Goal: Task Accomplishment & Management: Manage account settings

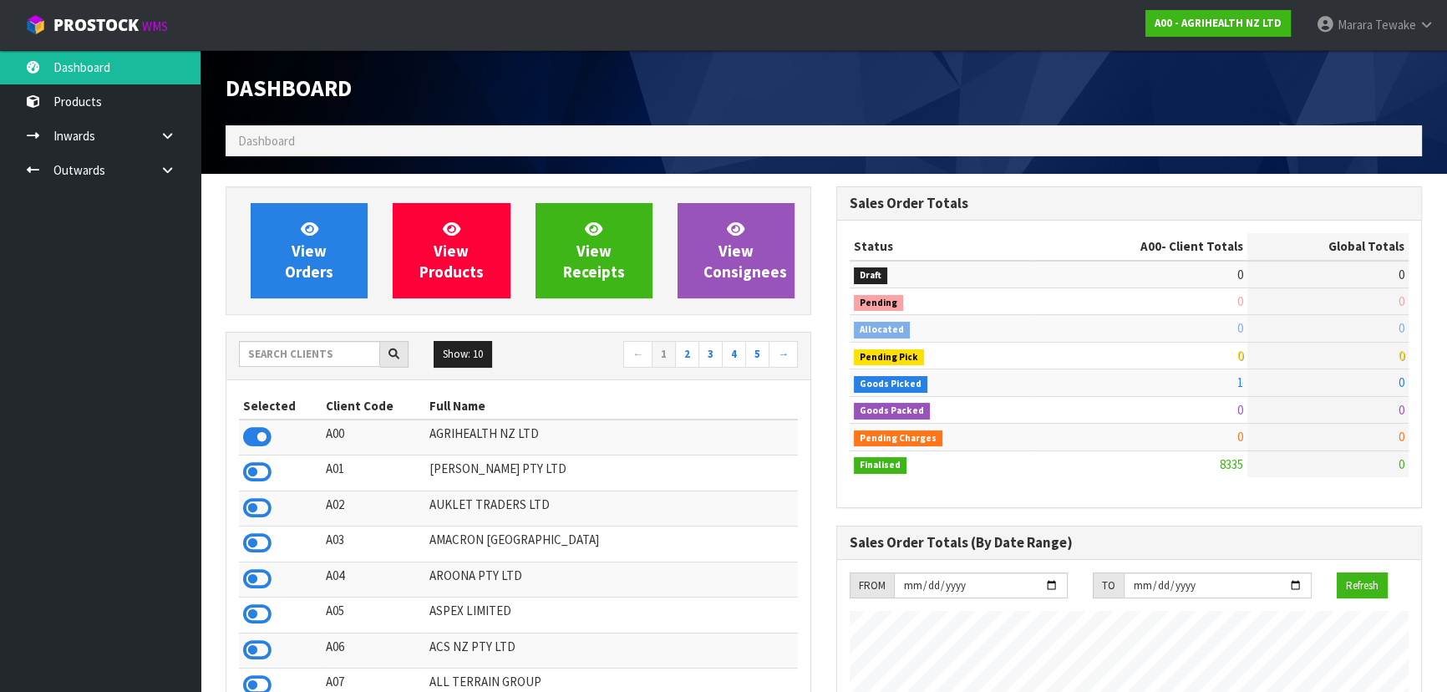
scroll to position [1263, 610]
click at [294, 358] on input "text" at bounding box center [309, 354] width 141 height 26
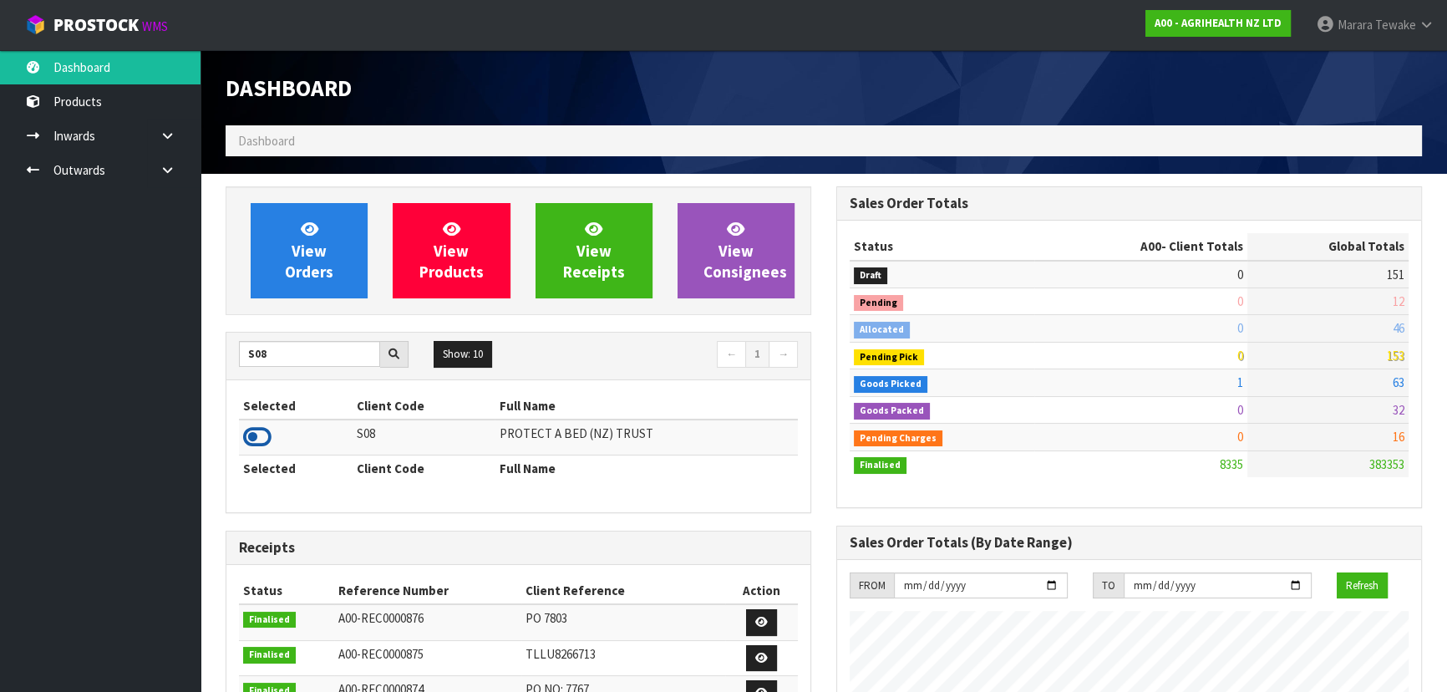
click at [259, 435] on icon at bounding box center [257, 436] width 28 height 25
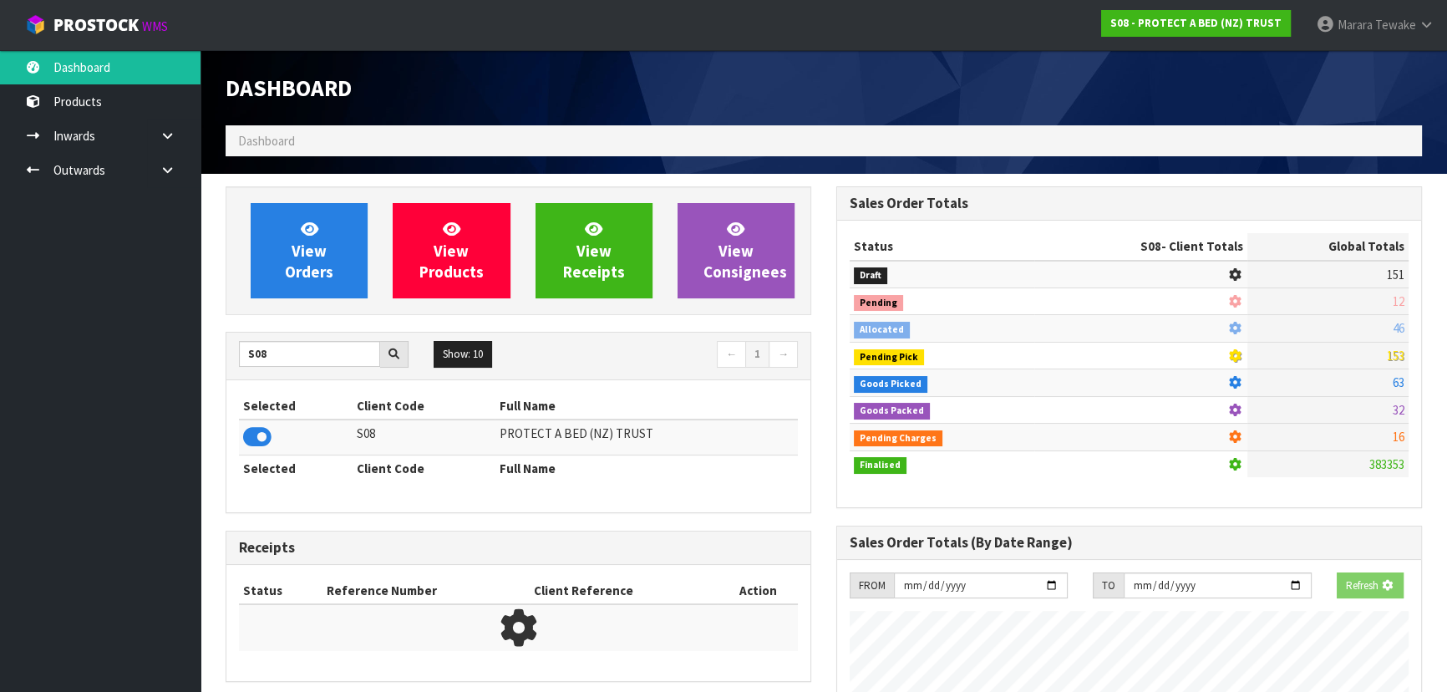
scroll to position [834127, 834557]
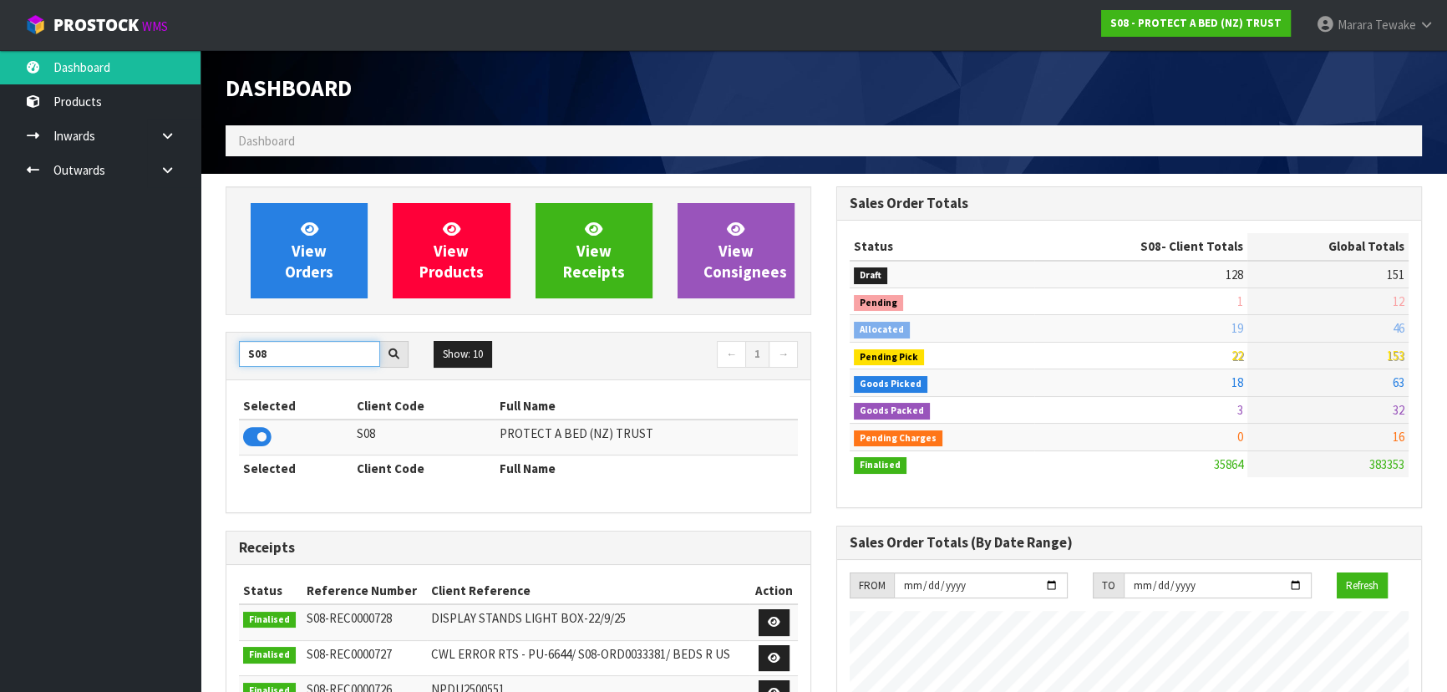
drag, startPoint x: 283, startPoint y: 360, endPoint x: 207, endPoint y: 340, distance: 78.6
type input "V02"
click at [259, 427] on icon at bounding box center [257, 436] width 28 height 25
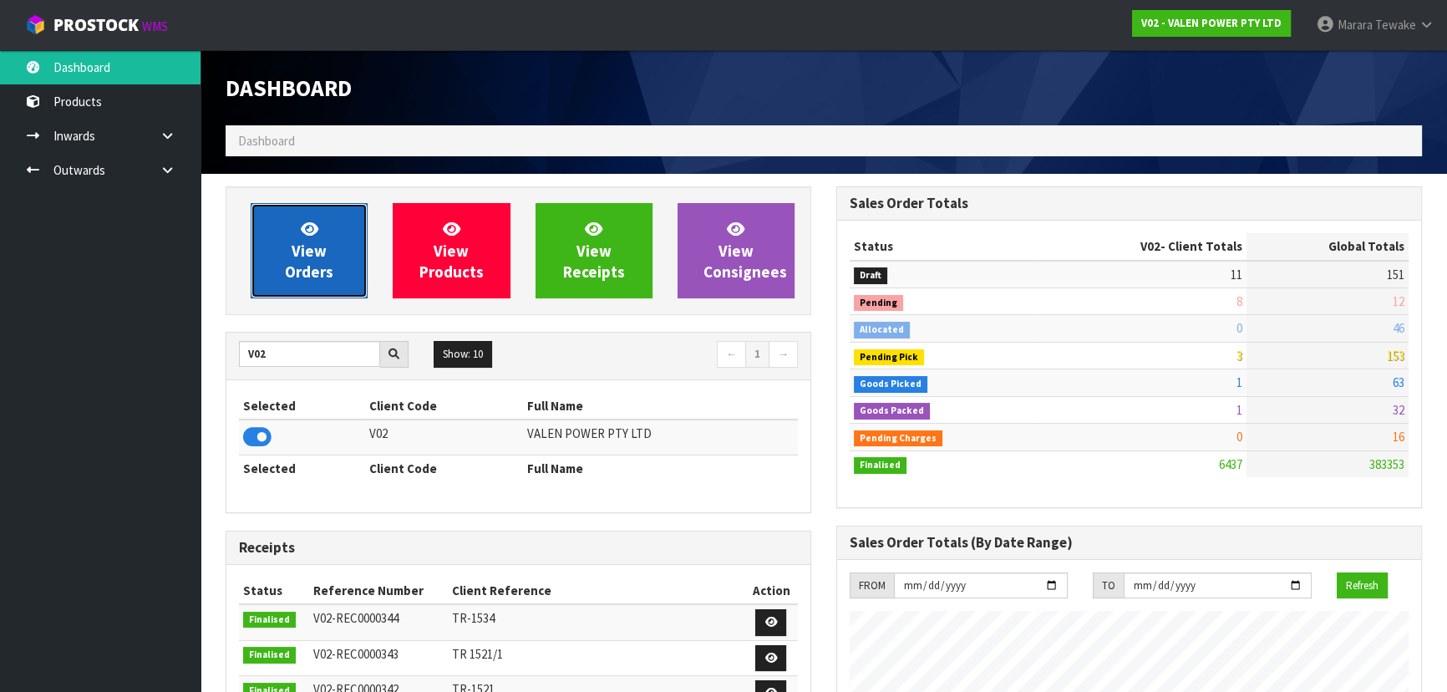
click at [292, 251] on link "View Orders" at bounding box center [309, 250] width 117 height 95
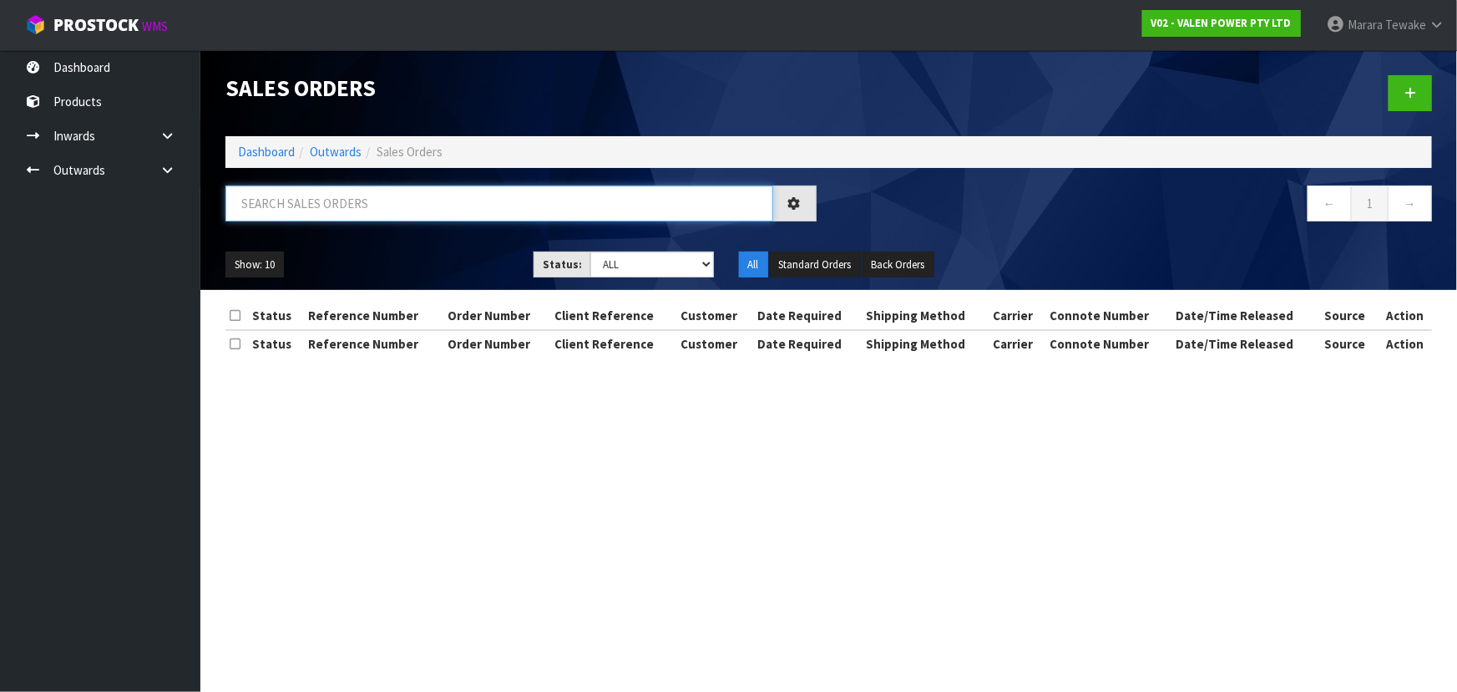
click at [286, 199] on input "text" at bounding box center [499, 203] width 548 height 36
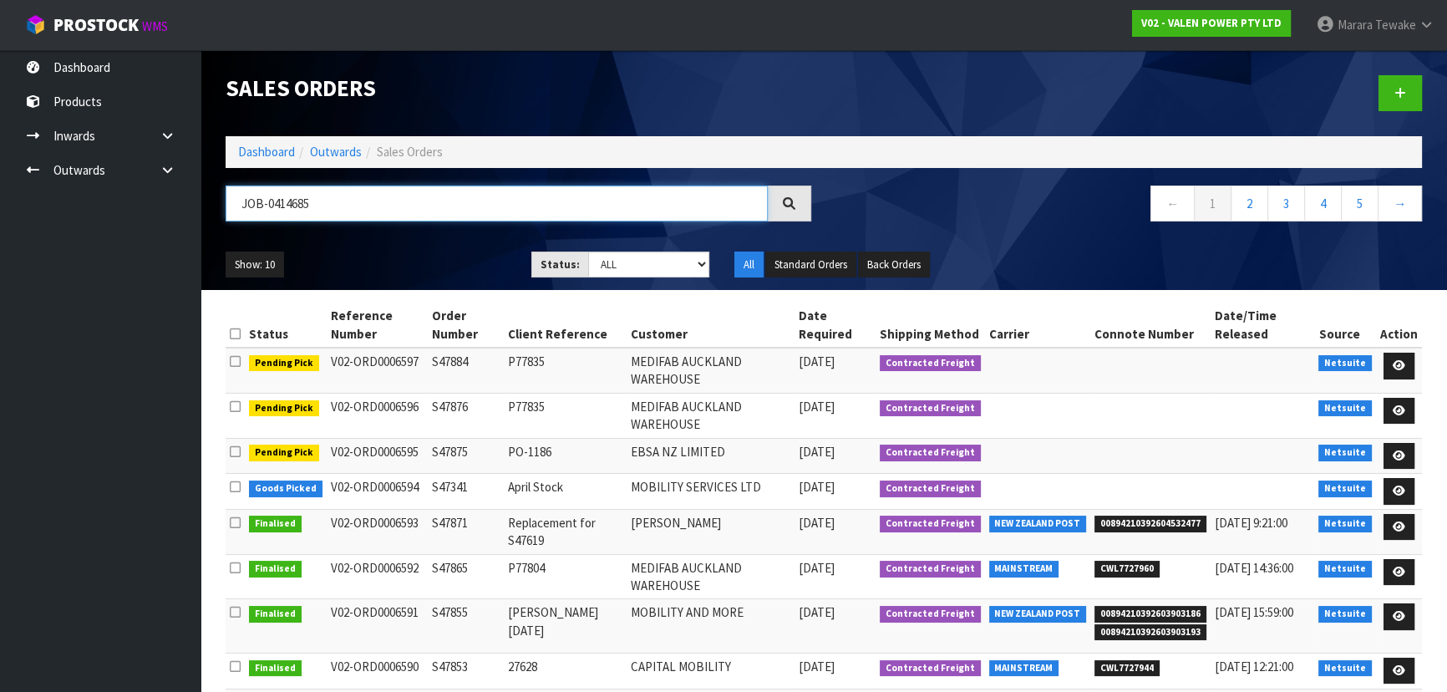
type input "JOB-0414685"
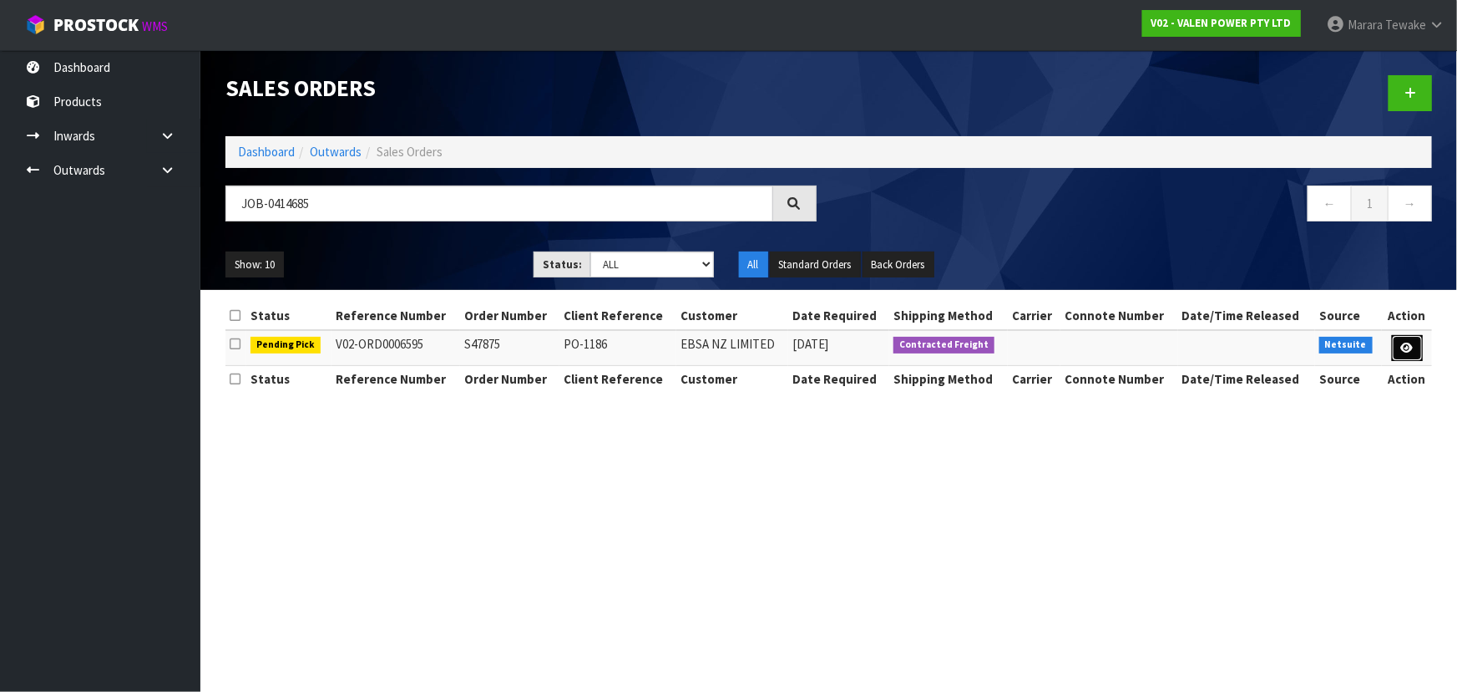
click at [1411, 342] on icon at bounding box center [1407, 347] width 13 height 11
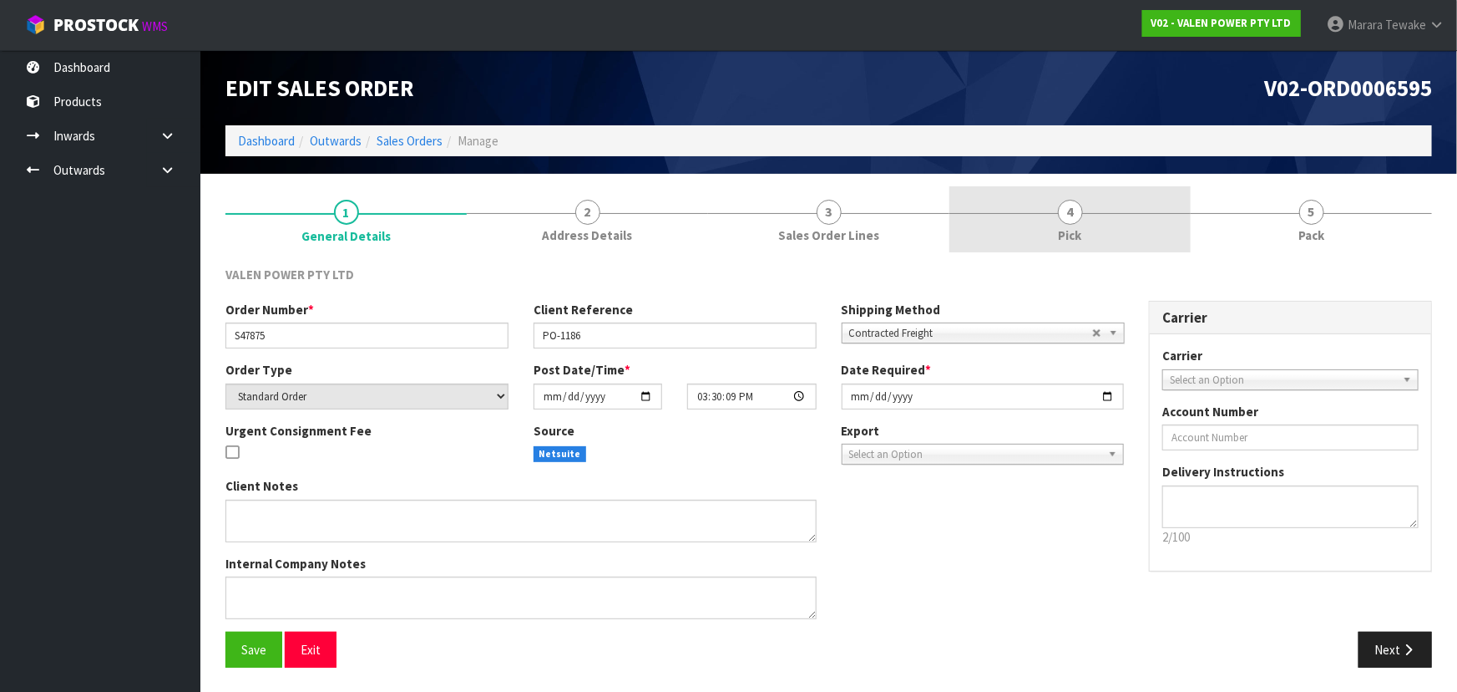
click at [1149, 227] on link "4 Pick" at bounding box center [1070, 219] width 241 height 66
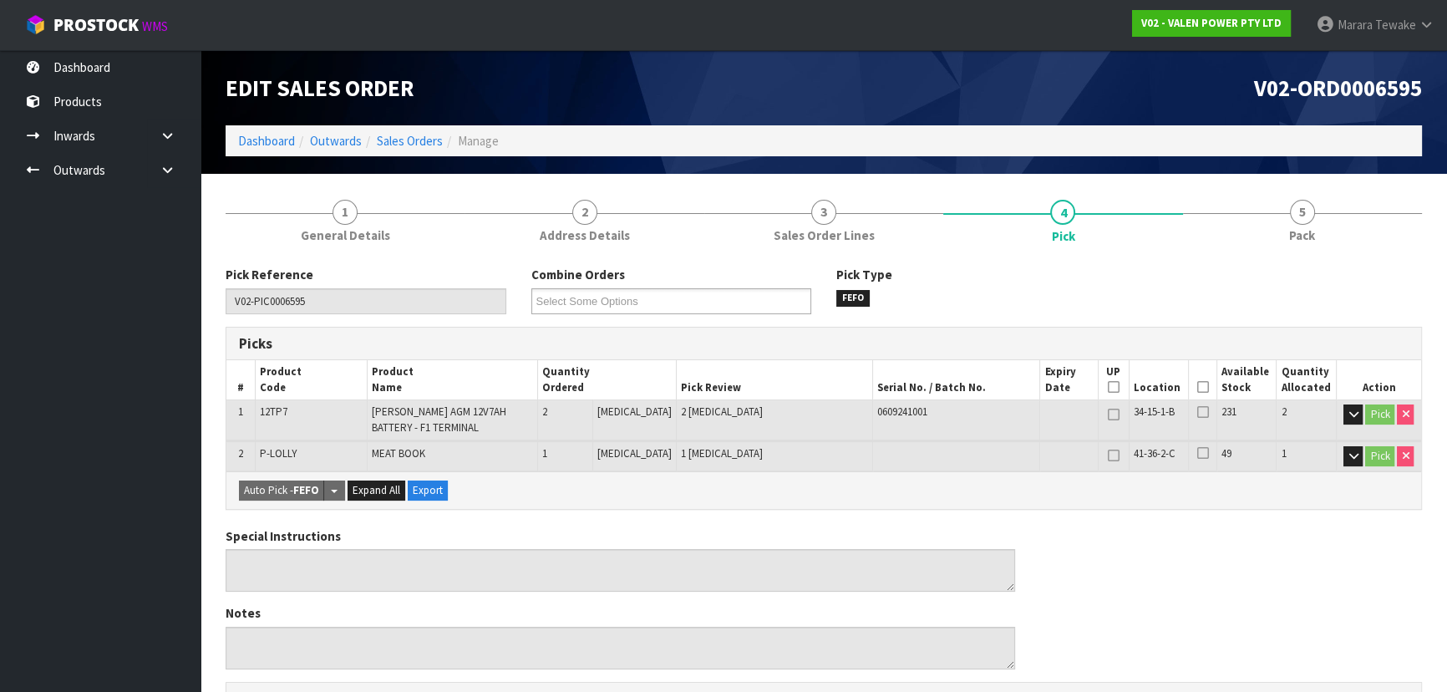
click at [1197, 387] on icon at bounding box center [1202, 387] width 12 height 1
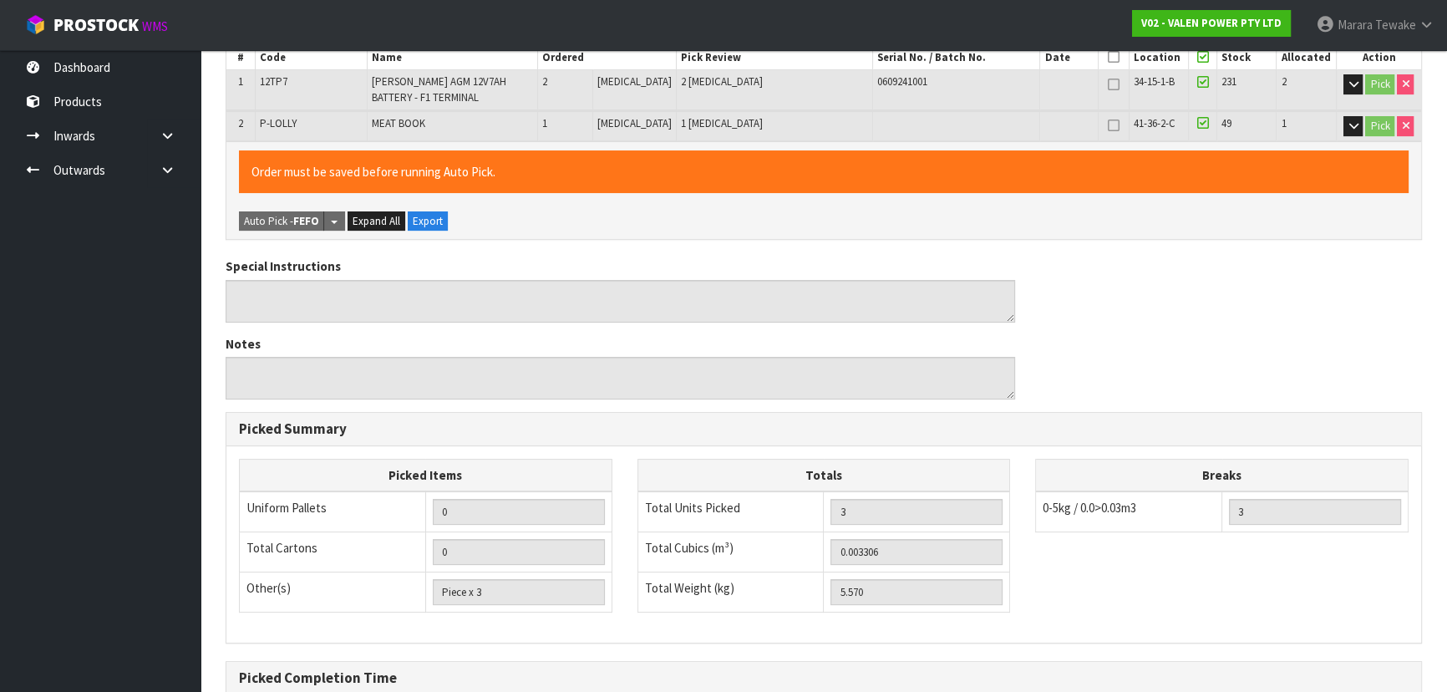
scroll to position [508, 0]
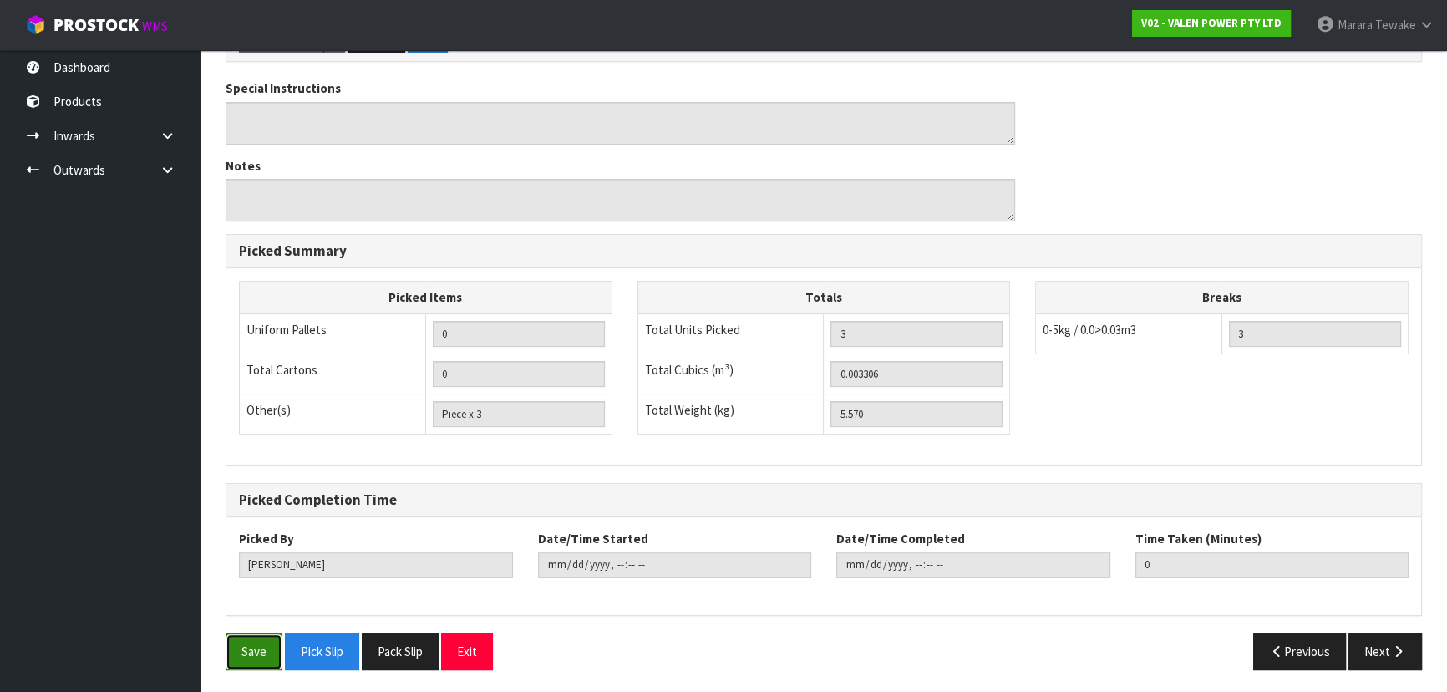
click at [252, 642] on button "Save" at bounding box center [253, 651] width 57 height 36
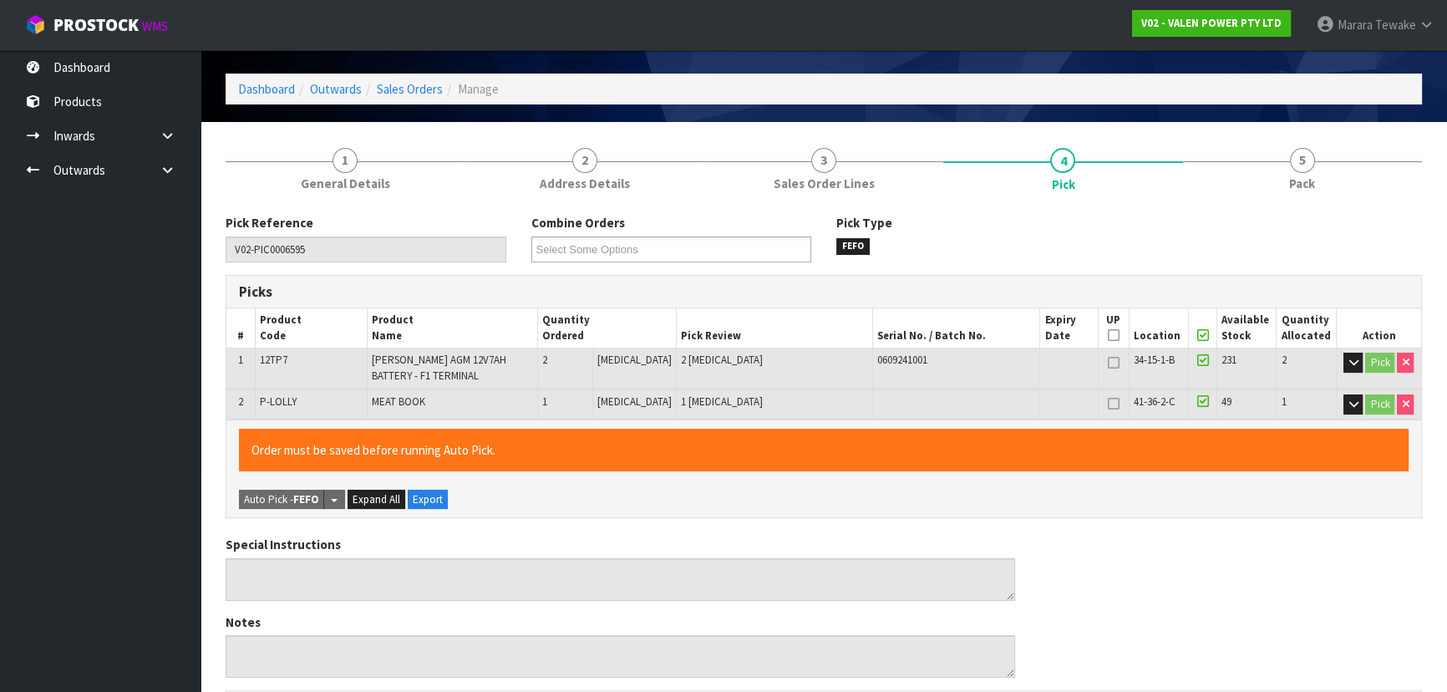
scroll to position [0, 0]
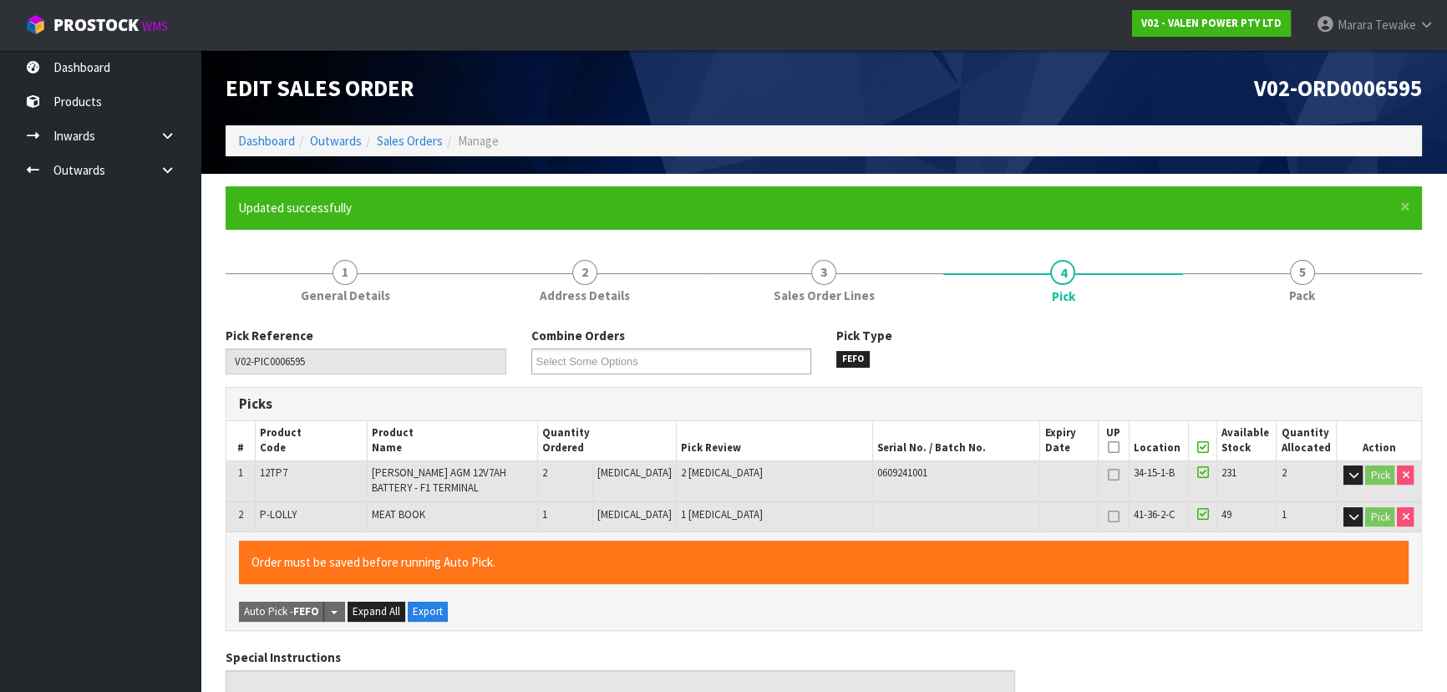
type input "[PERSON_NAME]"
type input "2025-09-29T13:17:34"
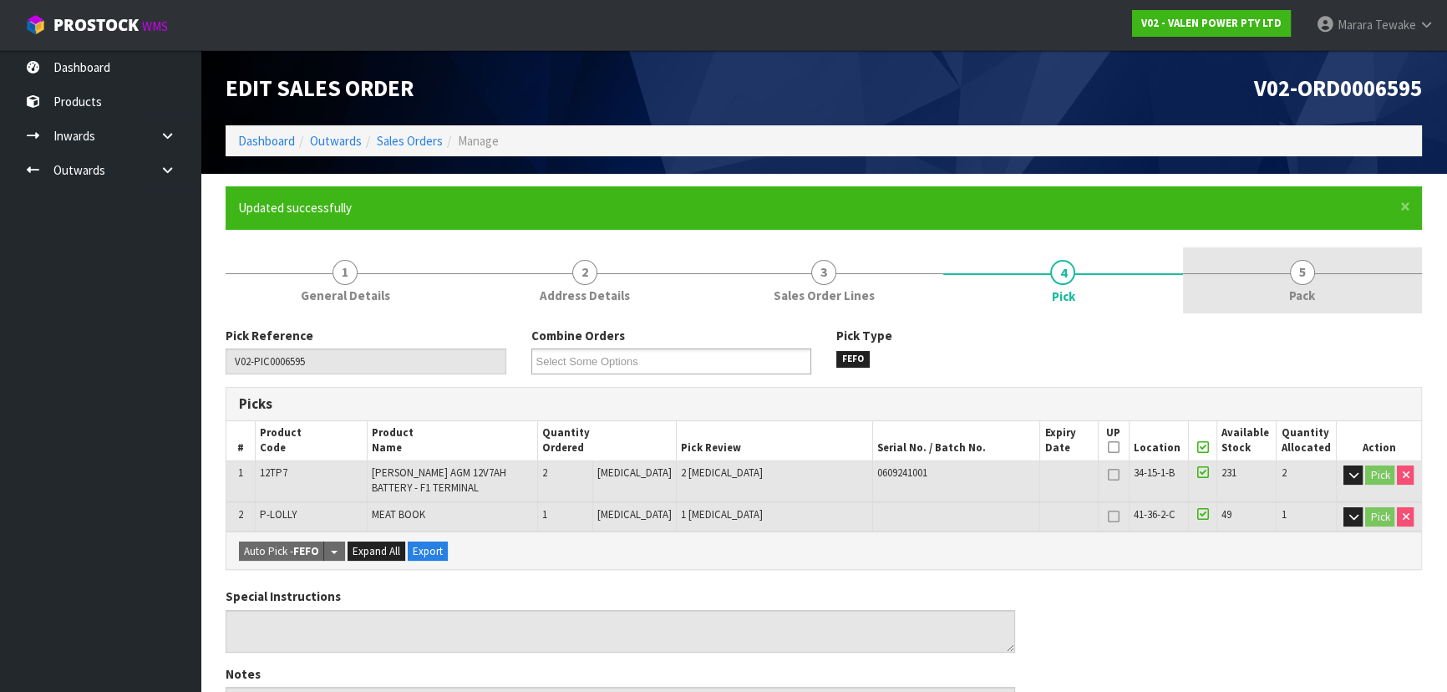
click at [1295, 271] on span "5" at bounding box center [1301, 272] width 25 height 25
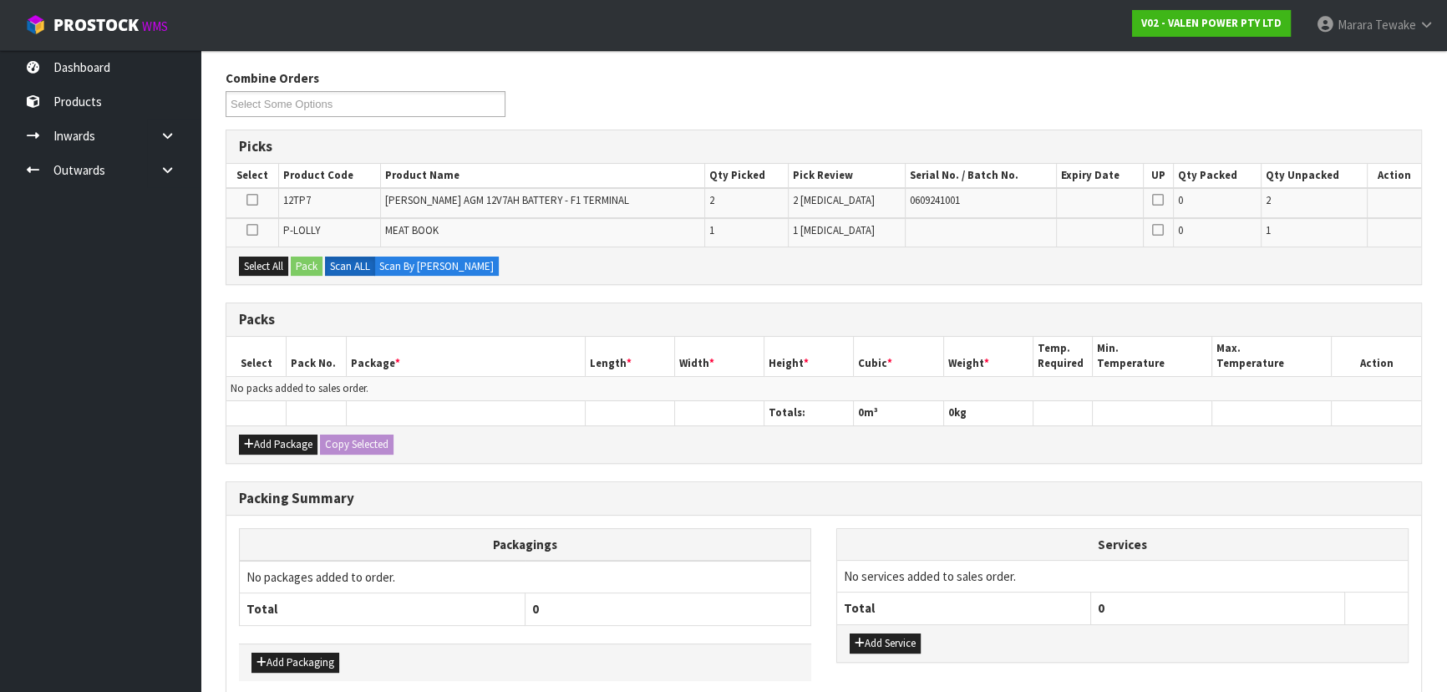
scroll to position [334, 0]
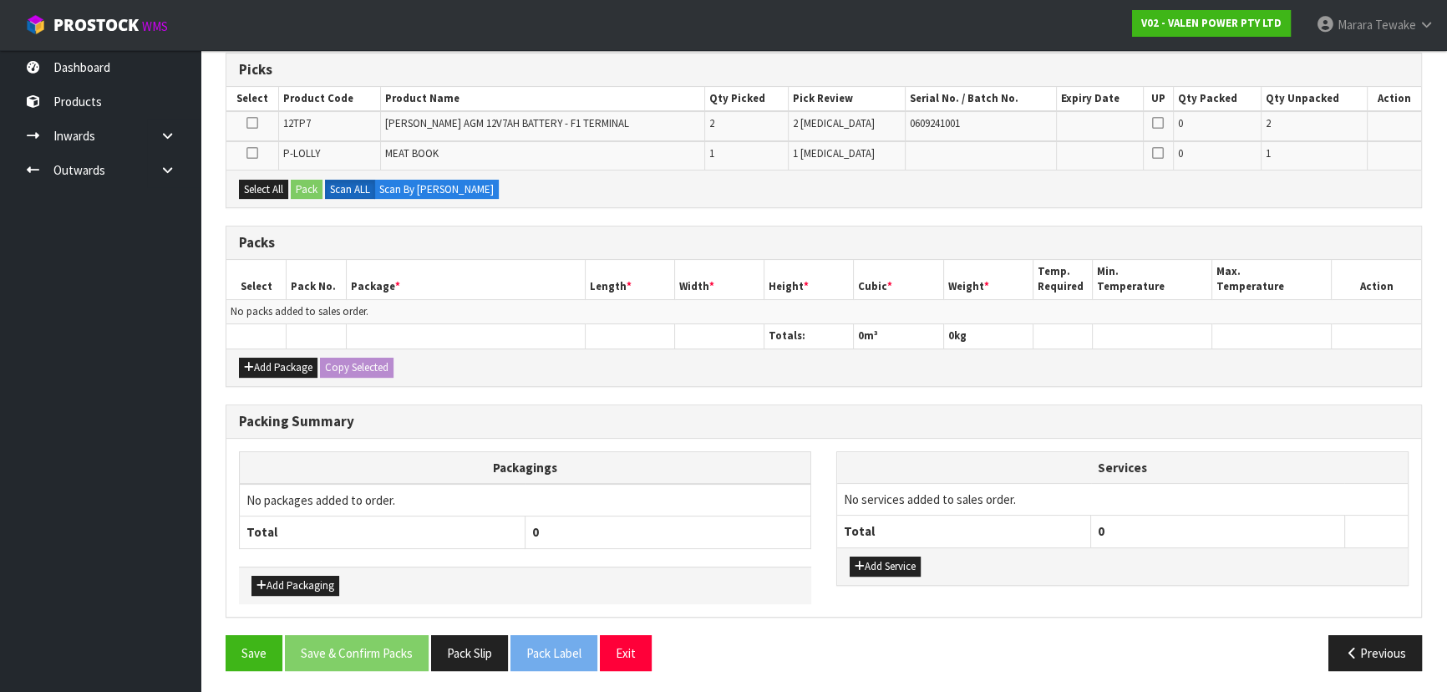
click at [247, 153] on icon at bounding box center [252, 153] width 12 height 1
click at [0, 0] on input "checkbox" at bounding box center [0, 0] width 0 height 0
click at [299, 183] on button "Pack" at bounding box center [307, 190] width 32 height 20
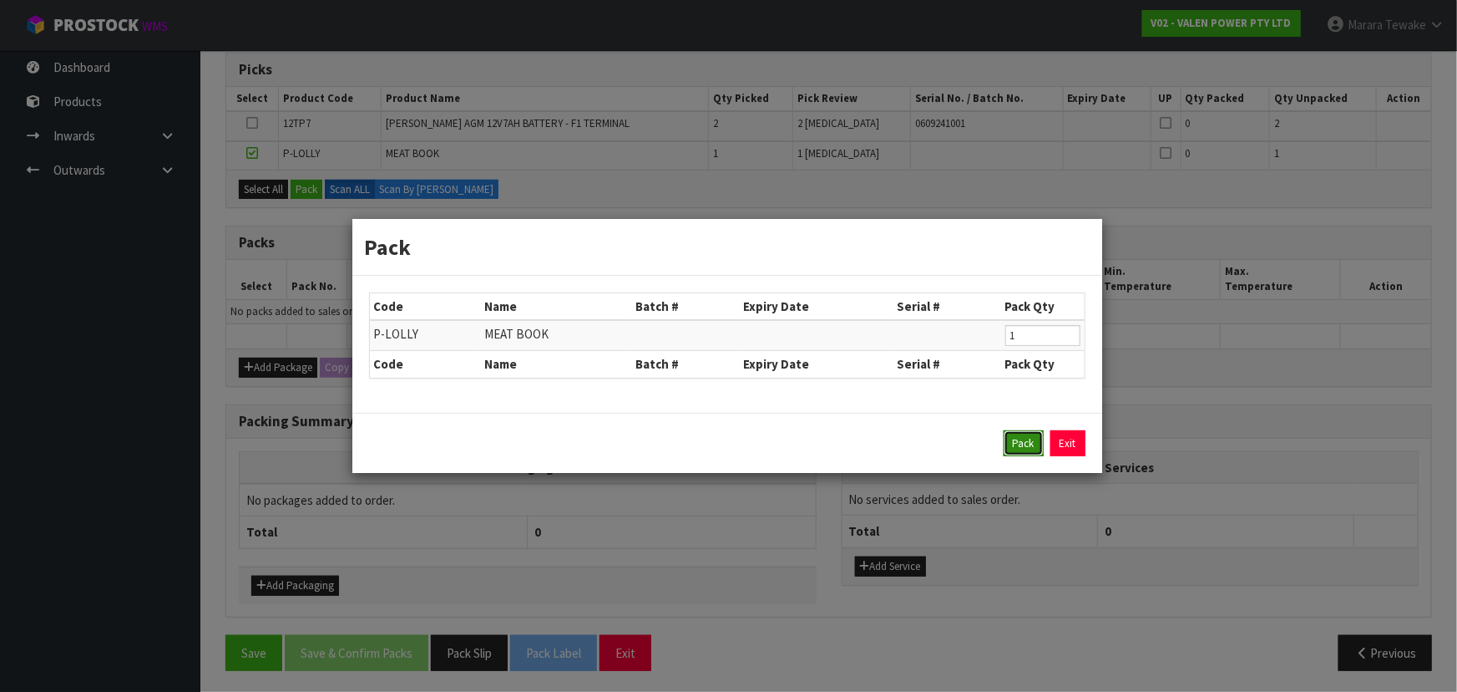
click at [1026, 438] on button "Pack" at bounding box center [1024, 443] width 40 height 27
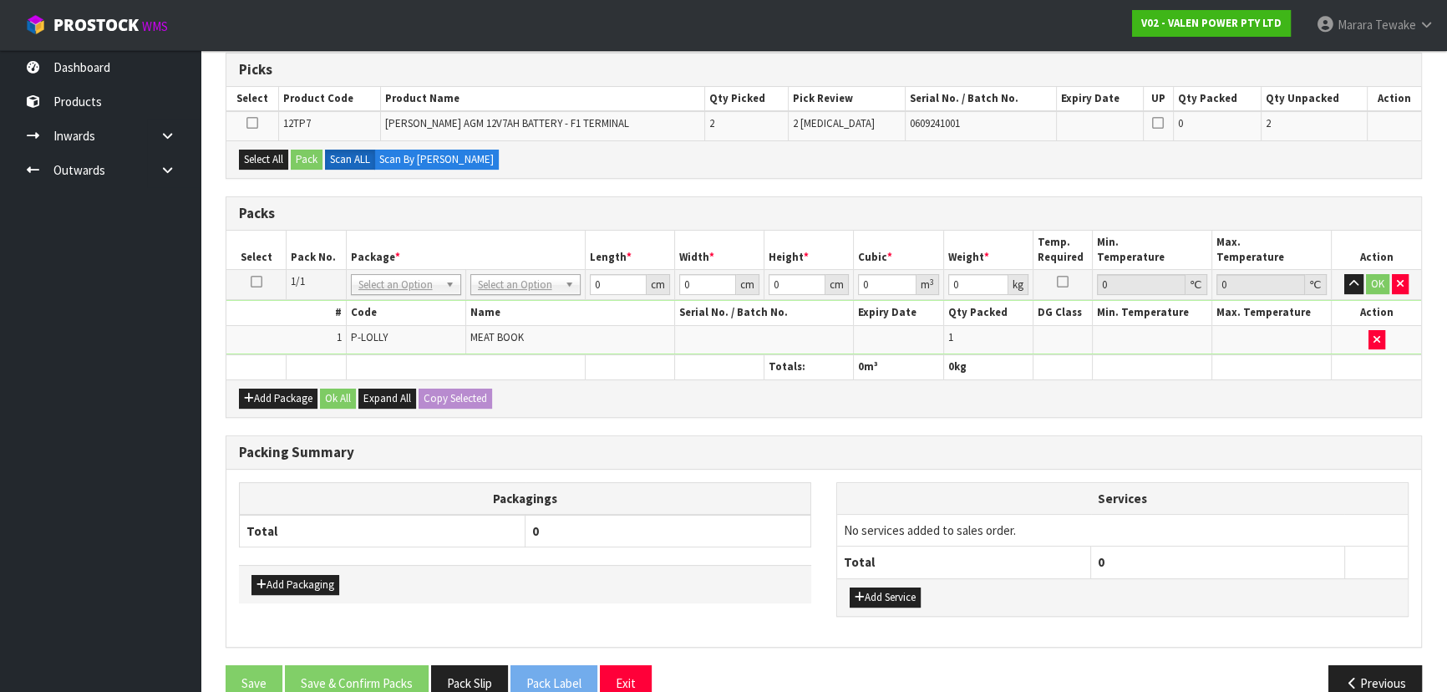
click at [257, 281] on icon at bounding box center [257, 281] width 12 height 1
drag, startPoint x: 270, startPoint y: 157, endPoint x: 316, endPoint y: 156, distance: 45.9
click at [270, 156] on button "Select All" at bounding box center [263, 159] width 49 height 20
click at [317, 157] on button "Pack" at bounding box center [307, 159] width 32 height 20
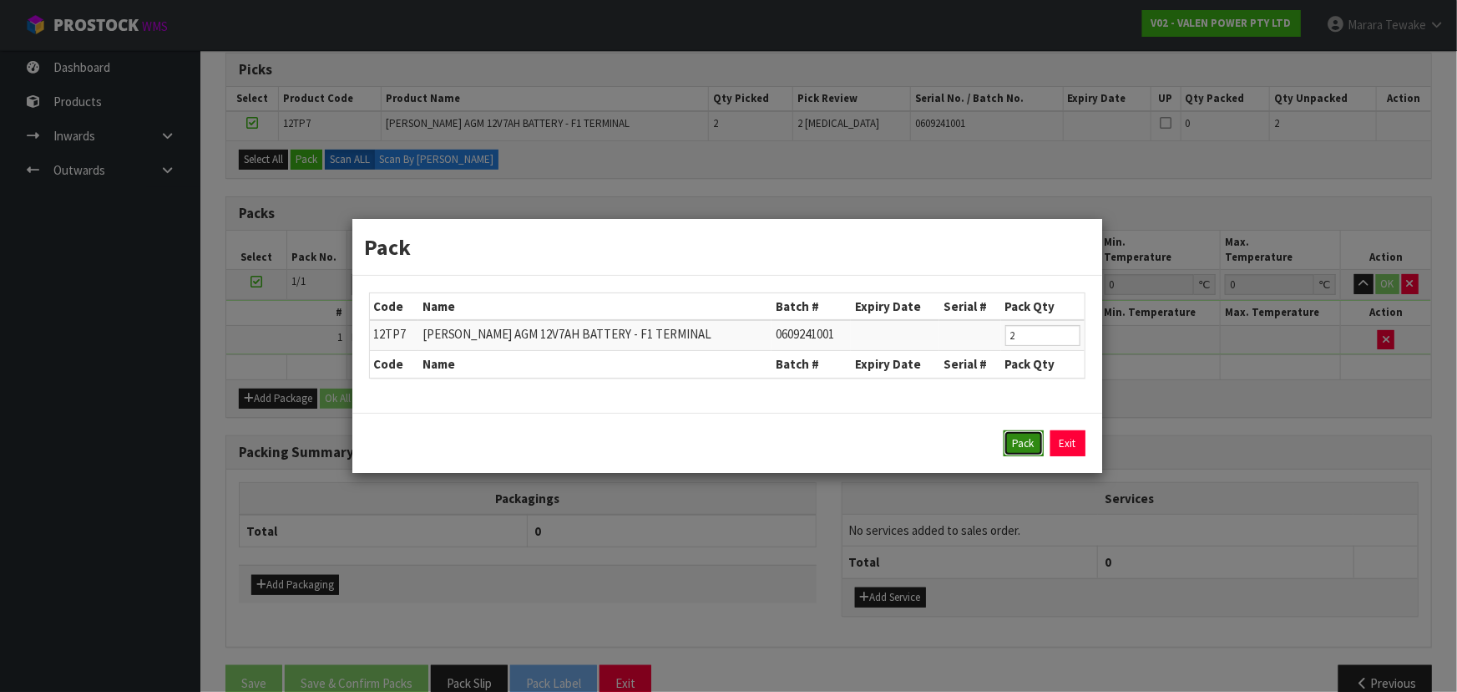
click at [1012, 438] on button "Pack" at bounding box center [1024, 443] width 40 height 27
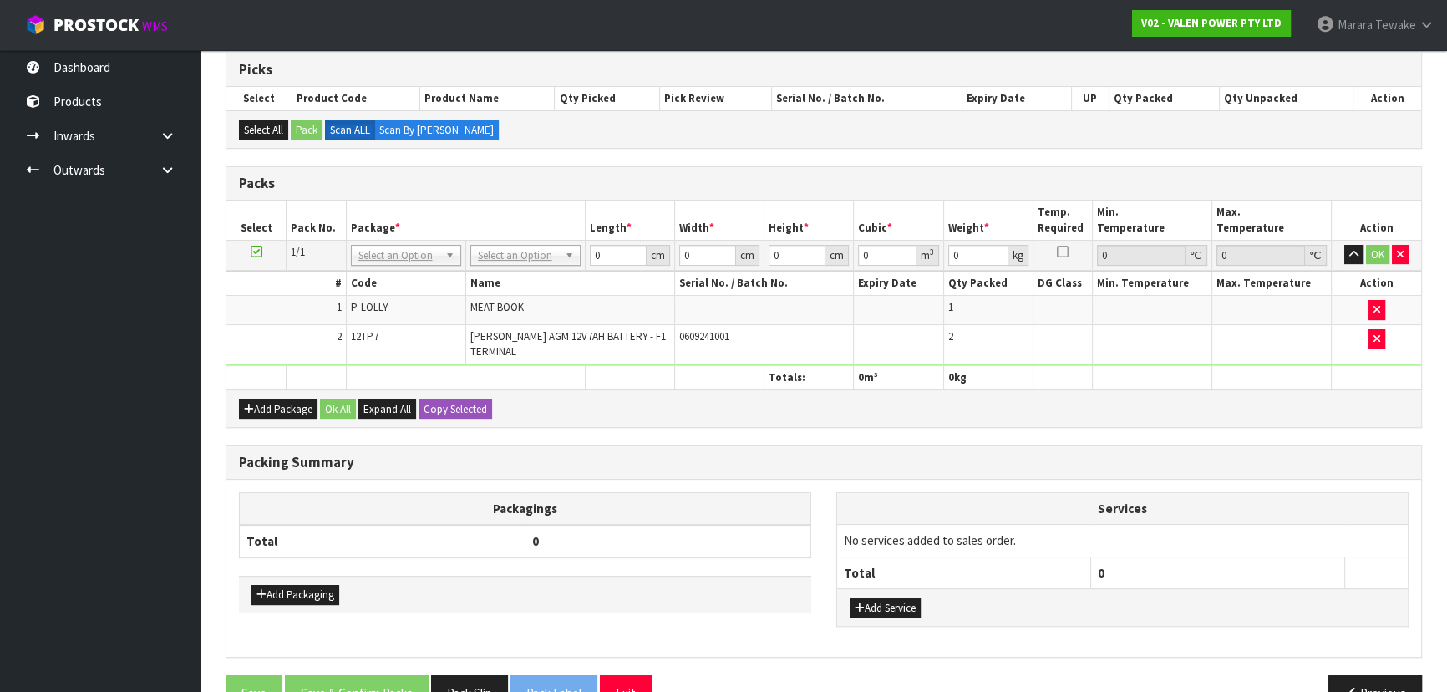
scroll to position [258, 0]
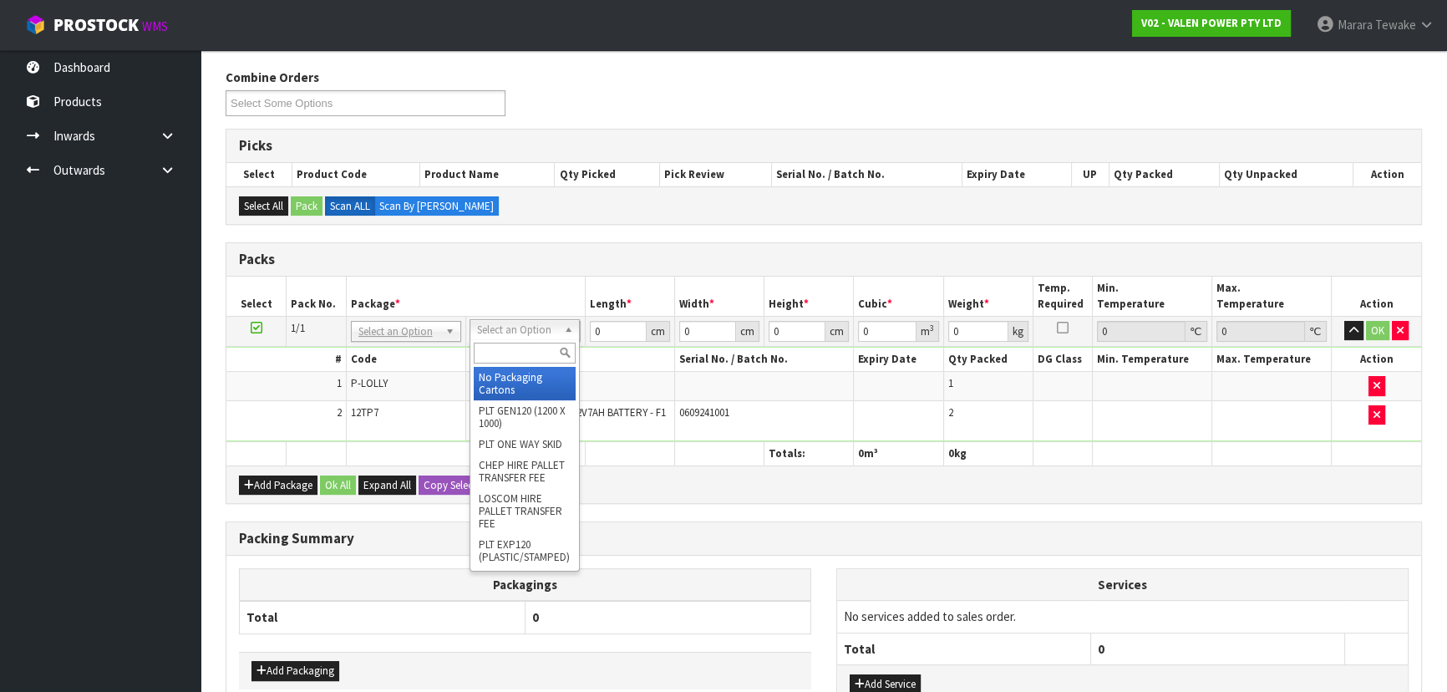
click at [528, 349] on input "text" at bounding box center [525, 352] width 102 height 21
type input "A4"
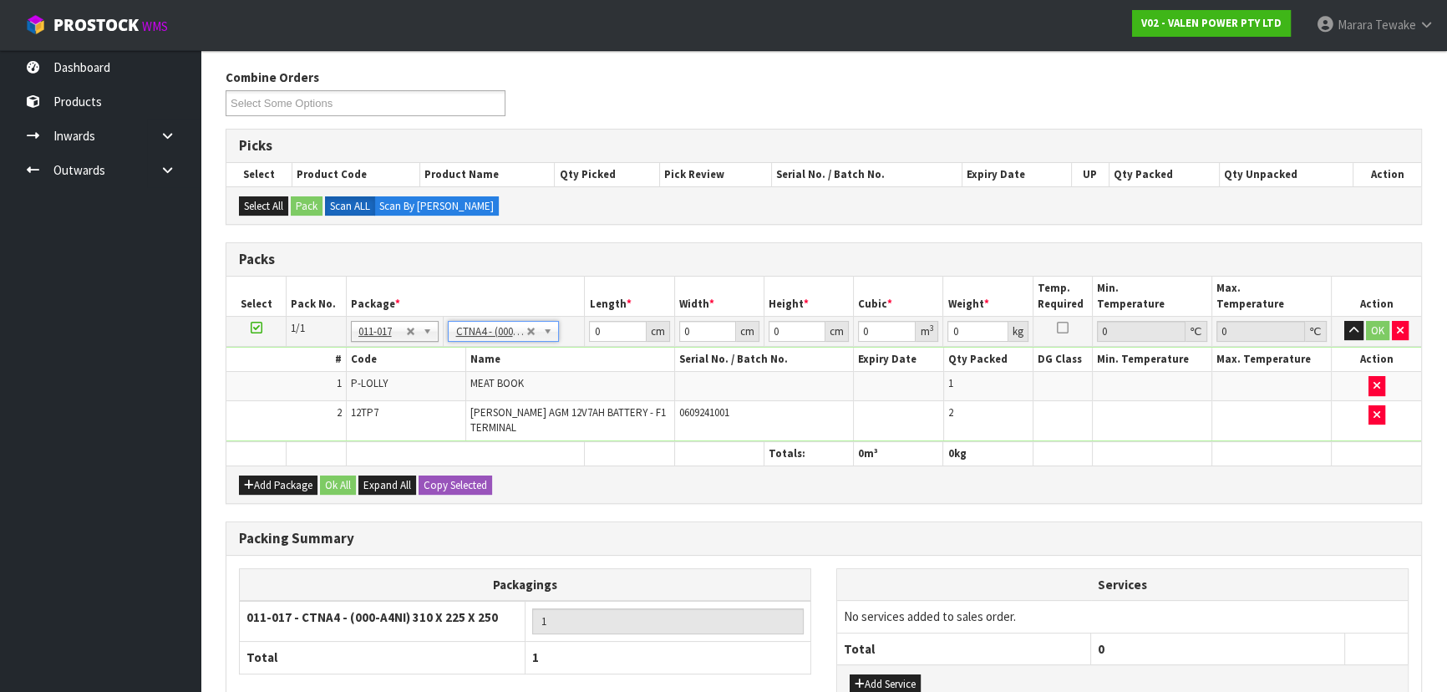
type input "31"
type input "22.5"
type input "25"
type input "0.017438"
type input "5.77"
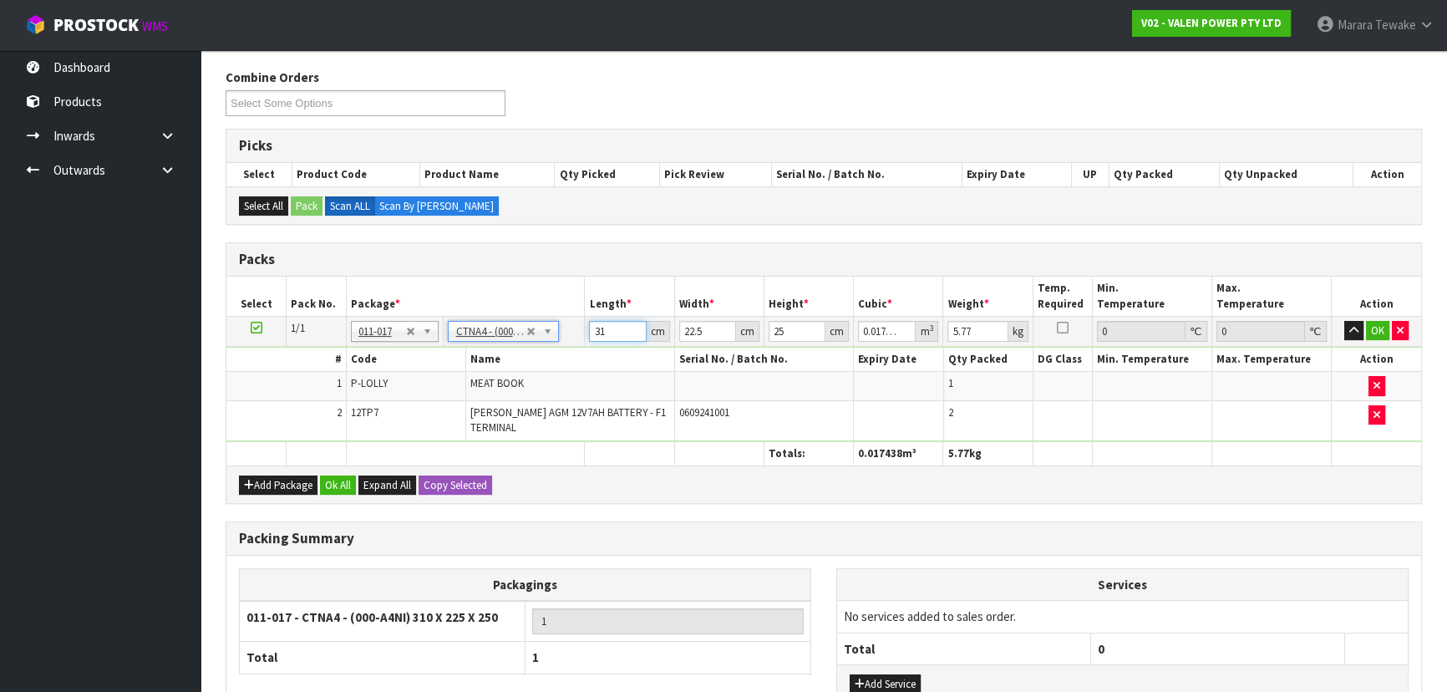
drag, startPoint x: 607, startPoint y: 330, endPoint x: 586, endPoint y: 294, distance: 41.5
click at [579, 304] on table "Select Pack No. Package * Length * Width * Height * Cubic * Weight * Temp. Requ…" at bounding box center [823, 370] width 1194 height 189
type input "3"
type input "0.001687"
type input "33"
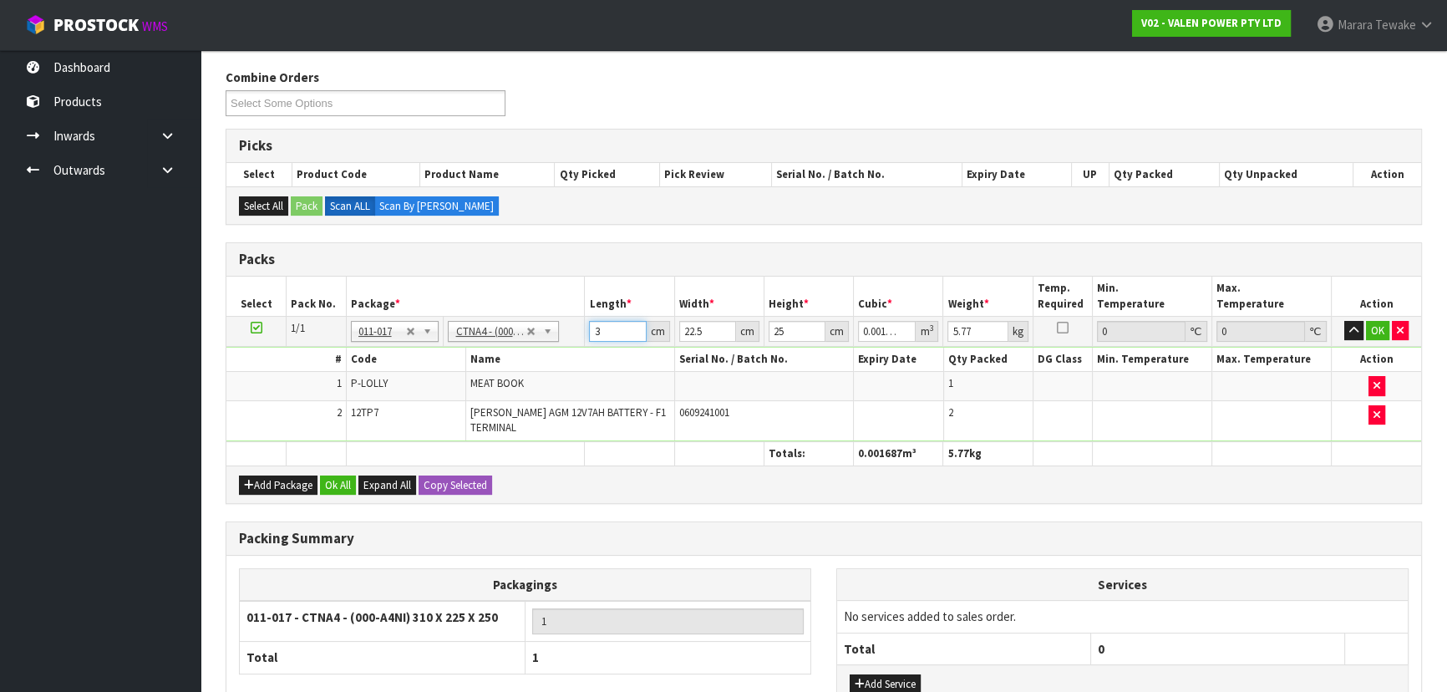
type input "0.018563"
type input "33"
type input "2"
type input "0.00165"
type input "25"
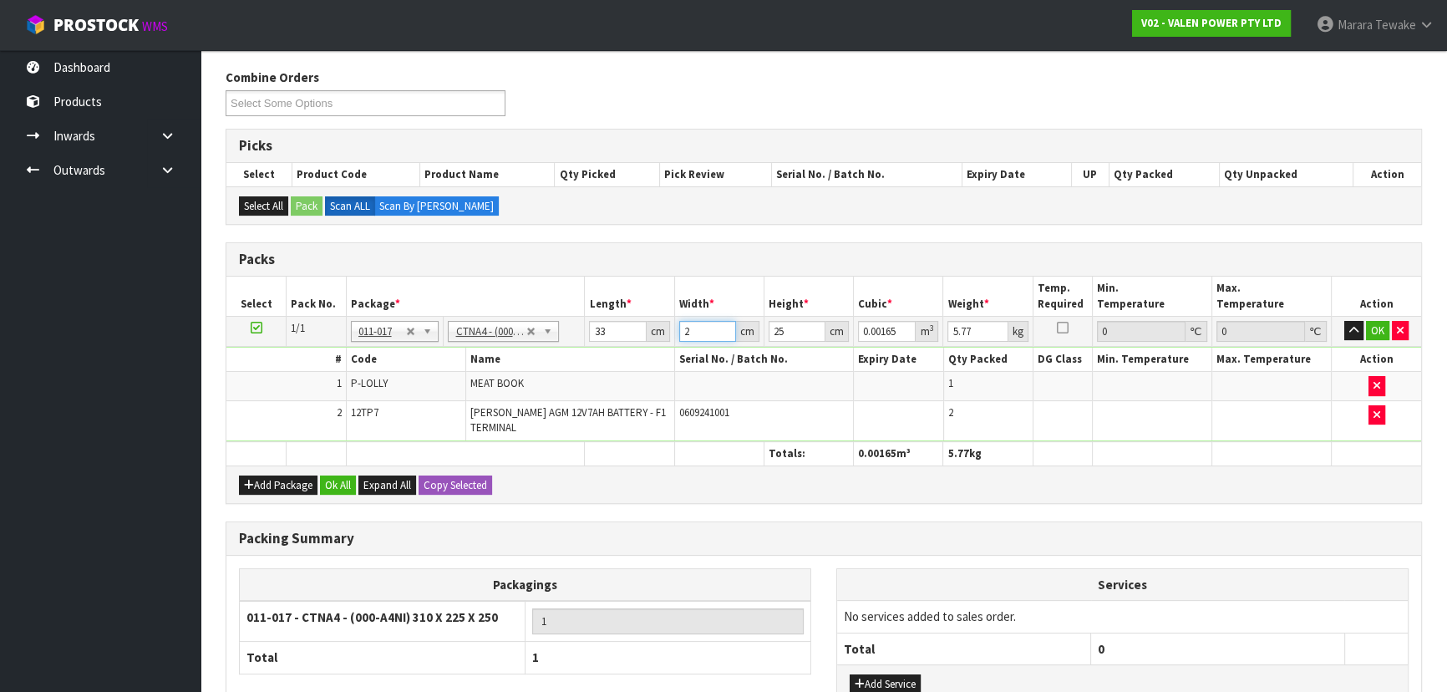
type input "0.020625"
type input "25"
type input "1"
type input "0.000825"
type input "14"
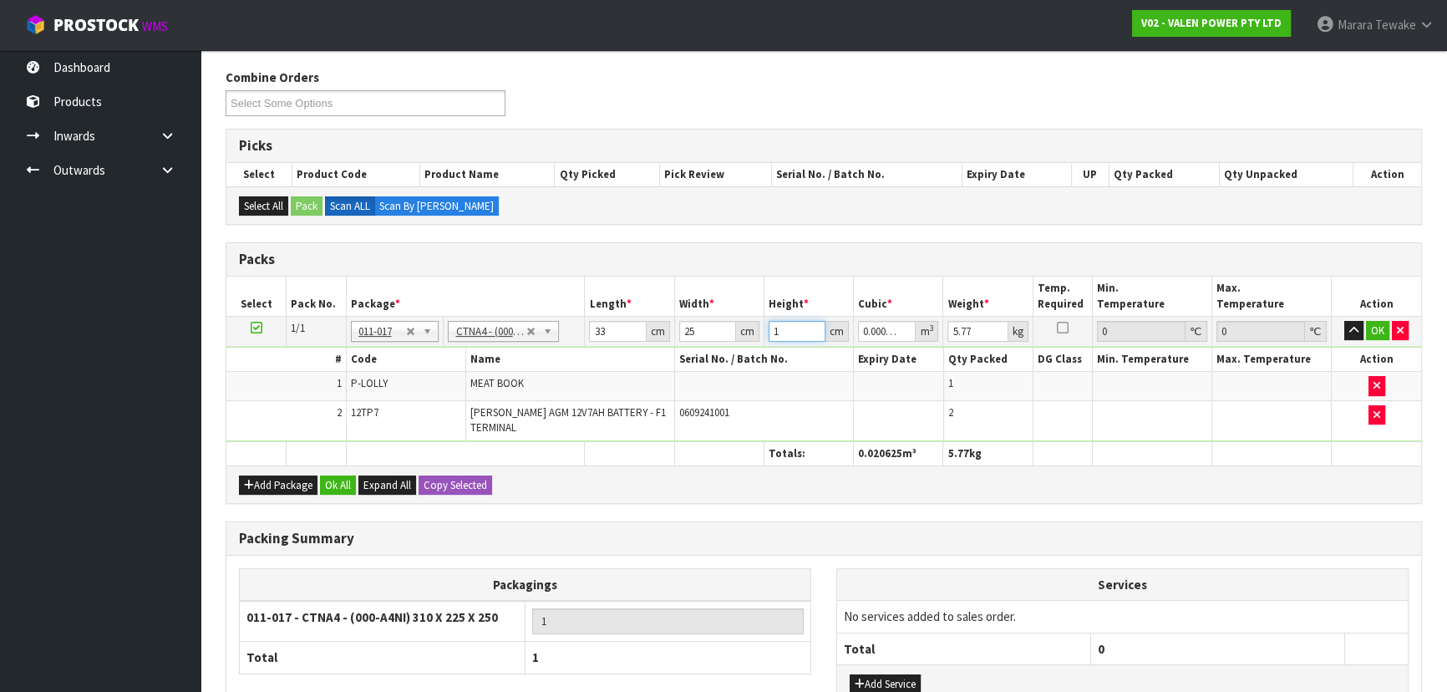
type input "0.01155"
type input "14"
type input "6"
click at [1344, 321] on button "button" at bounding box center [1353, 331] width 19 height 20
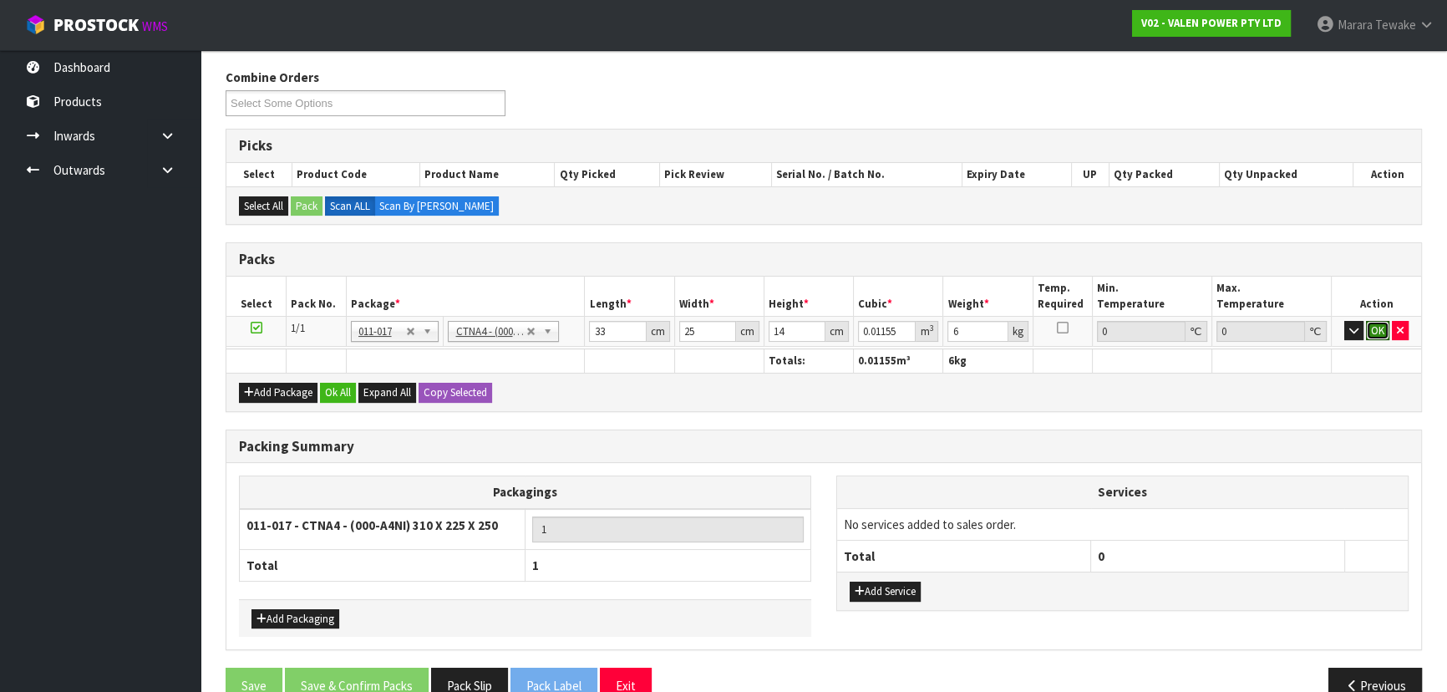
click button "OK" at bounding box center [1376, 331] width 23 height 20
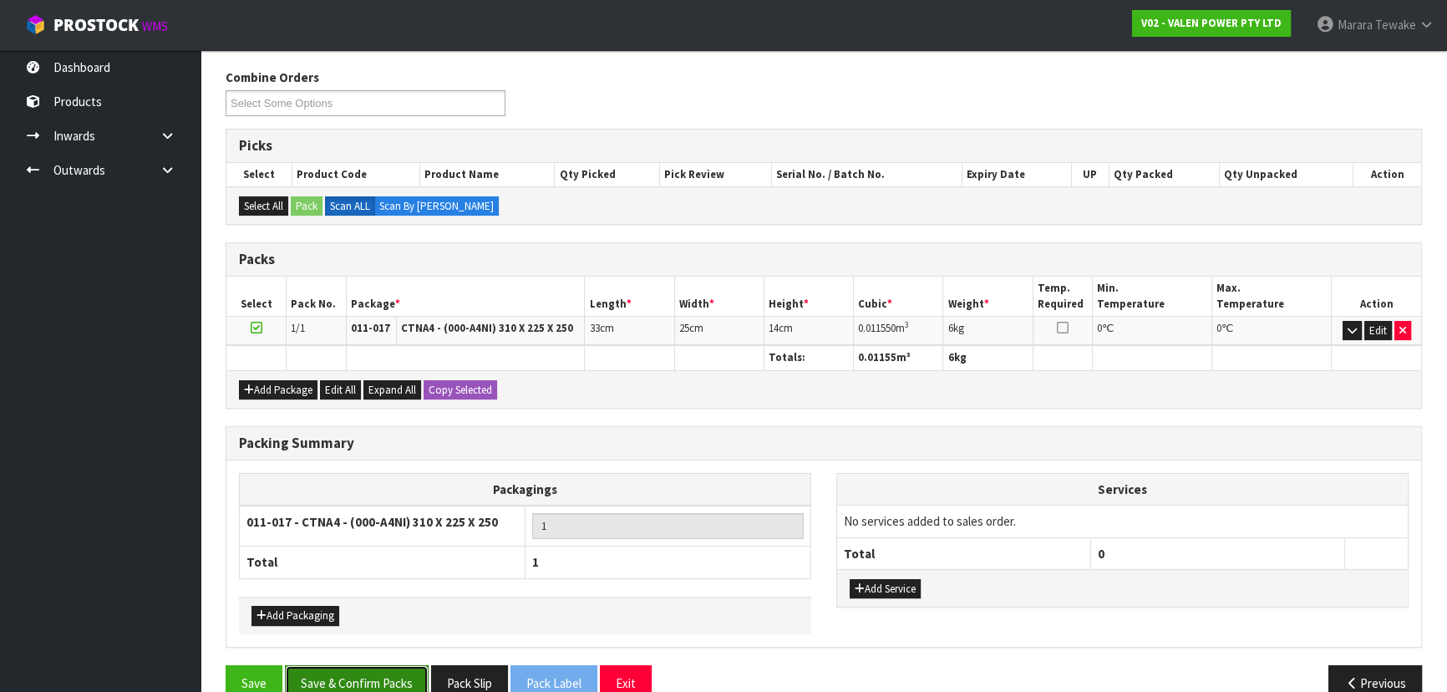
click at [334, 667] on button "Save & Confirm Packs" at bounding box center [357, 683] width 144 height 36
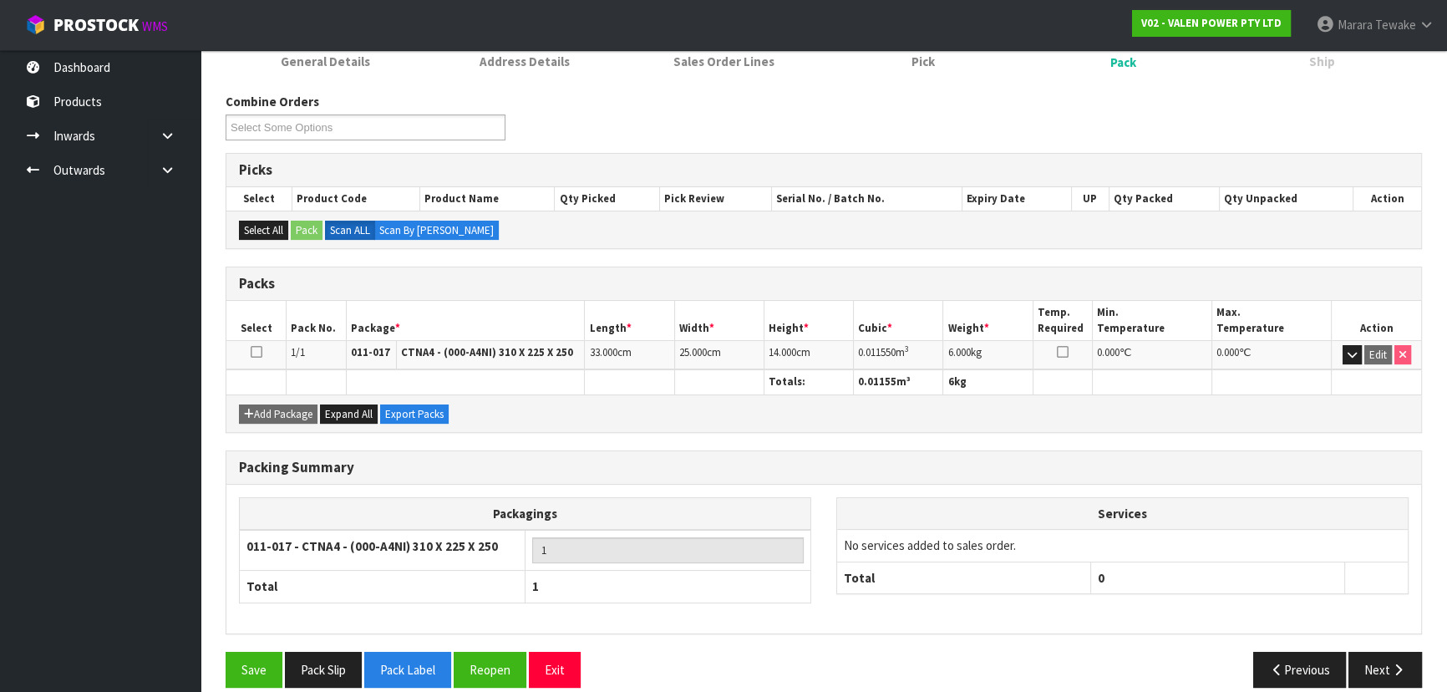
scroll to position [251, 0]
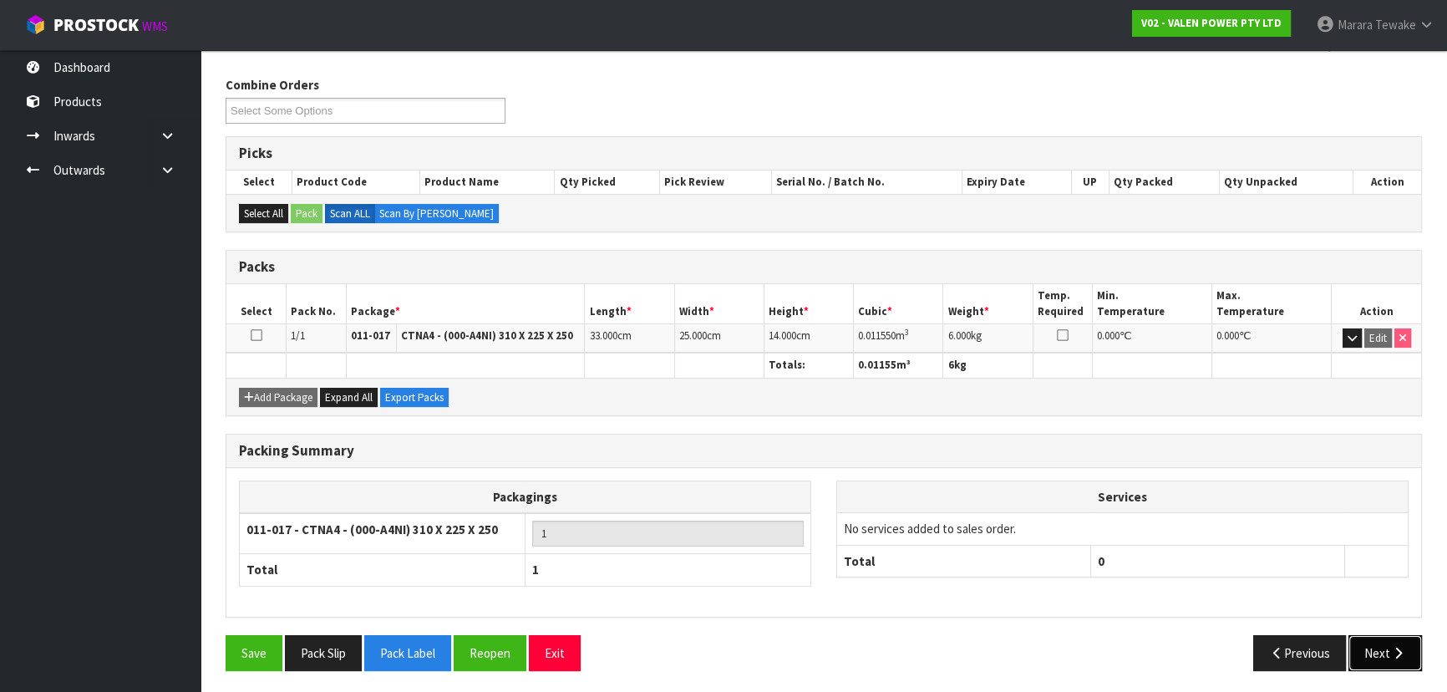
click at [1370, 648] on button "Next" at bounding box center [1384, 653] width 73 height 36
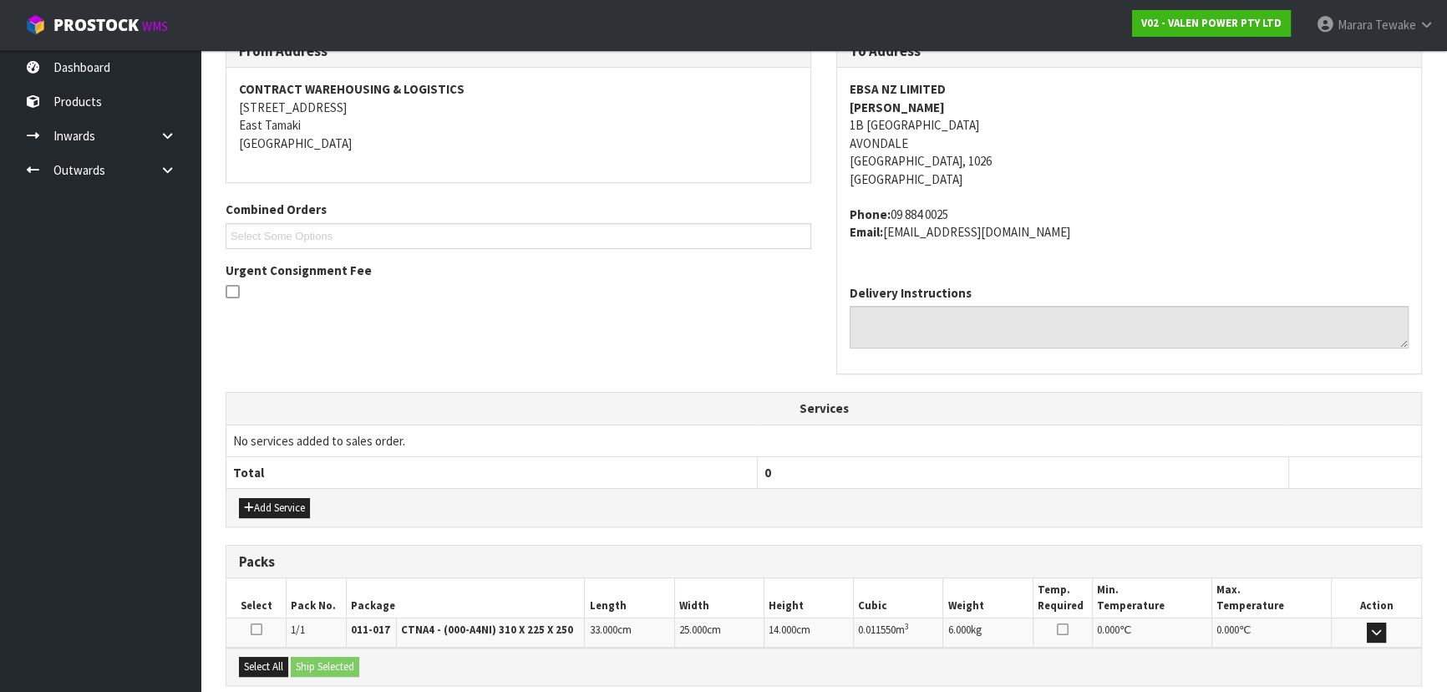
scroll to position [462, 0]
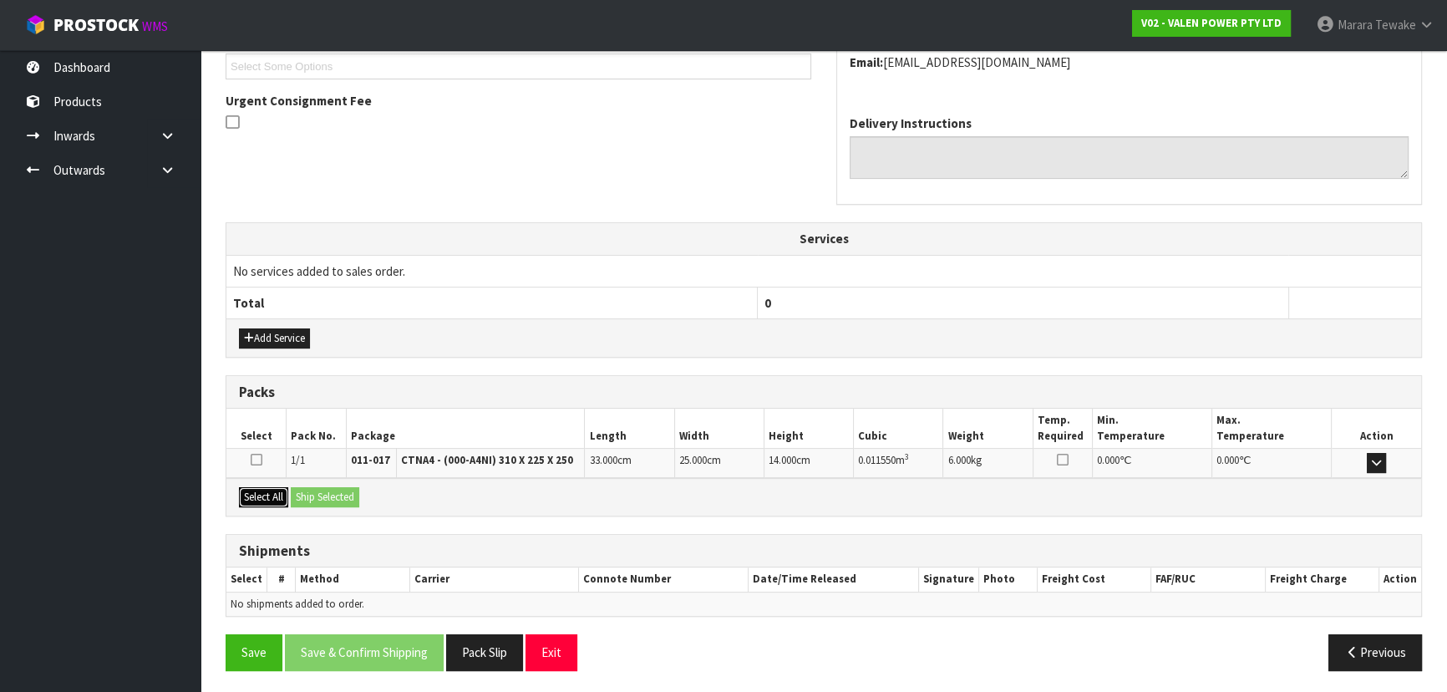
click at [270, 491] on button "Select All" at bounding box center [263, 497] width 49 height 20
click at [308, 487] on button "Ship Selected" at bounding box center [325, 497] width 68 height 20
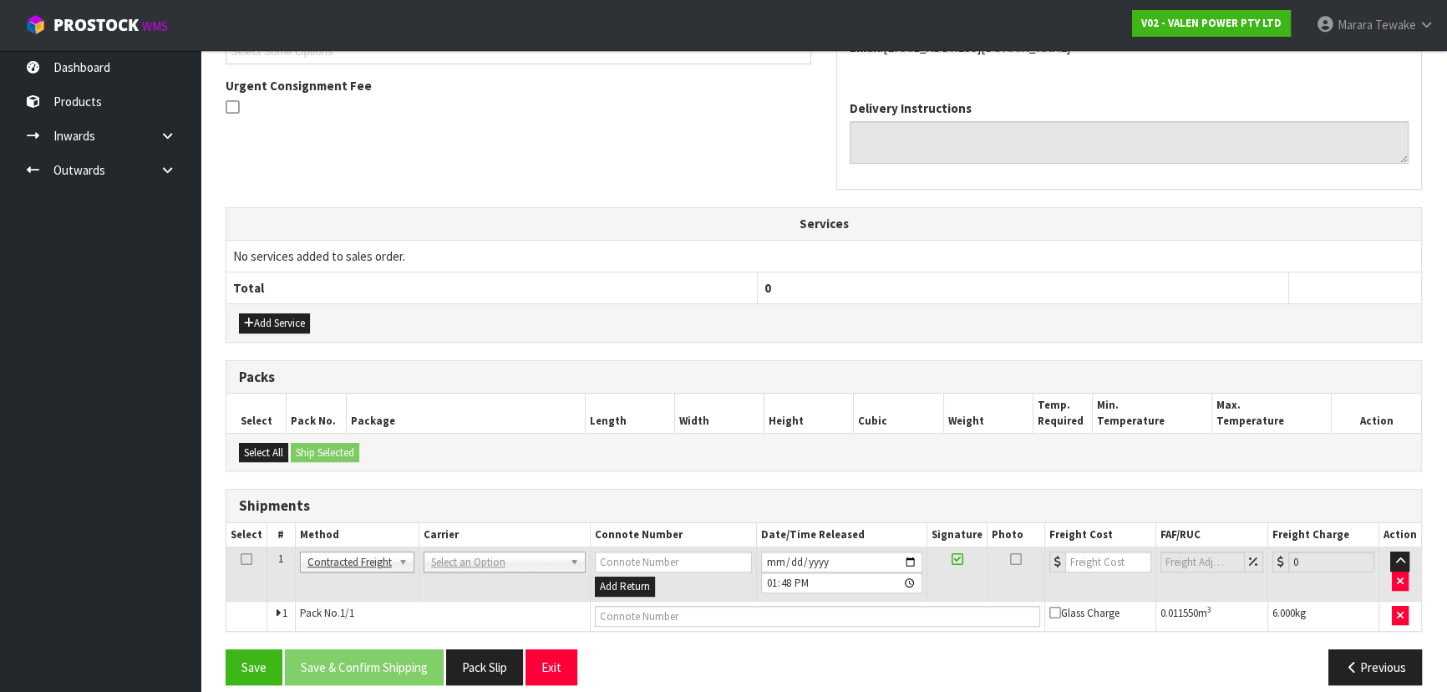
scroll to position [492, 0]
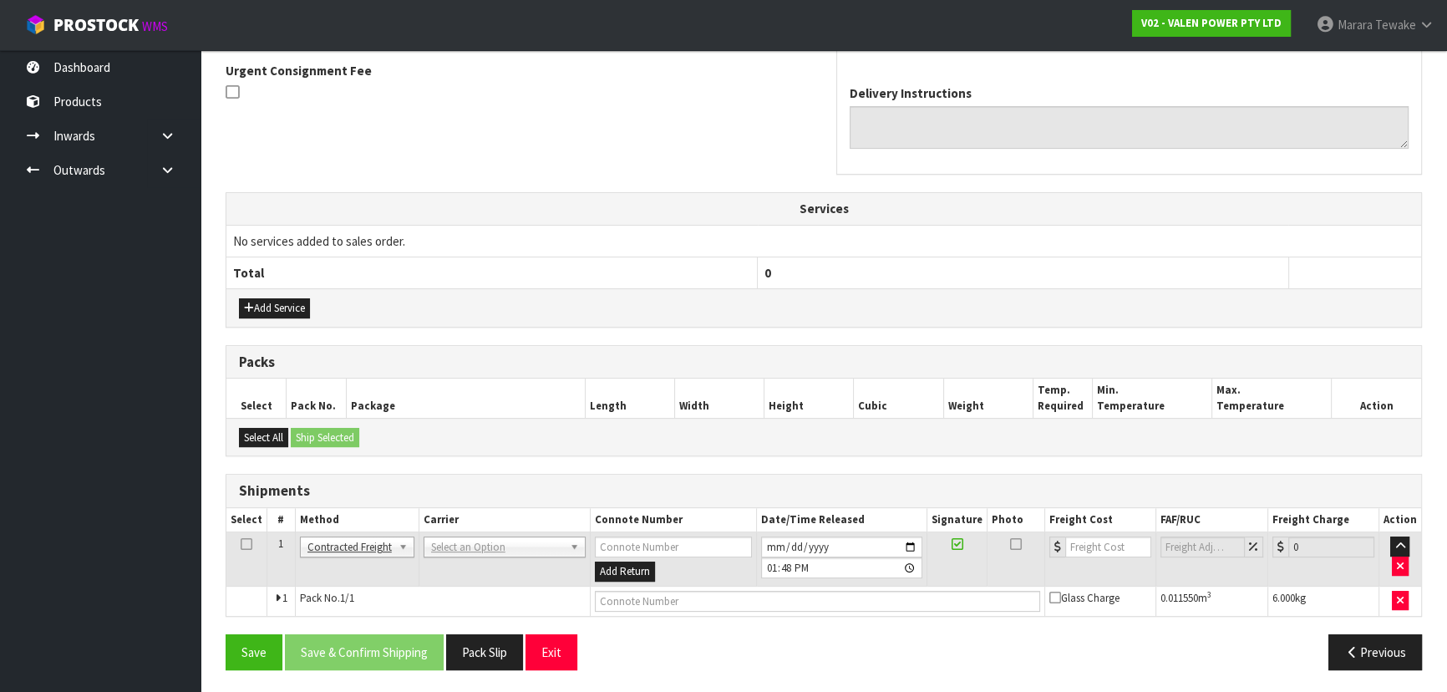
drag, startPoint x: 450, startPoint y: 543, endPoint x: 455, endPoint y: 560, distance: 18.2
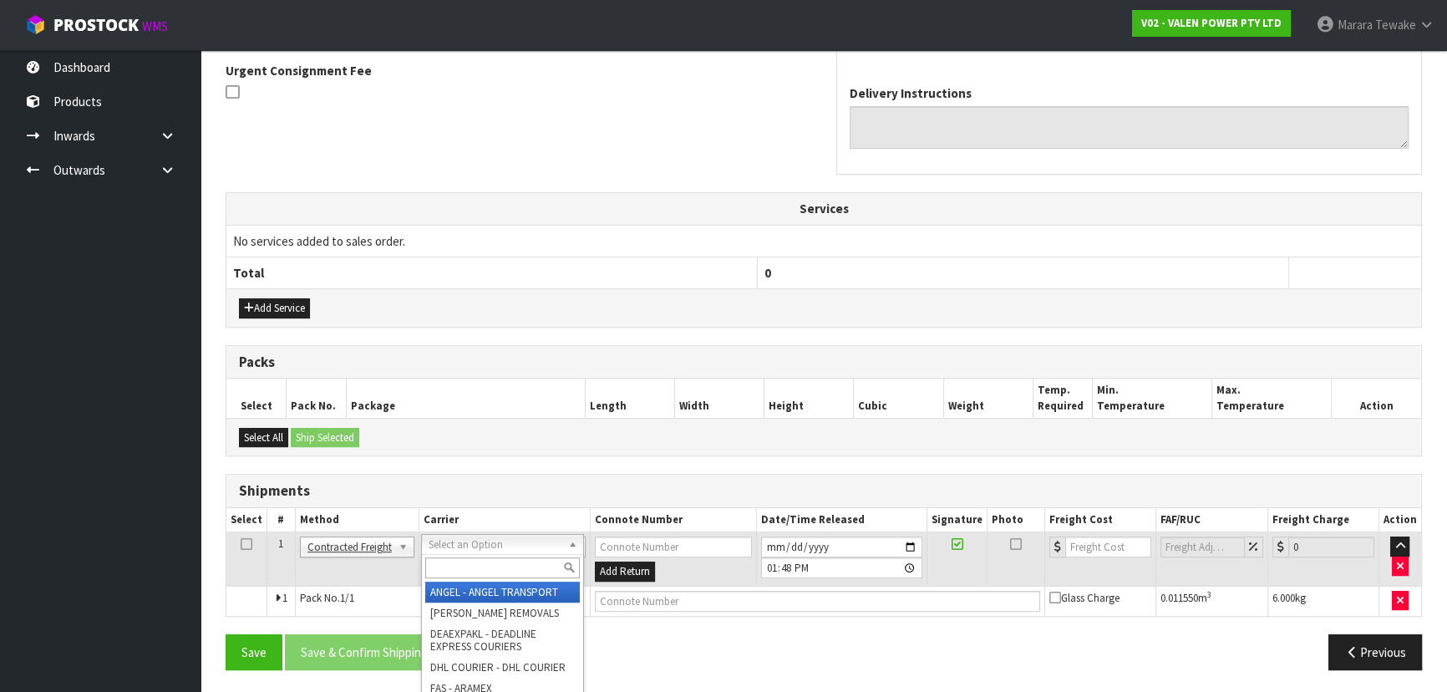
click at [459, 566] on input "text" at bounding box center [502, 567] width 155 height 21
type input "NZP"
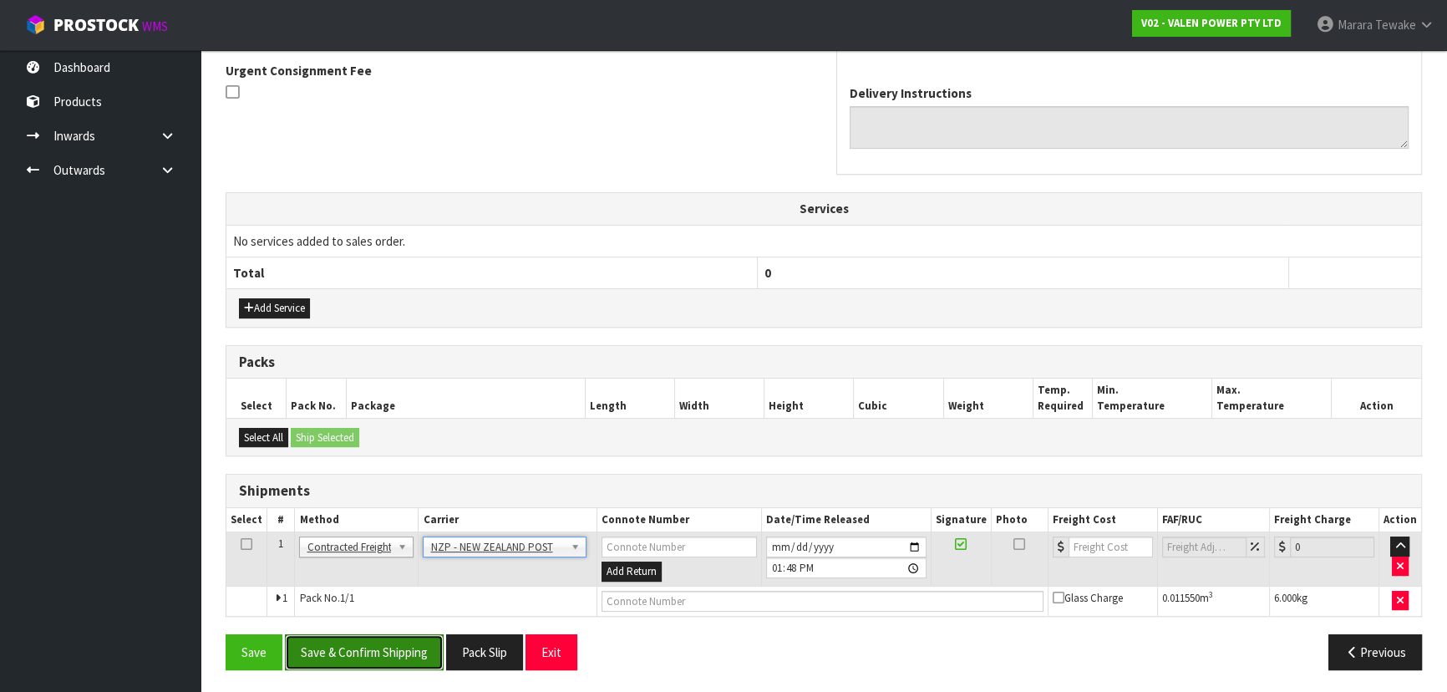
click at [429, 644] on button "Save & Confirm Shipping" at bounding box center [364, 652] width 159 height 36
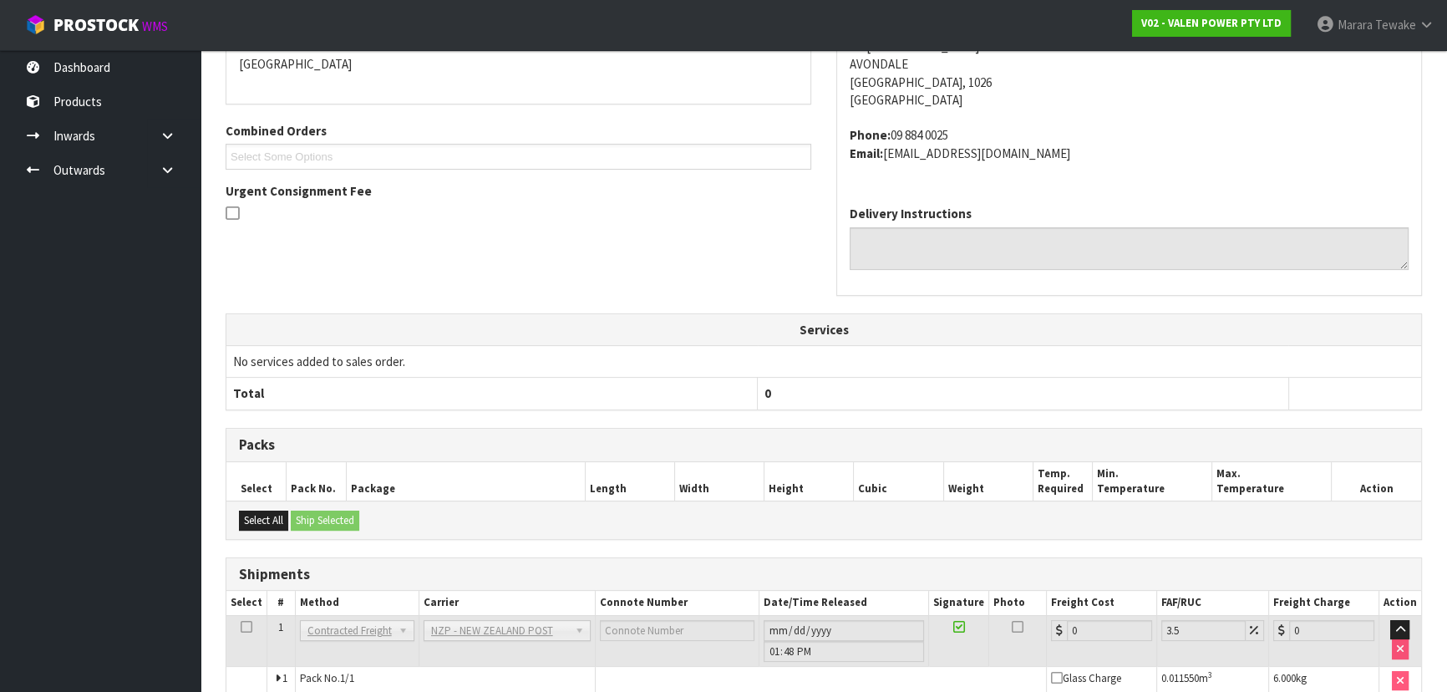
scroll to position [469, 0]
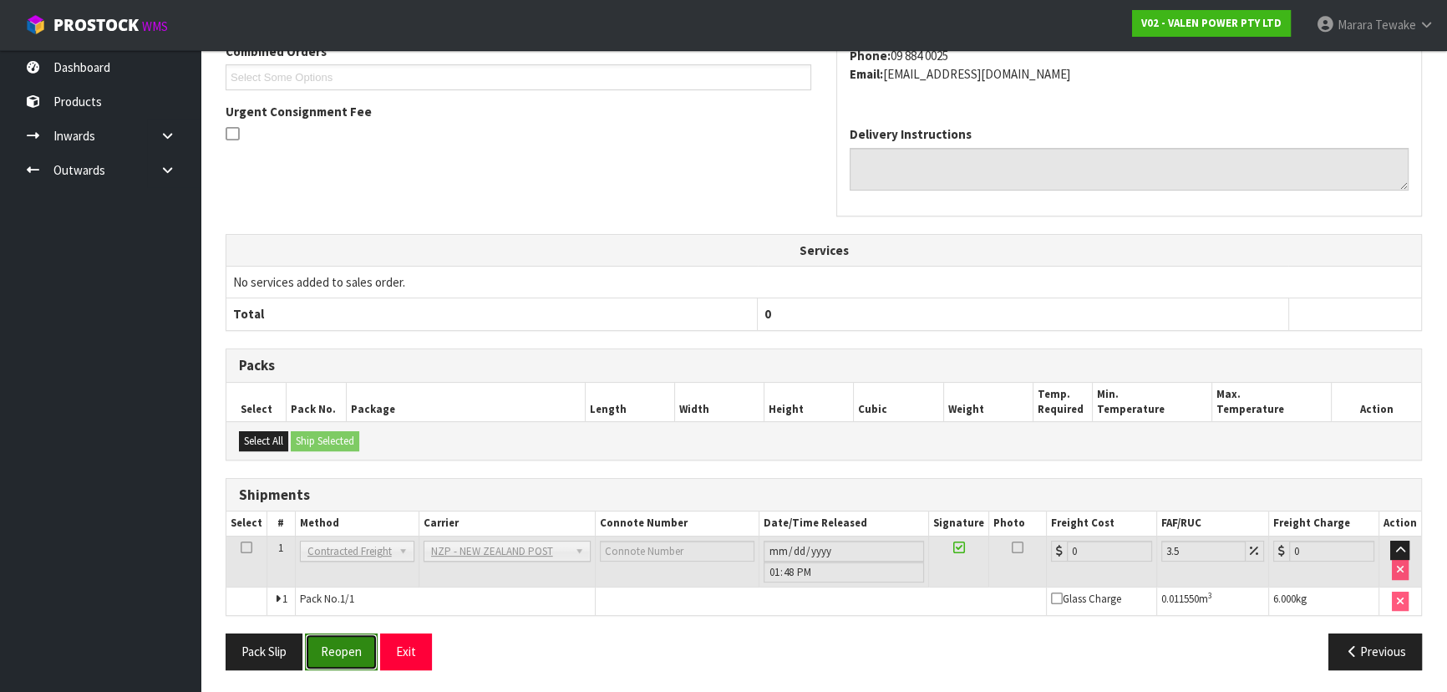
click at [356, 643] on button "Reopen" at bounding box center [341, 651] width 73 height 36
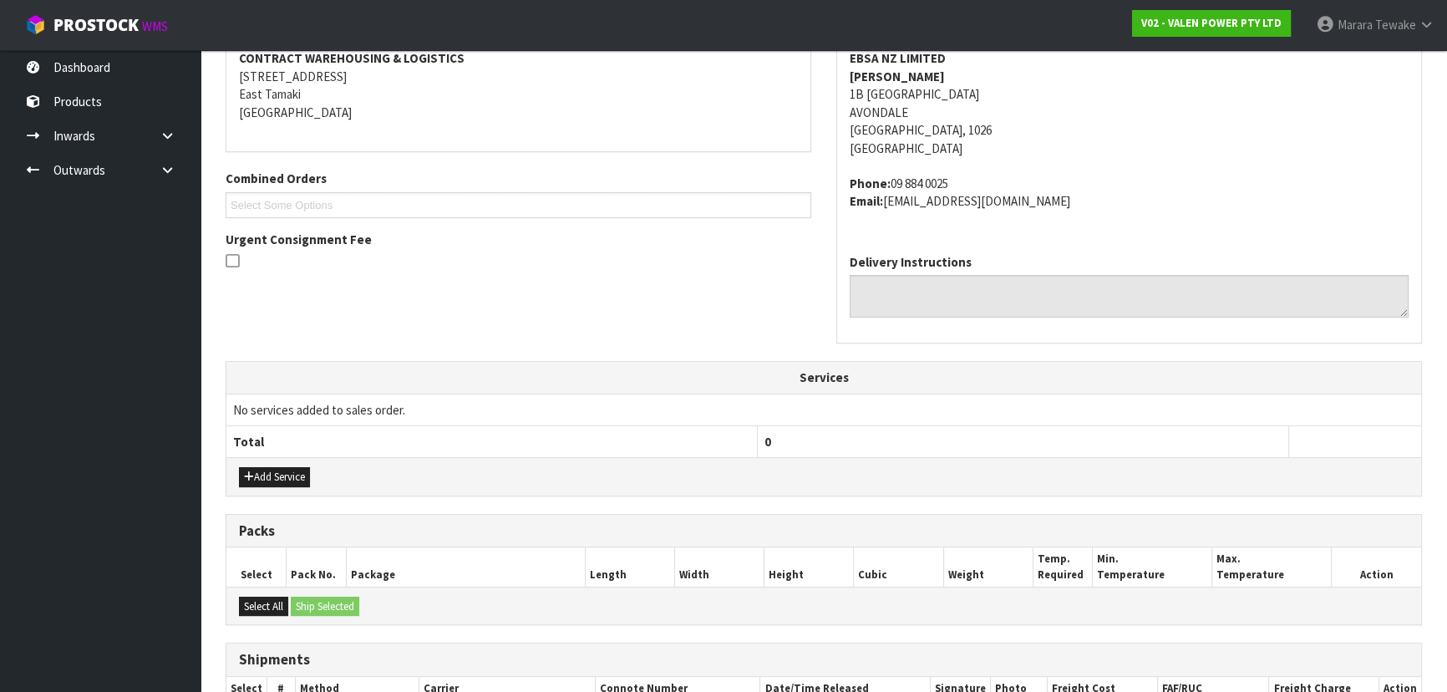
scroll to position [492, 0]
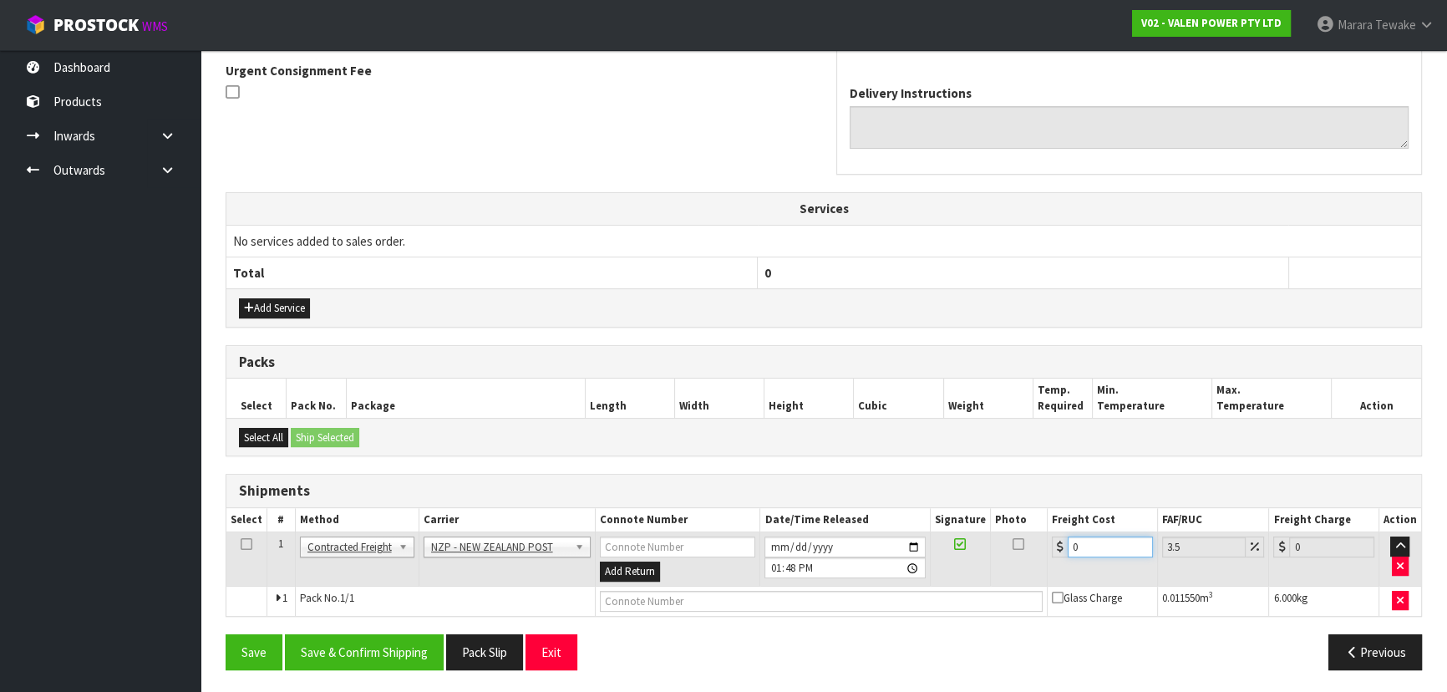
drag, startPoint x: 1117, startPoint y: 540, endPoint x: 1013, endPoint y: 526, distance: 104.5
click at [1015, 536] on tr "1 Client Local Pickup Customer Local Pickup Company Freight Contracted Freight …" at bounding box center [823, 559] width 1194 height 54
type input "4"
type input "4.14"
type input "4.3"
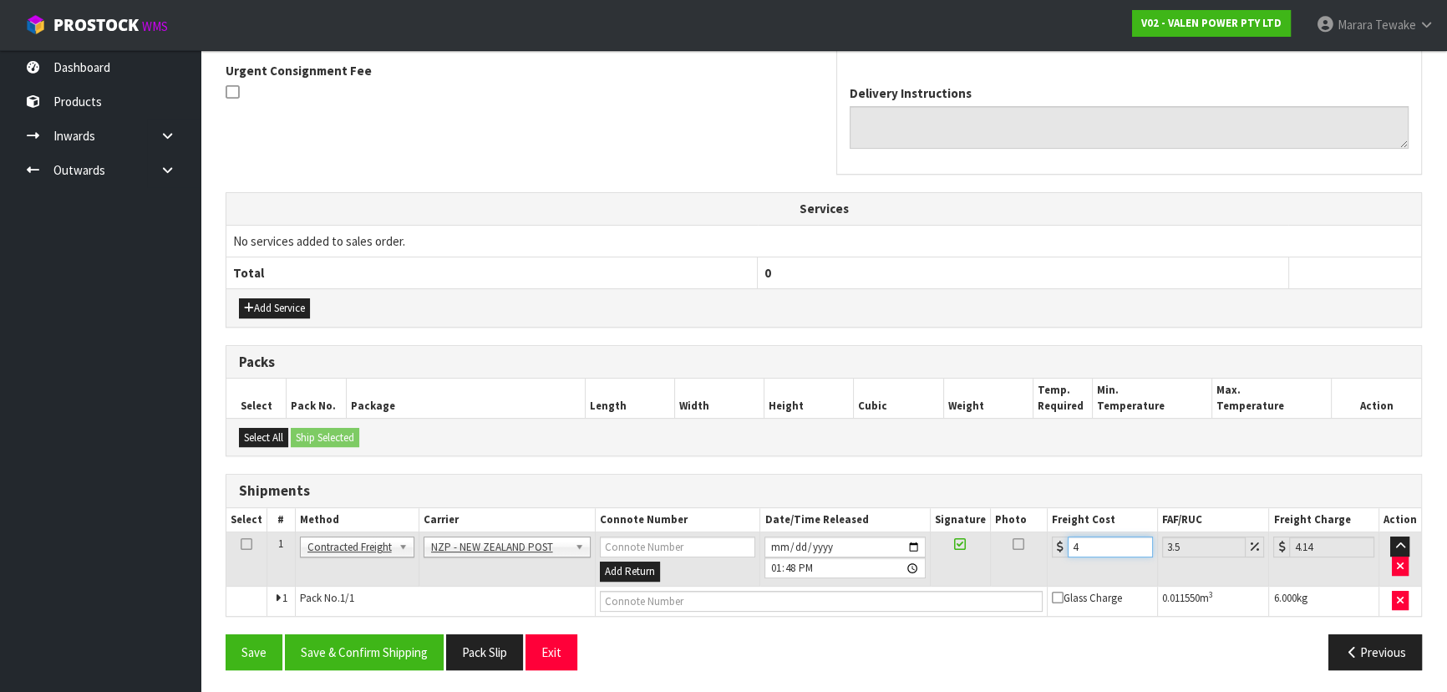
type input "4.45"
type input "4.33"
type input "4.48"
type input "4.33"
click at [346, 641] on button "Save & Confirm Shipping" at bounding box center [364, 652] width 159 height 36
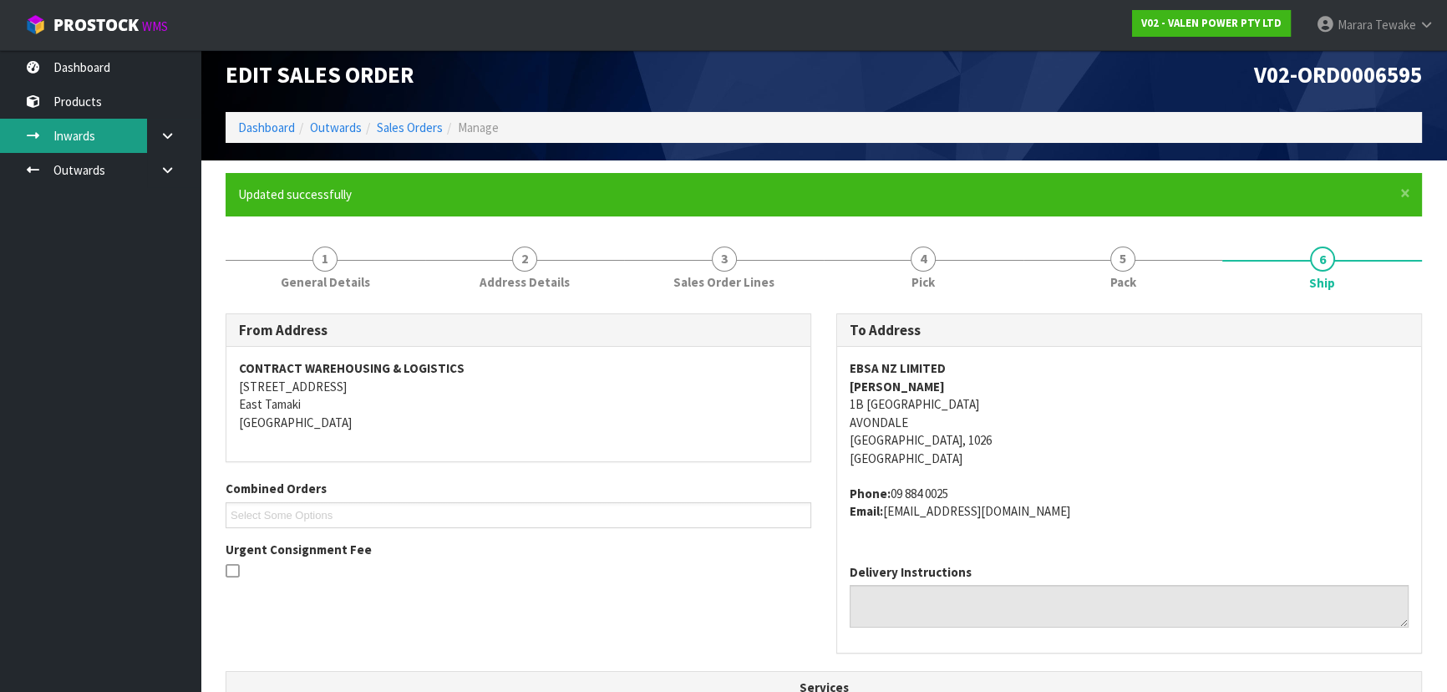
scroll to position [0, 0]
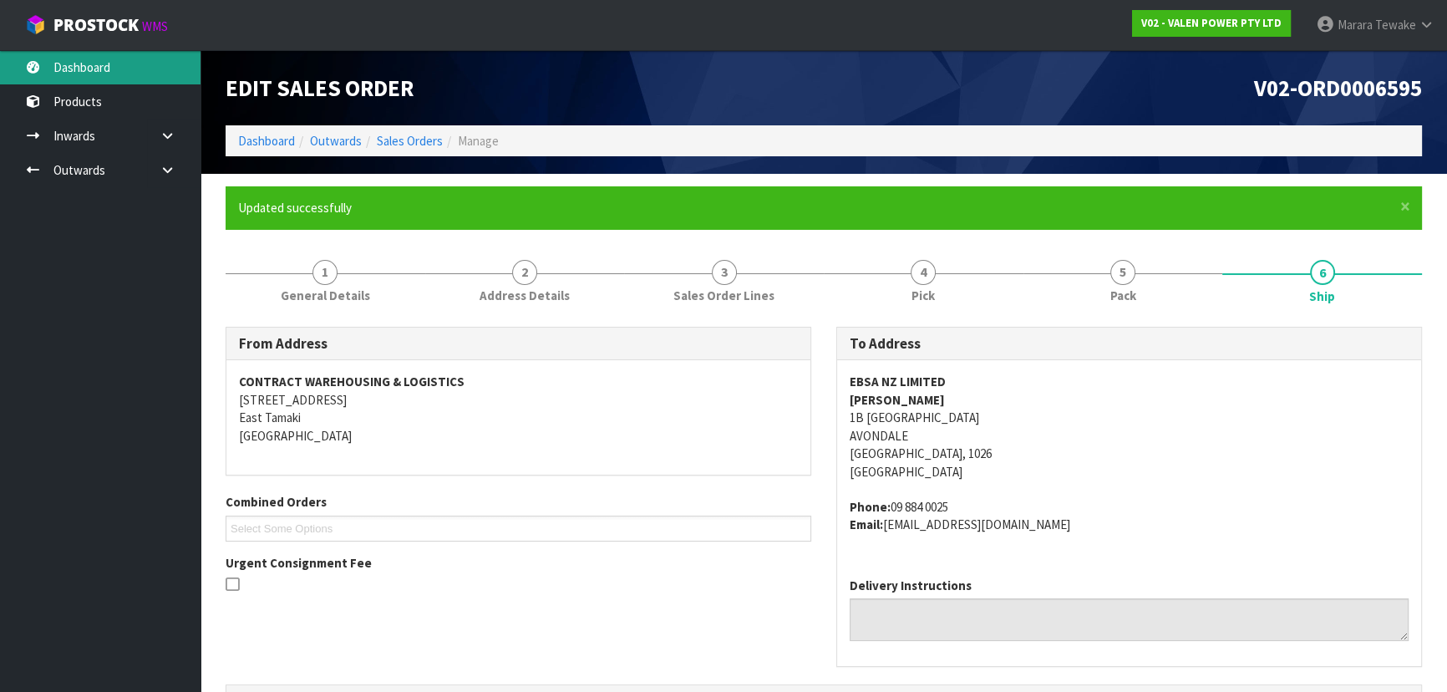
click at [87, 68] on link "Dashboard" at bounding box center [100, 67] width 200 height 34
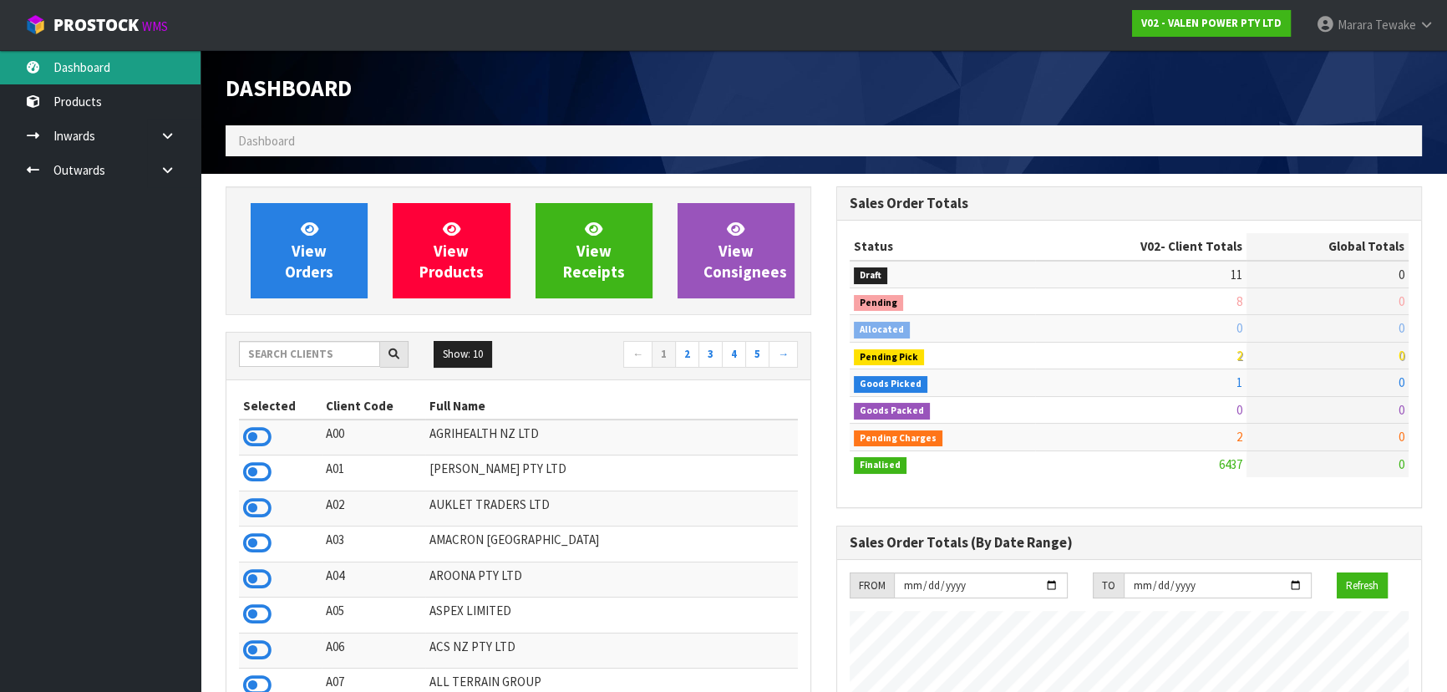
scroll to position [1299, 610]
click at [266, 352] on input "text" at bounding box center [309, 354] width 141 height 26
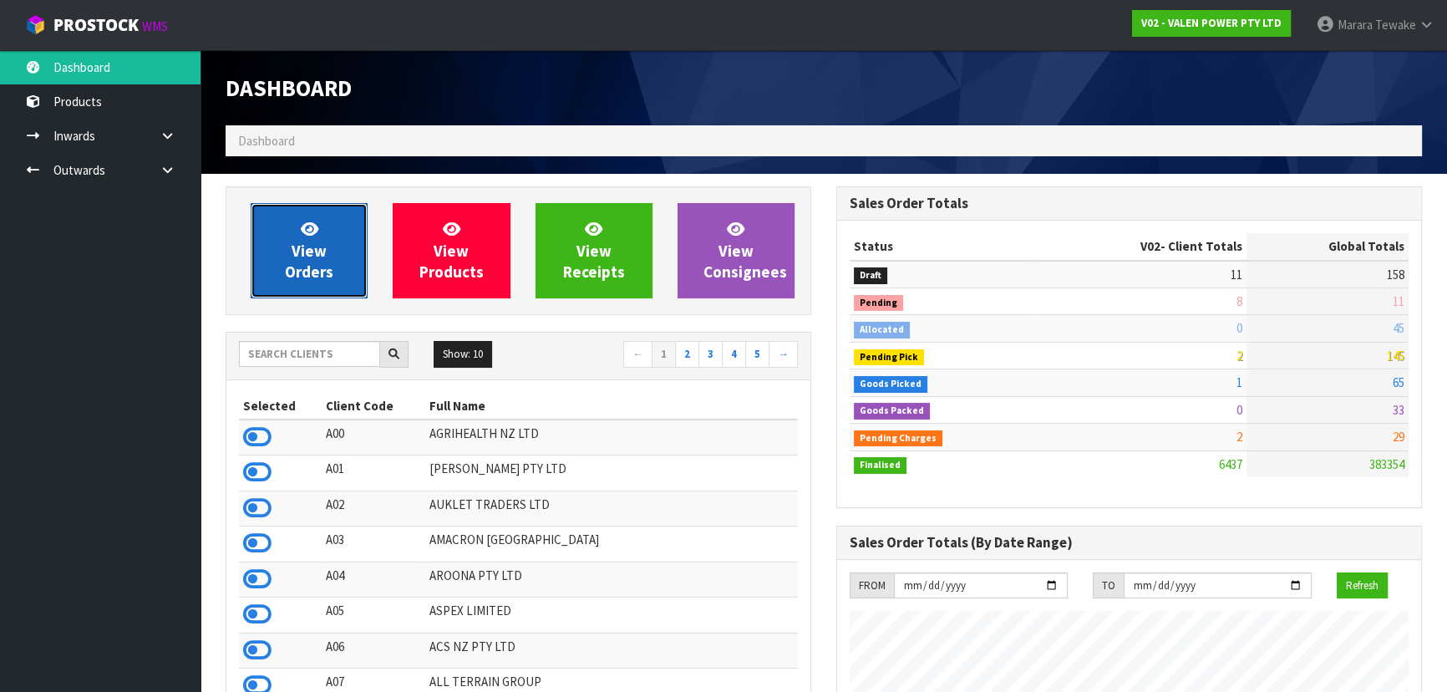
click at [319, 280] on span "View Orders" at bounding box center [309, 250] width 48 height 63
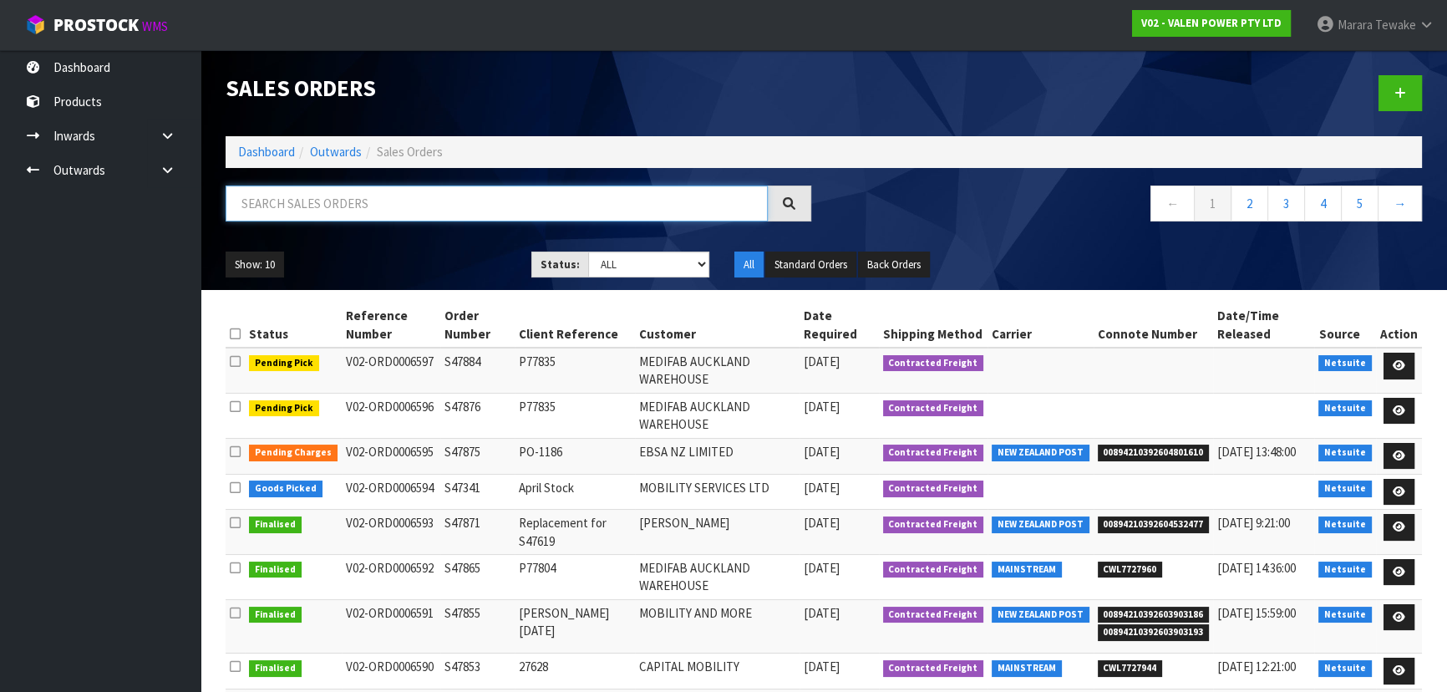
click at [335, 205] on input "text" at bounding box center [496, 203] width 542 height 36
click at [501, 193] on input "text" at bounding box center [496, 203] width 542 height 36
type input "JOB-0414672"
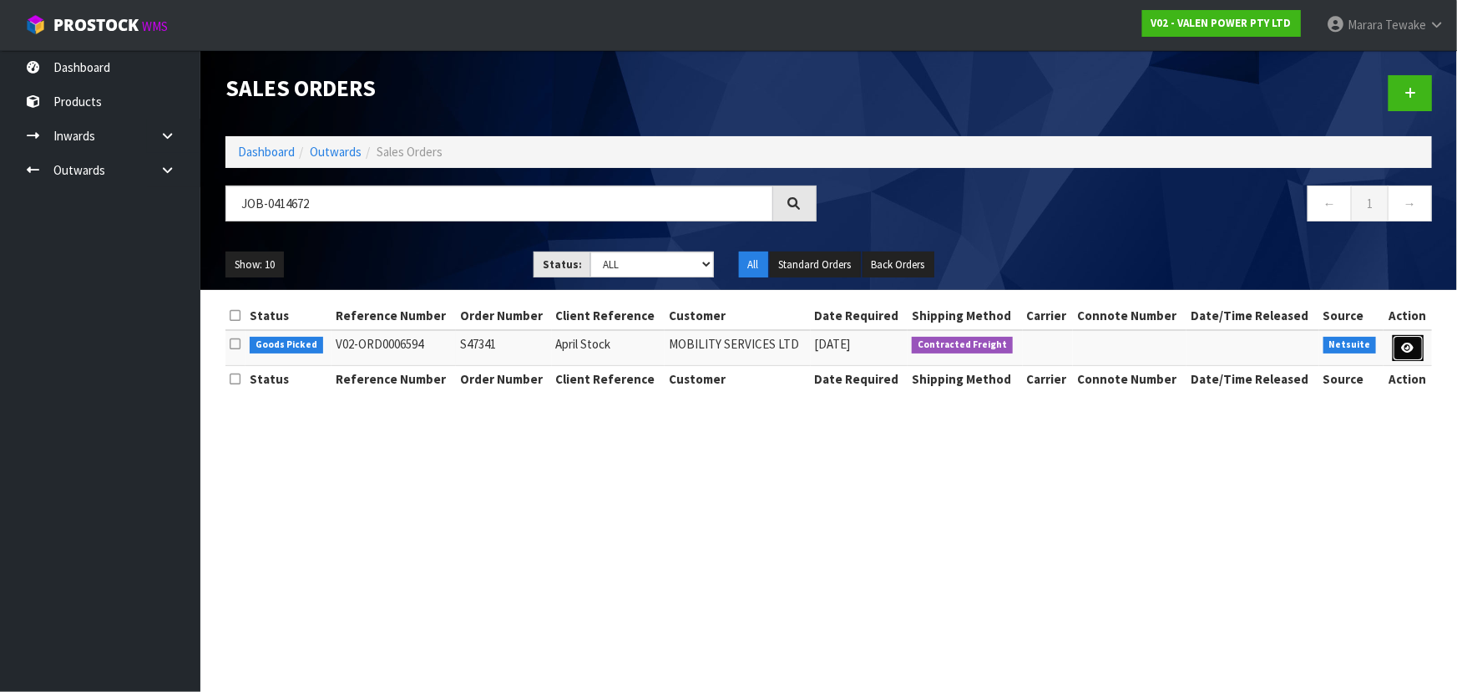
click at [1399, 345] on link at bounding box center [1408, 348] width 31 height 27
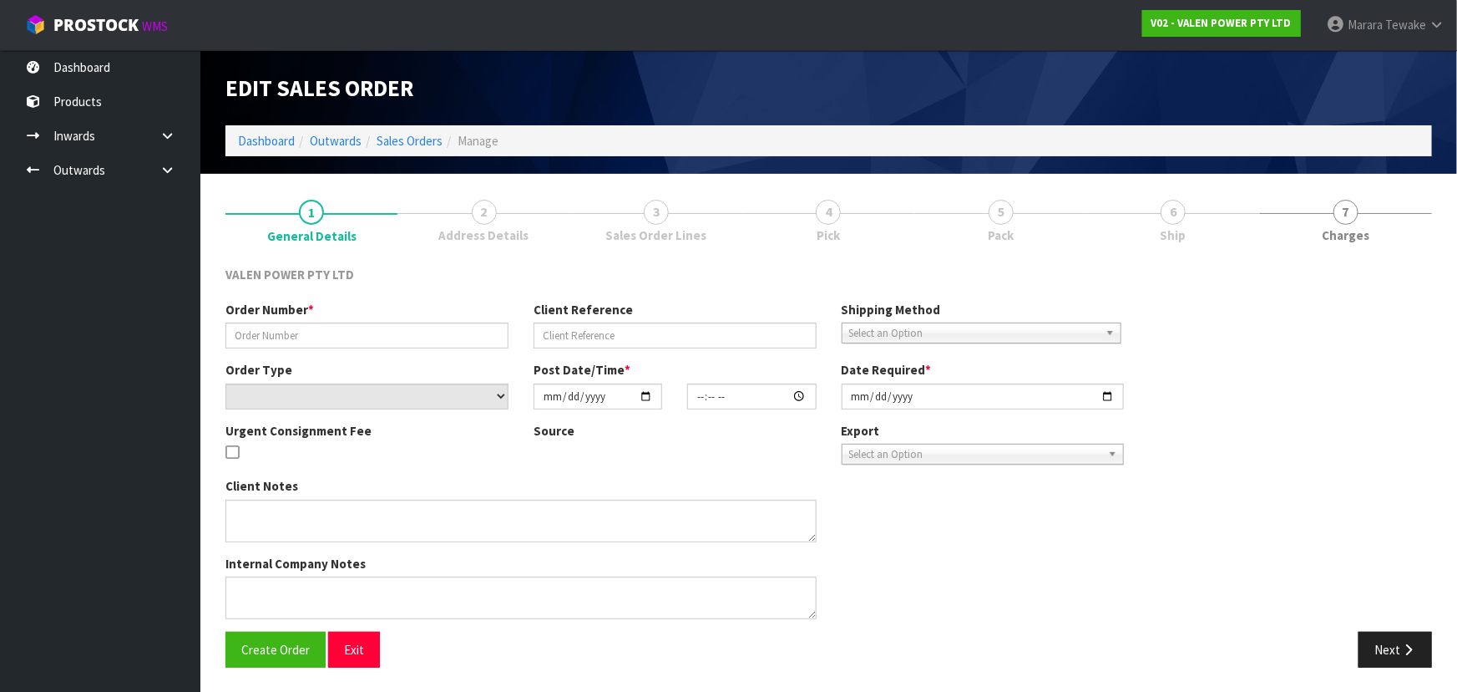
type input "S47341"
type input "April Stock"
select select "number:0"
type input "2025-09-26"
type input "13:30:06.000"
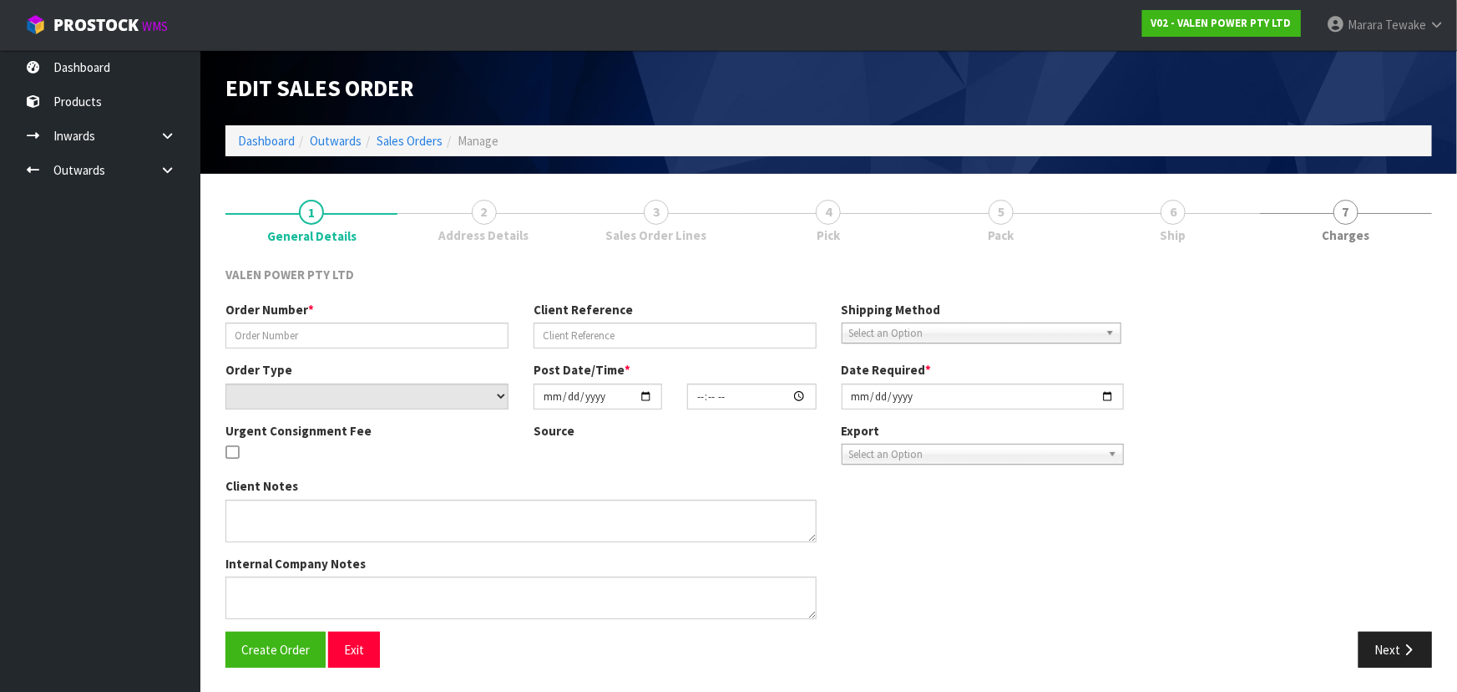
type input "2025-09-29"
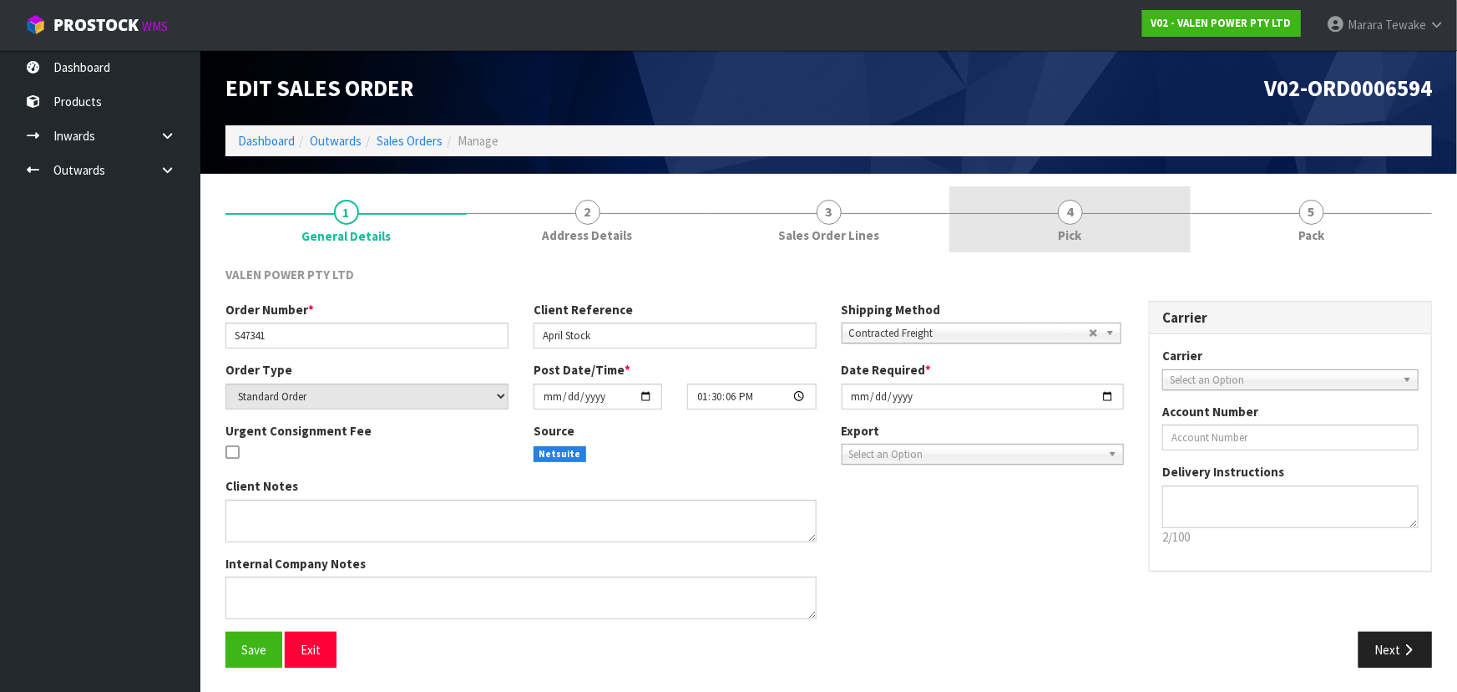
click at [1082, 210] on span "4" at bounding box center [1070, 212] width 25 height 25
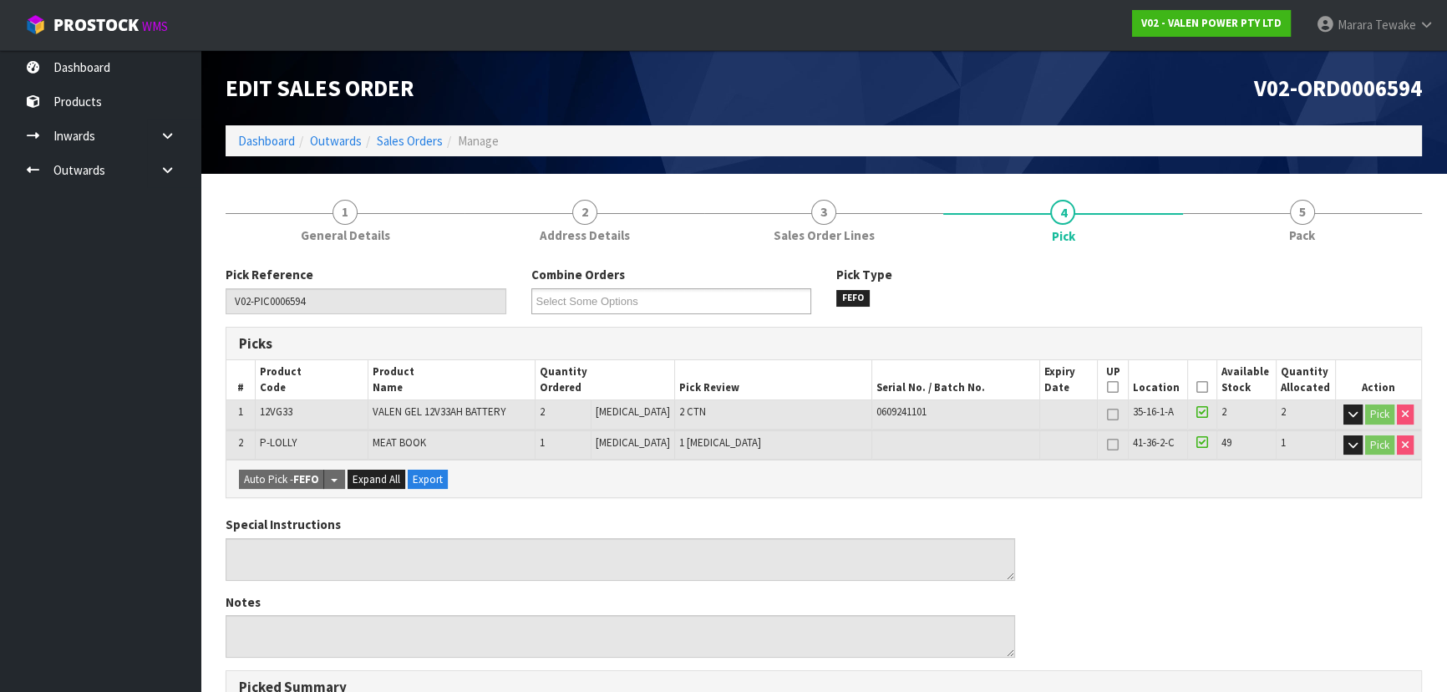
click at [1198, 388] on icon at bounding box center [1202, 387] width 12 height 1
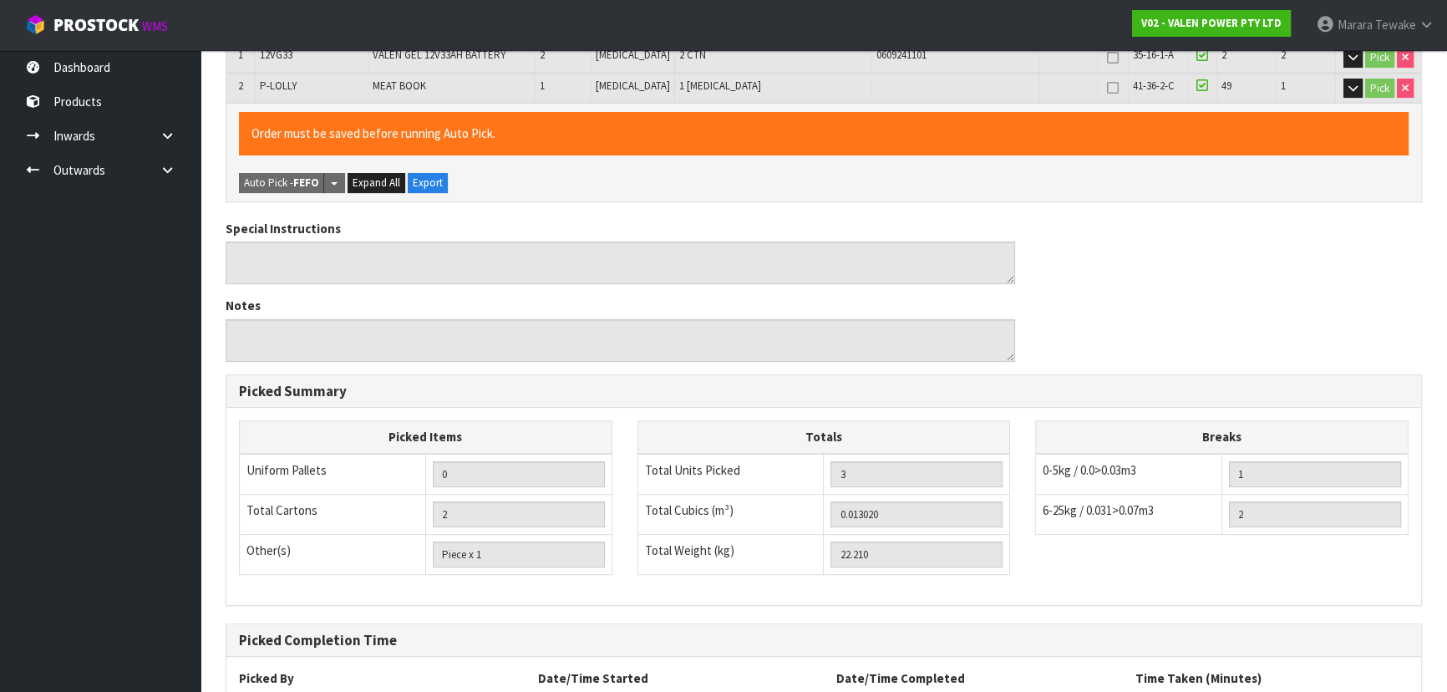
scroll to position [496, 0]
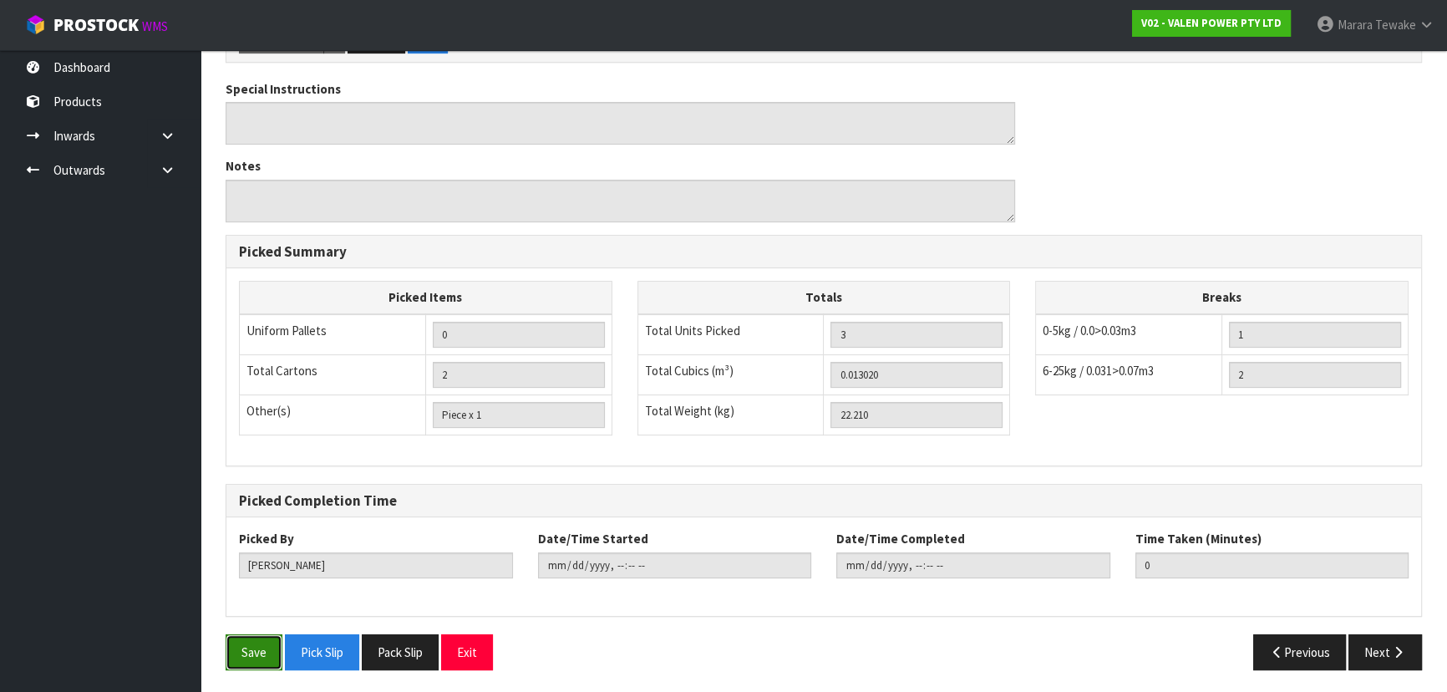
click at [235, 647] on button "Save" at bounding box center [253, 652] width 57 height 36
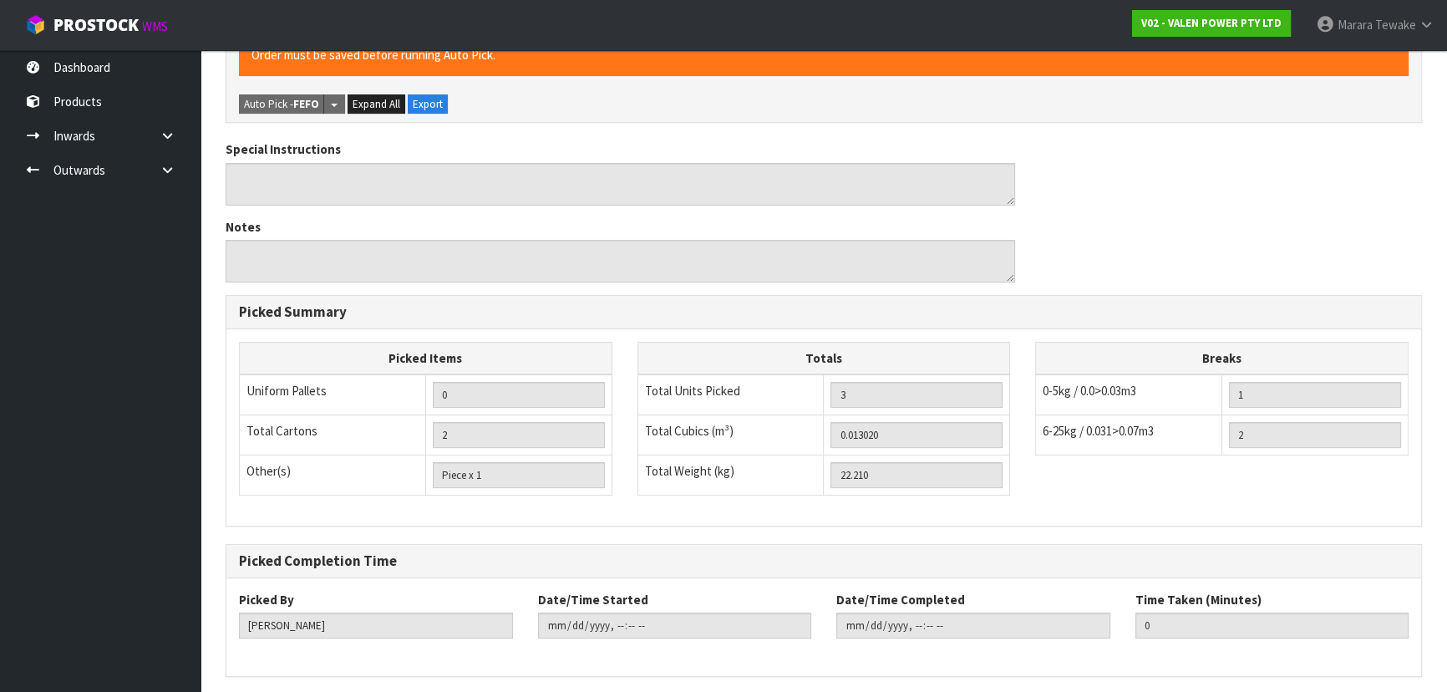
scroll to position [0, 0]
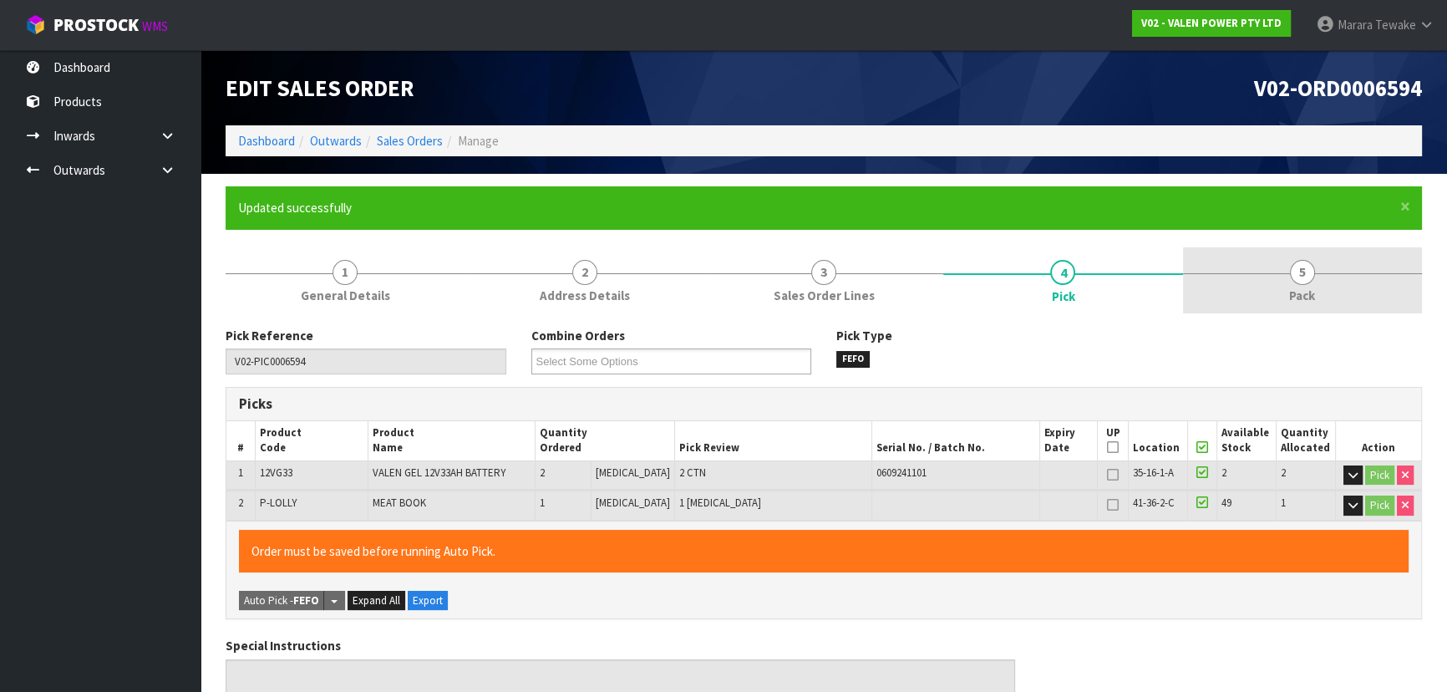
type input "Marara Tewake"
type input "2025-09-29T13:52:27"
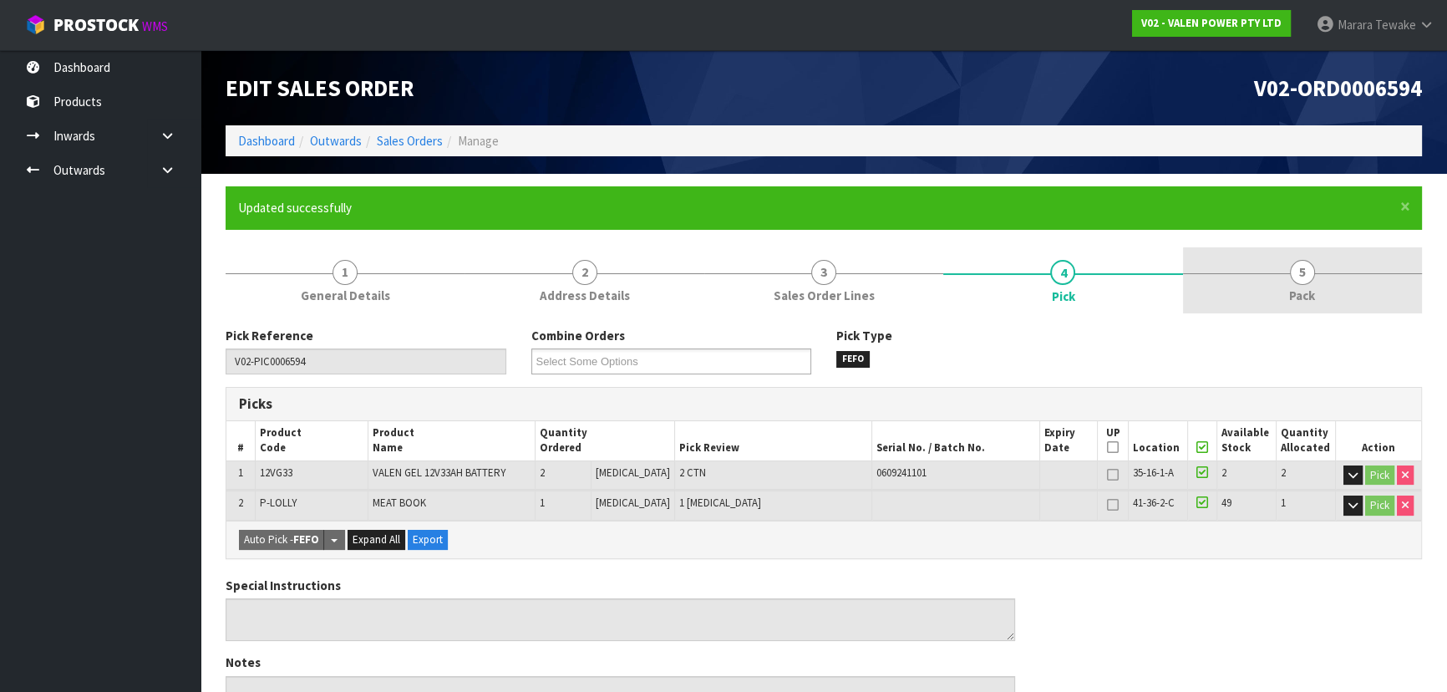
click at [1281, 272] on link "5 Pack" at bounding box center [1302, 280] width 239 height 66
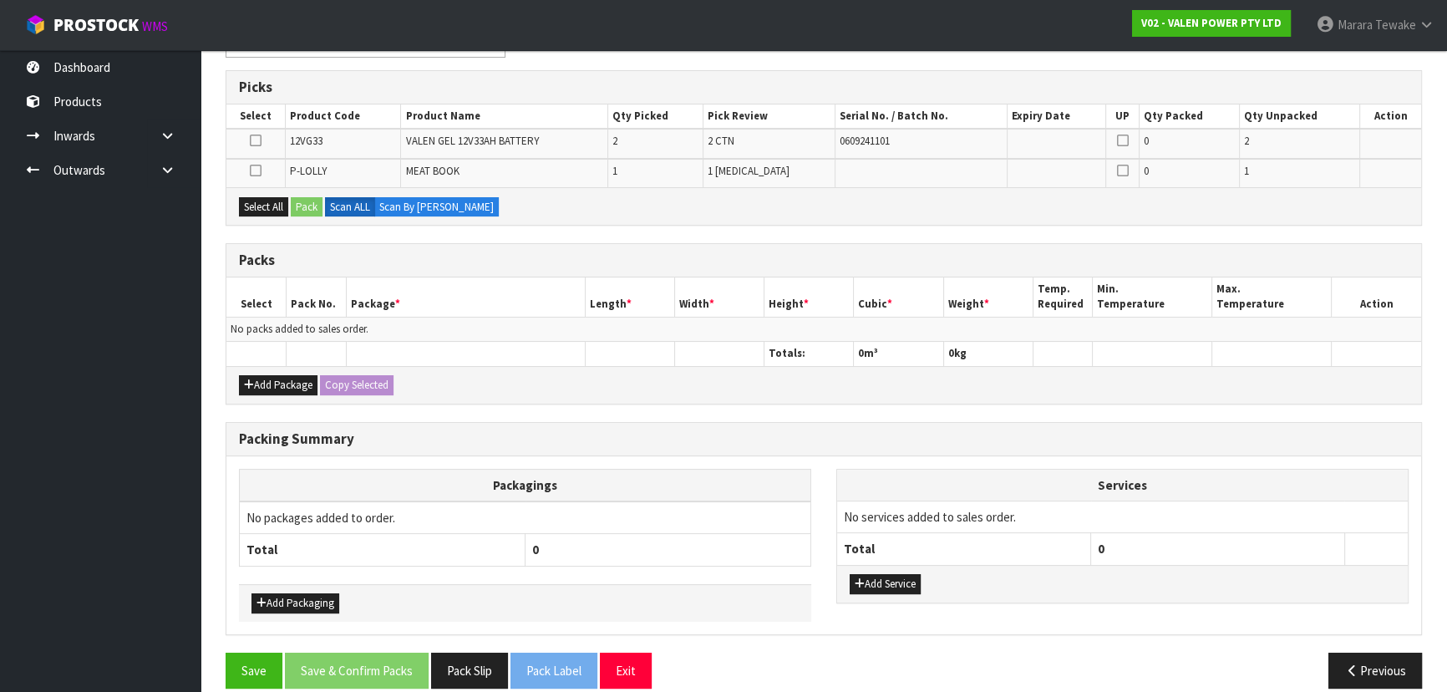
scroll to position [334, 0]
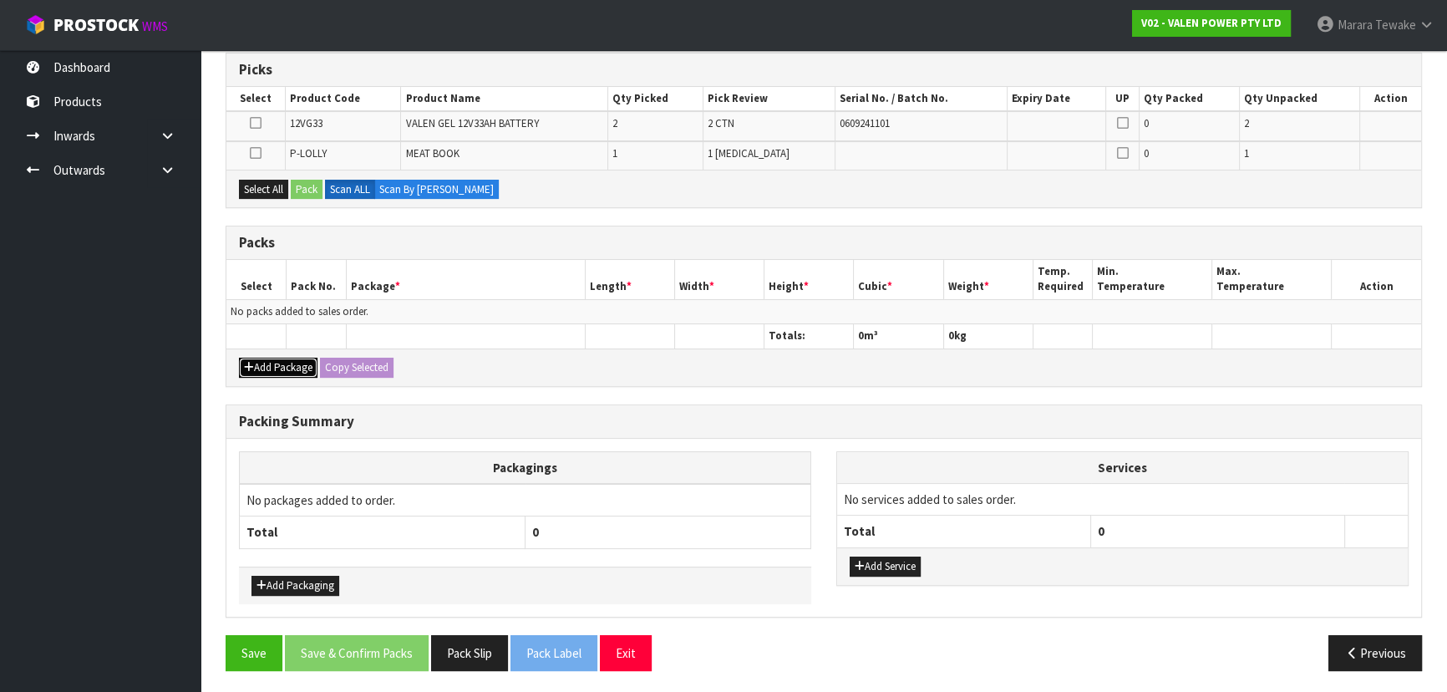
click at [267, 369] on button "Add Package" at bounding box center [278, 367] width 79 height 20
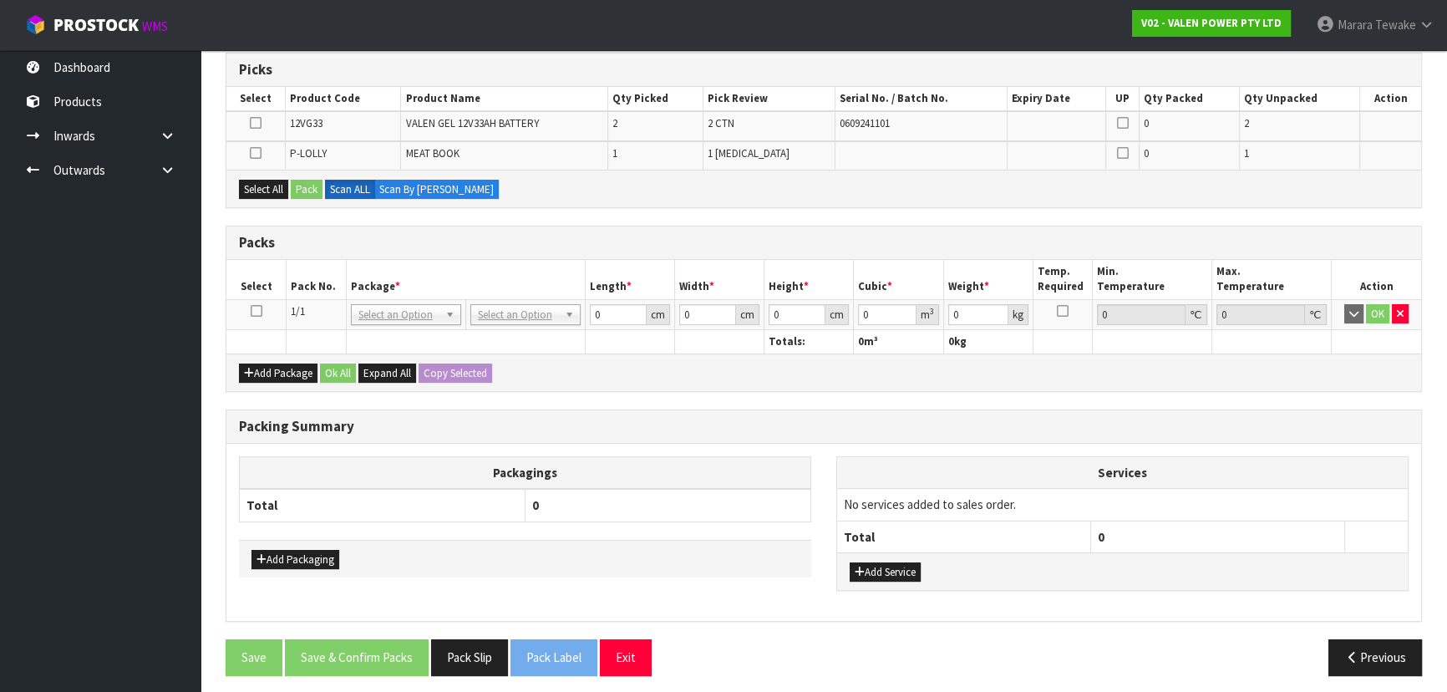
click at [258, 312] on icon at bounding box center [257, 311] width 12 height 1
click at [251, 154] on icon at bounding box center [256, 153] width 12 height 1
click at [0, 0] on input "checkbox" at bounding box center [0, 0] width 0 height 0
click at [304, 185] on button "Pack" at bounding box center [307, 190] width 32 height 20
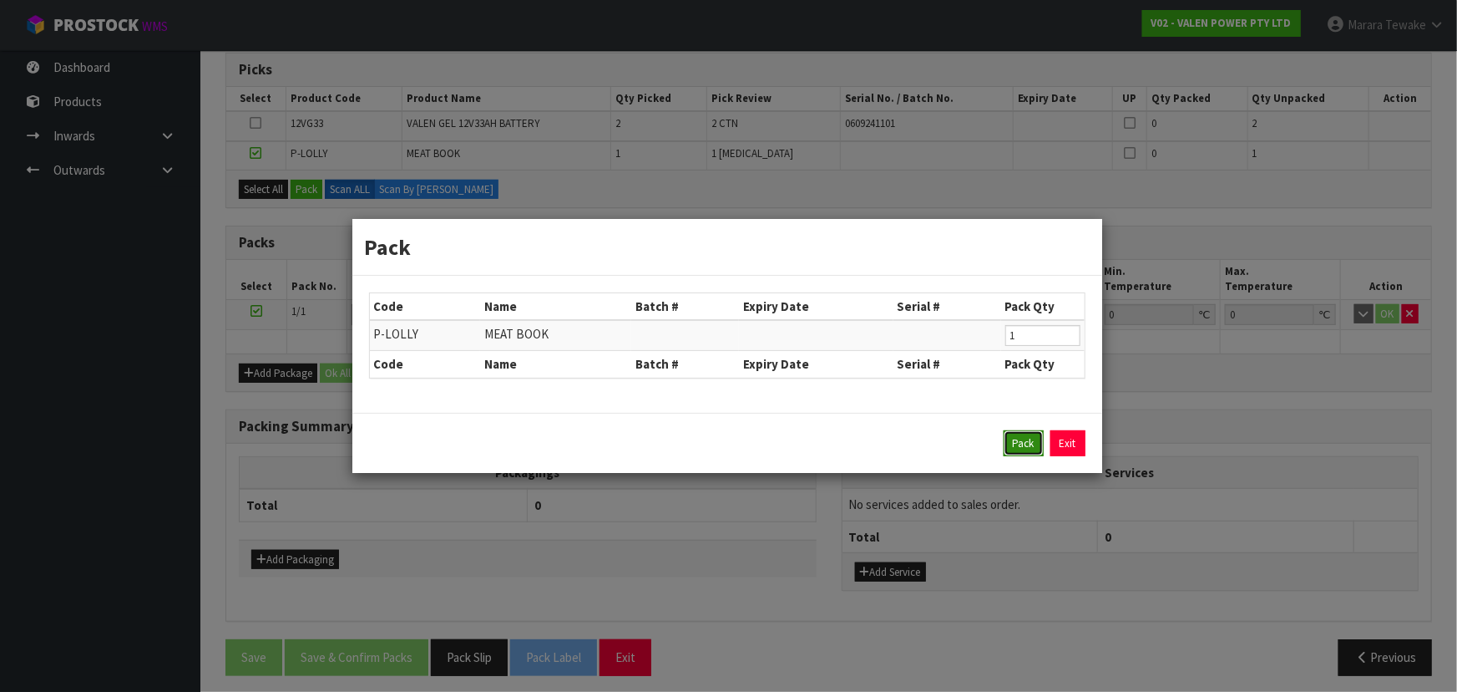
click at [1029, 448] on button "Pack" at bounding box center [1024, 443] width 40 height 27
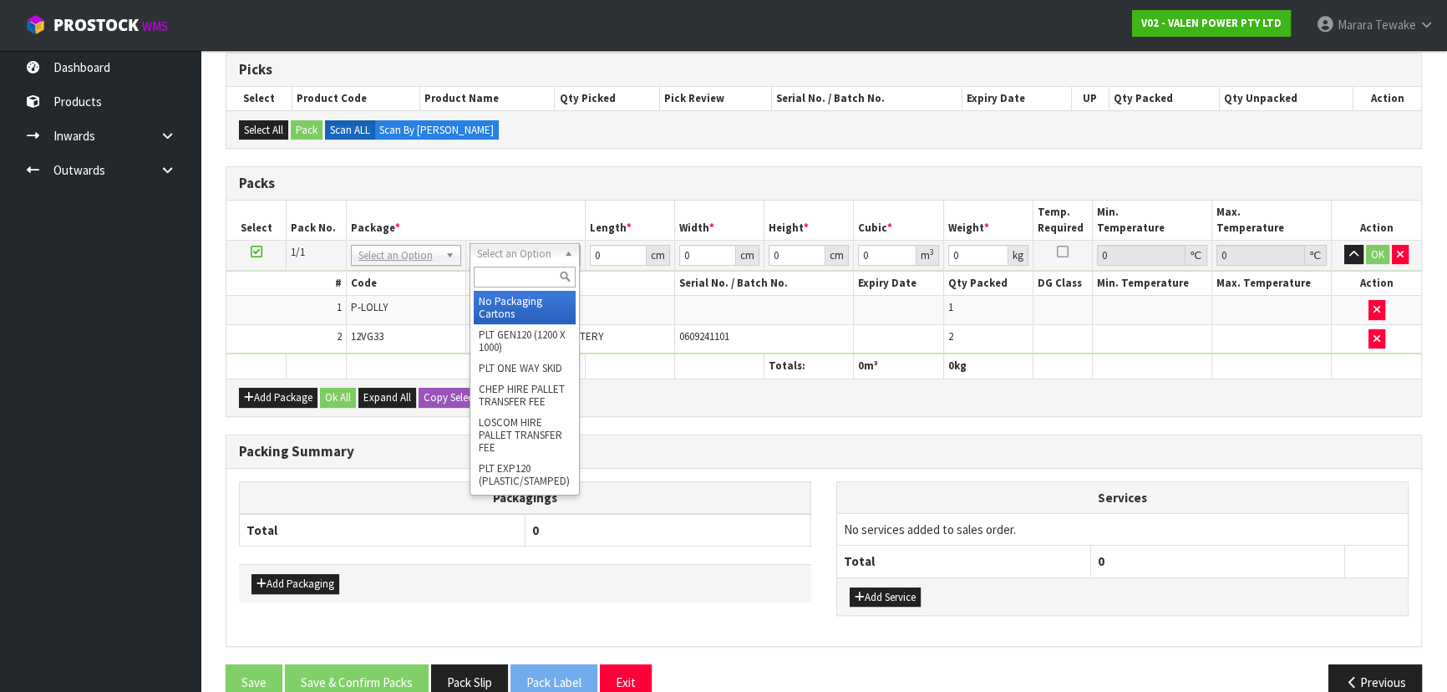
click at [527, 280] on input "text" at bounding box center [525, 276] width 102 height 21
type input "A4"
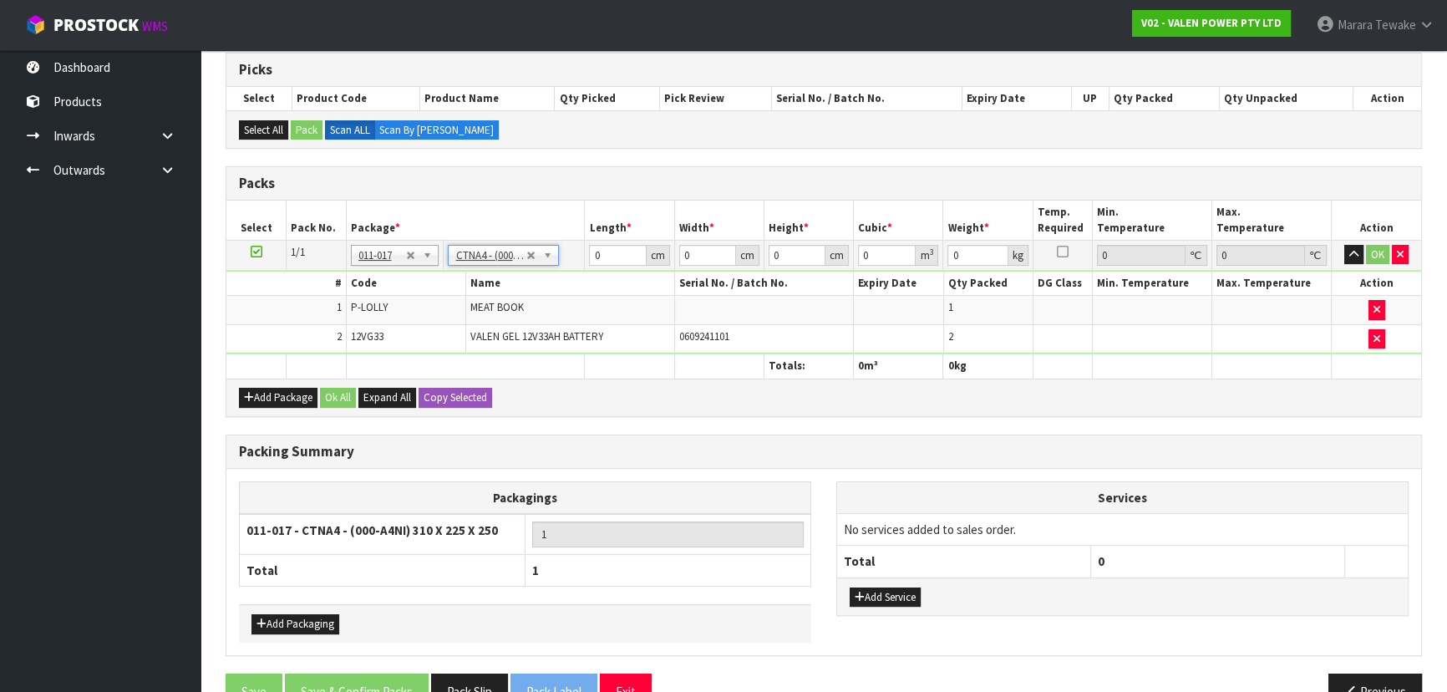
type input "31"
type input "22.5"
type input "25"
type input "0.017438"
type input "22.41"
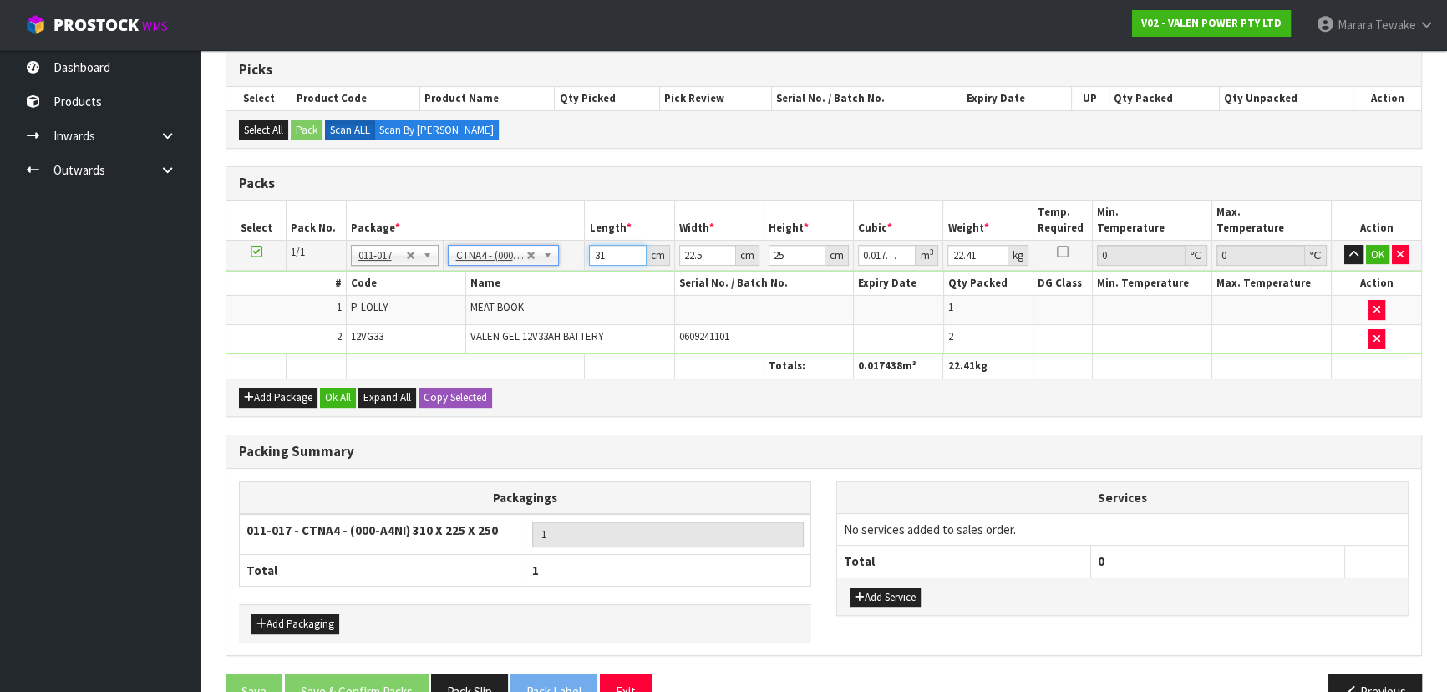
drag, startPoint x: 611, startPoint y: 251, endPoint x: 550, endPoint y: 210, distance: 73.4
click at [558, 225] on table "Select Pack No. Package * Length * Width * Height * Cubic * Weight * Temp. Requ…" at bounding box center [823, 289] width 1194 height 178
type input "3"
type input "0.001687"
type input "32"
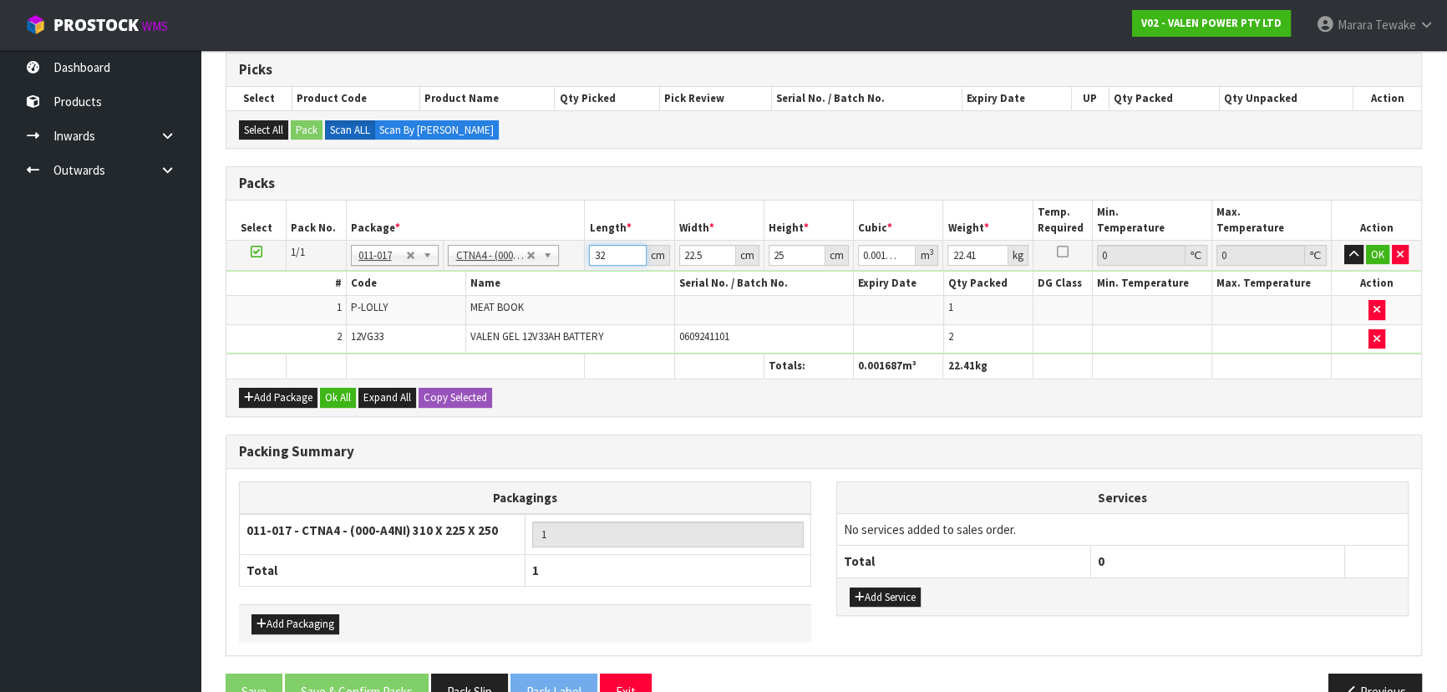
type input "0.018"
type input "32"
type input "2"
type input "0.0016"
type input "24"
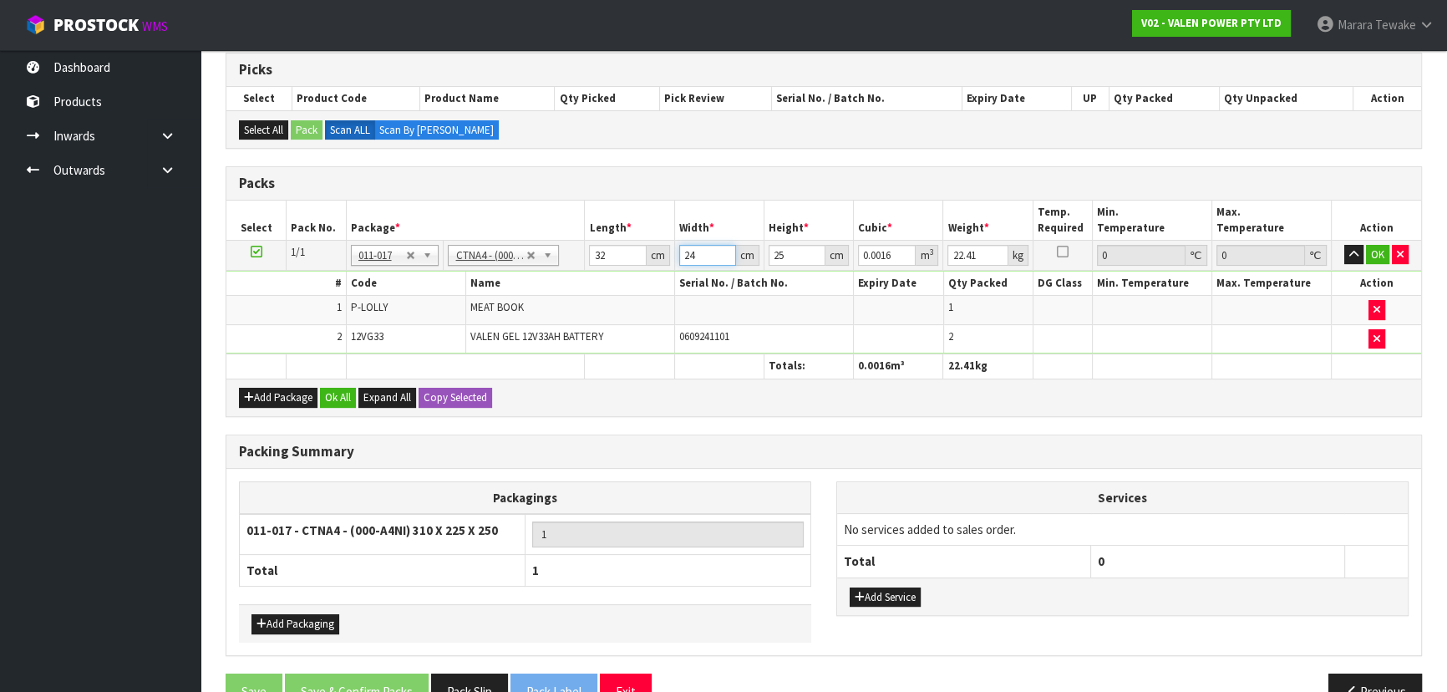
type input "0.0192"
type input "24"
type input "2"
type input "0.001536"
type input "23"
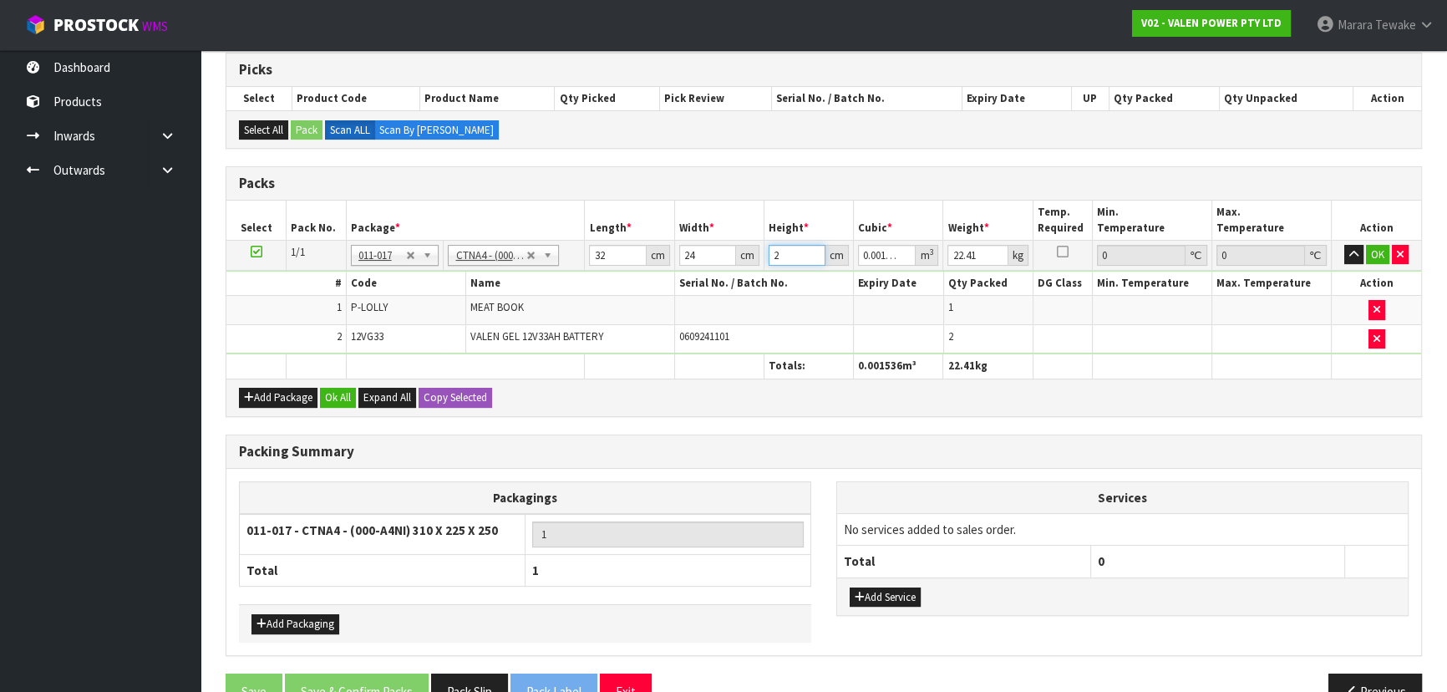
type input "0.017664"
type input "23"
click at [1344, 245] on button "button" at bounding box center [1353, 255] width 19 height 20
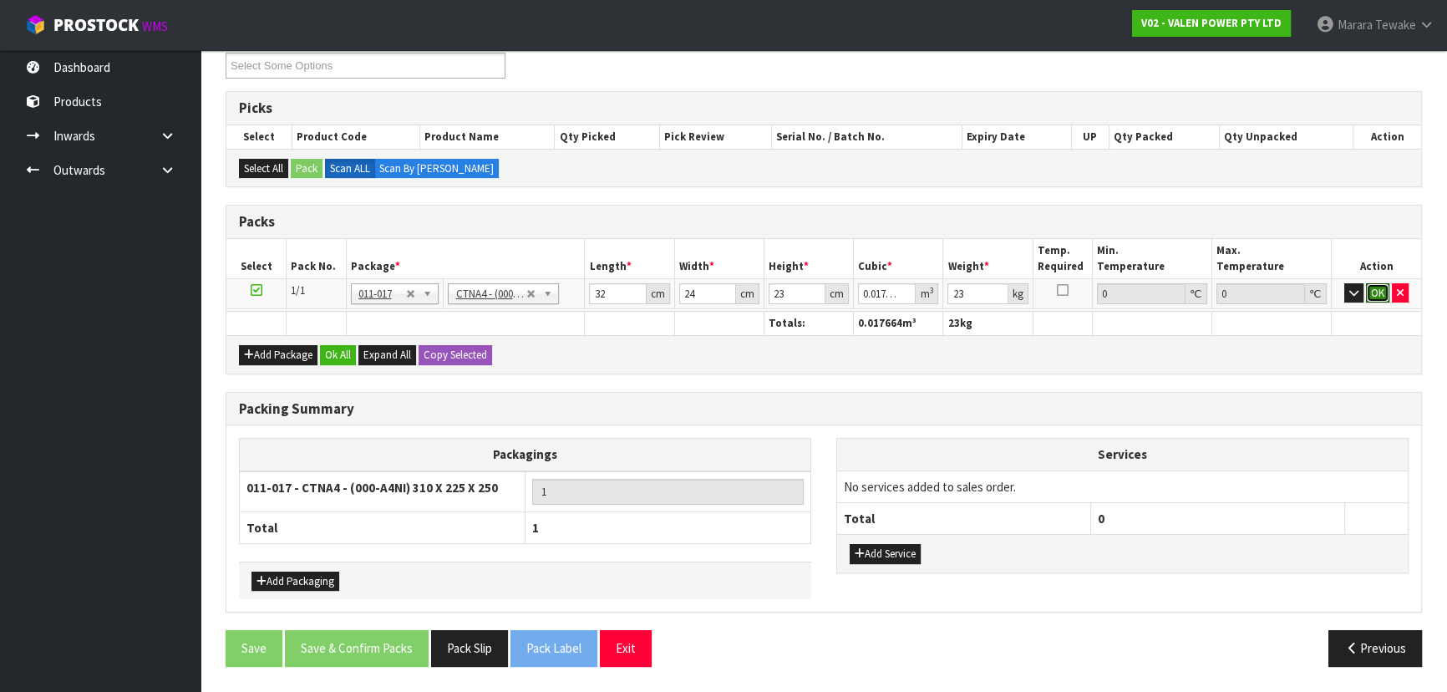
click button "OK" at bounding box center [1376, 293] width 23 height 20
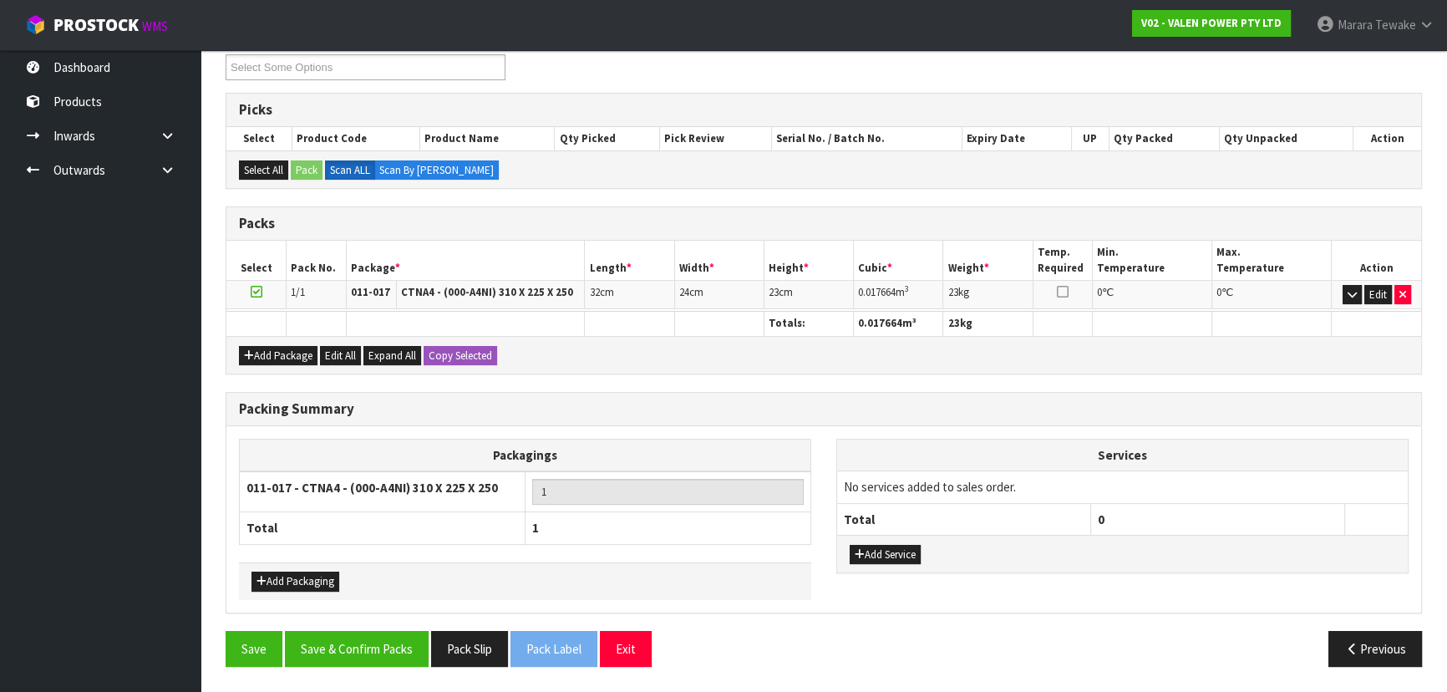
scroll to position [288, 0]
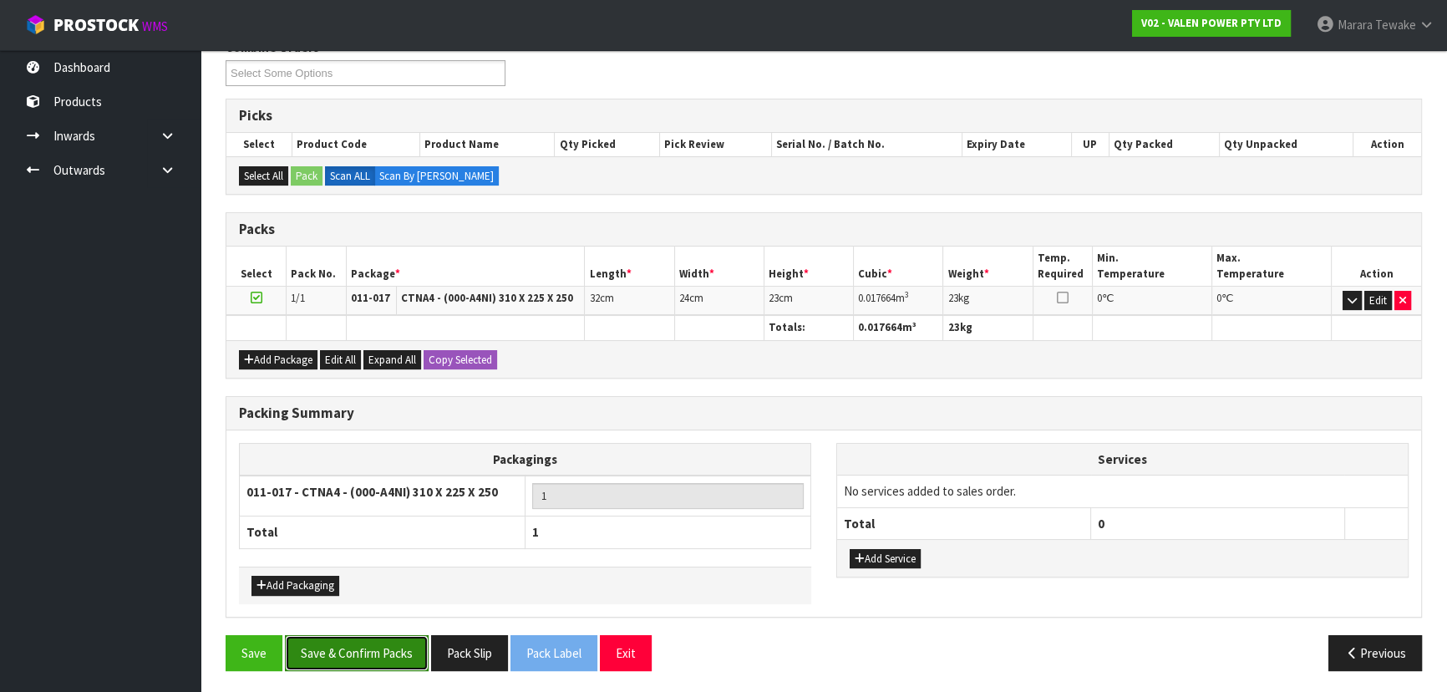
click at [344, 642] on button "Save & Confirm Packs" at bounding box center [357, 653] width 144 height 36
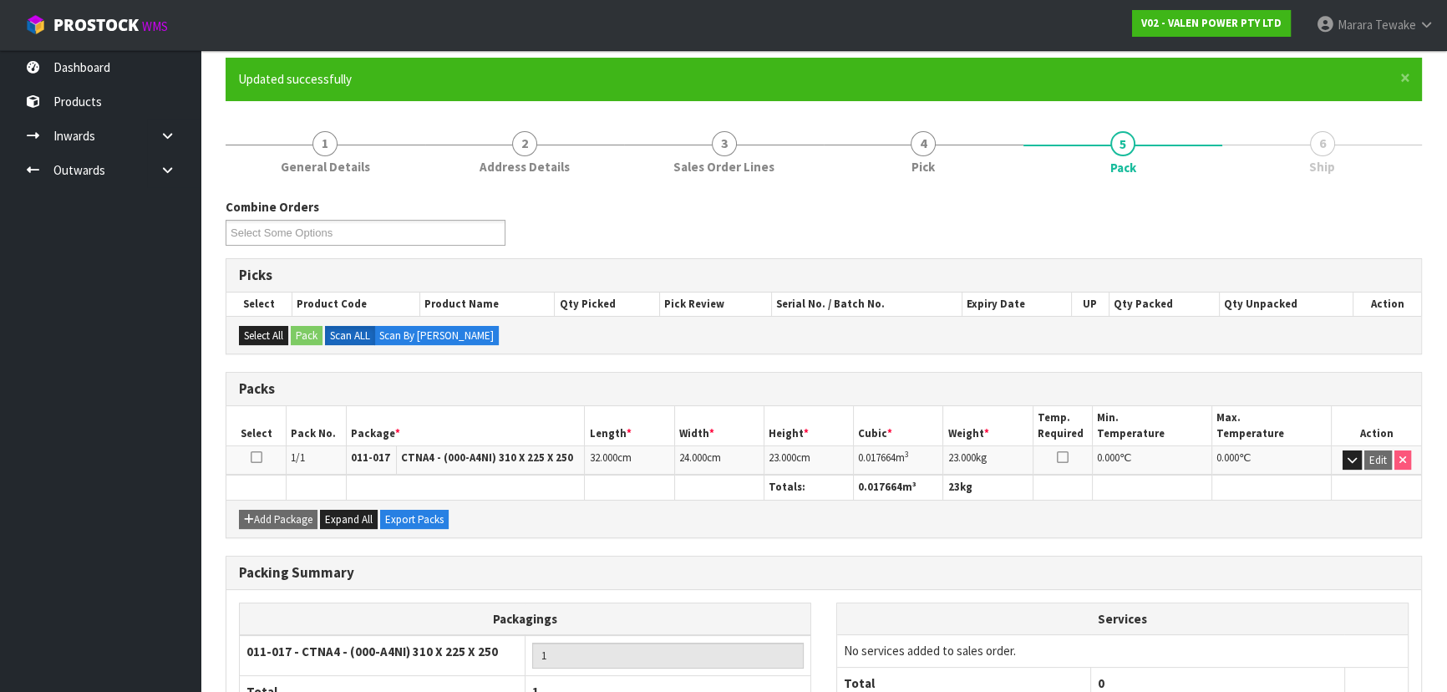
scroll to position [251, 0]
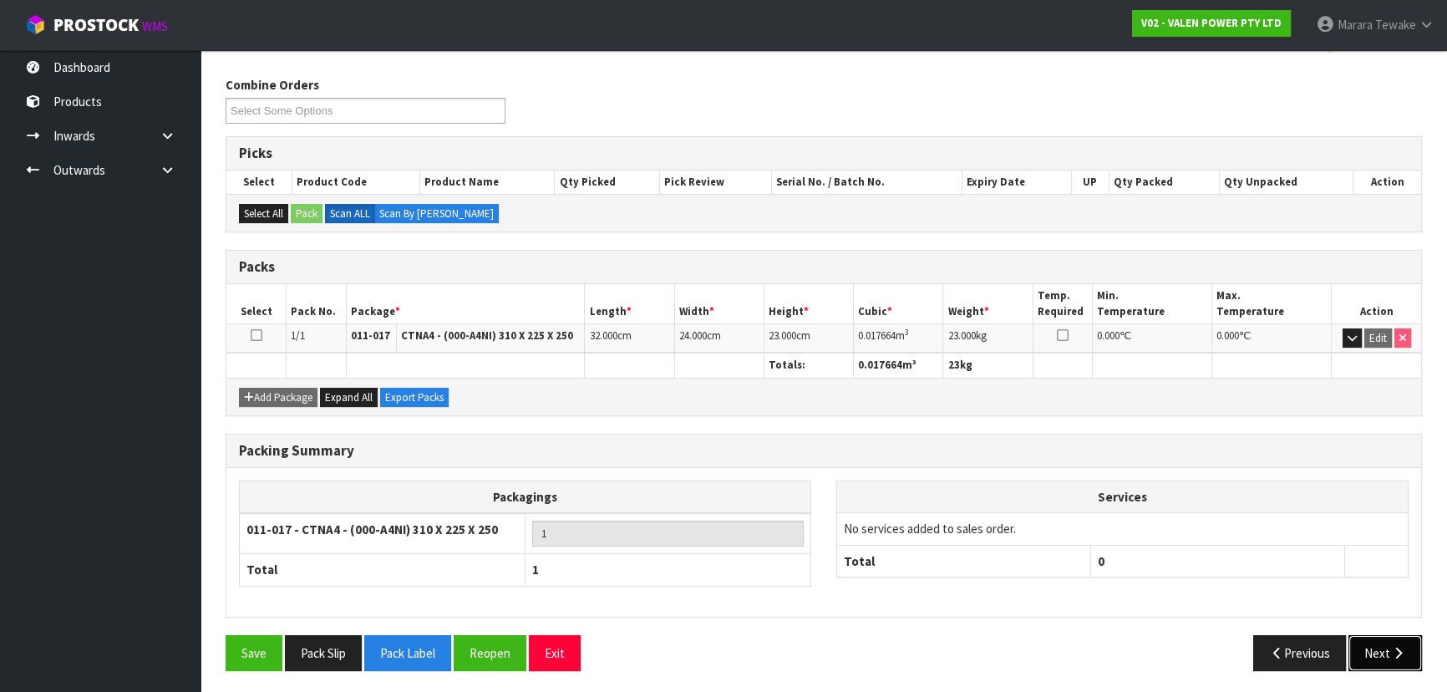
click at [1390, 649] on icon "button" at bounding box center [1398, 652] width 16 height 13
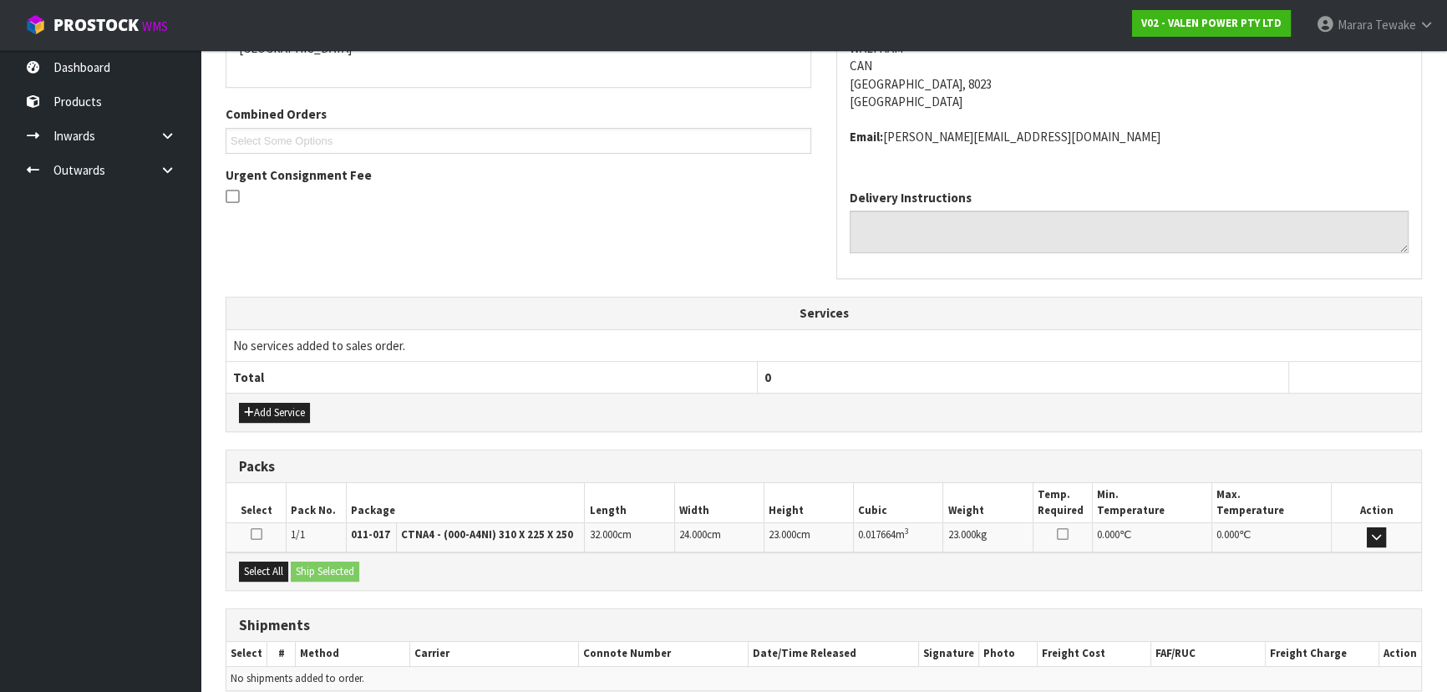
scroll to position [462, 0]
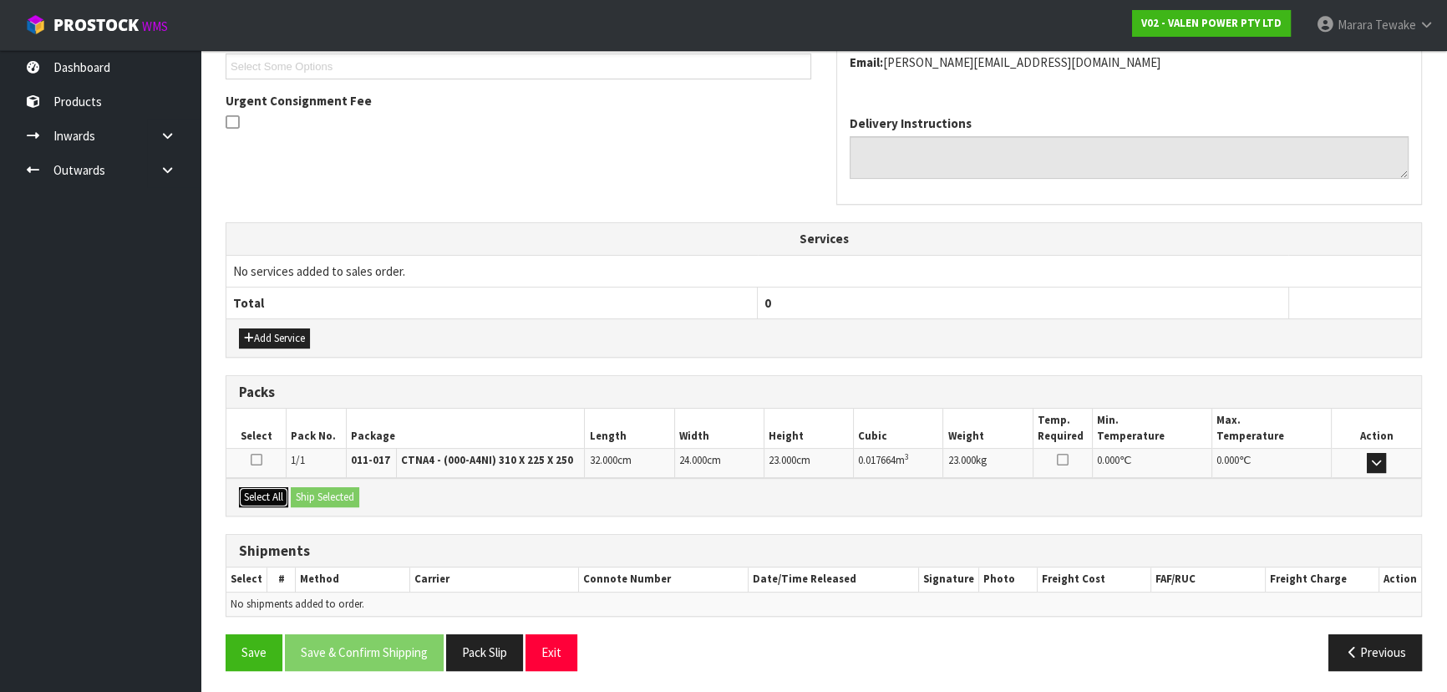
drag, startPoint x: 268, startPoint y: 487, endPoint x: 277, endPoint y: 491, distance: 10.1
click at [268, 489] on button "Select All" at bounding box center [263, 497] width 49 height 20
click at [324, 489] on button "Ship Selected" at bounding box center [325, 497] width 68 height 20
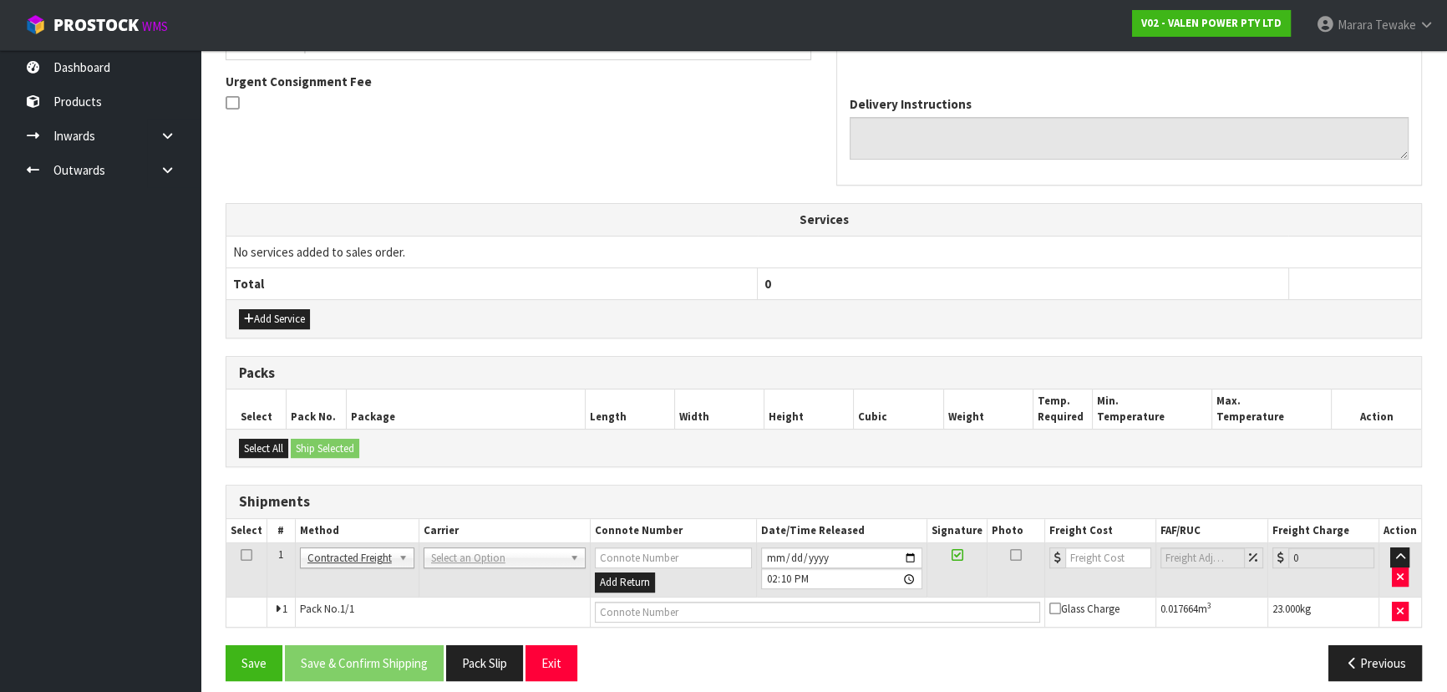
scroll to position [492, 0]
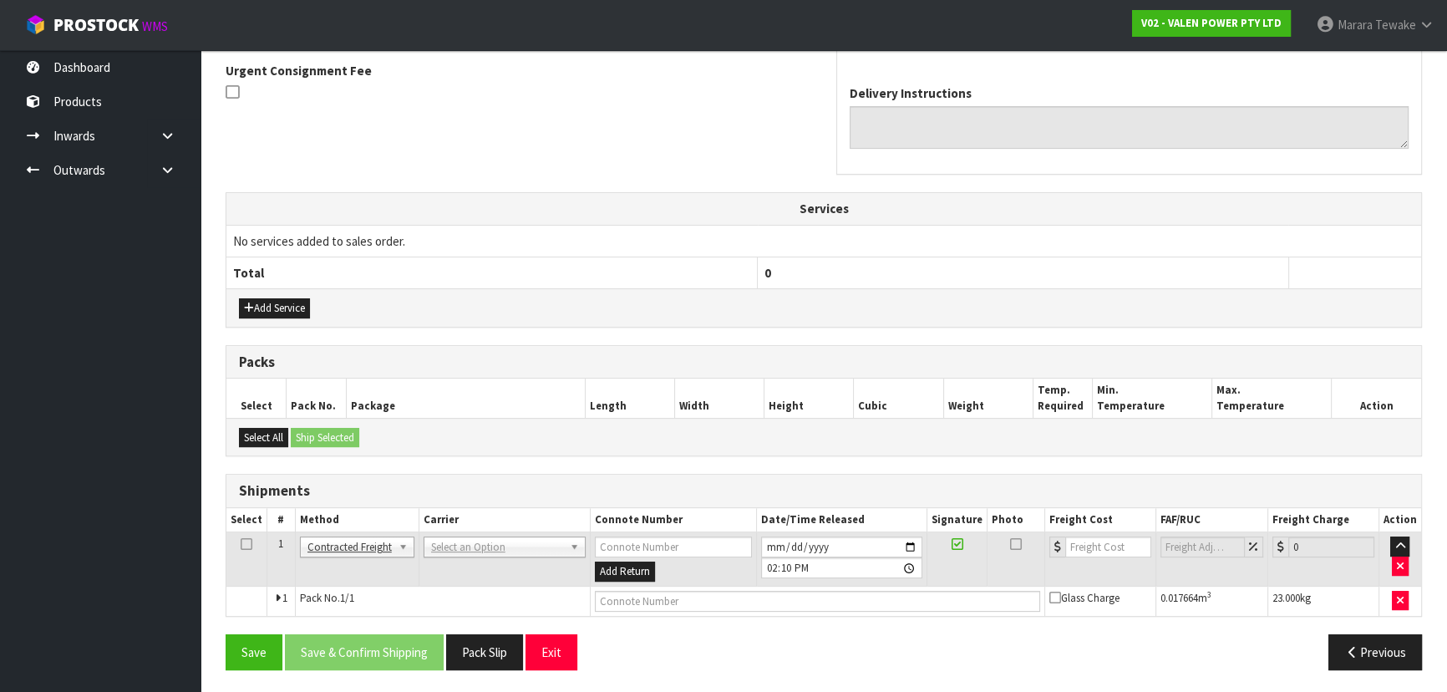
click at [472, 535] on td "ANGEL - ANGEL TRANSPORT CONROY - CONROY REMOVALS DEAEXPAKL - DEADLINE EXPRESS C…" at bounding box center [503, 559] width 171 height 54
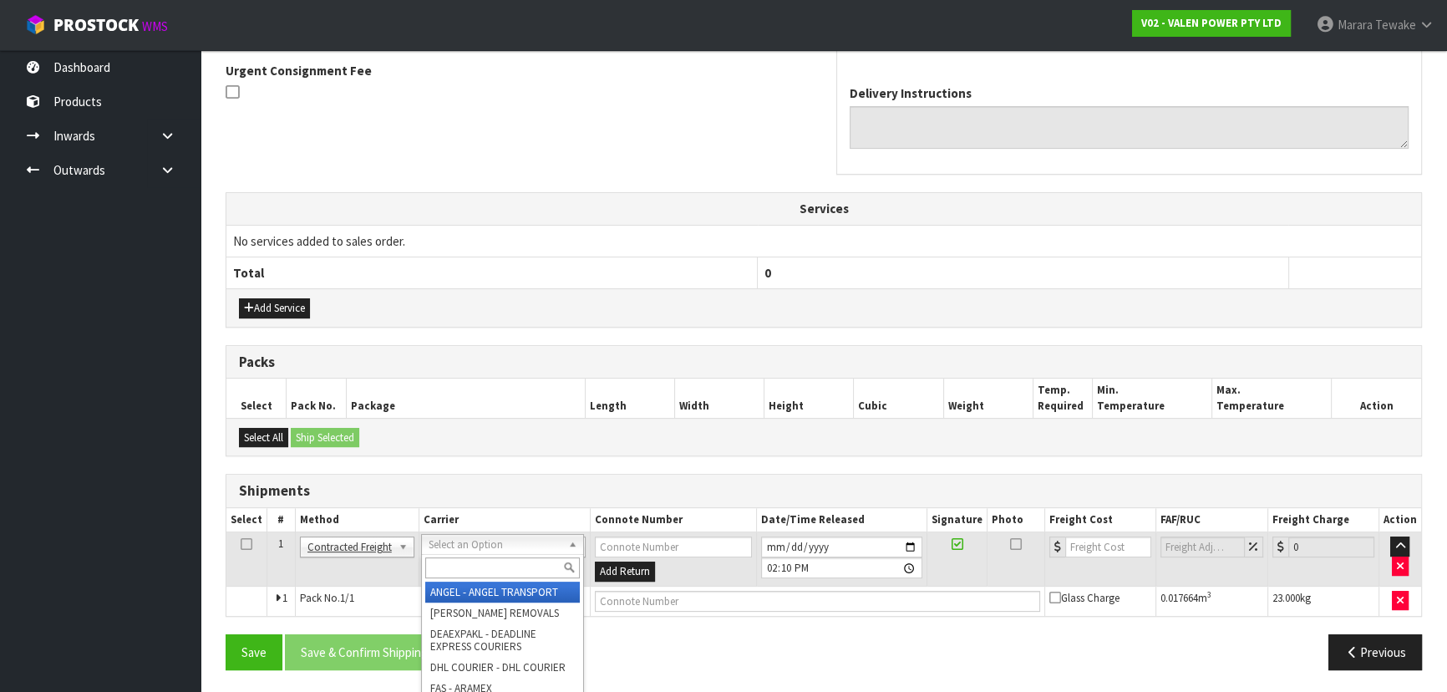
click at [474, 560] on input "text" at bounding box center [502, 567] width 155 height 21
type input "NZP"
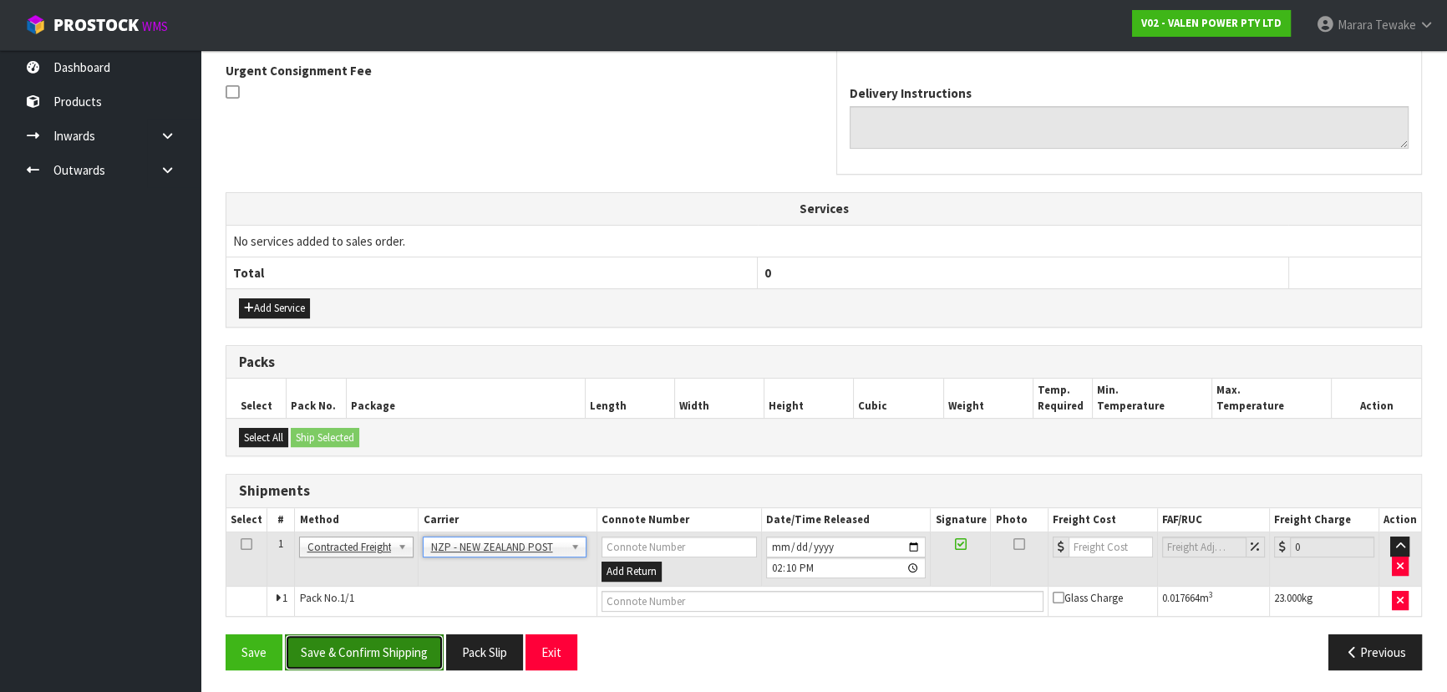
click at [411, 662] on button "Save & Confirm Shipping" at bounding box center [364, 652] width 159 height 36
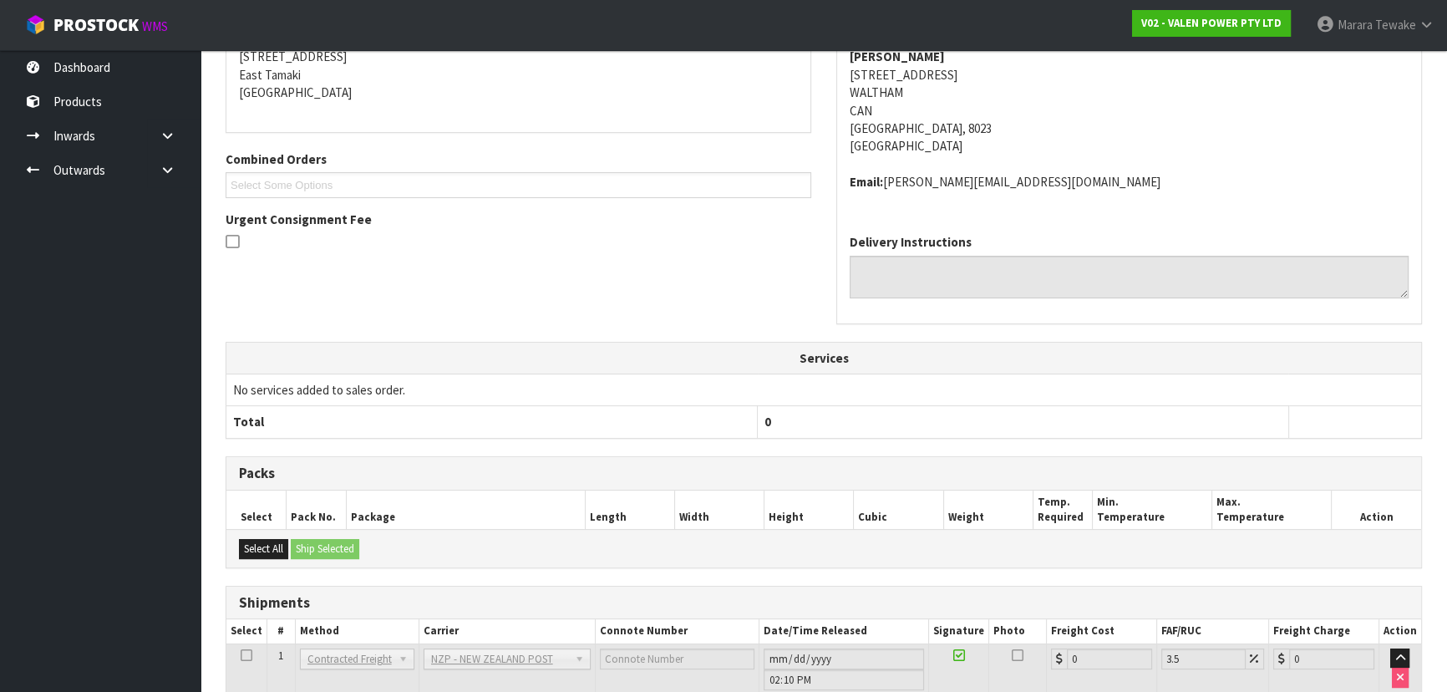
scroll to position [455, 0]
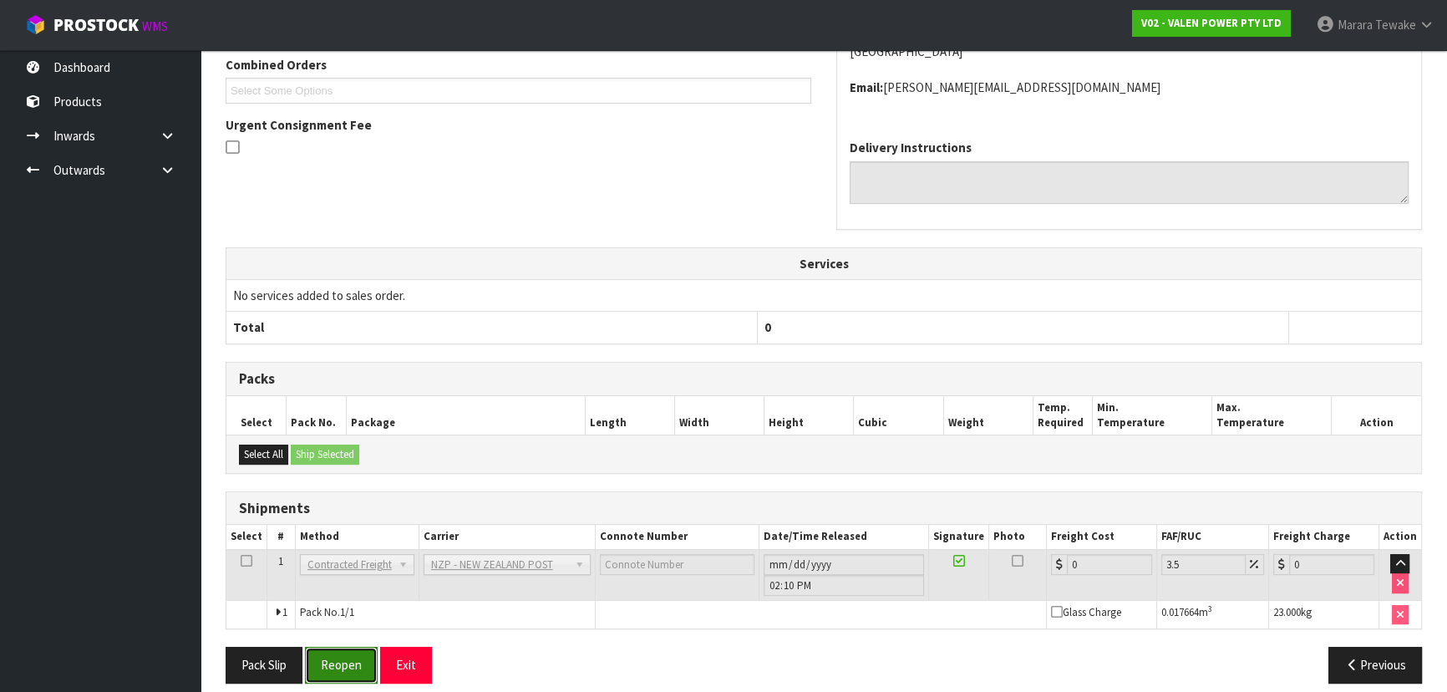
click at [347, 671] on button "Reopen" at bounding box center [341, 664] width 73 height 36
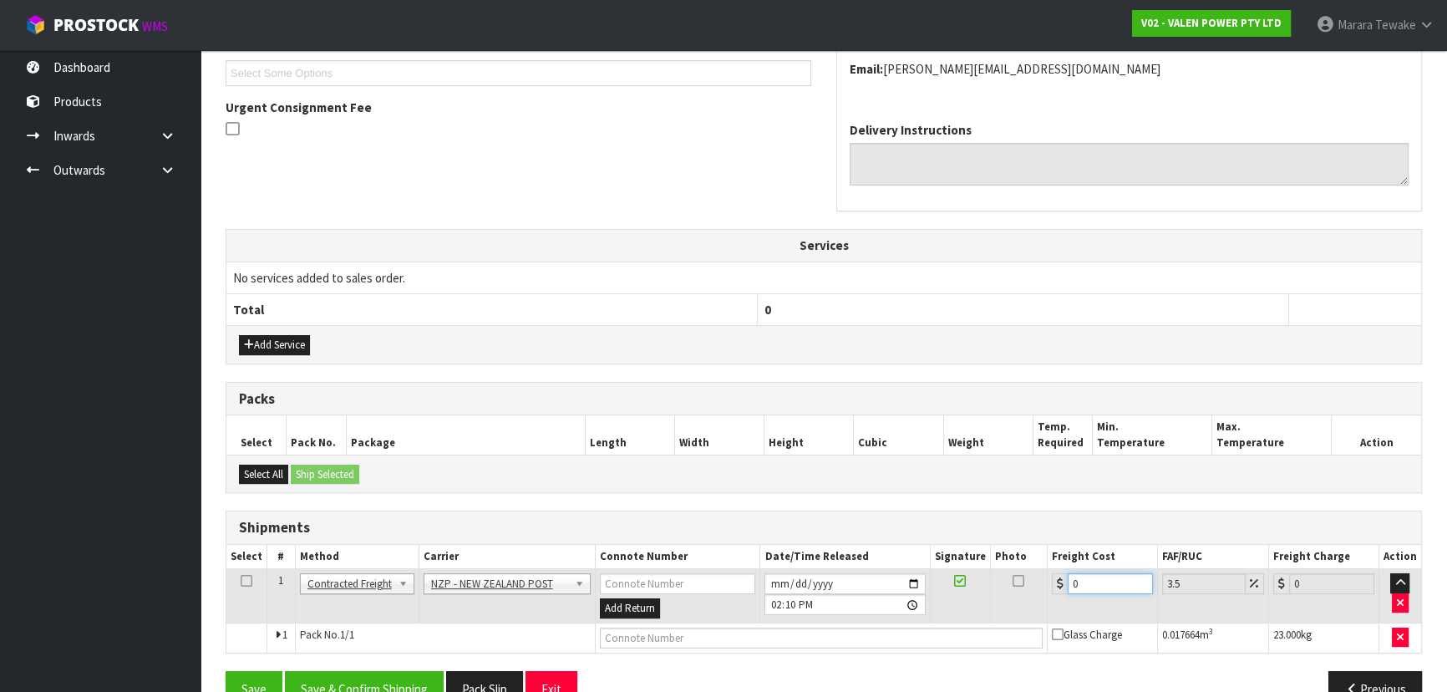
drag, startPoint x: 1088, startPoint y: 582, endPoint x: 1021, endPoint y: 514, distance: 95.7
click at [1025, 532] on div "Shipments Select # Method Carrier Connote Number Date/Time Released Signature P…" at bounding box center [823, 581] width 1196 height 143
type input "3"
type input "3.1"
type input "33"
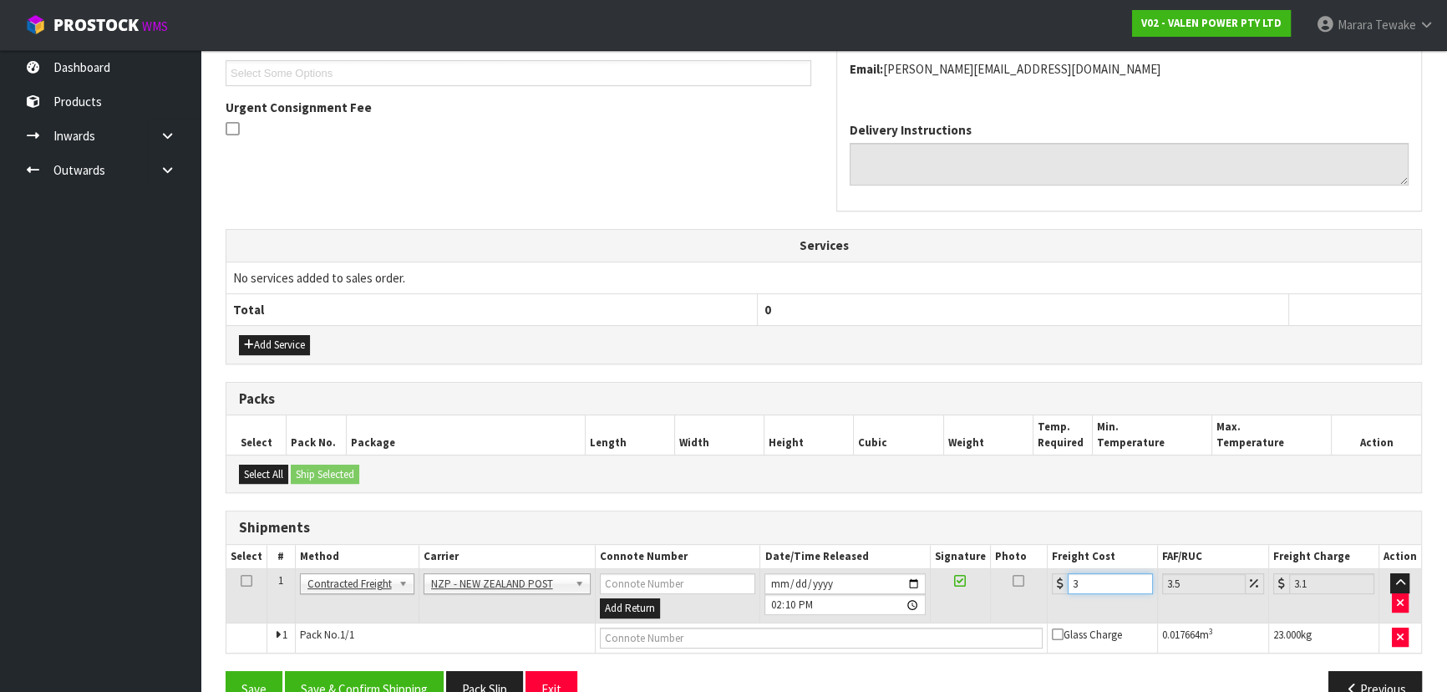
type input "34.15"
type input "33.2"
type input "34.36"
type input "33.28"
type input "34.44"
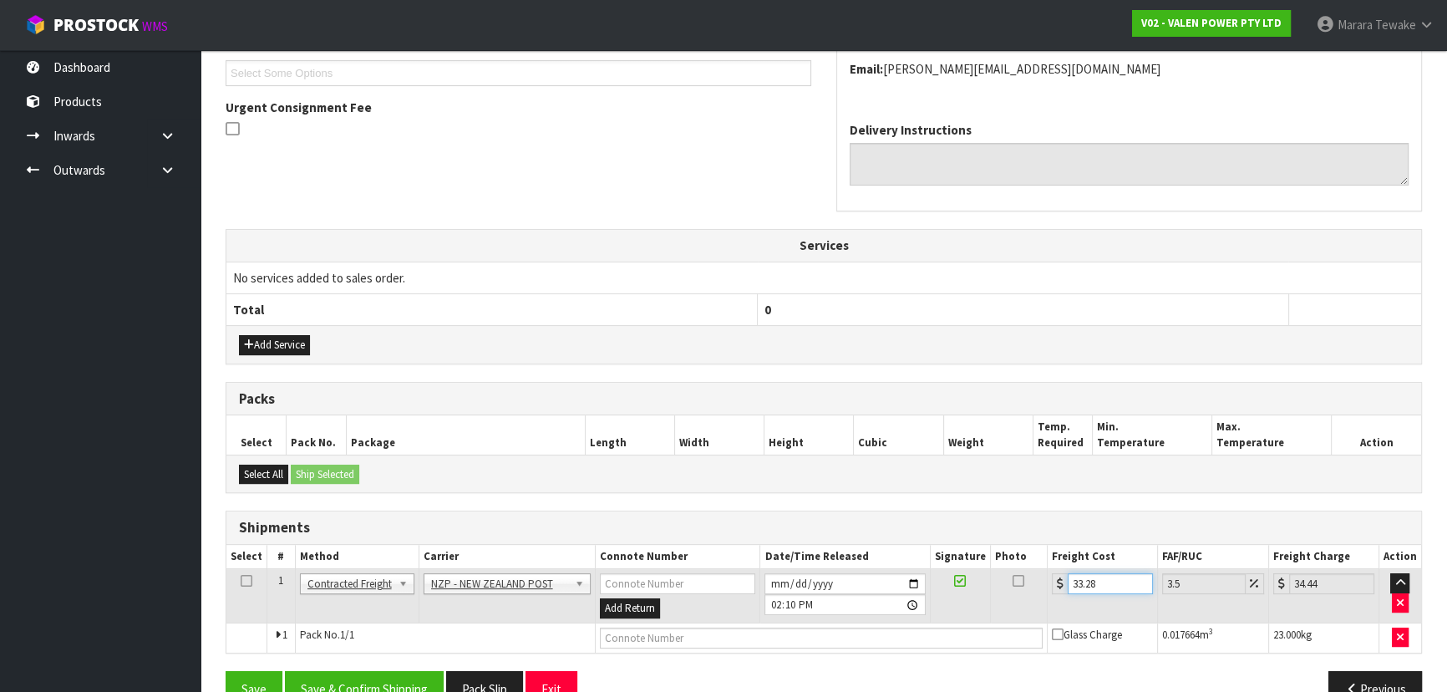
type input "33.28"
click at [280, 331] on div "Add Service" at bounding box center [823, 344] width 1194 height 38
click at [278, 341] on button "Add Service" at bounding box center [274, 345] width 71 height 20
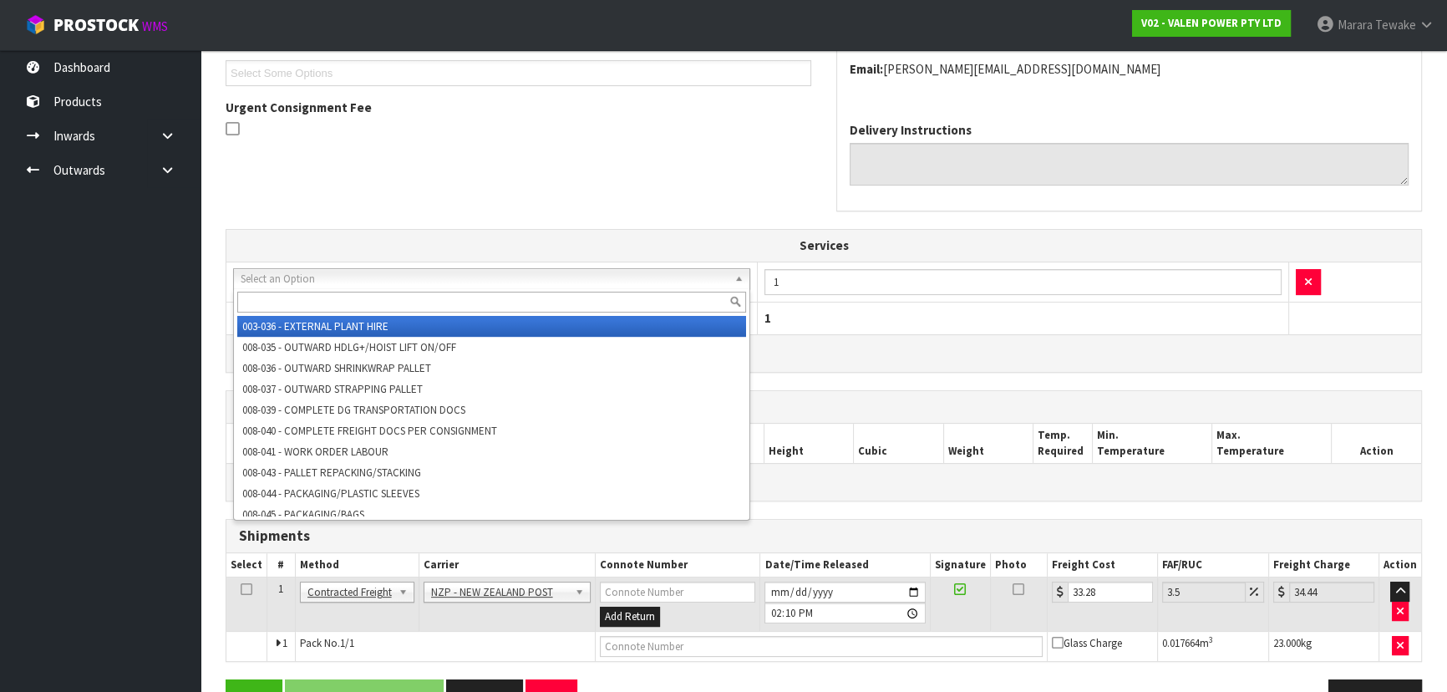
click at [309, 309] on input "text" at bounding box center [491, 301] width 509 height 21
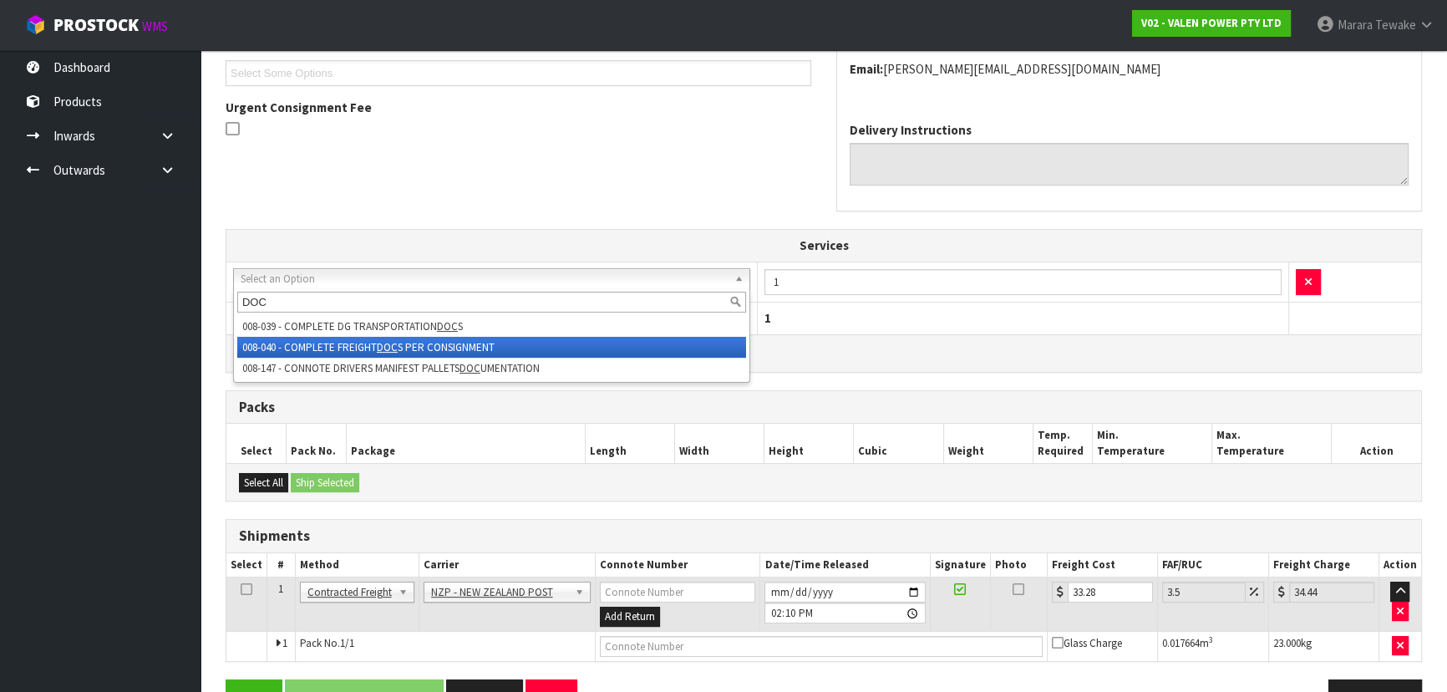
type input "DOC"
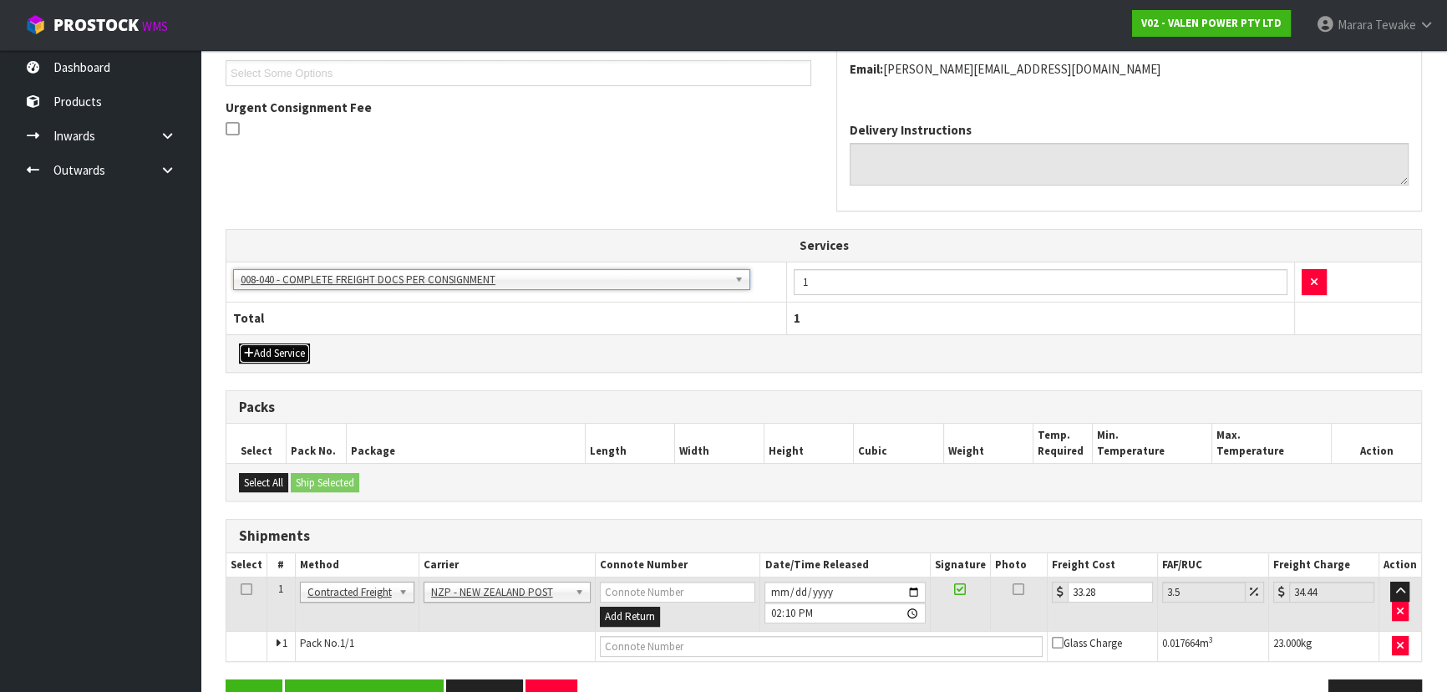
click at [301, 351] on button "Add Service" at bounding box center [274, 353] width 71 height 20
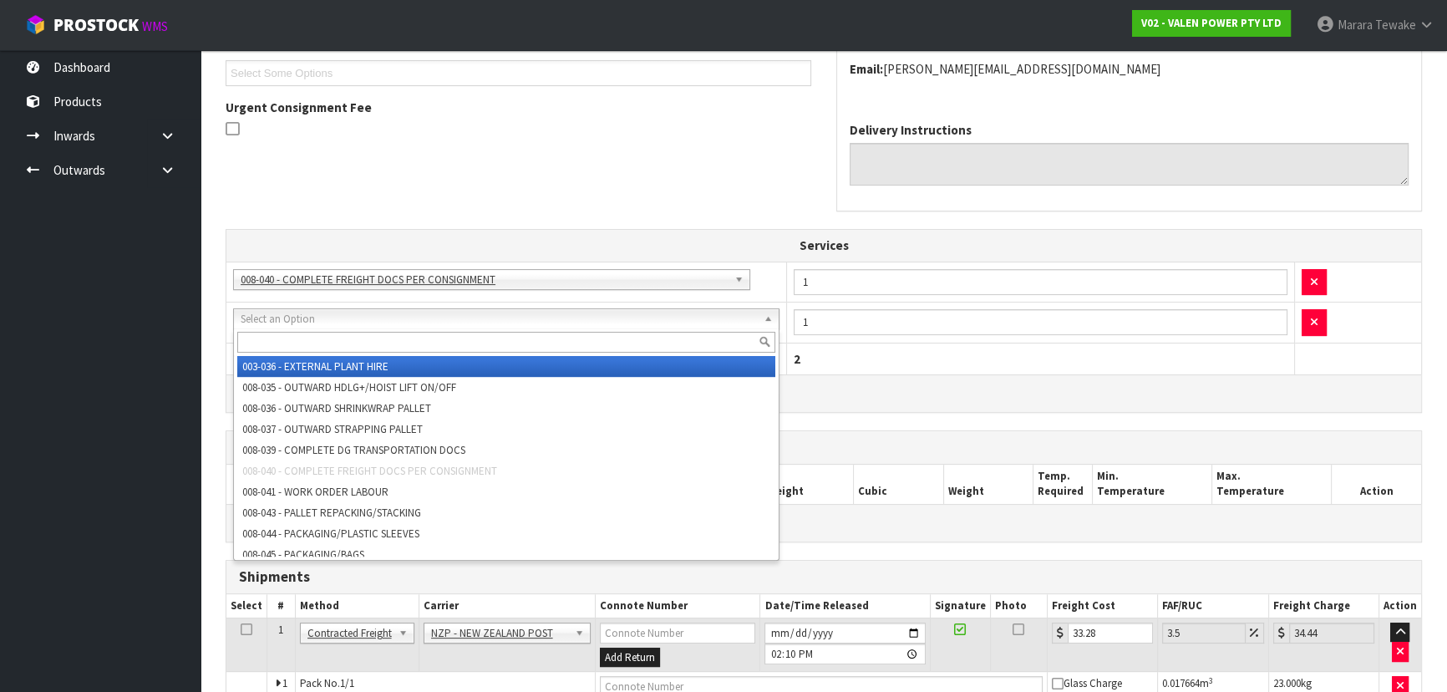
click at [312, 341] on input "text" at bounding box center [506, 342] width 538 height 21
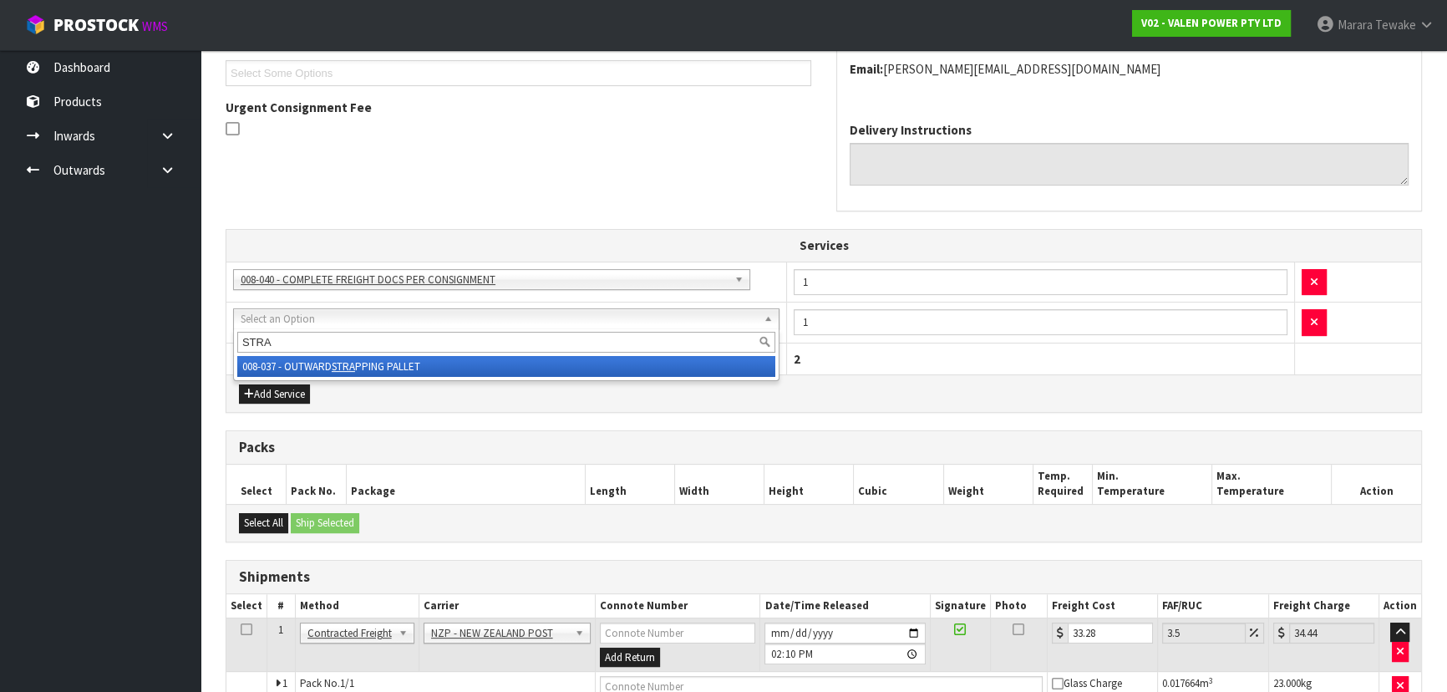
type input "STRA"
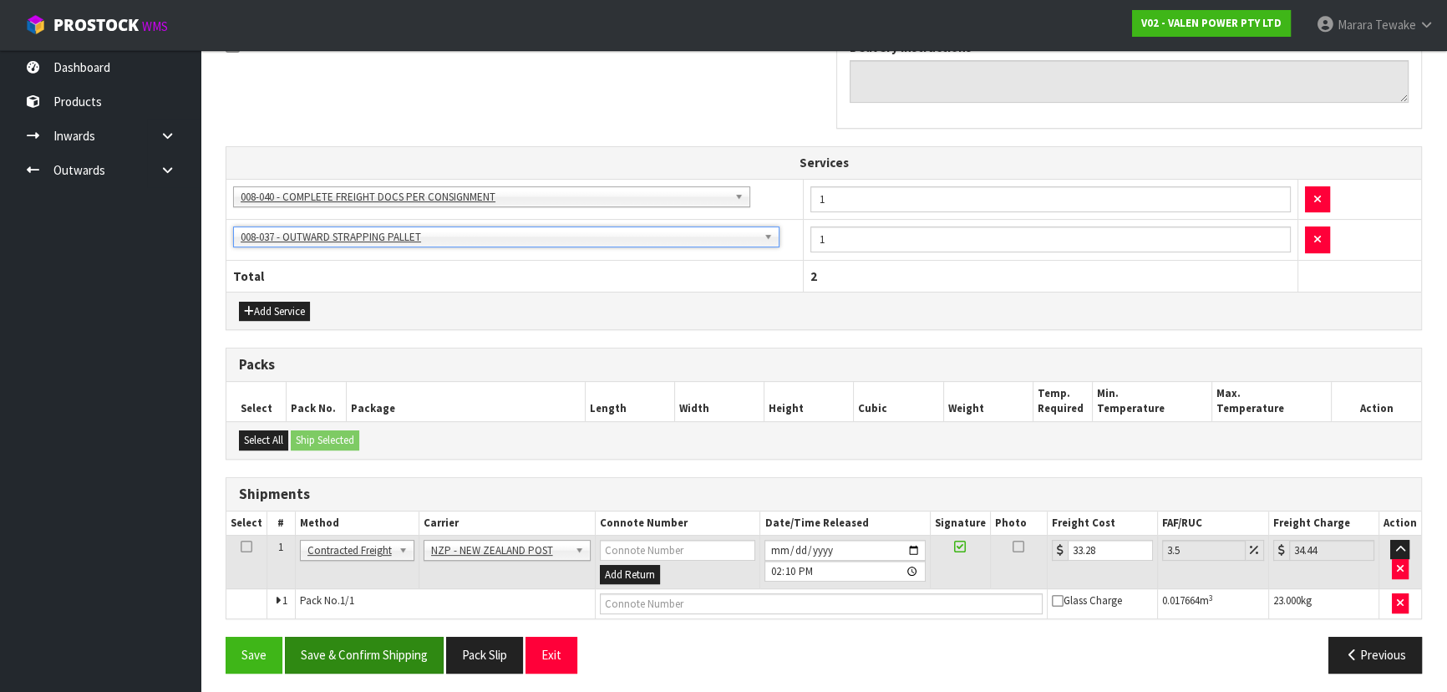
scroll to position [540, 0]
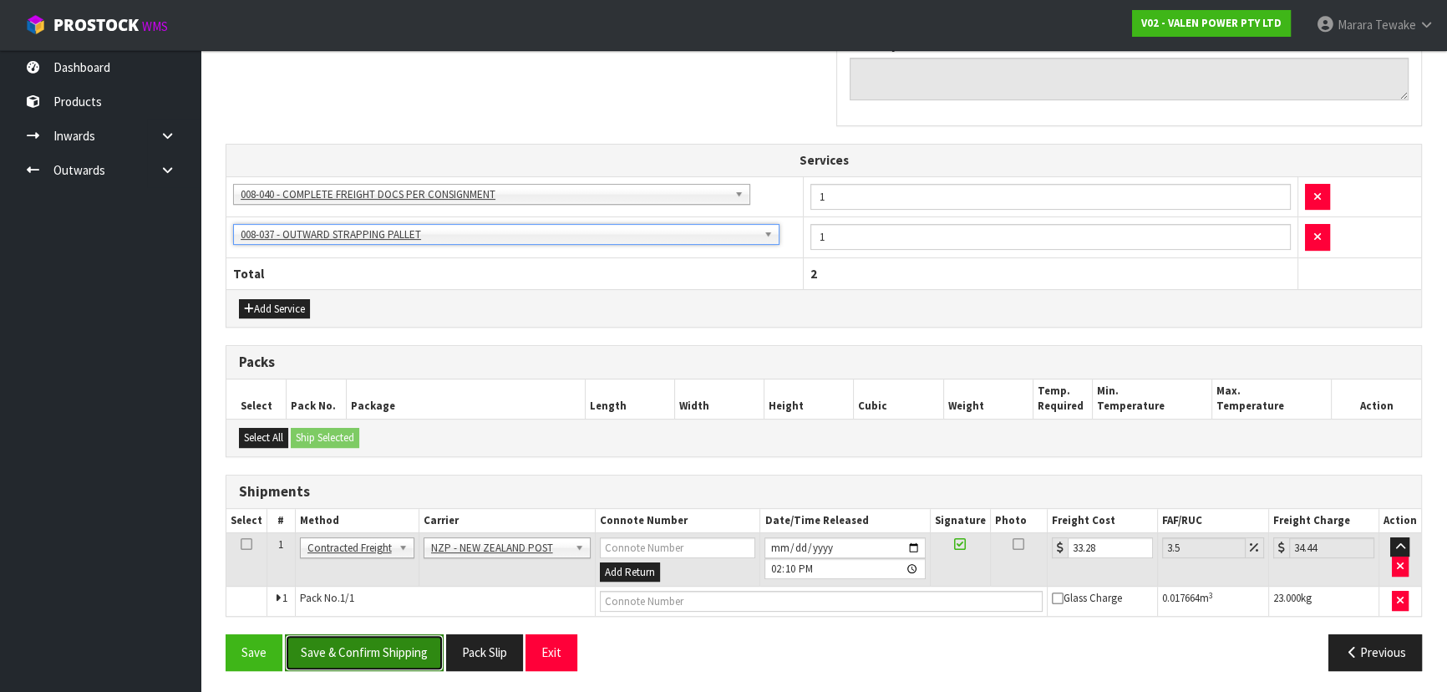
click at [387, 635] on button "Save & Confirm Shipping" at bounding box center [364, 652] width 159 height 36
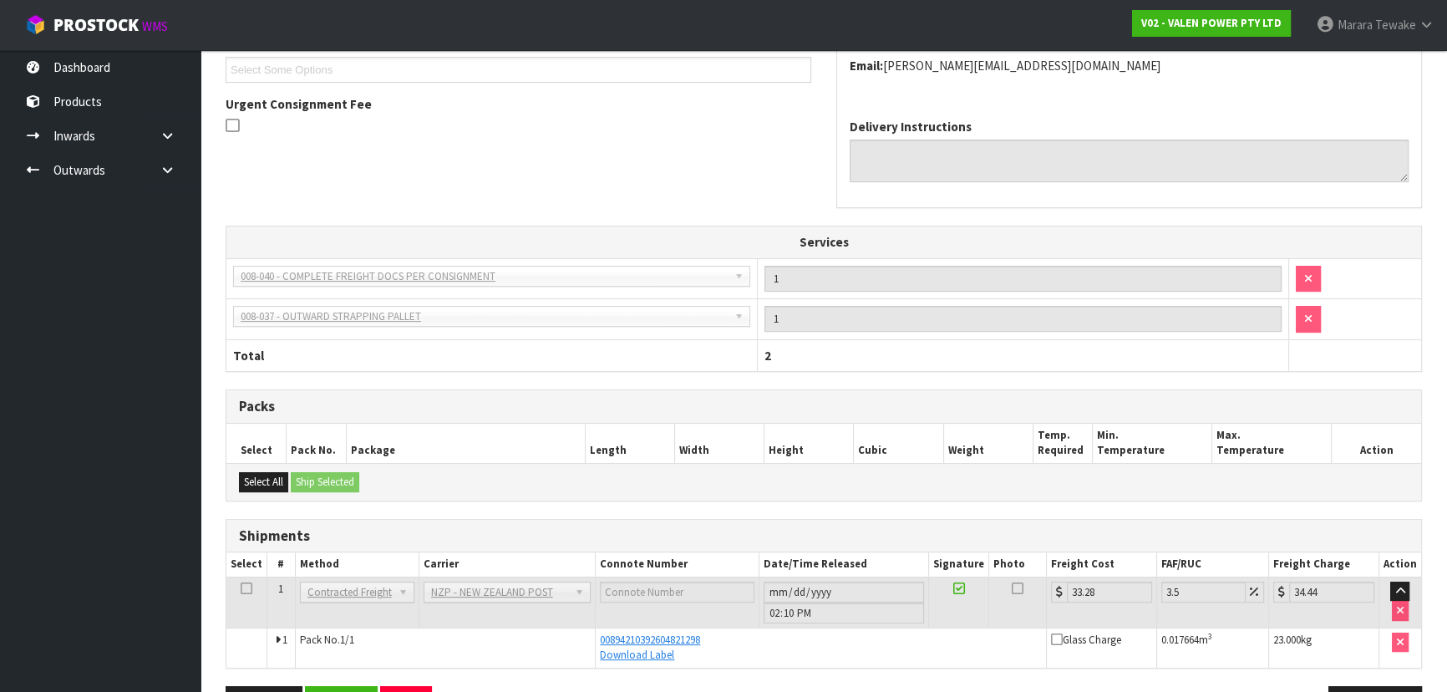
scroll to position [510, 0]
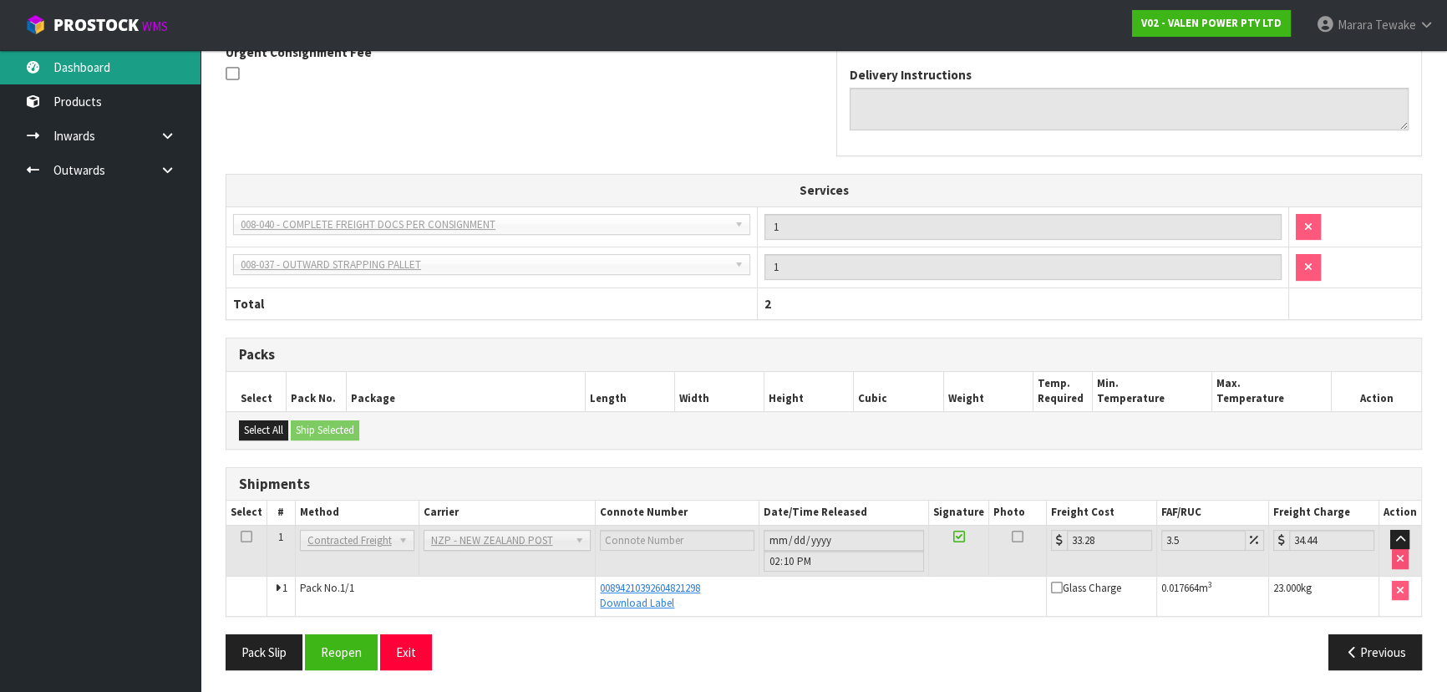
click at [104, 65] on link "Dashboard" at bounding box center [100, 67] width 200 height 34
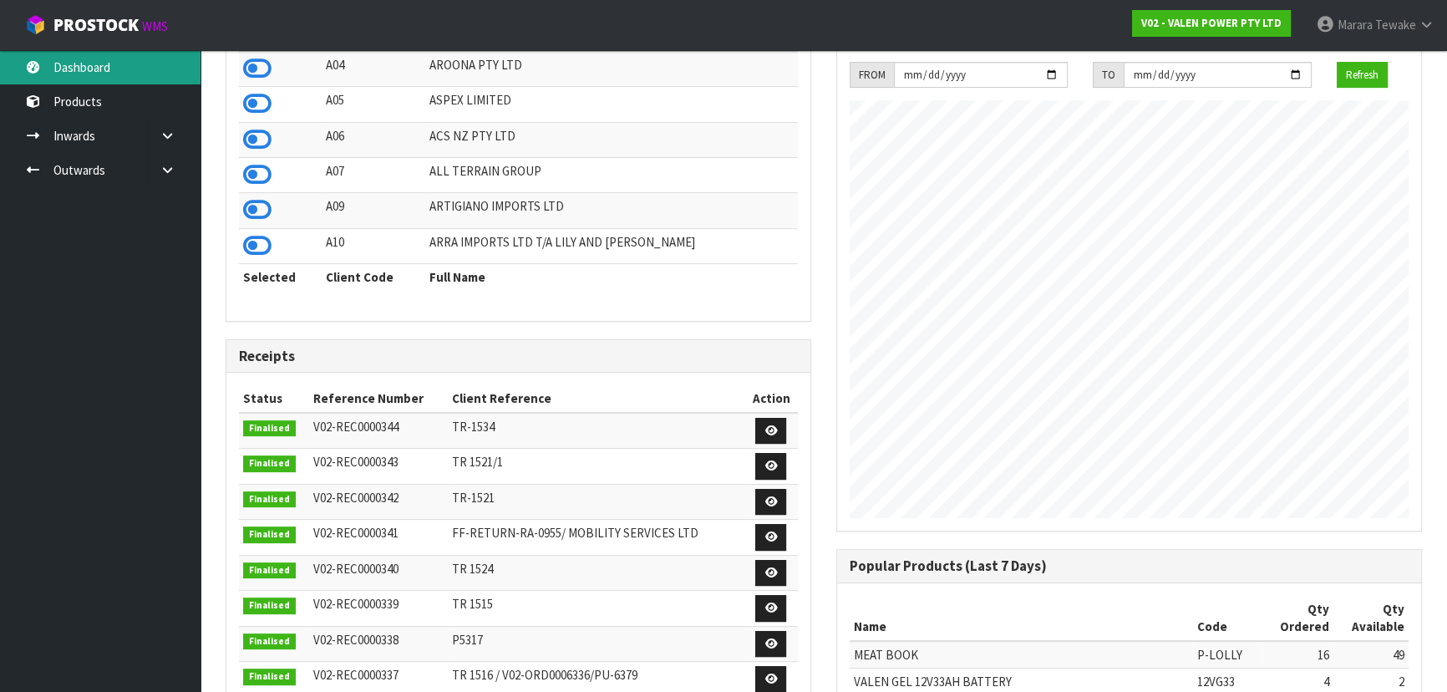
scroll to position [55, 0]
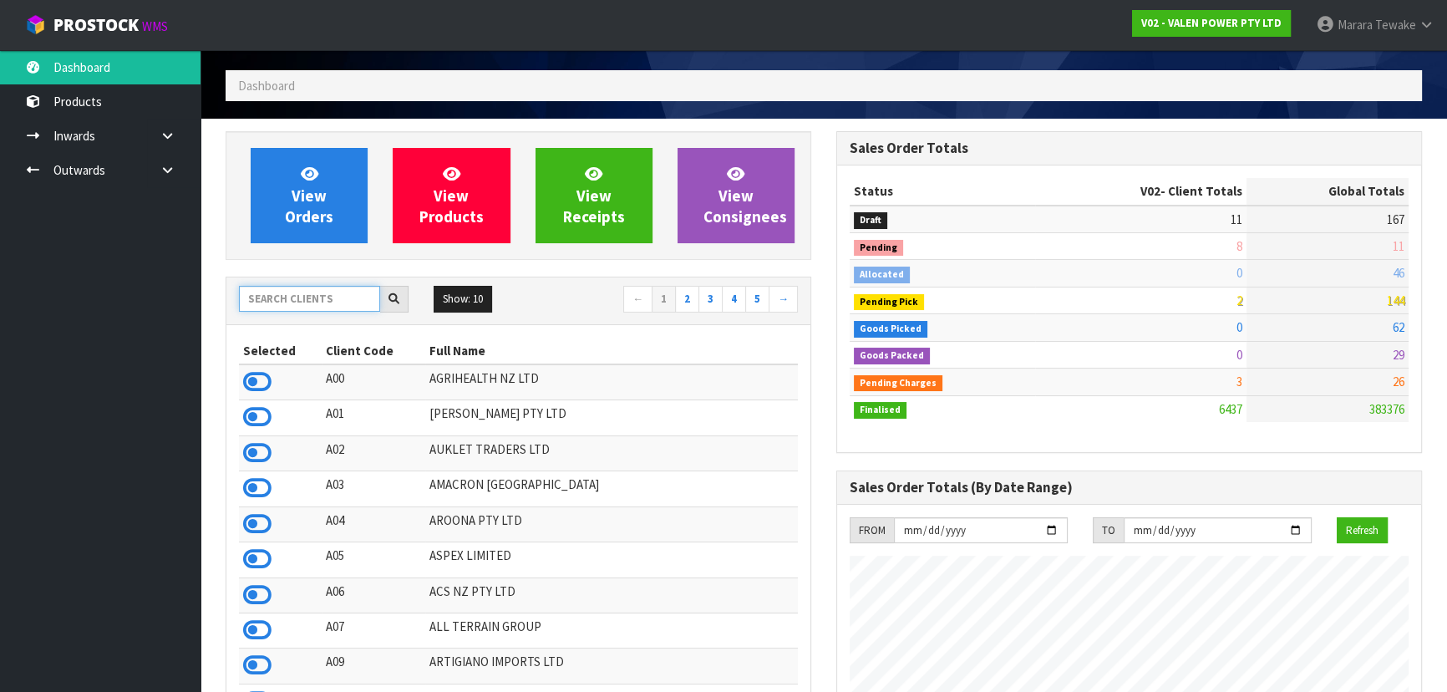
click at [324, 298] on input "text" at bounding box center [309, 299] width 141 height 26
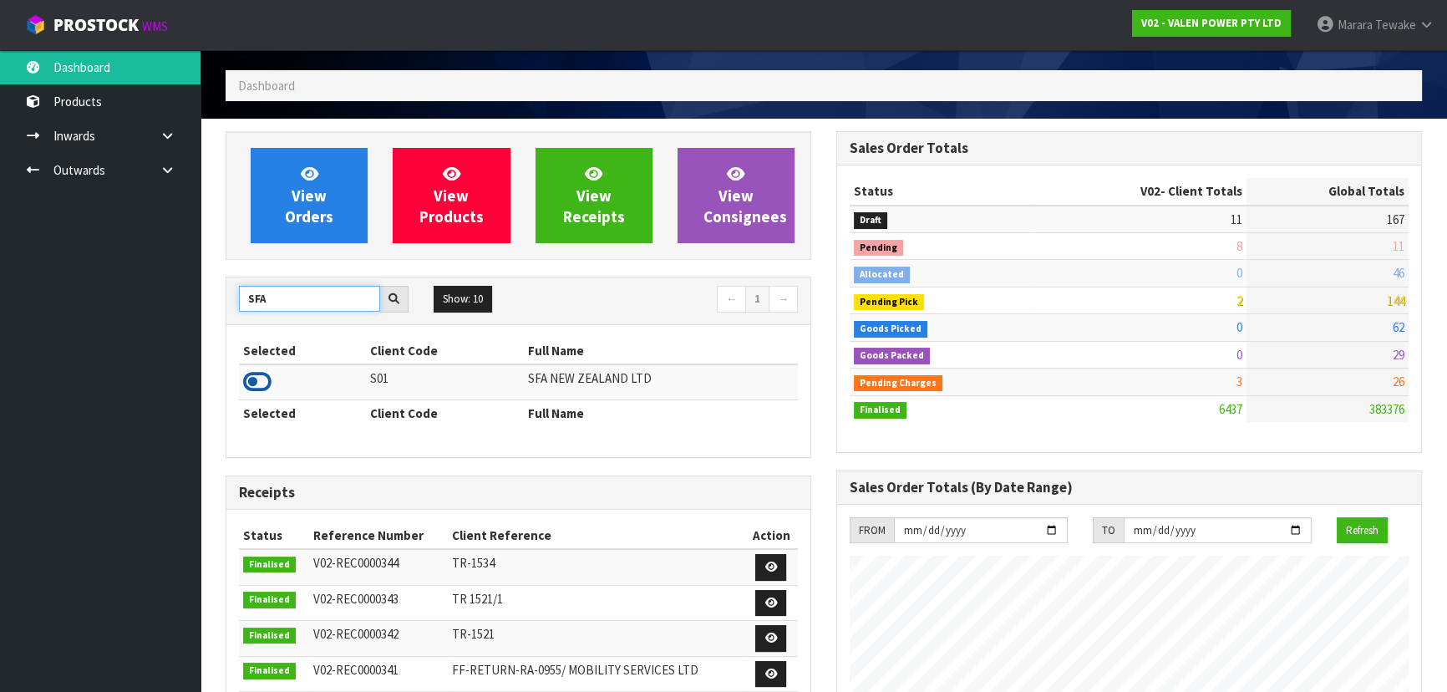
type input "SFA"
click at [254, 381] on icon at bounding box center [257, 381] width 28 height 25
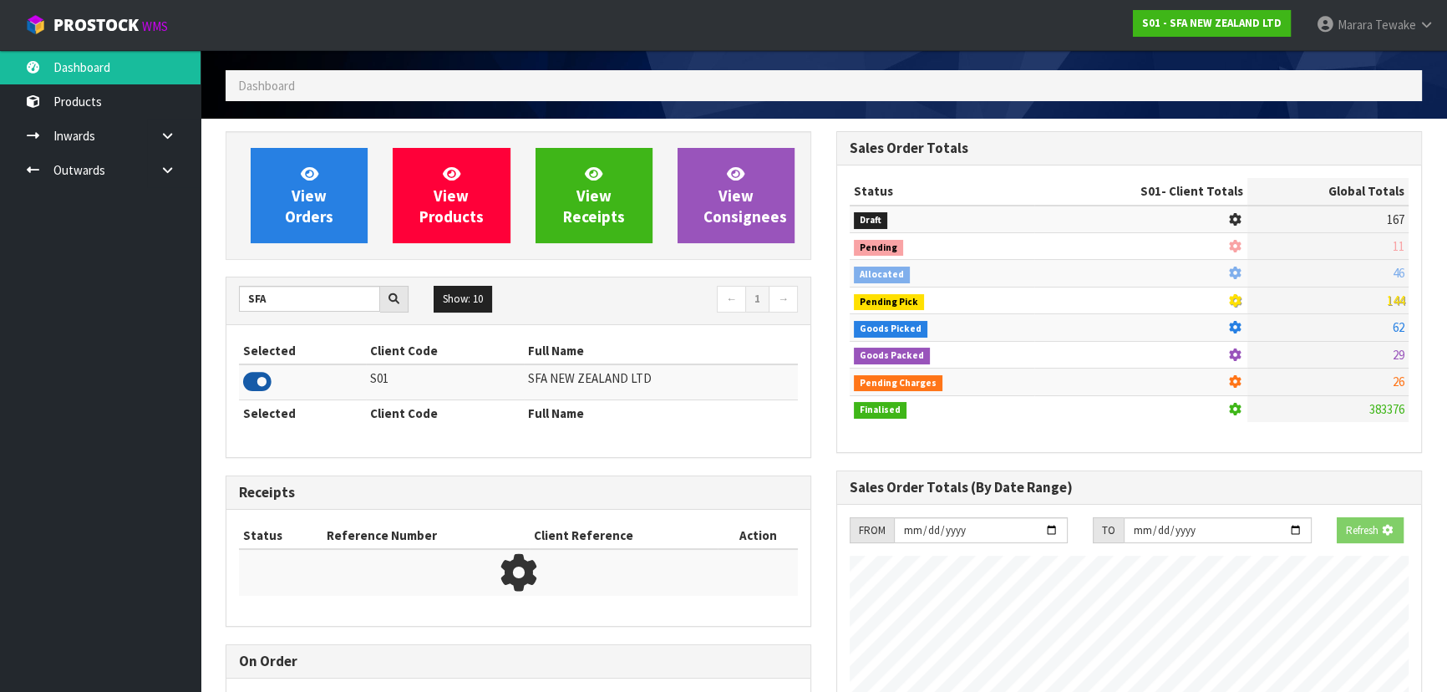
scroll to position [1263, 610]
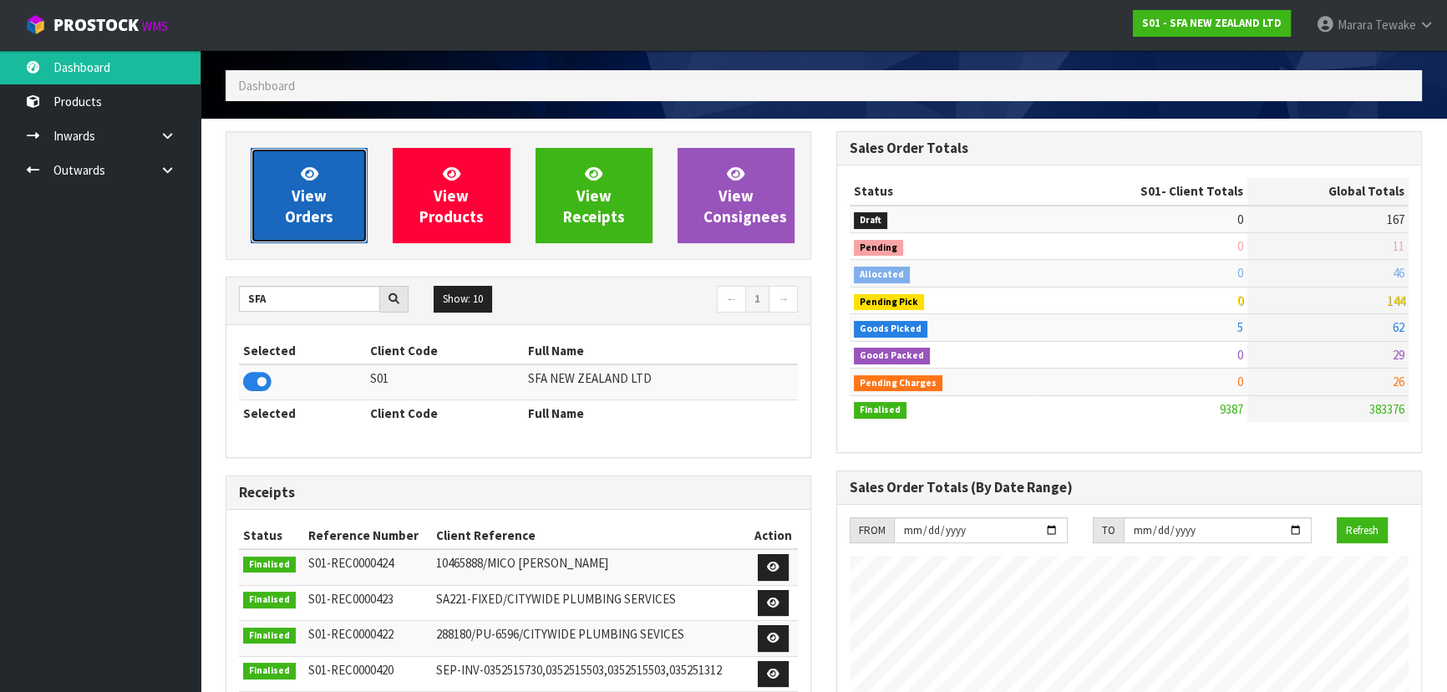
click at [355, 223] on link "View Orders" at bounding box center [309, 195] width 117 height 95
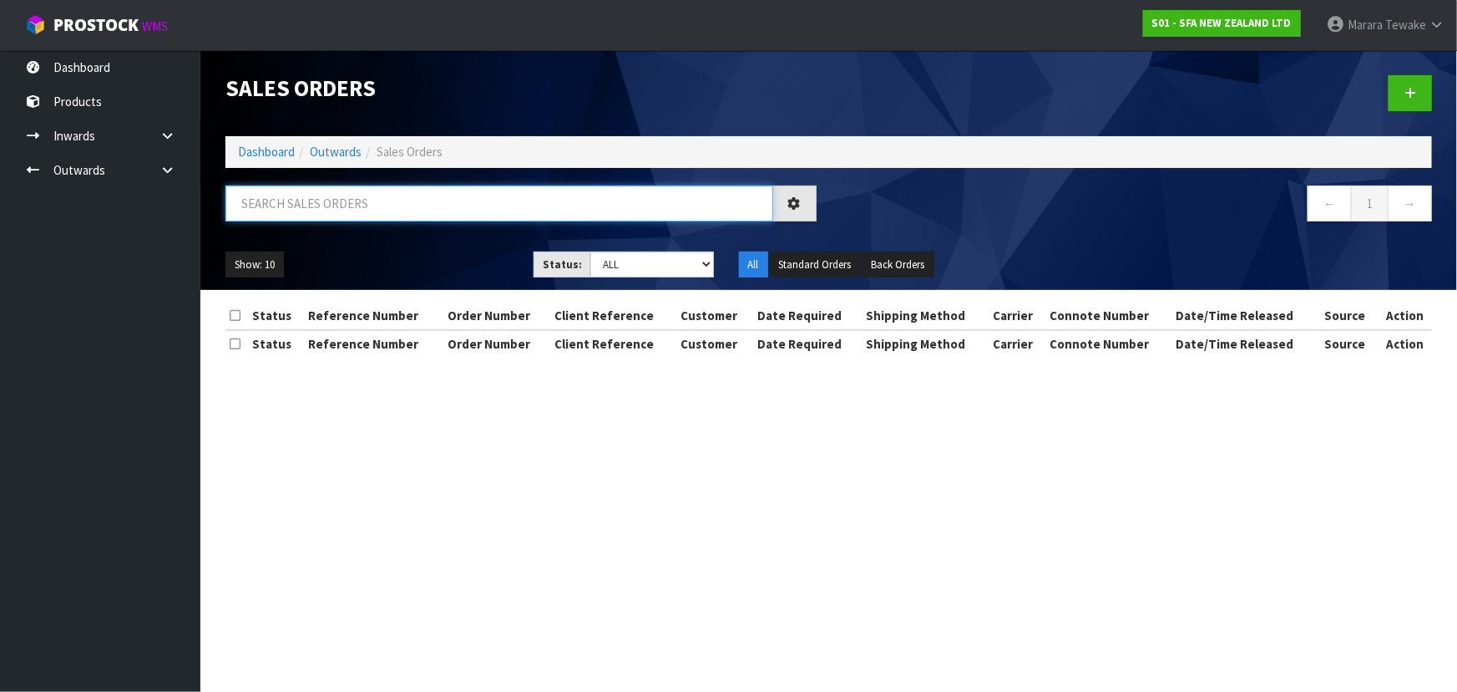
click at [324, 201] on input "text" at bounding box center [499, 203] width 548 height 36
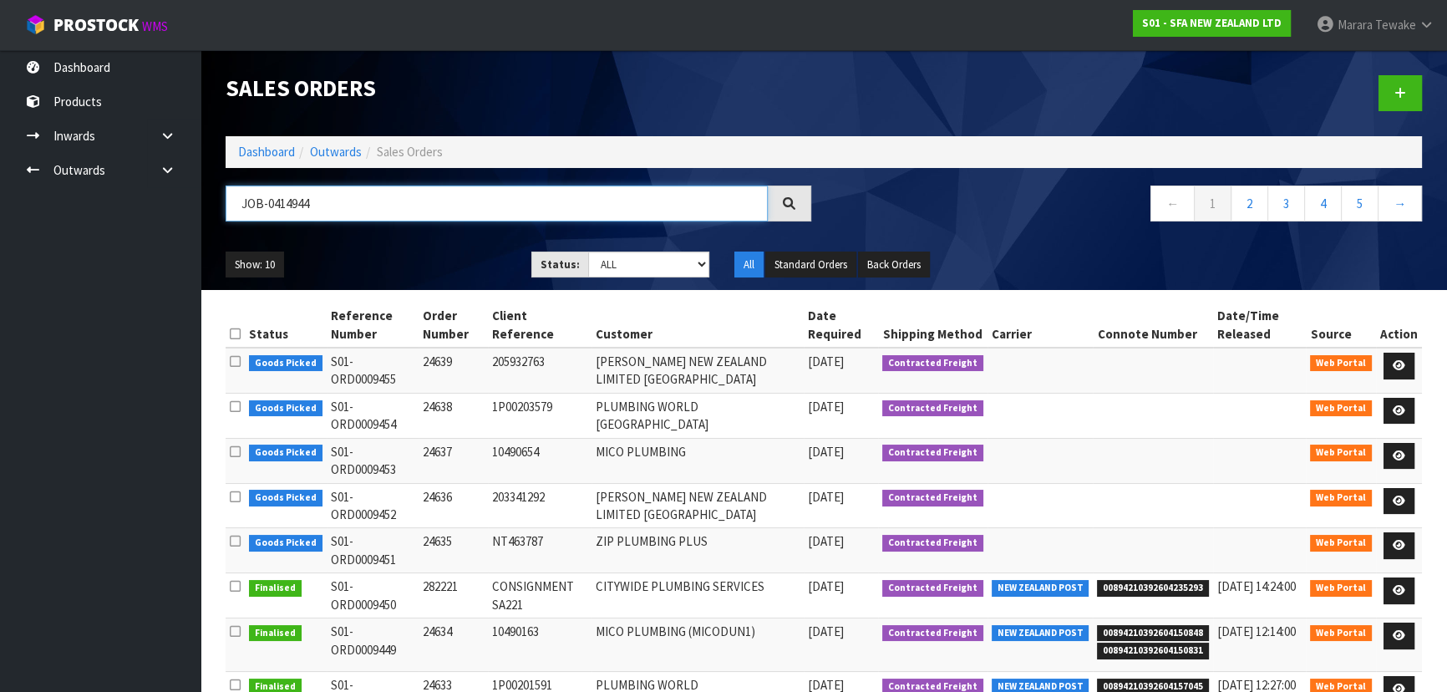
type input "JOB-0414944"
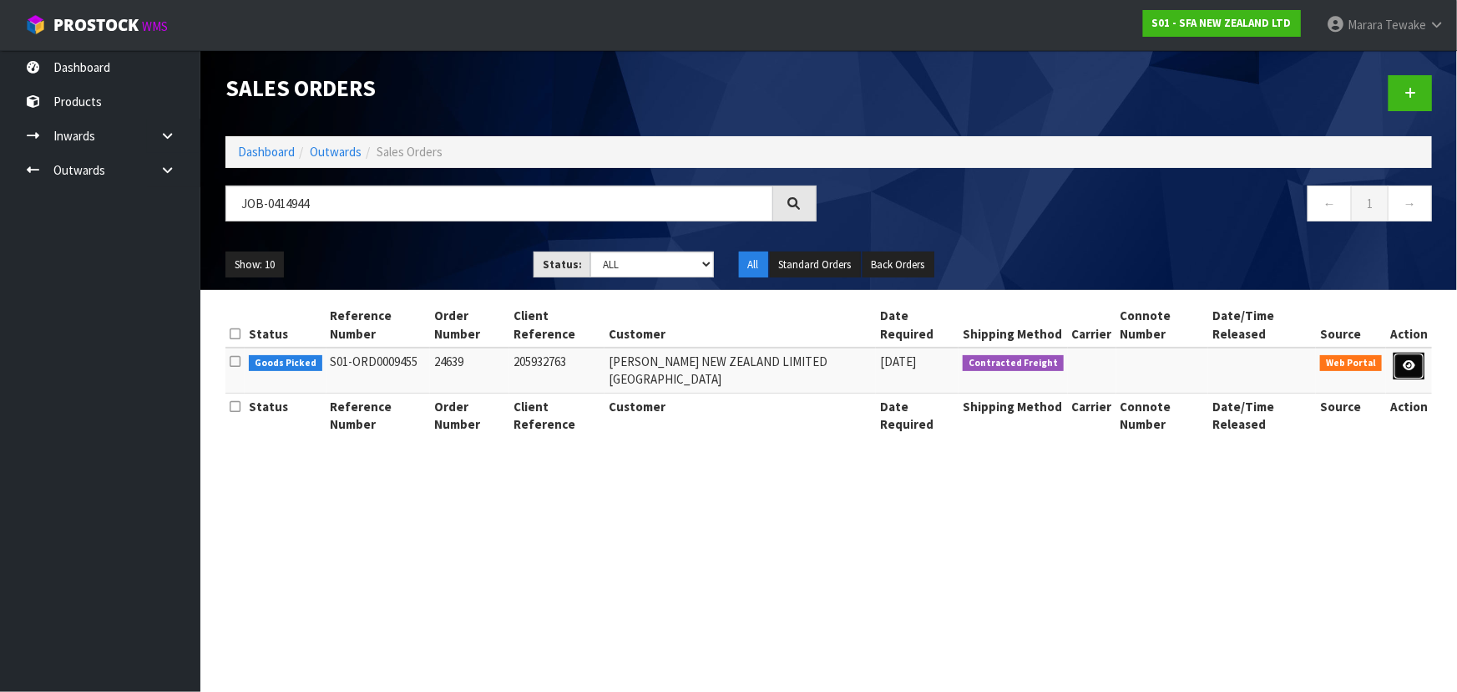
click at [1419, 352] on link at bounding box center [1409, 365] width 31 height 27
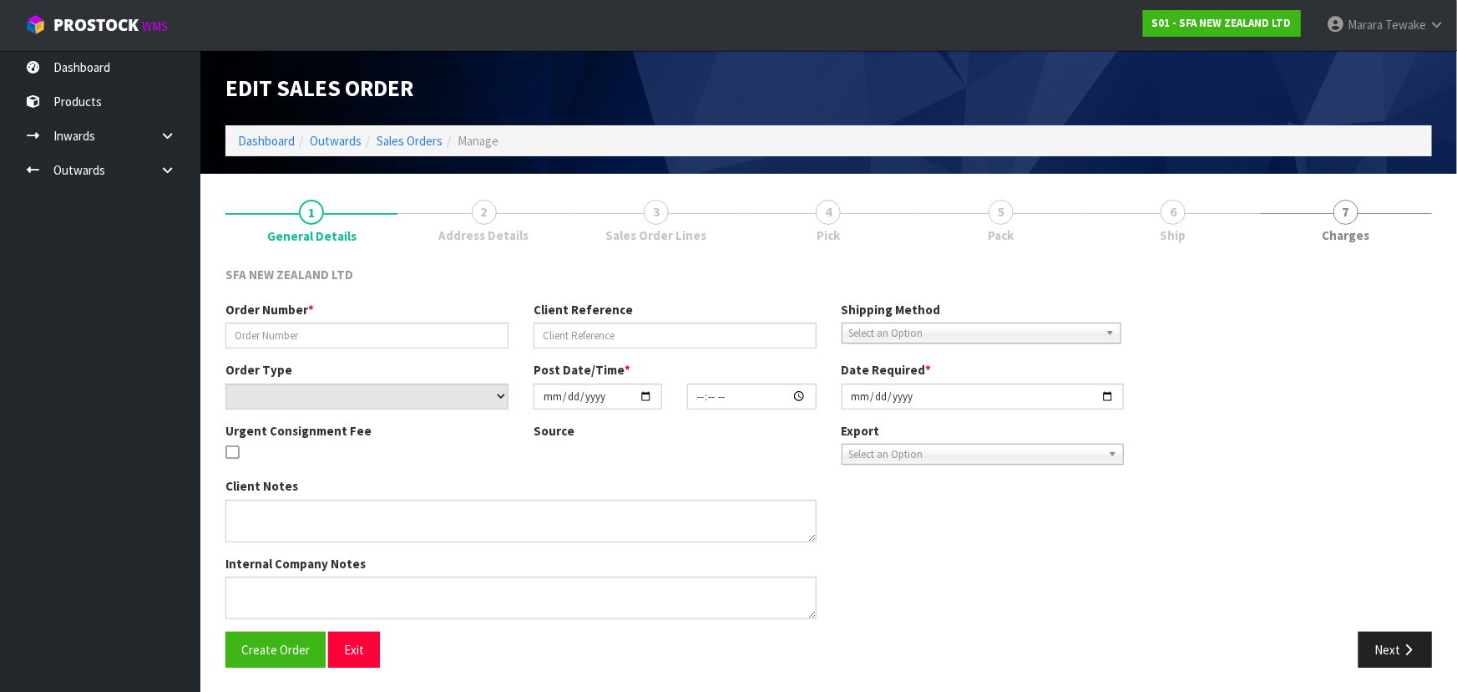
type input "24639"
type input "205932763"
select select "number:0"
type input "2025-09-29"
type input "12:17:00.000"
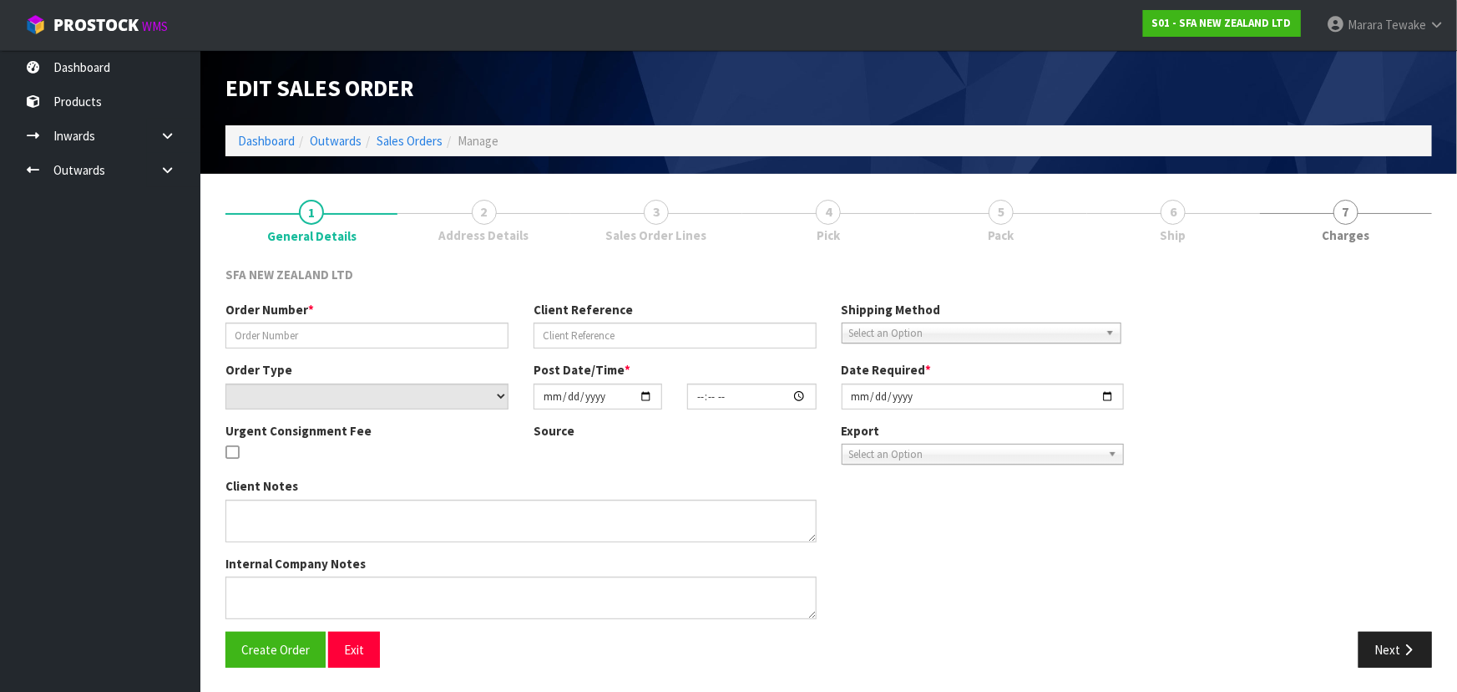
type input "[DATE]"
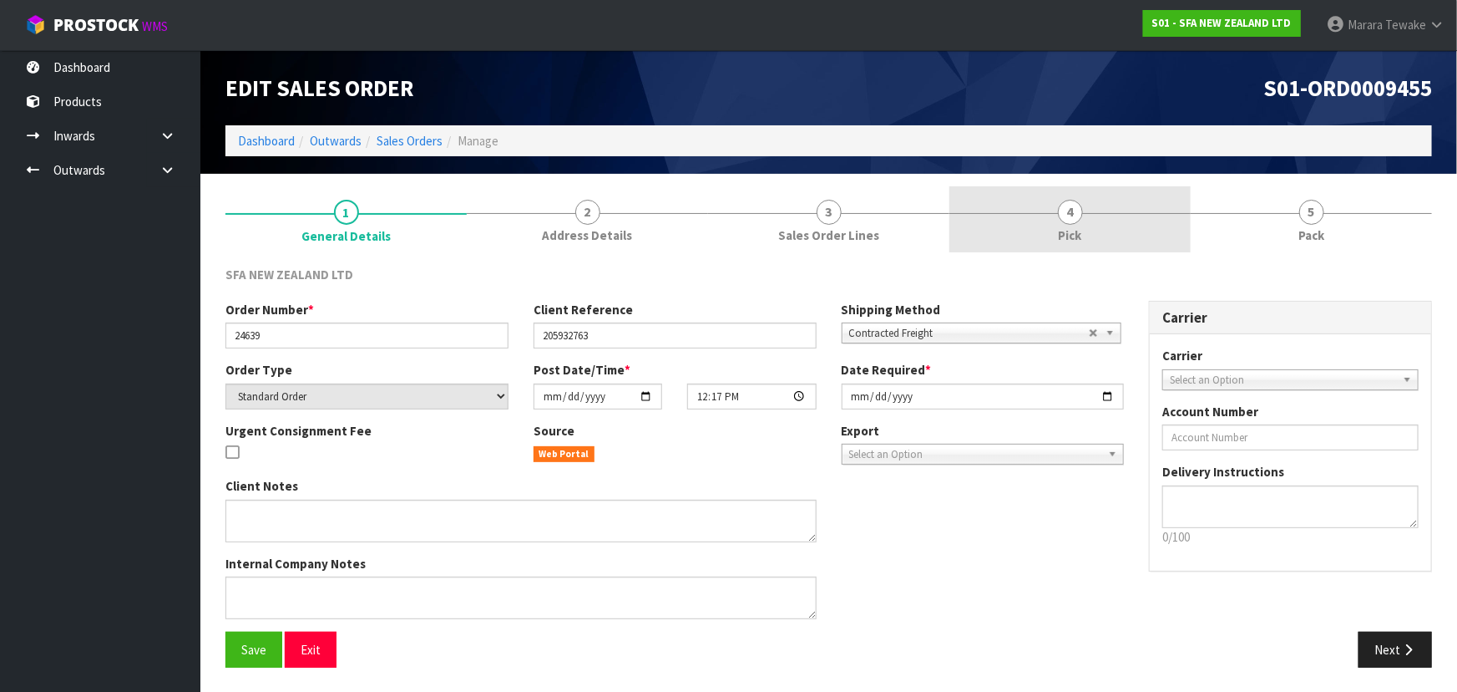
click at [1094, 203] on link "4 Pick" at bounding box center [1070, 219] width 241 height 66
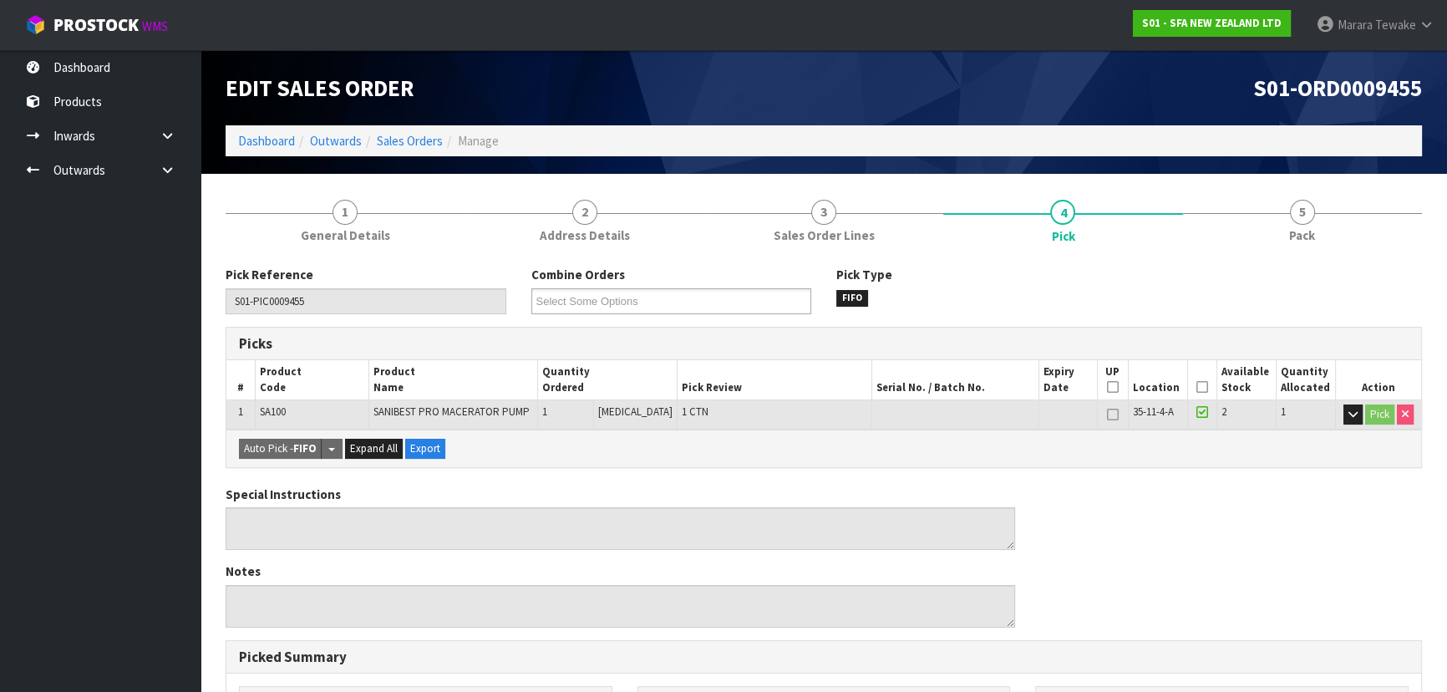
click at [1196, 388] on icon at bounding box center [1202, 387] width 12 height 1
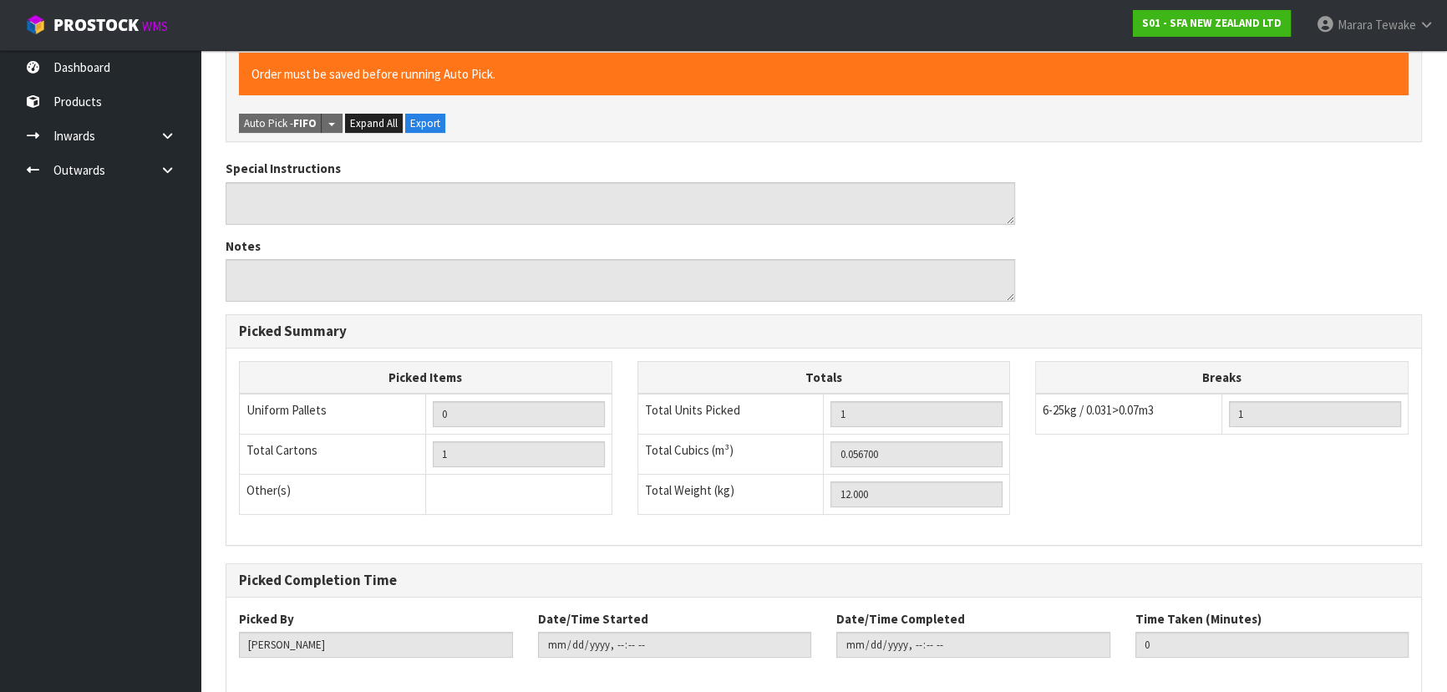
scroll to position [466, 0]
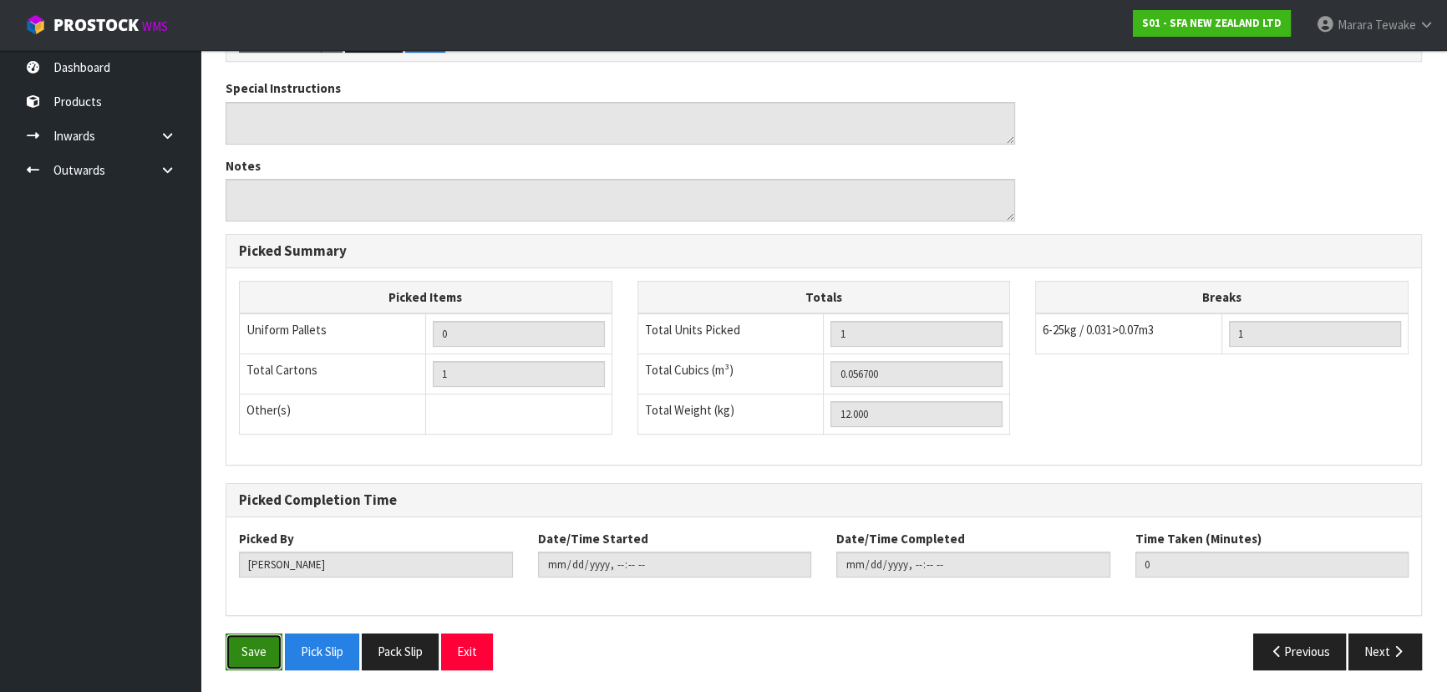
click at [250, 639] on button "Save" at bounding box center [253, 651] width 57 height 36
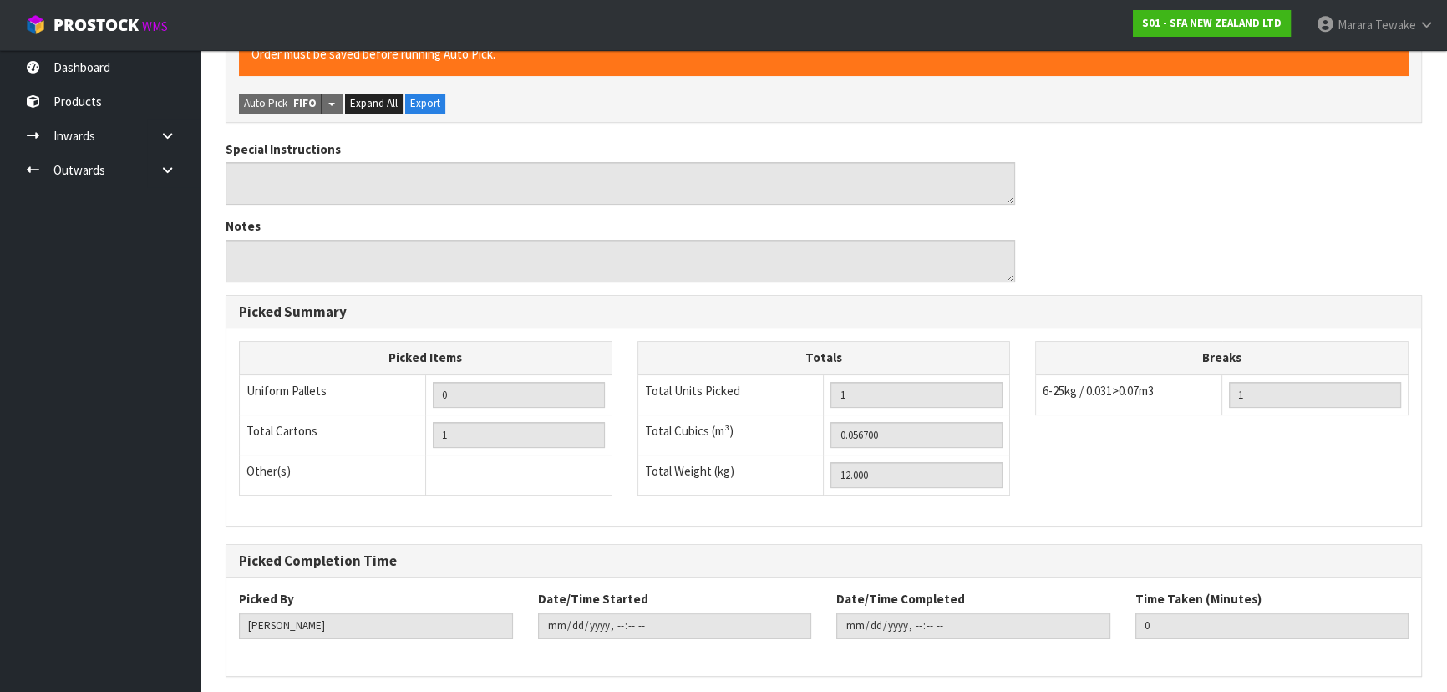
scroll to position [0, 0]
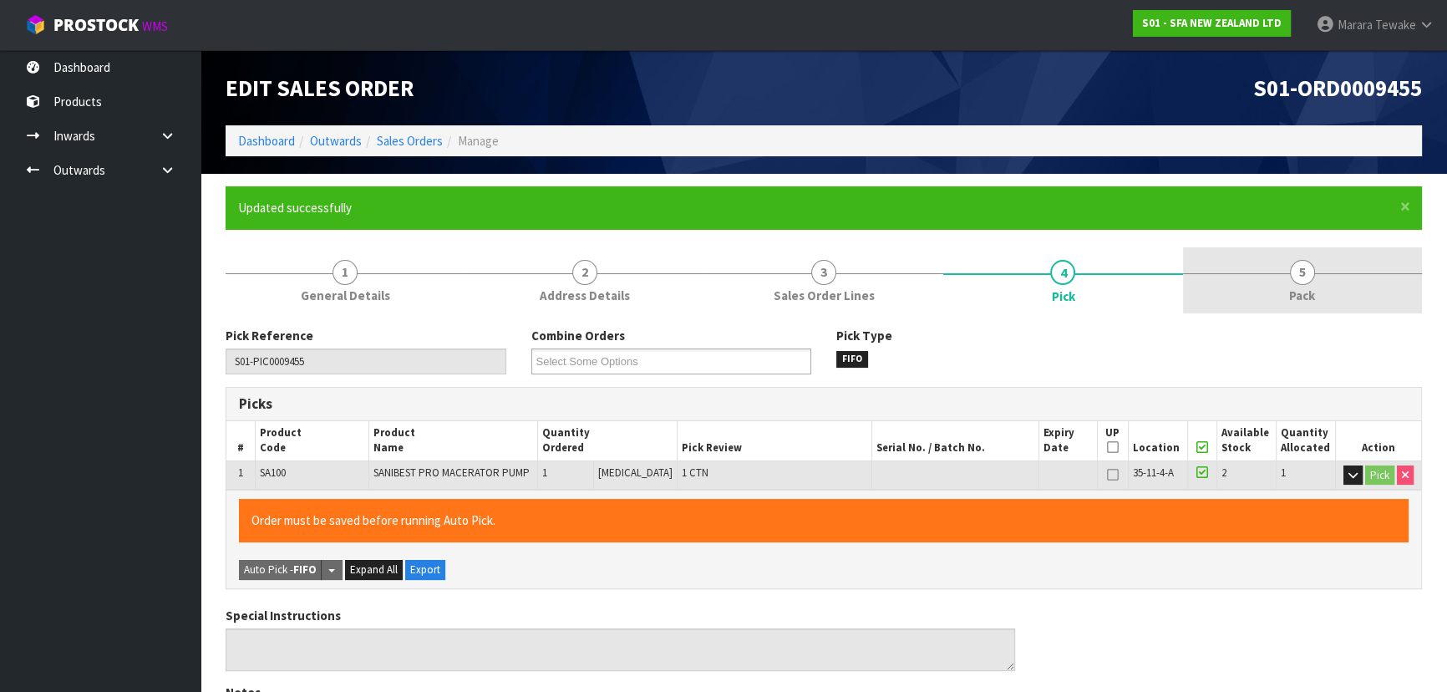
click at [1311, 259] on link "5 Pack" at bounding box center [1302, 280] width 239 height 66
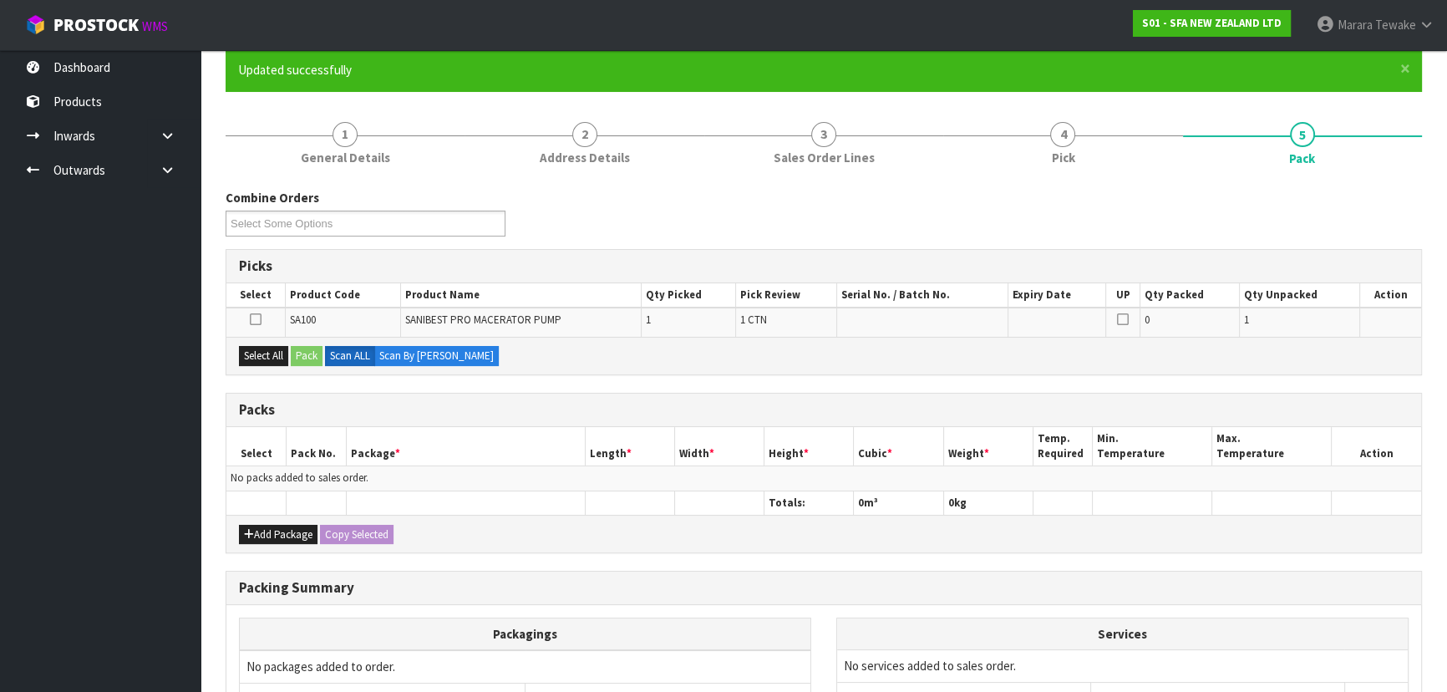
scroll to position [305, 0]
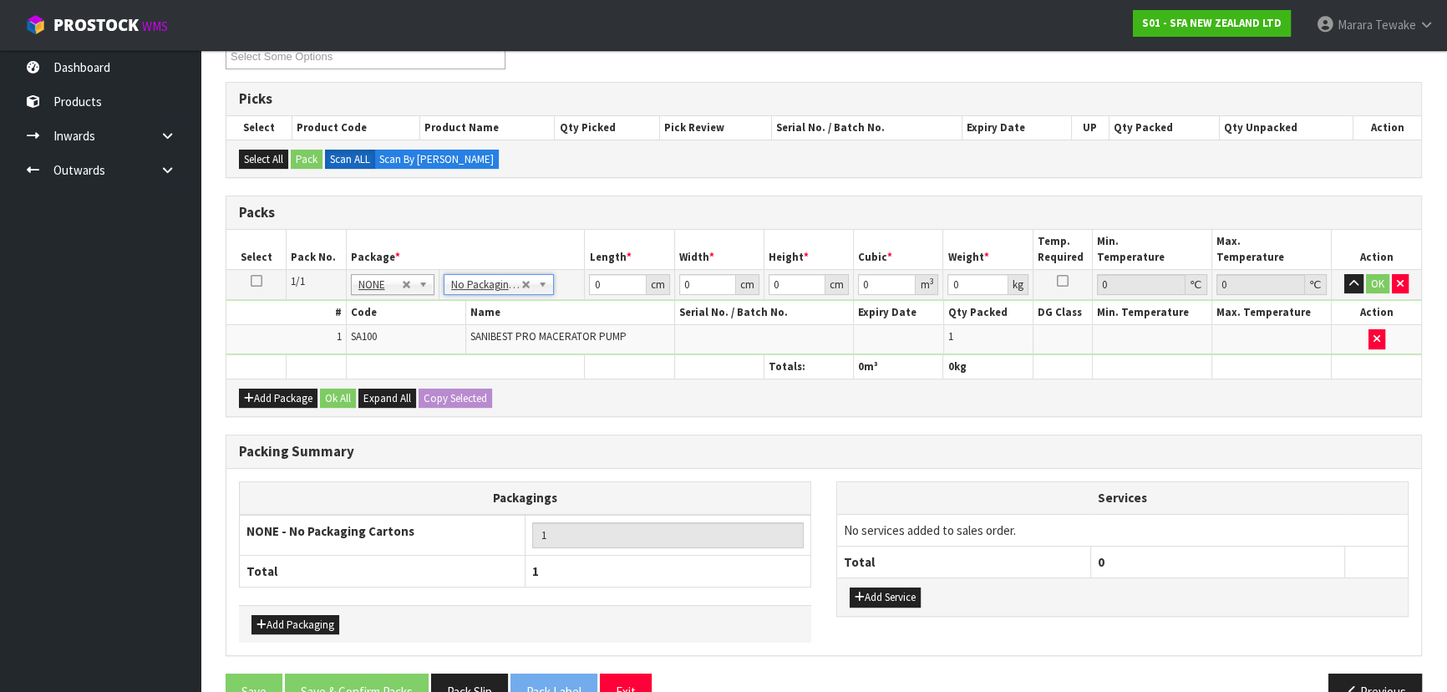
drag, startPoint x: 623, startPoint y: 271, endPoint x: 550, endPoint y: 261, distance: 74.1
click at [563, 269] on tr "1/1 NONE 007-001 007-002 007-004 007-009 007-013 007-014 007-015 007-017 007-01…" at bounding box center [823, 284] width 1194 height 30
drag, startPoint x: 602, startPoint y: 280, endPoint x: 592, endPoint y: 261, distance: 20.9
click at [585, 276] on td "0 cm" at bounding box center [629, 284] width 89 height 30
type input "60"
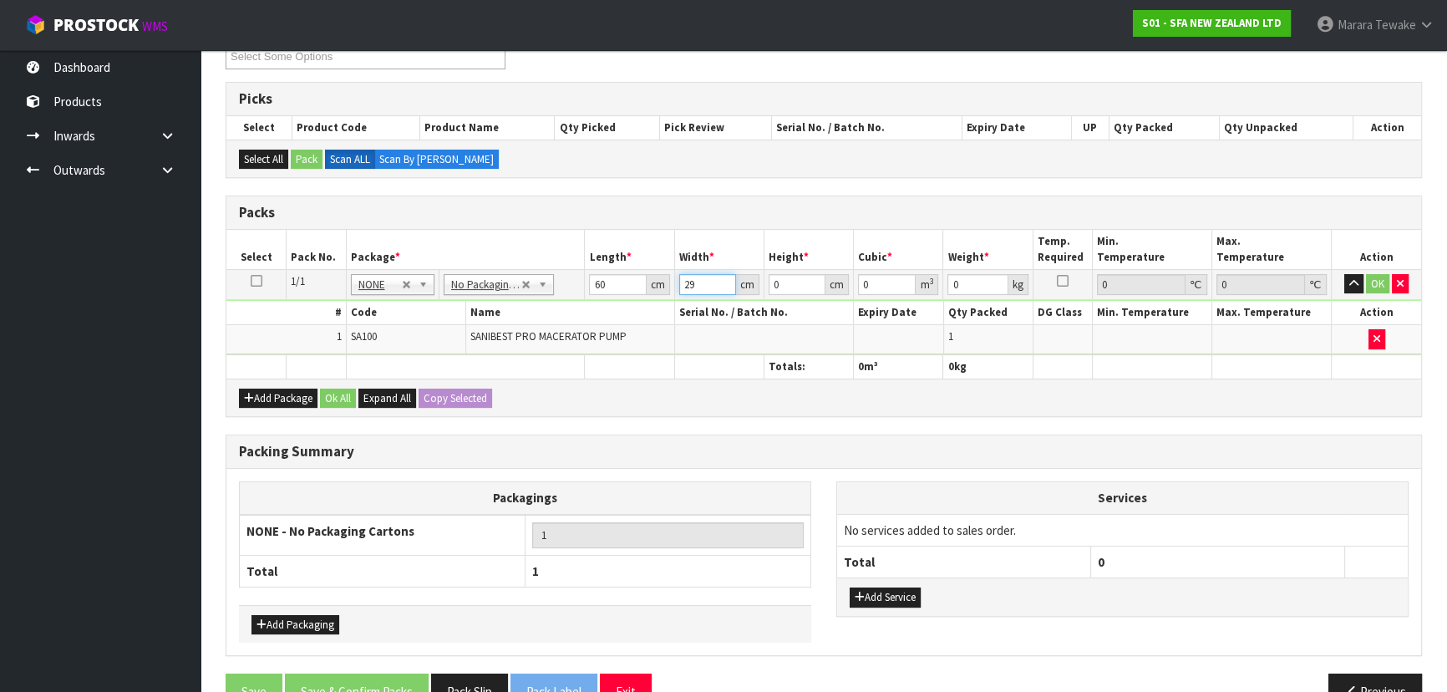
type input "29"
type input "3"
type input "0.00522"
type input "36"
type input "0.06264"
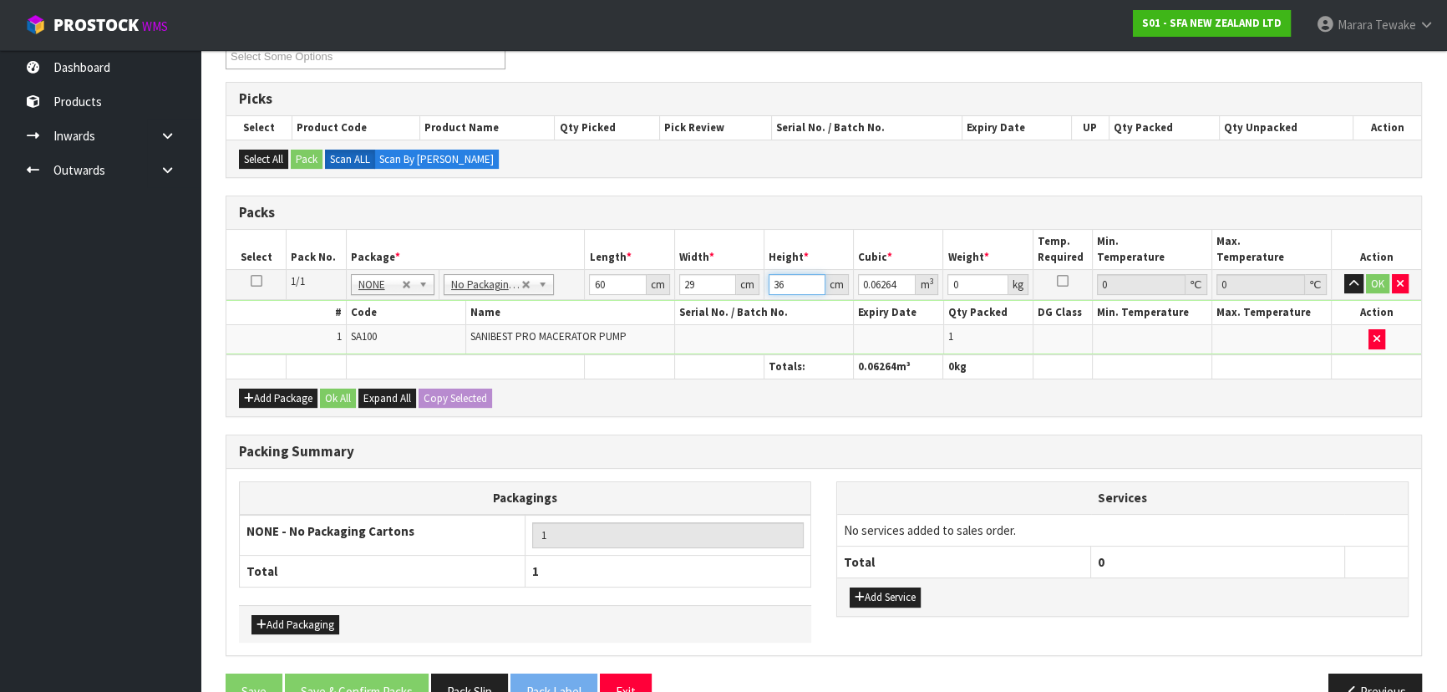
type input "36"
type input "13"
click at [1344, 274] on button "button" at bounding box center [1353, 284] width 19 height 20
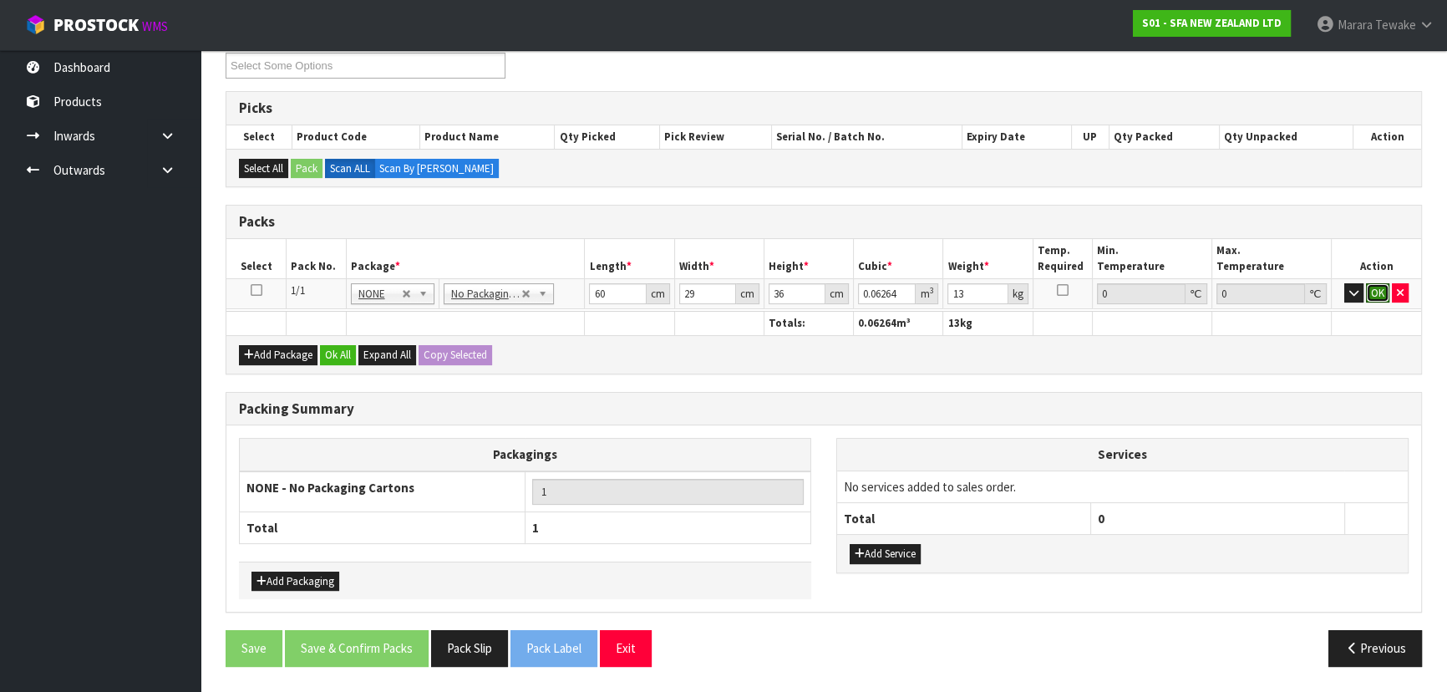
click button "OK" at bounding box center [1376, 293] width 23 height 20
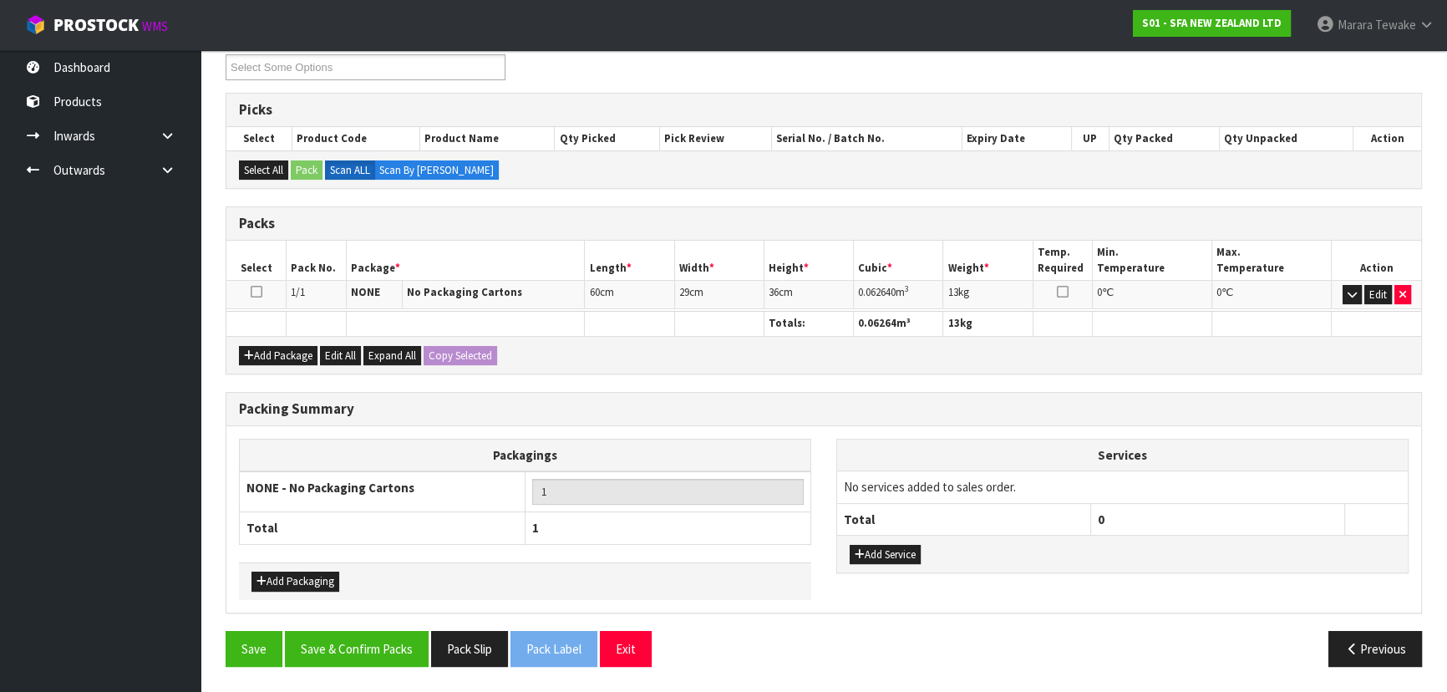
scroll to position [288, 0]
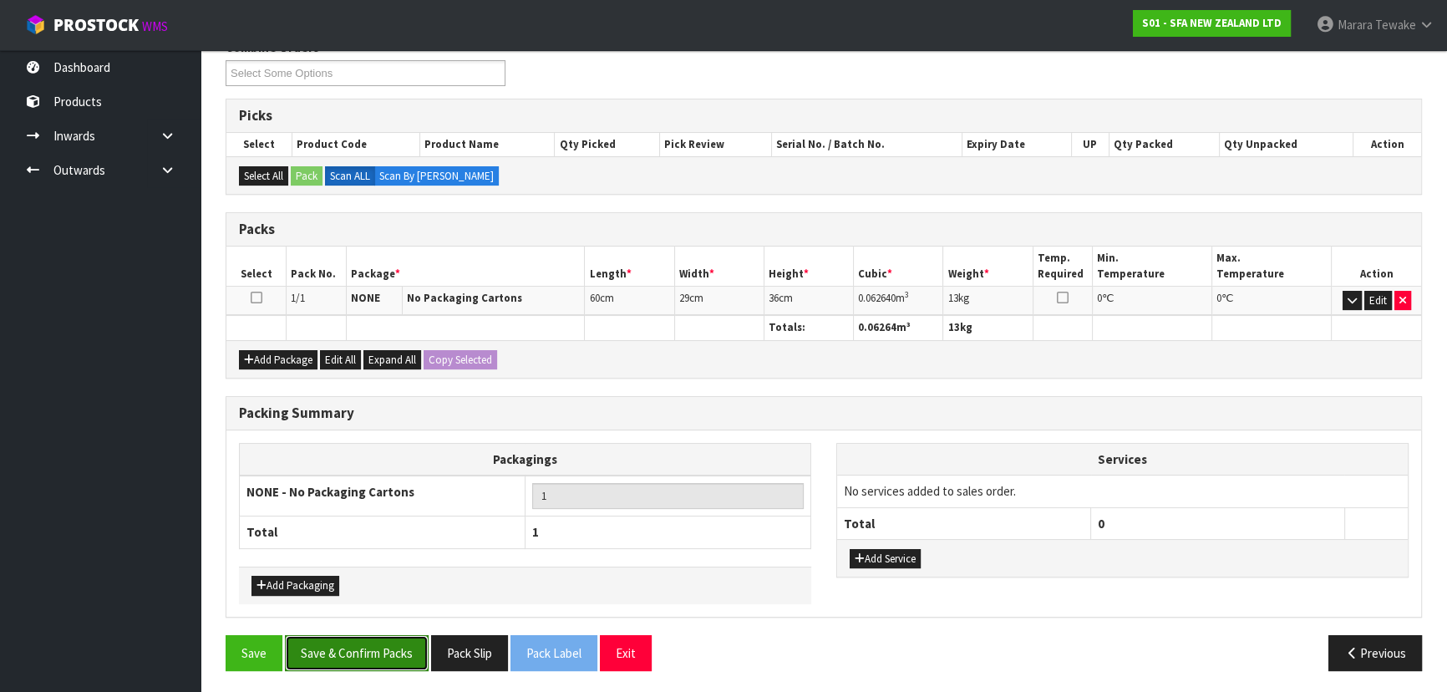
click at [398, 651] on button "Save & Confirm Packs" at bounding box center [357, 653] width 144 height 36
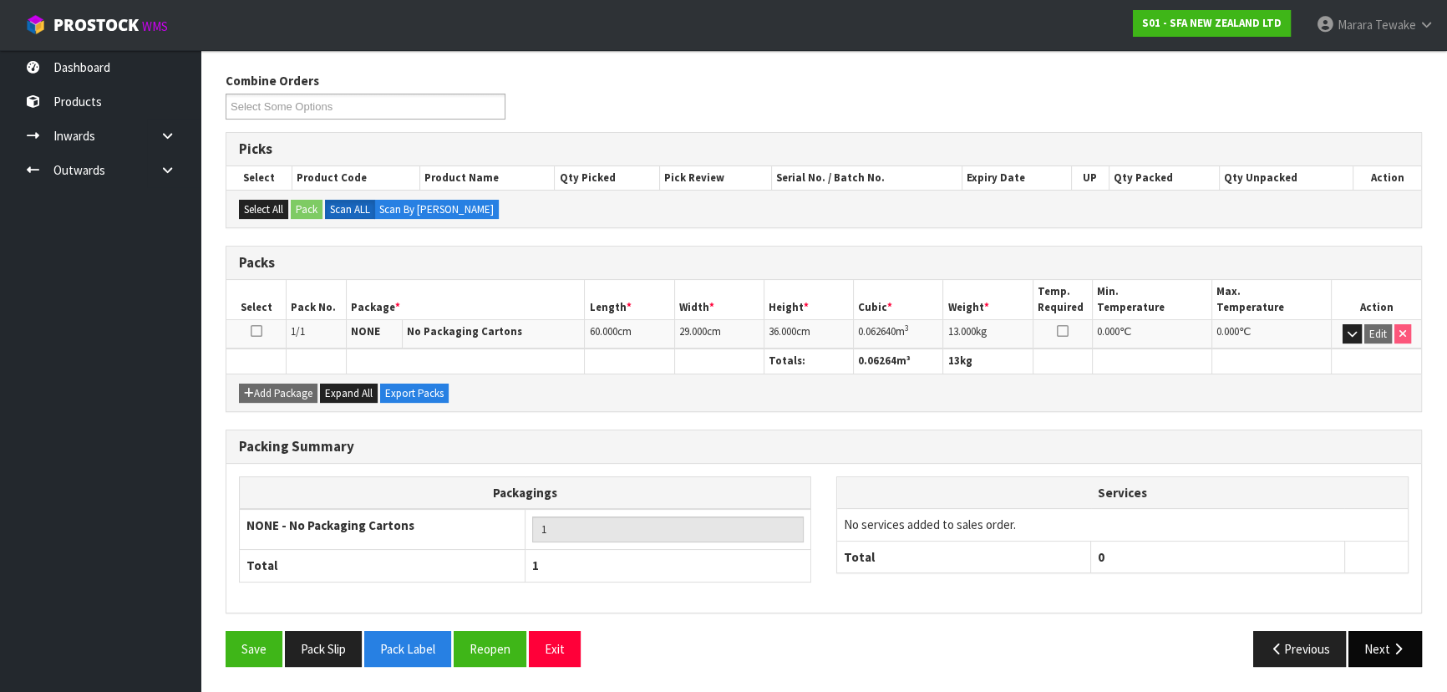
scroll to position [251, 0]
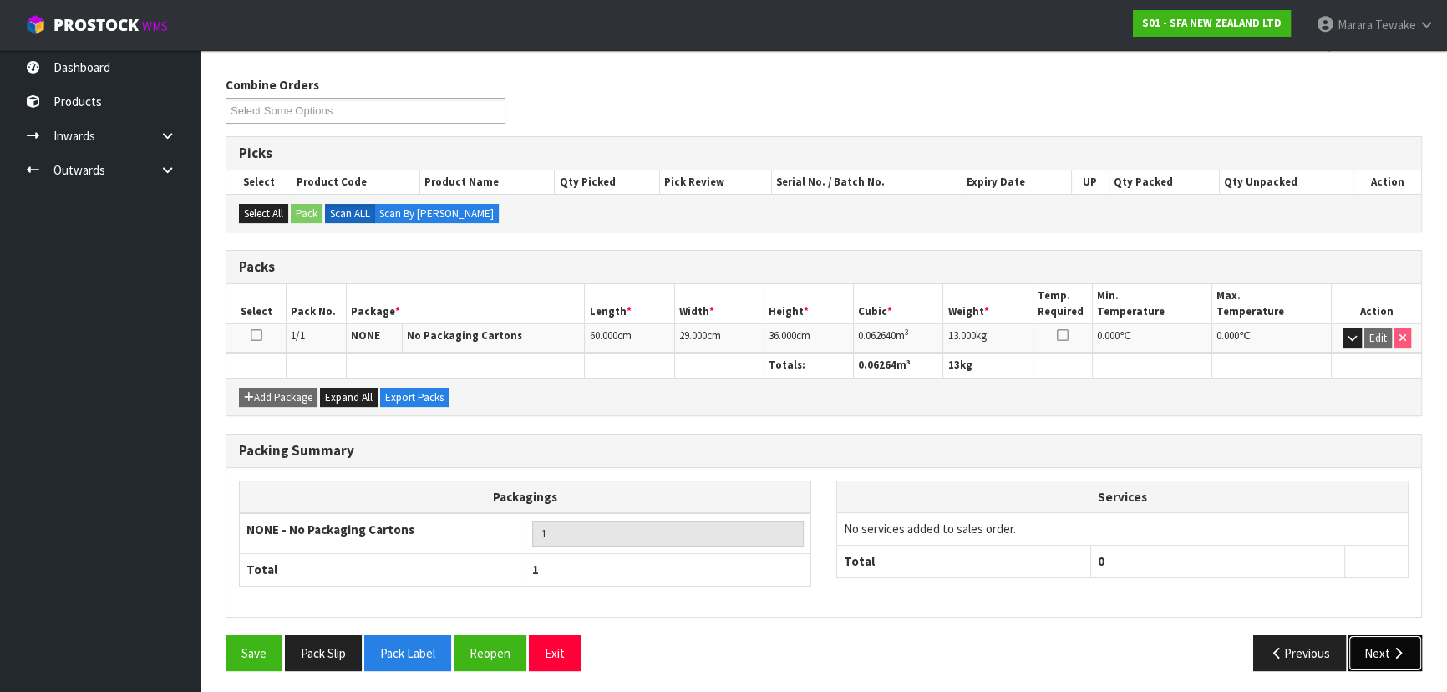
click at [1397, 650] on icon "button" at bounding box center [1398, 652] width 16 height 13
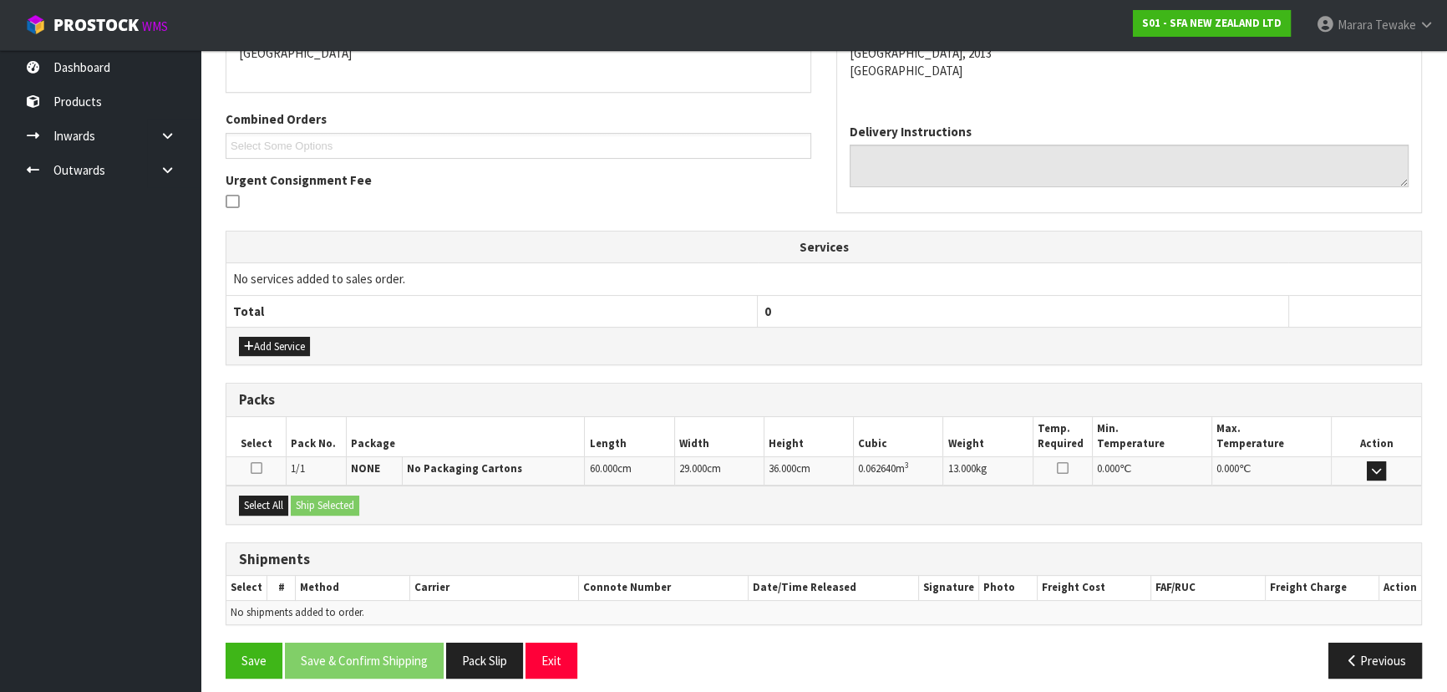
scroll to position [391, 0]
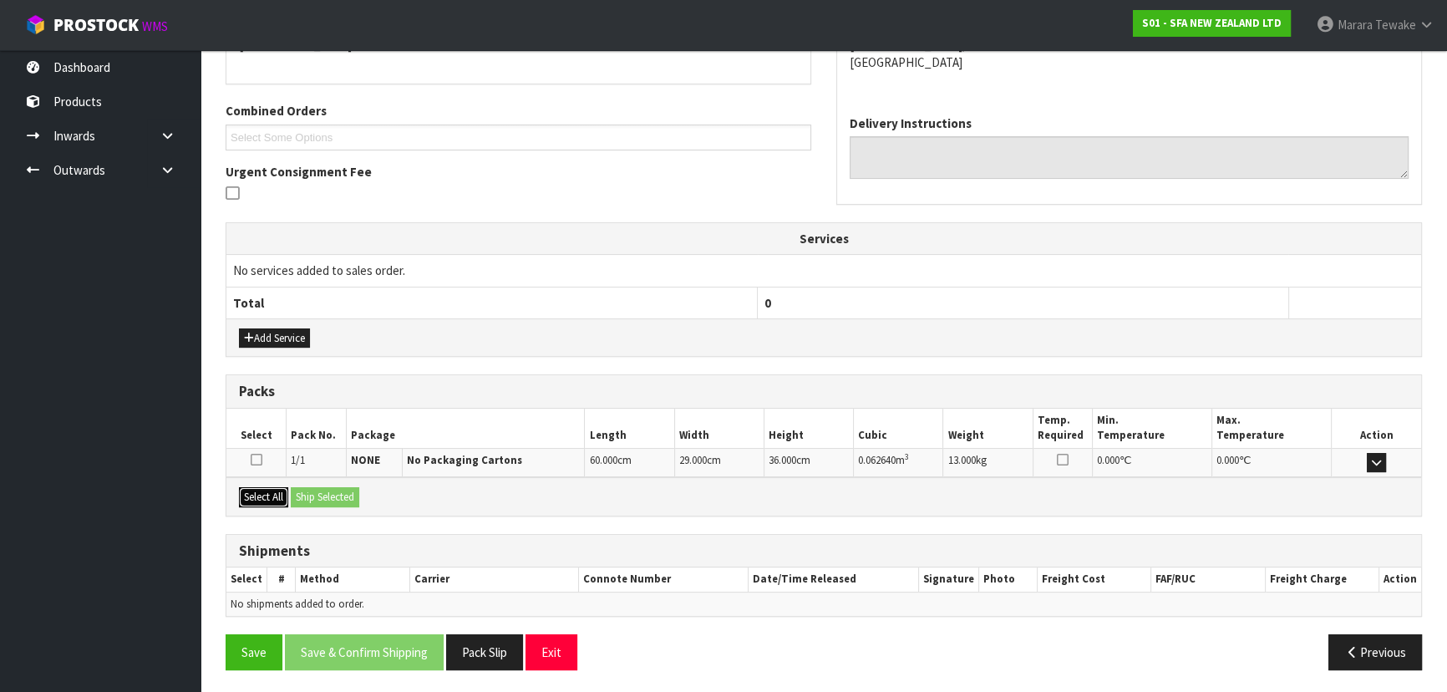
drag, startPoint x: 277, startPoint y: 486, endPoint x: 312, endPoint y: 489, distance: 34.3
click at [276, 487] on button "Select All" at bounding box center [263, 497] width 49 height 20
click at [313, 489] on button "Ship Selected" at bounding box center [325, 497] width 68 height 20
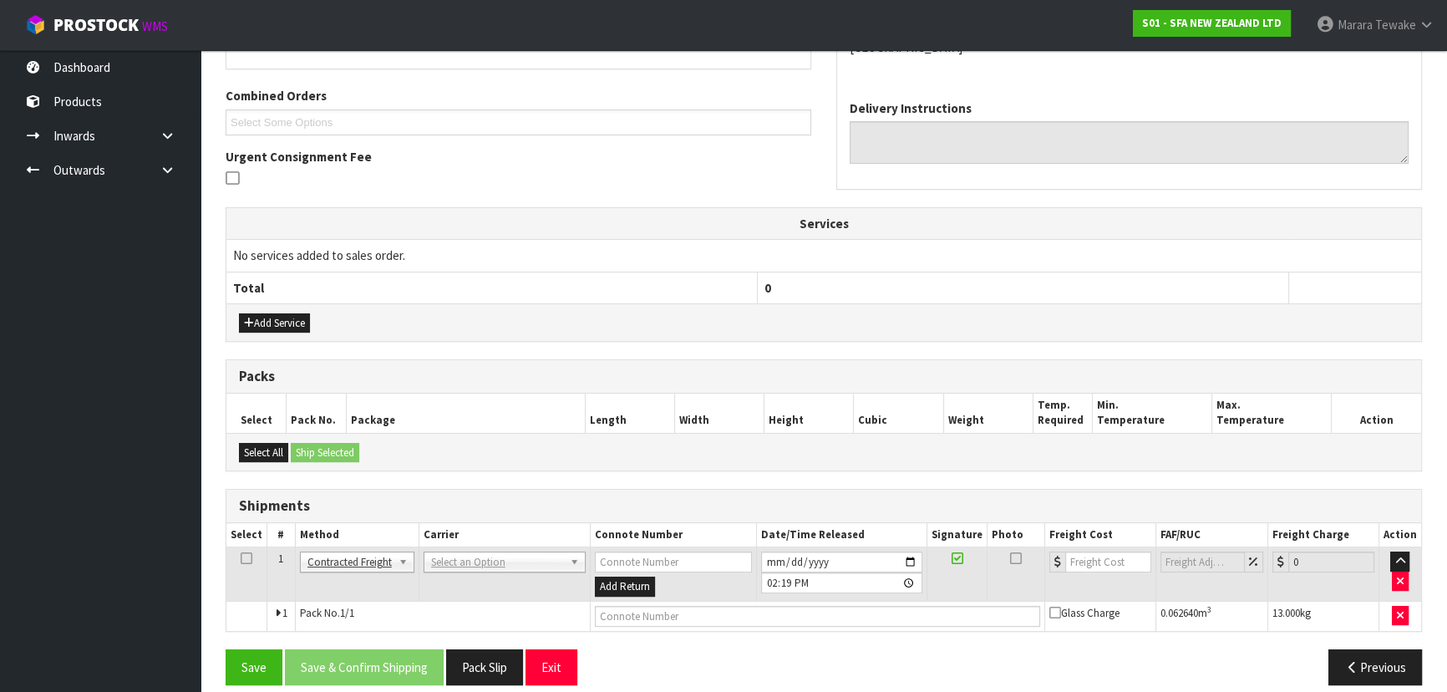
scroll to position [421, 0]
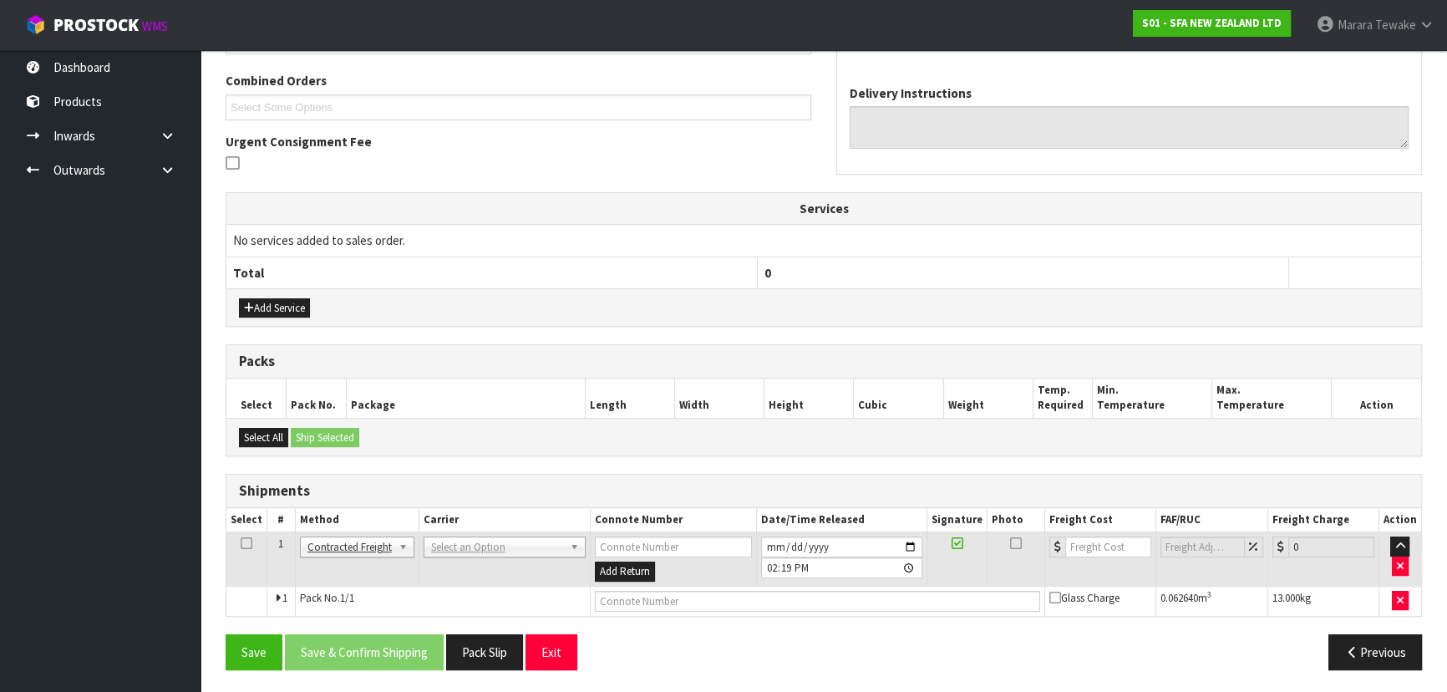
click at [492, 554] on td "ANGEL - ANGEL TRANSPORT CONROY - CONROY REMOVALS DEAEXPAKL - DEADLINE EXPRESS C…" at bounding box center [503, 559] width 171 height 54
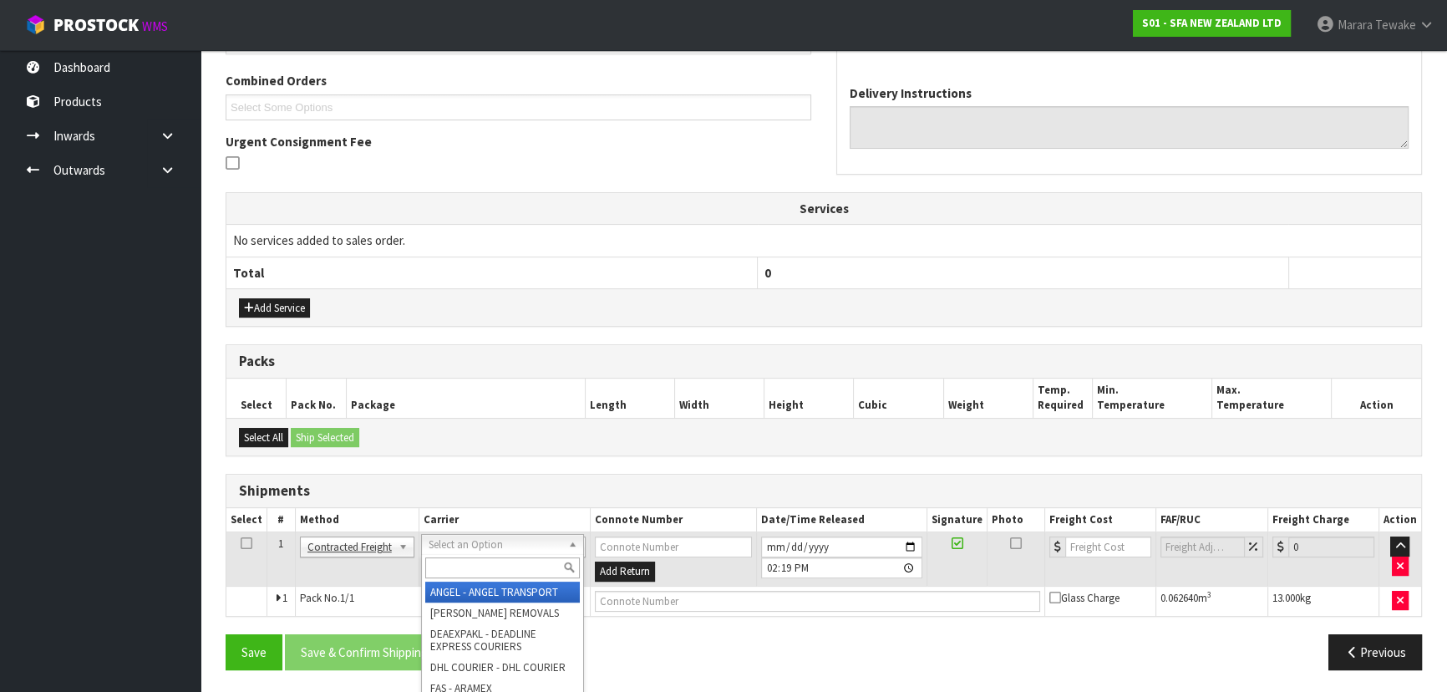
click at [498, 566] on input "text" at bounding box center [502, 567] width 155 height 21
type input "NZP"
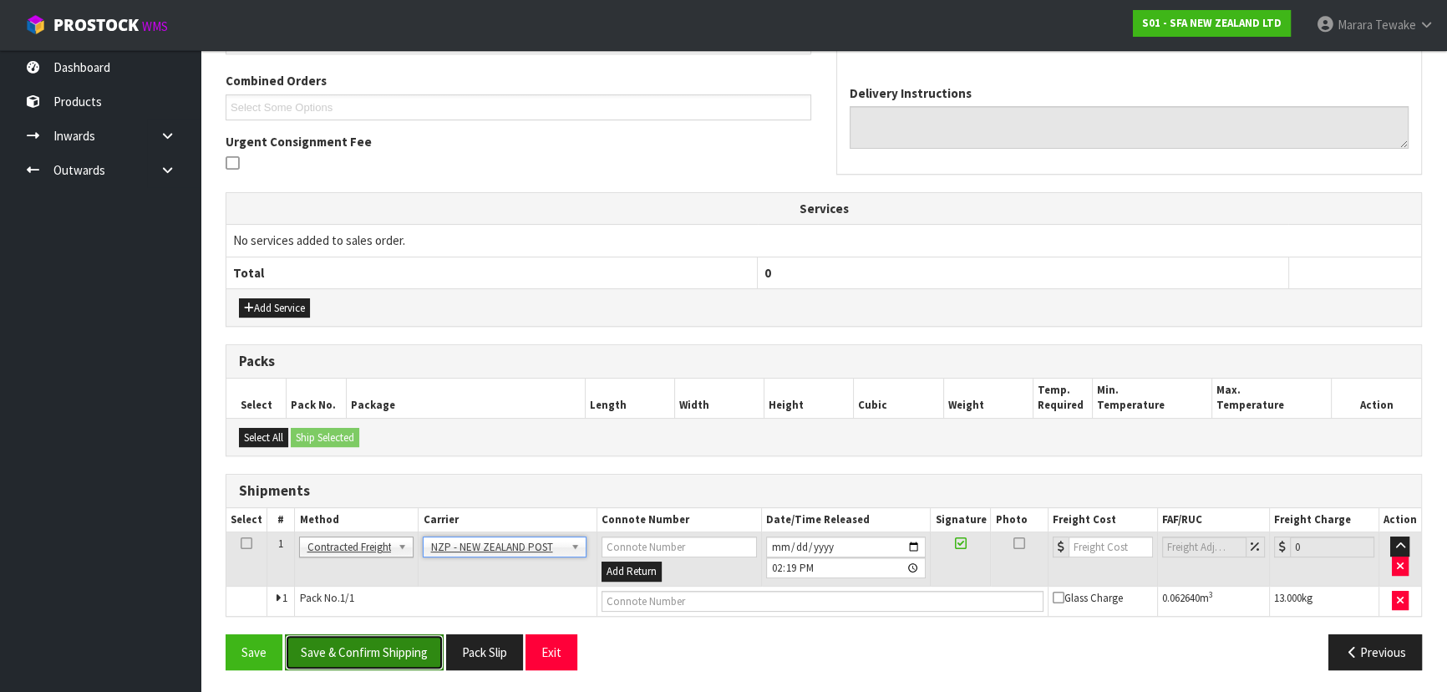
click at [424, 663] on button "Save & Confirm Shipping" at bounding box center [364, 652] width 159 height 36
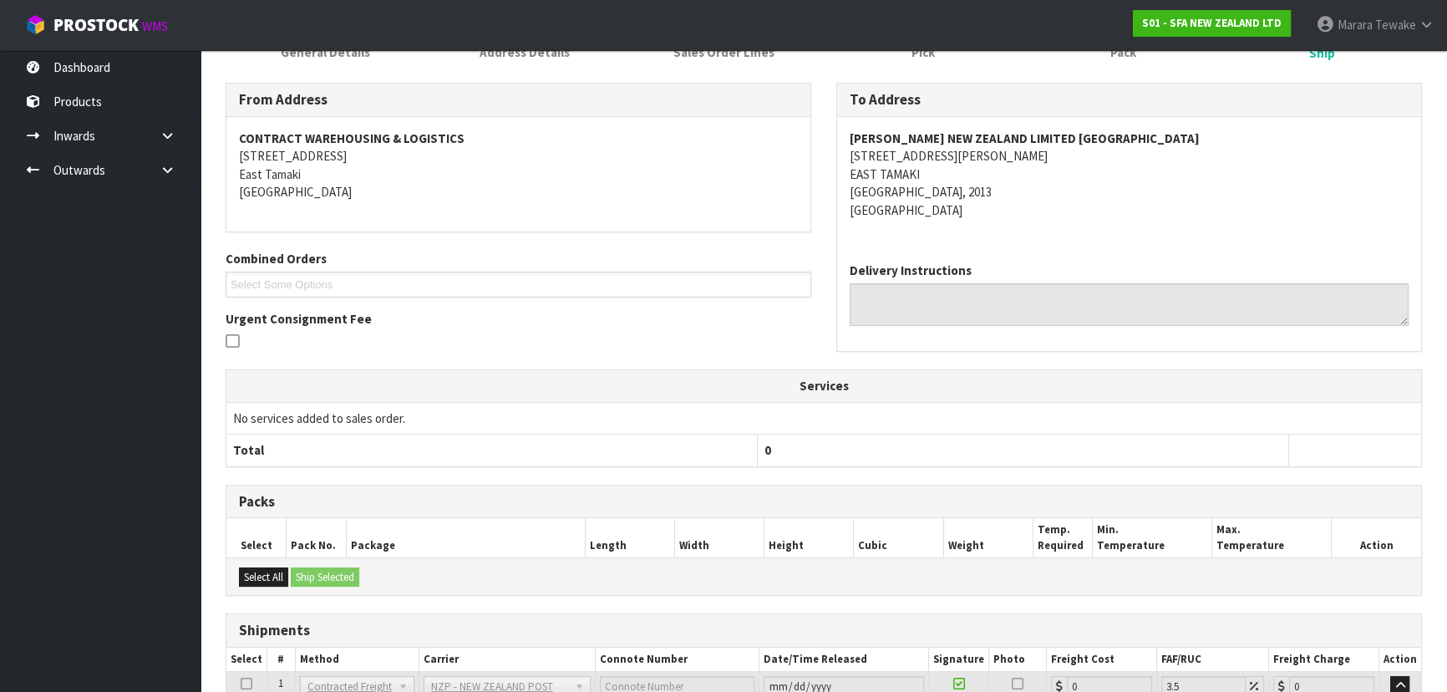
scroll to position [398, 0]
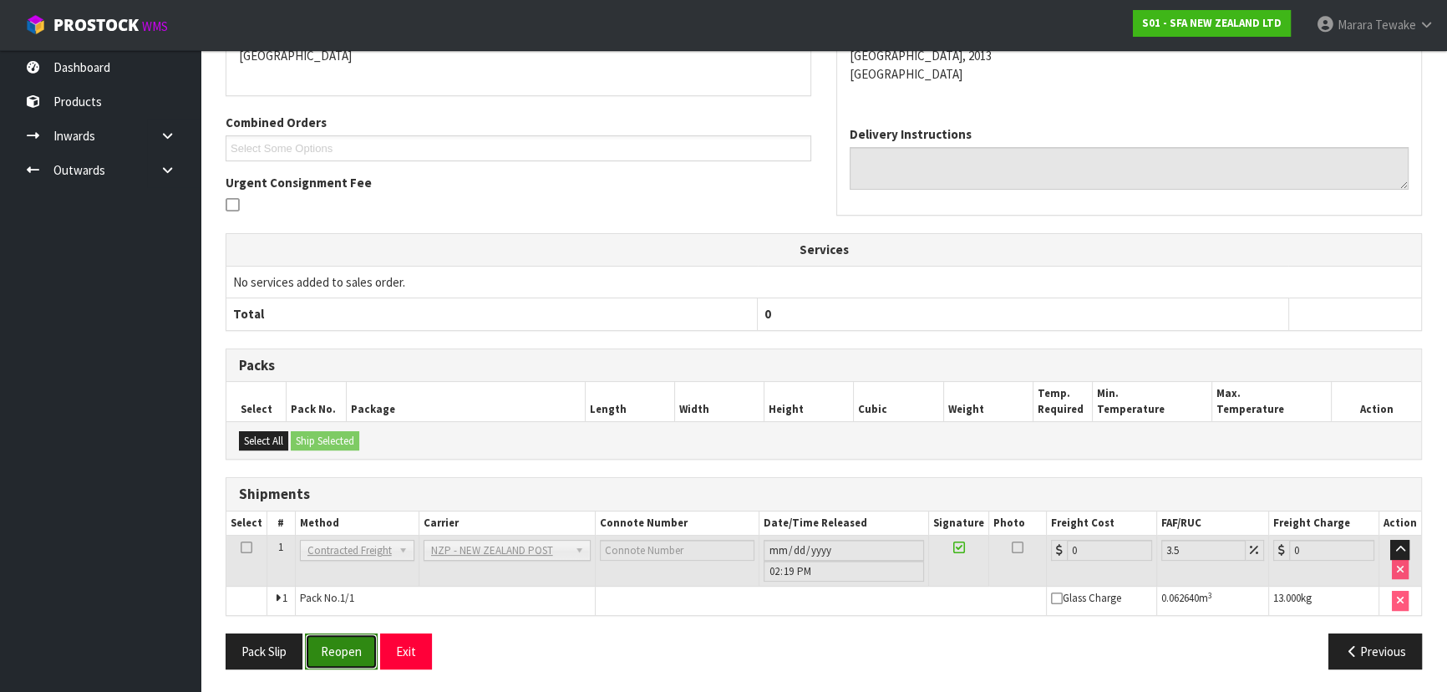
click at [333, 651] on button "Reopen" at bounding box center [341, 651] width 73 height 36
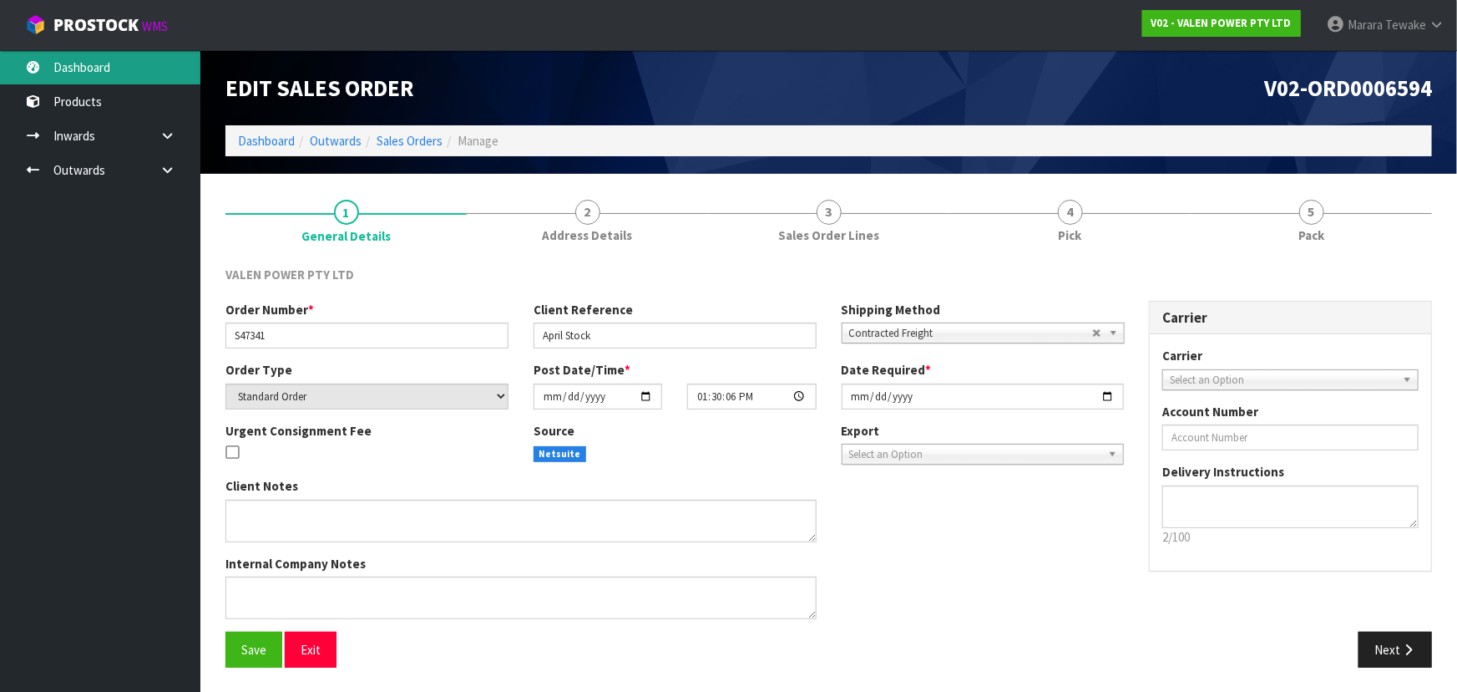
drag, startPoint x: 115, startPoint y: 66, endPoint x: 134, endPoint y: 72, distance: 19.3
click at [115, 65] on link "Dashboard" at bounding box center [100, 67] width 200 height 34
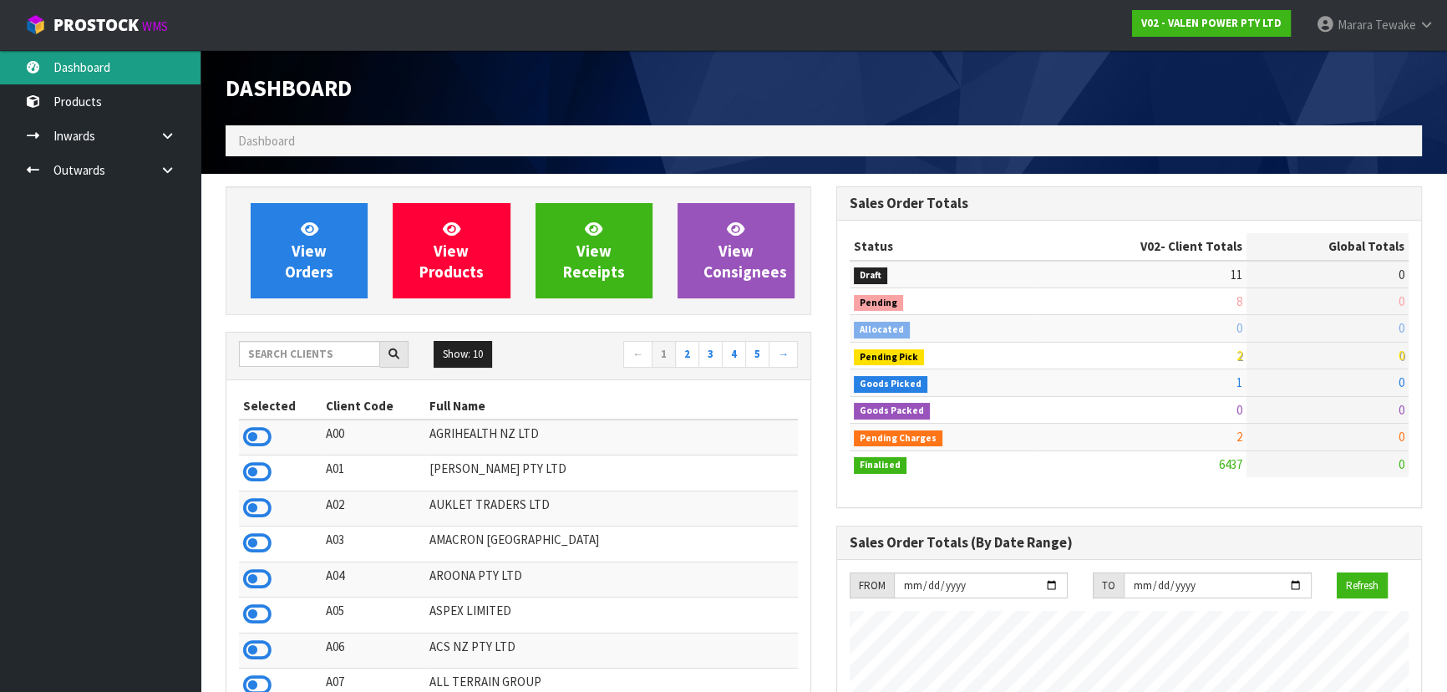
scroll to position [1263, 610]
click at [283, 352] on input "text" at bounding box center [309, 354] width 141 height 26
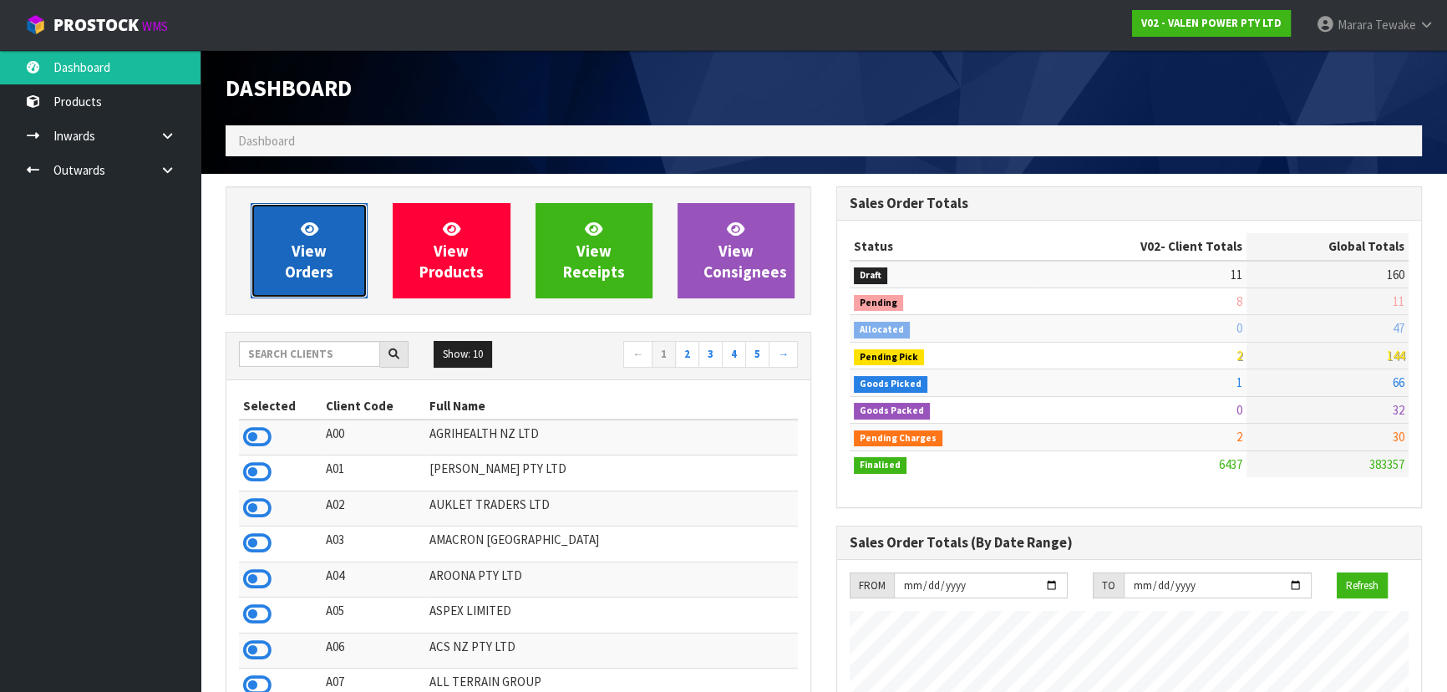
click at [289, 276] on span "View Orders" at bounding box center [309, 250] width 48 height 63
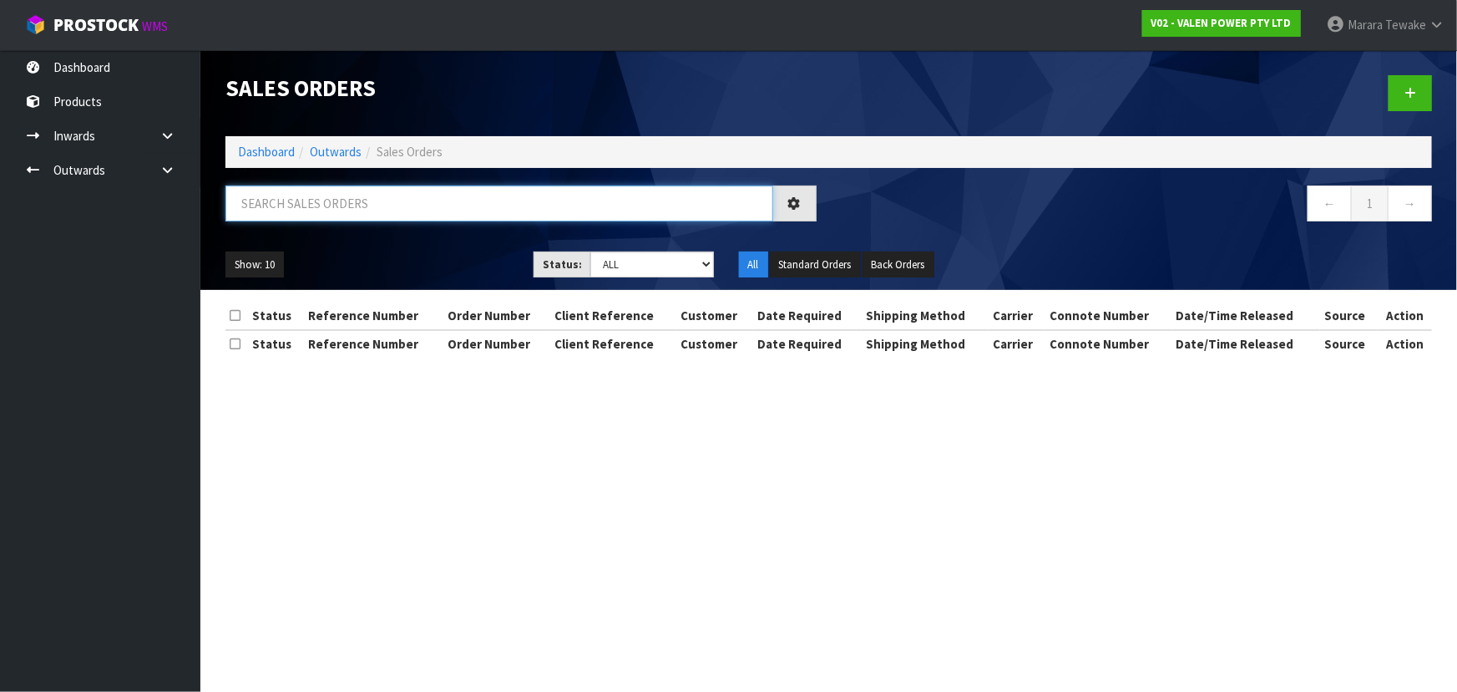
click at [325, 204] on input "text" at bounding box center [499, 203] width 548 height 36
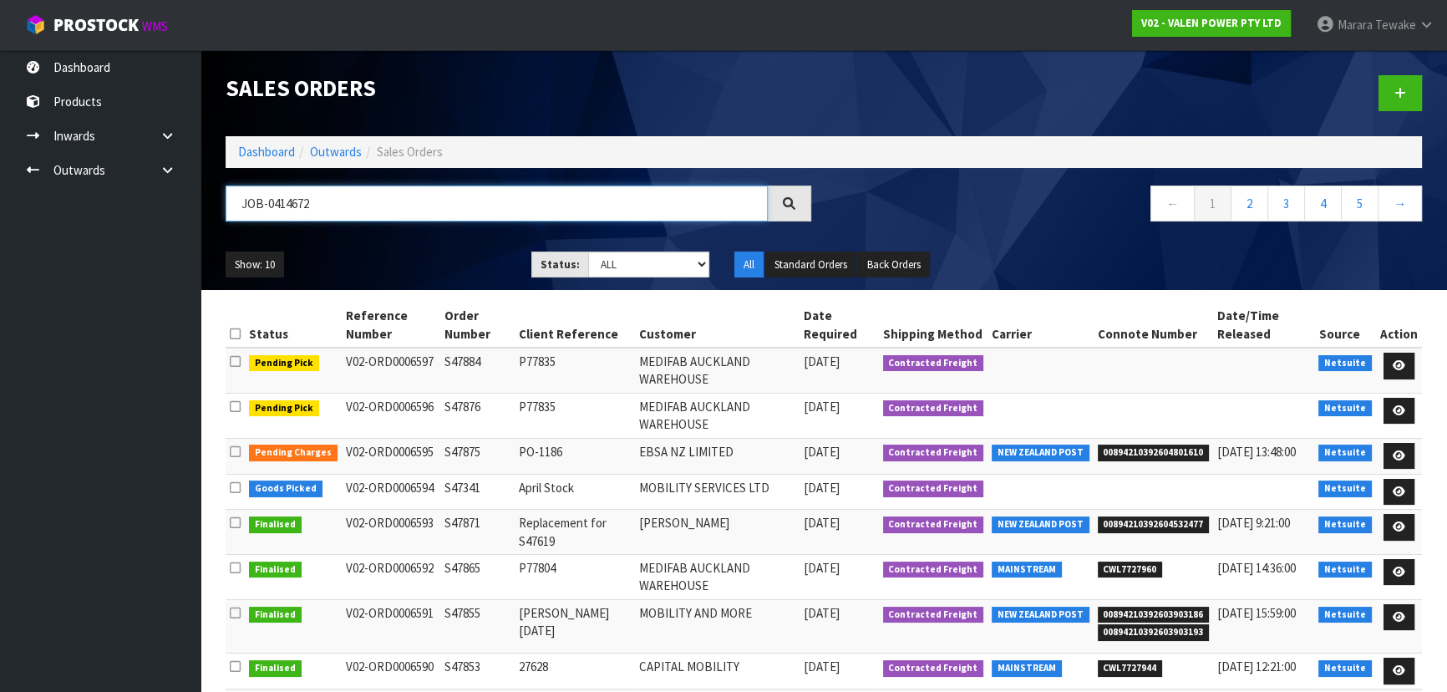
type input "JOB-0414672"
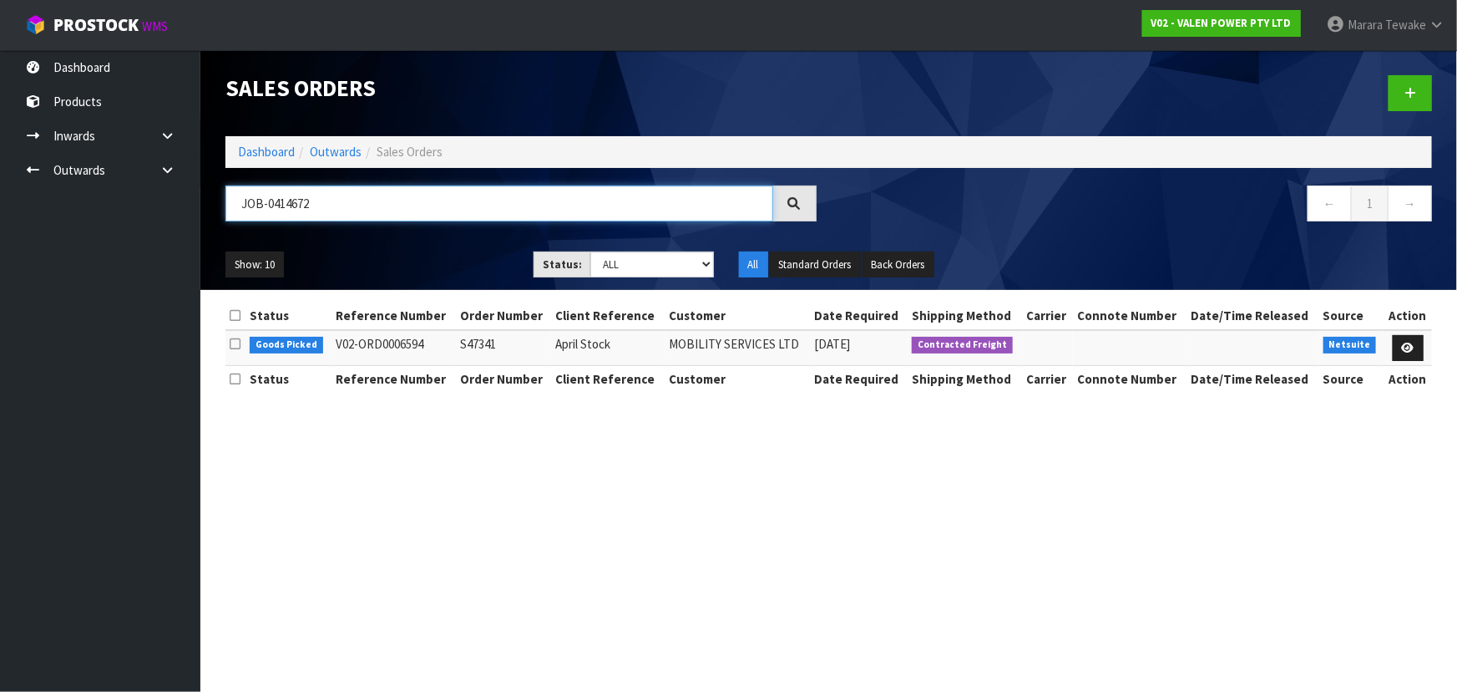
drag, startPoint x: 341, startPoint y: 210, endPoint x: 239, endPoint y: 189, distance: 104.2
click at [239, 189] on input "JOB-0414672" at bounding box center [499, 203] width 548 height 36
type input "JOB-0414685"
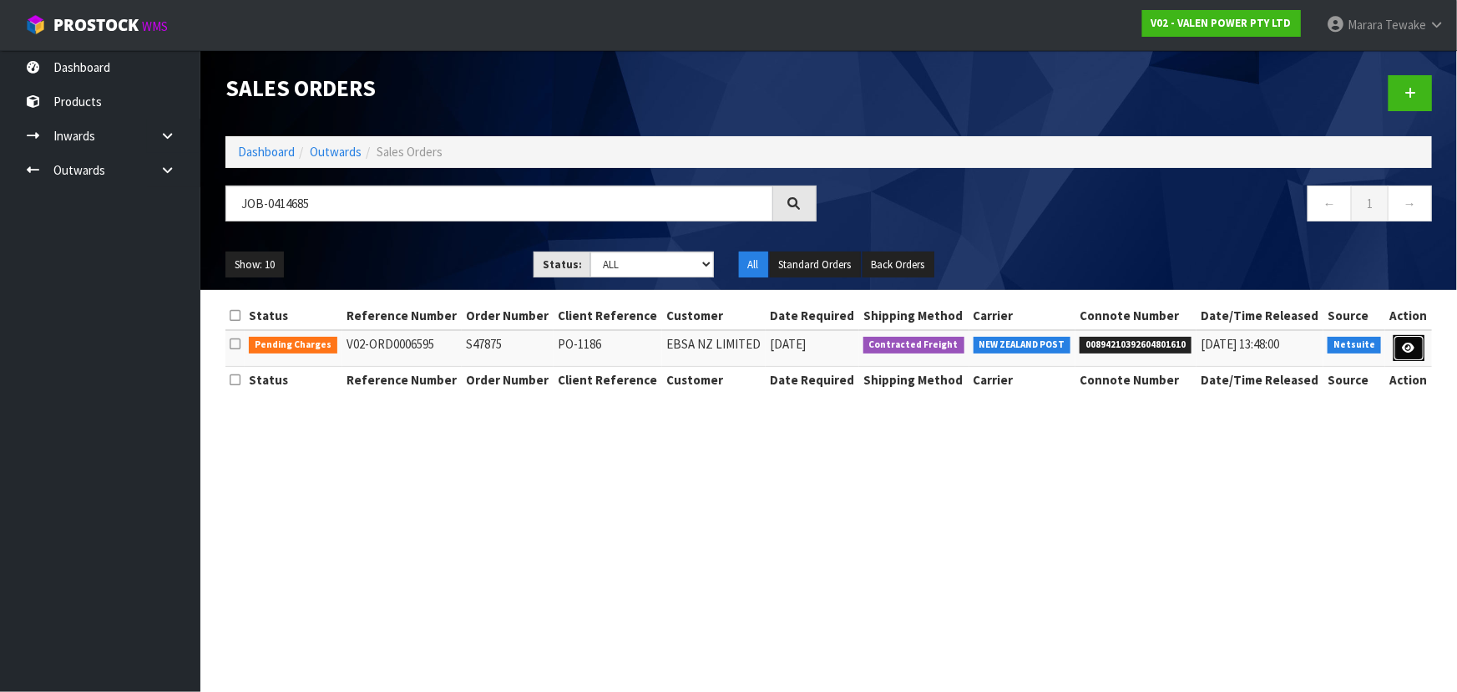
click at [1411, 352] on icon at bounding box center [1409, 347] width 13 height 11
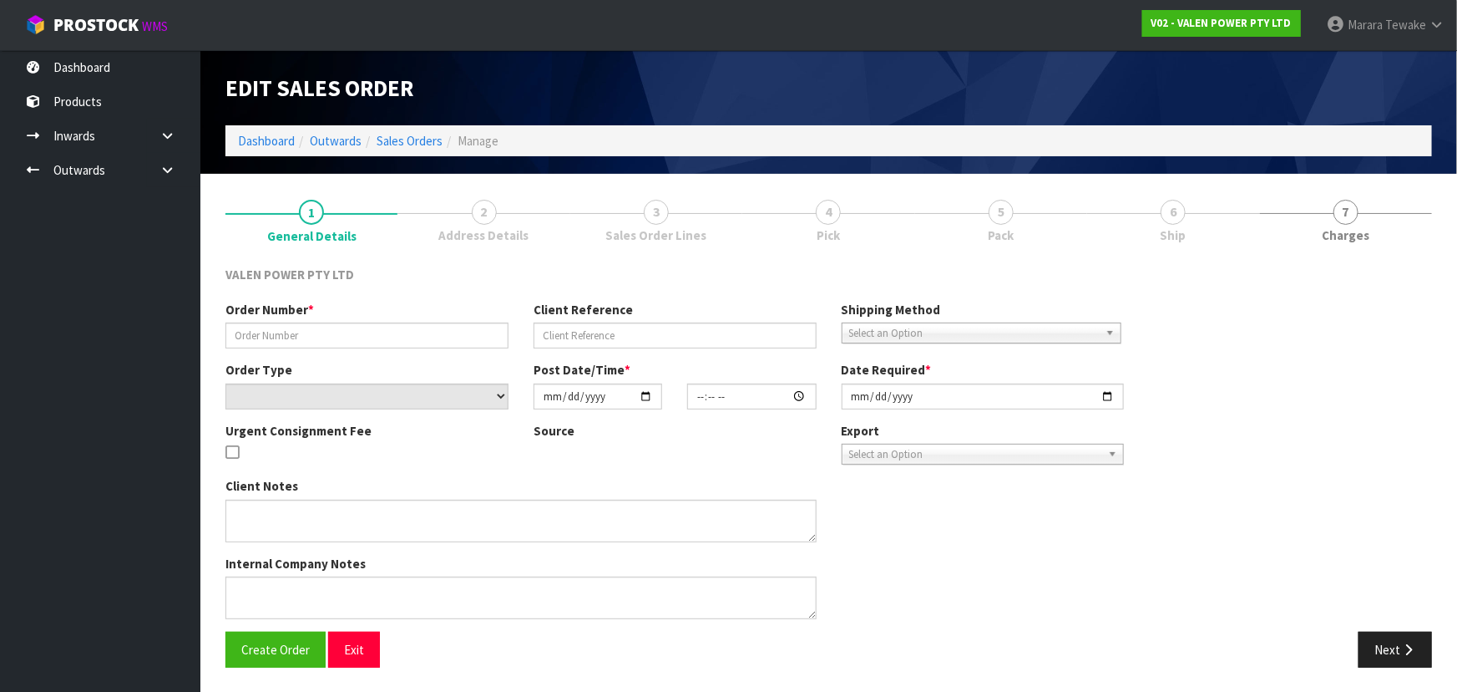
type input "S47875"
type input "PO-1186"
select select "number:0"
type input "2025-09-26"
type input "15:30:09.000"
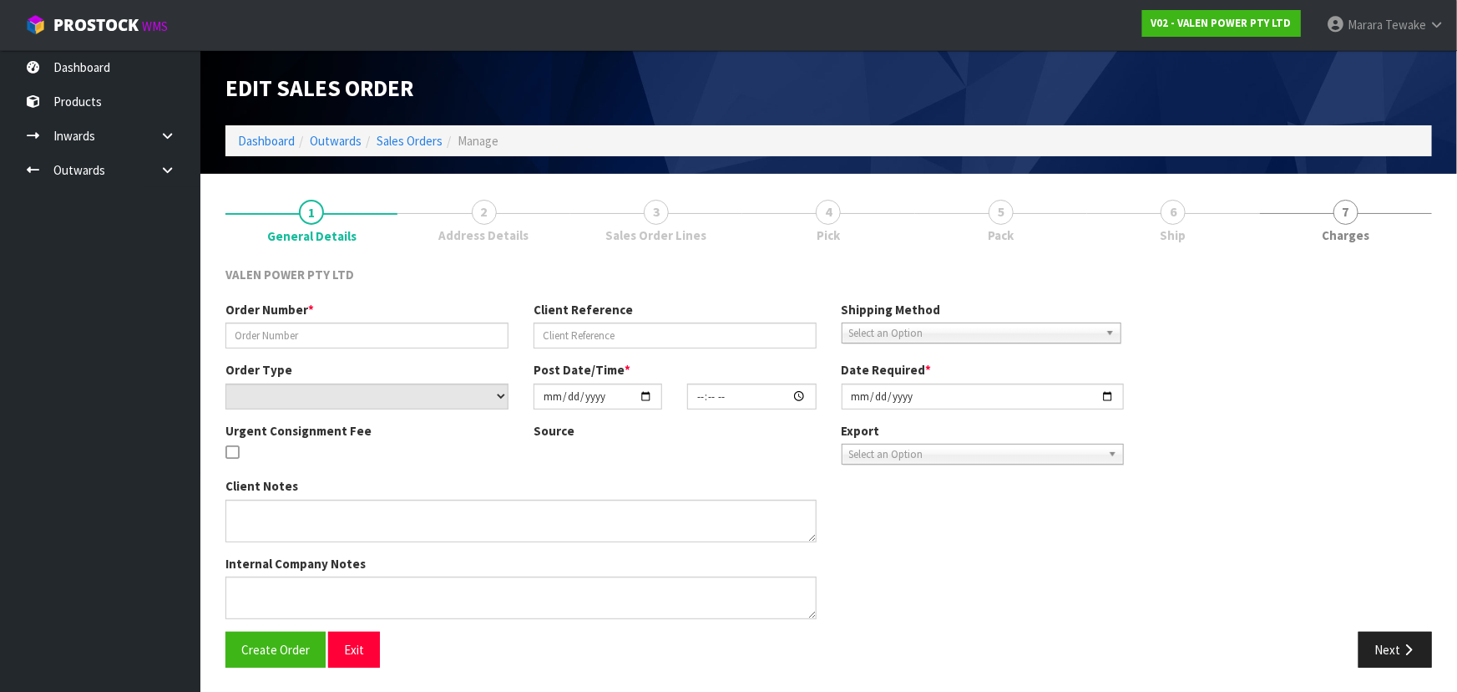
type input "[DATE]"
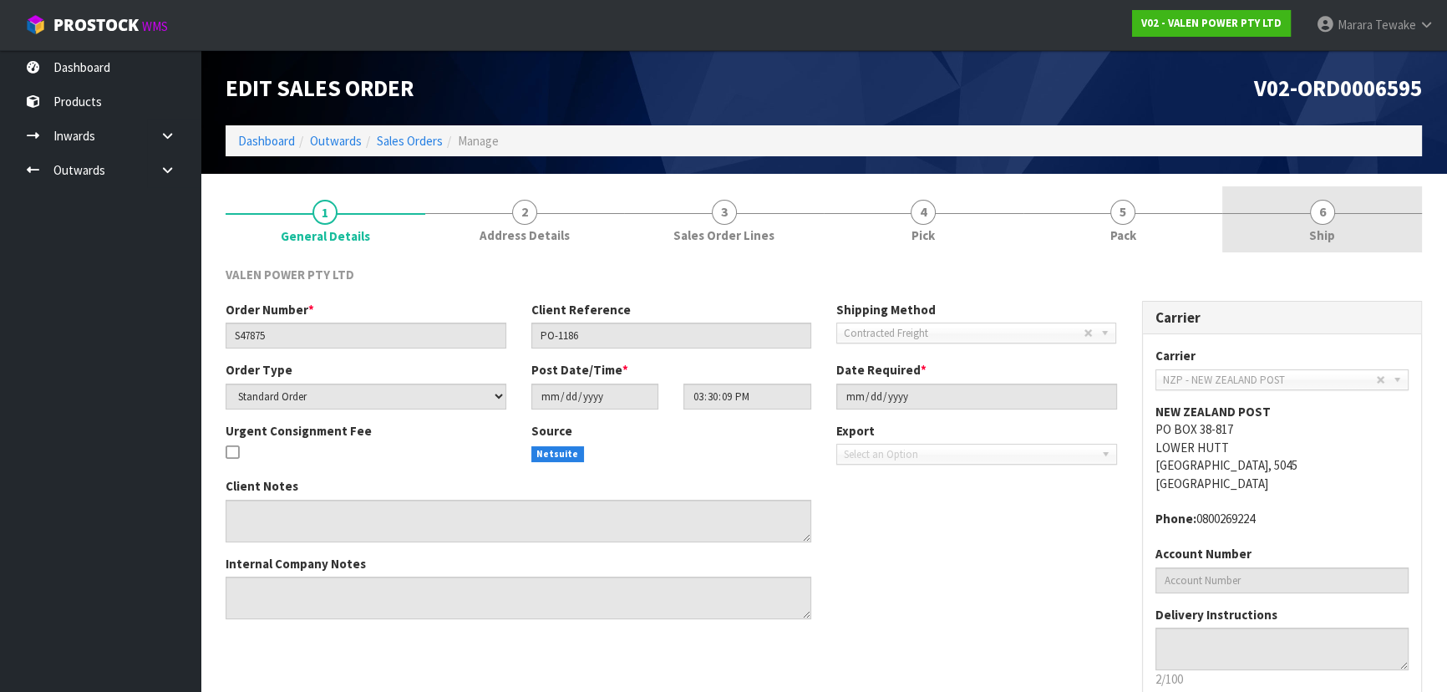
click at [1301, 190] on link "6 Ship" at bounding box center [1322, 219] width 200 height 66
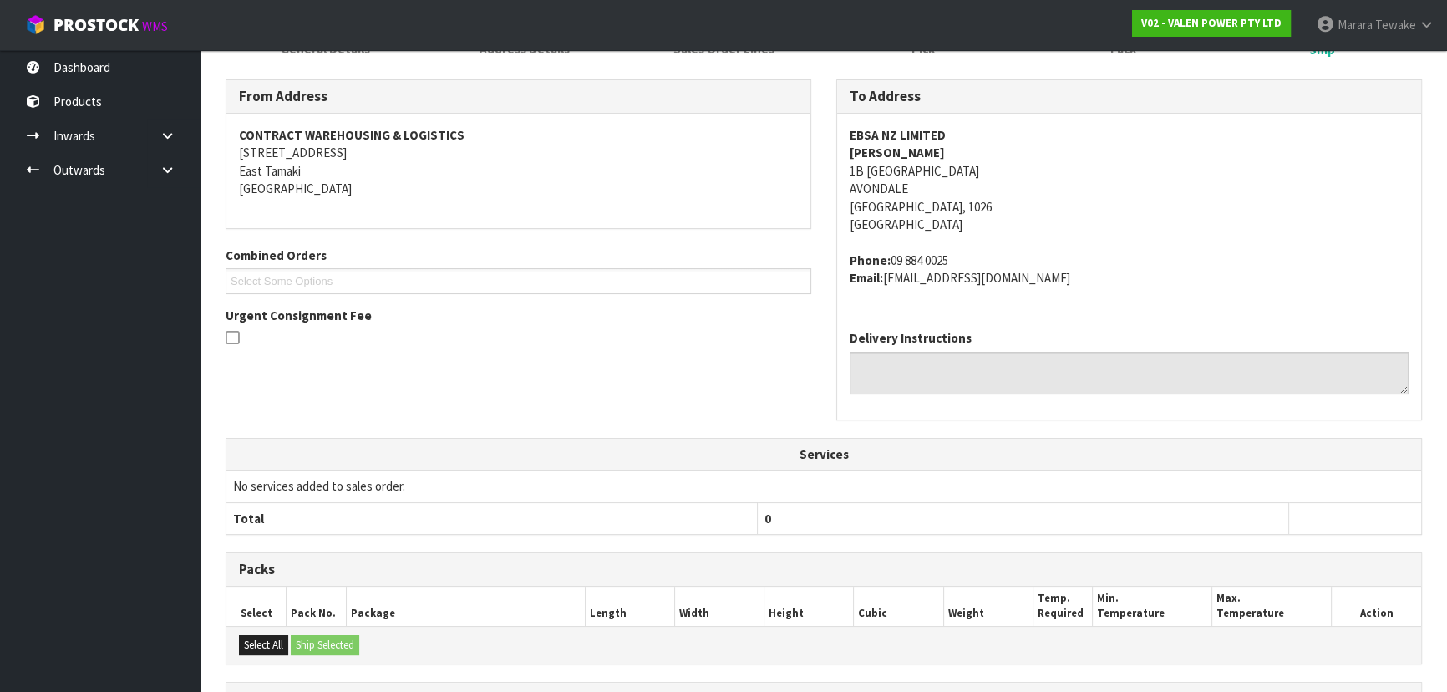
scroll to position [401, 0]
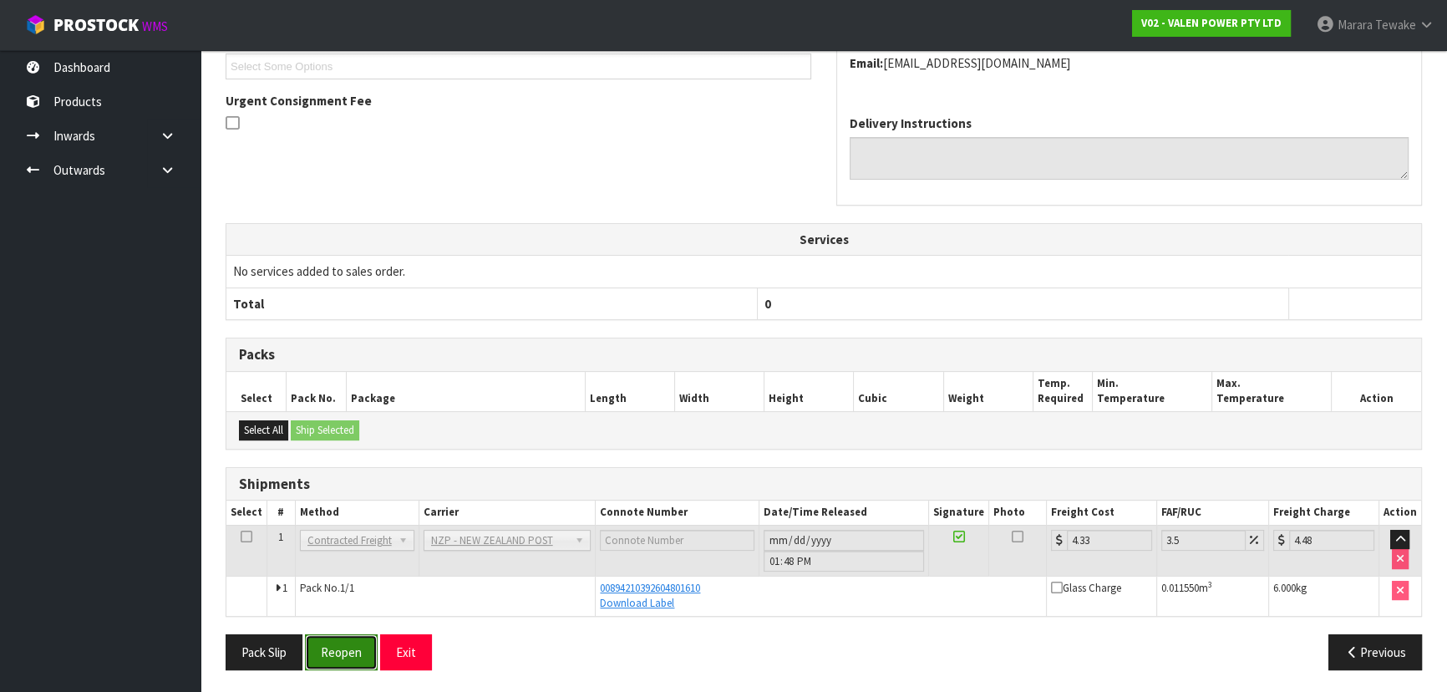
click at [347, 649] on button "Reopen" at bounding box center [341, 652] width 73 height 36
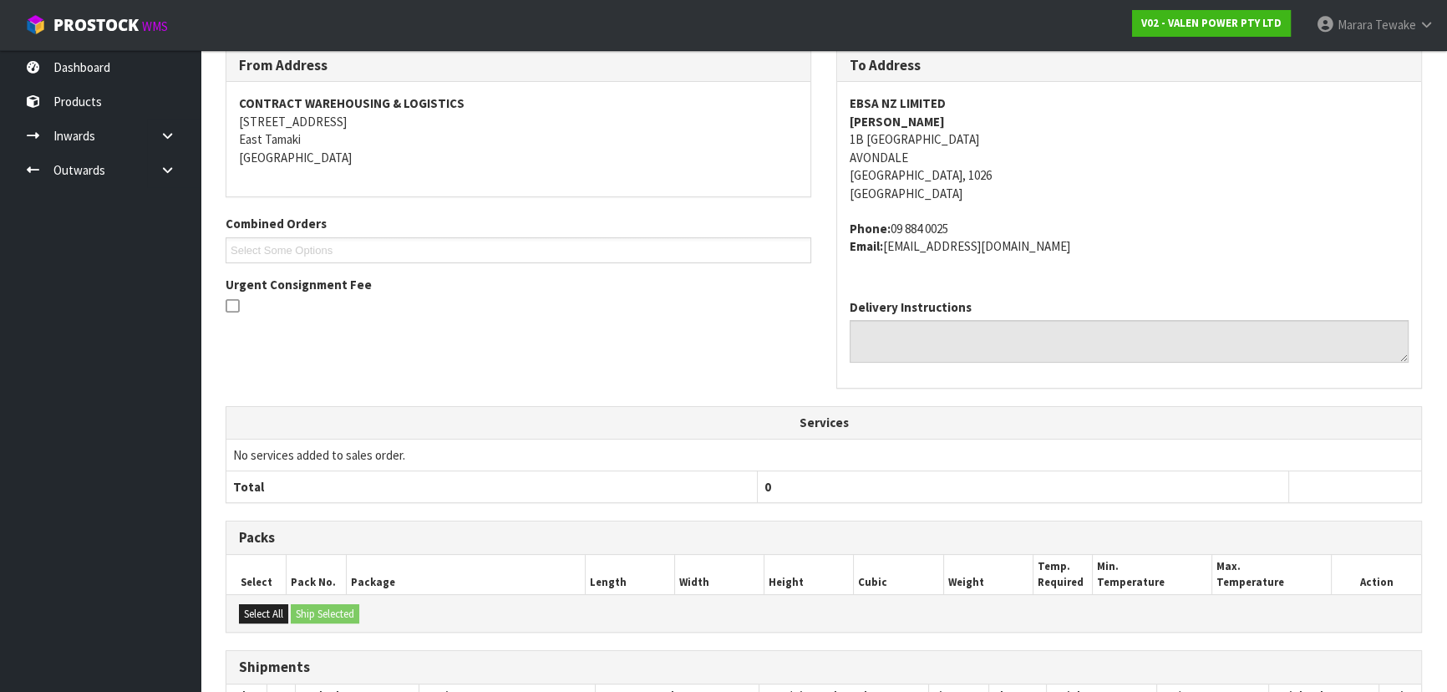
scroll to position [462, 0]
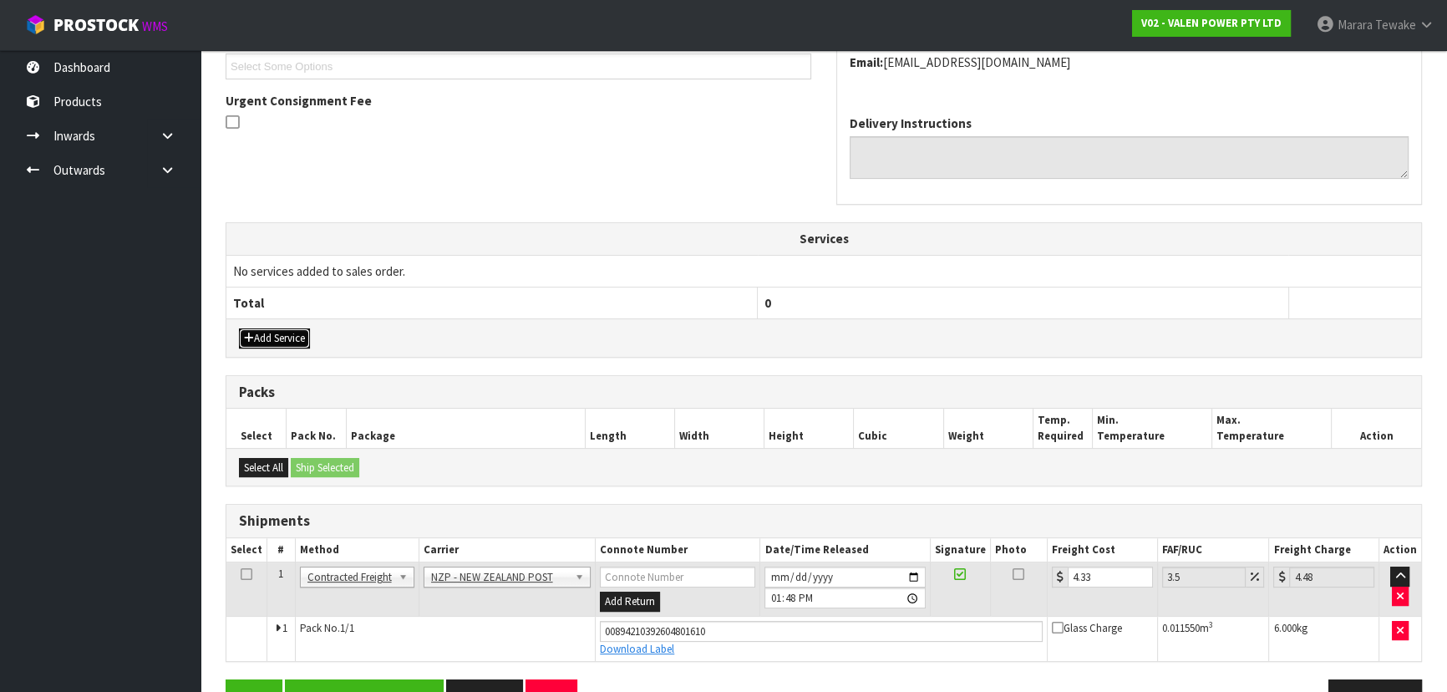
click at [290, 335] on button "Add Service" at bounding box center [274, 338] width 71 height 20
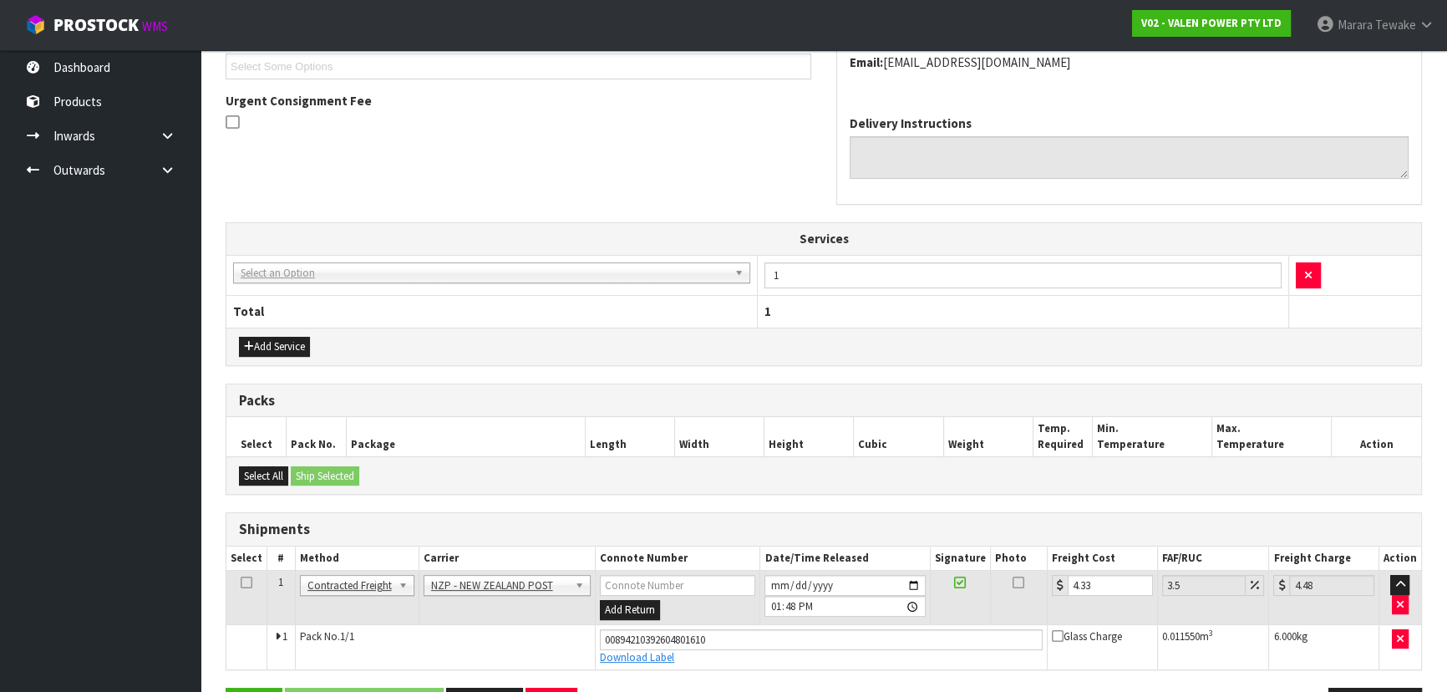
click at [317, 287] on td "003-036 - EXTERNAL PLANT HIRE 008-035 - OUTWARD HDLG+/HOIST LIFT ON/OFF 008-036…" at bounding box center [491, 275] width 531 height 41
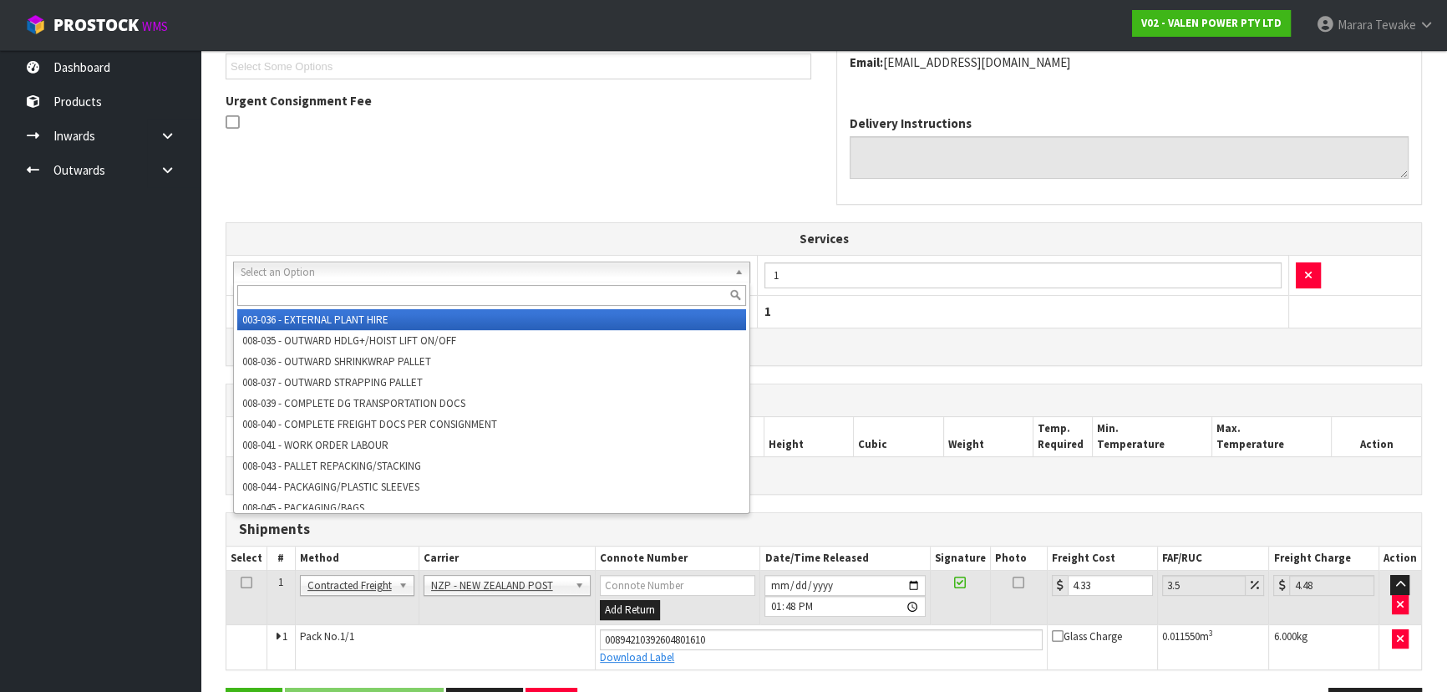
click at [328, 292] on input "text" at bounding box center [491, 295] width 509 height 21
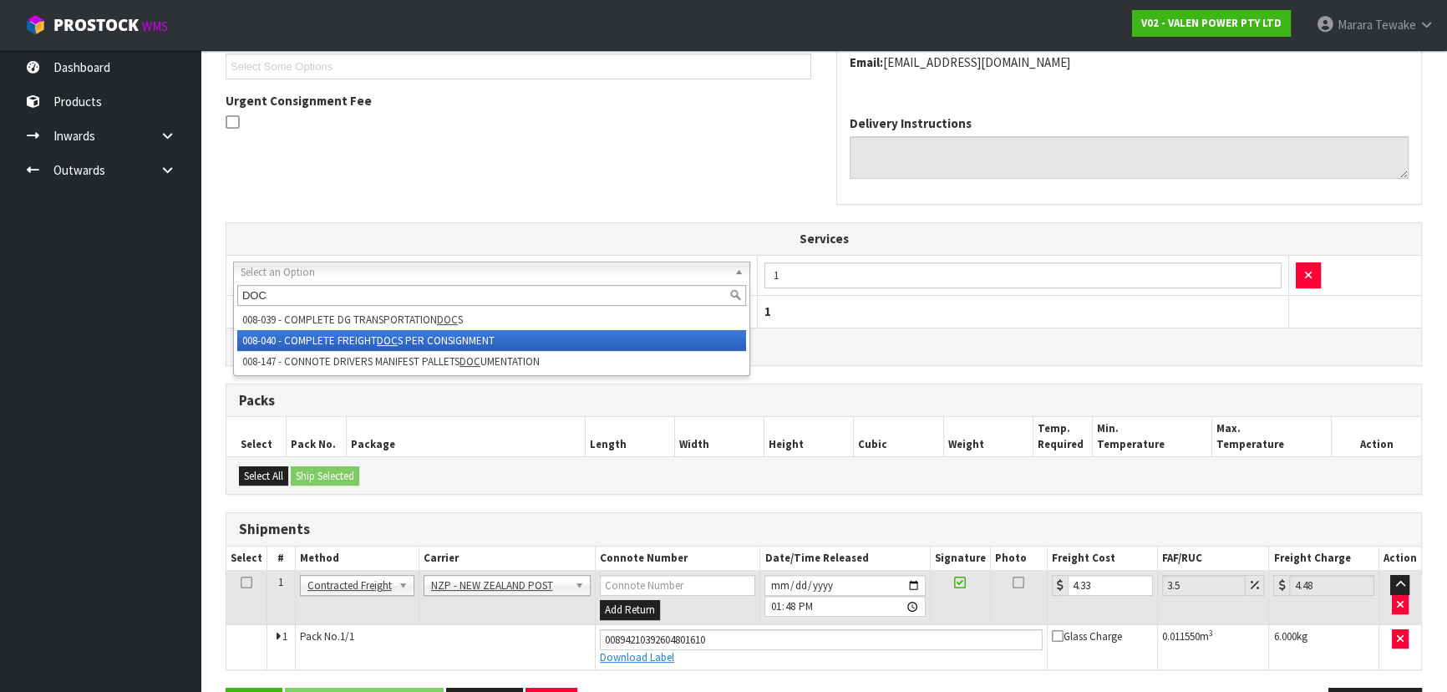
type input "DOC"
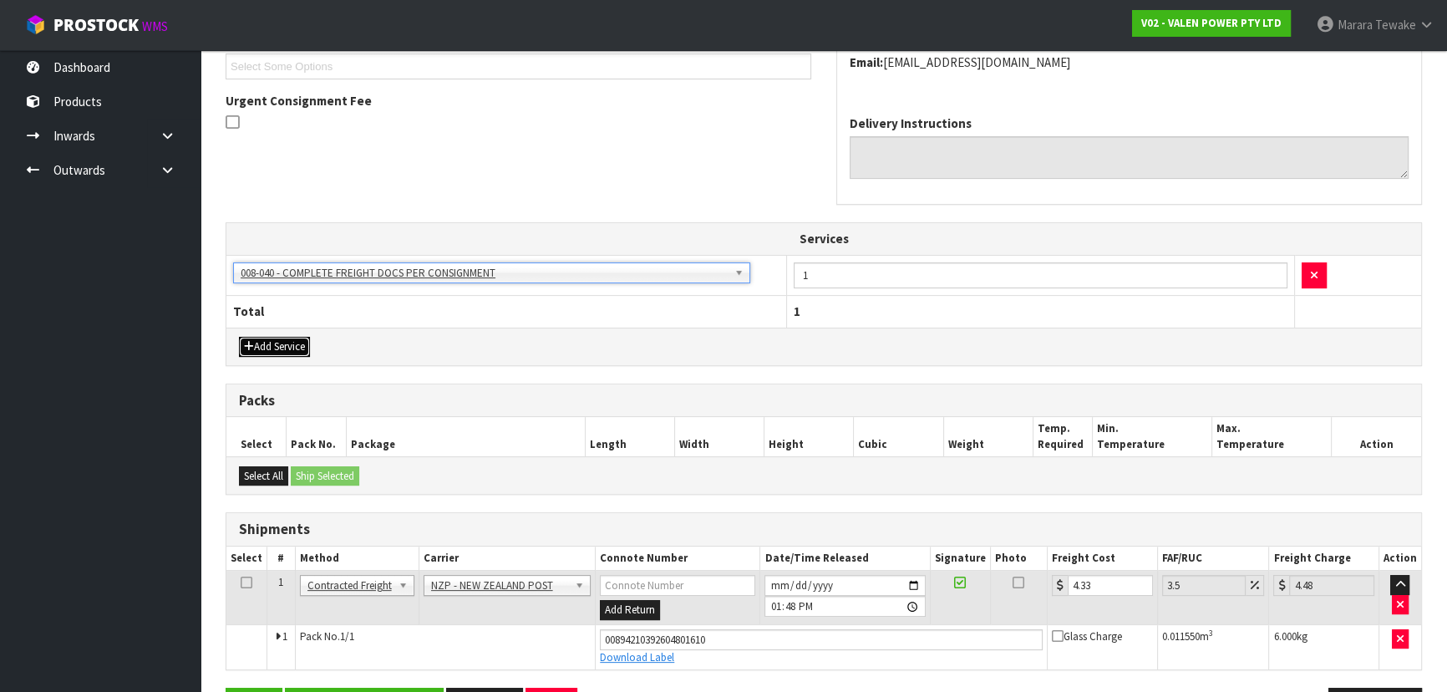
click at [266, 346] on button "Add Service" at bounding box center [274, 347] width 71 height 20
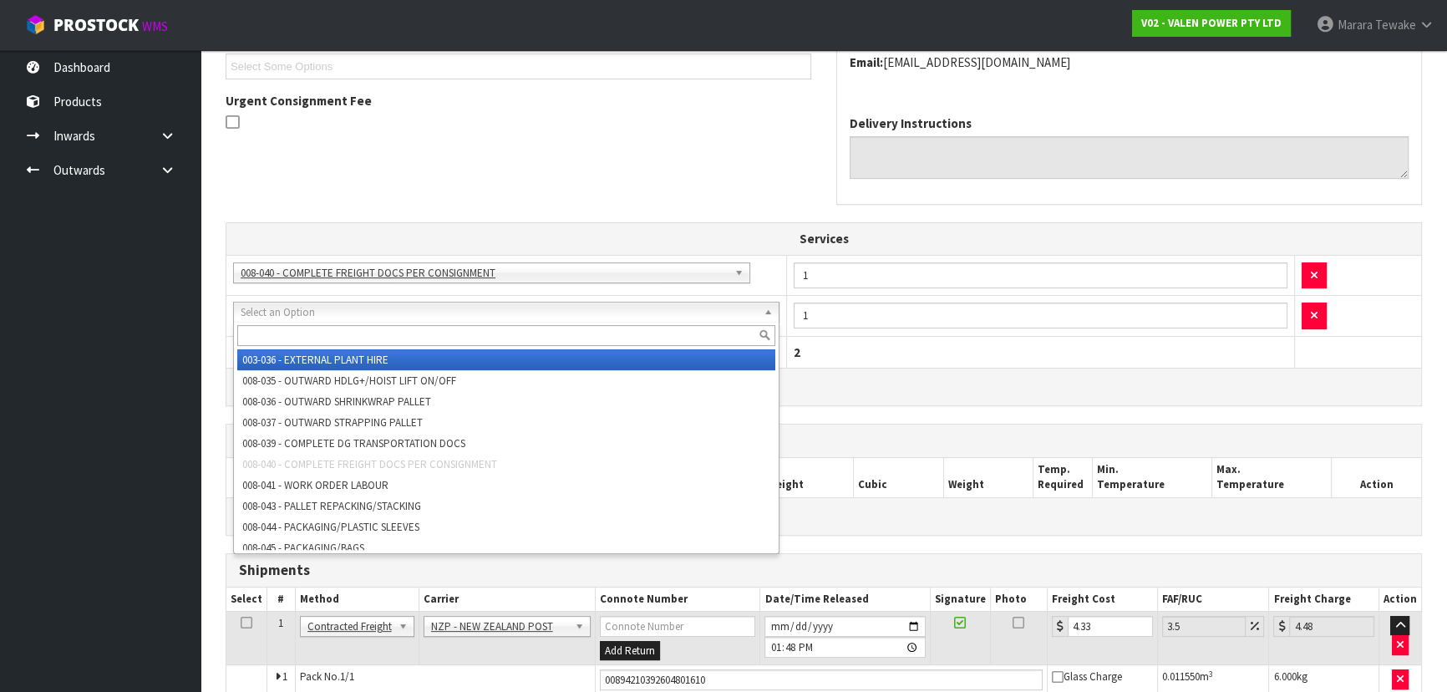
click at [290, 332] on input "text" at bounding box center [506, 335] width 538 height 21
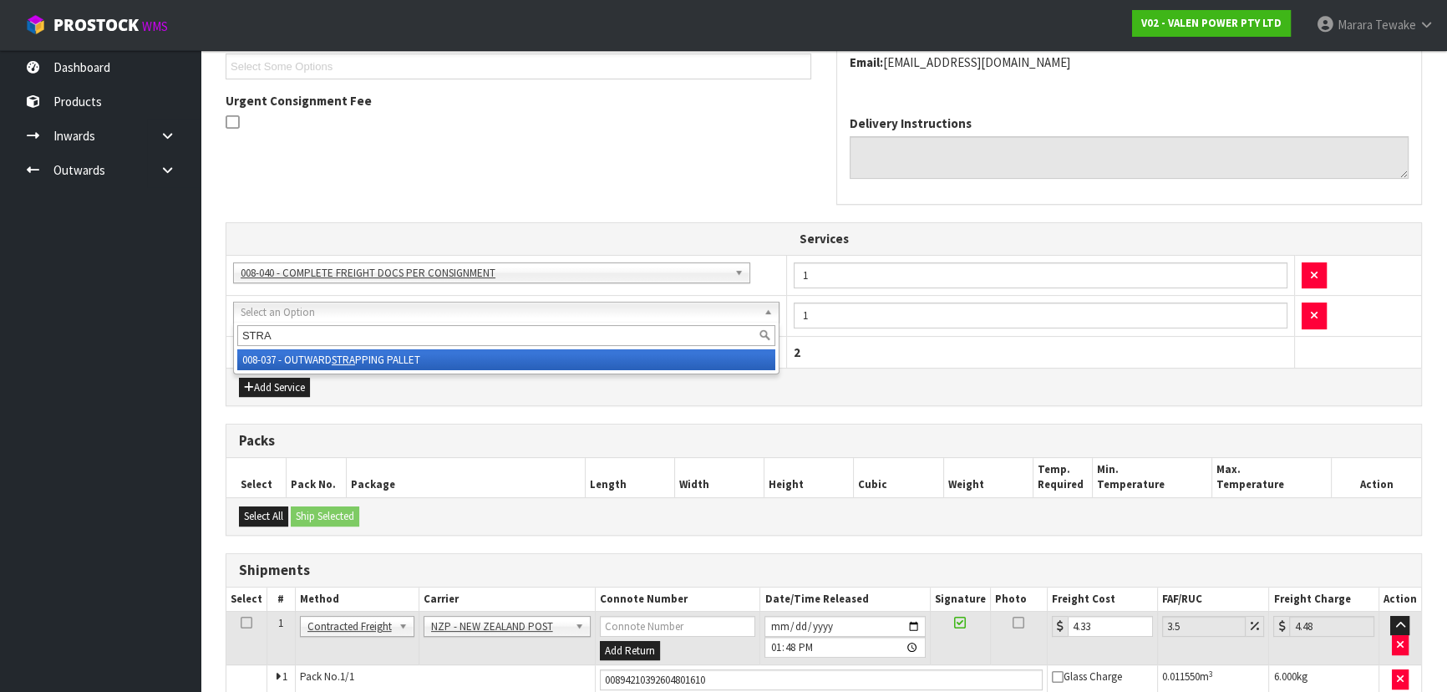
type input "STRA"
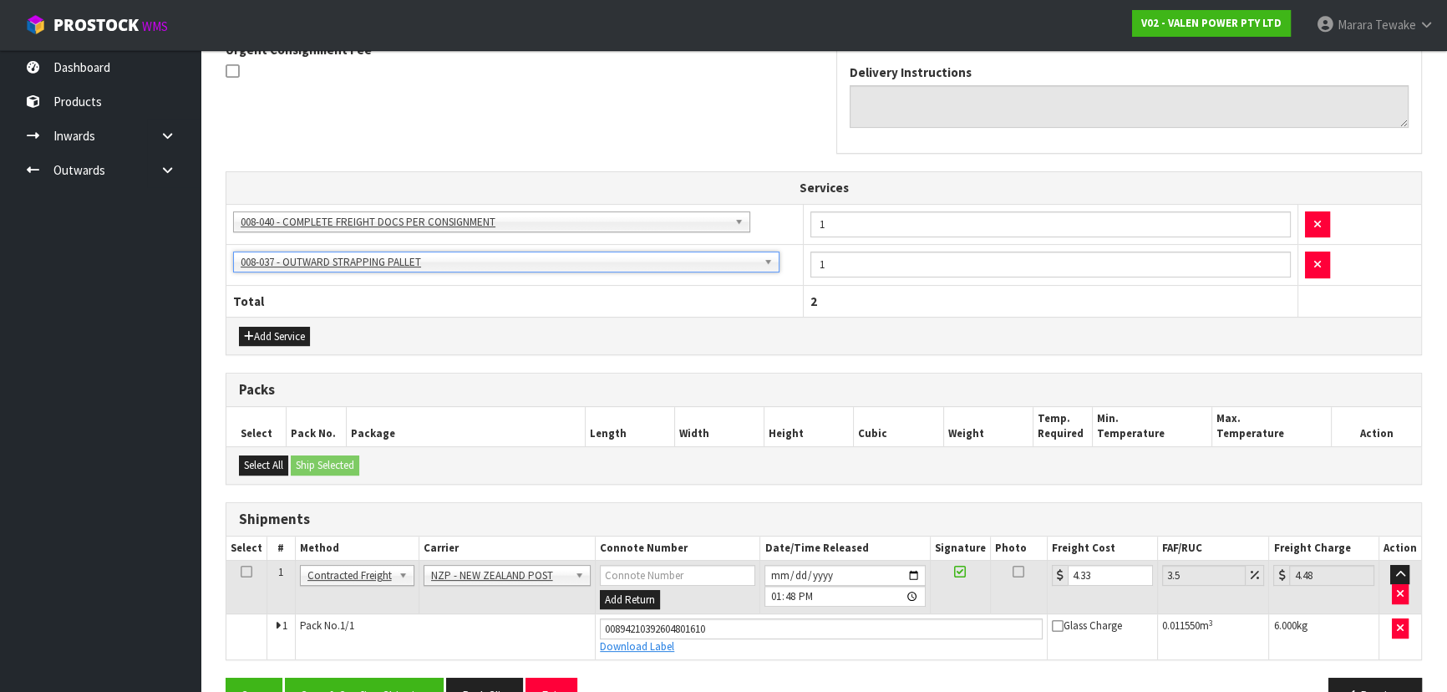
scroll to position [556, 0]
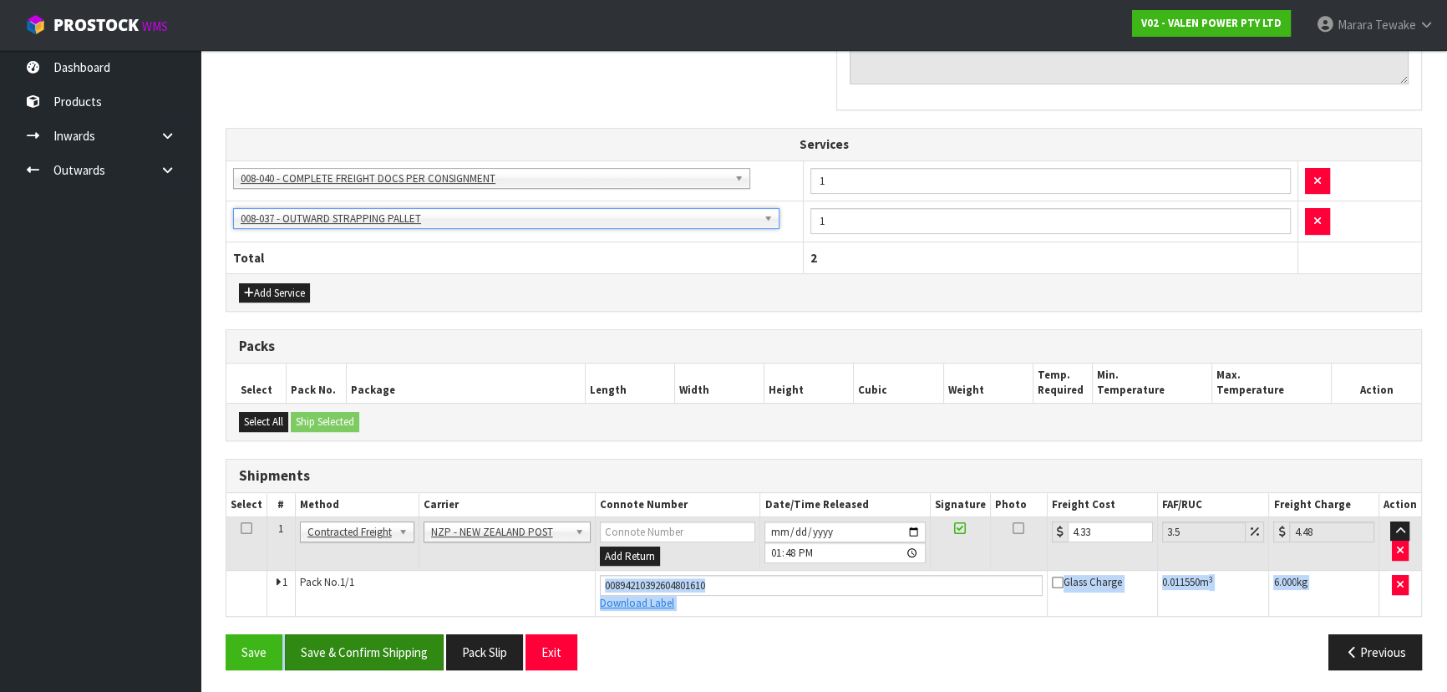
drag, startPoint x: 391, startPoint y: 617, endPoint x: 392, endPoint y: 630, distance: 12.6
click at [391, 623] on div "From Address CONTRACT WAREHOUSING & LOGISTICS 17 Allens Road East Tamaki Auckla…" at bounding box center [823, 226] width 1196 height 913
click at [396, 643] on button "Save & Confirm Shipping" at bounding box center [364, 652] width 159 height 36
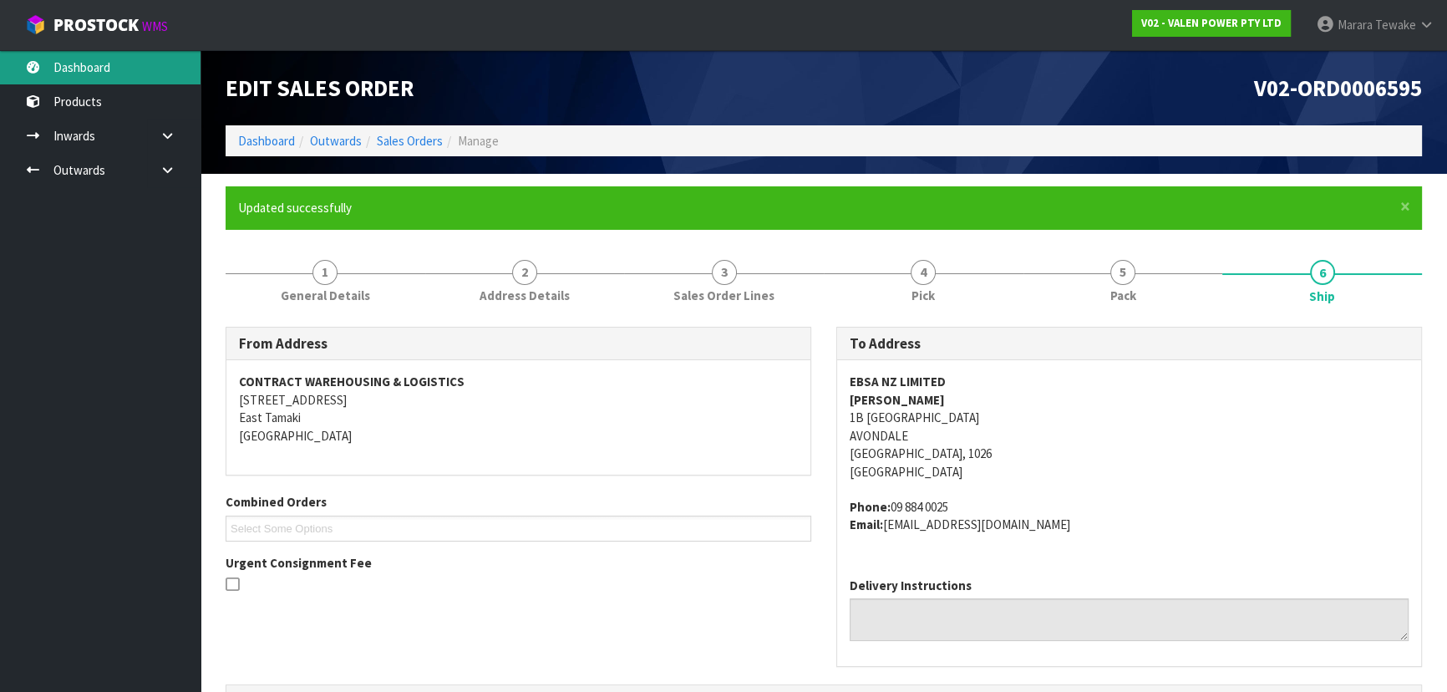
click at [97, 68] on link "Dashboard" at bounding box center [100, 67] width 200 height 34
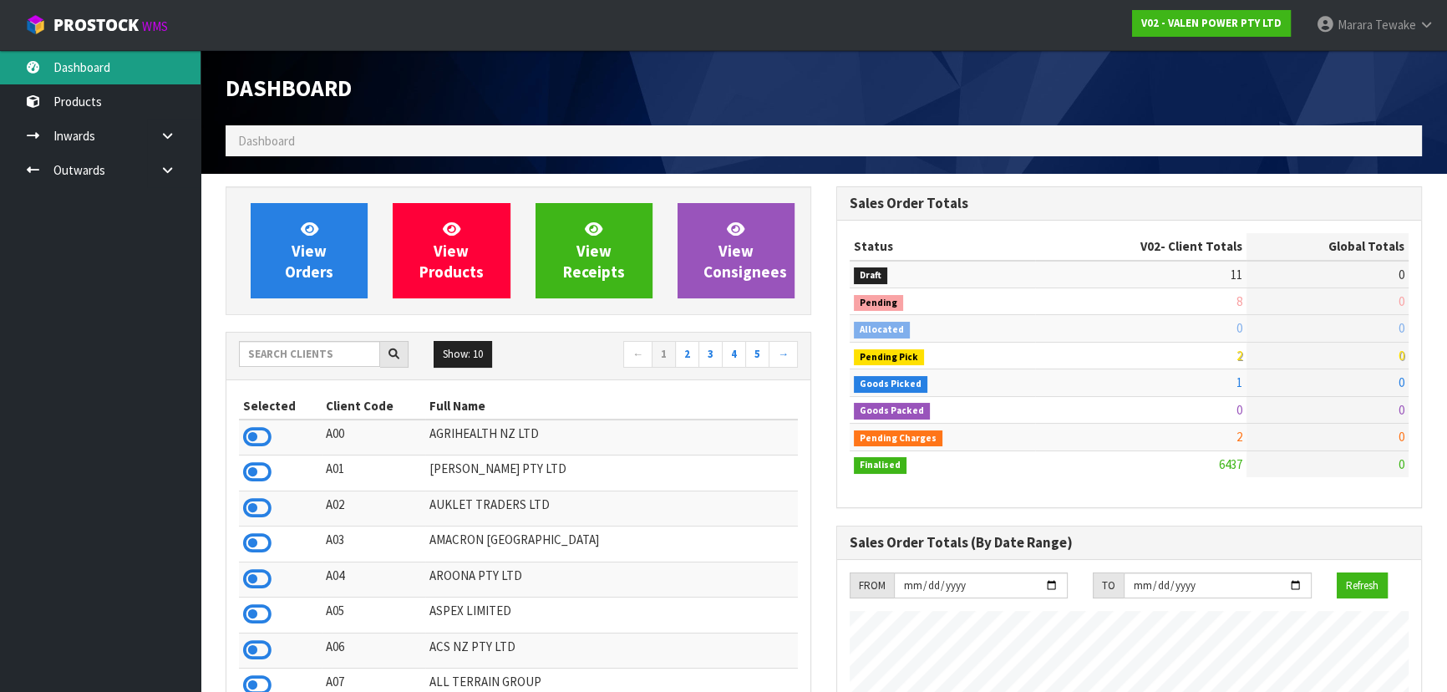
scroll to position [1299, 610]
click at [301, 352] on input "text" at bounding box center [309, 354] width 141 height 26
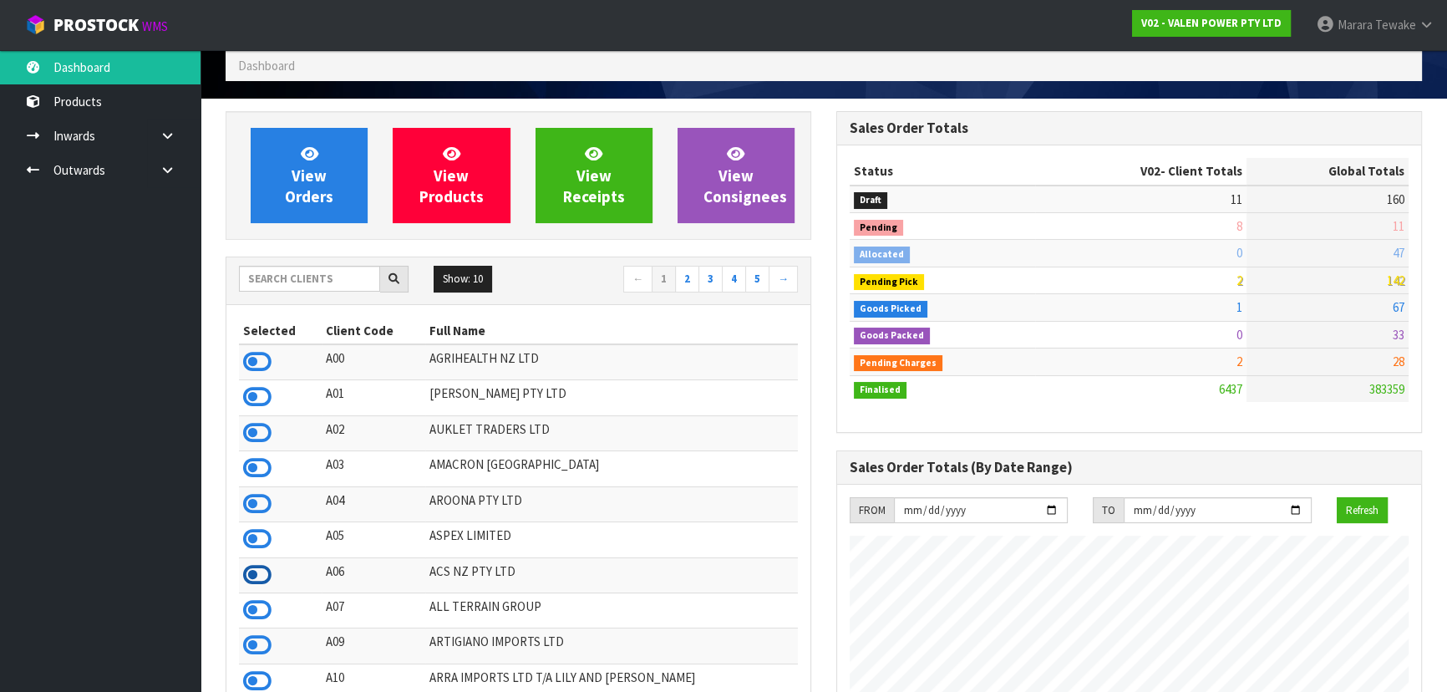
click at [262, 583] on icon at bounding box center [257, 574] width 28 height 25
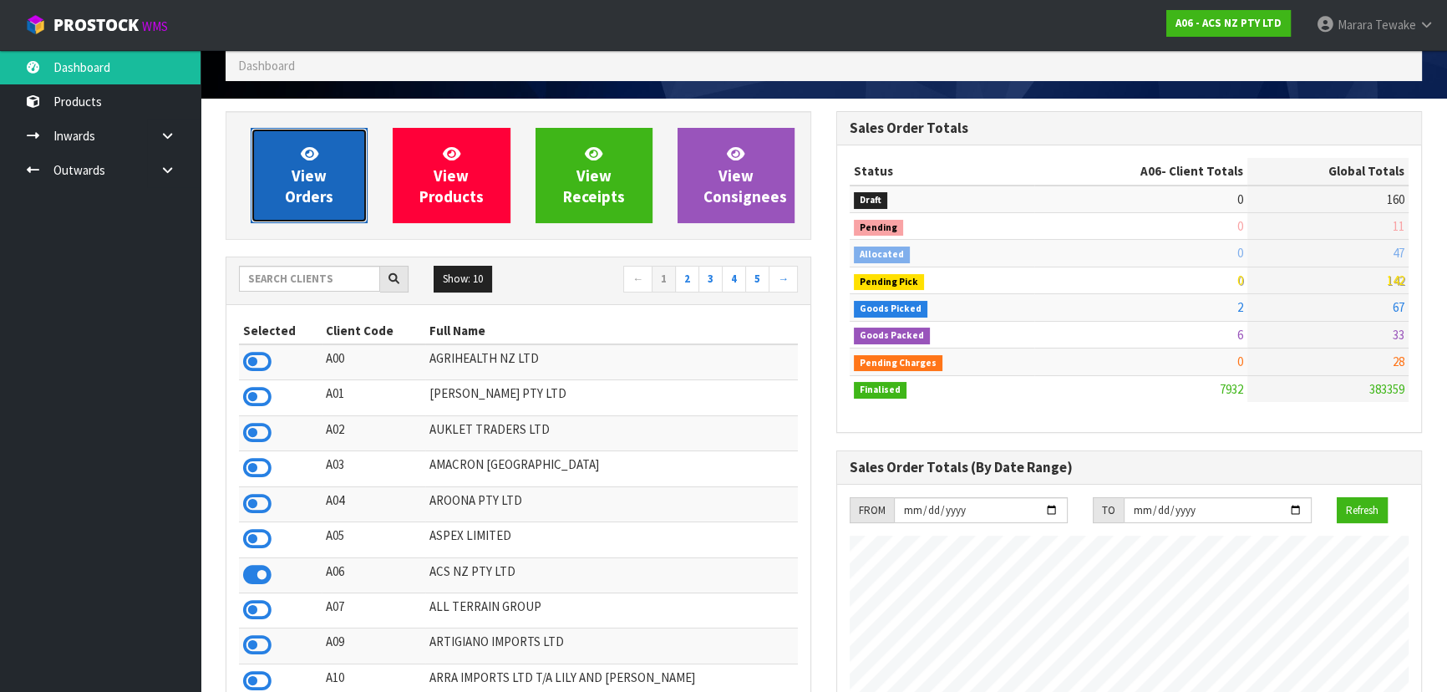
click at [317, 197] on span "View Orders" at bounding box center [309, 175] width 48 height 63
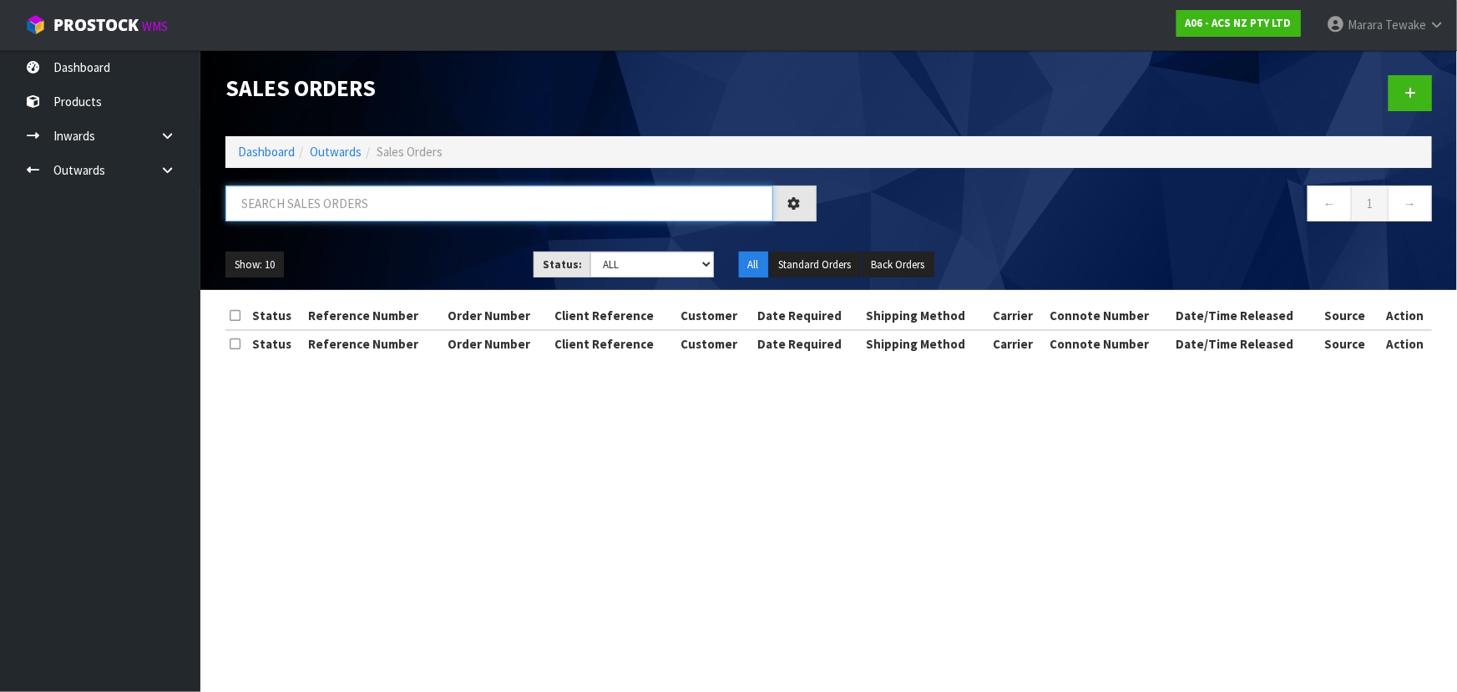
click at [303, 203] on input "text" at bounding box center [499, 203] width 548 height 36
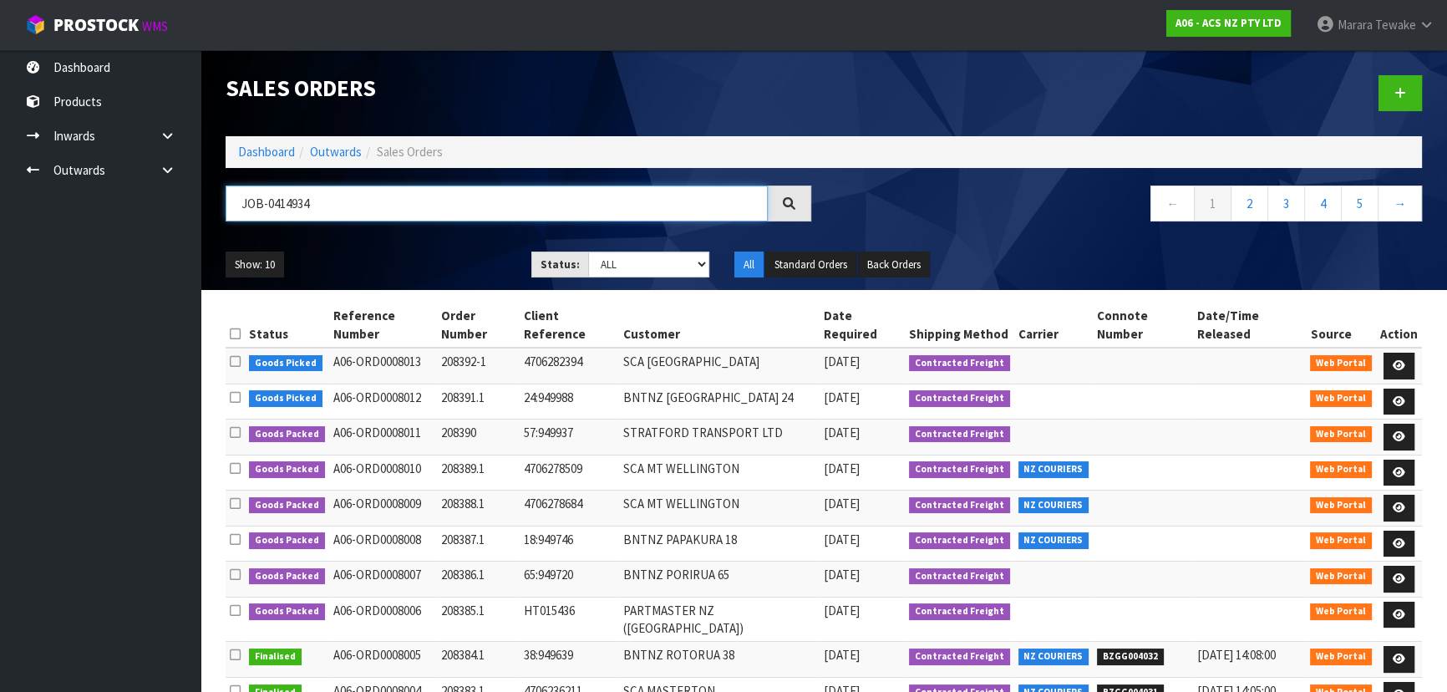
type input "JOB-0414934"
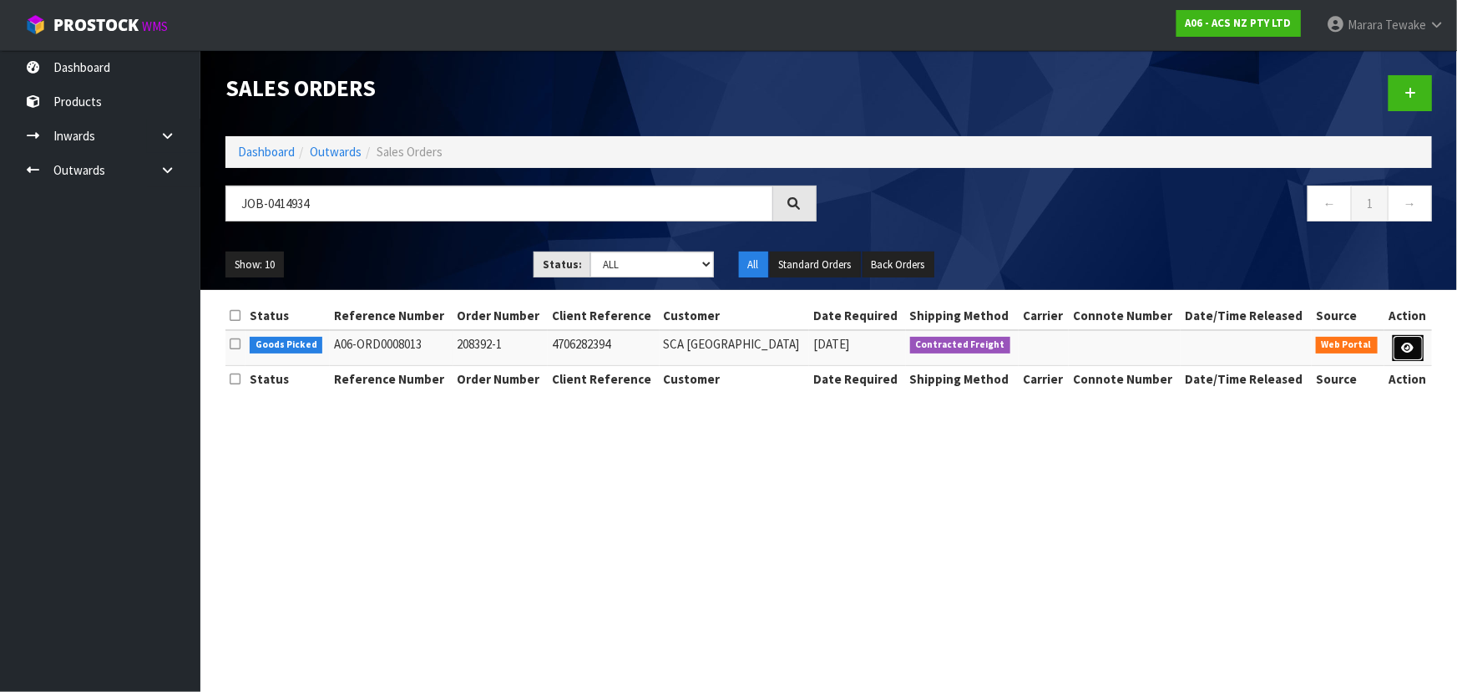
click at [1397, 352] on link at bounding box center [1408, 348] width 31 height 27
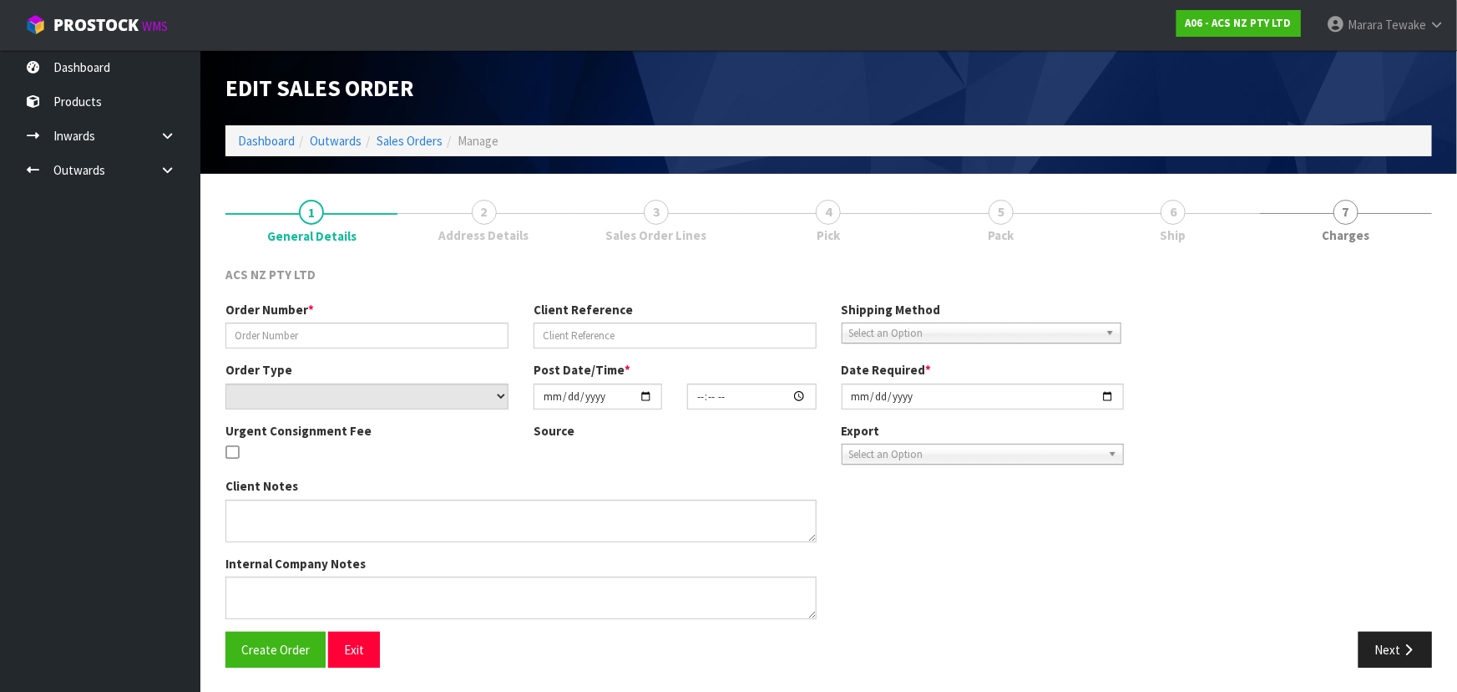
type input "208392-1"
type input "4706282394"
select select "number:0"
type input "2025-09-29"
type input "11:50:00.000"
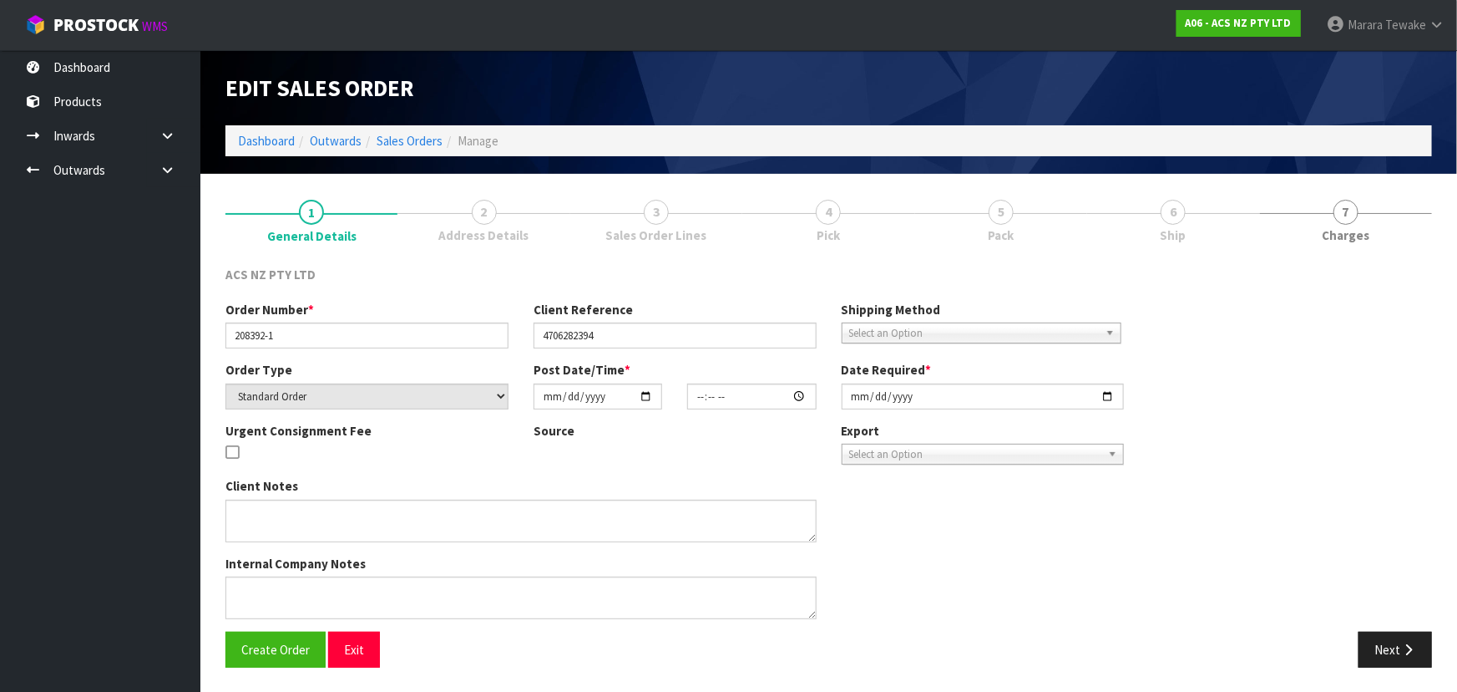
type input "2025-09-29"
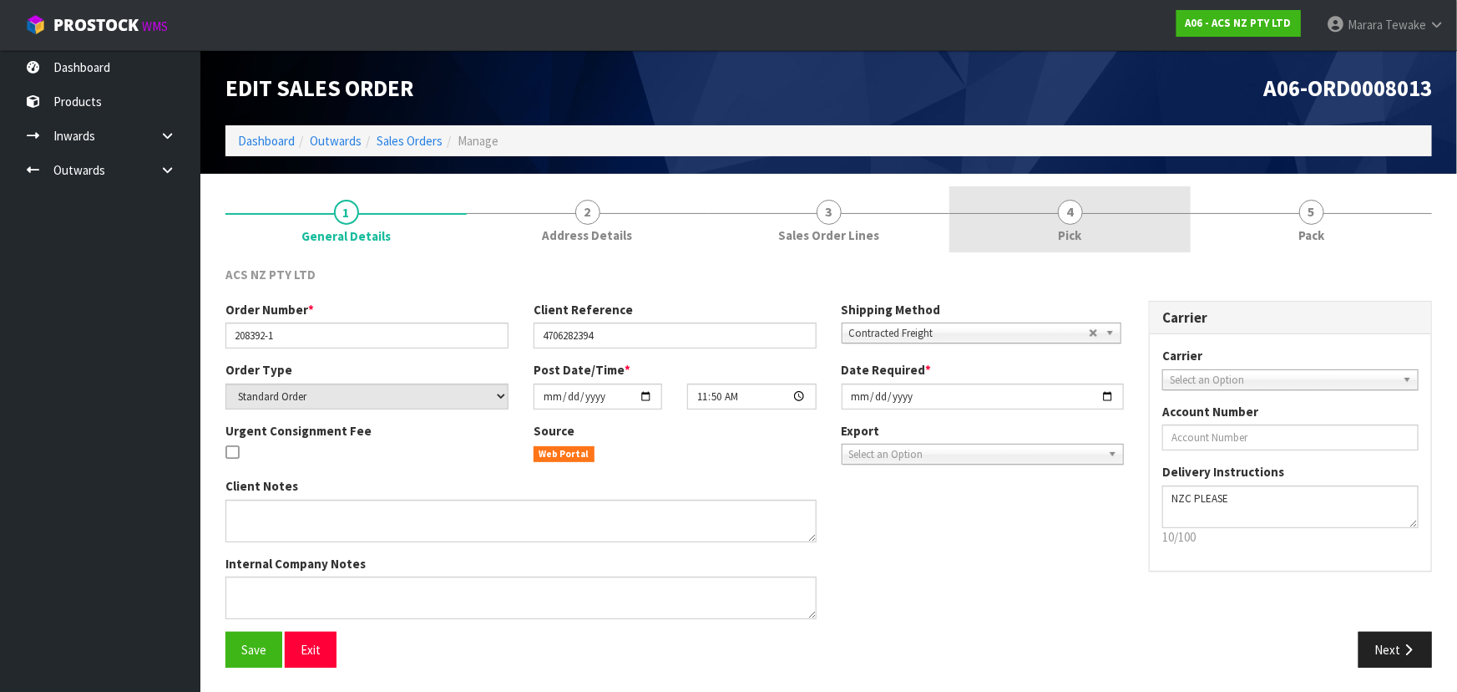
click at [1086, 220] on link "4 Pick" at bounding box center [1070, 219] width 241 height 66
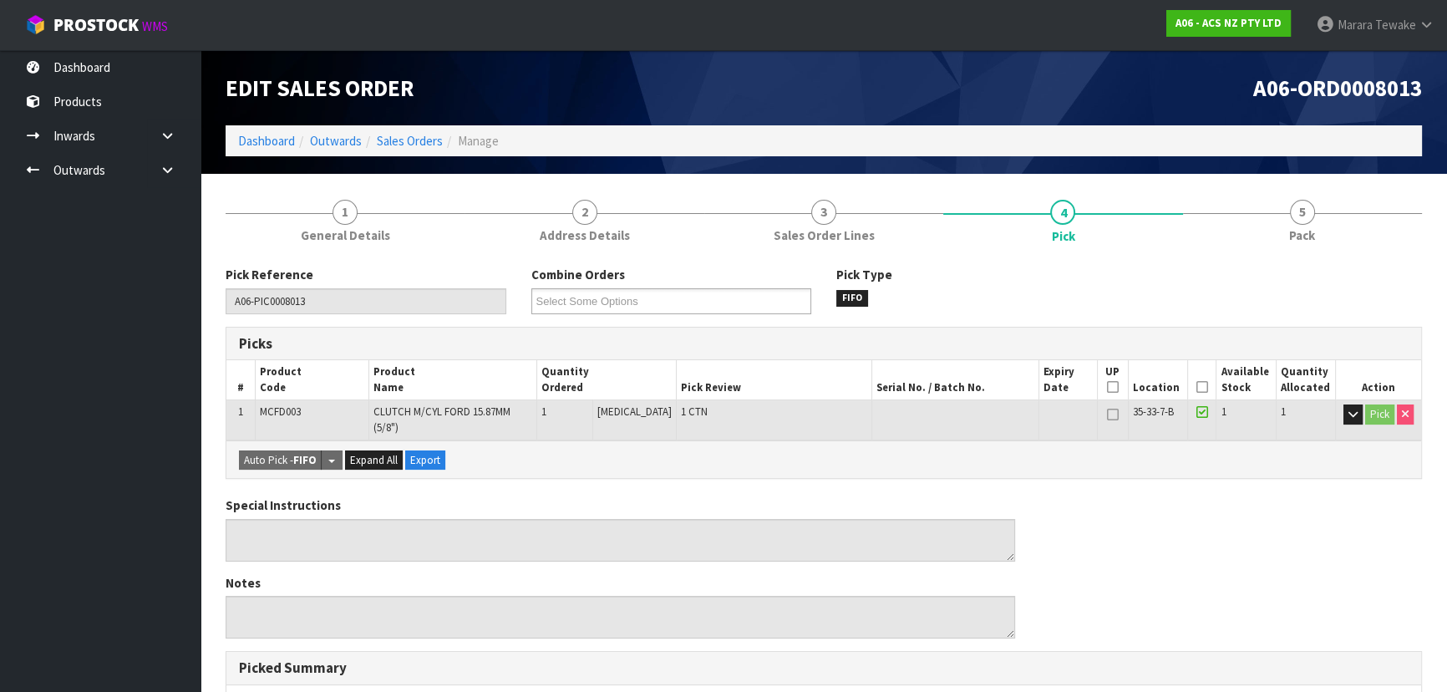
click at [1196, 387] on icon at bounding box center [1202, 387] width 12 height 1
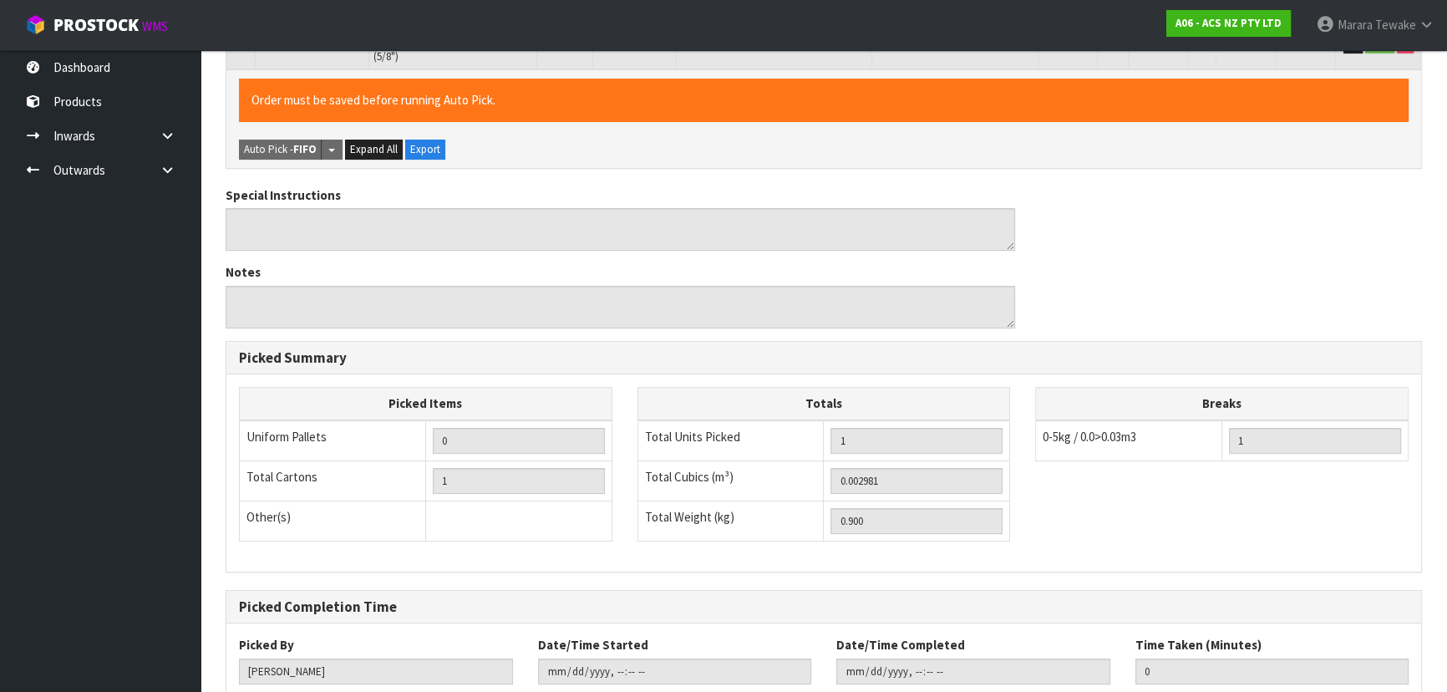
scroll to position [466, 0]
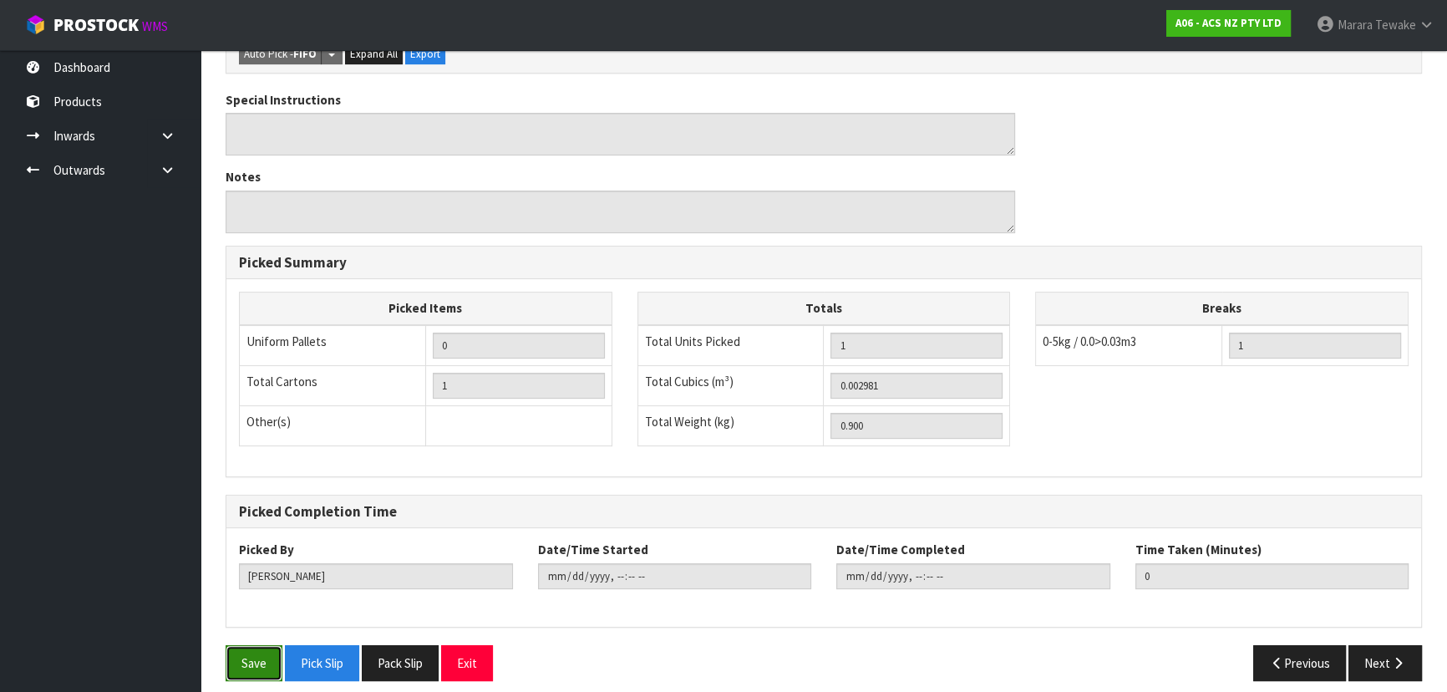
click at [262, 645] on button "Save" at bounding box center [253, 663] width 57 height 36
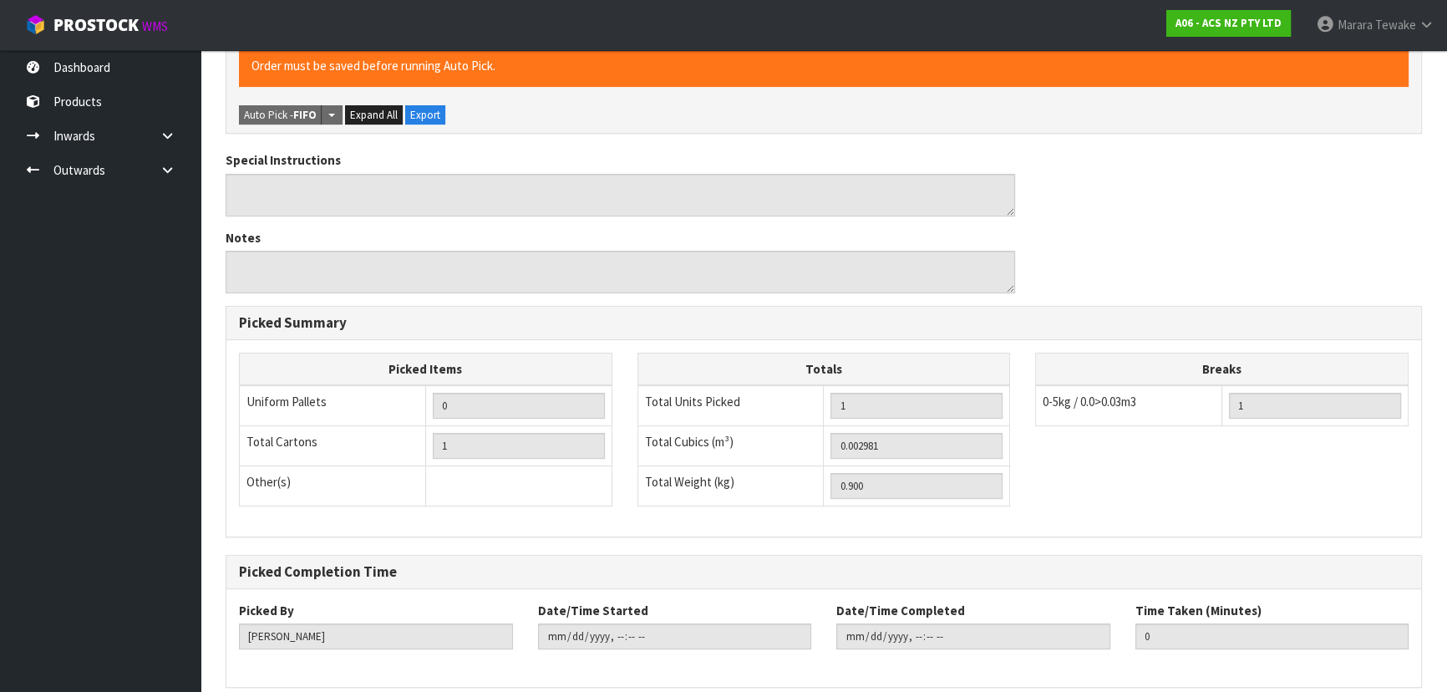
scroll to position [0, 0]
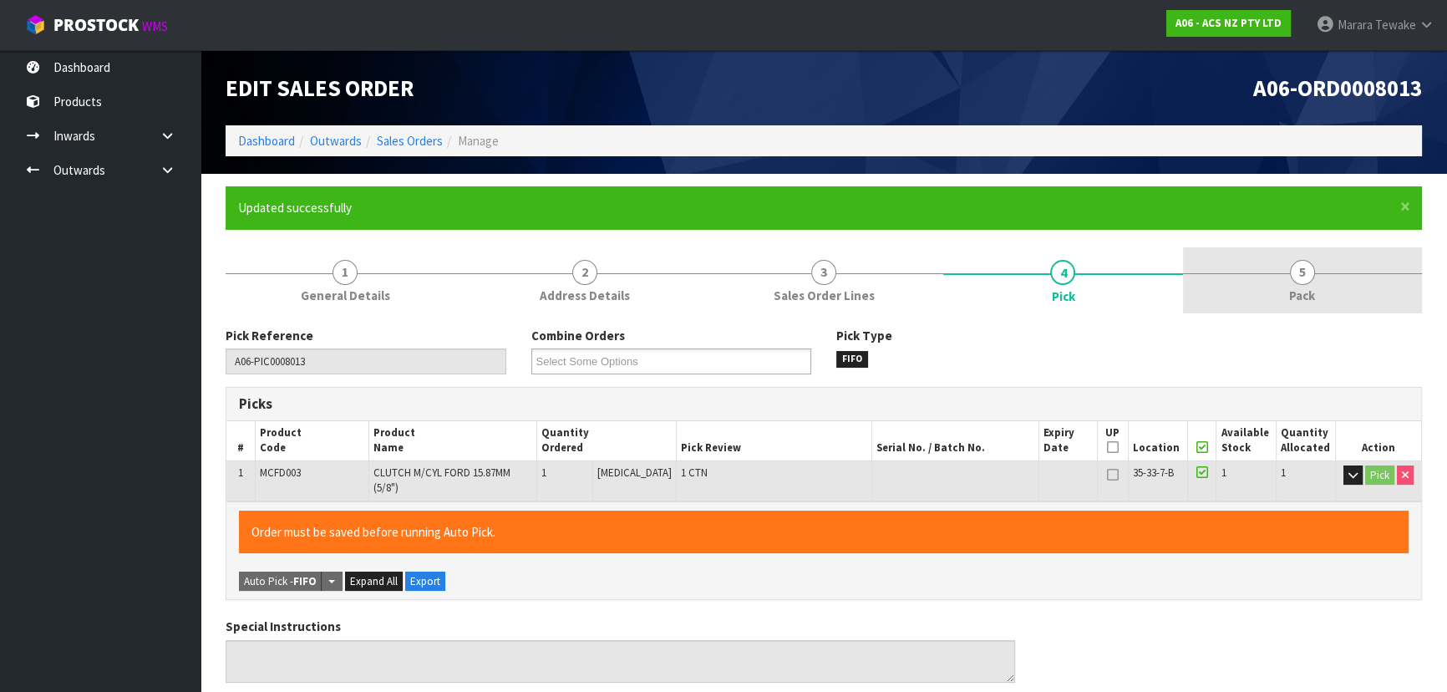
click at [1312, 271] on span "5" at bounding box center [1301, 272] width 25 height 25
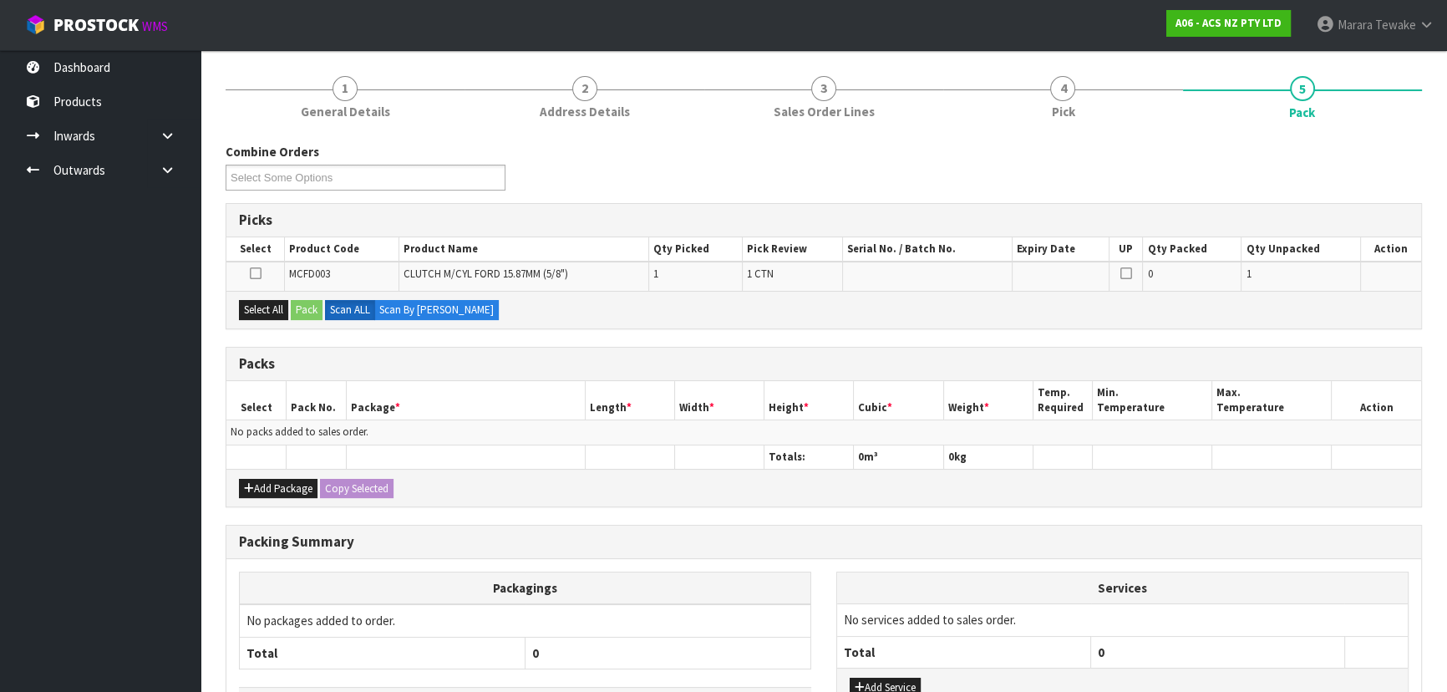
scroll to position [305, 0]
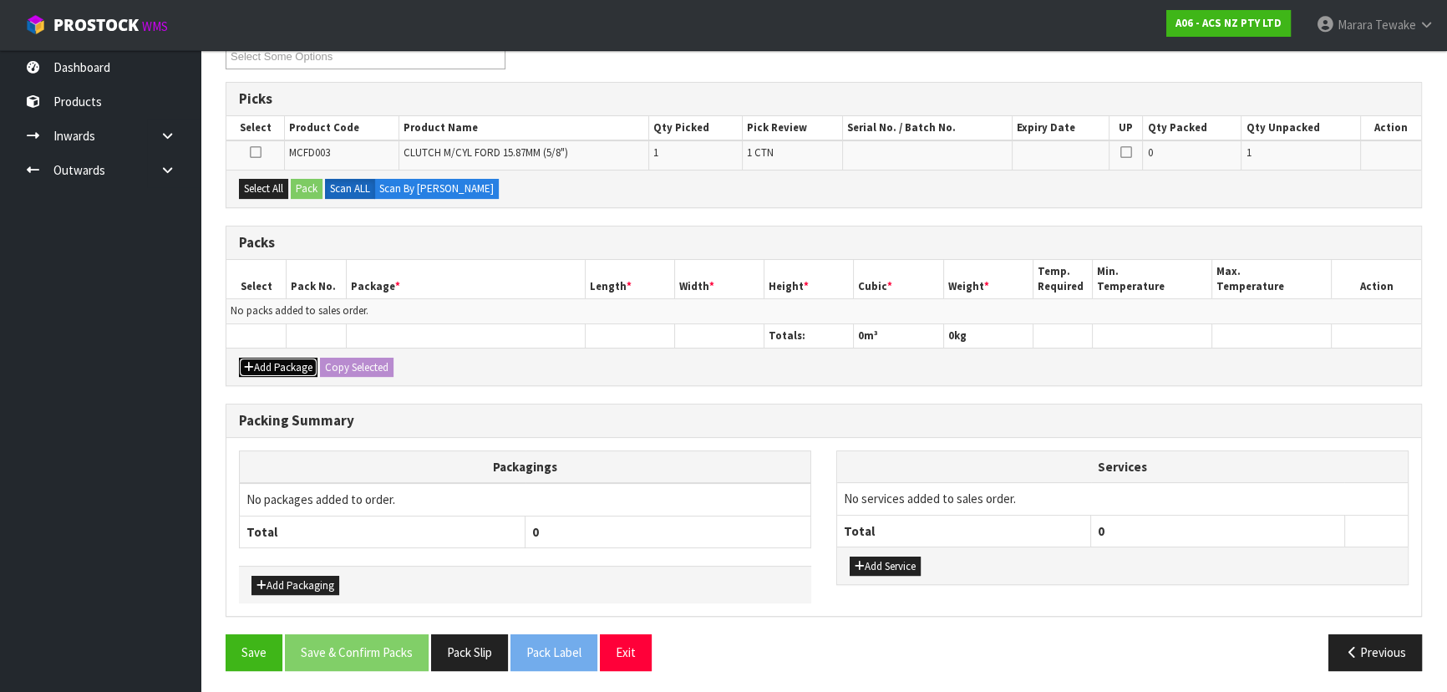
click at [296, 358] on button "Add Package" at bounding box center [278, 367] width 79 height 20
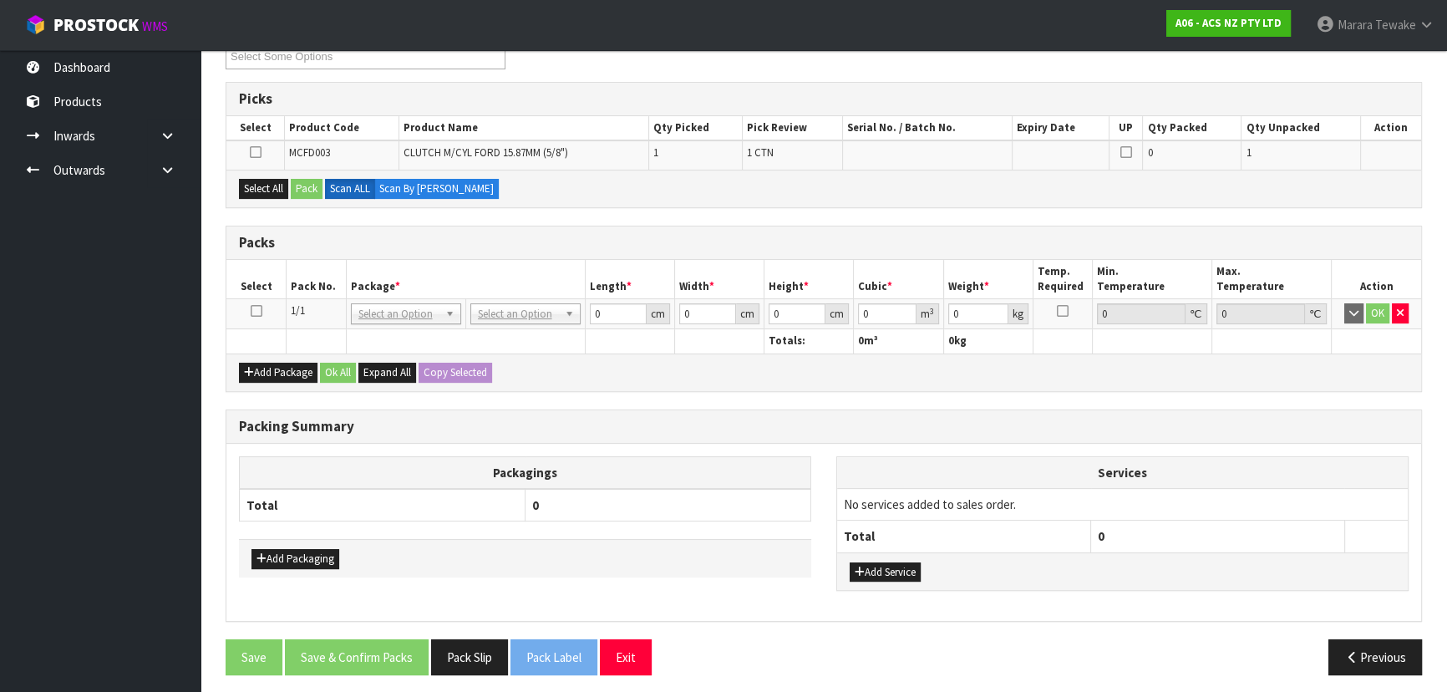
click at [251, 311] on icon at bounding box center [257, 311] width 12 height 1
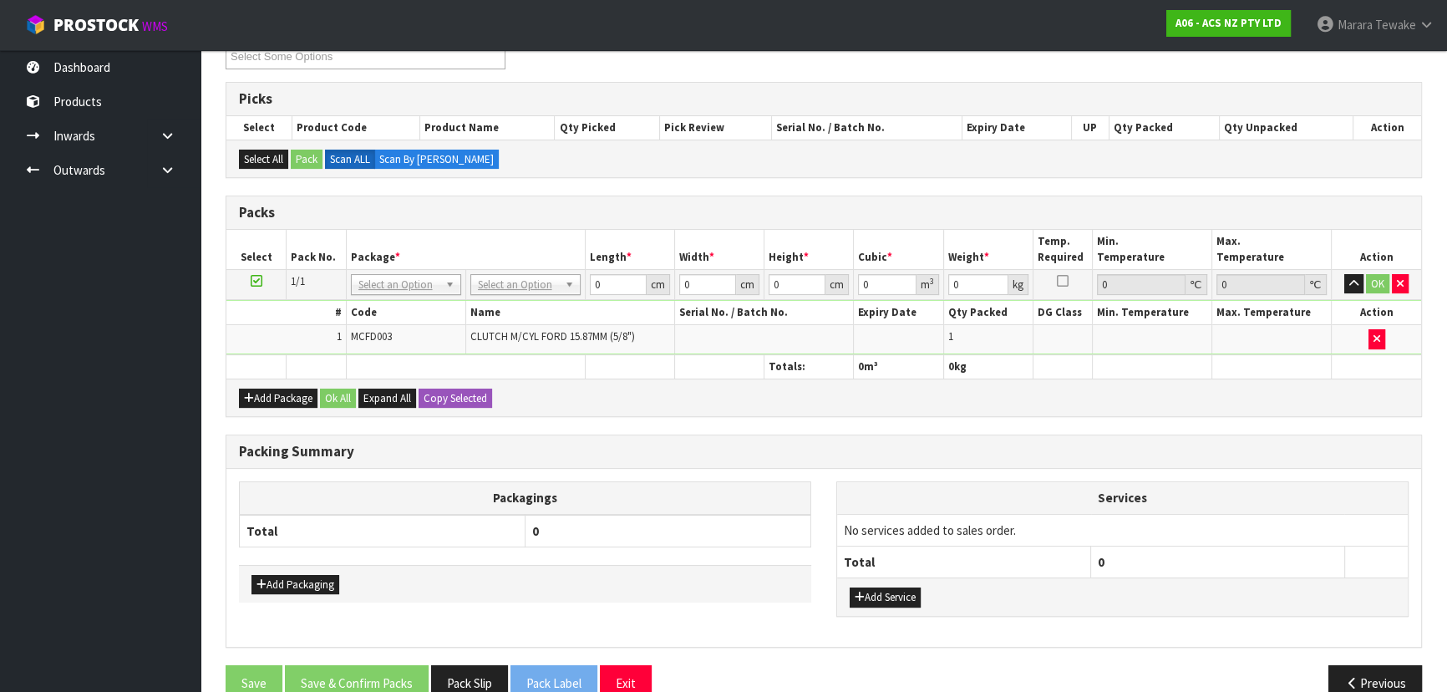
drag, startPoint x: 0, startPoint y: 478, endPoint x: 489, endPoint y: 281, distance: 526.5
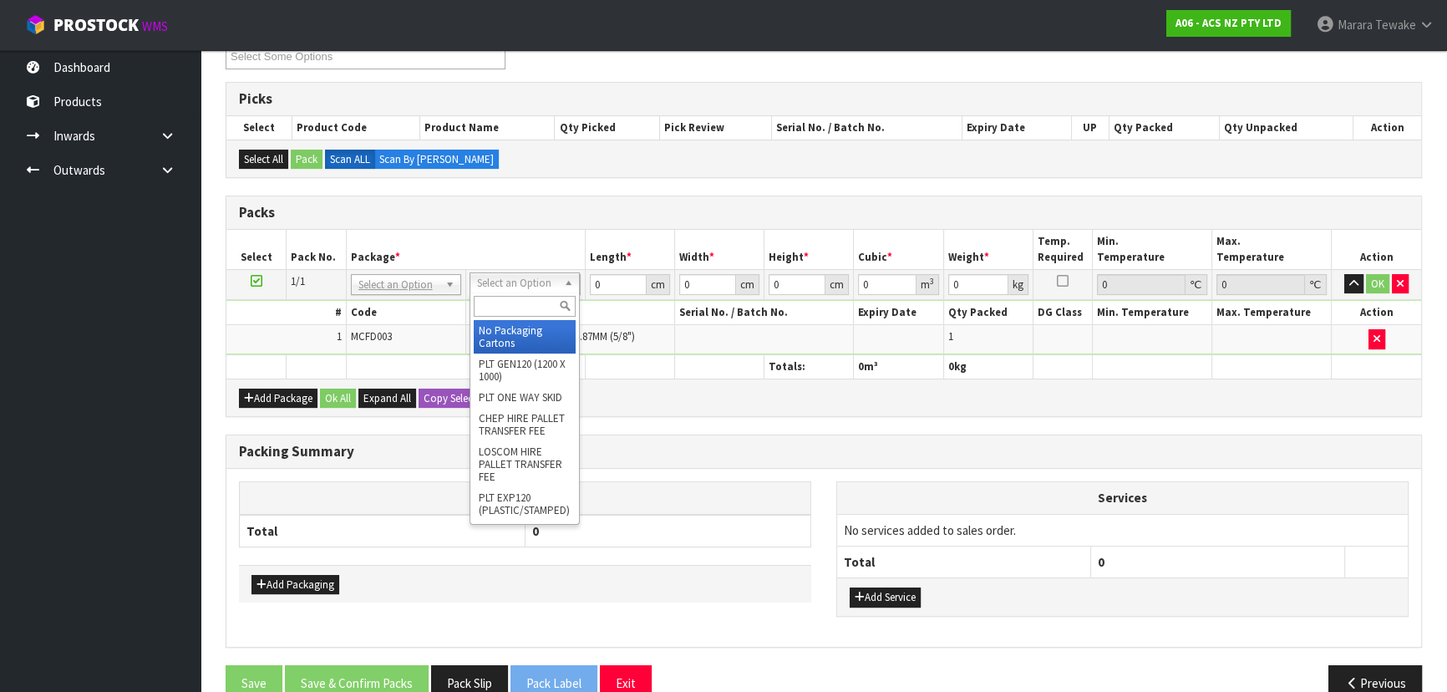
click at [504, 312] on input "text" at bounding box center [525, 306] width 102 height 21
type input "U50"
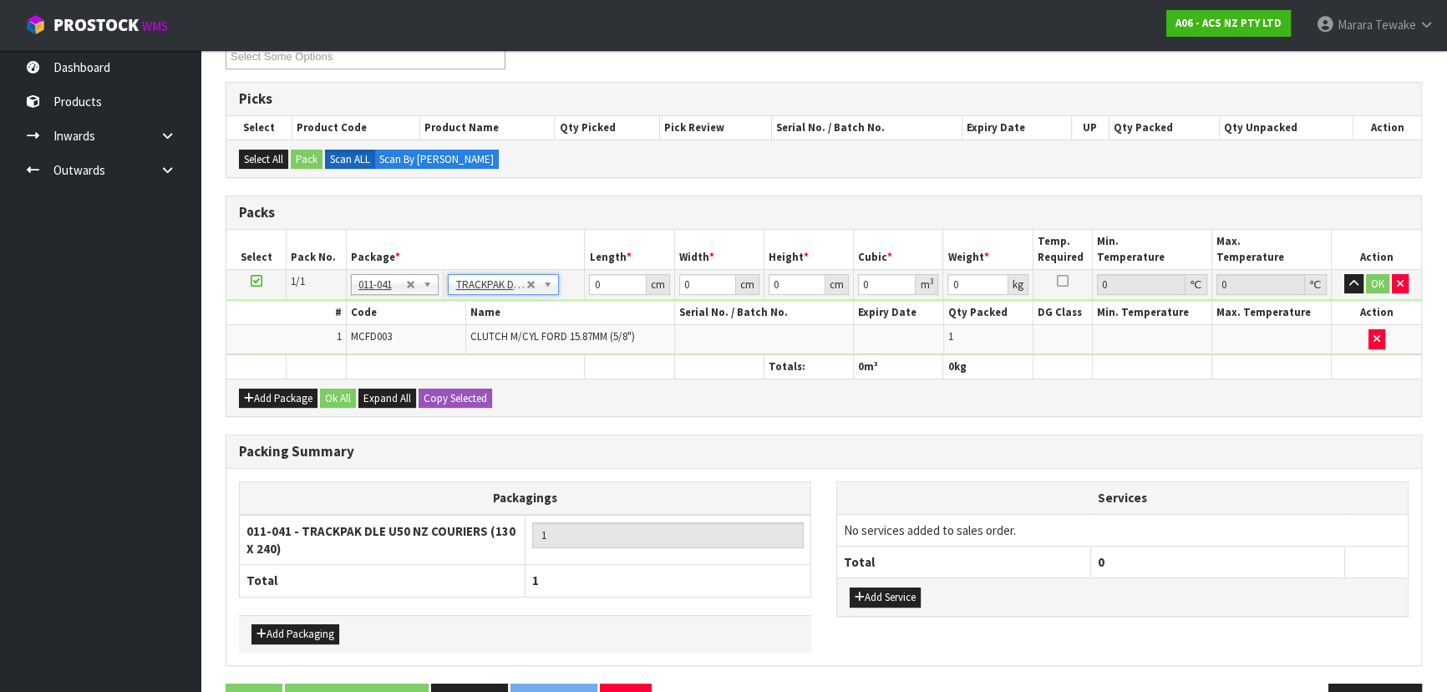
type input "13"
type input "24"
type input "0.01"
type input "0.000003"
type input "0.91"
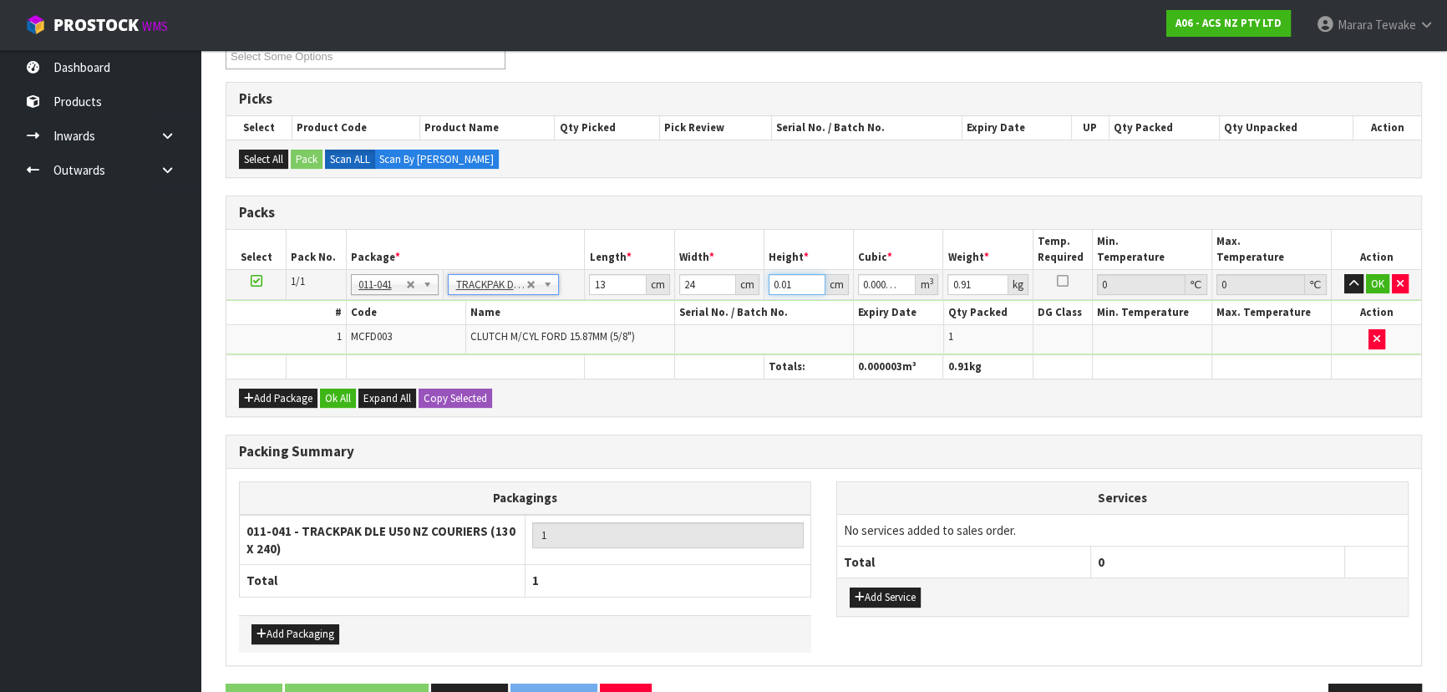
drag, startPoint x: 797, startPoint y: 284, endPoint x: 757, endPoint y: 272, distance: 41.0
click at [765, 277] on td "0.01 cm" at bounding box center [807, 284] width 89 height 30
type input "1"
type input "0.000312"
type input "11"
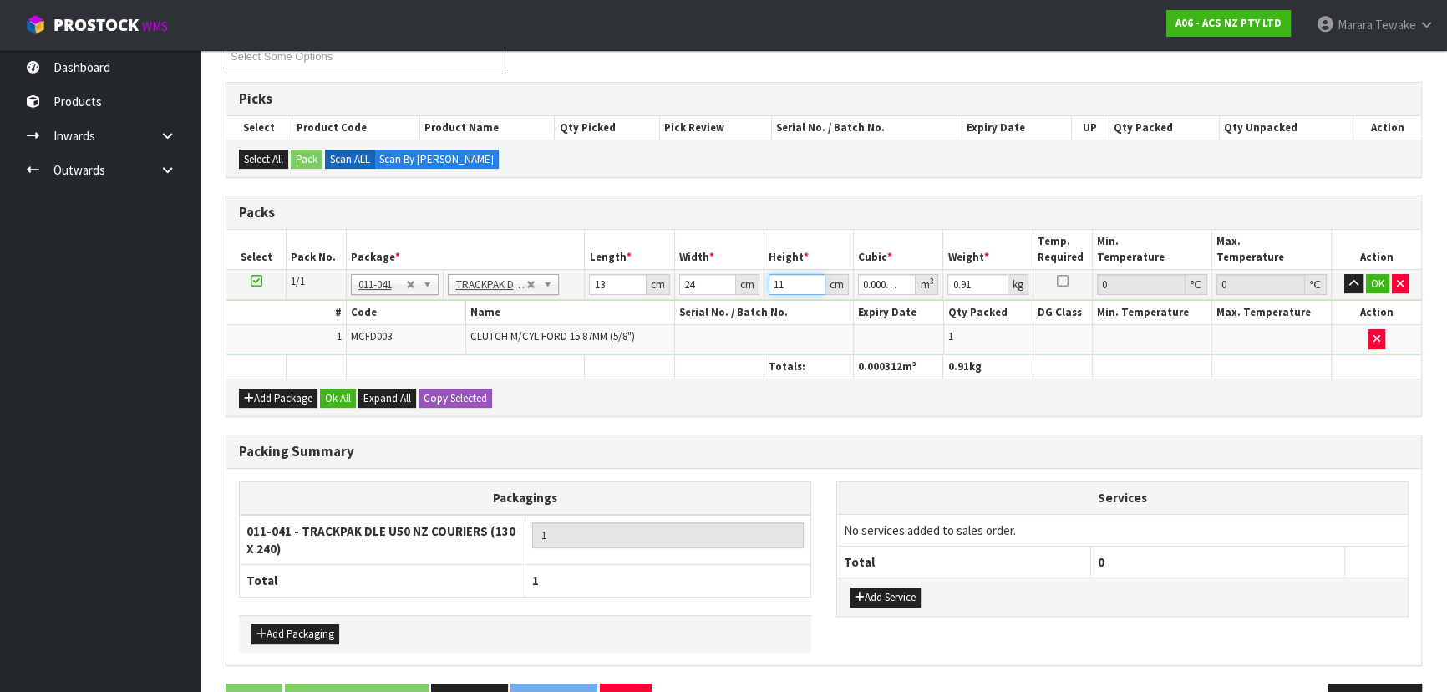
type input "0.003432"
type input "11"
click at [1375, 282] on button "OK" at bounding box center [1376, 284] width 23 height 20
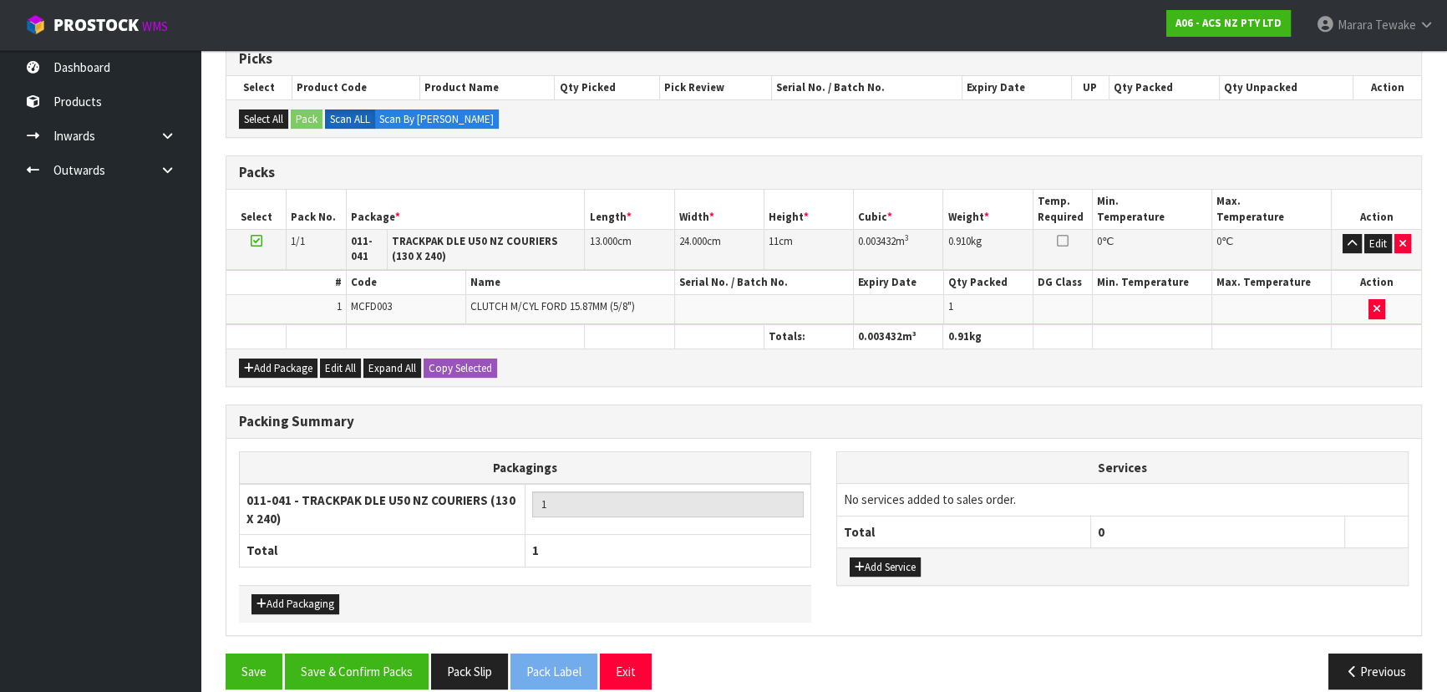
scroll to position [363, 0]
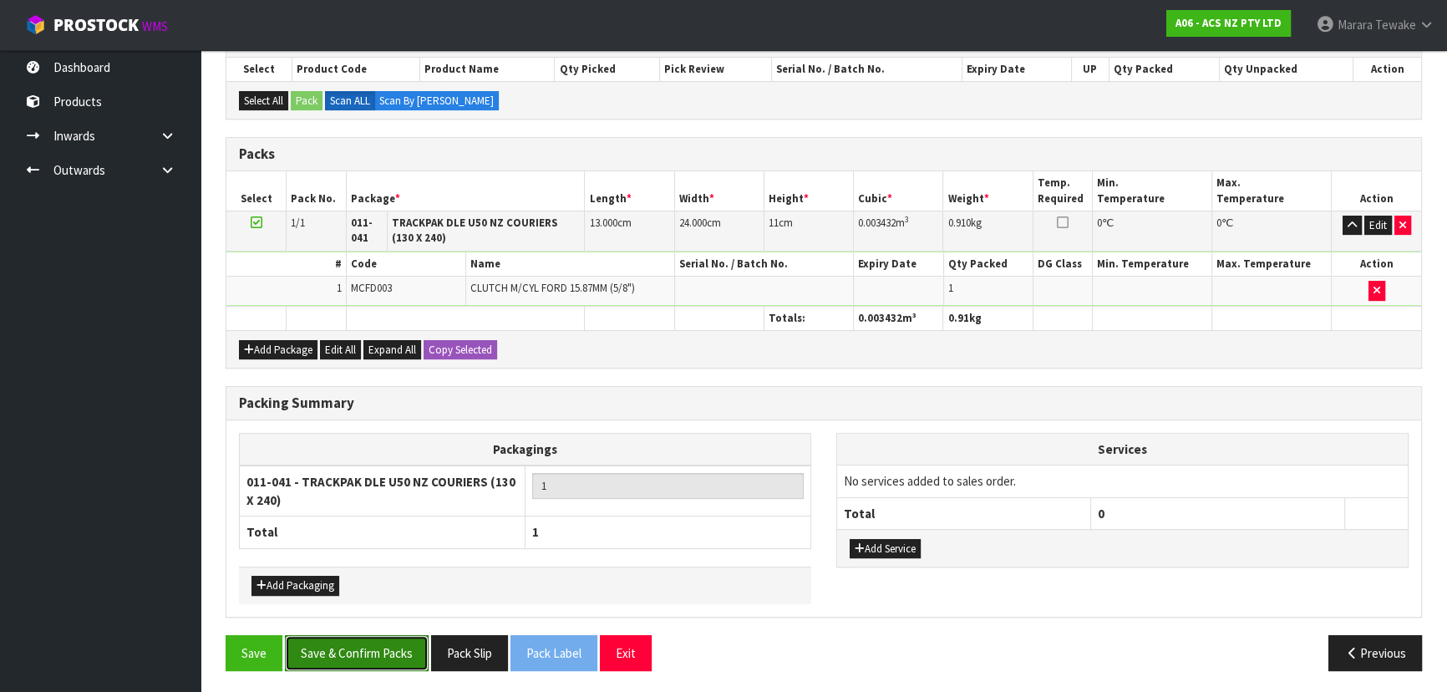
click at [327, 645] on button "Save & Confirm Packs" at bounding box center [357, 653] width 144 height 36
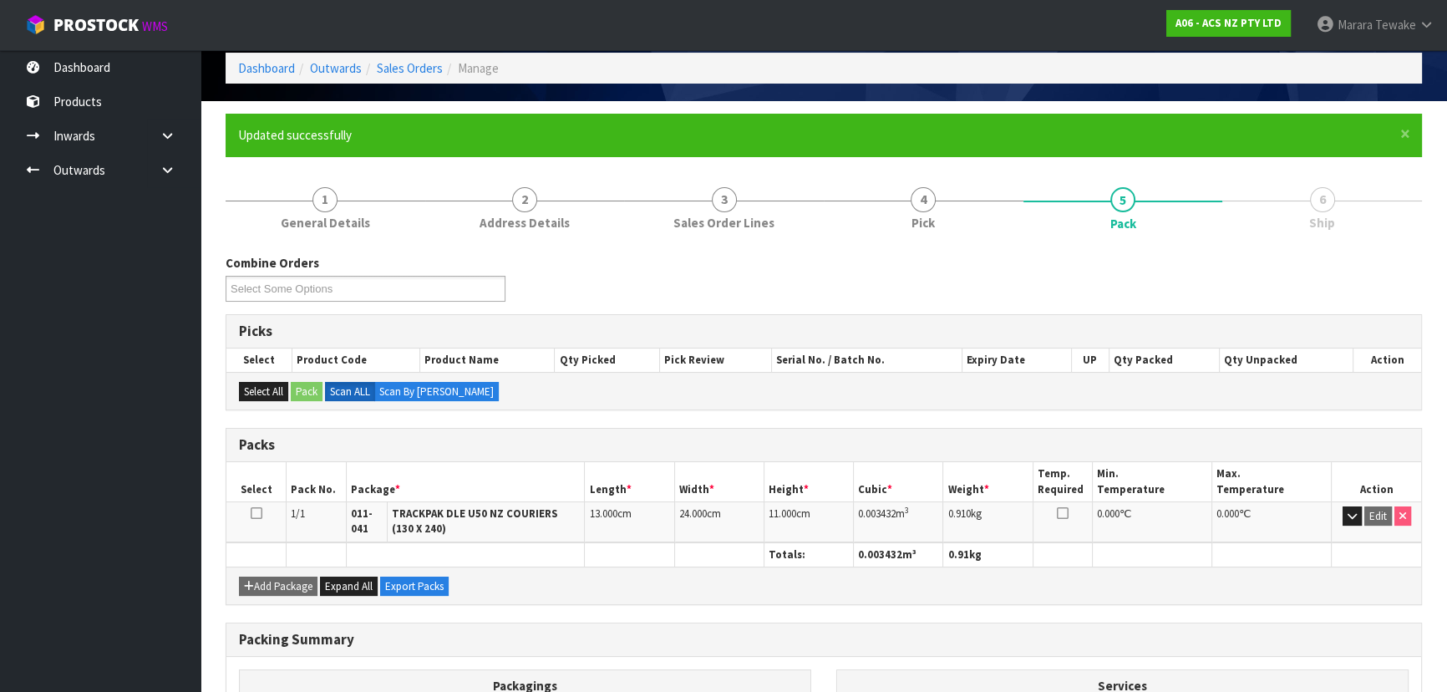
scroll to position [0, 0]
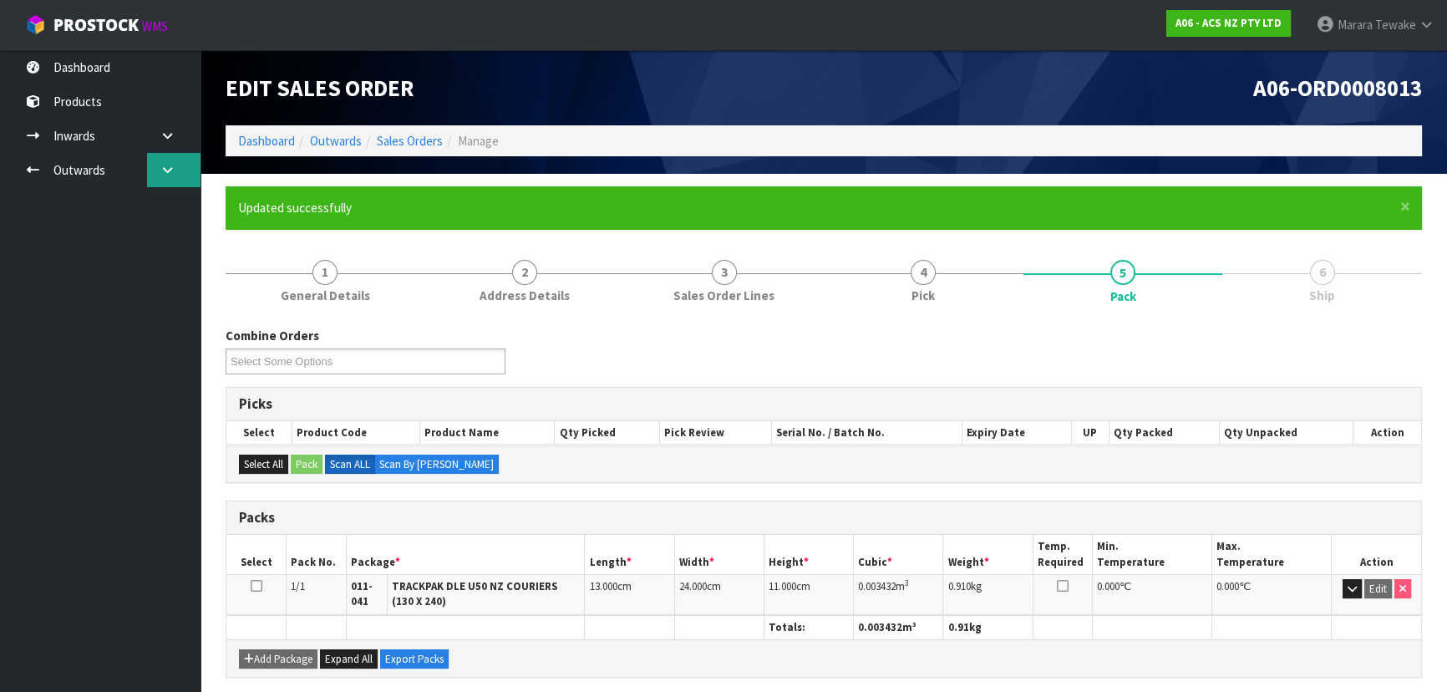
click at [157, 167] on link at bounding box center [173, 170] width 53 height 34
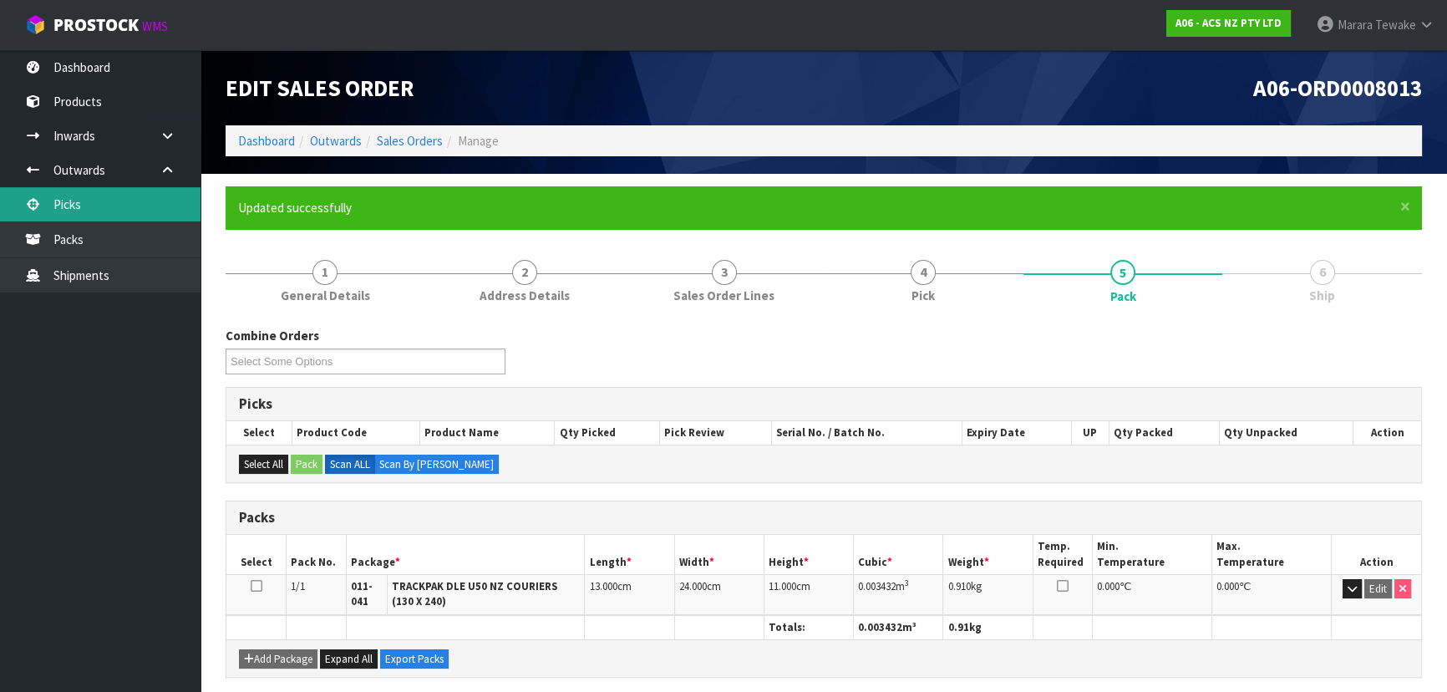
click at [120, 205] on link "Picks" at bounding box center [100, 204] width 200 height 34
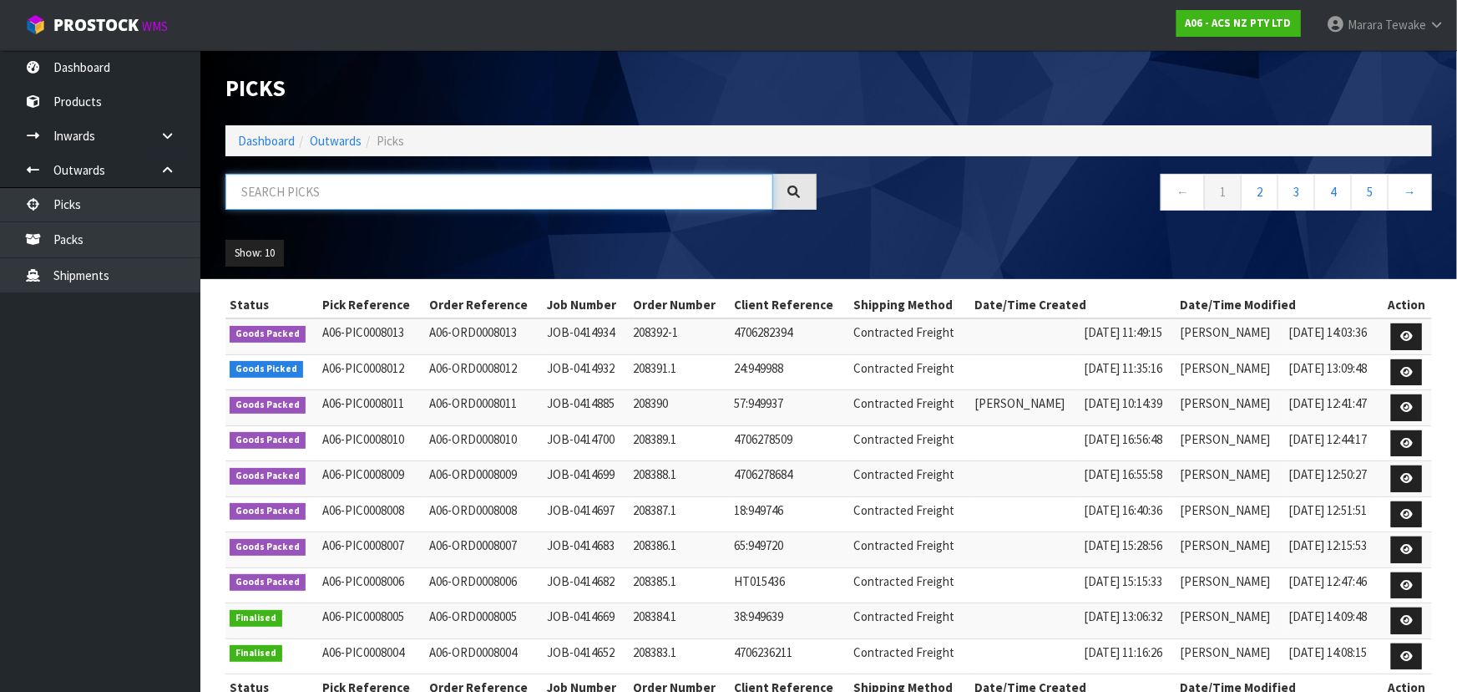
click at [288, 188] on input "text" at bounding box center [499, 192] width 548 height 36
type input "JOB-0414932"
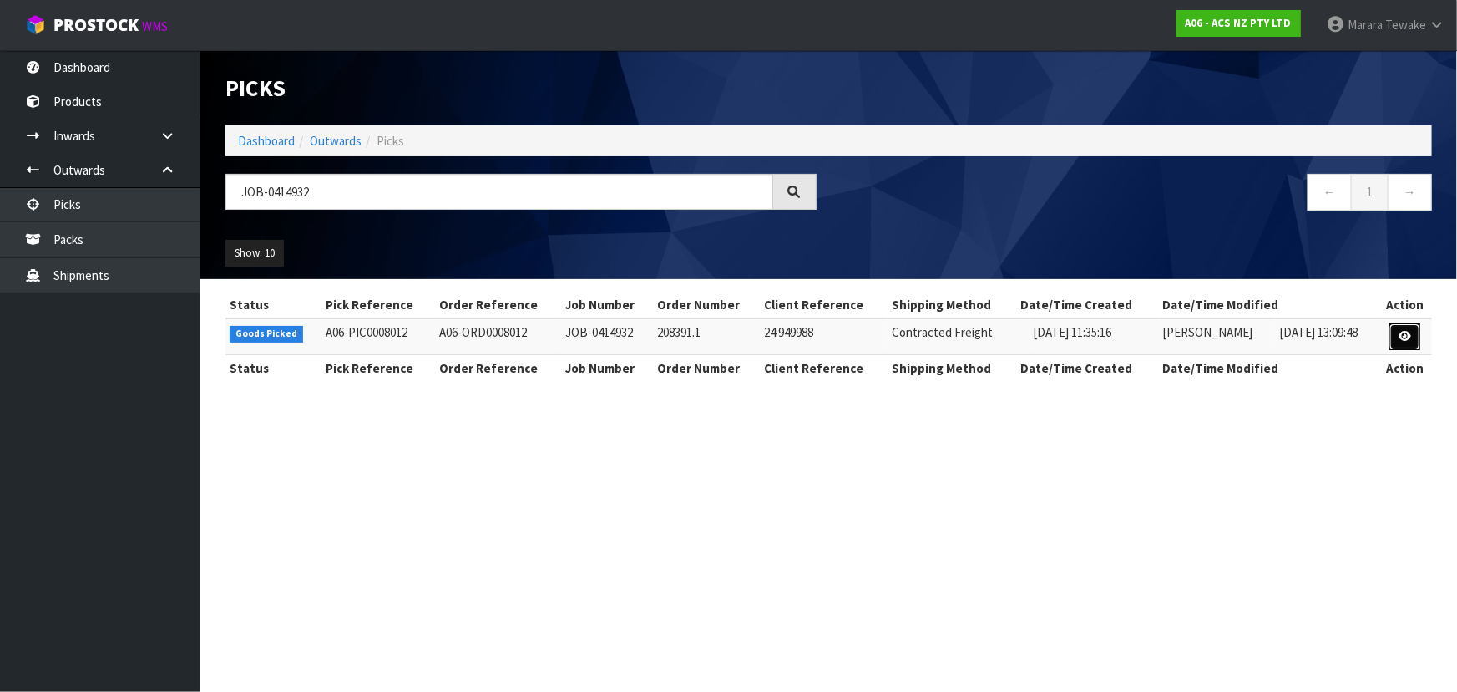
click at [1401, 342] on link at bounding box center [1405, 336] width 31 height 27
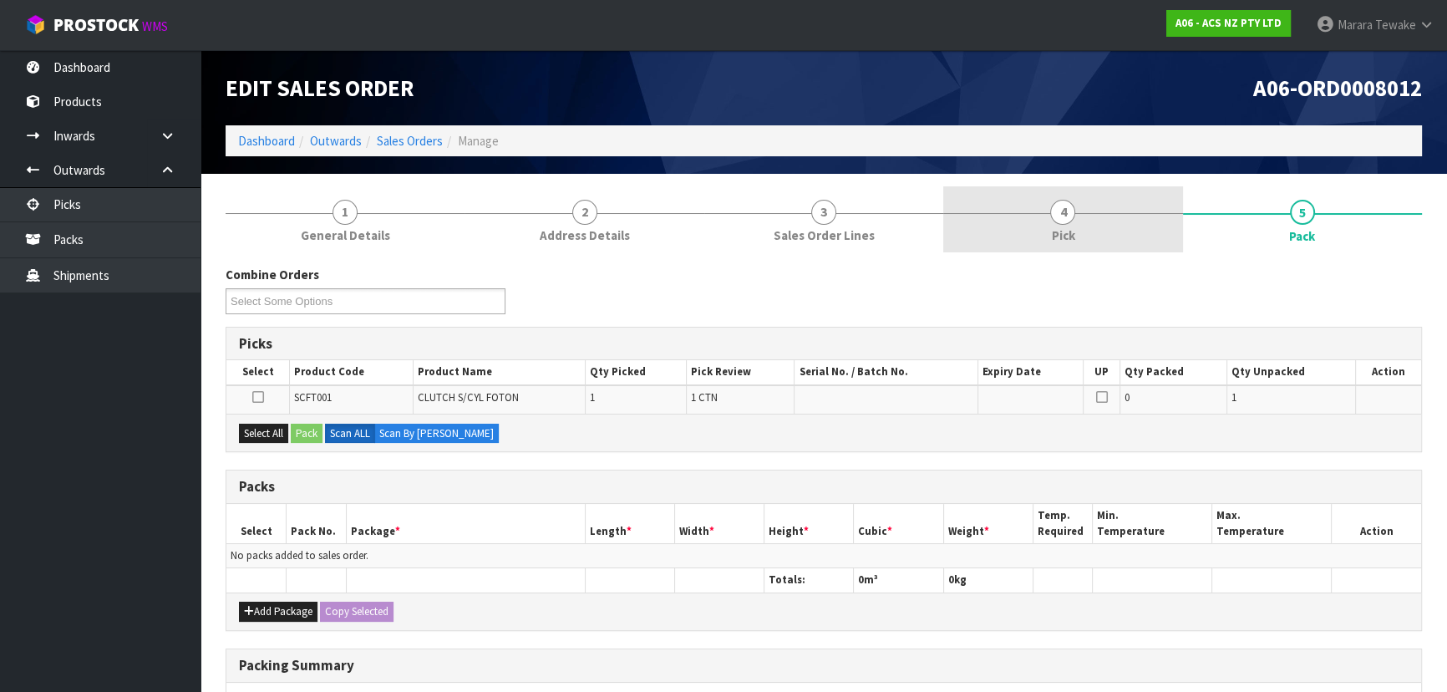
click at [1099, 233] on link "4 Pick" at bounding box center [1062, 219] width 239 height 66
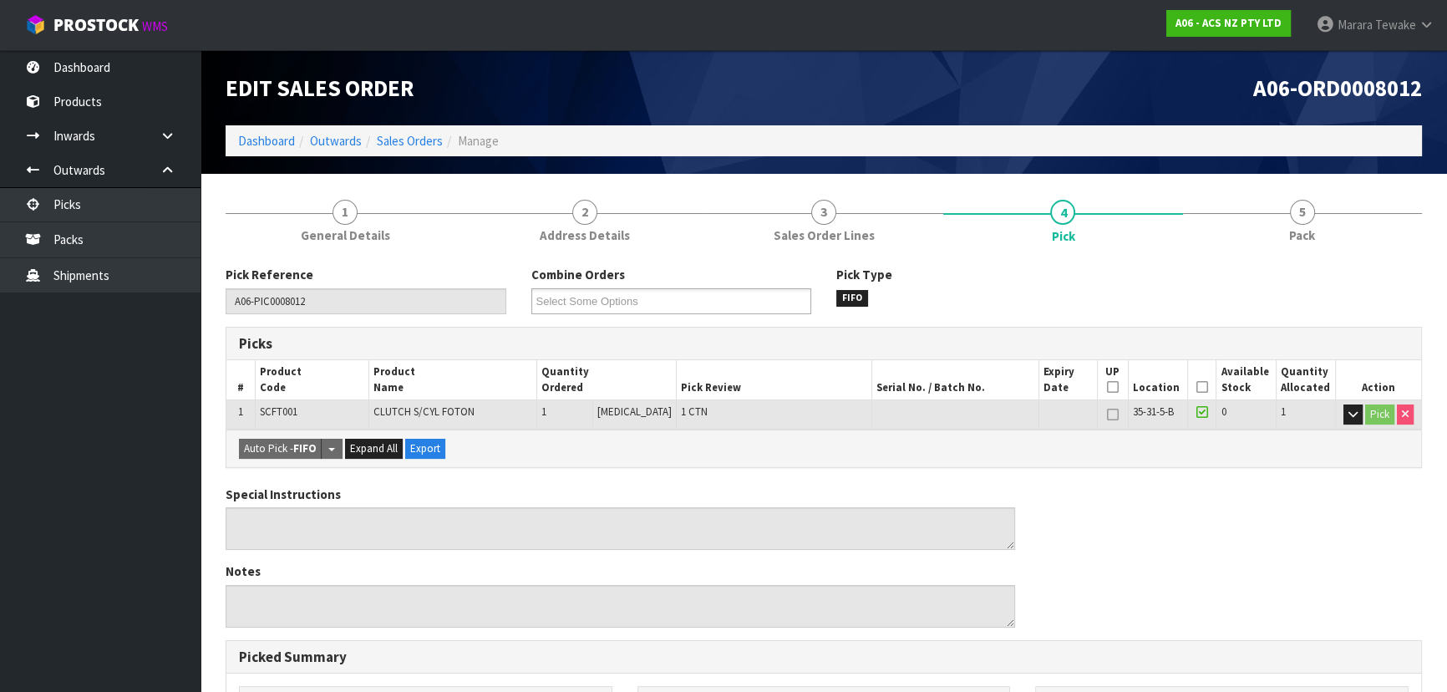
click at [1197, 387] on icon at bounding box center [1202, 387] width 12 height 1
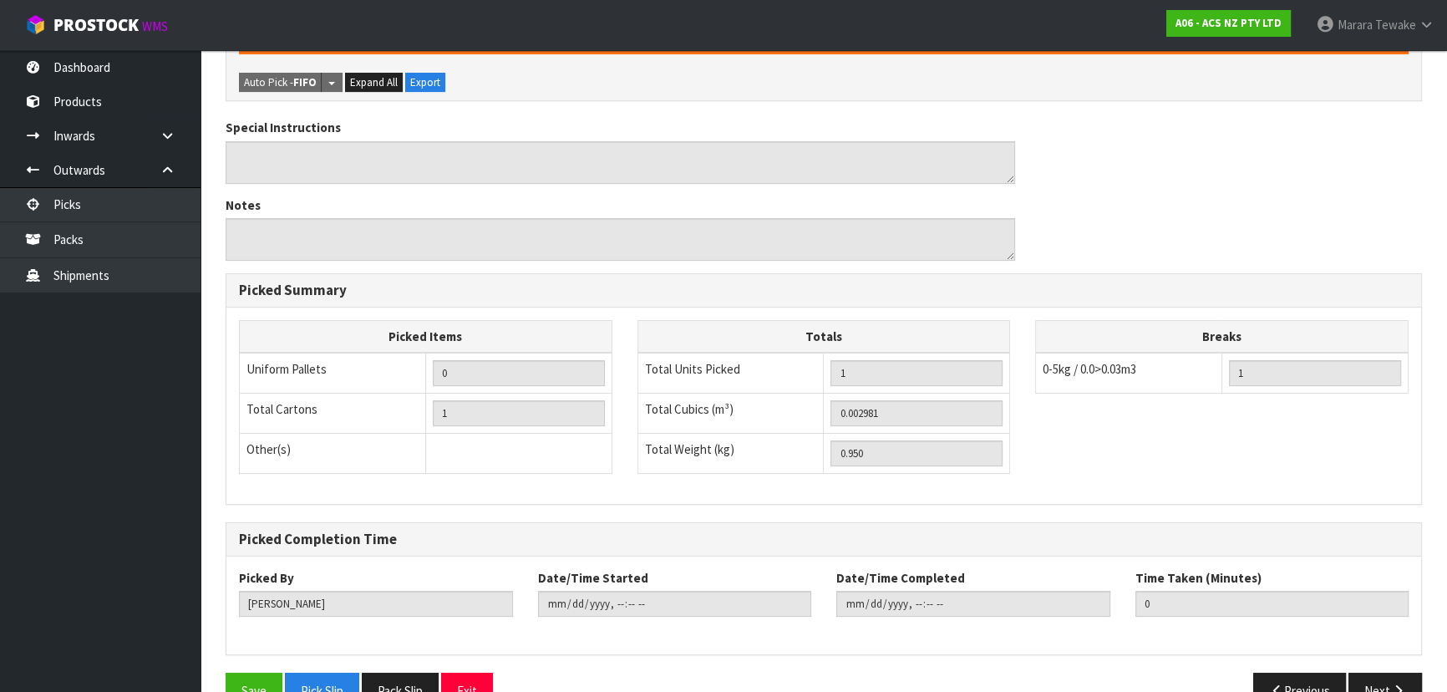
scroll to position [466, 0]
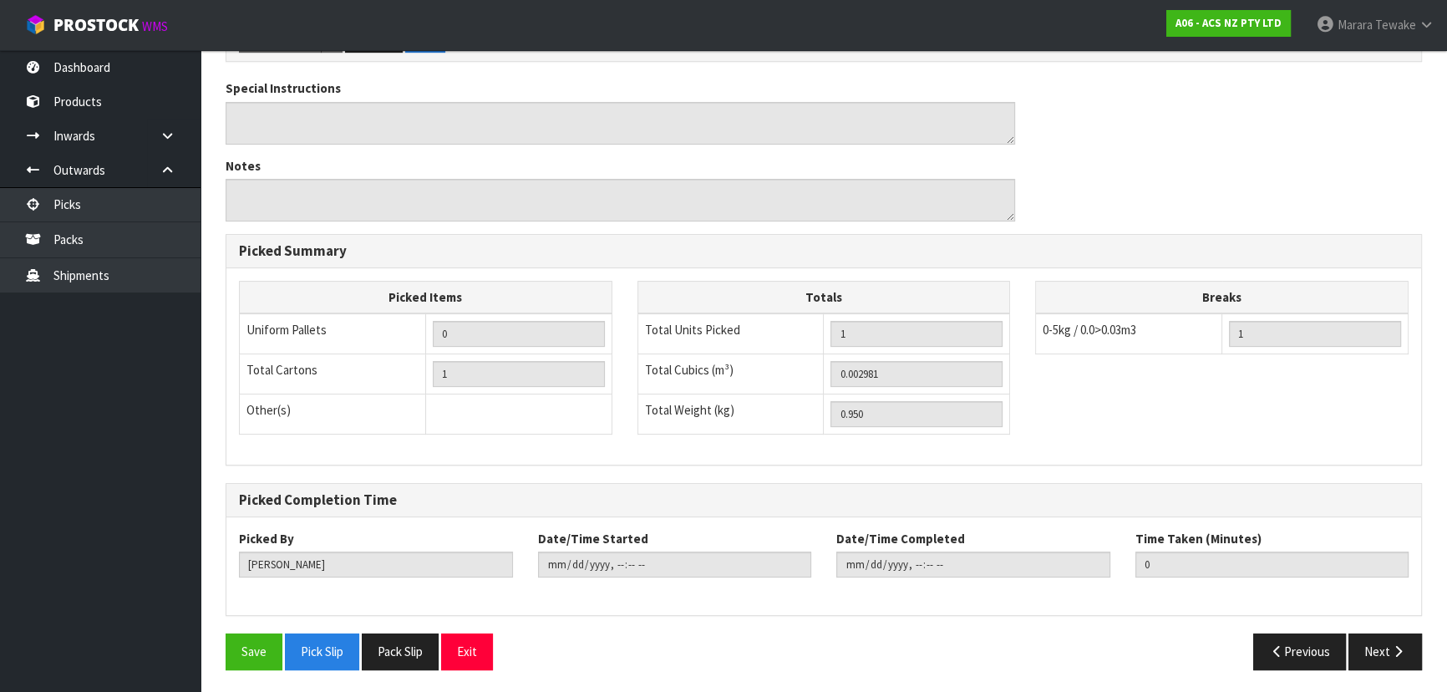
click at [257, 667] on div "Save Pick Slip Pack Slip Exit Previous Next" at bounding box center [823, 657] width 1221 height 48
click at [262, 651] on button "Save" at bounding box center [253, 651] width 57 height 36
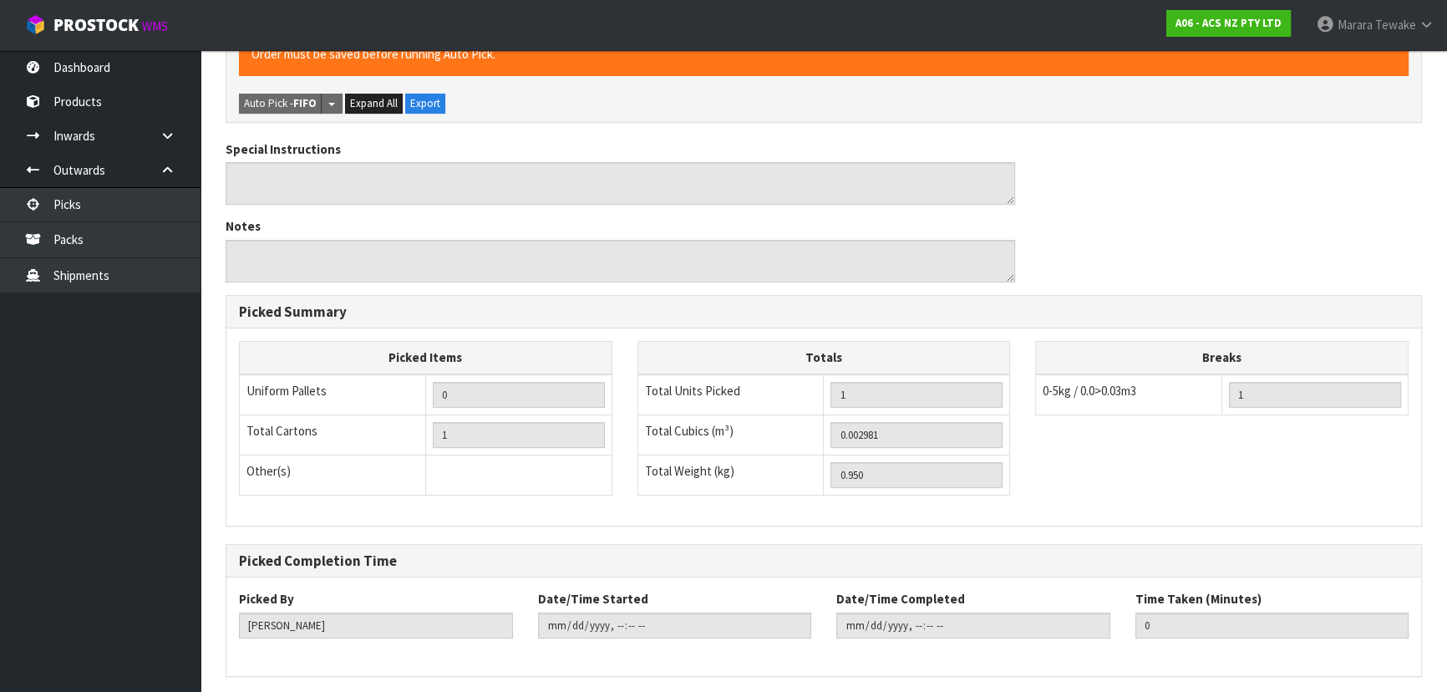
scroll to position [0, 0]
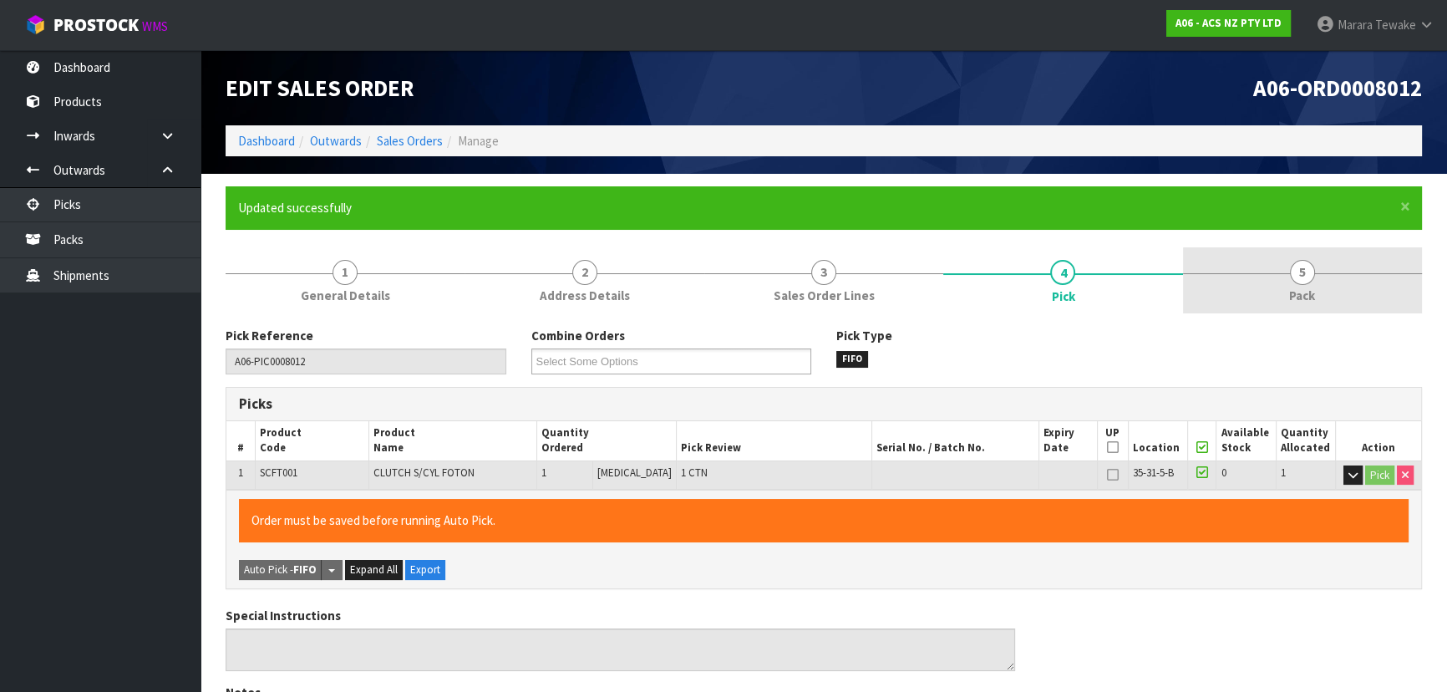
click at [1314, 284] on link "5 Pack" at bounding box center [1302, 280] width 239 height 66
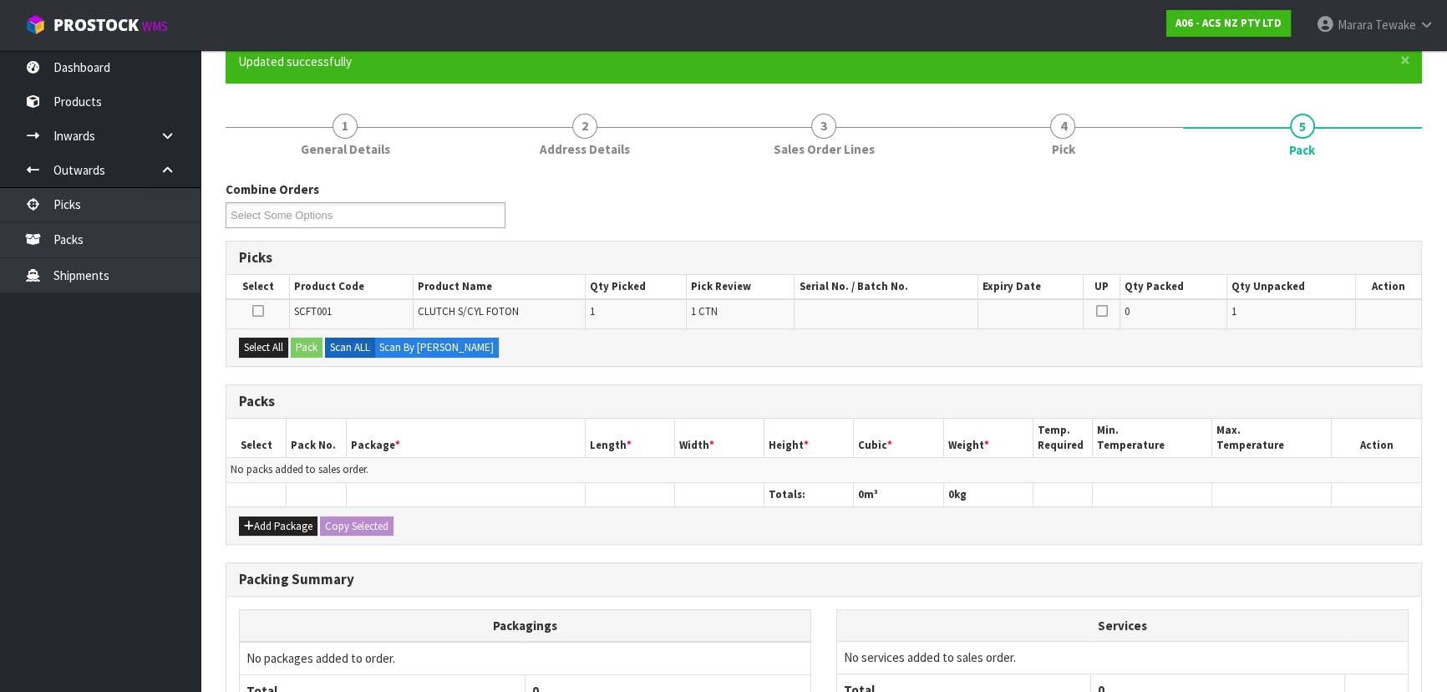
scroll to position [305, 0]
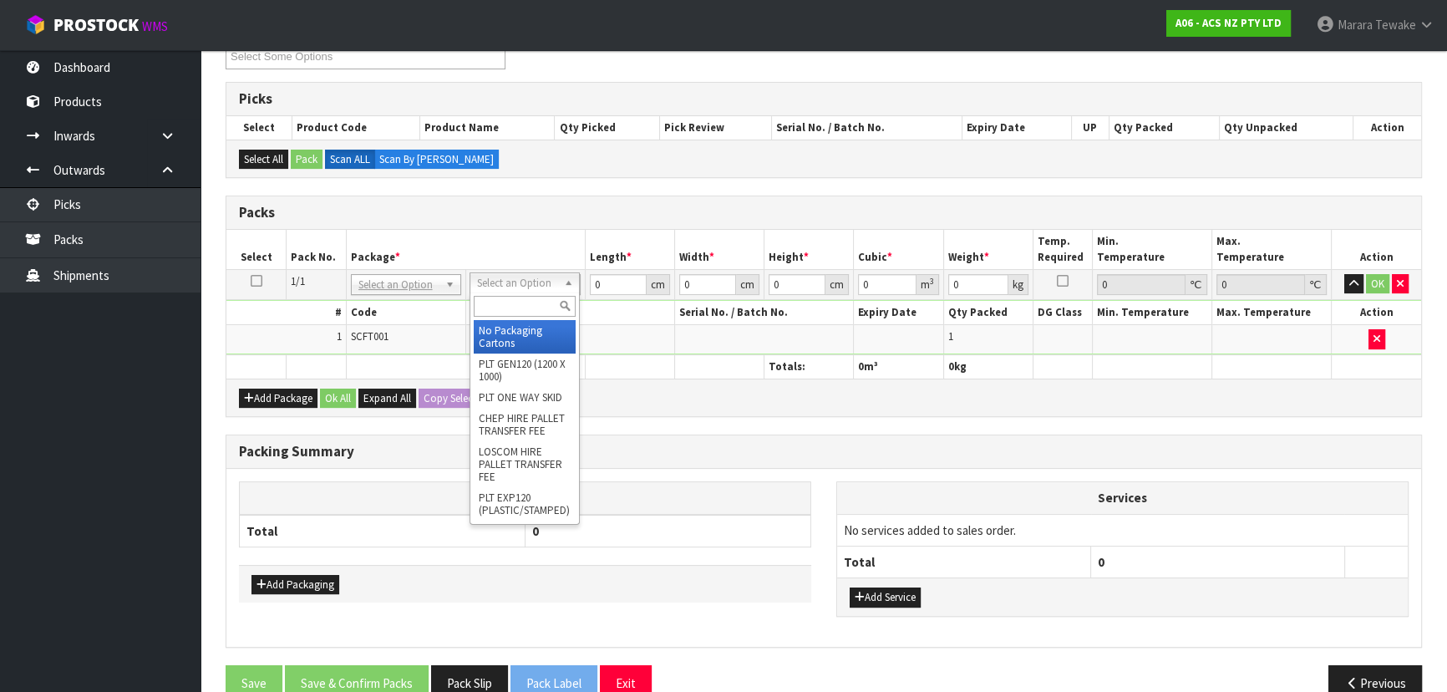
drag, startPoint x: 514, startPoint y: 282, endPoint x: 510, endPoint y: 317, distance: 35.2
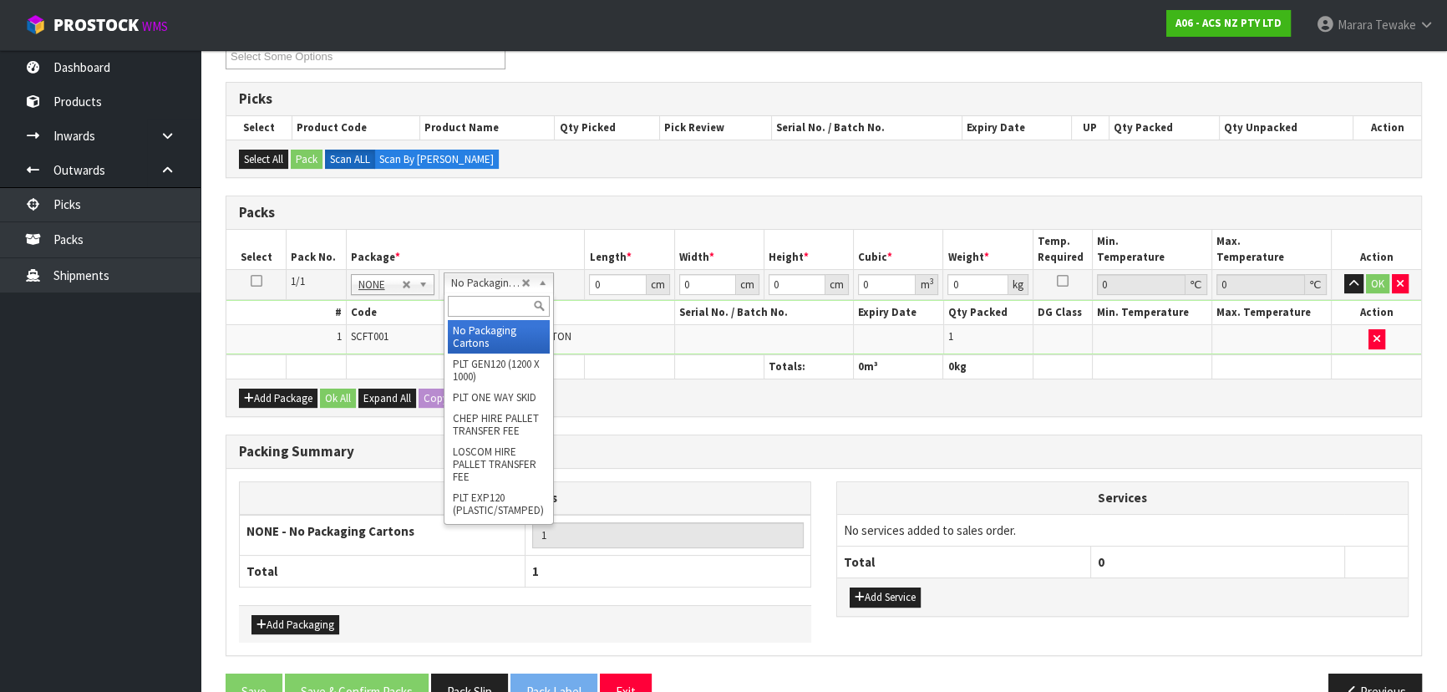
click at [500, 312] on input "text" at bounding box center [499, 306] width 102 height 21
type input "U50"
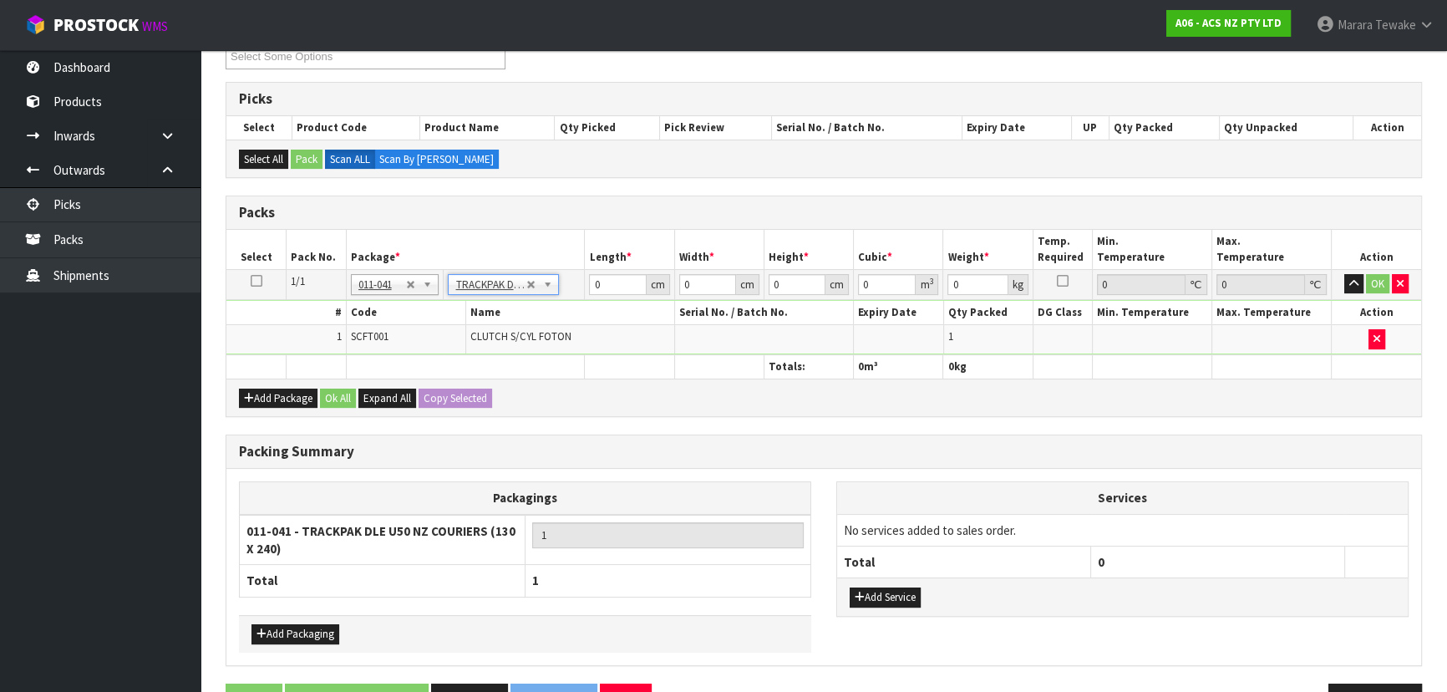
type input "13"
type input "24"
type input "0.01"
type input "0.000003"
type input "0.96"
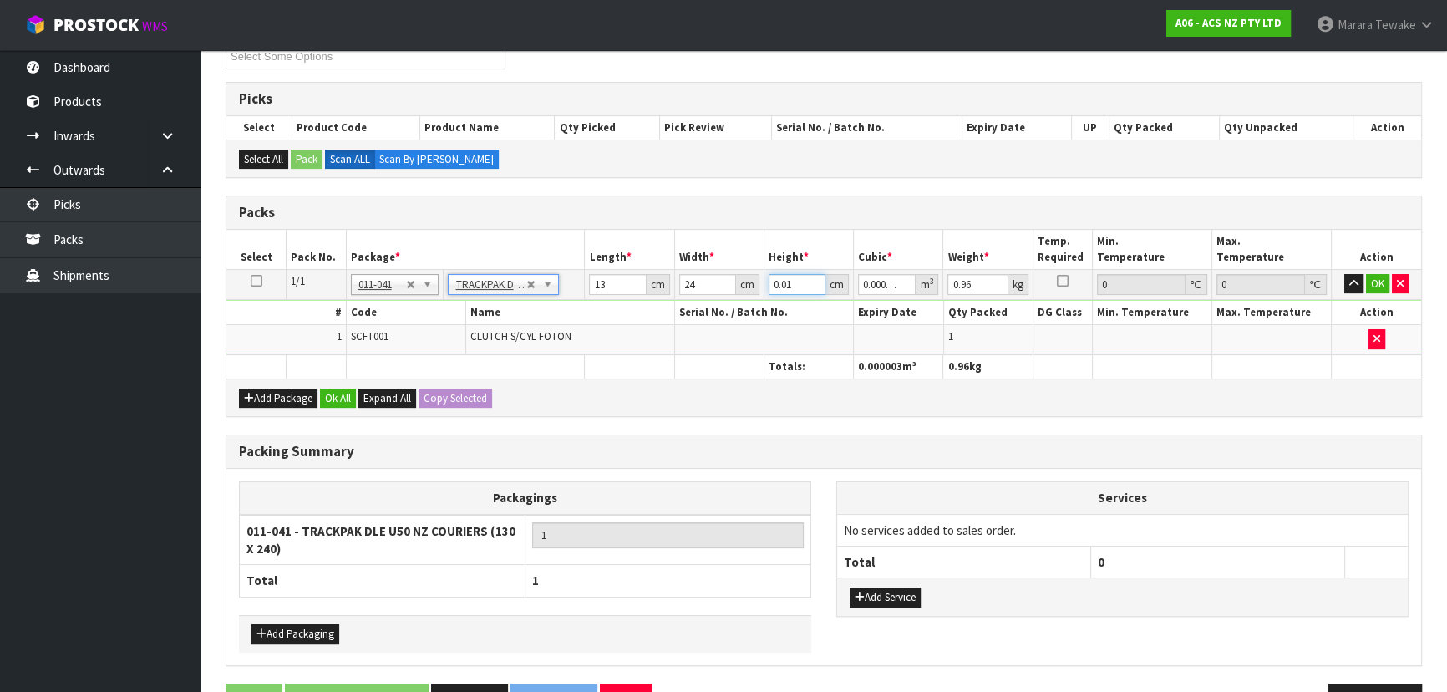
drag, startPoint x: 784, startPoint y: 269, endPoint x: 734, endPoint y: 253, distance: 52.6
click at [749, 260] on table "Select Pack No. Package * Length * Width * Height * Cubic * Weight * Temp. Requ…" at bounding box center [823, 304] width 1194 height 149
type input "8"
type input "0.002496"
type input "8"
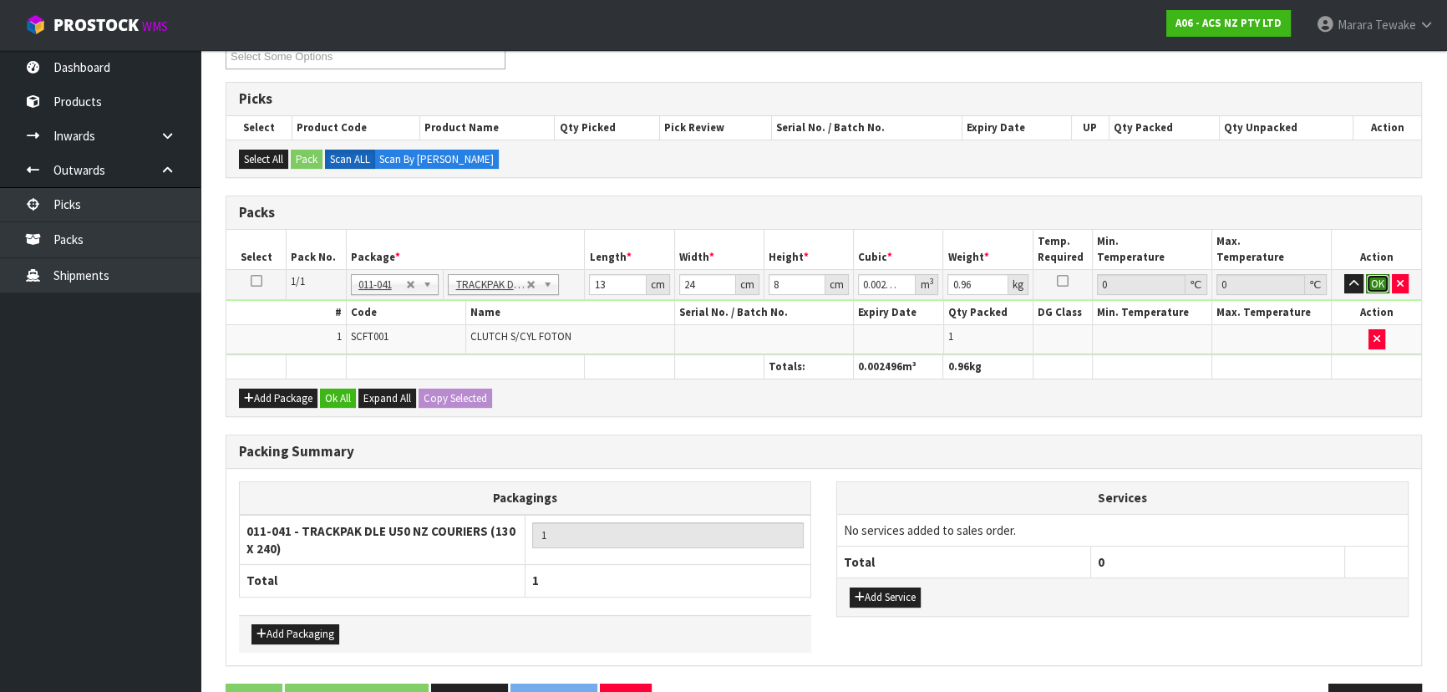
click at [1382, 276] on button "OK" at bounding box center [1376, 284] width 23 height 20
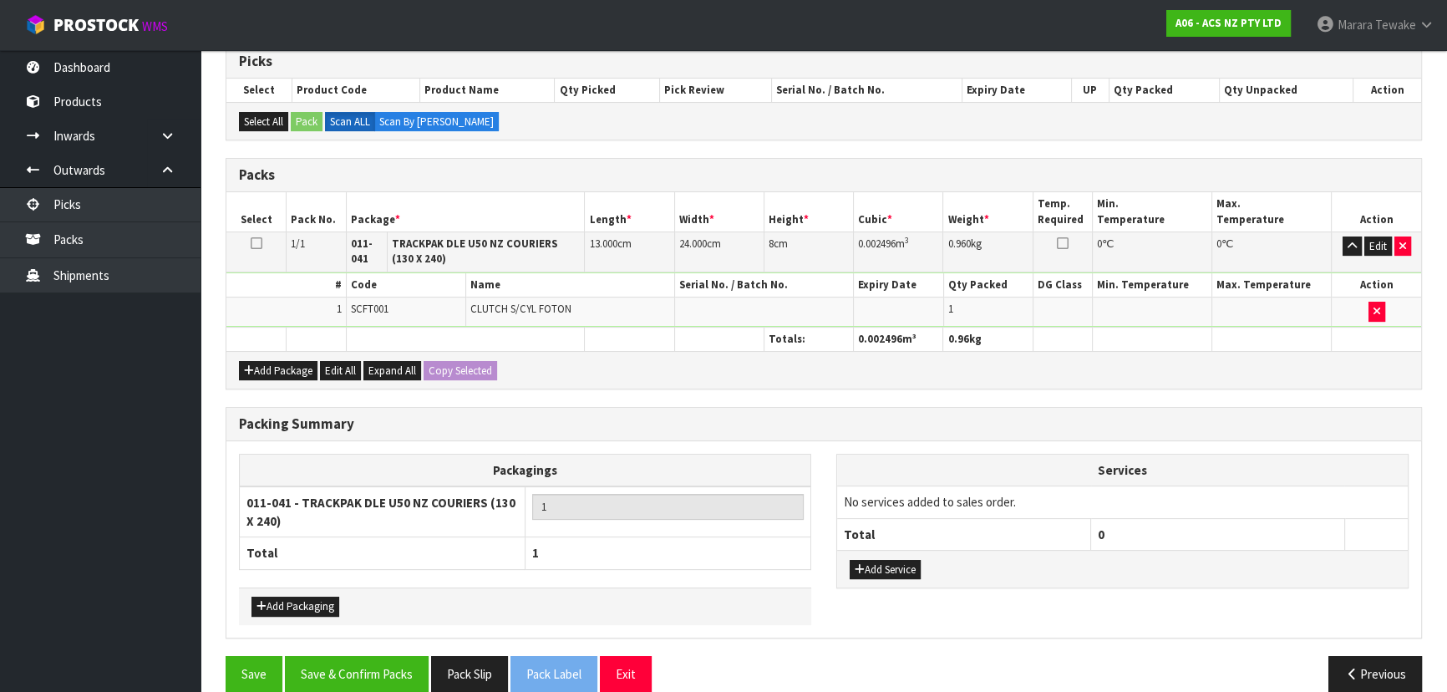
scroll to position [363, 0]
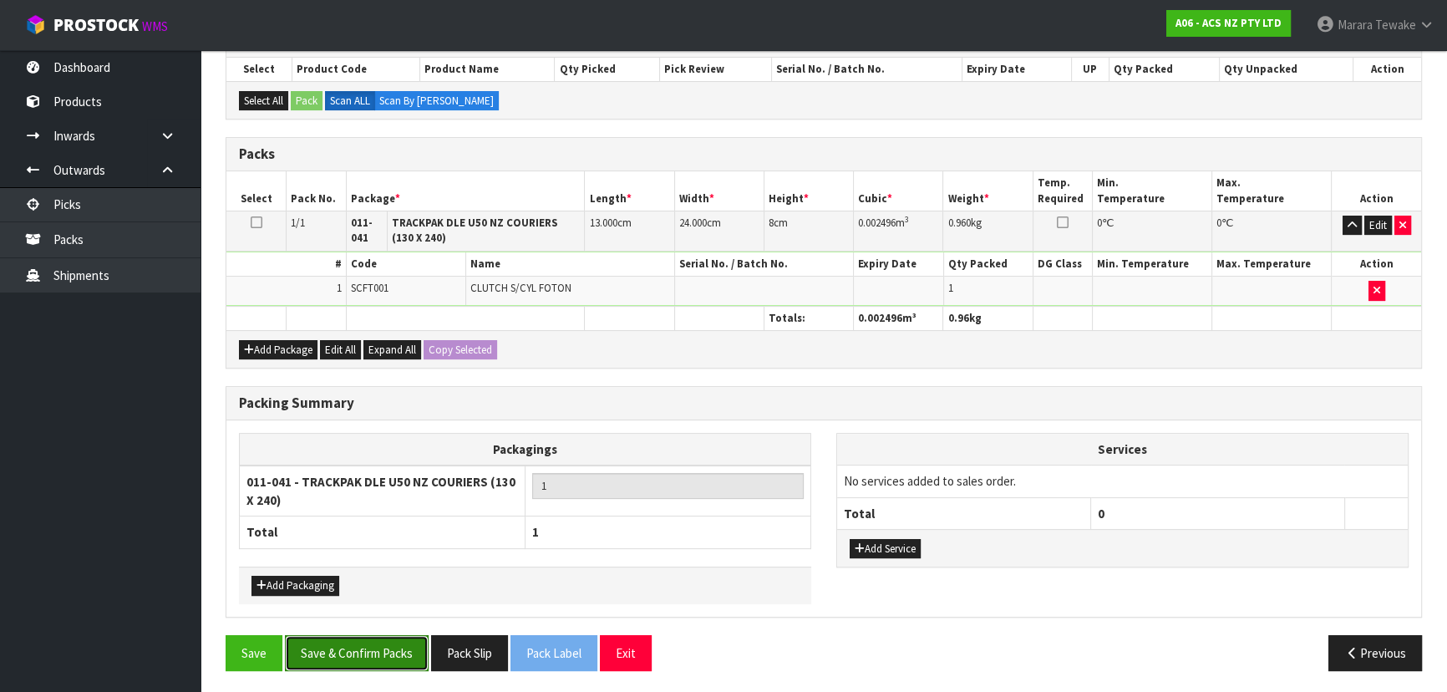
click at [351, 652] on button "Save & Confirm Packs" at bounding box center [357, 653] width 144 height 36
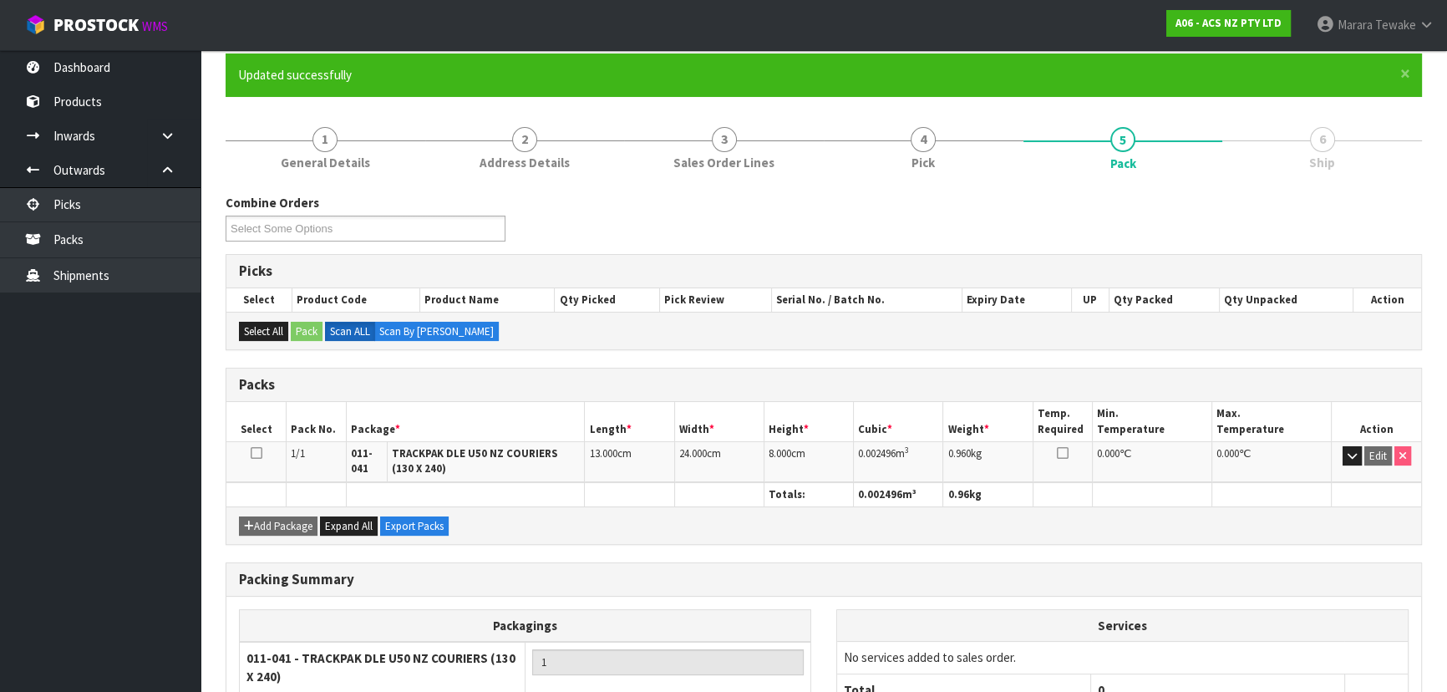
scroll to position [0, 0]
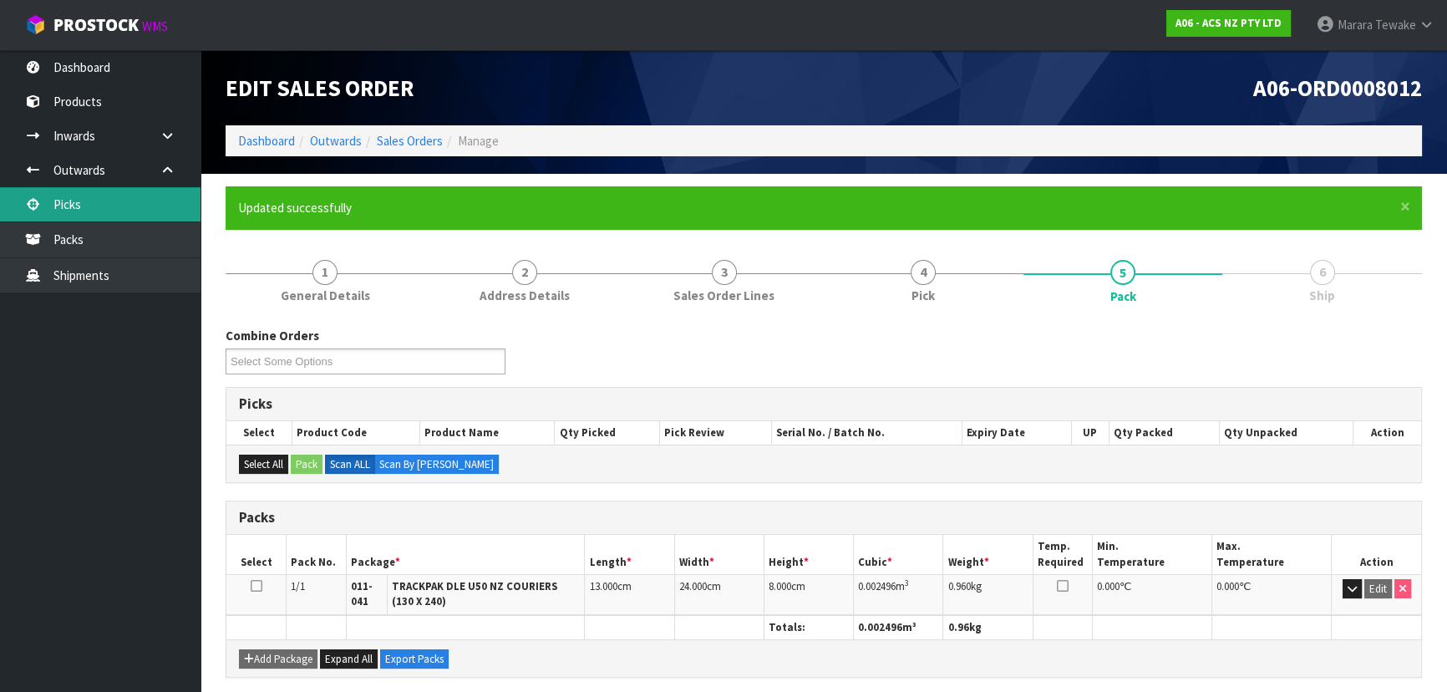
click at [119, 204] on link "Picks" at bounding box center [100, 204] width 200 height 34
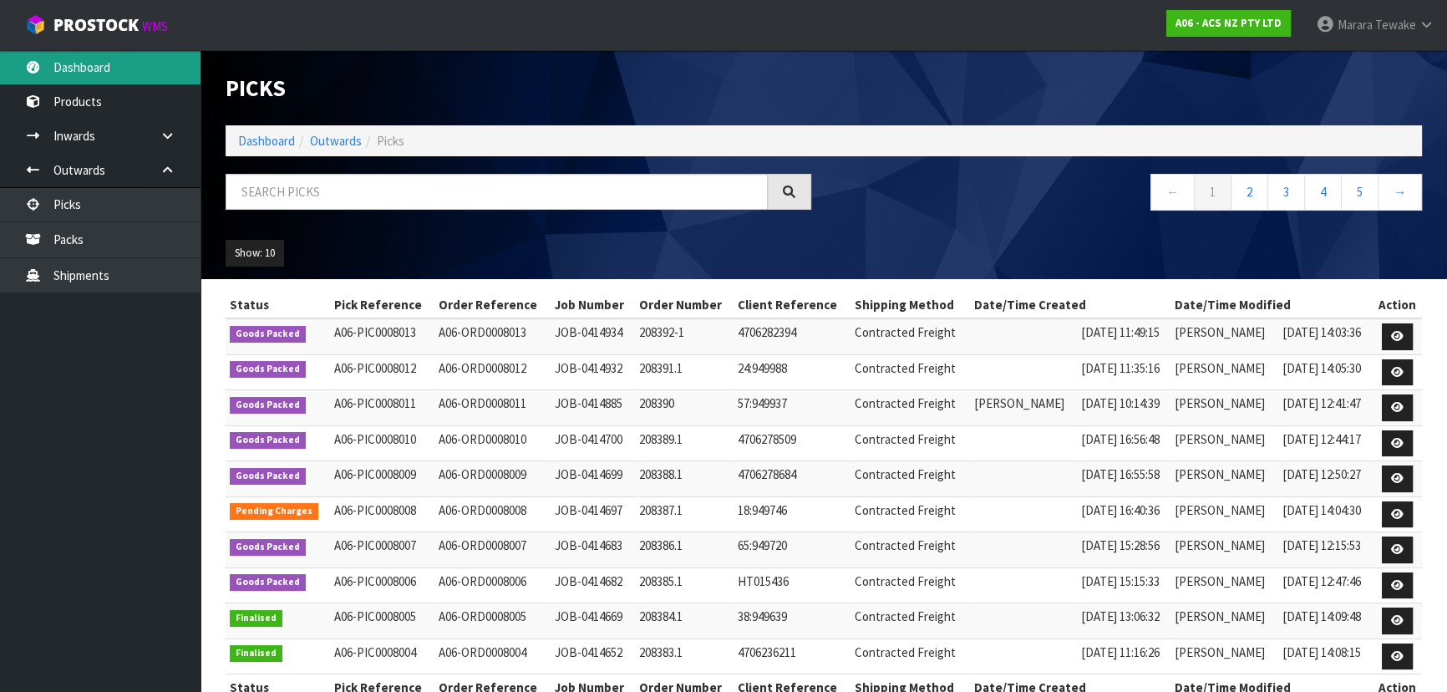
click at [113, 63] on link "Dashboard" at bounding box center [100, 67] width 200 height 34
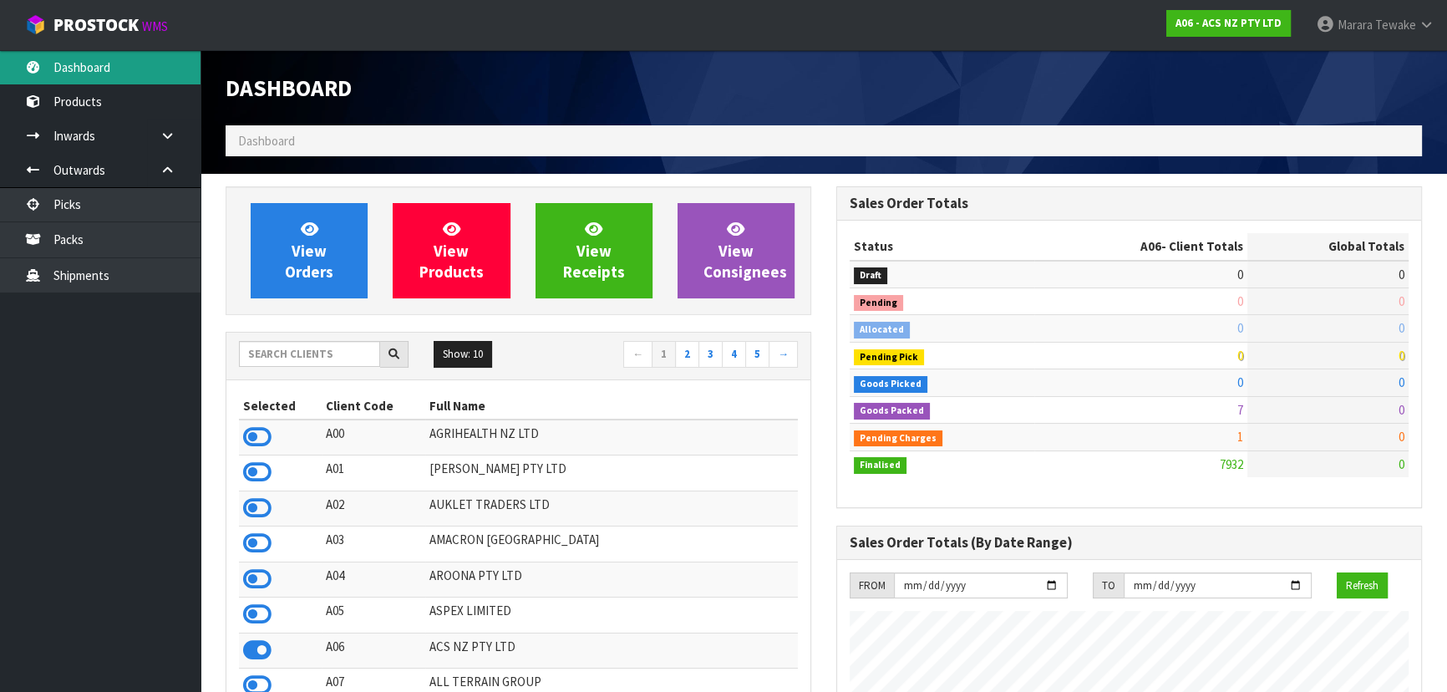
scroll to position [1263, 610]
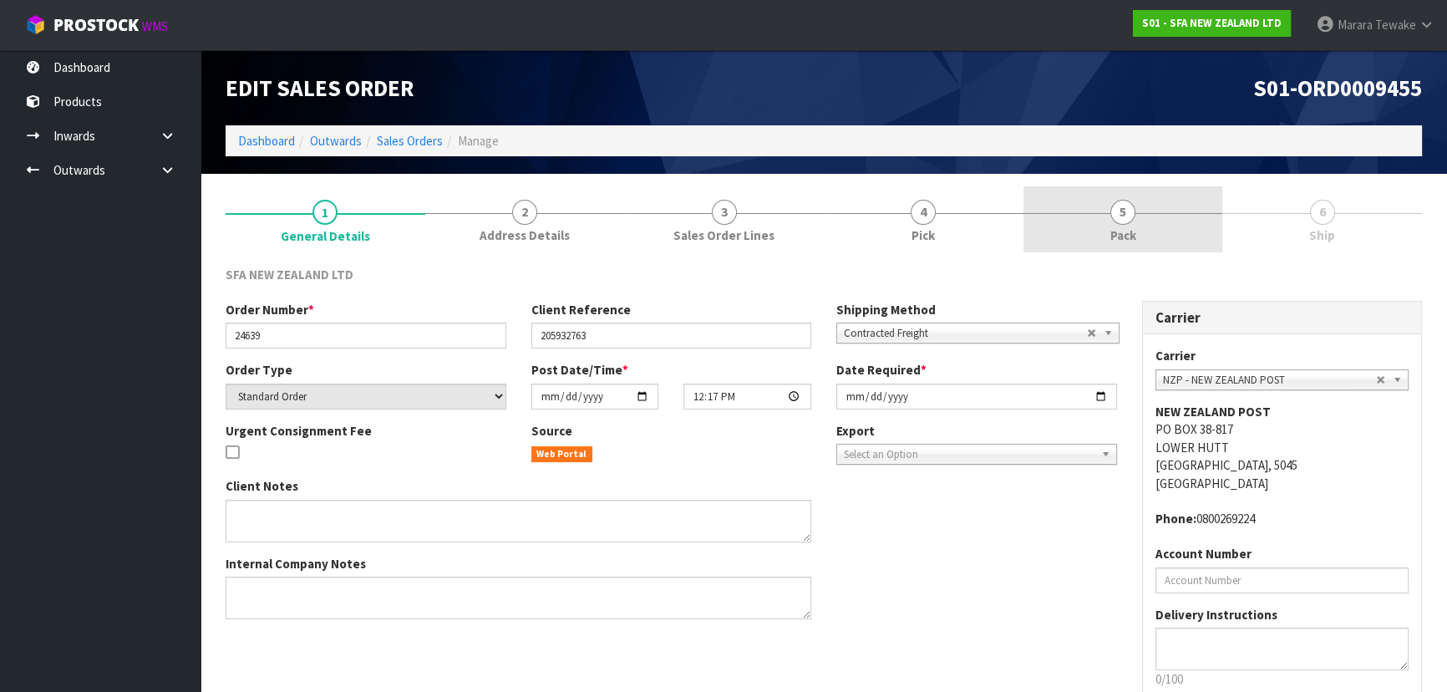
click at [1123, 217] on span "5" at bounding box center [1122, 212] width 25 height 25
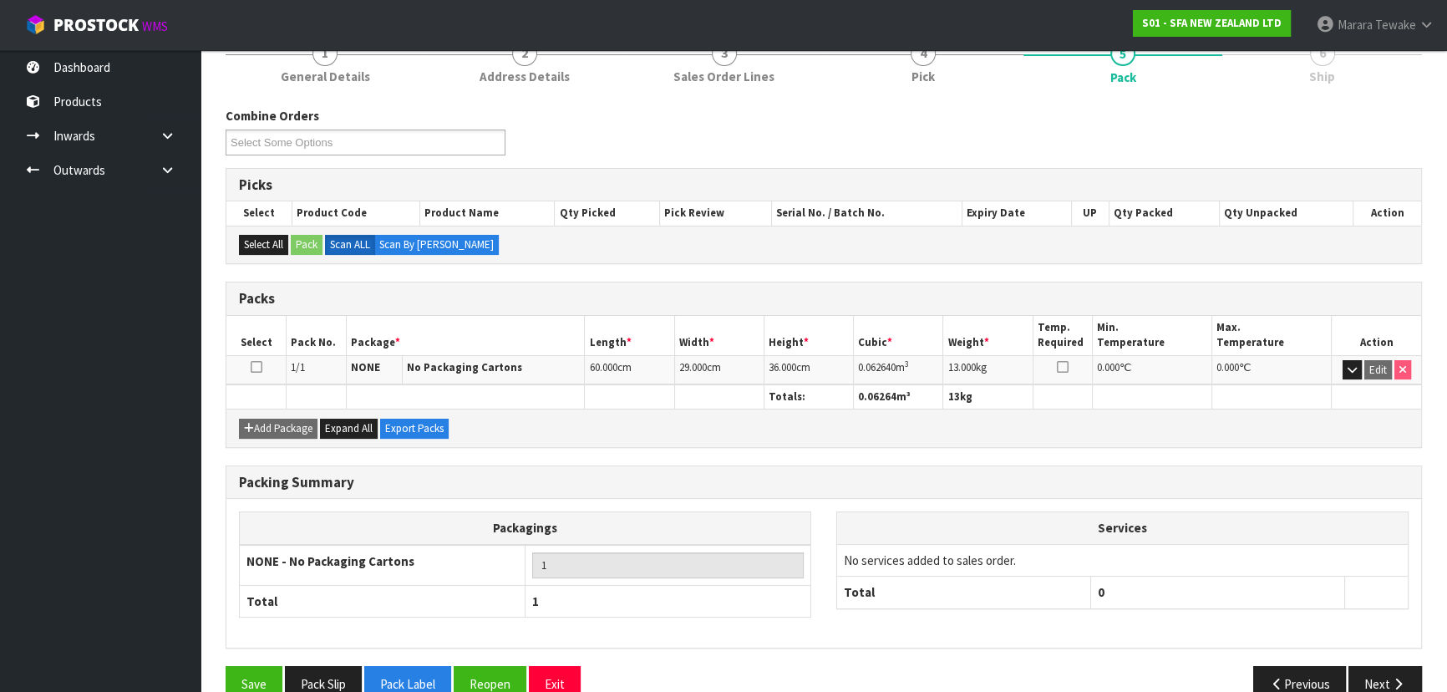
scroll to position [190, 0]
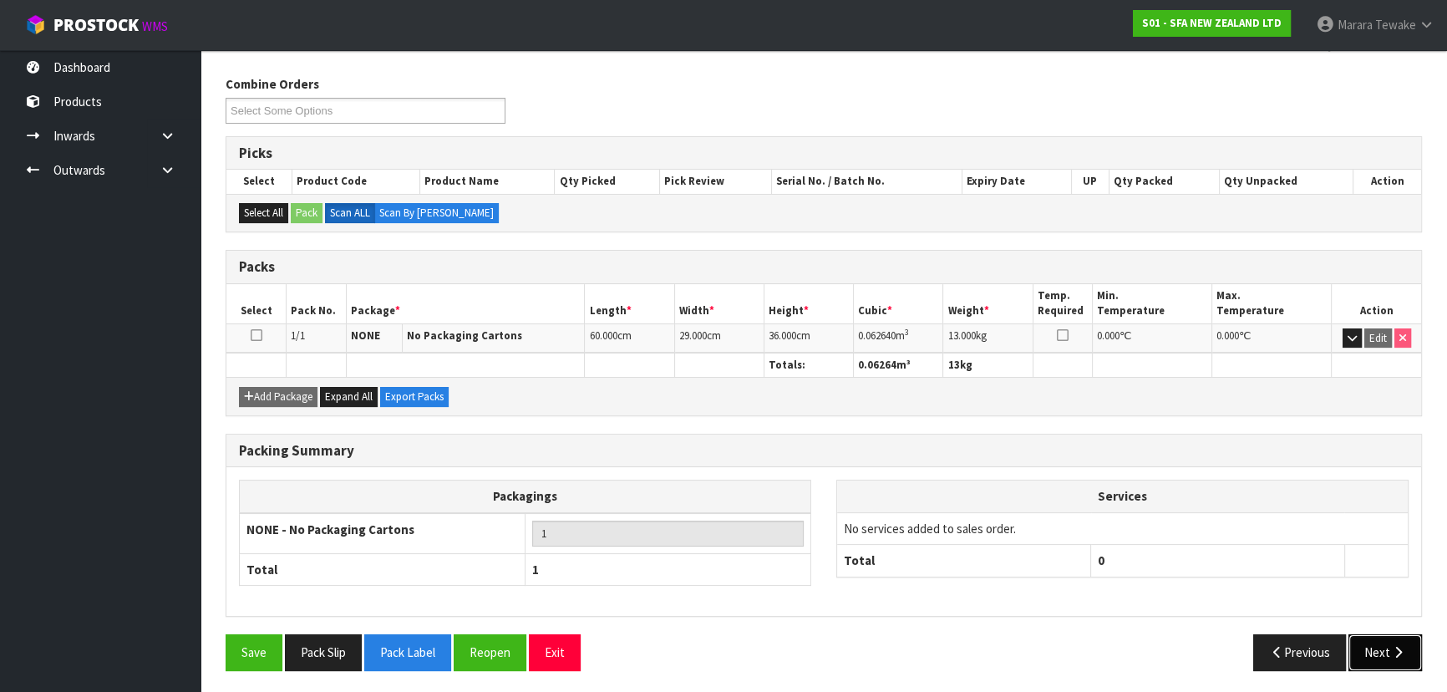
click at [1372, 648] on button "Next" at bounding box center [1384, 652] width 73 height 36
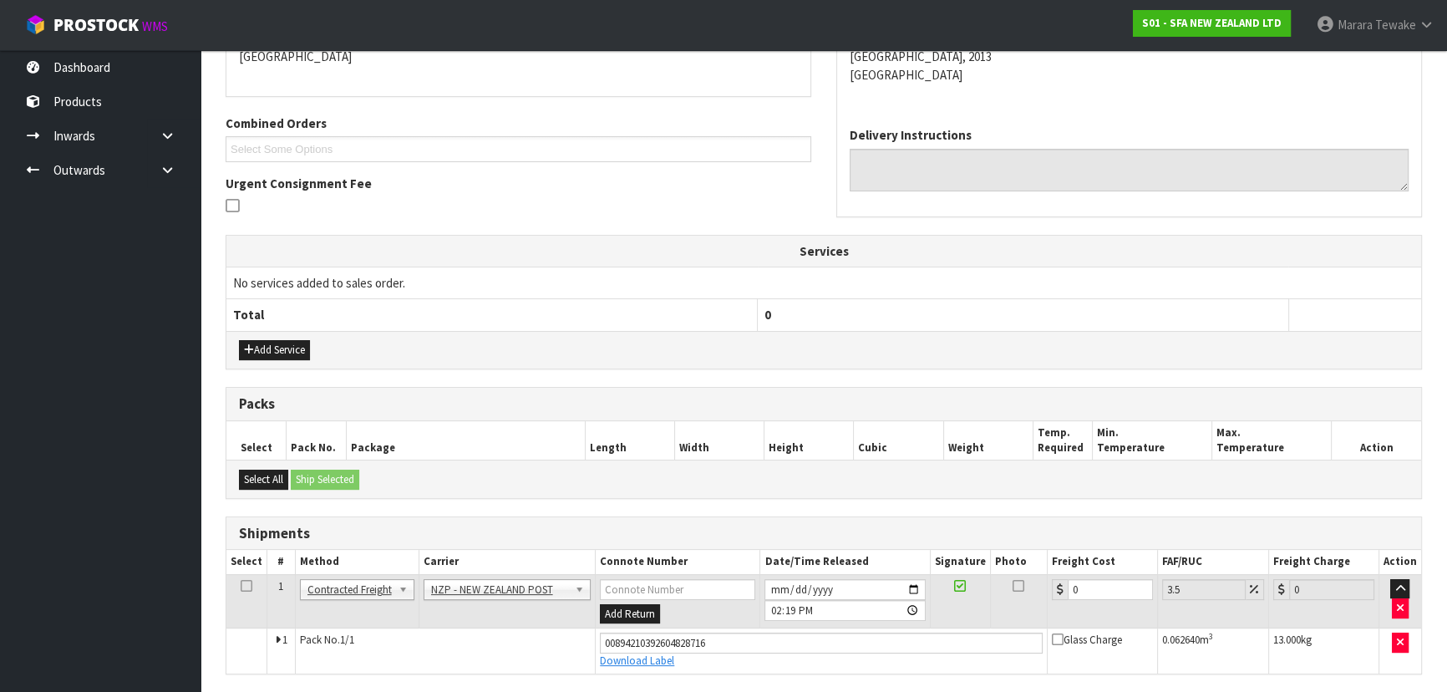
scroll to position [376, 0]
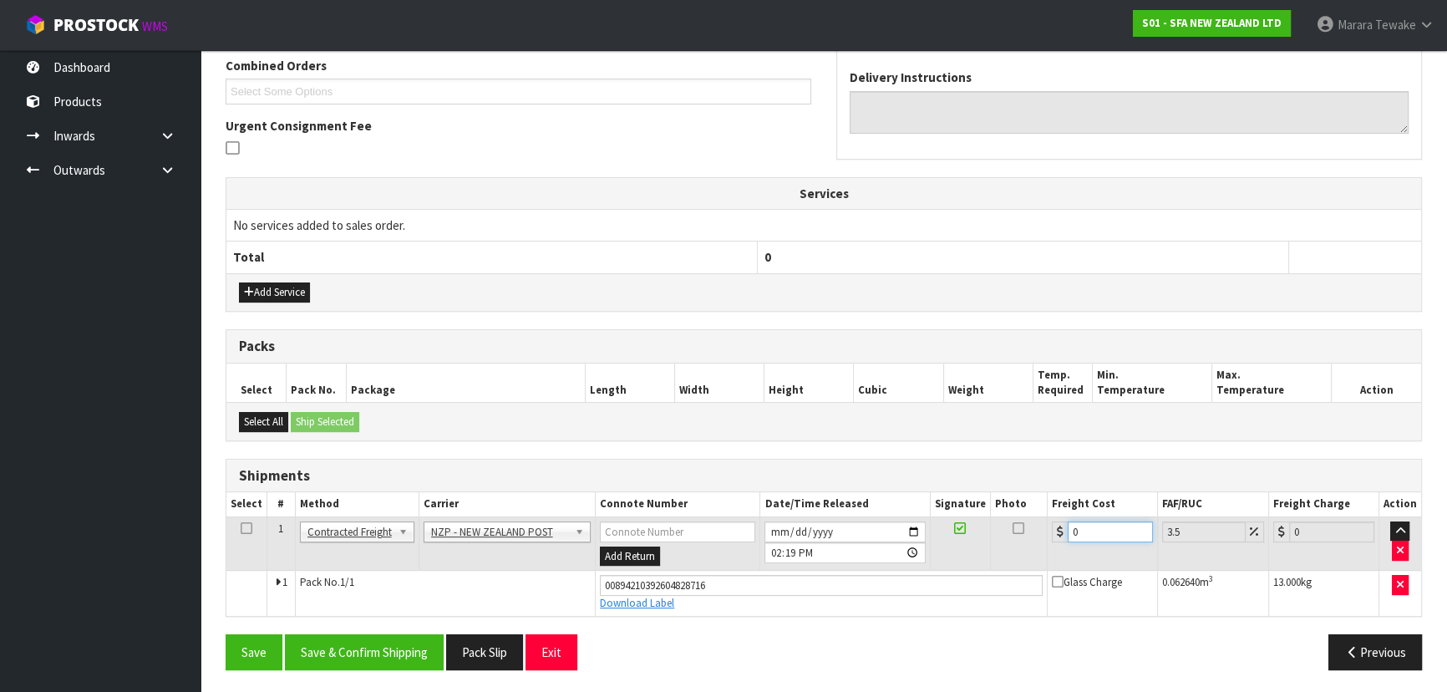
drag, startPoint x: 1090, startPoint y: 533, endPoint x: 1023, endPoint y: 489, distance: 79.7
click at [1016, 505] on table "Select # Method Carrier Connote Number Date/Time Released Signature Photo Freig…" at bounding box center [823, 553] width 1194 height 123
type input "4"
type input "4.14"
type input "4.3"
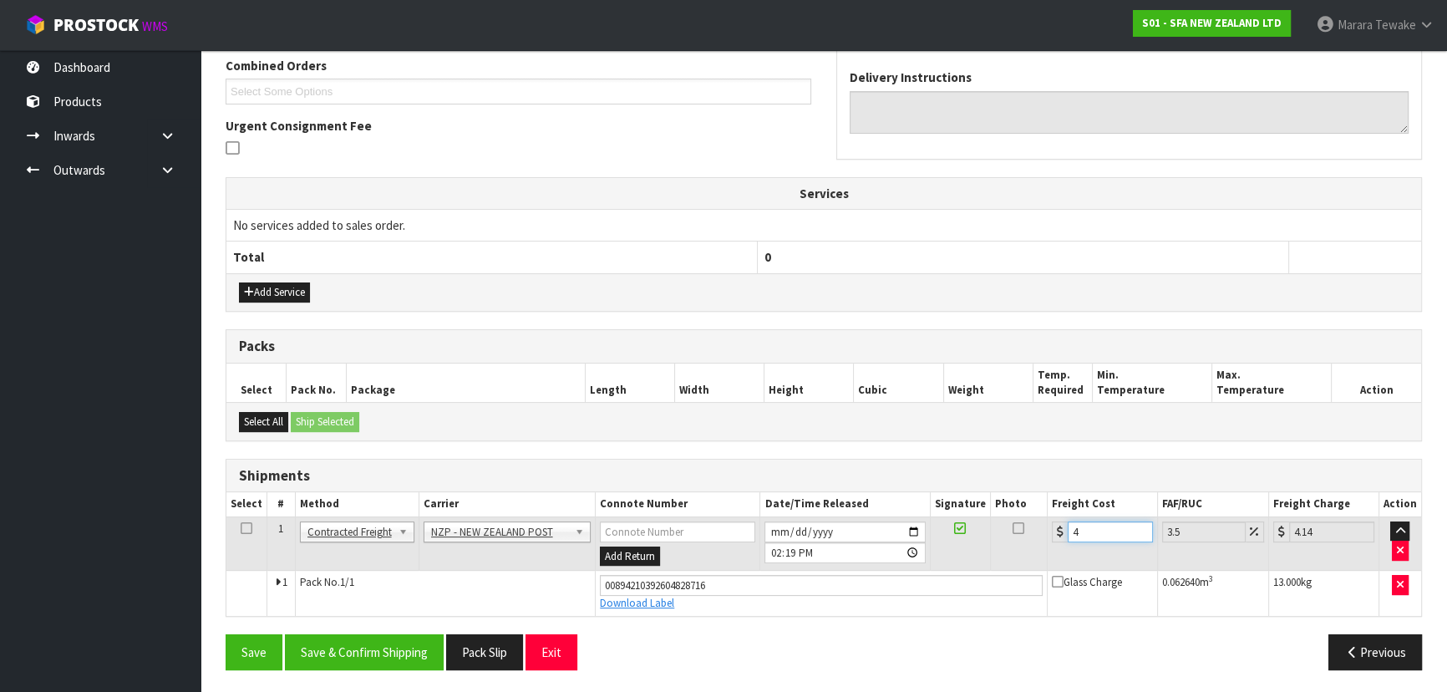
type input "4.45"
type input "4.33"
type input "4.48"
type input "4.33"
click at [351, 648] on button "Save & Confirm Shipping" at bounding box center [364, 652] width 159 height 36
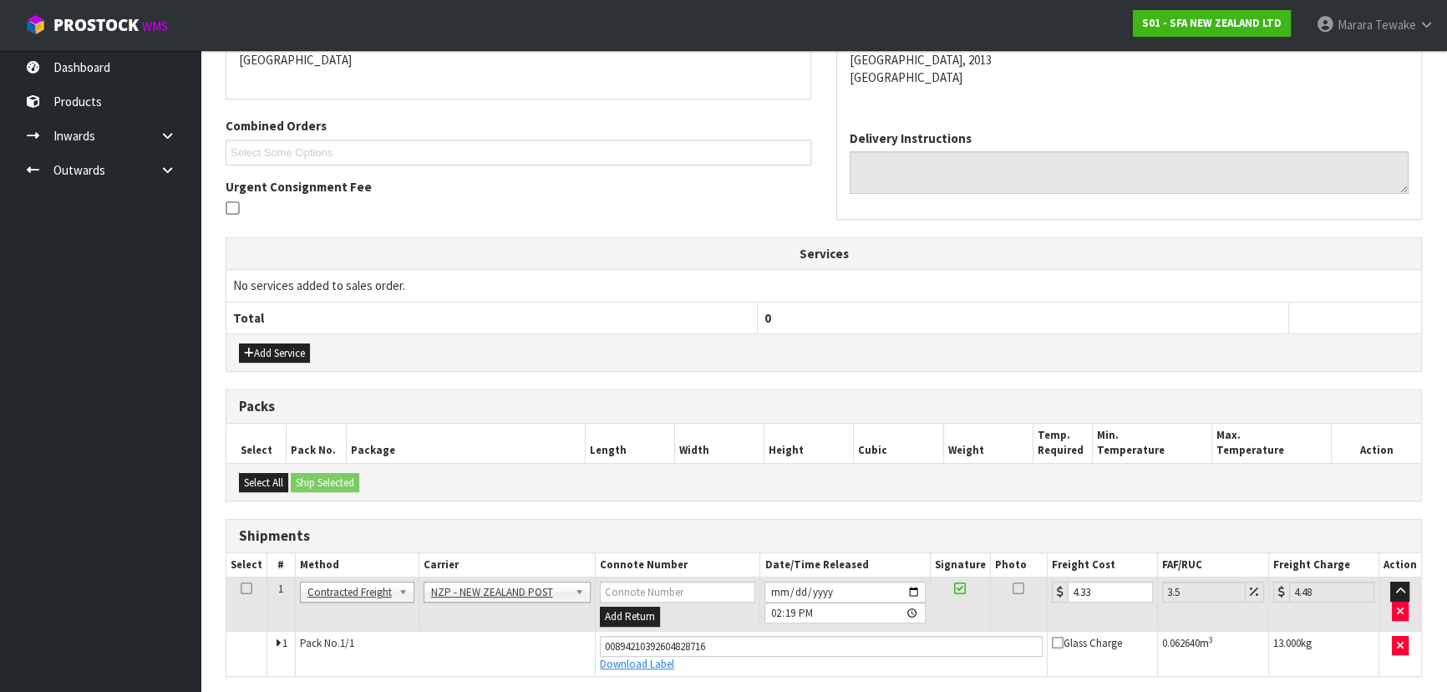
scroll to position [0, 0]
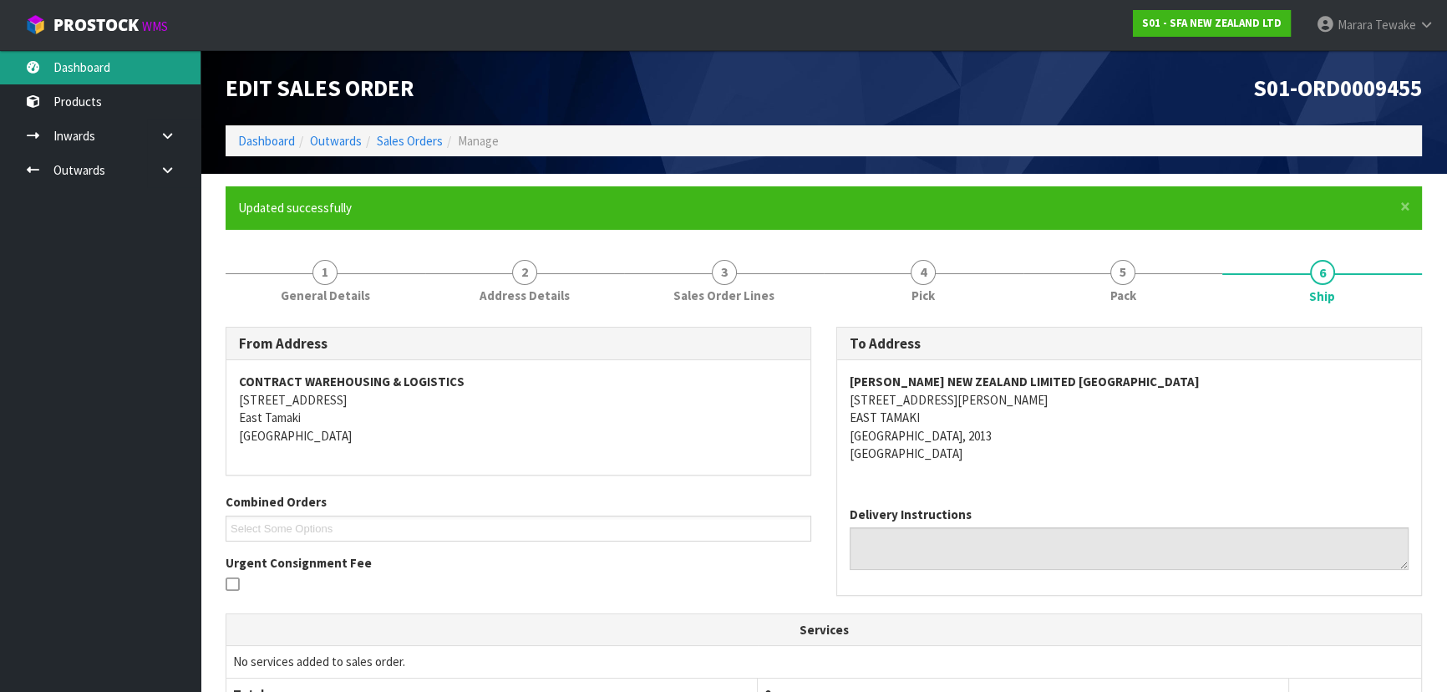
click at [82, 60] on link "Dashboard" at bounding box center [100, 67] width 200 height 34
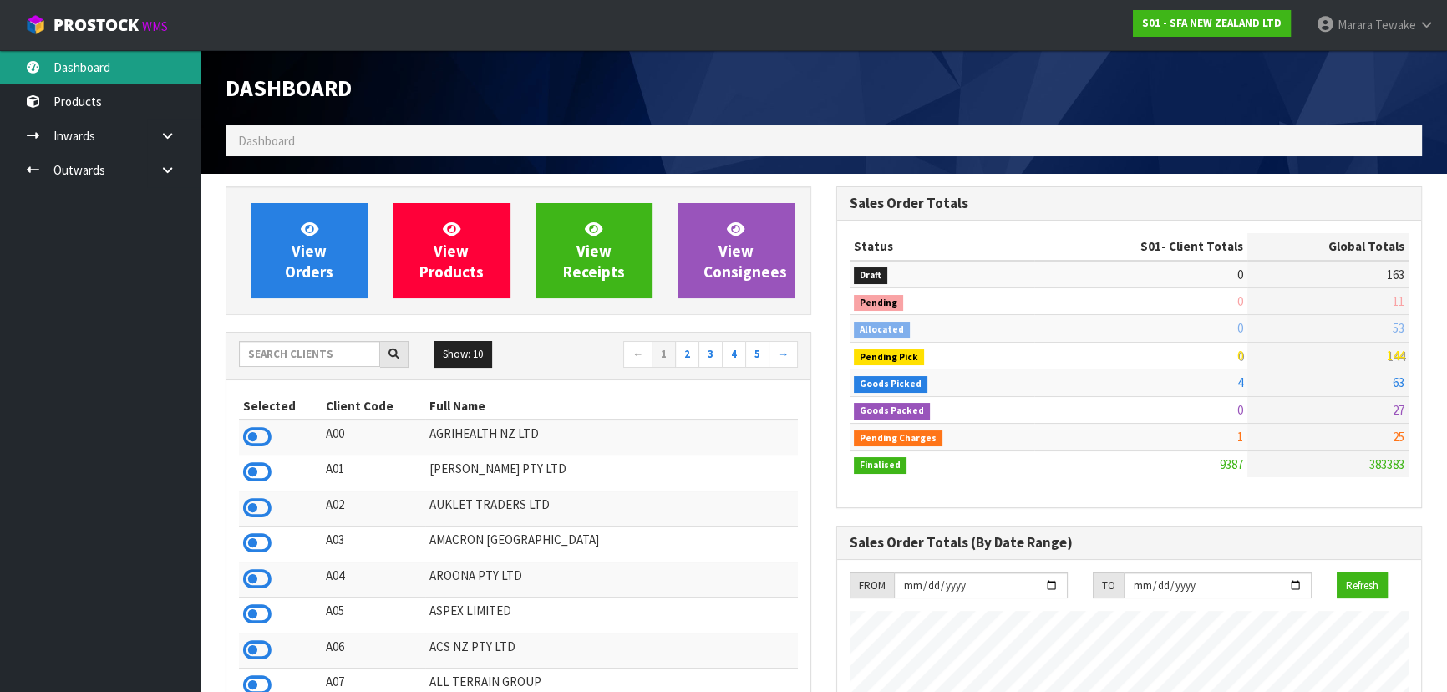
click at [129, 58] on link "Dashboard" at bounding box center [100, 67] width 200 height 34
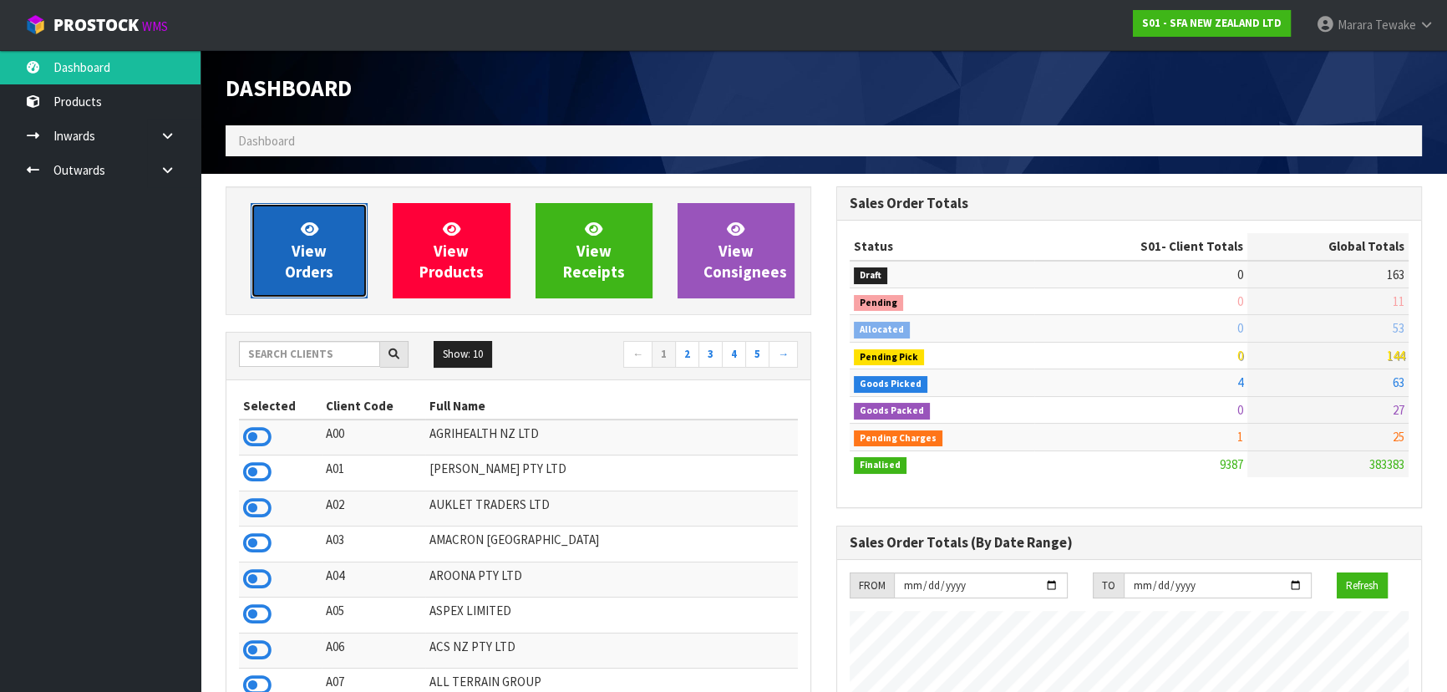
click at [312, 240] on span "View Orders" at bounding box center [309, 250] width 48 height 63
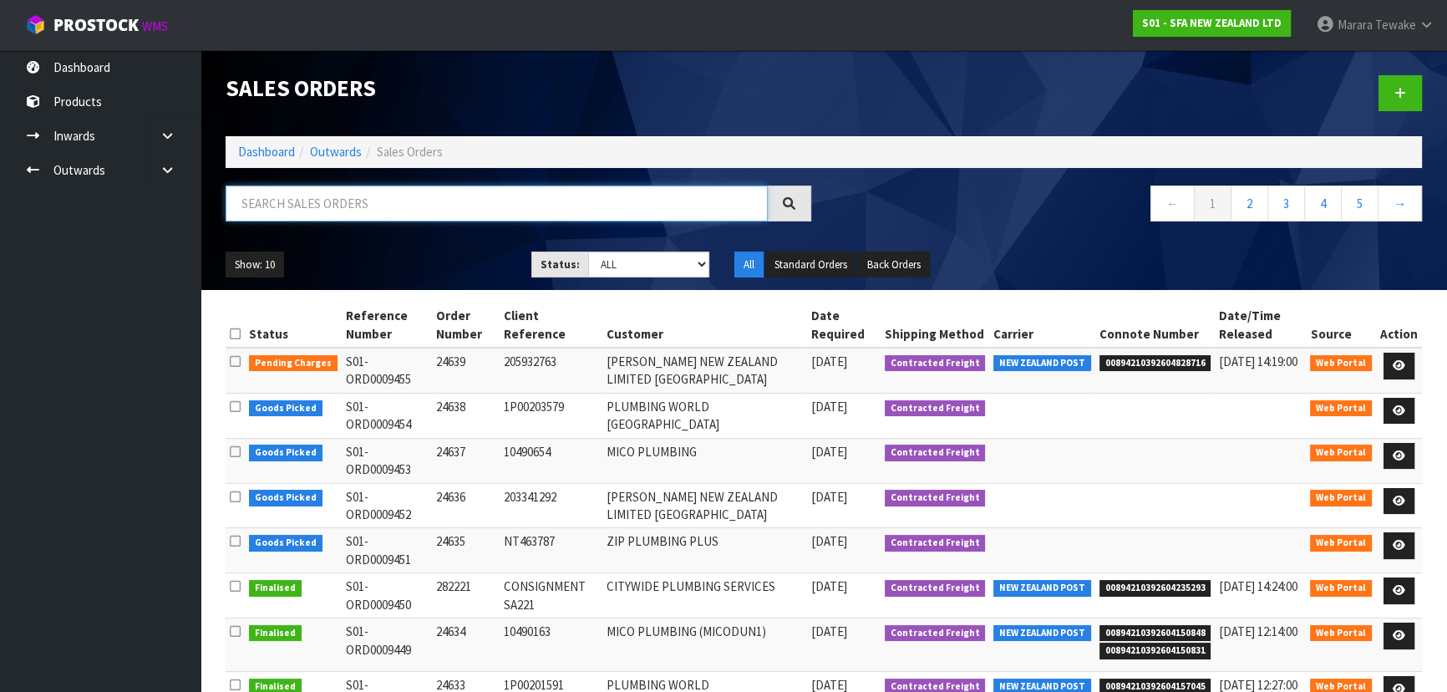
click at [451, 200] on input "text" at bounding box center [496, 203] width 542 height 36
click at [298, 196] on input "text" at bounding box center [496, 203] width 542 height 36
click at [518, 202] on input "text" at bounding box center [496, 203] width 542 height 36
type input "JOB-0414918"
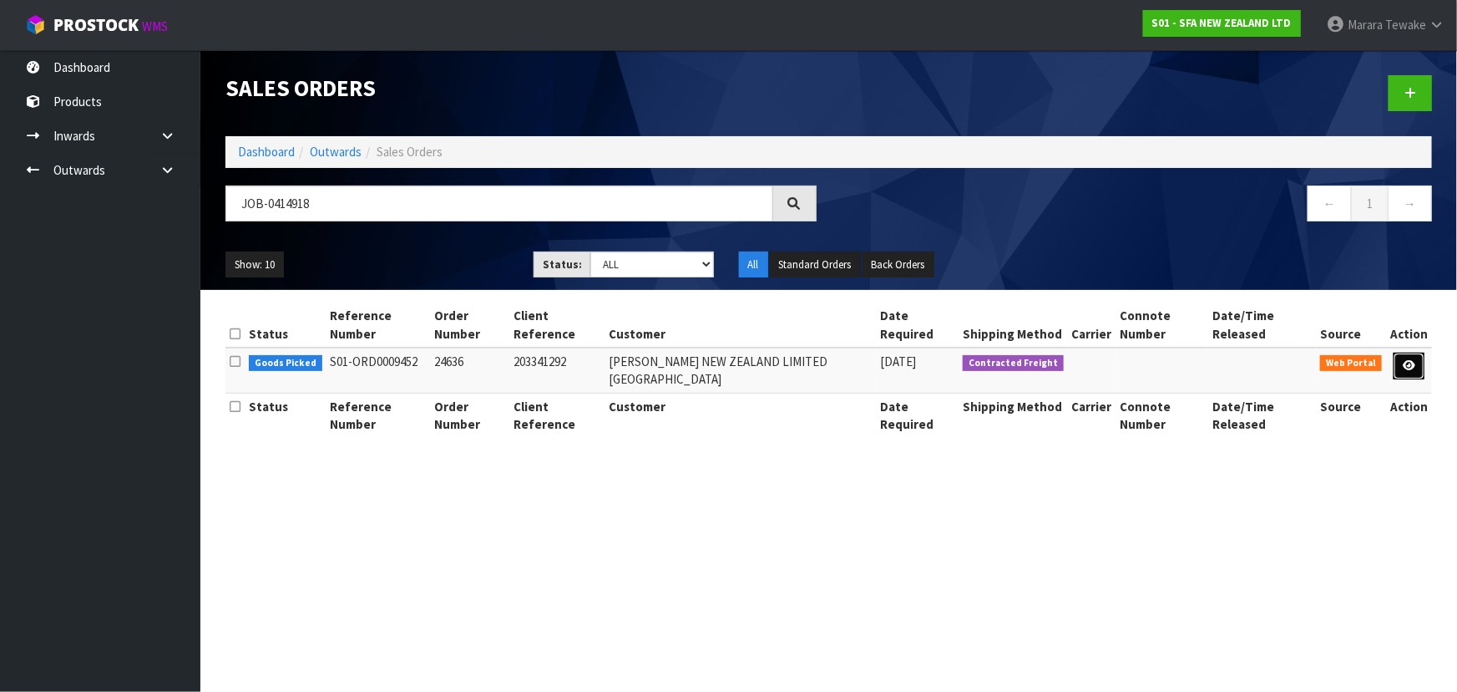
click at [1401, 363] on link at bounding box center [1409, 365] width 31 height 27
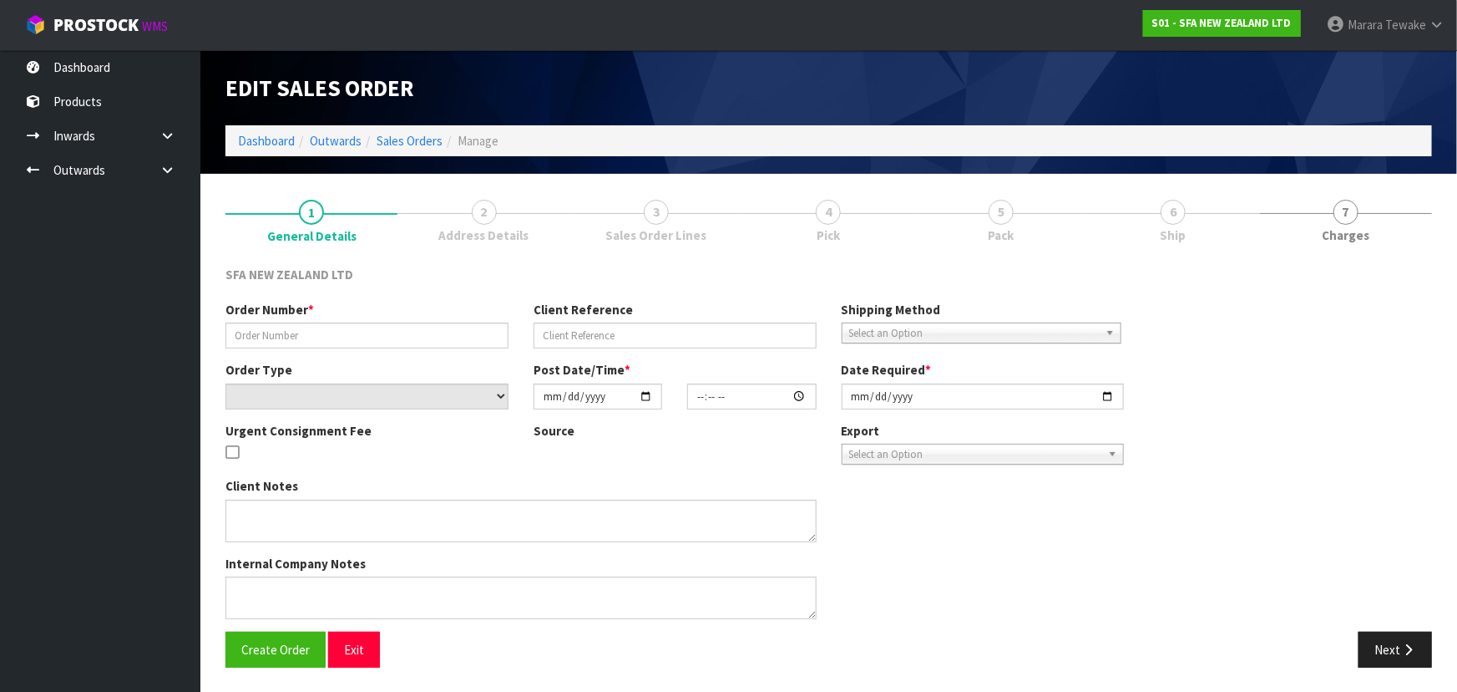
type input "24636"
type input "203341292"
select select "number:0"
type input "2025-09-29"
type input "10:41:00.000"
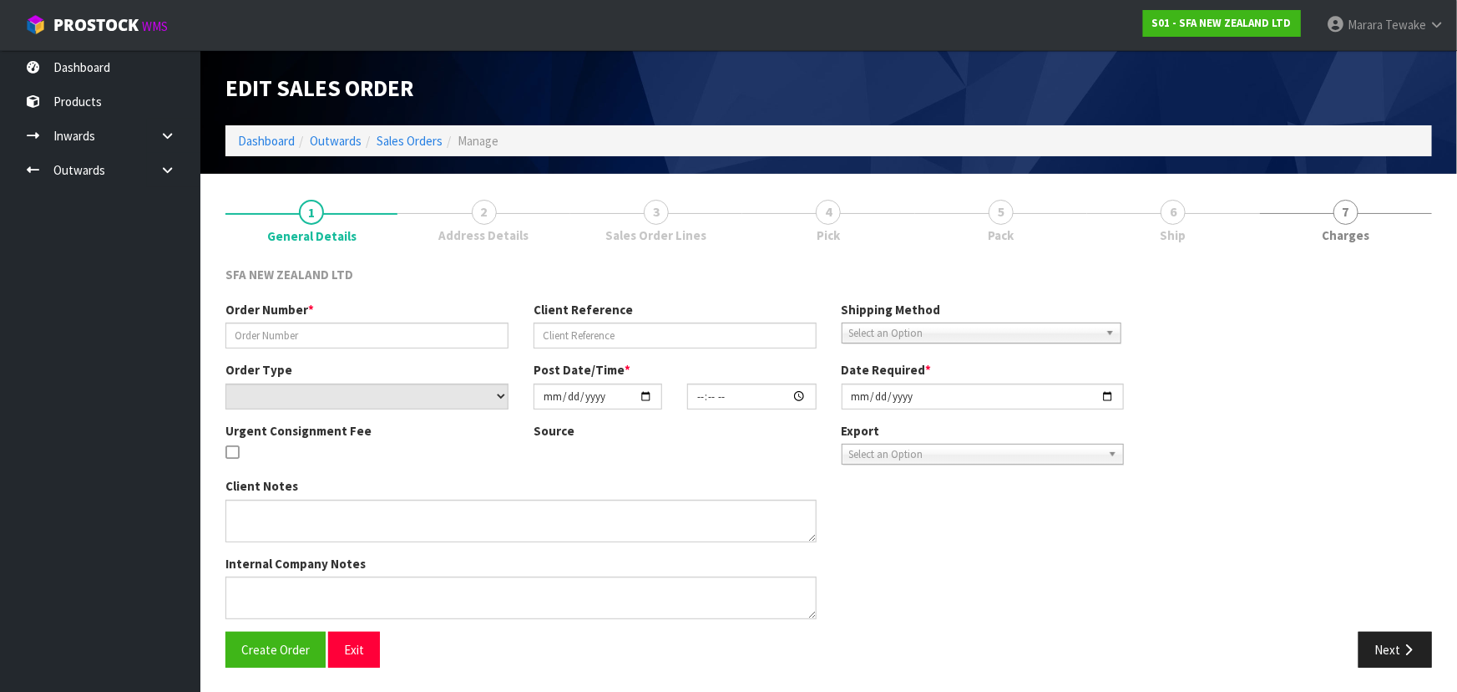
type input "2025-09-29"
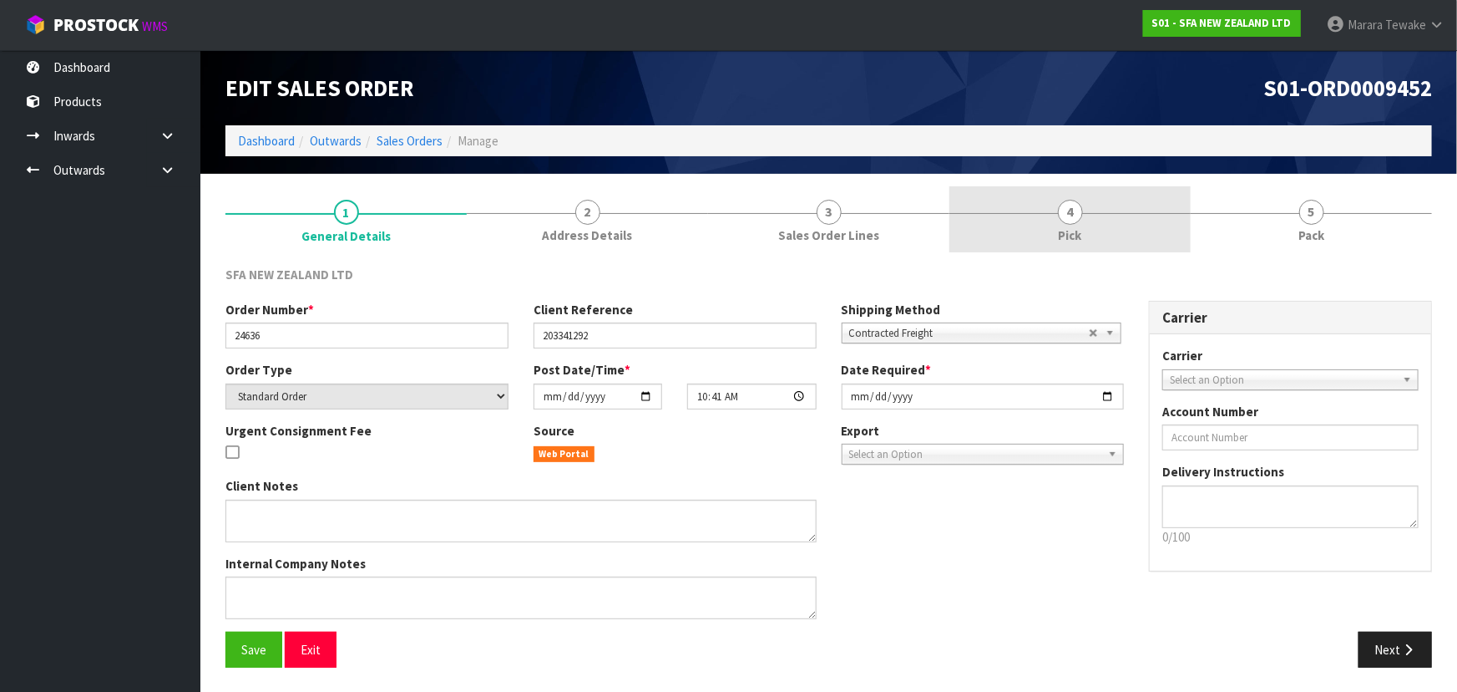
click at [1093, 216] on link "4 Pick" at bounding box center [1070, 219] width 241 height 66
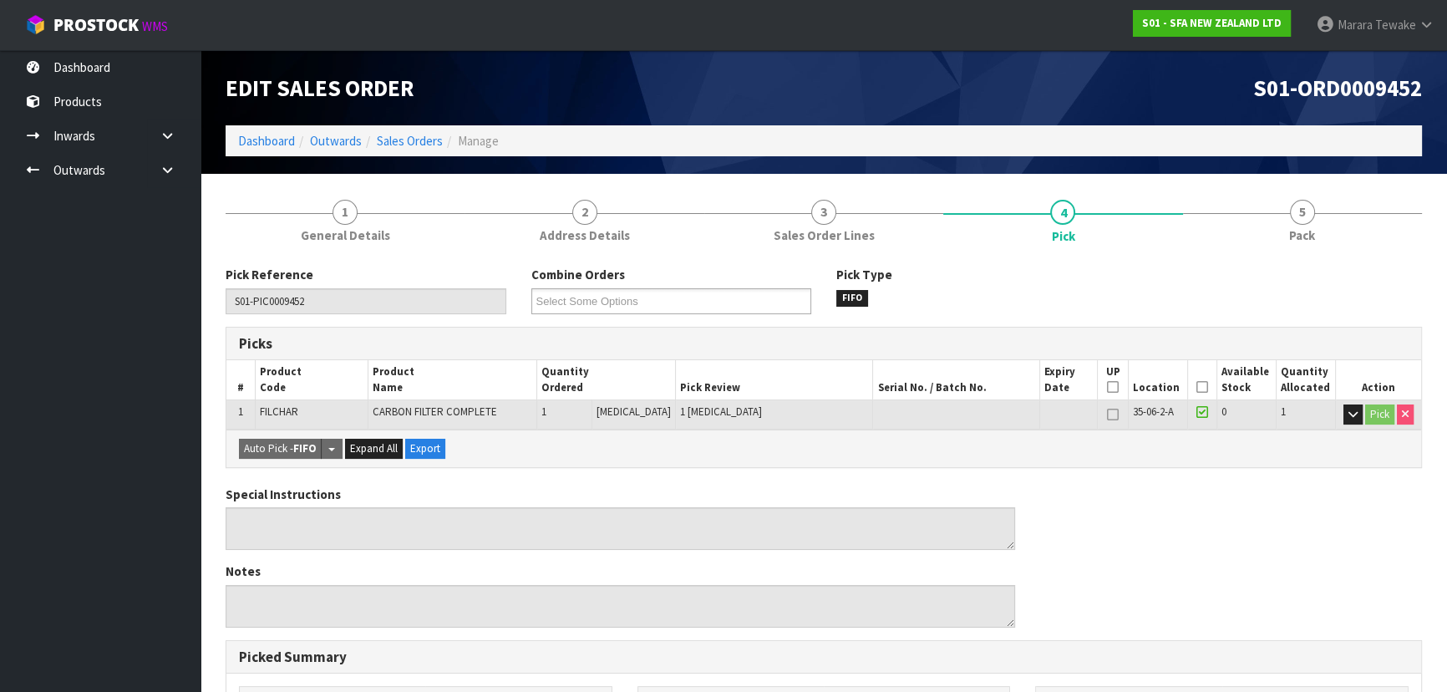
click at [1196, 388] on icon at bounding box center [1202, 387] width 12 height 1
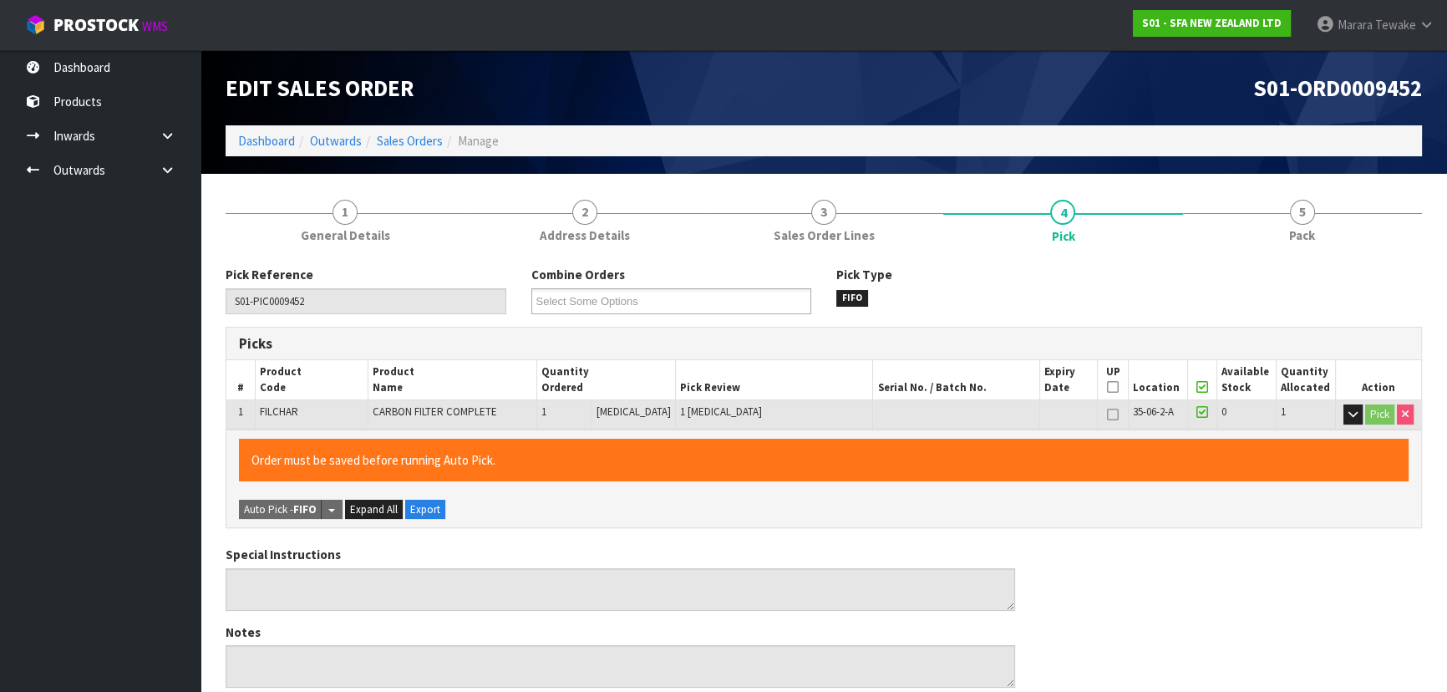
scroll to position [466, 0]
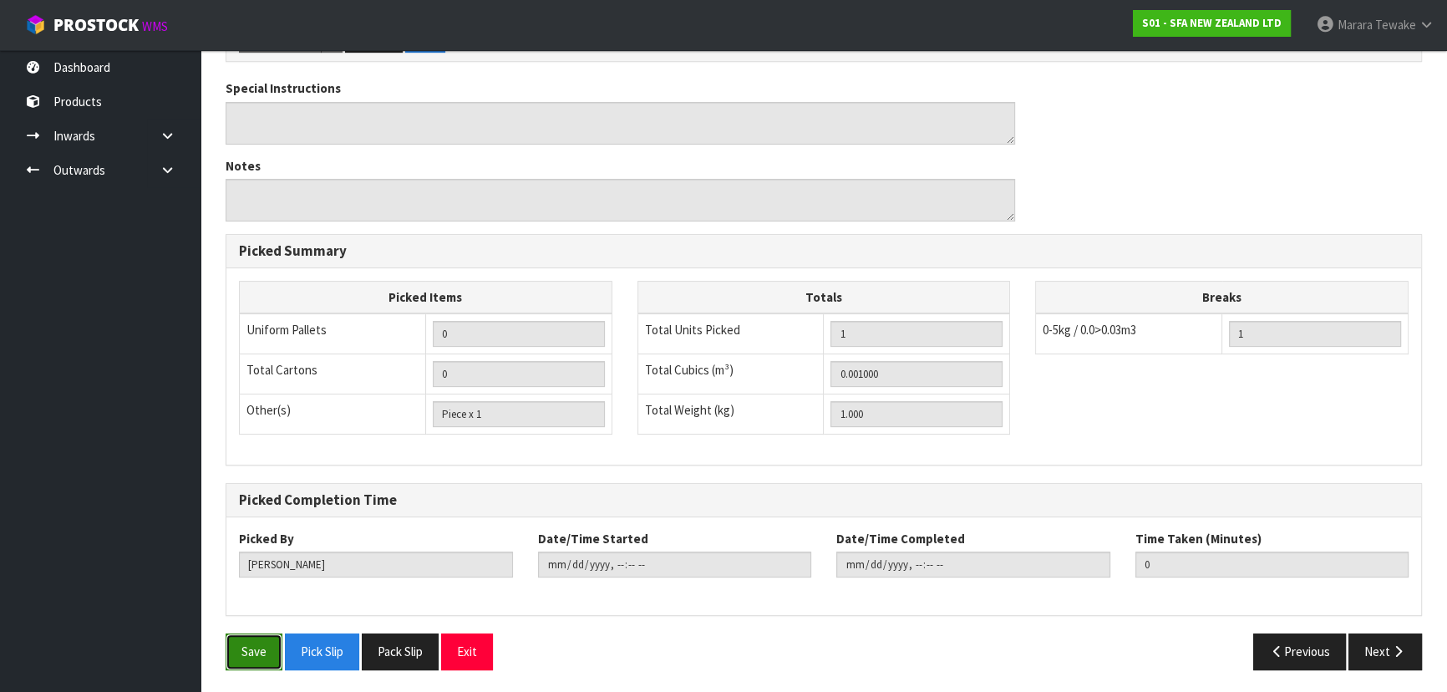
click at [242, 647] on button "Save" at bounding box center [253, 651] width 57 height 36
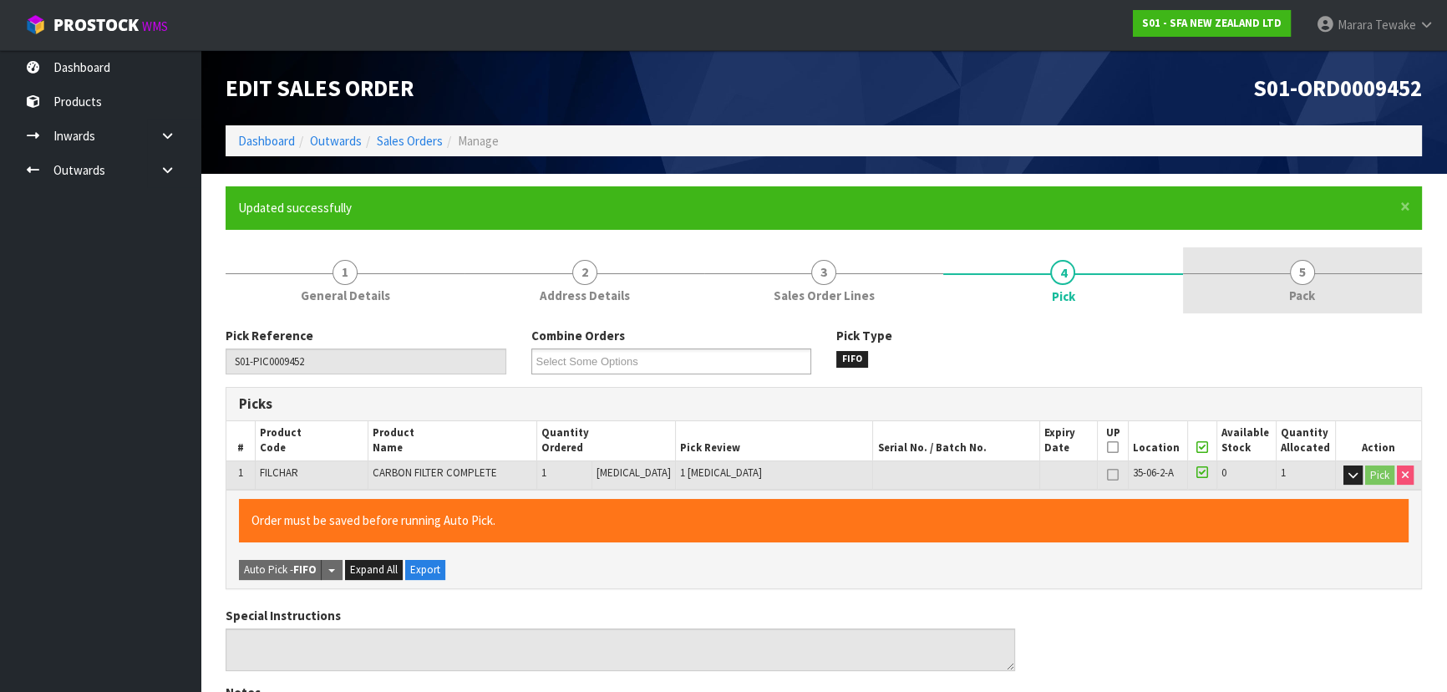
type input "Marara Tewake"
type input "2025-09-29T14:23:13"
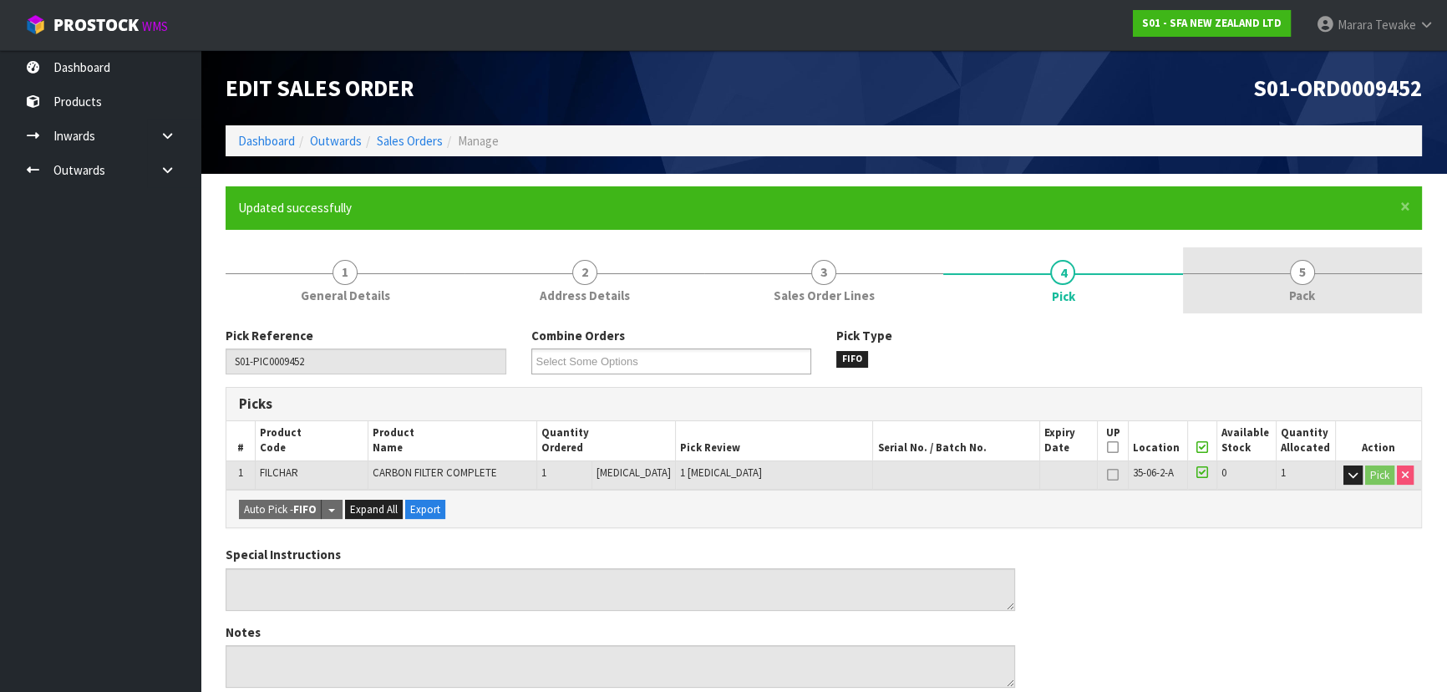
click at [1311, 268] on span "5" at bounding box center [1301, 272] width 25 height 25
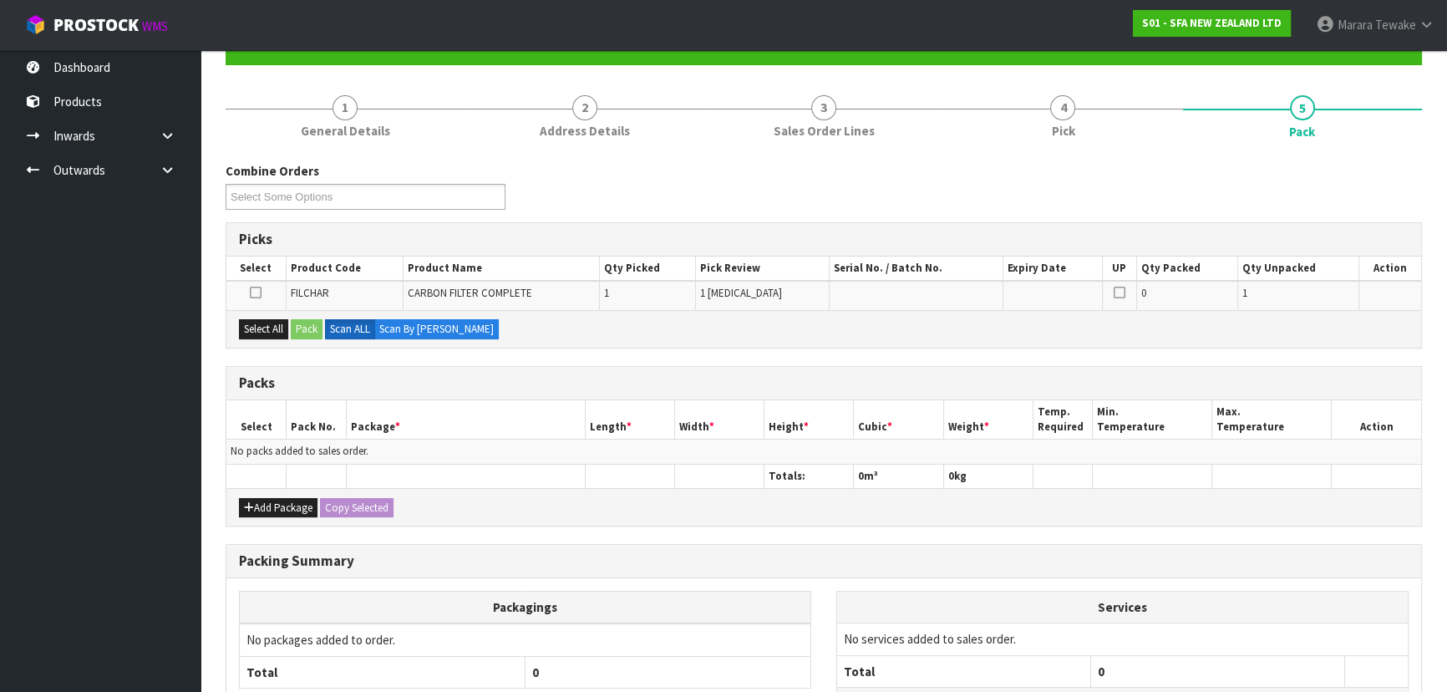
scroll to position [305, 0]
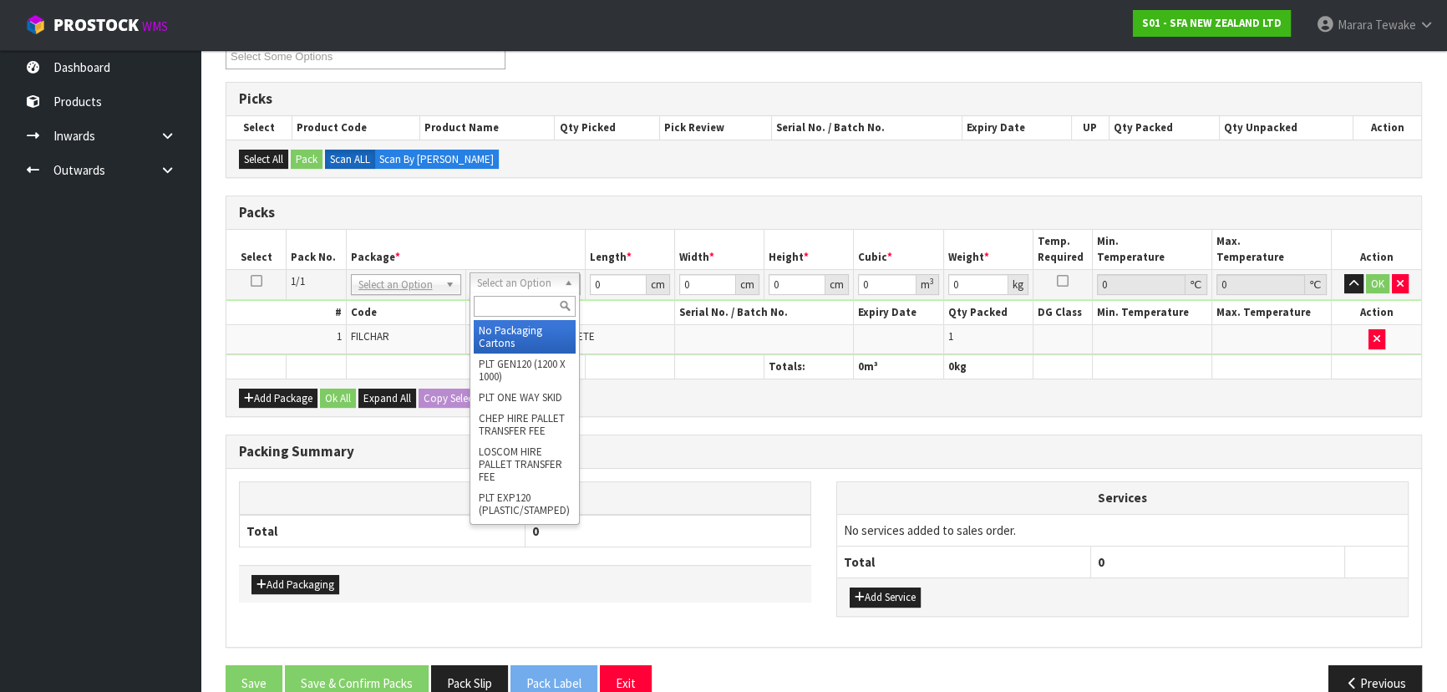
click at [510, 299] on input "text" at bounding box center [525, 306] width 102 height 21
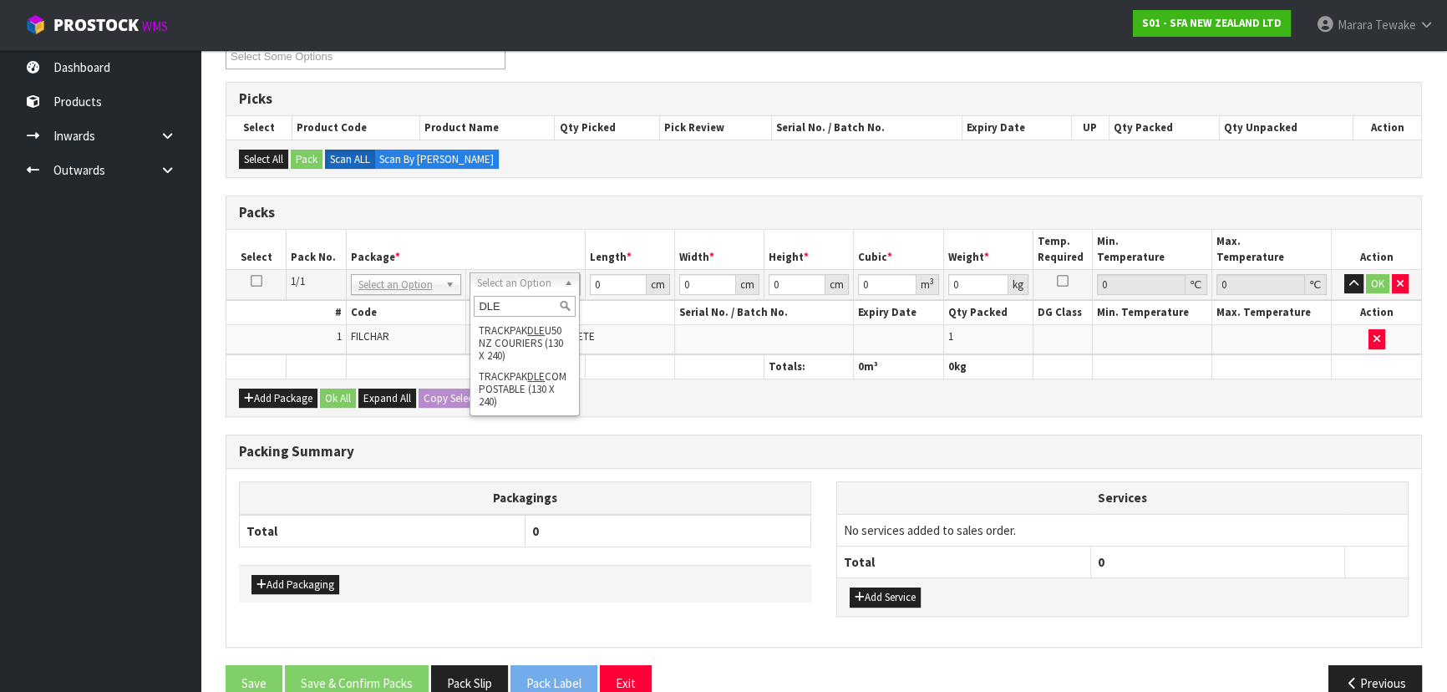
type input "DLE"
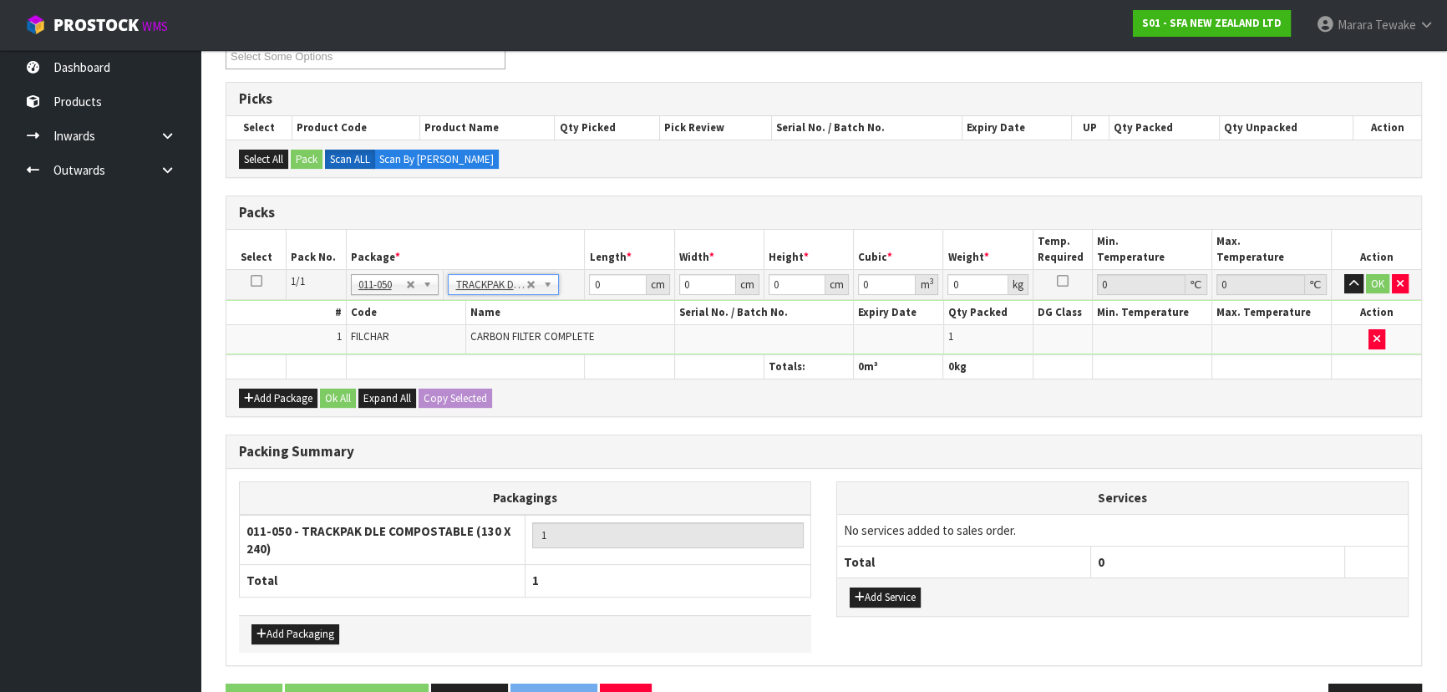
type input "13"
type input "24"
type input "0.01"
type input "0.000003"
type input "1.01"
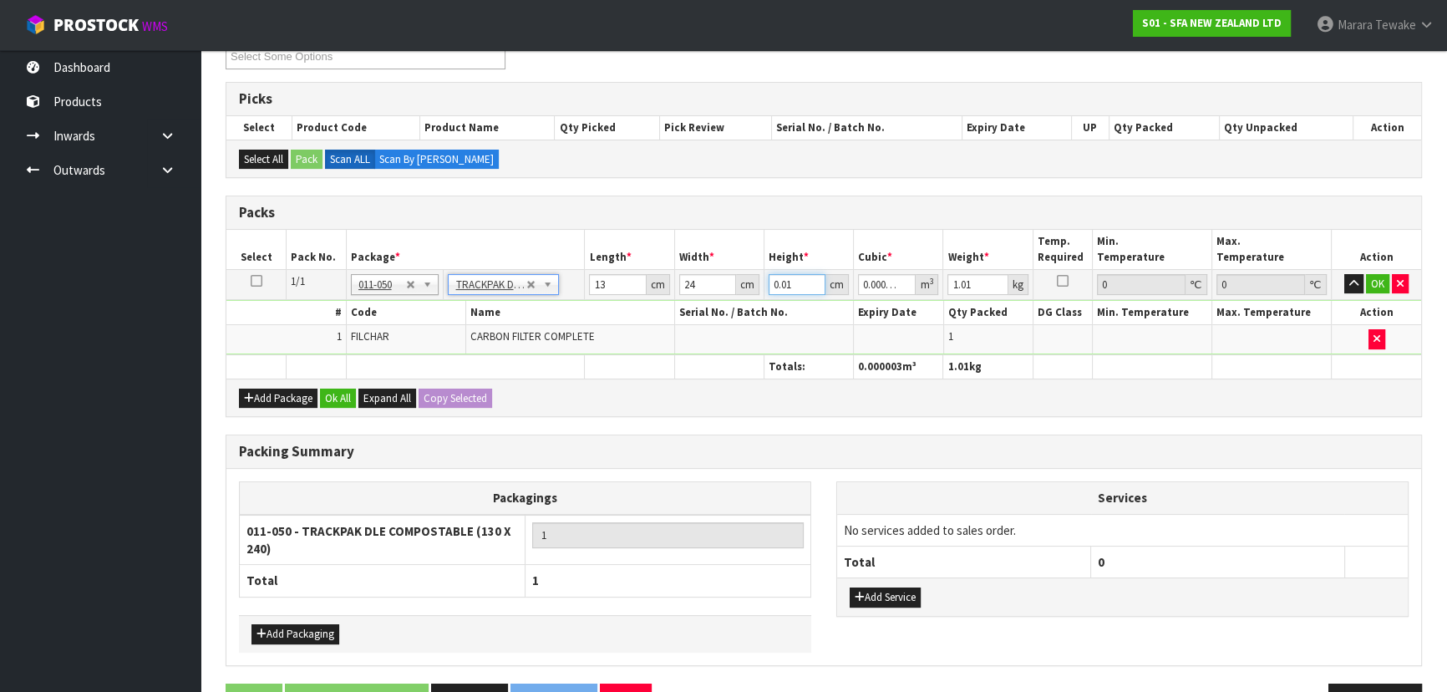
drag, startPoint x: 793, startPoint y: 278, endPoint x: 723, endPoint y: 246, distance: 76.2
click at [723, 246] on table "Select Pack No. Package * Length * Width * Height * Cubic * Weight * Temp. Requ…" at bounding box center [823, 304] width 1194 height 149
type input "7"
type input "0.002184"
type input "7"
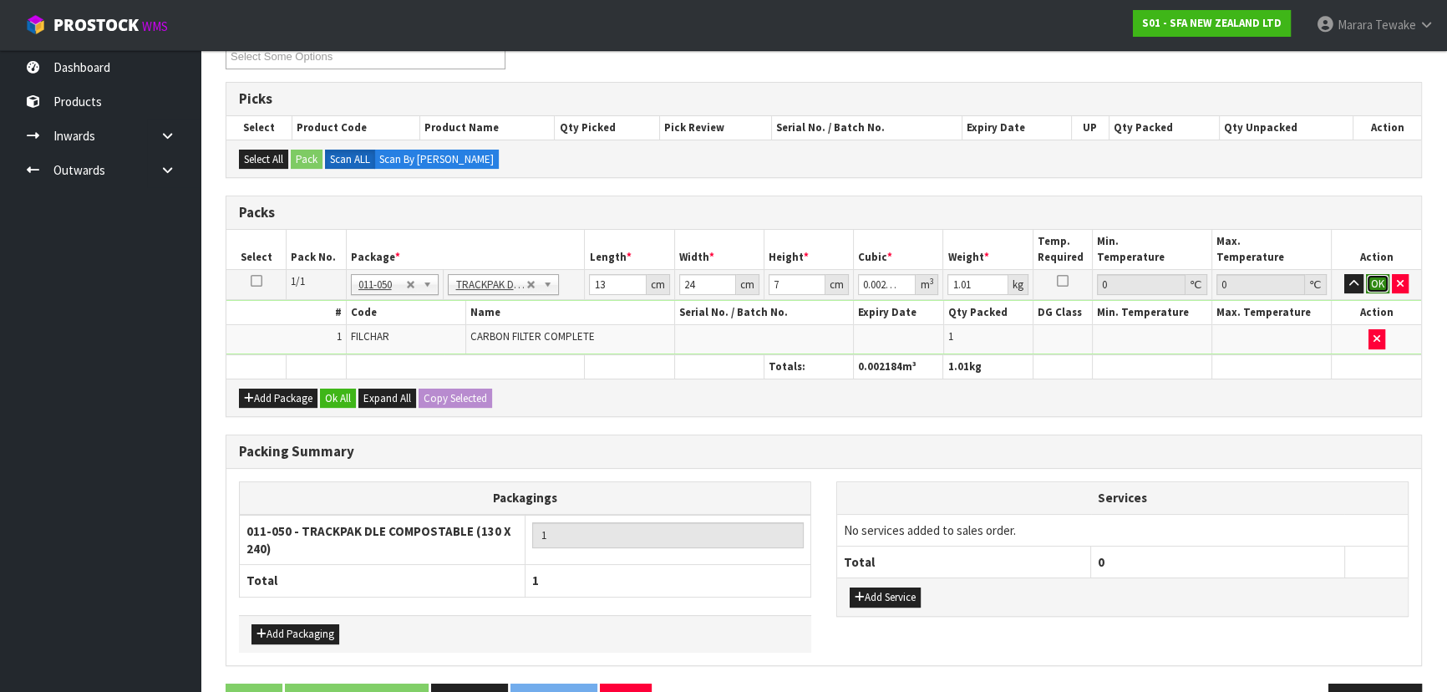
click at [1376, 275] on button "OK" at bounding box center [1376, 284] width 23 height 20
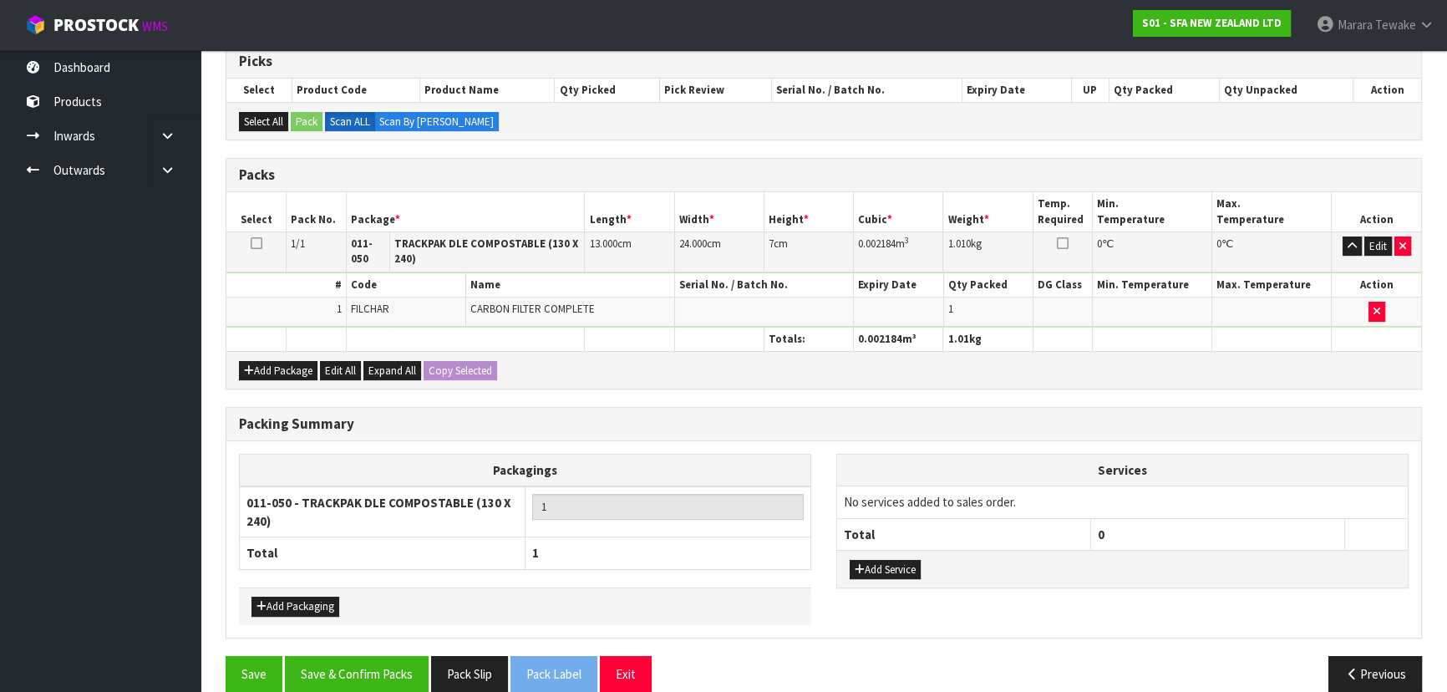
scroll to position [363, 0]
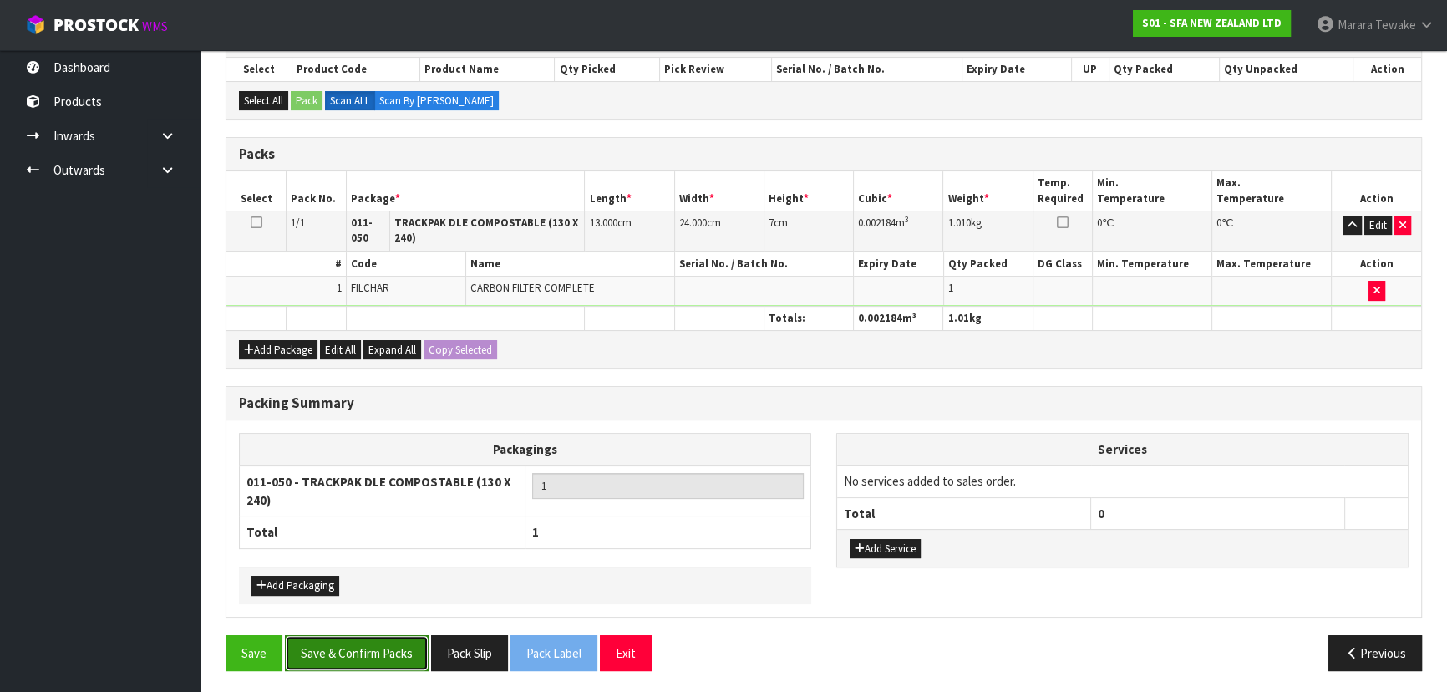
click at [352, 654] on button "Save & Confirm Packs" at bounding box center [357, 653] width 144 height 36
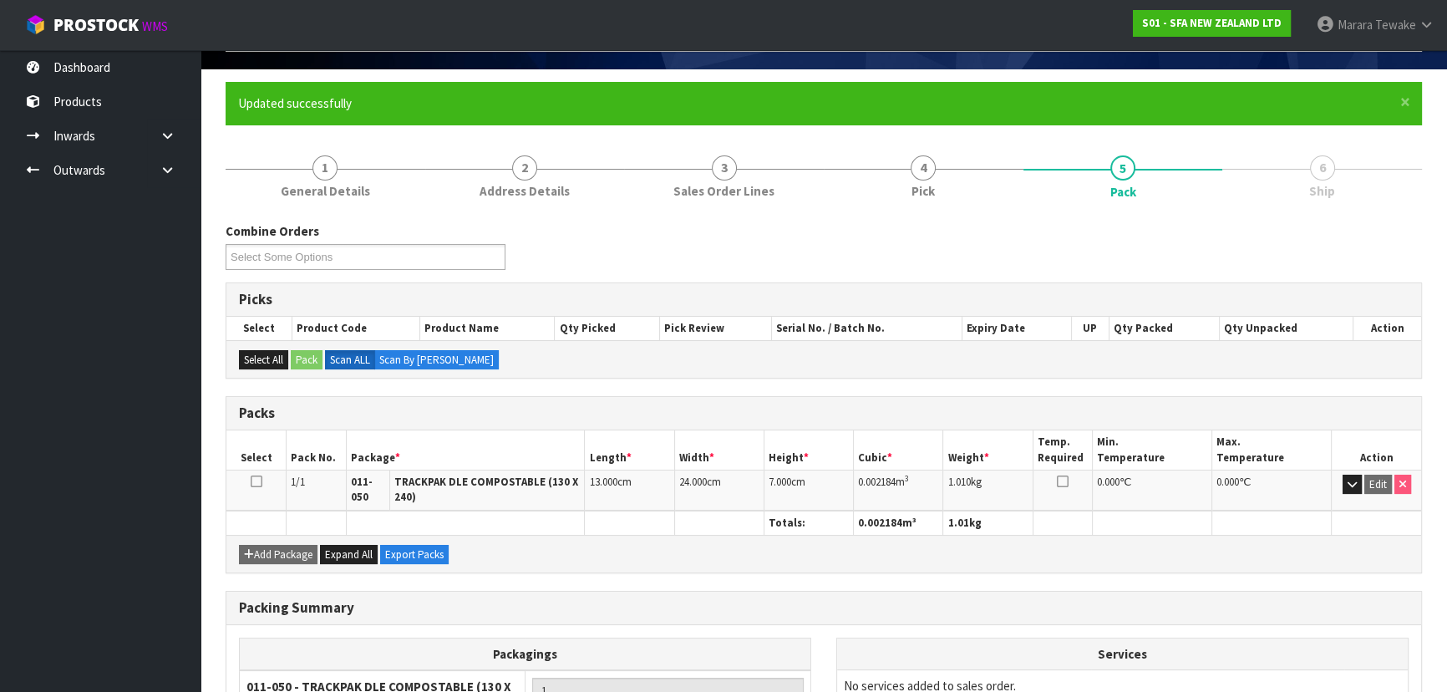
scroll to position [272, 0]
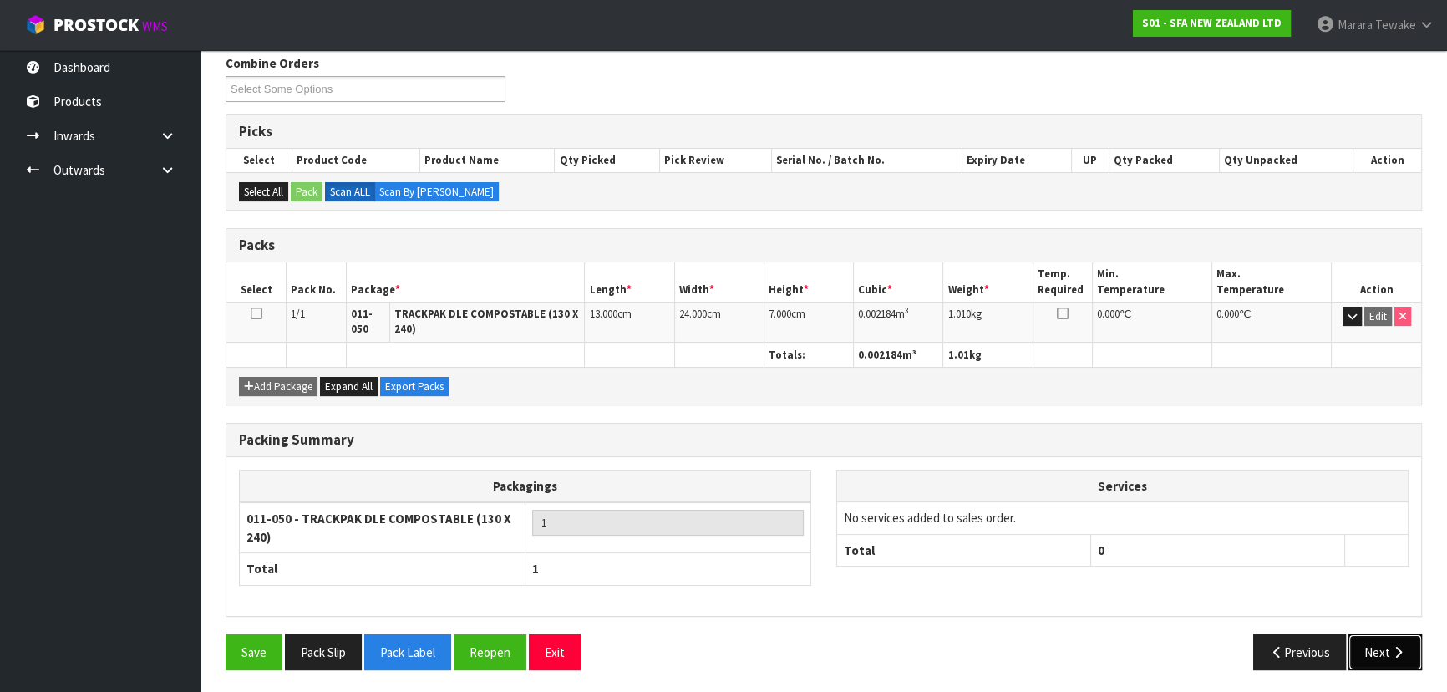
click at [1374, 642] on button "Next" at bounding box center [1384, 652] width 73 height 36
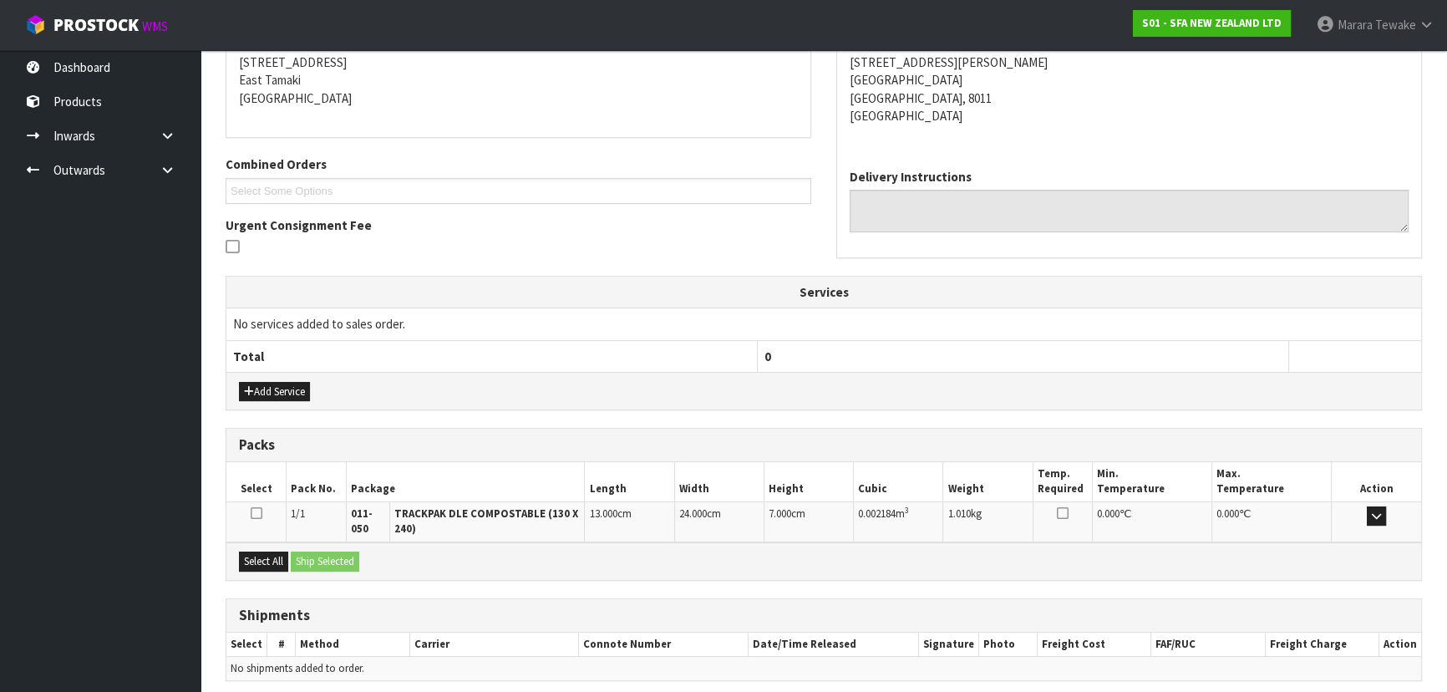
scroll to position [402, 0]
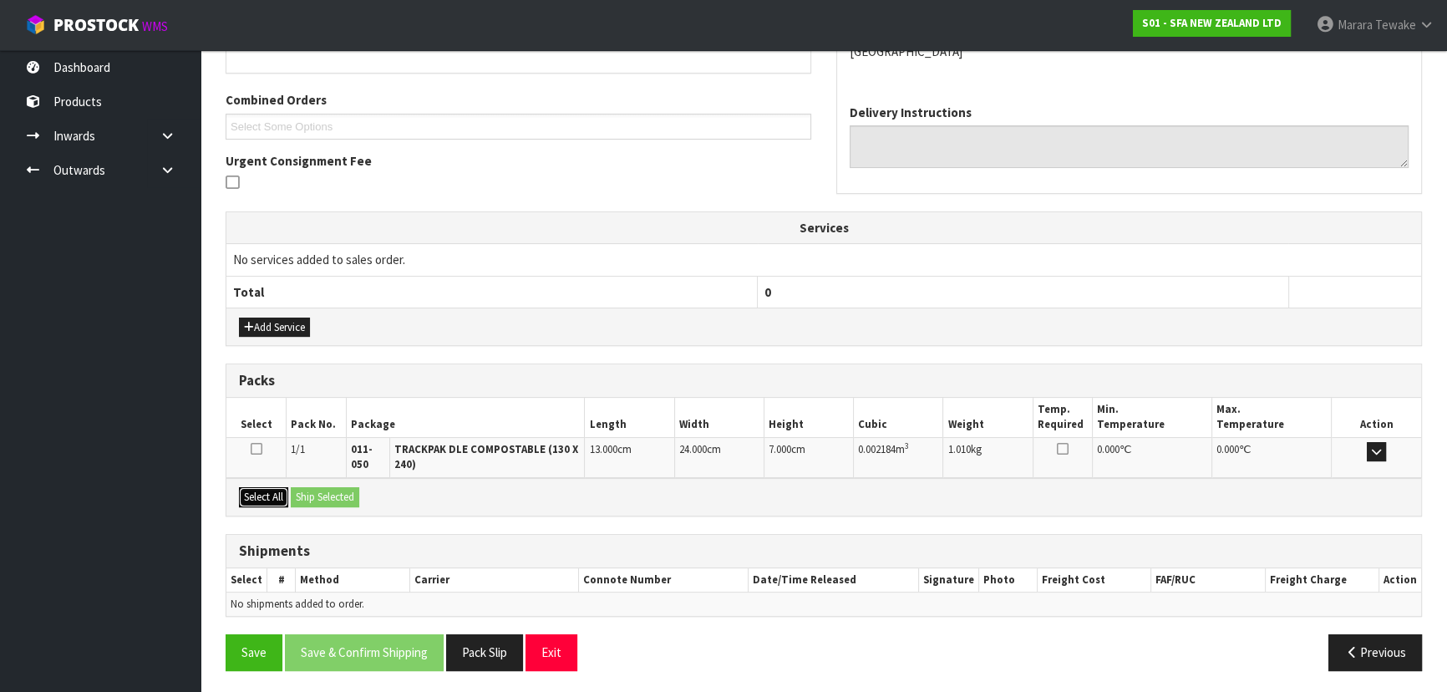
click at [259, 496] on button "Select All" at bounding box center [263, 497] width 49 height 20
click at [312, 491] on button "Ship Selected" at bounding box center [325, 497] width 68 height 20
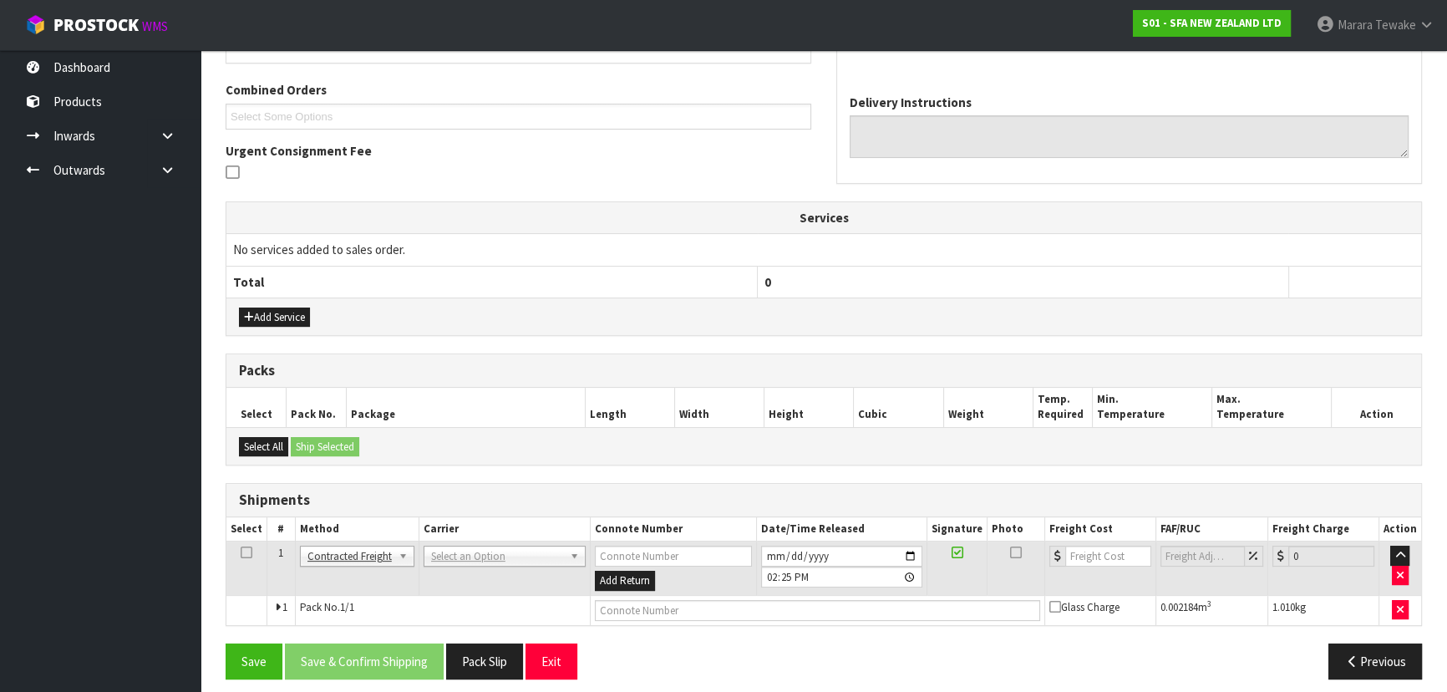
scroll to position [421, 0]
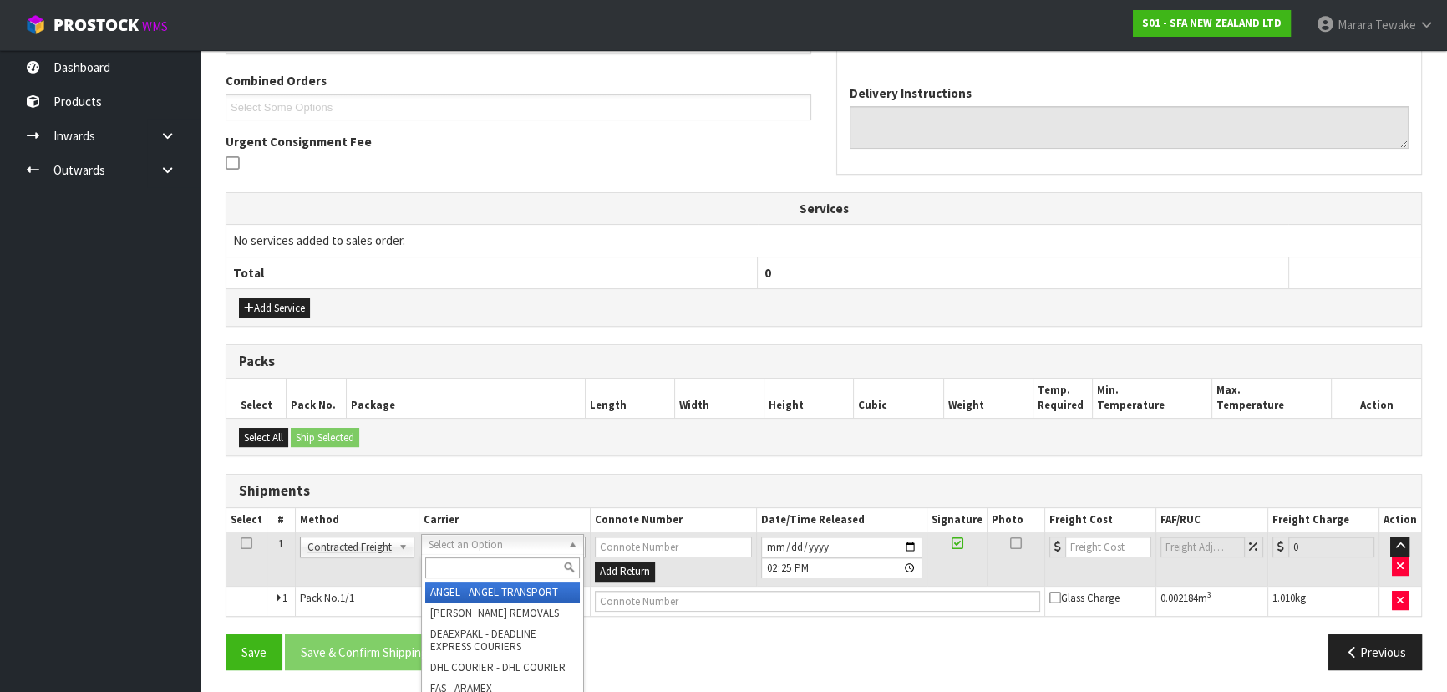
click at [511, 569] on input "text" at bounding box center [502, 567] width 155 height 21
type input "NZP"
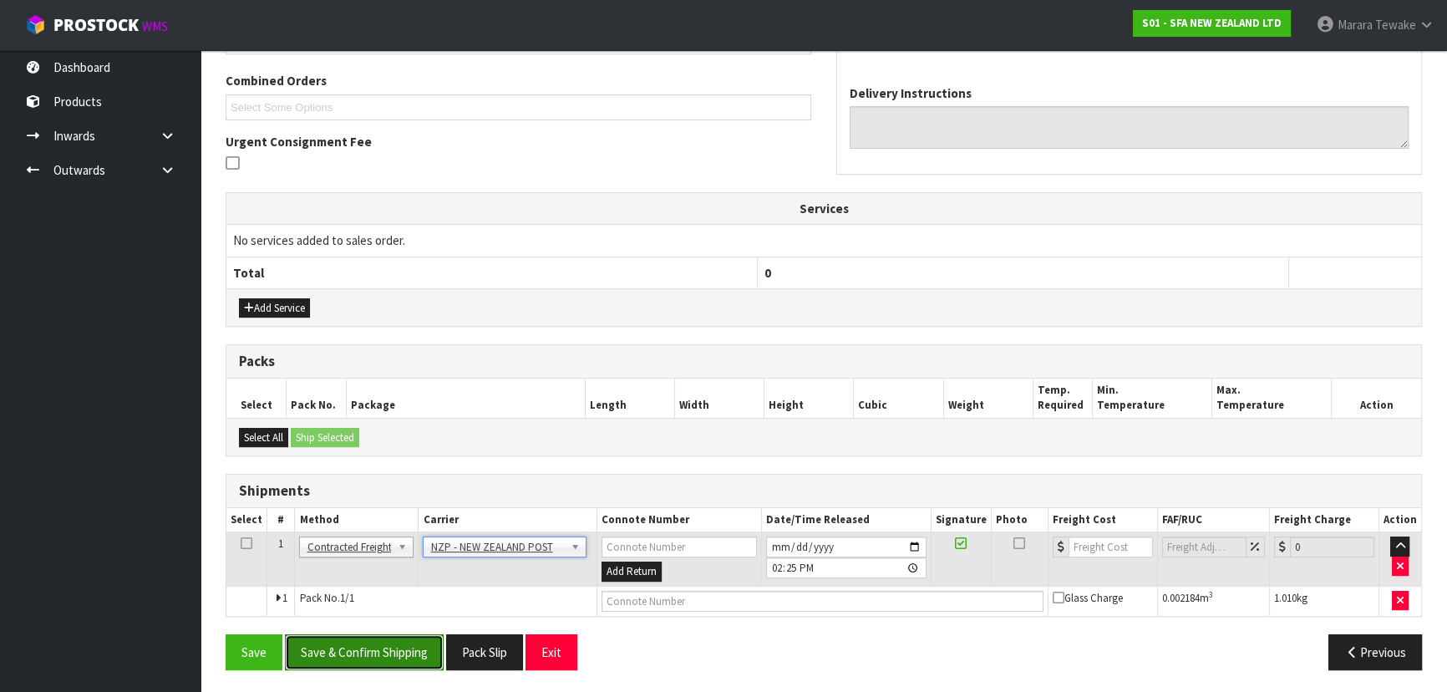
click at [402, 663] on button "Save & Confirm Shipping" at bounding box center [364, 652] width 159 height 36
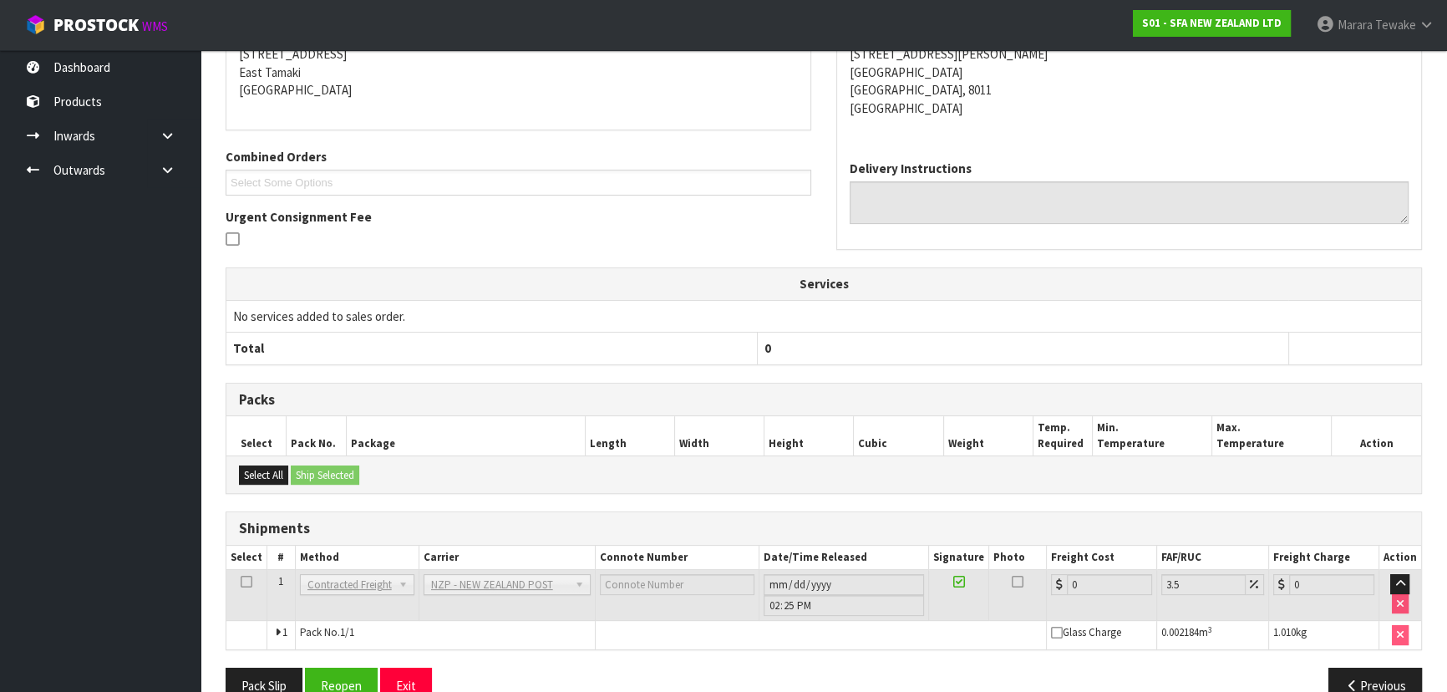
scroll to position [379, 0]
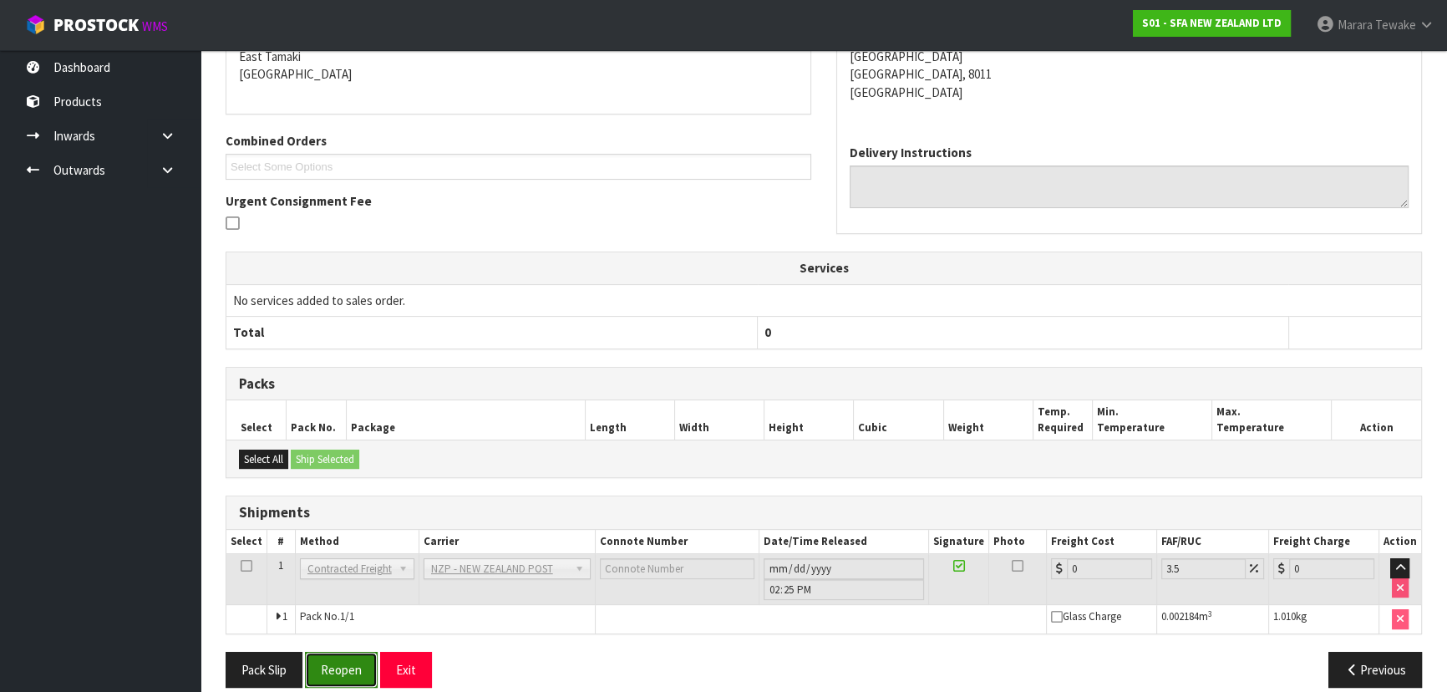
click at [356, 664] on button "Reopen" at bounding box center [341, 669] width 73 height 36
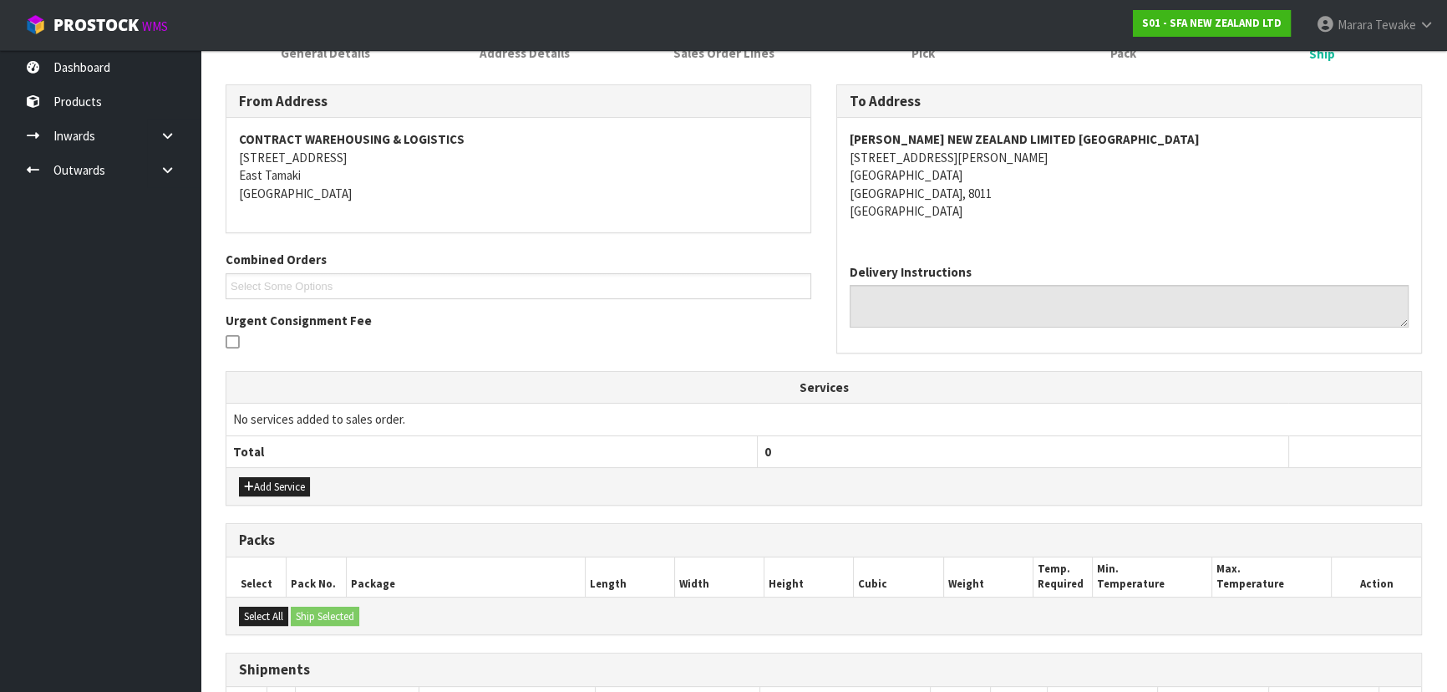
scroll to position [421, 0]
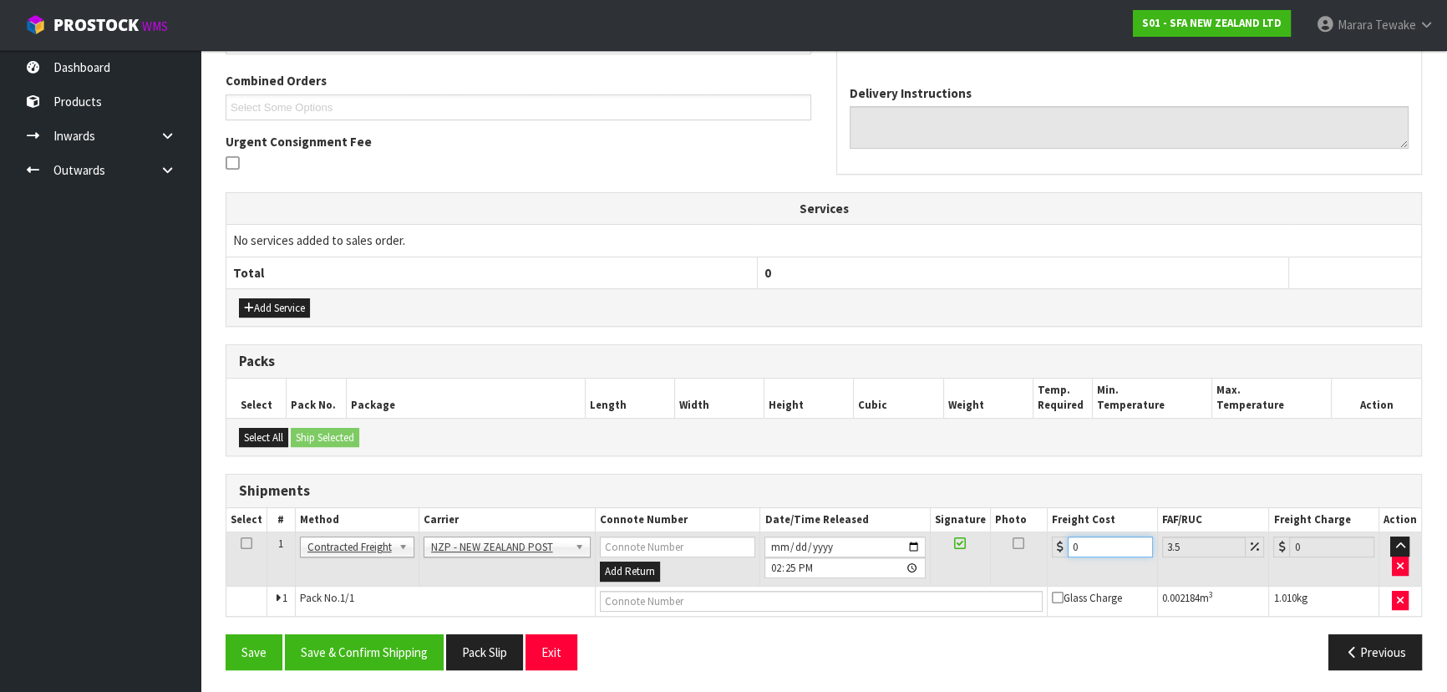
drag, startPoint x: 1086, startPoint y: 543, endPoint x: 1042, endPoint y: 540, distance: 43.5
click at [1042, 540] on tr "1 Client Local Pickup Customer Local Pickup Company Freight Contracted Freight …" at bounding box center [823, 559] width 1194 height 54
type input "3"
type input "3.1"
type input "3.6"
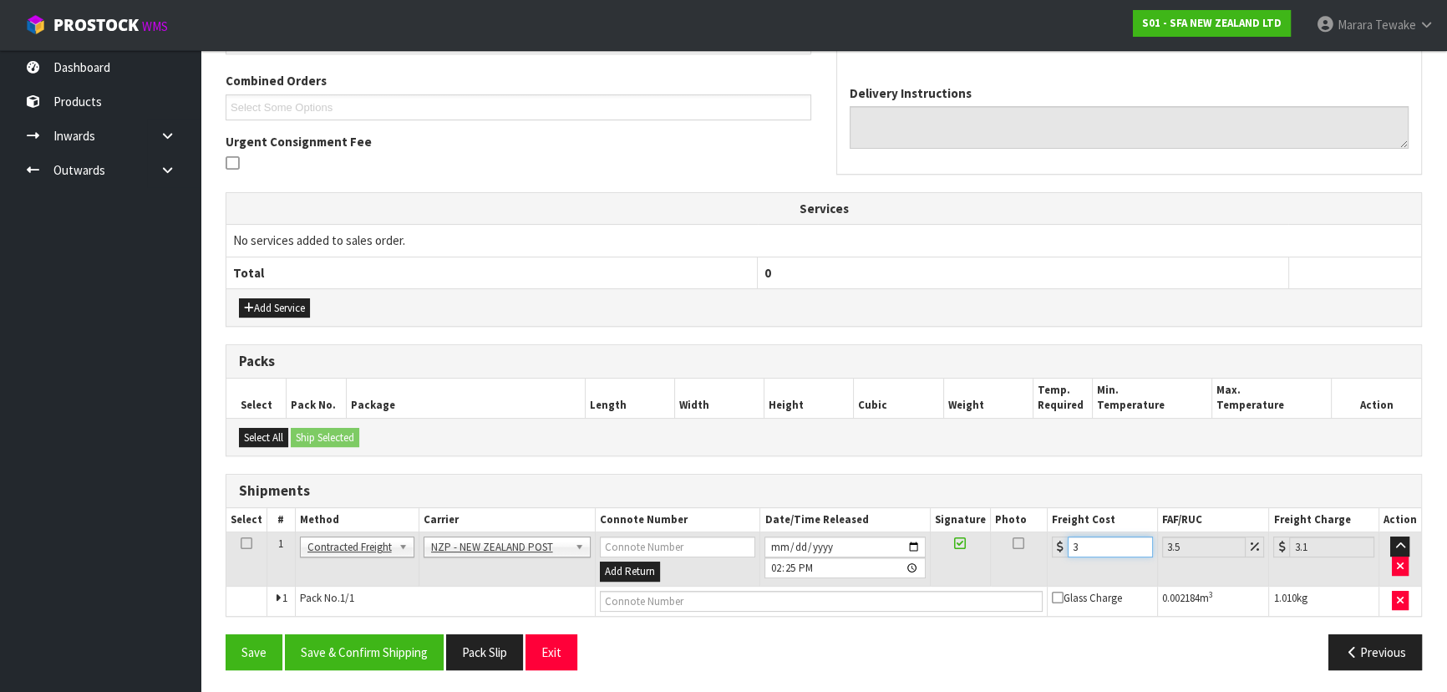
type input "3.73"
type input "3.60"
drag, startPoint x: 343, startPoint y: 644, endPoint x: 509, endPoint y: 643, distance: 165.4
click at [343, 644] on button "Save & Confirm Shipping" at bounding box center [364, 652] width 159 height 36
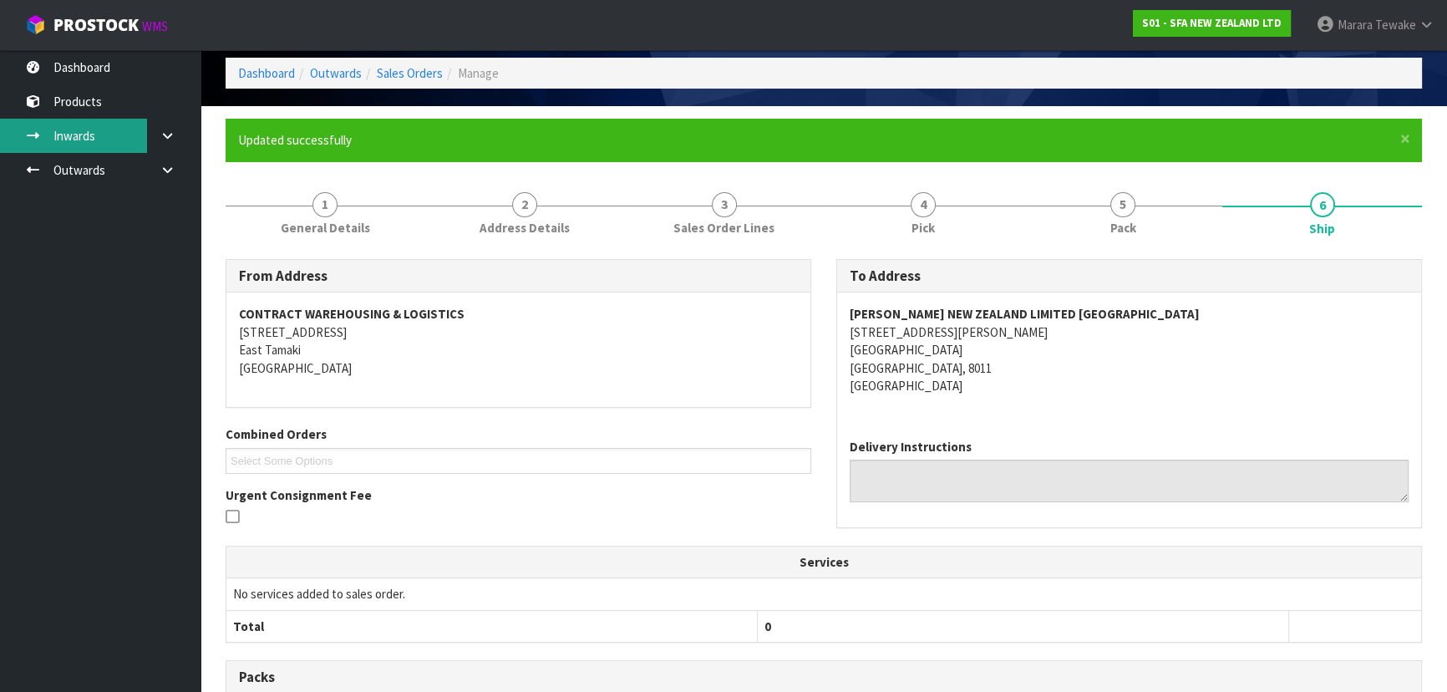
scroll to position [0, 0]
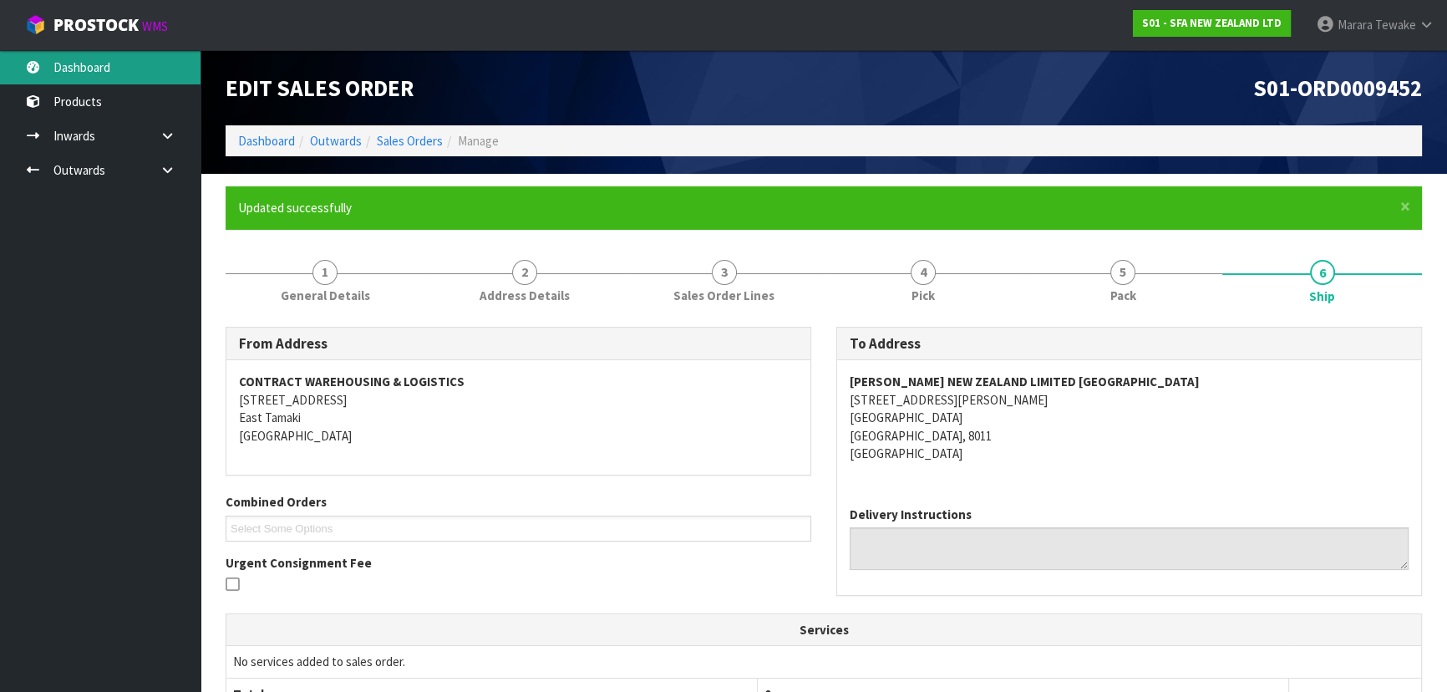
click at [156, 72] on link "Dashboard" at bounding box center [100, 67] width 200 height 34
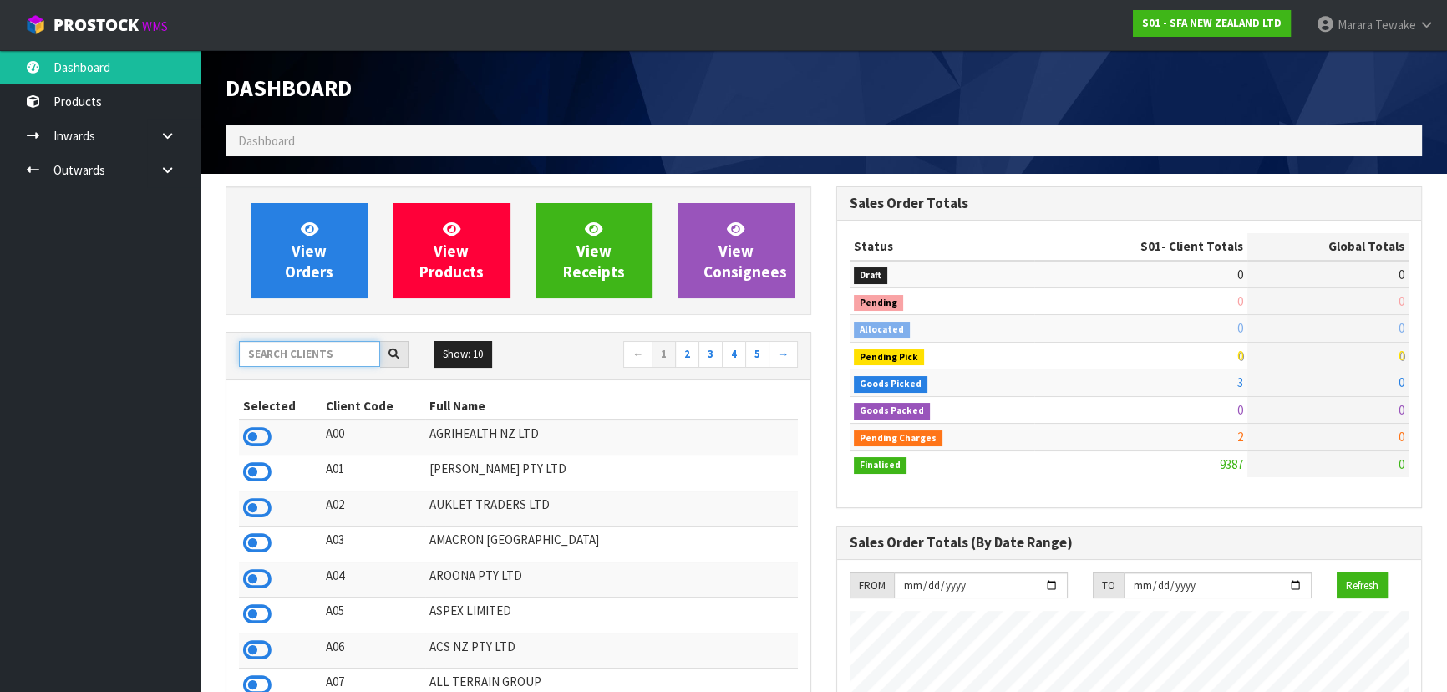
click at [301, 357] on input "text" at bounding box center [309, 354] width 141 height 26
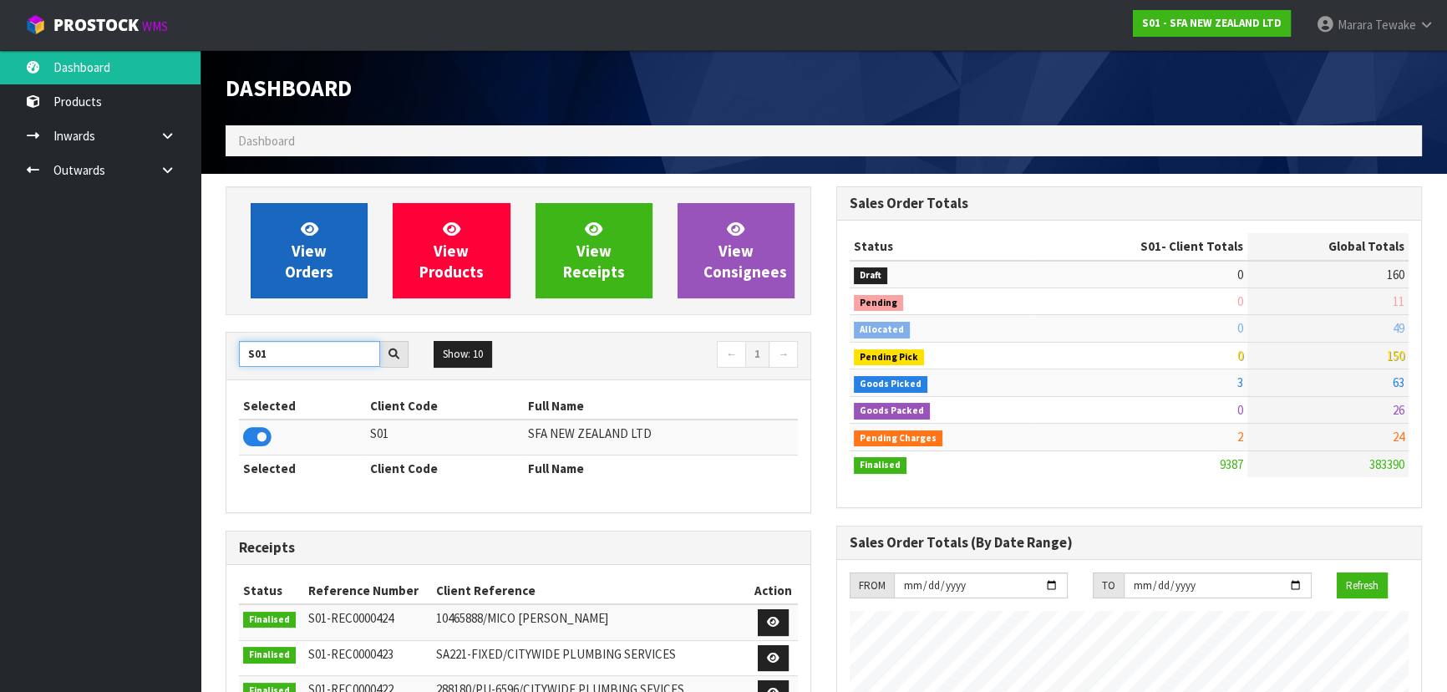
type input "S01"
click at [307, 260] on link "View Orders" at bounding box center [309, 250] width 117 height 95
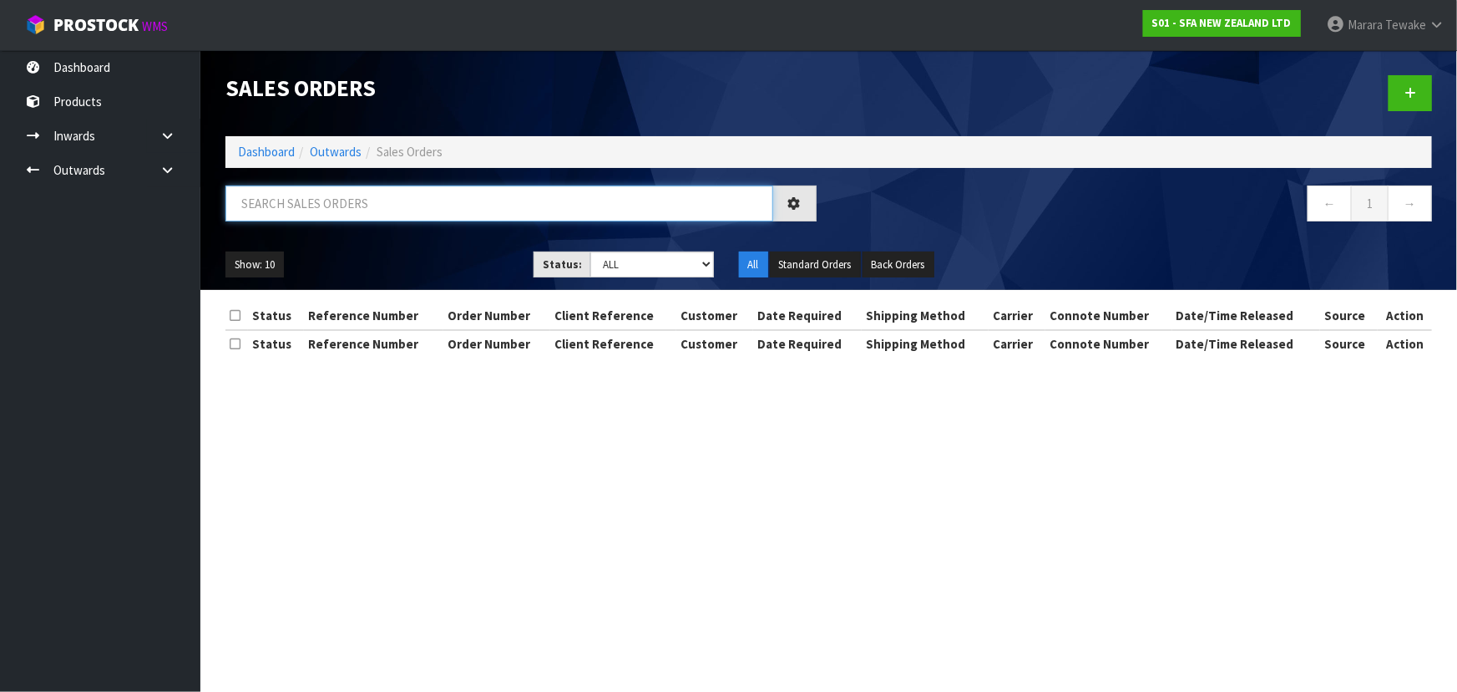
click at [334, 200] on input "text" at bounding box center [499, 203] width 548 height 36
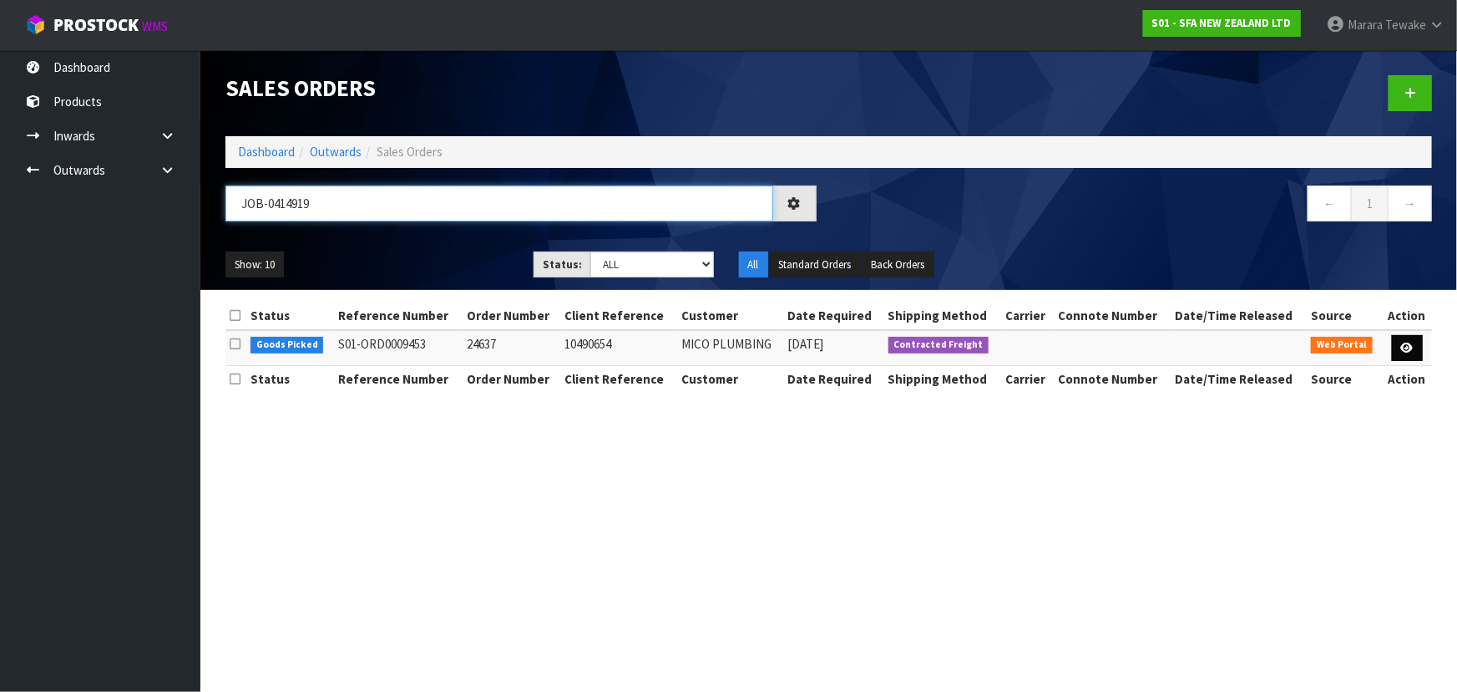
type input "JOB-0414919"
click at [1401, 339] on link at bounding box center [1407, 348] width 31 height 27
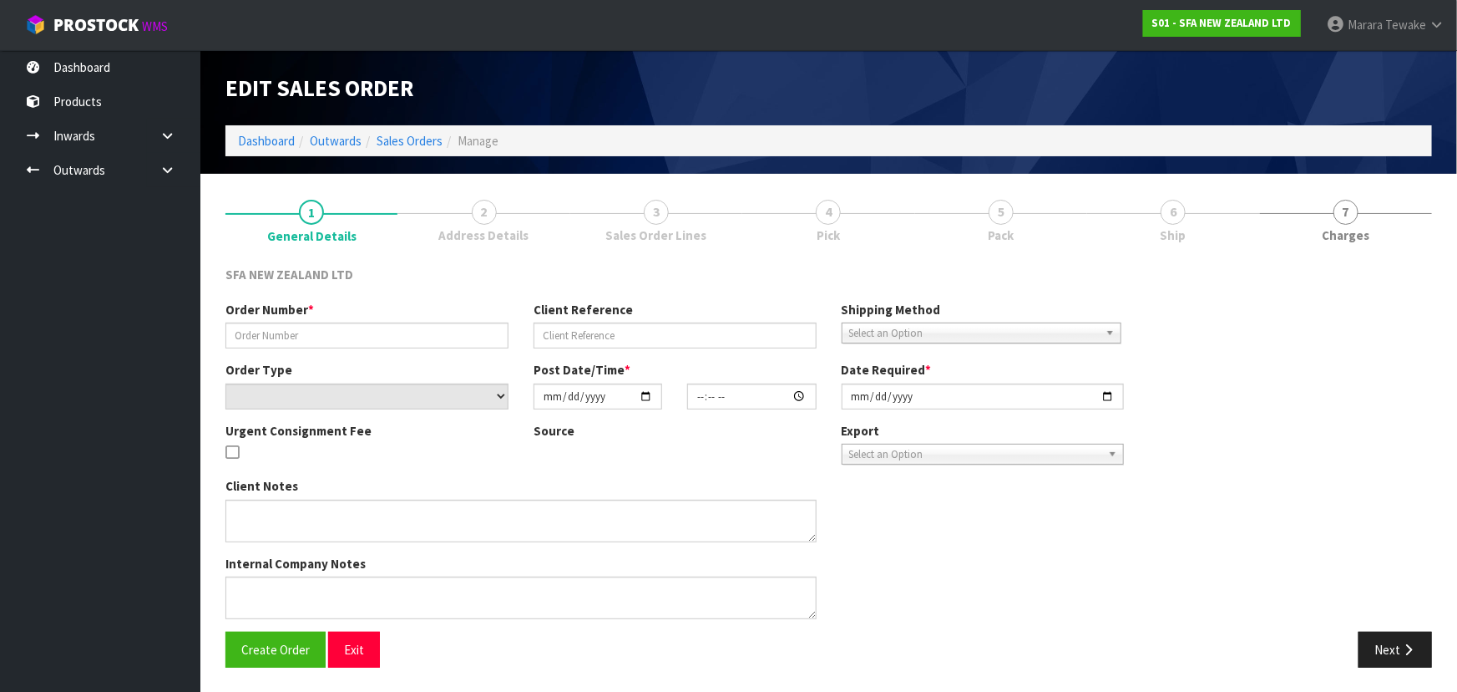
type input "24637"
type input "10490654"
select select "number:0"
type input "2025-09-29"
type input "10:42:00.000"
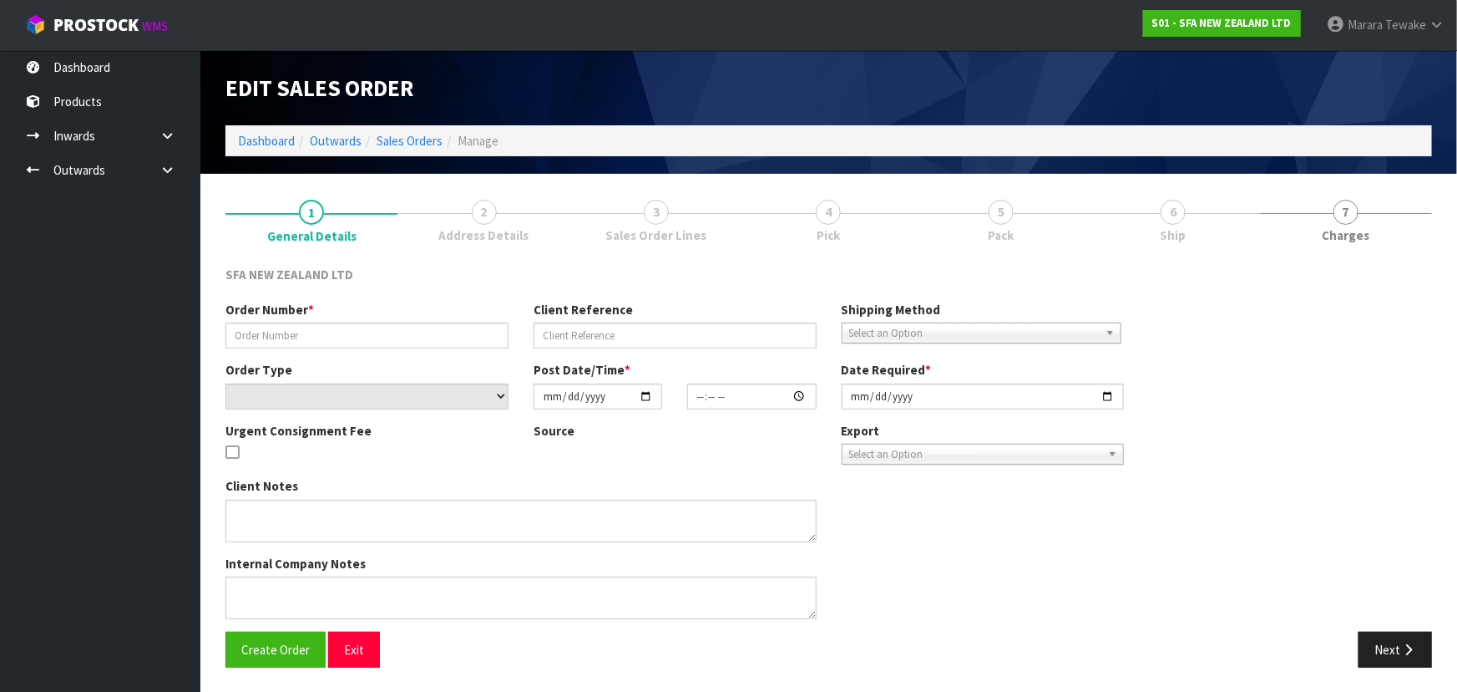
type input "[DATE]"
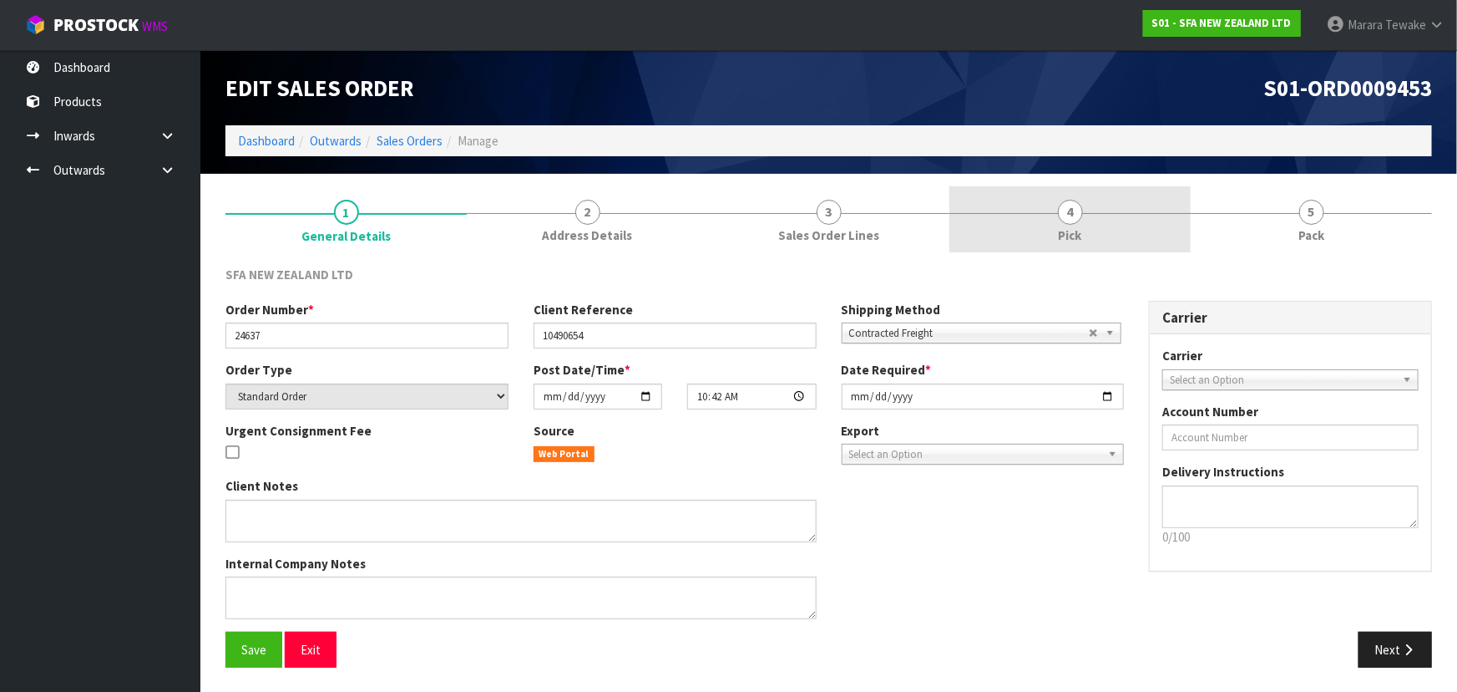
click at [1038, 215] on link "4 Pick" at bounding box center [1070, 219] width 241 height 66
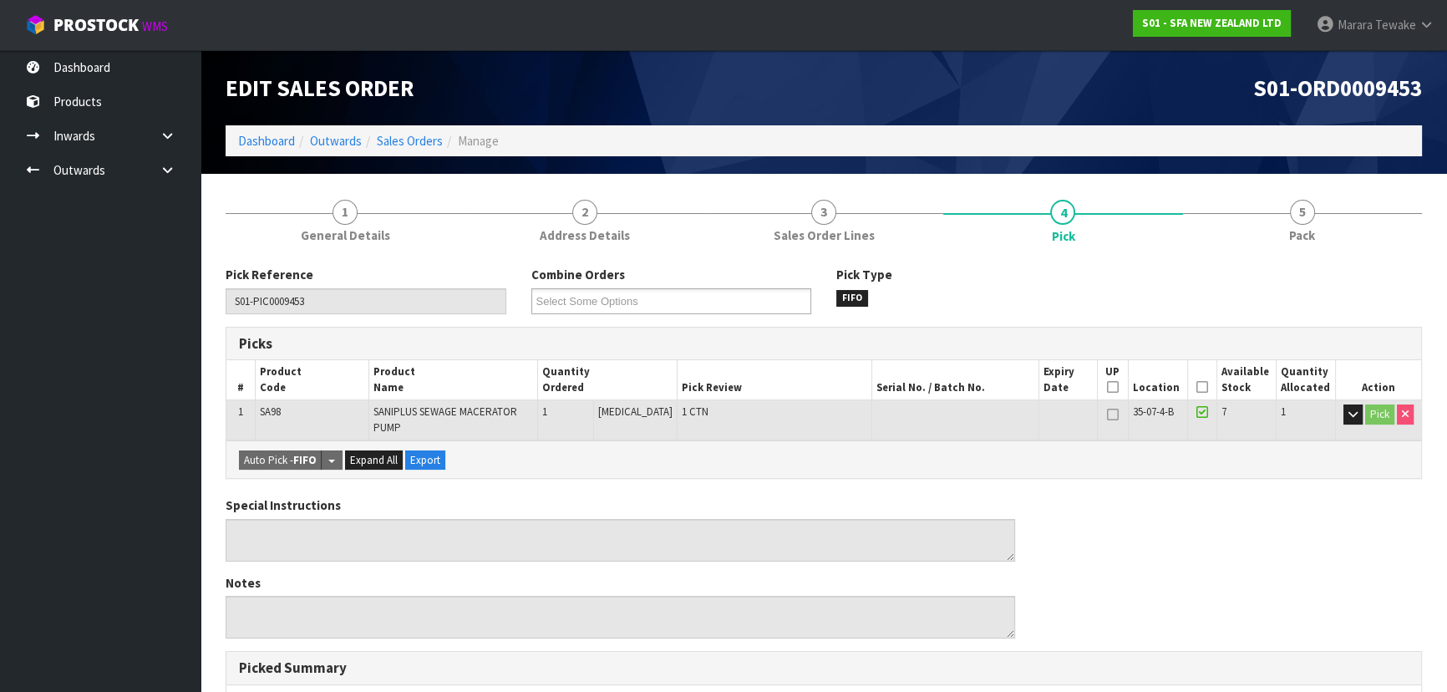
click at [1202, 387] on icon at bounding box center [1202, 387] width 12 height 1
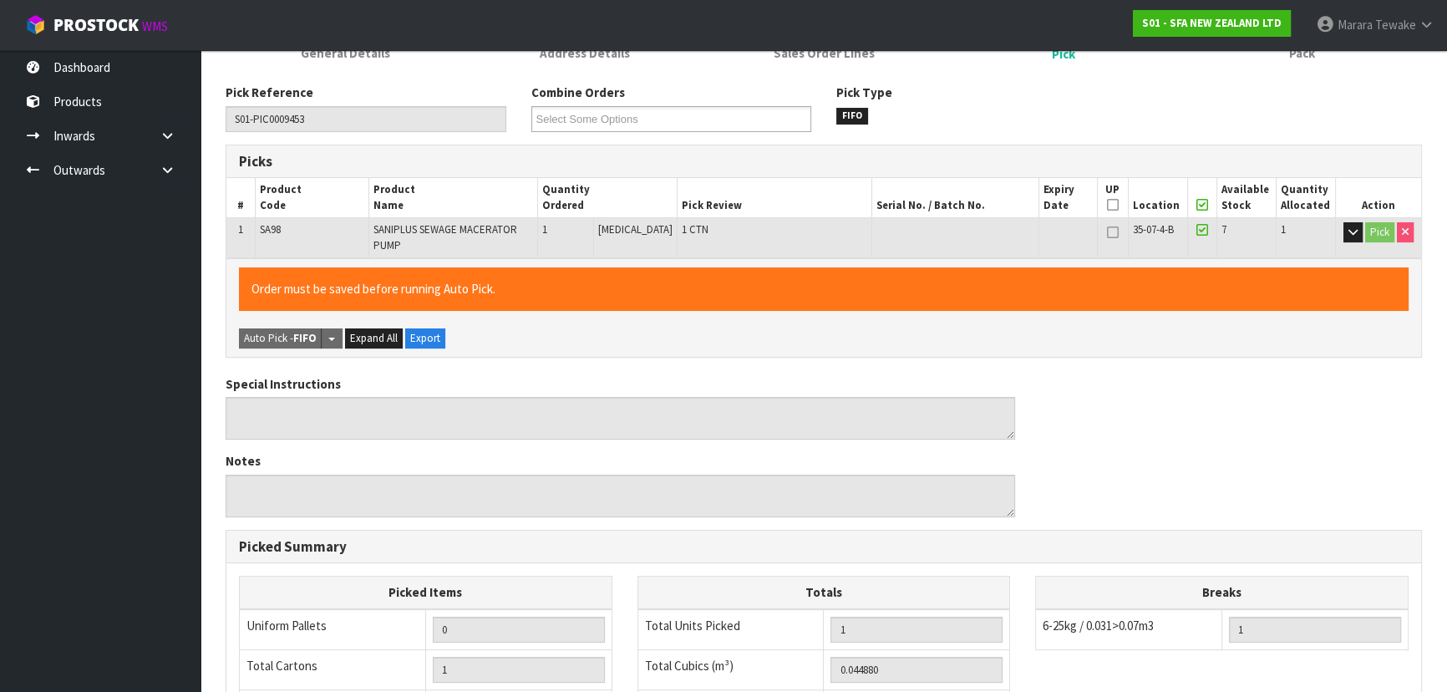
scroll to position [477, 0]
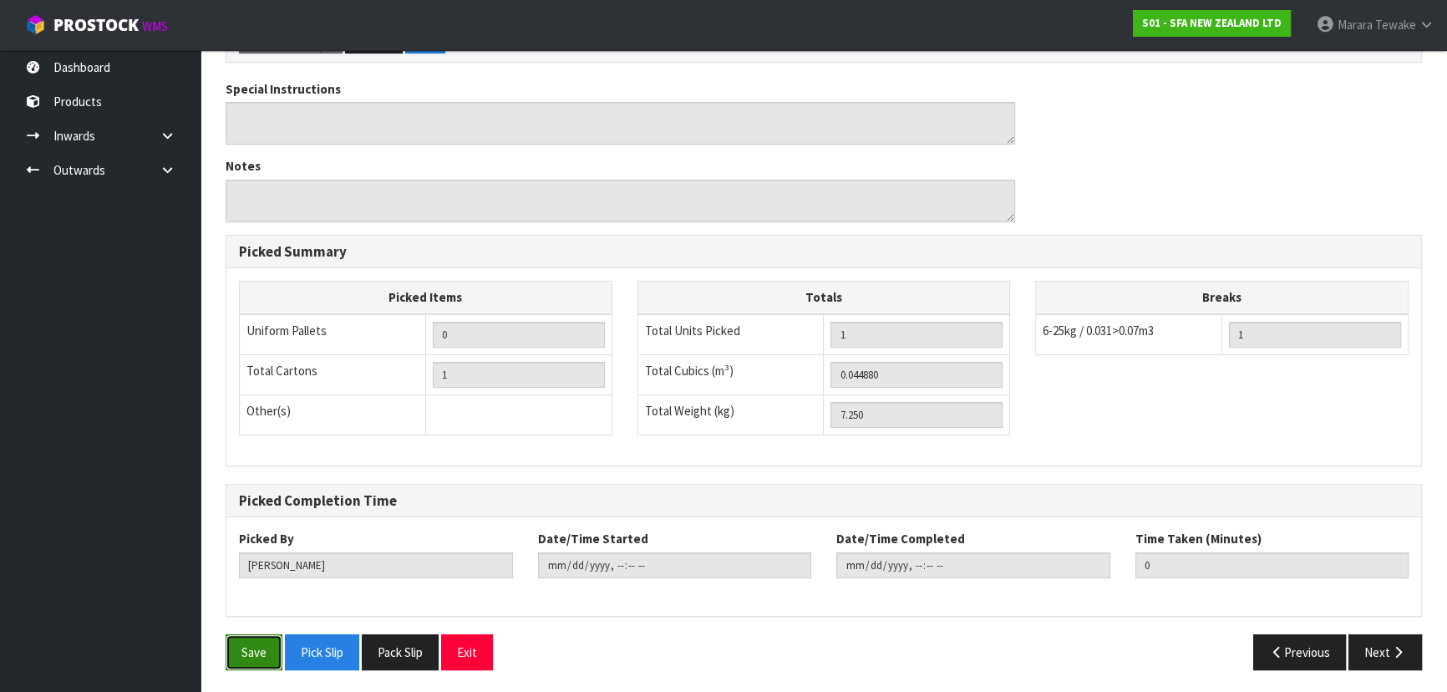
click at [259, 650] on button "Save" at bounding box center [253, 652] width 57 height 36
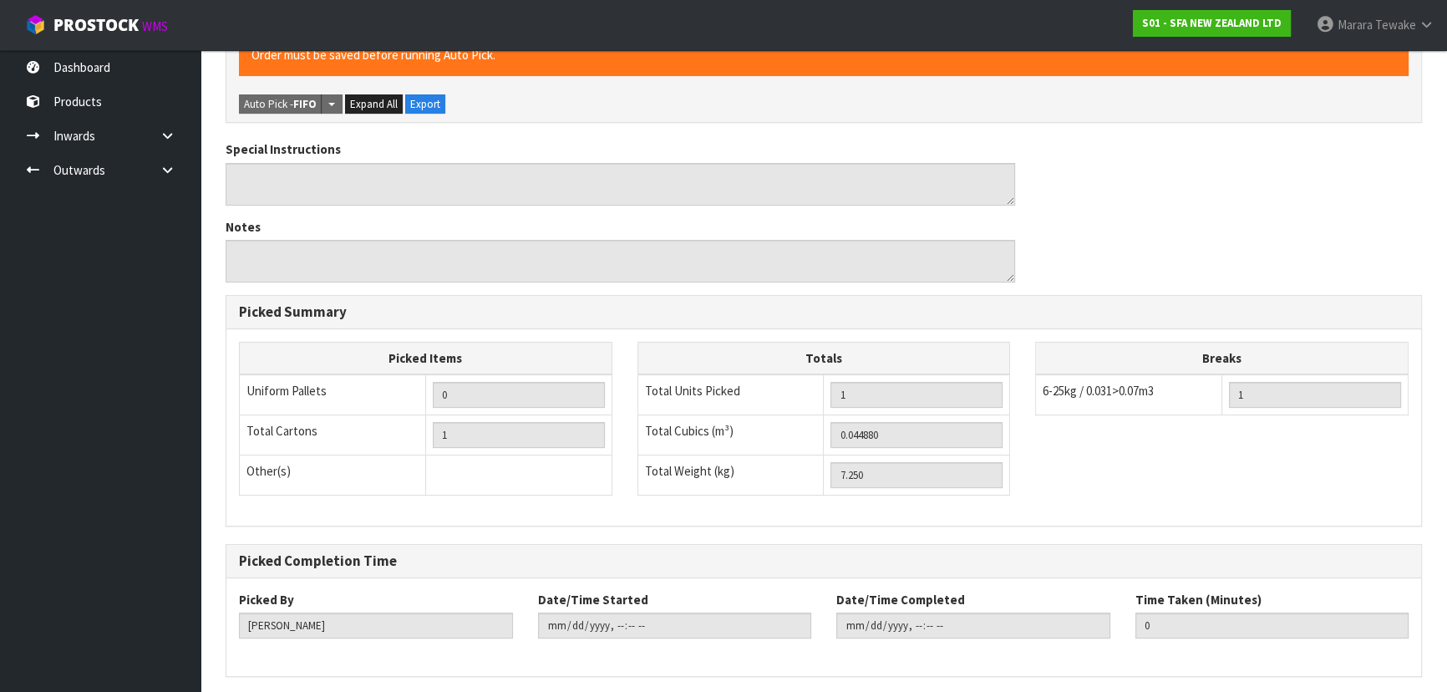
scroll to position [0, 0]
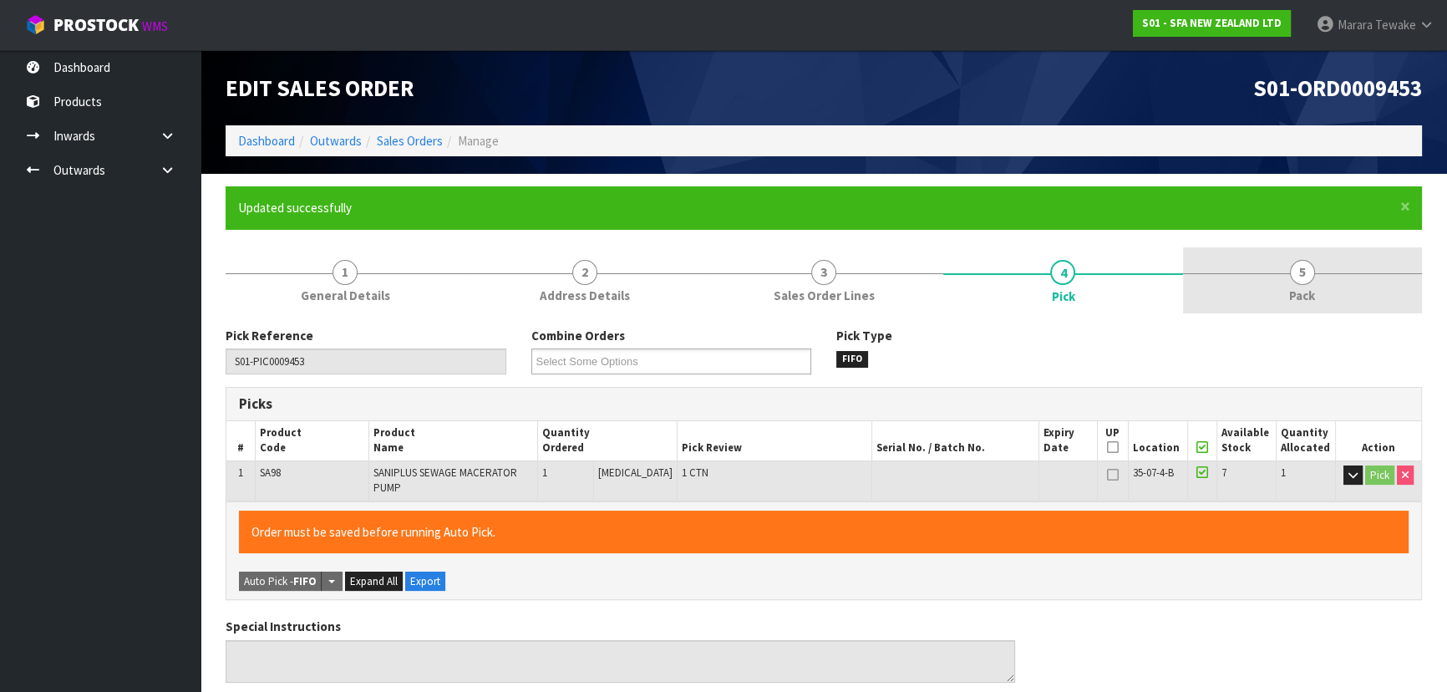
type input "Marara Tewake"
type input "2025-09-29T14:28:25"
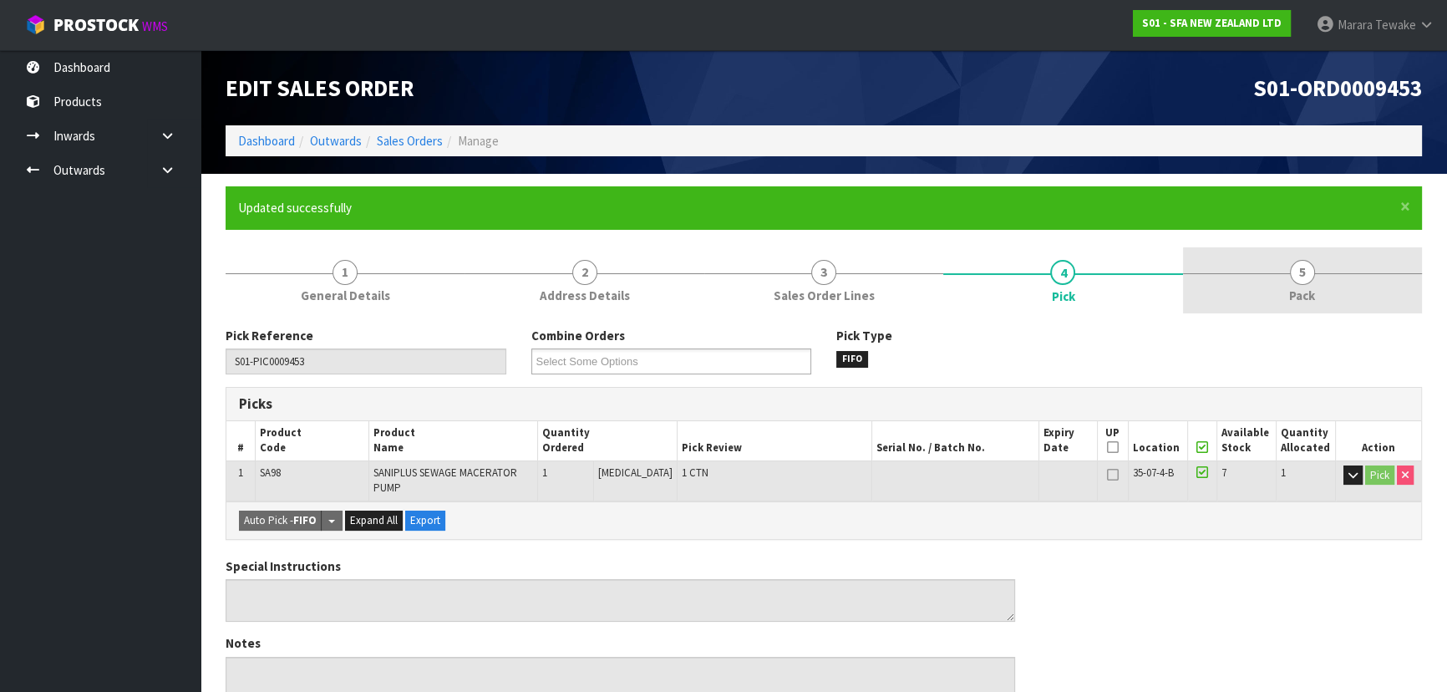
click at [1322, 291] on link "5 Pack" at bounding box center [1302, 280] width 239 height 66
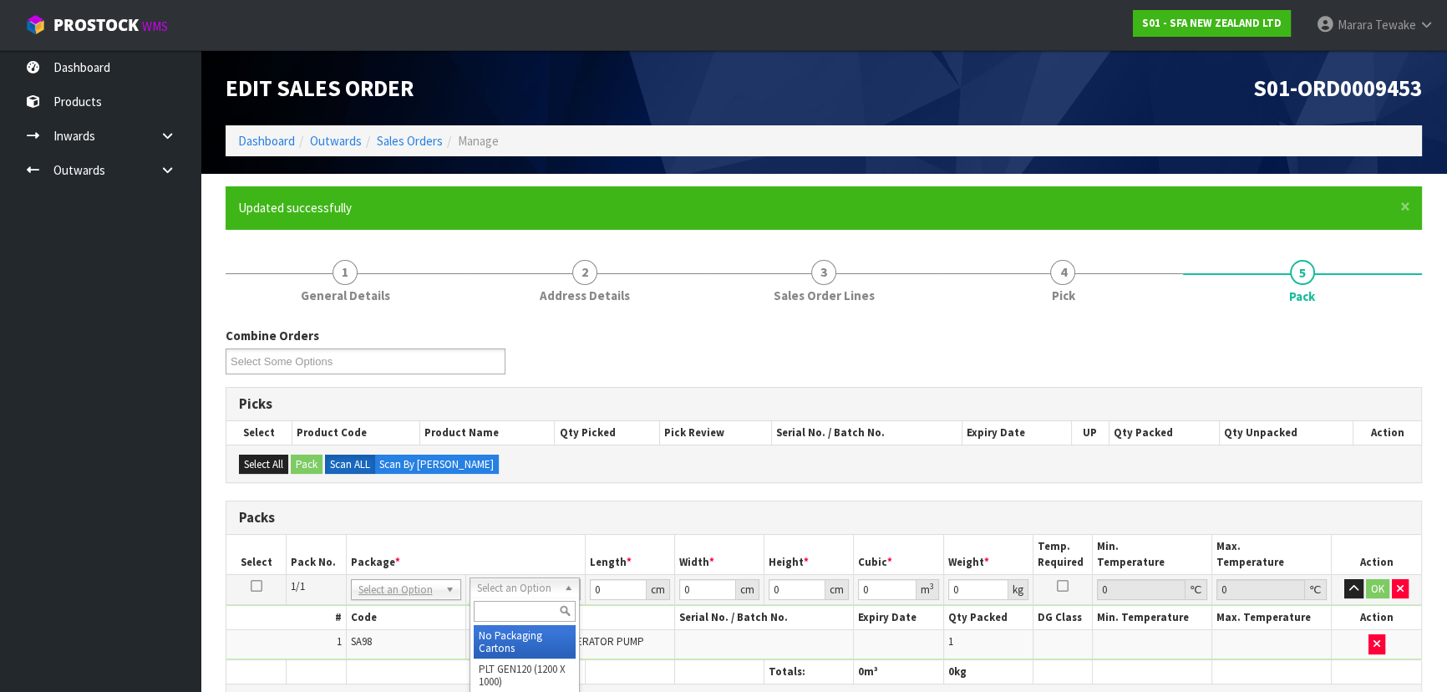
click at [519, 605] on input "text" at bounding box center [525, 610] width 102 height 21
drag, startPoint x: 607, startPoint y: 588, endPoint x: 605, endPoint y: 553, distance: 35.1
click at [602, 565] on table "Select Pack No. Package * Length * Width * Height * Cubic * Weight * Temp. Requ…" at bounding box center [823, 609] width 1194 height 149
type input "57"
type input "25"
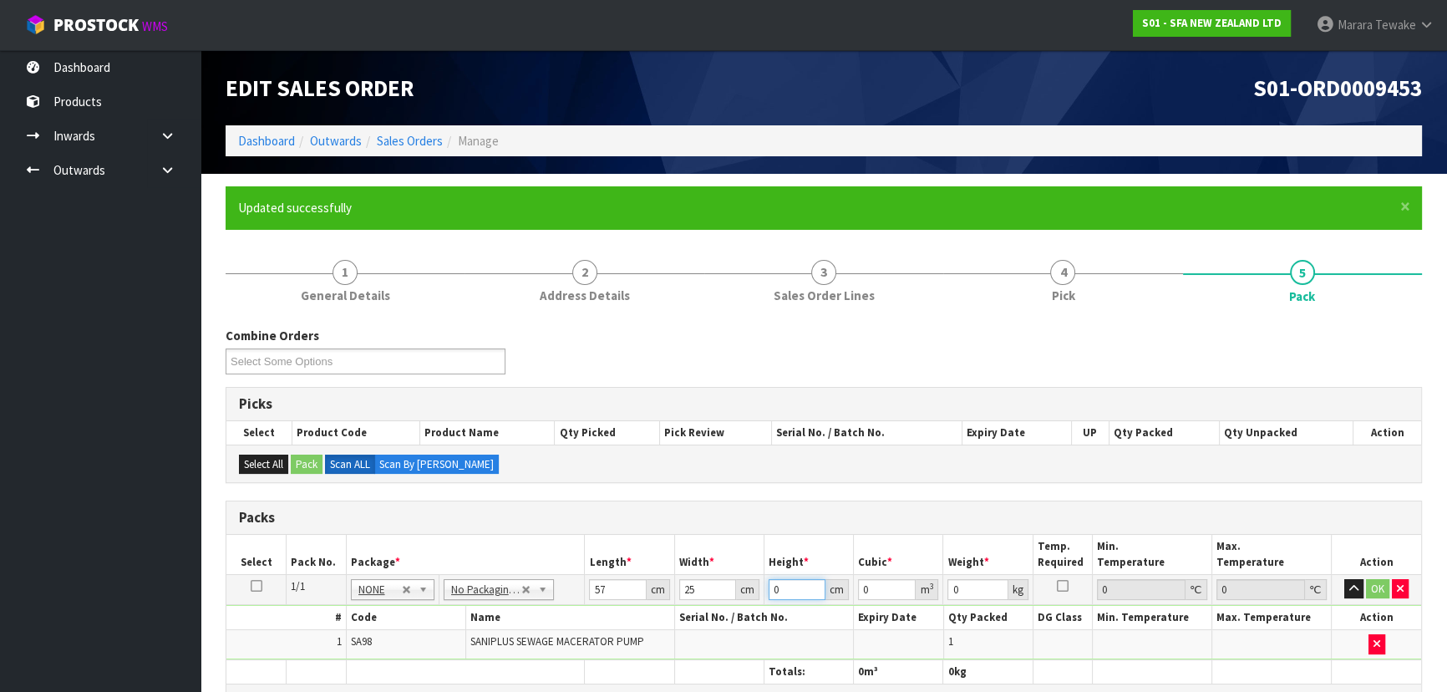
type input "3"
type input "0.004275"
type input "34"
type input "0.04845"
type input "34"
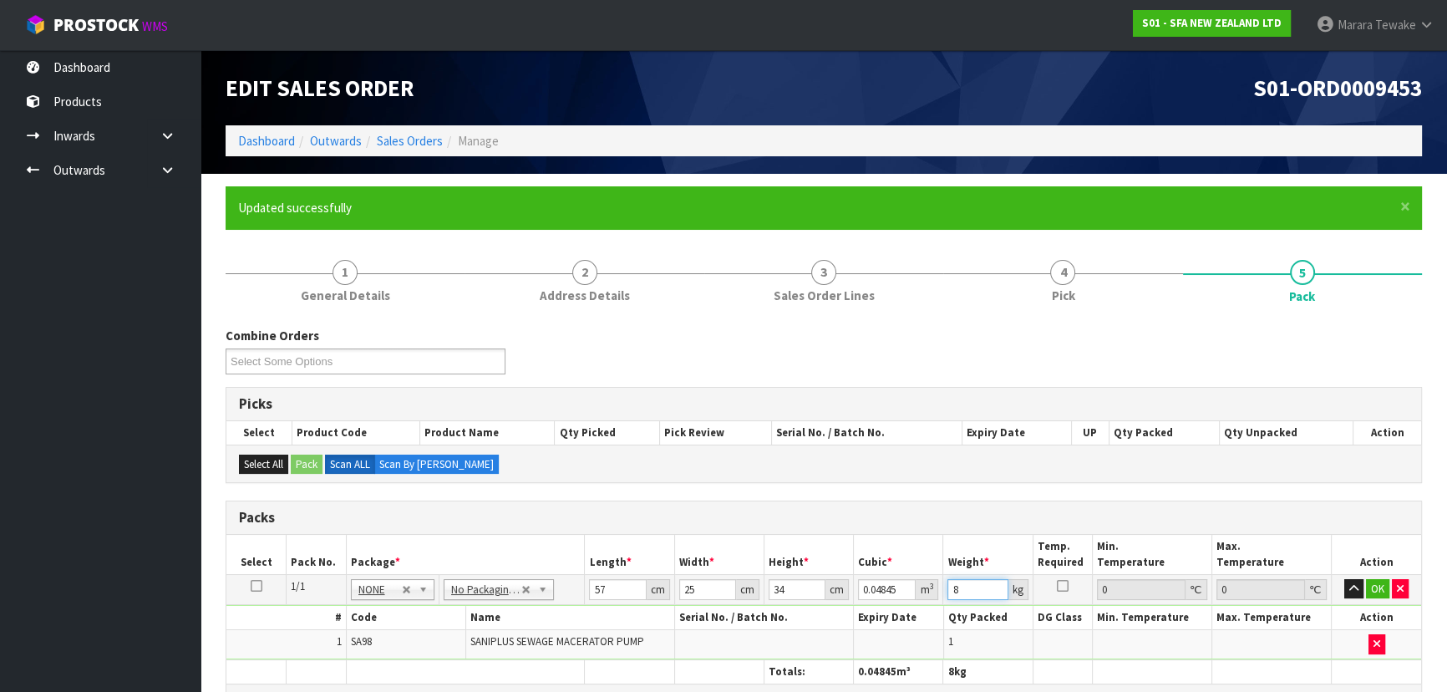
type input "8"
click at [1344, 579] on button "button" at bounding box center [1353, 589] width 19 height 20
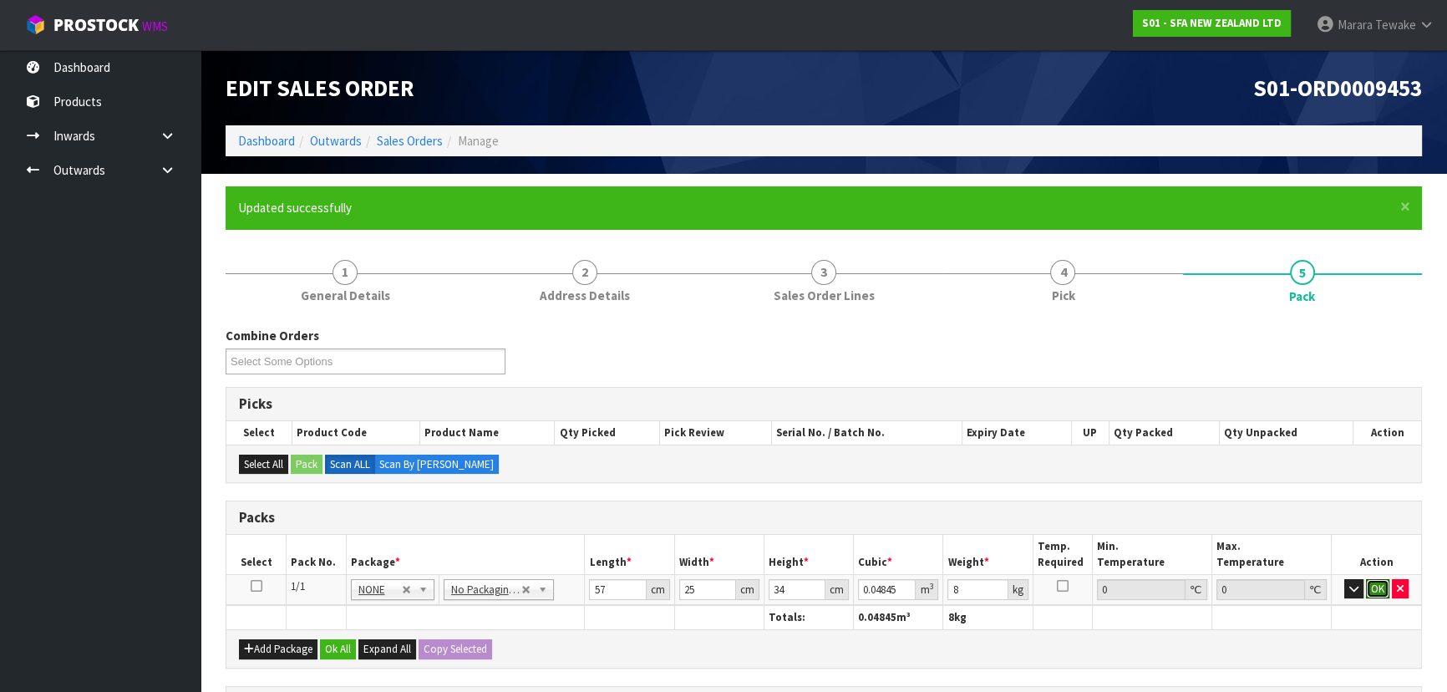
click button "OK" at bounding box center [1376, 589] width 23 height 20
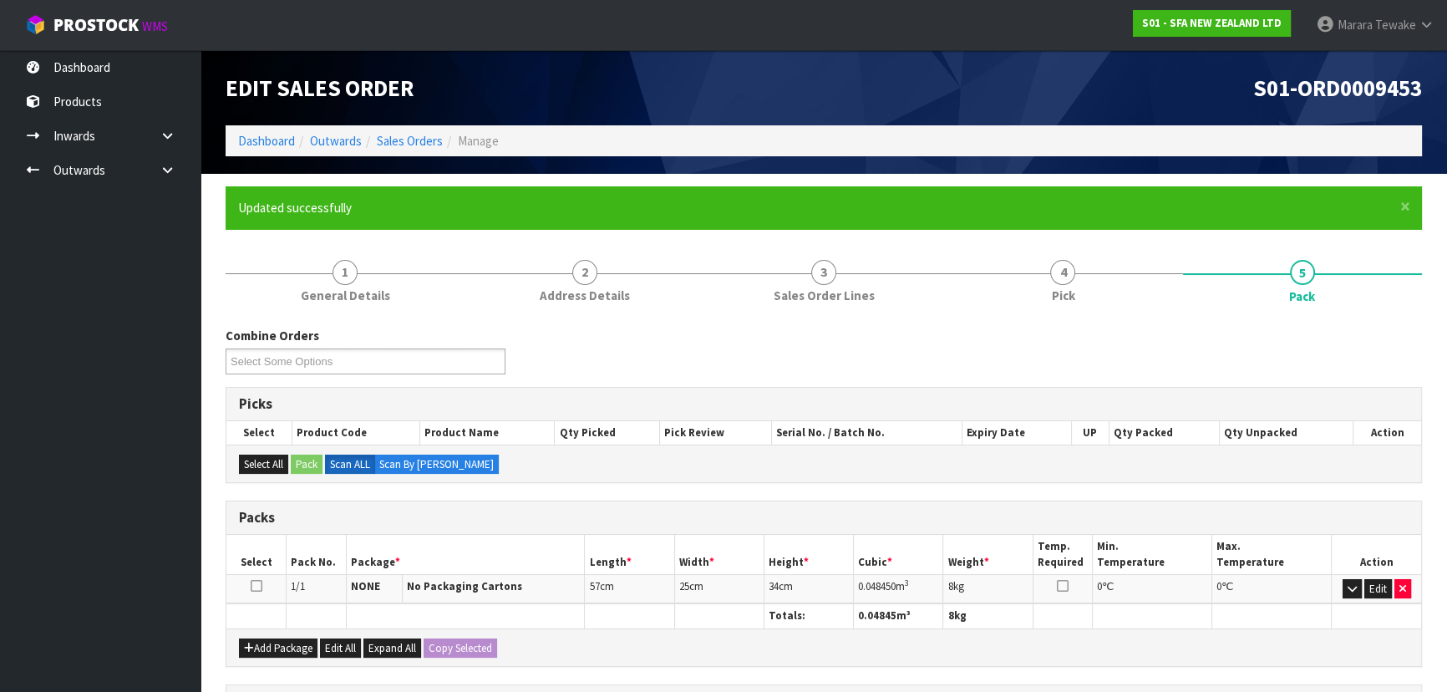
scroll to position [288, 0]
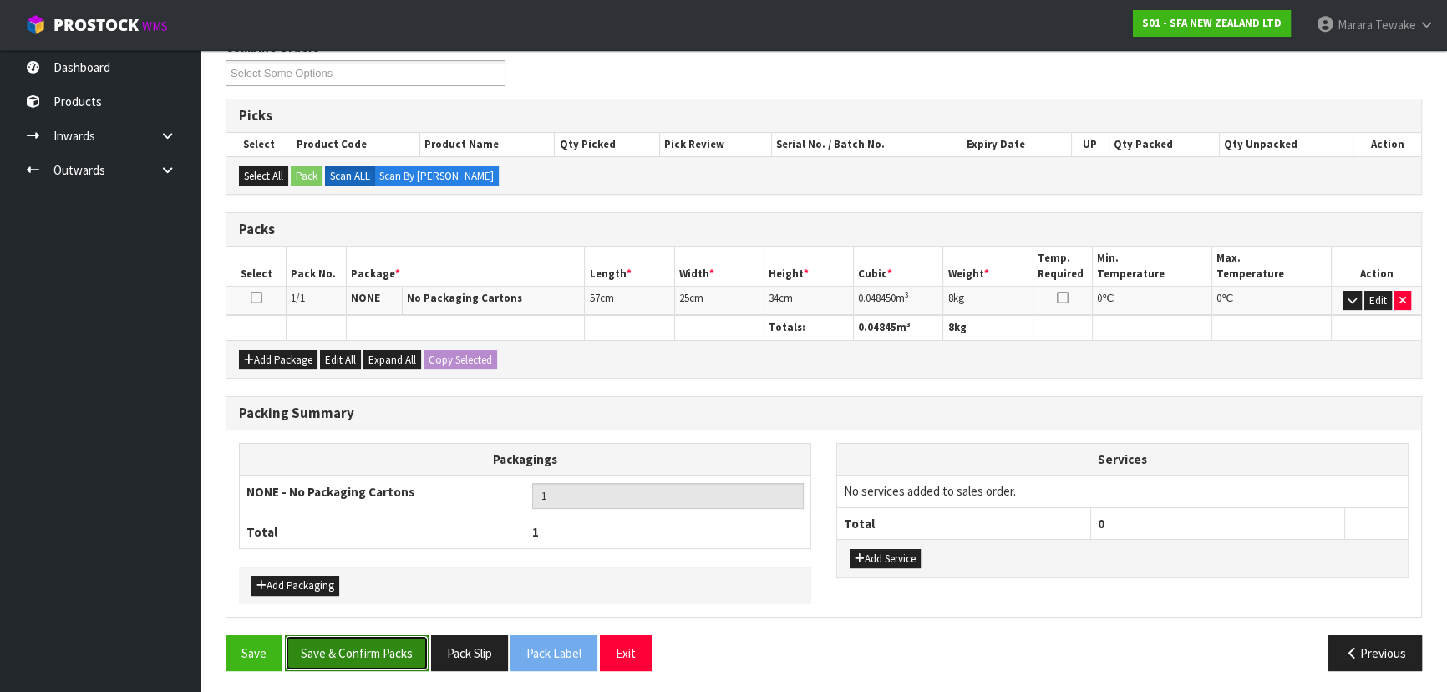
click at [358, 635] on button "Save & Confirm Packs" at bounding box center [357, 653] width 144 height 36
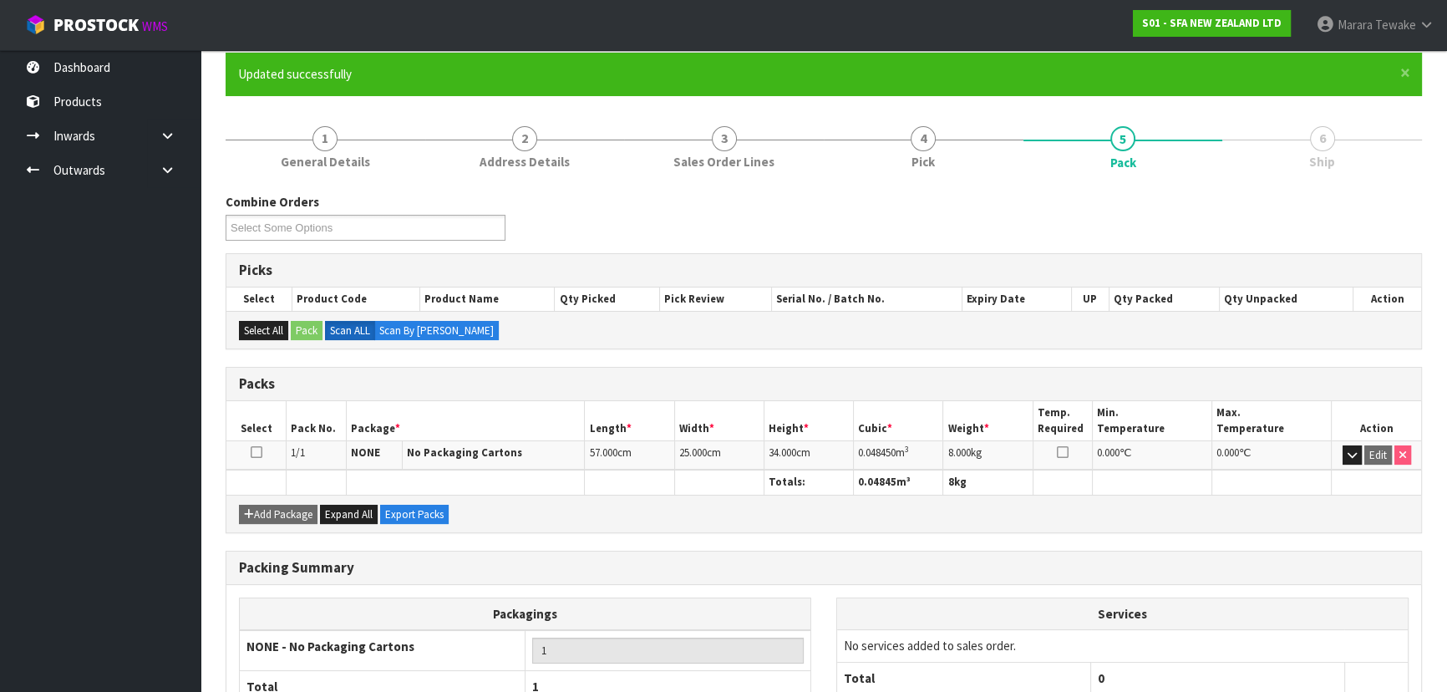
scroll to position [251, 0]
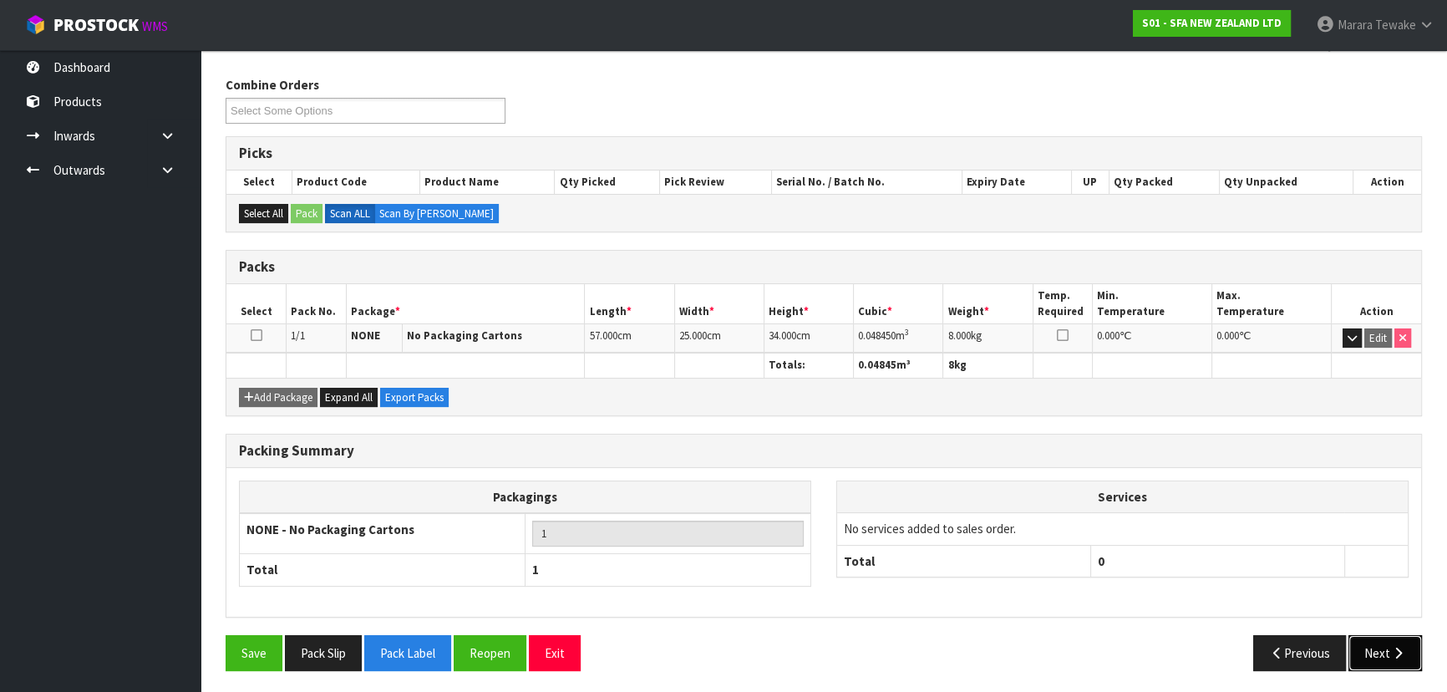
click at [1387, 644] on button "Next" at bounding box center [1384, 653] width 73 height 36
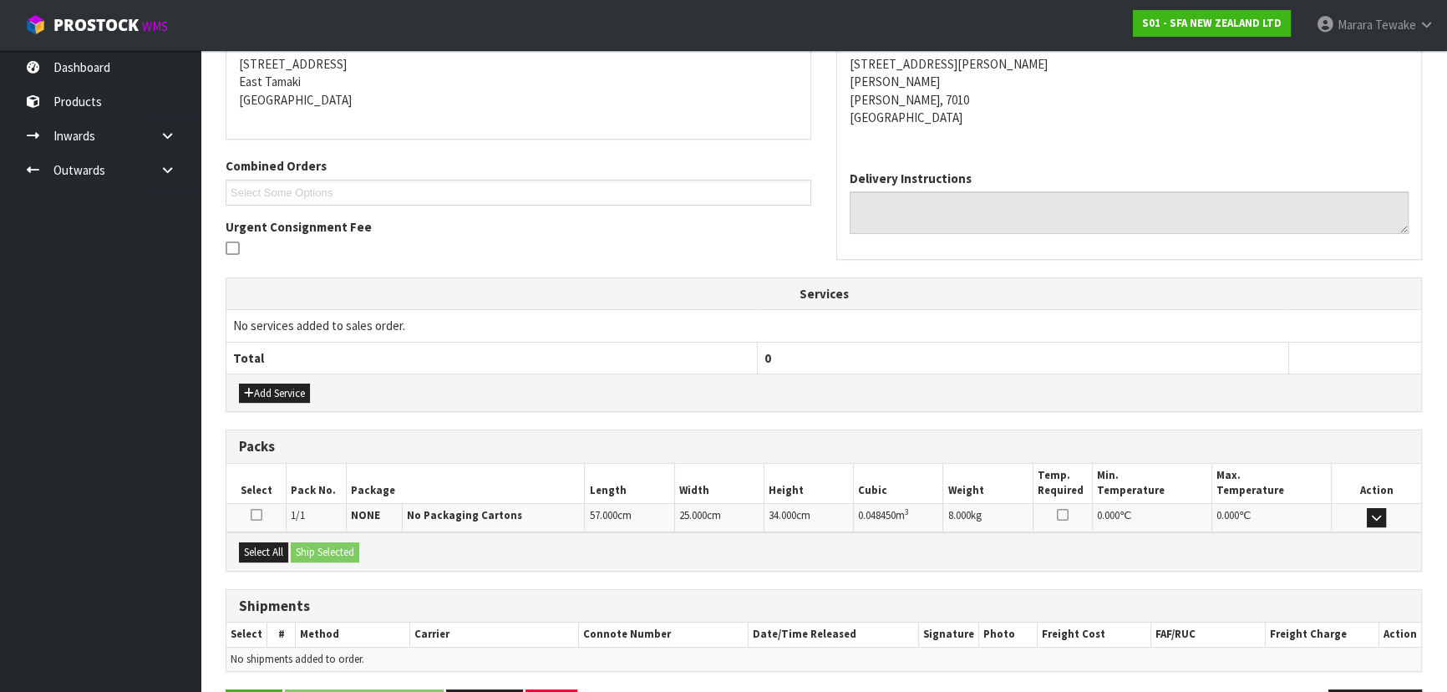
scroll to position [391, 0]
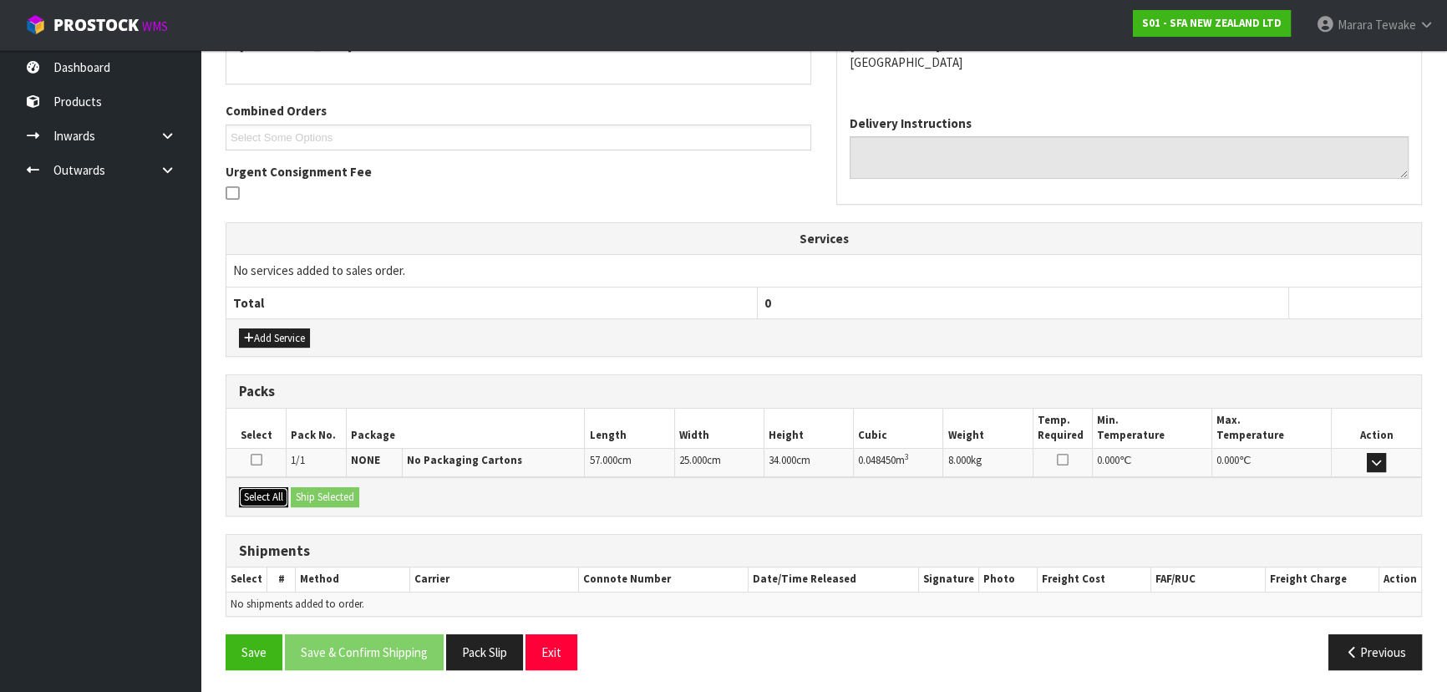
click at [257, 493] on button "Select All" at bounding box center [263, 497] width 49 height 20
click at [332, 499] on button "Ship Selected" at bounding box center [325, 497] width 68 height 20
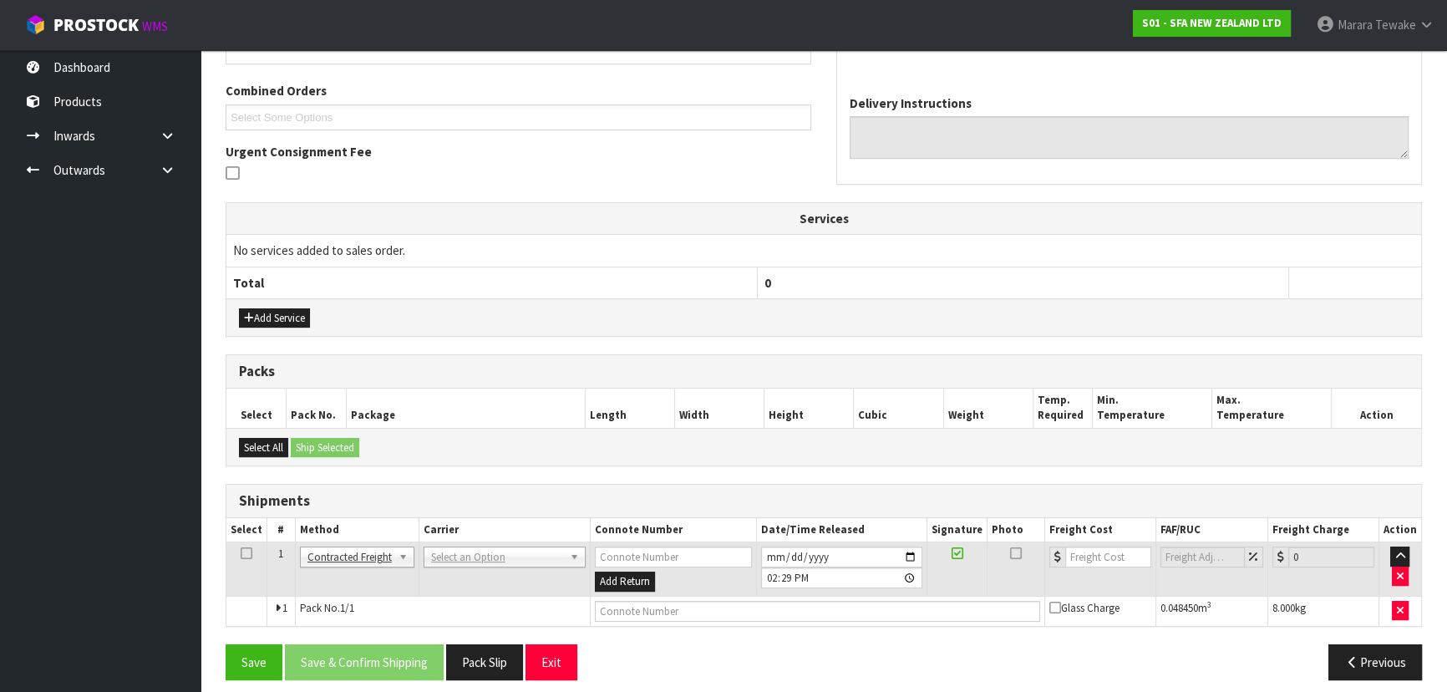
scroll to position [421, 0]
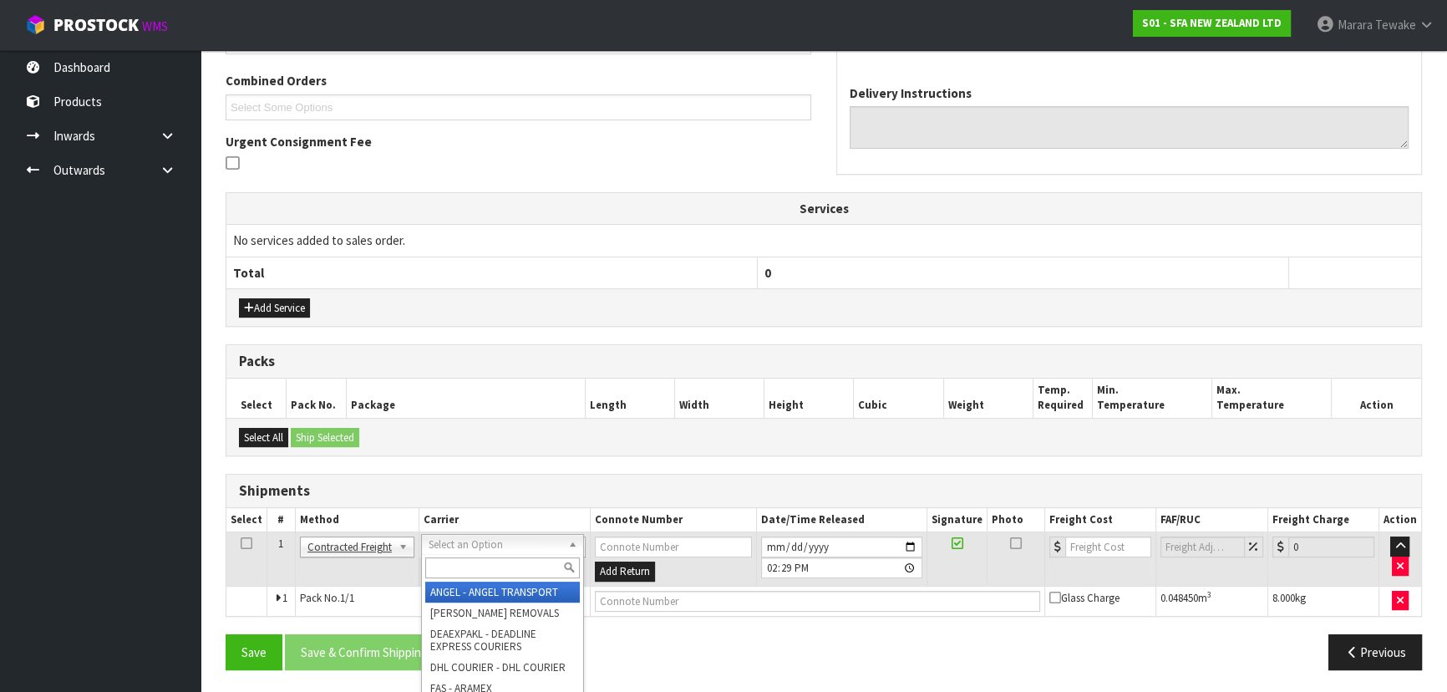
drag, startPoint x: 478, startPoint y: 536, endPoint x: 480, endPoint y: 556, distance: 20.2
click at [481, 568] on input "text" at bounding box center [502, 567] width 155 height 21
type input "NZP"
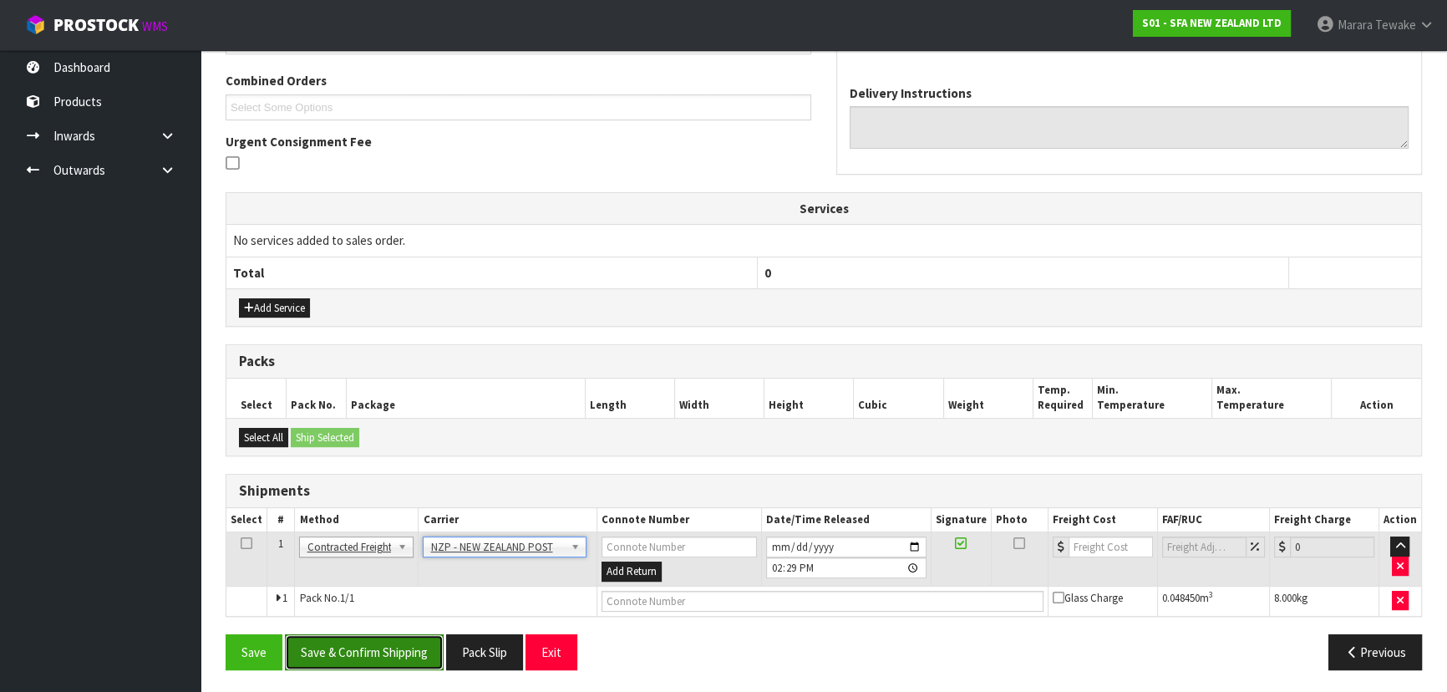
click at [424, 657] on button "Save & Confirm Shipping" at bounding box center [364, 652] width 159 height 36
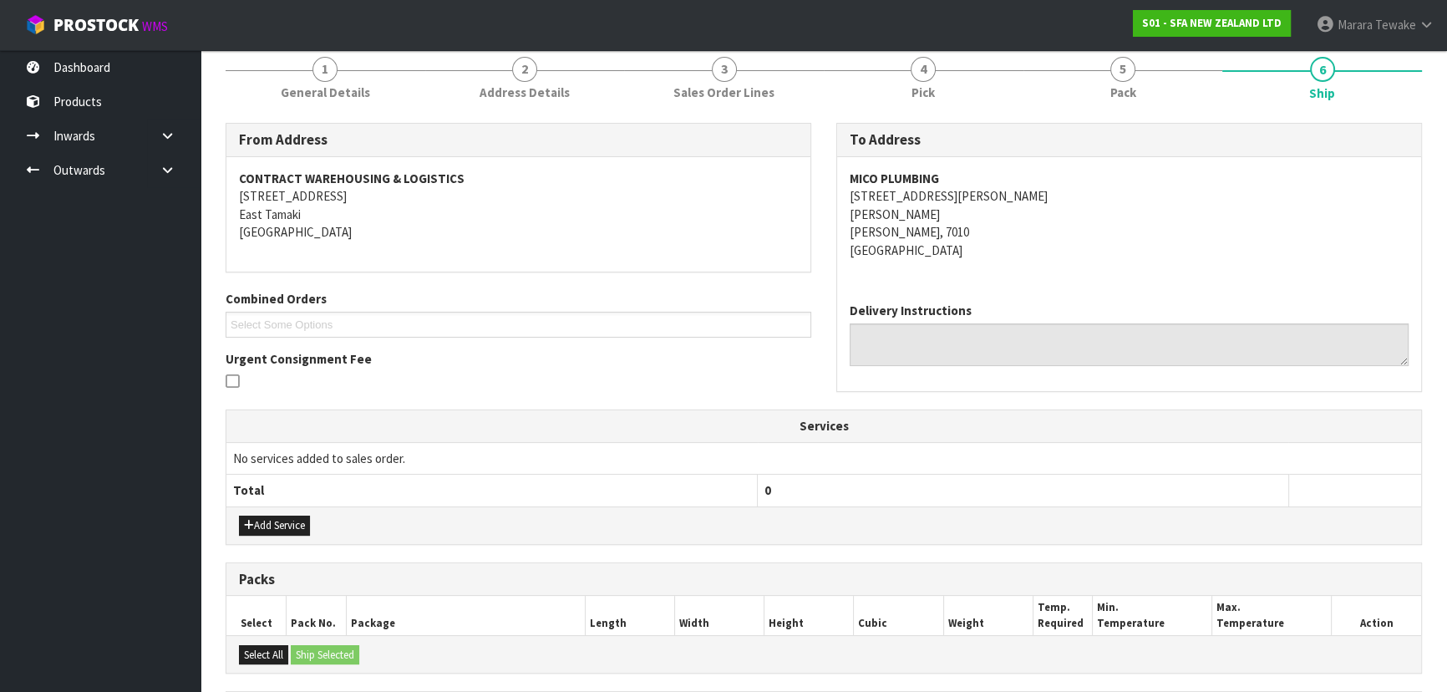
scroll to position [398, 0]
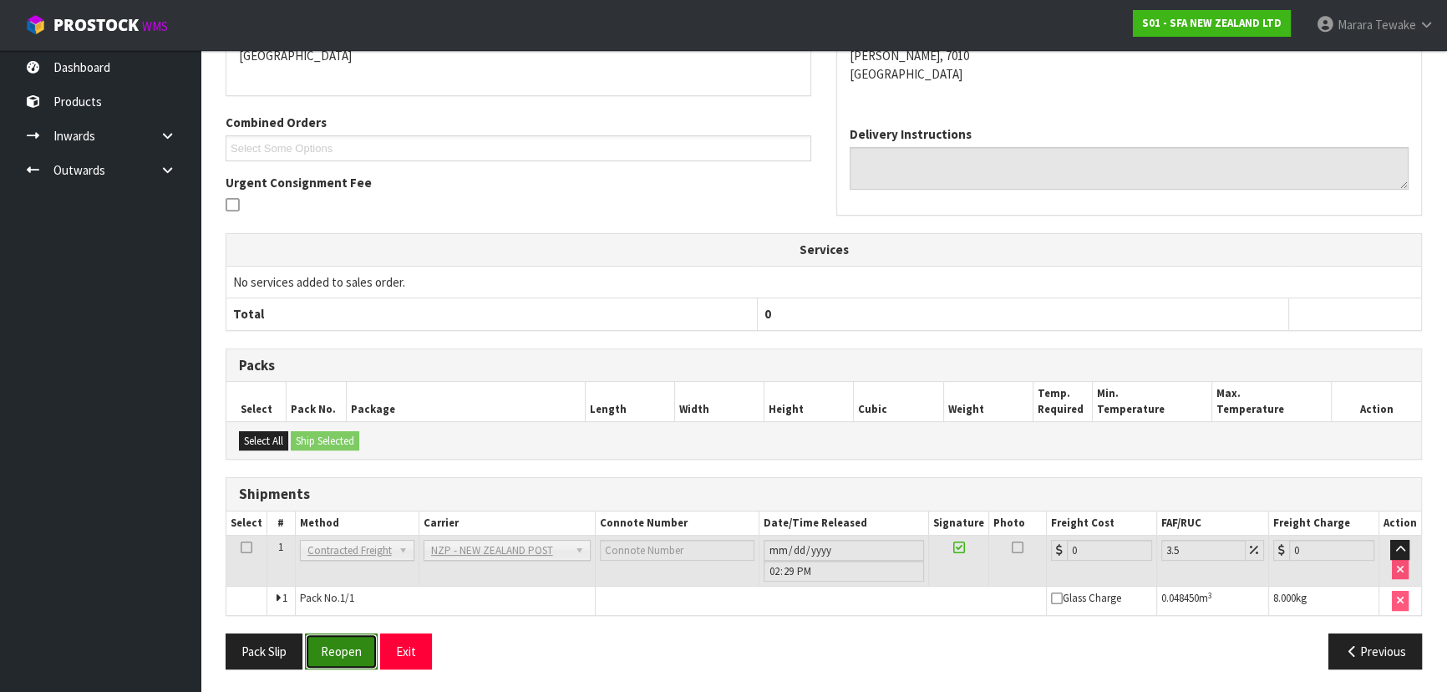
click at [352, 641] on button "Reopen" at bounding box center [341, 651] width 73 height 36
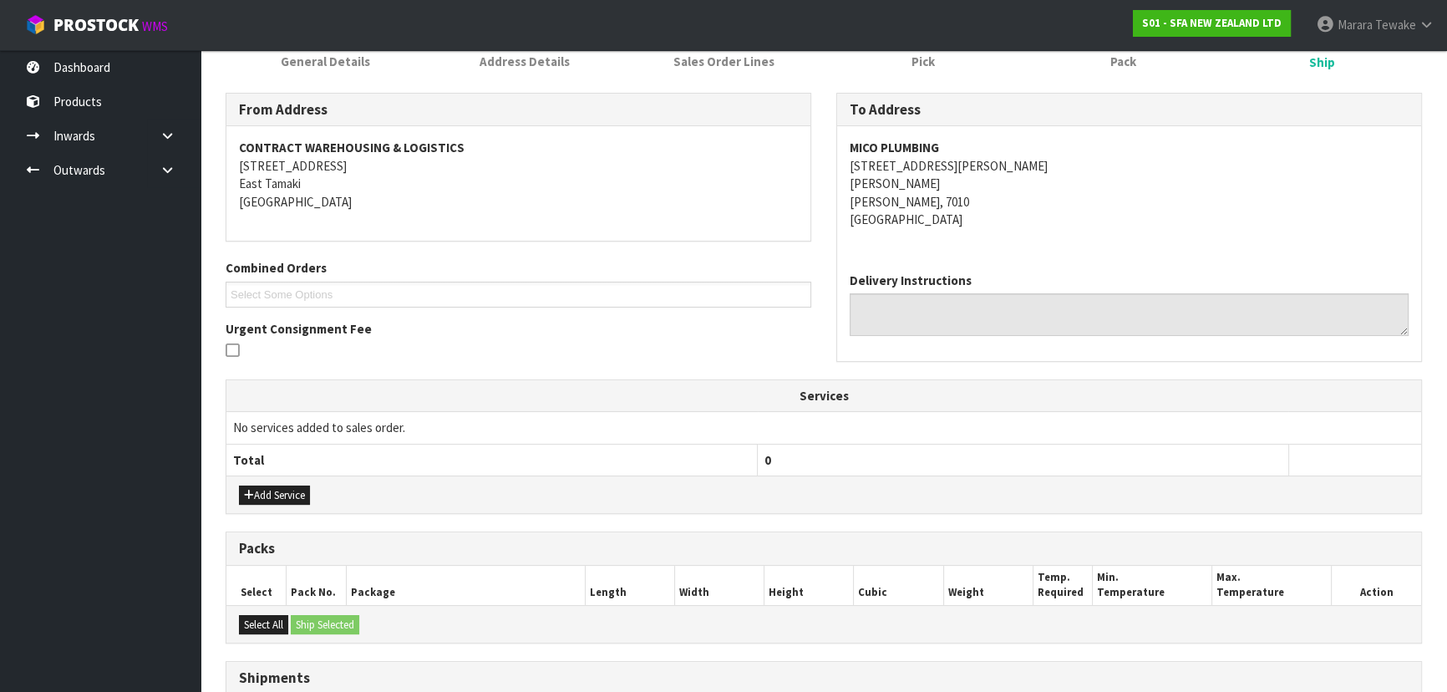
scroll to position [421, 0]
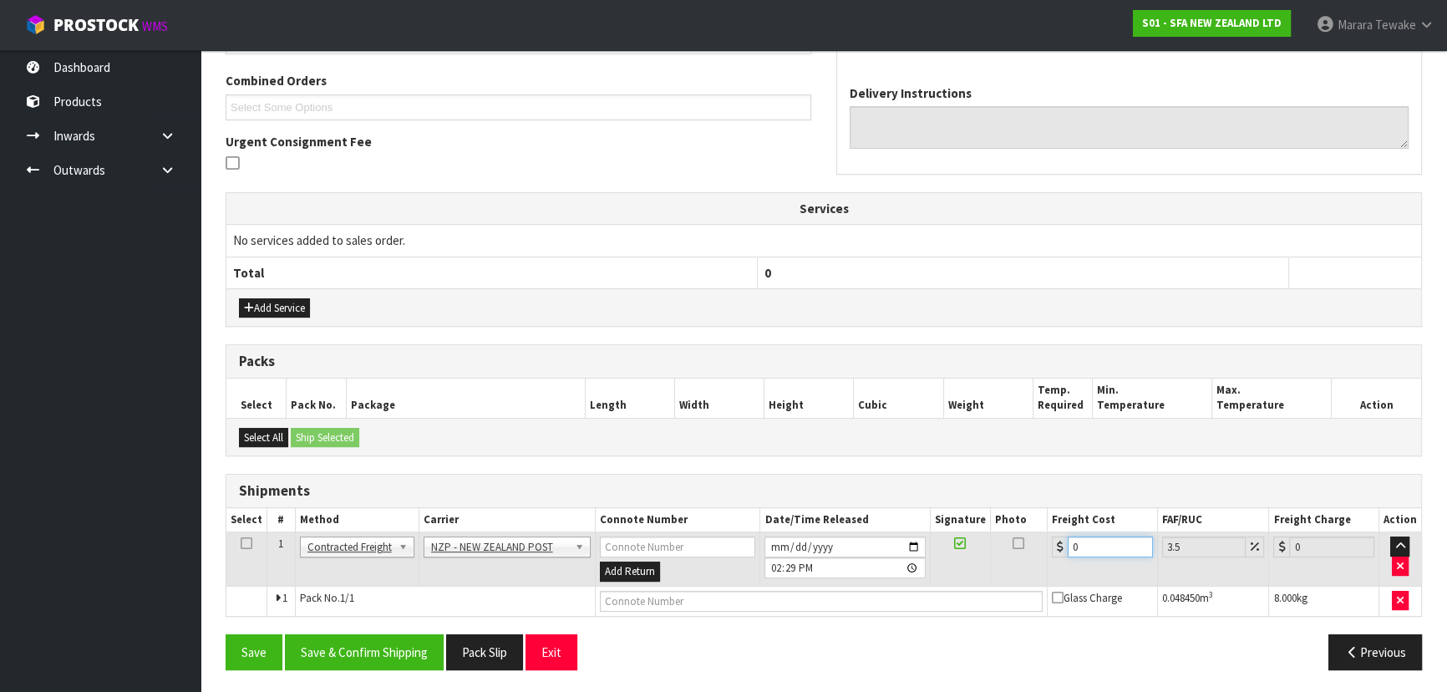
drag, startPoint x: 1088, startPoint y: 538, endPoint x: 1034, endPoint y: 474, distance: 83.5
click at [1046, 515] on table "Select # Method Carrier Connote Number Date/Time Released Signature Photo Freig…" at bounding box center [823, 562] width 1194 height 108
type input "2"
type input "2.07"
type input "27"
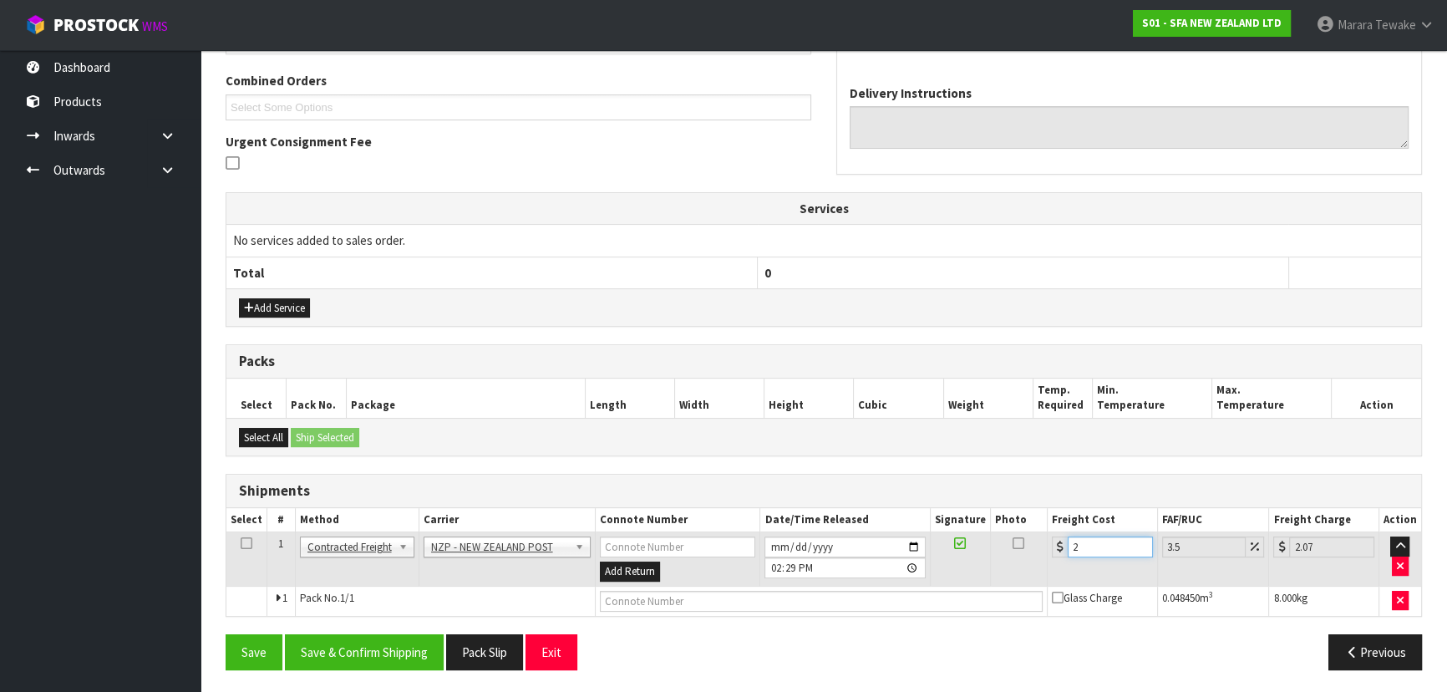
type input "27.94"
type input "27.6"
type input "28.57"
type input "27.63"
type input "28.6"
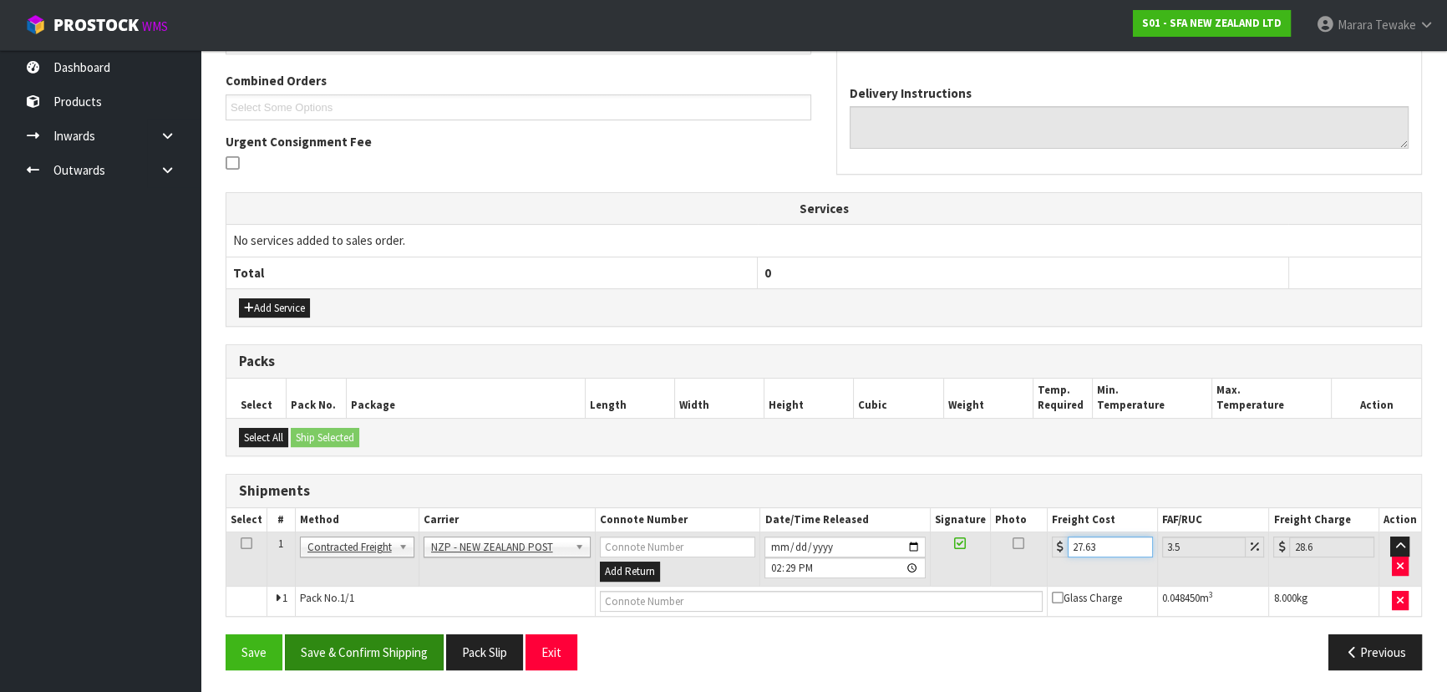
type input "27.63"
click at [331, 651] on button "Save & Confirm Shipping" at bounding box center [364, 652] width 159 height 36
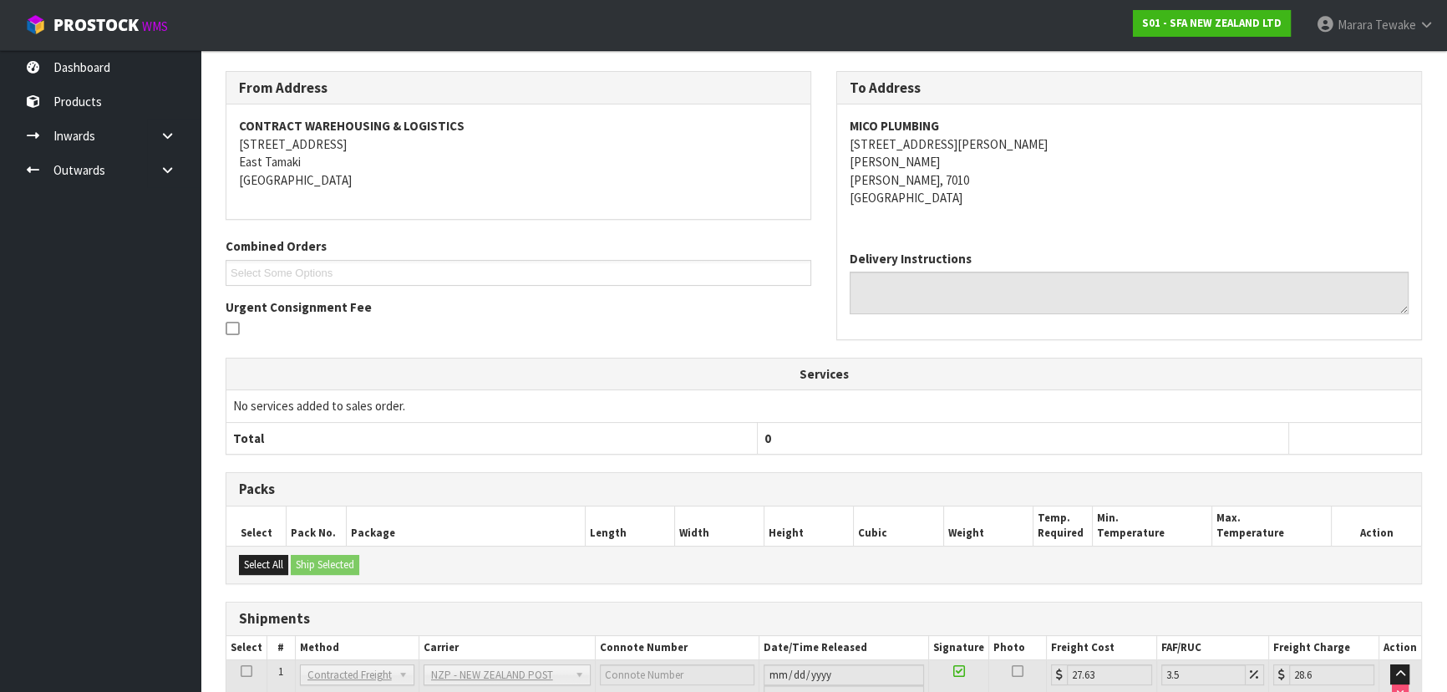
scroll to position [391, 0]
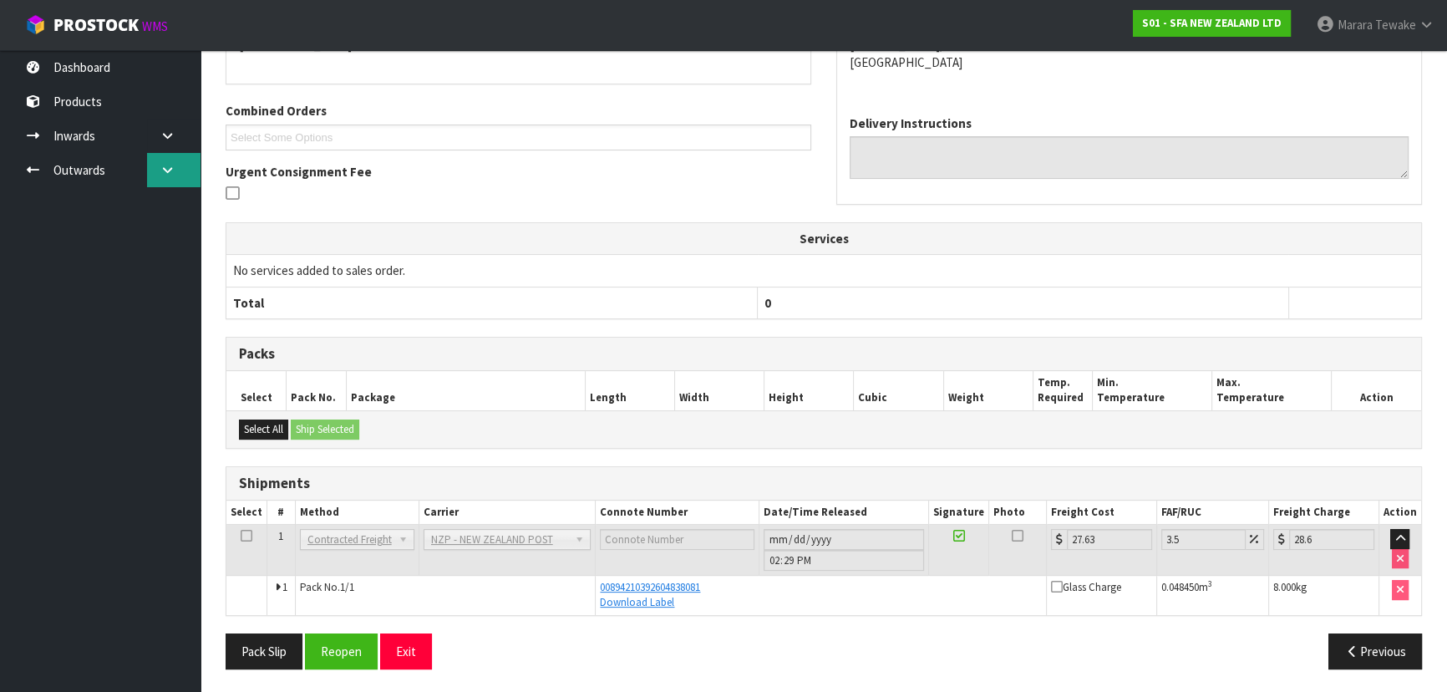
click at [177, 168] on link at bounding box center [173, 170] width 53 height 34
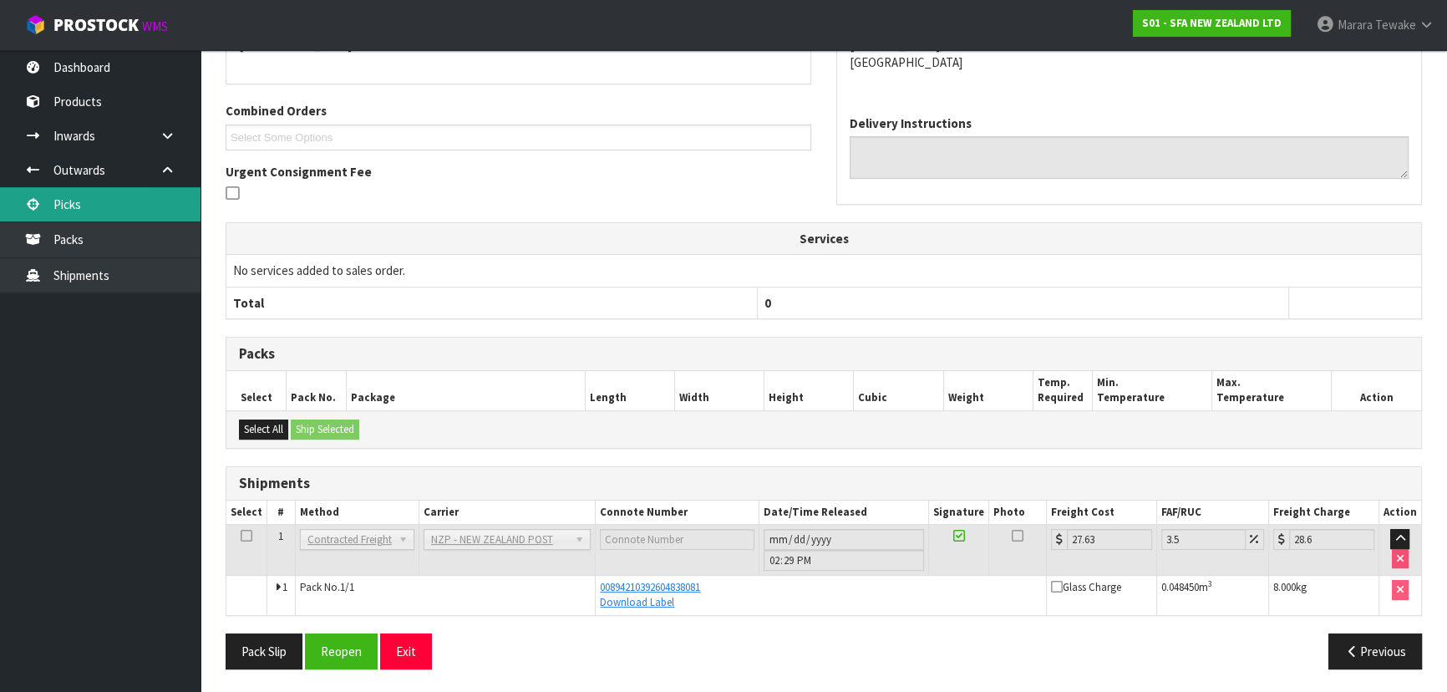
click at [142, 200] on link "Picks" at bounding box center [100, 204] width 200 height 34
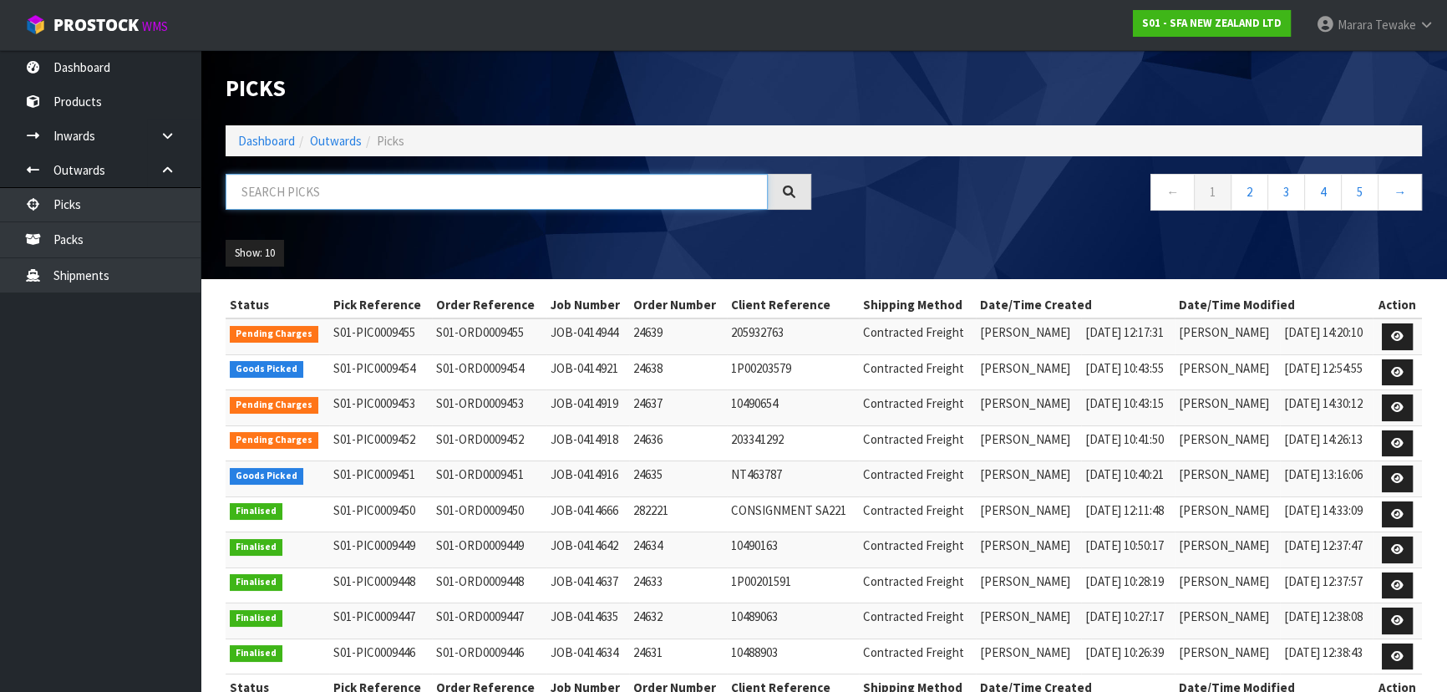
click at [382, 196] on input "text" at bounding box center [496, 192] width 542 height 36
type input "JOB-0414921"
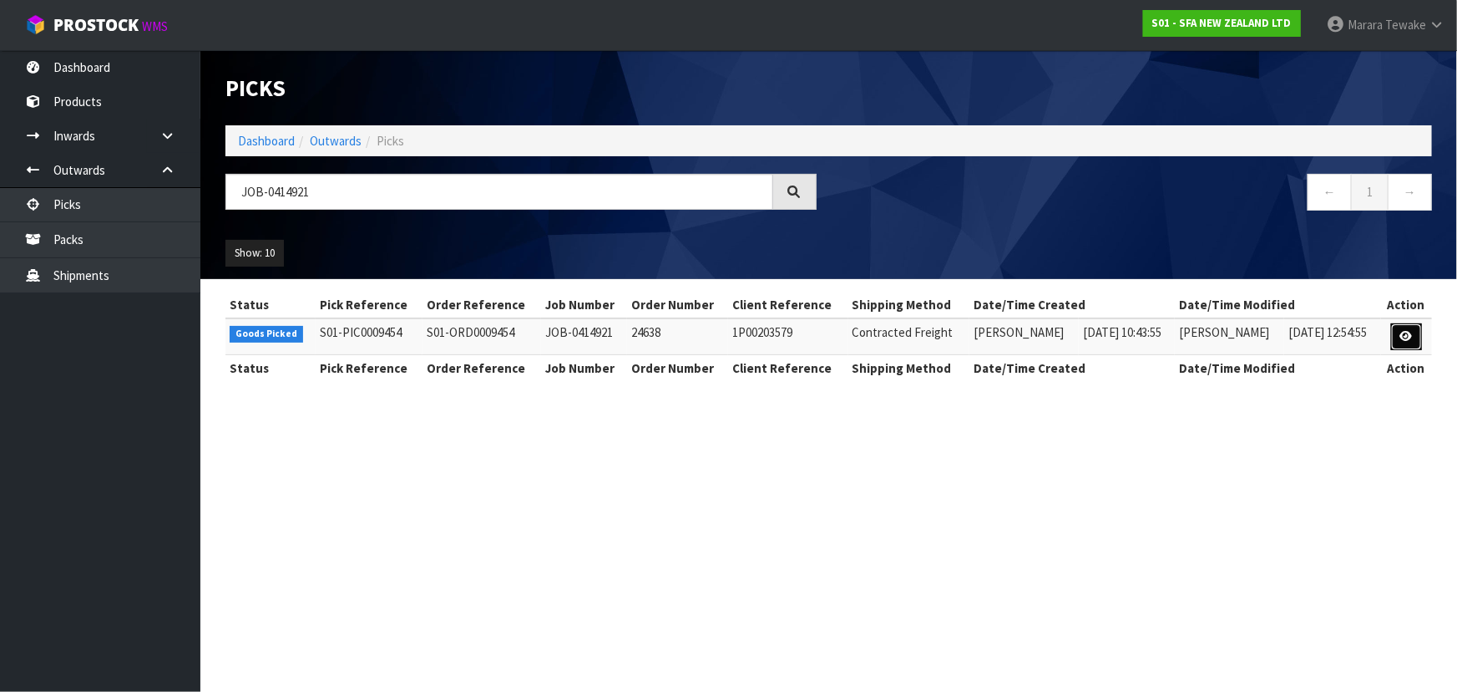
click at [1402, 339] on icon at bounding box center [1407, 336] width 13 height 11
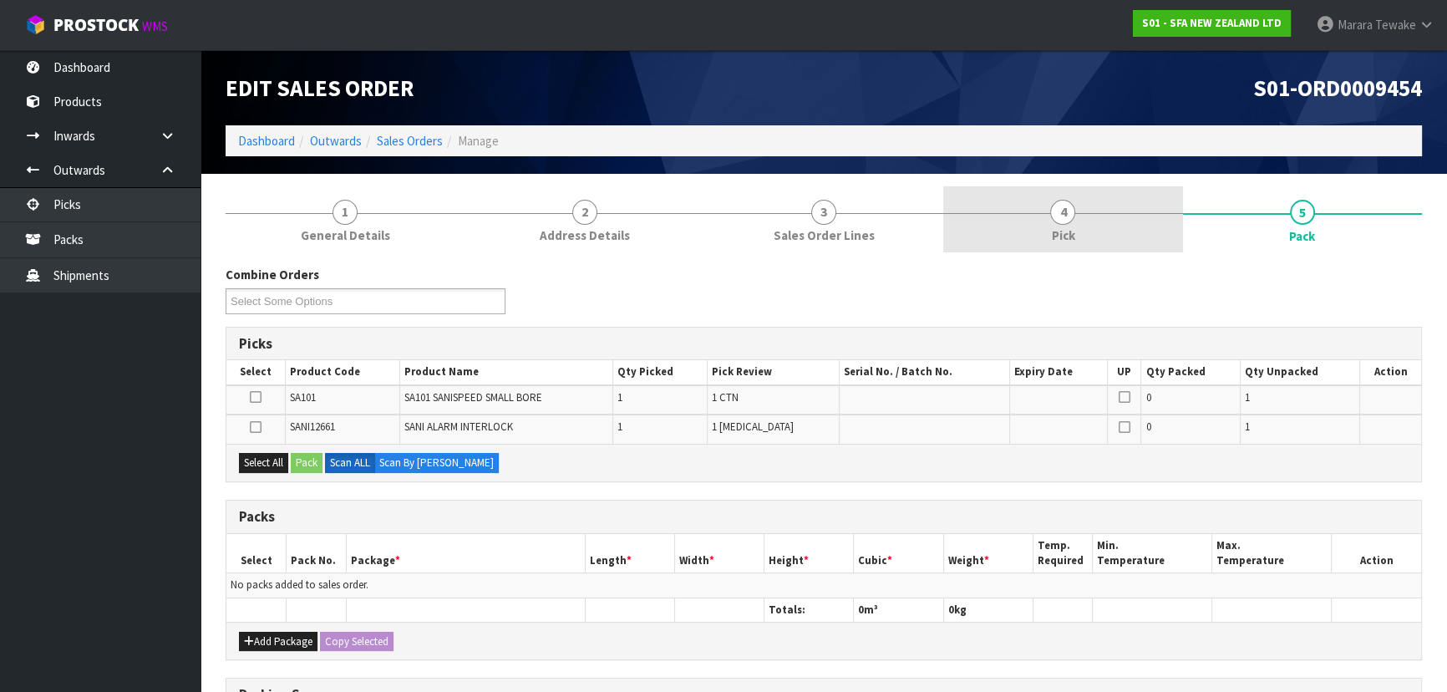
click at [1094, 225] on link "4 Pick" at bounding box center [1062, 219] width 239 height 66
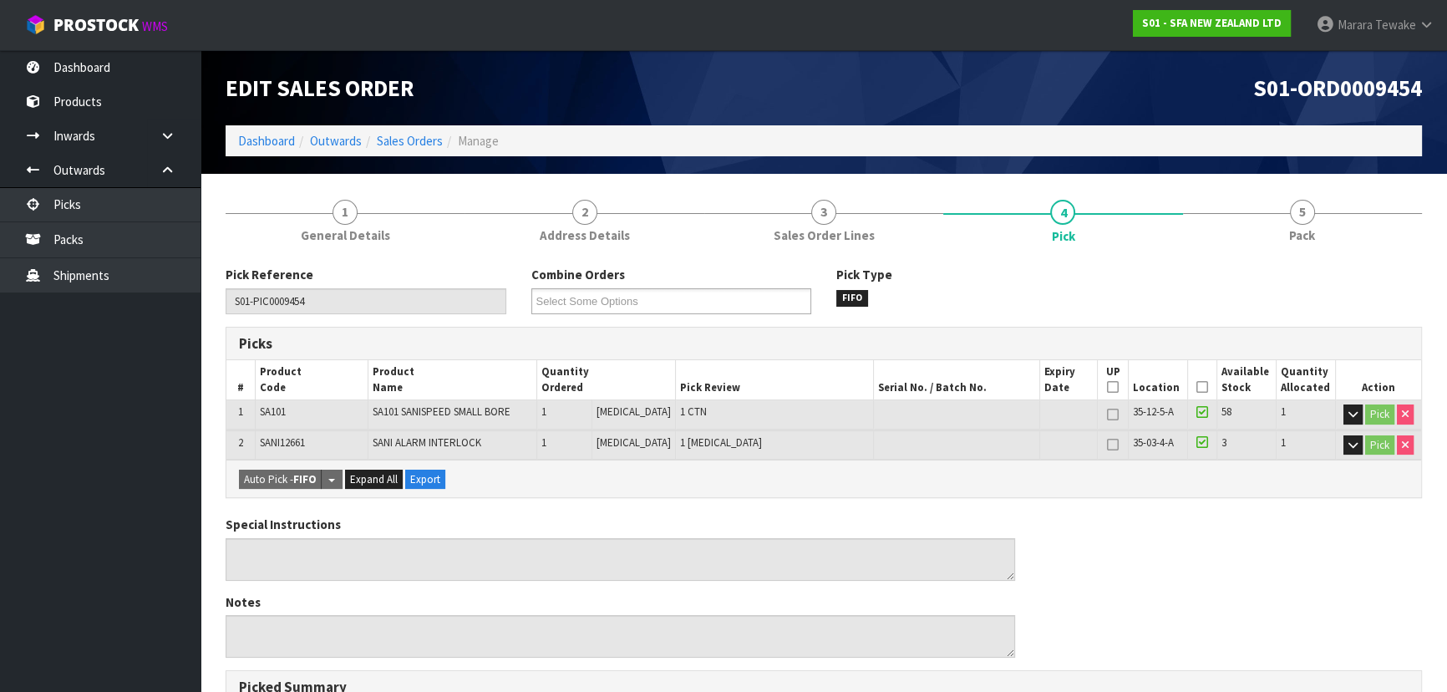
click at [1197, 388] on icon at bounding box center [1202, 387] width 12 height 1
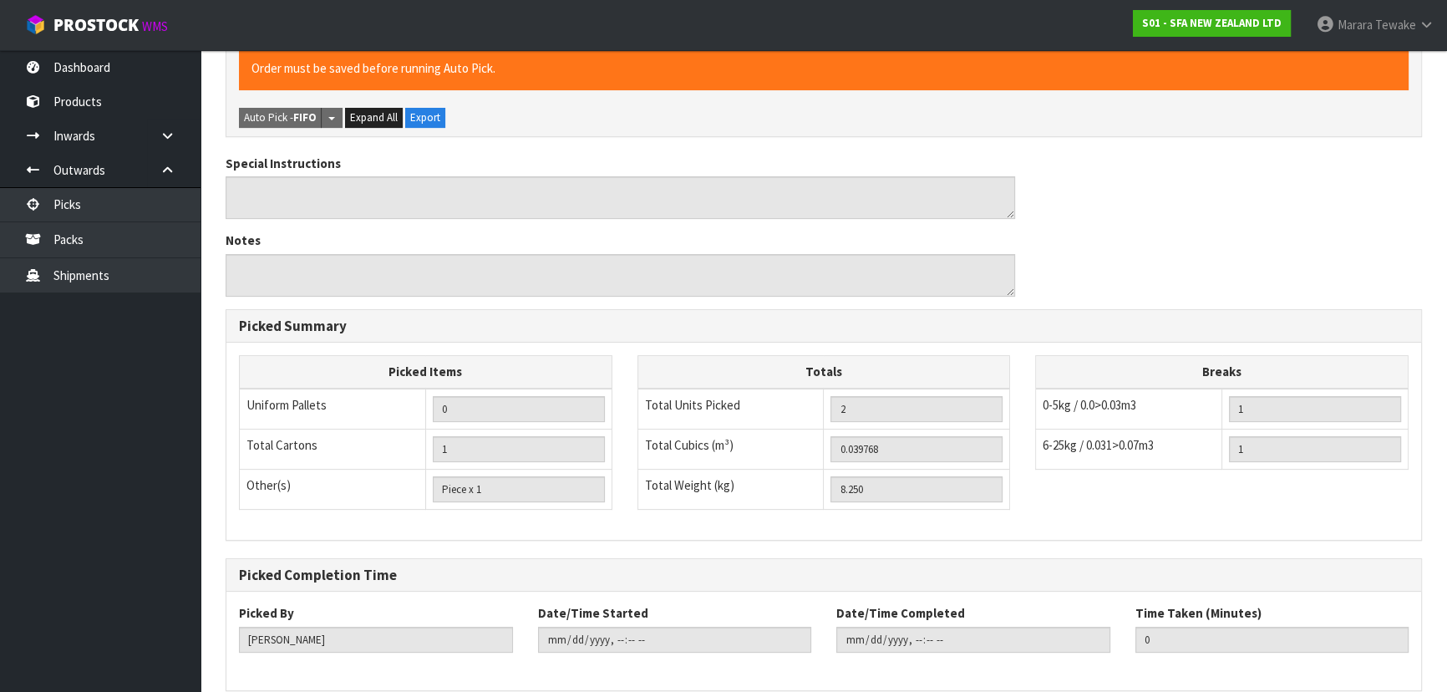
scroll to position [496, 0]
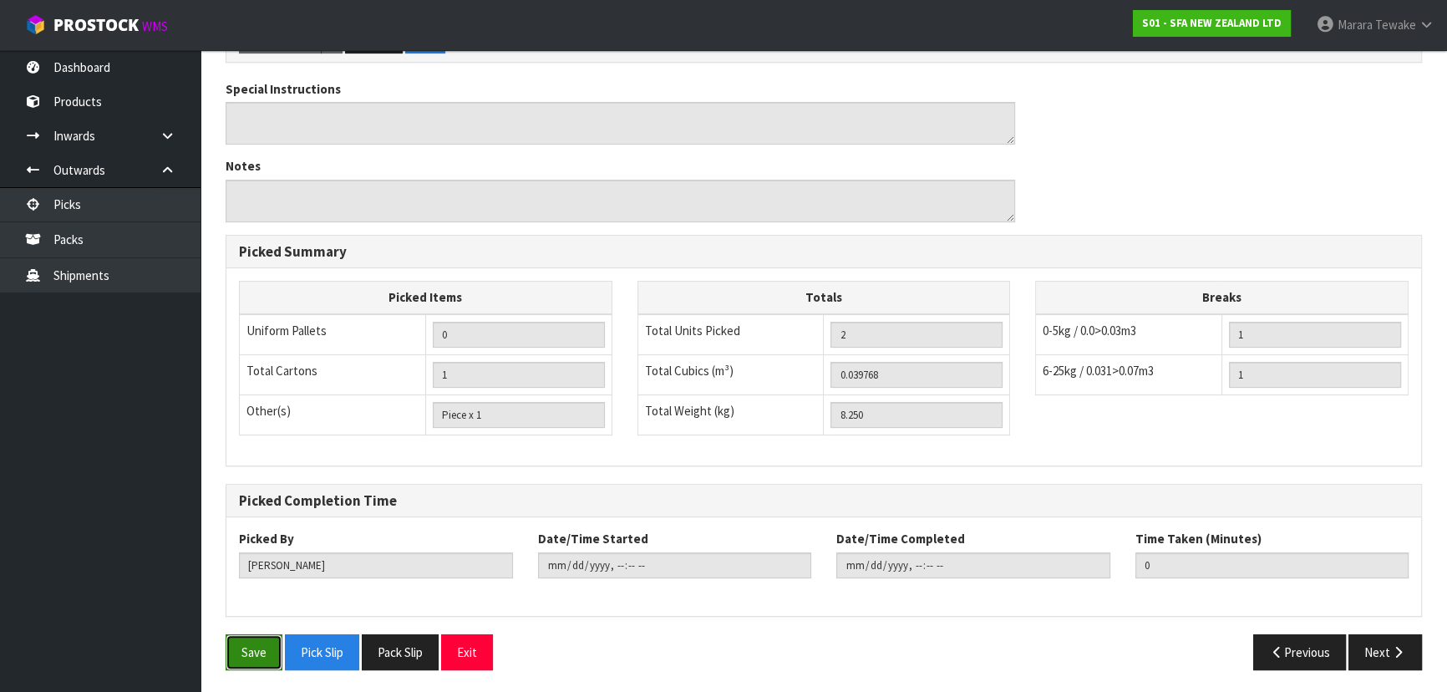
click at [256, 646] on button "Save" at bounding box center [253, 652] width 57 height 36
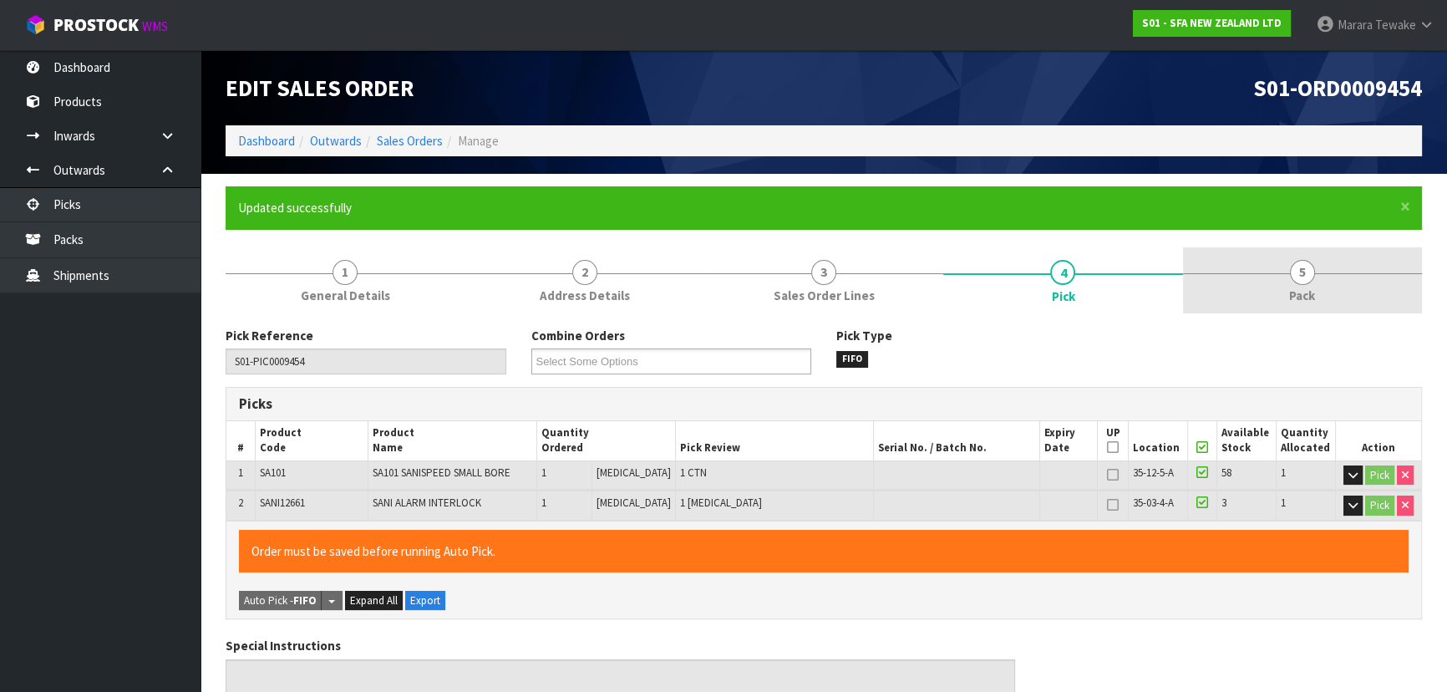
click at [1307, 269] on span "5" at bounding box center [1301, 272] width 25 height 25
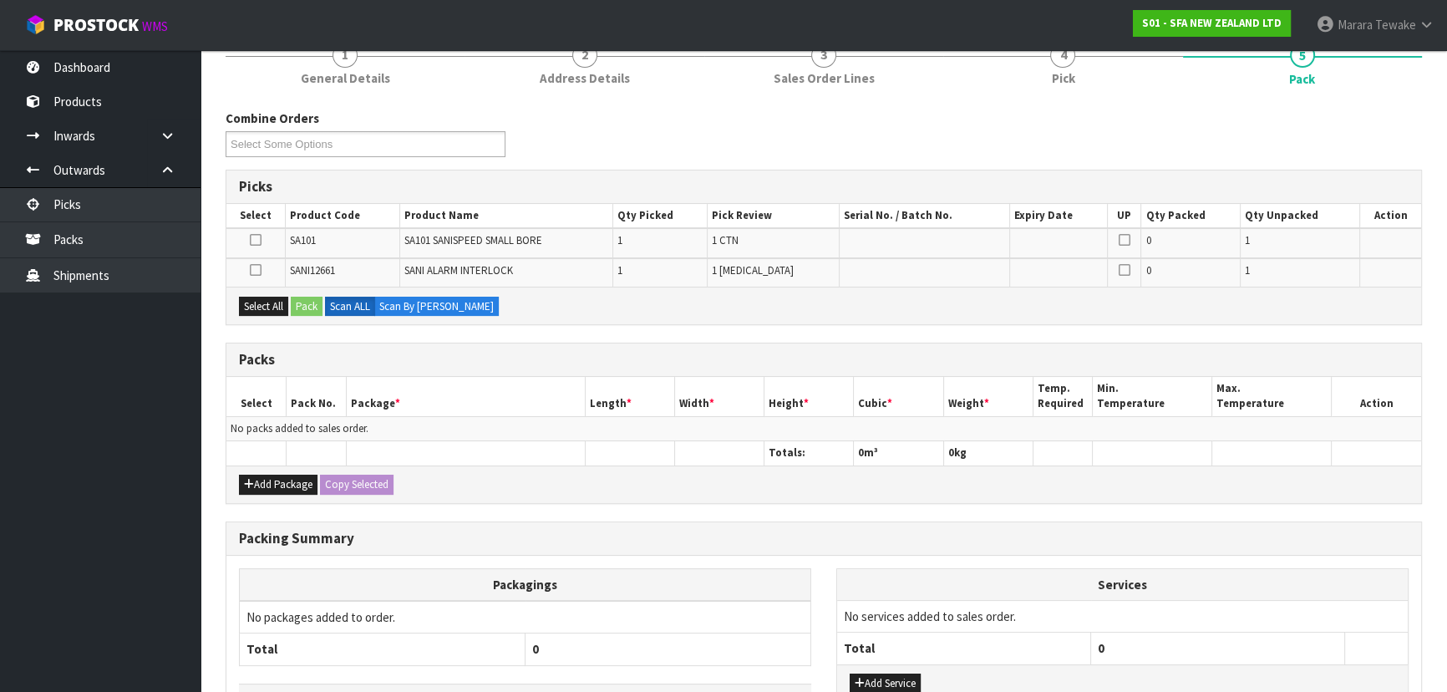
scroll to position [334, 0]
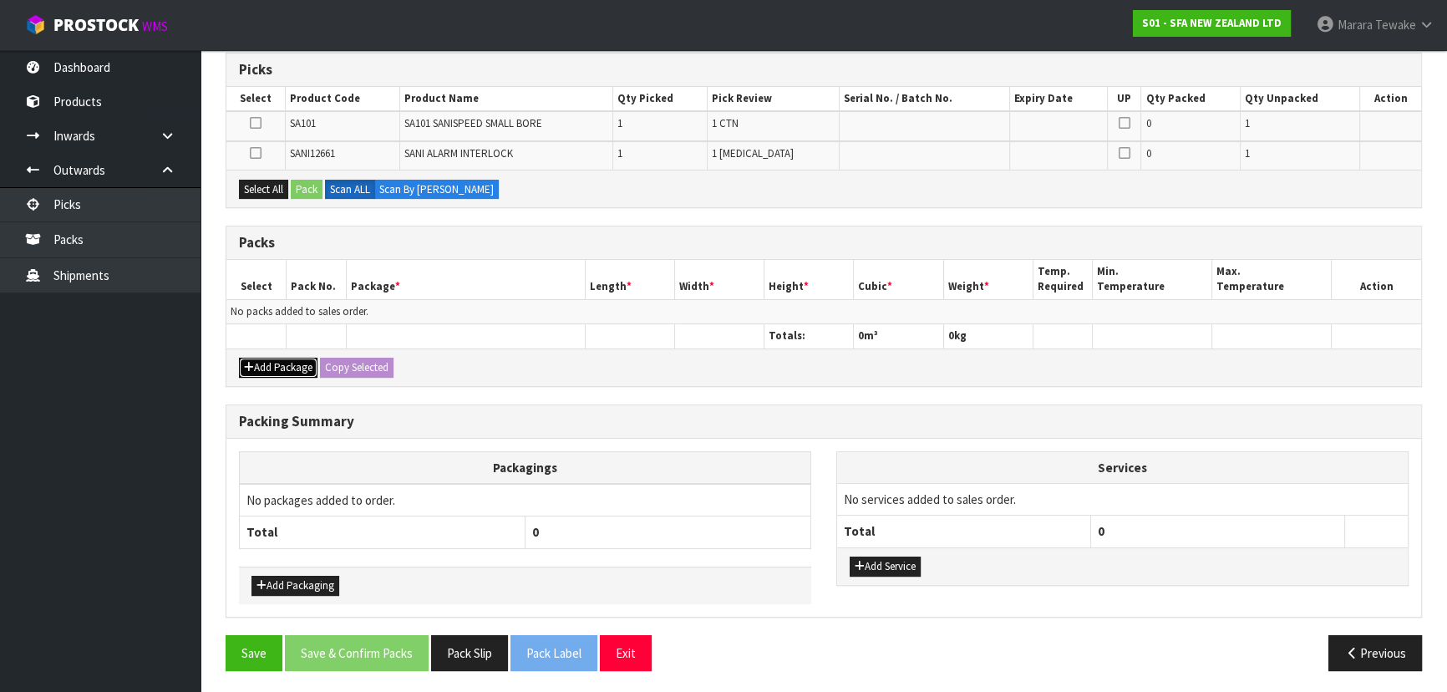
click at [262, 367] on button "Add Package" at bounding box center [278, 367] width 79 height 20
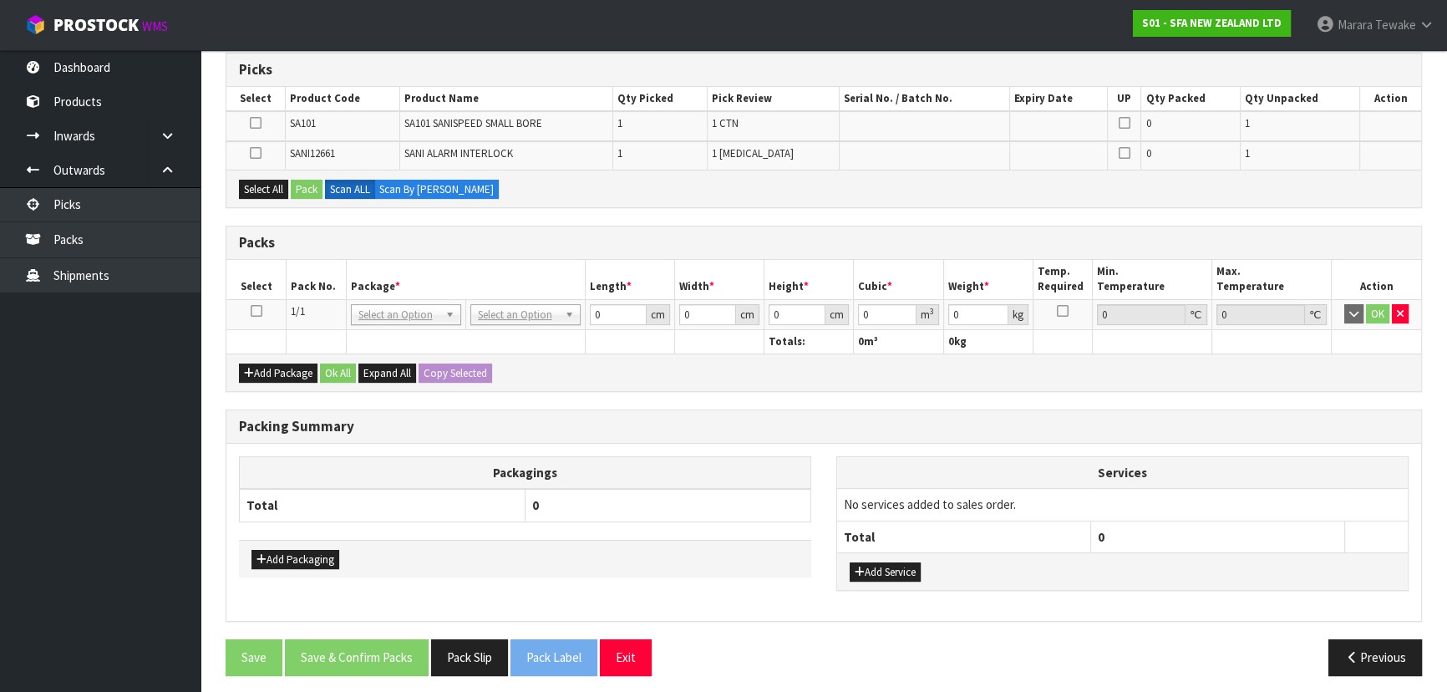
click at [257, 311] on icon at bounding box center [257, 311] width 12 height 1
click at [259, 311] on icon at bounding box center [257, 311] width 12 height 1
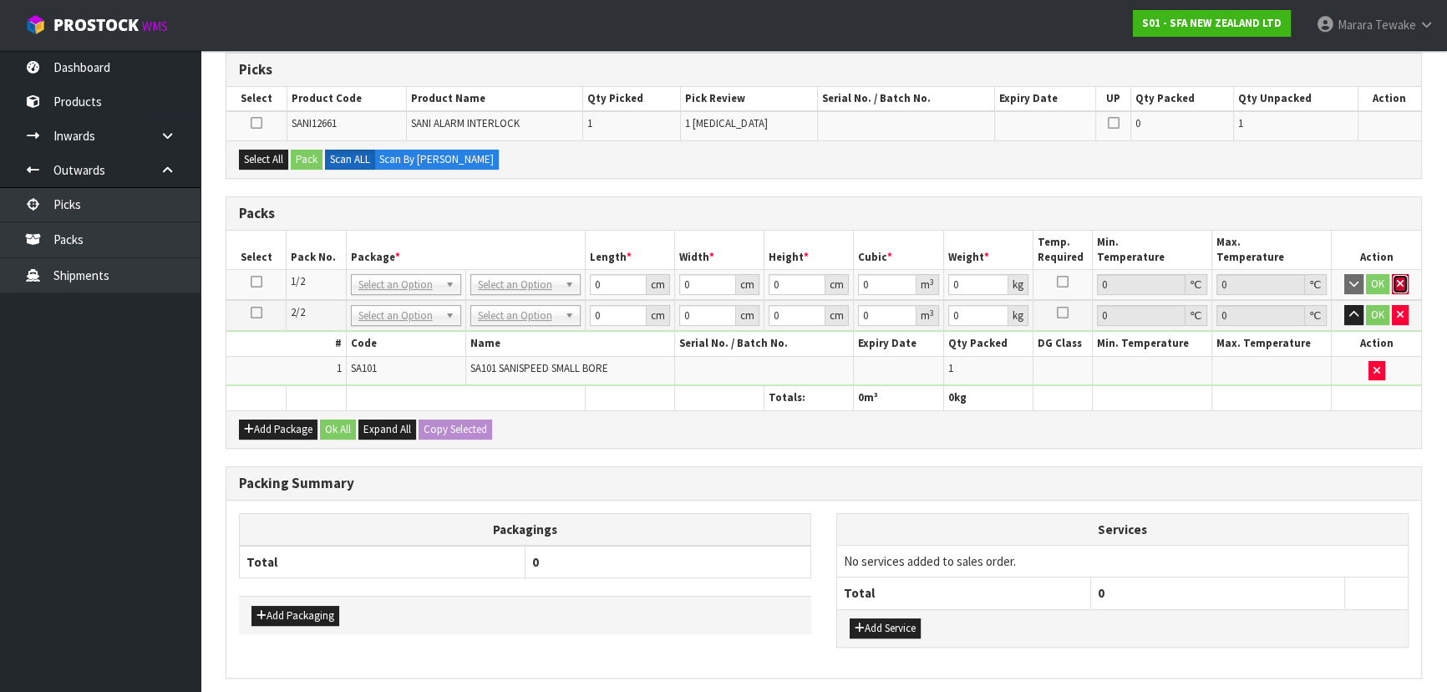
click at [1403, 282] on button "button" at bounding box center [1399, 284] width 17 height 20
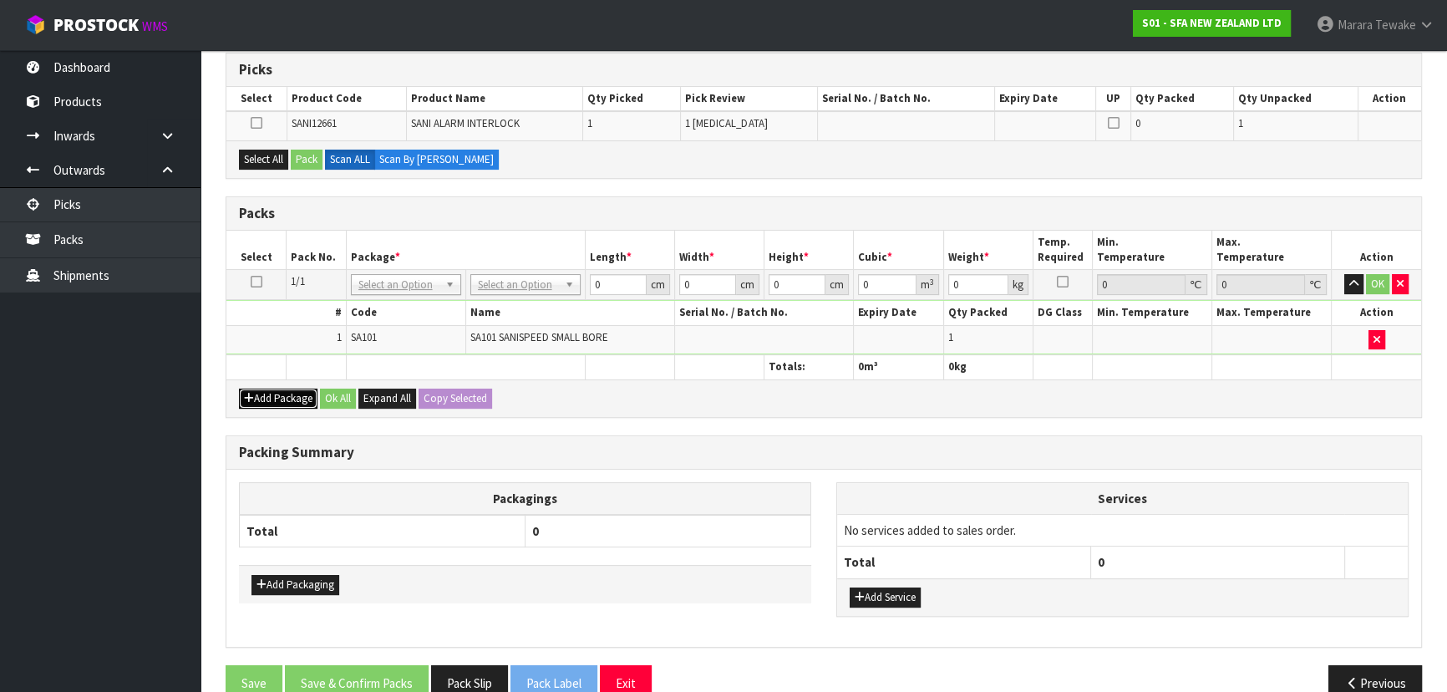
drag, startPoint x: 296, startPoint y: 396, endPoint x: 263, endPoint y: 389, distance: 34.1
click at [296, 396] on button "Add Package" at bounding box center [278, 398] width 79 height 20
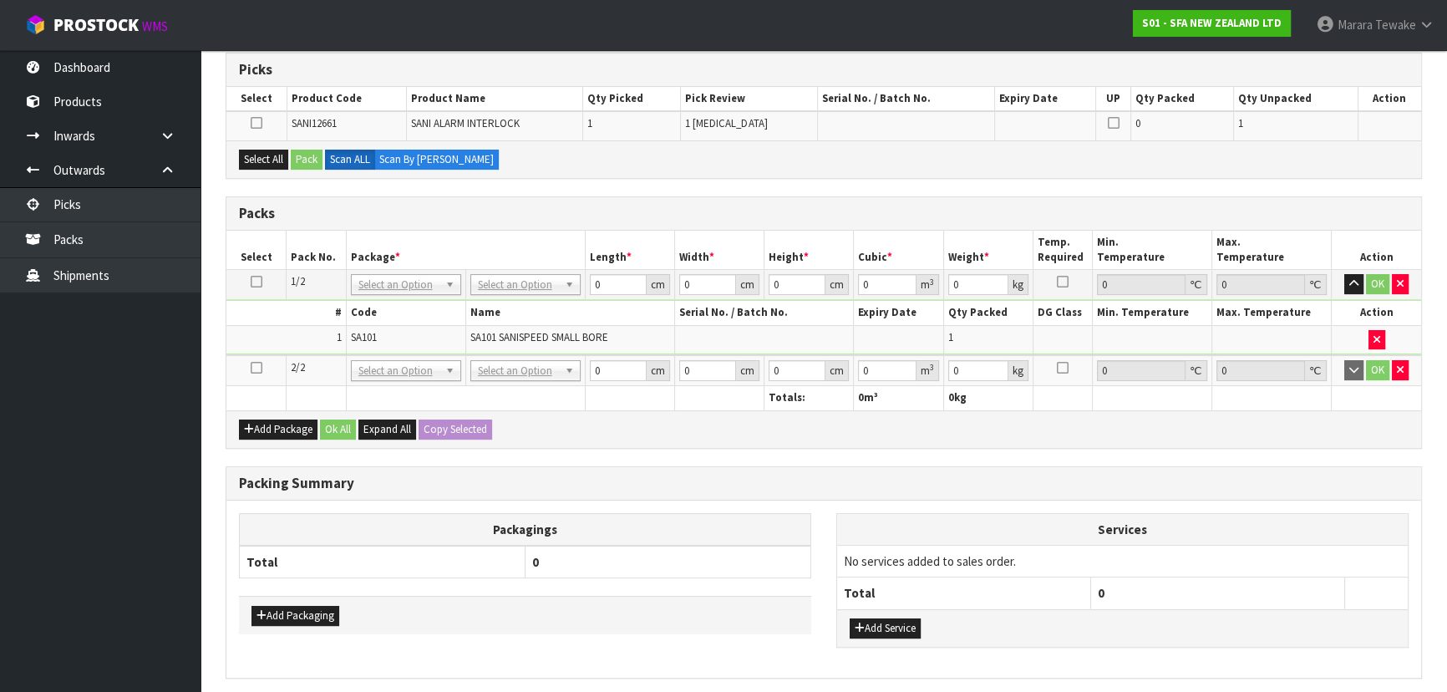
click at [253, 367] on icon at bounding box center [257, 367] width 12 height 1
click at [265, 153] on button "Select All" at bounding box center [263, 159] width 49 height 20
click at [296, 157] on button "Pack" at bounding box center [307, 159] width 32 height 20
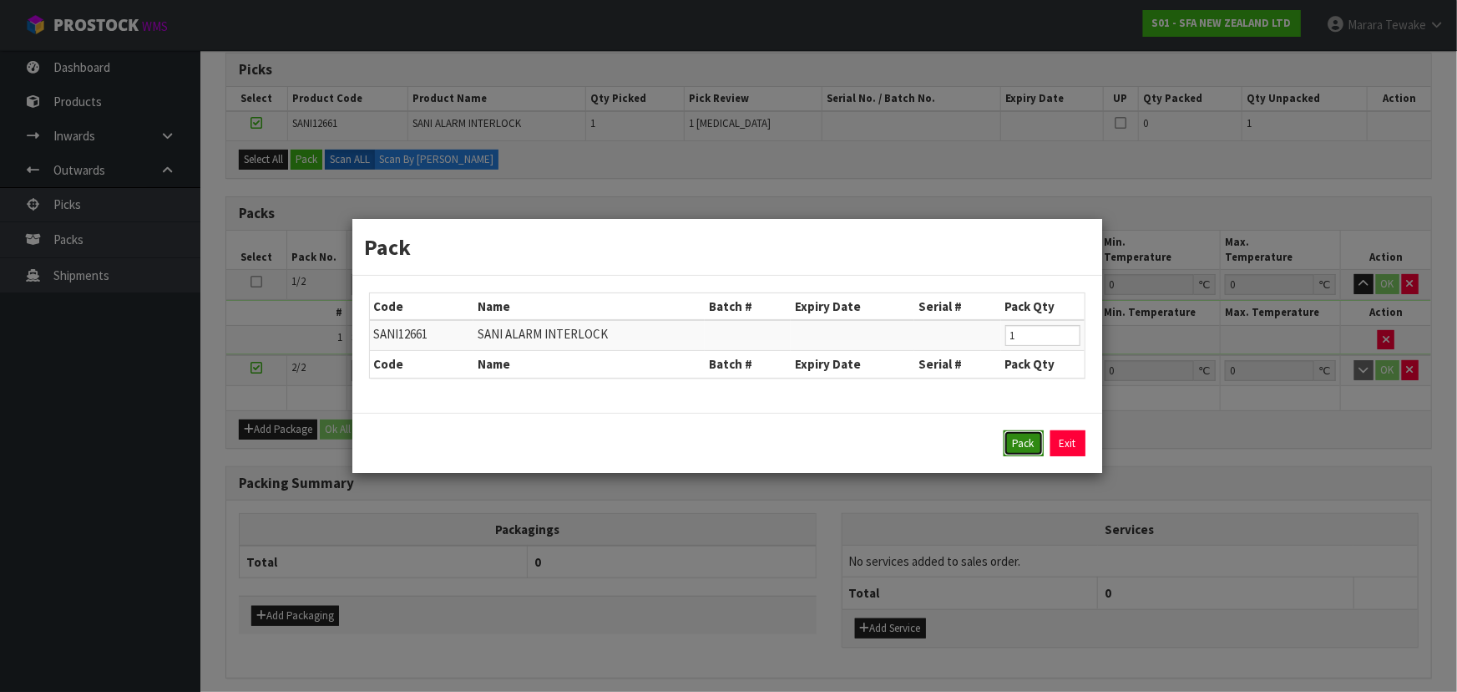
click at [1031, 443] on button "Pack" at bounding box center [1024, 443] width 40 height 27
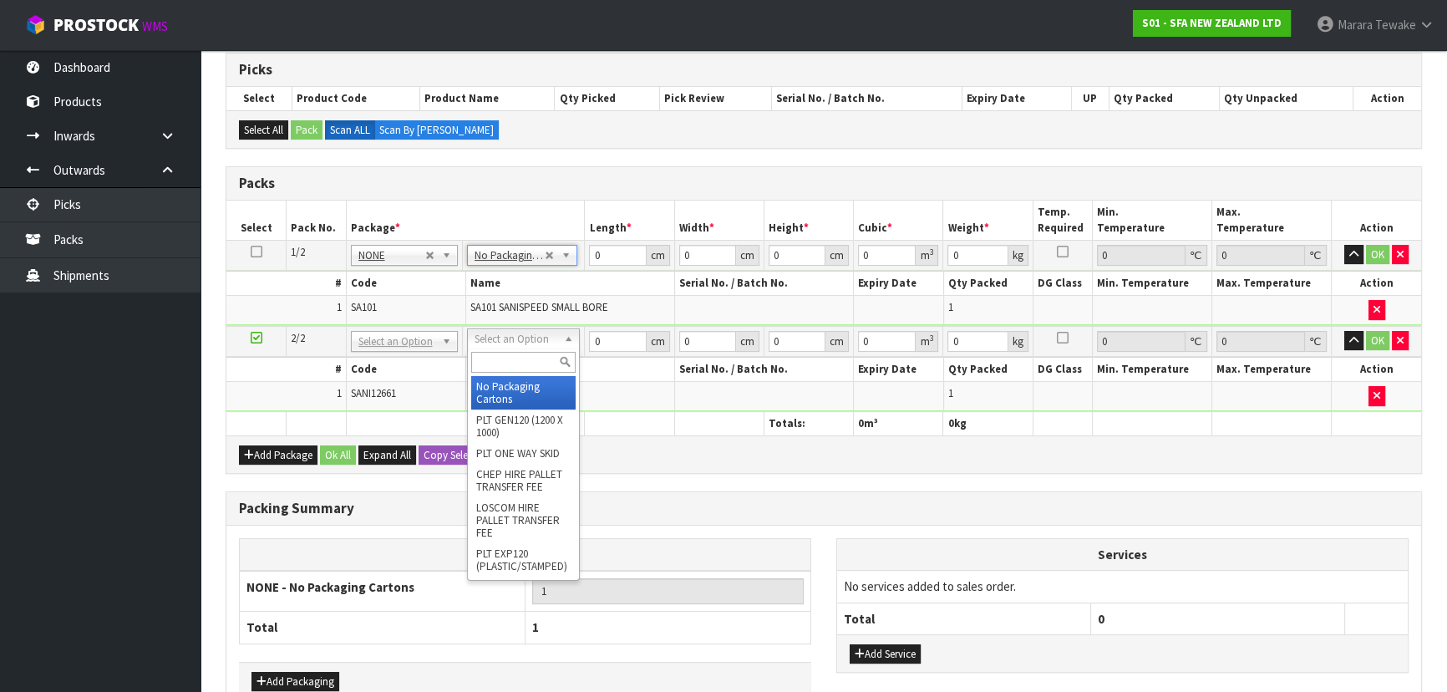
type input "2"
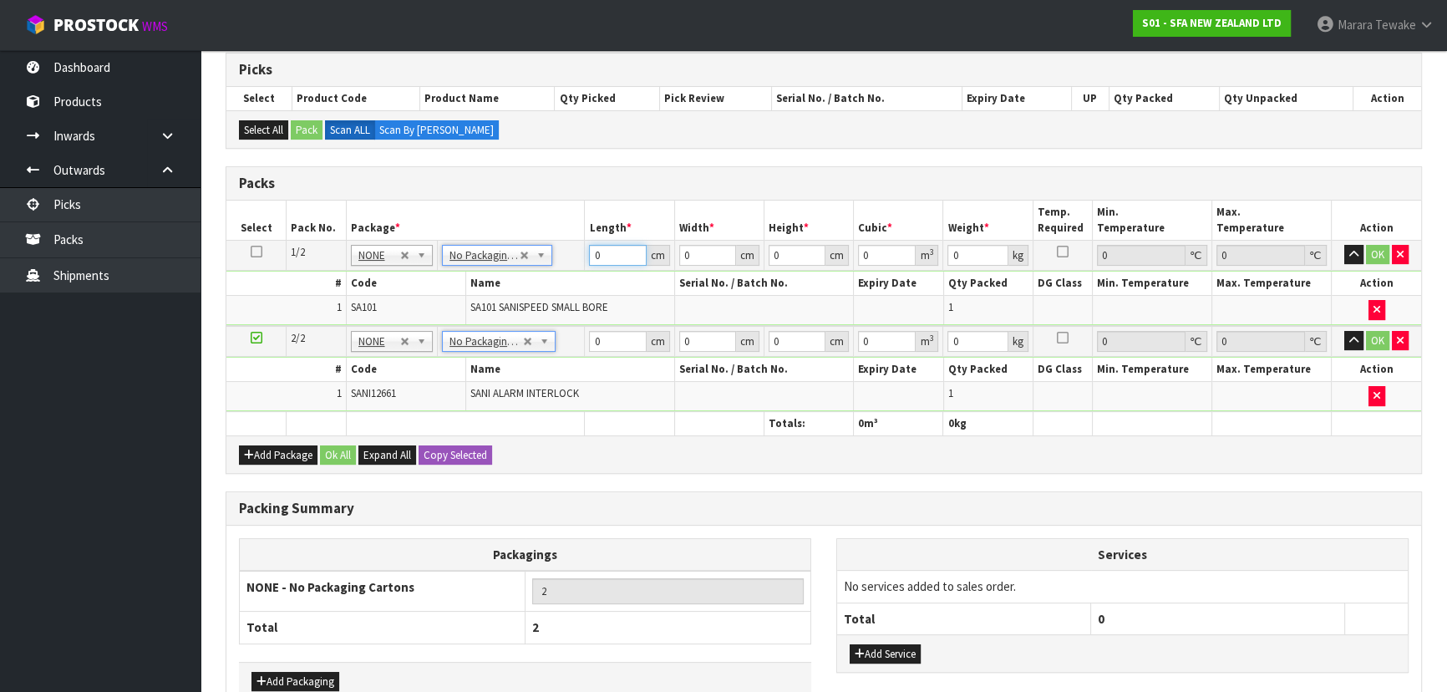
drag, startPoint x: 606, startPoint y: 256, endPoint x: 568, endPoint y: 213, distance: 57.4
click at [570, 219] on table "Select Pack No. Package * Length * Width * Height * Cubic * Weight * Temp. Requ…" at bounding box center [823, 317] width 1194 height 235
type input "42"
type input "25"
type input "3"
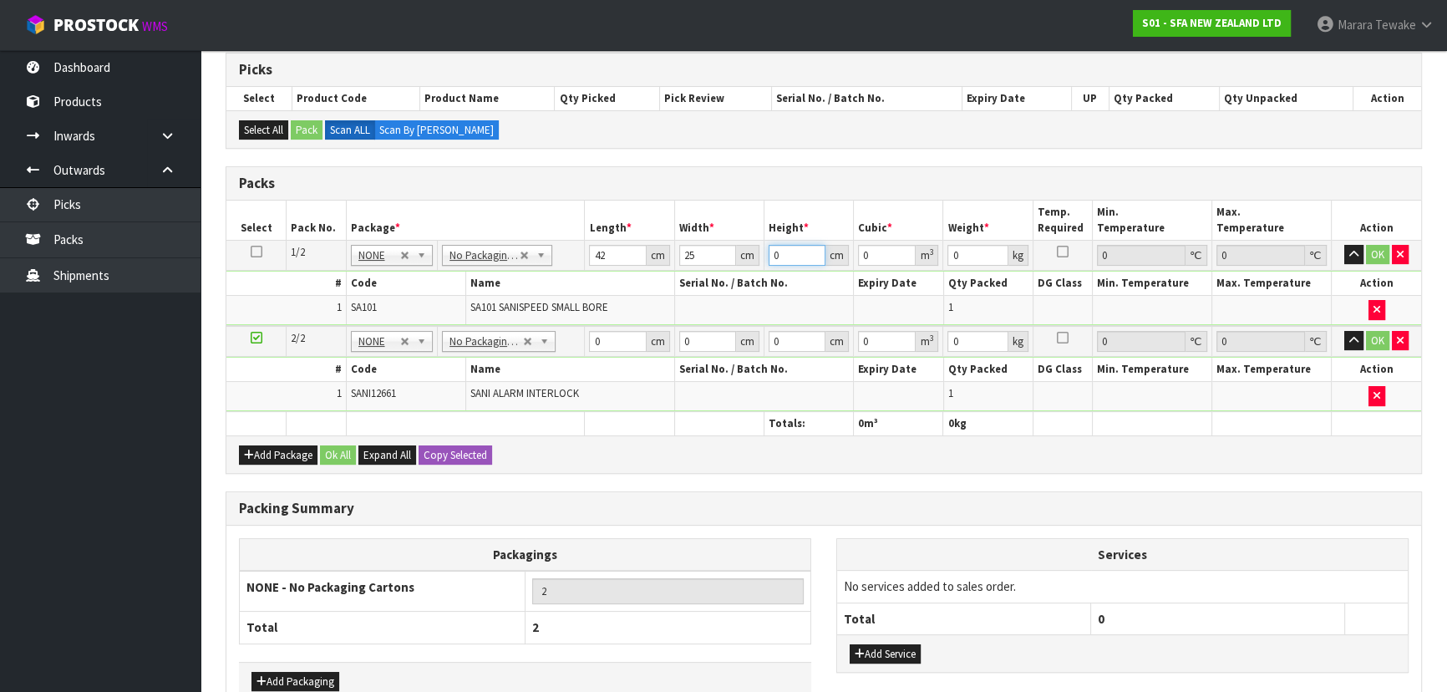
type input "0.00315"
type input "34"
type input "0.0357"
type input "34"
type input "7"
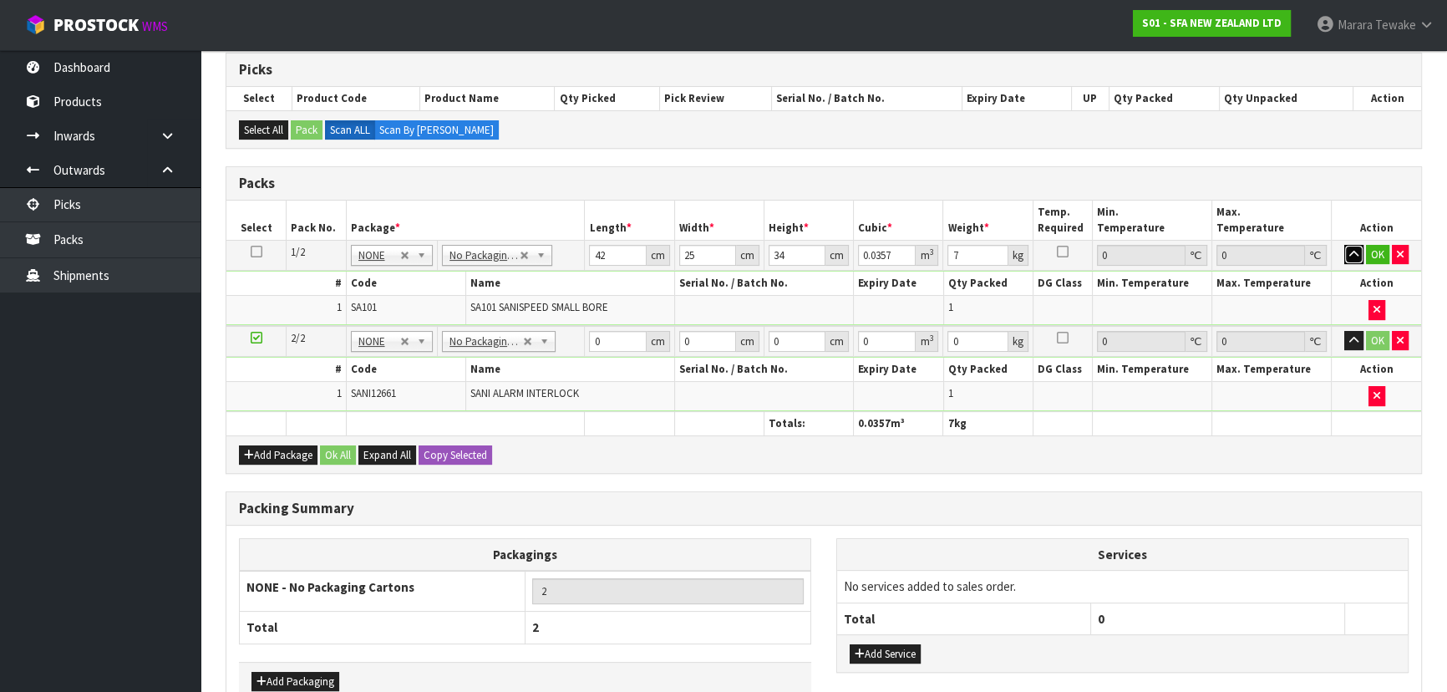
click at [1344, 245] on button "button" at bounding box center [1353, 255] width 19 height 20
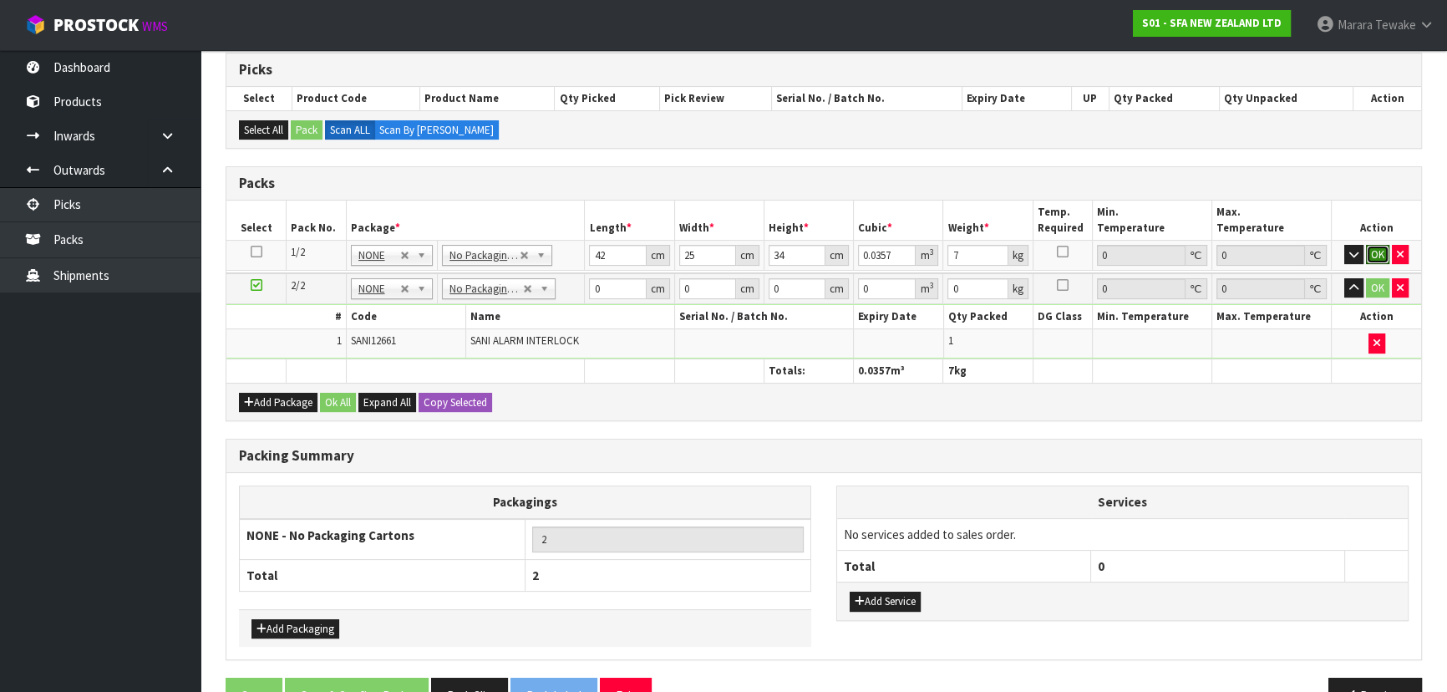
click button "OK" at bounding box center [1376, 255] width 23 height 20
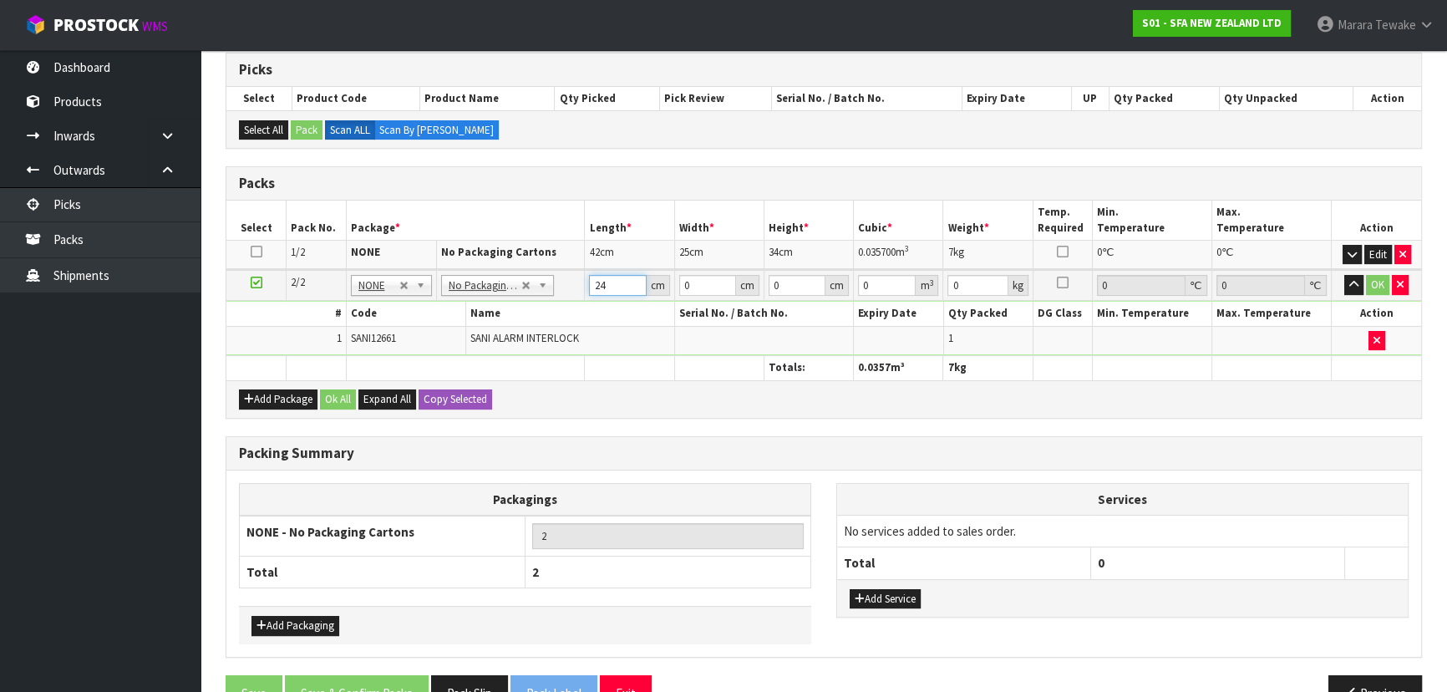
type input "24"
type input "25"
type input "1"
type input "0.0006"
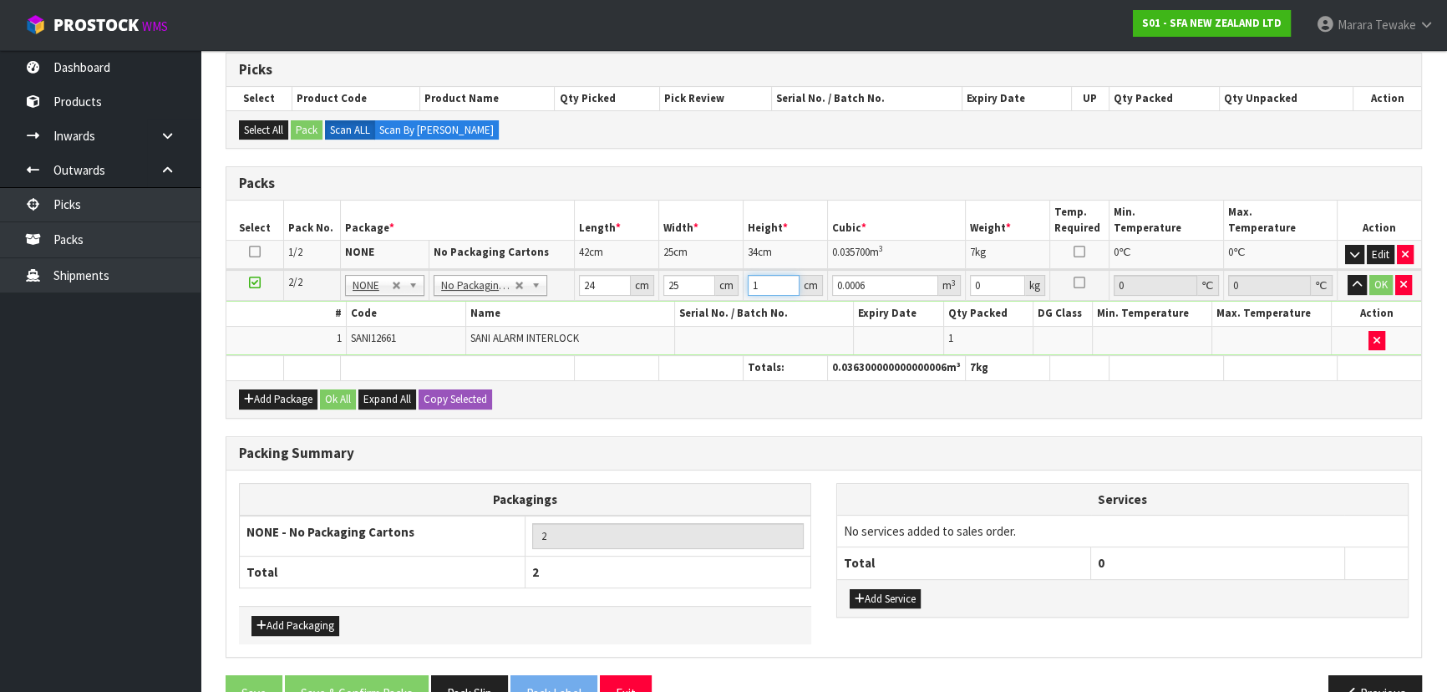
type input "15"
type input "0.009"
type input "15"
type input "2"
click at [1347, 275] on button "button" at bounding box center [1356, 285] width 19 height 20
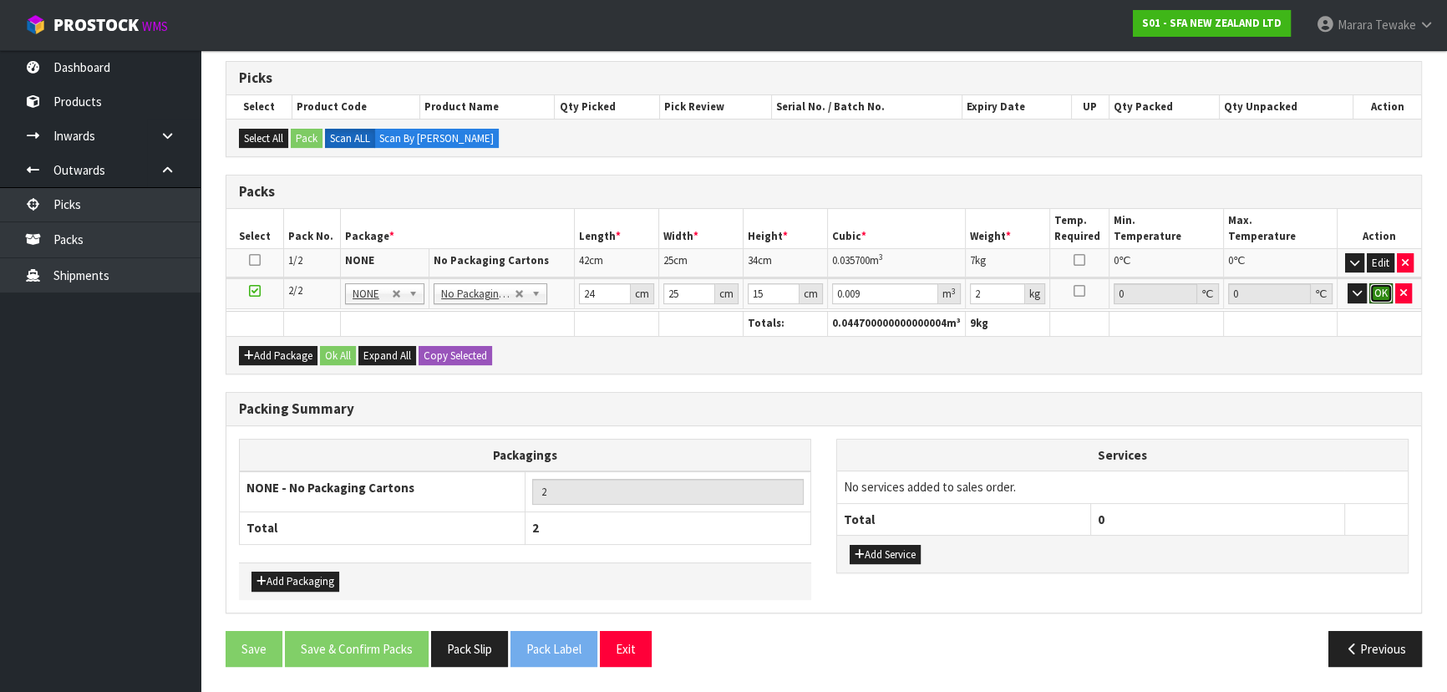
click button "OK" at bounding box center [1380, 293] width 23 height 20
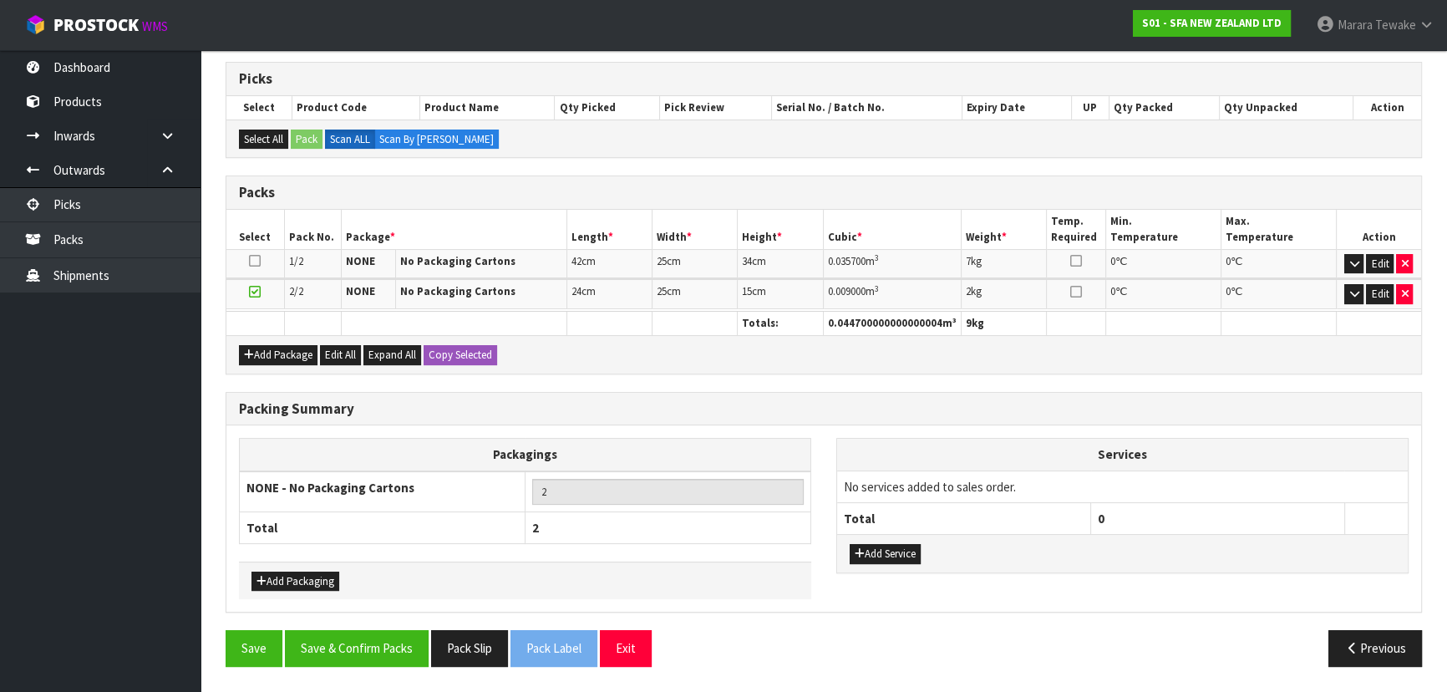
scroll to position [318, 0]
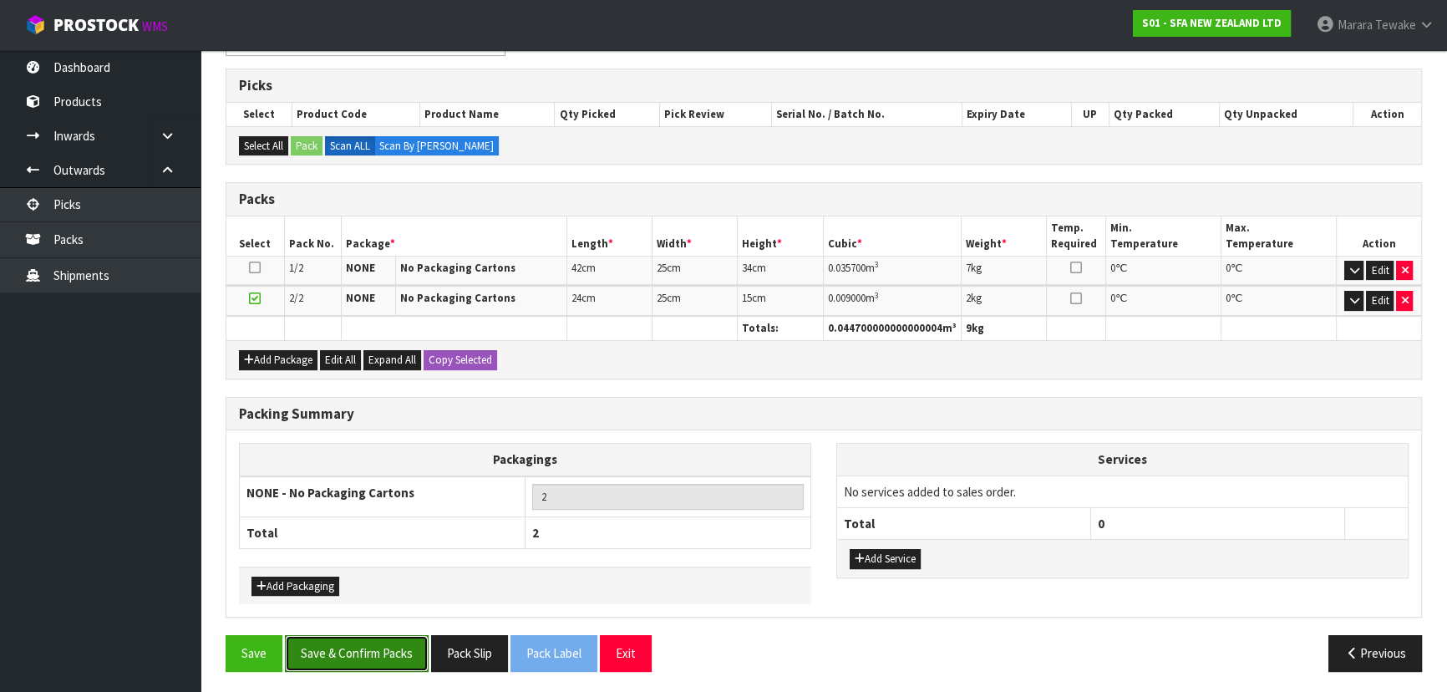
click at [352, 646] on button "Save & Confirm Packs" at bounding box center [357, 653] width 144 height 36
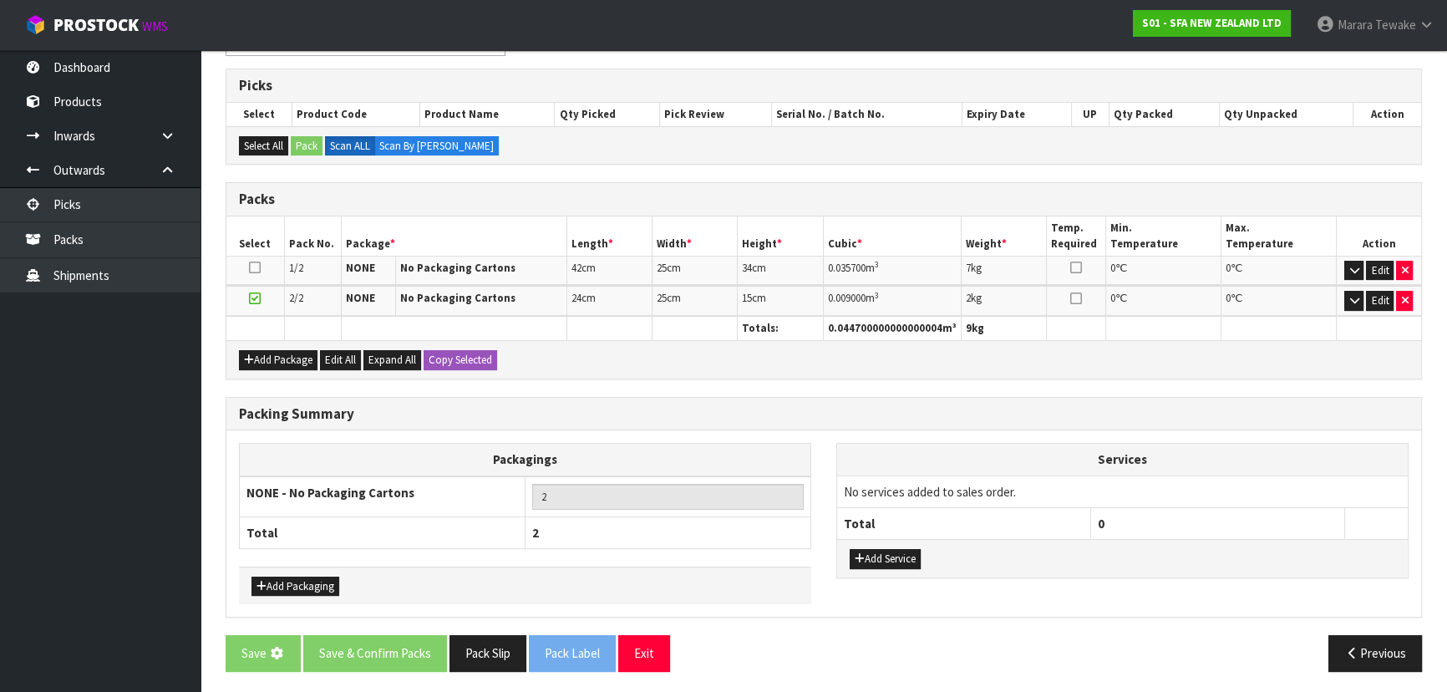
scroll to position [0, 0]
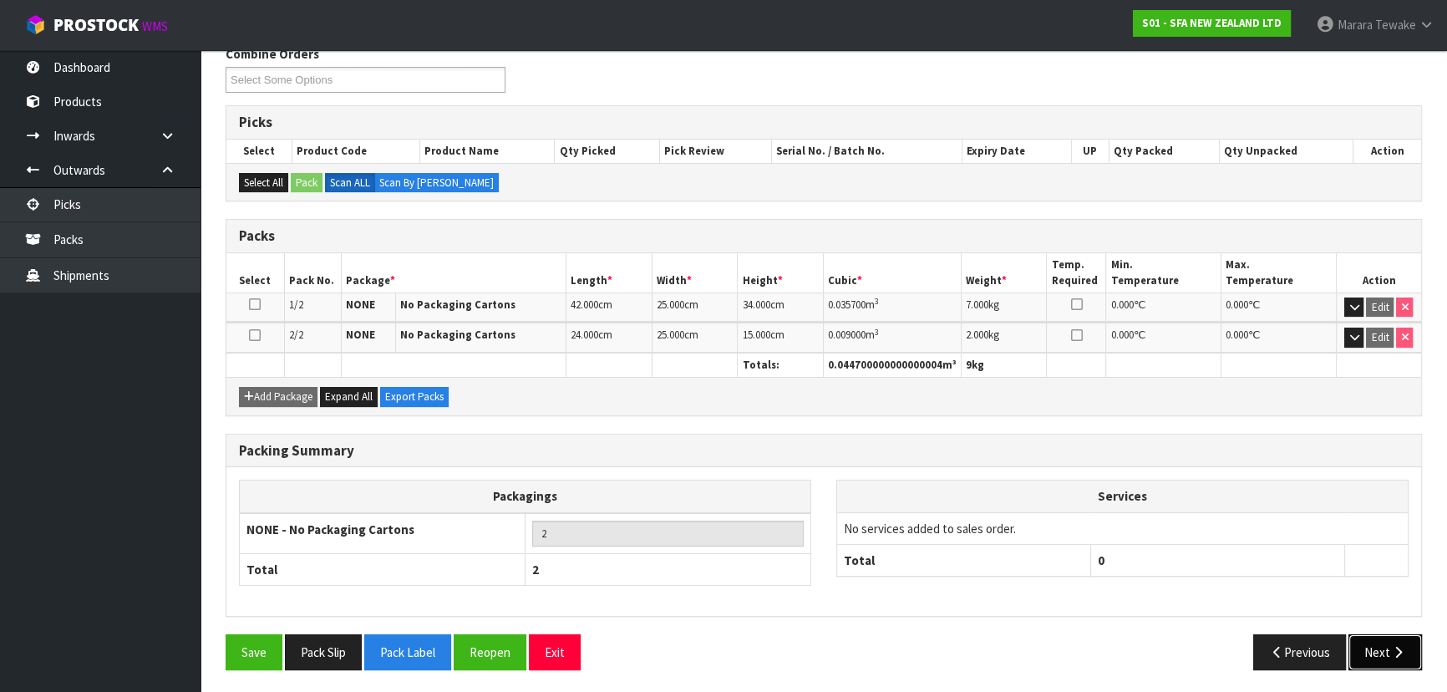
click at [1368, 639] on button "Next" at bounding box center [1384, 652] width 73 height 36
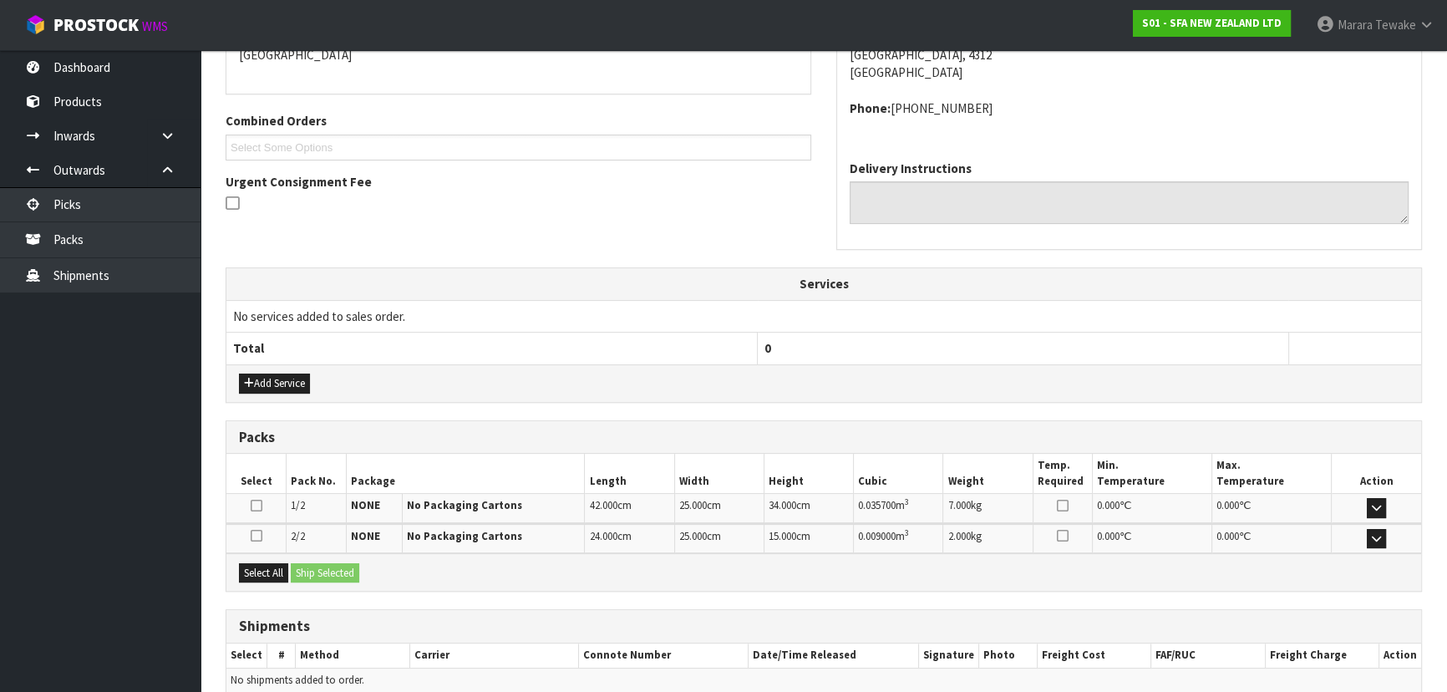
scroll to position [457, 0]
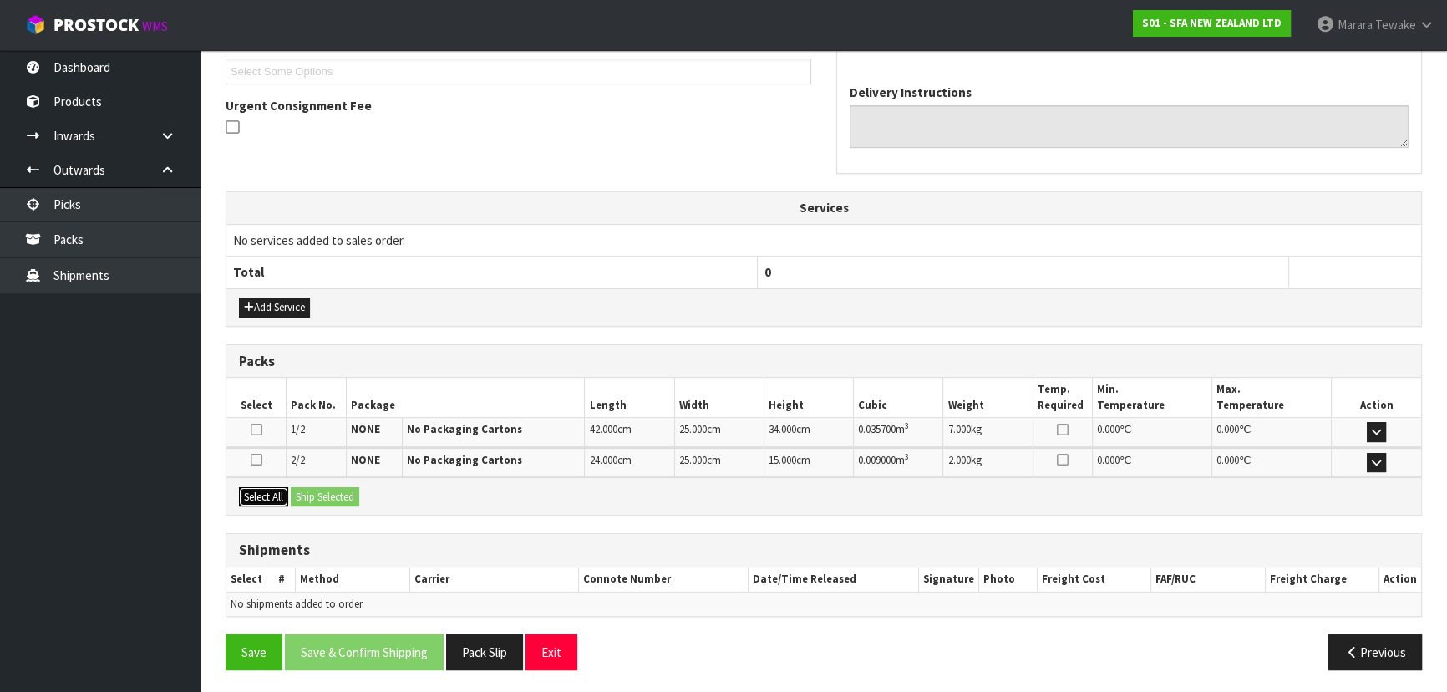
drag, startPoint x: 255, startPoint y: 493, endPoint x: 308, endPoint y: 493, distance: 53.5
click at [257, 493] on button "Select All" at bounding box center [263, 497] width 49 height 20
click at [311, 493] on button "Ship Selected" at bounding box center [325, 497] width 68 height 20
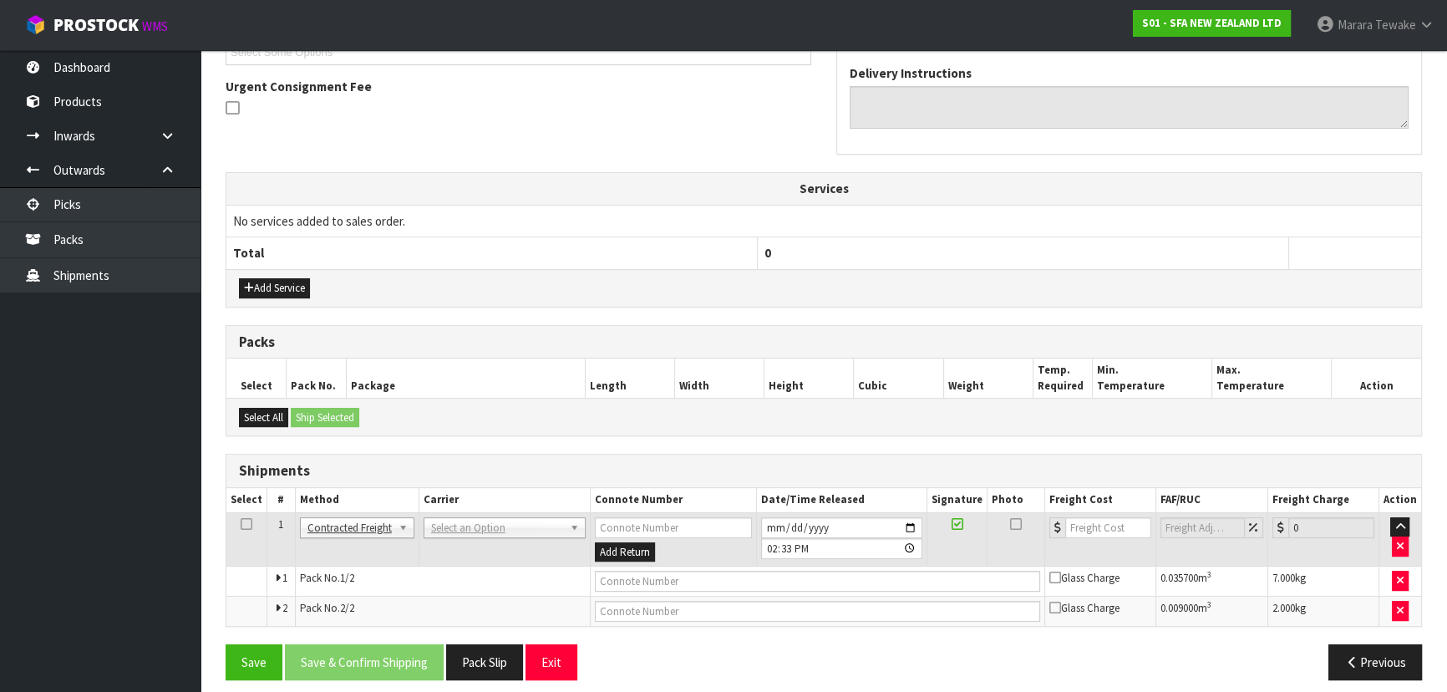
scroll to position [486, 0]
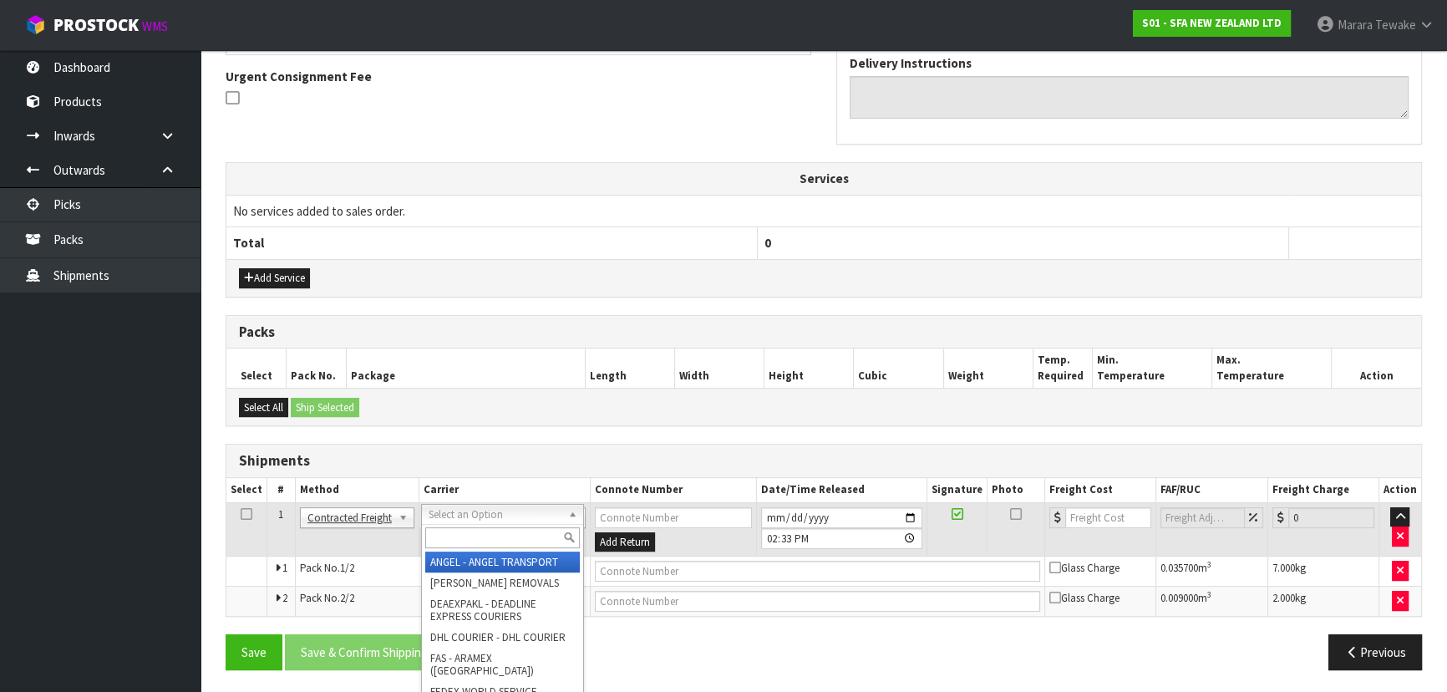
drag, startPoint x: 529, startPoint y: 513, endPoint x: 508, endPoint y: 555, distance: 47.1
click at [489, 529] on input "text" at bounding box center [501, 537] width 155 height 21
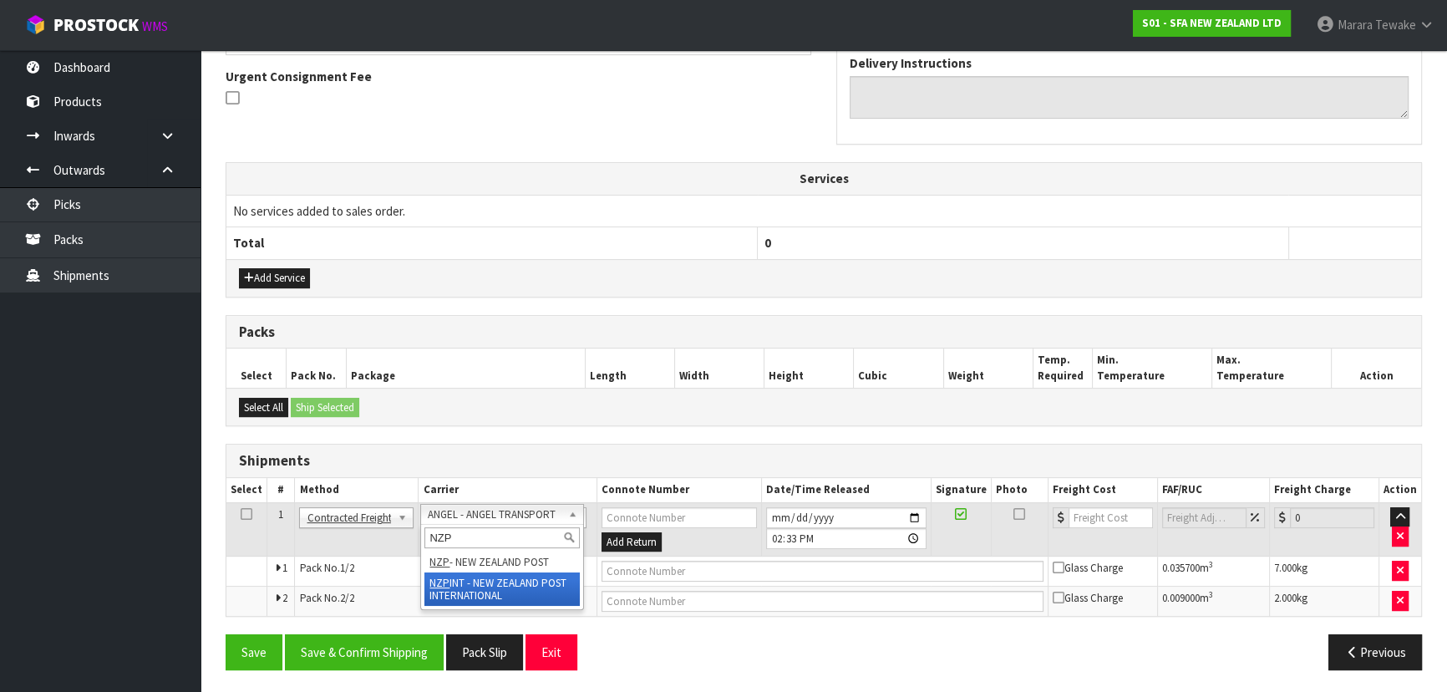
type input "NZP"
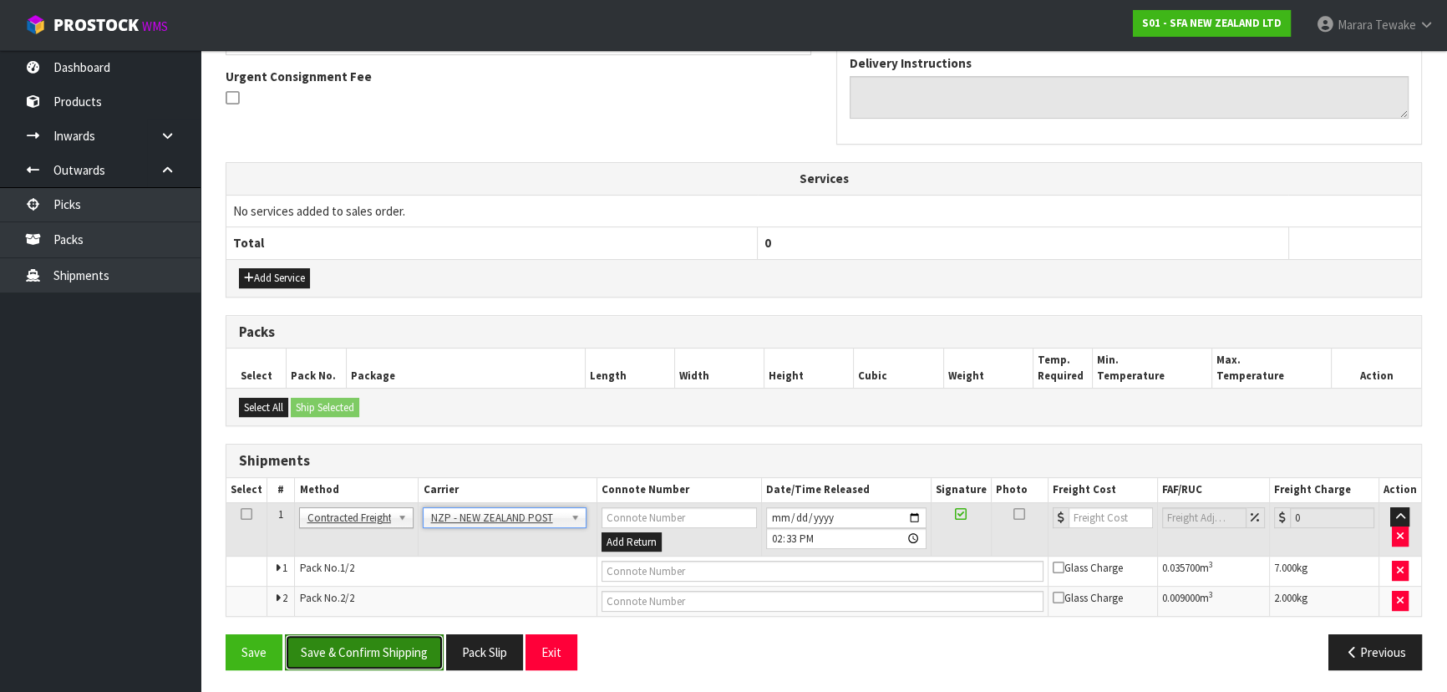
click at [390, 649] on button "Save & Confirm Shipping" at bounding box center [364, 652] width 159 height 36
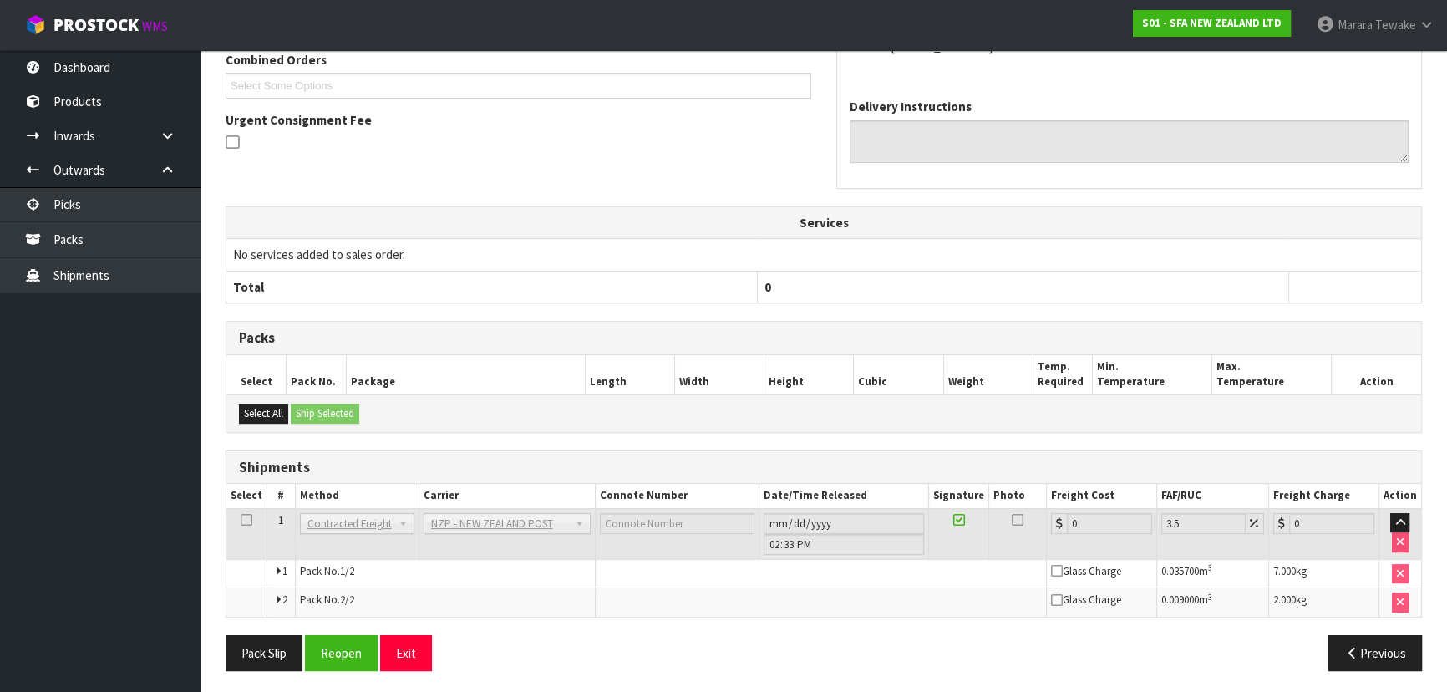
scroll to position [461, 0]
click at [362, 641] on button "Reopen" at bounding box center [341, 652] width 73 height 36
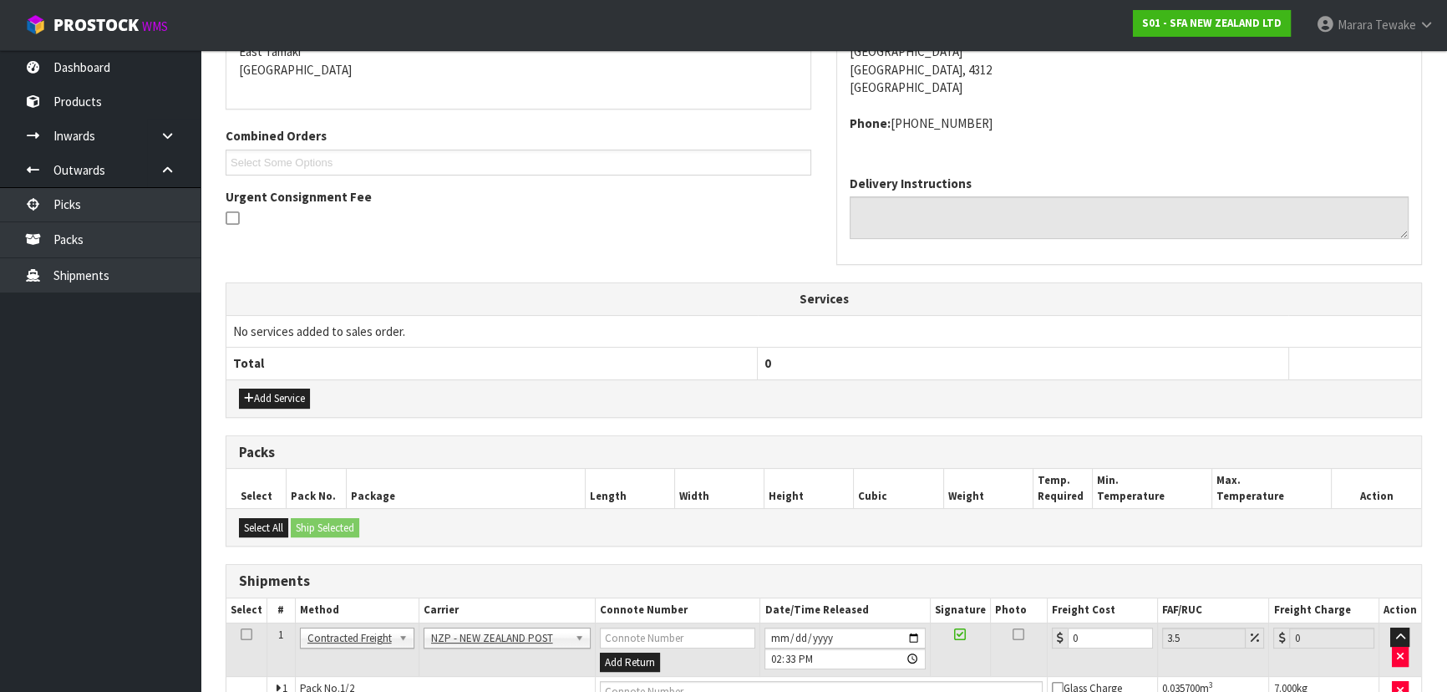
scroll to position [486, 0]
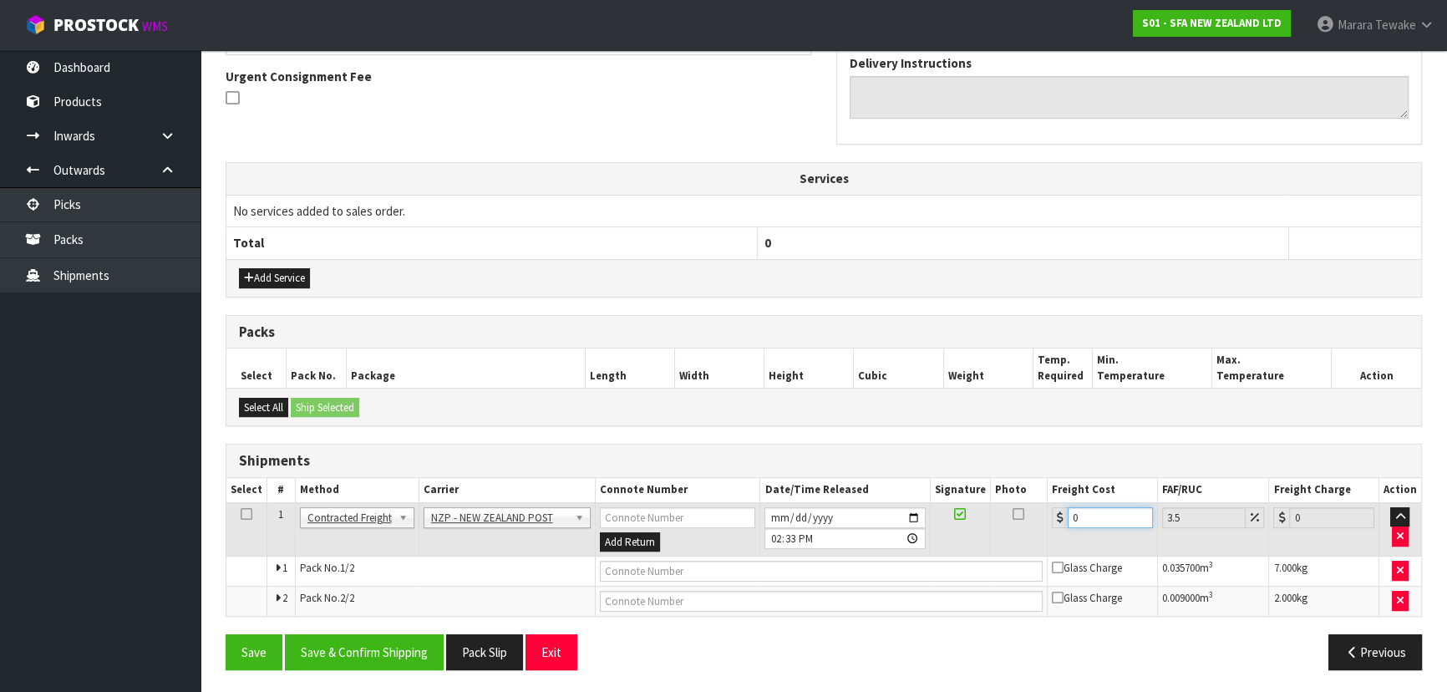
drag, startPoint x: 1089, startPoint y: 518, endPoint x: 1005, endPoint y: 482, distance: 91.7
click at [1005, 482] on table "Select # Method Carrier Connote Number Date/Time Released Signature Photo Freig…" at bounding box center [823, 547] width 1194 height 138
type input "1"
type input "1.03"
type input "16"
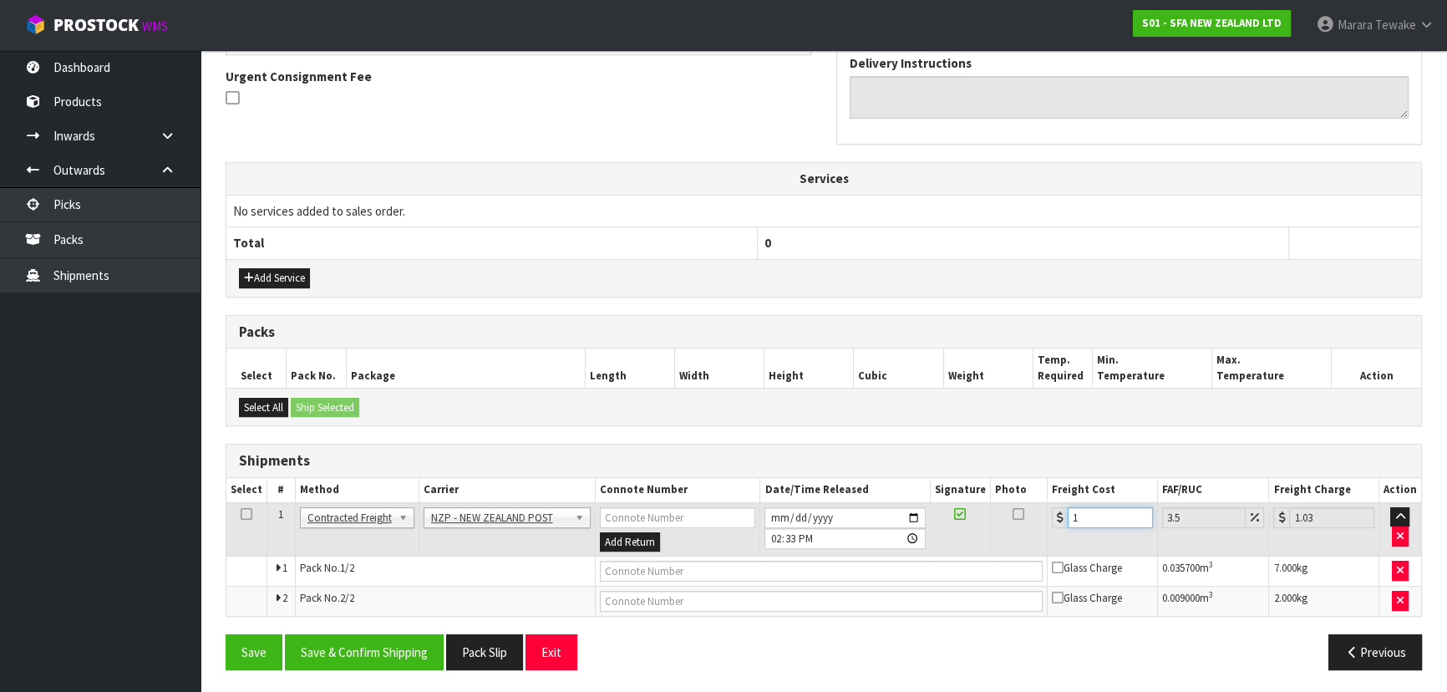
type input "16.56"
type input "16.9"
type input "17.49"
type input "16.90"
click at [383, 641] on button "Save & Confirm Shipping" at bounding box center [364, 652] width 159 height 36
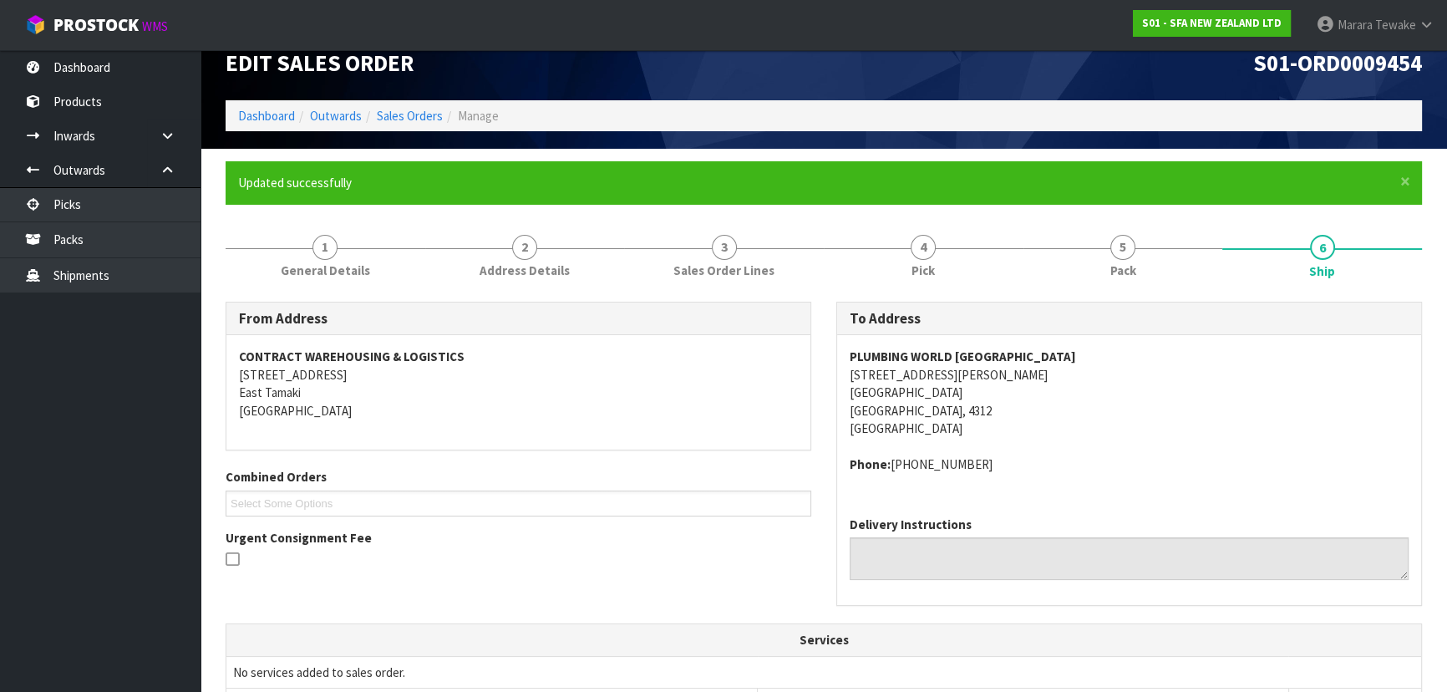
scroll to position [0, 0]
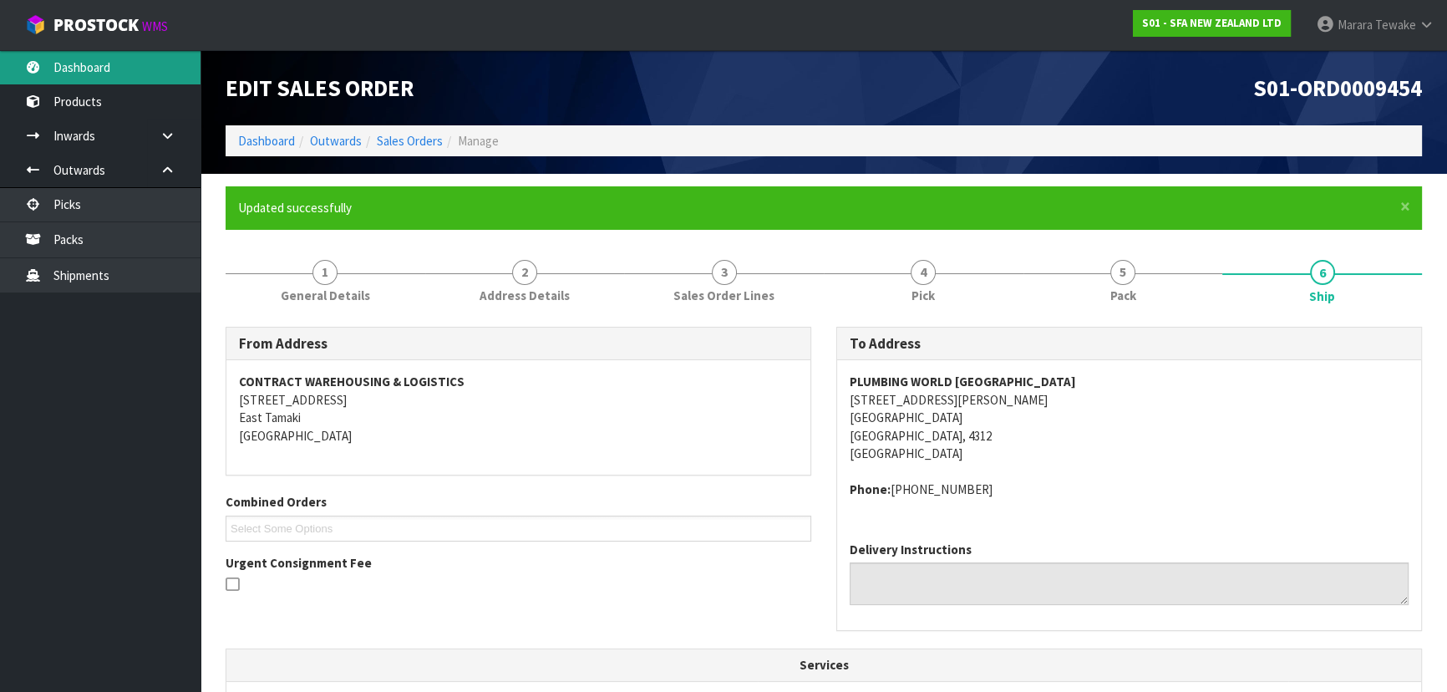
click at [140, 70] on link "Dashboard" at bounding box center [100, 67] width 200 height 34
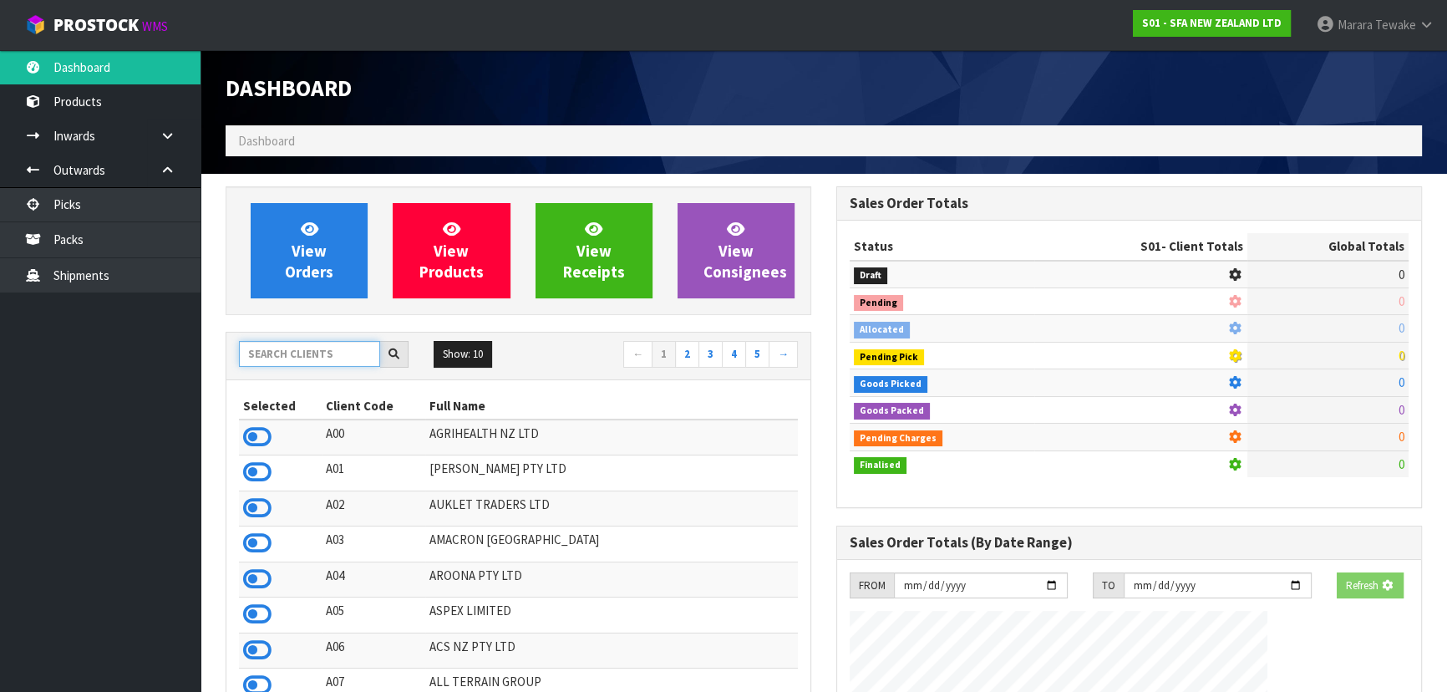
click at [307, 355] on input "text" at bounding box center [309, 354] width 141 height 26
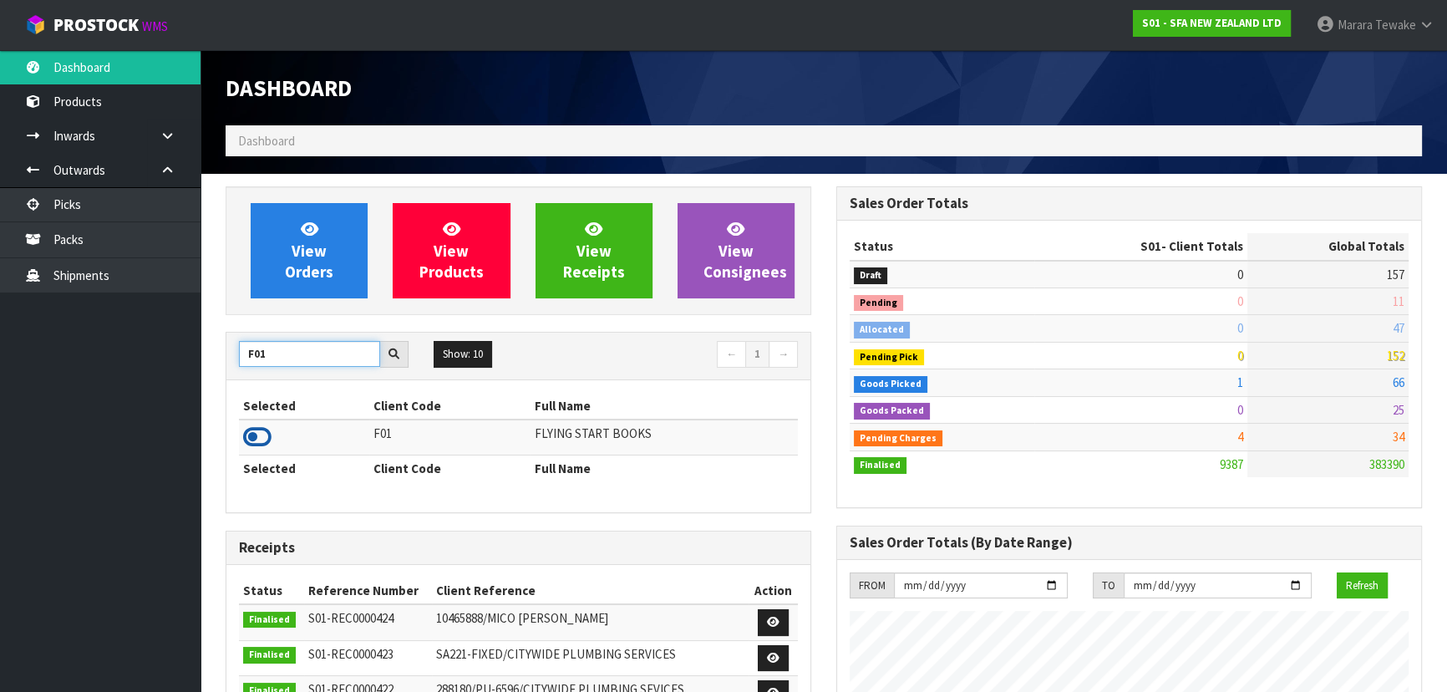
type input "F01"
click at [251, 439] on icon at bounding box center [257, 436] width 28 height 25
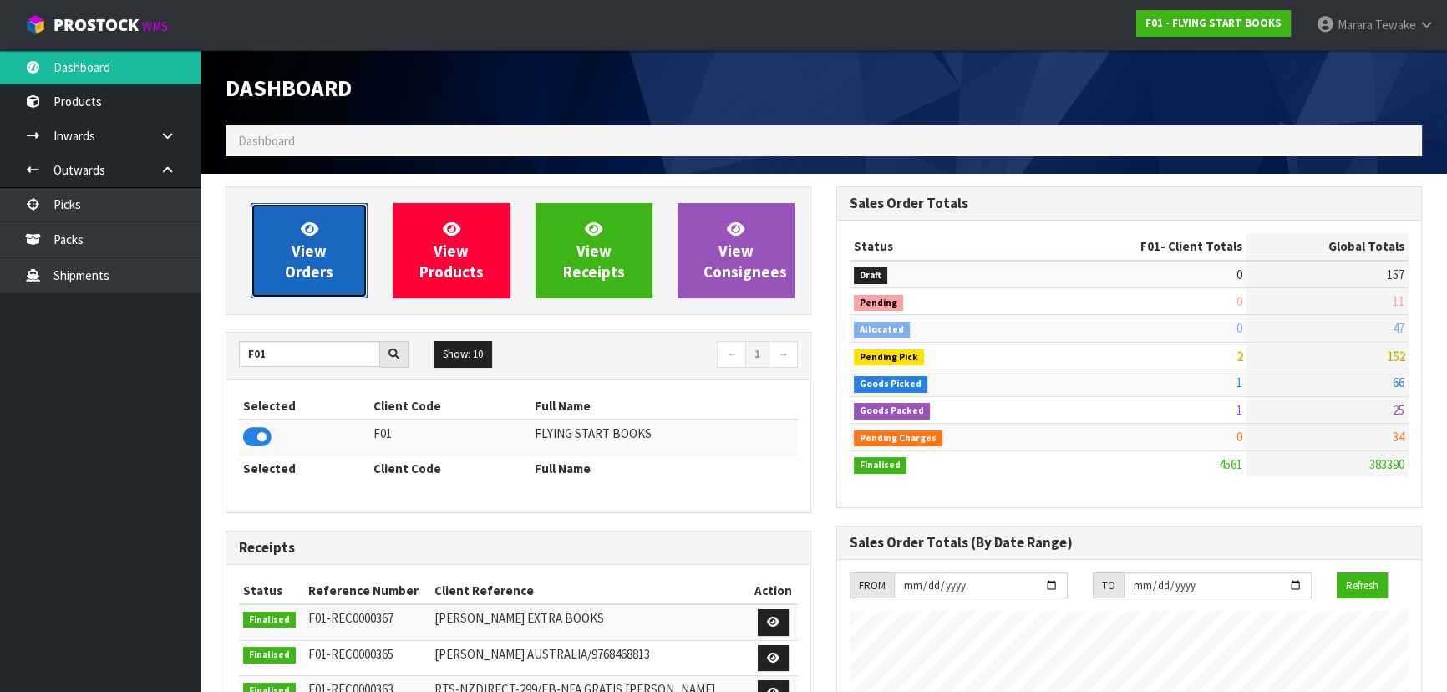
click at [268, 251] on link "View Orders" at bounding box center [309, 250] width 117 height 95
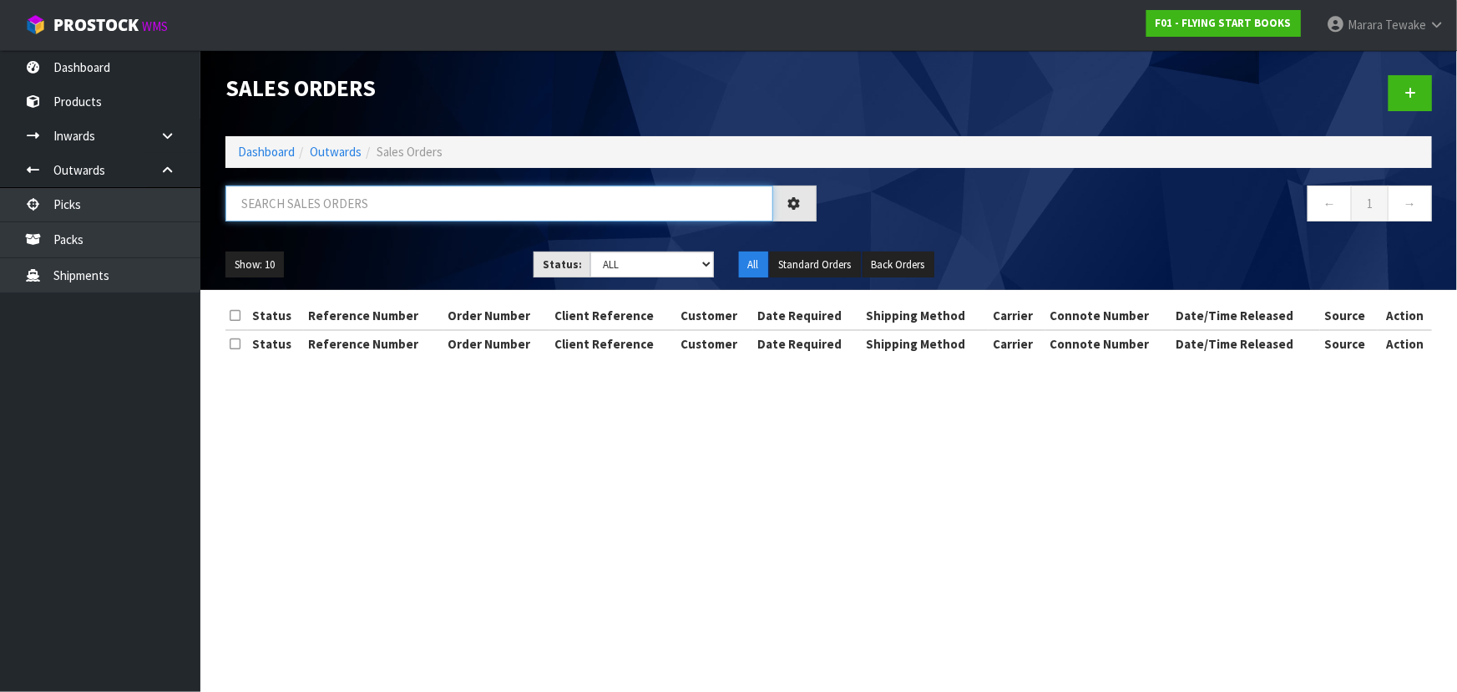
click at [287, 206] on input "text" at bounding box center [499, 203] width 548 height 36
type input "JOB-0414926"
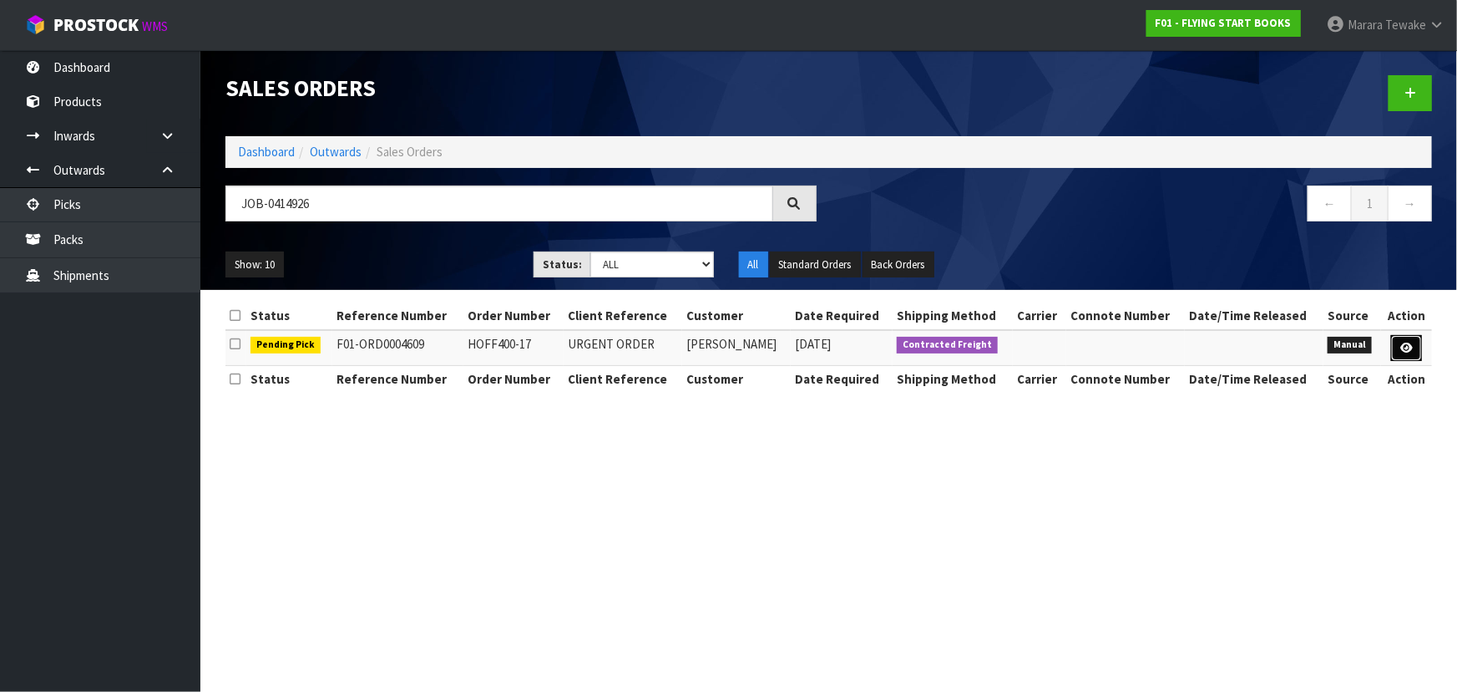
click at [1414, 352] on link at bounding box center [1406, 348] width 31 height 27
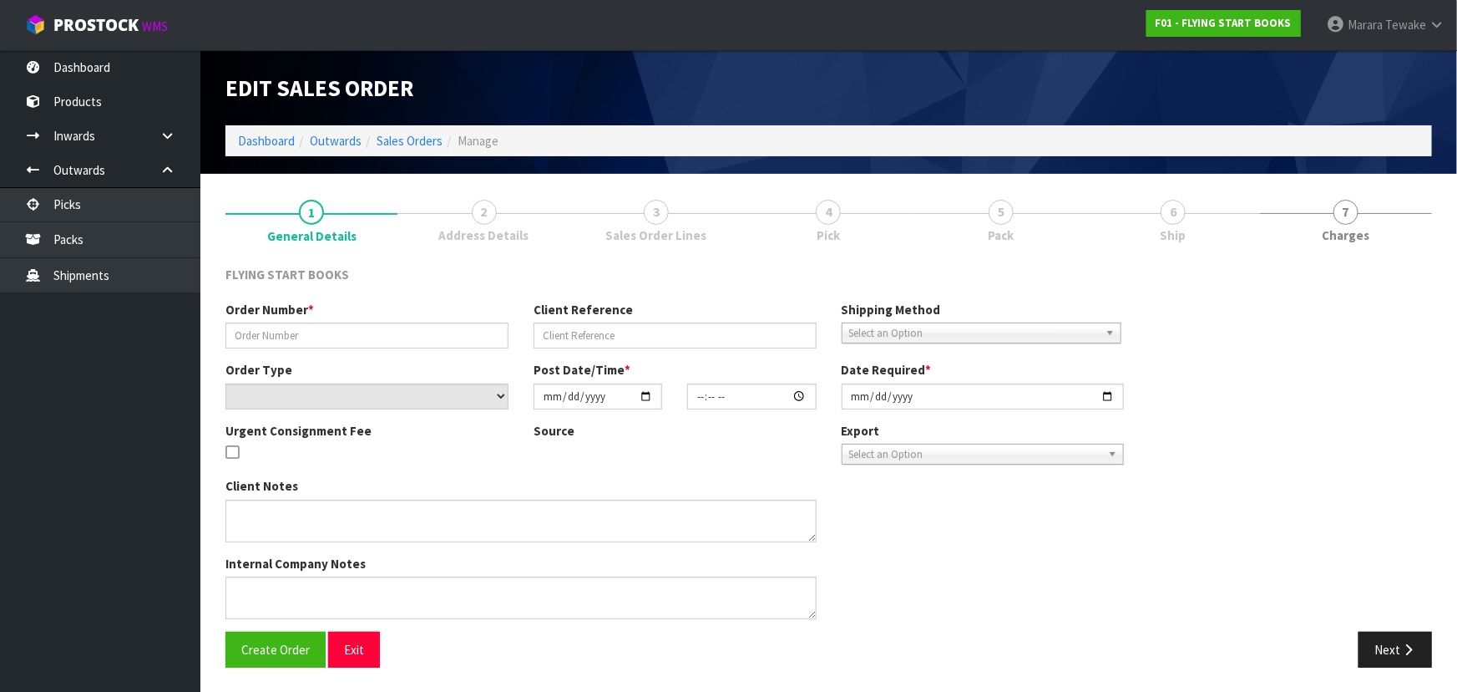
type input "HOFF400-17"
type input "URGENT ORDER"
select select "number:0"
type input "2025-09-29"
type input "11:07:00.000"
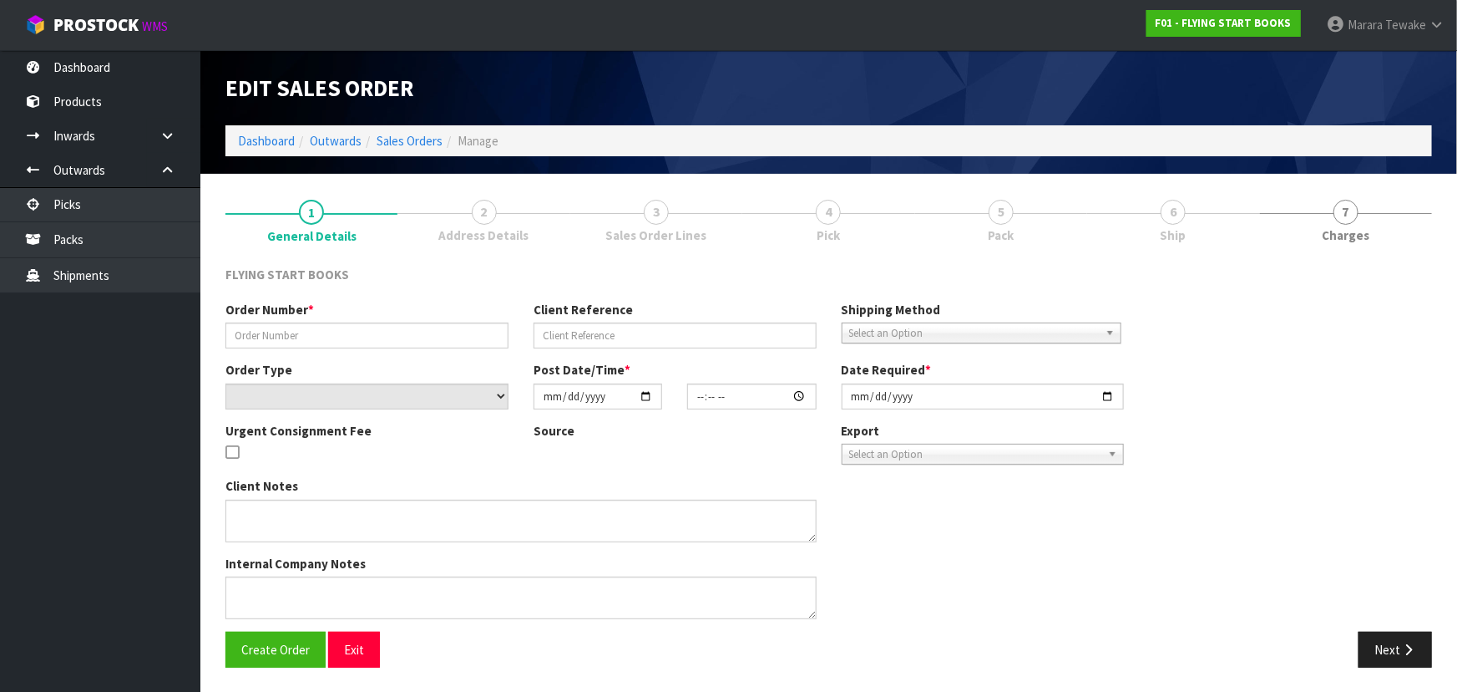
type input "2025-09-29"
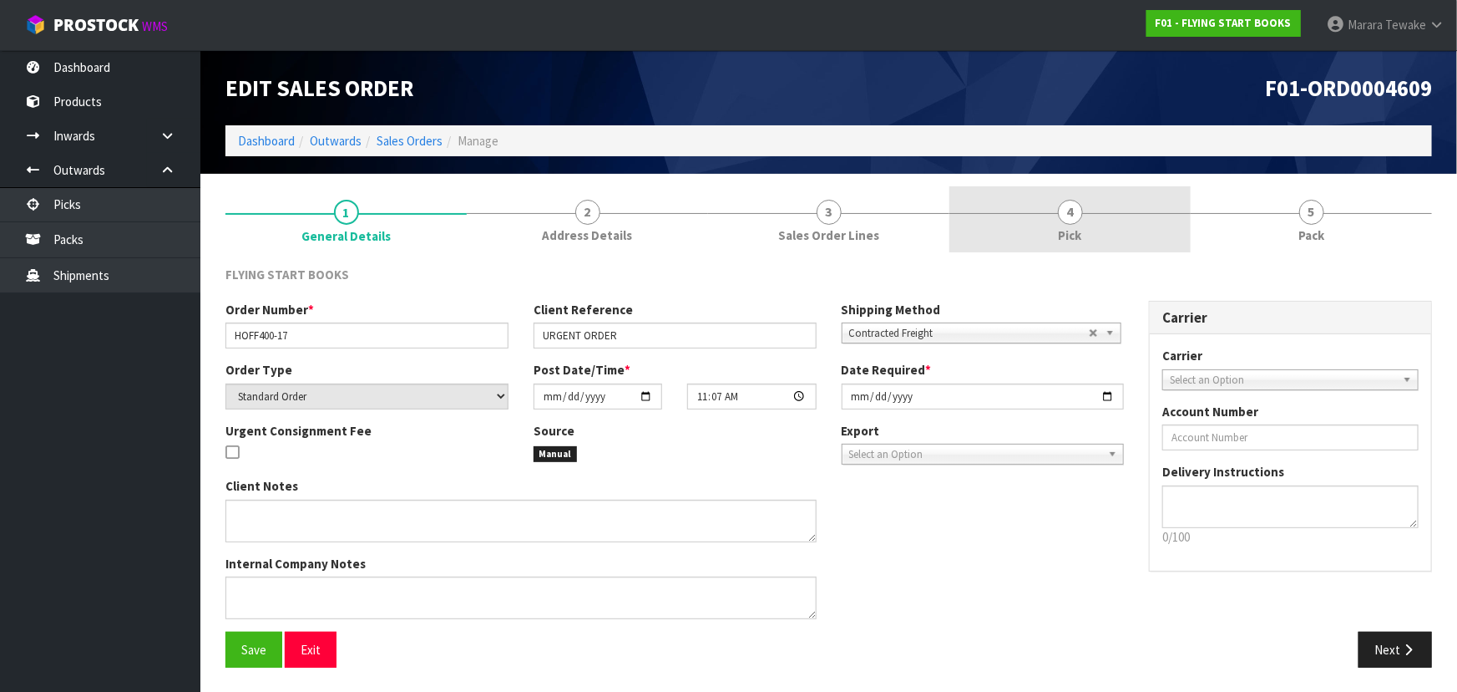
click at [1098, 226] on link "4 Pick" at bounding box center [1070, 219] width 241 height 66
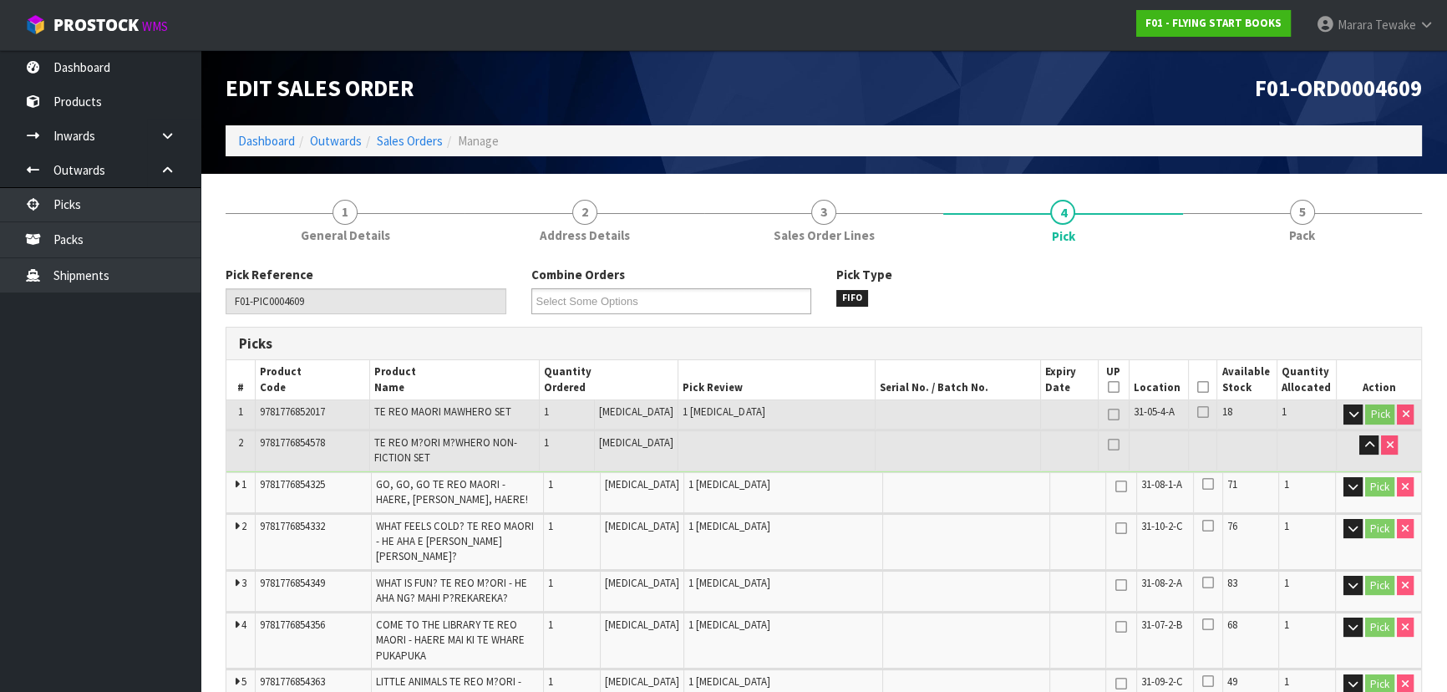
click at [1197, 388] on icon at bounding box center [1203, 387] width 12 height 1
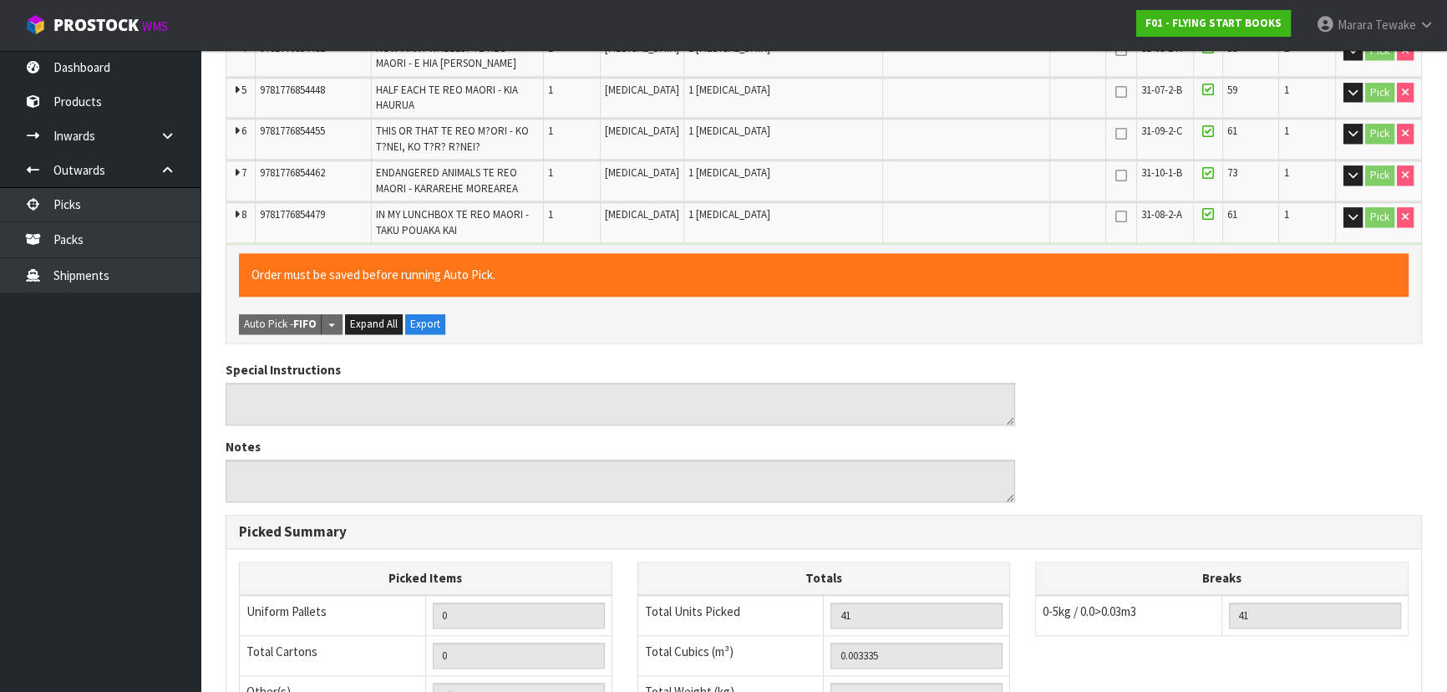
scroll to position [2278, 0]
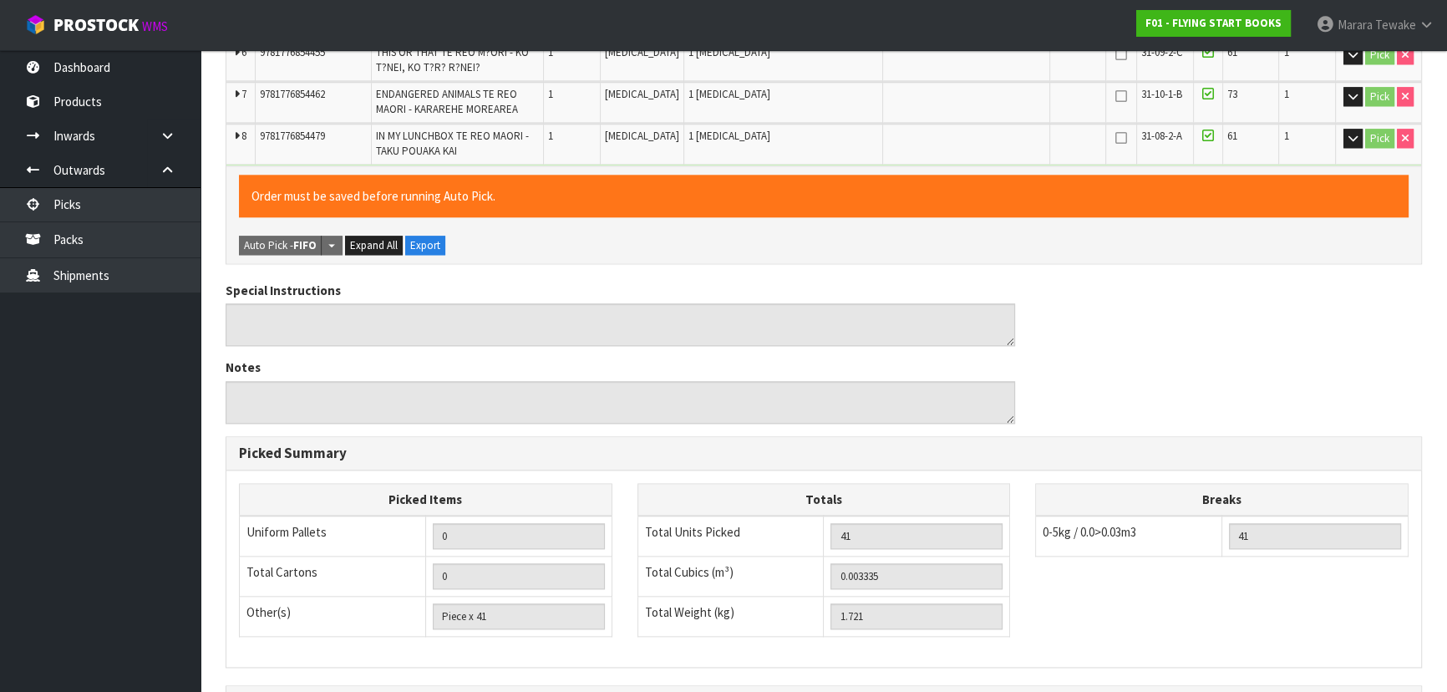
scroll to position [0, 0]
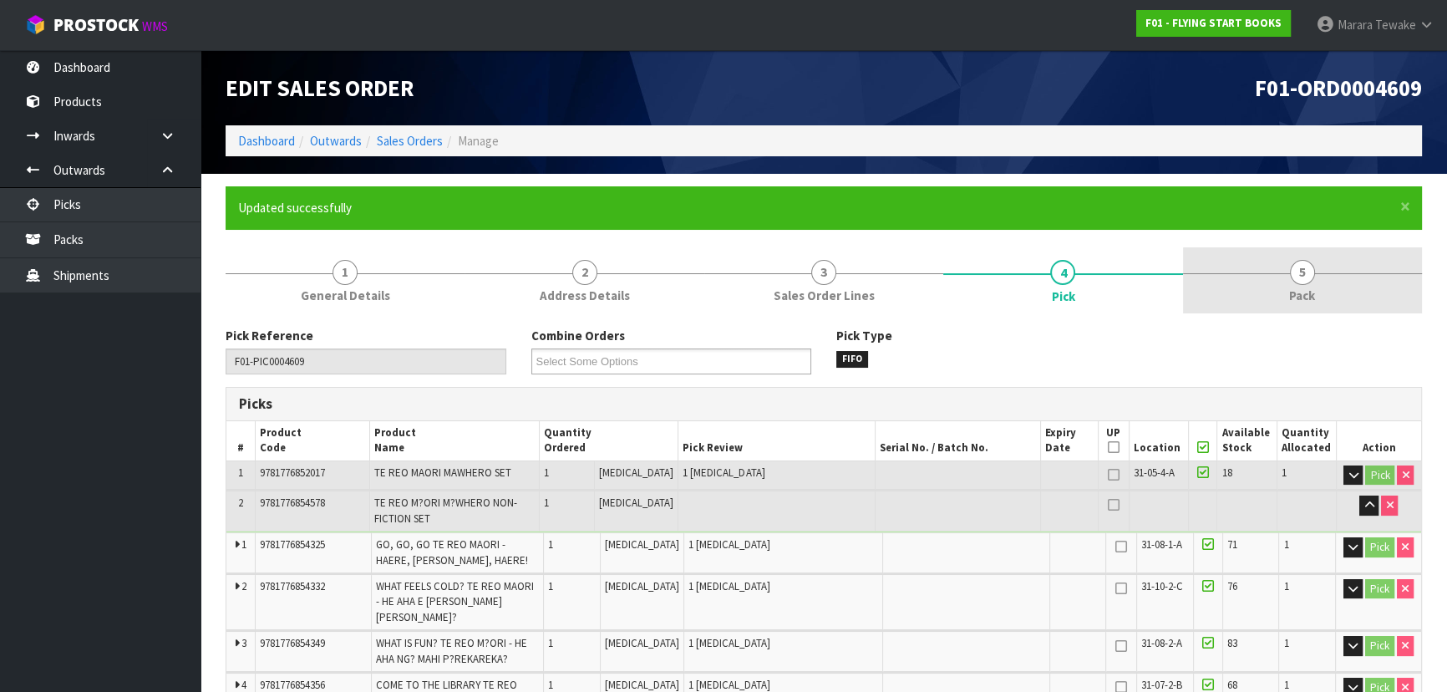
click at [1304, 287] on span "Pack" at bounding box center [1302, 295] width 26 height 18
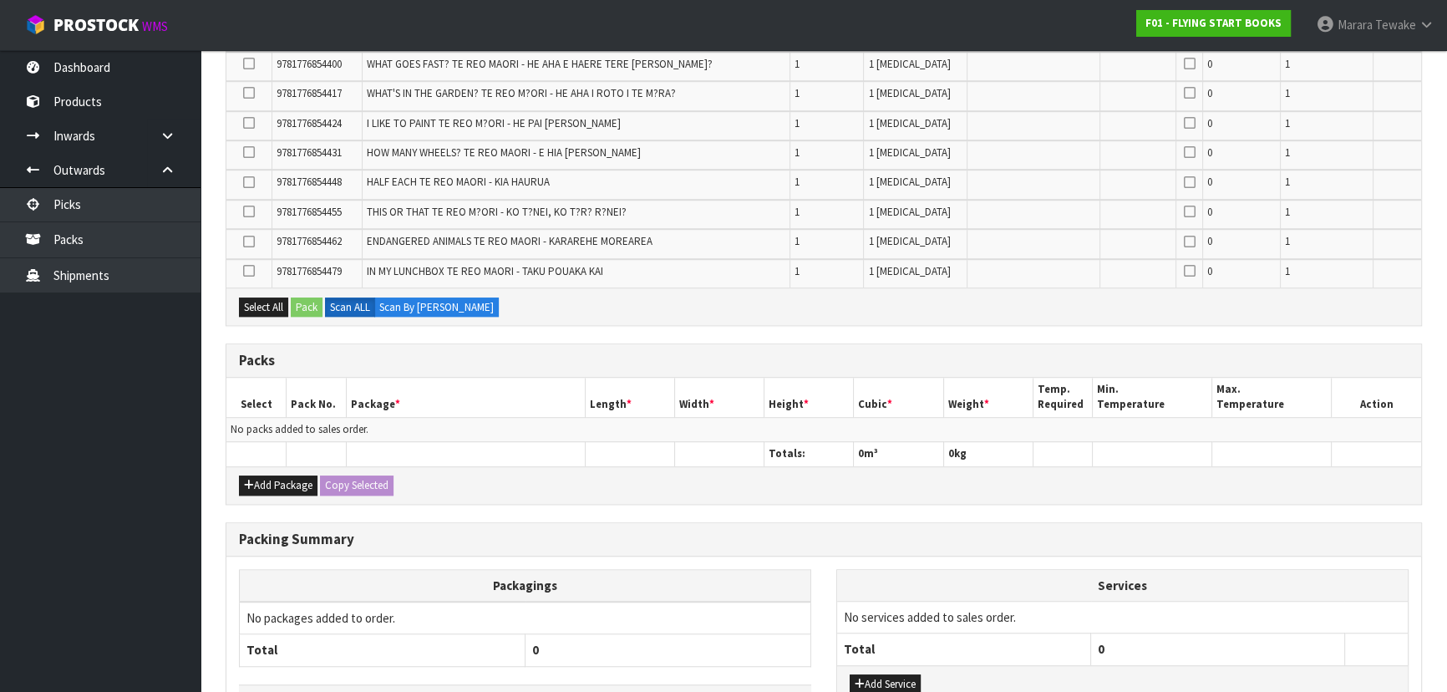
scroll to position [1442, 0]
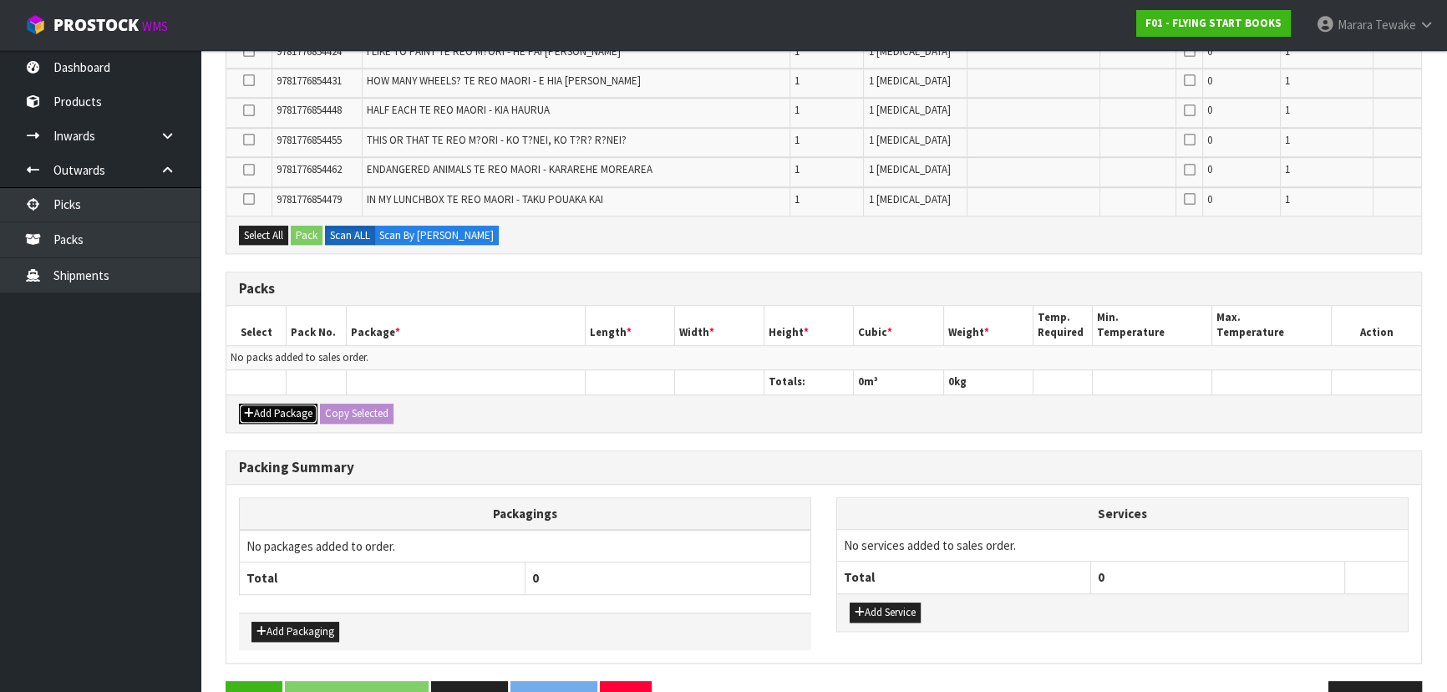
click at [282, 403] on button "Add Package" at bounding box center [278, 413] width 79 height 20
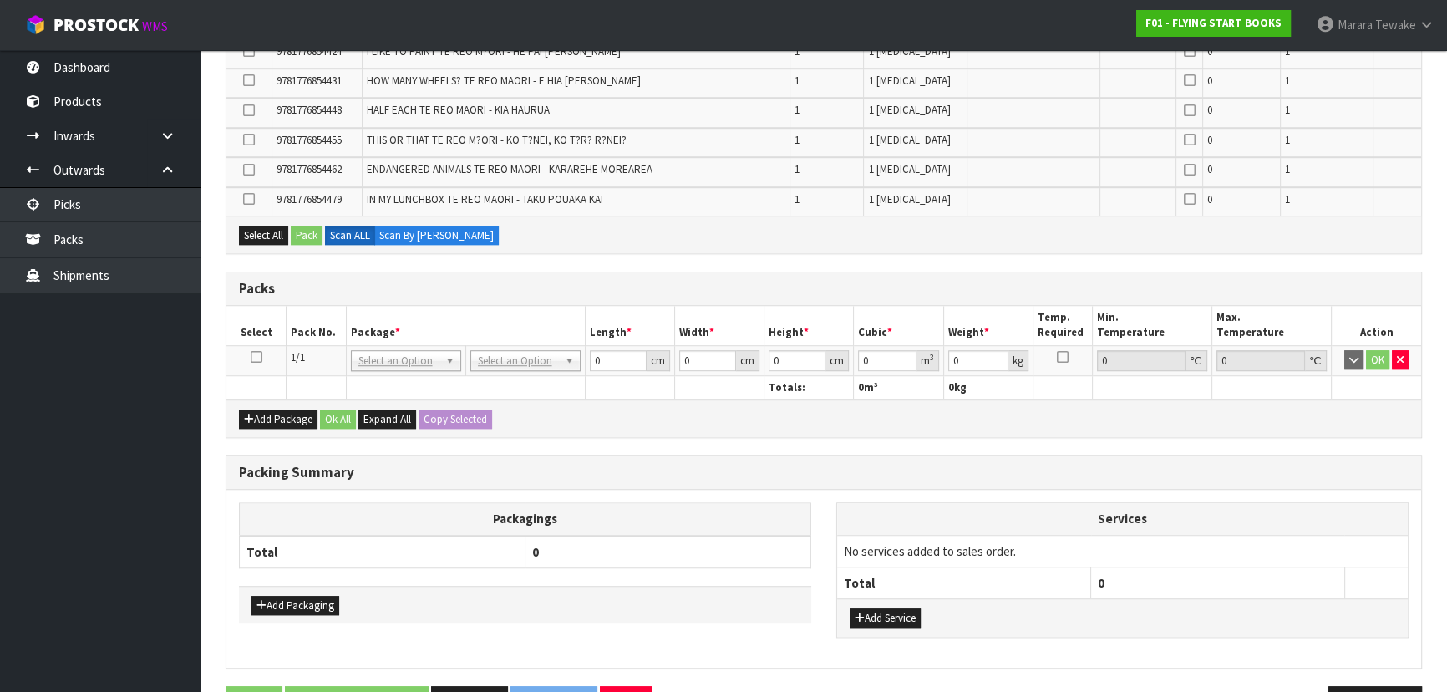
click at [256, 357] on icon at bounding box center [257, 357] width 12 height 1
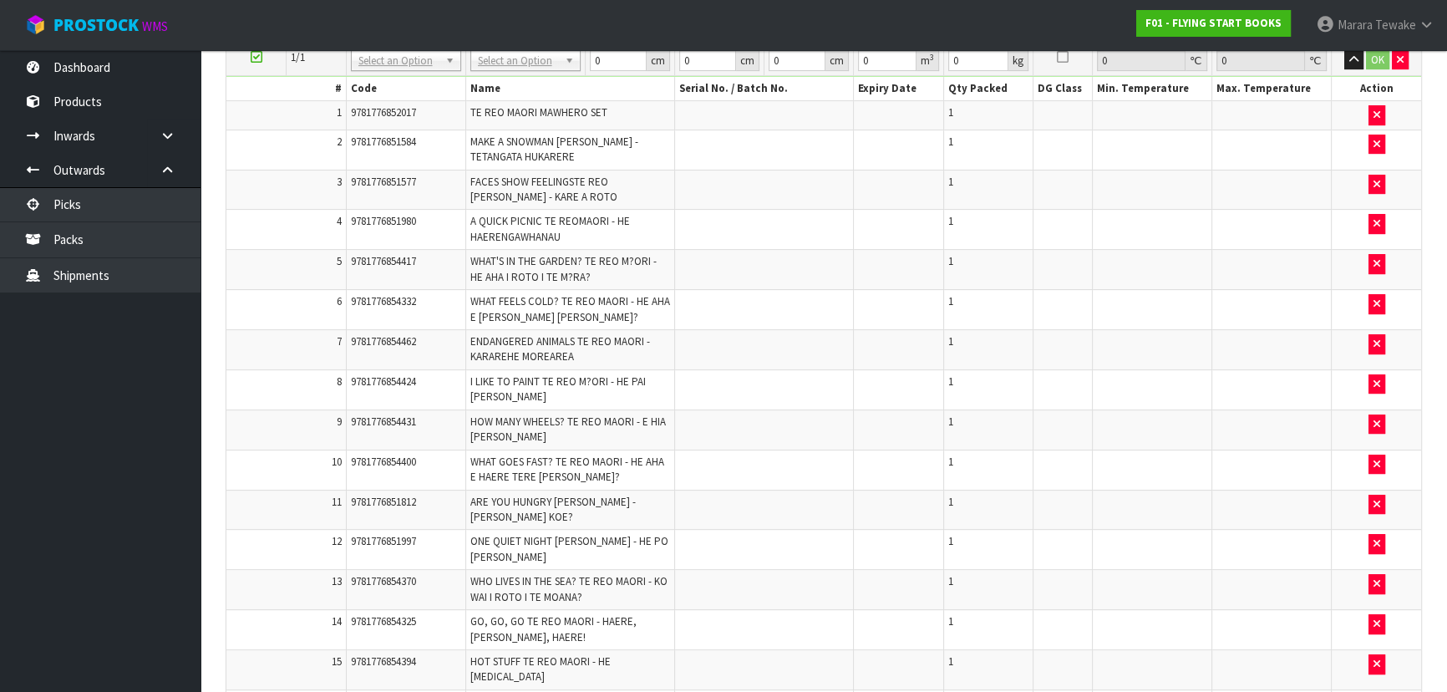
scroll to position [0, 0]
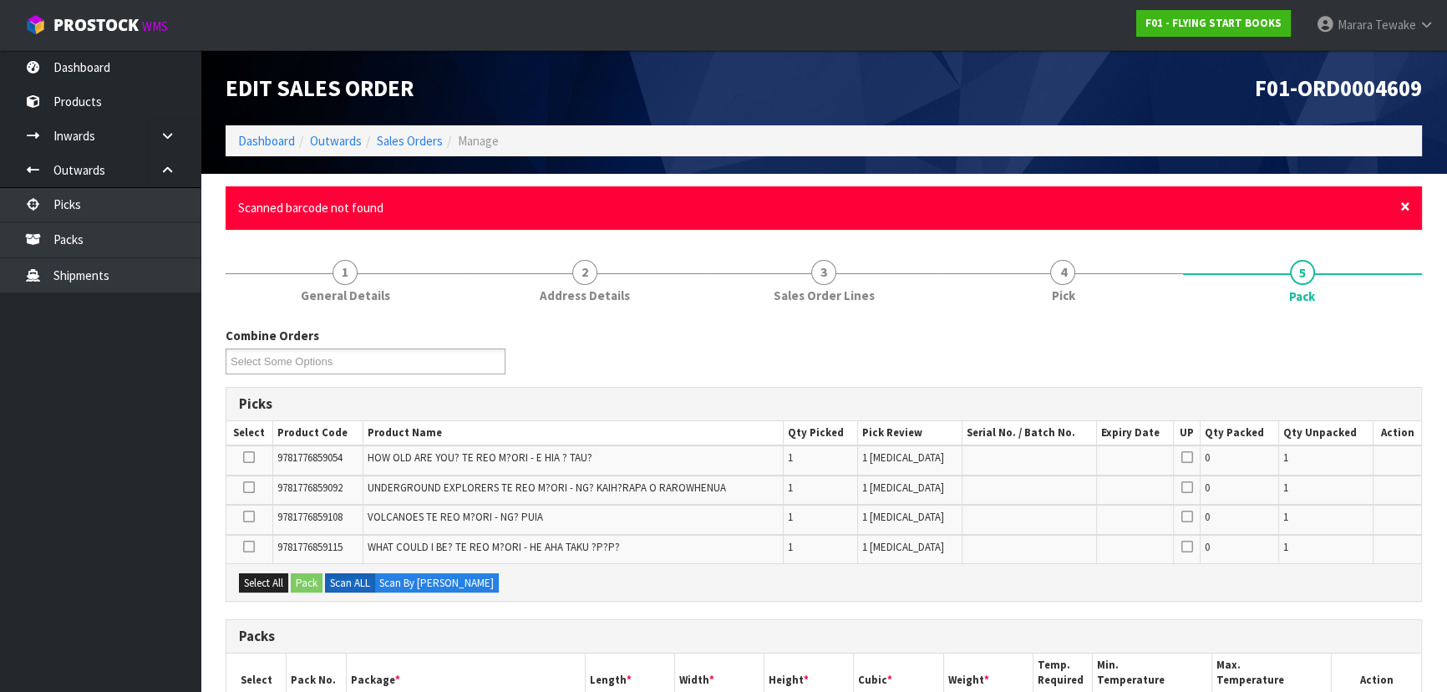
click at [1406, 210] on span "×" at bounding box center [1405, 206] width 10 height 23
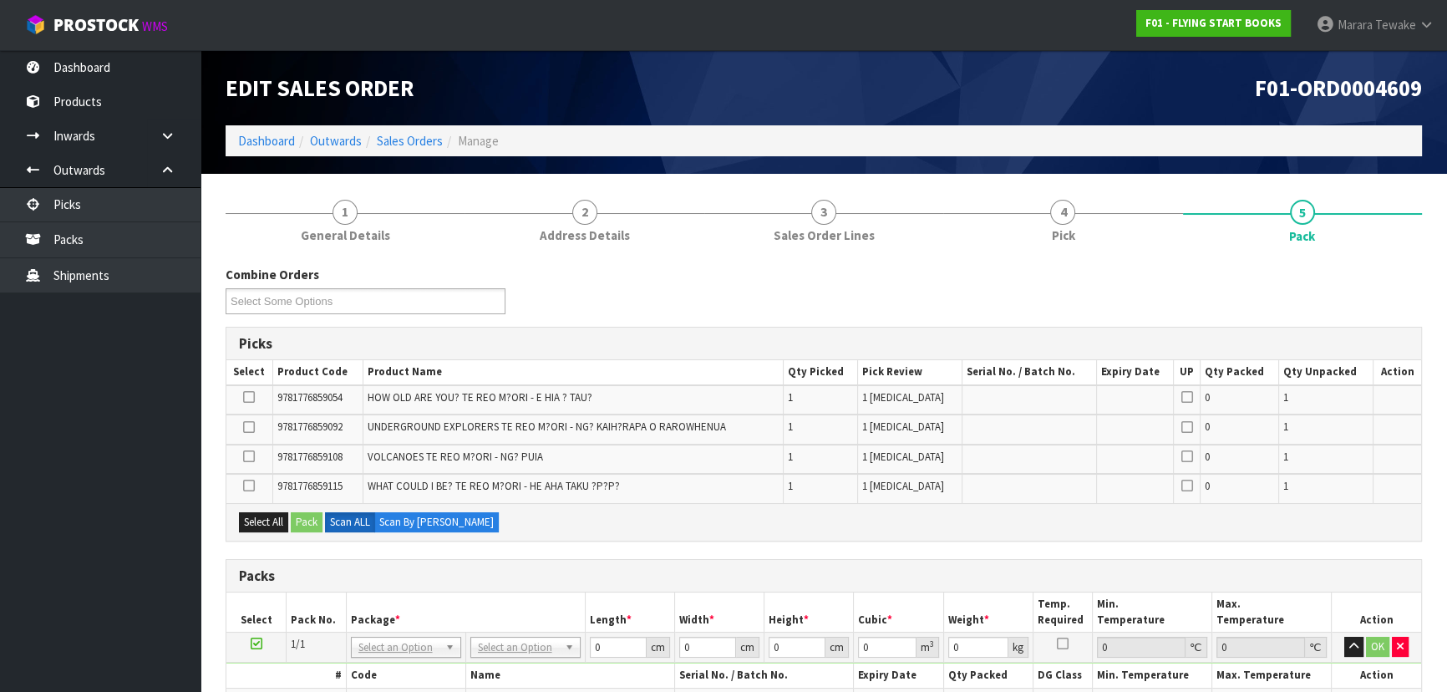
click at [251, 397] on icon at bounding box center [249, 397] width 12 height 1
click at [0, 0] on input "checkbox" at bounding box center [0, 0] width 0 height 0
click at [308, 520] on button "Pack" at bounding box center [307, 522] width 32 height 20
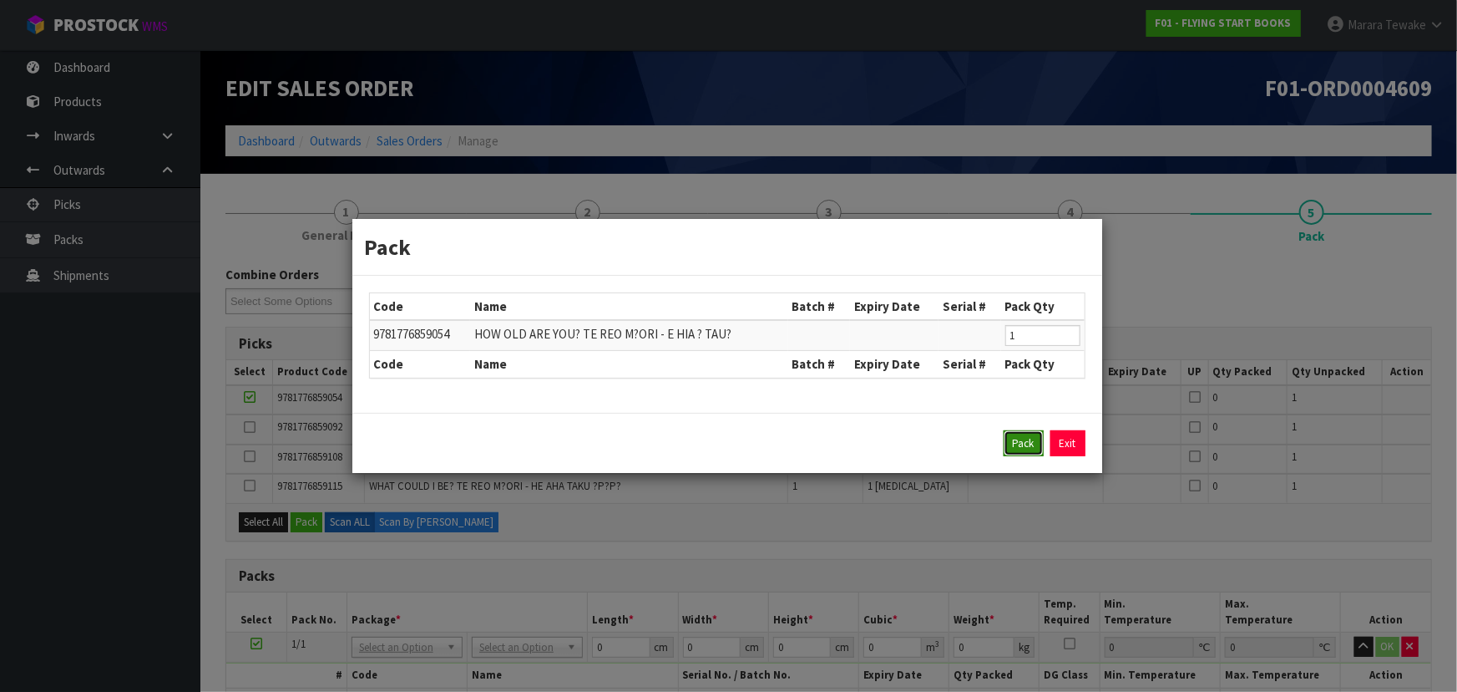
click at [1023, 443] on button "Pack" at bounding box center [1024, 443] width 40 height 27
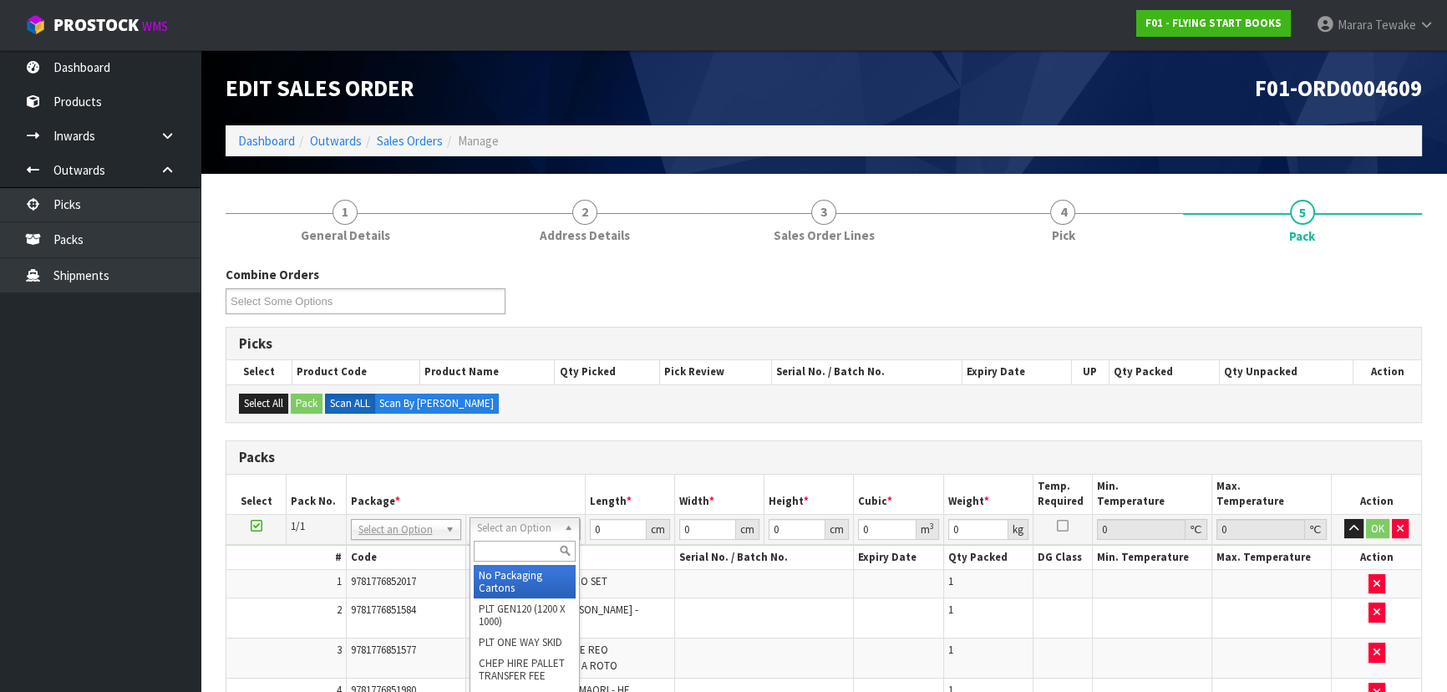
click at [509, 543] on input "text" at bounding box center [525, 550] width 102 height 21
type input "A4S"
type input "30.5"
type input "21.5"
type input "20"
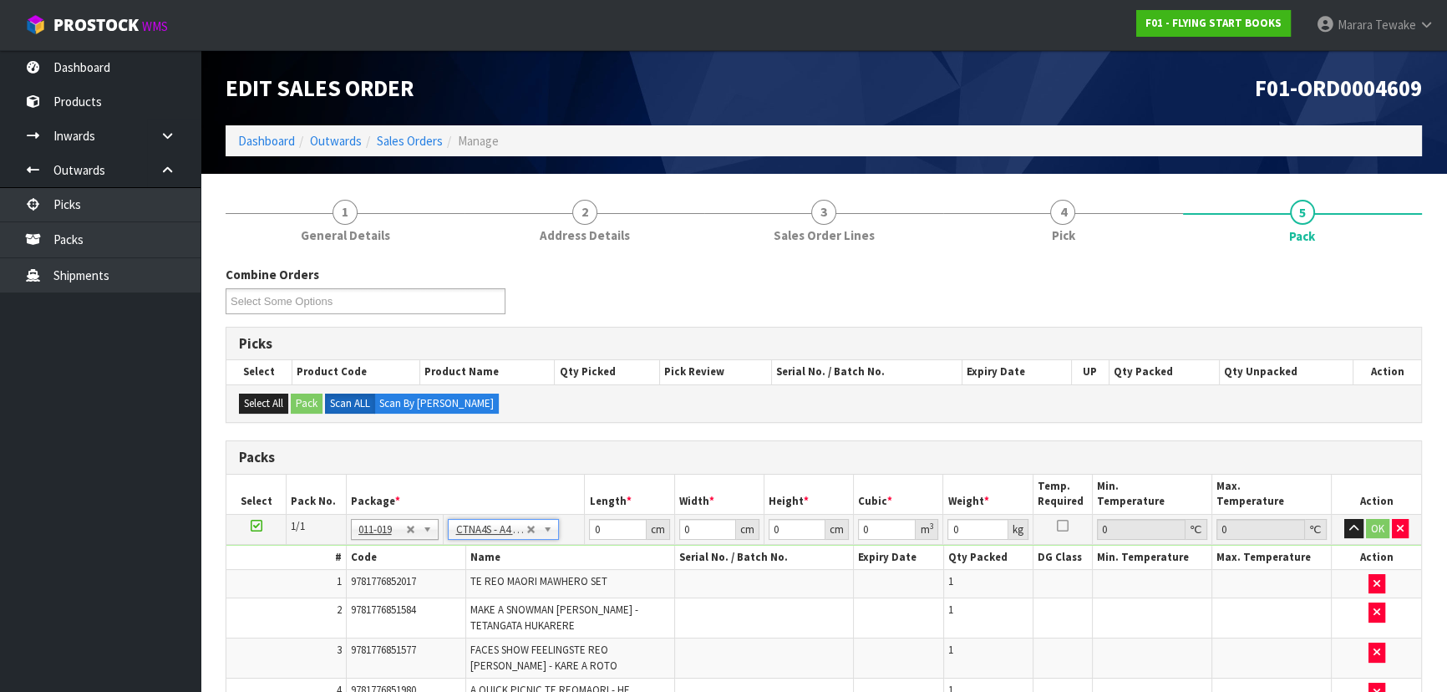
type input "0.013115"
type input "1.921"
drag, startPoint x: 616, startPoint y: 526, endPoint x: 573, endPoint y: 499, distance: 50.3
type input "3"
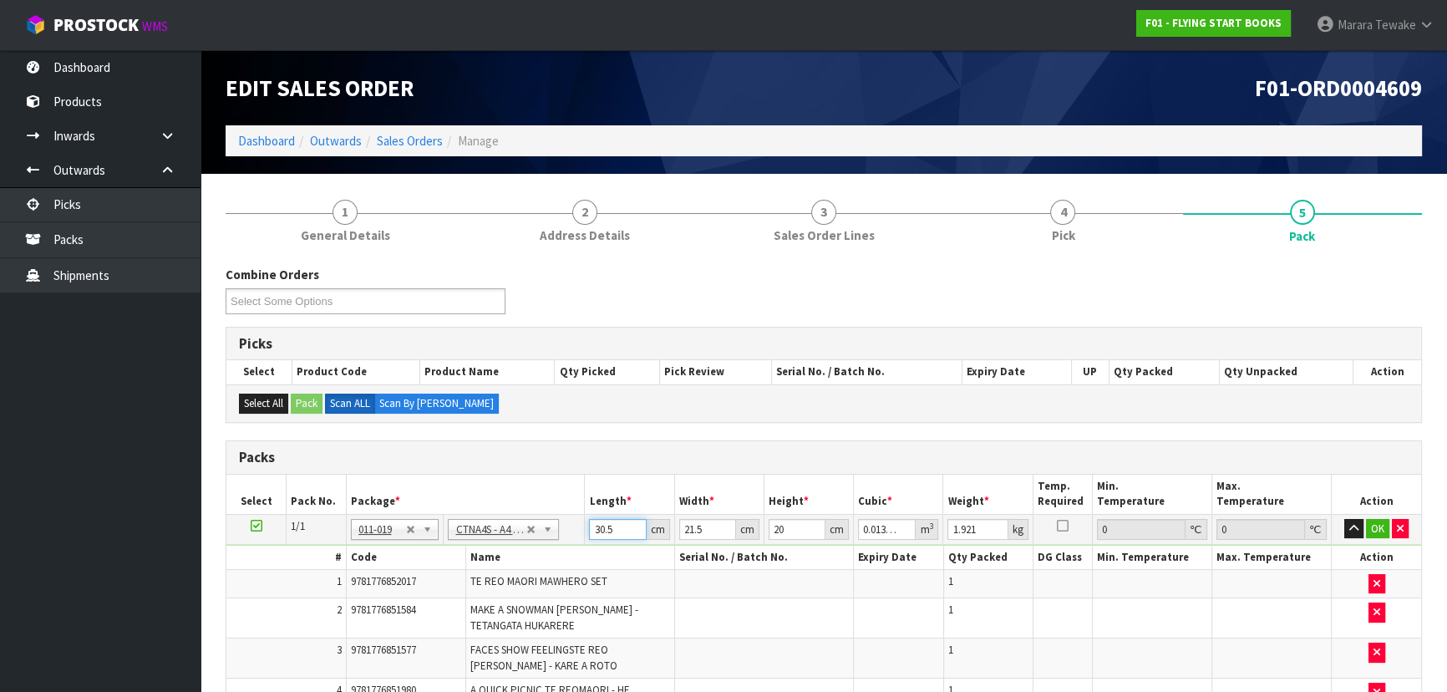
type input "0.00129"
type input "31"
type input "0.01333"
type input "31"
type input "2"
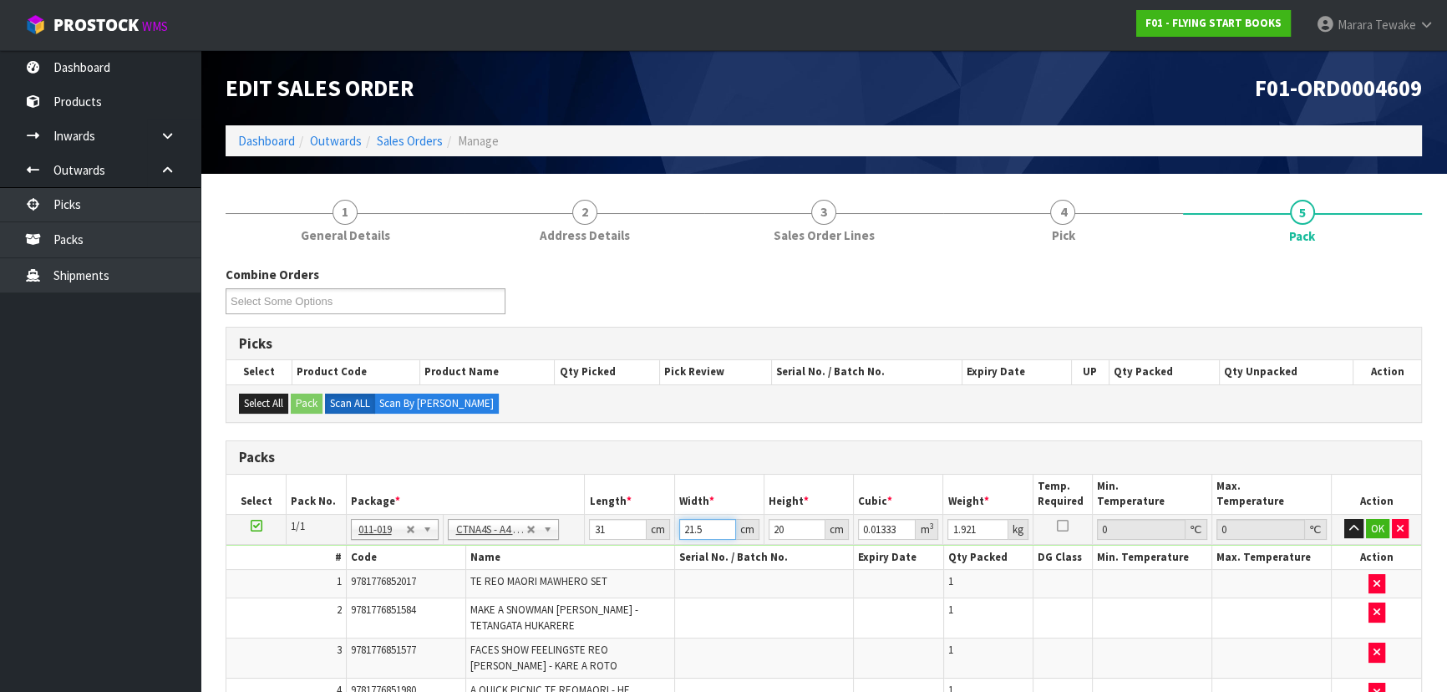
type input "0.00124"
type input "24"
type input "0.01488"
type input "24"
type input "6"
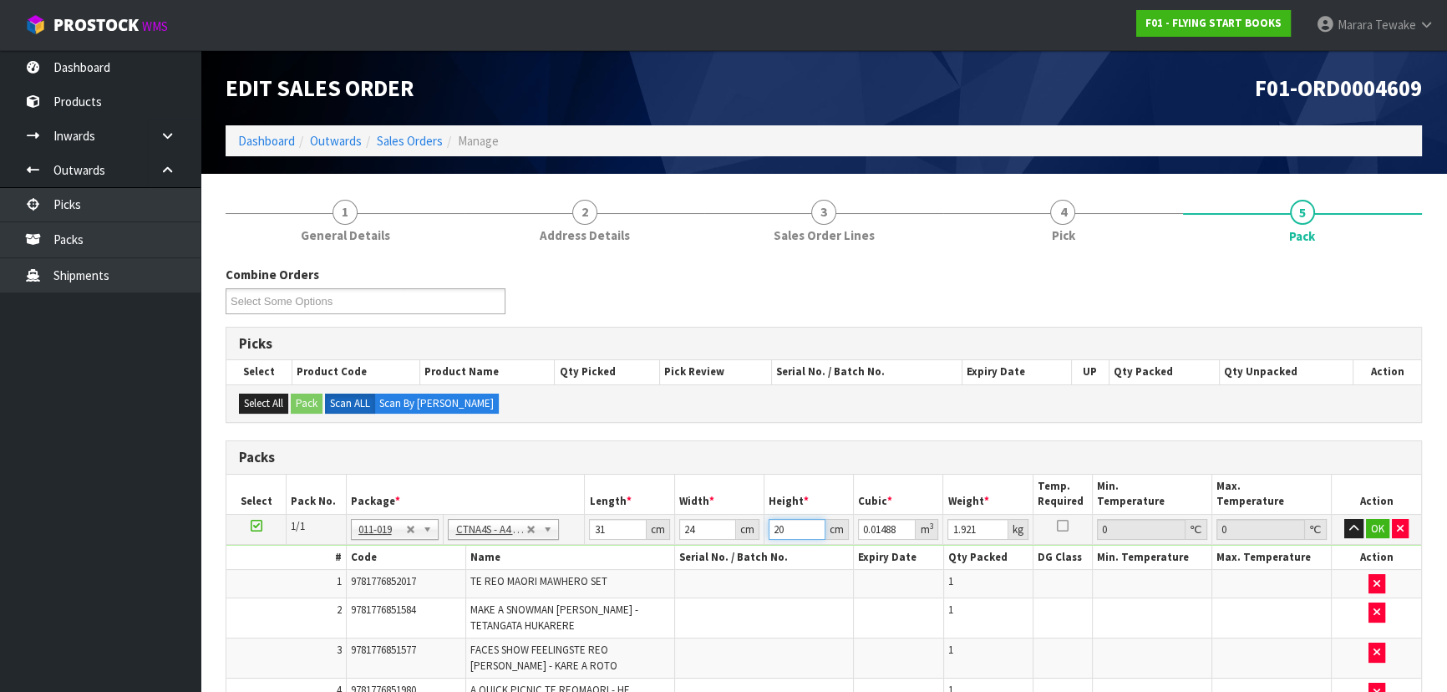
type input "0.004464"
type input "6"
type input "3"
click at [1344, 519] on button "button" at bounding box center [1353, 529] width 19 height 20
click button "OK" at bounding box center [1376, 529] width 23 height 20
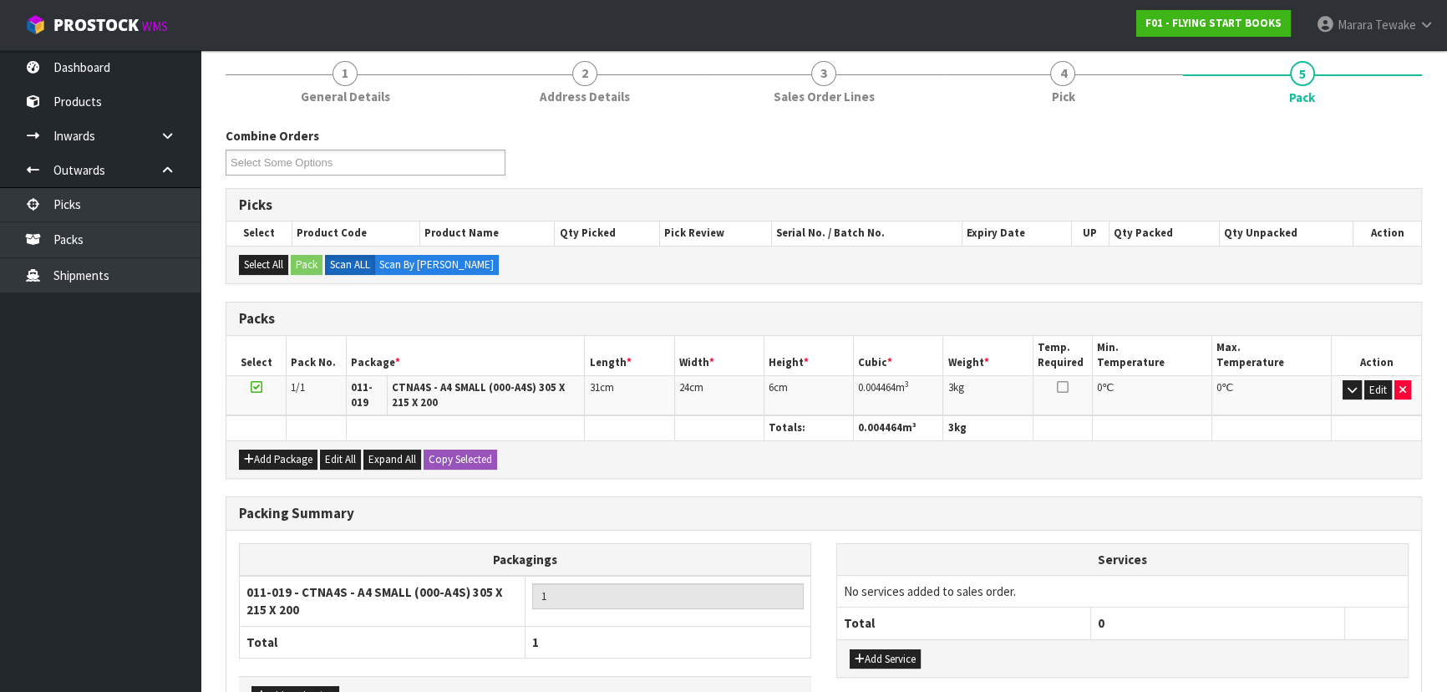
scroll to position [249, 0]
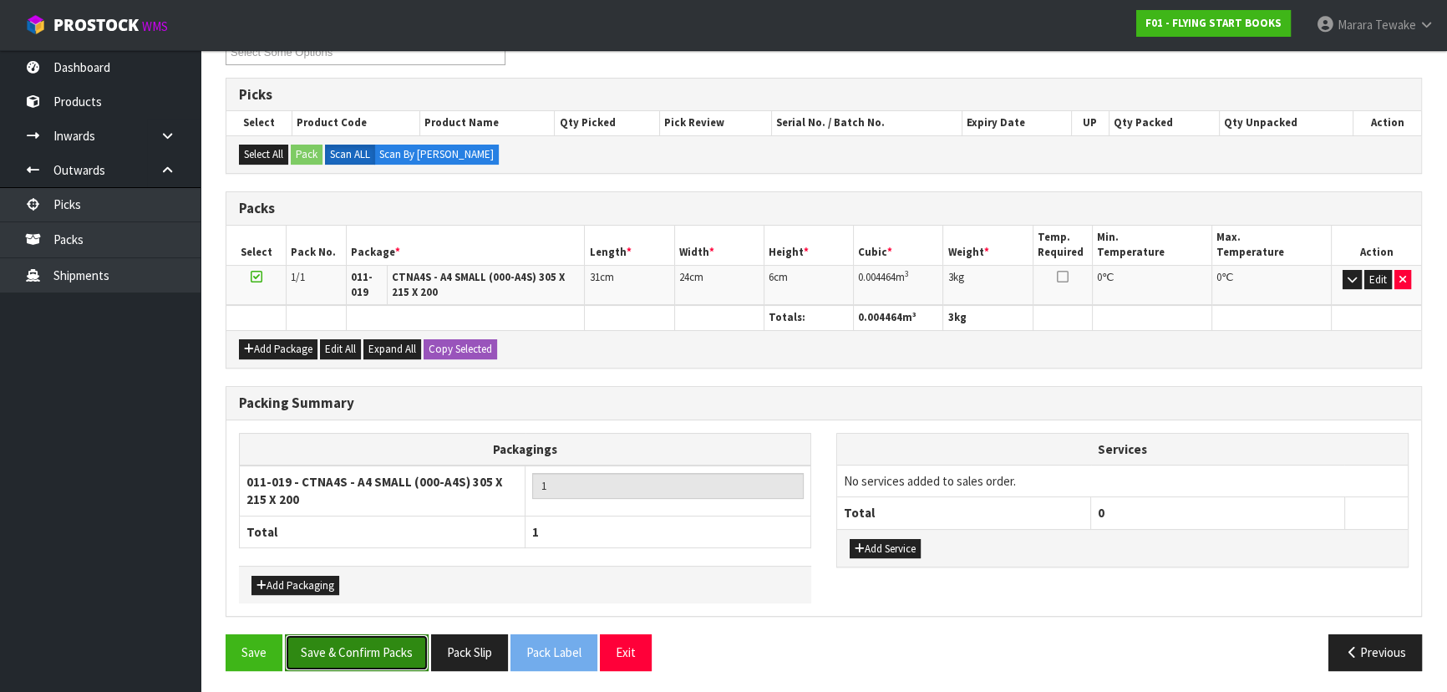
click at [377, 641] on button "Save & Confirm Packs" at bounding box center [357, 652] width 144 height 36
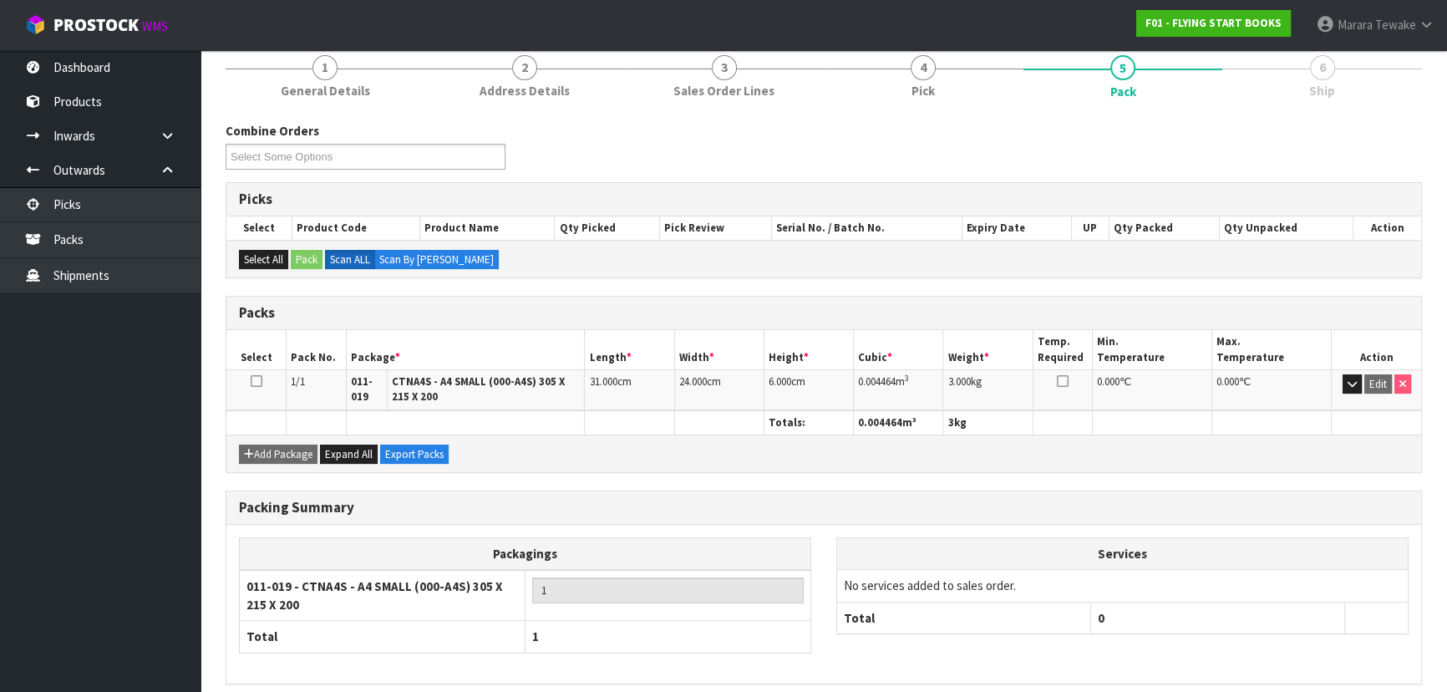
scroll to position [272, 0]
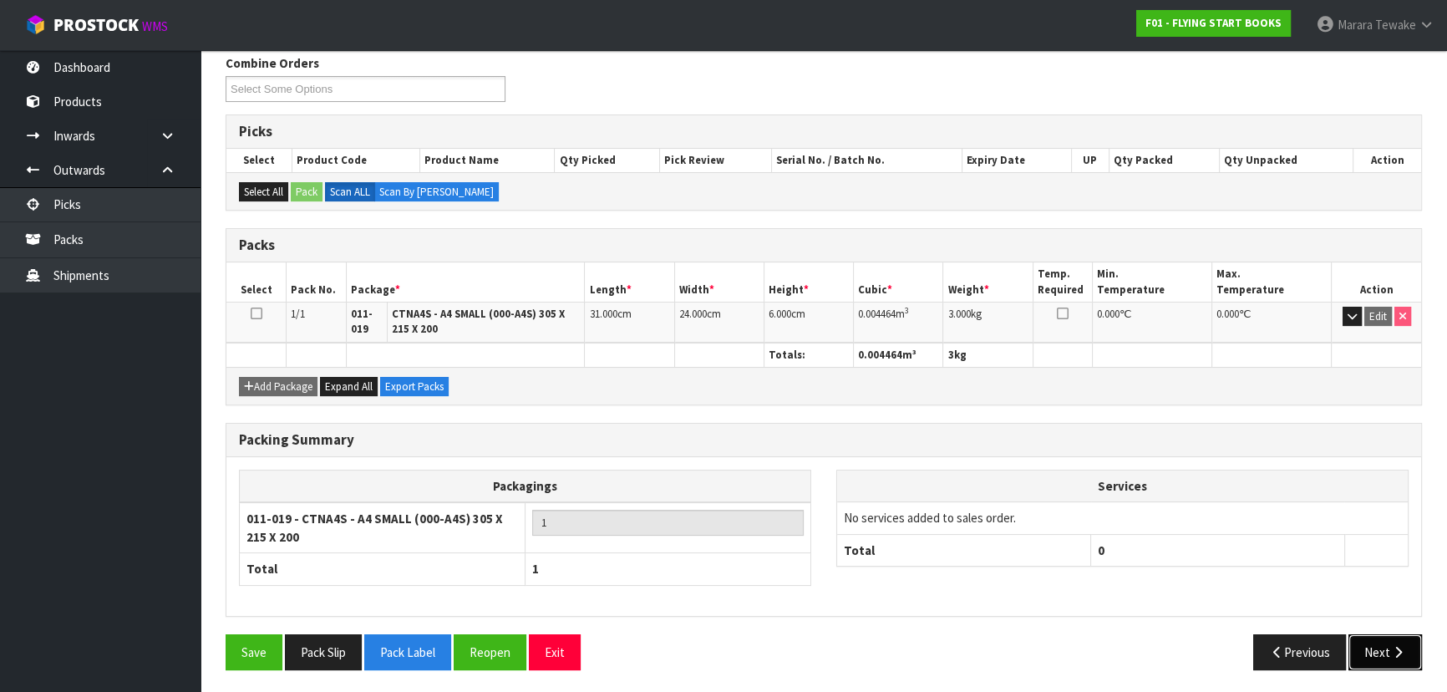
click at [1402, 637] on button "Next" at bounding box center [1384, 652] width 73 height 36
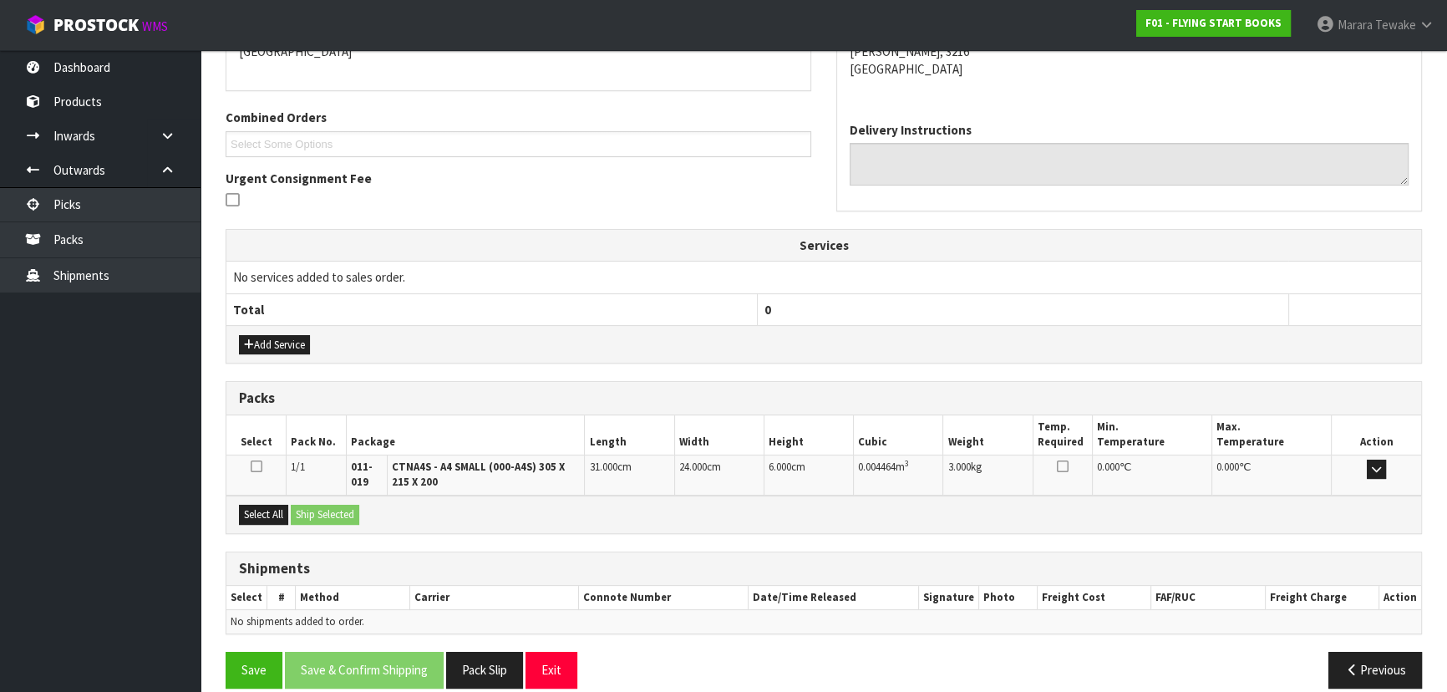
scroll to position [402, 0]
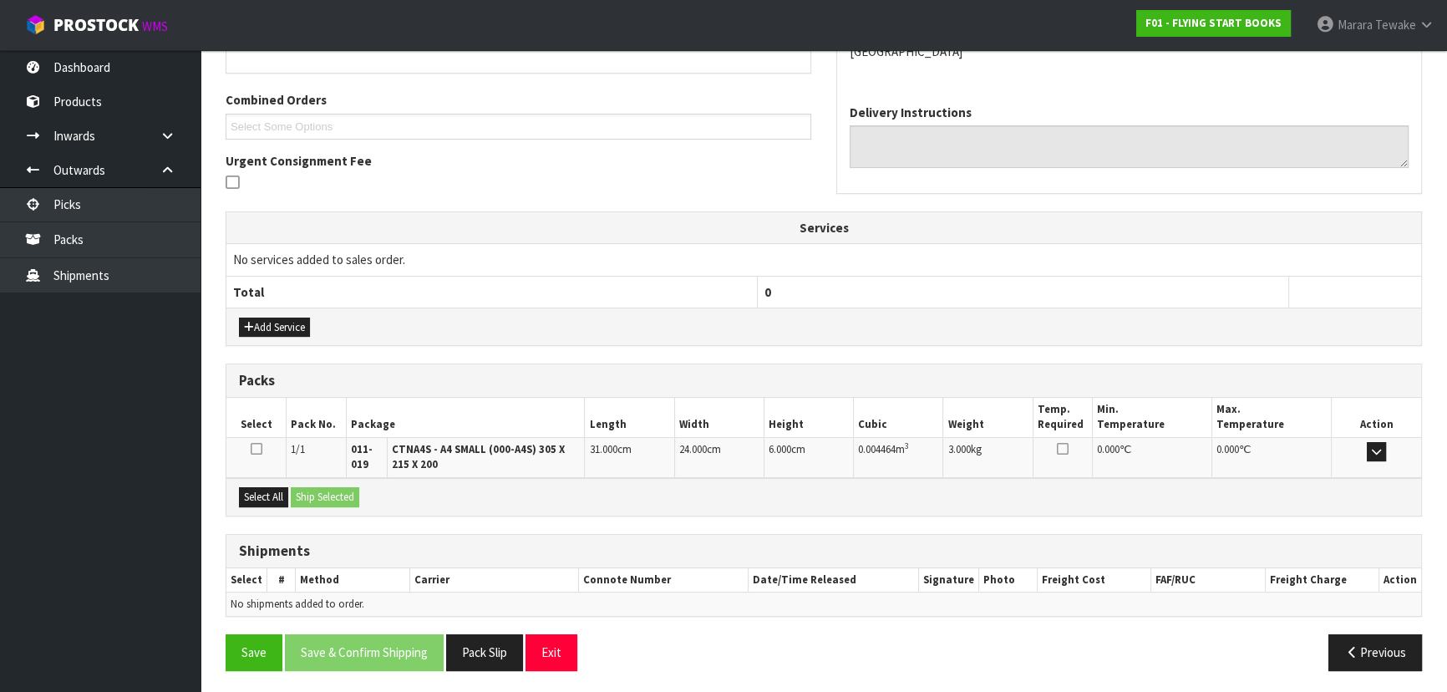
click at [244, 480] on div "Select All Ship Selected" at bounding box center [823, 497] width 1194 height 38
click at [270, 491] on button "Select All" at bounding box center [263, 497] width 49 height 20
click at [298, 489] on button "Ship Selected" at bounding box center [325, 497] width 68 height 20
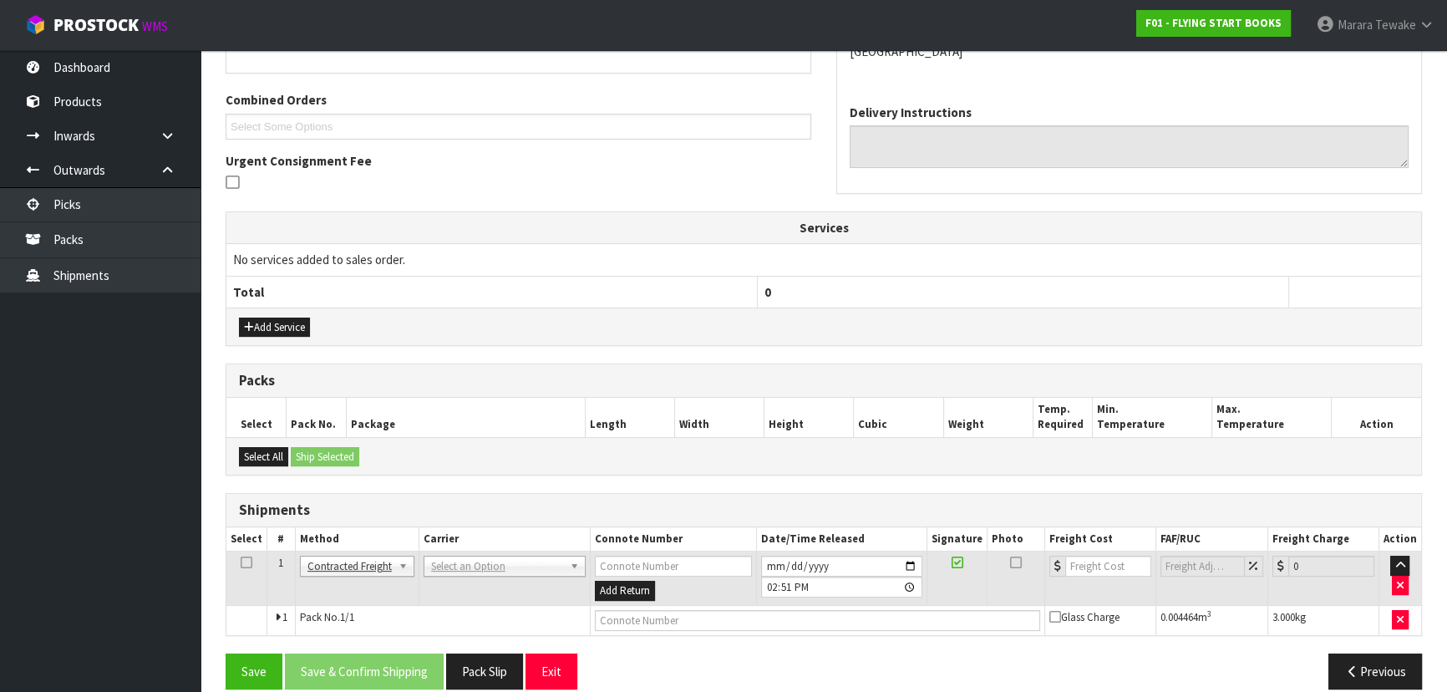
scroll to position [421, 0]
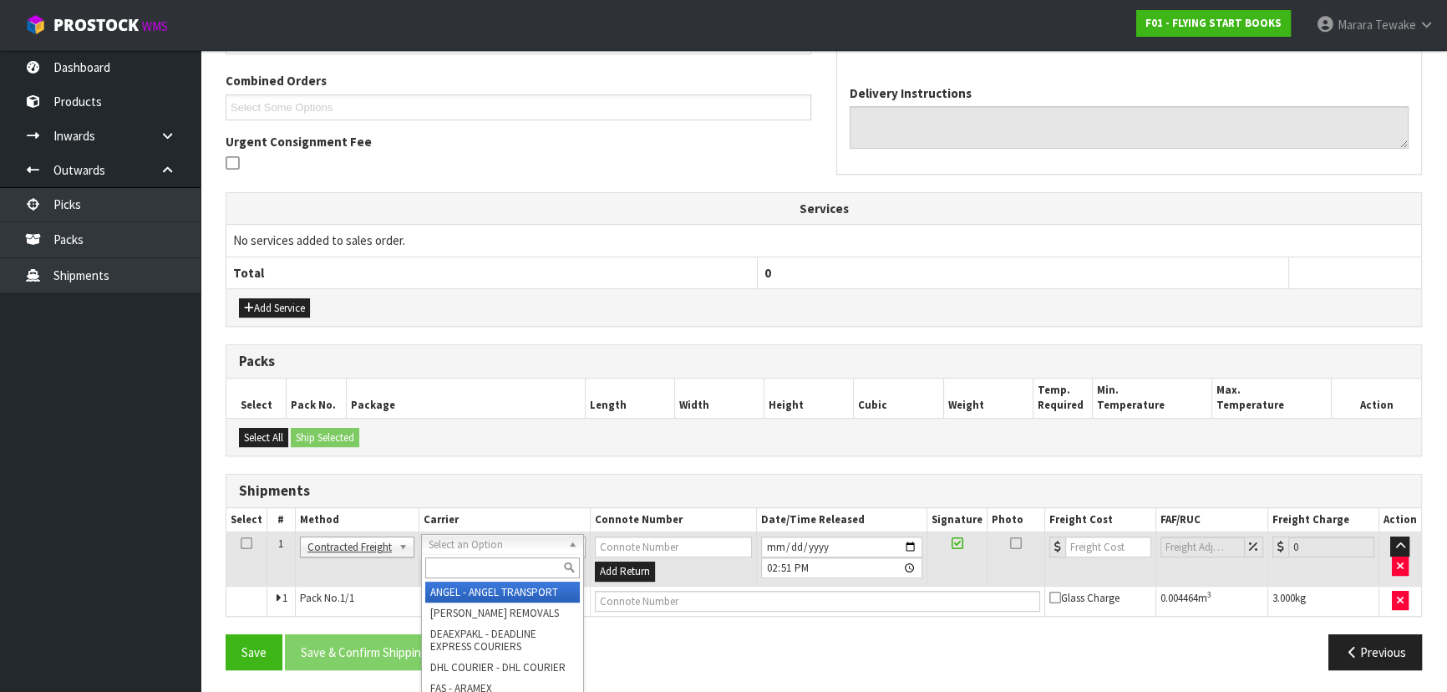
click at [472, 558] on input "text" at bounding box center [502, 567] width 155 height 21
type input "NZP"
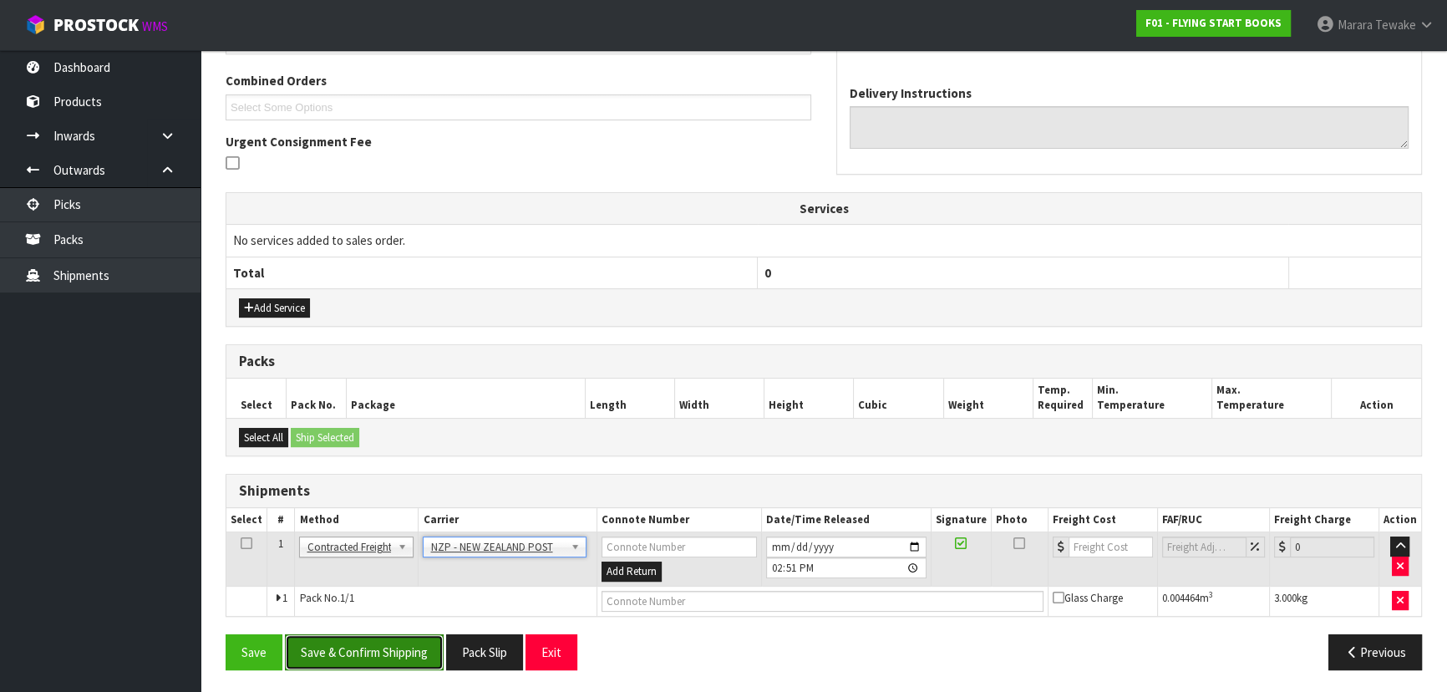
click at [431, 639] on button "Save & Confirm Shipping" at bounding box center [364, 652] width 159 height 36
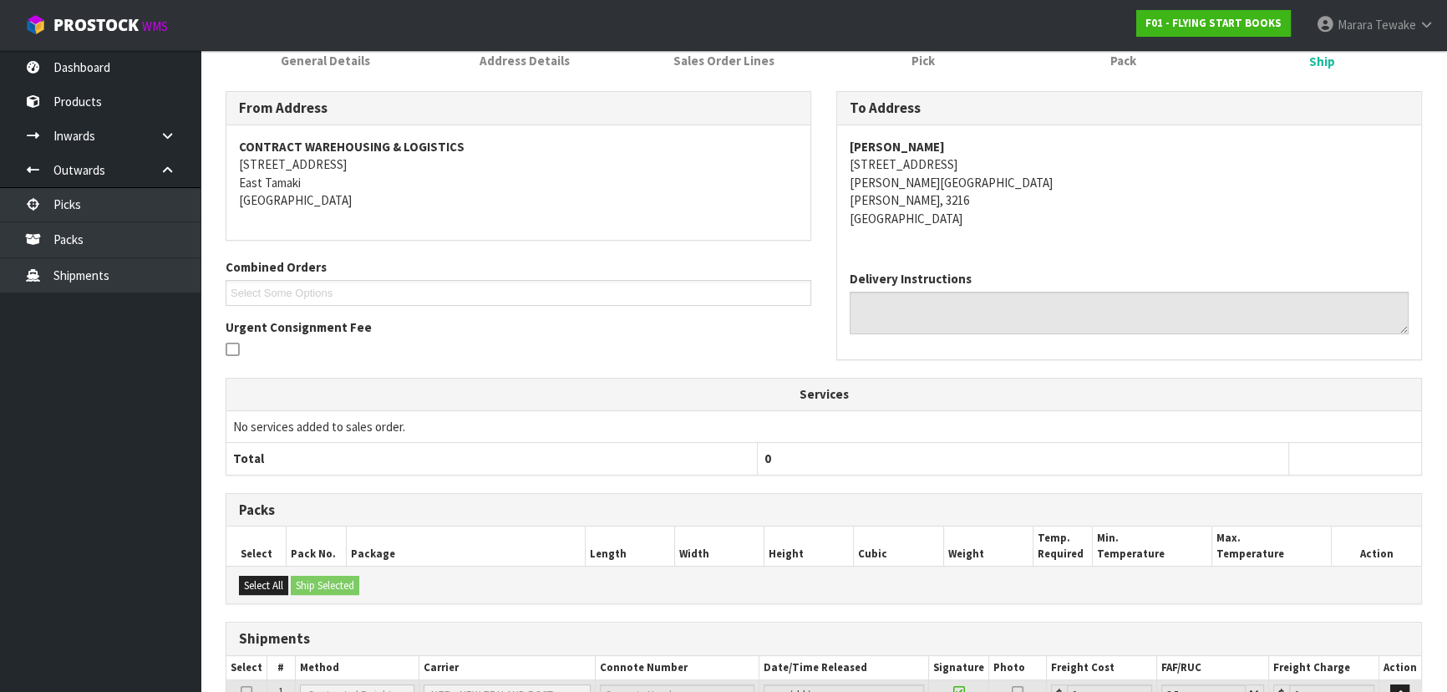
scroll to position [398, 0]
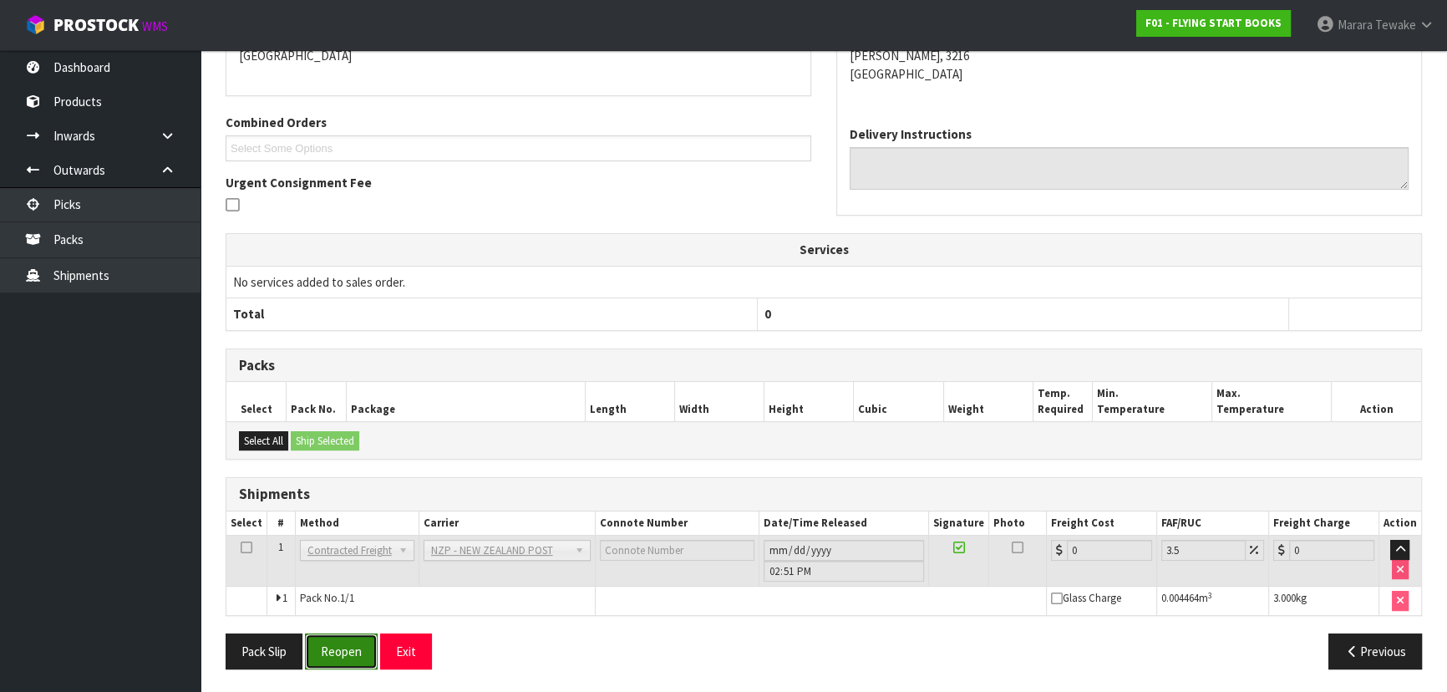
drag, startPoint x: 349, startPoint y: 650, endPoint x: 367, endPoint y: 630, distance: 26.6
click at [349, 651] on button "Reopen" at bounding box center [341, 651] width 73 height 36
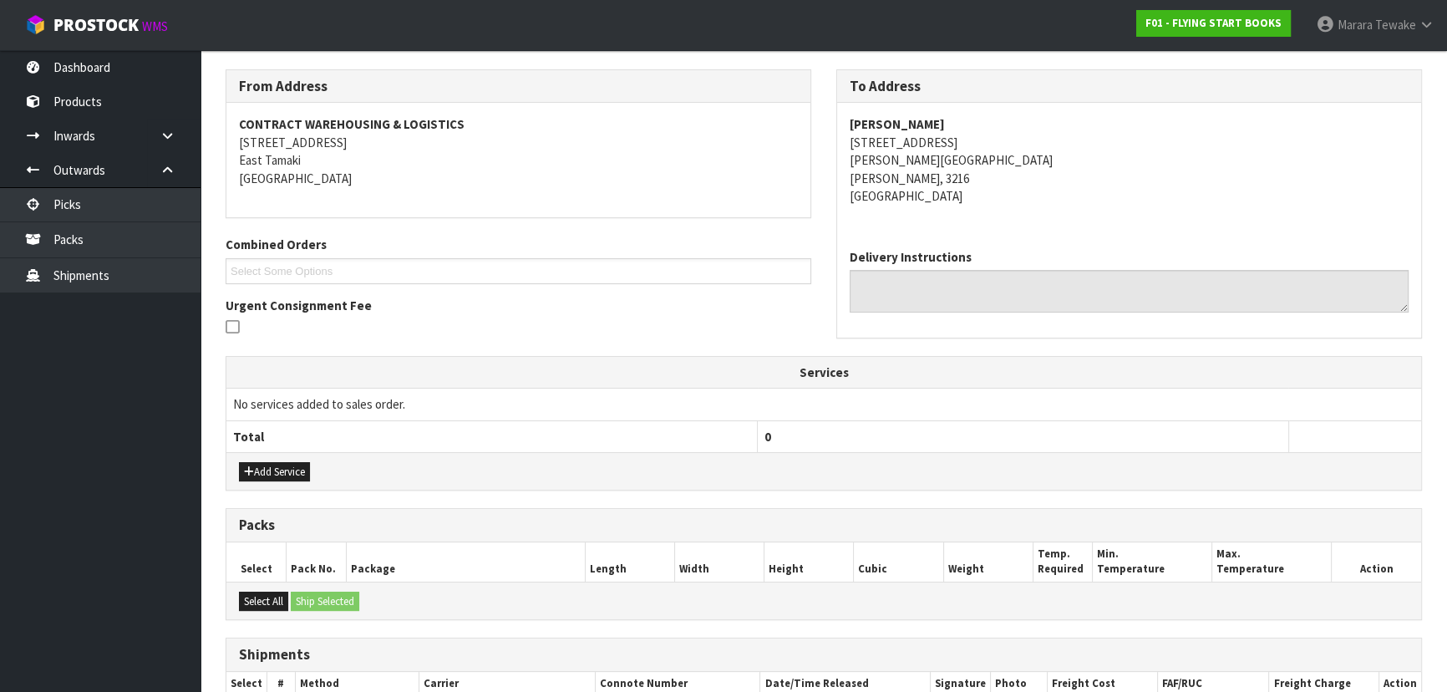
scroll to position [421, 0]
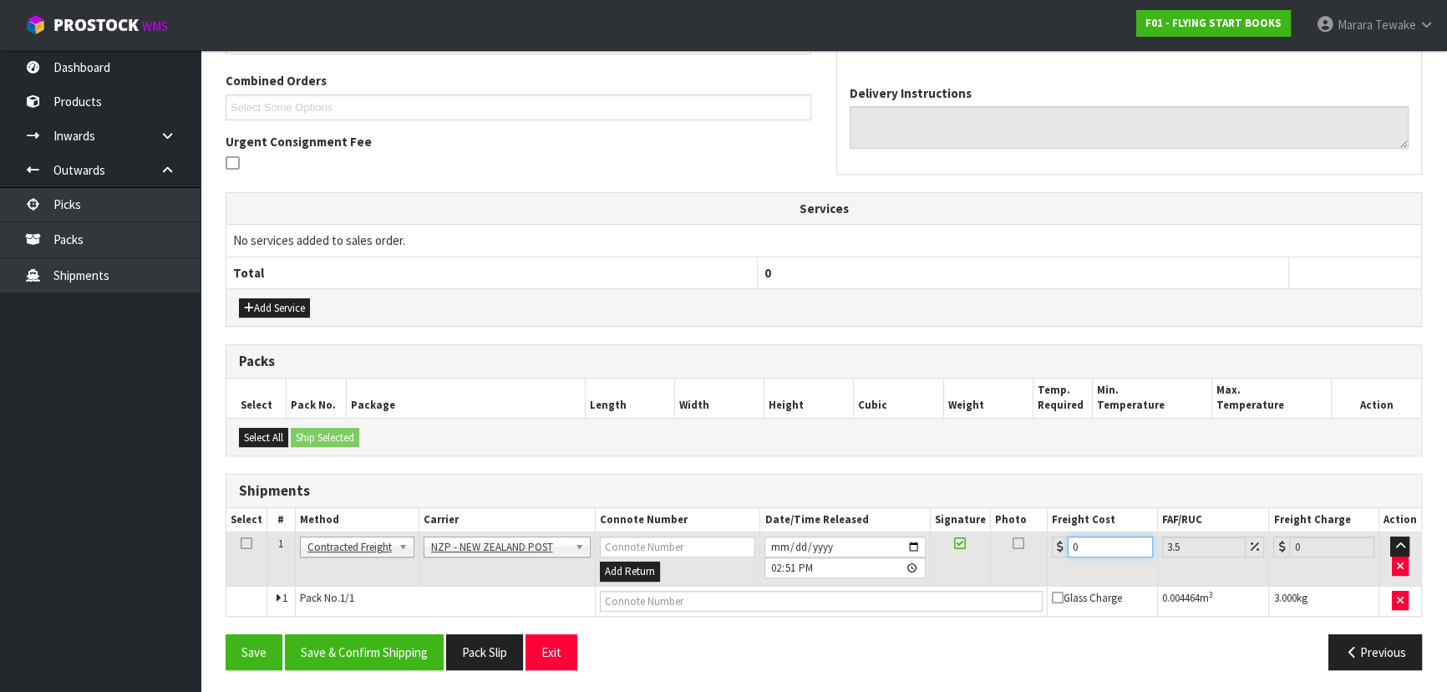
drag, startPoint x: 1097, startPoint y: 552, endPoint x: 1025, endPoint y: 526, distance: 77.1
click at [1025, 526] on table "Select # Method Carrier Connote Number Date/Time Released Signature Photo Freig…" at bounding box center [823, 562] width 1194 height 108
type input "7"
type input "7.24"
type input "7.3"
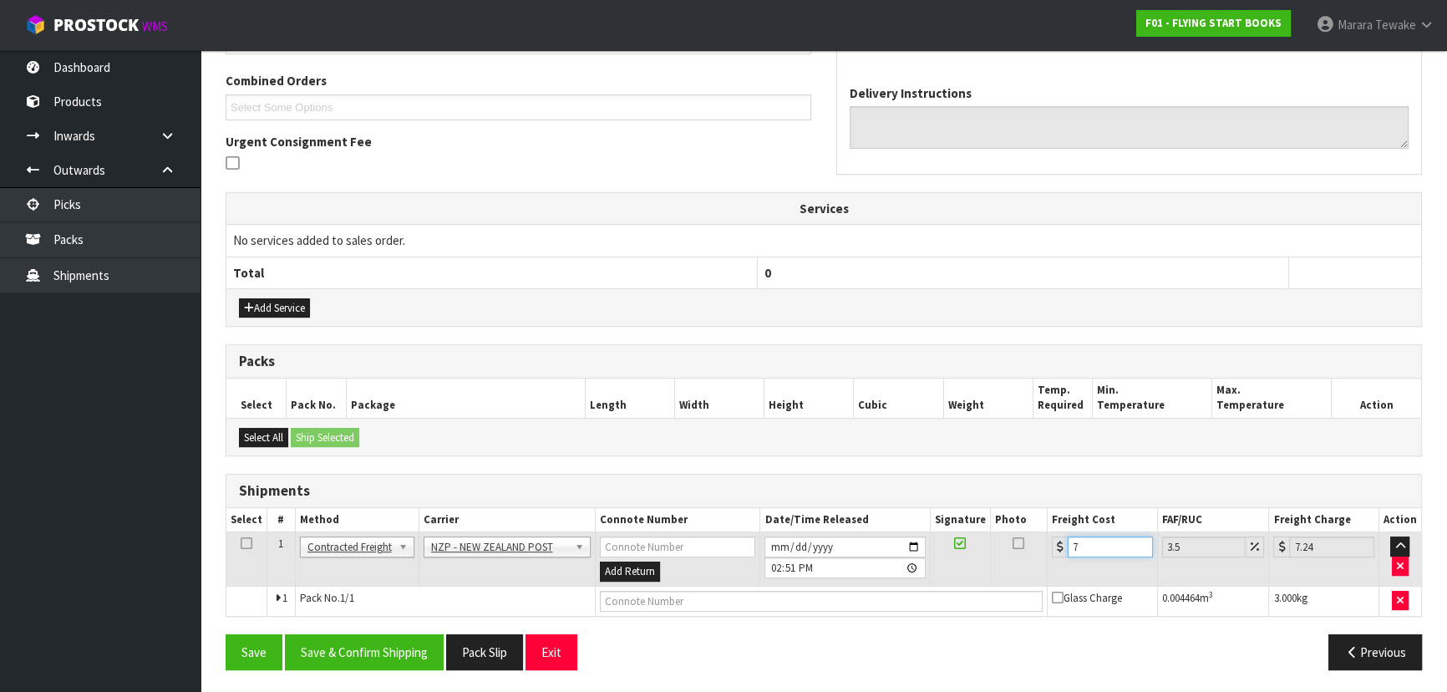
type input "7.56"
type input "7.31"
type input "7.57"
type input "7.31"
drag, startPoint x: 377, startPoint y: 643, endPoint x: 441, endPoint y: 634, distance: 65.0
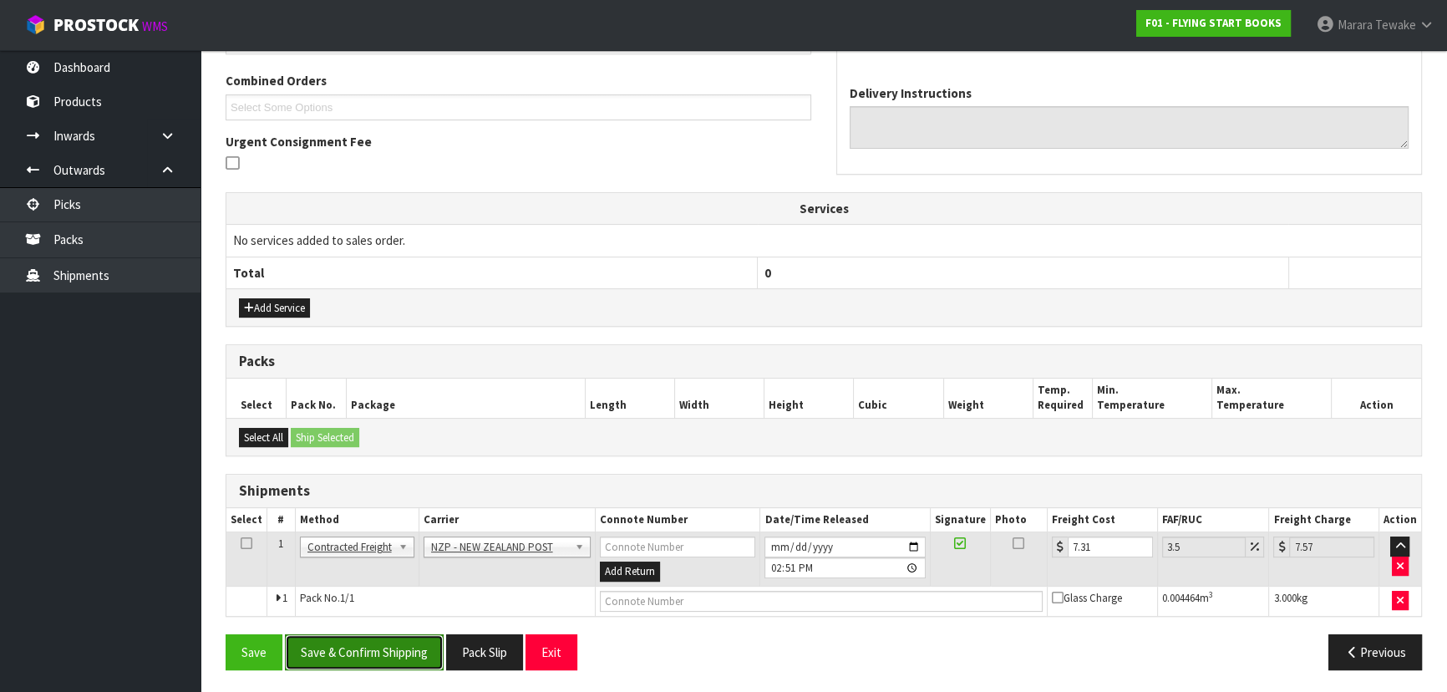
click at [377, 643] on button "Save & Confirm Shipping" at bounding box center [364, 652] width 159 height 36
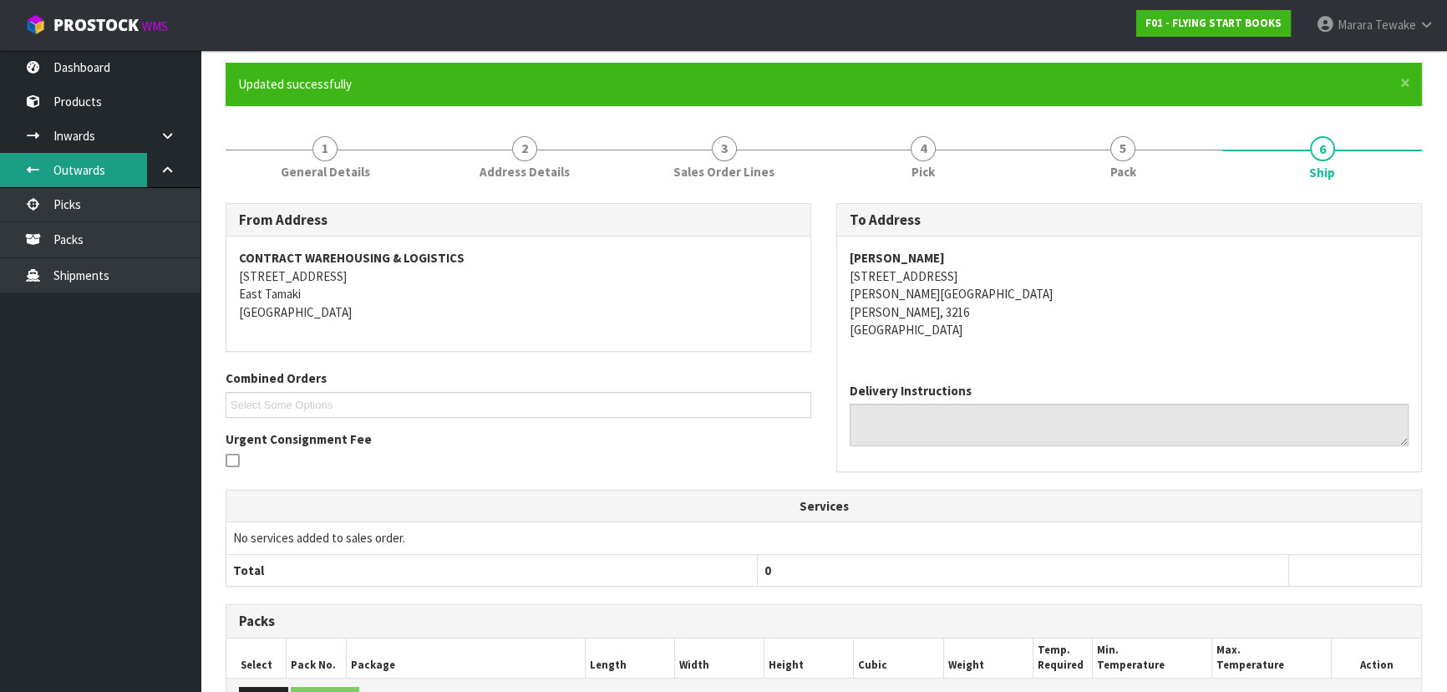
scroll to position [0, 0]
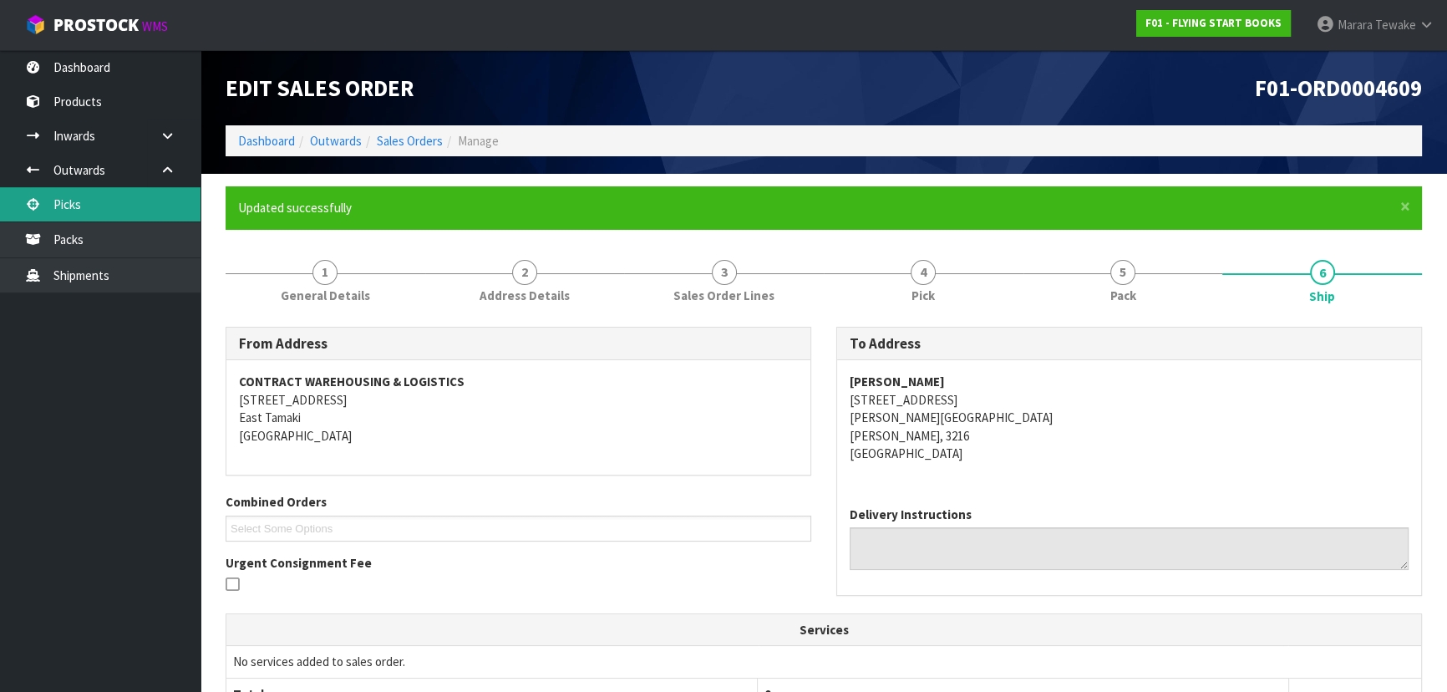
click at [188, 200] on link "Picks" at bounding box center [100, 204] width 200 height 34
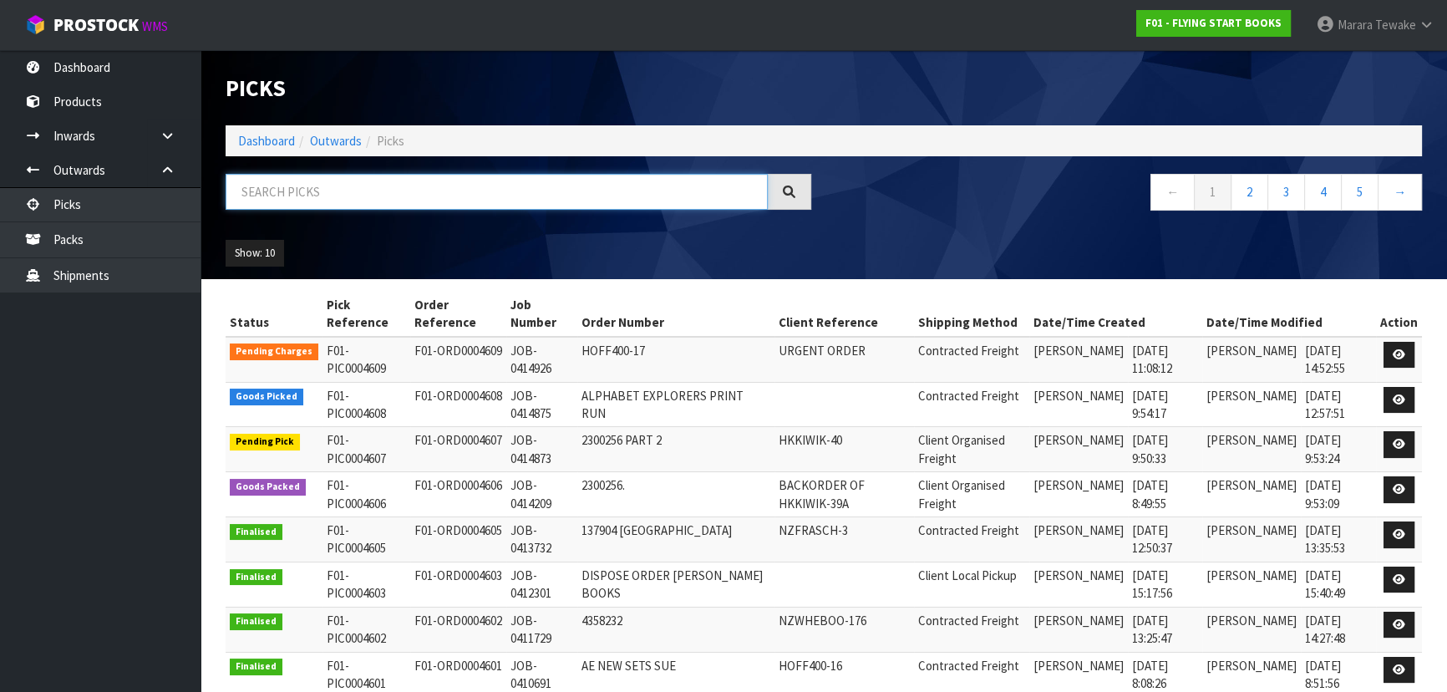
click at [318, 200] on input "text" at bounding box center [496, 192] width 542 height 36
type input "JOB-0414875"
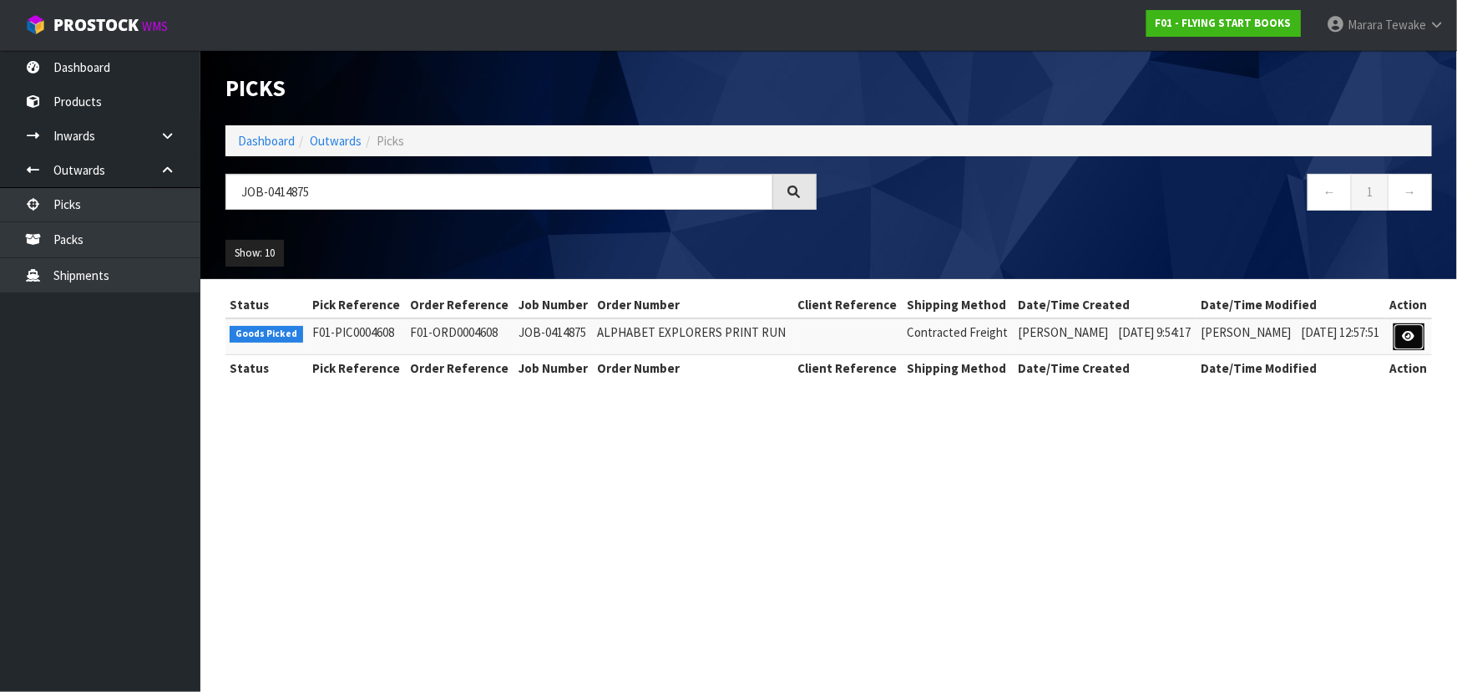
click at [1420, 342] on link at bounding box center [1409, 336] width 31 height 27
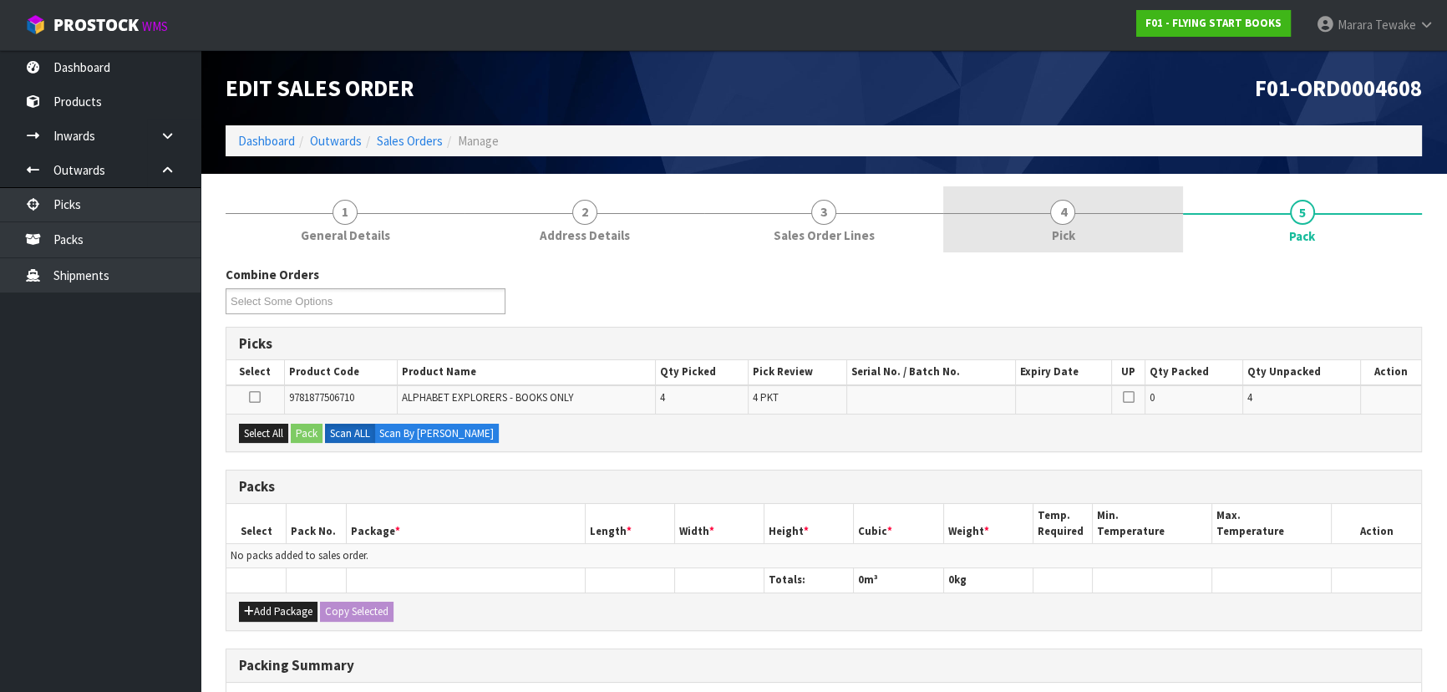
click at [1086, 217] on link "4 Pick" at bounding box center [1062, 219] width 239 height 66
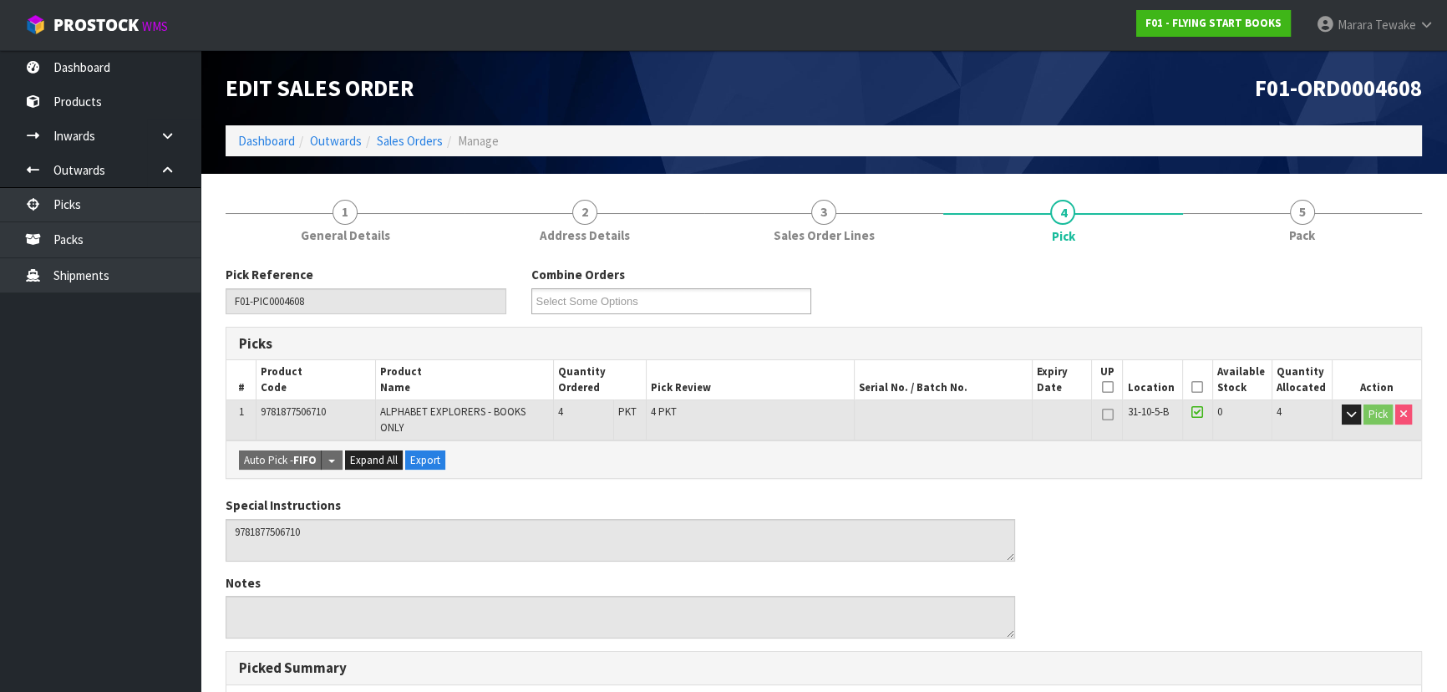
click at [1195, 388] on icon at bounding box center [1197, 387] width 12 height 1
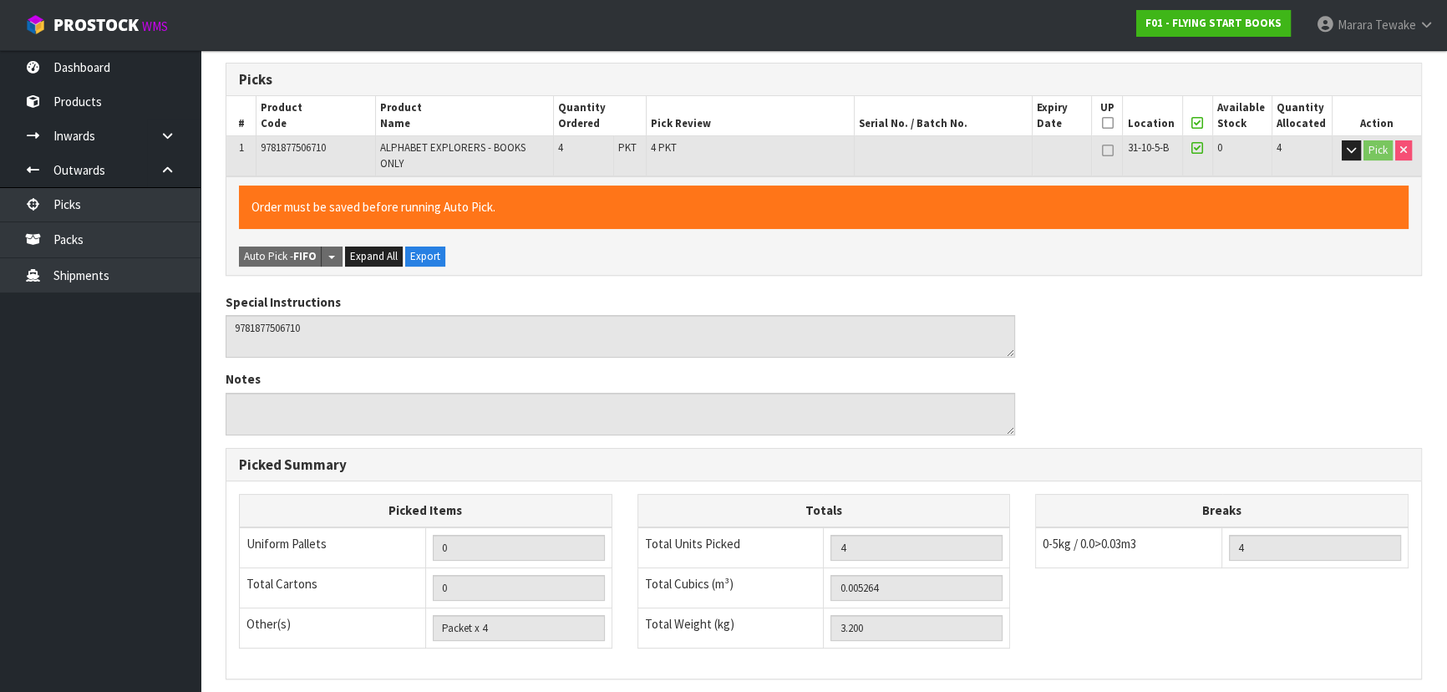
scroll to position [466, 0]
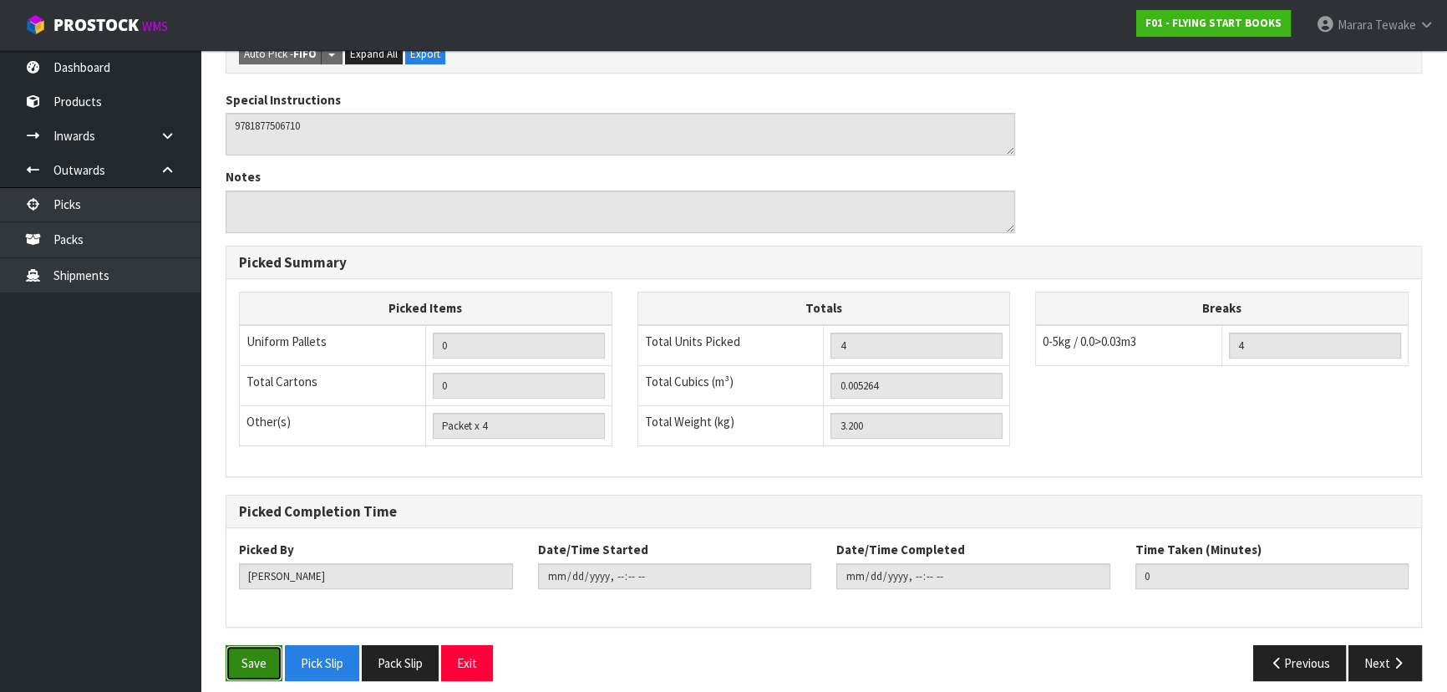
click at [249, 645] on button "Save" at bounding box center [253, 663] width 57 height 36
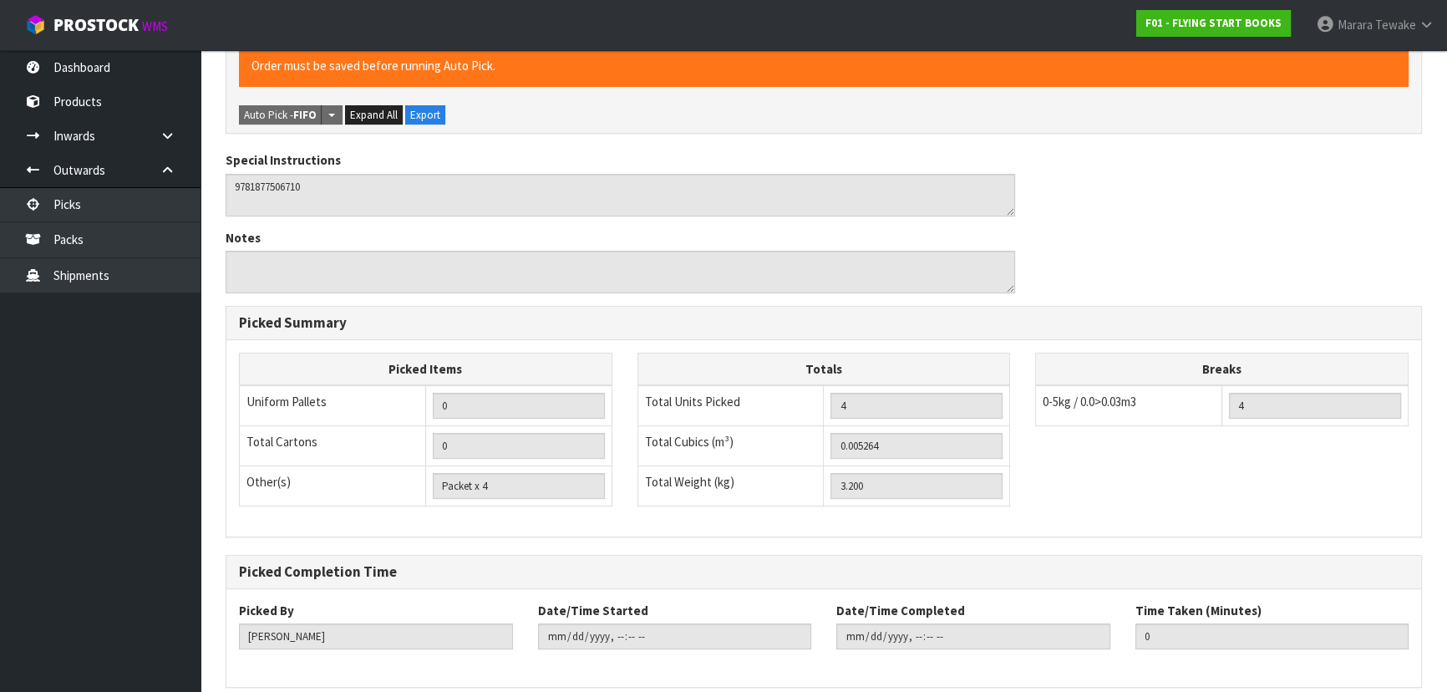
scroll to position [0, 0]
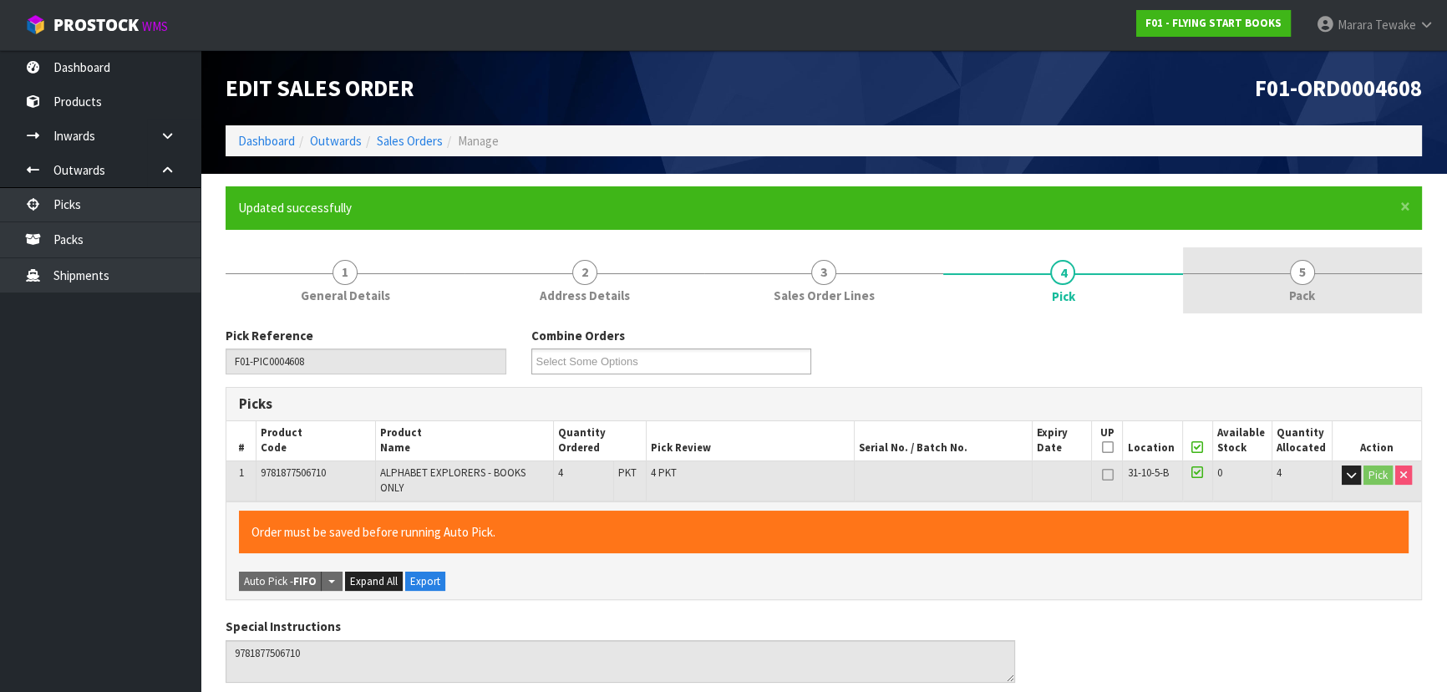
click at [1290, 280] on link "5 Pack" at bounding box center [1302, 280] width 239 height 66
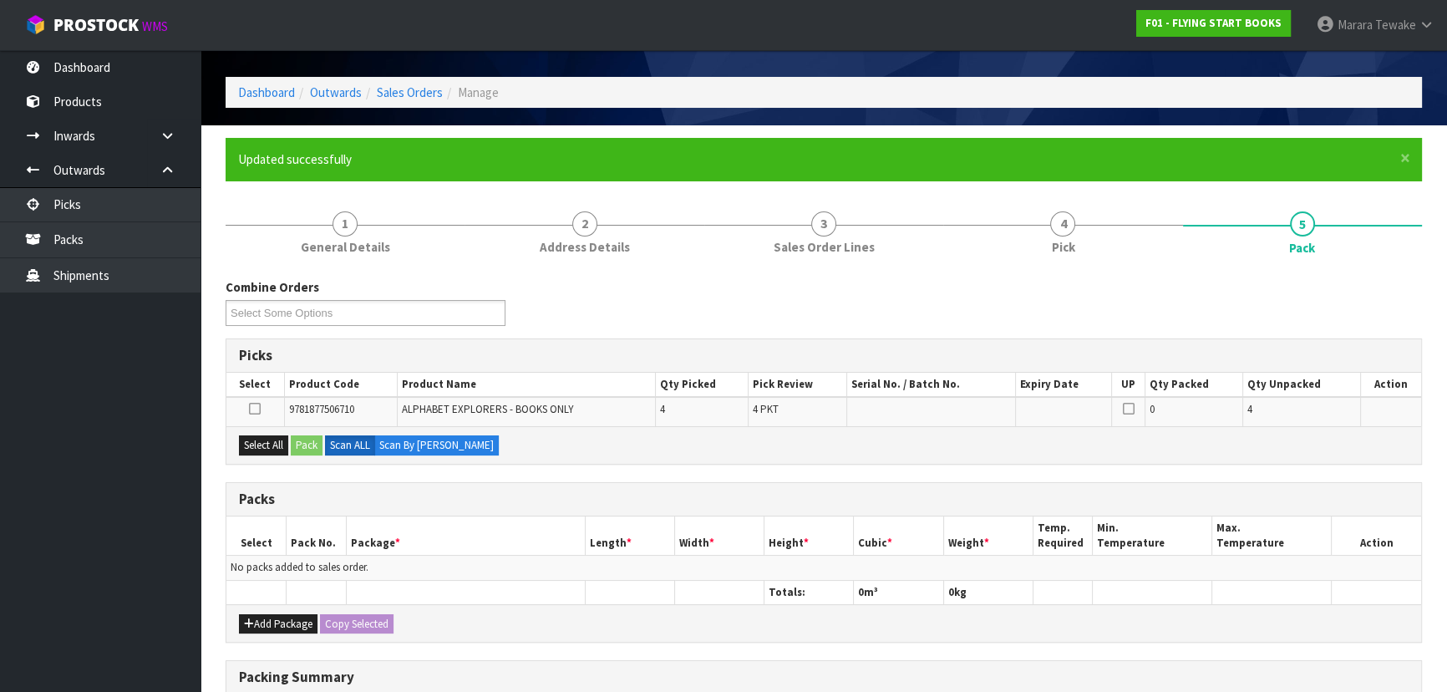
scroll to position [227, 0]
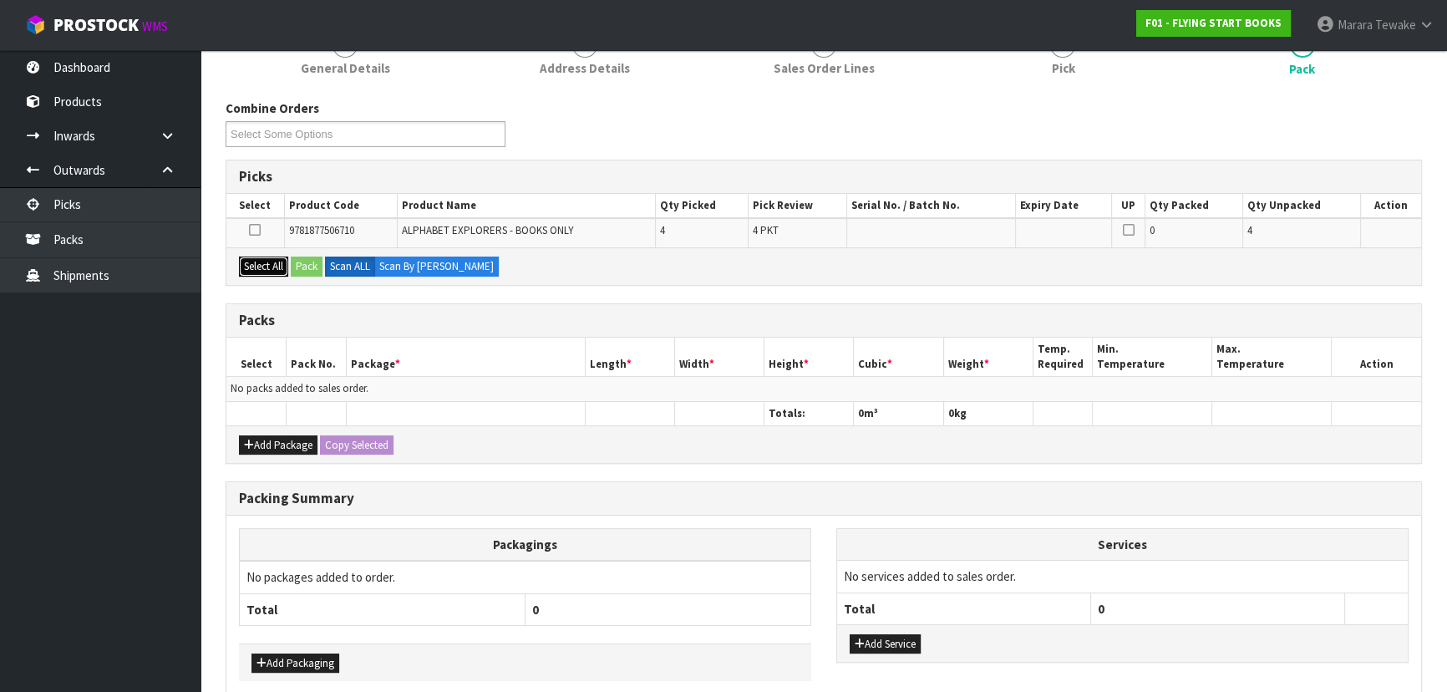
click at [266, 270] on button "Select All" at bounding box center [263, 266] width 49 height 20
click at [307, 262] on button "Pack" at bounding box center [307, 266] width 32 height 20
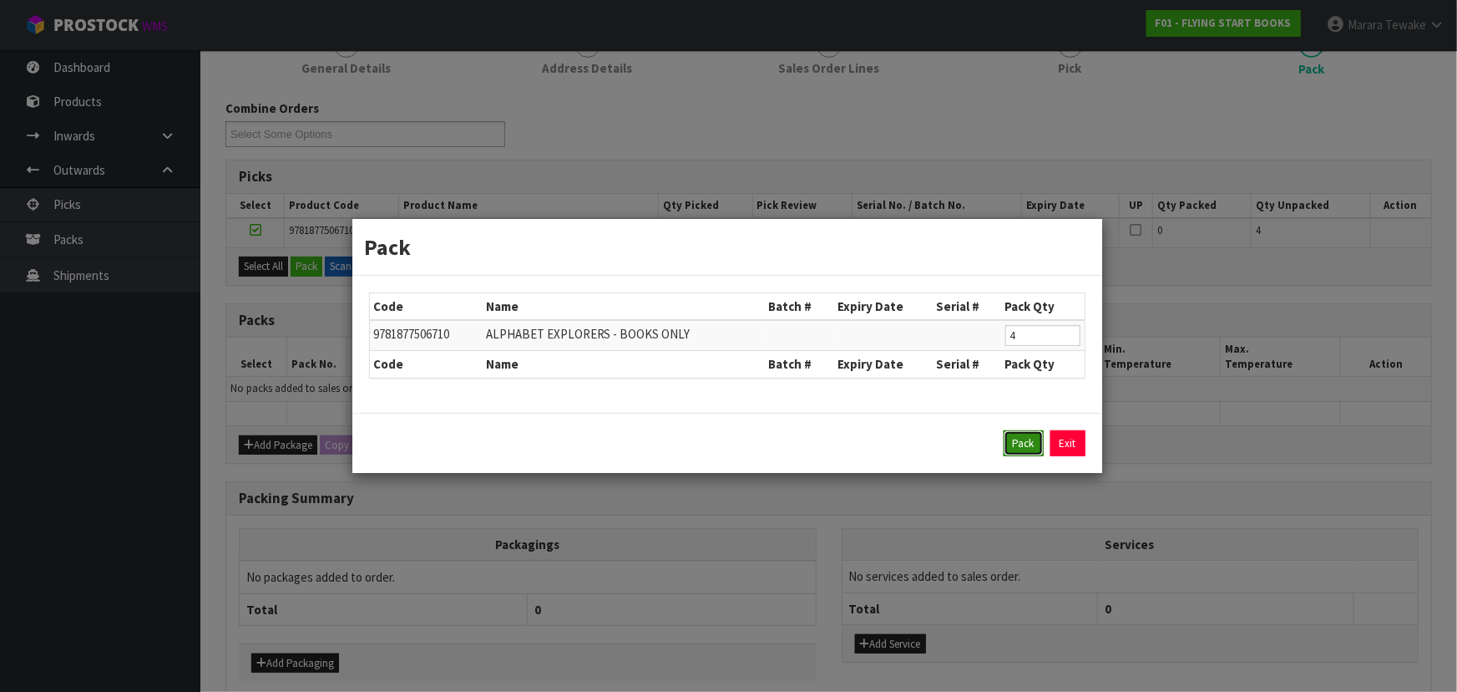
click at [1028, 435] on button "Pack" at bounding box center [1024, 443] width 40 height 27
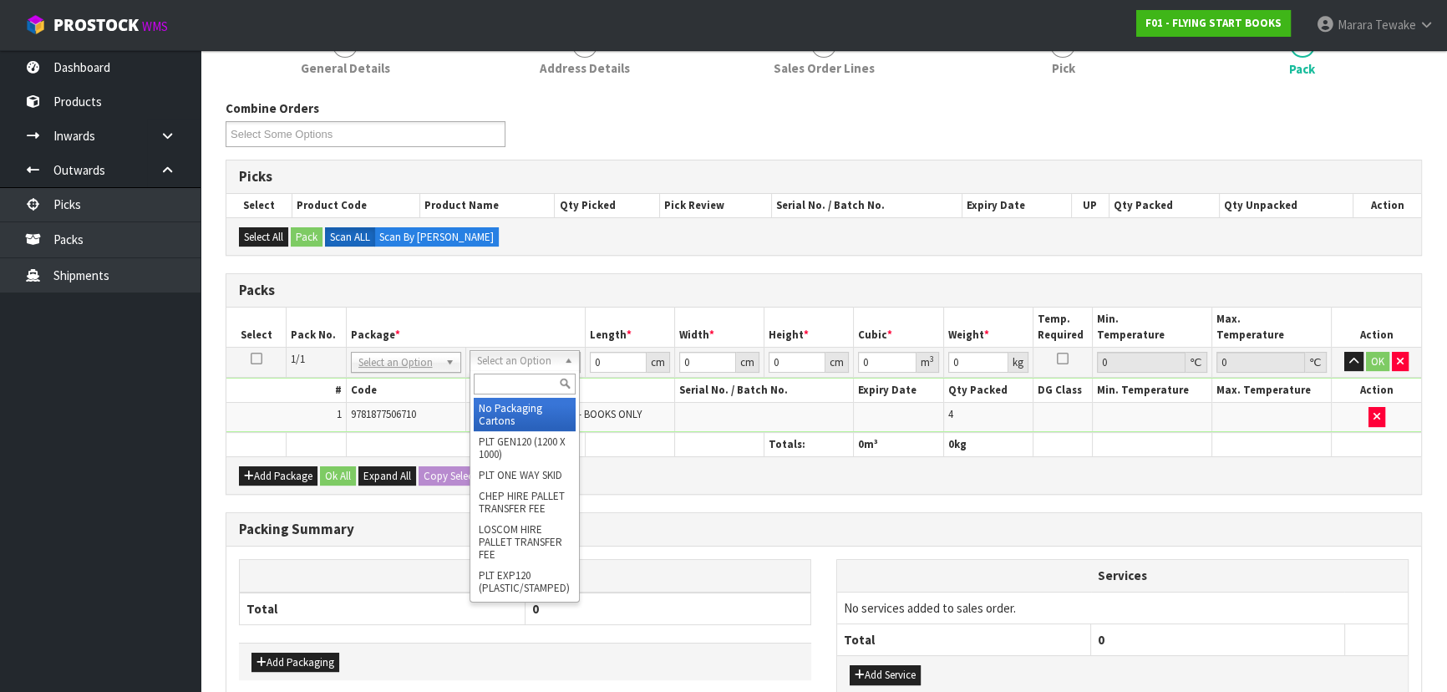
click at [545, 381] on input "text" at bounding box center [525, 383] width 102 height 21
type input "225"
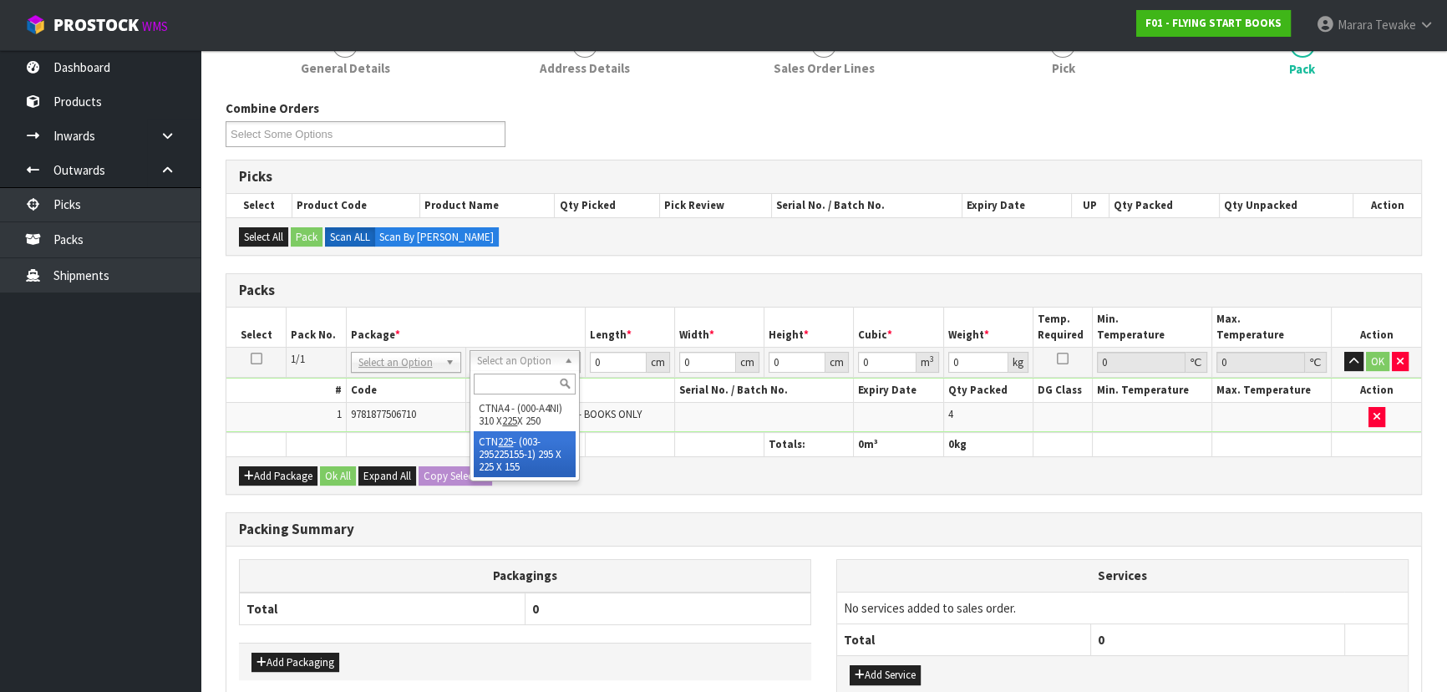
type input "29.5"
type input "22.5"
type input "15.5"
type input "0.010288"
type input "3.4"
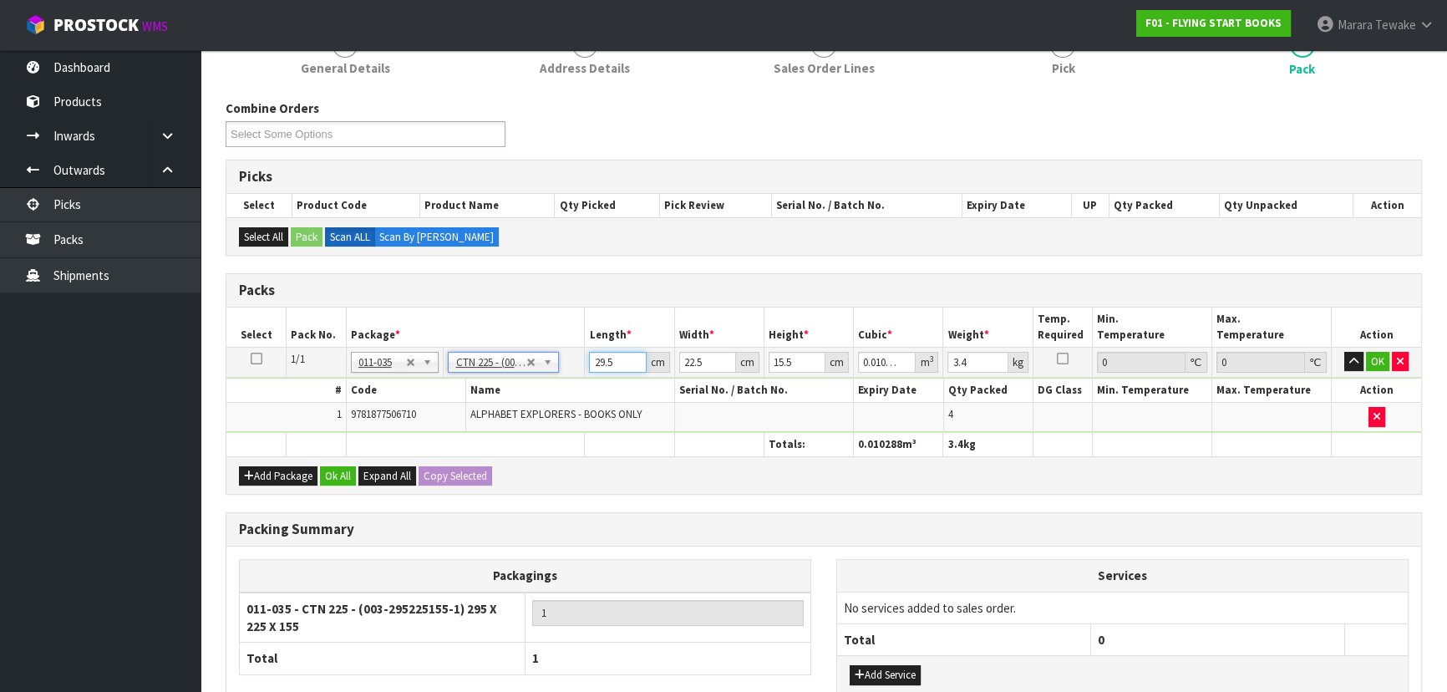
drag, startPoint x: 621, startPoint y: 357, endPoint x: 580, endPoint y: 347, distance: 42.9
click at [580, 347] on tr "1/1 NONE 007-001 007-002 007-004 007-009 007-013 007-014 007-015 007-017 007-01…" at bounding box center [823, 362] width 1194 height 30
type input "3"
type input "0.001046"
type input "31"
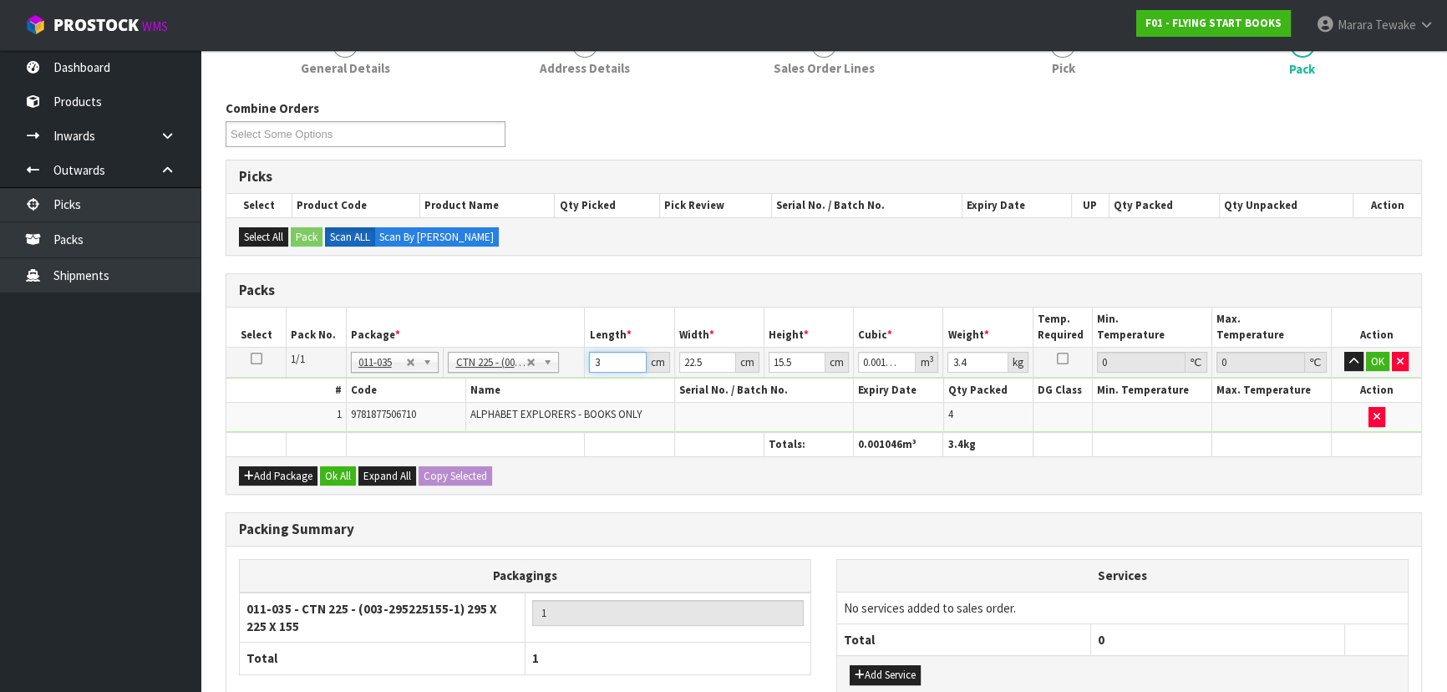
type input "0.010811"
type input "31"
type input "2"
type input "0.000961"
type input "24"
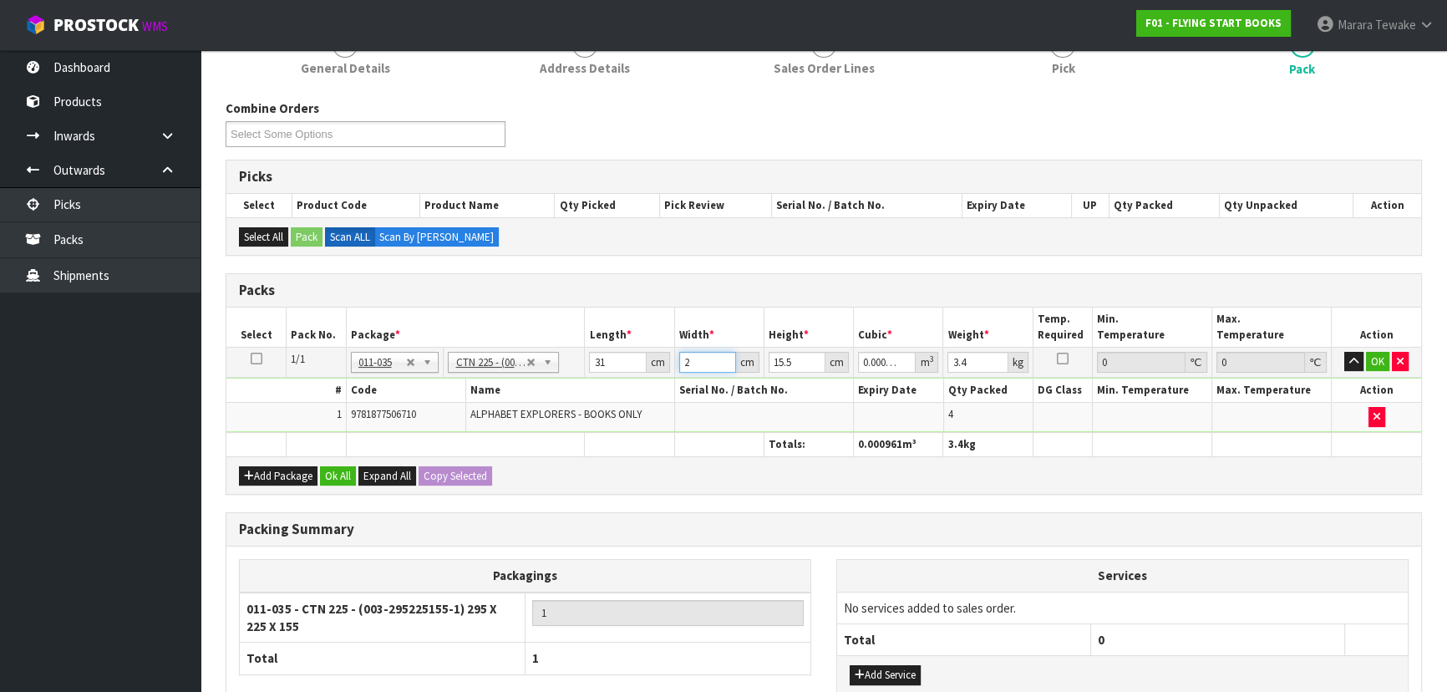
type input "0.011532"
type input "24"
type input "1"
type input "0.000744"
type input "18"
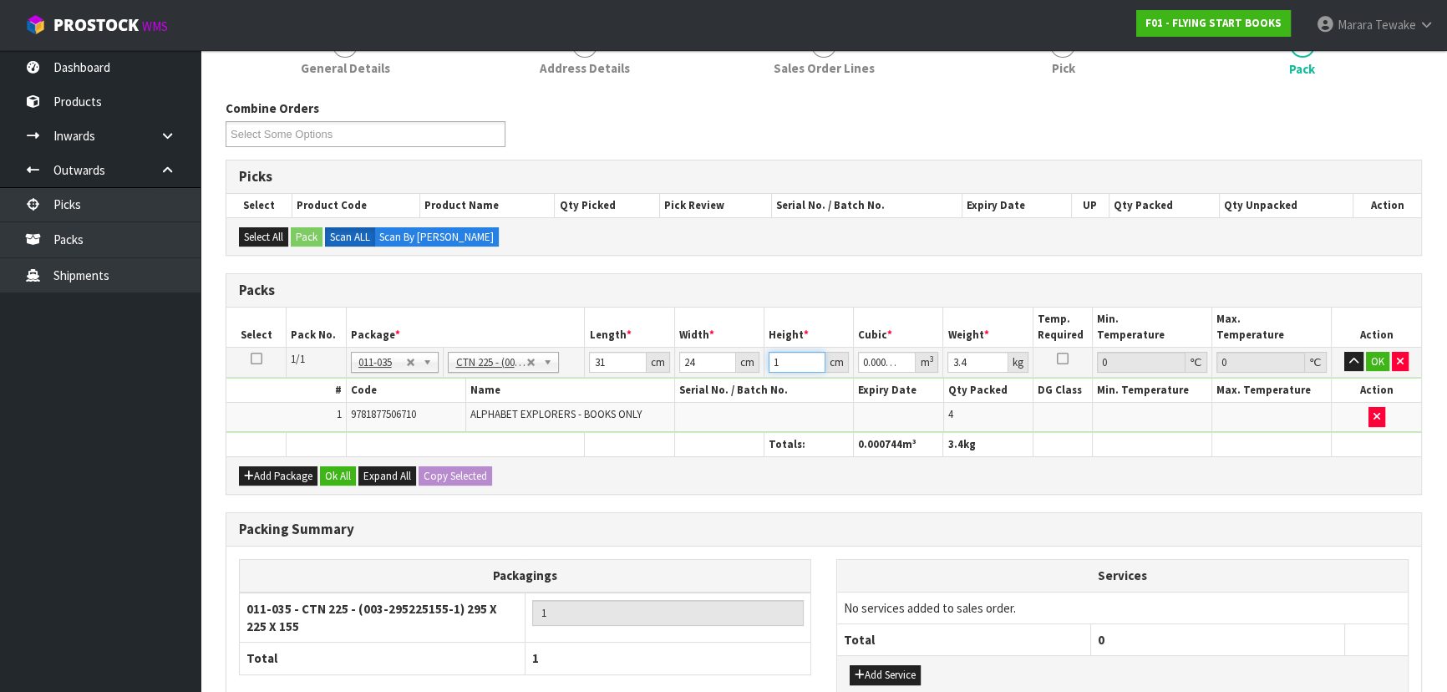
type input "0.013392"
type input "18"
type input "5"
click at [1344, 352] on button "button" at bounding box center [1353, 362] width 19 height 20
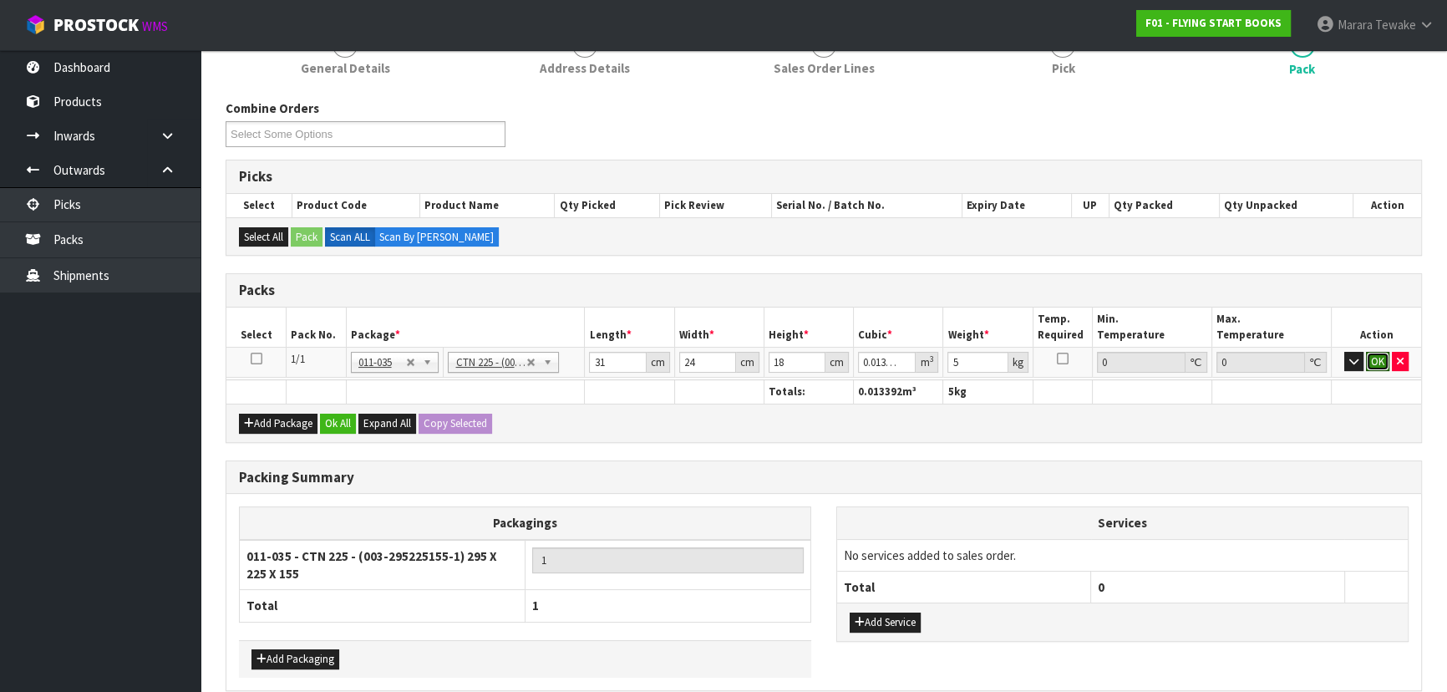
click button "OK" at bounding box center [1376, 362] width 23 height 20
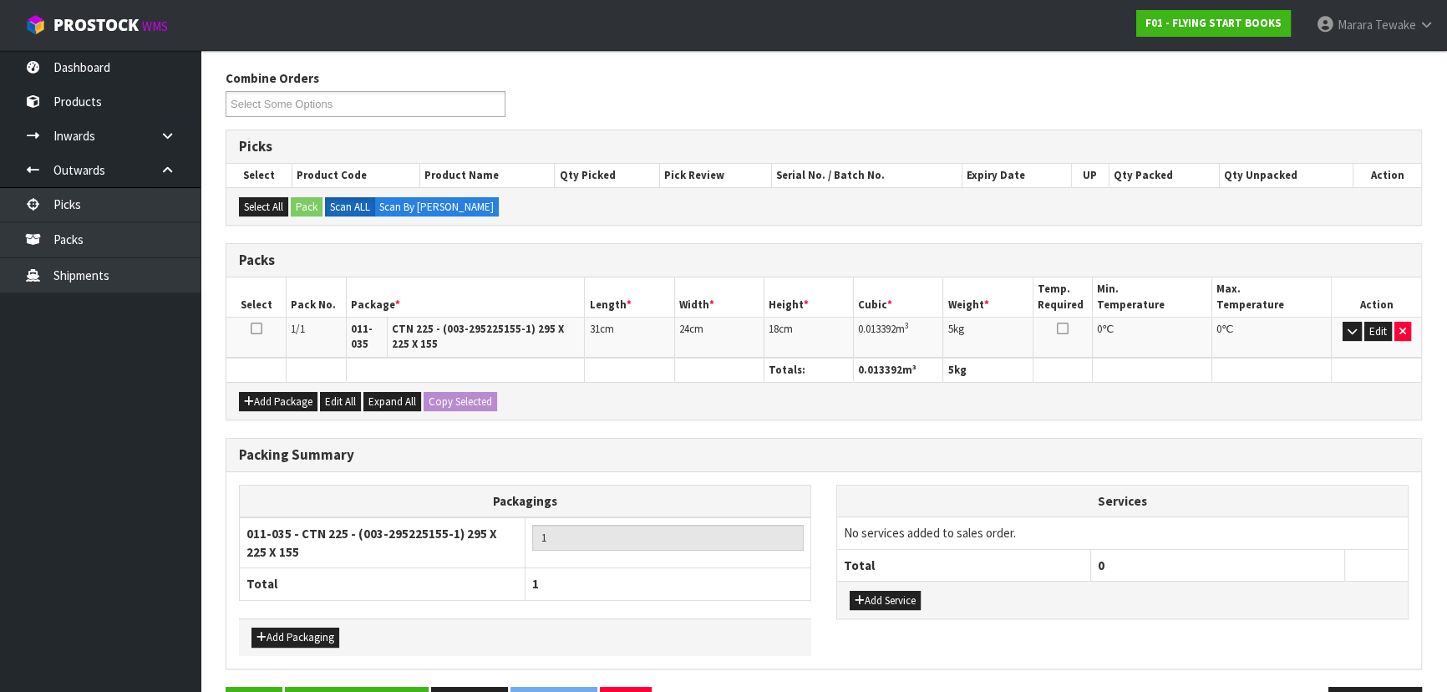
scroll to position [309, 0]
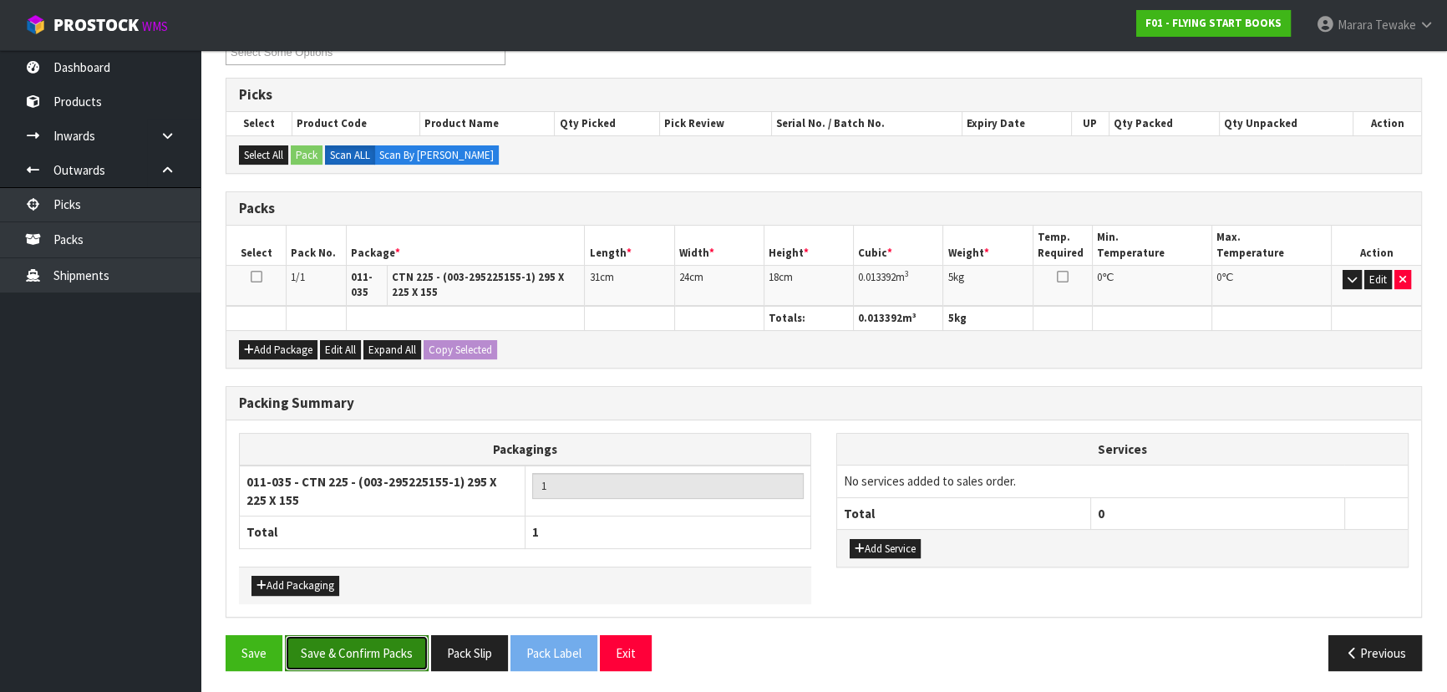
click at [322, 650] on button "Save & Confirm Packs" at bounding box center [357, 653] width 144 height 36
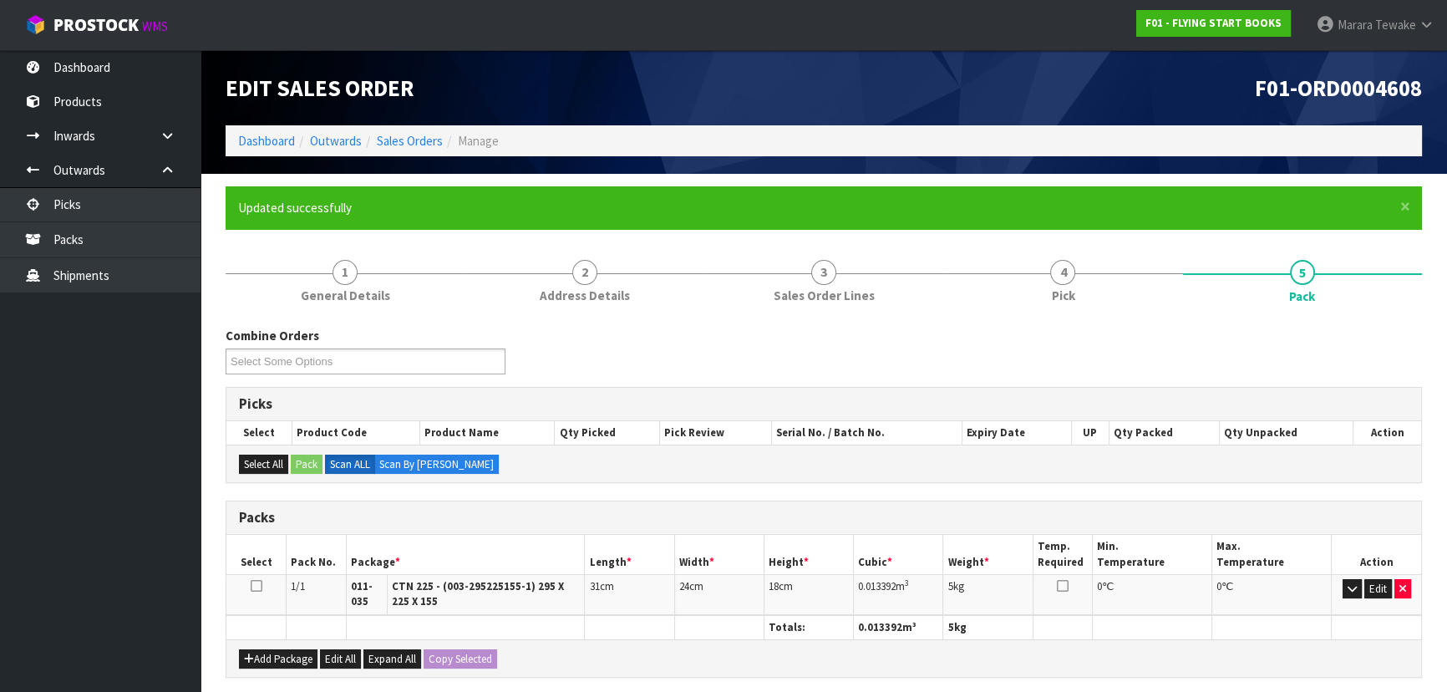
scroll to position [272, 0]
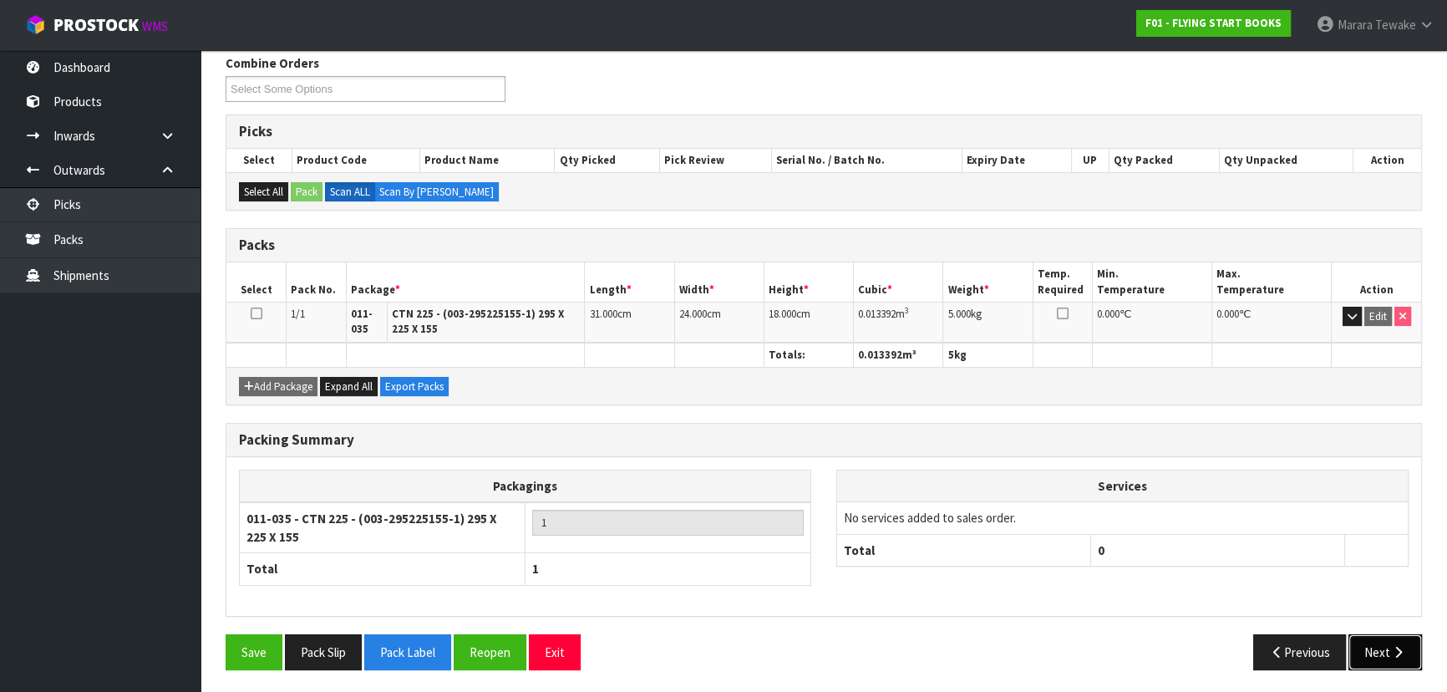
click at [1390, 648] on icon "button" at bounding box center [1398, 652] width 16 height 13
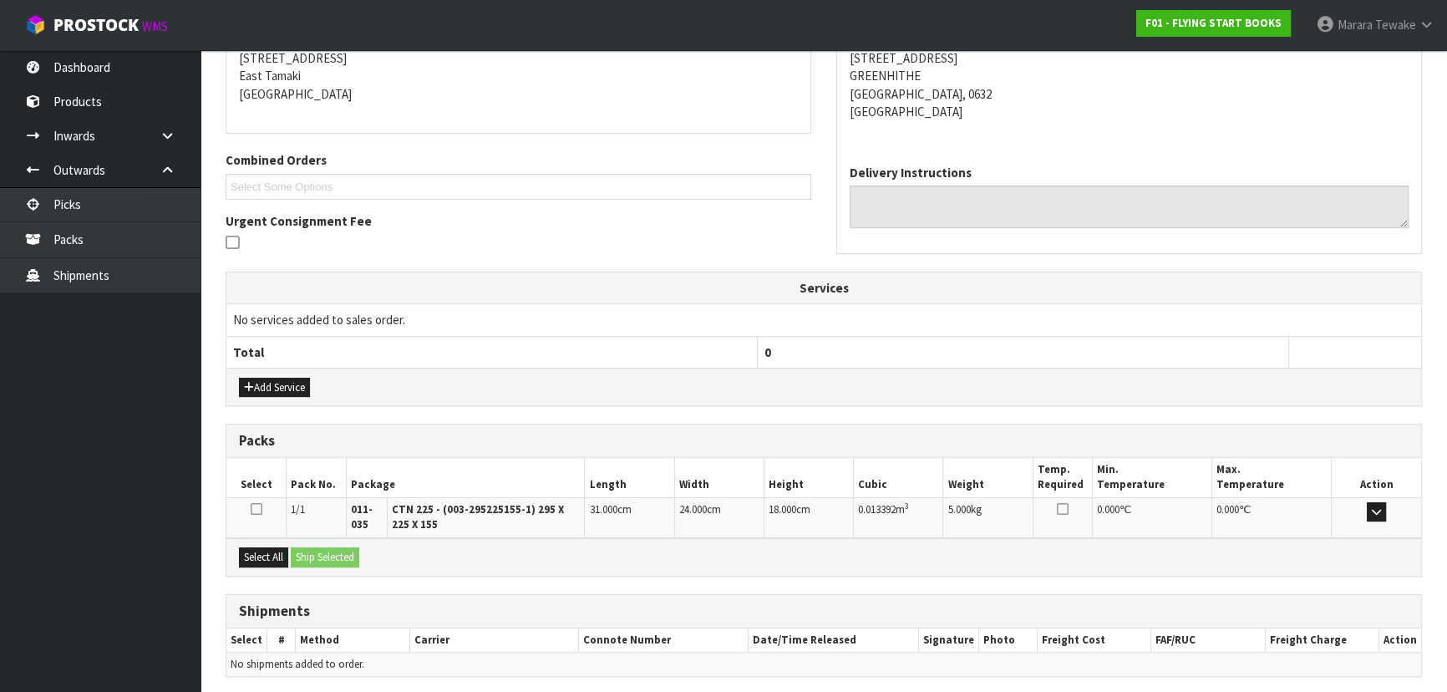
scroll to position [402, 0]
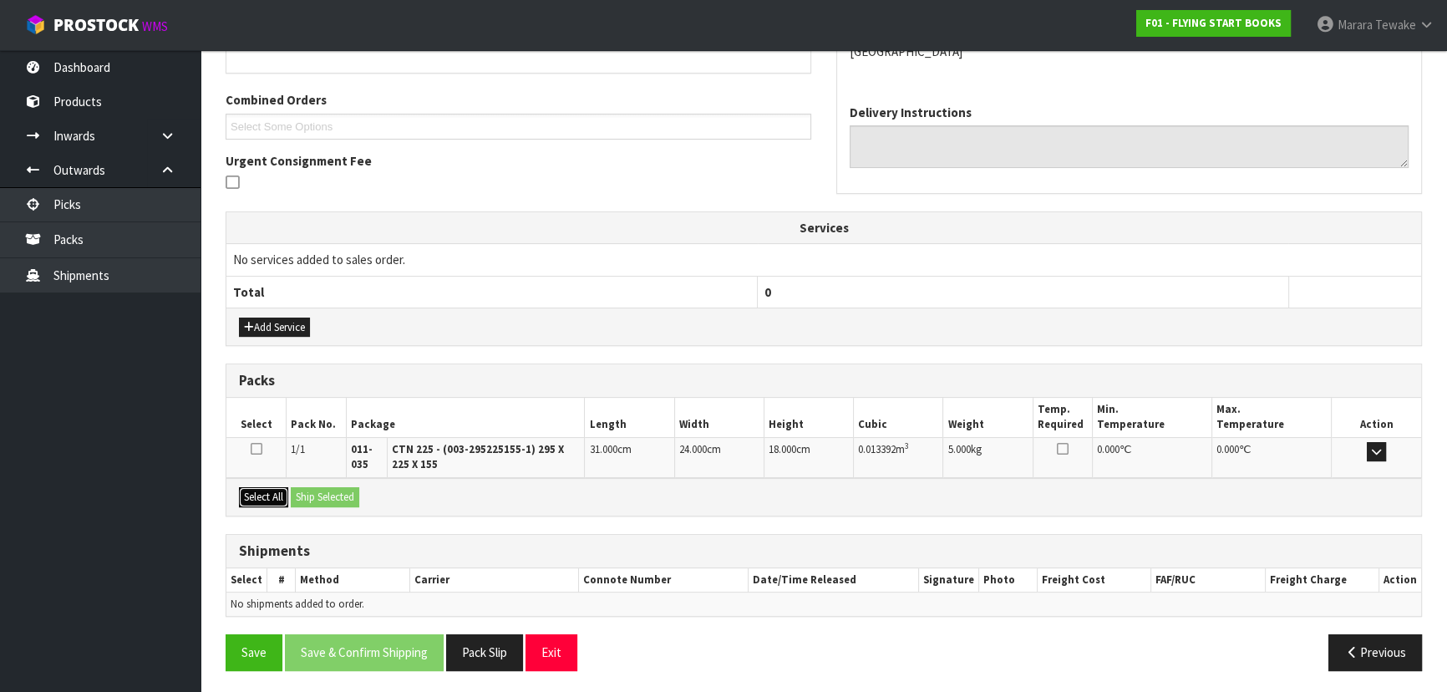
click at [266, 487] on button "Select All" at bounding box center [263, 497] width 49 height 20
click at [296, 488] on button "Ship Selected" at bounding box center [325, 497] width 68 height 20
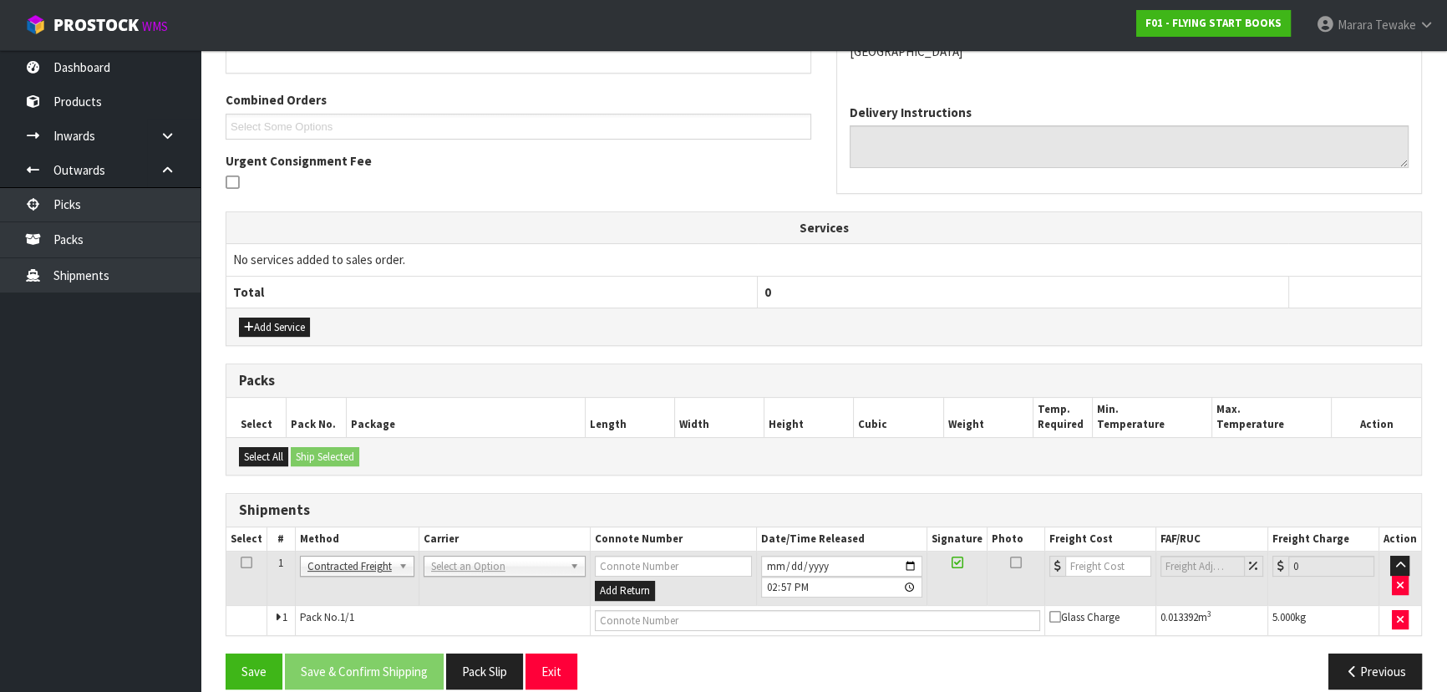
scroll to position [421, 0]
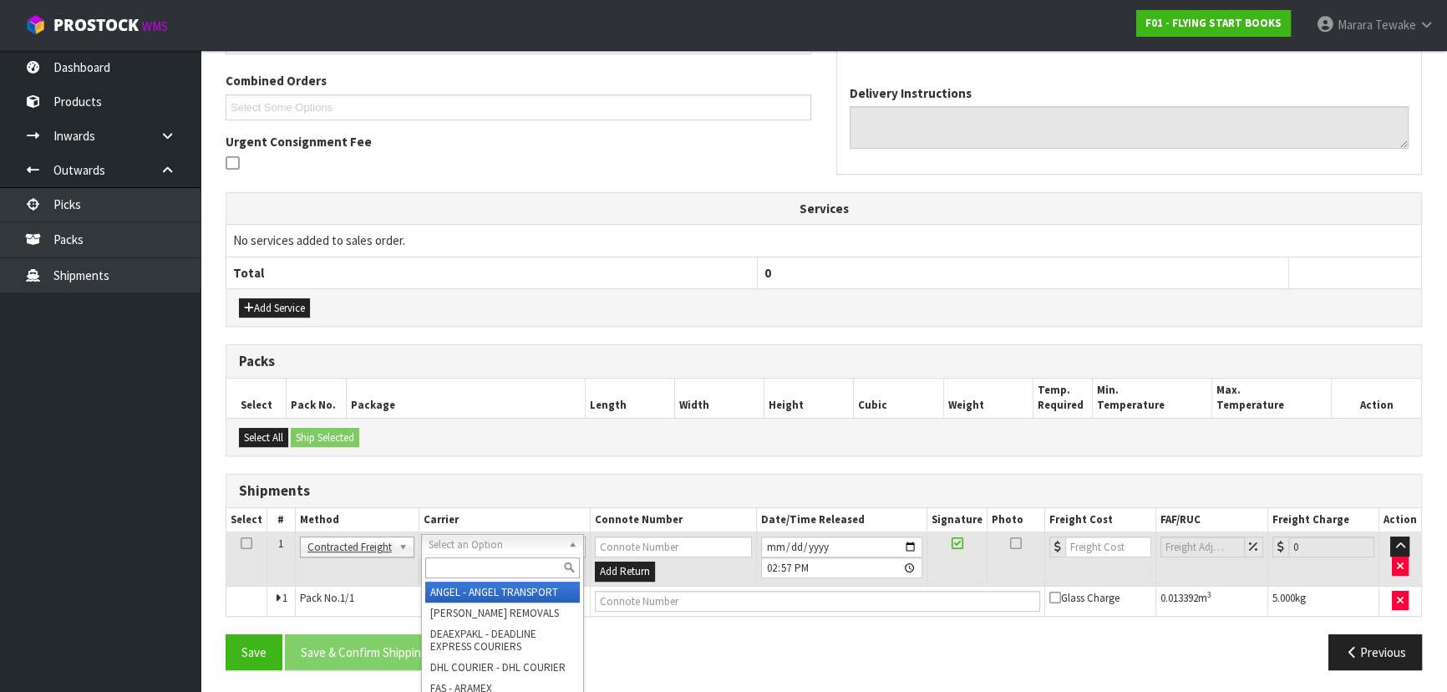
click at [468, 568] on input "text" at bounding box center [502, 567] width 155 height 21
type input "NZP"
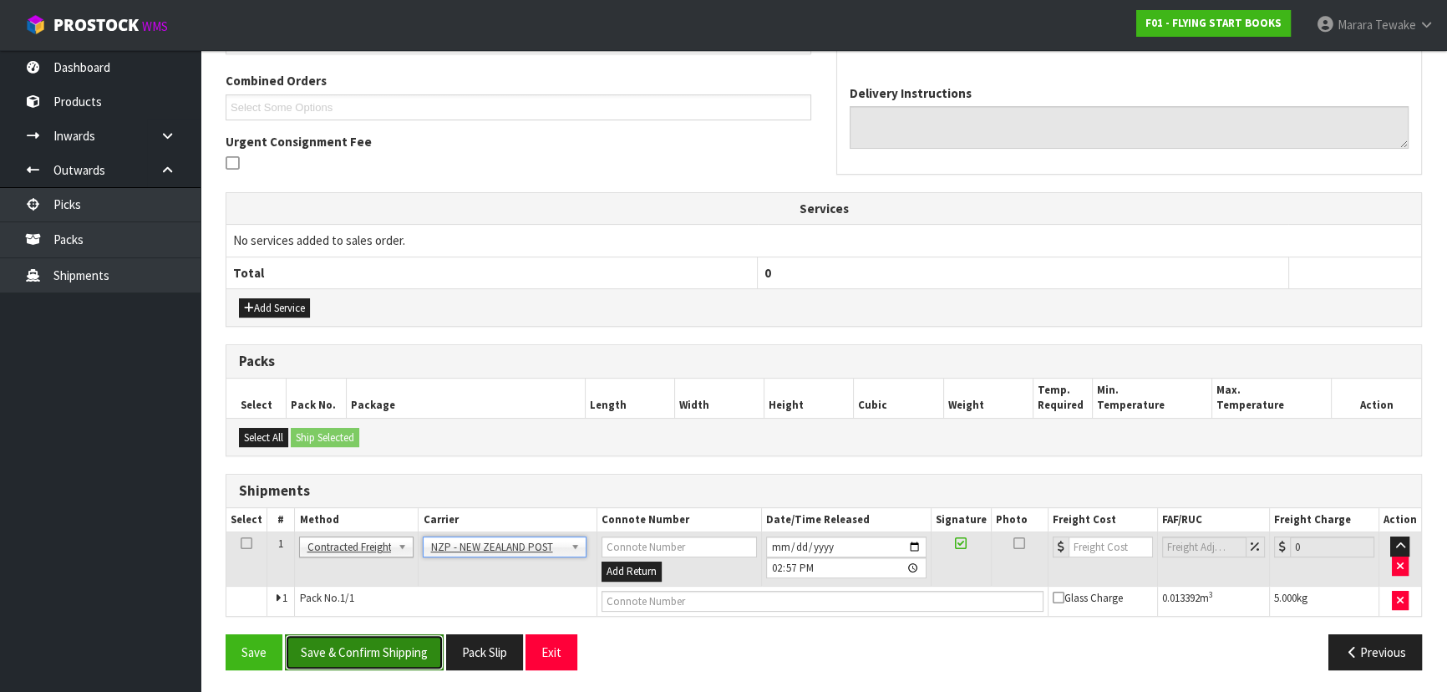
click at [424, 649] on button "Save & Confirm Shipping" at bounding box center [364, 652] width 159 height 36
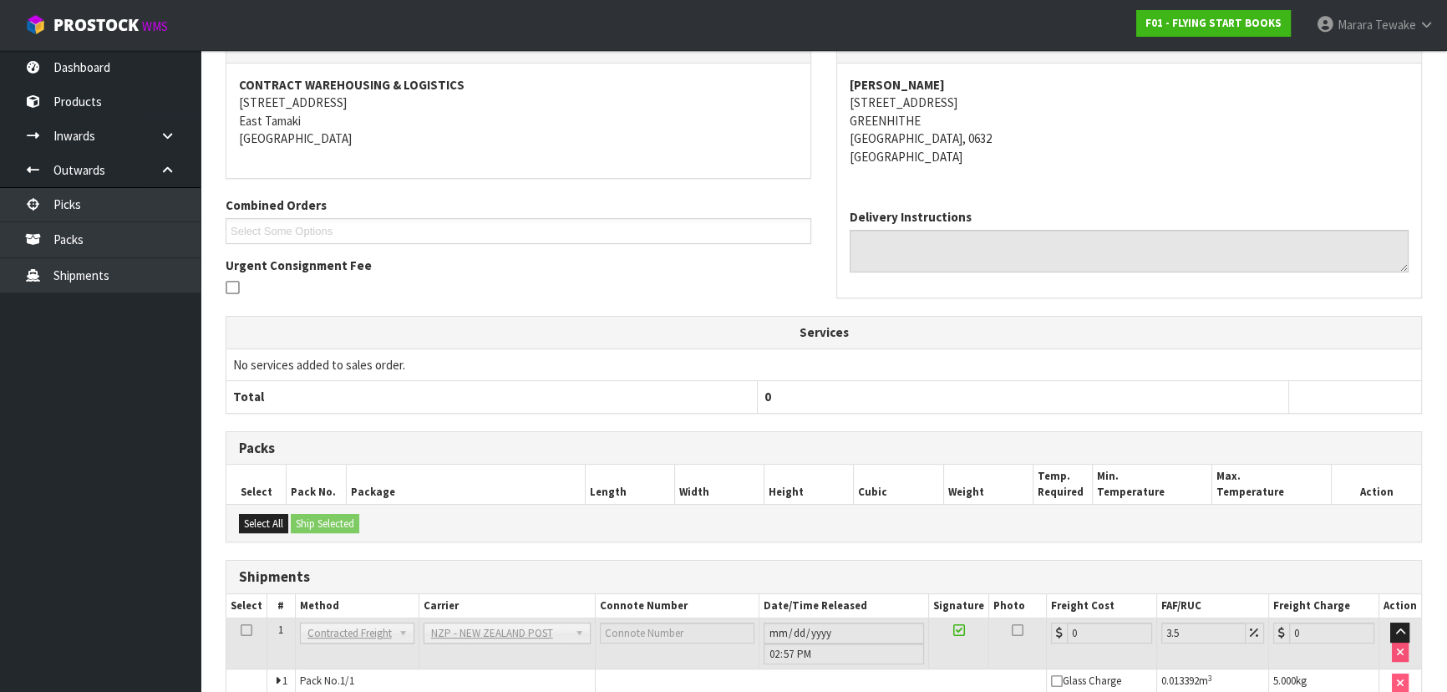
scroll to position [398, 0]
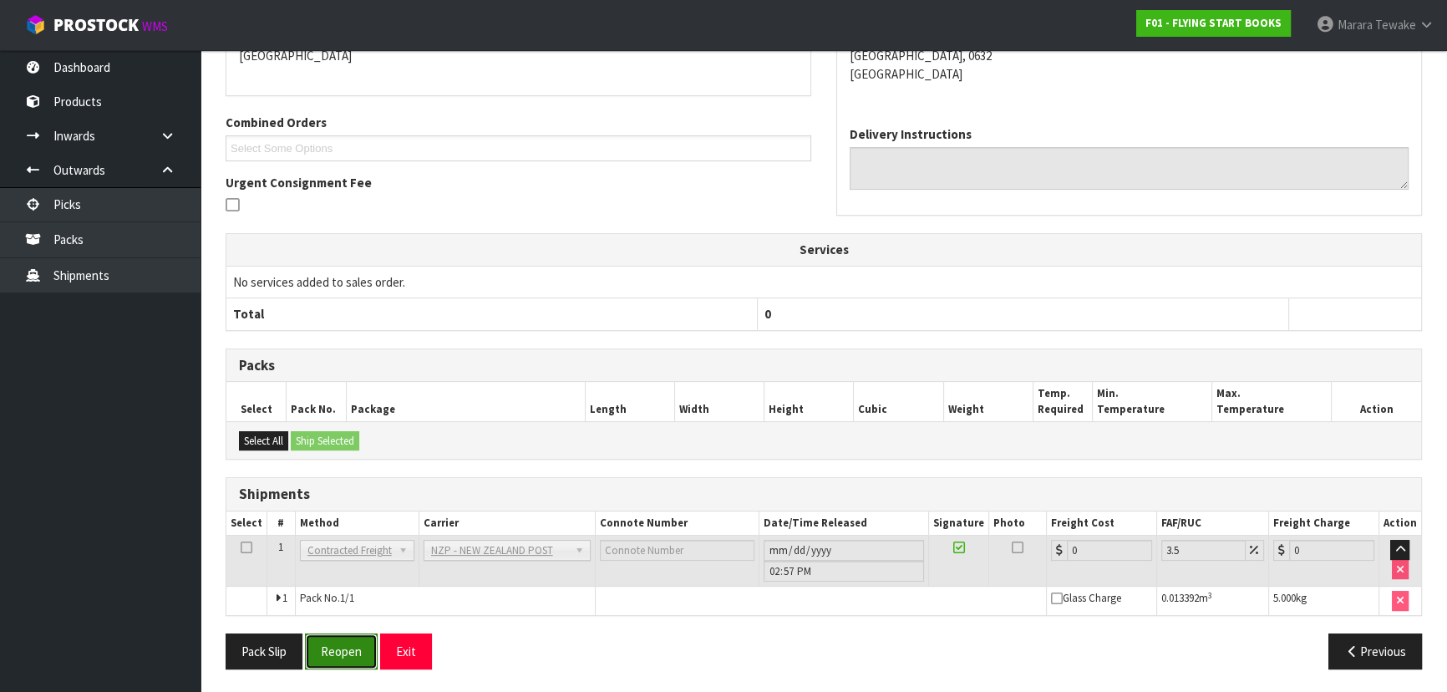
click at [326, 651] on button "Reopen" at bounding box center [341, 651] width 73 height 36
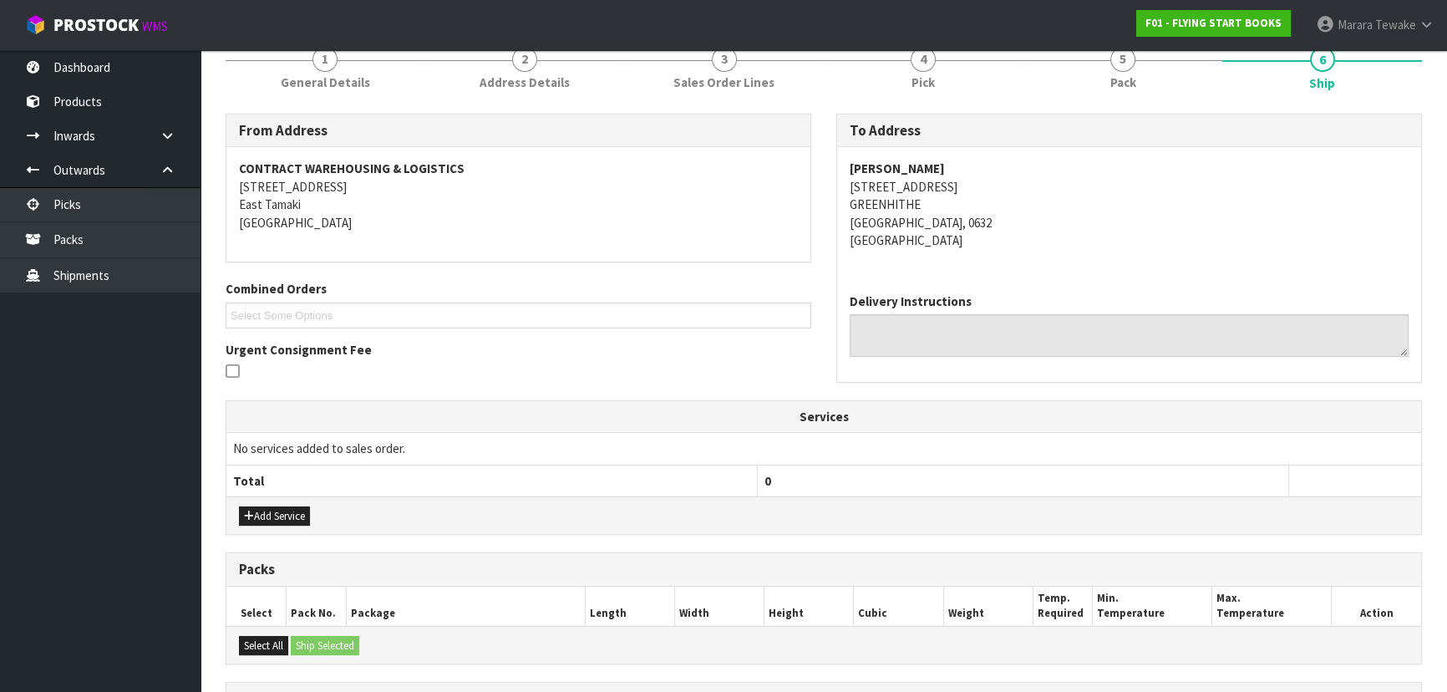
scroll to position [421, 0]
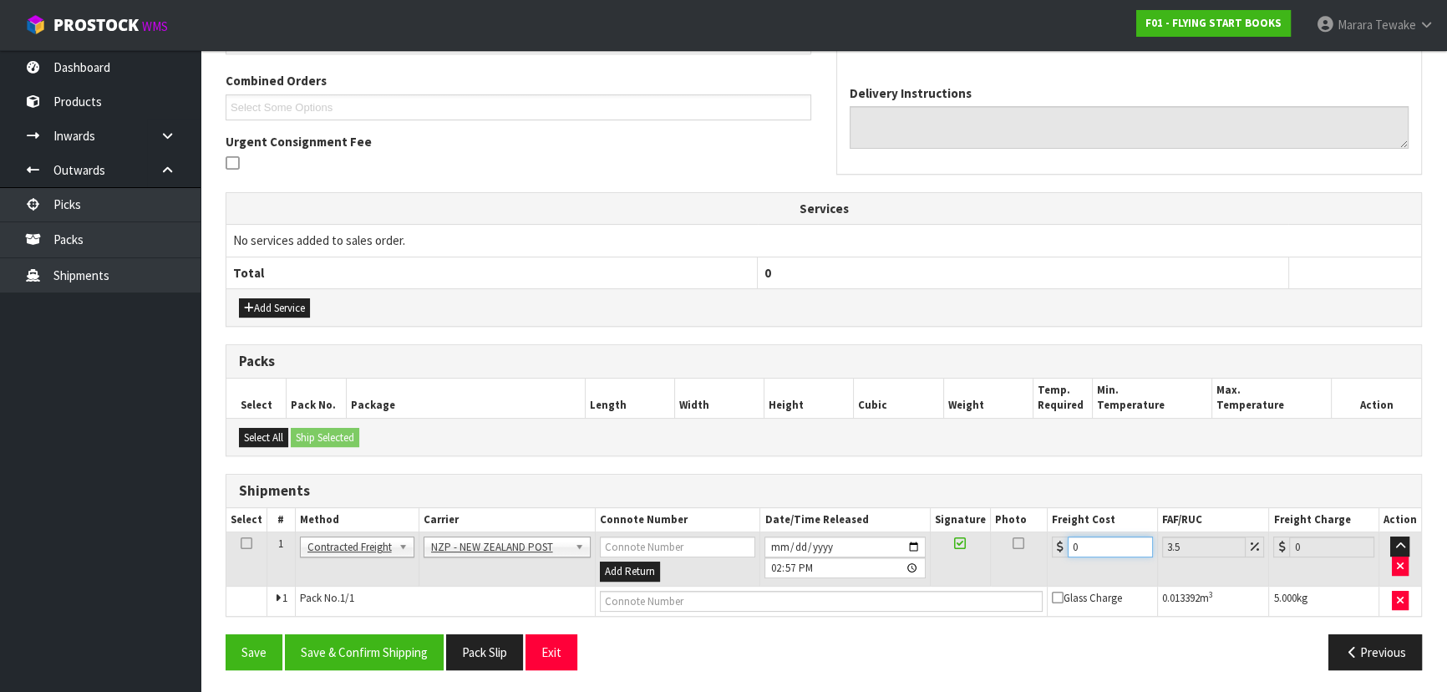
drag, startPoint x: 1094, startPoint y: 548, endPoint x: 1020, endPoint y: 535, distance: 75.5
click at [1020, 535] on tr "1 Client Local Pickup Customer Local Pickup Company Freight Contracted Freight …" at bounding box center [823, 559] width 1194 height 54
type input "4"
type input "4.14"
type input "4.3"
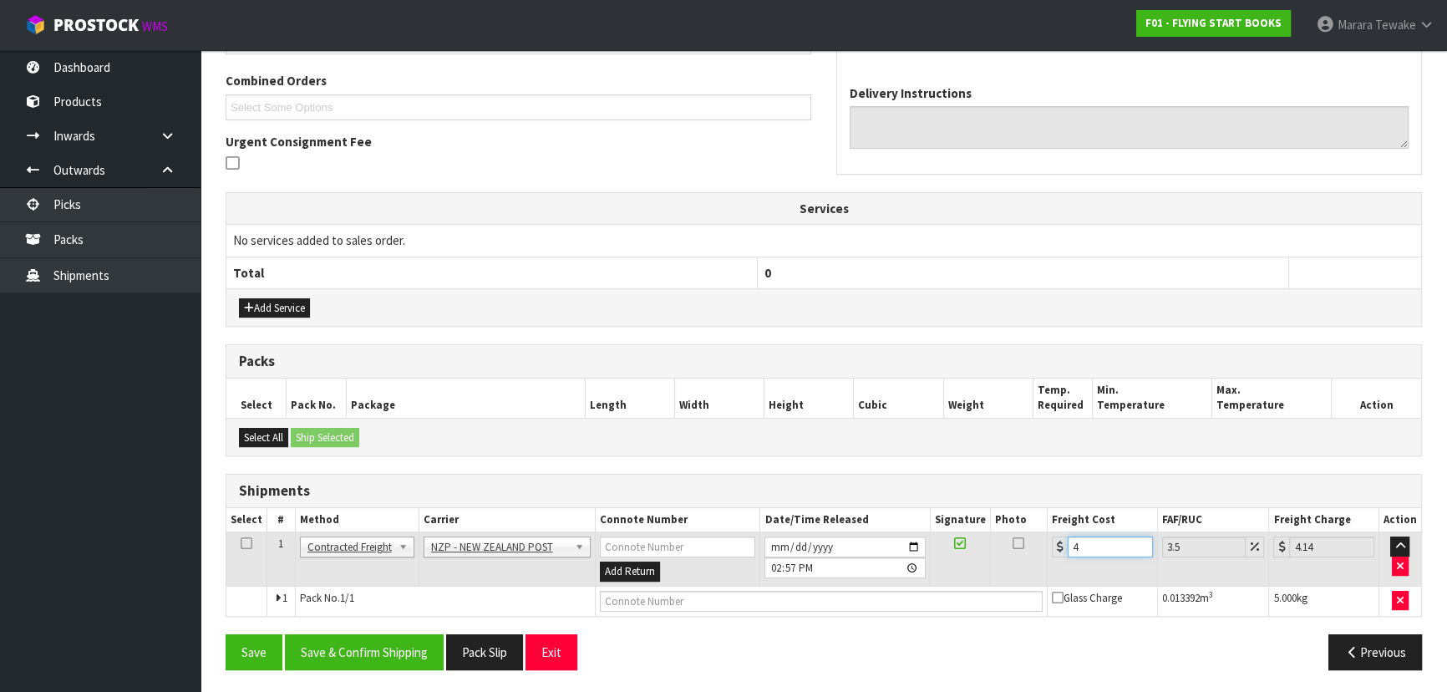
type input "4.45"
type input "4.33"
type input "4.48"
type input "4.33"
click at [309, 656] on button "Save & Confirm Shipping" at bounding box center [364, 652] width 159 height 36
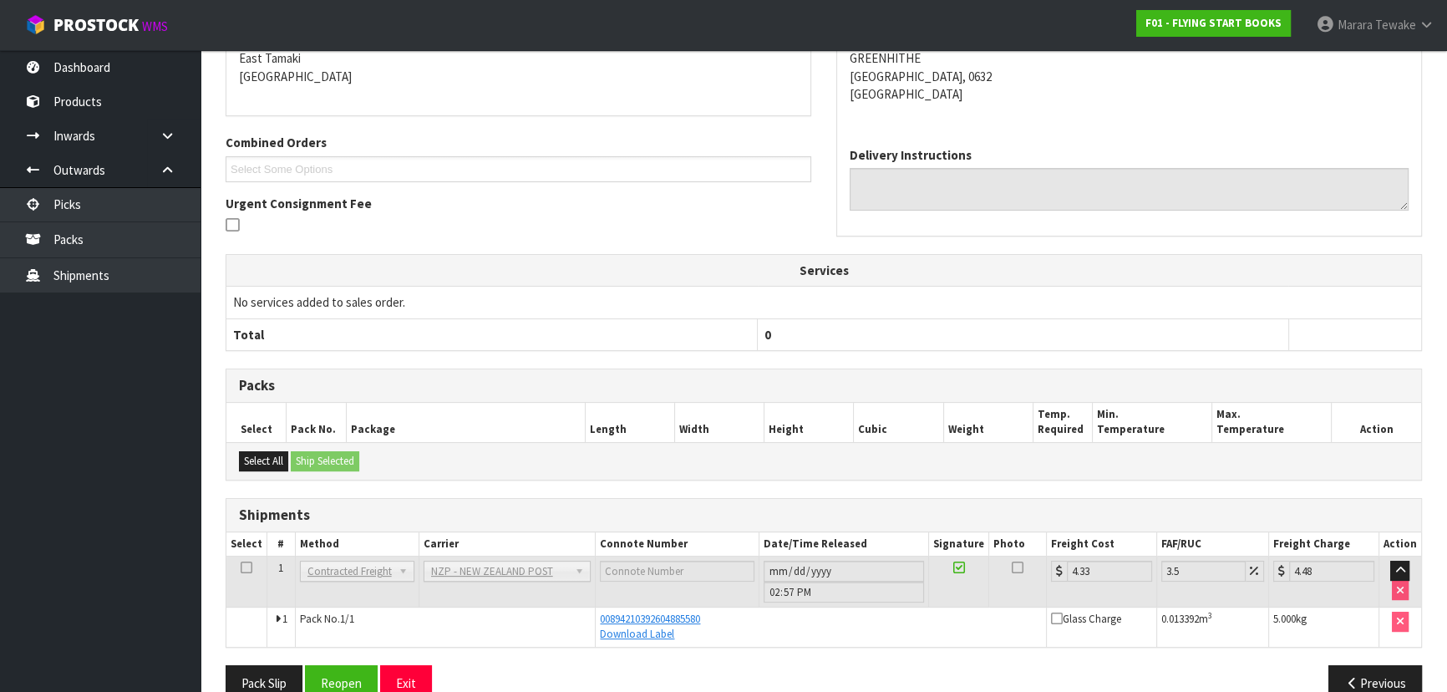
scroll to position [391, 0]
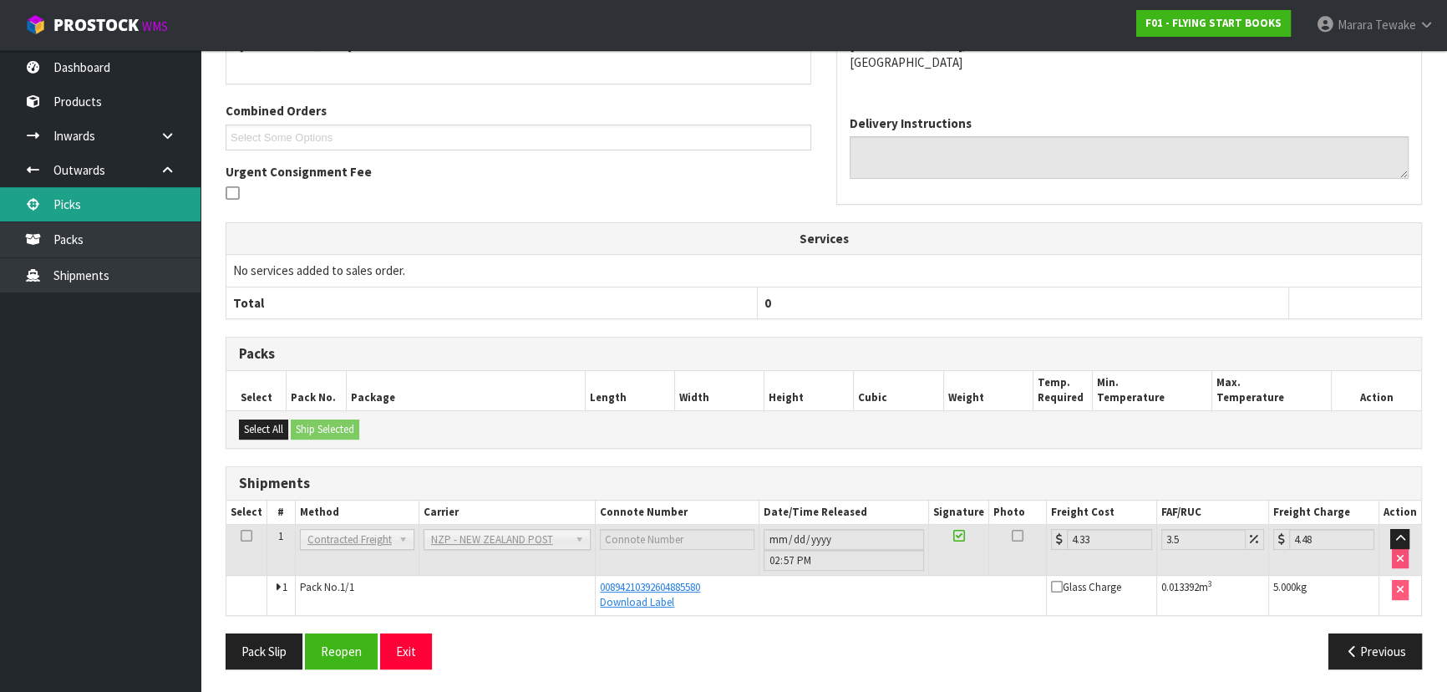
click at [94, 208] on link "Picks" at bounding box center [100, 204] width 200 height 34
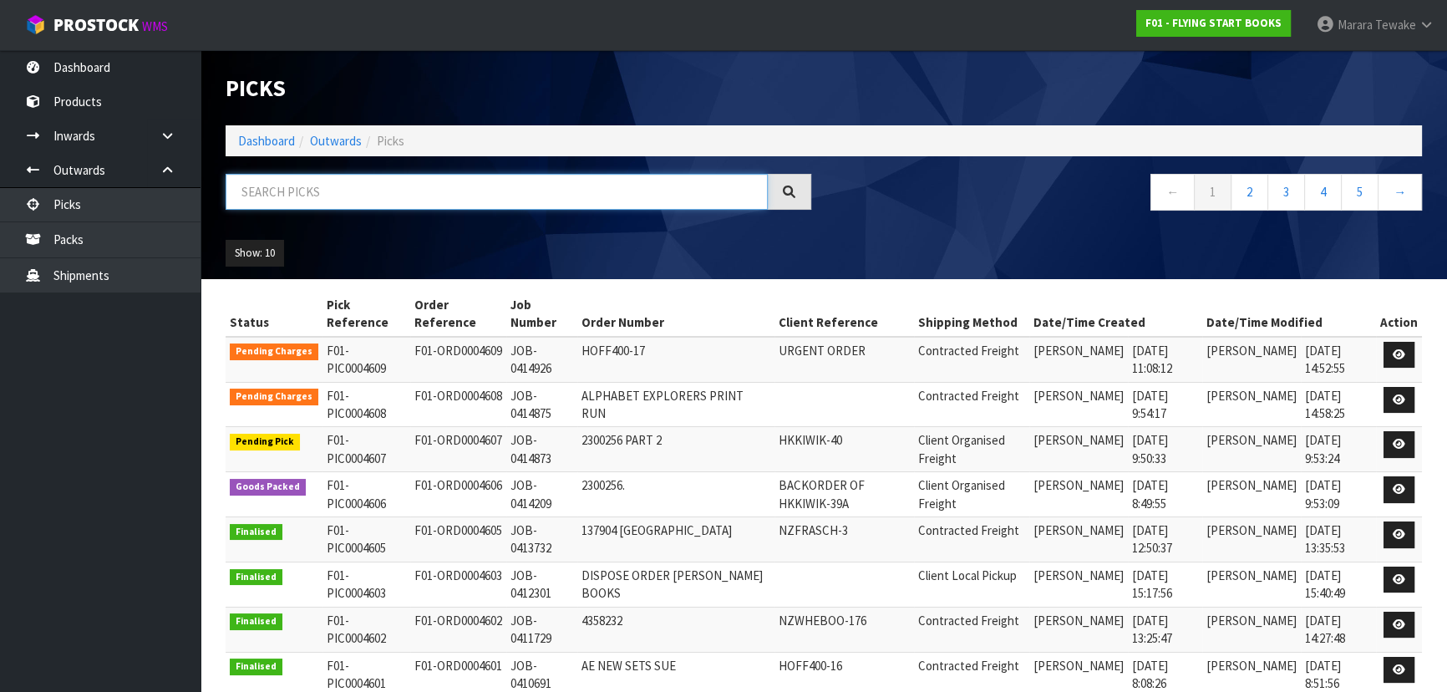
click at [259, 192] on input "text" at bounding box center [496, 192] width 542 height 36
click at [141, 78] on link "Dashboard" at bounding box center [100, 67] width 200 height 34
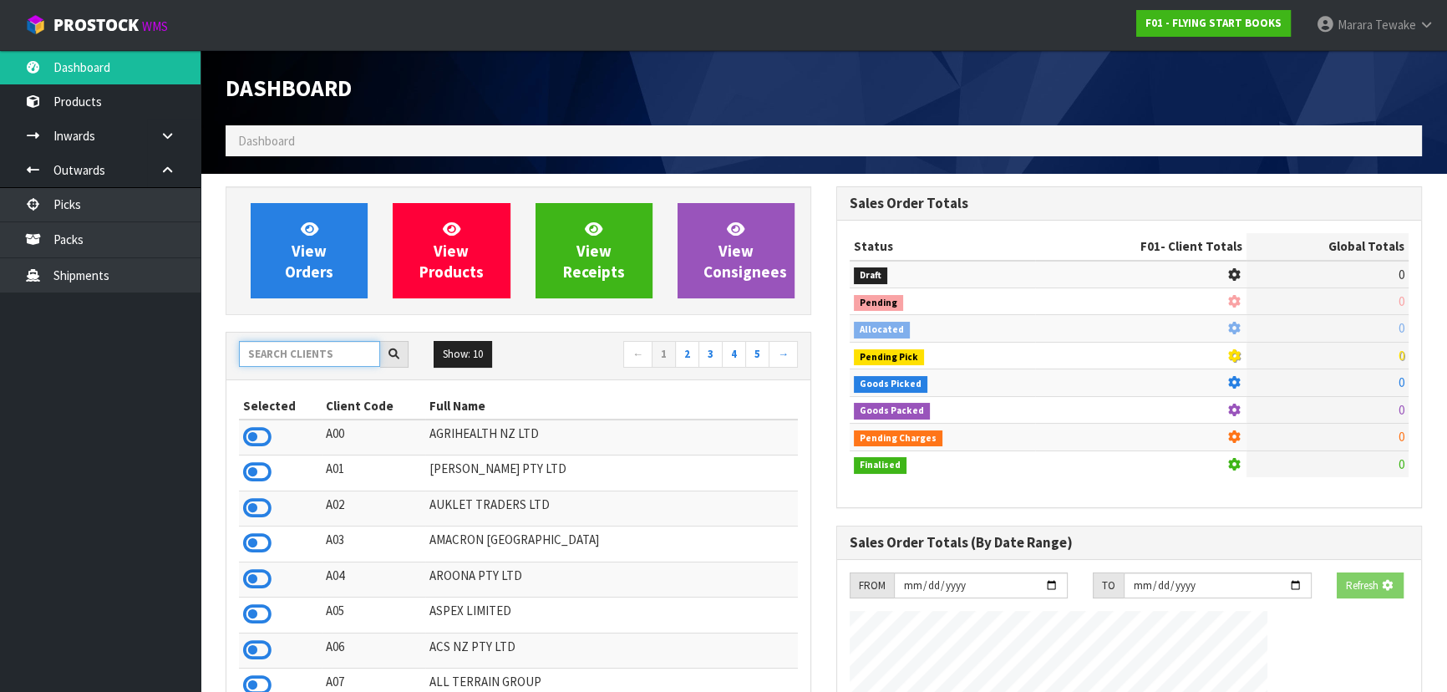
click at [270, 356] on input "text" at bounding box center [309, 354] width 141 height 26
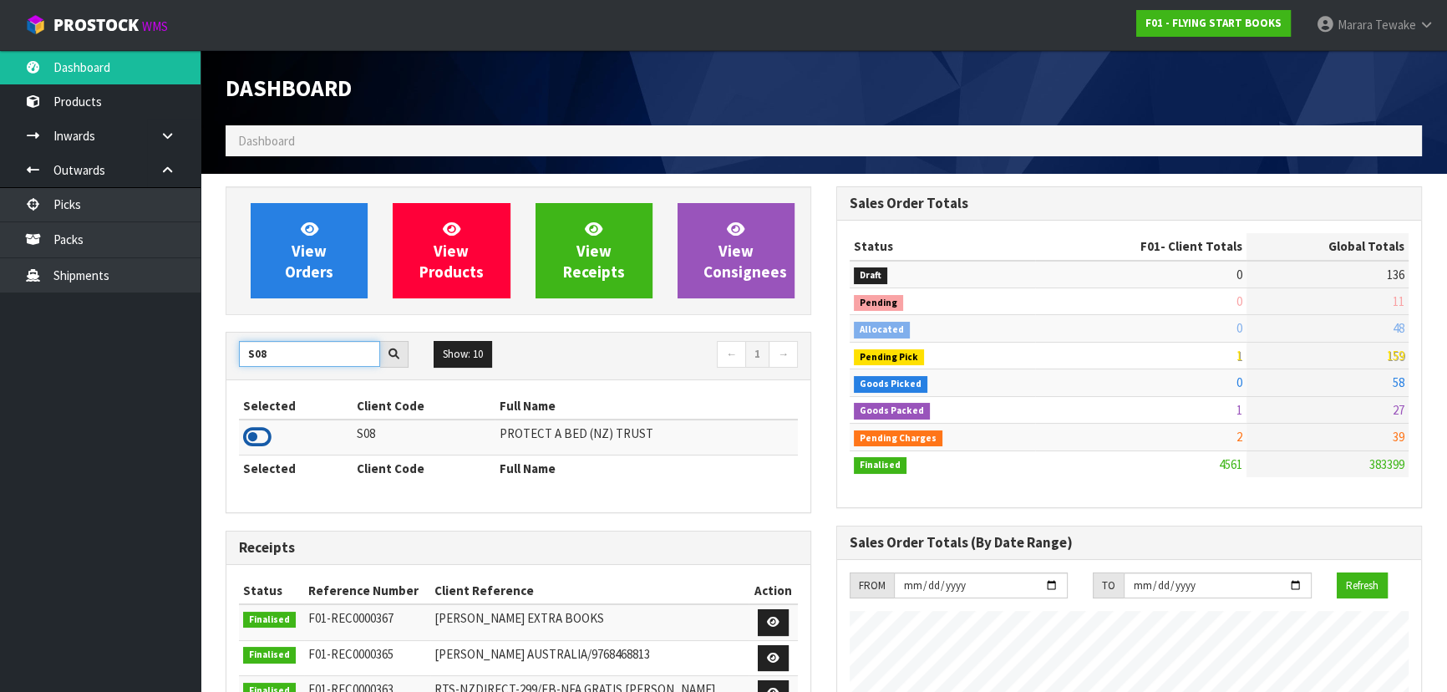
type input "S08"
click at [258, 428] on icon at bounding box center [257, 436] width 28 height 25
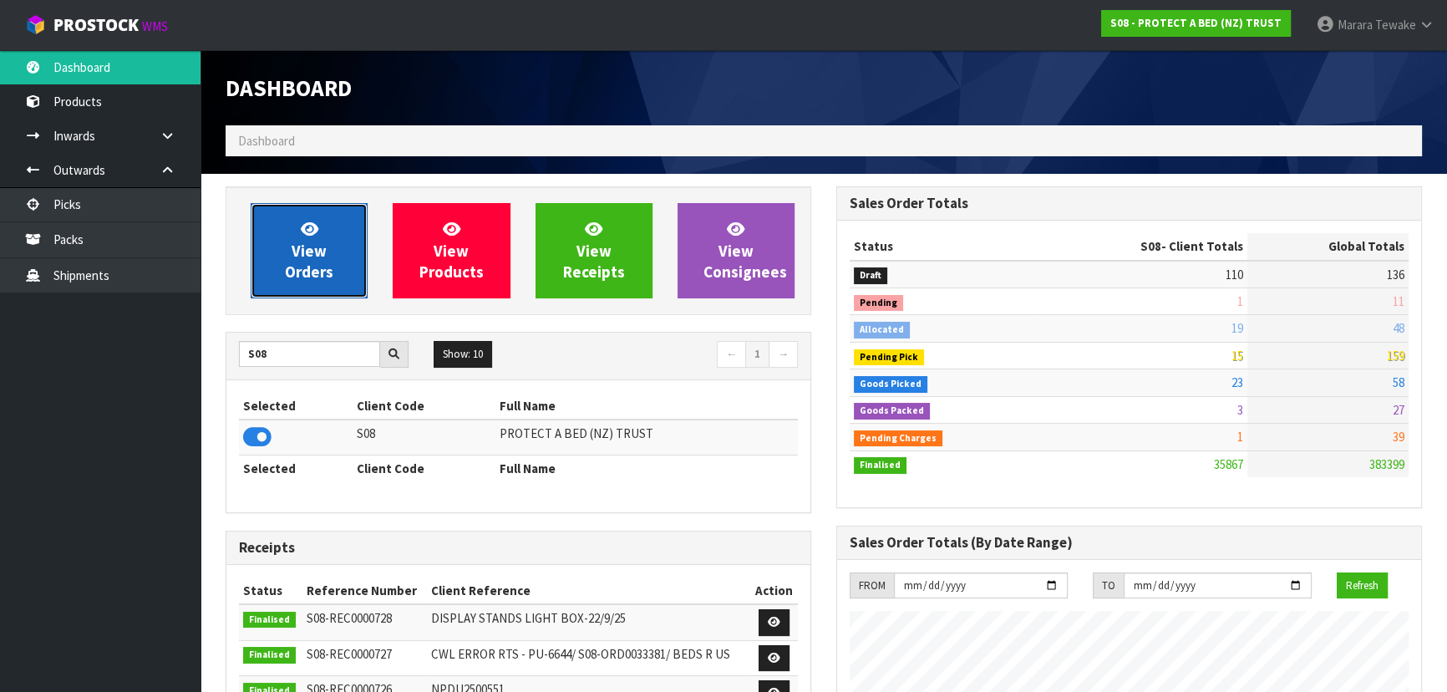
click at [293, 257] on span "View Orders" at bounding box center [309, 250] width 48 height 63
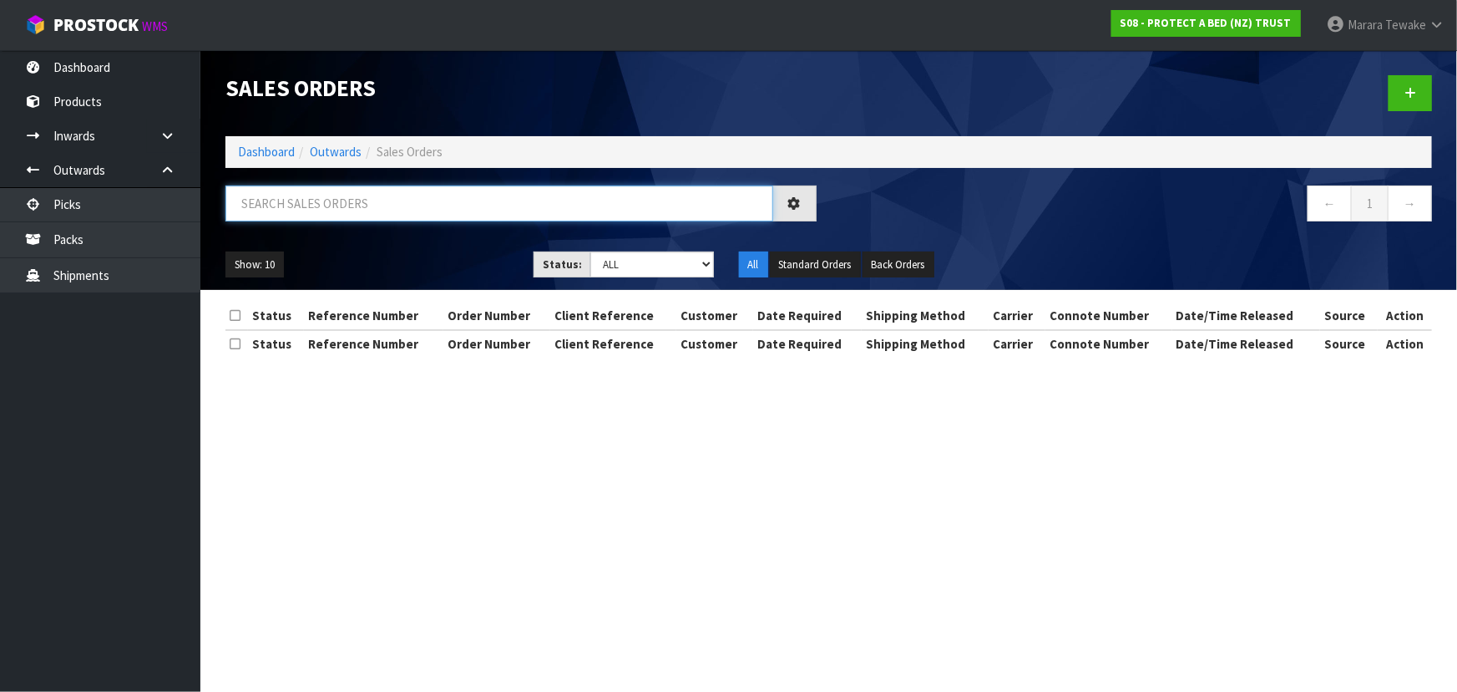
click at [321, 200] on input "text" at bounding box center [499, 203] width 548 height 36
type input "JOB-0414249"
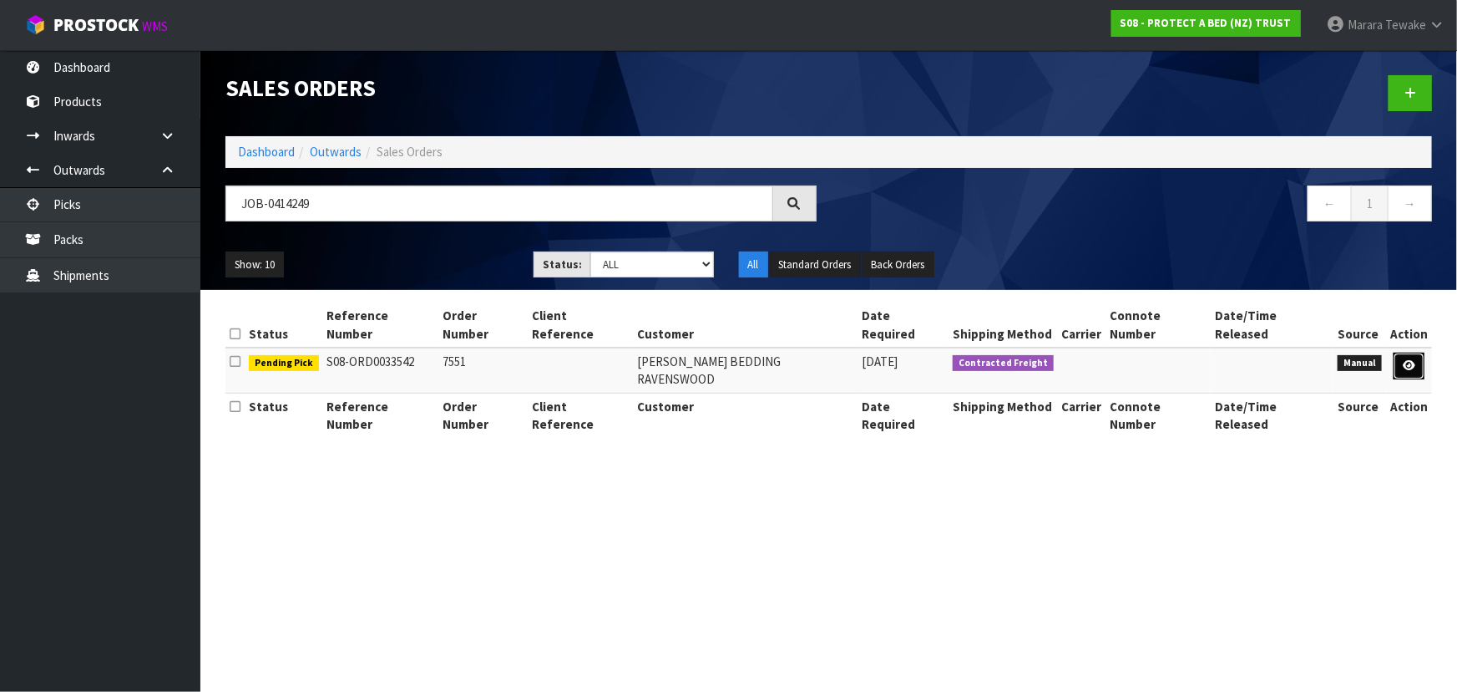
click at [1411, 360] on icon at bounding box center [1409, 365] width 13 height 11
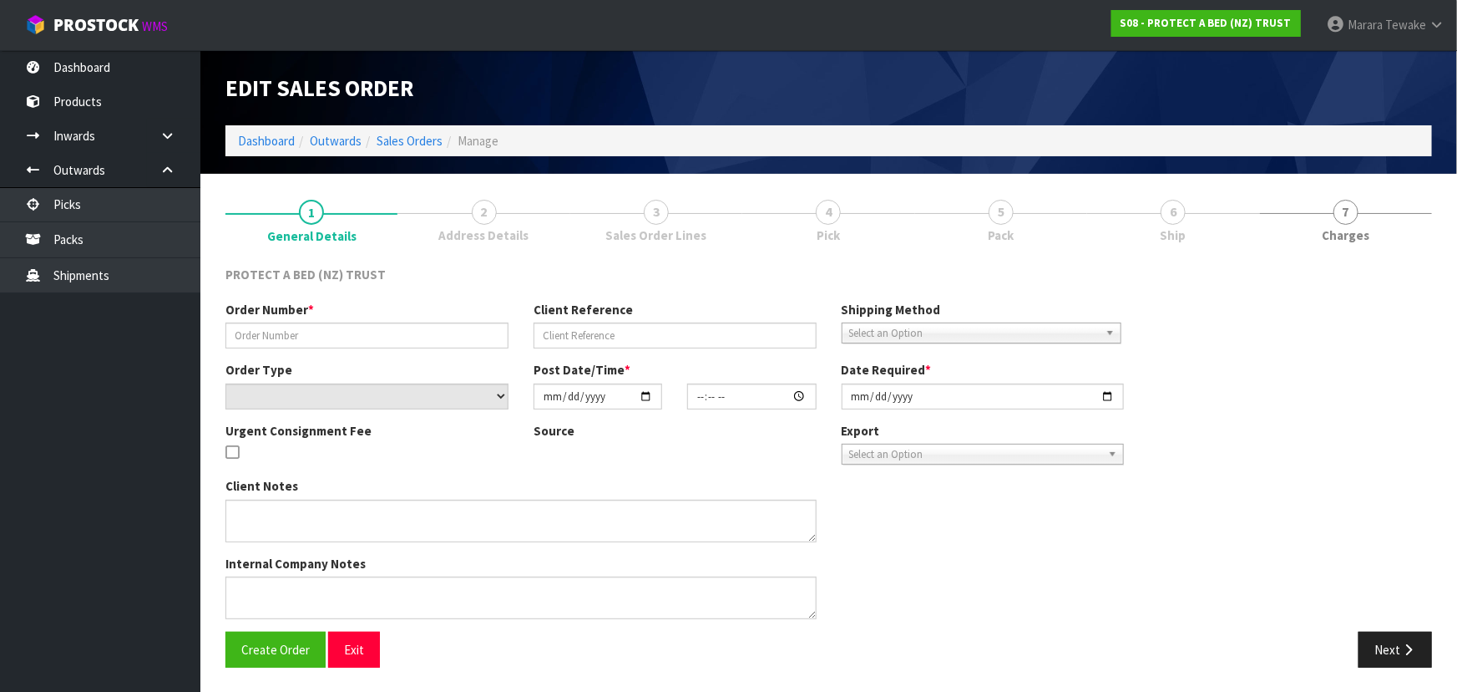
type input "7551"
select select "number:0"
type input "2025-09-24"
type input "10:15:00.000"
type input "2025-09-24"
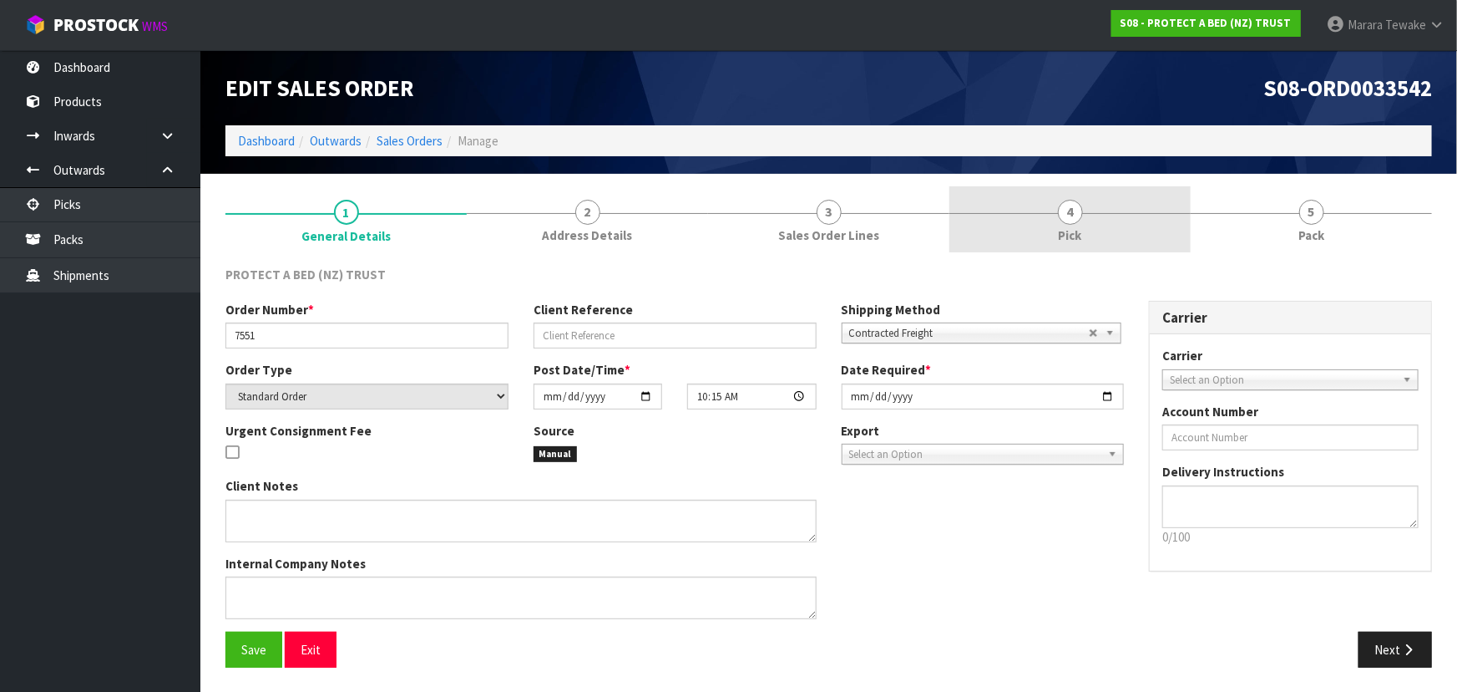
click at [1041, 227] on link "4 Pick" at bounding box center [1070, 219] width 241 height 66
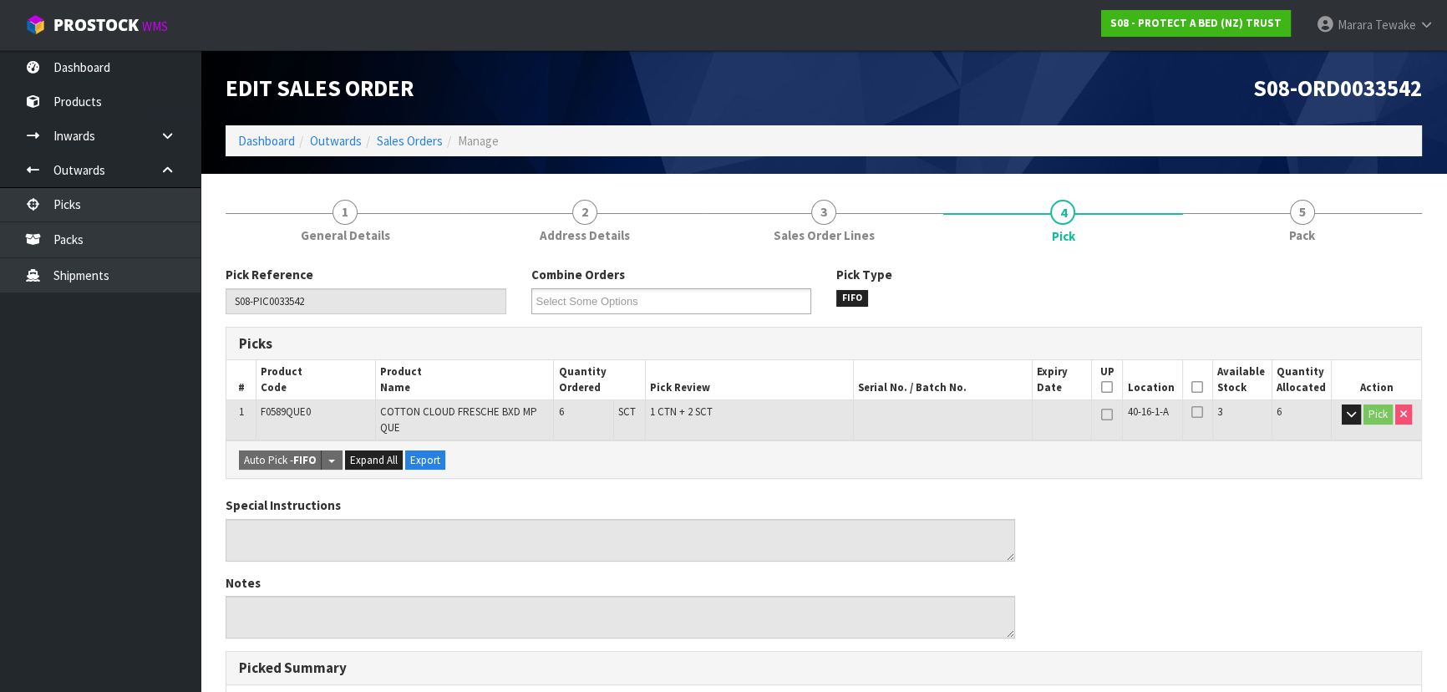
click at [1199, 387] on icon at bounding box center [1197, 387] width 12 height 1
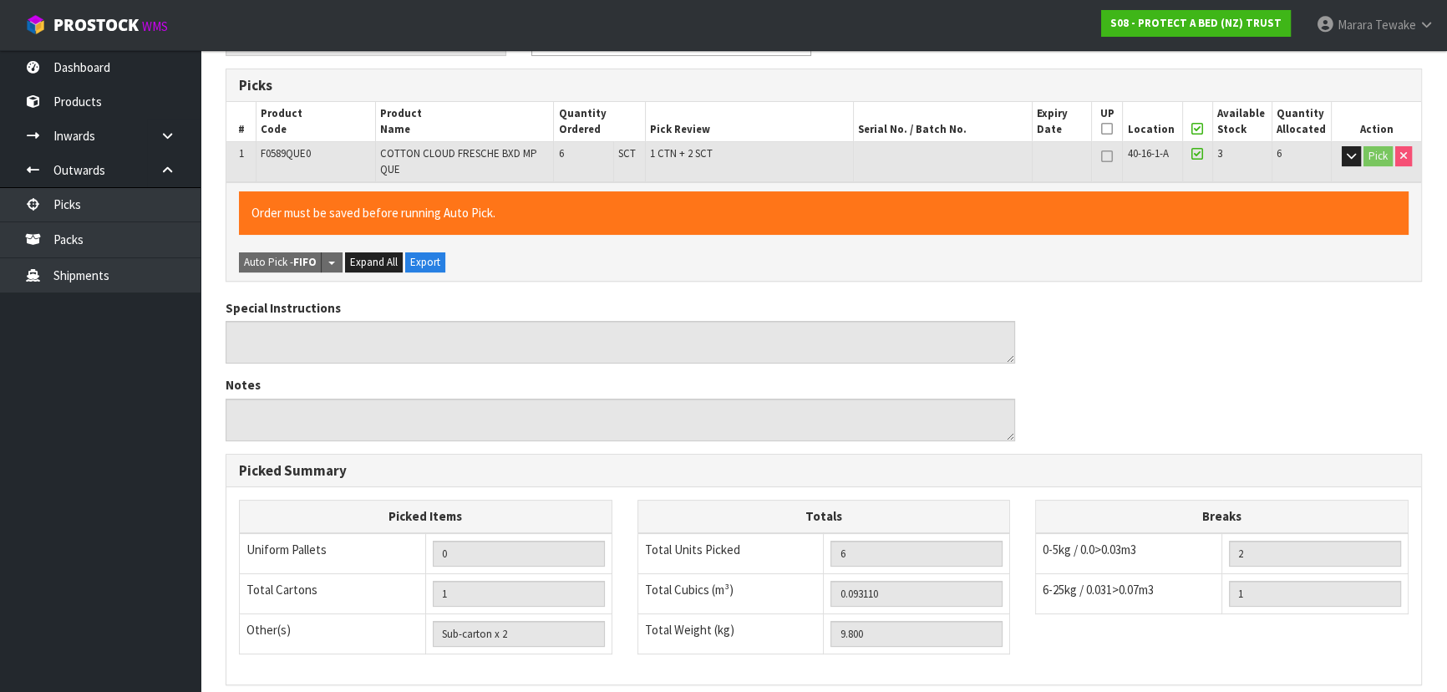
scroll to position [477, 0]
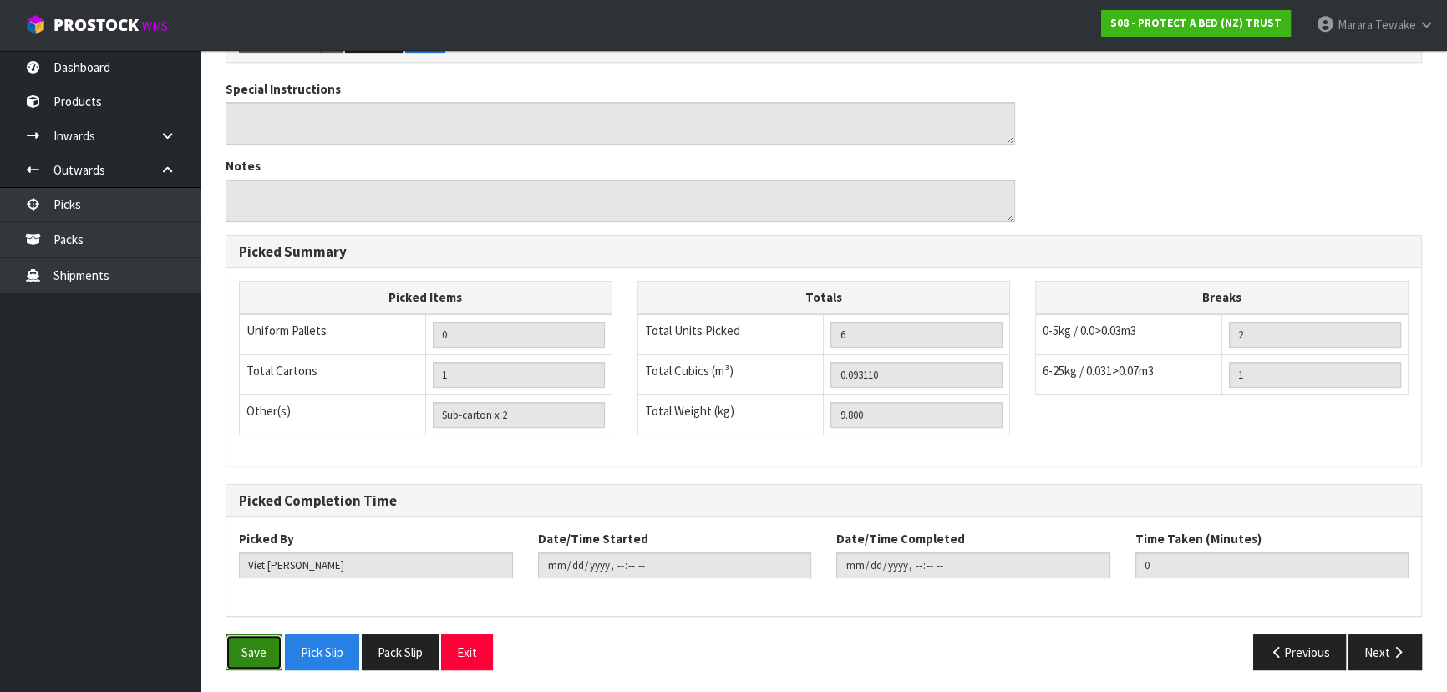
click at [263, 642] on button "Save" at bounding box center [253, 652] width 57 height 36
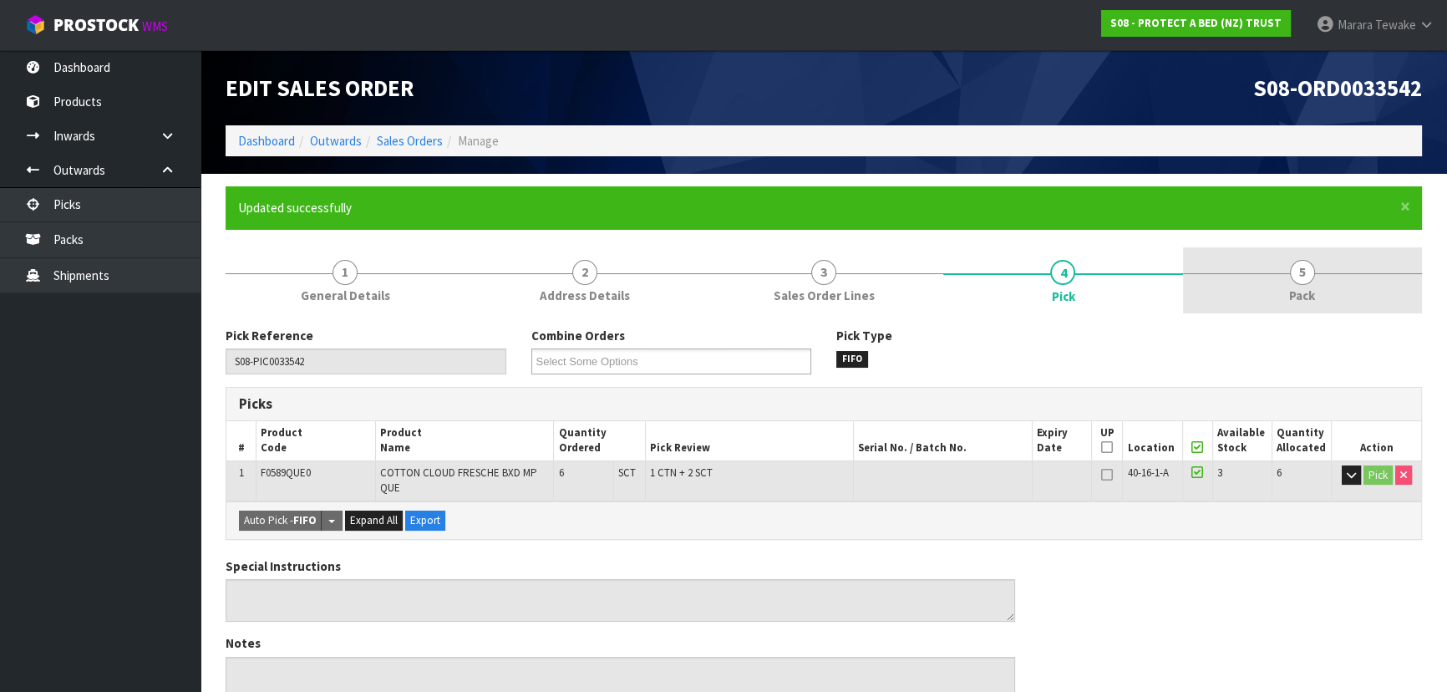
click at [1328, 279] on link "5 Pack" at bounding box center [1302, 280] width 239 height 66
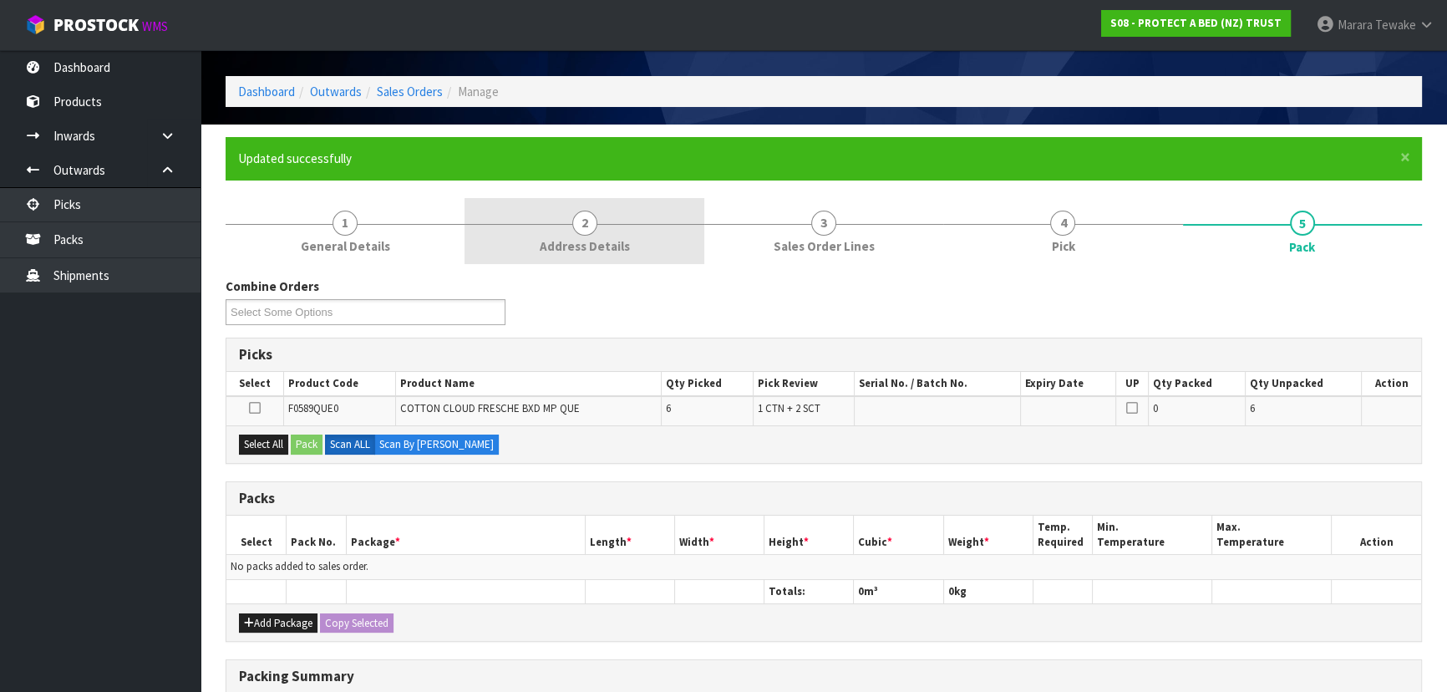
scroll to position [75, 0]
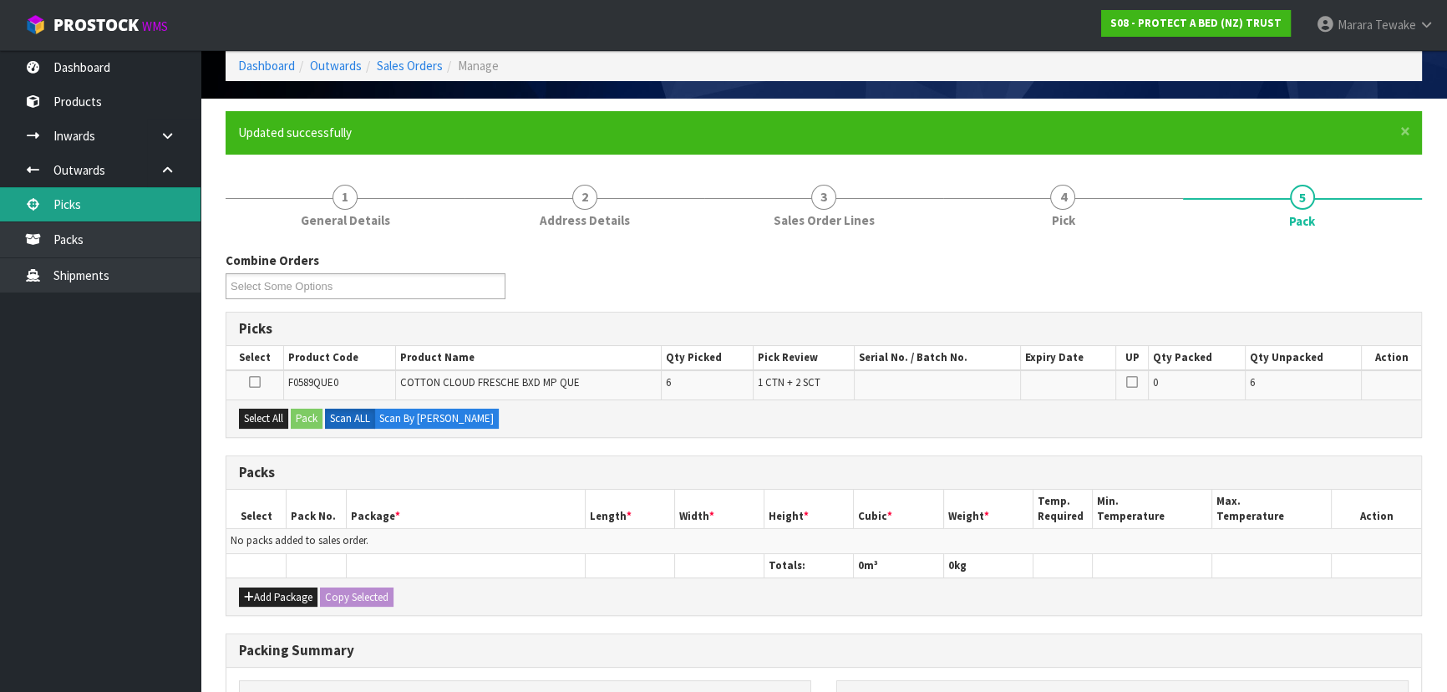
click at [125, 195] on link "Picks" at bounding box center [100, 204] width 200 height 34
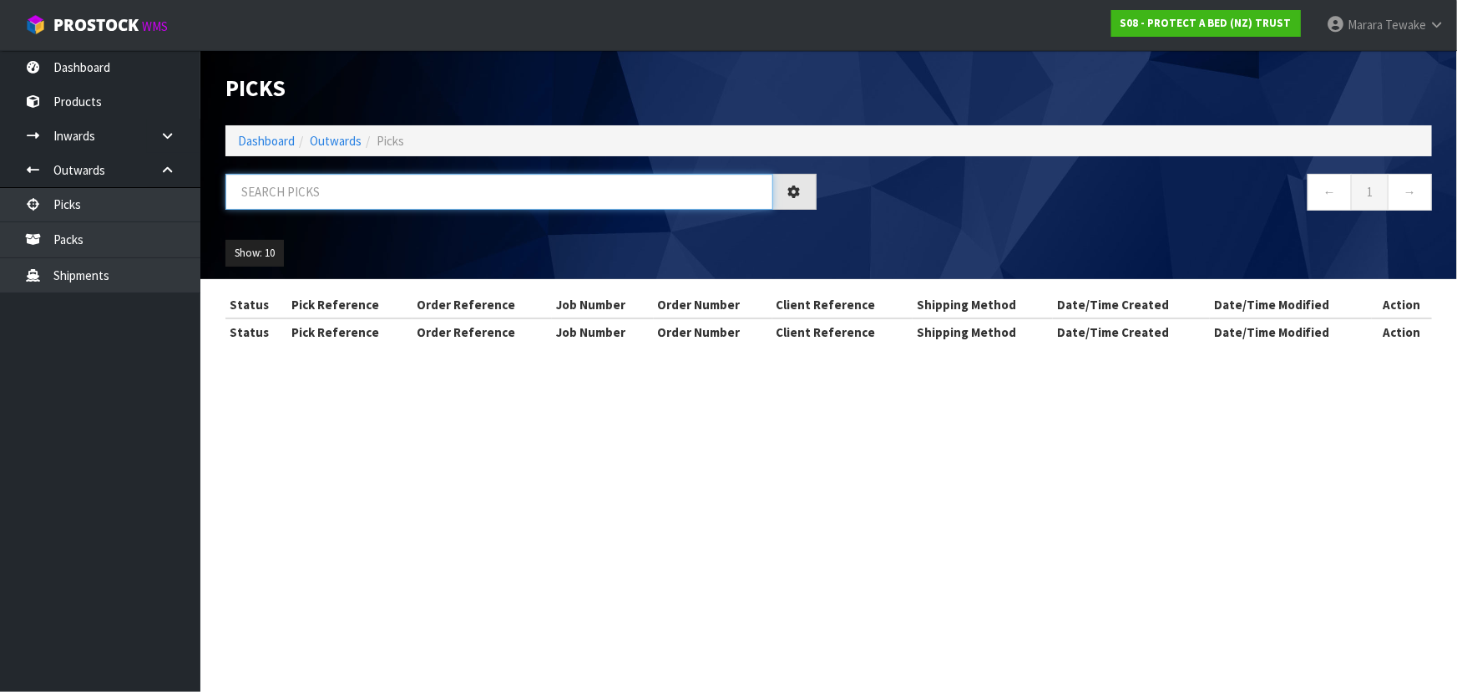
click at [423, 191] on input "text" at bounding box center [499, 192] width 548 height 36
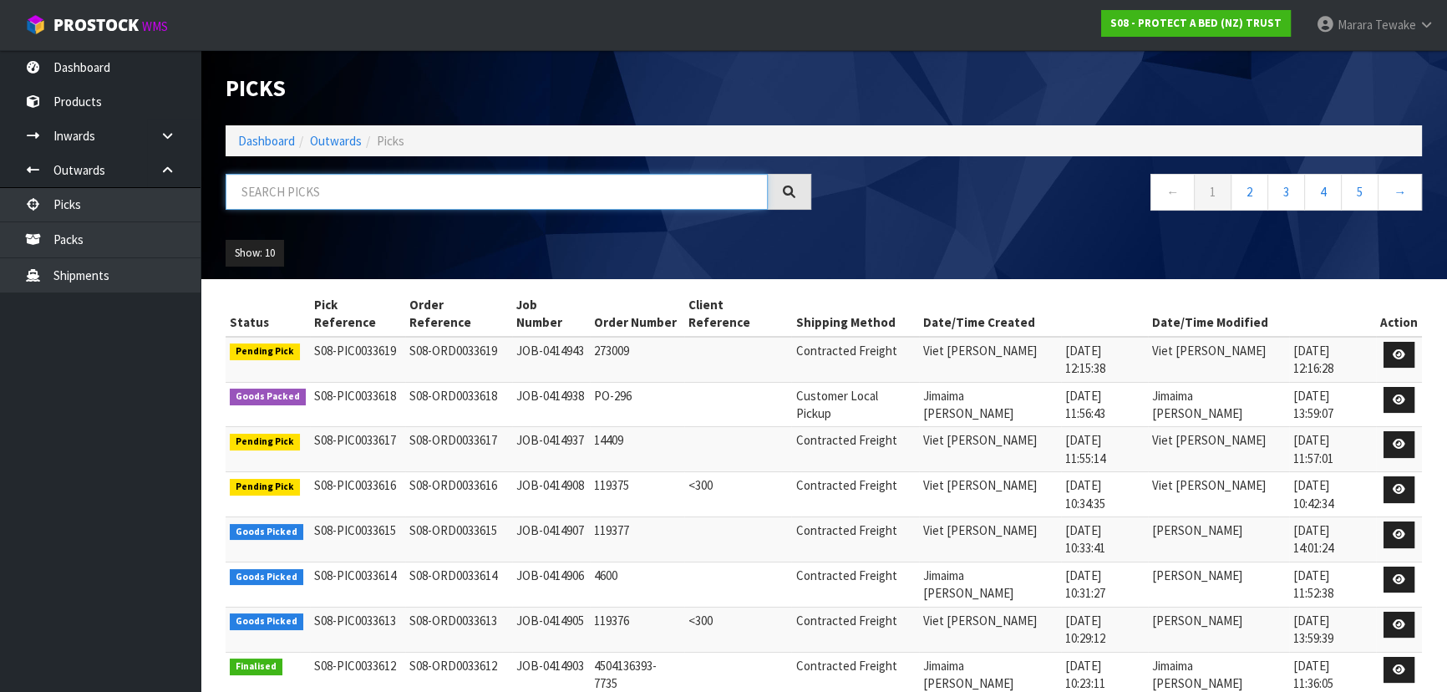
click at [461, 187] on input "text" at bounding box center [496, 192] width 542 height 36
type input "JOB-0414249"
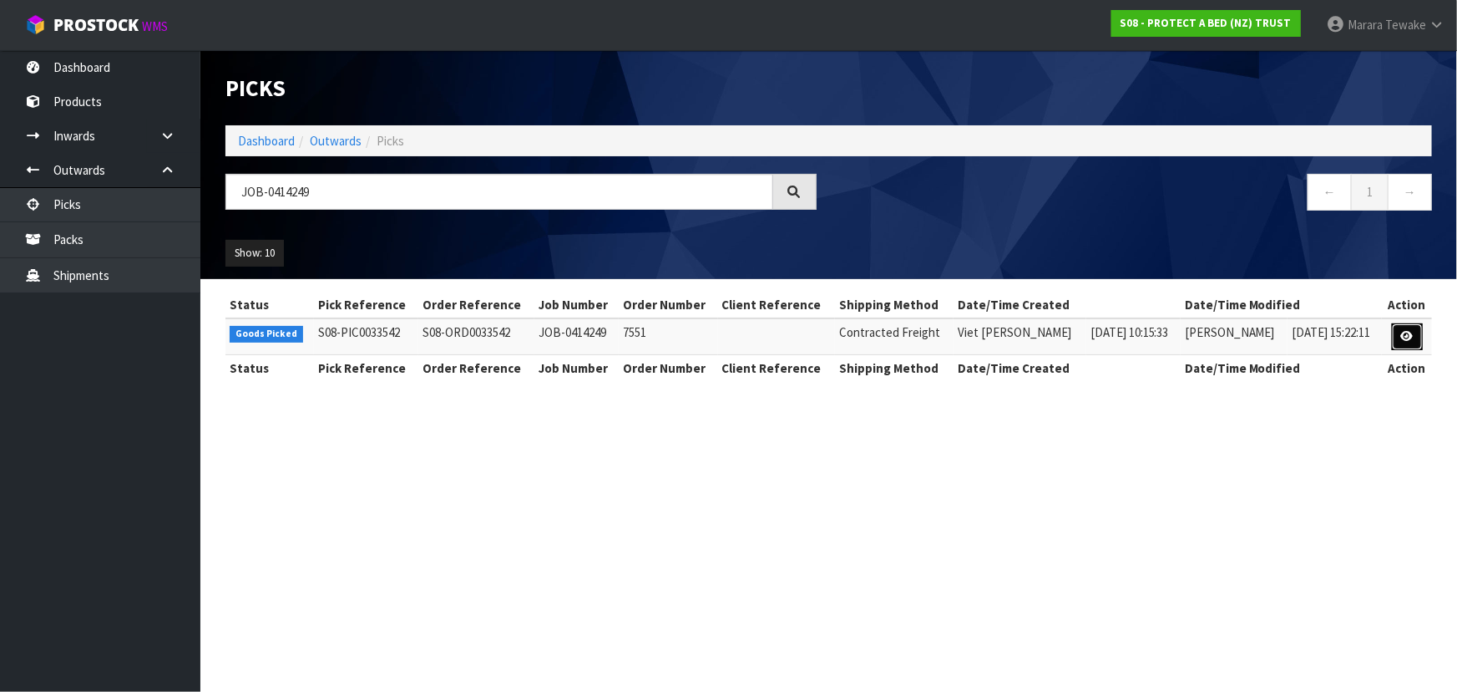
click at [1399, 339] on link at bounding box center [1407, 336] width 31 height 27
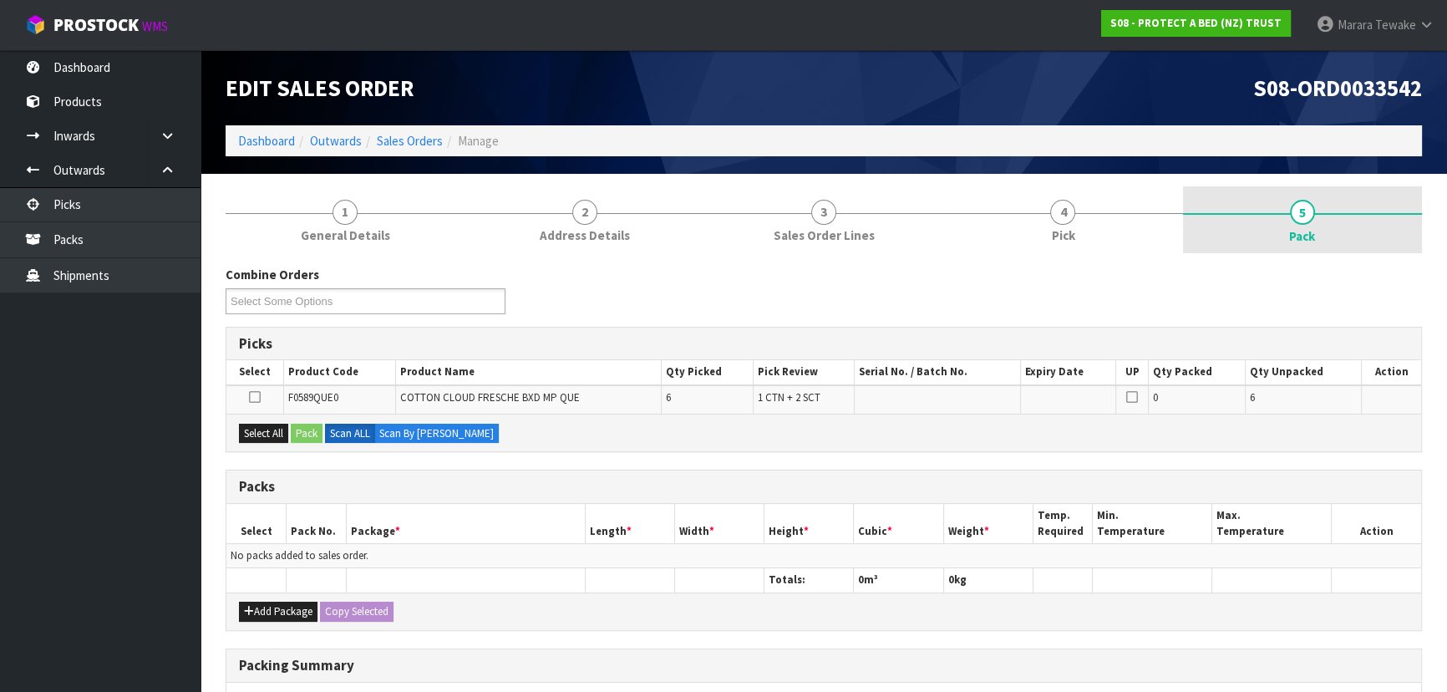
click at [1296, 230] on span "Pack" at bounding box center [1302, 236] width 26 height 18
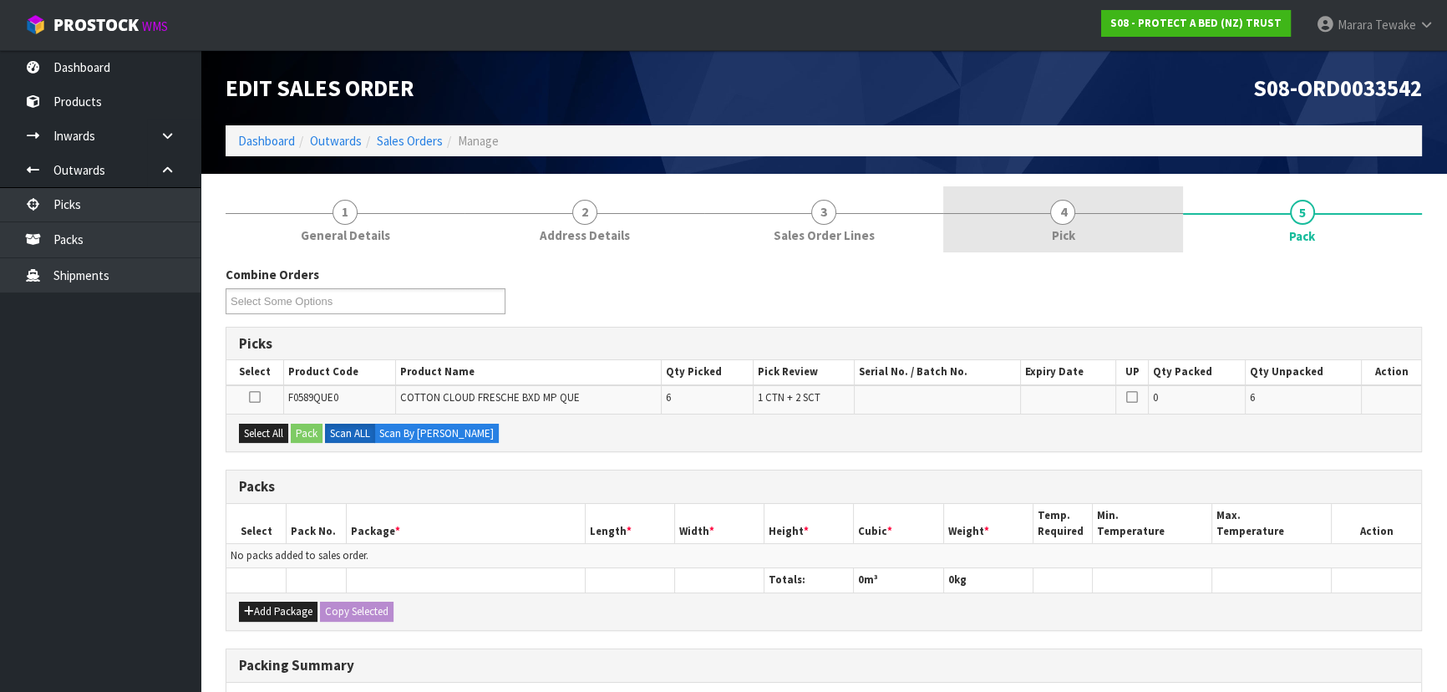
click at [1061, 214] on span "4" at bounding box center [1062, 212] width 25 height 25
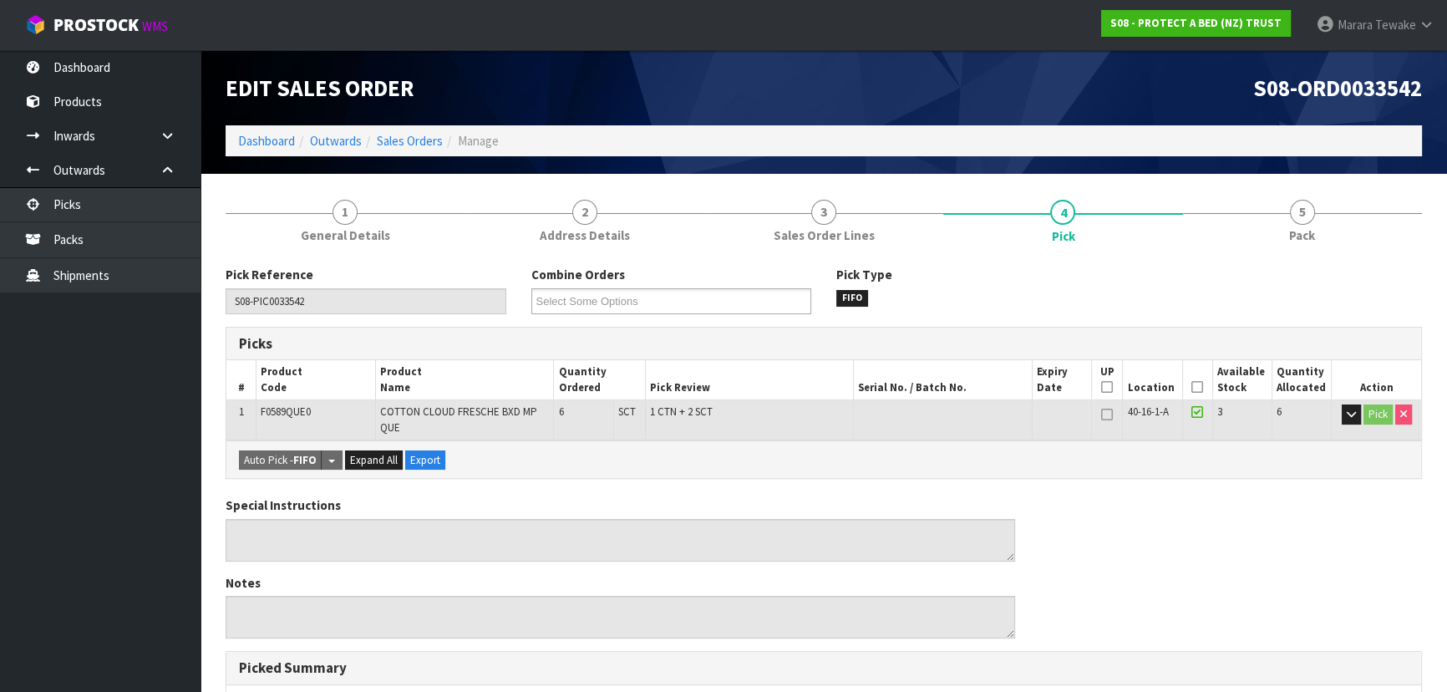
click at [1200, 387] on icon at bounding box center [1197, 387] width 12 height 1
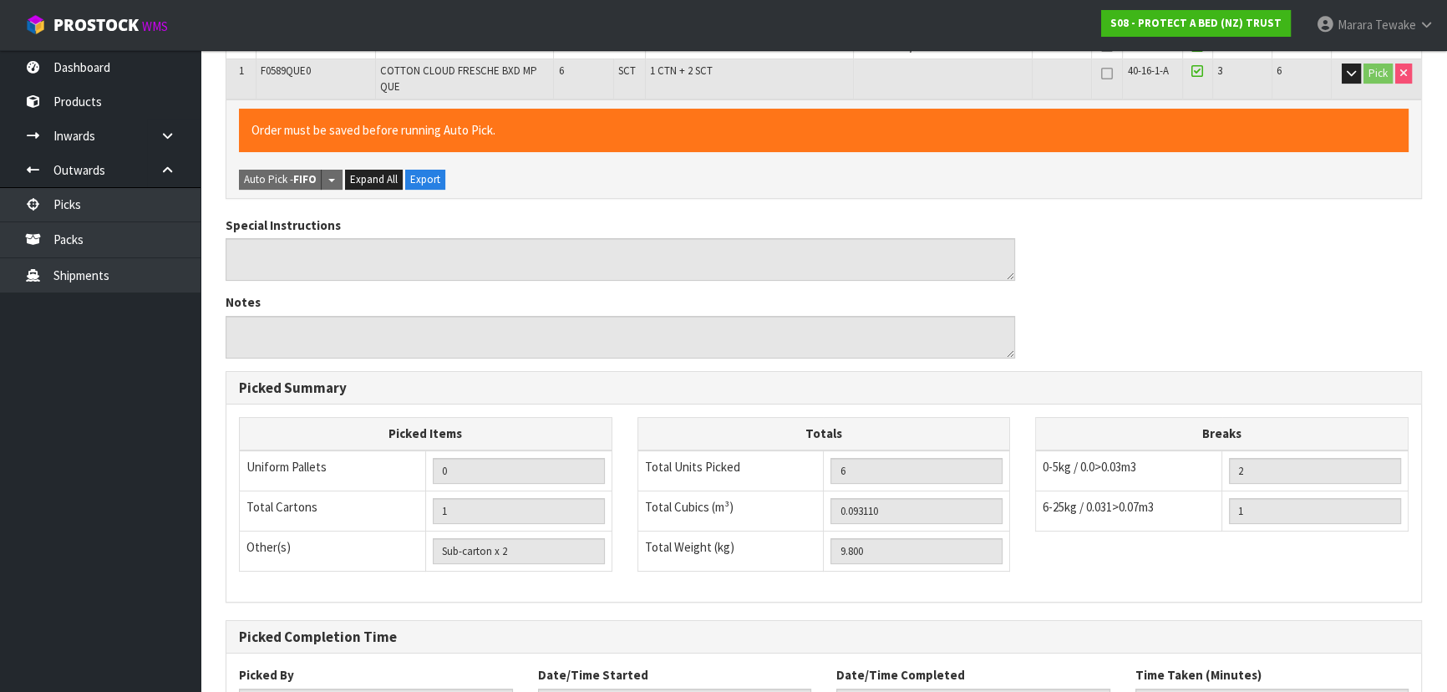
scroll to position [477, 0]
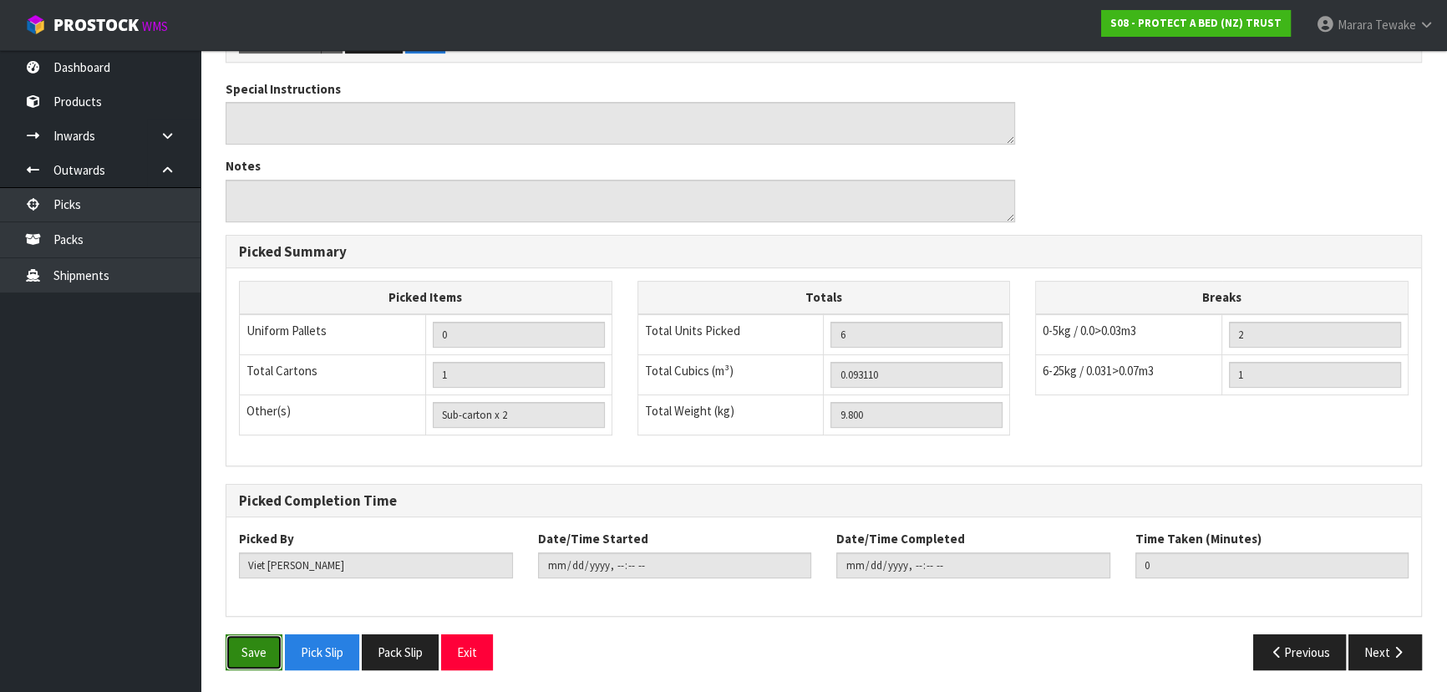
click at [237, 651] on button "Save" at bounding box center [253, 652] width 57 height 36
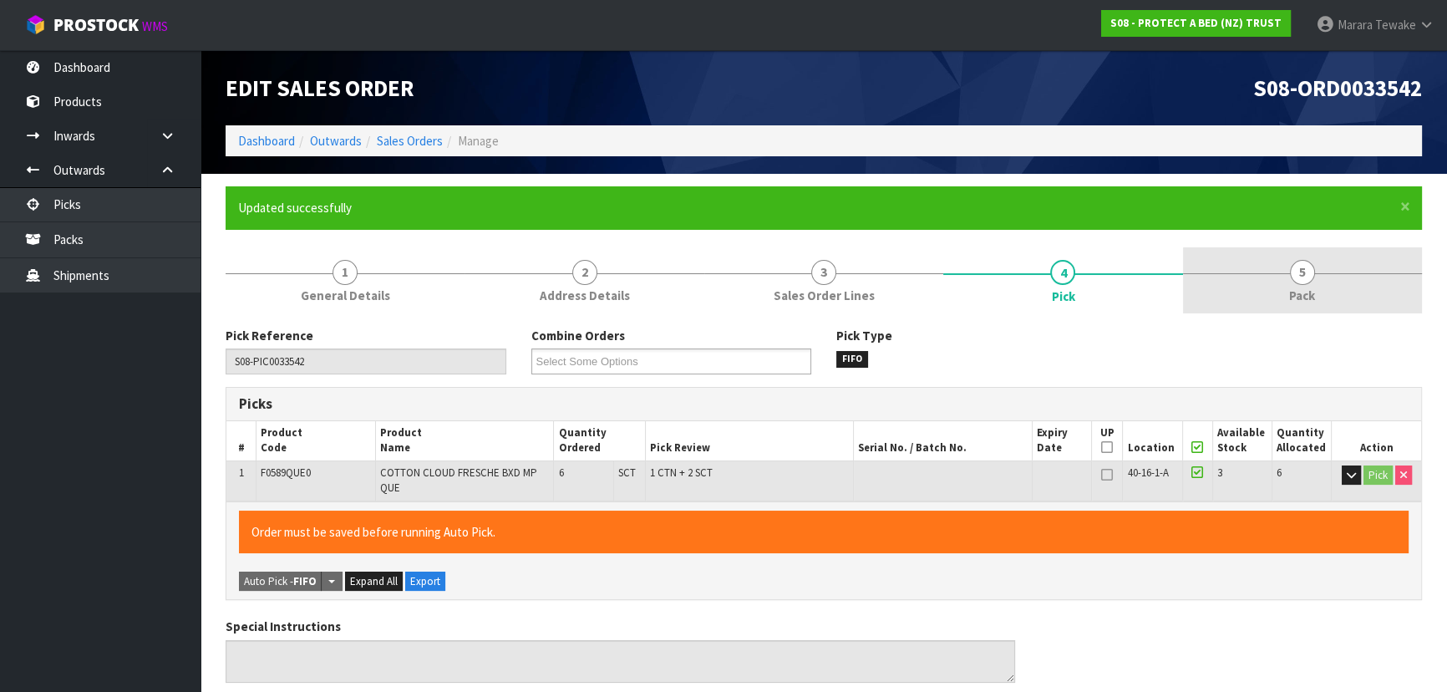
click at [1281, 298] on link "5 Pack" at bounding box center [1302, 280] width 239 height 66
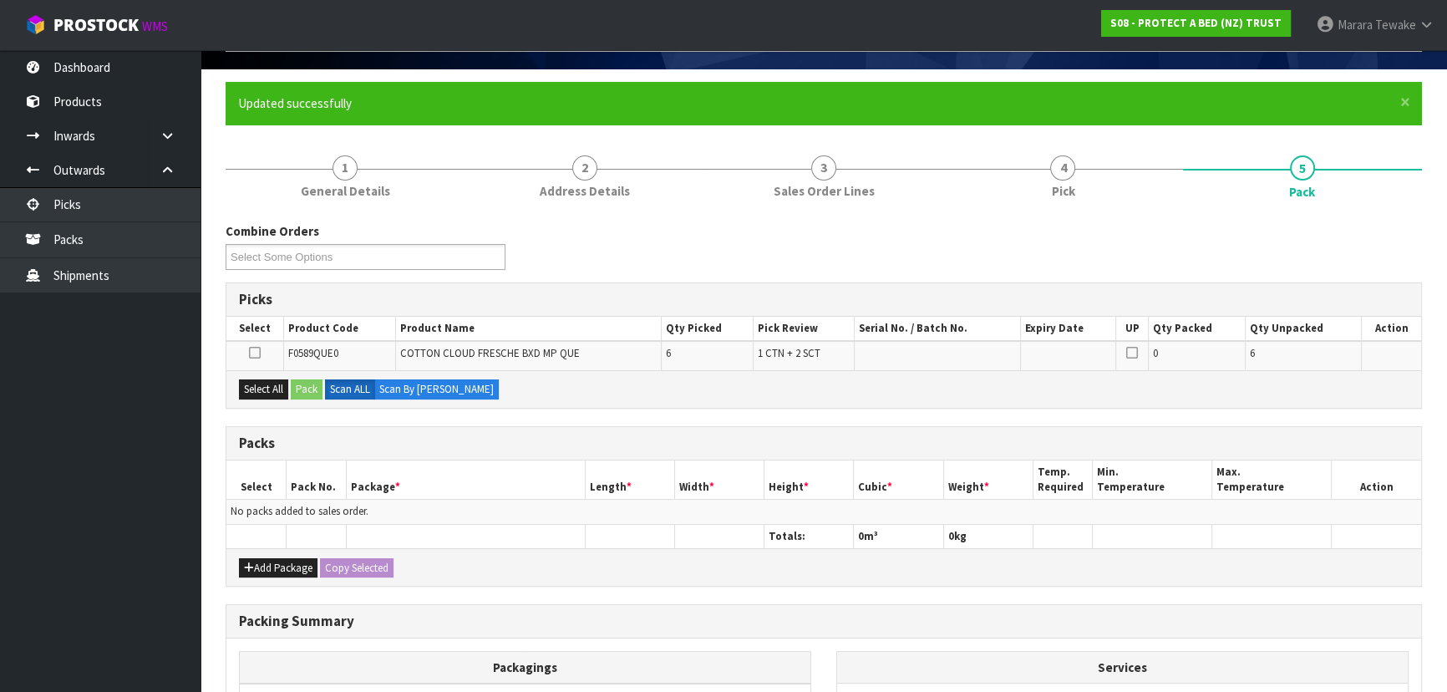
scroll to position [303, 0]
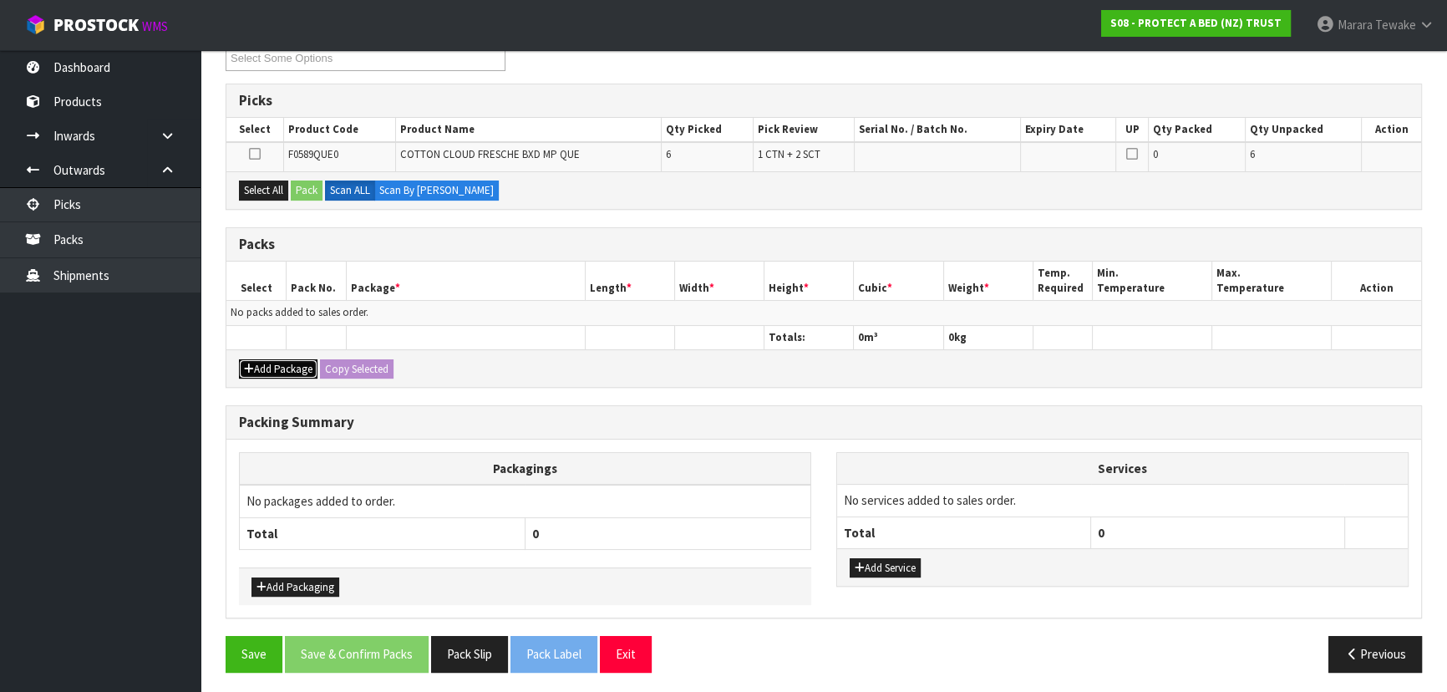
click at [289, 369] on button "Add Package" at bounding box center [278, 369] width 79 height 20
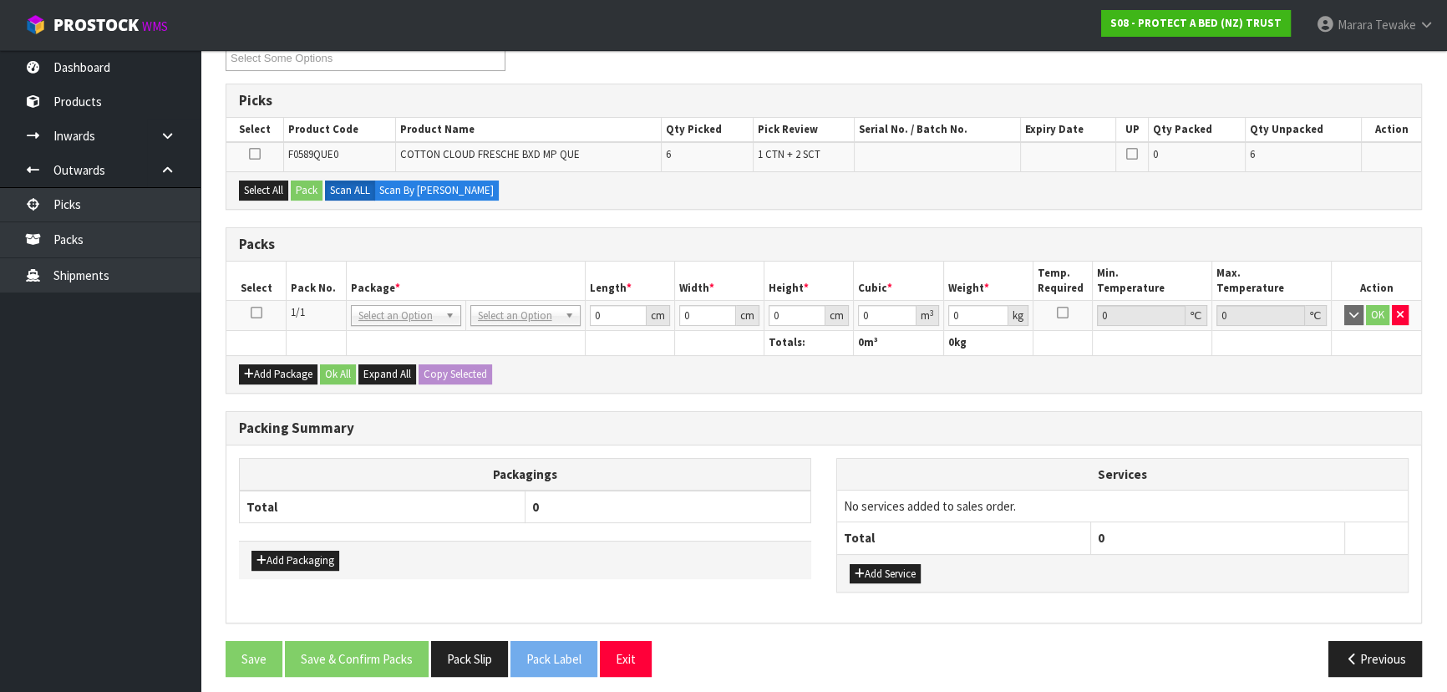
click at [251, 312] on icon at bounding box center [257, 312] width 12 height 1
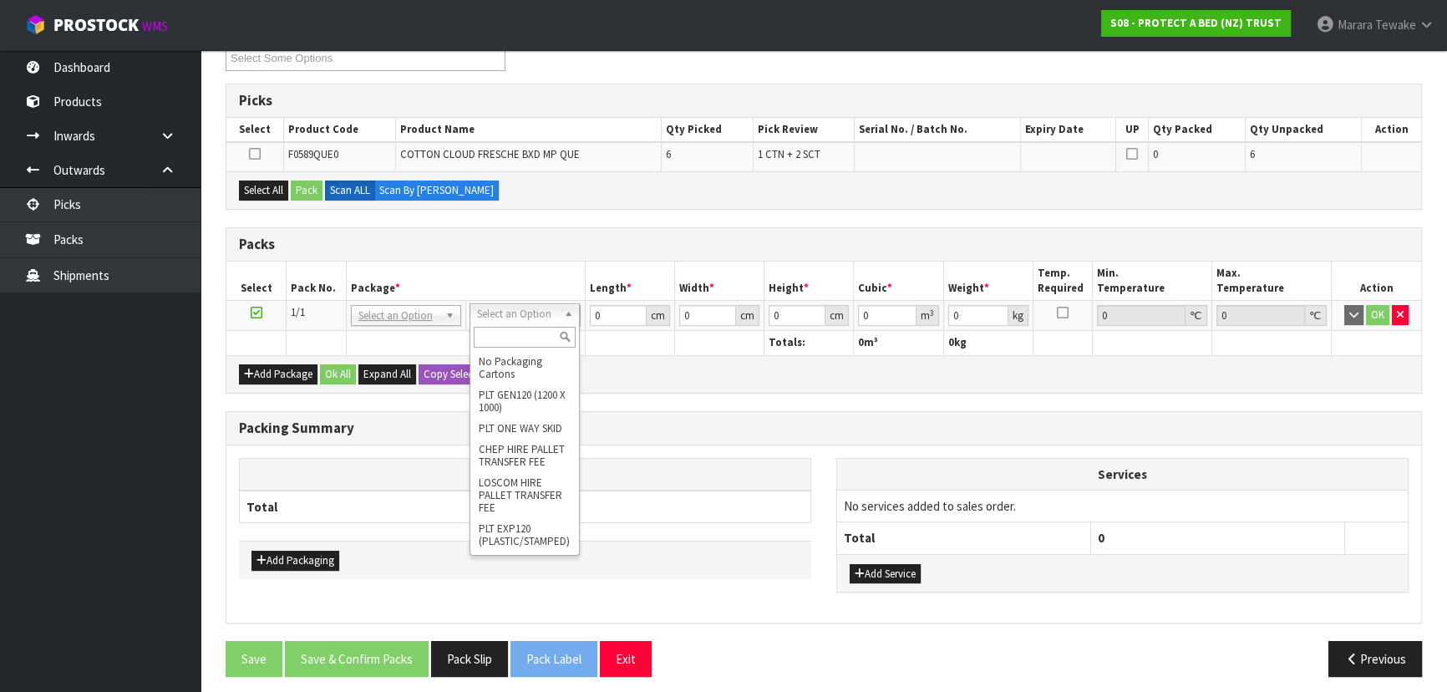
click at [509, 339] on input "text" at bounding box center [525, 337] width 102 height 21
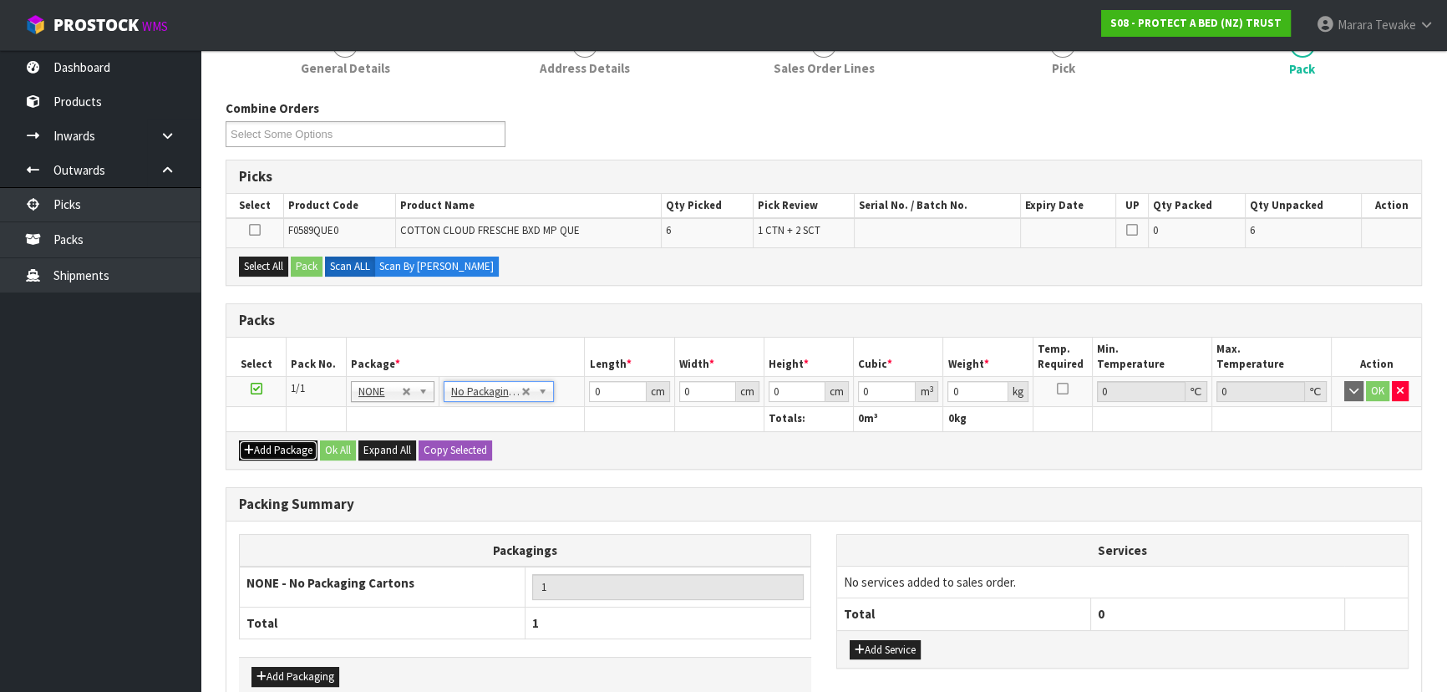
click at [272, 444] on button "Add Package" at bounding box center [278, 450] width 79 height 20
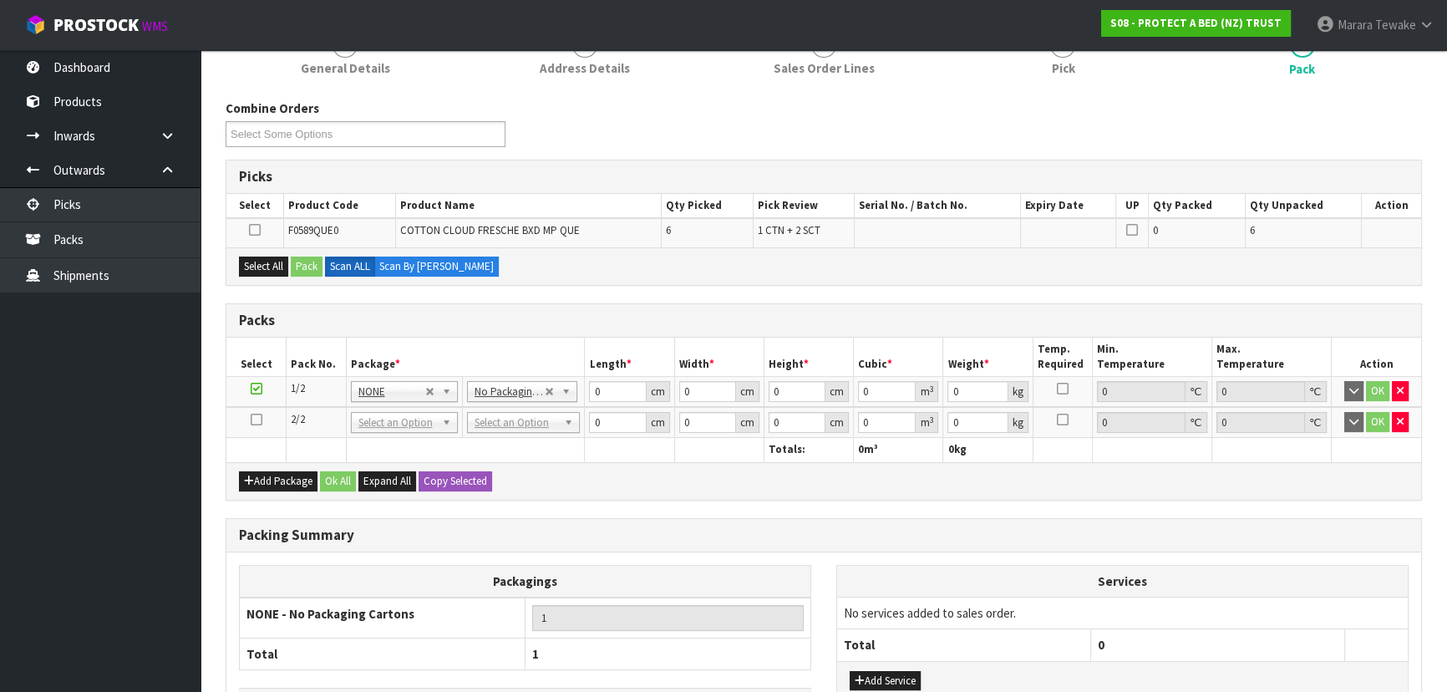
drag, startPoint x: 252, startPoint y: 417, endPoint x: 329, endPoint y: 421, distance: 76.9
click at [253, 419] on icon at bounding box center [257, 419] width 12 height 1
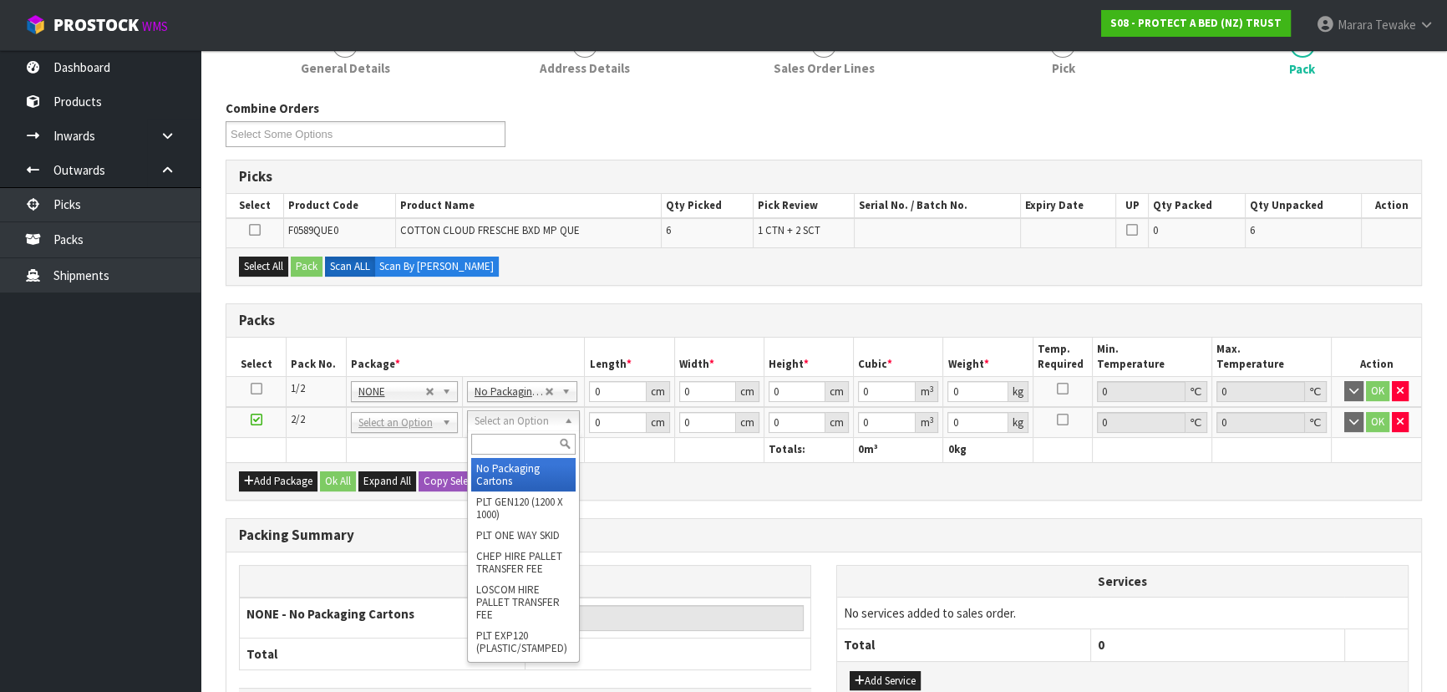
click at [507, 445] on input "text" at bounding box center [523, 443] width 104 height 21
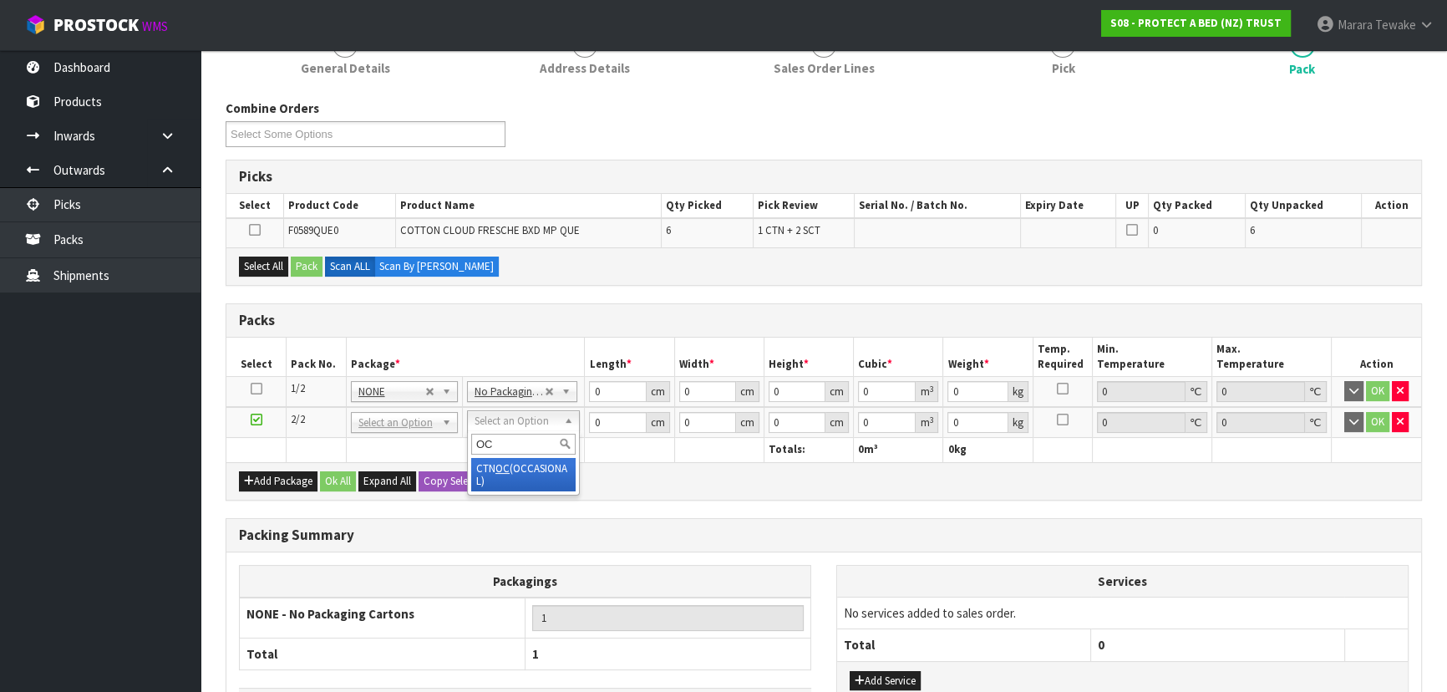
type input "OC"
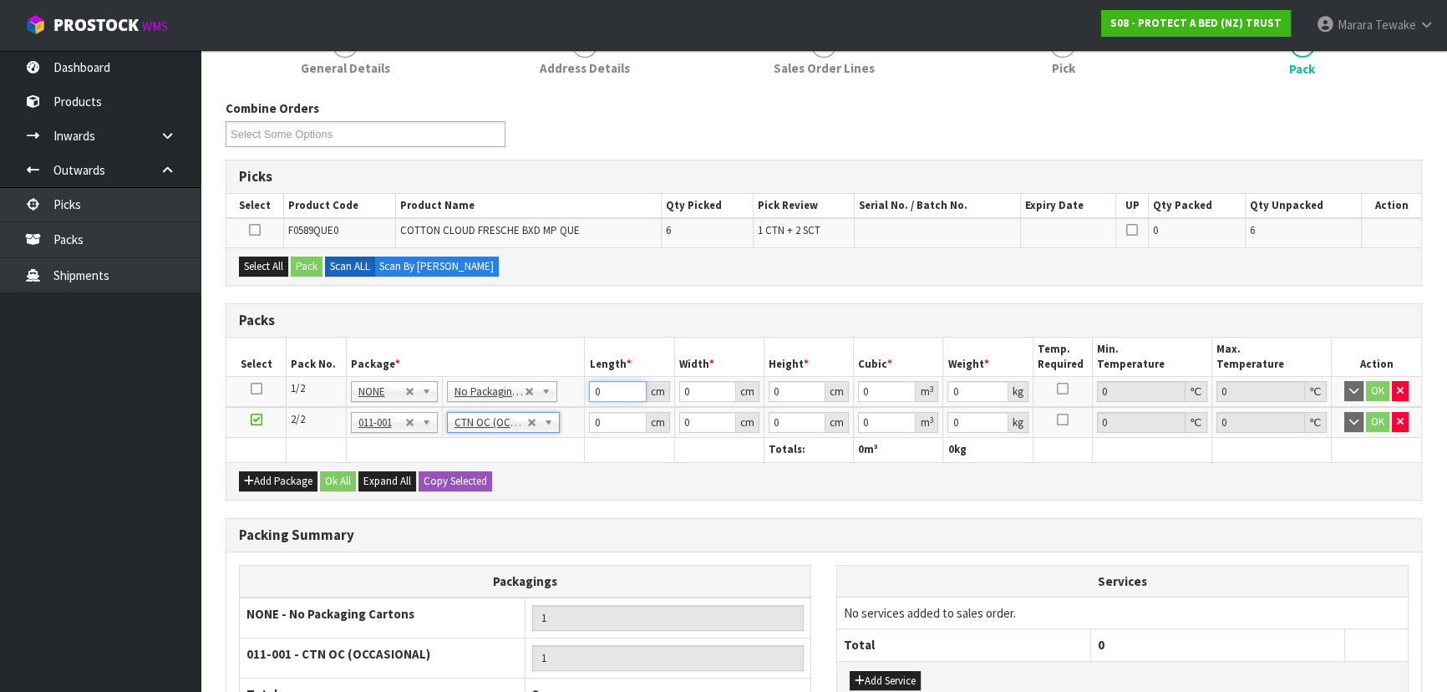
drag, startPoint x: 610, startPoint y: 388, endPoint x: 577, endPoint y: 373, distance: 35.5
click at [578, 377] on tr "1/2 NONE 007-001 007-002 007-004 007-009 007-013 007-014 007-015 007-017 007-01…" at bounding box center [823, 392] width 1194 height 31
click at [255, 230] on icon at bounding box center [255, 230] width 12 height 1
click at [0, 0] on input "checkbox" at bounding box center [0, 0] width 0 height 0
click at [318, 267] on button "Pack" at bounding box center [307, 266] width 32 height 20
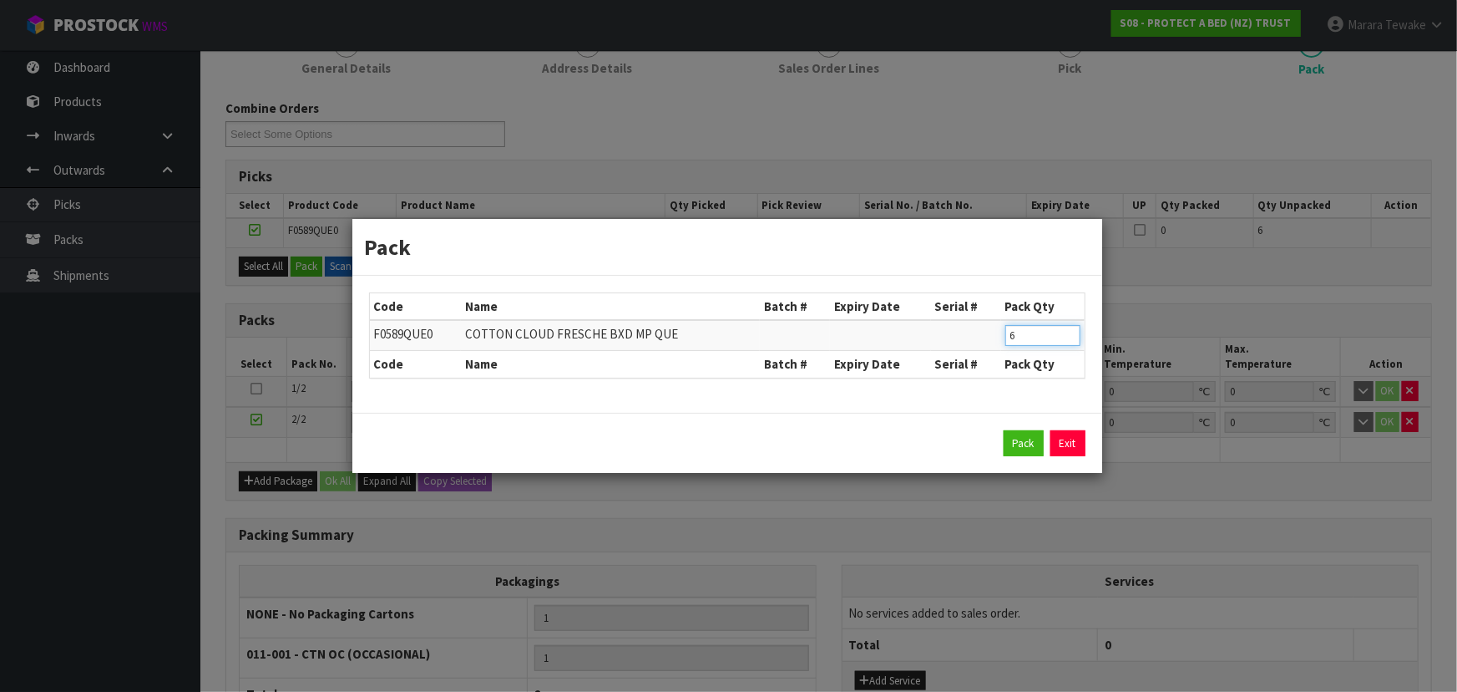
drag, startPoint x: 1027, startPoint y: 334, endPoint x: 964, endPoint y: 307, distance: 69.2
click at [985, 323] on tr "F0589QUE0 COTTON CLOUD FRESCHE BXD MP QUE 6" at bounding box center [727, 335] width 715 height 31
type input "4"
click button "Pack" at bounding box center [1024, 443] width 40 height 27
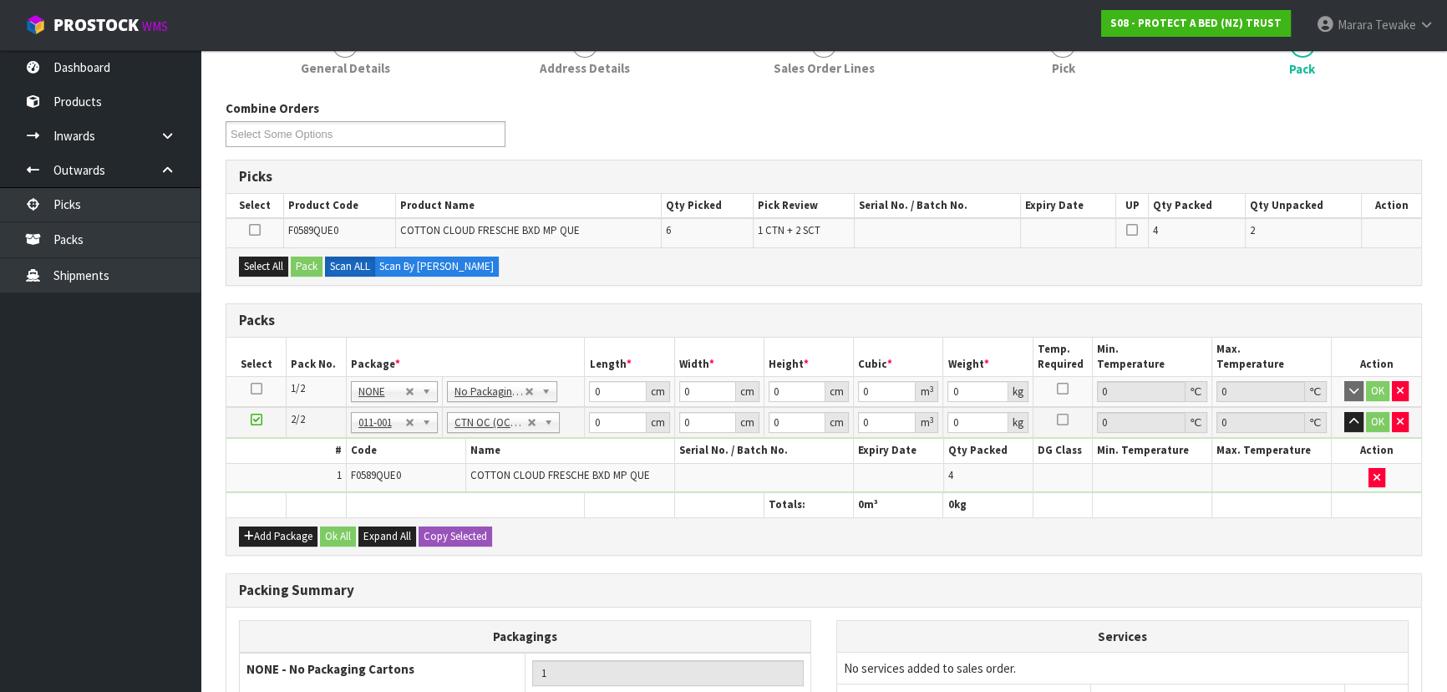
type input "6.7"
click at [1407, 412] on td "OK" at bounding box center [1375, 422] width 89 height 31
click at [1402, 424] on button "button" at bounding box center [1399, 422] width 17 height 20
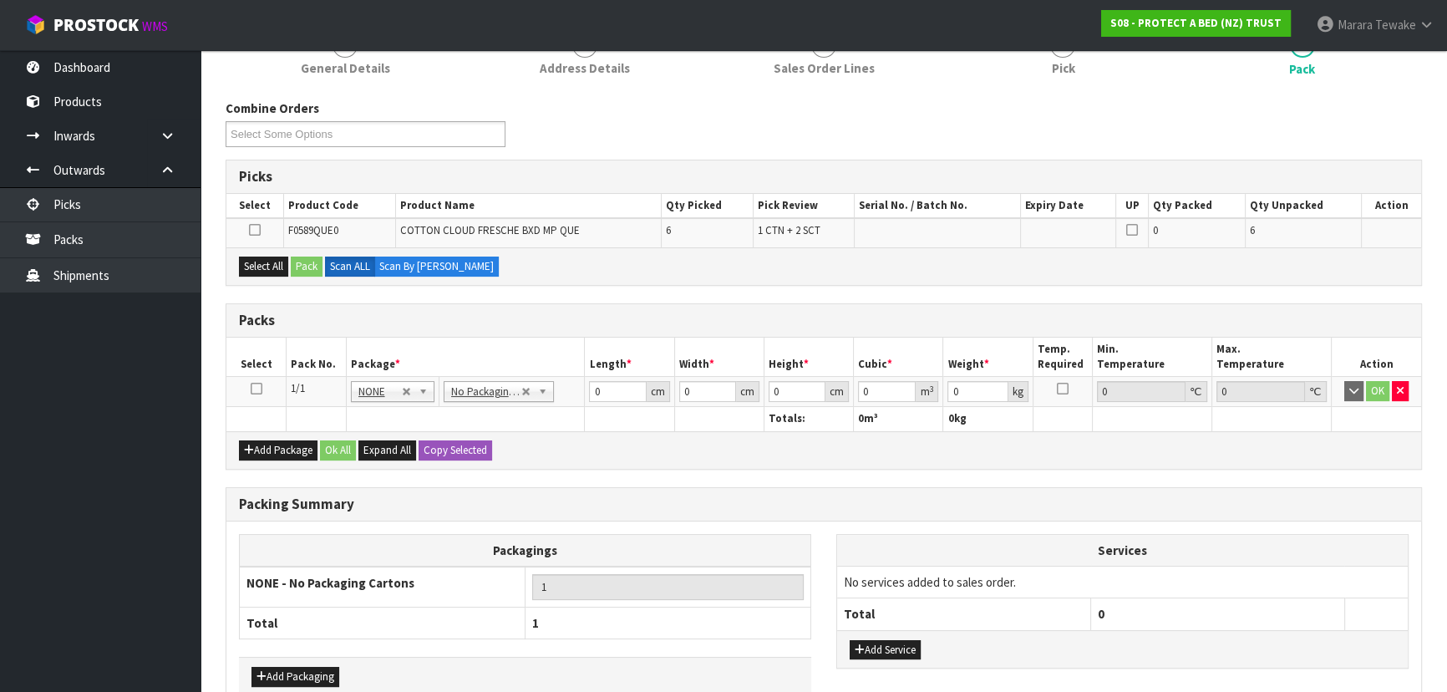
click at [254, 388] on icon at bounding box center [257, 388] width 12 height 1
click at [270, 257] on button "Select All" at bounding box center [263, 266] width 49 height 20
click at [312, 271] on button "Pack" at bounding box center [307, 266] width 32 height 20
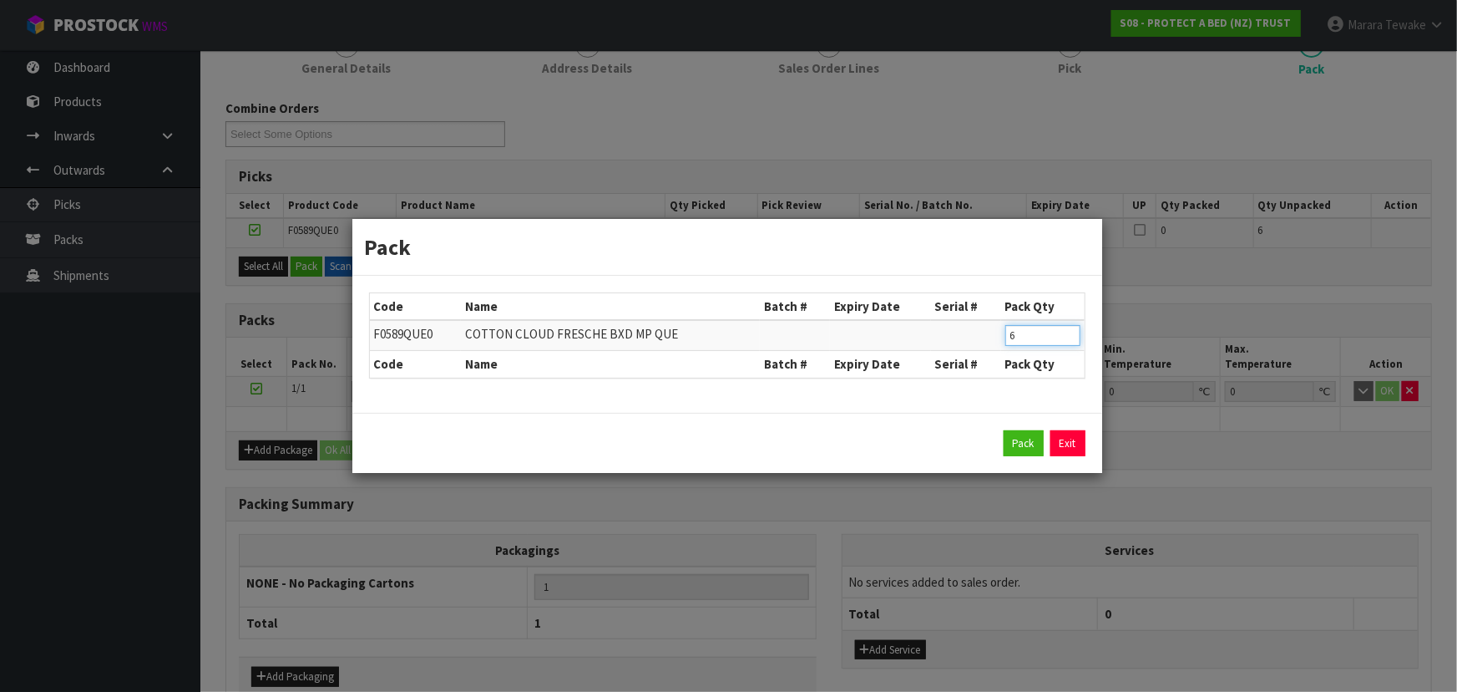
drag, startPoint x: 1031, startPoint y: 338, endPoint x: 909, endPoint y: 303, distance: 127.7
click at [950, 320] on tr "F0589QUE0 COTTON CLOUD FRESCHE BXD MP QUE 6" at bounding box center [727, 335] width 715 height 31
type input "4"
click button "Pack" at bounding box center [1024, 443] width 40 height 27
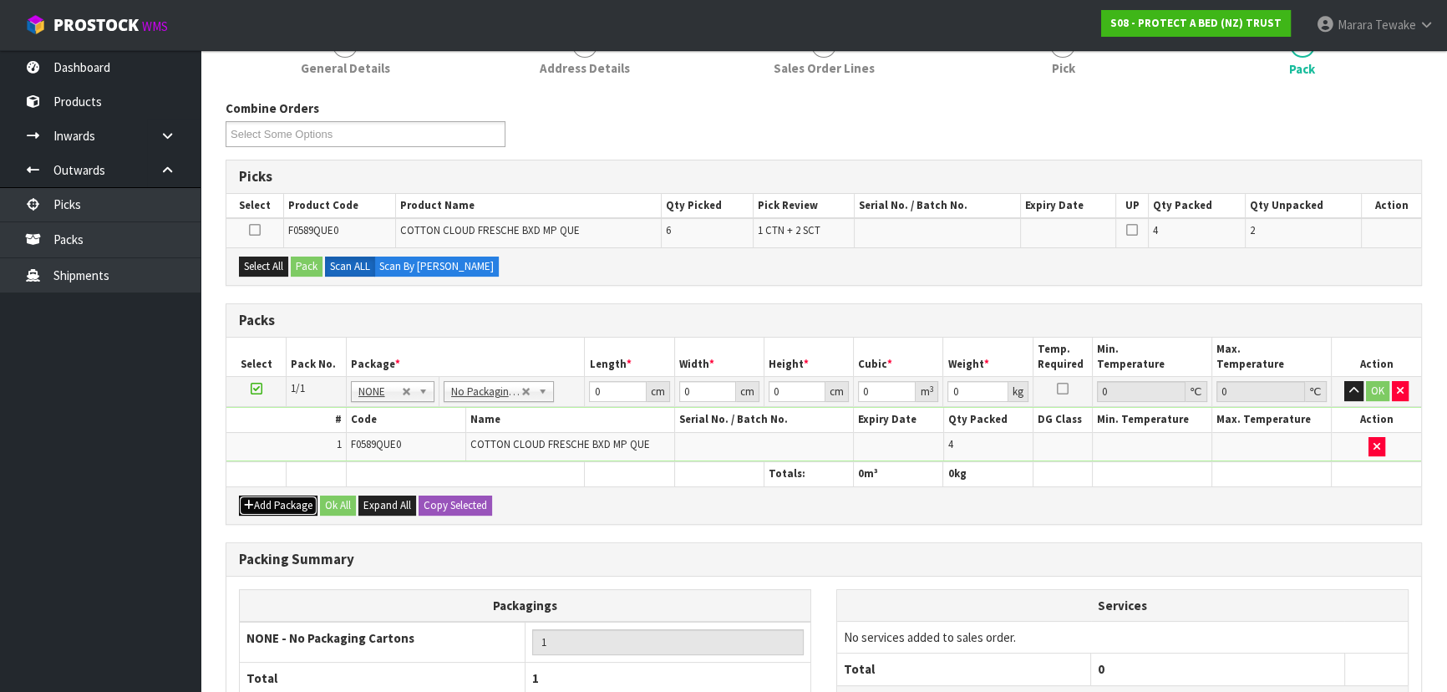
click at [280, 500] on button "Add Package" at bounding box center [278, 505] width 79 height 20
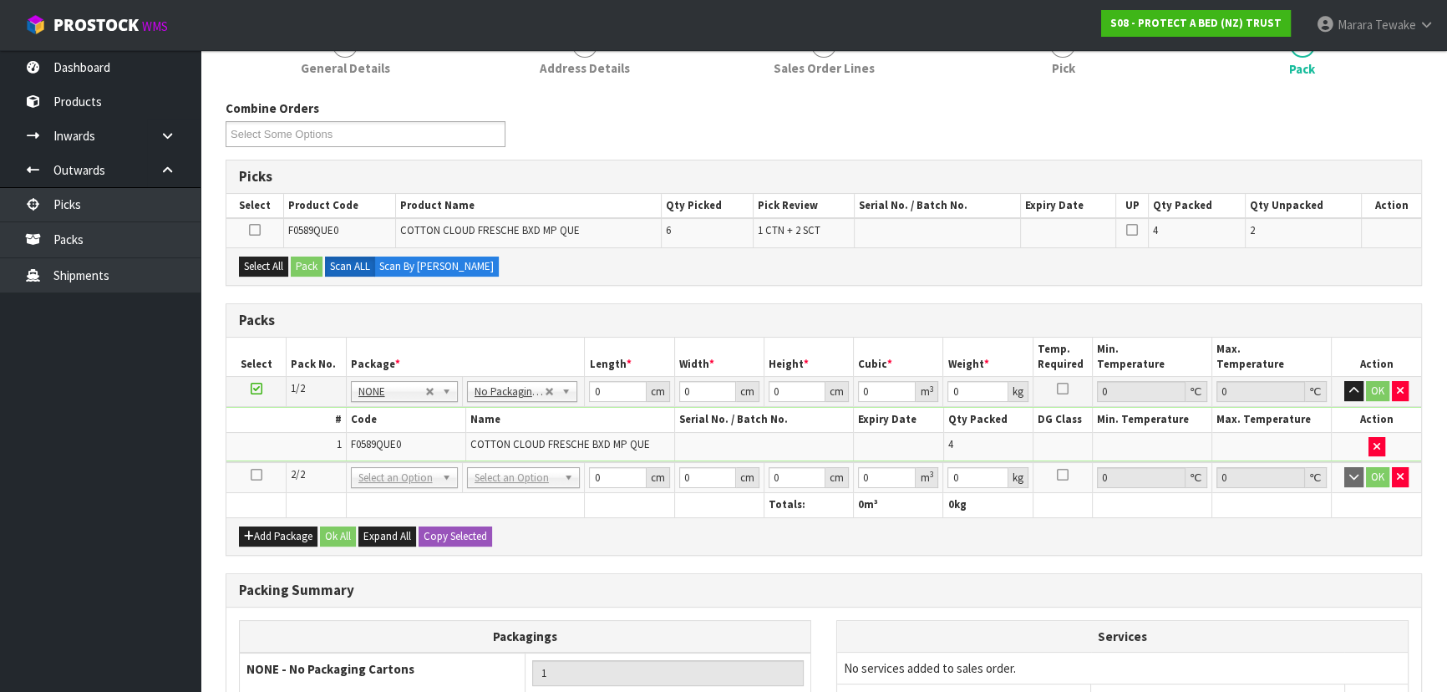
click at [253, 474] on icon at bounding box center [257, 474] width 12 height 1
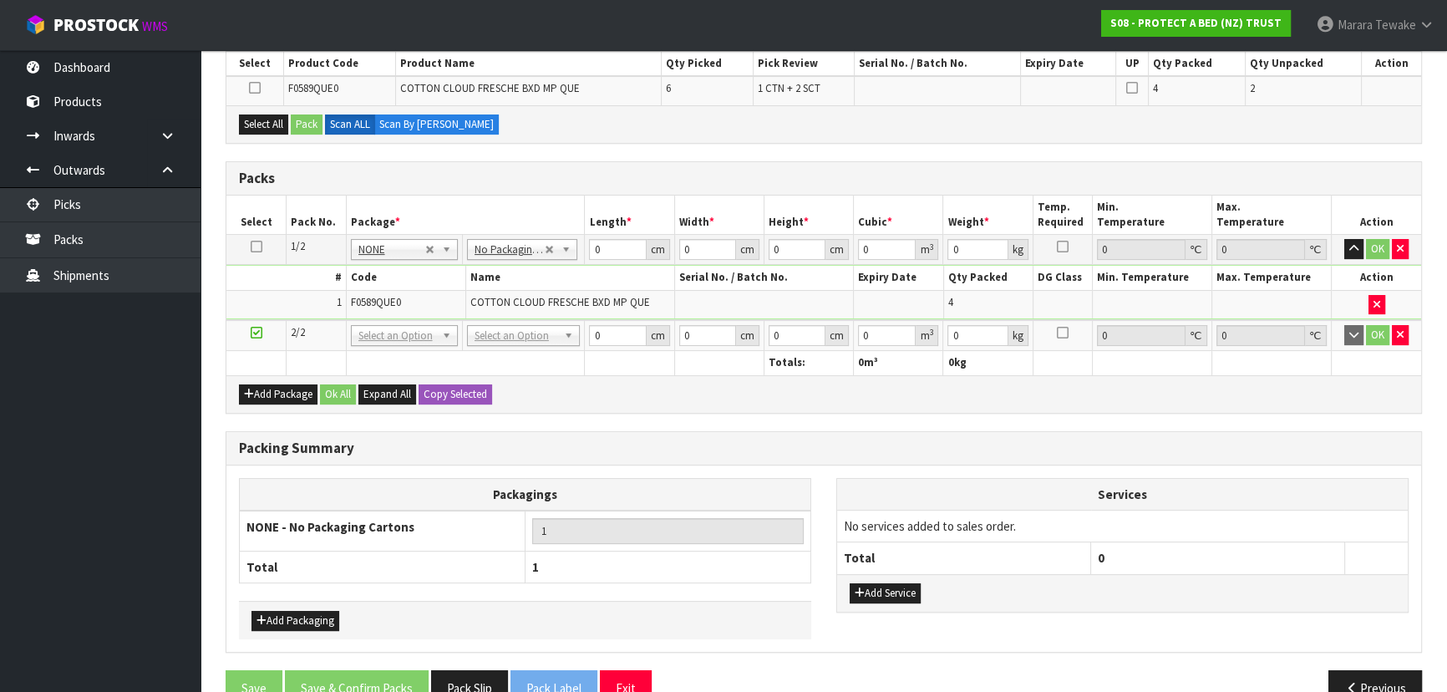
scroll to position [379, 0]
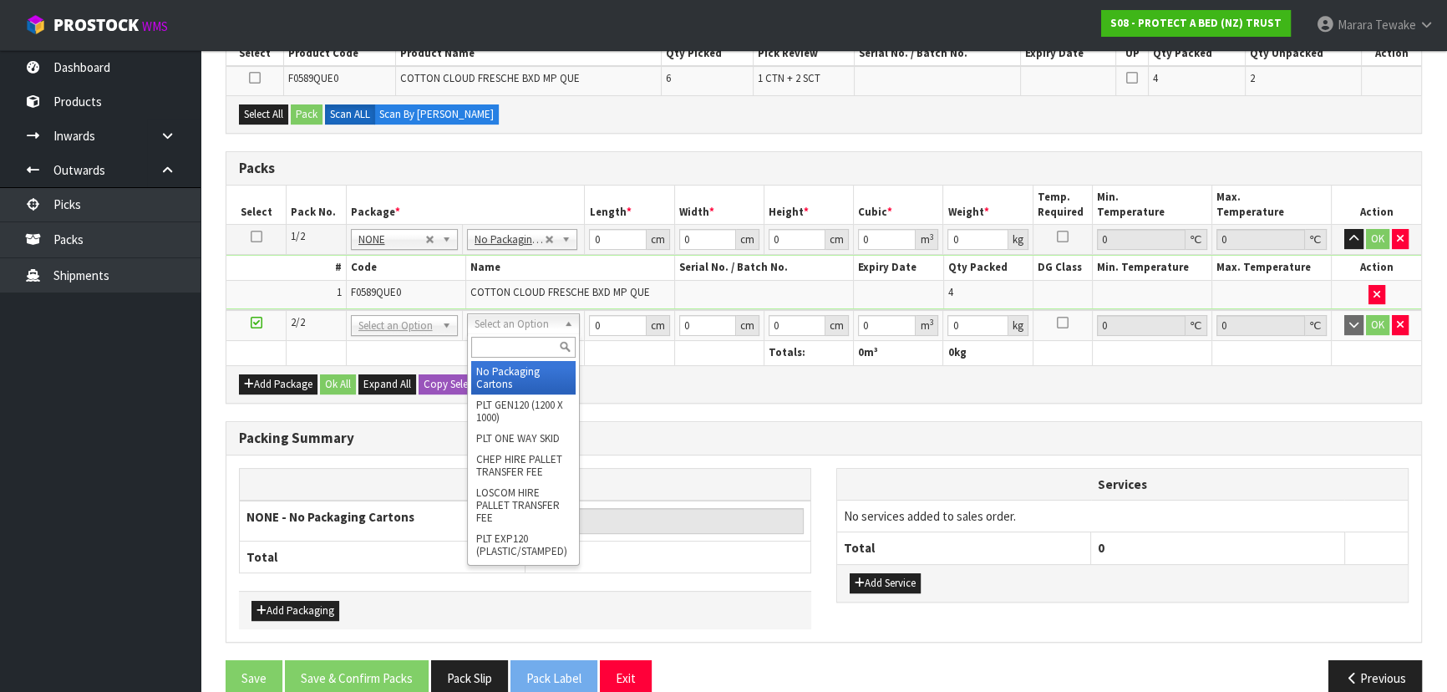
click at [523, 347] on input "text" at bounding box center [523, 347] width 104 height 21
type input "OC"
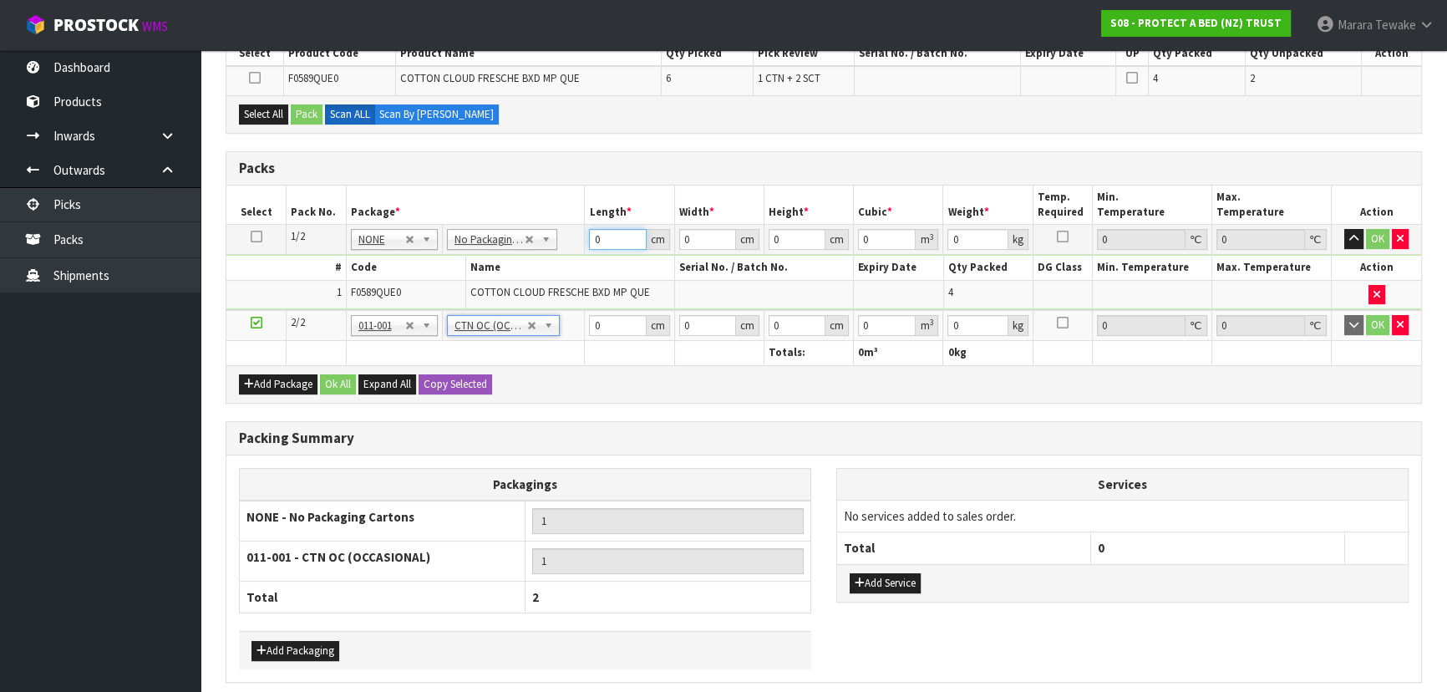
drag, startPoint x: 603, startPoint y: 237, endPoint x: 582, endPoint y: 231, distance: 21.9
click at [582, 231] on tr "1/2 NONE 007-001 007-002 007-004 007-009 007-013 007-014 007-015 007-017 007-01…" at bounding box center [823, 240] width 1194 height 30
click at [616, 234] on input "0" at bounding box center [617, 239] width 57 height 21
drag, startPoint x: 613, startPoint y: 233, endPoint x: 576, endPoint y: 216, distance: 40.4
click at [576, 216] on table "Select Pack No. Package * Length * Width * Height * Cubic * Weight * Temp. Requ…" at bounding box center [823, 275] width 1194 height 180
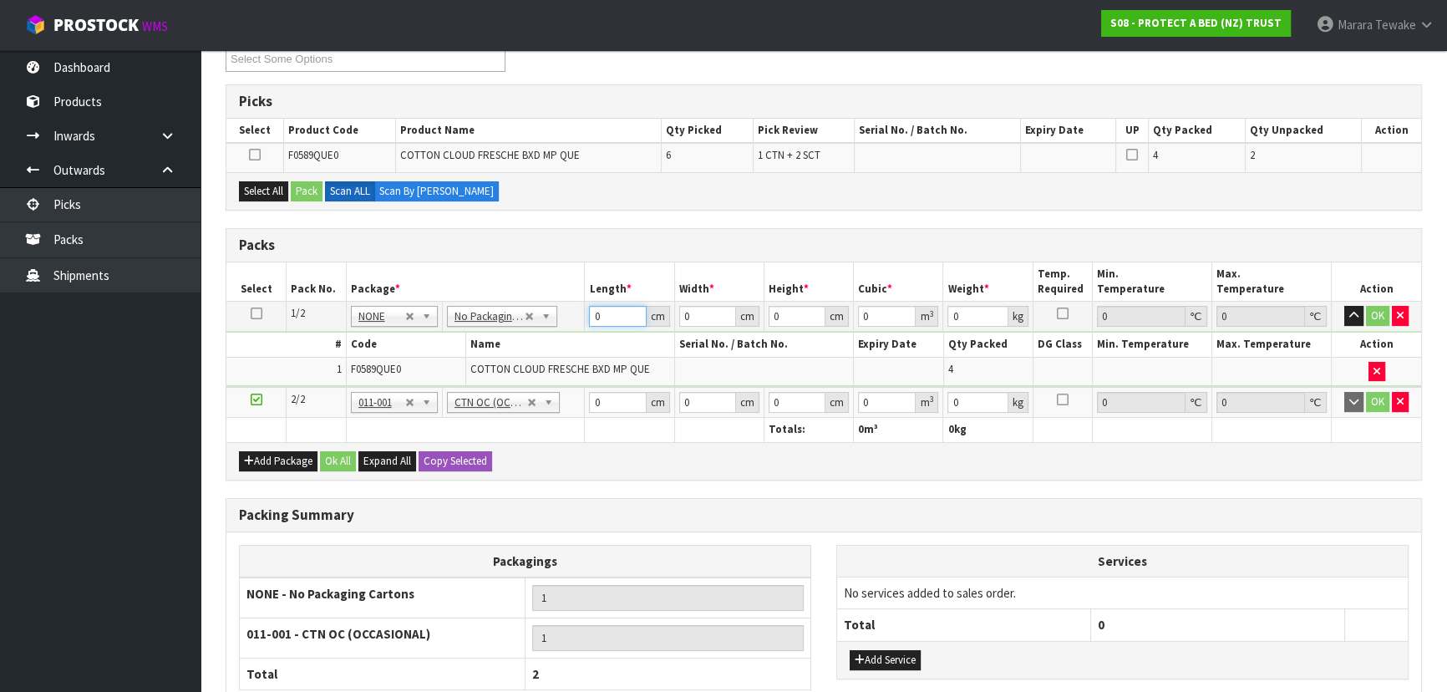
scroll to position [303, 0]
click at [274, 185] on button "Select All" at bounding box center [263, 190] width 49 height 20
click at [307, 194] on button "Pack" at bounding box center [307, 190] width 32 height 20
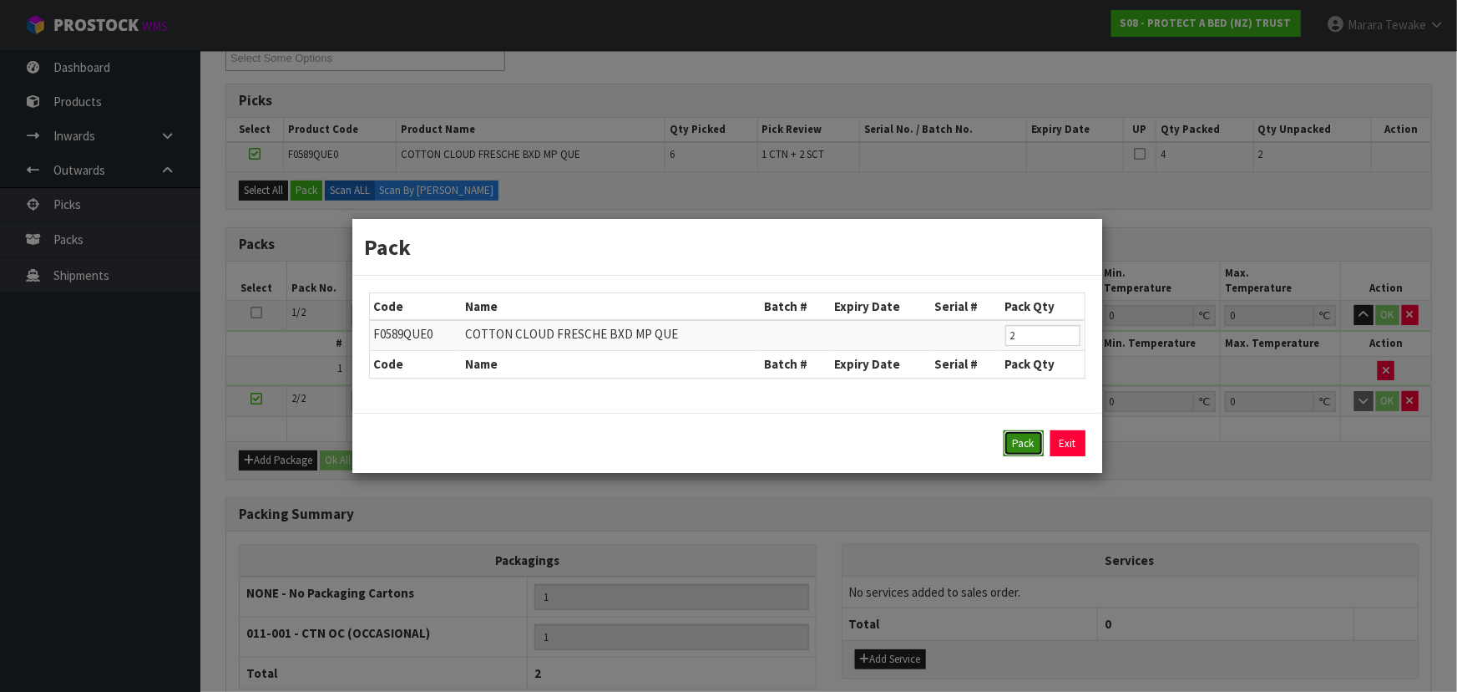
click at [1018, 438] on button "Pack" at bounding box center [1024, 443] width 40 height 27
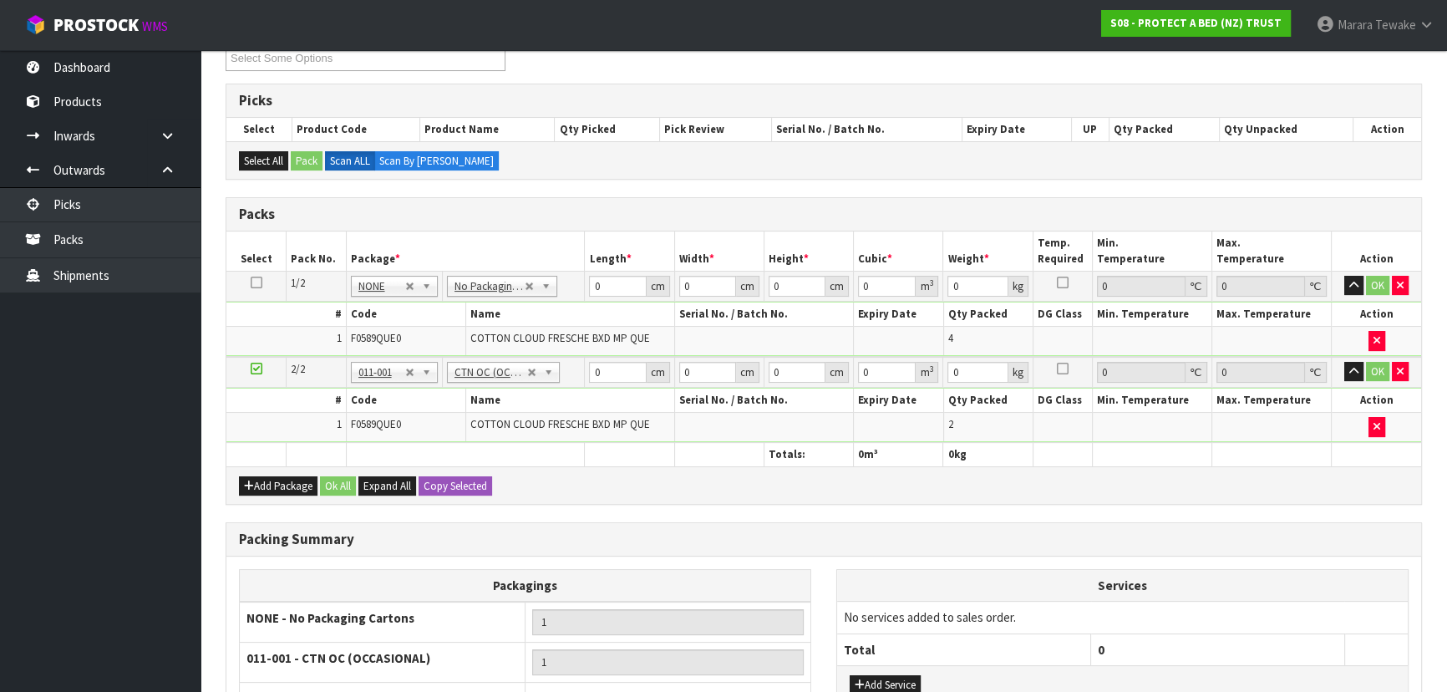
type input "3.1"
type input "59"
type input "40"
type input "3"
type input "0.00708"
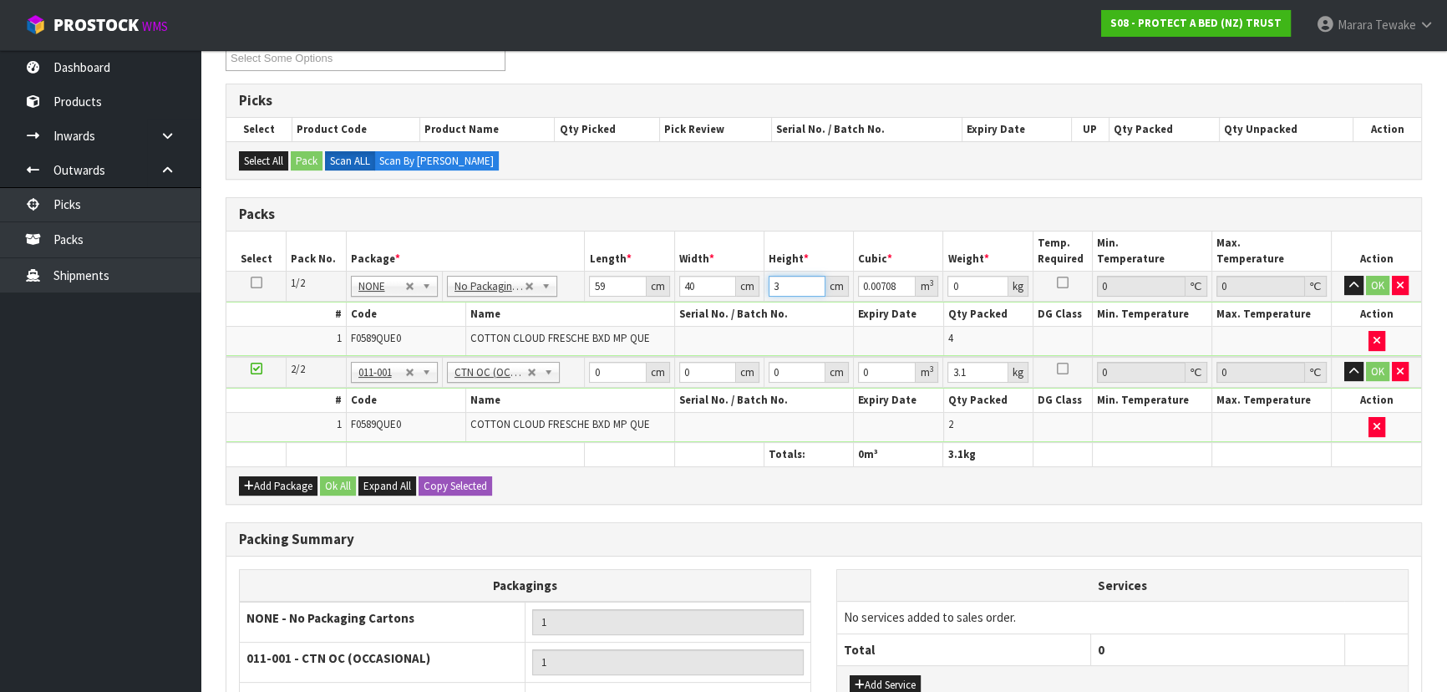
type input "32"
type input "0.07552"
type input "32"
type input "7"
click at [1344, 276] on button "button" at bounding box center [1353, 286] width 19 height 20
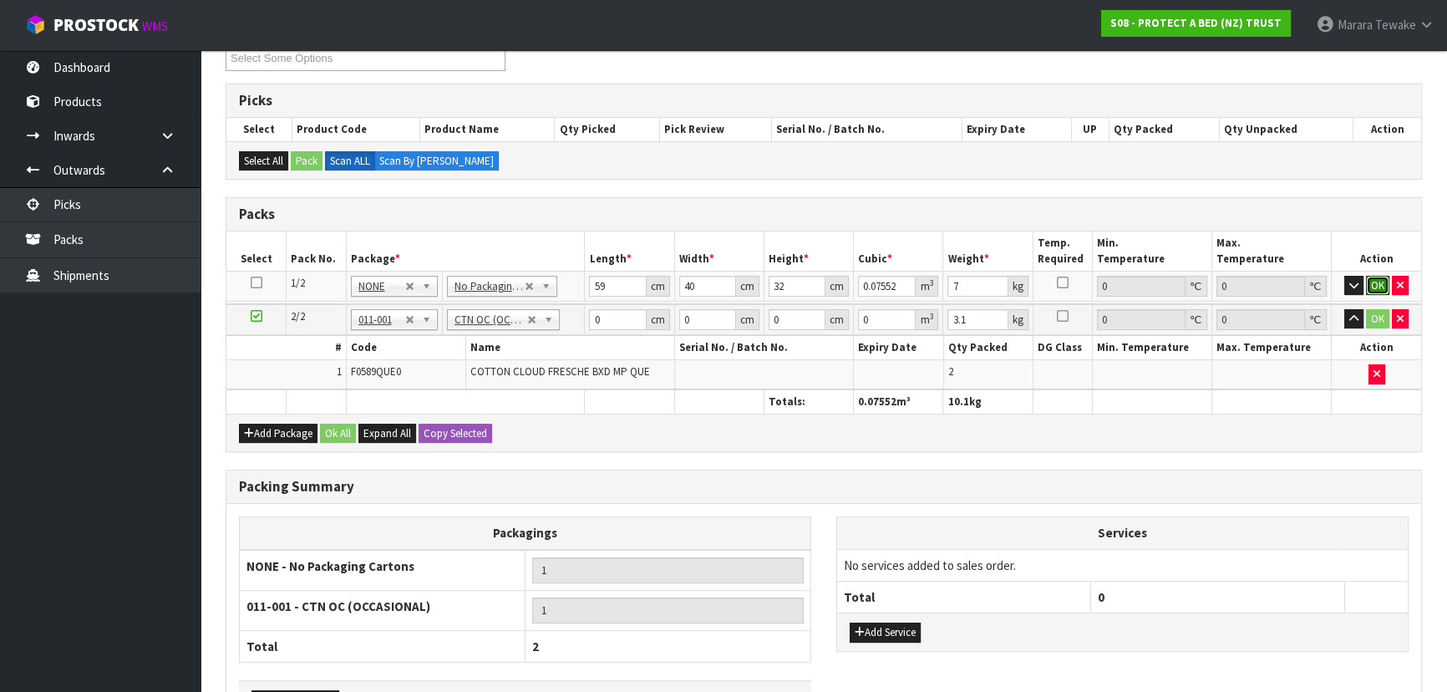
click button "OK" at bounding box center [1376, 286] width 23 height 20
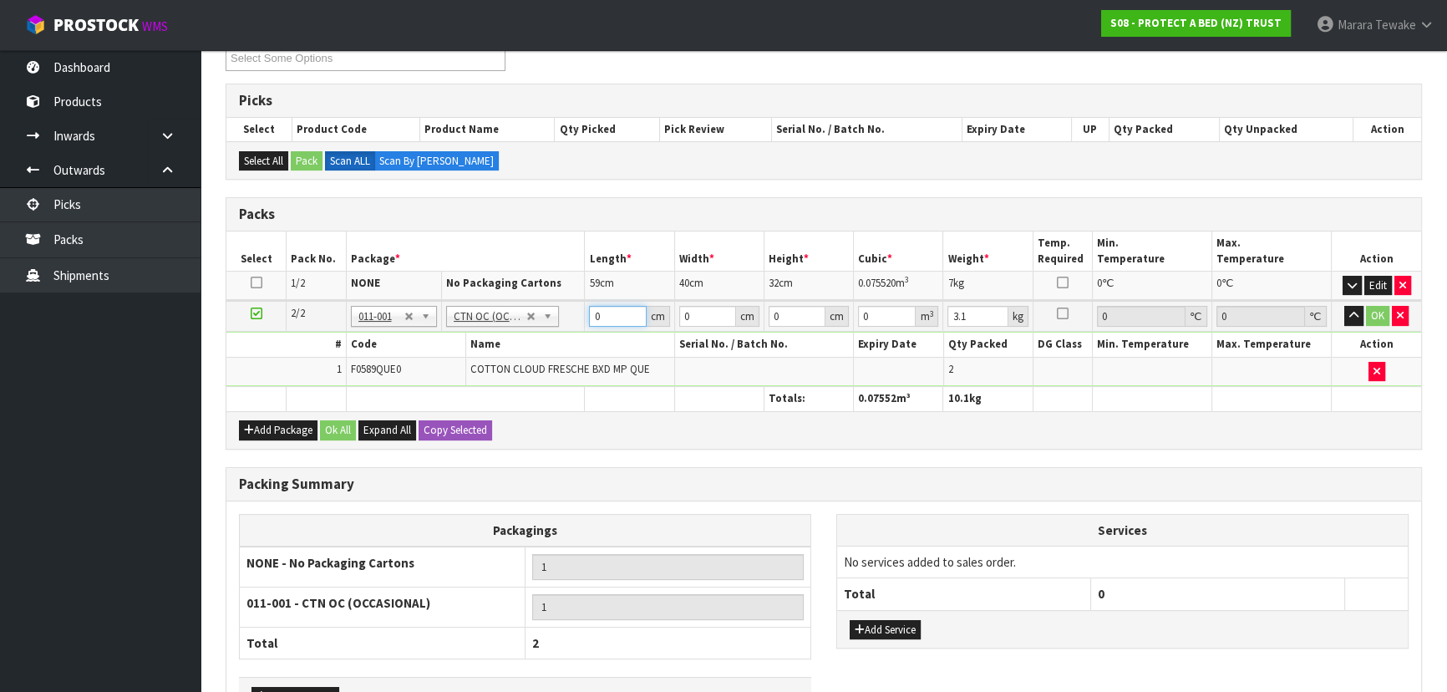
click at [612, 308] on input "0" at bounding box center [617, 316] width 57 height 21
drag, startPoint x: 612, startPoint y: 317, endPoint x: 564, endPoint y: 303, distance: 50.5
click at [565, 303] on tr "2/2 NONE 007-001 007-002 007-004 007-009 007-013 007-014 007-015 007-017 007-01…" at bounding box center [823, 316] width 1194 height 31
type input "44"
type input "35"
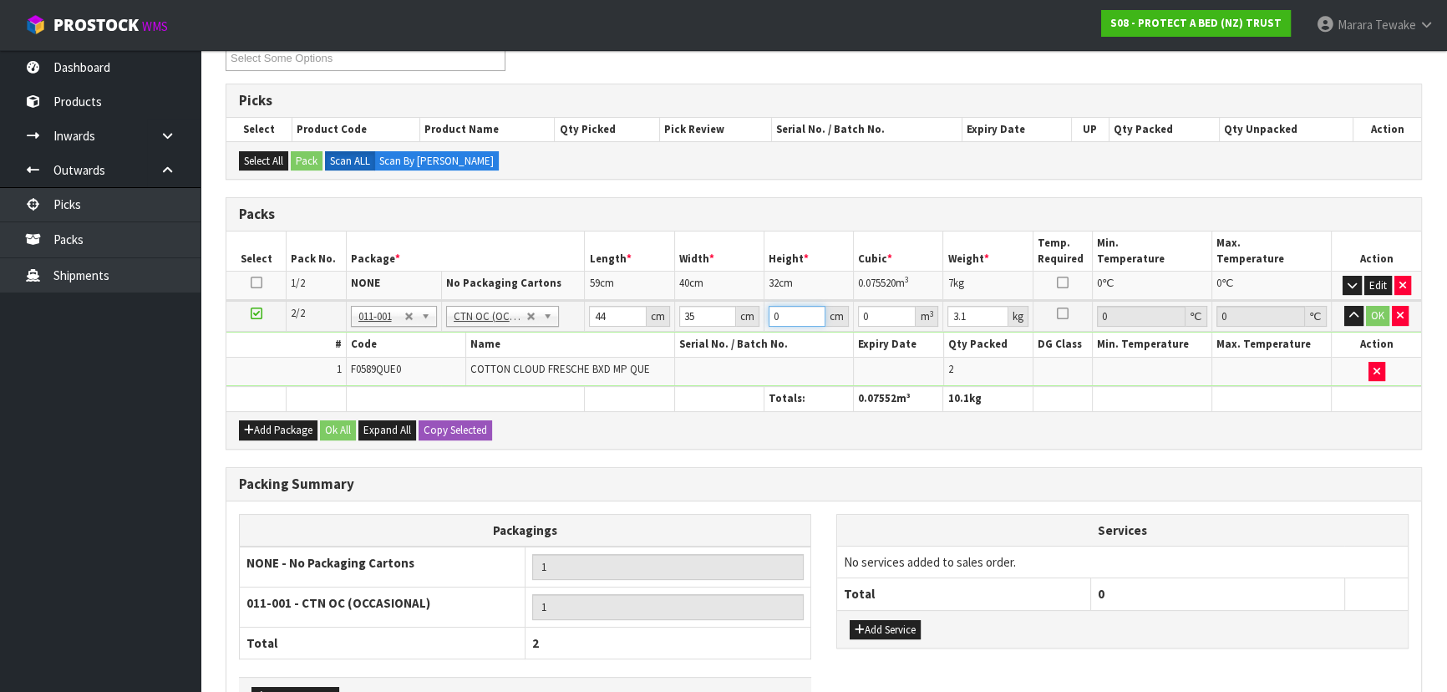
type input "3"
type input "0.00462"
type input "30"
type input "0.0462"
type input "30"
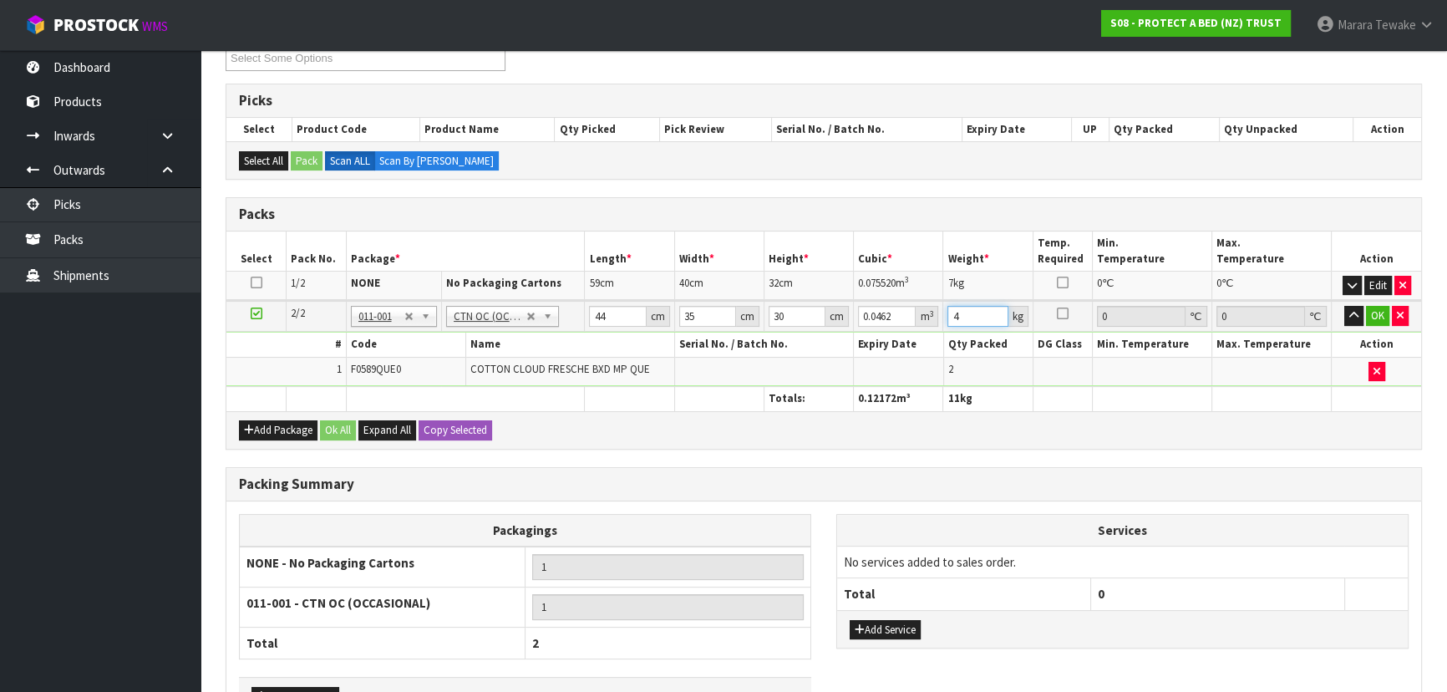
type input "4"
click at [1344, 306] on button "button" at bounding box center [1353, 316] width 19 height 20
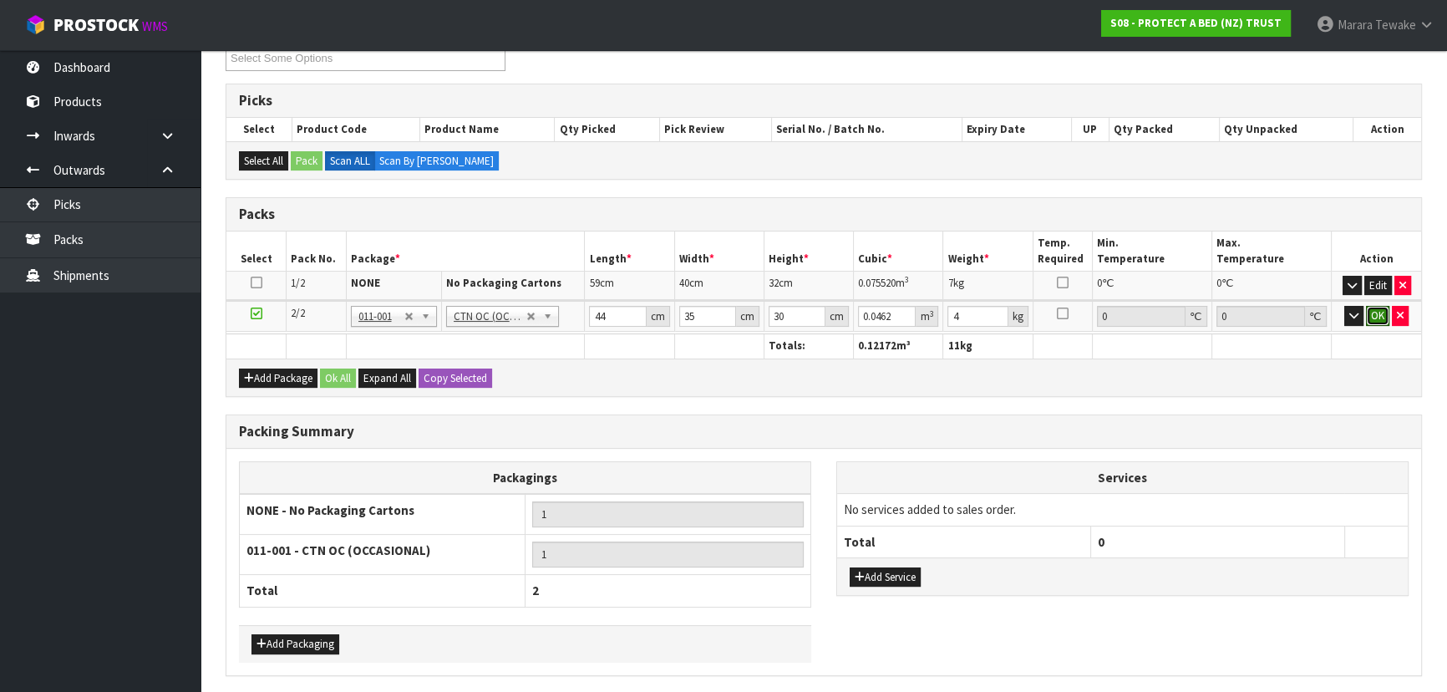
click button "OK" at bounding box center [1376, 316] width 23 height 20
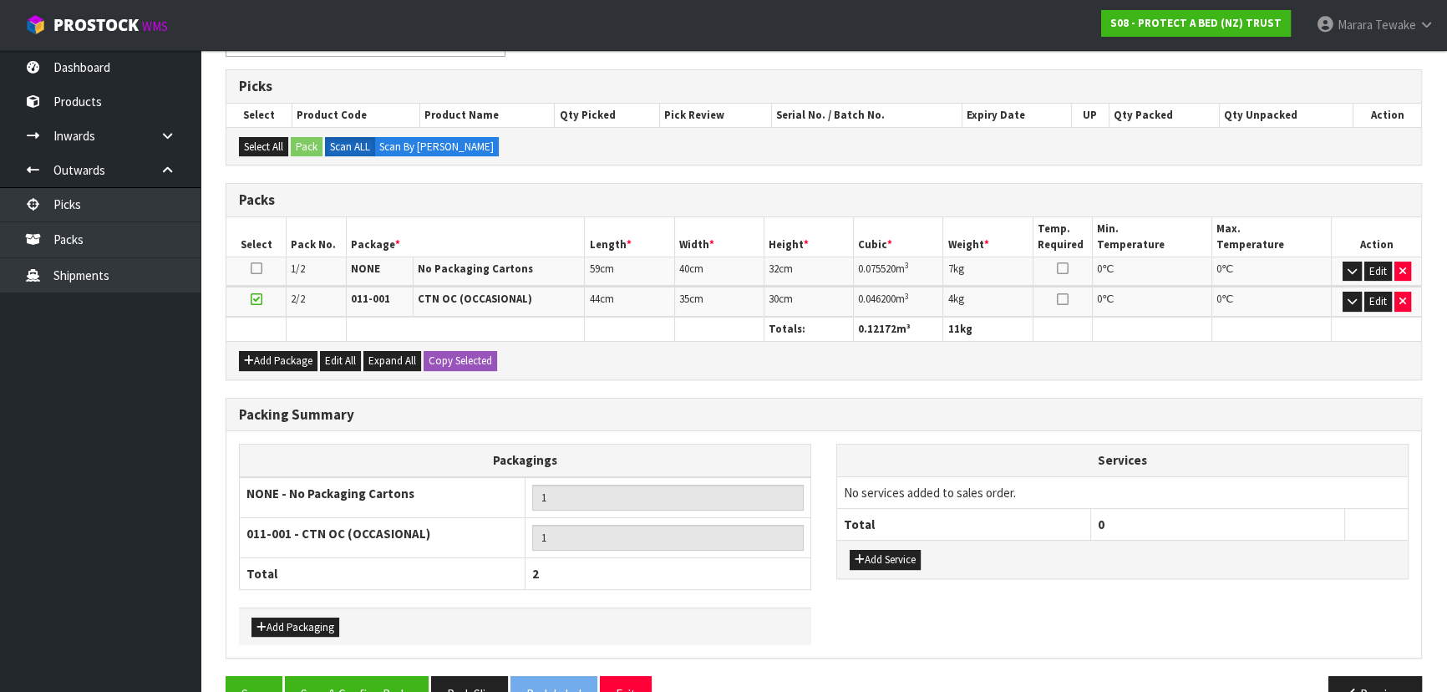
scroll to position [358, 0]
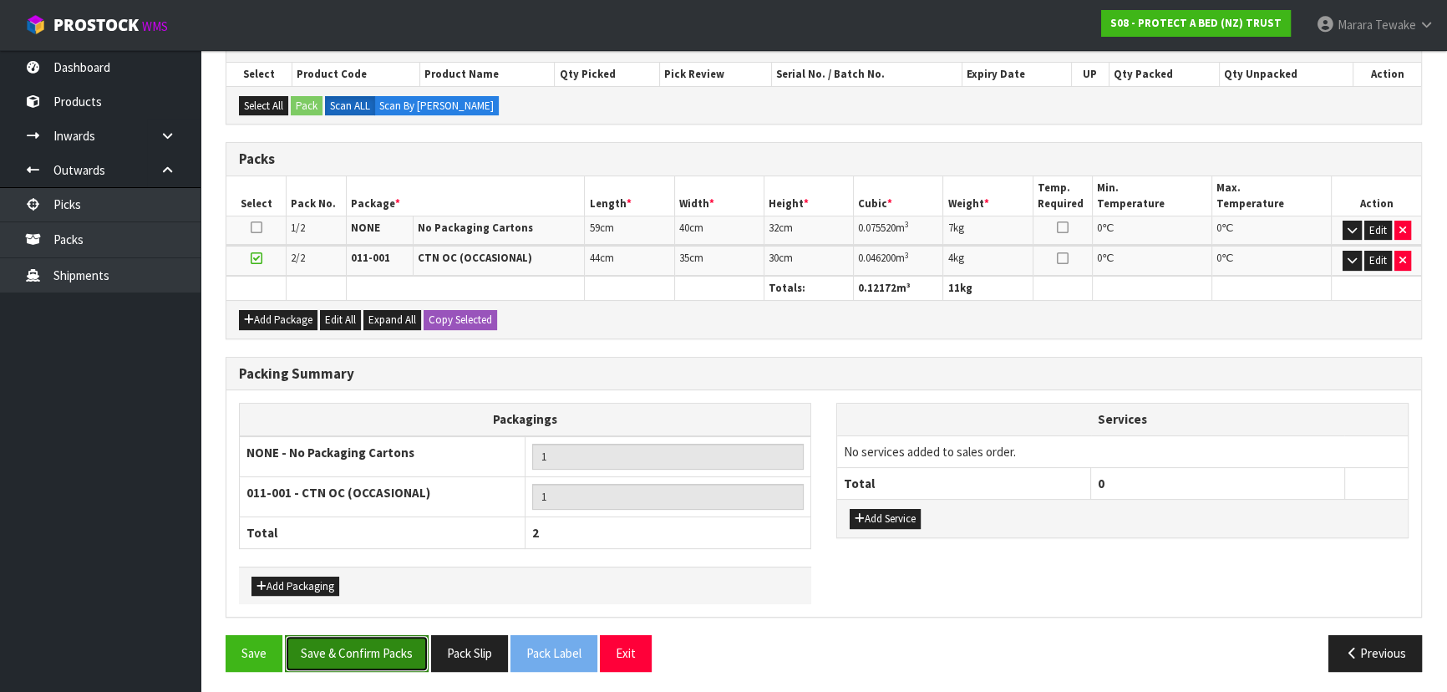
click at [387, 646] on button "Save & Confirm Packs" at bounding box center [357, 653] width 144 height 36
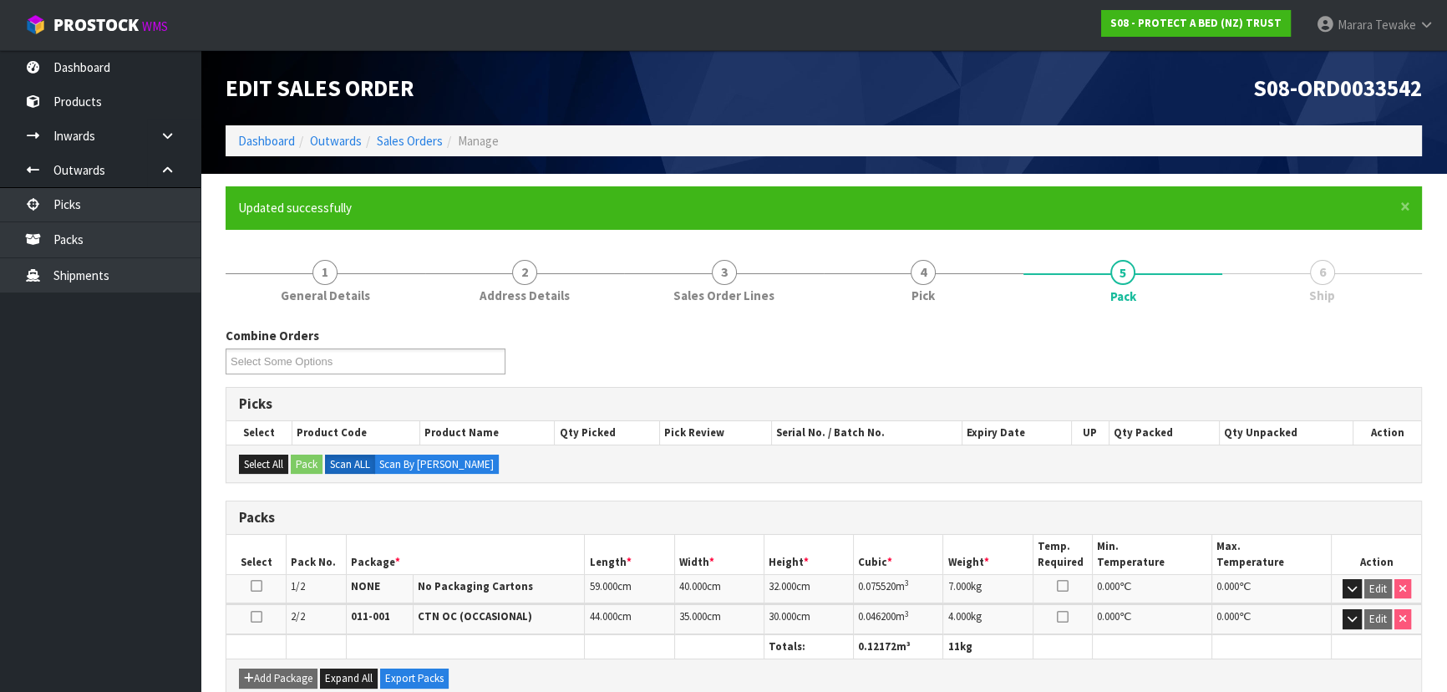
scroll to position [322, 0]
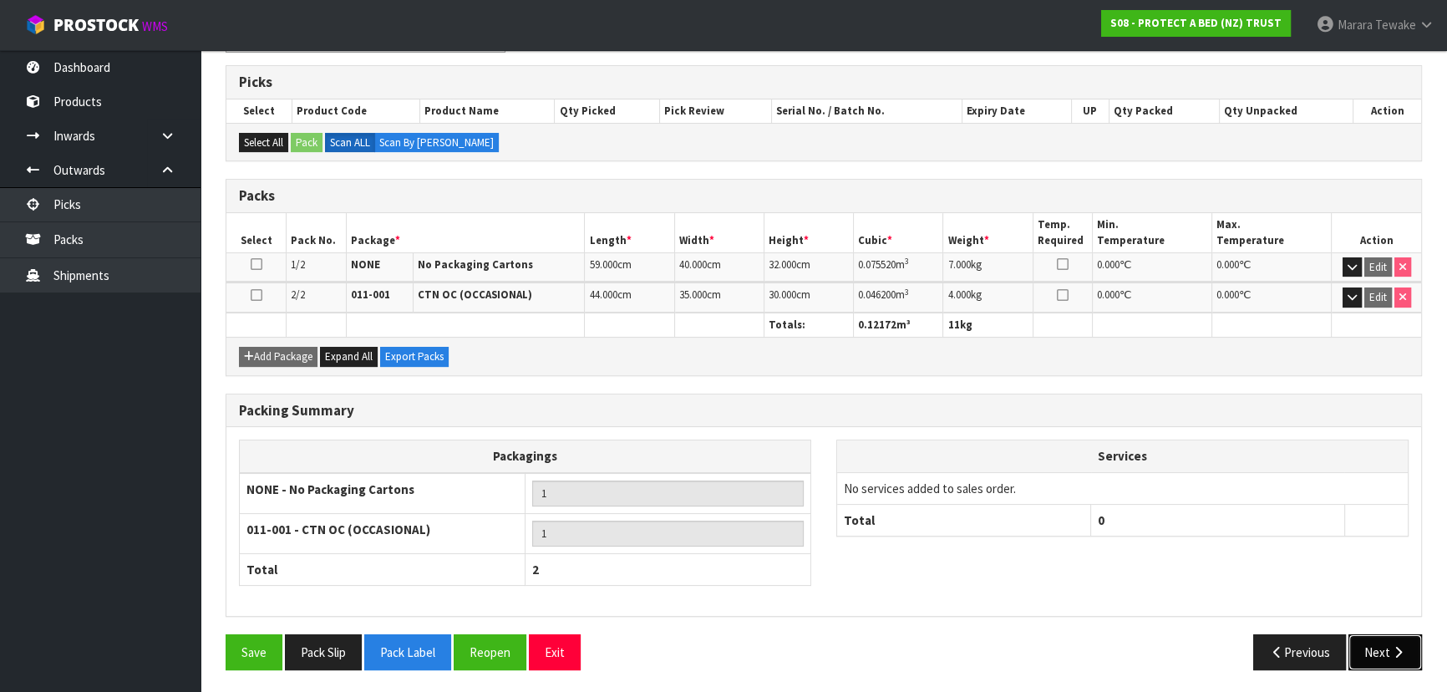
click at [1394, 636] on button "Next" at bounding box center [1384, 652] width 73 height 36
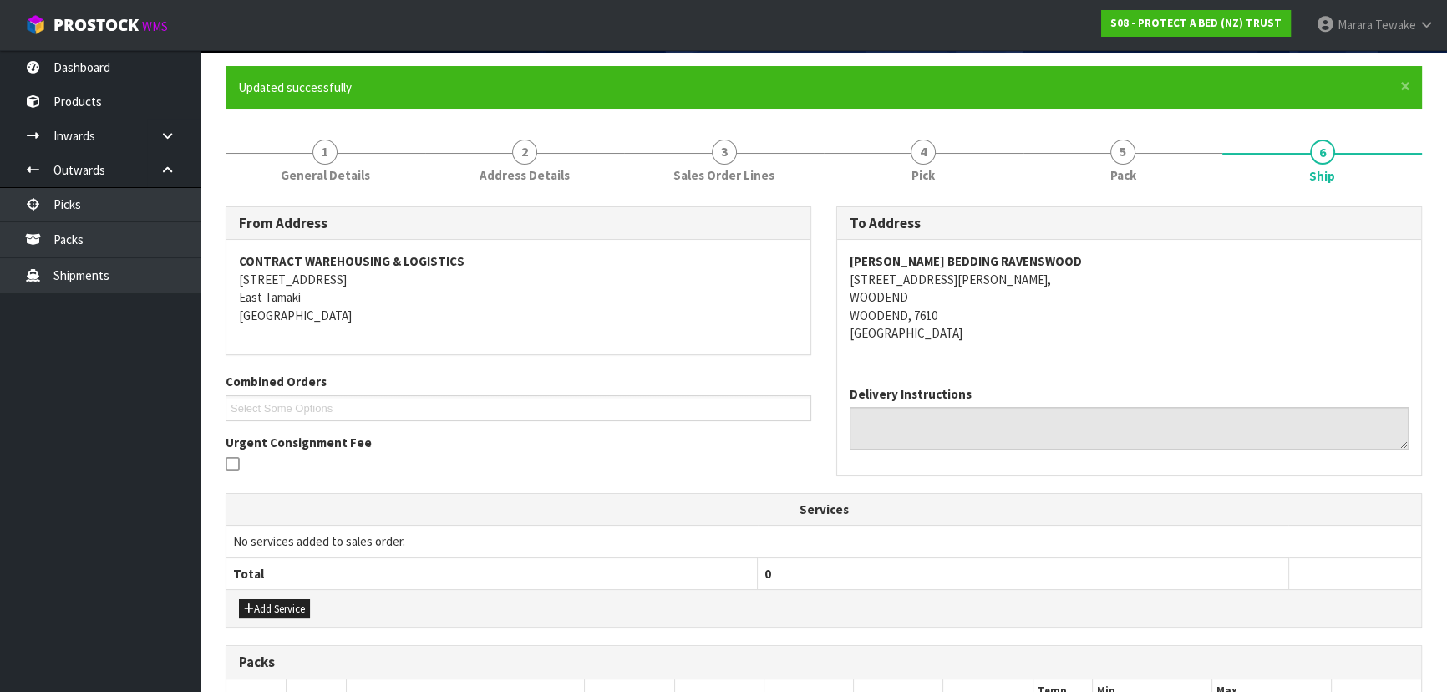
scroll to position [421, 0]
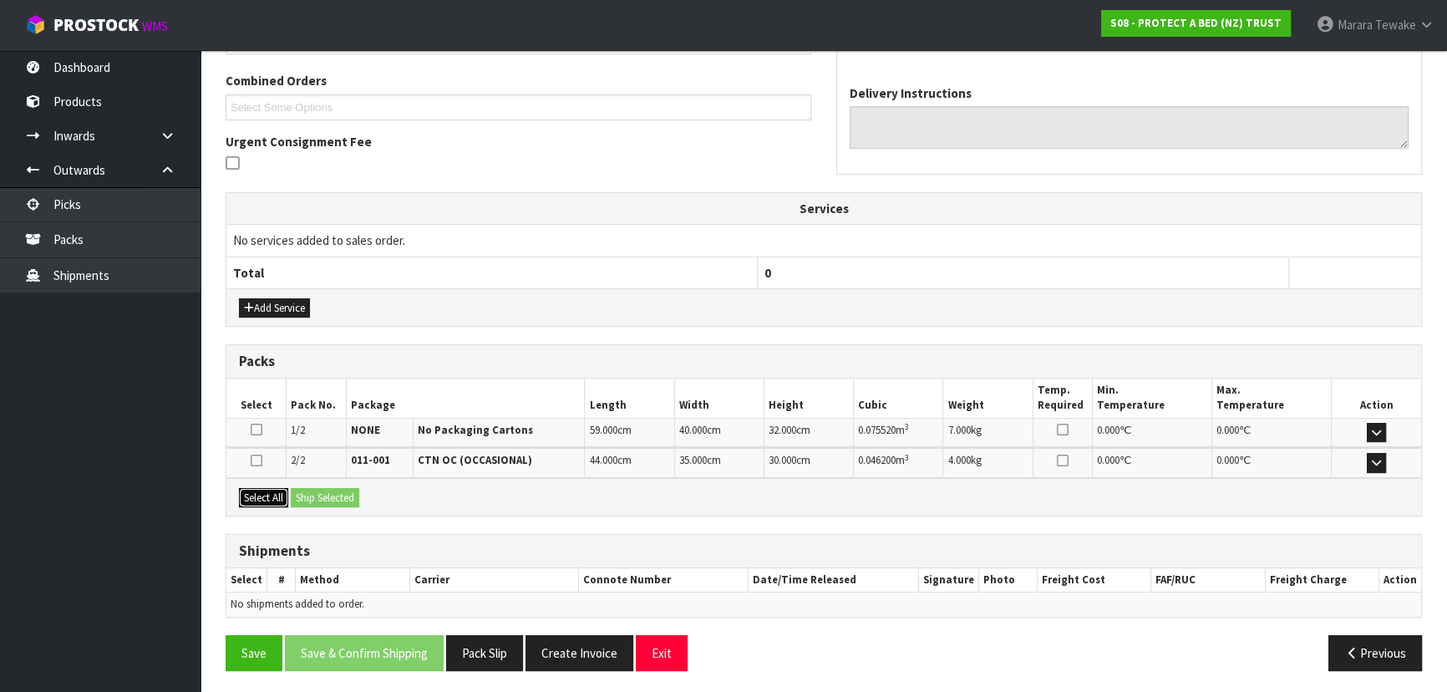
click at [257, 488] on button "Select All" at bounding box center [263, 498] width 49 height 20
click at [327, 488] on button "Ship Selected" at bounding box center [325, 498] width 68 height 20
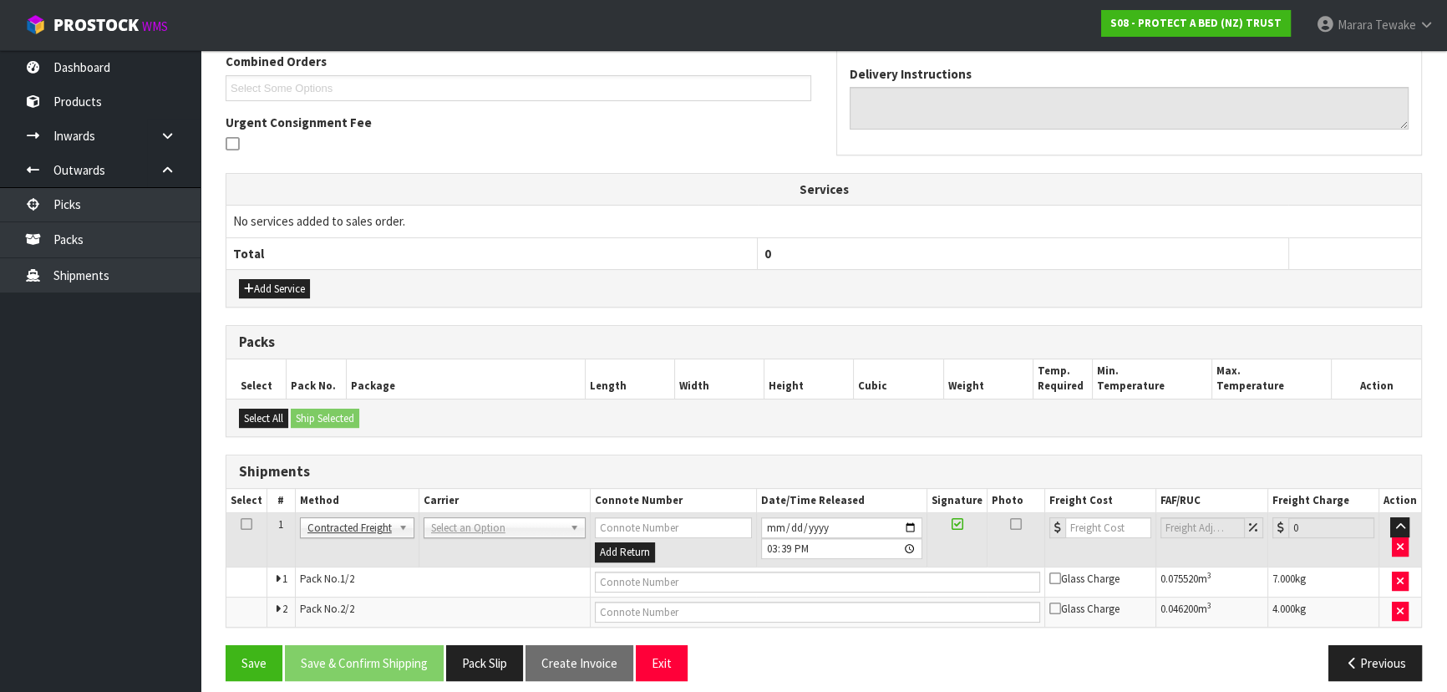
scroll to position [451, 0]
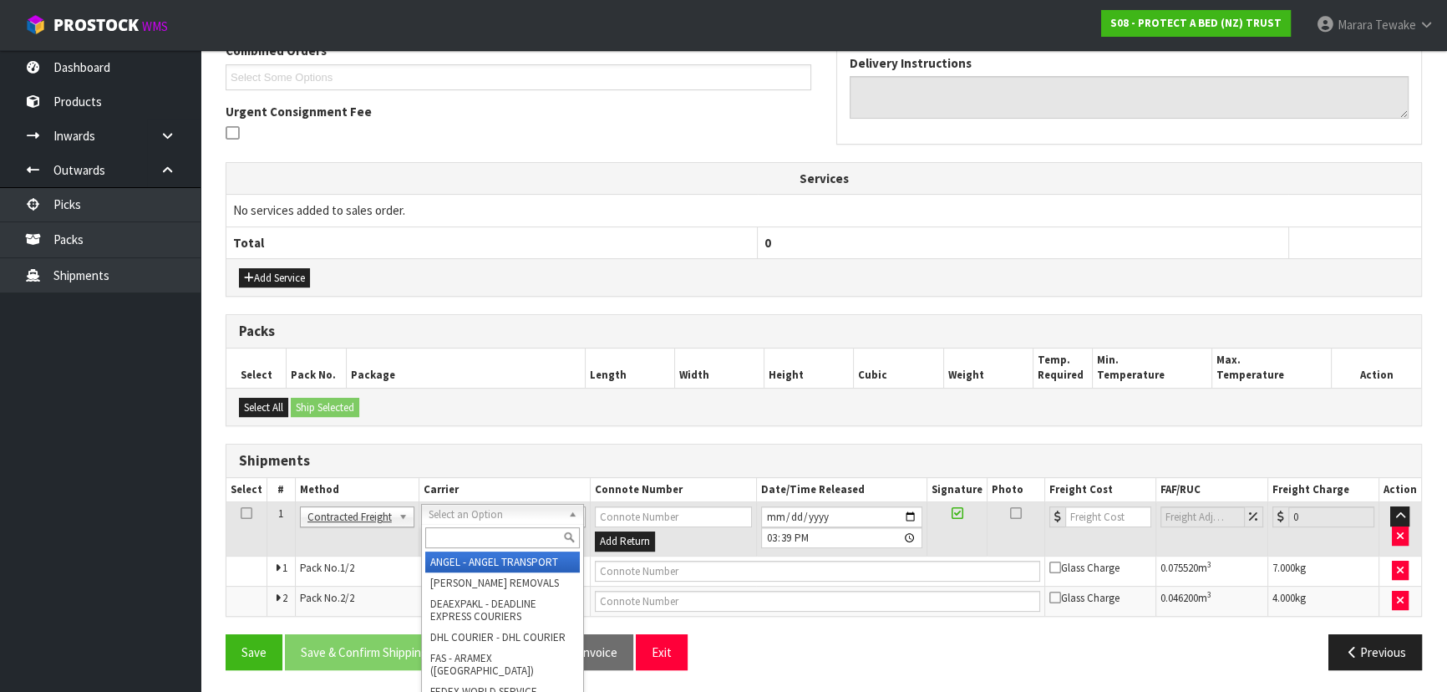
click at [451, 533] on input "text" at bounding box center [502, 537] width 155 height 21
type input "NZP"
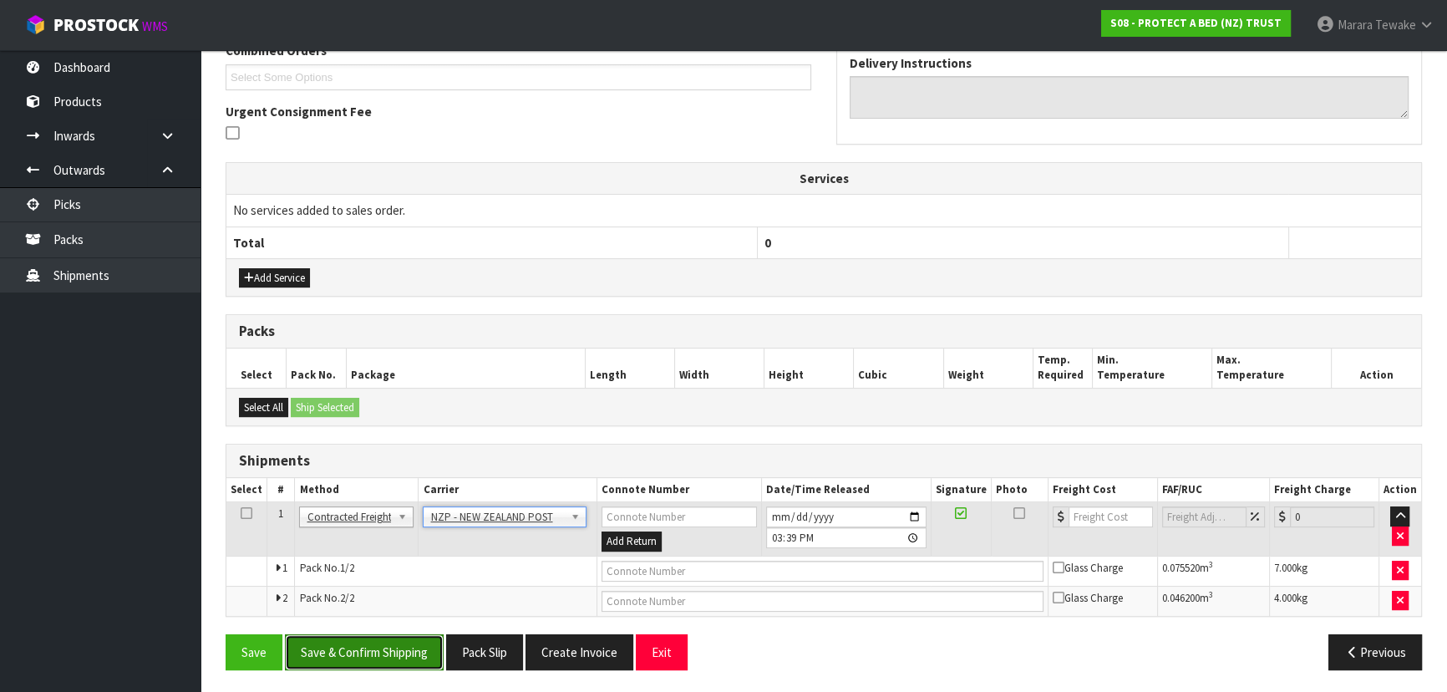
click at [412, 641] on button "Save & Confirm Shipping" at bounding box center [364, 652] width 159 height 36
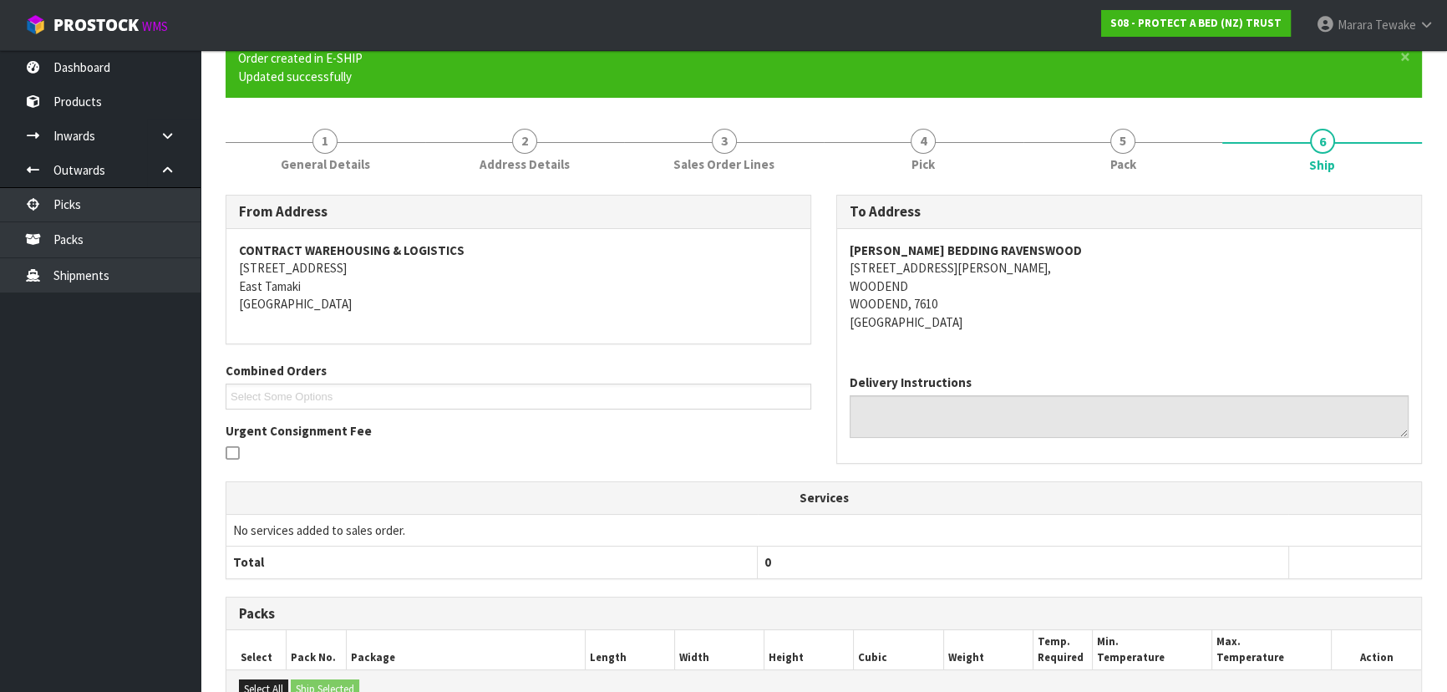
scroll to position [426, 0]
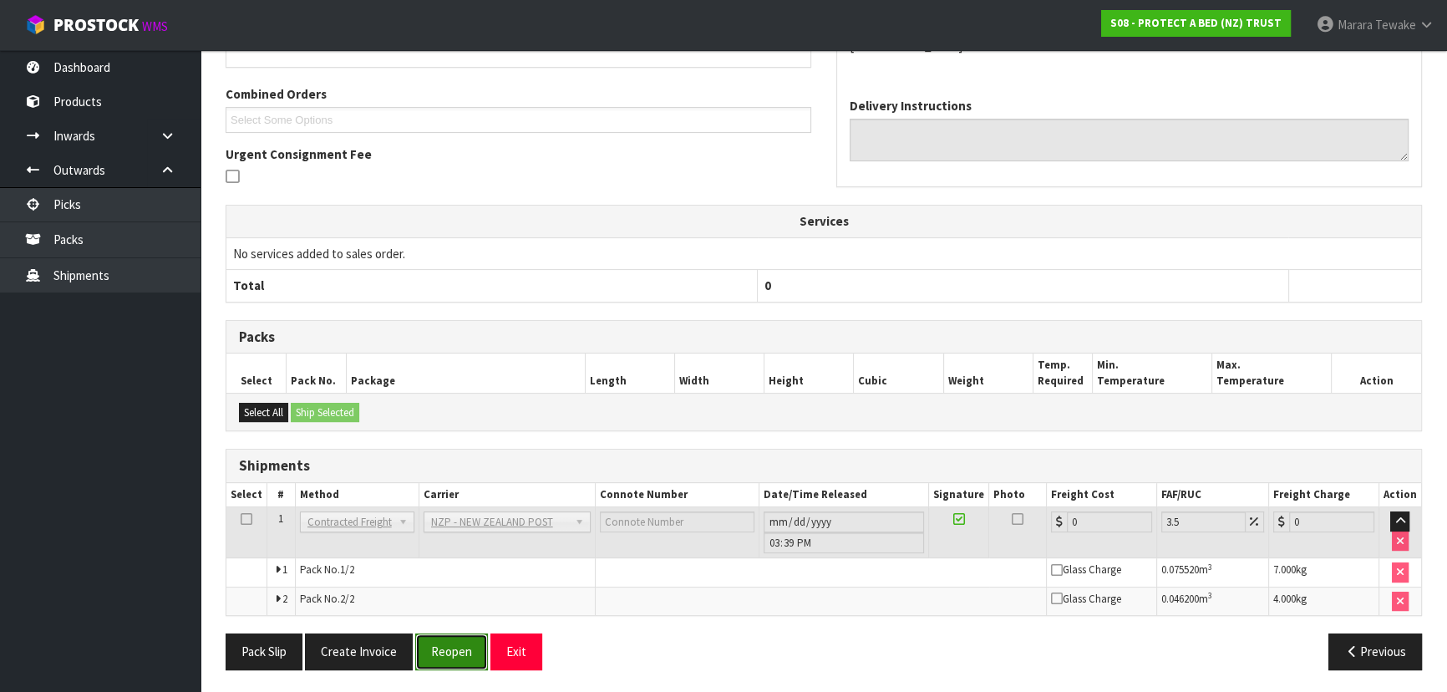
click at [441, 648] on button "Reopen" at bounding box center [451, 651] width 73 height 36
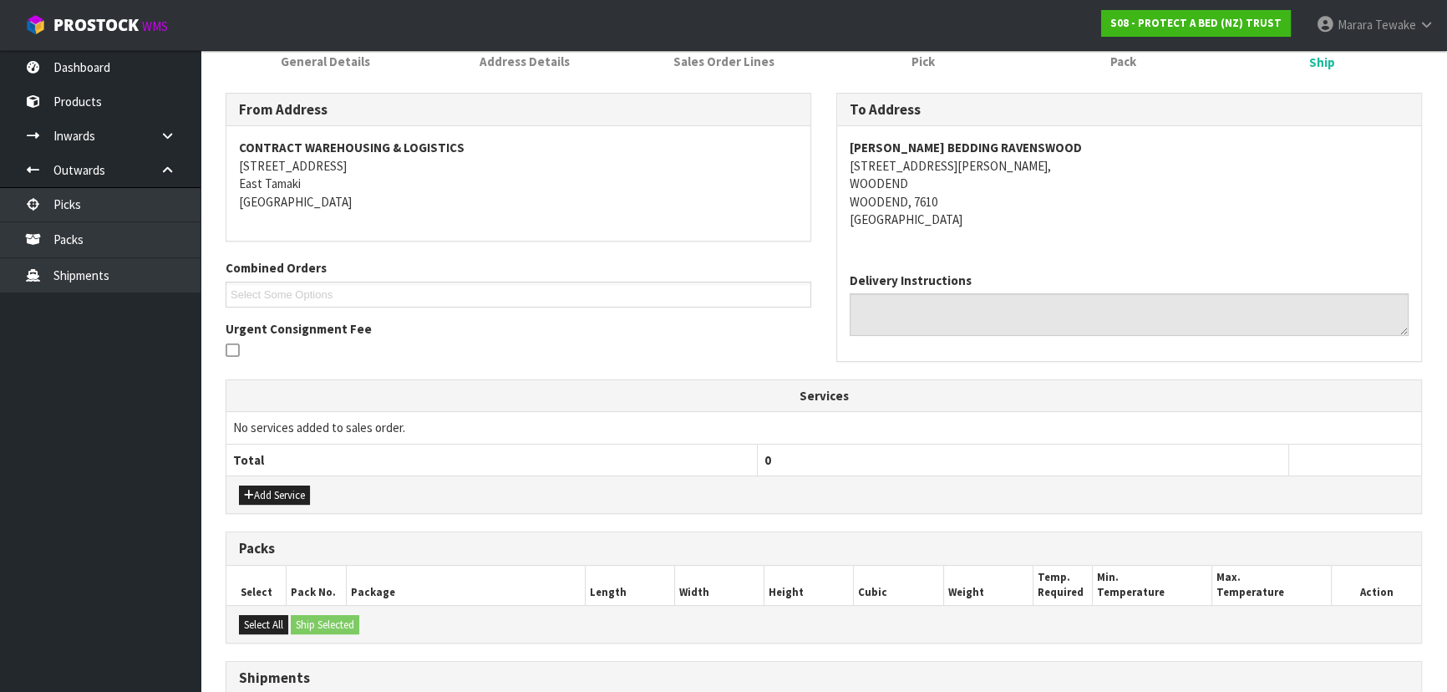
scroll to position [451, 0]
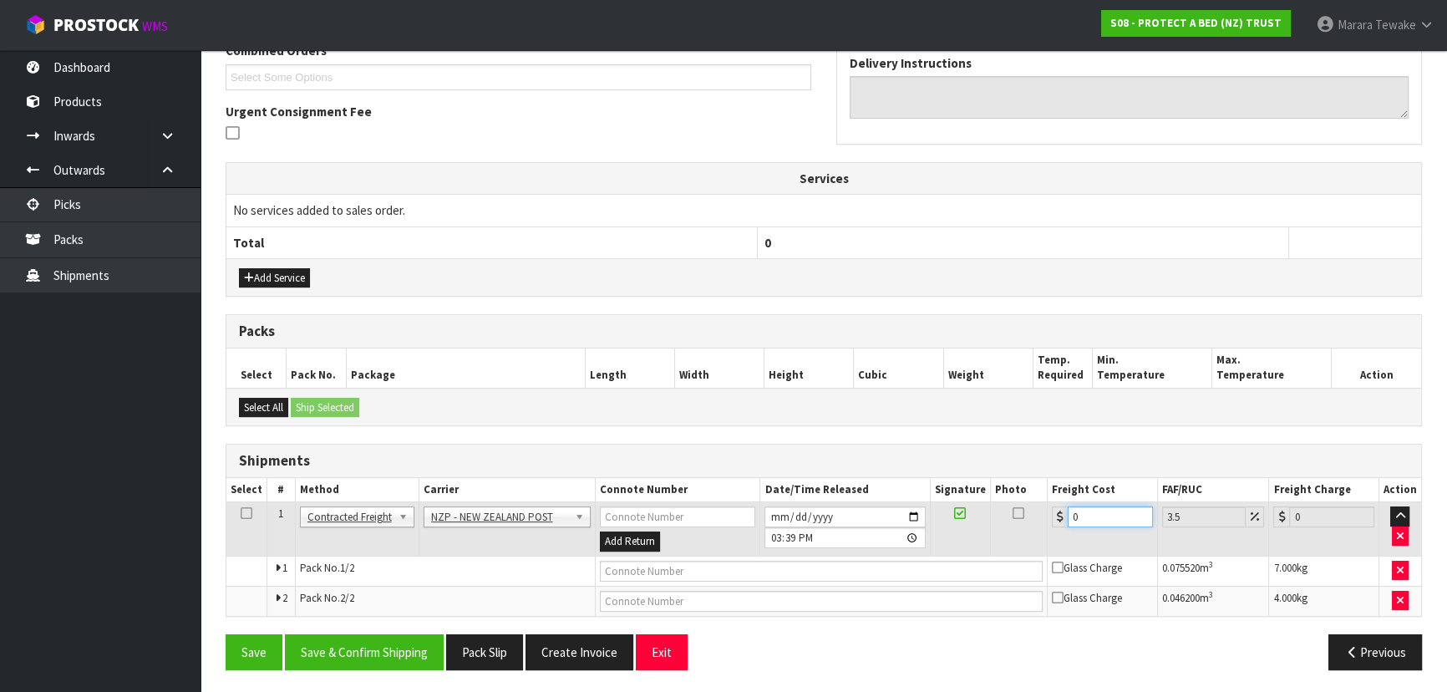
drag, startPoint x: 1112, startPoint y: 514, endPoint x: 1021, endPoint y: 490, distance: 94.8
click at [1024, 492] on table "Select # Method Carrier Connote Number Date/Time Released Signature Photo Freig…" at bounding box center [823, 547] width 1194 height 138
type input "3"
type input "3.1"
type input "33"
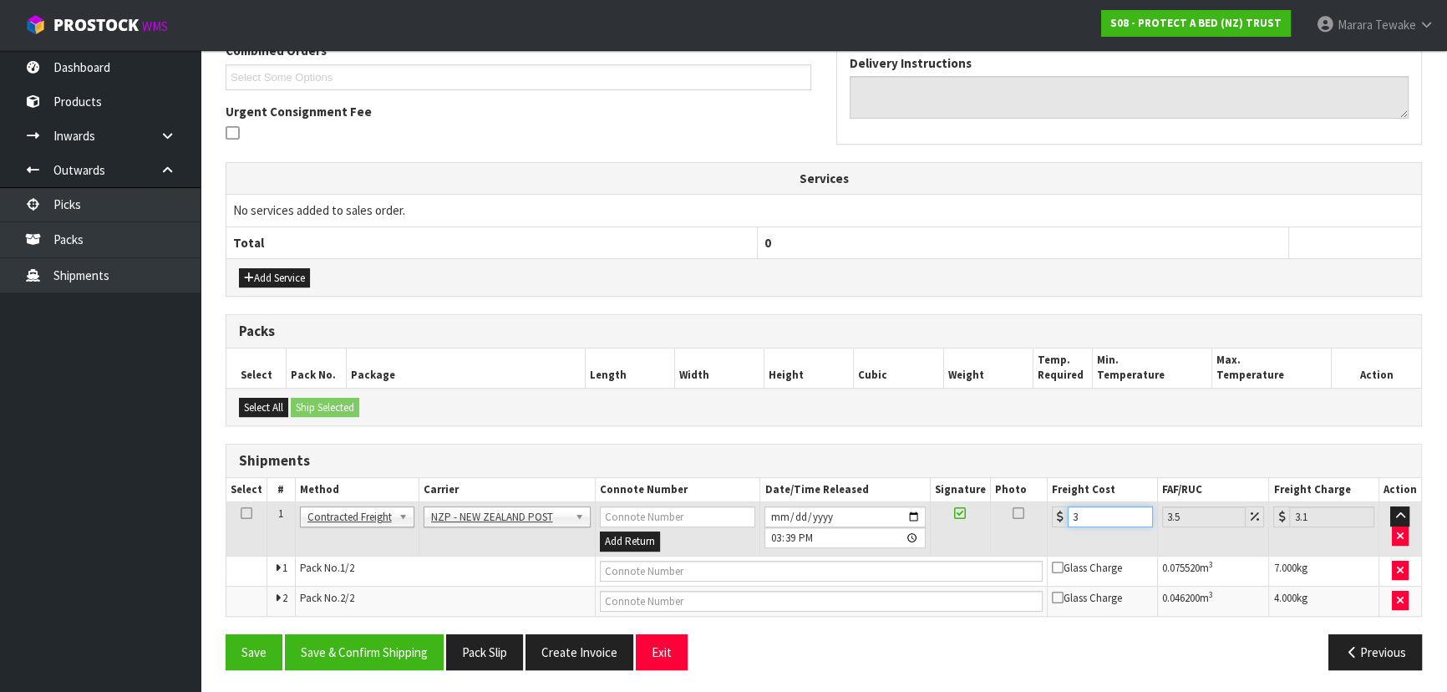
type input "34.15"
type input "33.2"
type input "34.36"
click at [407, 649] on button "Save & Confirm Shipping" at bounding box center [364, 652] width 159 height 36
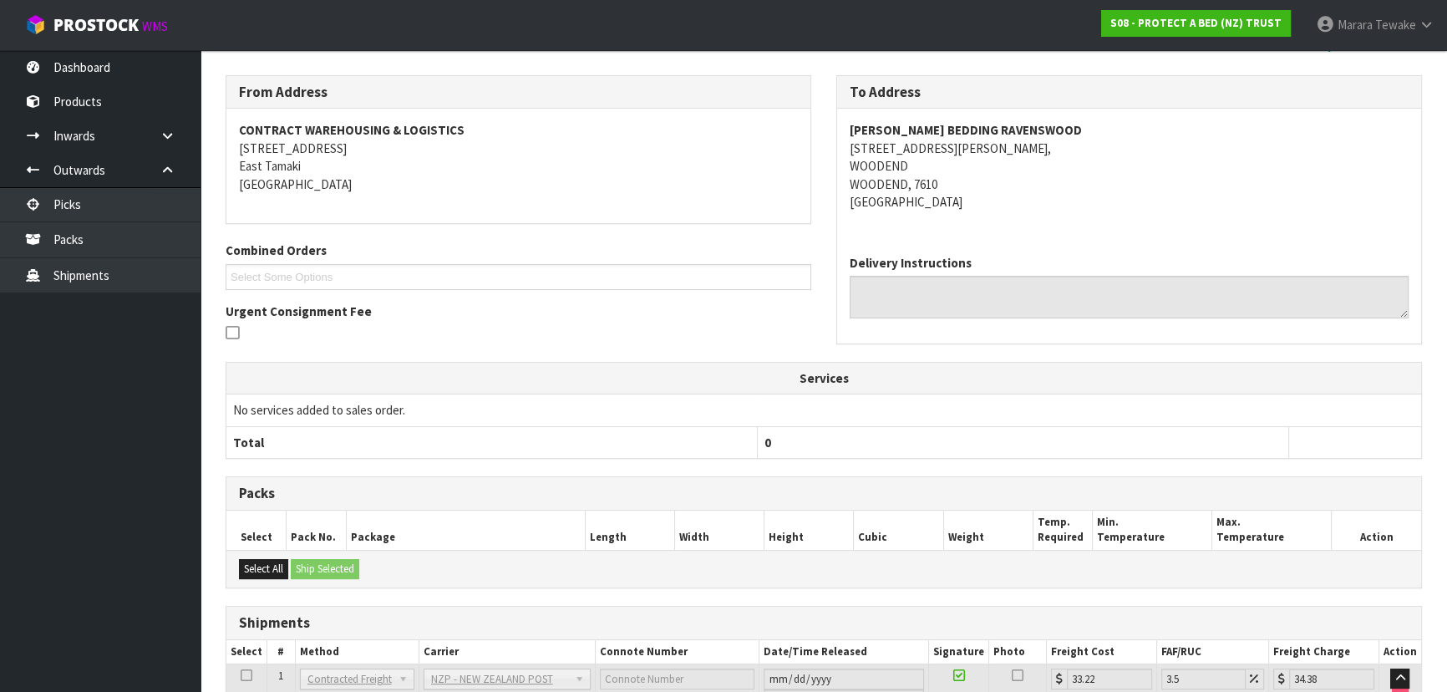
scroll to position [0, 0]
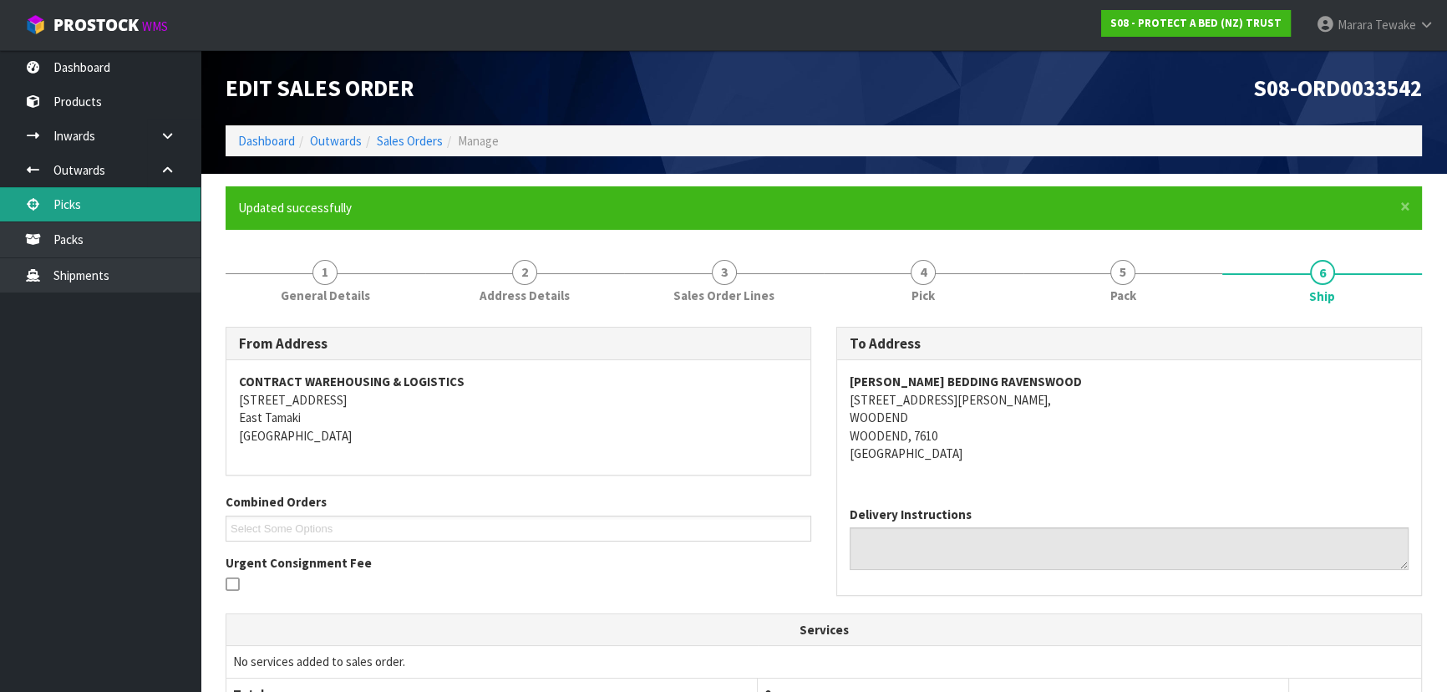
click at [109, 193] on link "Picks" at bounding box center [100, 204] width 200 height 34
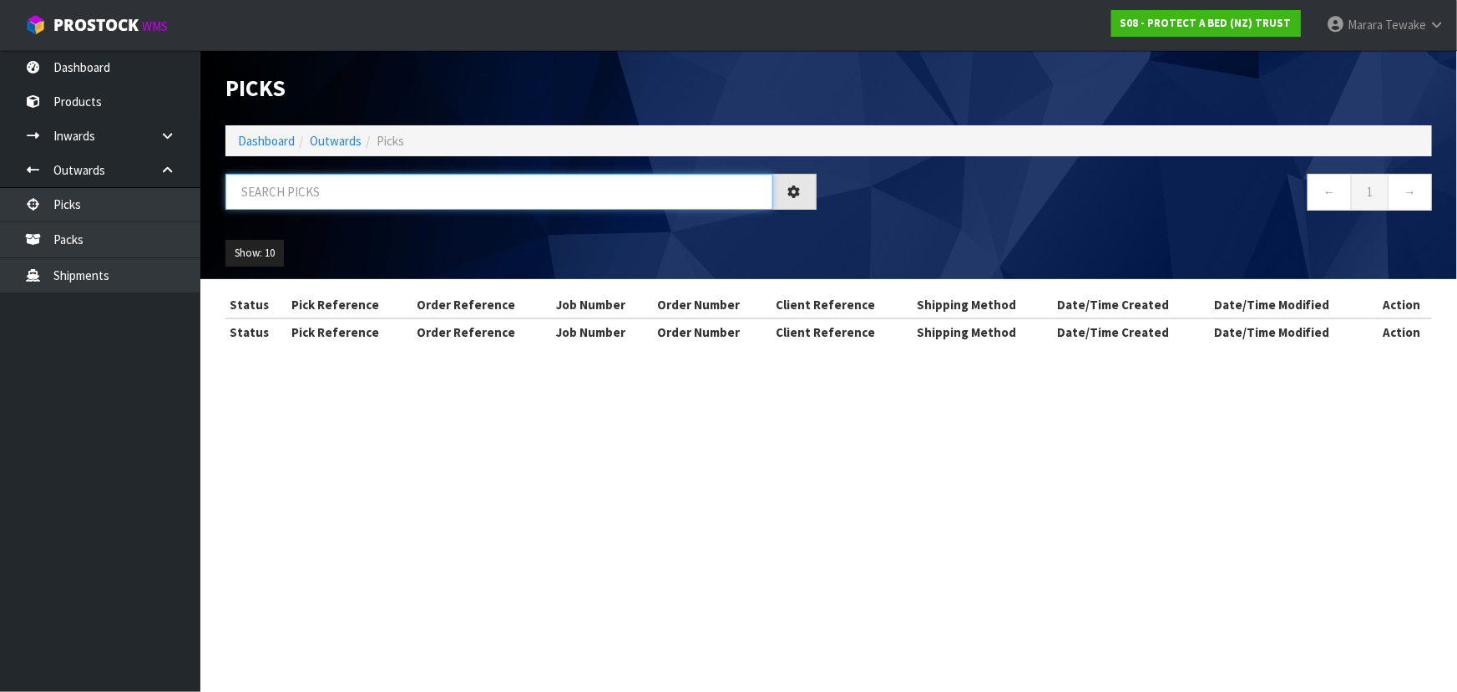
click at [301, 197] on input "text" at bounding box center [499, 192] width 548 height 36
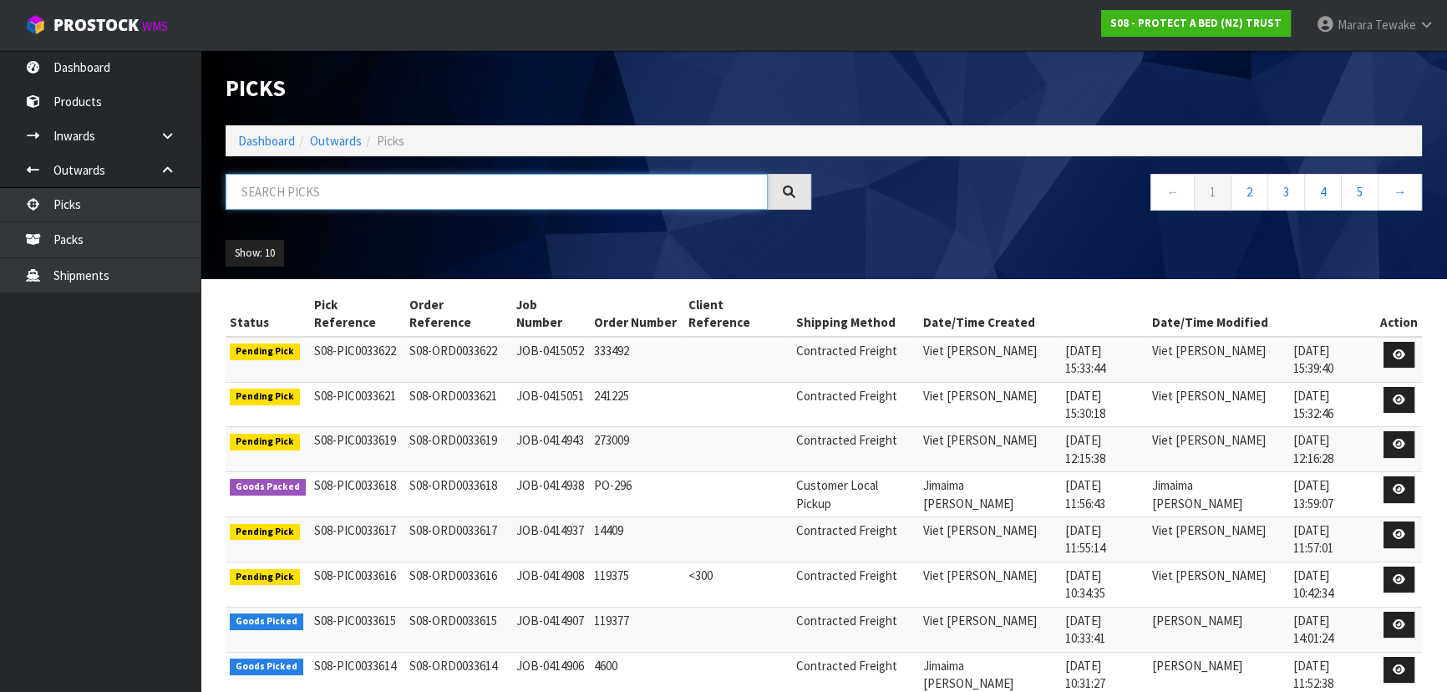
click at [374, 200] on input "text" at bounding box center [496, 192] width 542 height 36
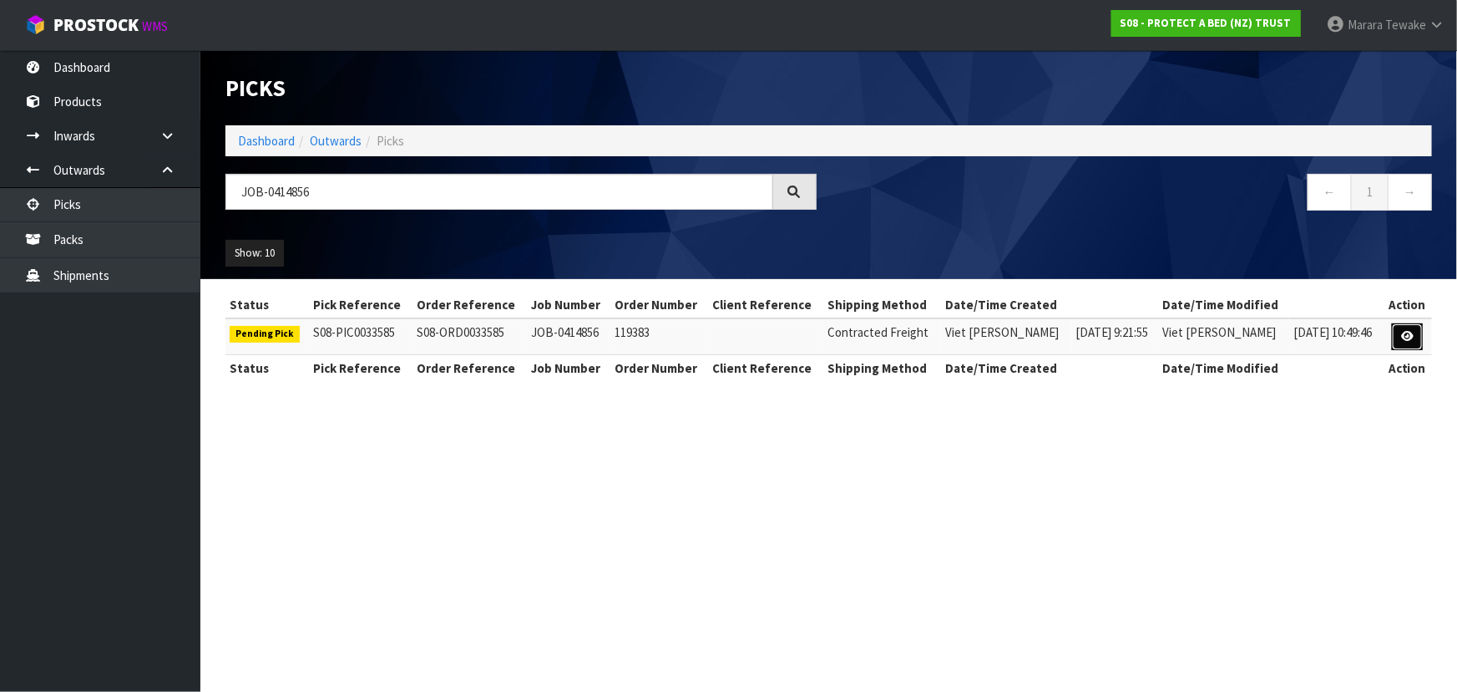
click at [1404, 348] on link at bounding box center [1407, 336] width 31 height 27
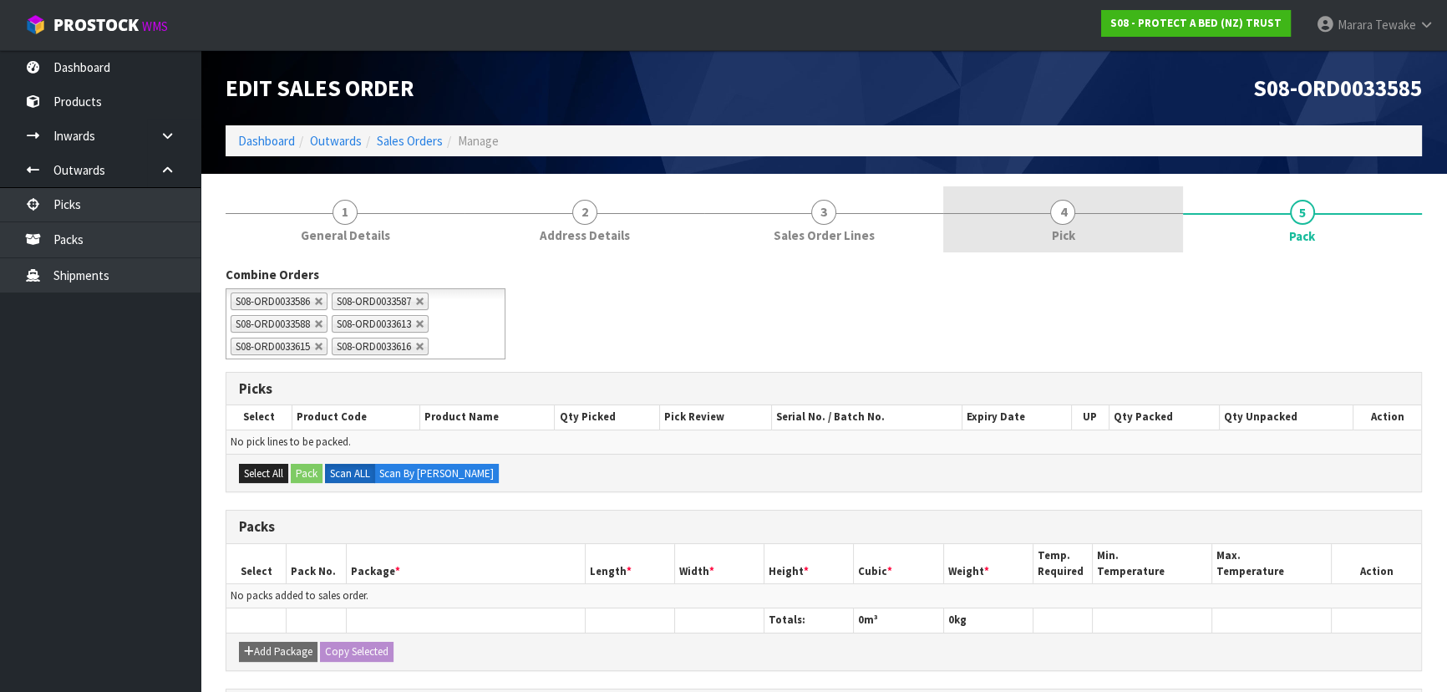
click at [1131, 217] on link "4 Pick" at bounding box center [1062, 219] width 239 height 66
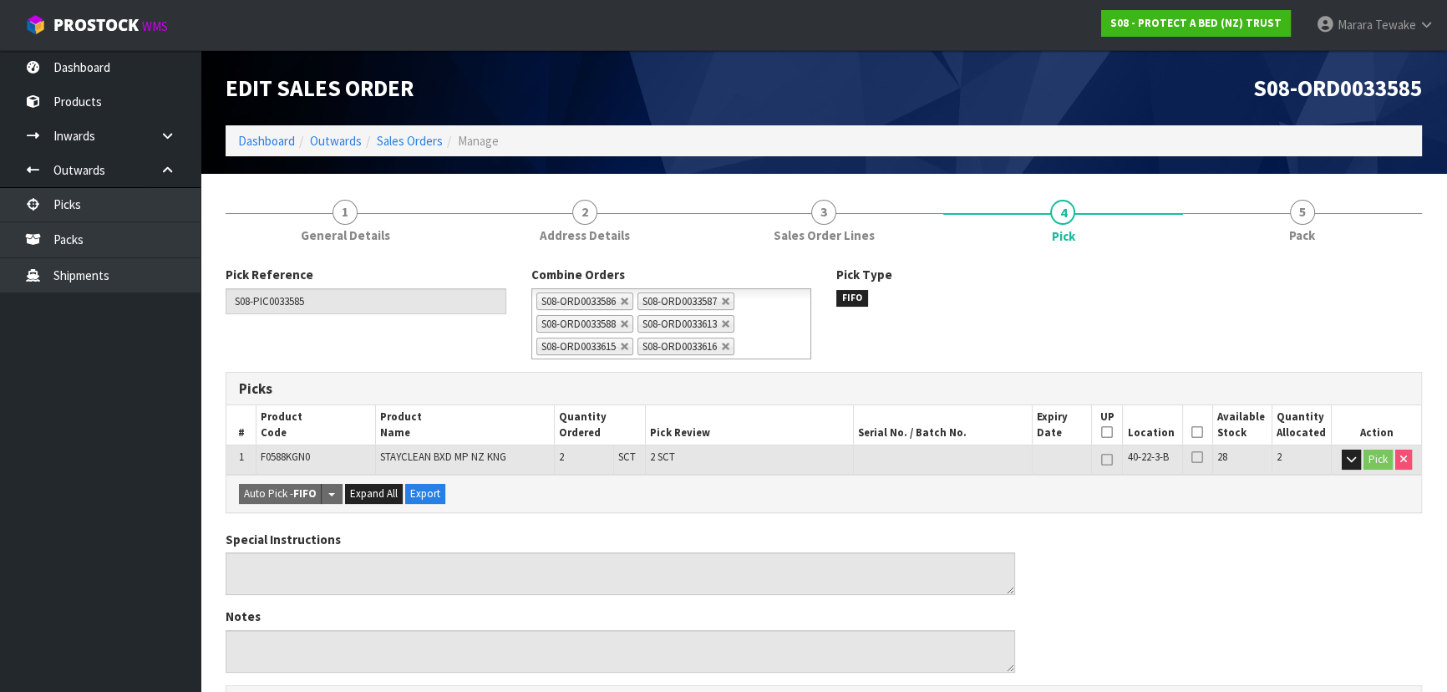
click at [1196, 432] on icon at bounding box center [1197, 432] width 12 height 1
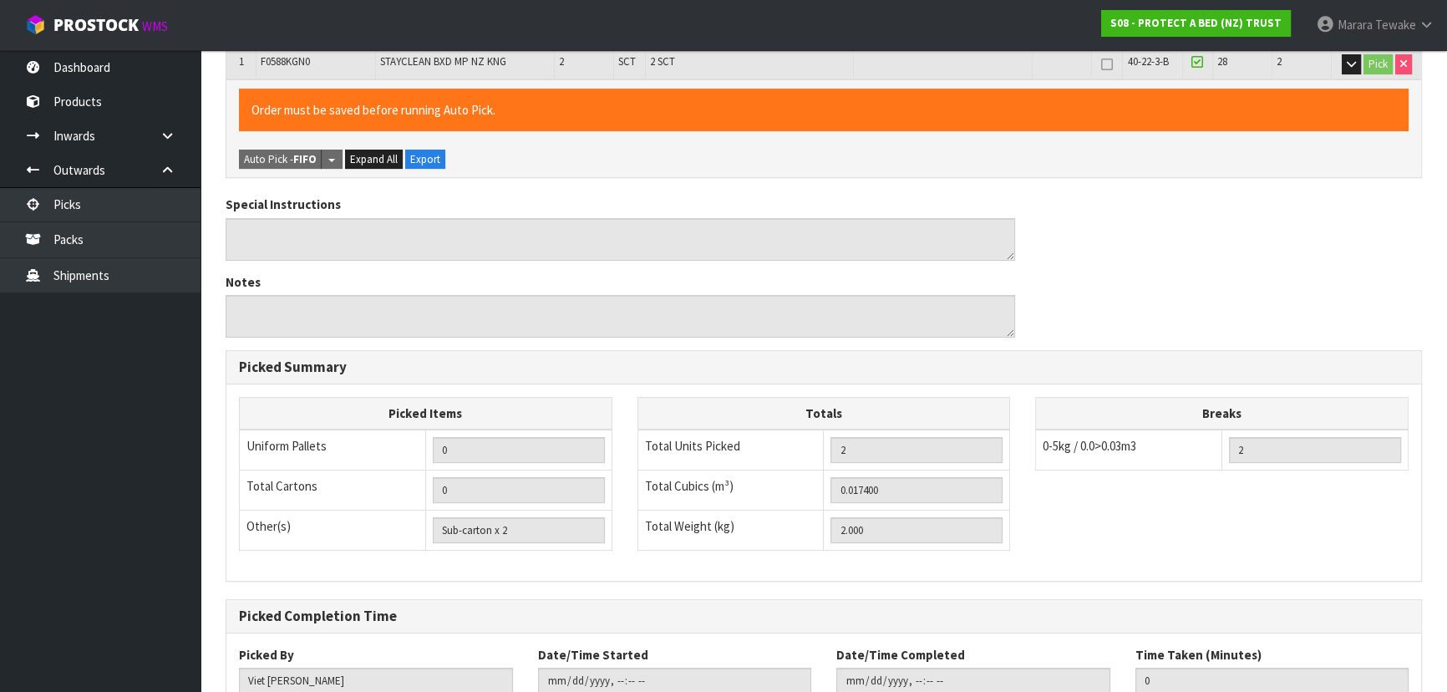
scroll to position [510, 0]
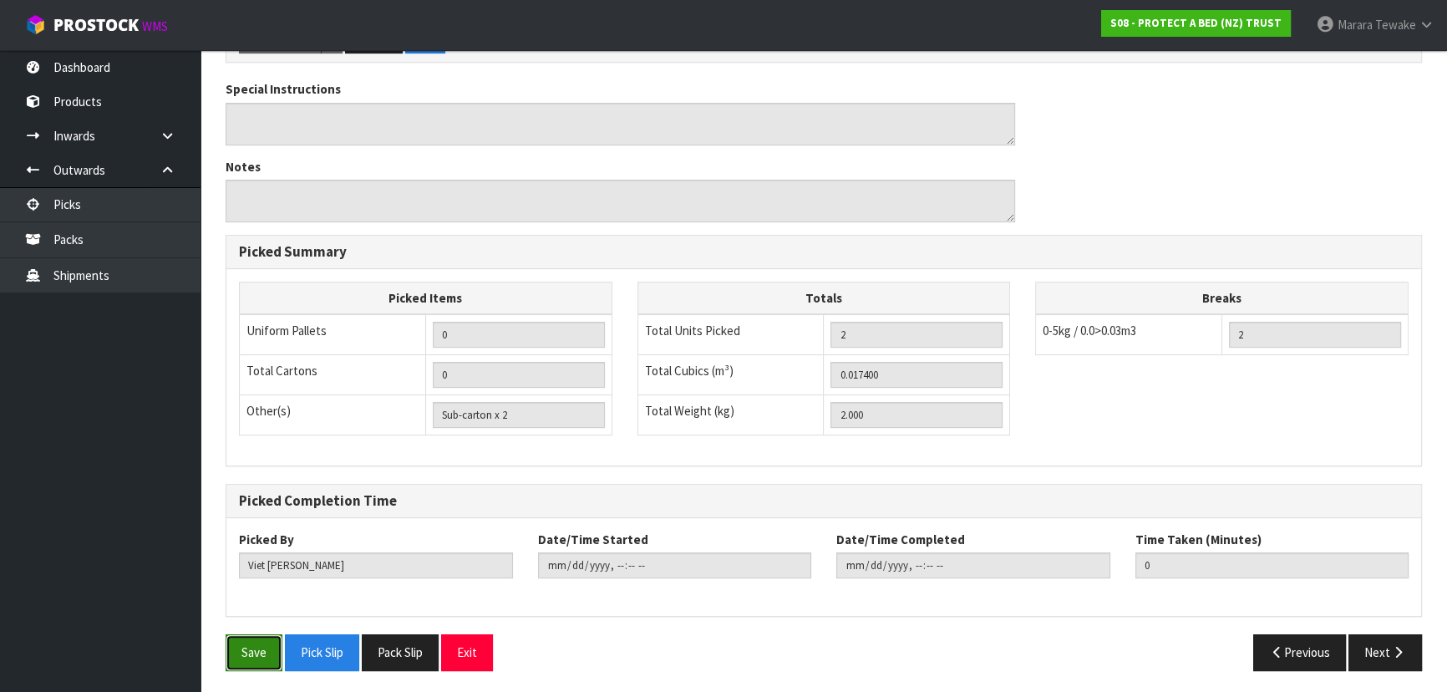
click at [266, 635] on button "Save" at bounding box center [253, 652] width 57 height 36
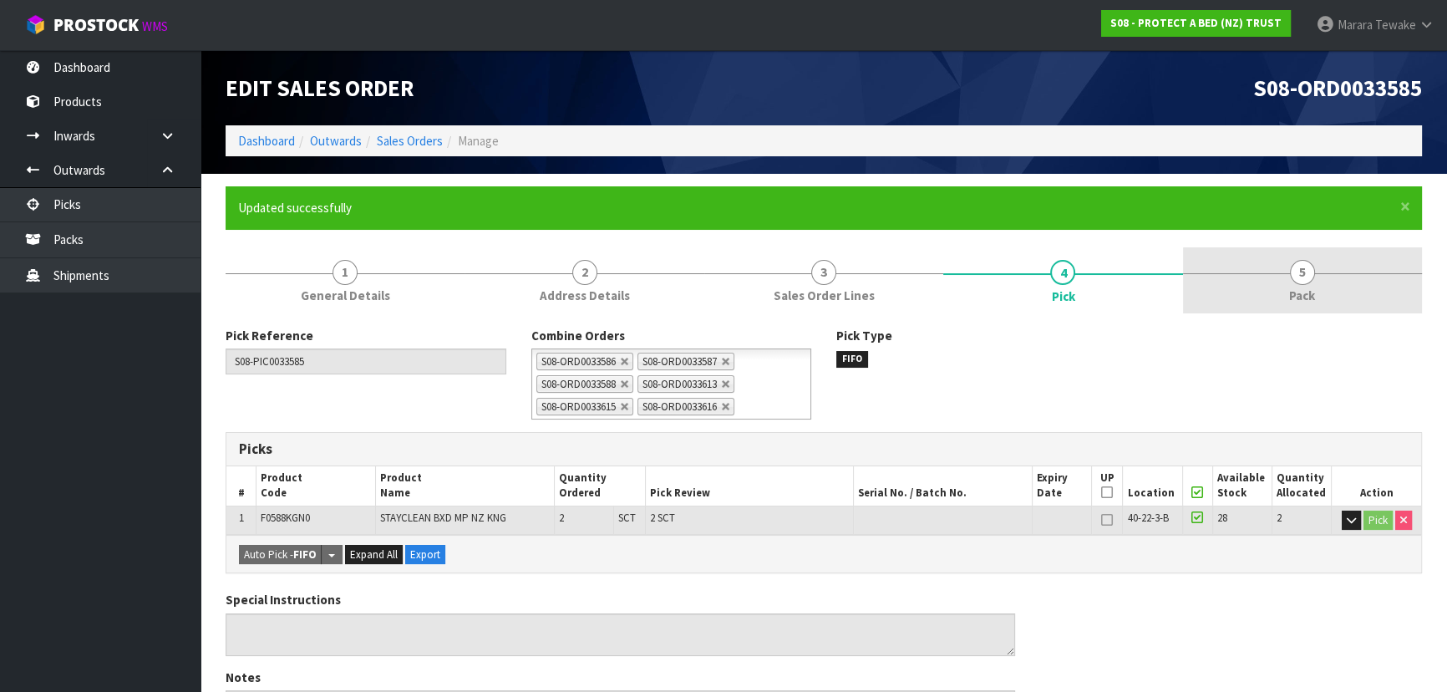
click at [1277, 275] on link "5 Pack" at bounding box center [1302, 280] width 239 height 66
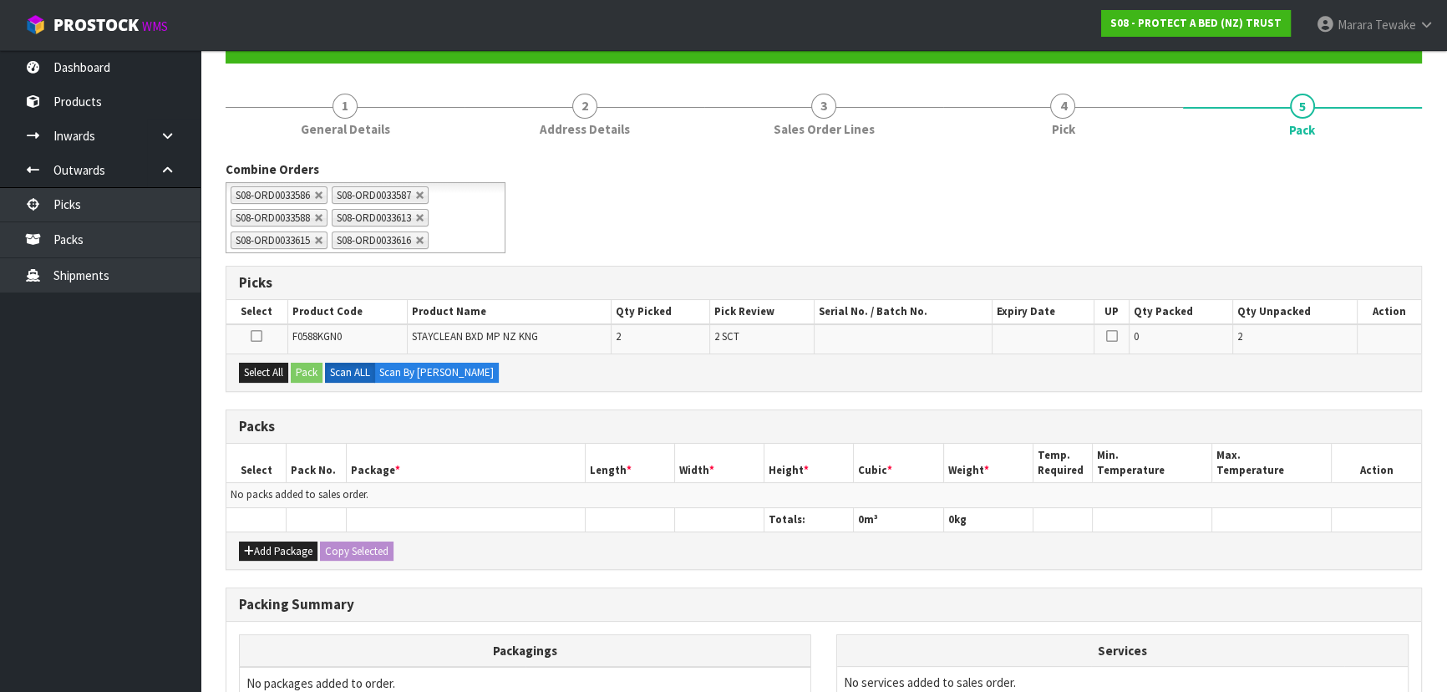
scroll to position [303, 0]
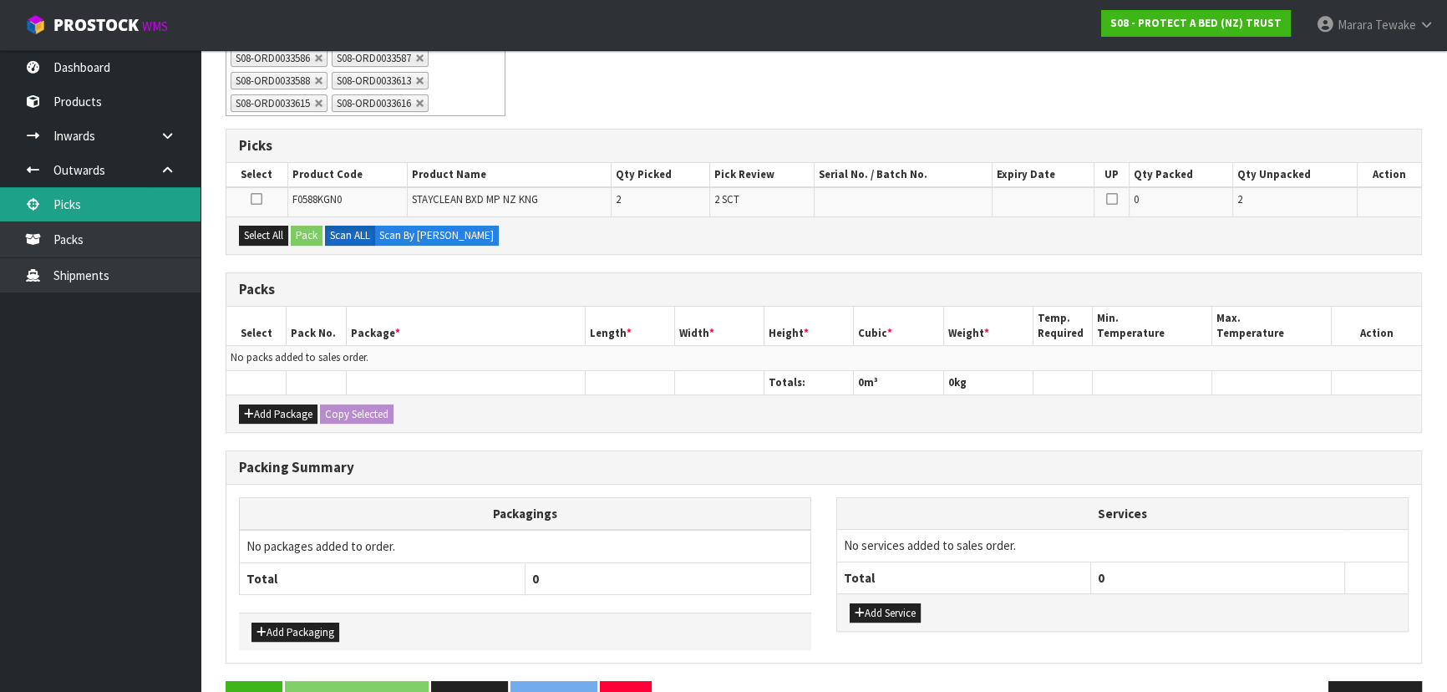
click at [124, 199] on link "Picks" at bounding box center [100, 204] width 200 height 34
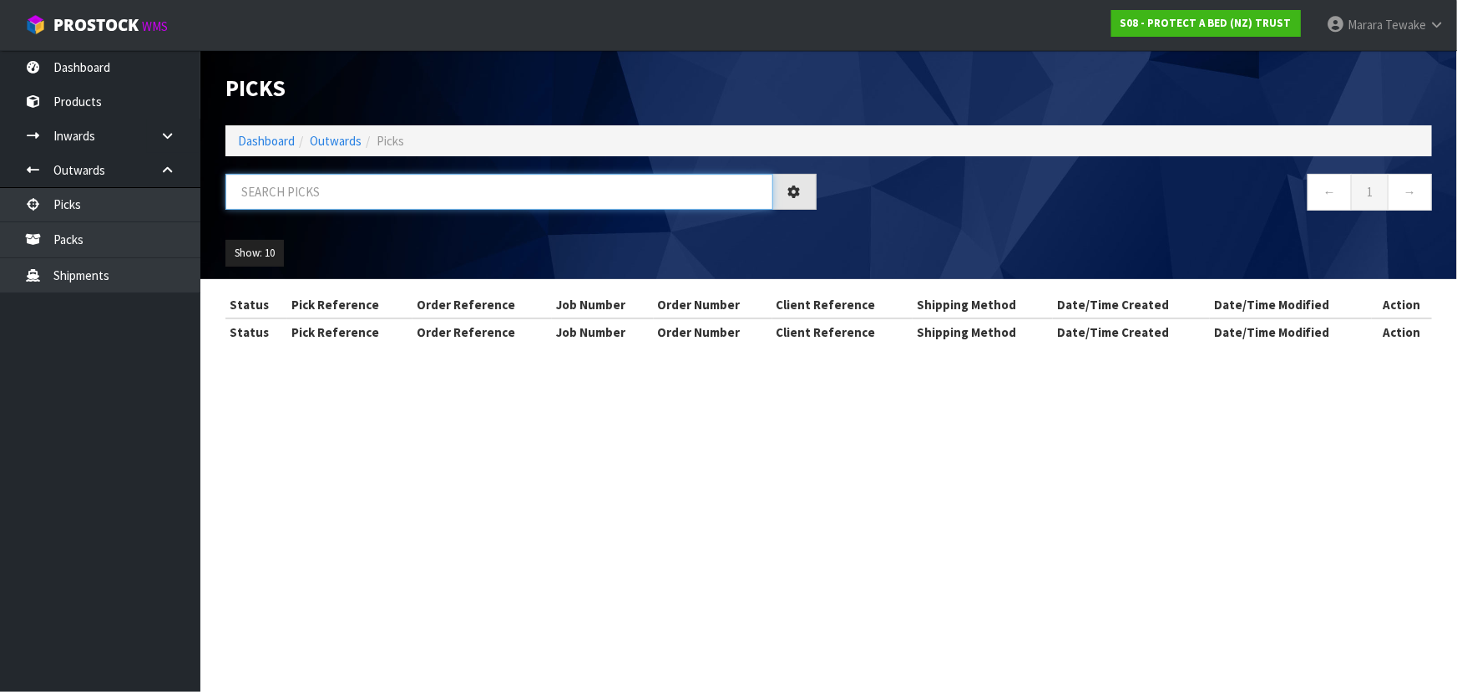
click at [281, 197] on input "text" at bounding box center [499, 192] width 548 height 36
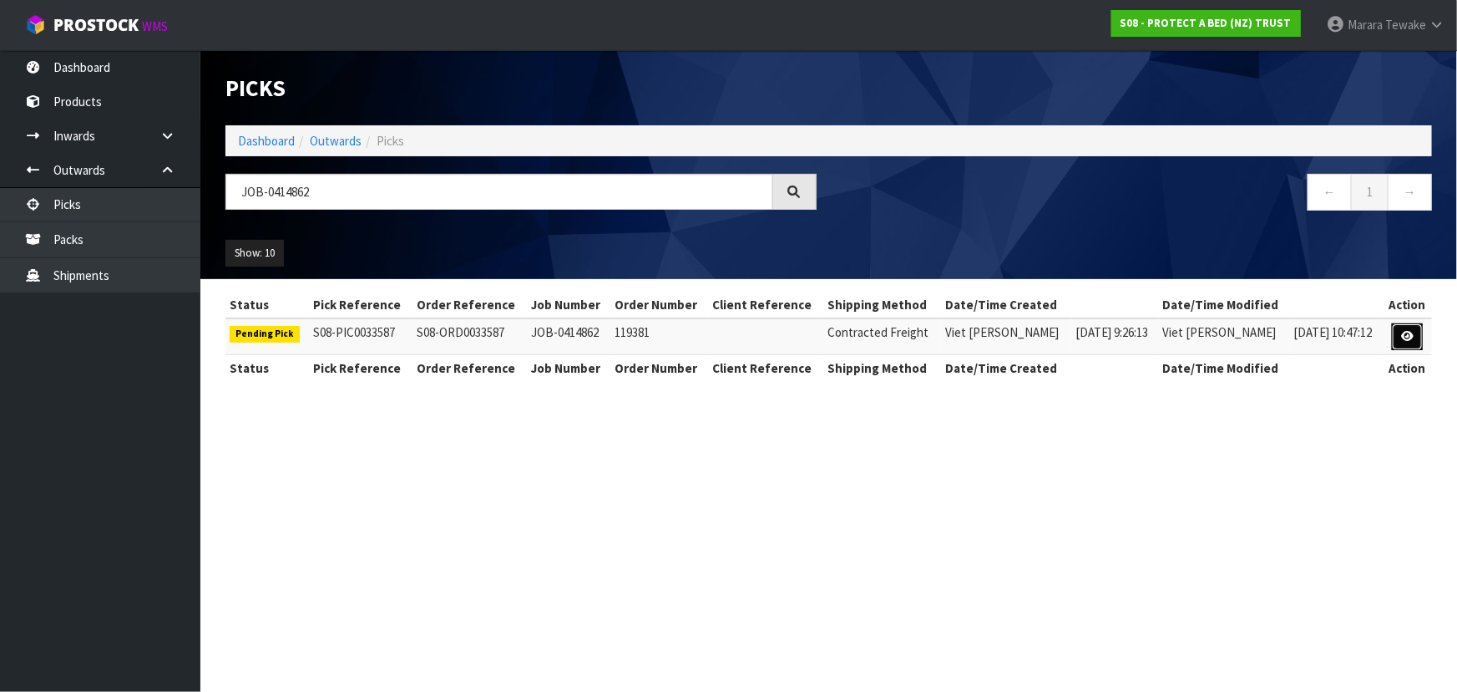
click at [1411, 331] on icon at bounding box center [1407, 336] width 13 height 11
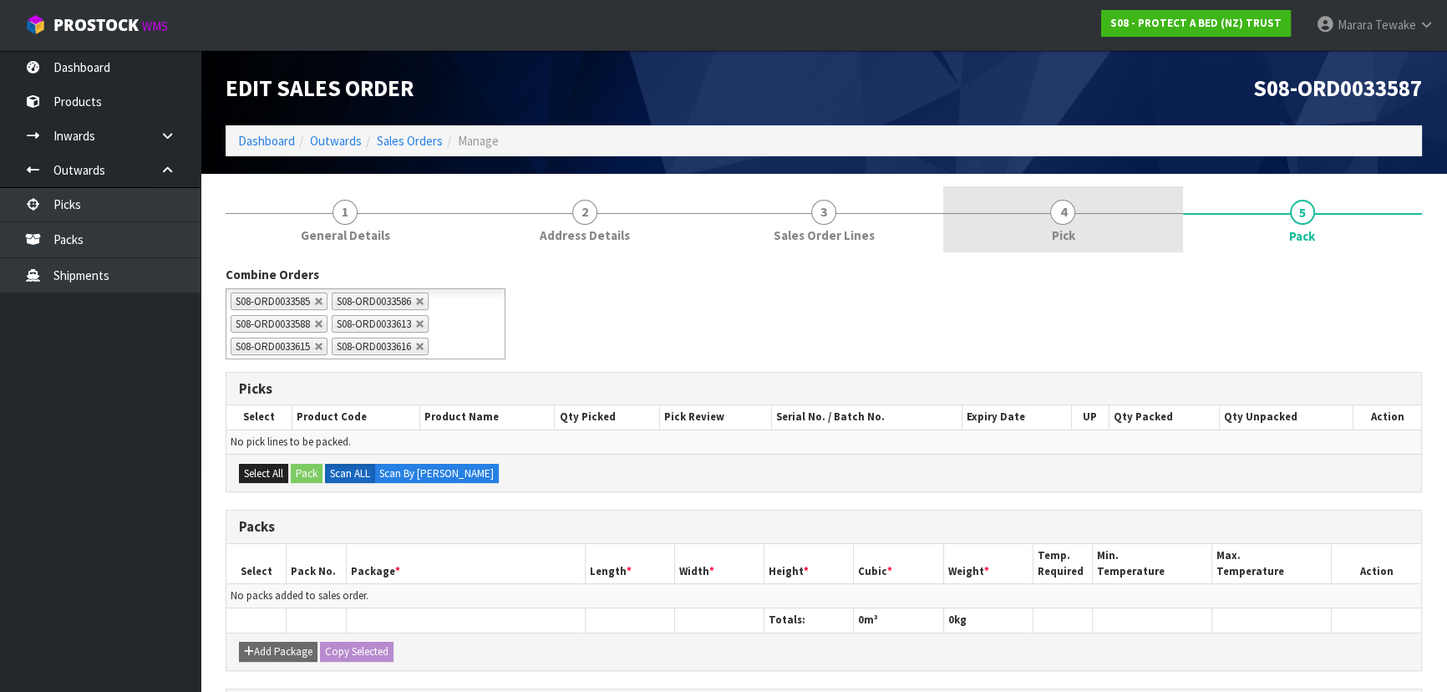
click at [1132, 220] on link "4 Pick" at bounding box center [1062, 219] width 239 height 66
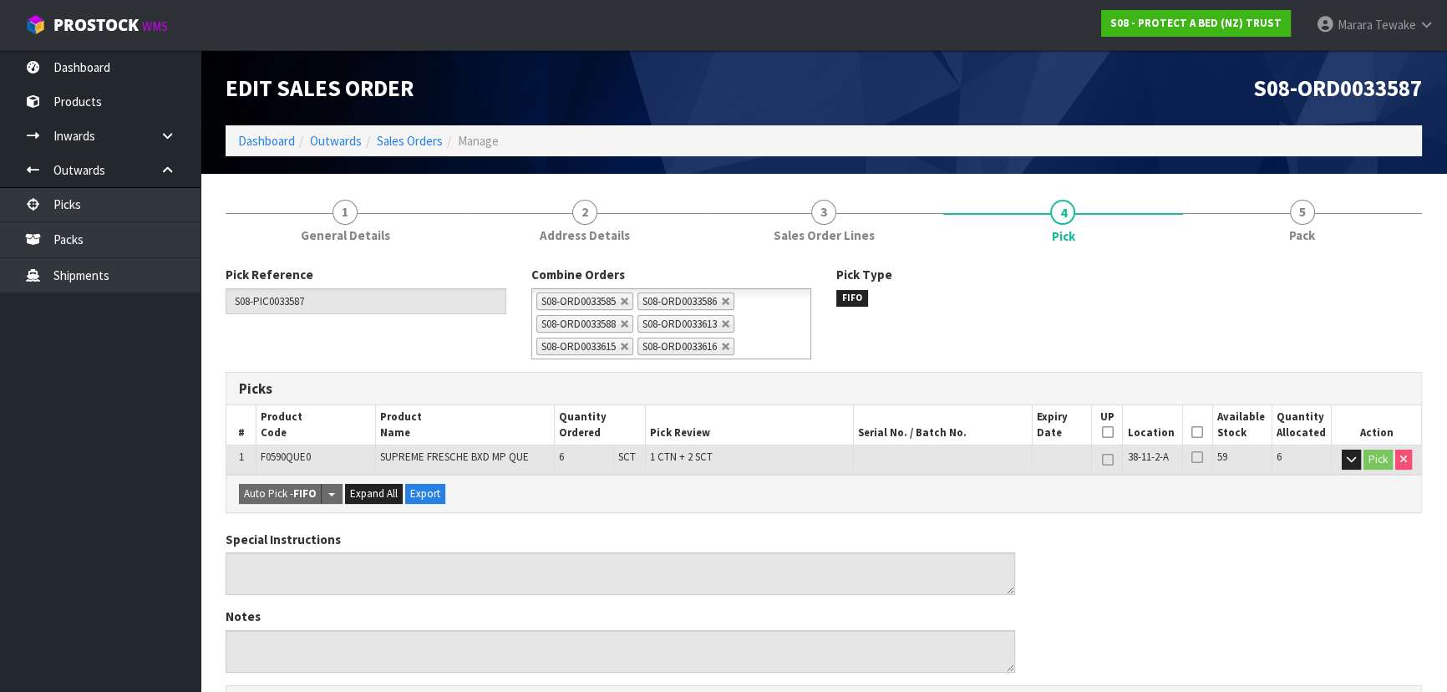
click at [1198, 432] on icon at bounding box center [1197, 432] width 12 height 1
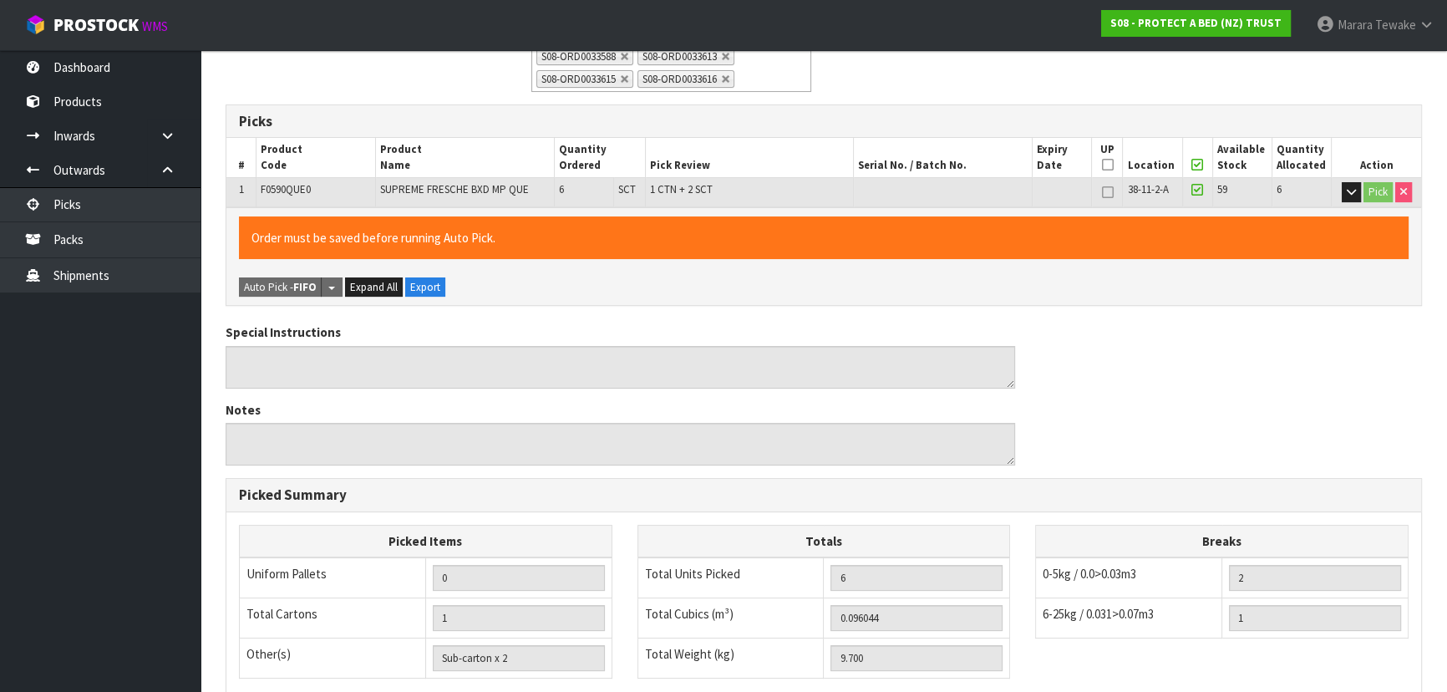
scroll to position [510, 0]
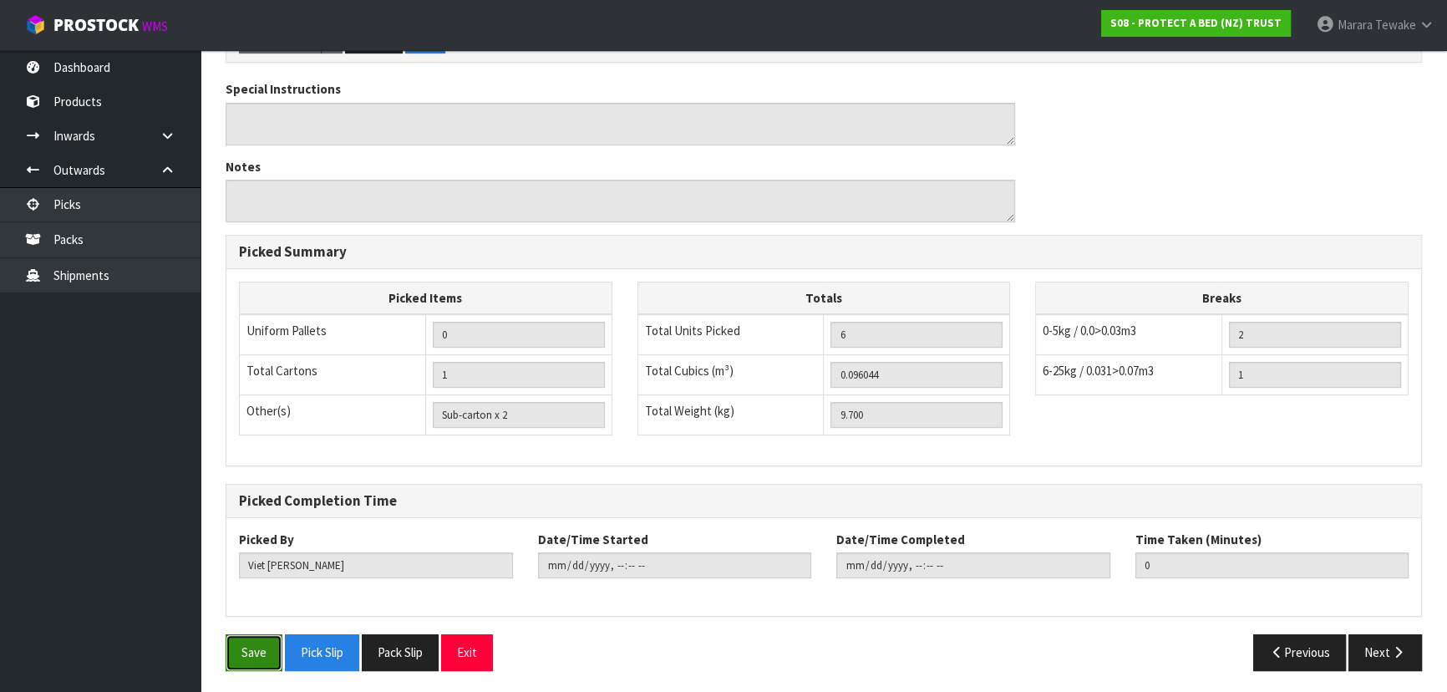
click at [261, 635] on button "Save" at bounding box center [253, 652] width 57 height 36
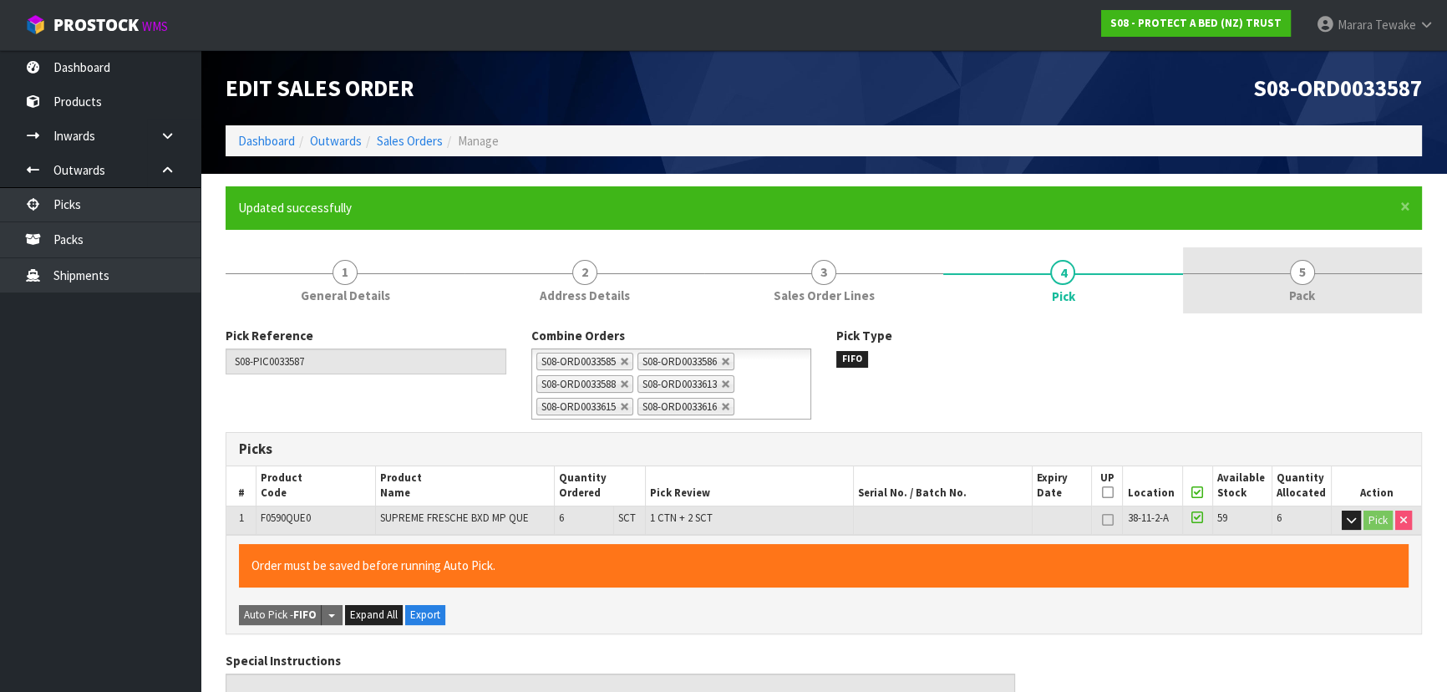
click at [1285, 282] on link "5 Pack" at bounding box center [1302, 280] width 239 height 66
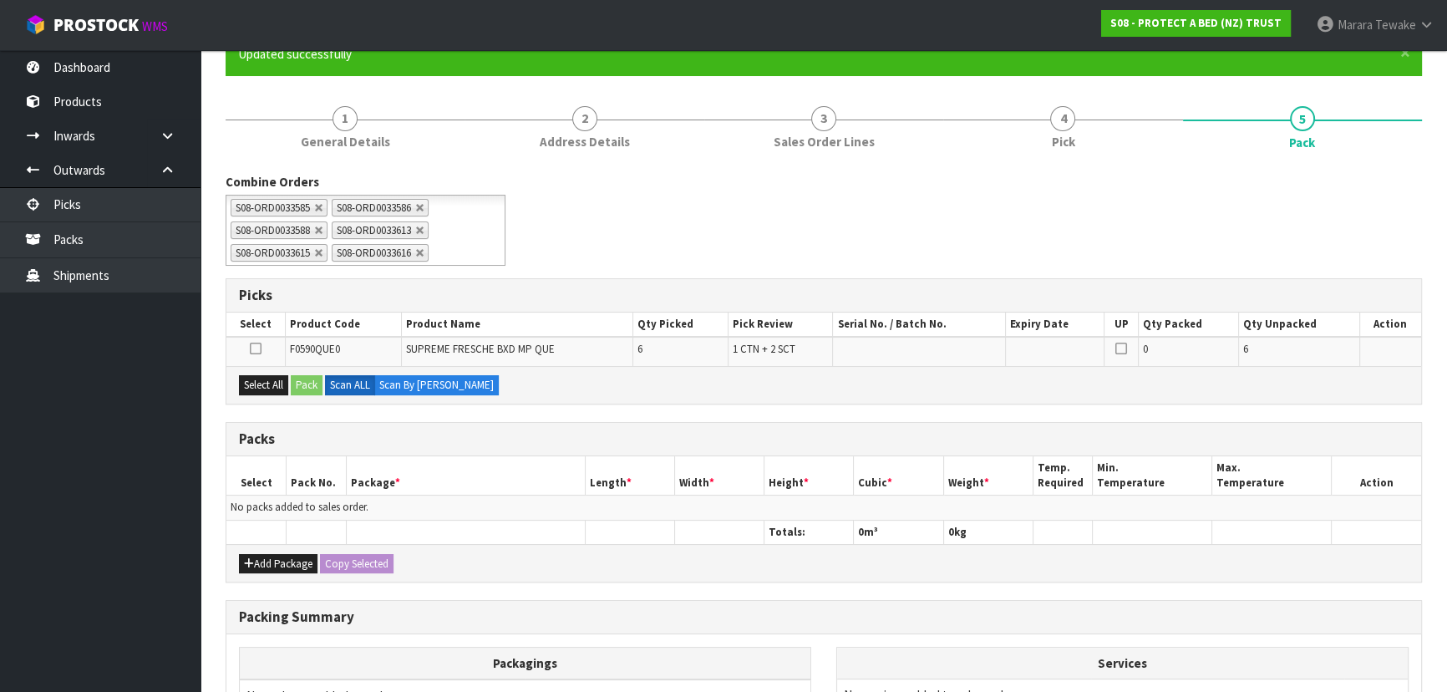
scroll to position [350, 0]
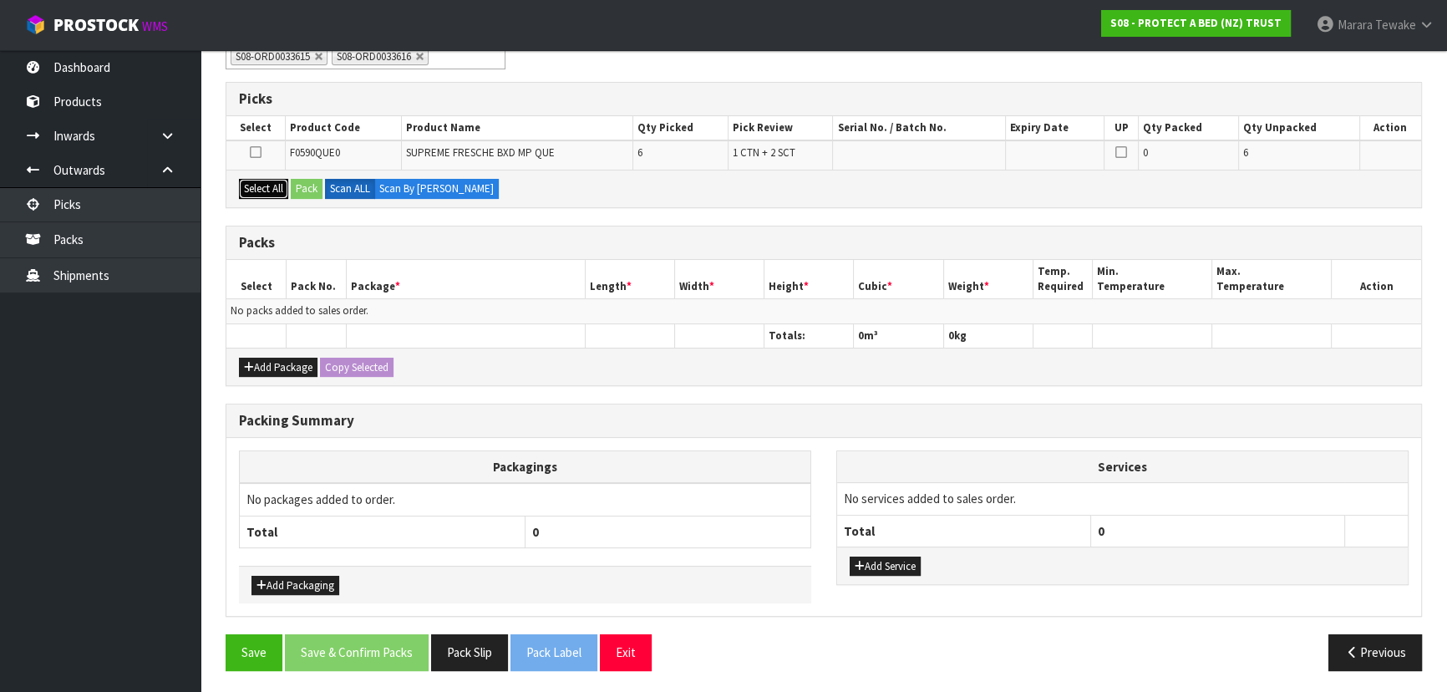
drag, startPoint x: 260, startPoint y: 186, endPoint x: 292, endPoint y: 188, distance: 32.6
click at [261, 188] on button "Select All" at bounding box center [263, 189] width 49 height 20
click at [317, 183] on button "Pack" at bounding box center [307, 189] width 32 height 20
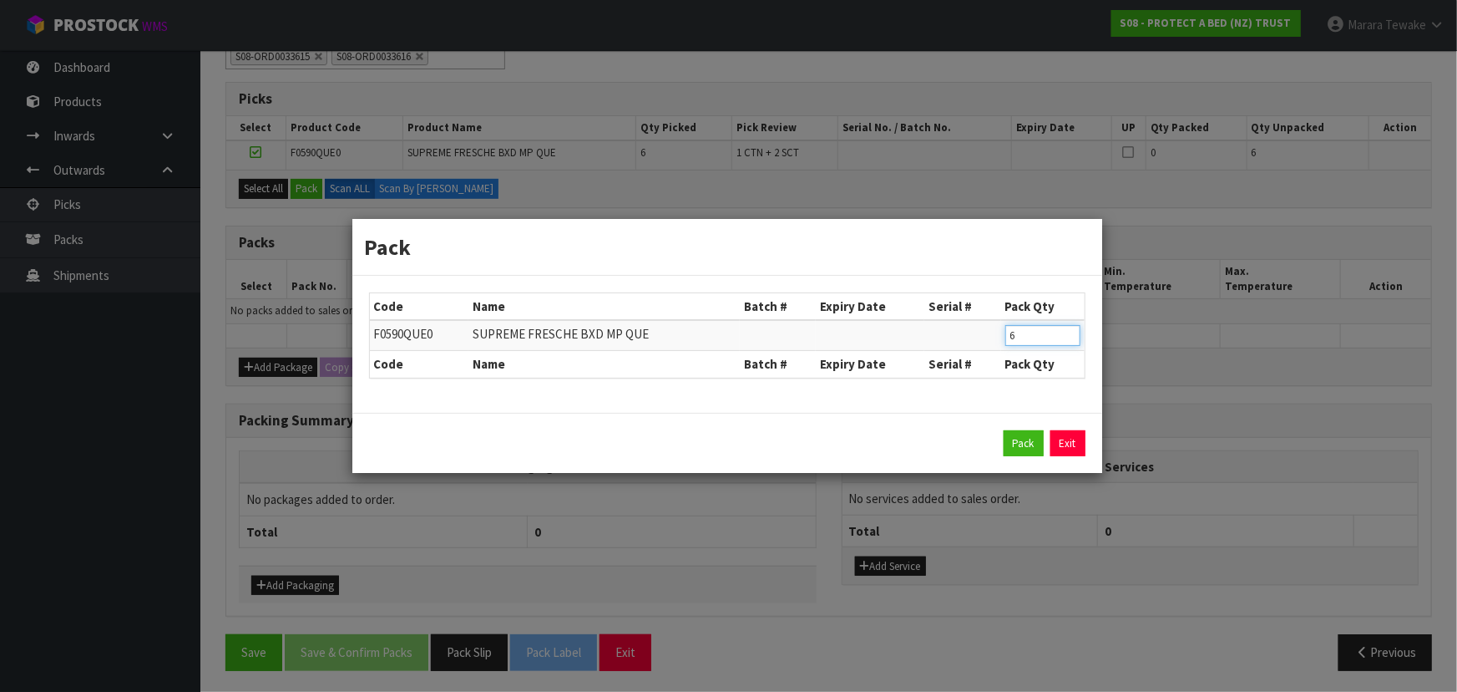
drag, startPoint x: 991, startPoint y: 319, endPoint x: 943, endPoint y: 258, distance: 77.9
click at [958, 291] on div "Code Name Batch # Expiry Date Serial # Pack Qty F0590QUE0 SUPREME FRESCHE BXD M…" at bounding box center [727, 344] width 750 height 137
click button "Pack" at bounding box center [1024, 443] width 40 height 27
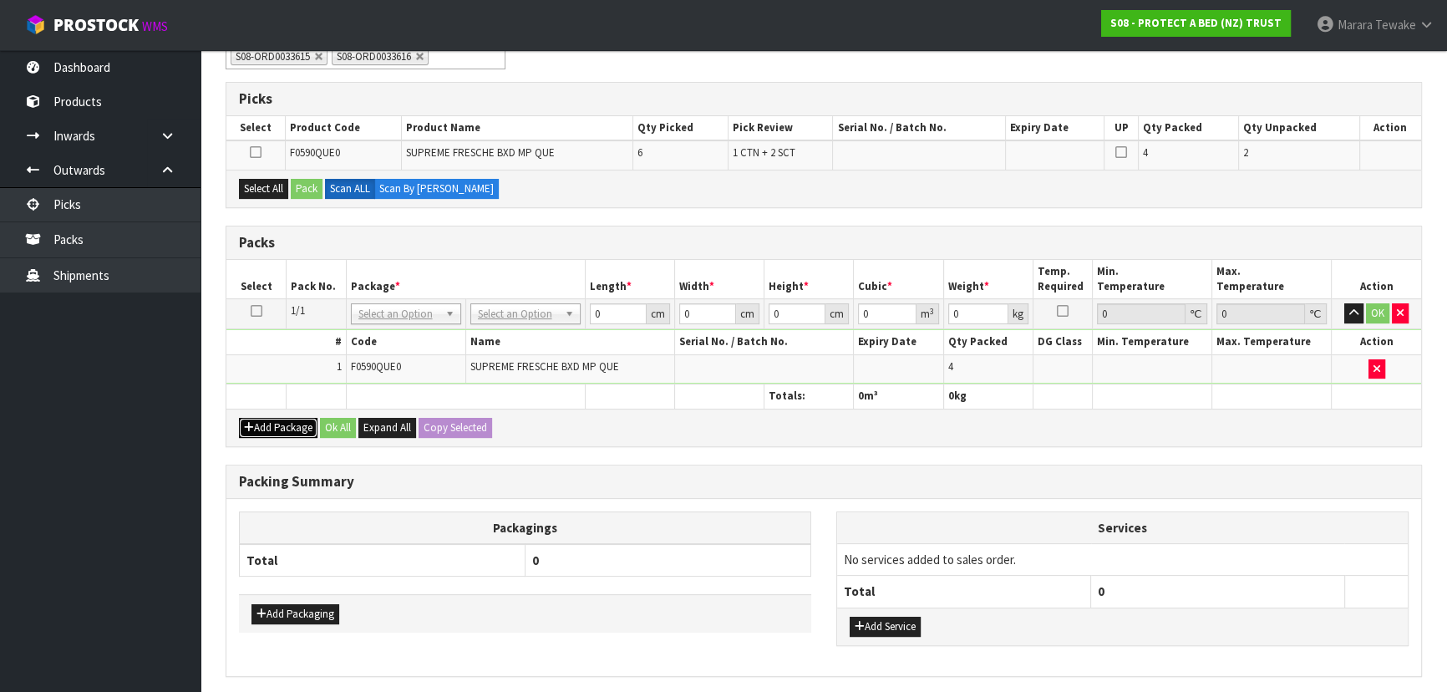
click at [293, 425] on button "Add Package" at bounding box center [278, 428] width 79 height 20
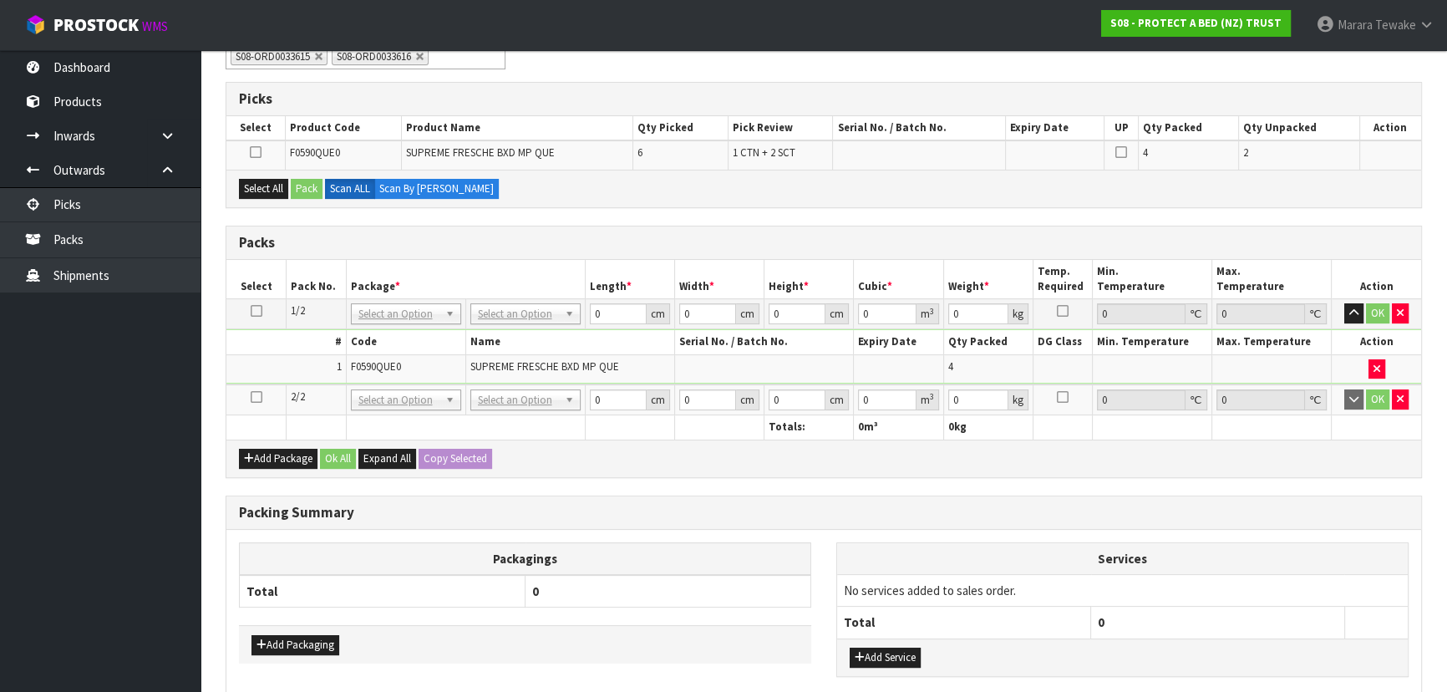
click at [260, 397] on icon at bounding box center [257, 397] width 12 height 1
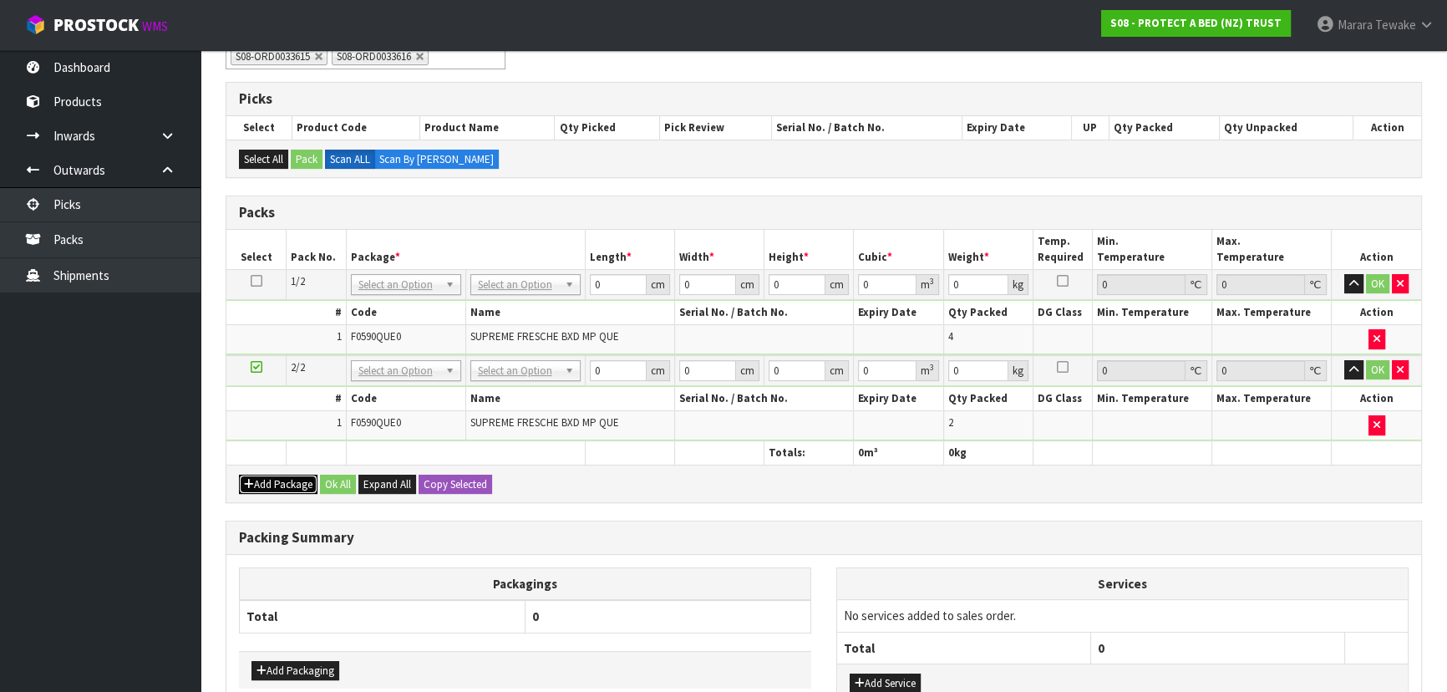
click at [261, 484] on button "Add Package" at bounding box center [278, 484] width 79 height 20
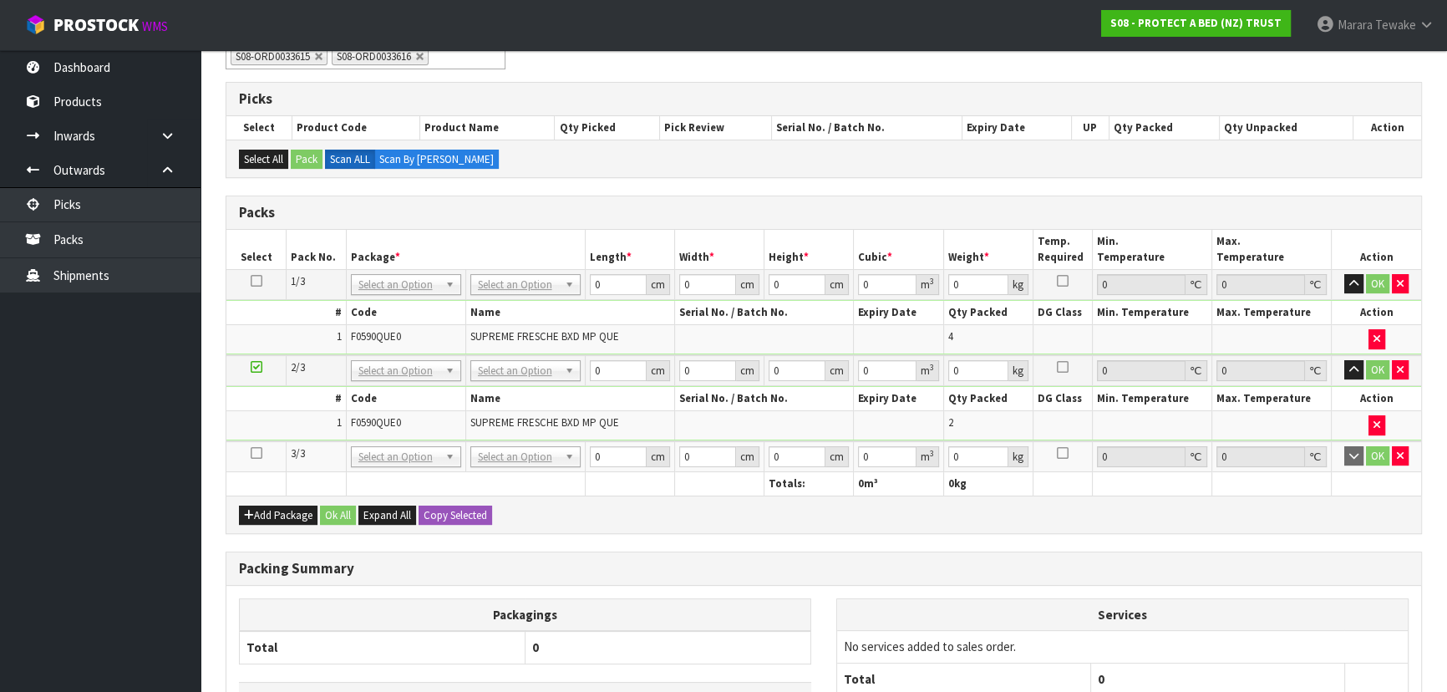
click at [254, 453] on icon at bounding box center [257, 453] width 12 height 1
click at [296, 519] on button "Add Package" at bounding box center [278, 515] width 79 height 20
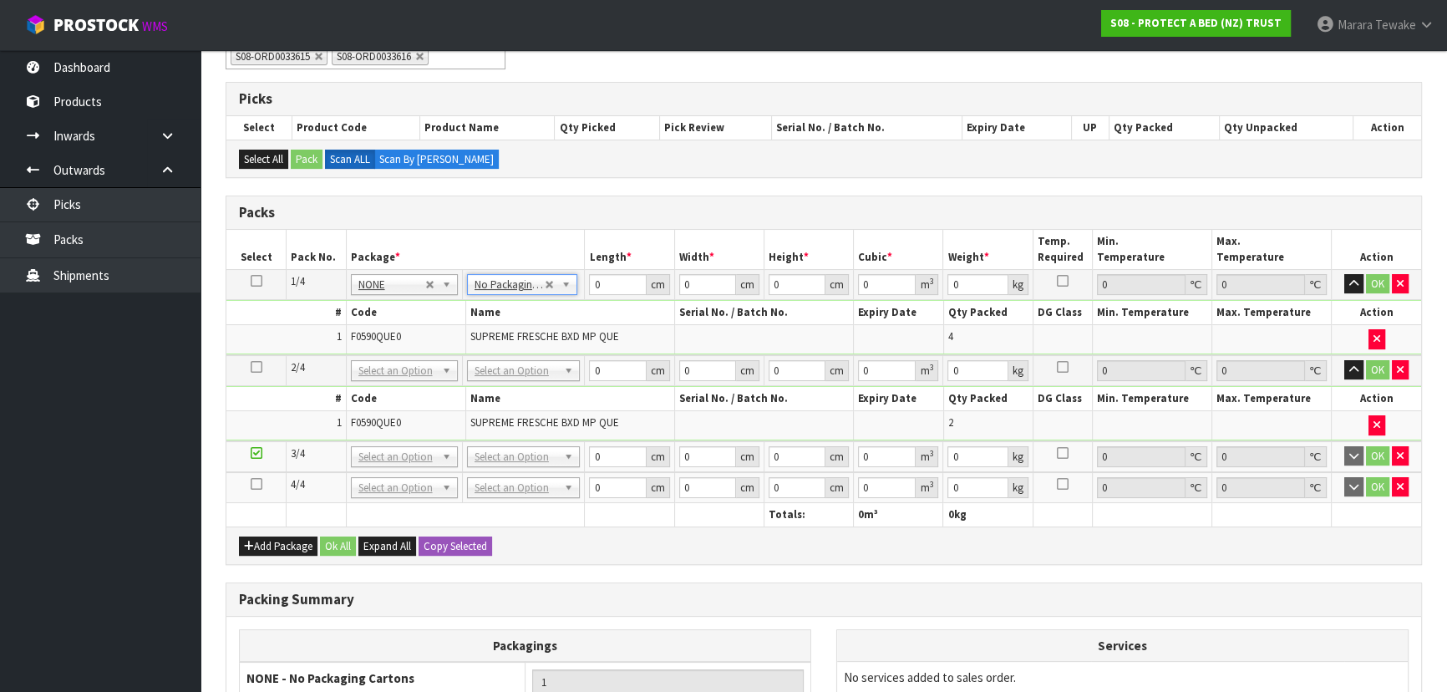
click at [256, 281] on icon at bounding box center [257, 281] width 12 height 1
click at [474, 541] on button "Copy Selected" at bounding box center [454, 546] width 73 height 20
click at [474, 541] on button "Confirm Copy Selected" at bounding box center [473, 546] width 110 height 20
drag, startPoint x: 610, startPoint y: 286, endPoint x: 578, endPoint y: 271, distance: 34.8
click at [586, 277] on td "0 cm" at bounding box center [629, 284] width 89 height 30
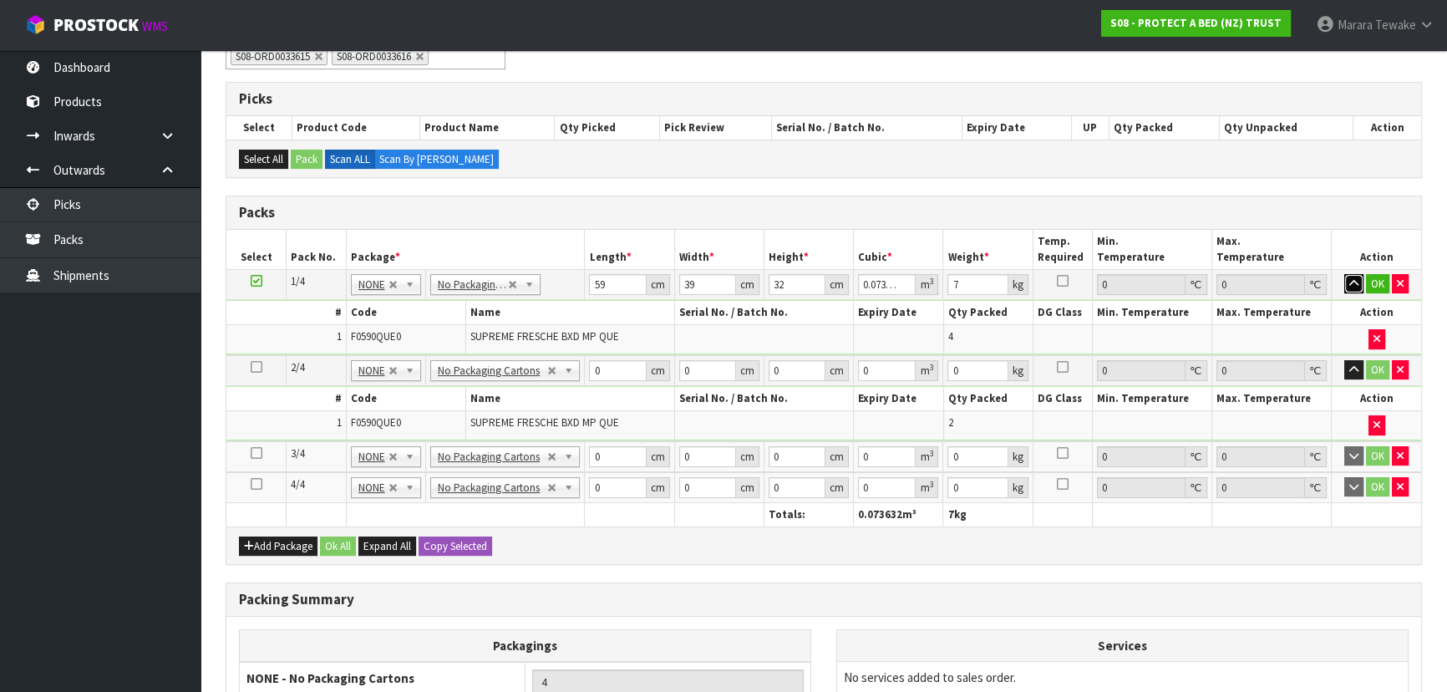
click at [1344, 274] on button "button" at bounding box center [1353, 284] width 19 height 20
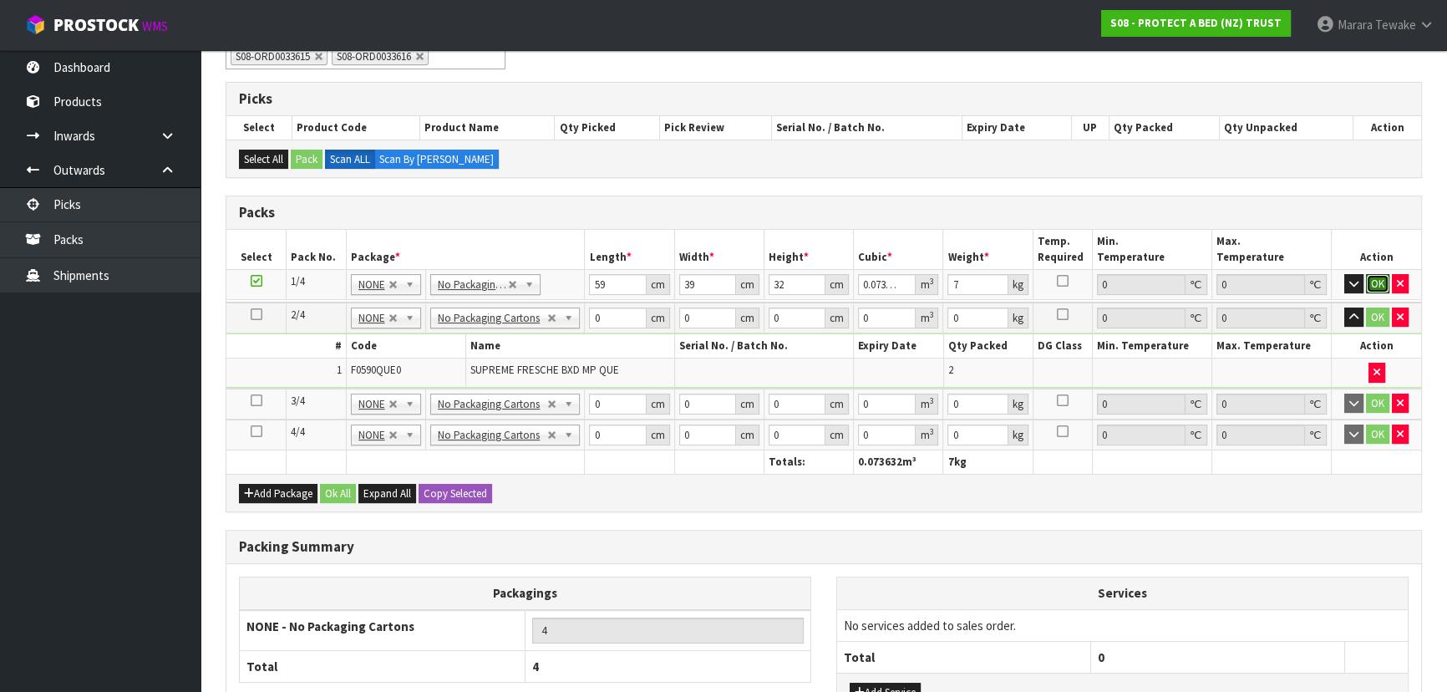
click button "OK" at bounding box center [1376, 284] width 23 height 20
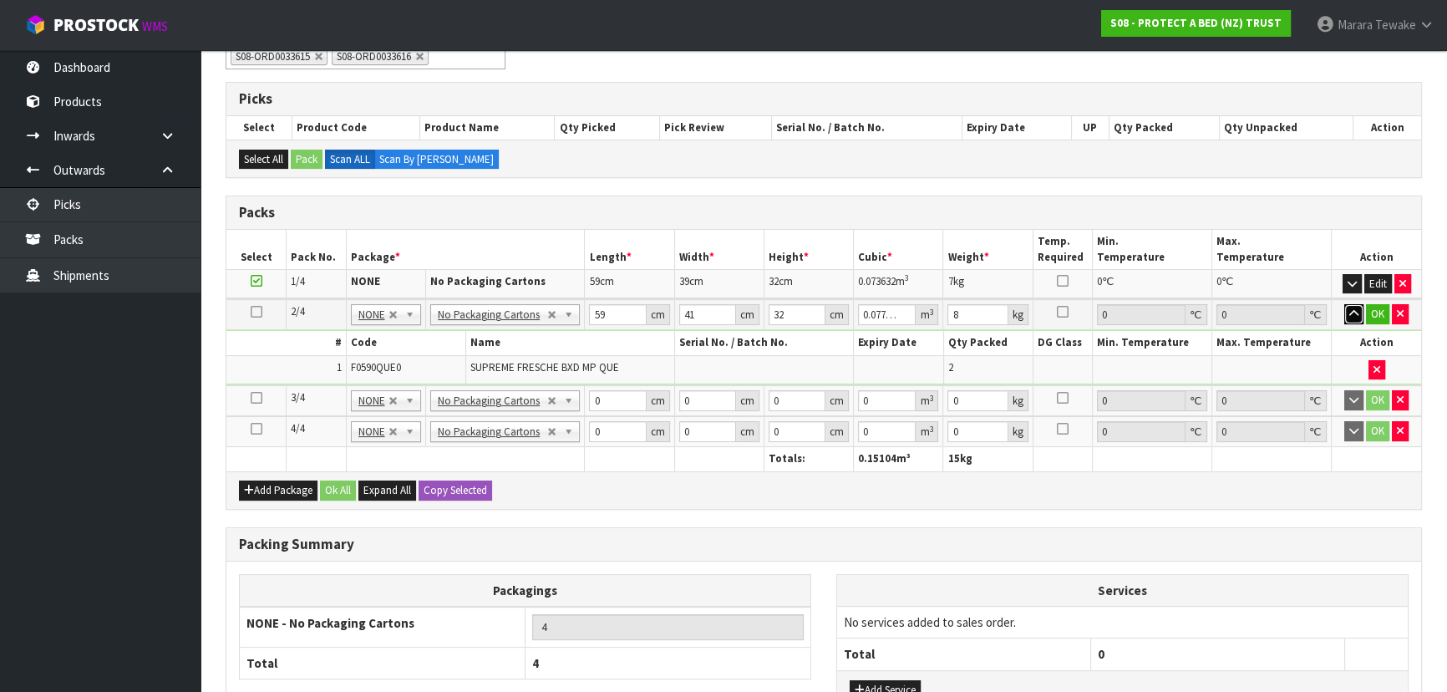
click at [1344, 304] on button "button" at bounding box center [1353, 314] width 19 height 20
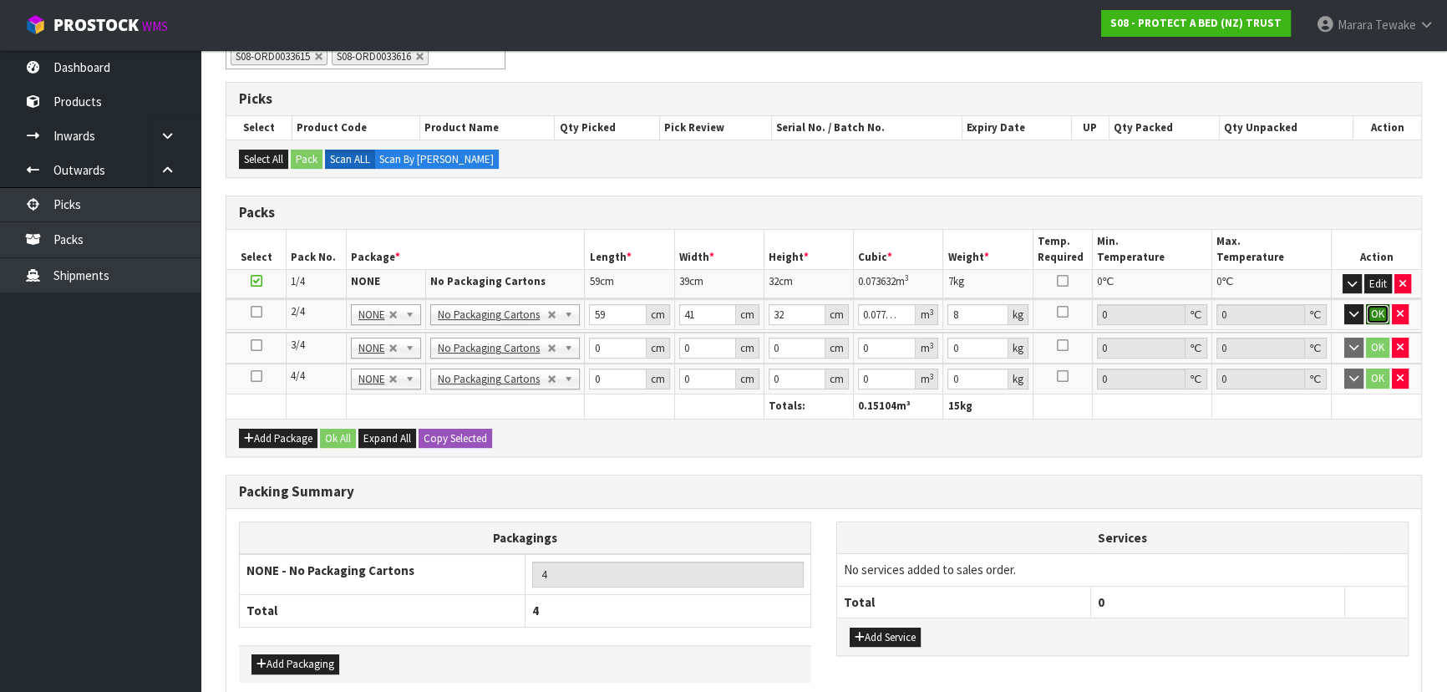
click button "OK" at bounding box center [1376, 314] width 23 height 20
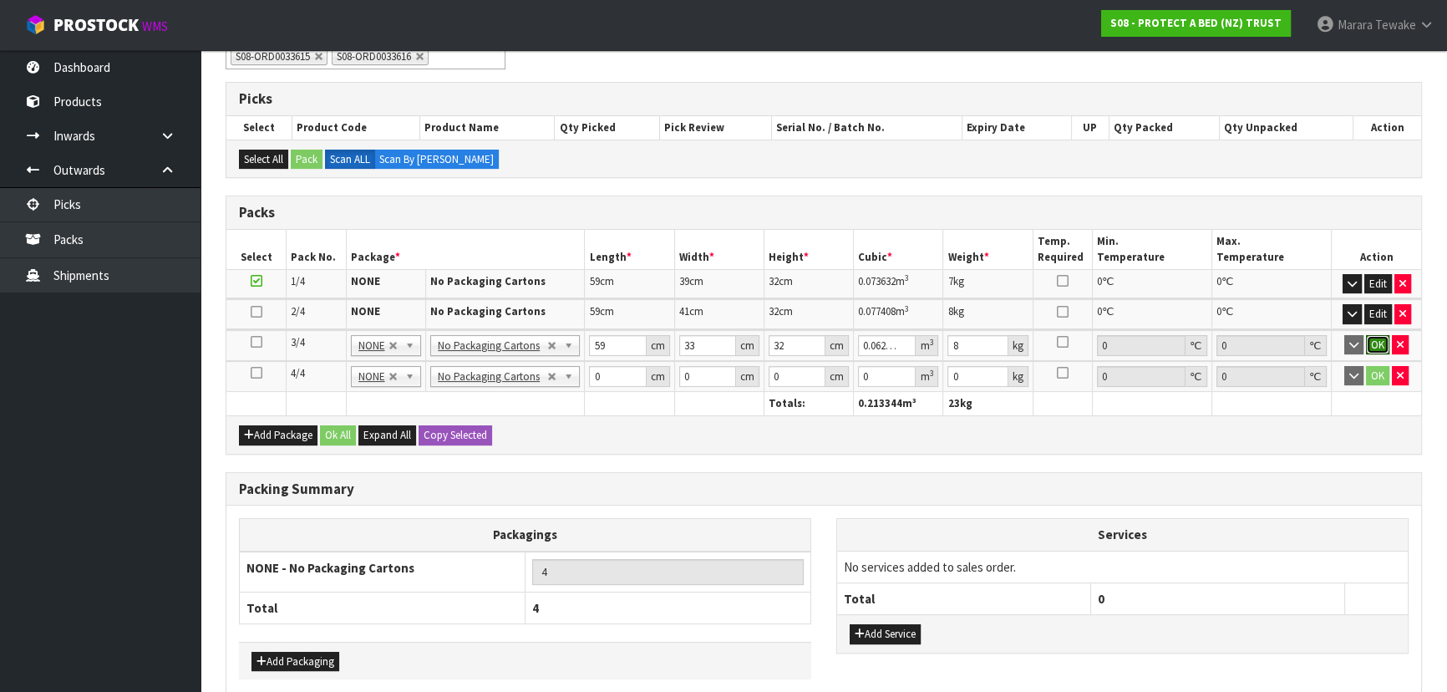
click button "OK" at bounding box center [1376, 345] width 23 height 20
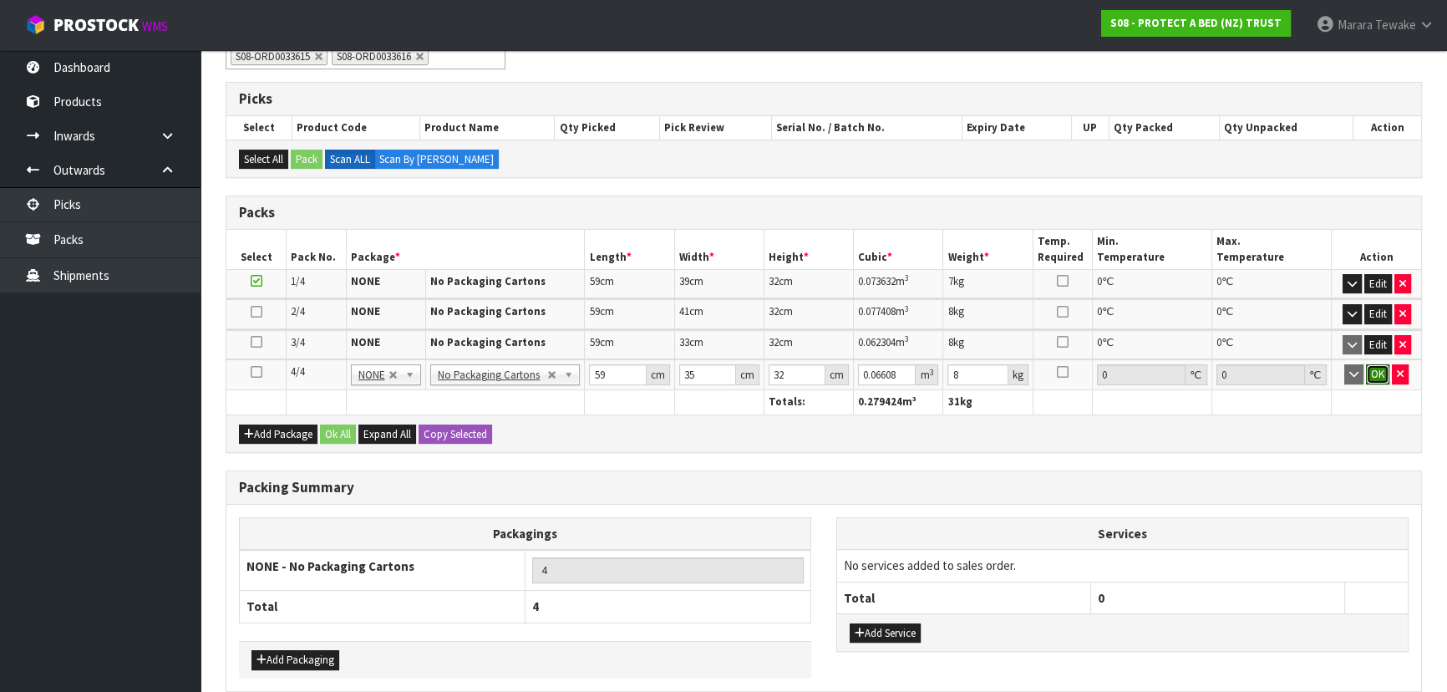
click button "OK" at bounding box center [1376, 374] width 23 height 20
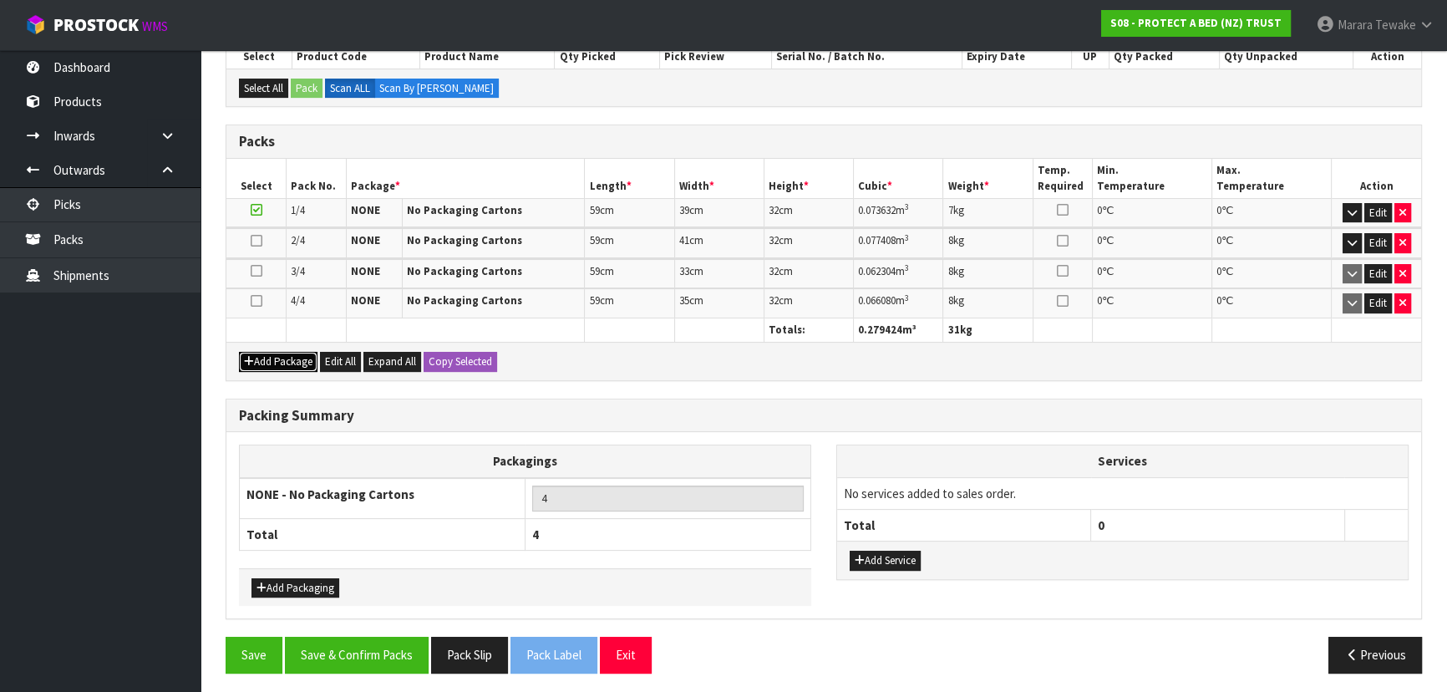
scroll to position [422, 0]
click at [350, 655] on button "Save & Confirm Packs" at bounding box center [357, 654] width 144 height 36
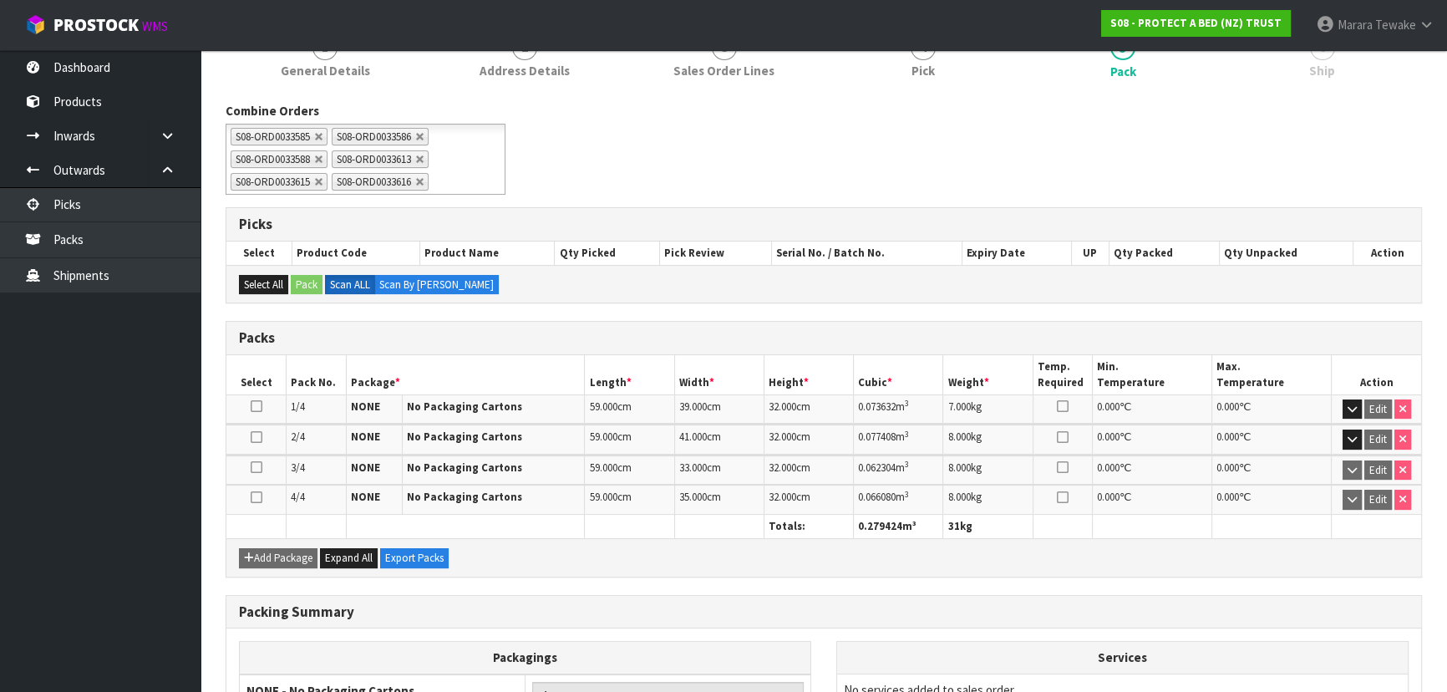
scroll to position [0, 0]
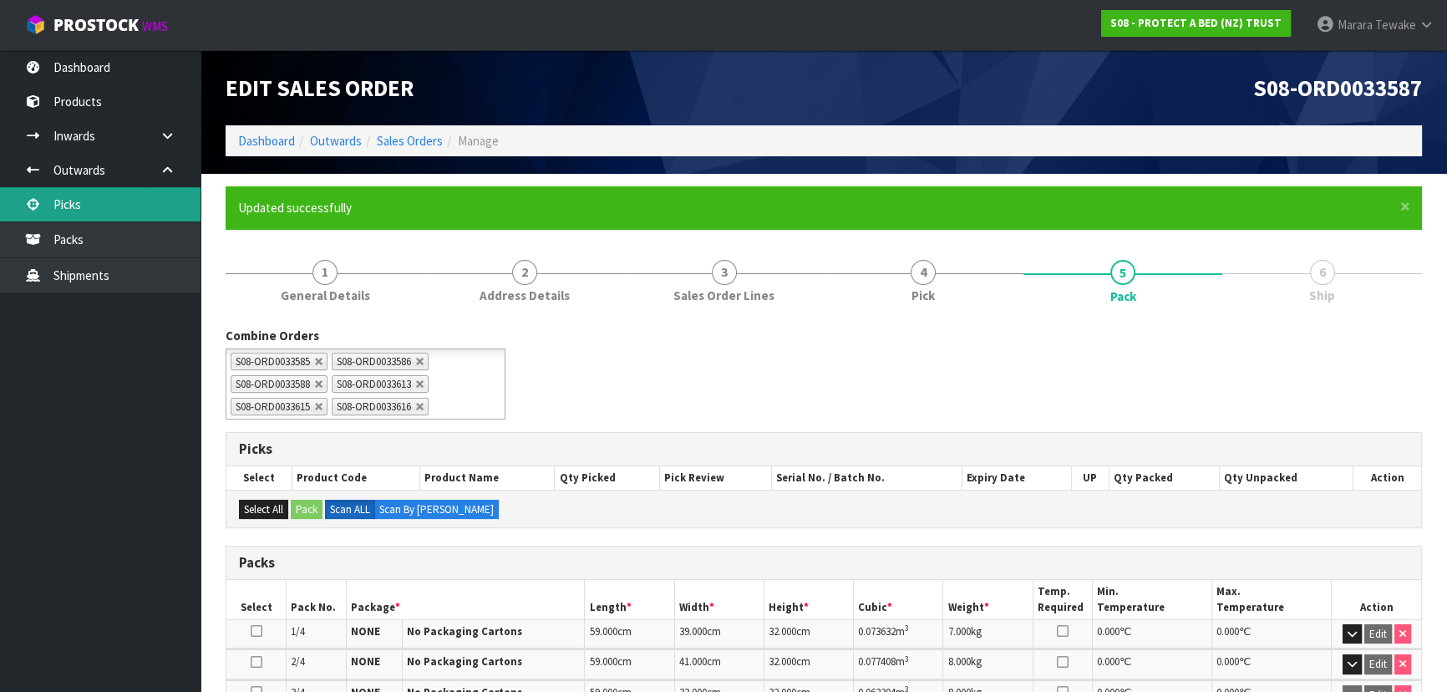
click at [70, 194] on link "Picks" at bounding box center [100, 204] width 200 height 34
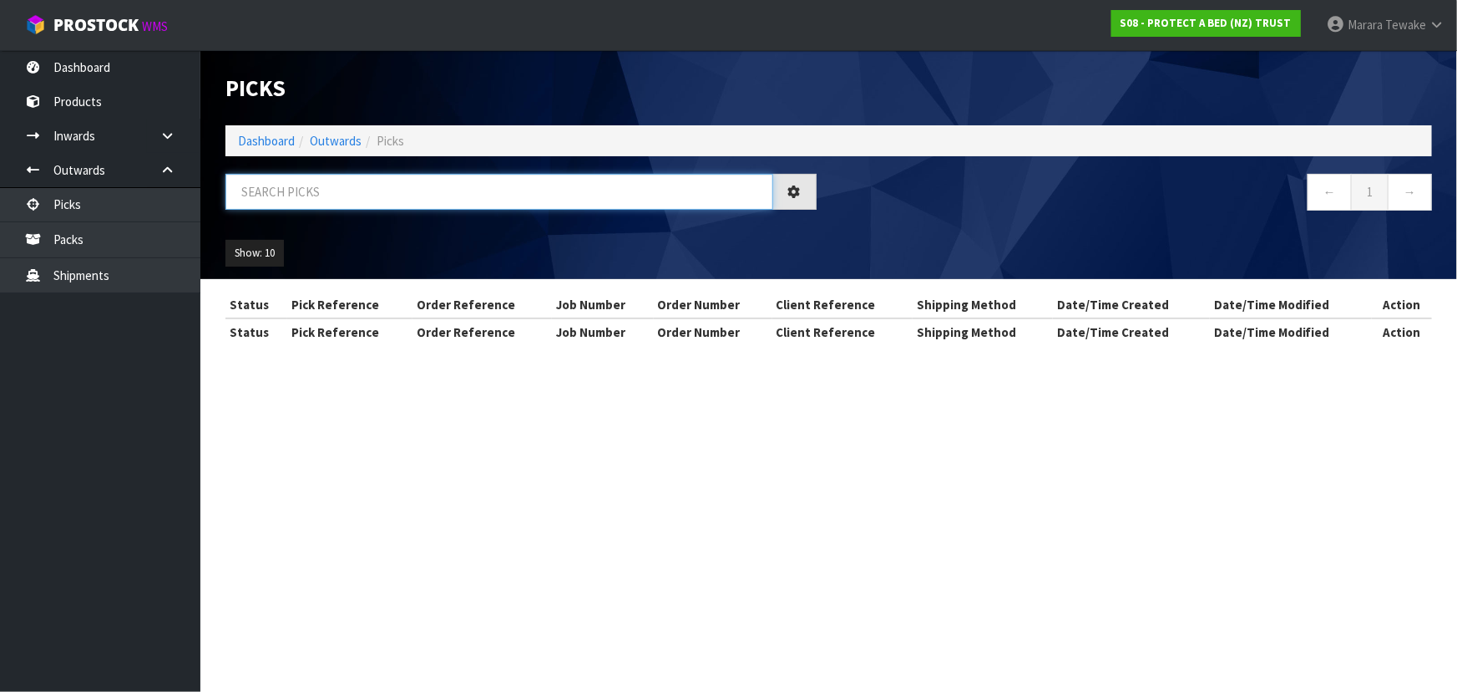
click at [277, 185] on input "text" at bounding box center [499, 192] width 548 height 36
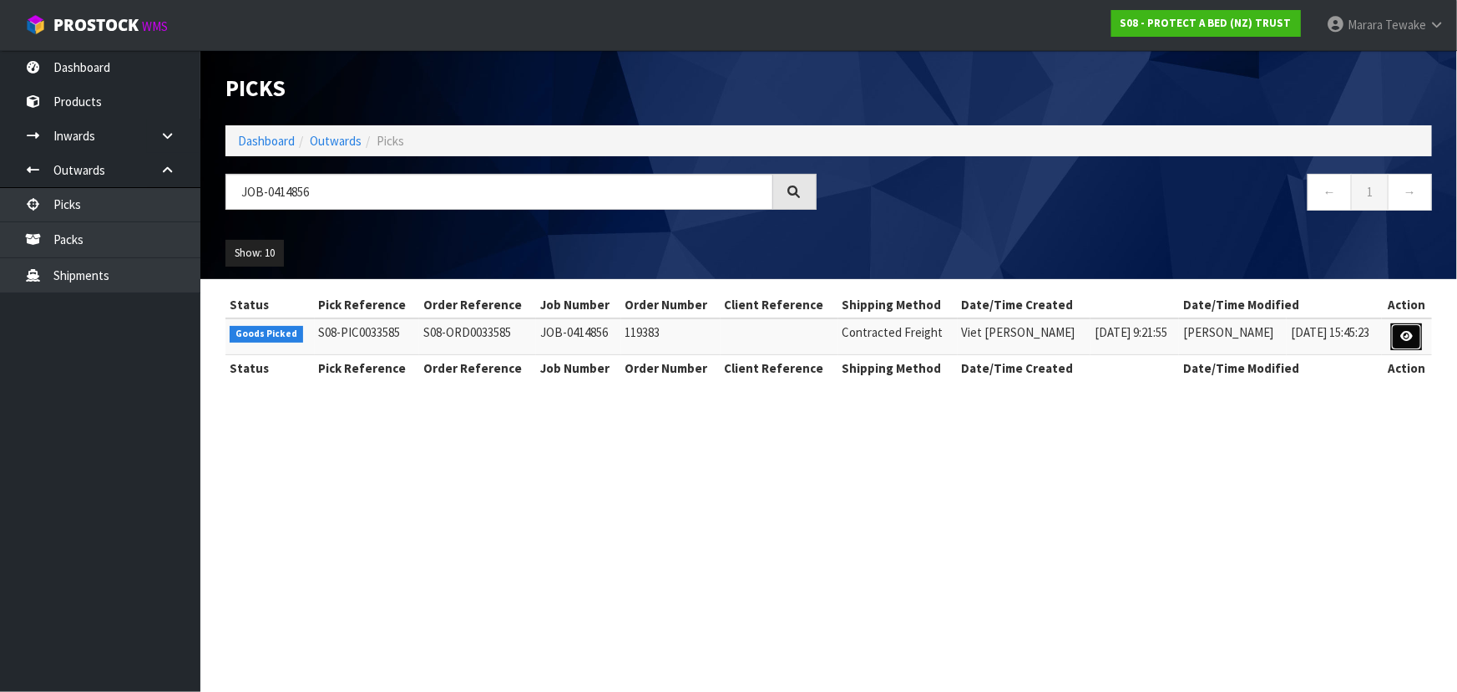
click at [1397, 332] on link at bounding box center [1406, 336] width 31 height 27
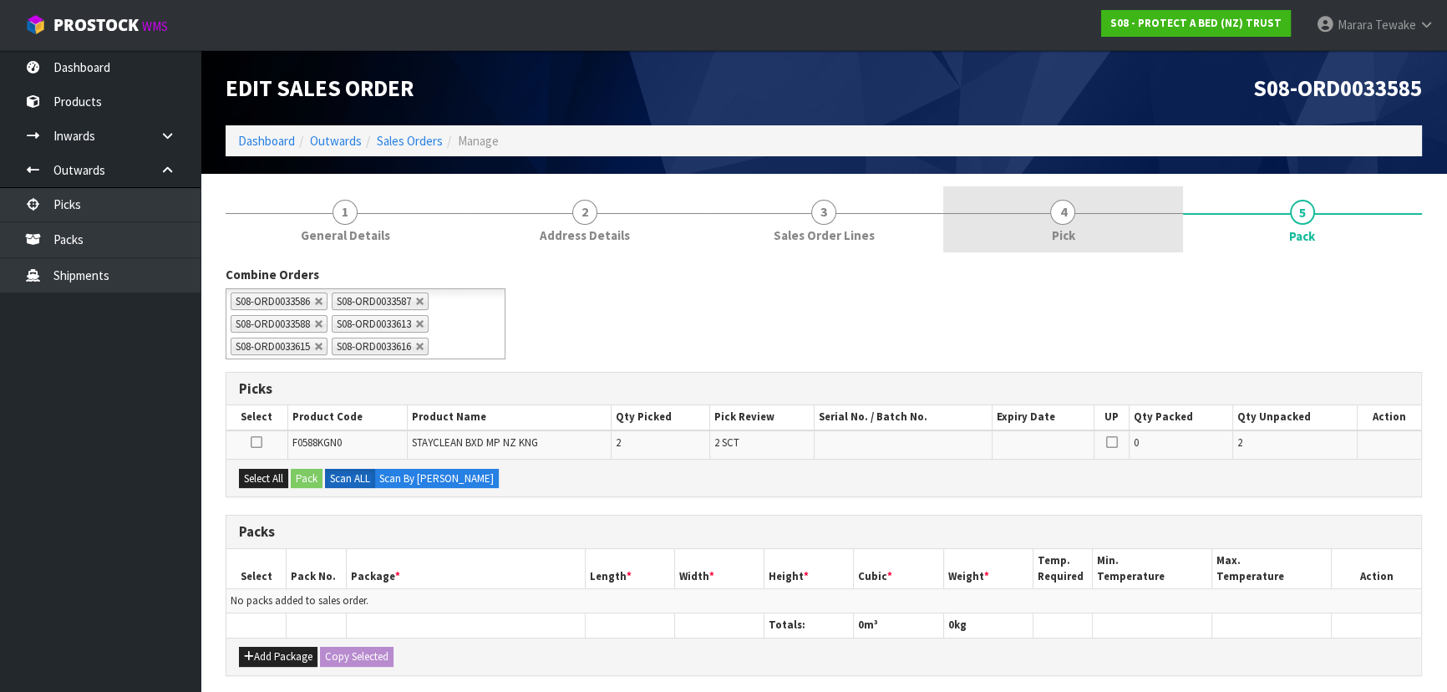
click at [1103, 236] on link "4 Pick" at bounding box center [1062, 219] width 239 height 66
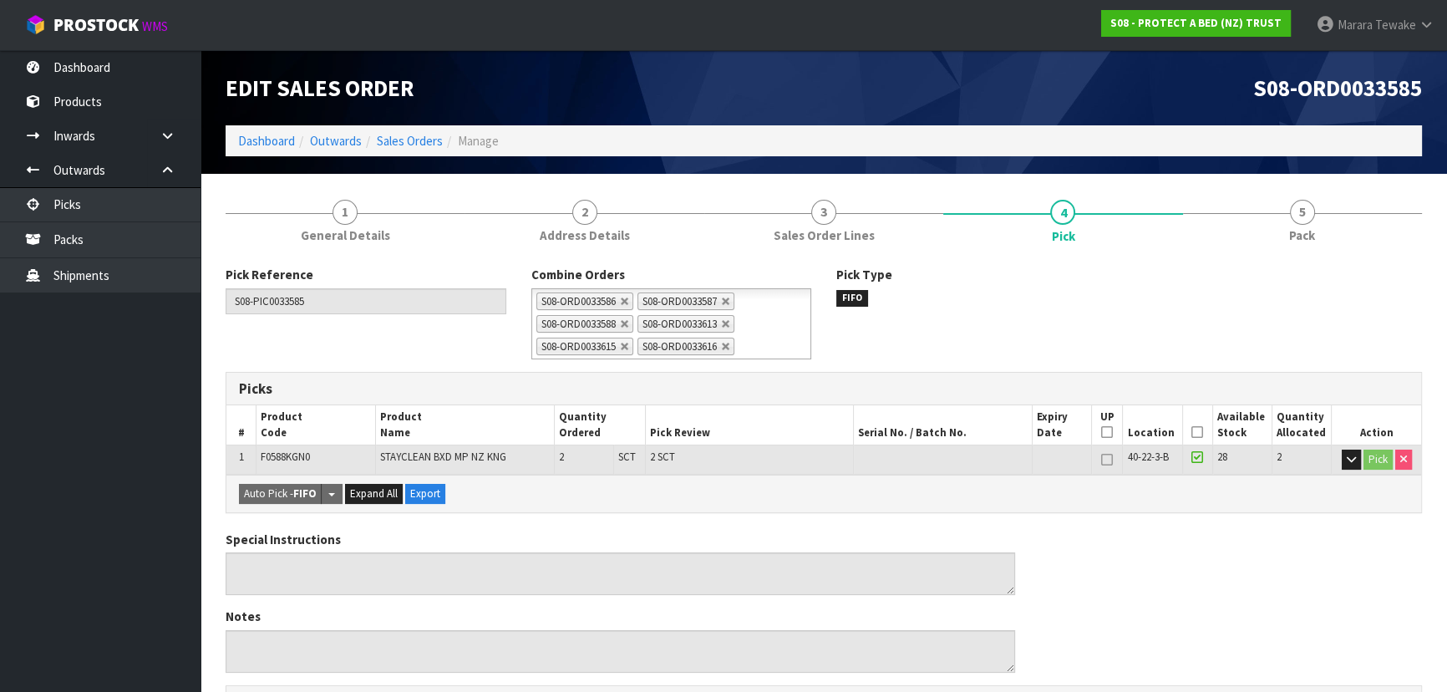
click at [1193, 432] on icon at bounding box center [1197, 432] width 12 height 1
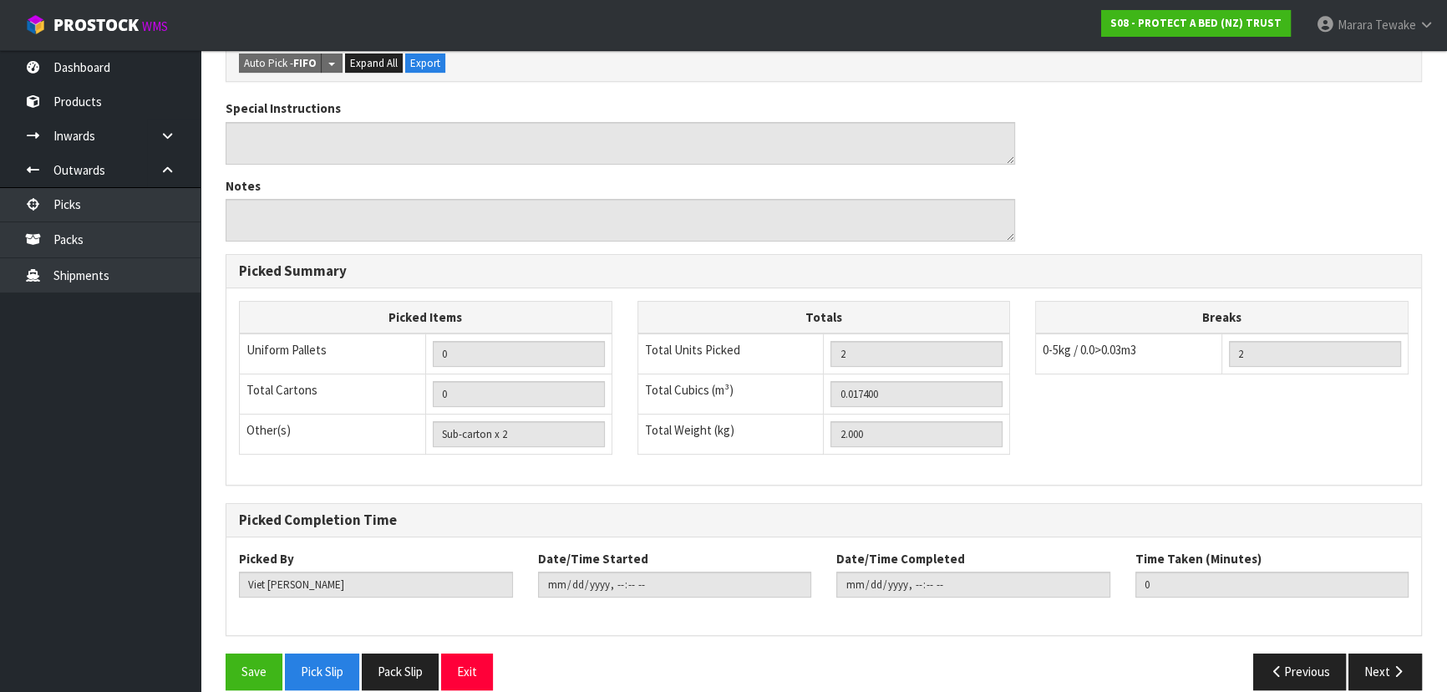
scroll to position [510, 0]
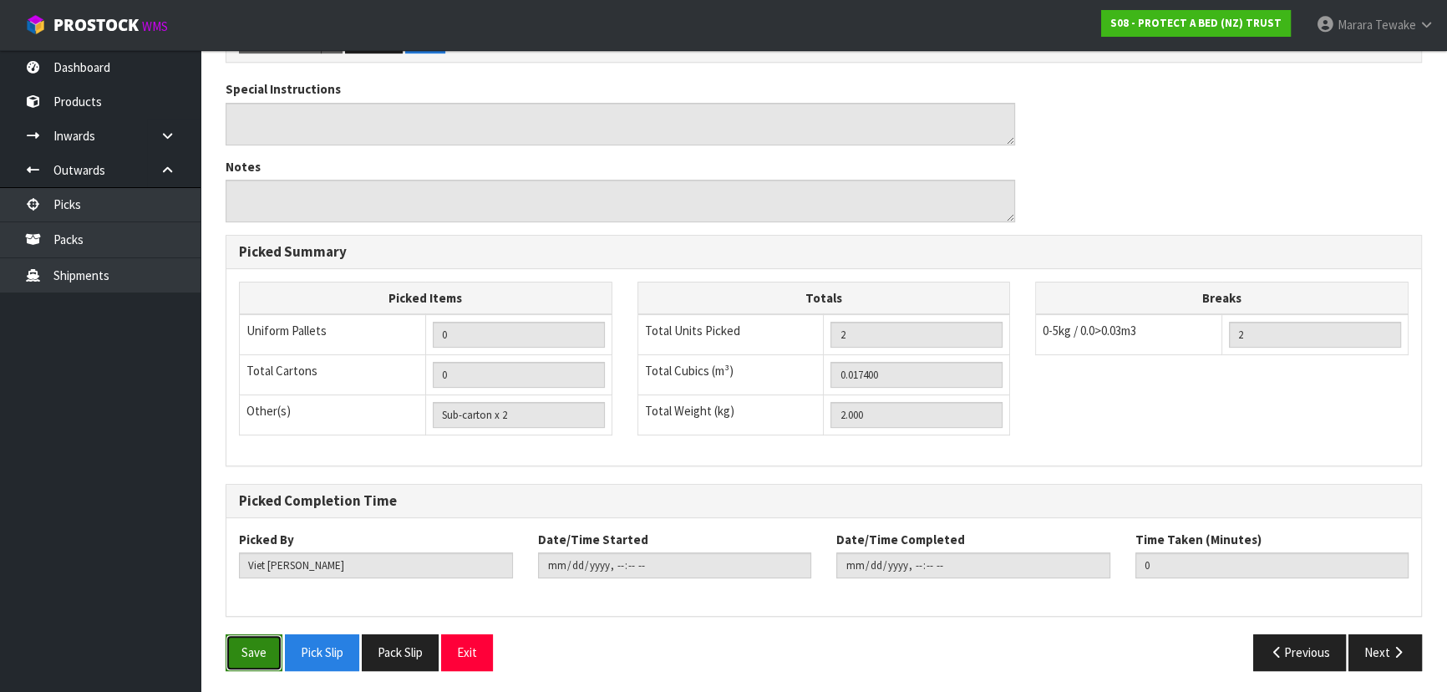
click at [276, 641] on button "Save" at bounding box center [253, 652] width 57 height 36
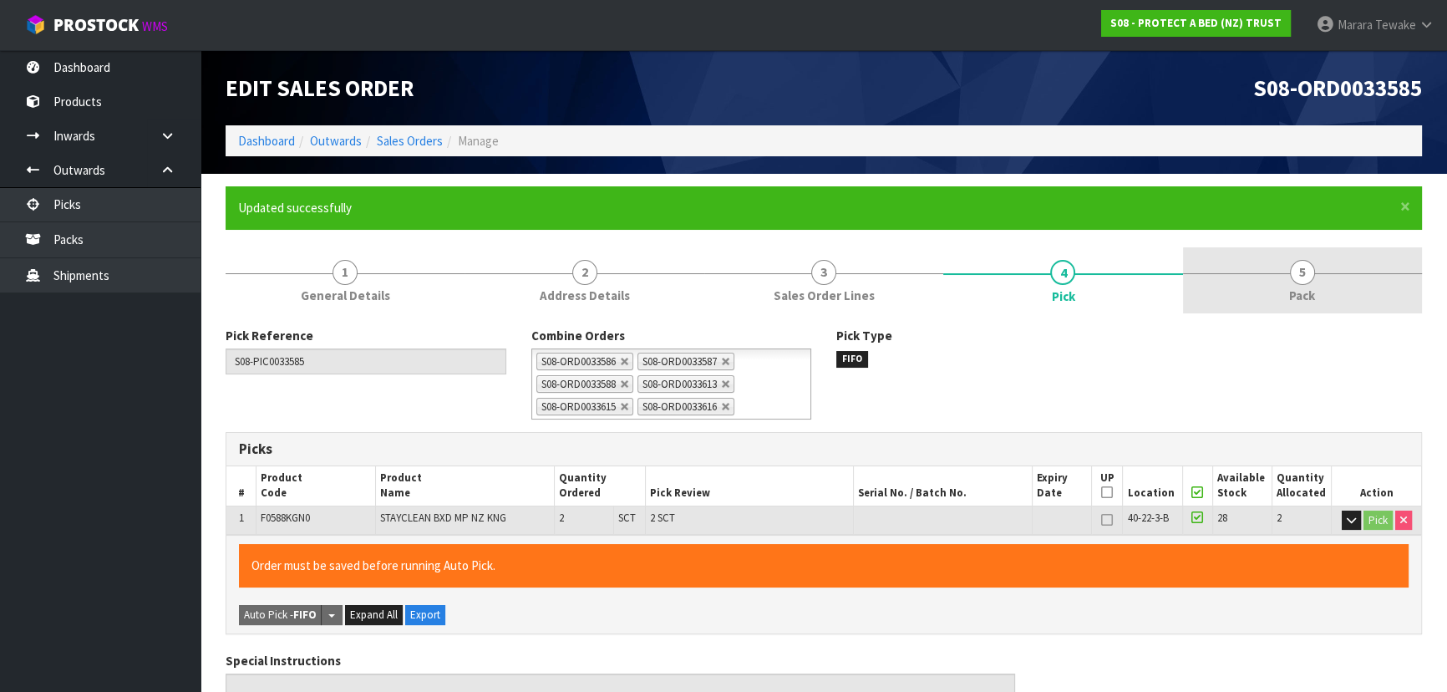
click at [1316, 270] on link "5 Pack" at bounding box center [1302, 280] width 239 height 66
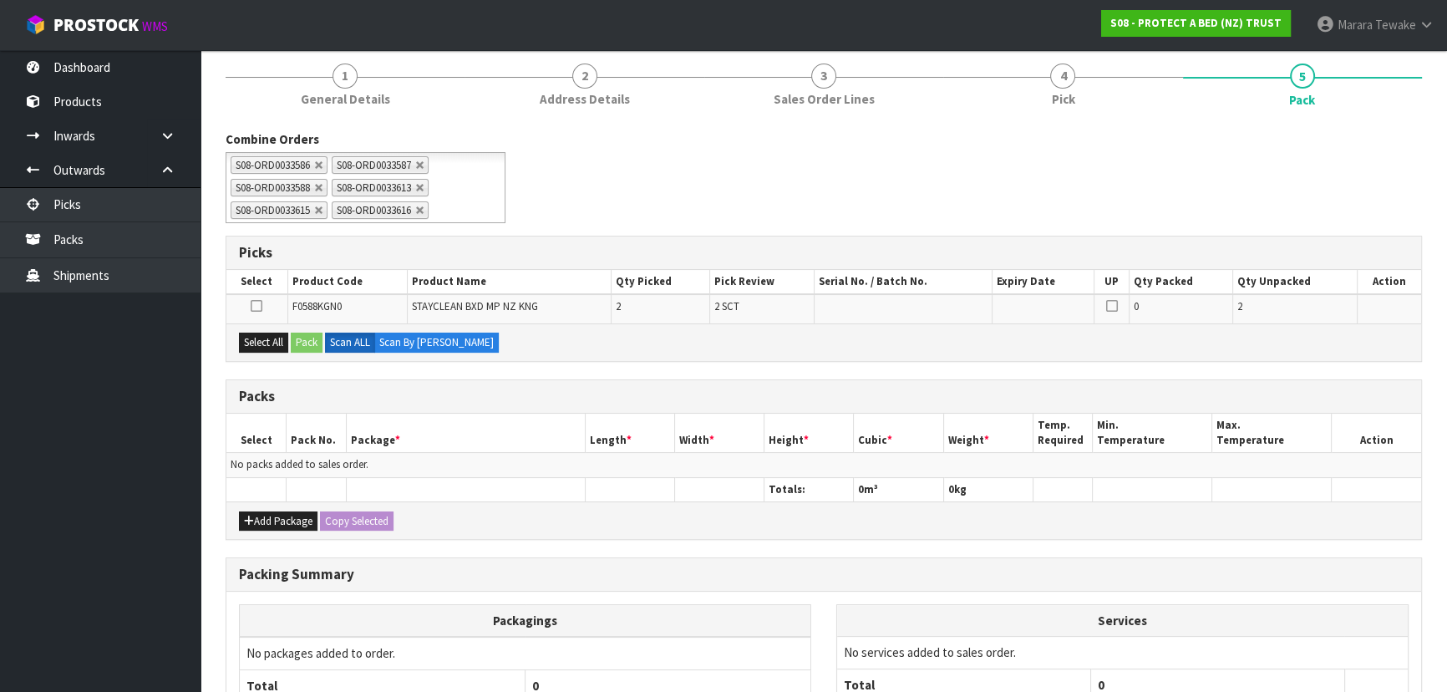
scroll to position [350, 0]
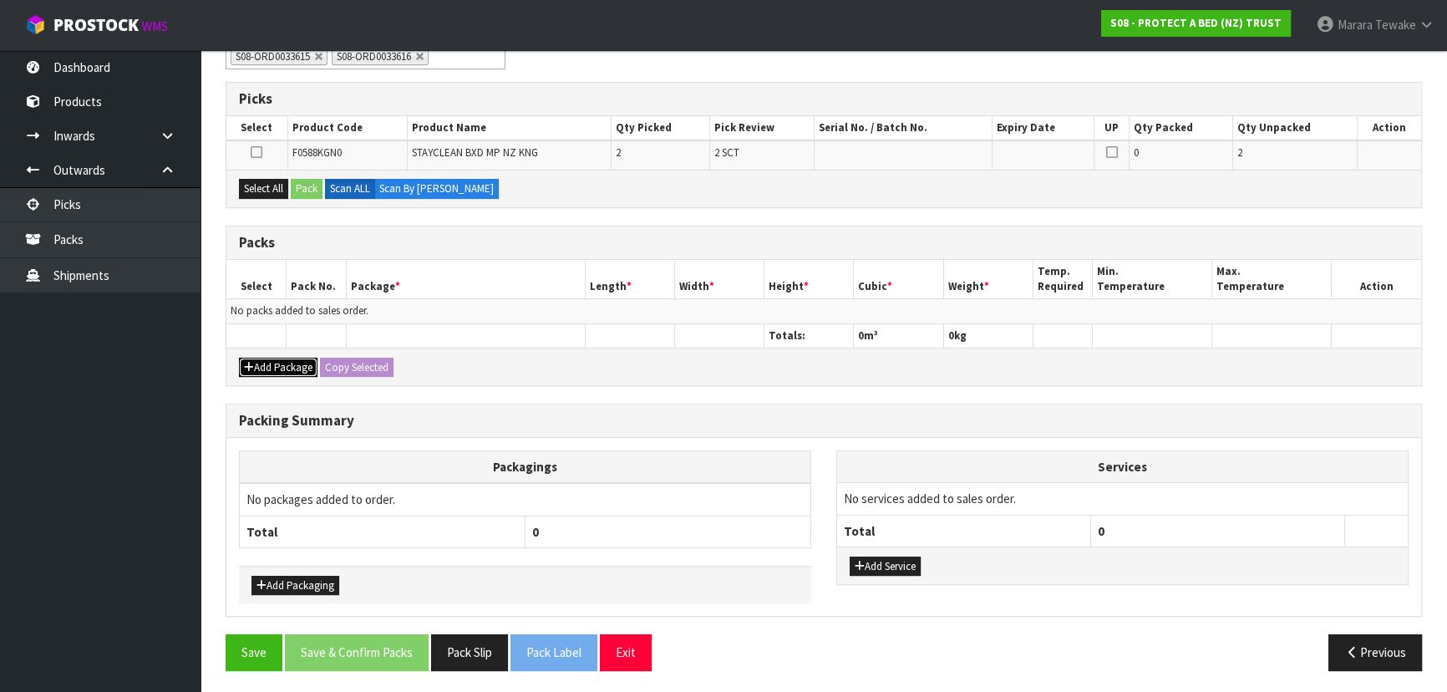
click at [287, 367] on button "Add Package" at bounding box center [278, 367] width 79 height 20
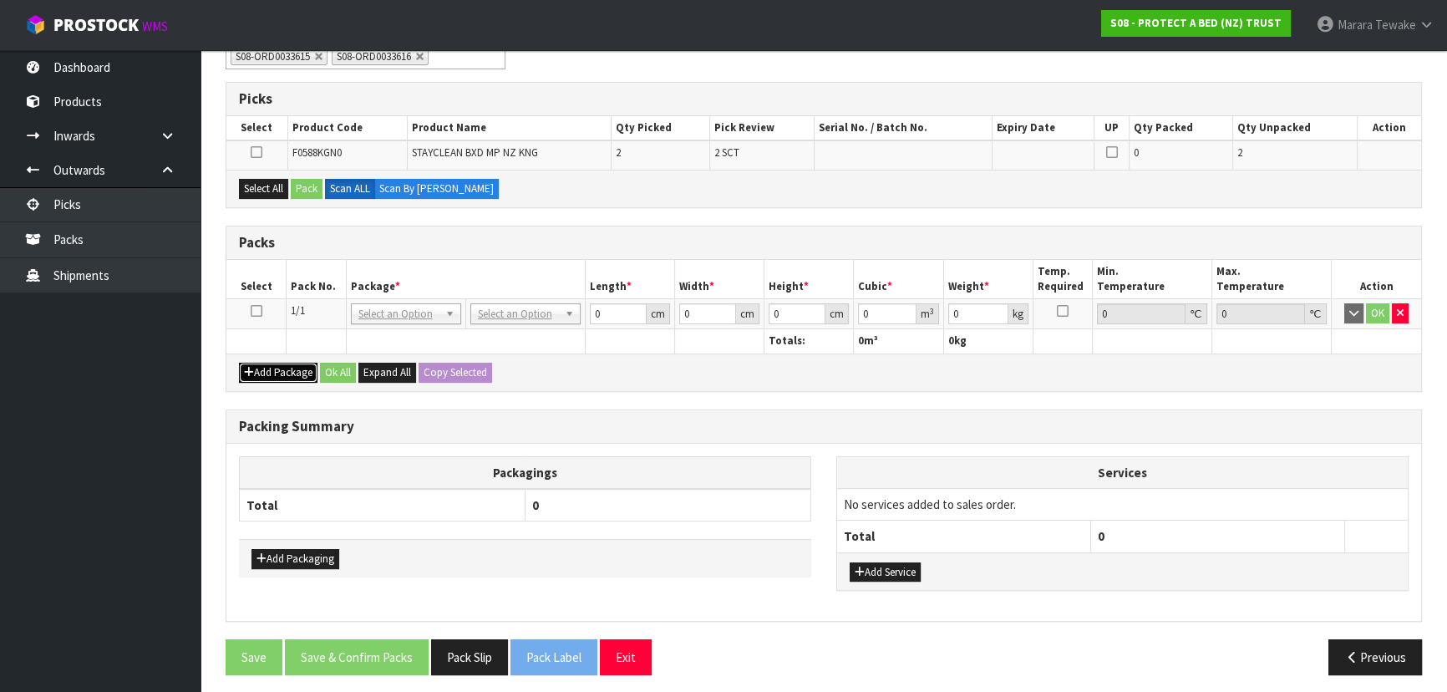
click at [290, 370] on button "Add Package" at bounding box center [278, 372] width 79 height 20
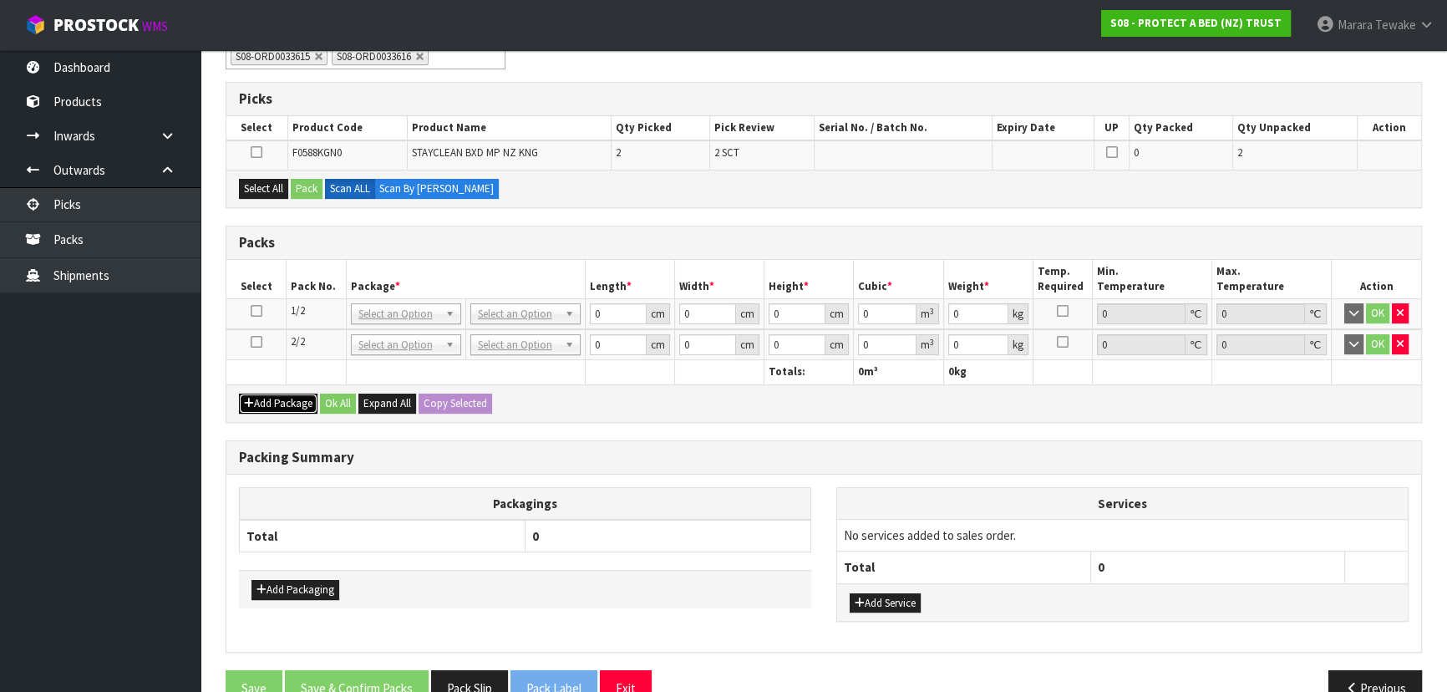
click at [298, 398] on button "Add Package" at bounding box center [278, 403] width 79 height 20
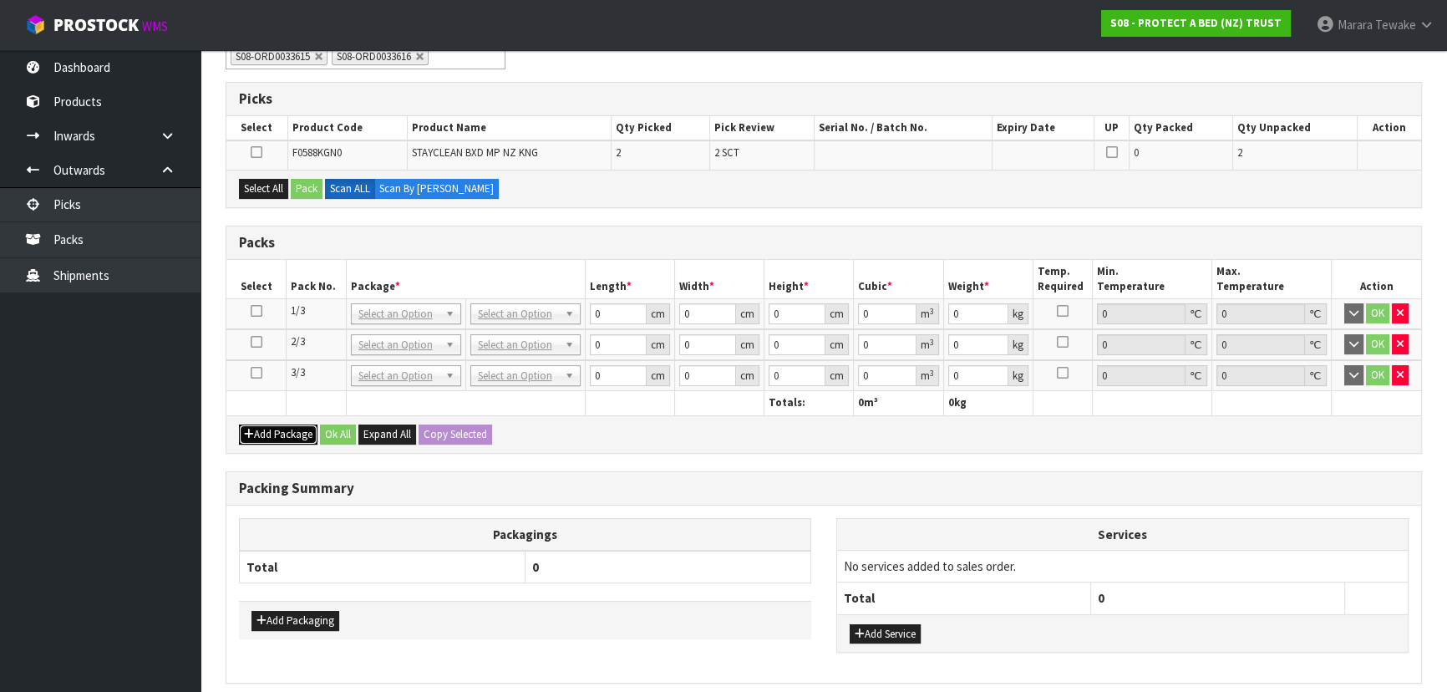
click at [301, 431] on button "Add Package" at bounding box center [278, 434] width 79 height 20
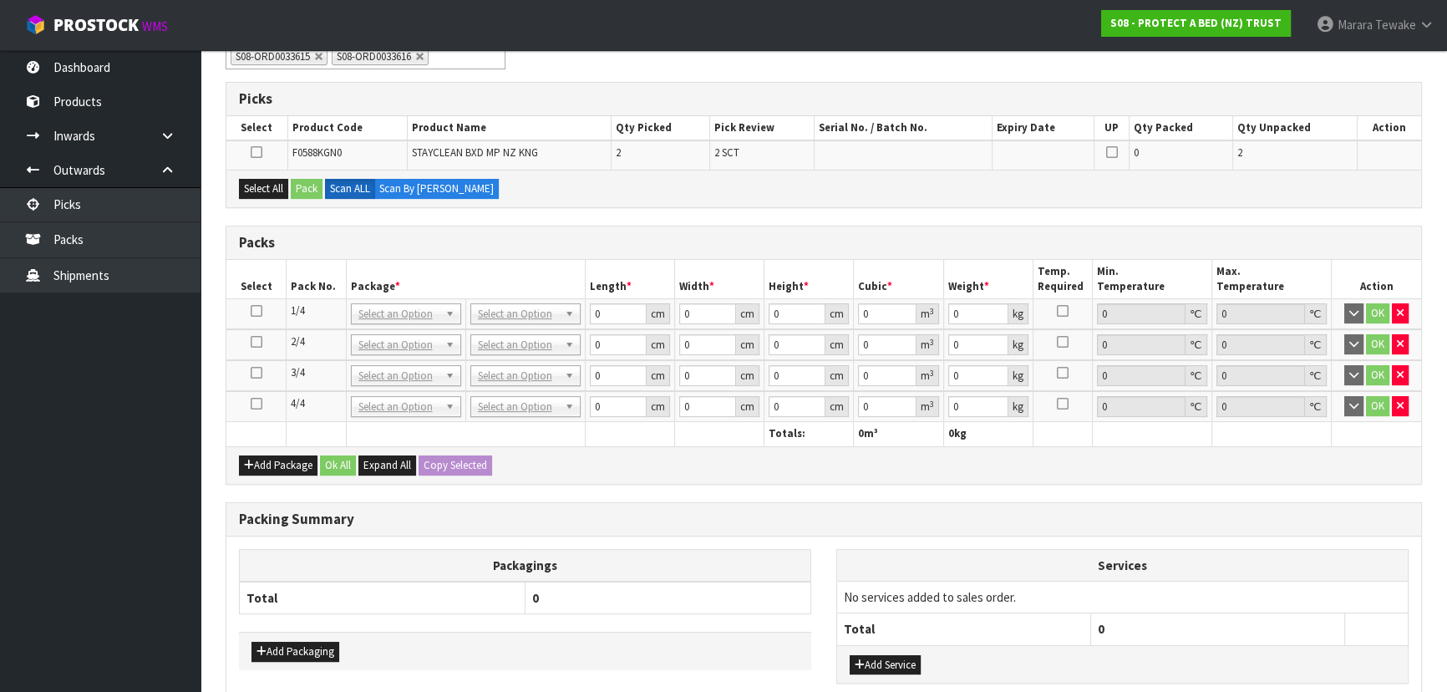
click at [258, 403] on icon at bounding box center [257, 403] width 12 height 1
click at [266, 184] on button "Select All" at bounding box center [263, 189] width 49 height 20
click at [306, 185] on button "Pack" at bounding box center [307, 189] width 32 height 20
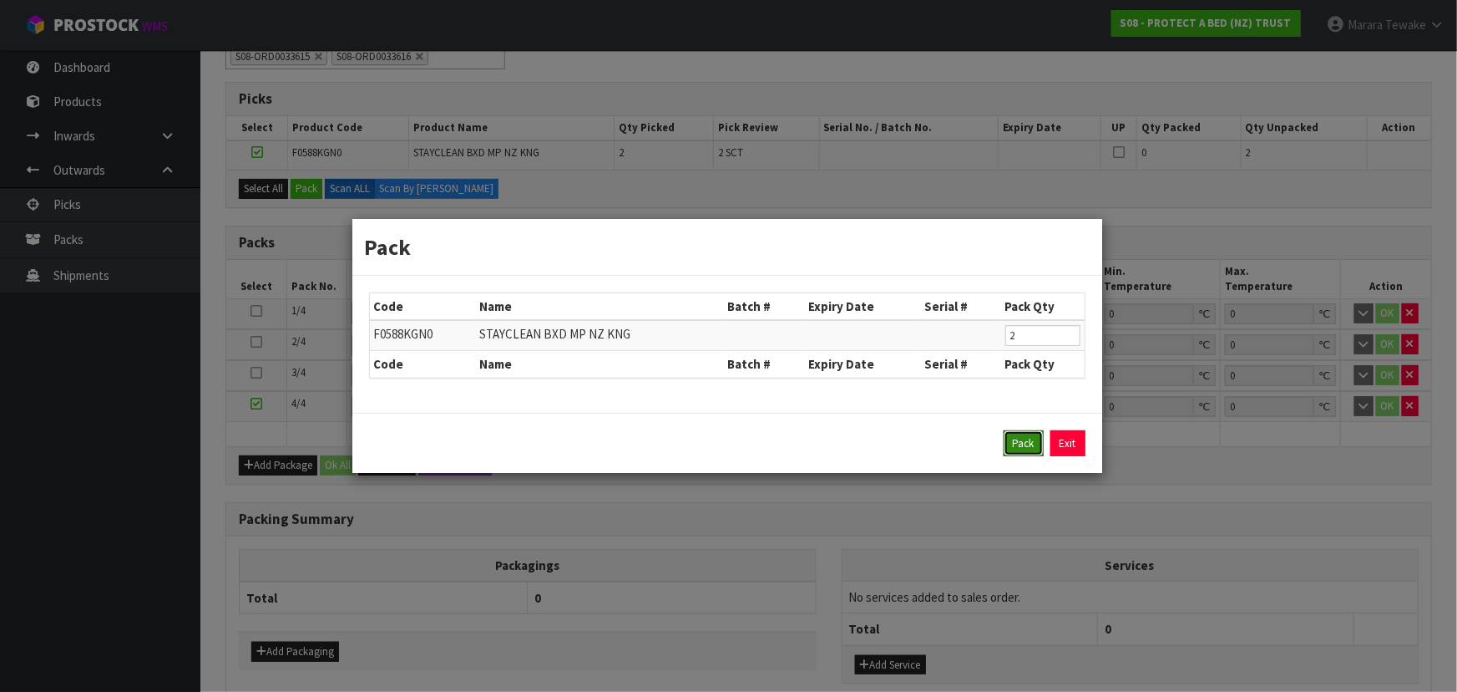
click at [1016, 440] on button "Pack" at bounding box center [1024, 443] width 40 height 27
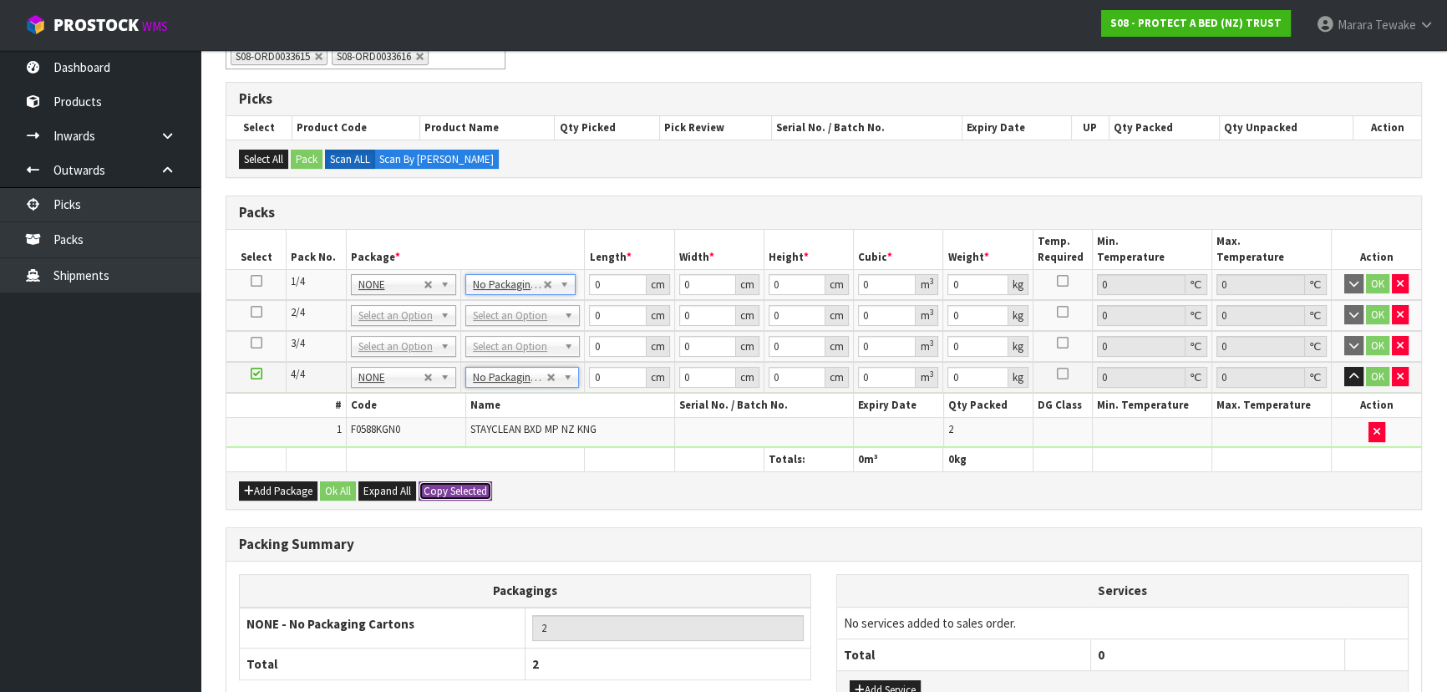
click at [428, 489] on button "Copy Selected" at bounding box center [454, 491] width 73 height 20
click at [428, 489] on span "Confirm" at bounding box center [441, 491] width 37 height 14
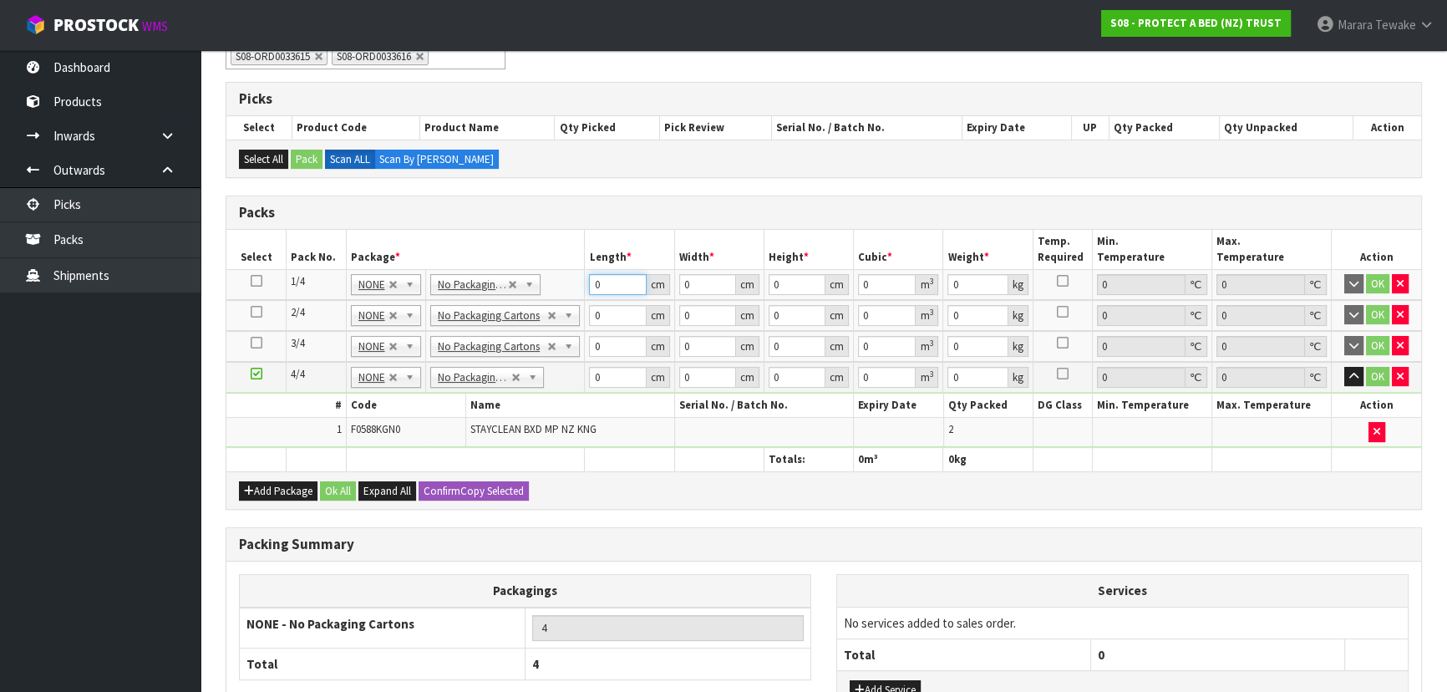
drag, startPoint x: 608, startPoint y: 276, endPoint x: 549, endPoint y: 251, distance: 64.4
click at [549, 251] on table "Select Pack No. Package * Length * Width * Height * Cubic * Weight * Temp. Requ…" at bounding box center [823, 350] width 1194 height 241
click button "OK" at bounding box center [1376, 284] width 23 height 20
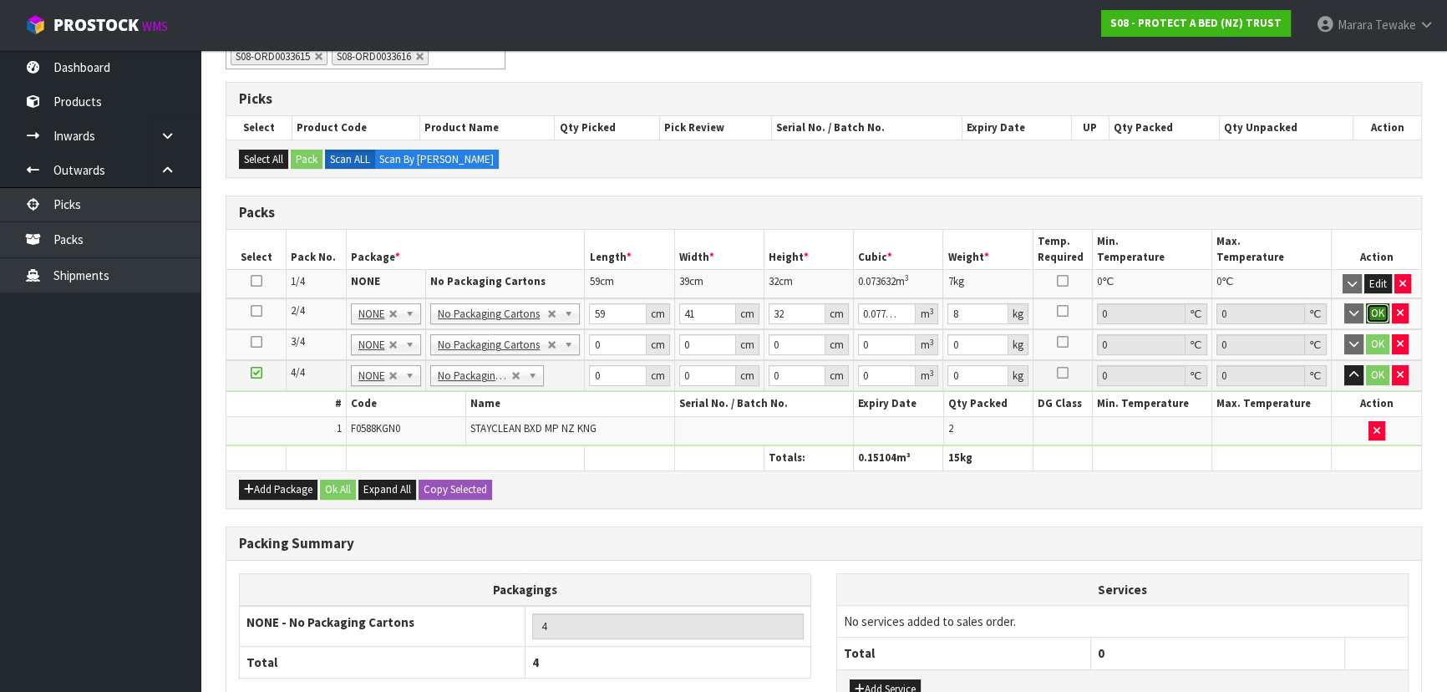
click button "OK" at bounding box center [1376, 313] width 23 height 20
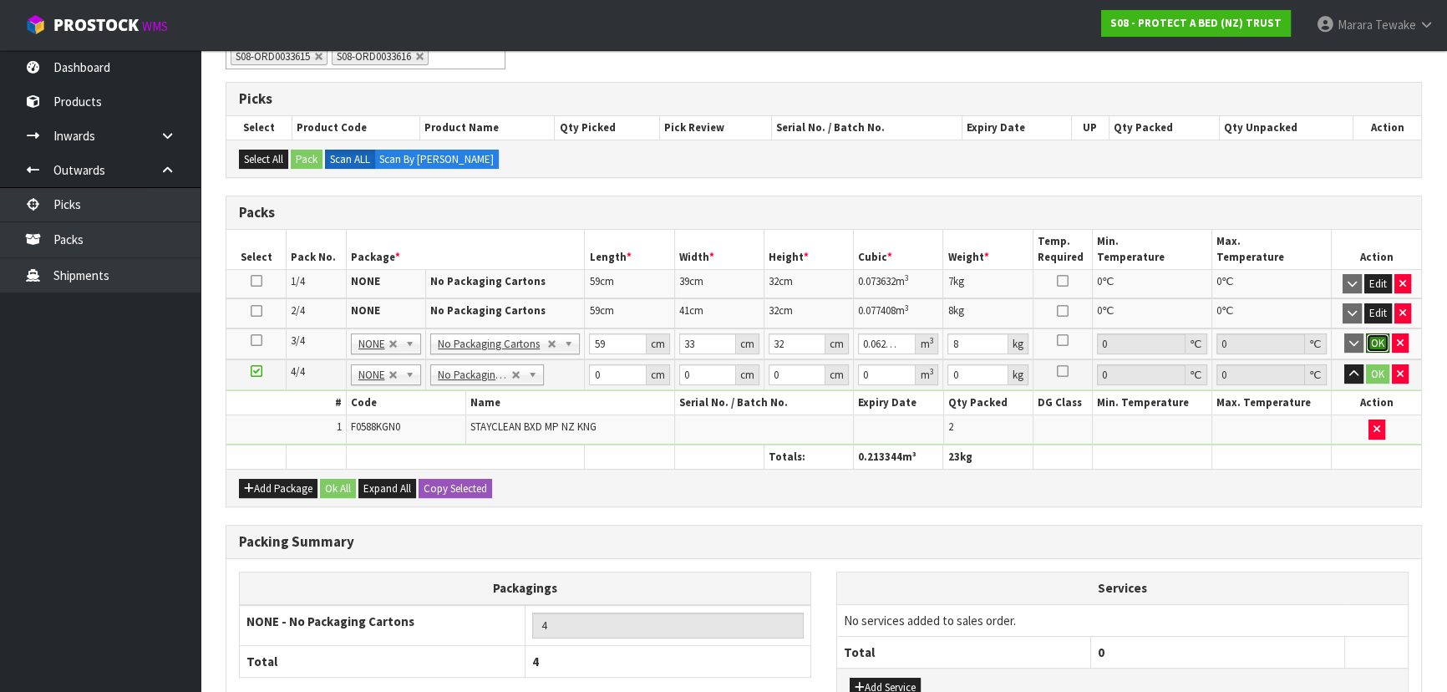
click button "OK" at bounding box center [1376, 343] width 23 height 20
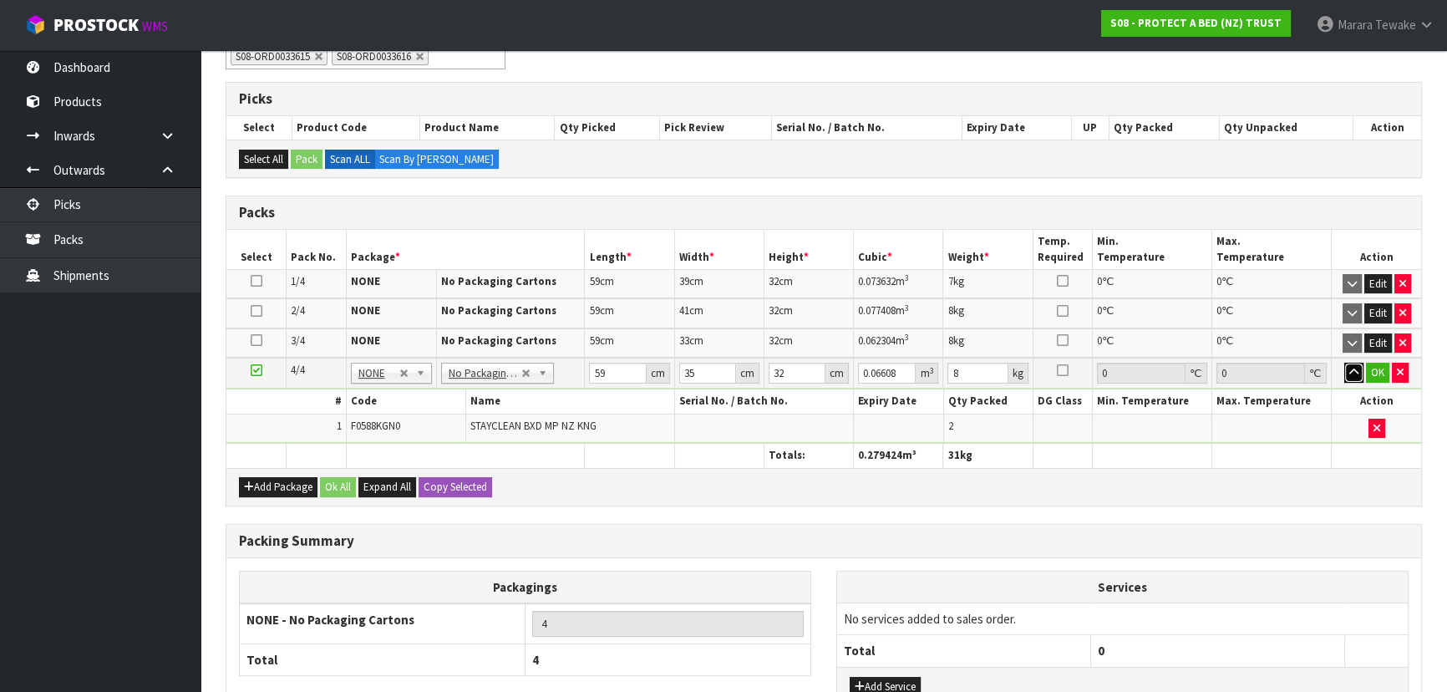
click at [1344, 362] on button "button" at bounding box center [1353, 372] width 19 height 20
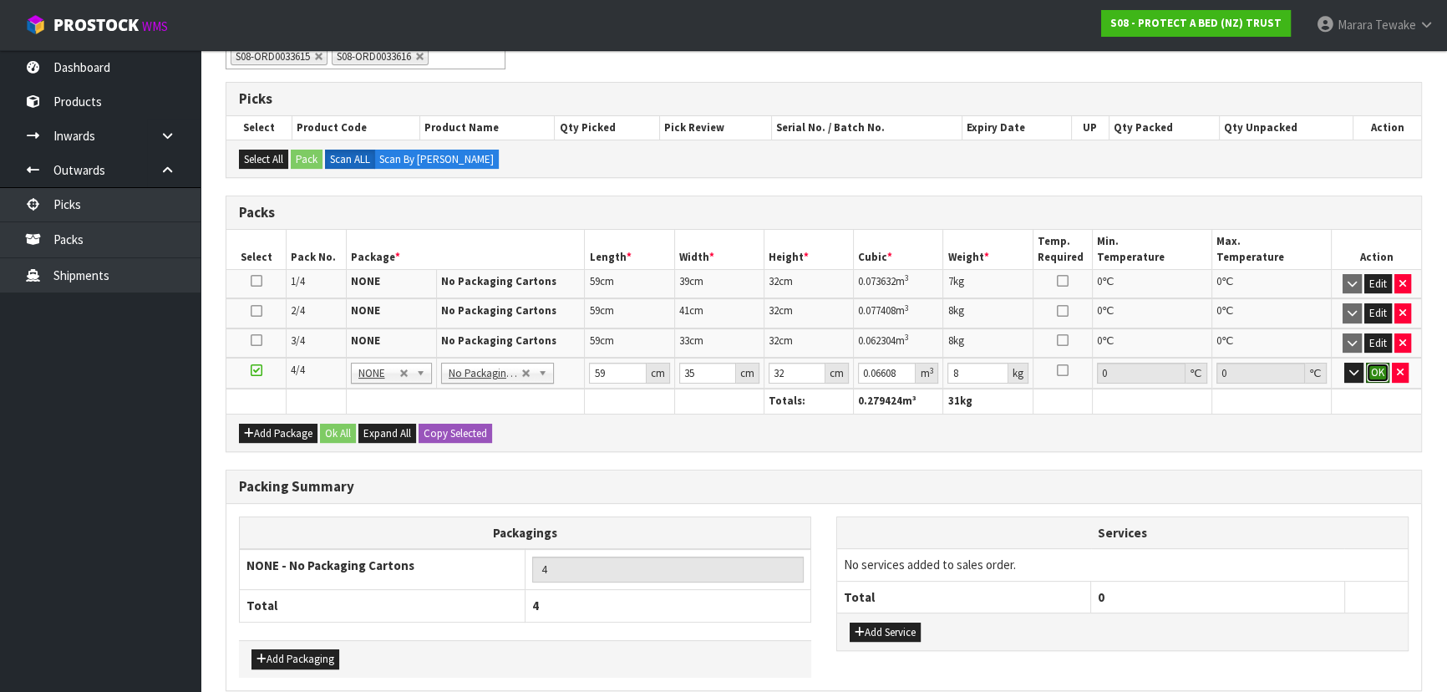
click button "OK" at bounding box center [1376, 372] width 23 height 20
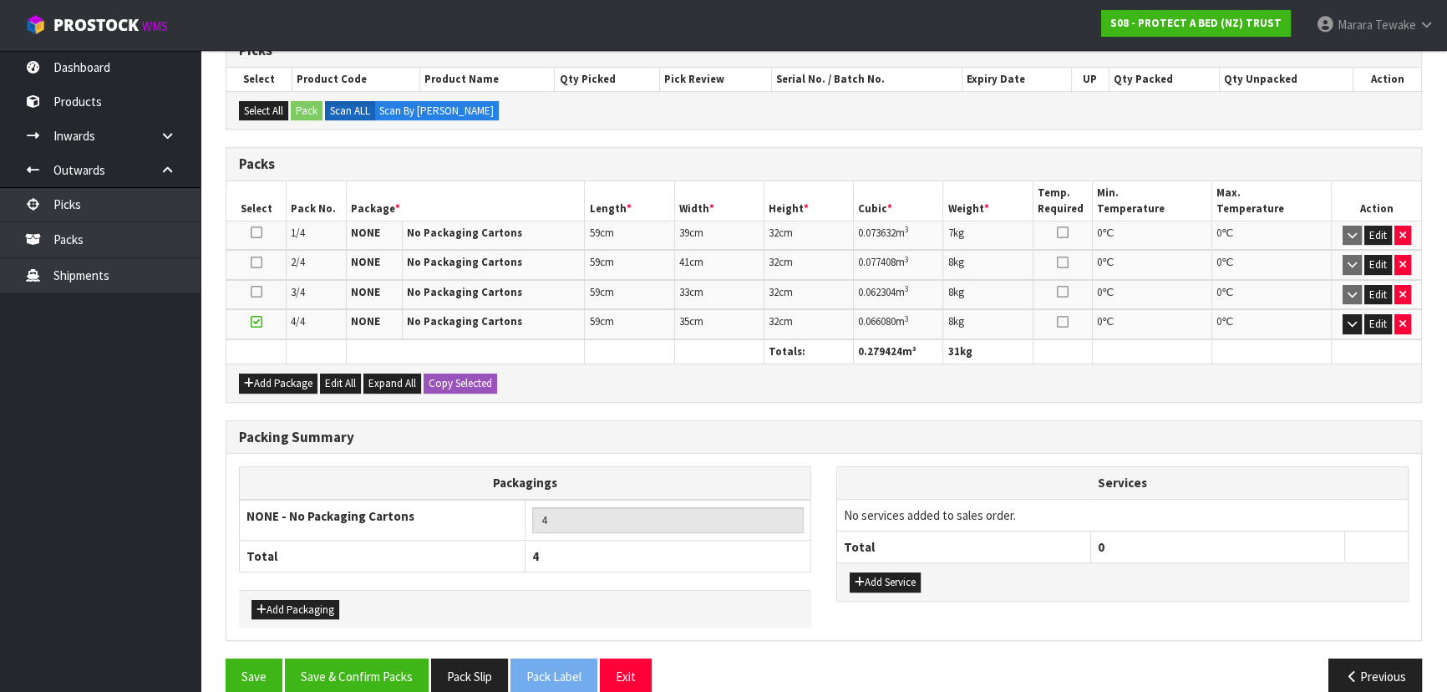
scroll to position [421, 0]
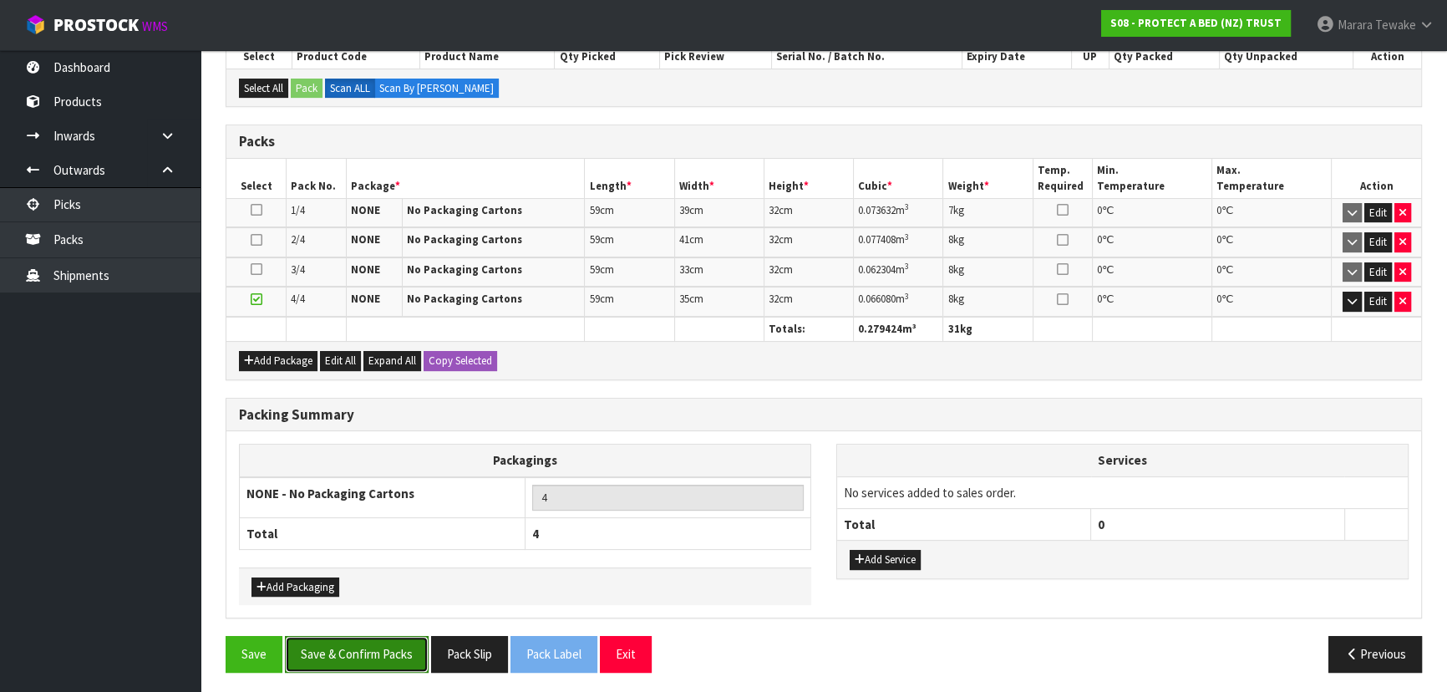
click at [370, 643] on button "Save & Confirm Packs" at bounding box center [357, 654] width 144 height 36
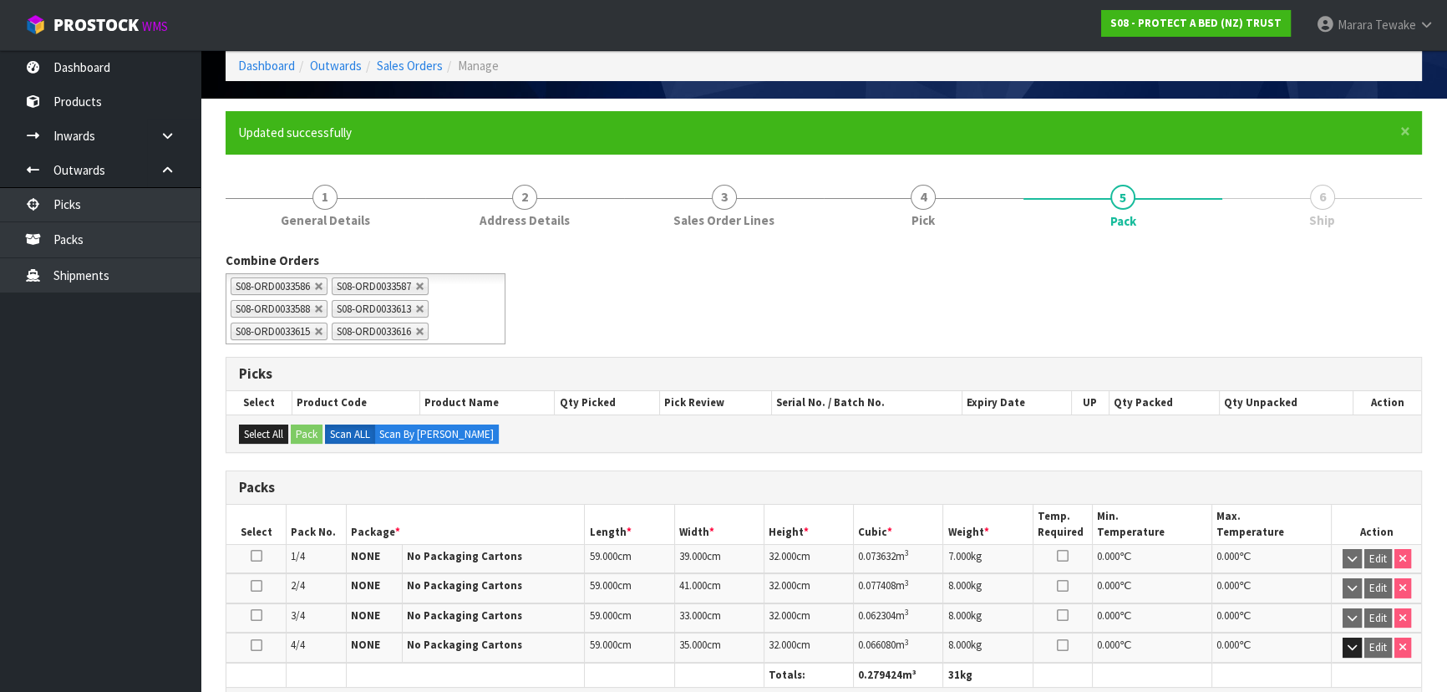
scroll to position [384, 0]
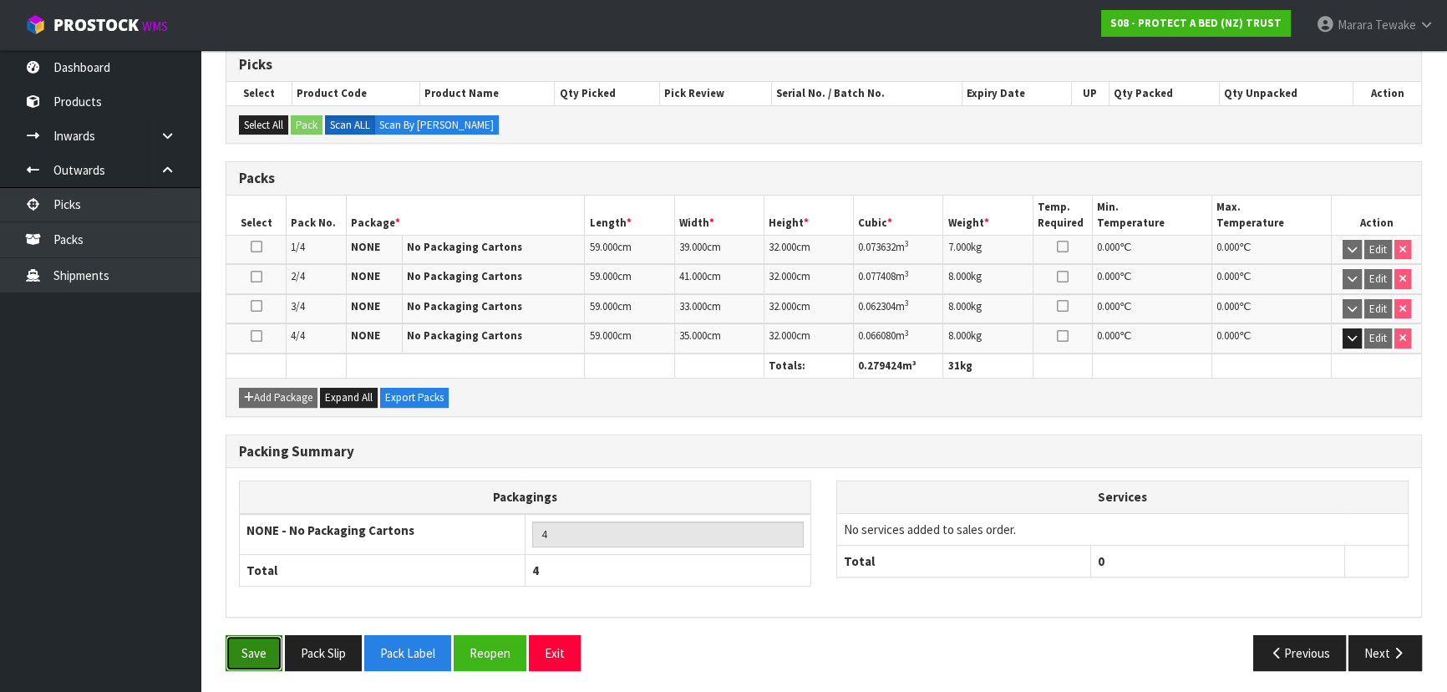
click at [248, 646] on button "Save" at bounding box center [253, 653] width 57 height 36
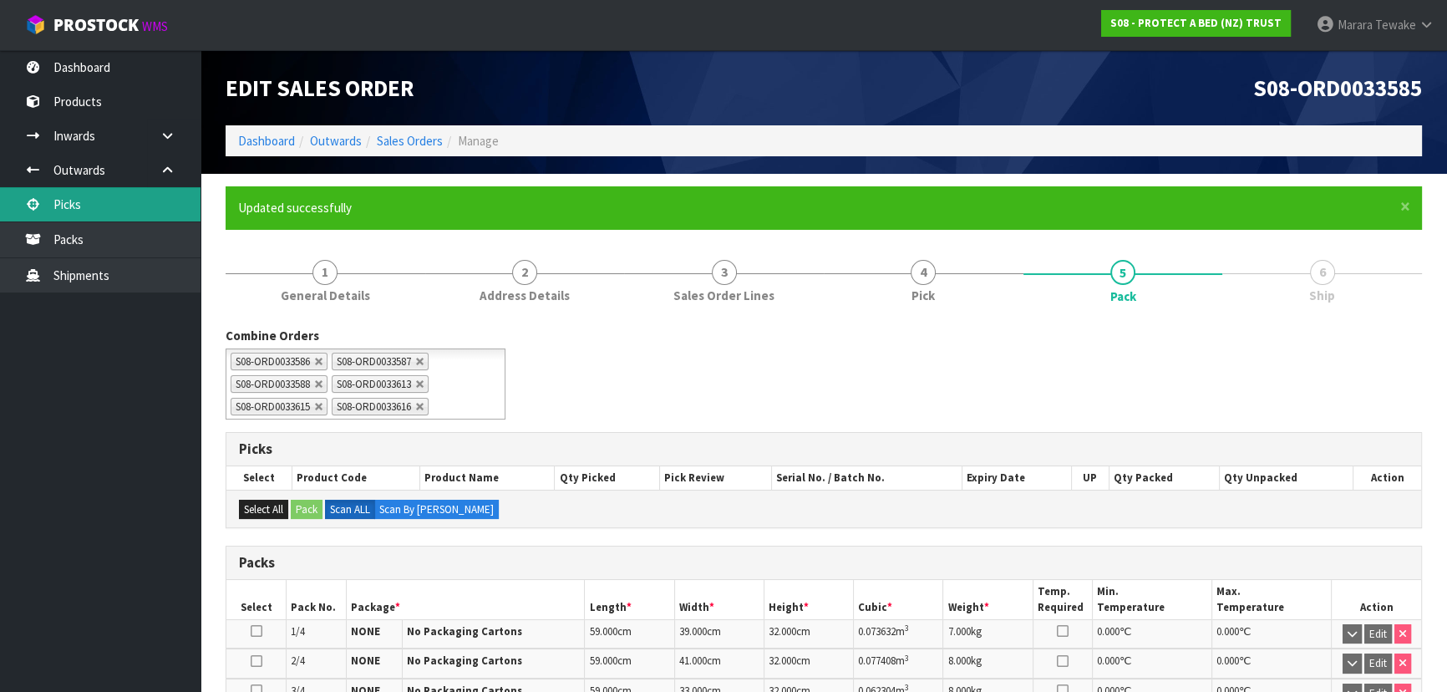
click at [139, 211] on link "Picks" at bounding box center [100, 204] width 200 height 34
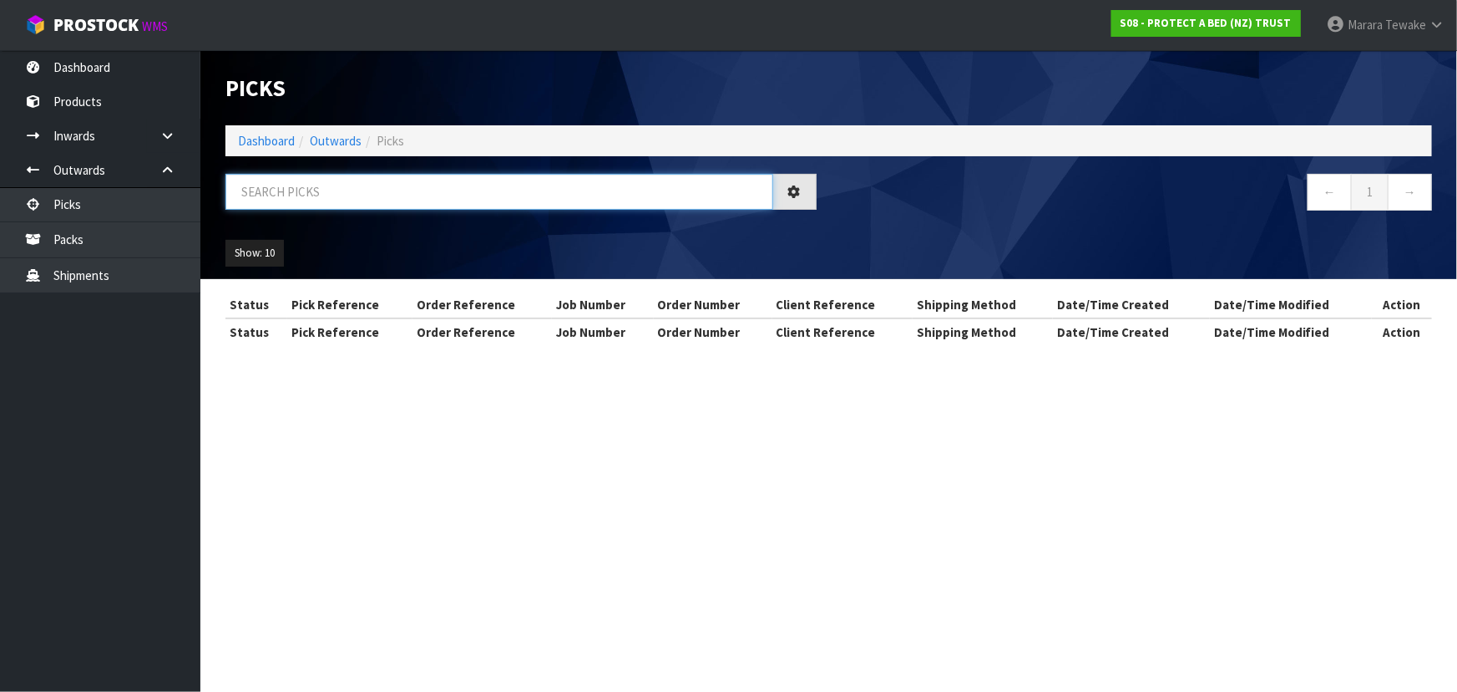
click at [242, 180] on input "text" at bounding box center [499, 192] width 548 height 36
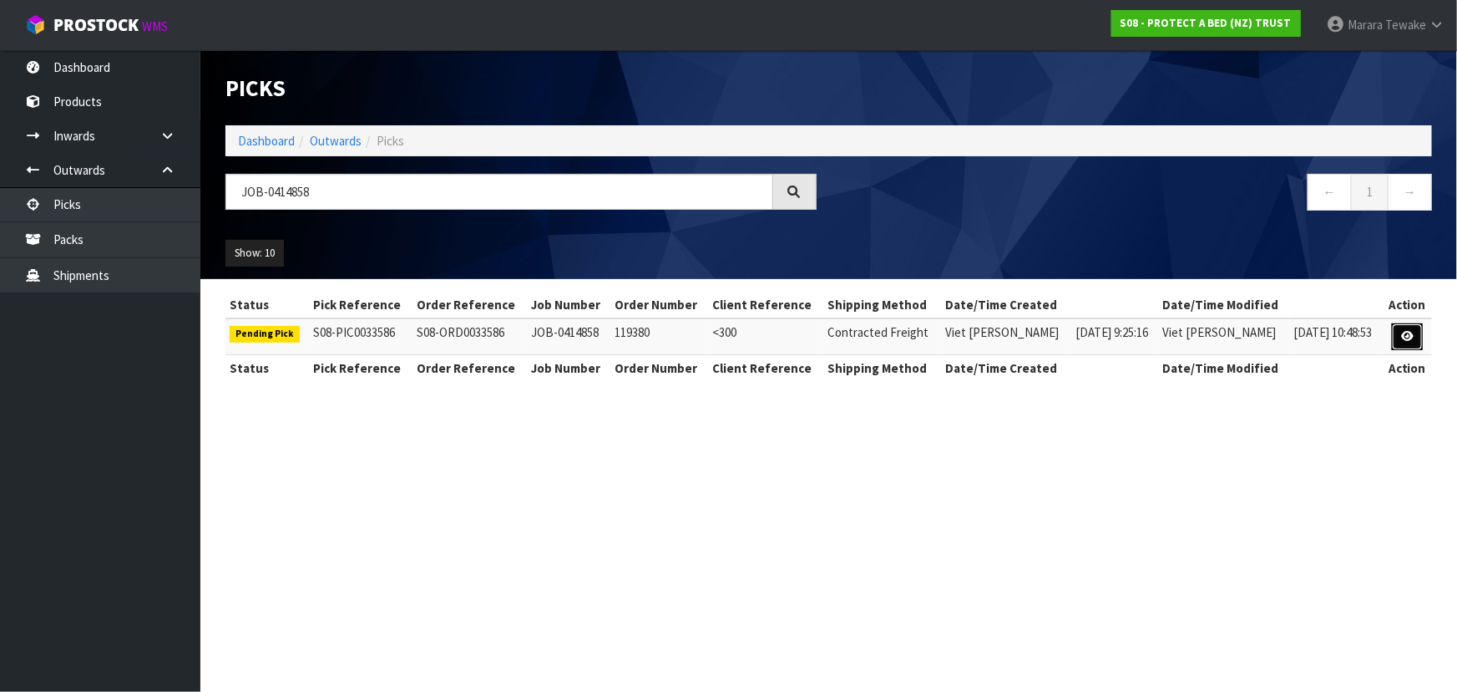
click at [1405, 333] on icon at bounding box center [1407, 336] width 13 height 11
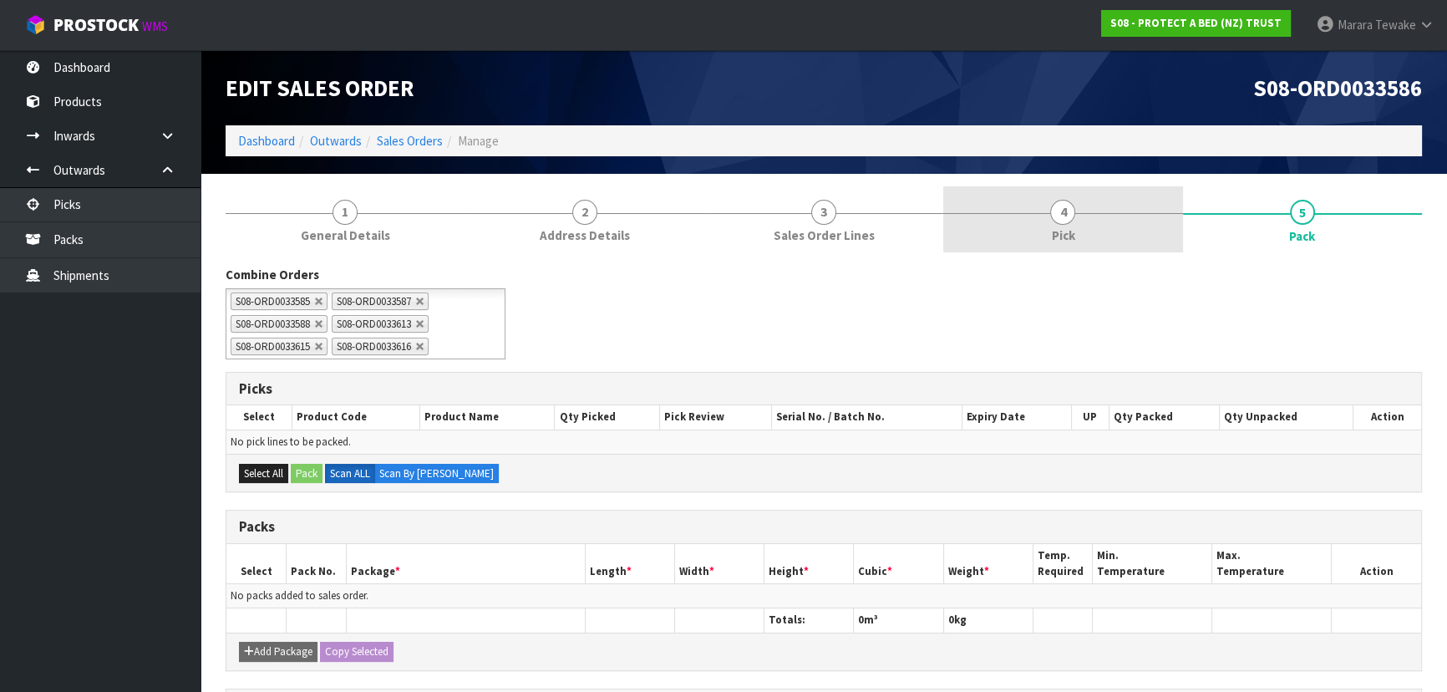
click at [1062, 232] on span "Pick" at bounding box center [1062, 235] width 23 height 18
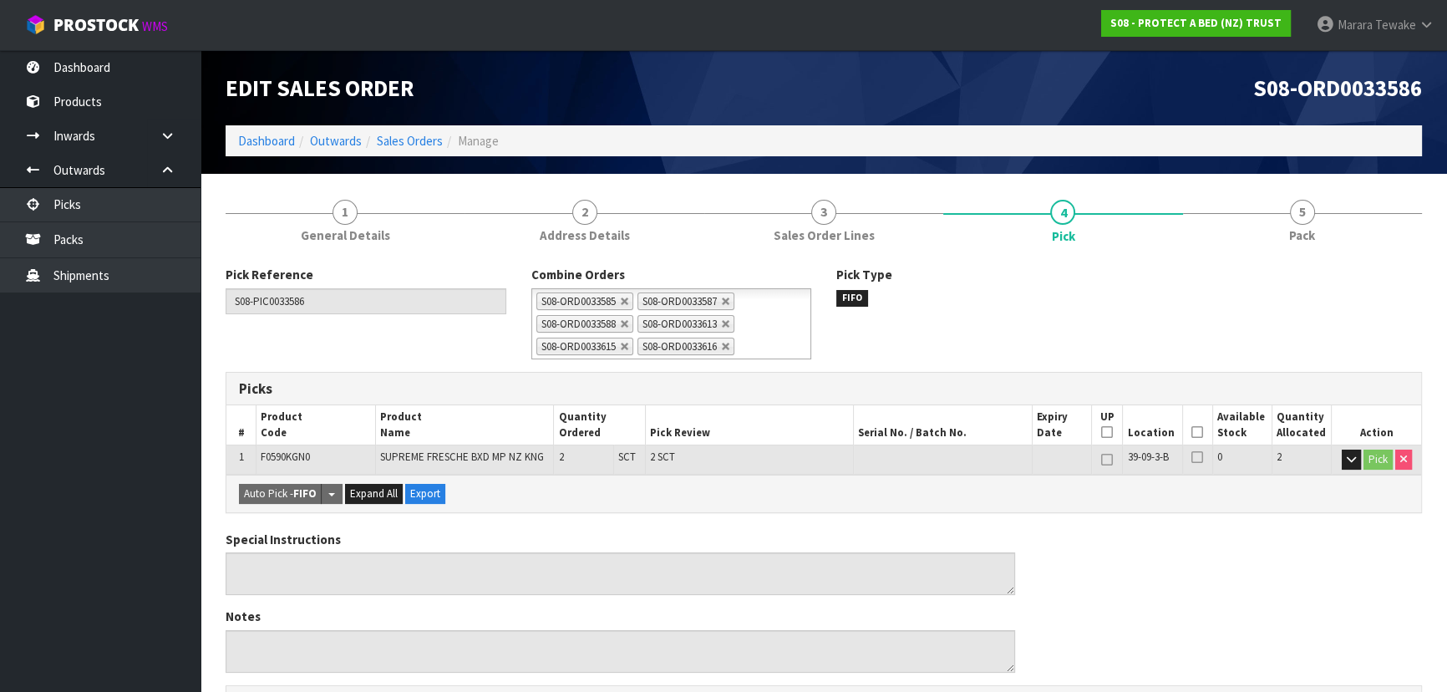
click at [1195, 432] on icon at bounding box center [1197, 432] width 12 height 1
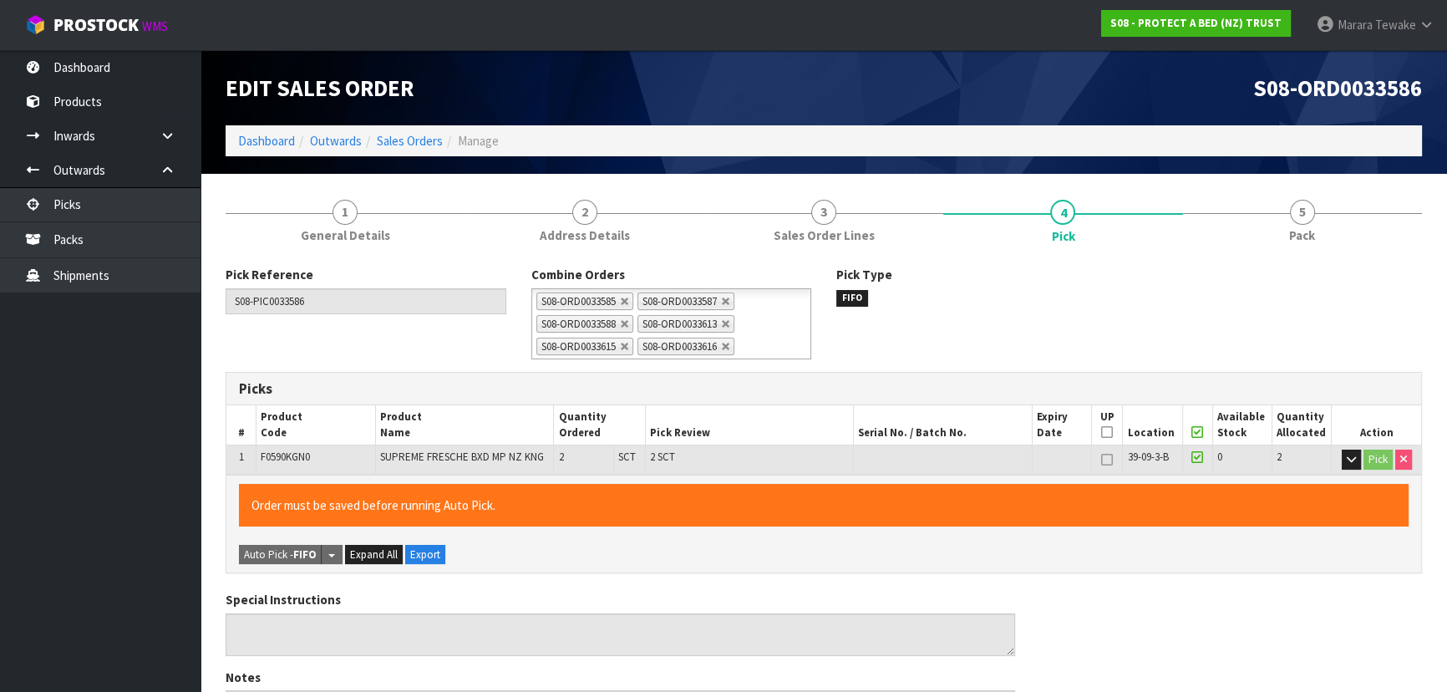
scroll to position [510, 0]
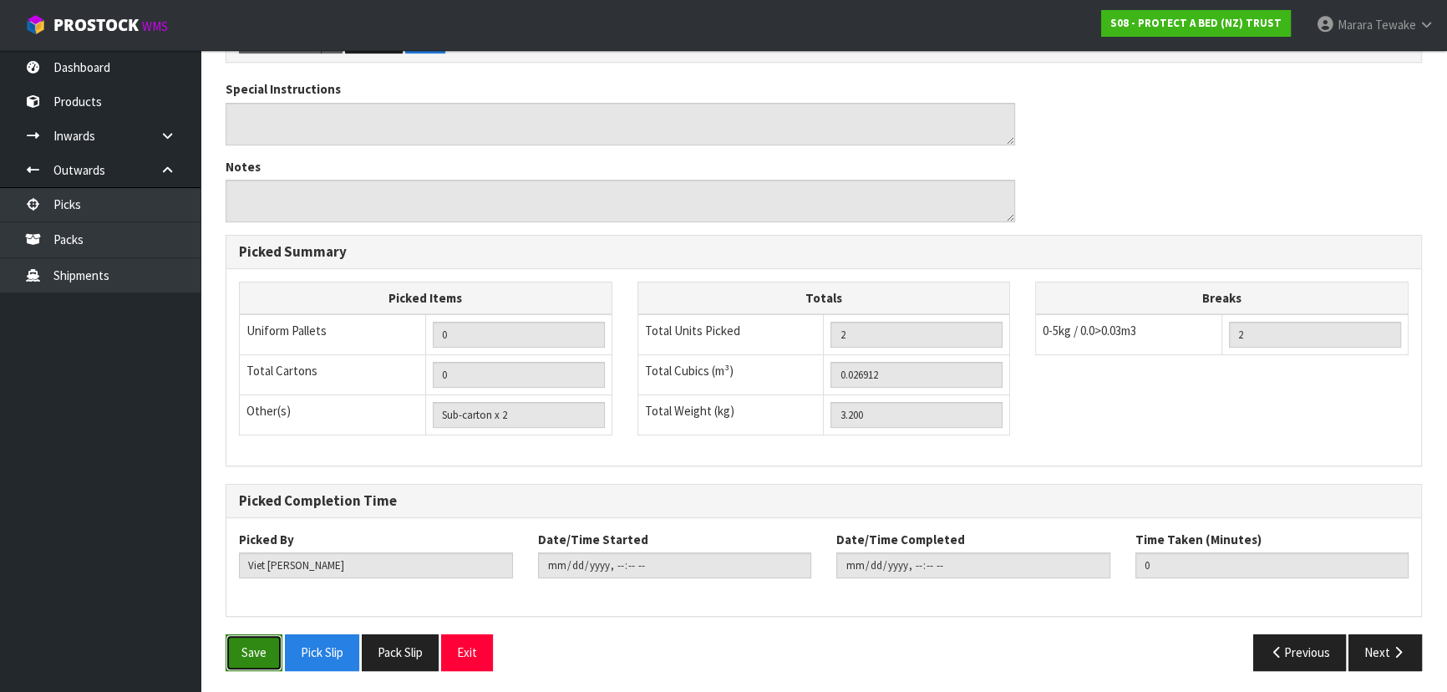
click at [246, 636] on button "Save" at bounding box center [253, 652] width 57 height 36
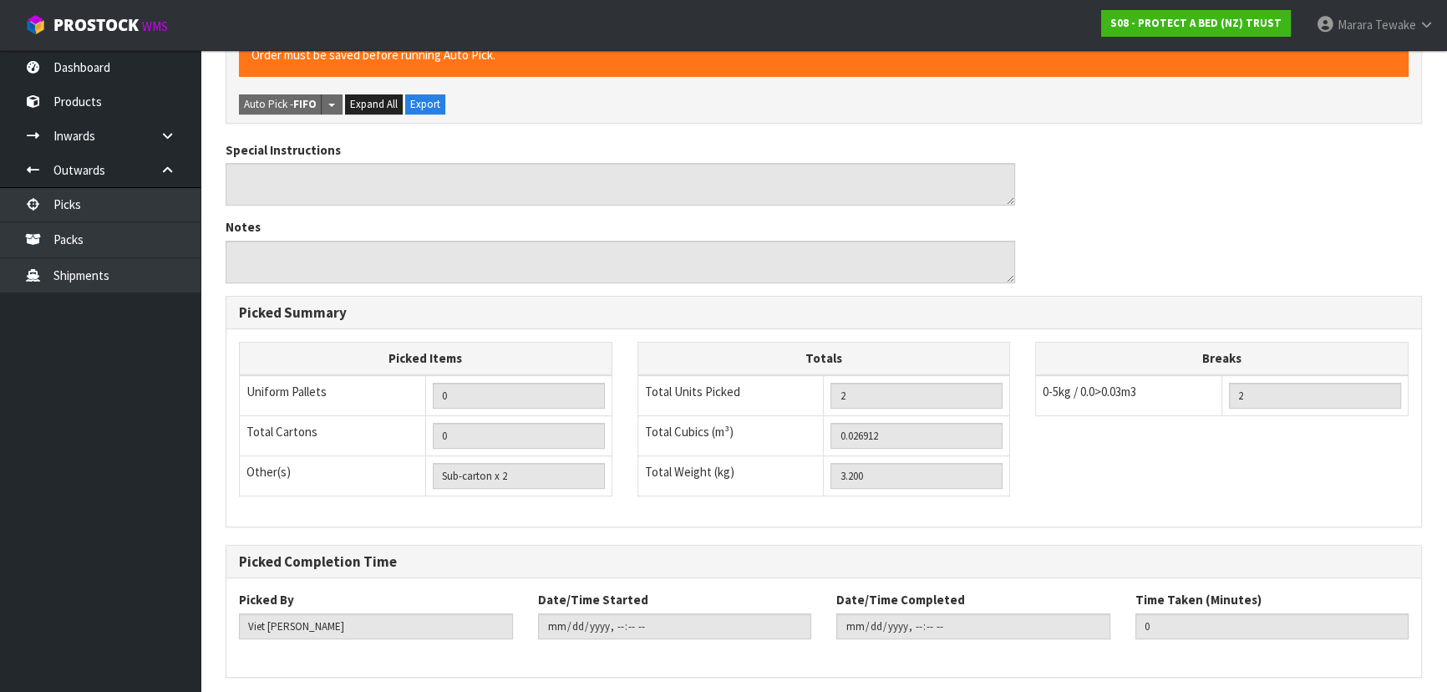
scroll to position [0, 0]
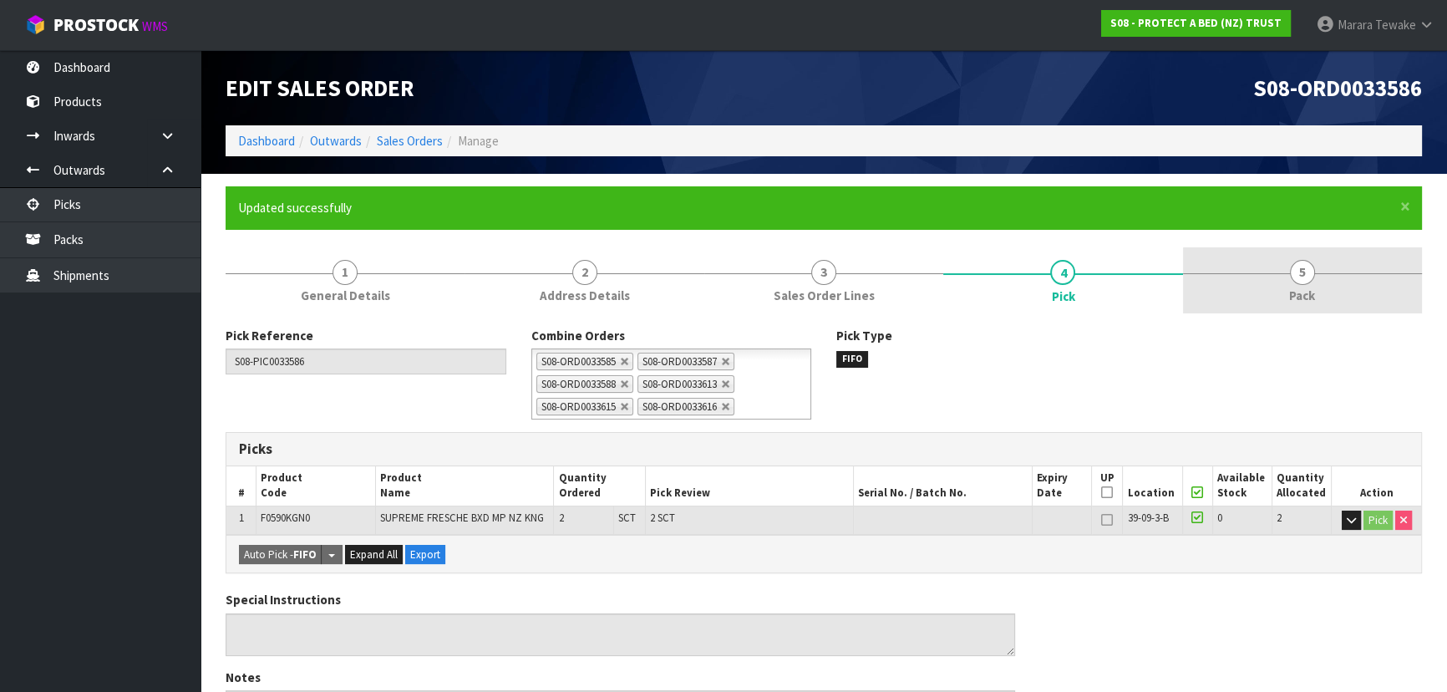
click at [1290, 271] on span "5" at bounding box center [1301, 272] width 25 height 25
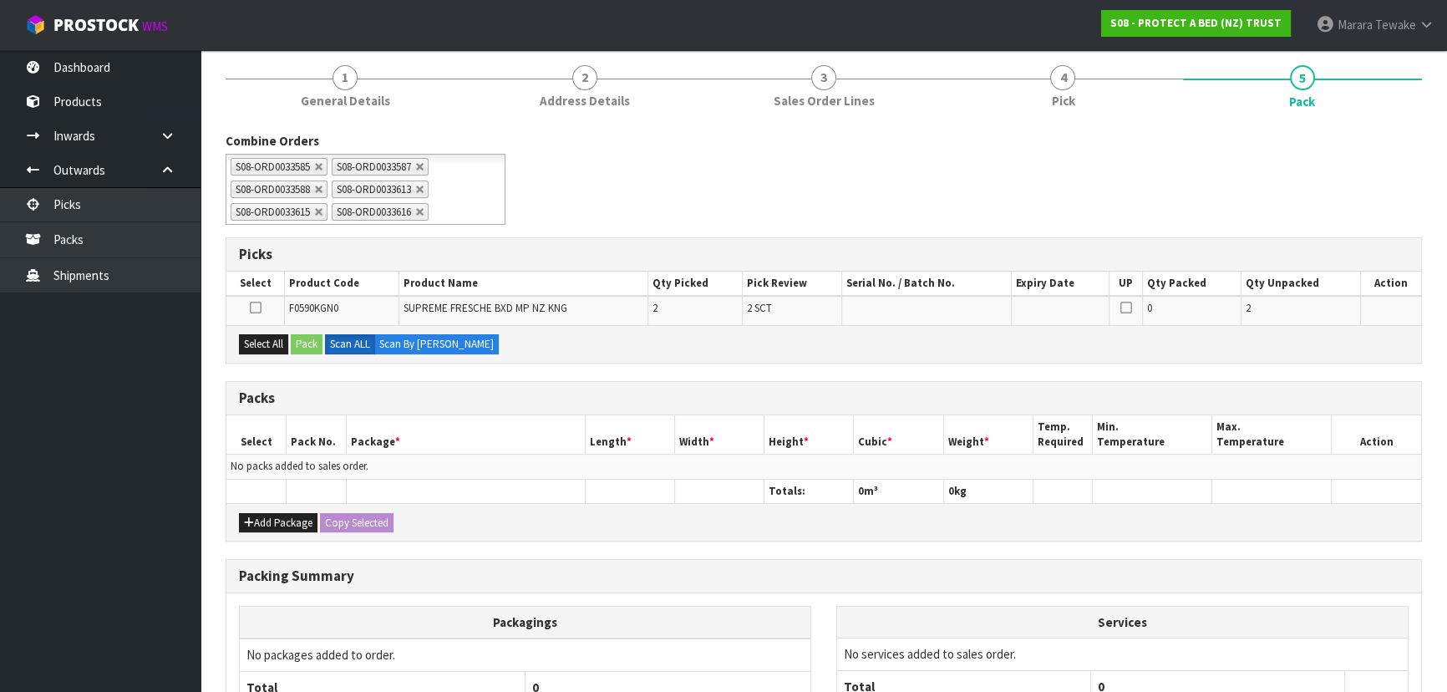
scroll to position [350, 0]
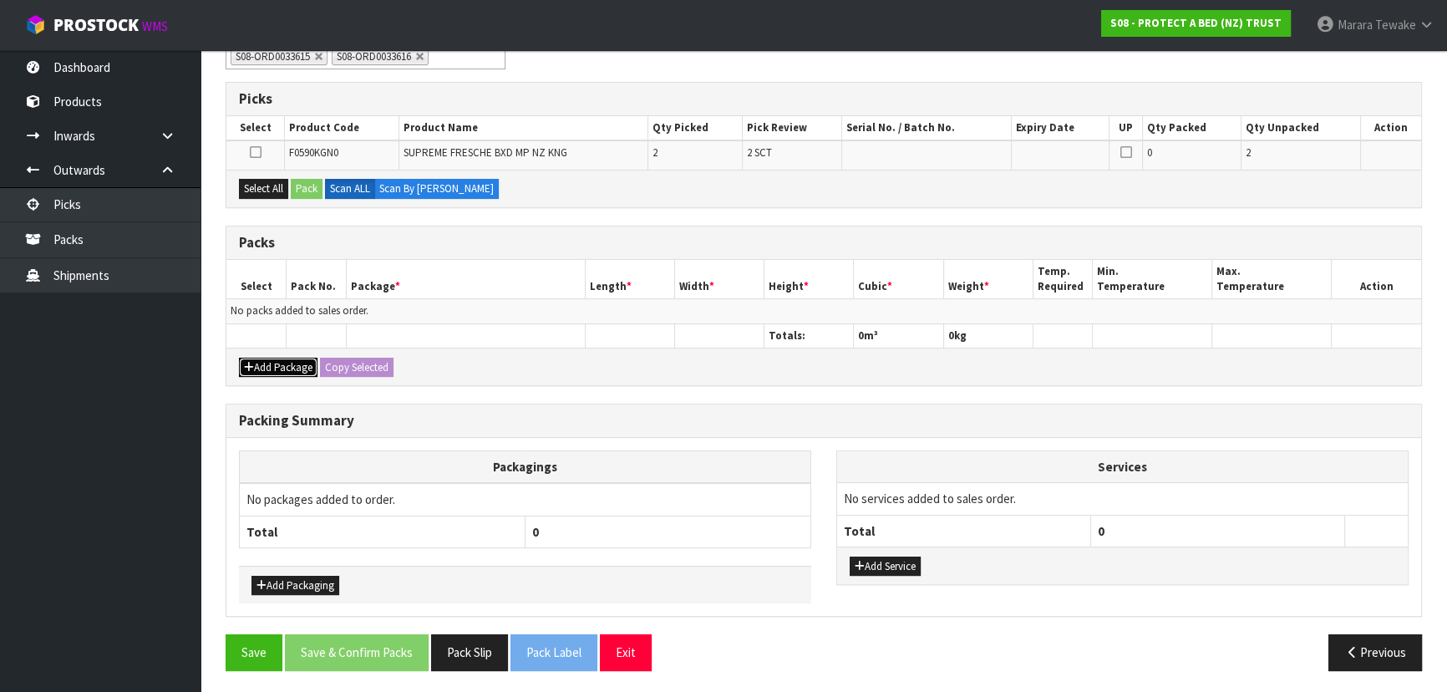
click at [276, 358] on button "Add Package" at bounding box center [278, 367] width 79 height 20
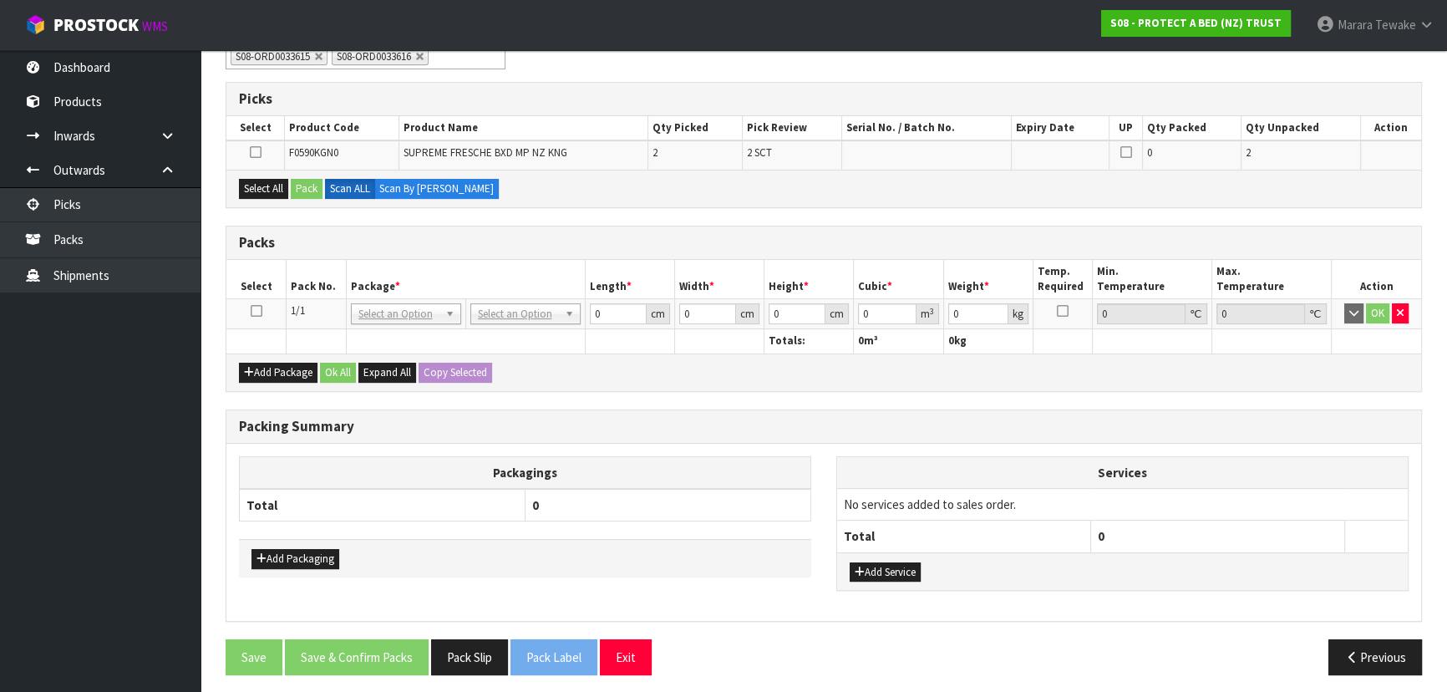
click at [256, 311] on icon at bounding box center [257, 311] width 12 height 1
click at [304, 369] on button "Add Package" at bounding box center [278, 372] width 79 height 20
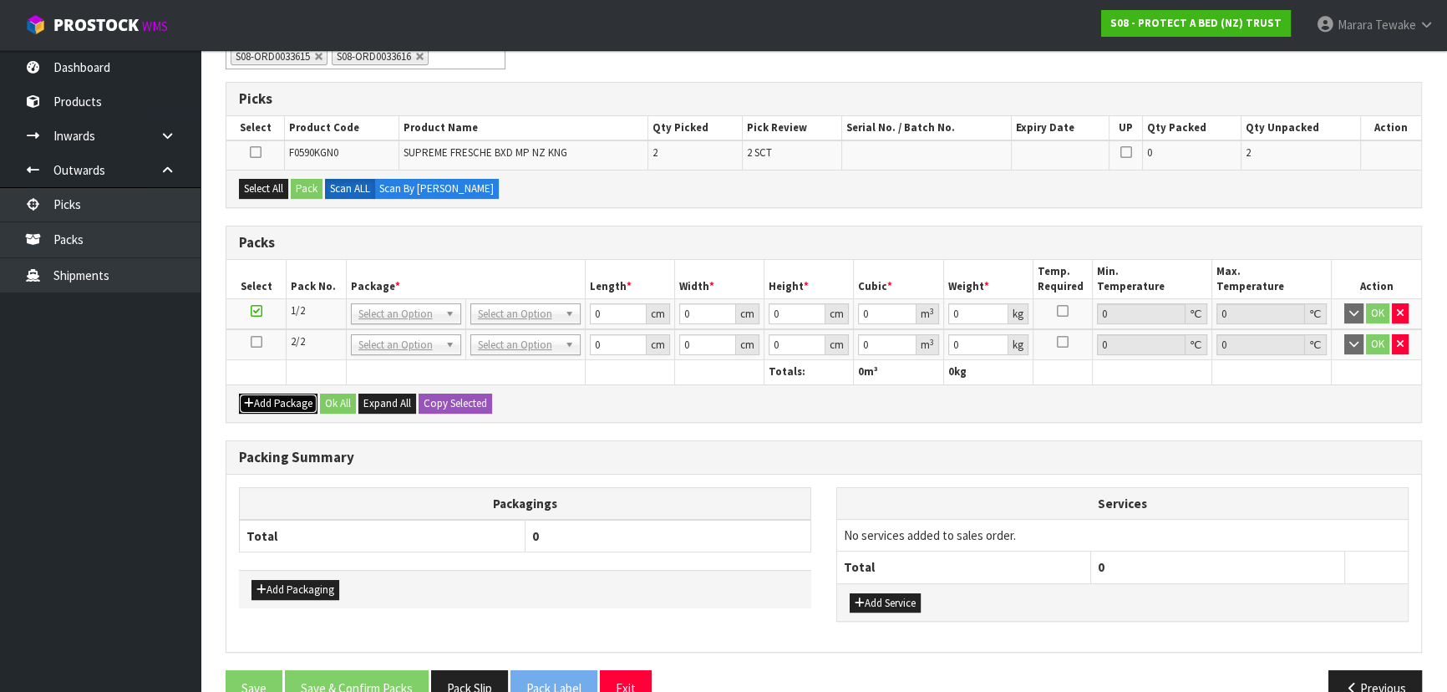
click at [298, 400] on button "Add Package" at bounding box center [278, 403] width 79 height 20
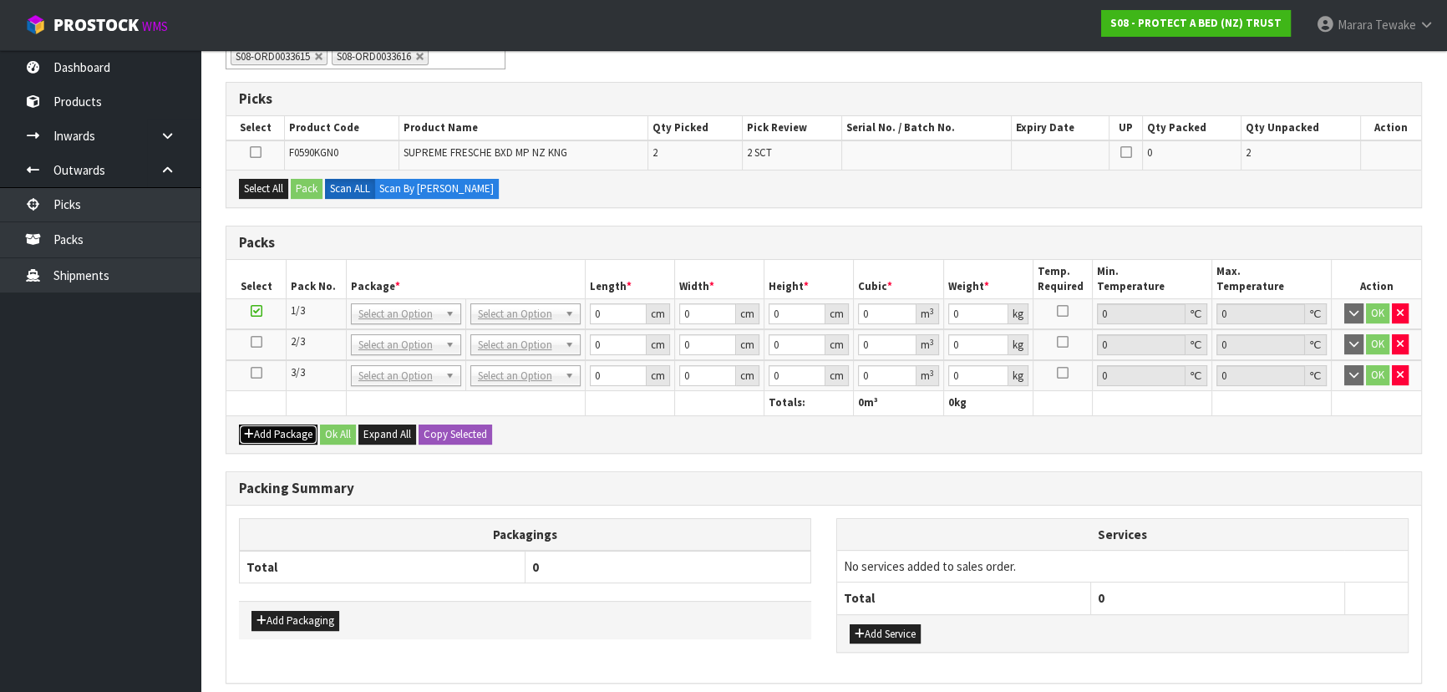
click at [301, 428] on button "Add Package" at bounding box center [278, 434] width 79 height 20
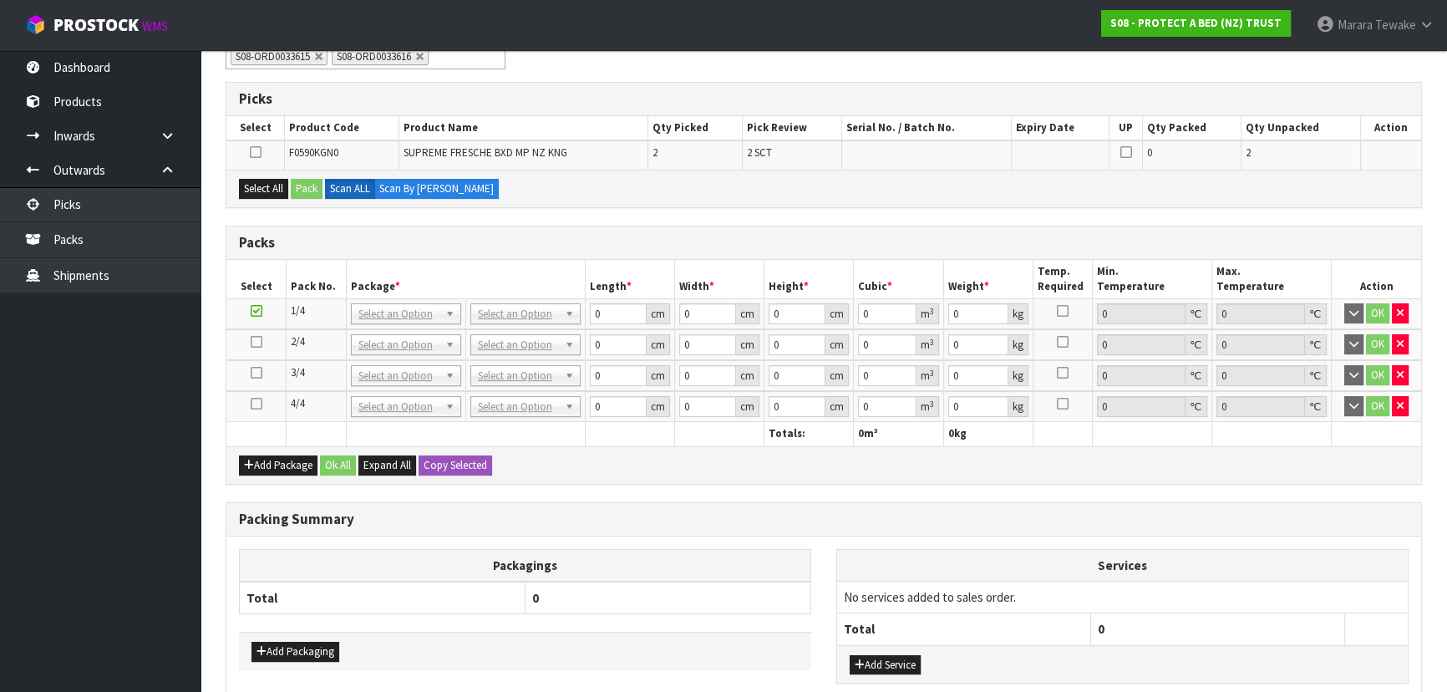
click at [256, 342] on icon at bounding box center [257, 342] width 12 height 1
click at [279, 187] on button "Select All" at bounding box center [263, 189] width 49 height 20
click at [305, 182] on button "Pack" at bounding box center [307, 189] width 32 height 20
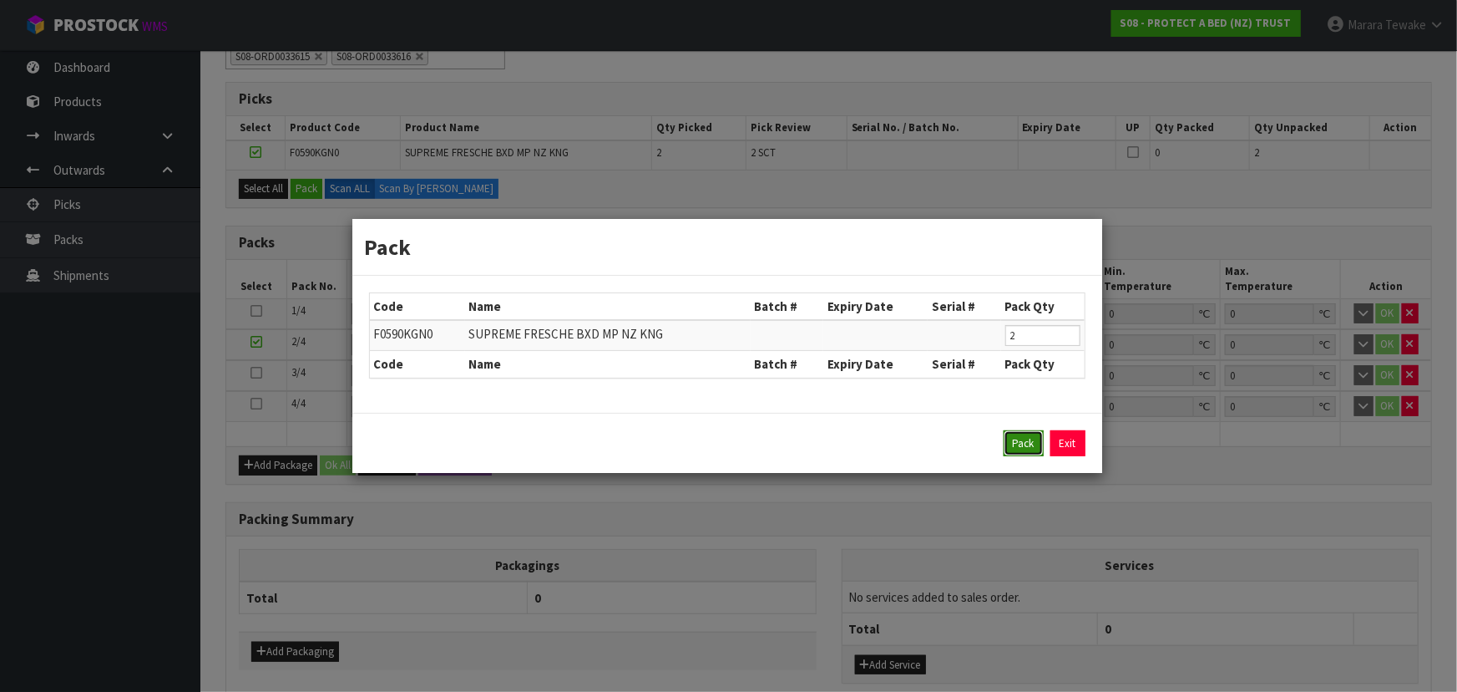
drag, startPoint x: 1027, startPoint y: 441, endPoint x: 841, endPoint y: 396, distance: 191.6
click at [1026, 441] on button "Pack" at bounding box center [1024, 443] width 40 height 27
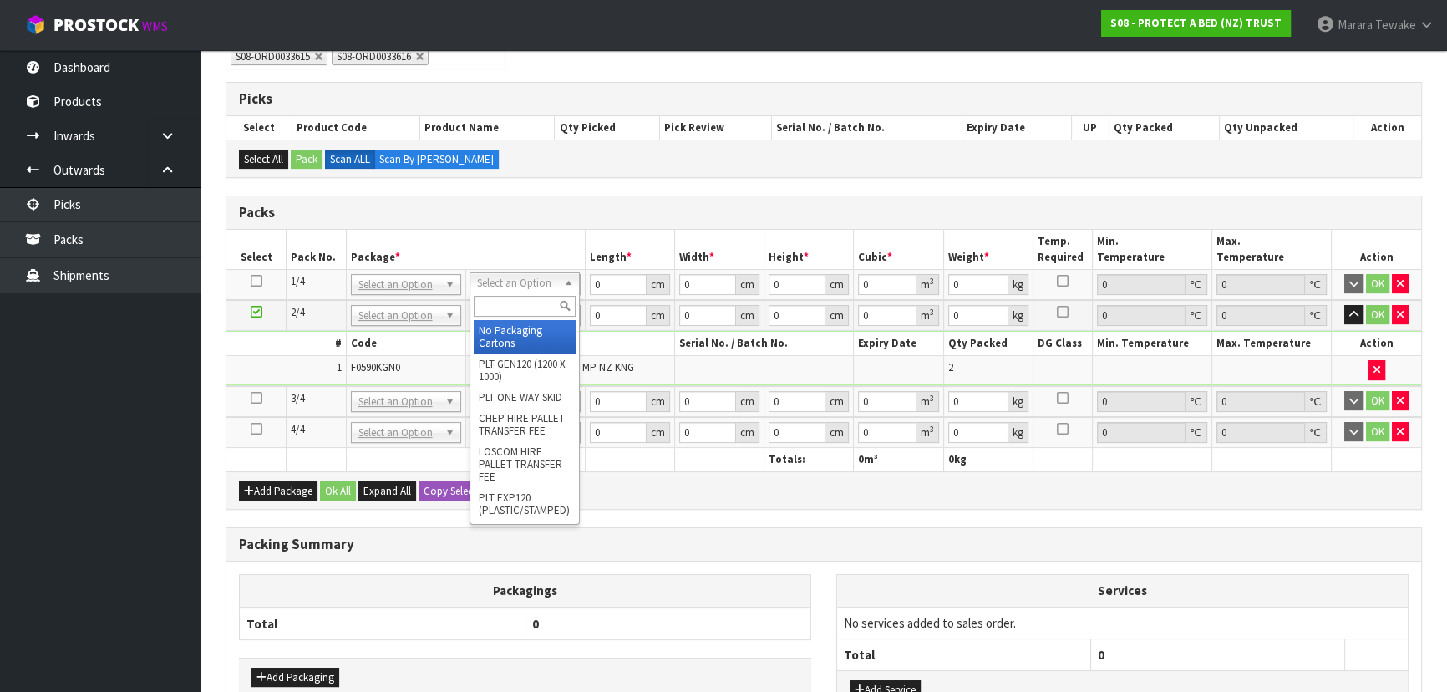
click at [509, 308] on input "text" at bounding box center [525, 306] width 102 height 21
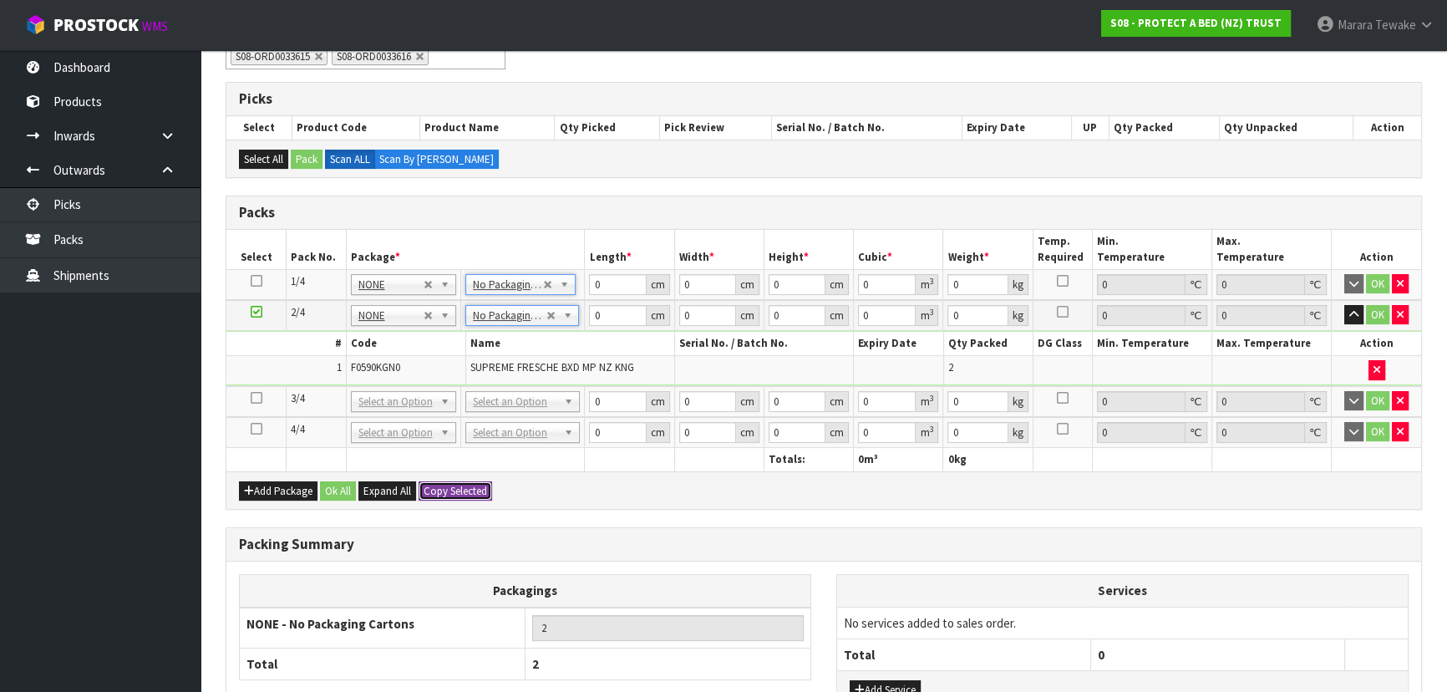
click at [464, 490] on button "Copy Selected" at bounding box center [454, 491] width 73 height 20
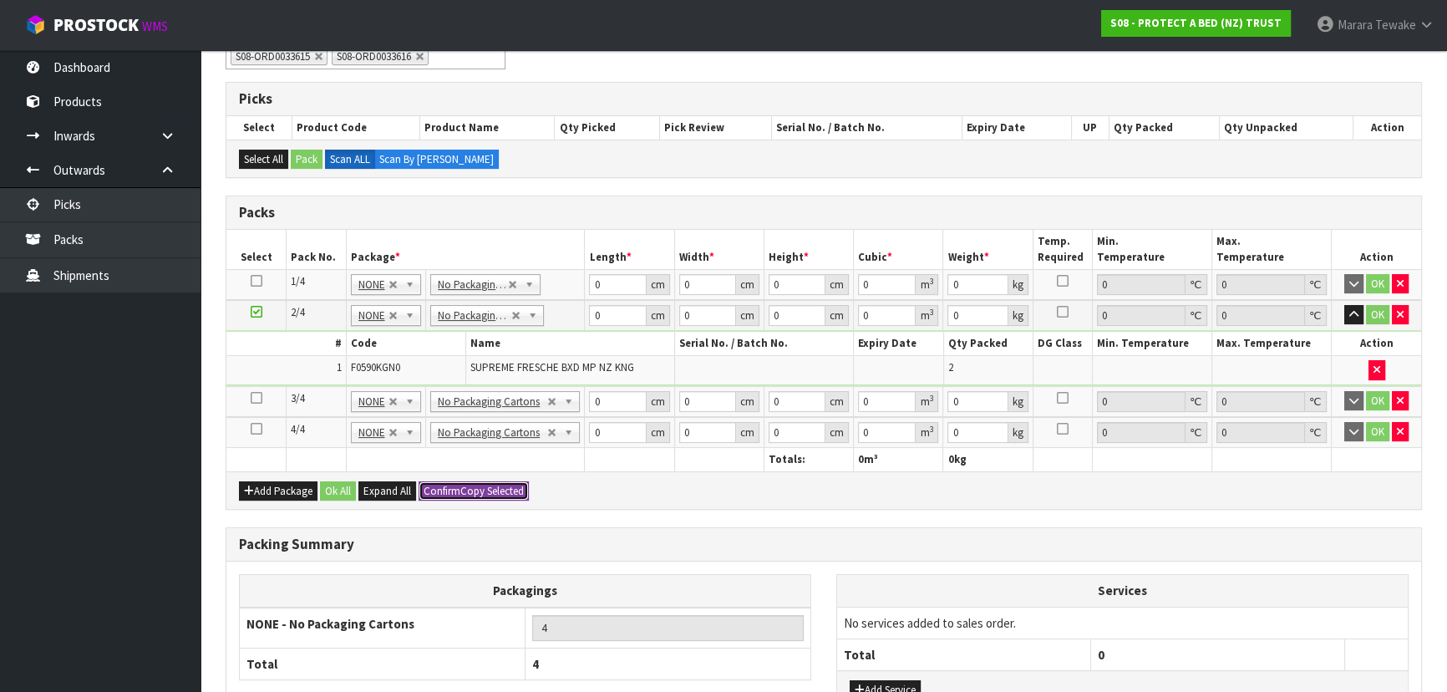
click at [464, 490] on button "Confirm Copy Selected" at bounding box center [473, 491] width 110 height 20
drag, startPoint x: 608, startPoint y: 285, endPoint x: 540, endPoint y: 242, distance: 80.6
click at [553, 251] on table "Select Pack No. Package * Length * Width * Height * Cubic * Weight * Temp. Requ…" at bounding box center [823, 350] width 1194 height 241
click button "OK" at bounding box center [1376, 284] width 23 height 20
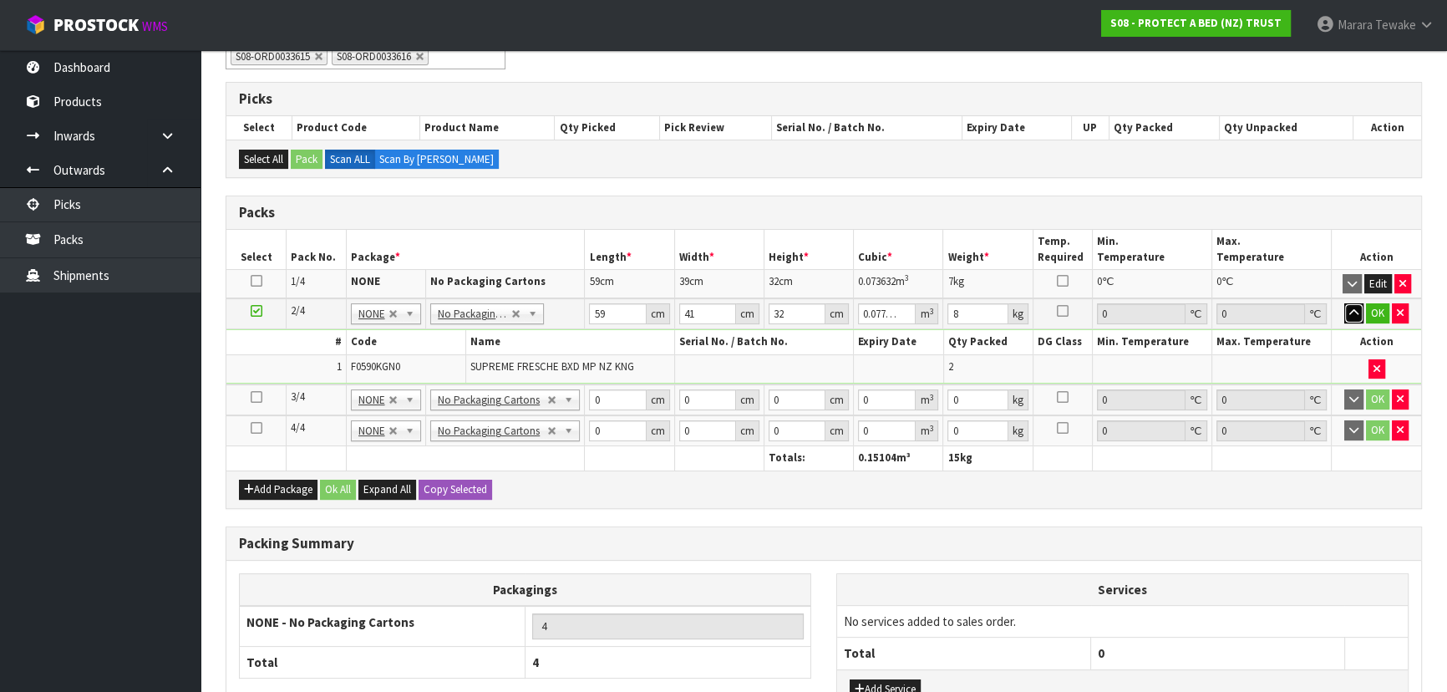
click at [1344, 303] on button "button" at bounding box center [1353, 313] width 19 height 20
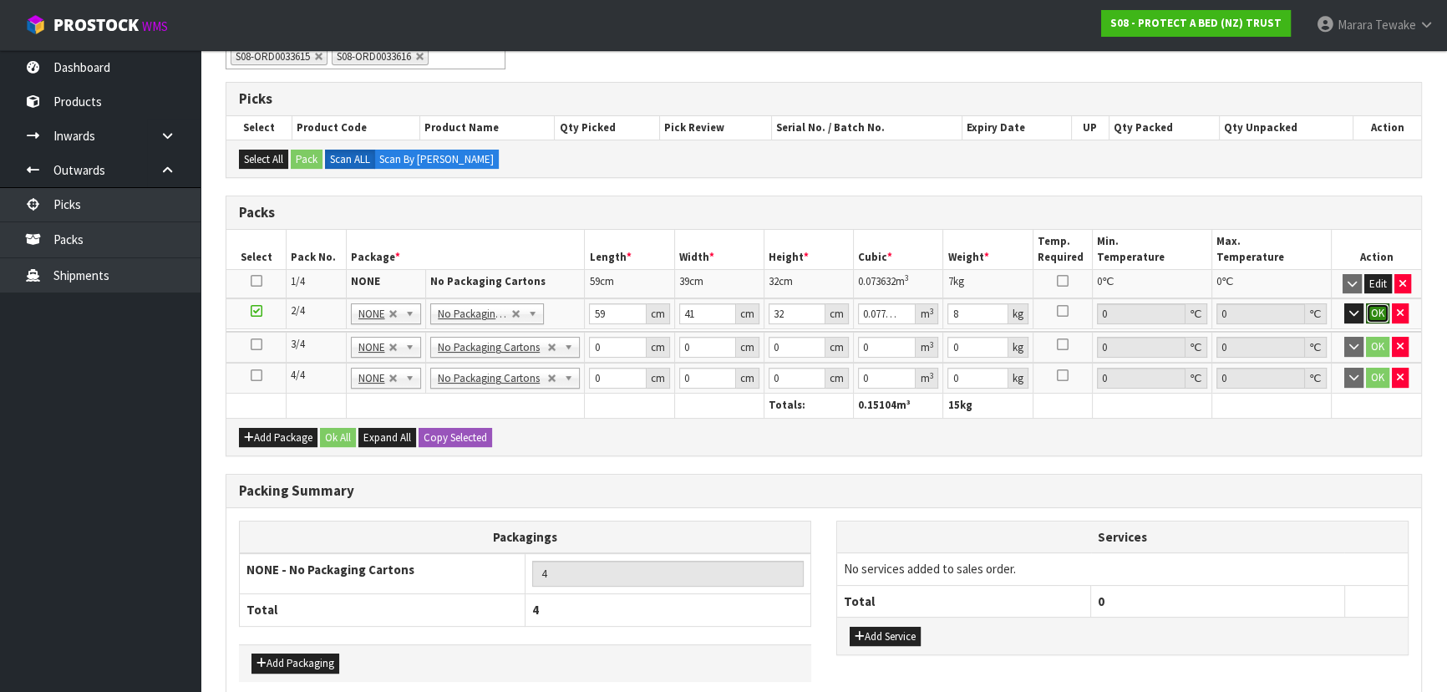
click button "OK" at bounding box center [1376, 313] width 23 height 20
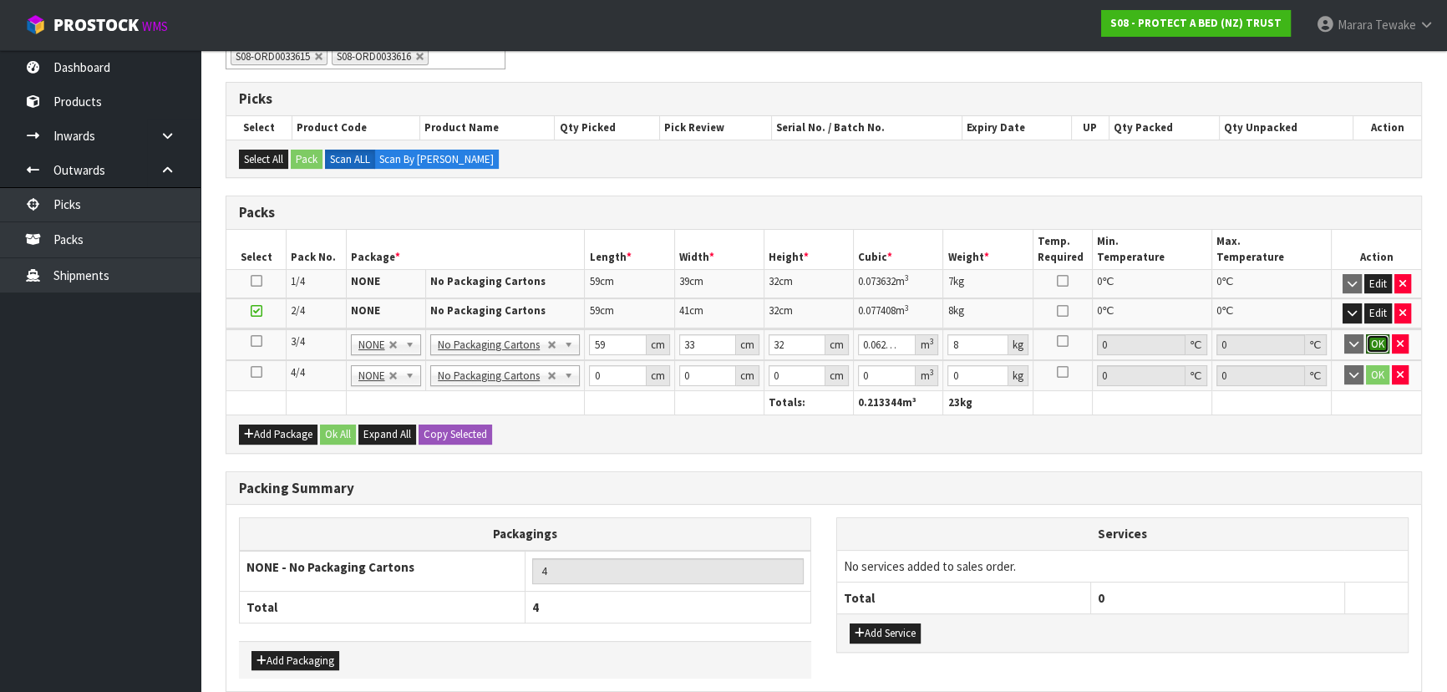
click button "OK" at bounding box center [1376, 344] width 23 height 20
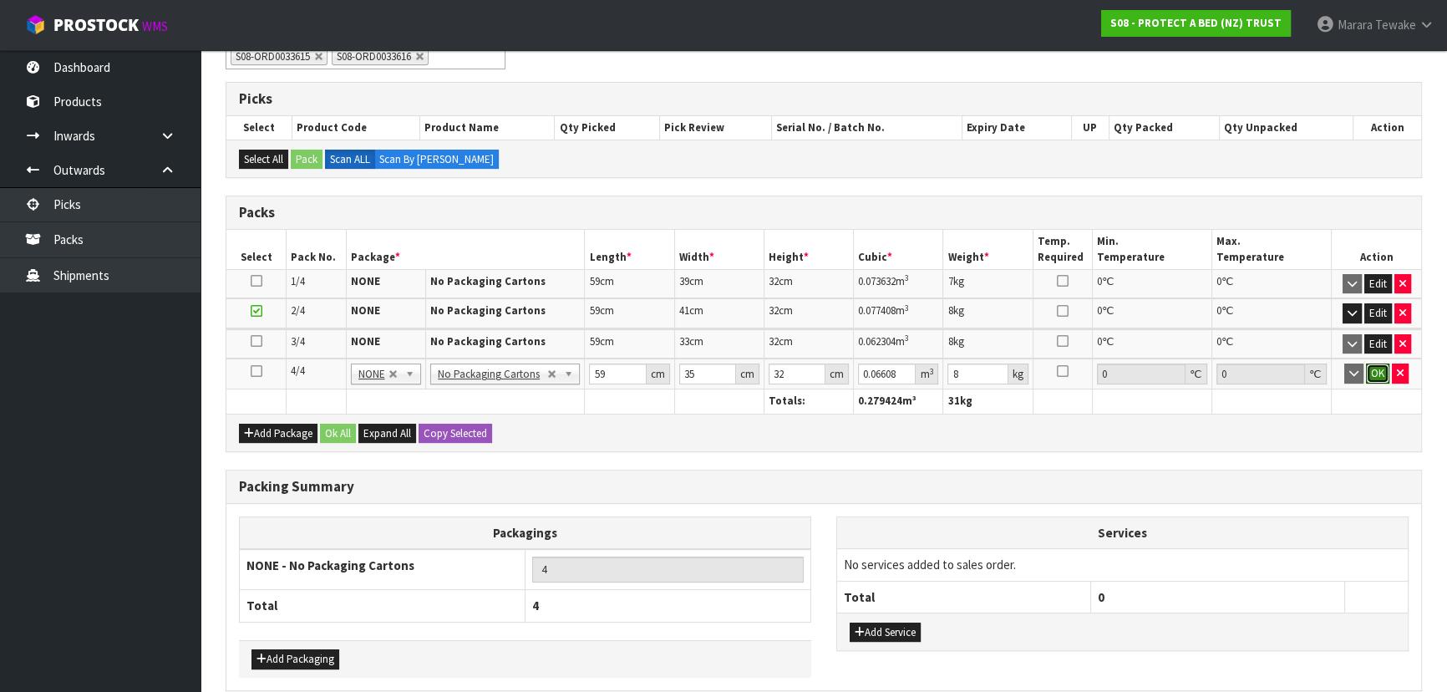
click button "OK" at bounding box center [1376, 373] width 23 height 20
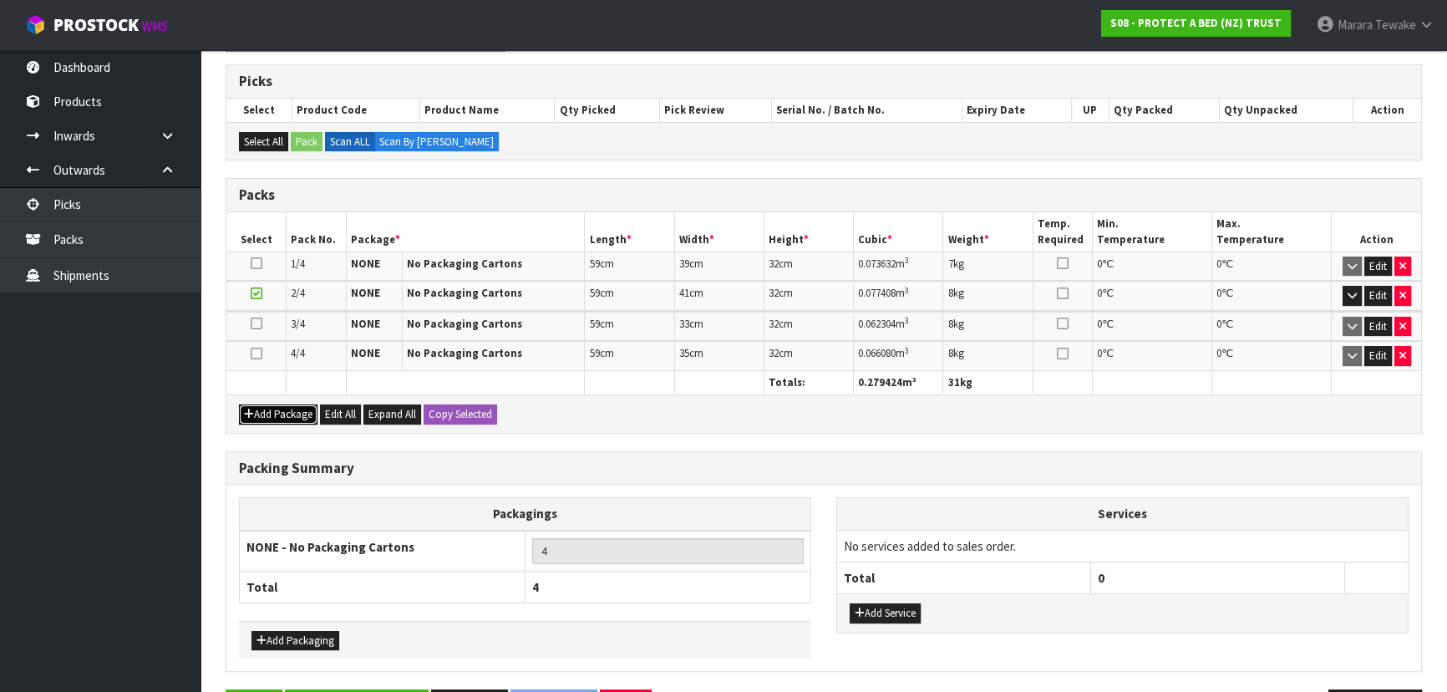
scroll to position [421, 0]
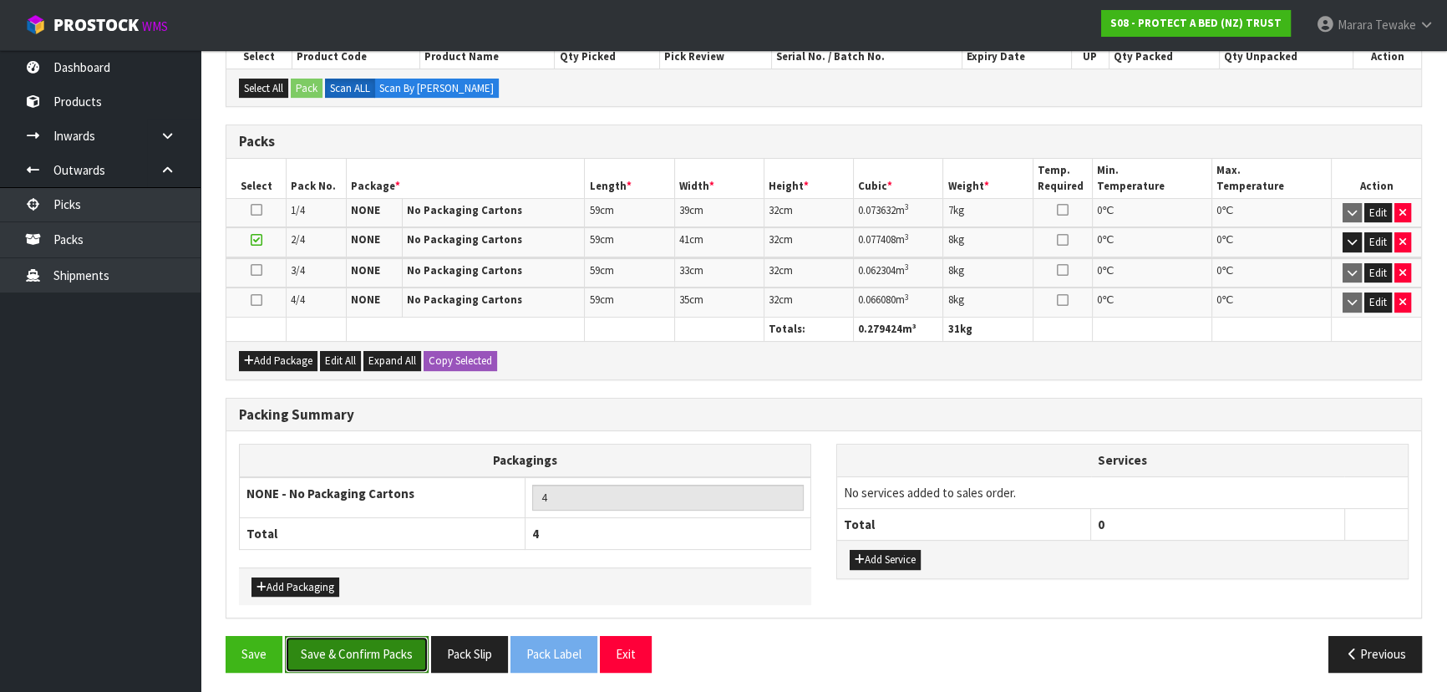
click at [361, 649] on button "Save & Confirm Packs" at bounding box center [357, 654] width 144 height 36
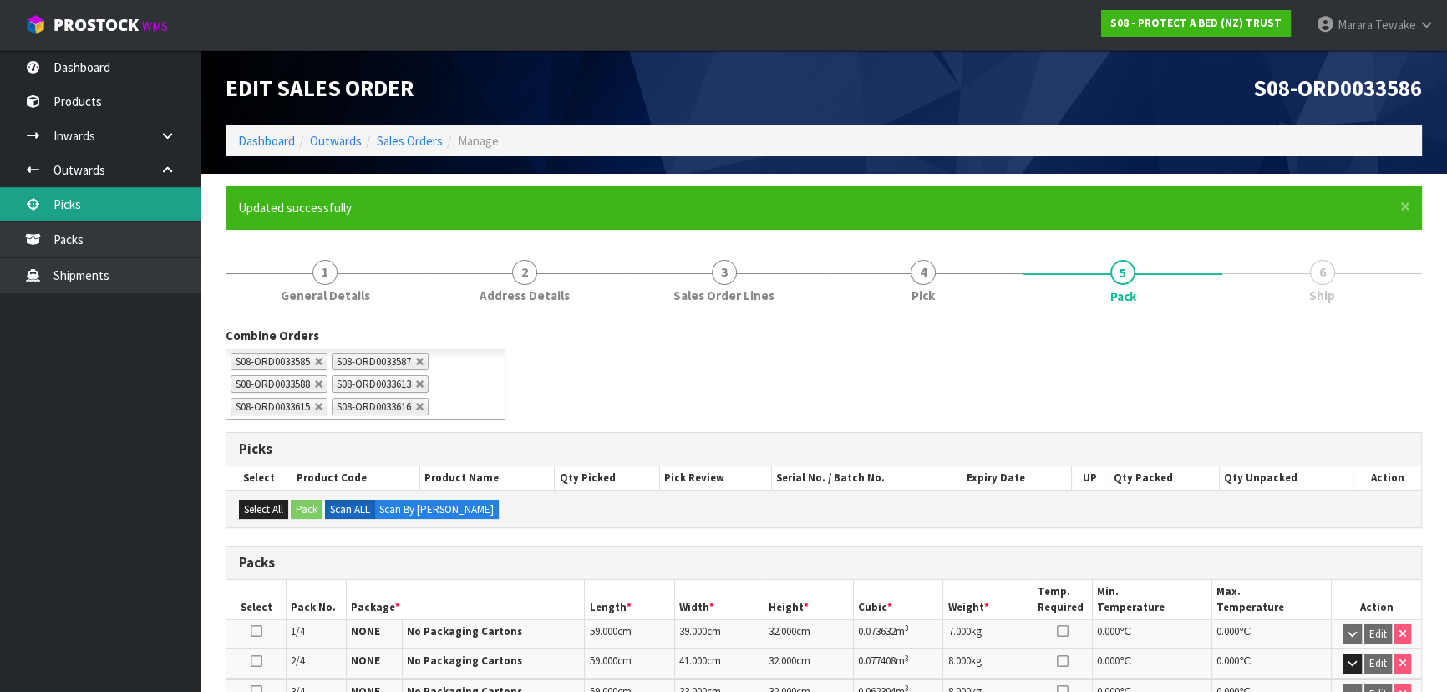
click at [122, 208] on link "Picks" at bounding box center [100, 204] width 200 height 34
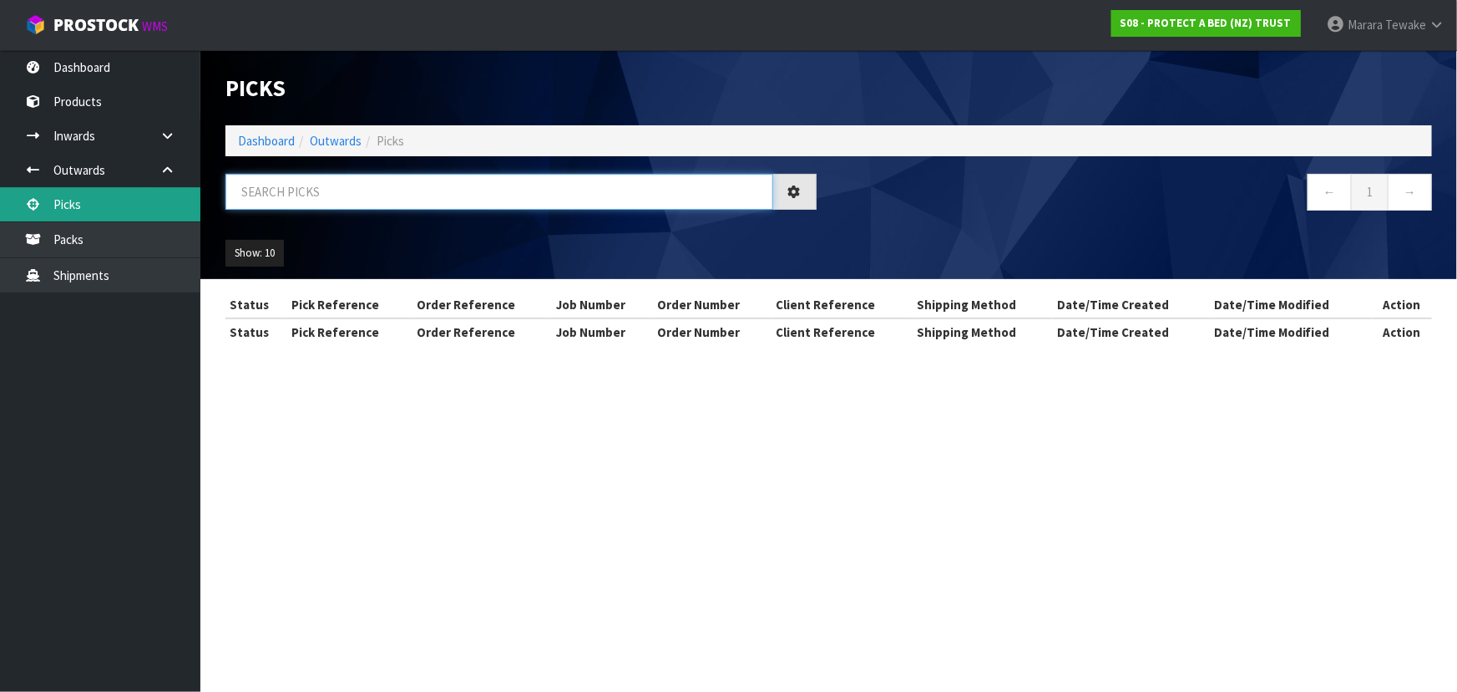
click at [283, 195] on input "text" at bounding box center [499, 192] width 548 height 36
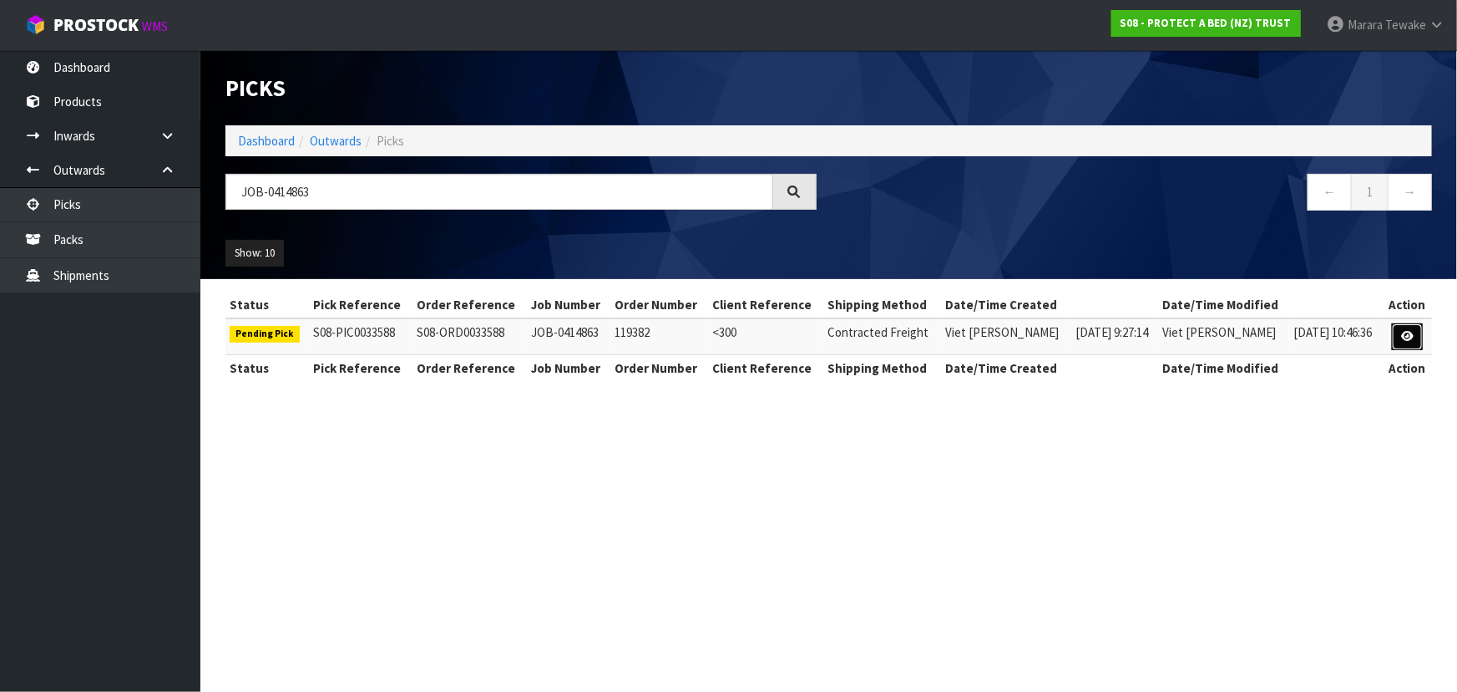
click at [1407, 332] on icon at bounding box center [1407, 336] width 13 height 11
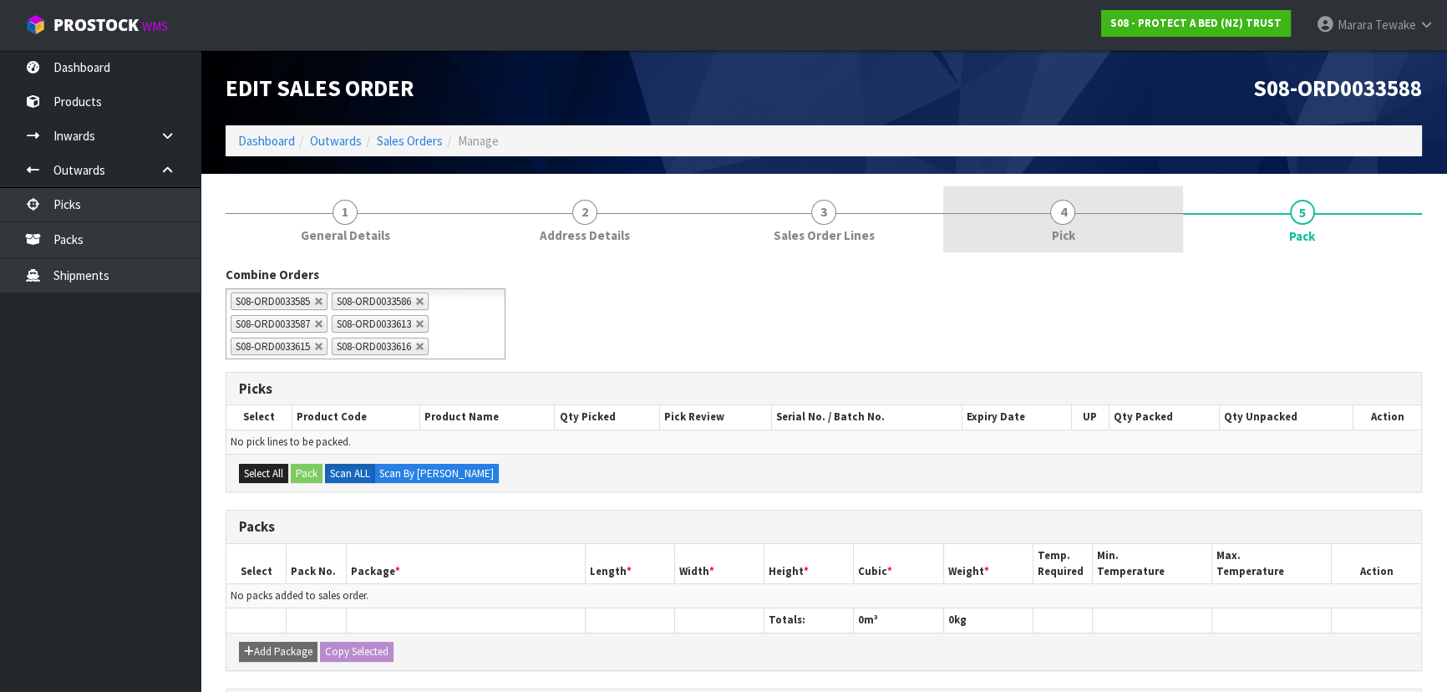
click at [1066, 211] on span "4" at bounding box center [1062, 212] width 25 height 25
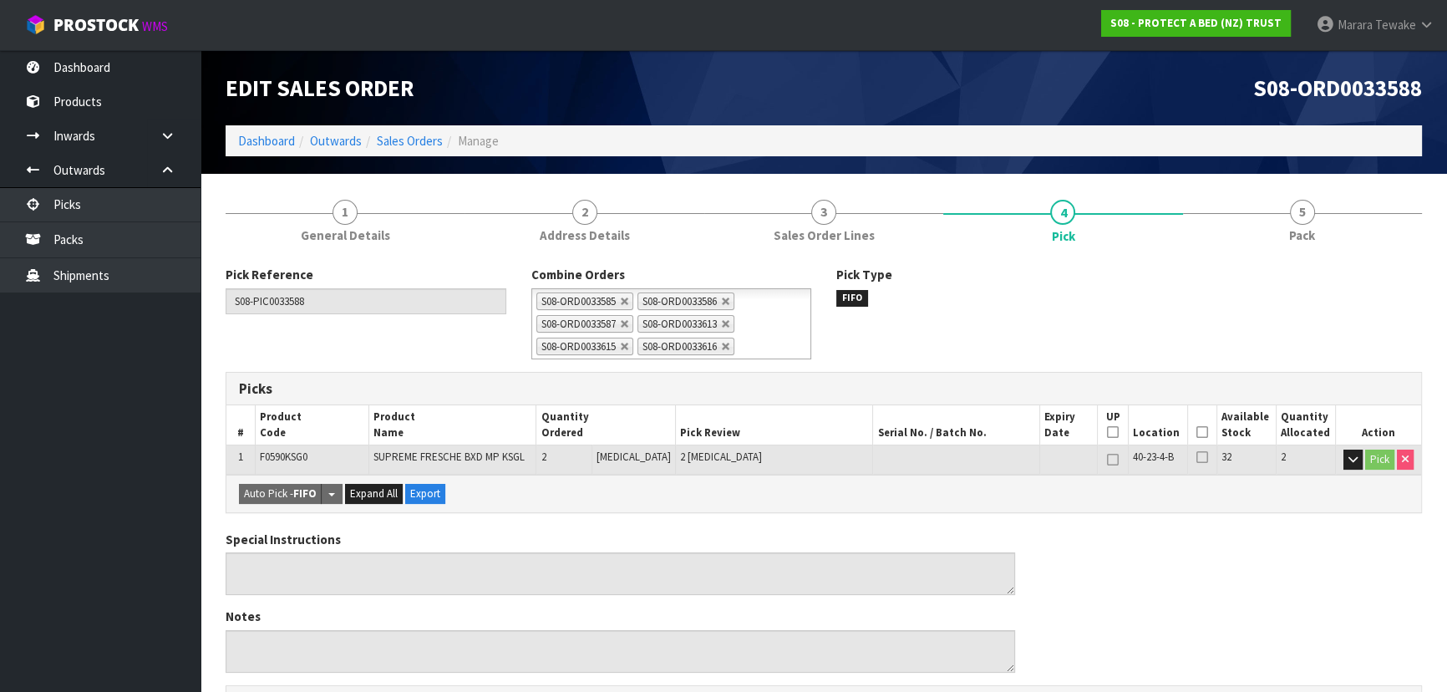
click at [1196, 433] on icon at bounding box center [1202, 432] width 12 height 1
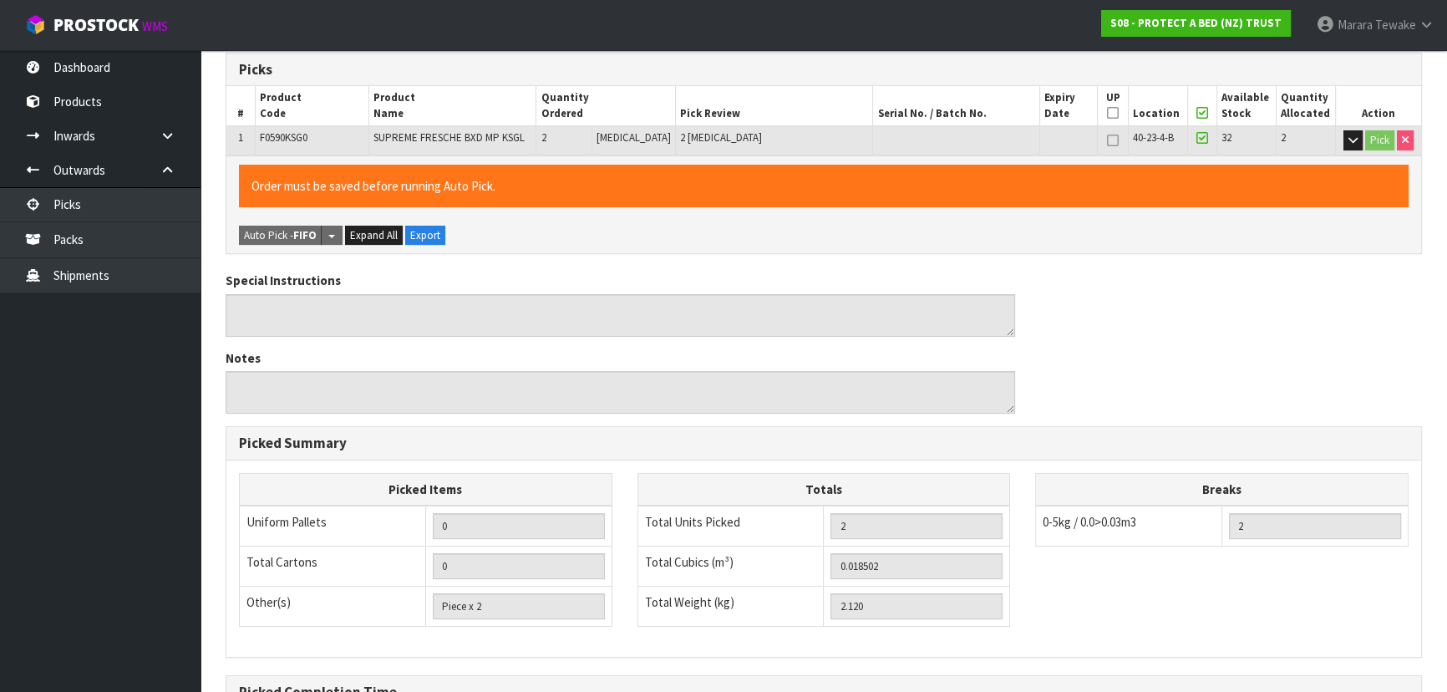
scroll to position [510, 0]
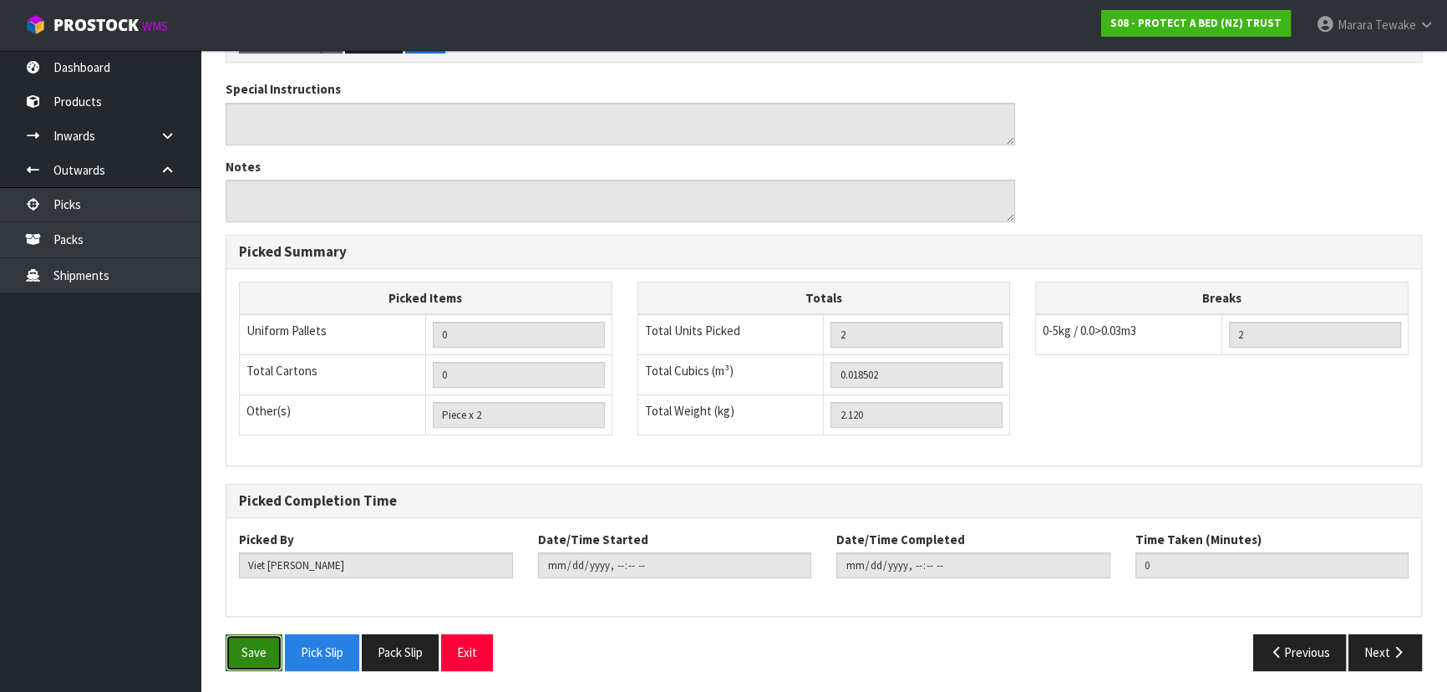
click at [258, 654] on button "Save" at bounding box center [253, 652] width 57 height 36
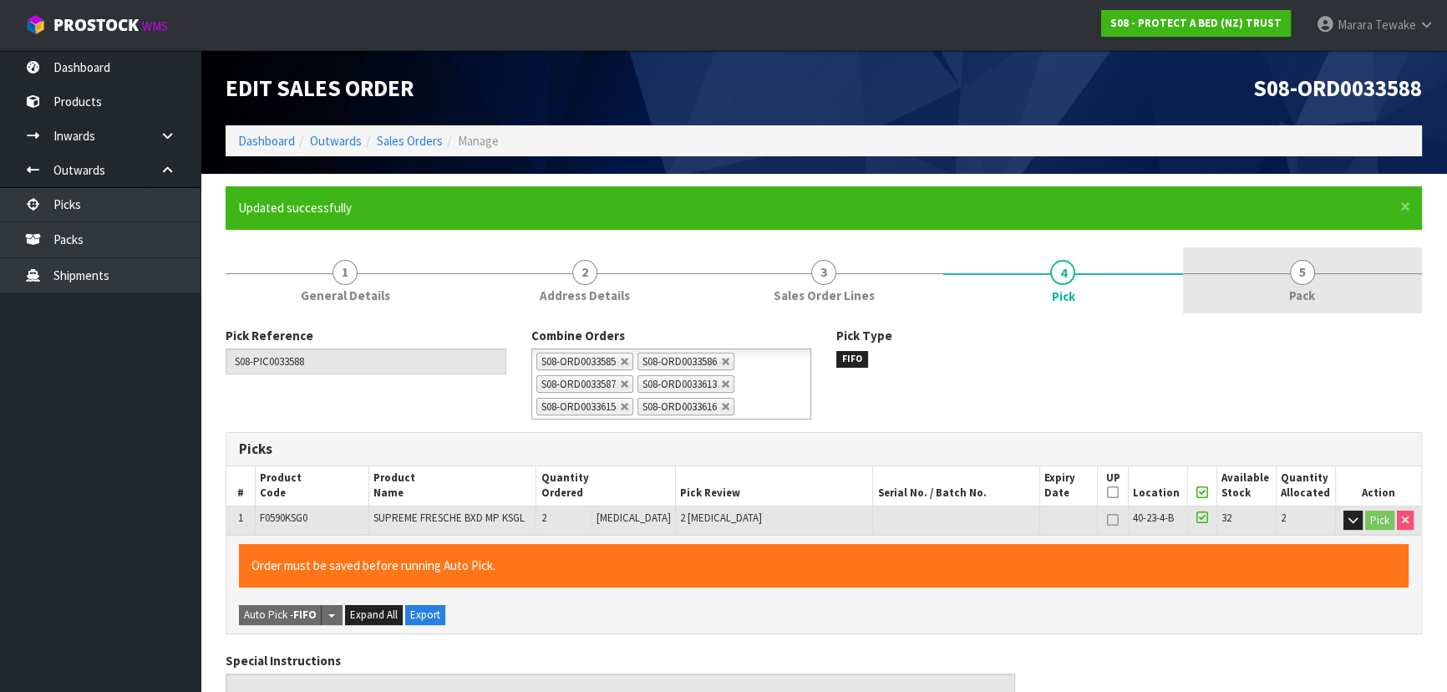
click at [1318, 287] on link "5 Pack" at bounding box center [1302, 280] width 239 height 66
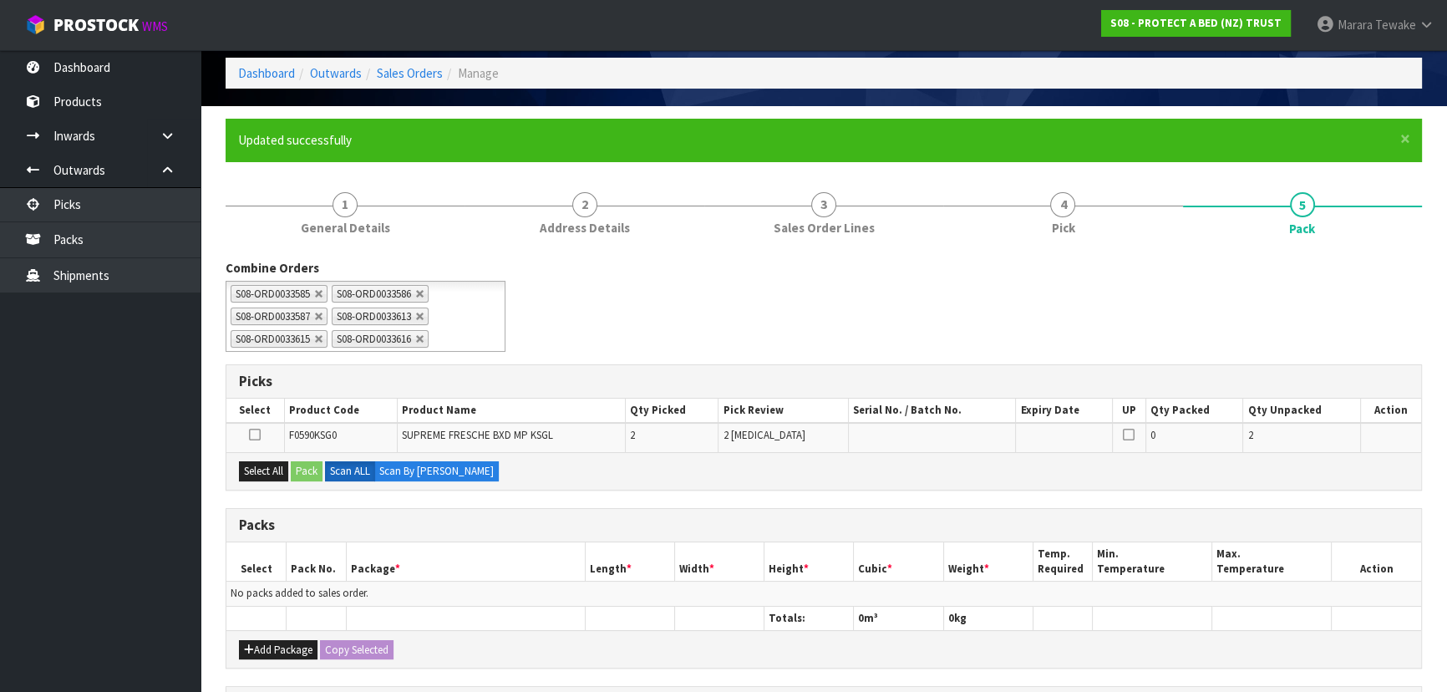
scroll to position [303, 0]
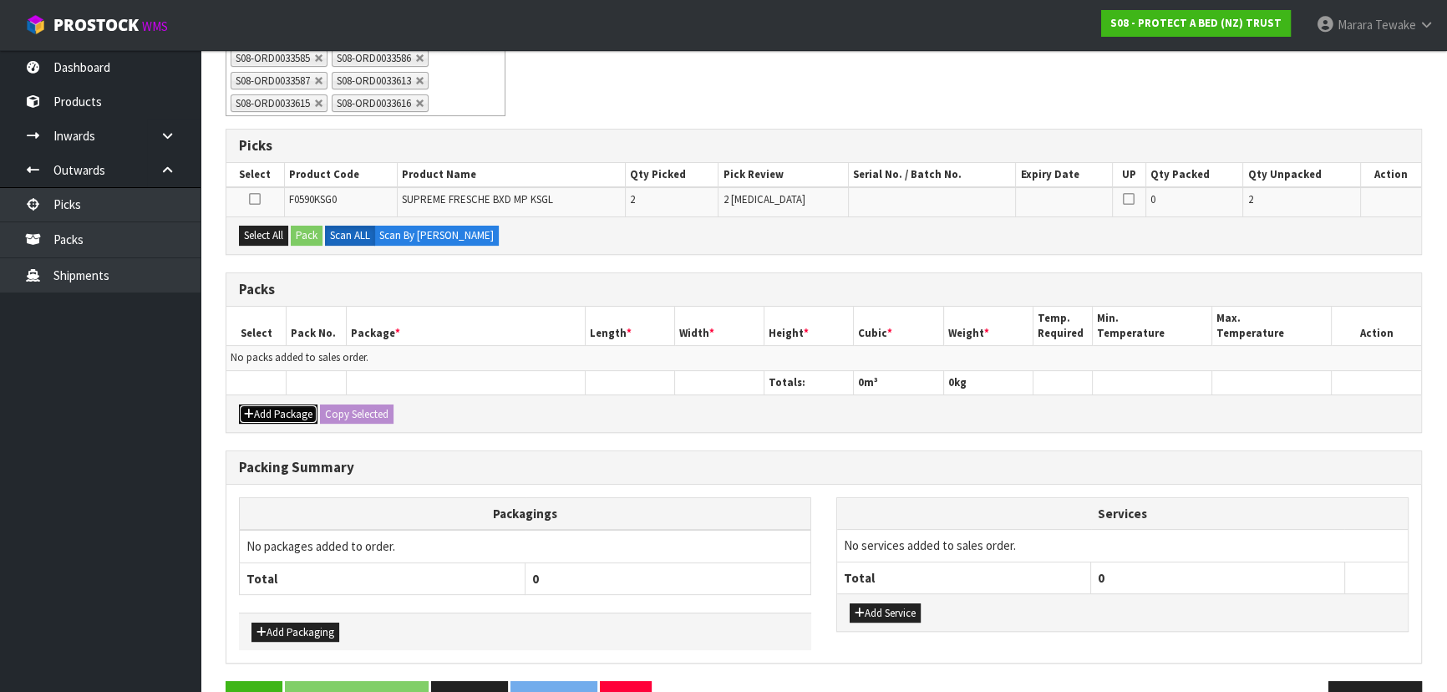
click at [296, 404] on button "Add Package" at bounding box center [278, 414] width 79 height 20
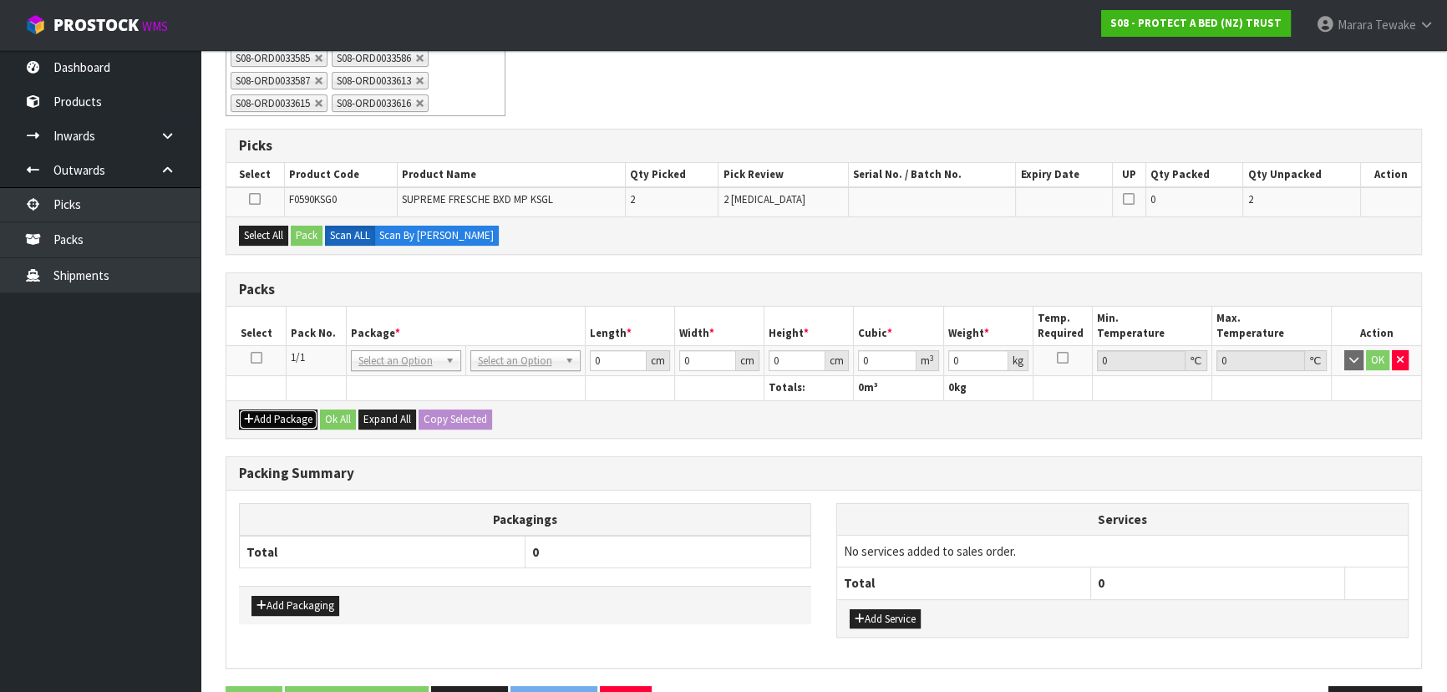
click at [301, 413] on button "Add Package" at bounding box center [278, 419] width 79 height 20
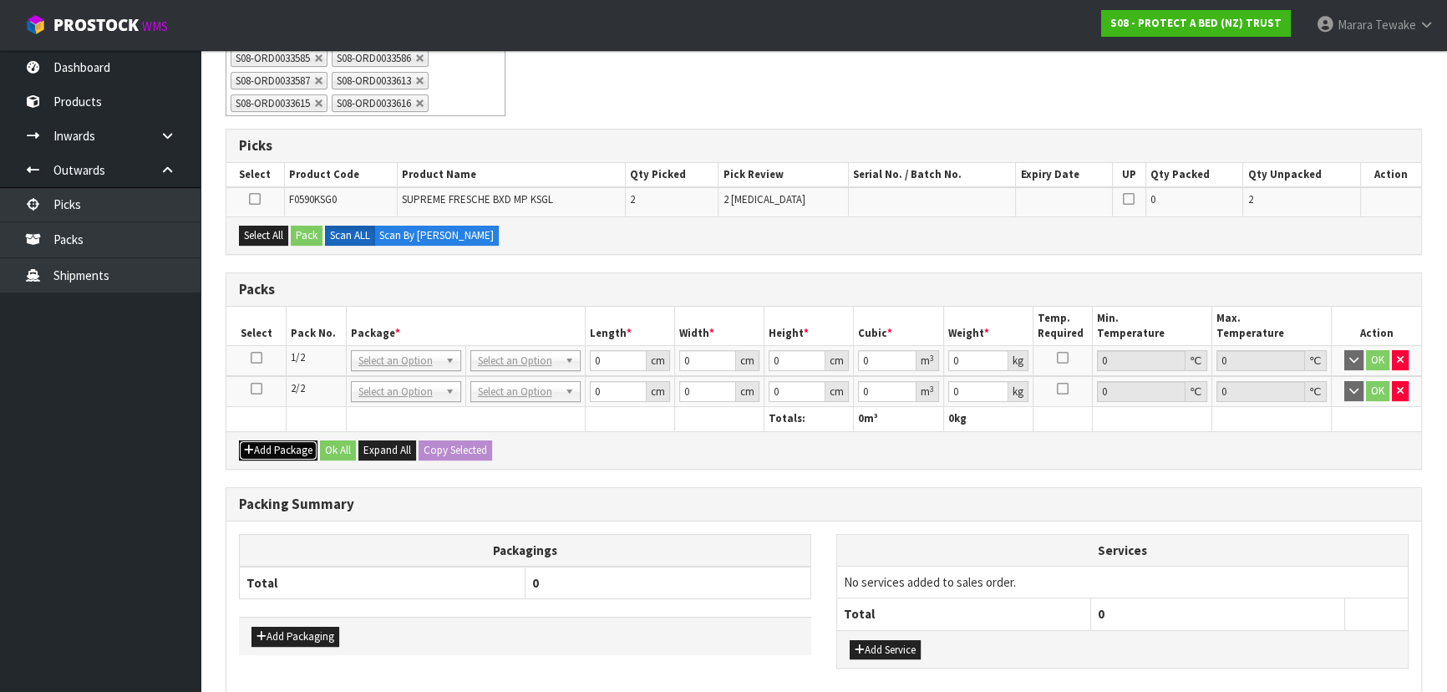
click at [294, 443] on button "Add Package" at bounding box center [278, 450] width 79 height 20
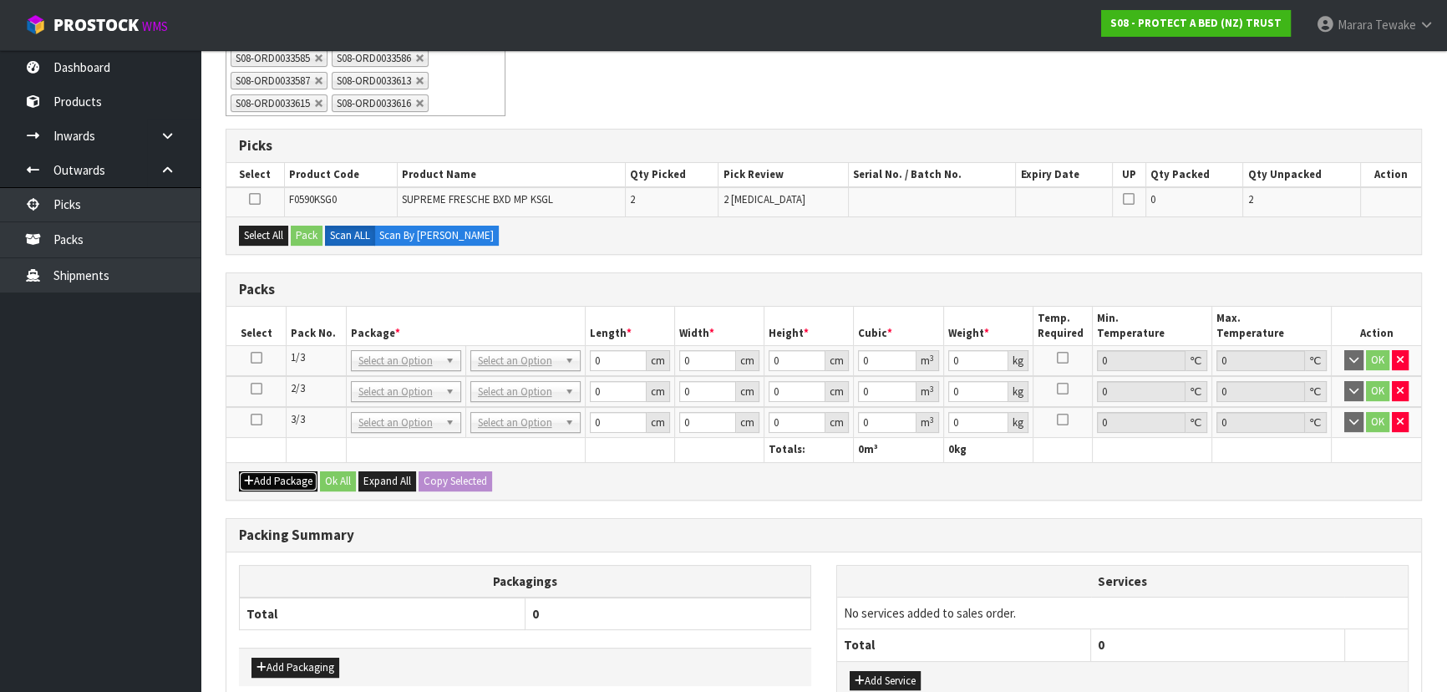
click at [299, 474] on button "Add Package" at bounding box center [278, 481] width 79 height 20
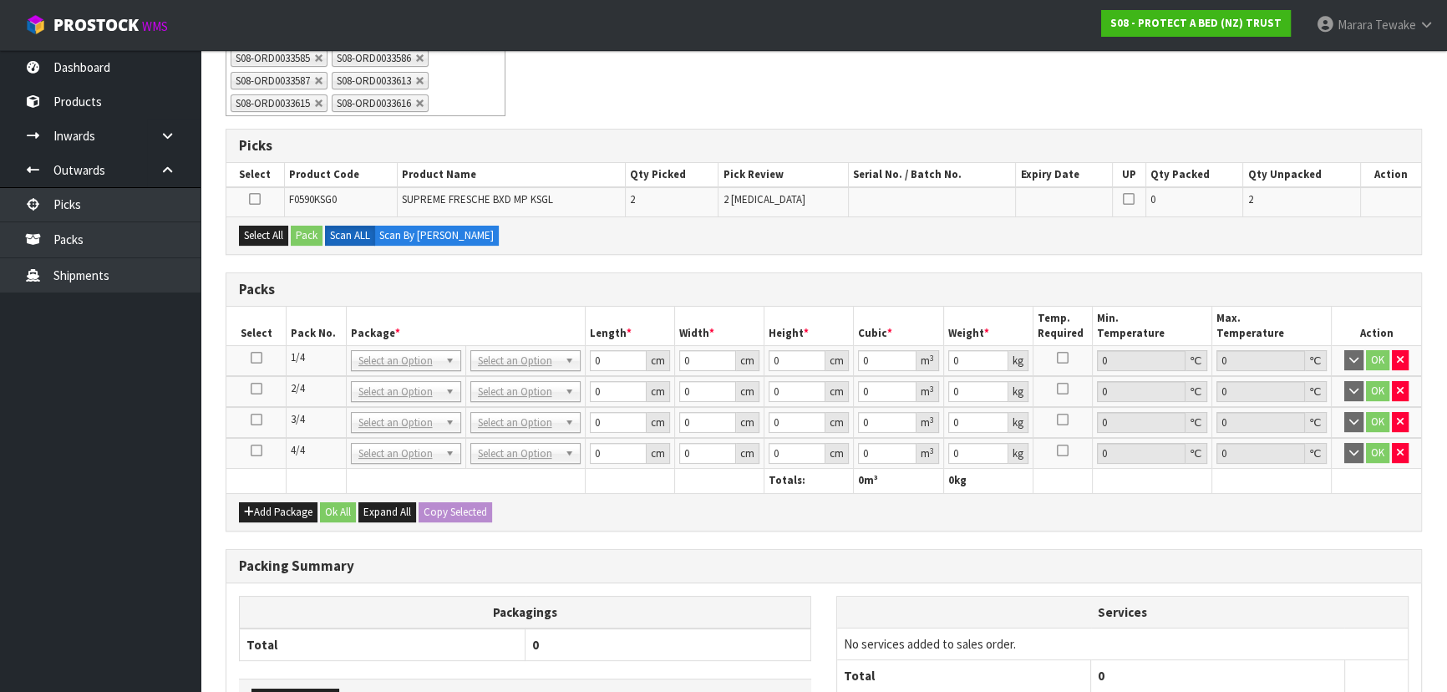
click at [255, 450] on icon at bounding box center [257, 450] width 12 height 1
drag, startPoint x: 261, startPoint y: 225, endPoint x: 295, endPoint y: 230, distance: 33.8
click at [263, 225] on button "Select All" at bounding box center [263, 235] width 49 height 20
click at [303, 234] on button "Pack" at bounding box center [307, 235] width 32 height 20
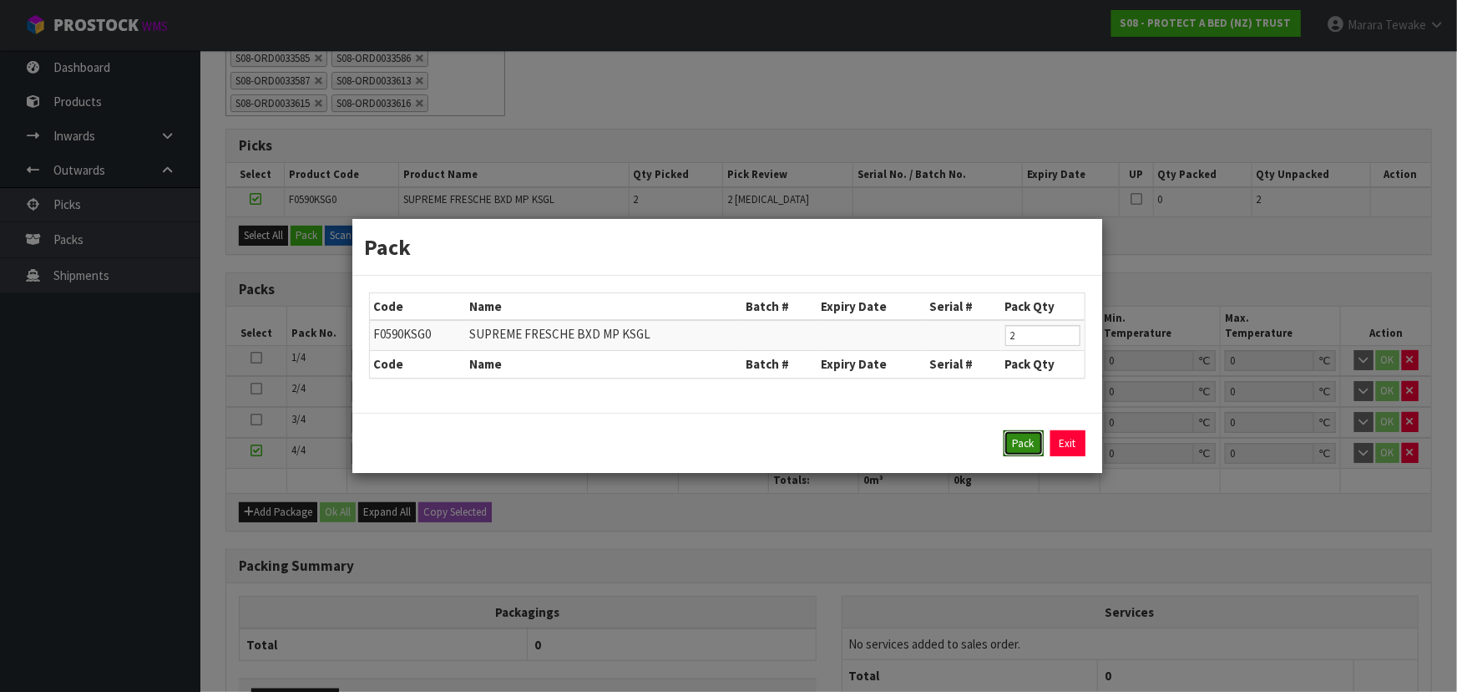
click at [1017, 441] on button "Pack" at bounding box center [1024, 443] width 40 height 27
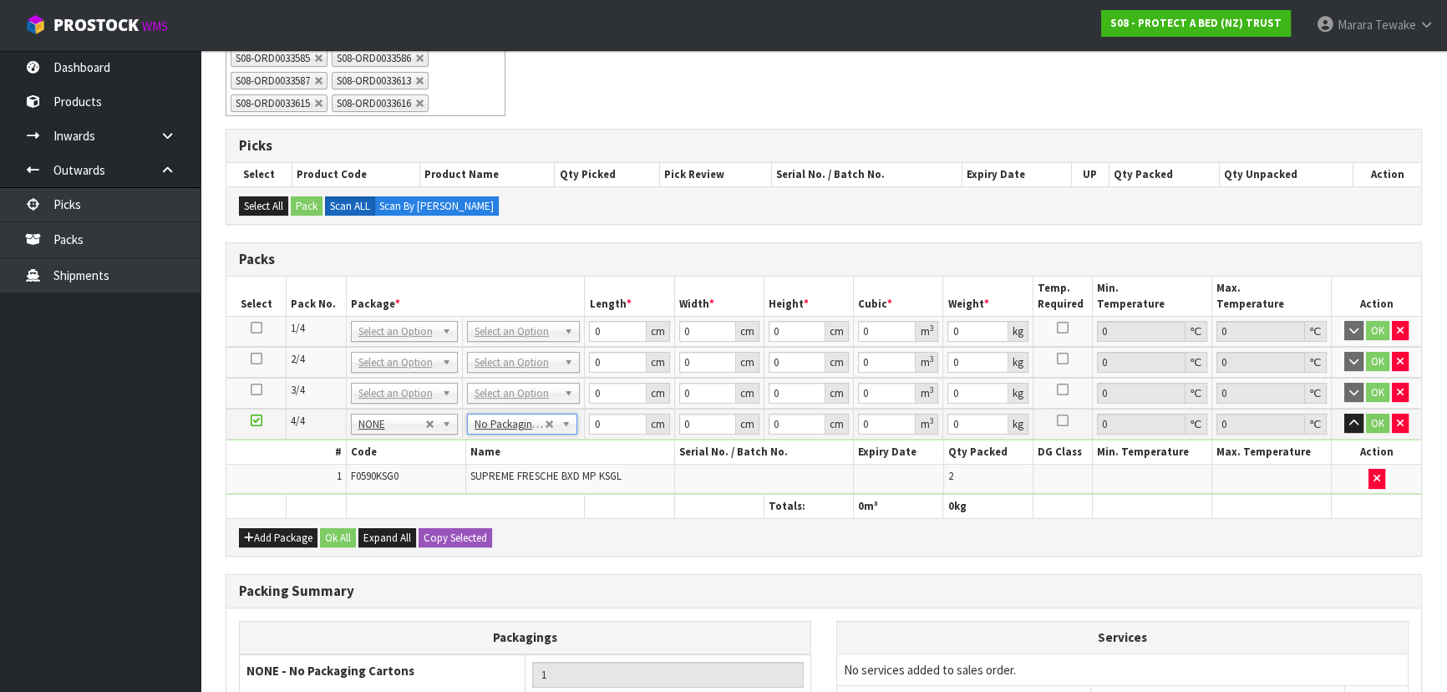
click at [474, 543] on div "Add Package Ok All Expand All Copy Selected" at bounding box center [823, 537] width 1194 height 38
click at [471, 535] on button "Copy Selected" at bounding box center [454, 538] width 73 height 20
drag, startPoint x: 582, startPoint y: 319, endPoint x: 540, endPoint y: 286, distance: 53.6
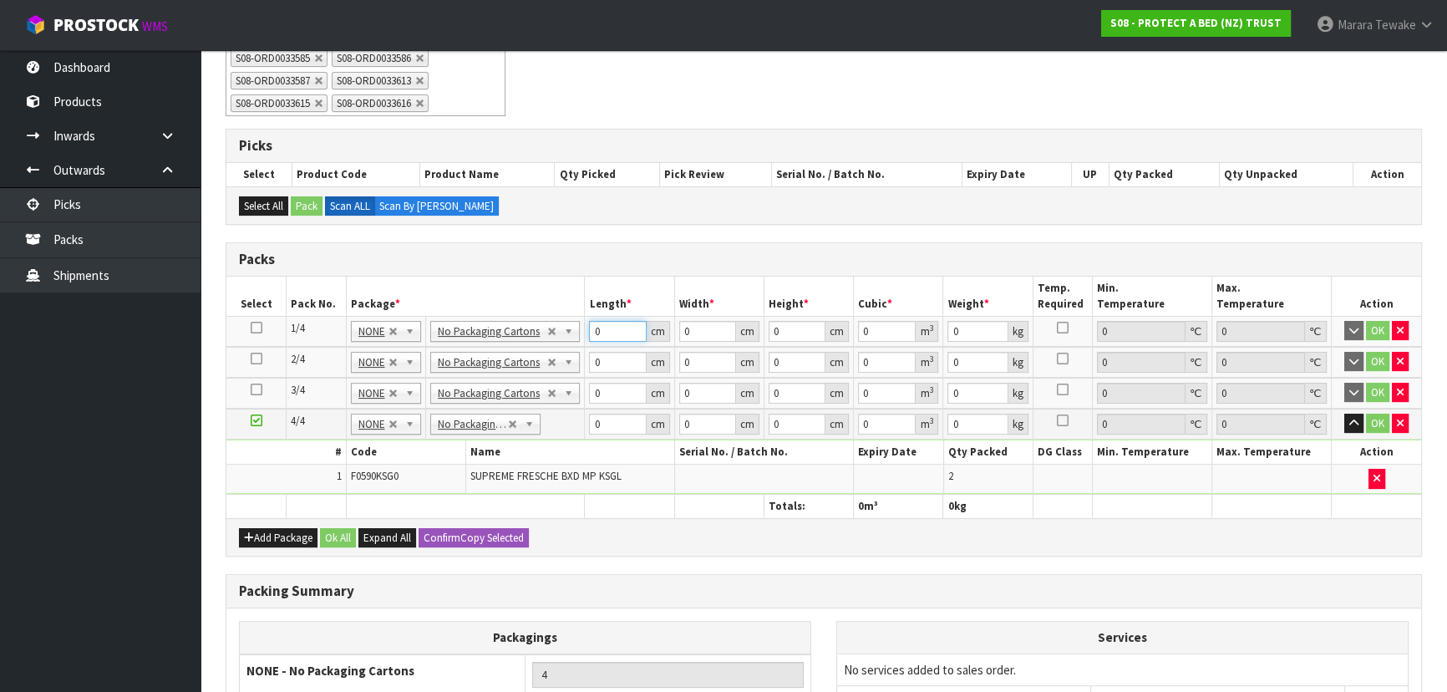
click at [540, 286] on table "Select Pack No. Package * Length * Width * Height * Cubic * Weight * Temp. Requ…" at bounding box center [823, 396] width 1194 height 241
click button "OK" at bounding box center [1376, 331] width 23 height 20
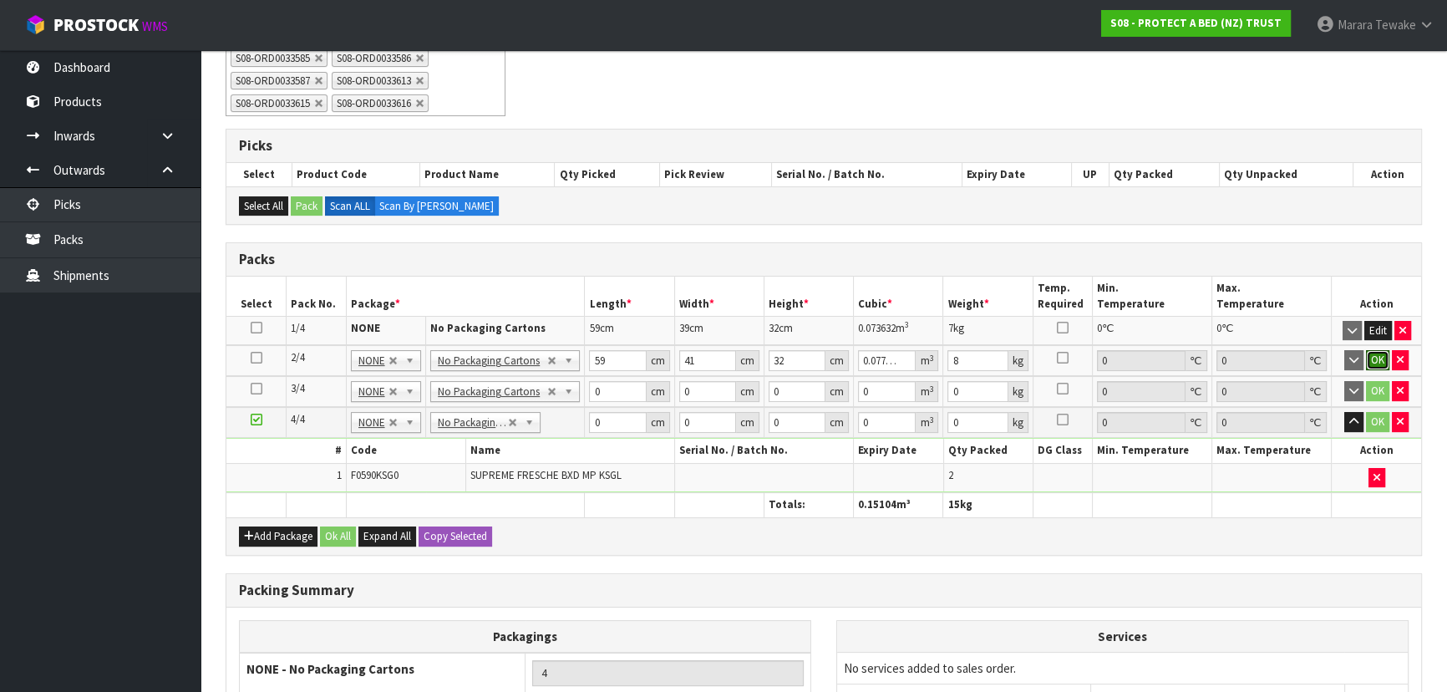
click button "OK" at bounding box center [1376, 360] width 23 height 20
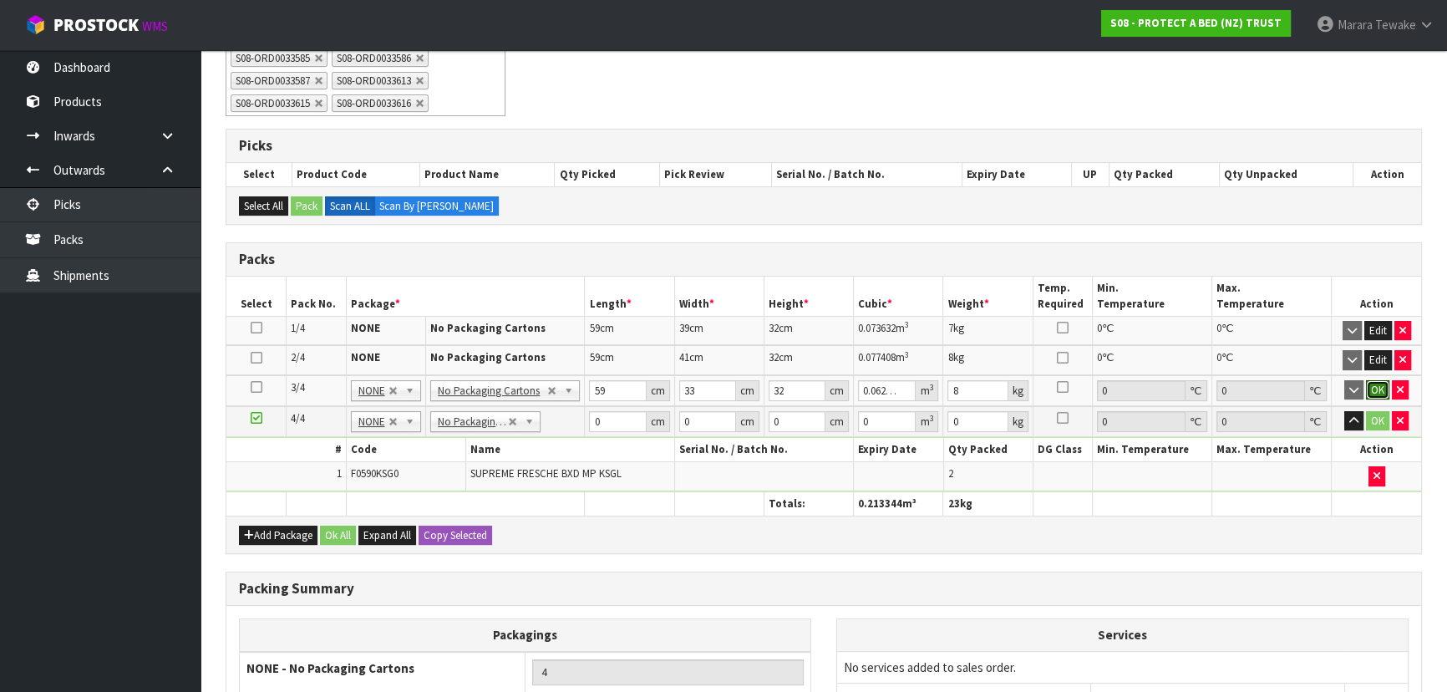
click button "OK" at bounding box center [1376, 390] width 23 height 20
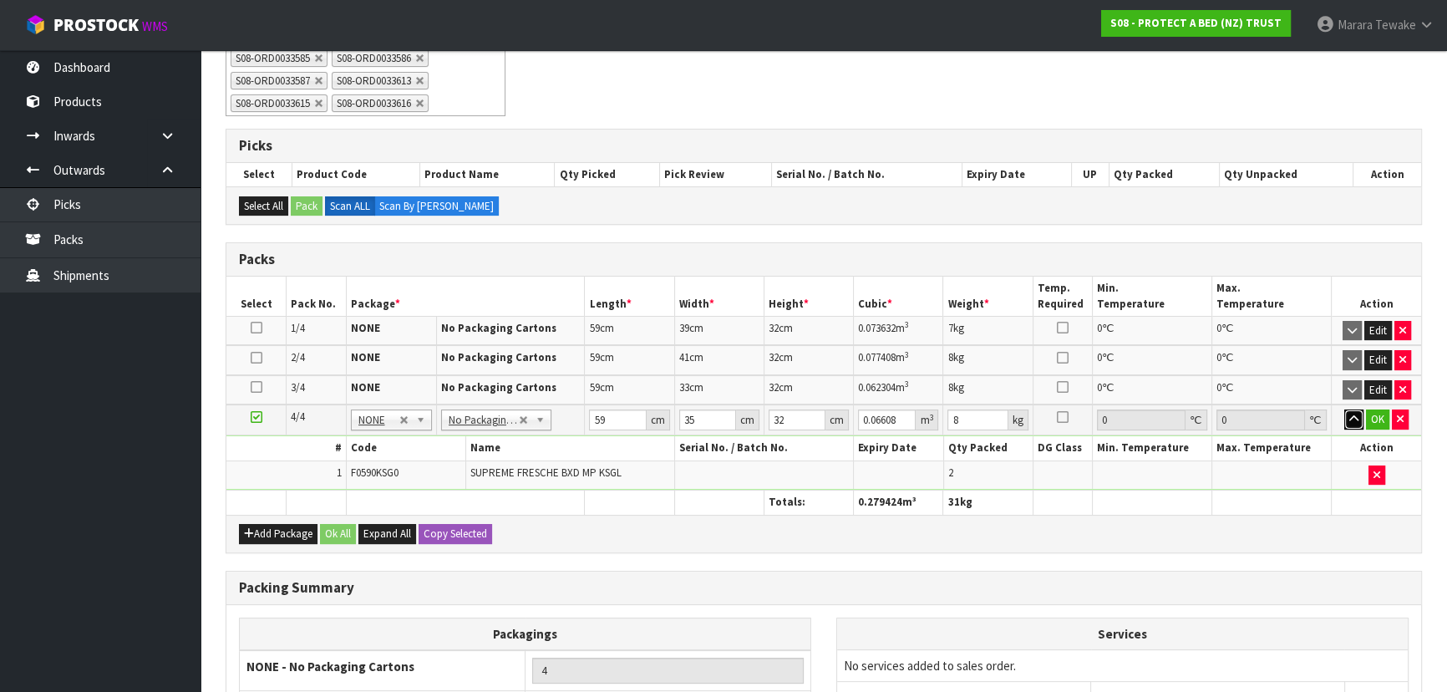
click at [1344, 409] on button "button" at bounding box center [1353, 419] width 19 height 20
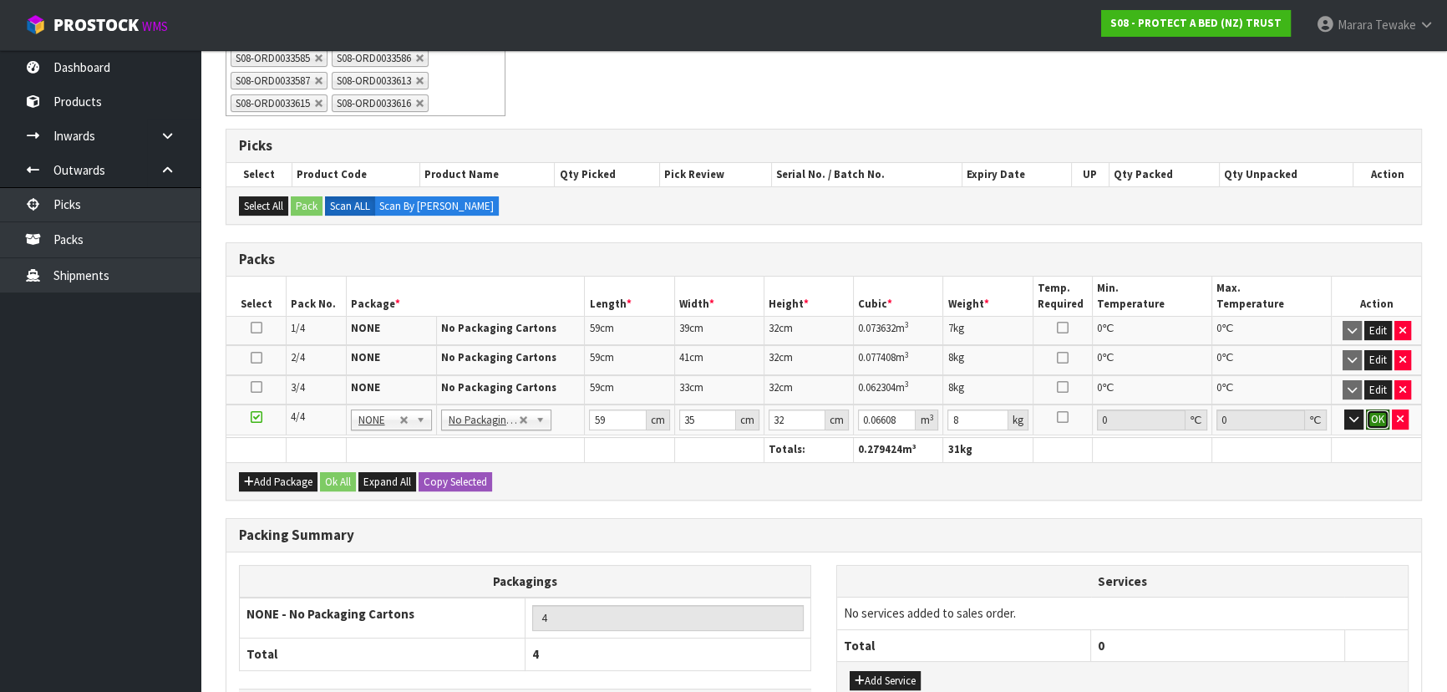
click button "OK" at bounding box center [1376, 419] width 23 height 20
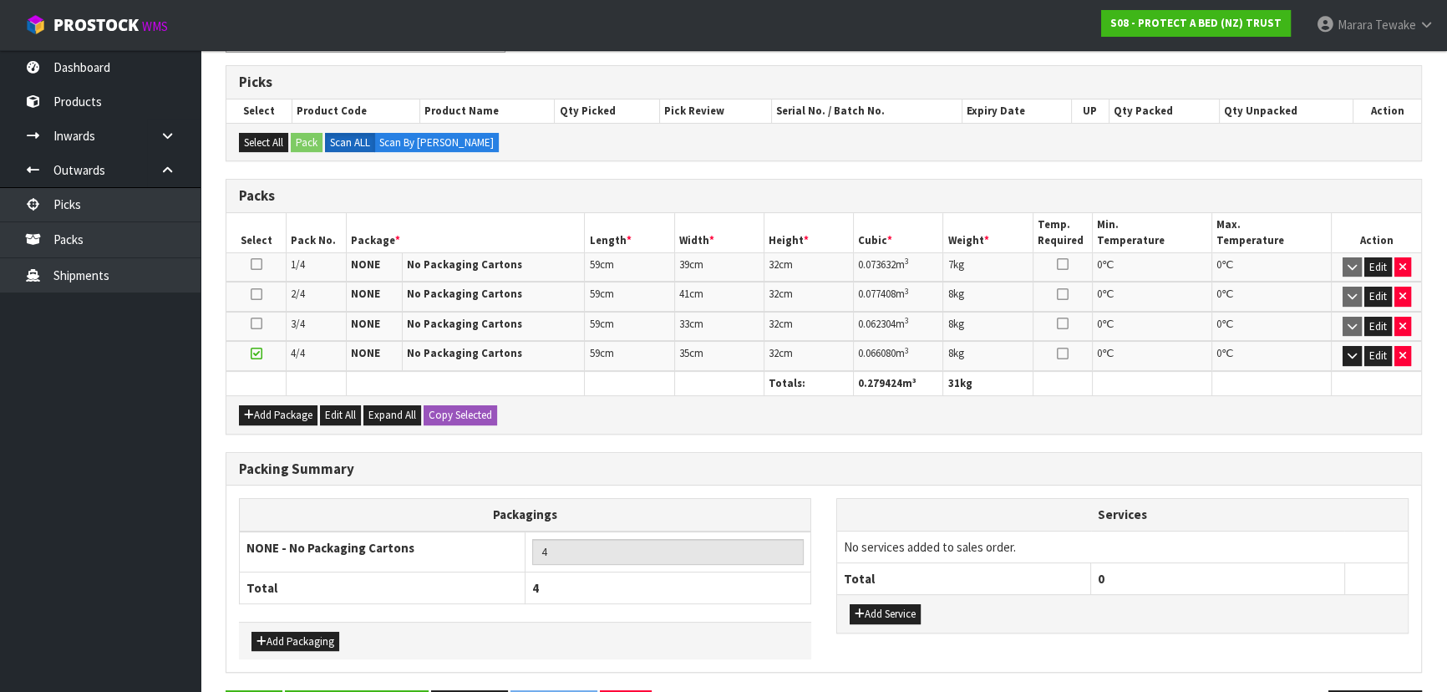
scroll to position [421, 0]
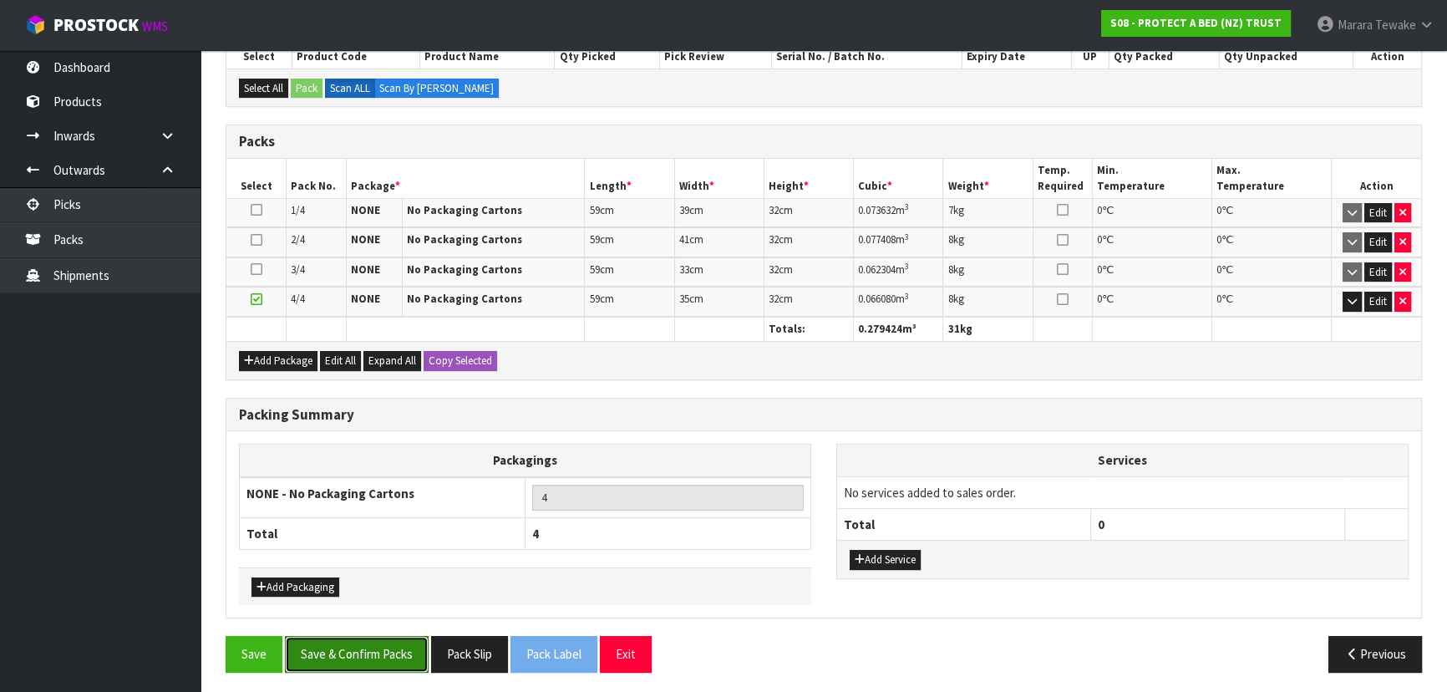
click at [351, 656] on button "Save & Confirm Packs" at bounding box center [357, 654] width 144 height 36
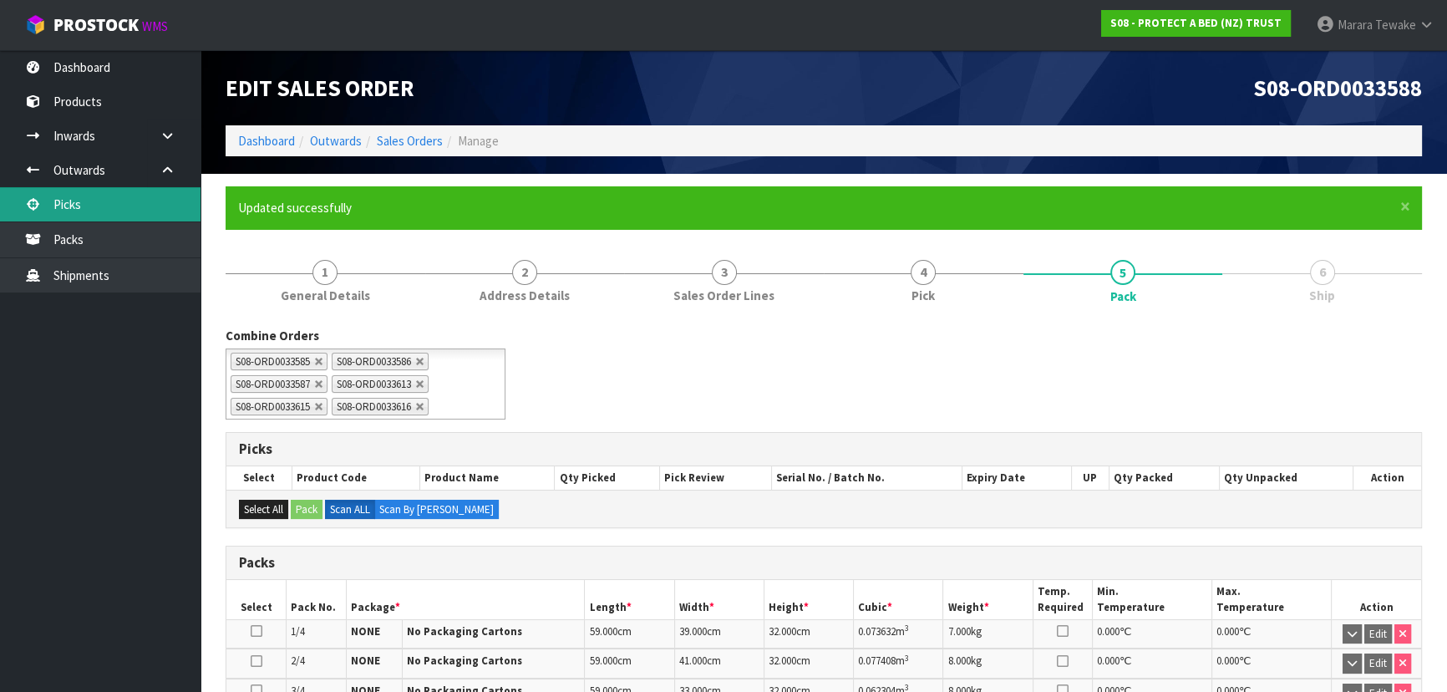
click at [88, 210] on link "Picks" at bounding box center [100, 204] width 200 height 34
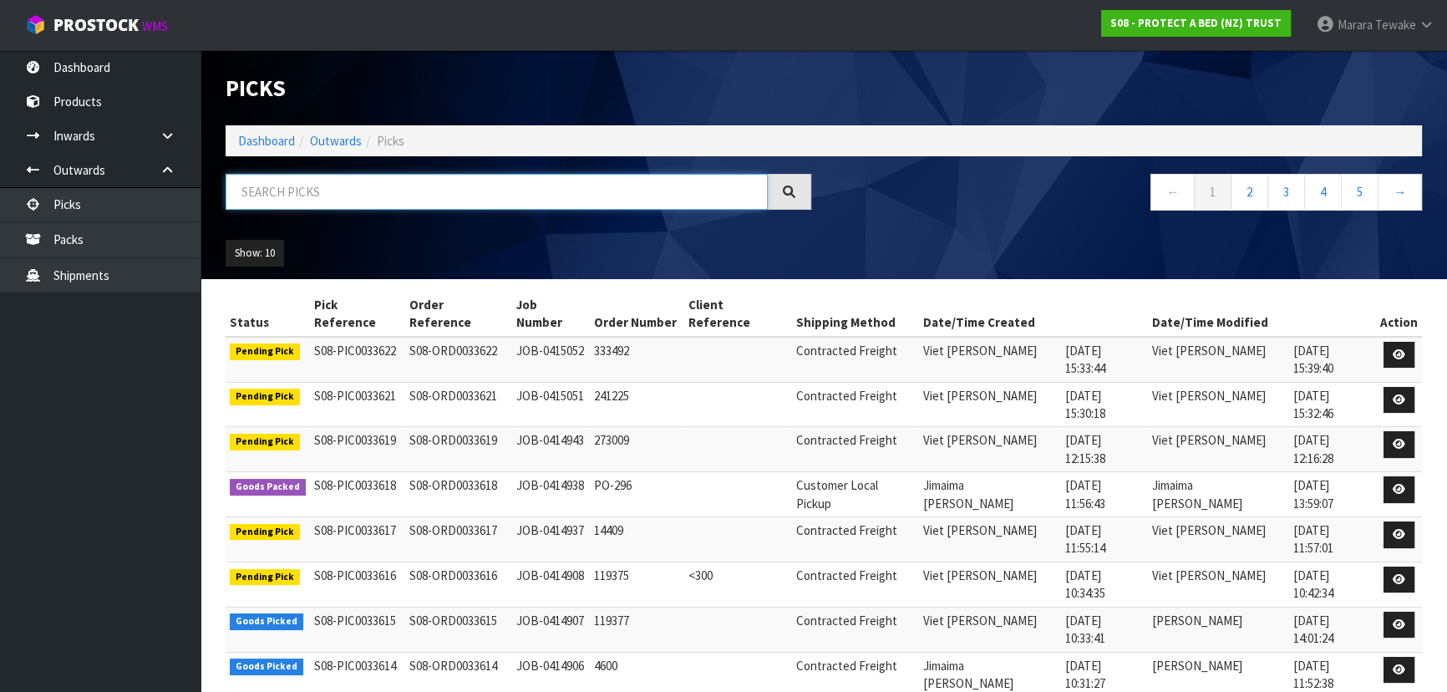
click at [301, 186] on input "text" at bounding box center [496, 192] width 542 height 36
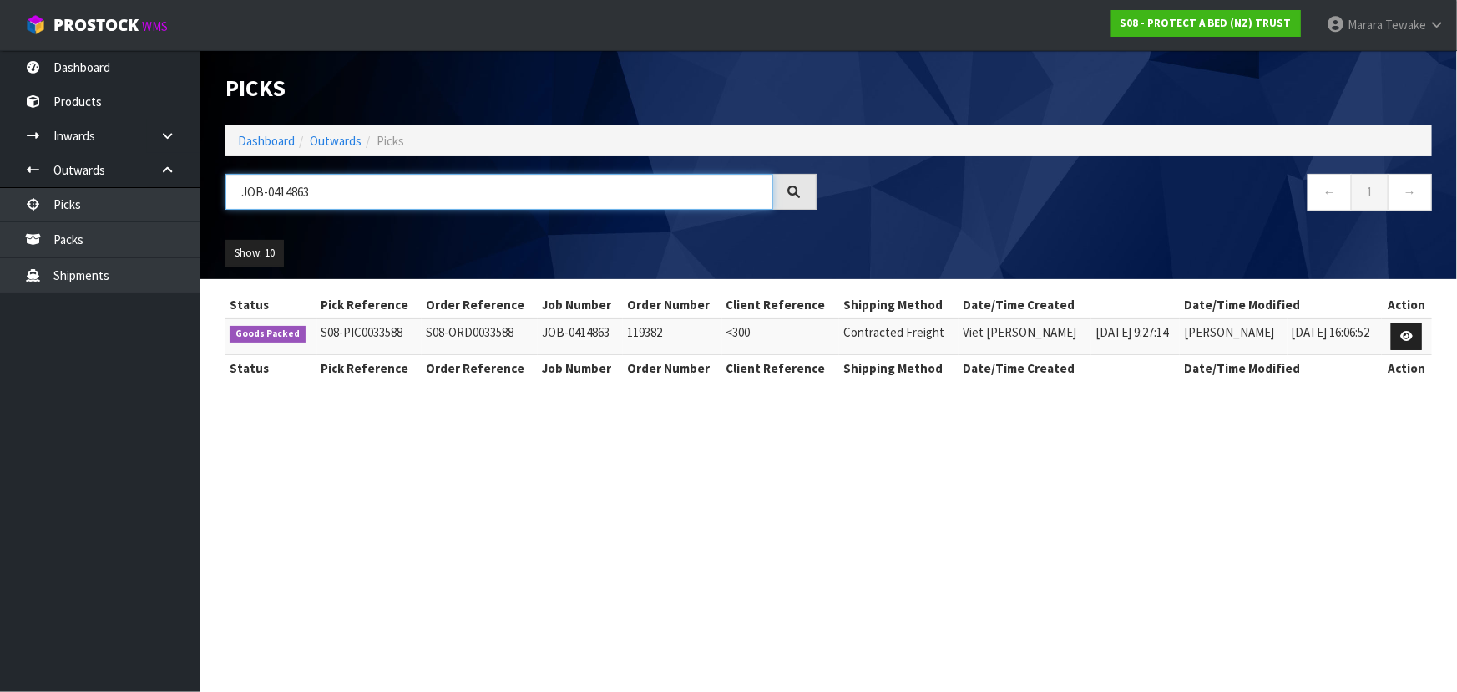
drag, startPoint x: 341, startPoint y: 190, endPoint x: 239, endPoint y: 167, distance: 104.5
click at [239, 167] on div "Picks Dashboard Outwards Picks JOB-0414863 ← 1 → Show: 10 5 10 25 50" at bounding box center [829, 164] width 1232 height 229
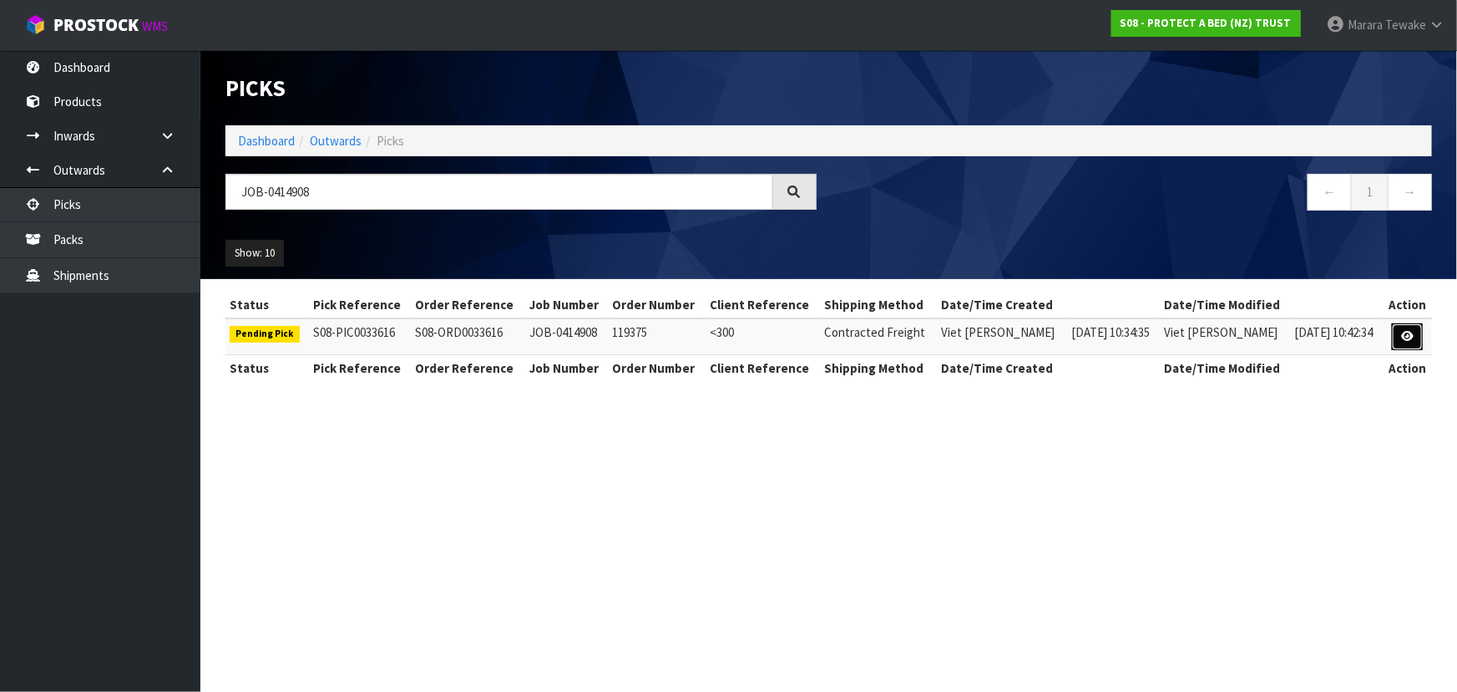
click at [1416, 331] on link at bounding box center [1407, 336] width 31 height 27
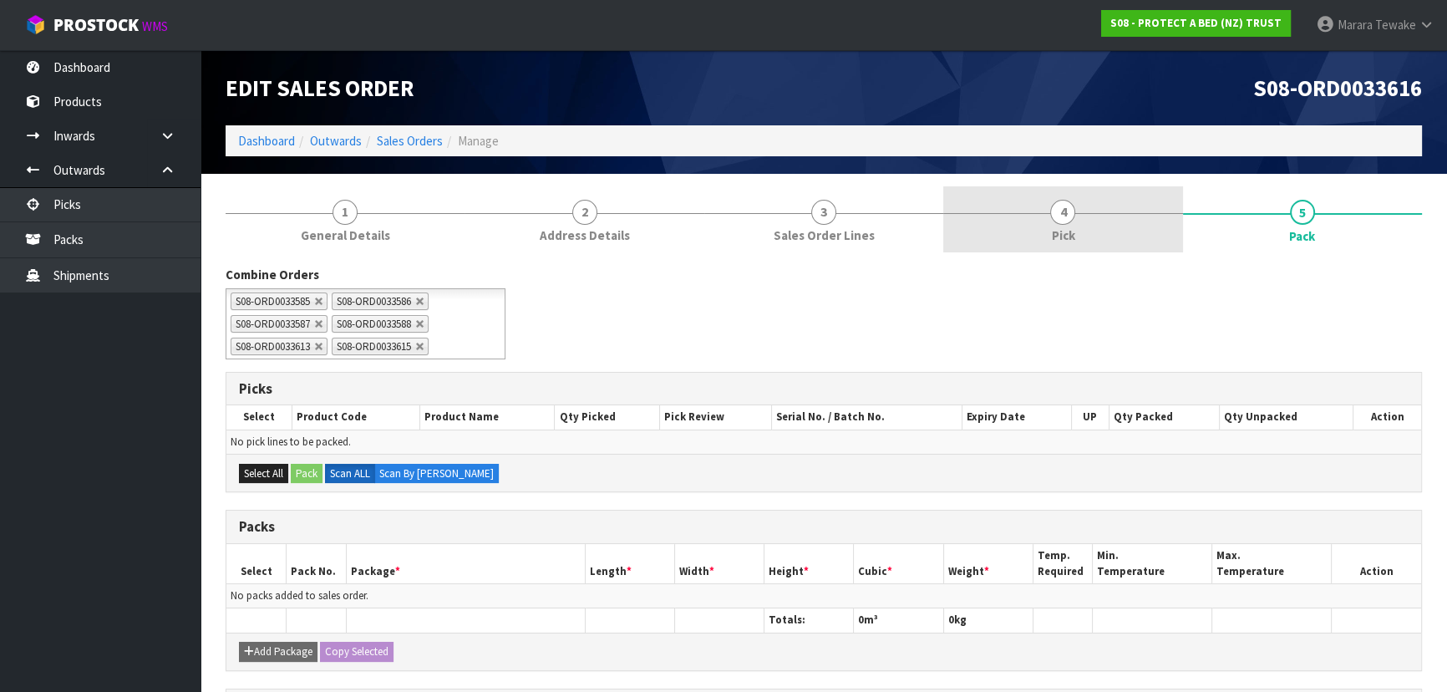
click at [1105, 241] on link "4 Pick" at bounding box center [1062, 219] width 239 height 66
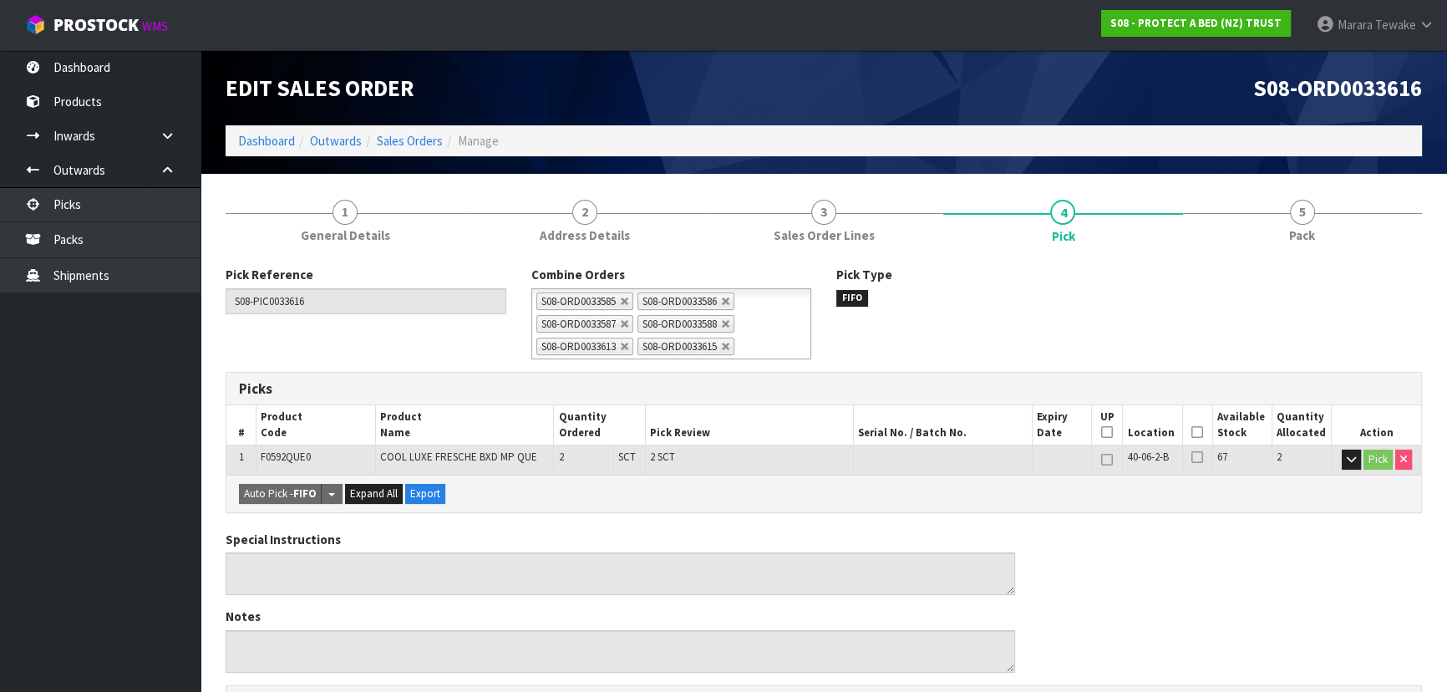
click at [1194, 433] on icon at bounding box center [1197, 432] width 12 height 1
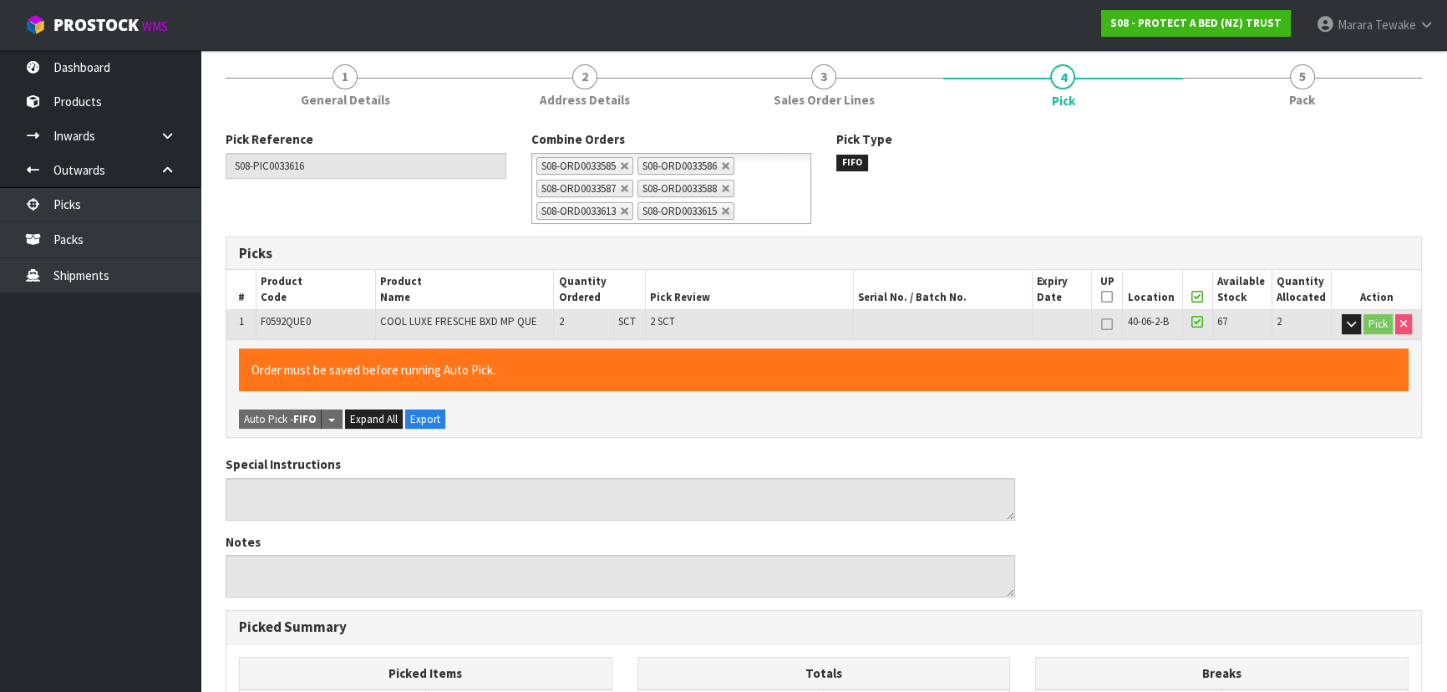
scroll to position [510, 0]
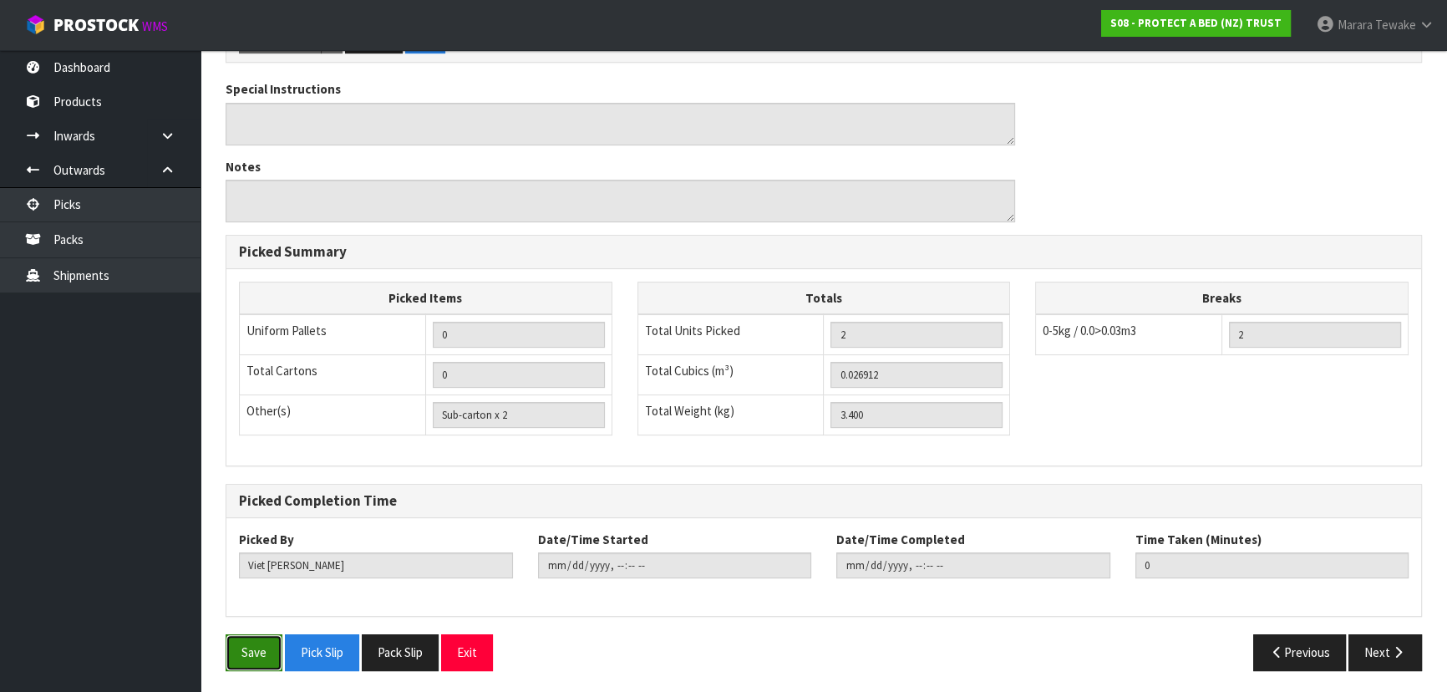
click at [247, 656] on button "Save" at bounding box center [253, 652] width 57 height 36
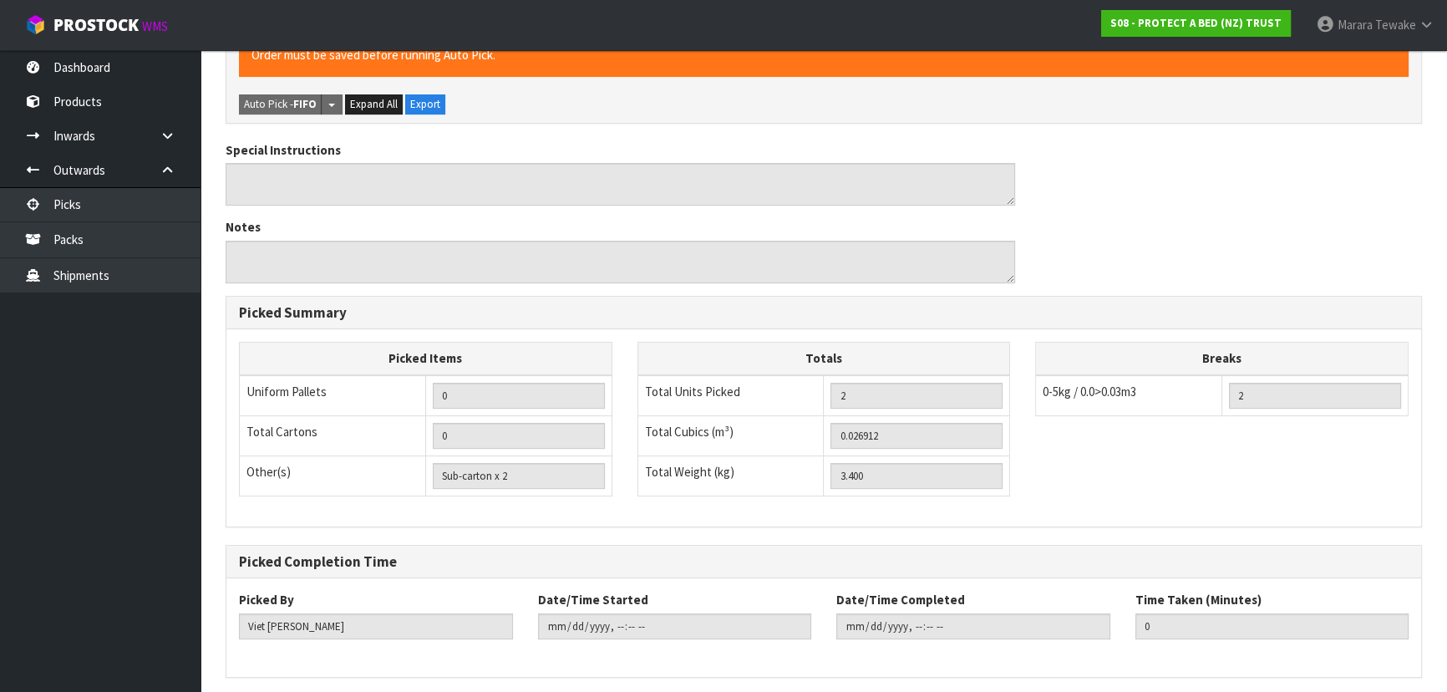
scroll to position [0, 0]
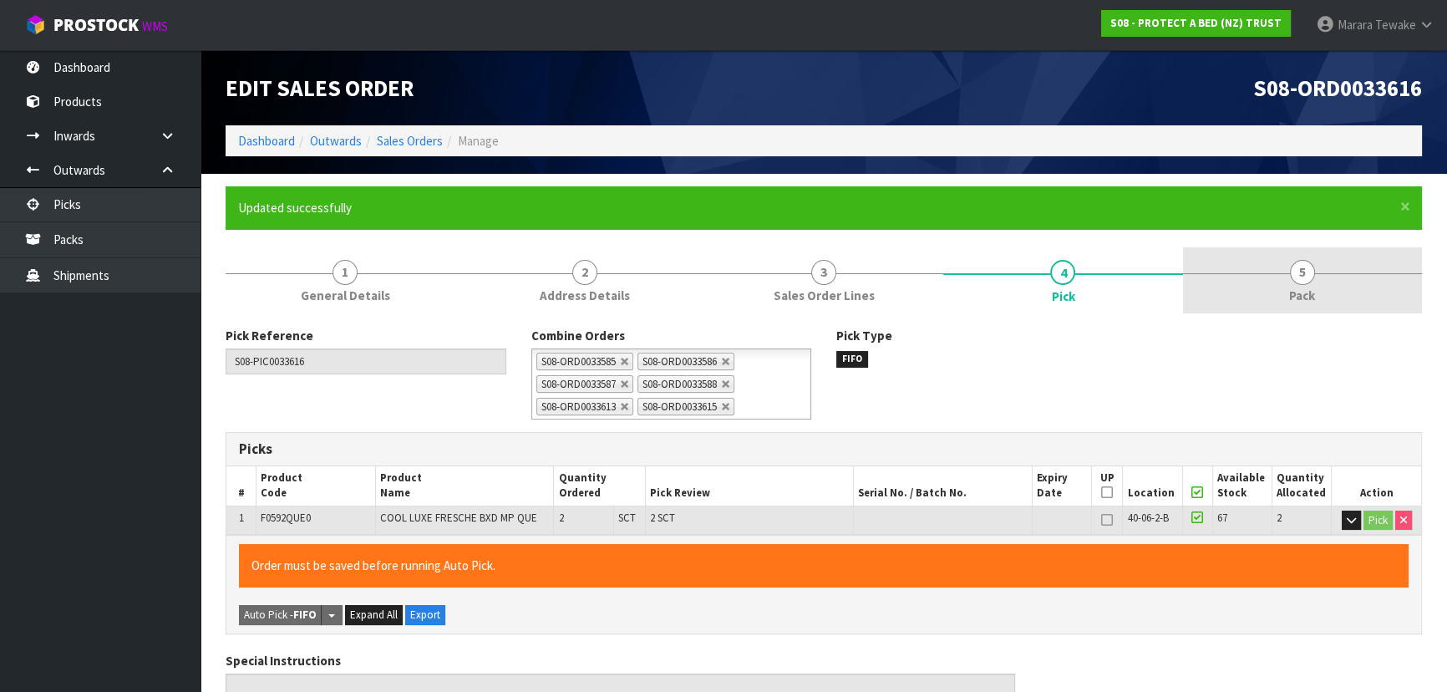
click at [1289, 259] on link "5 Pack" at bounding box center [1302, 280] width 239 height 66
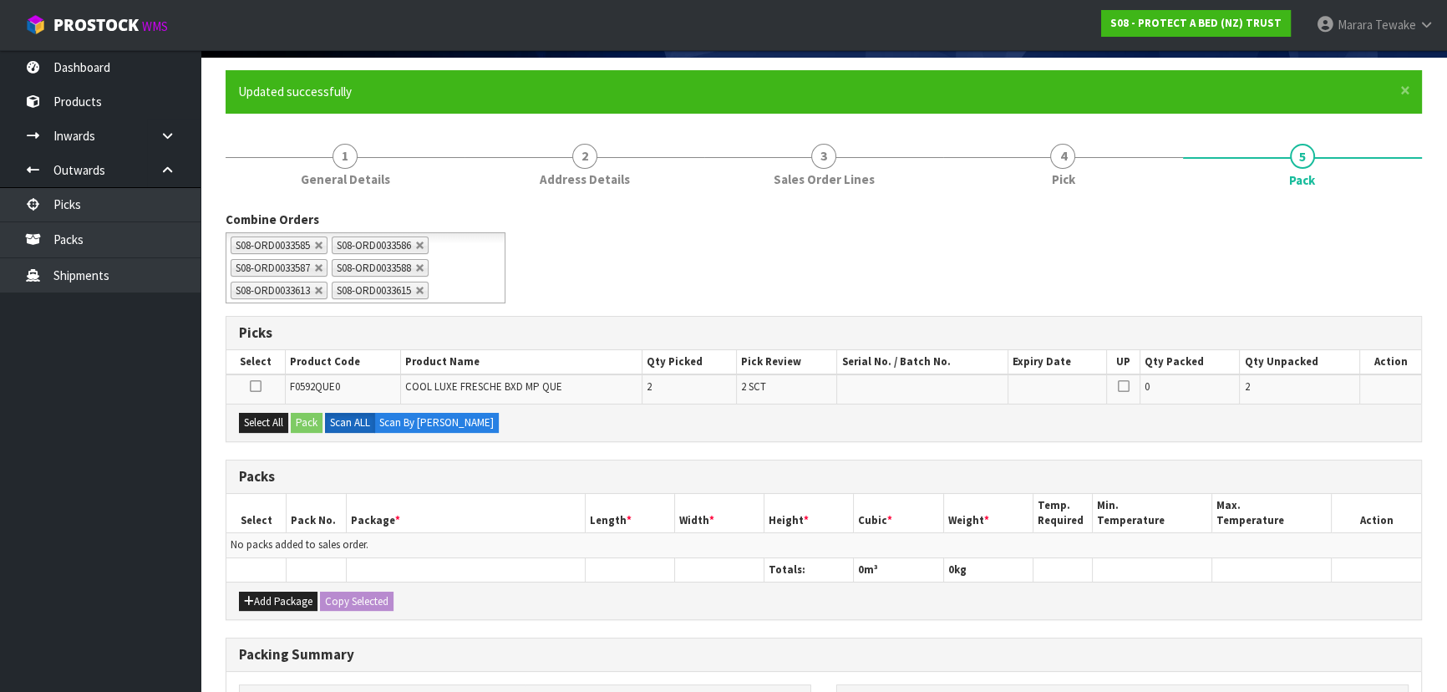
scroll to position [227, 0]
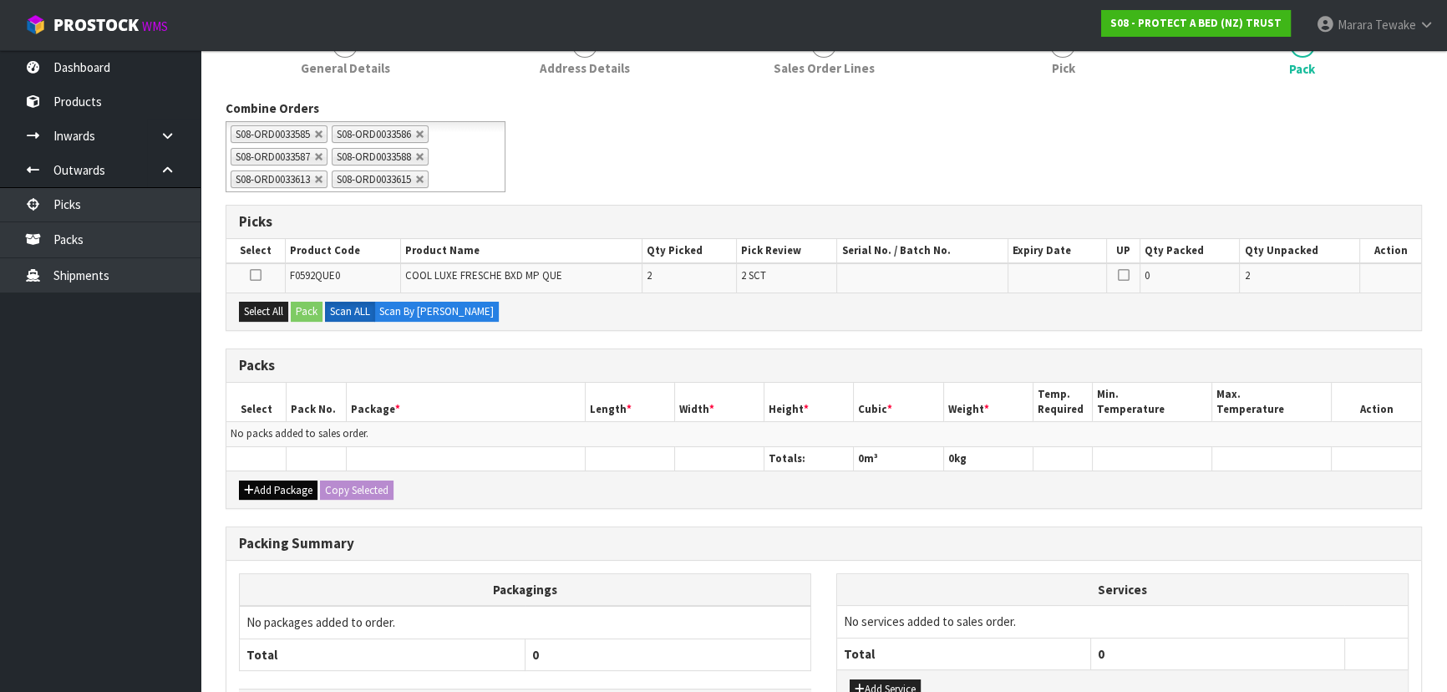
click at [263, 476] on div "Add Package Copy Selected" at bounding box center [823, 489] width 1194 height 38
click at [266, 484] on button "Add Package" at bounding box center [278, 490] width 79 height 20
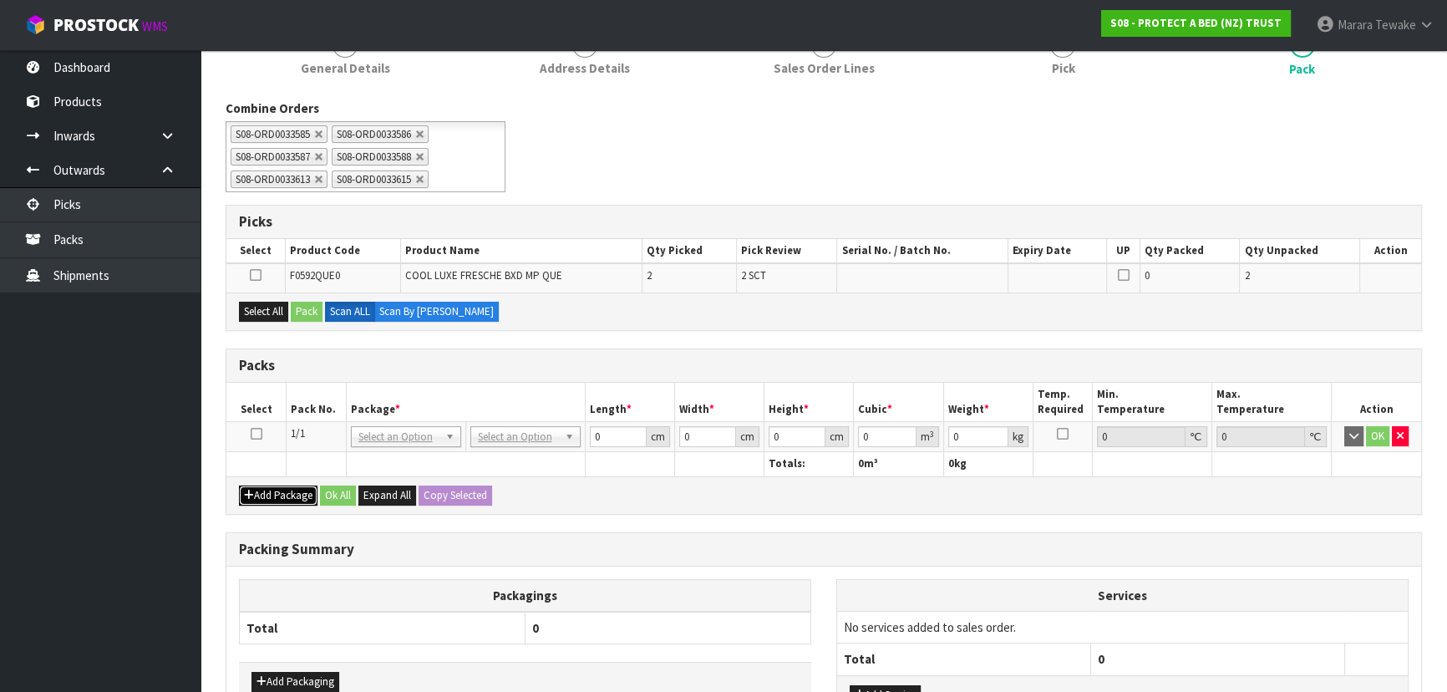
click at [267, 494] on button "Add Package" at bounding box center [278, 495] width 79 height 20
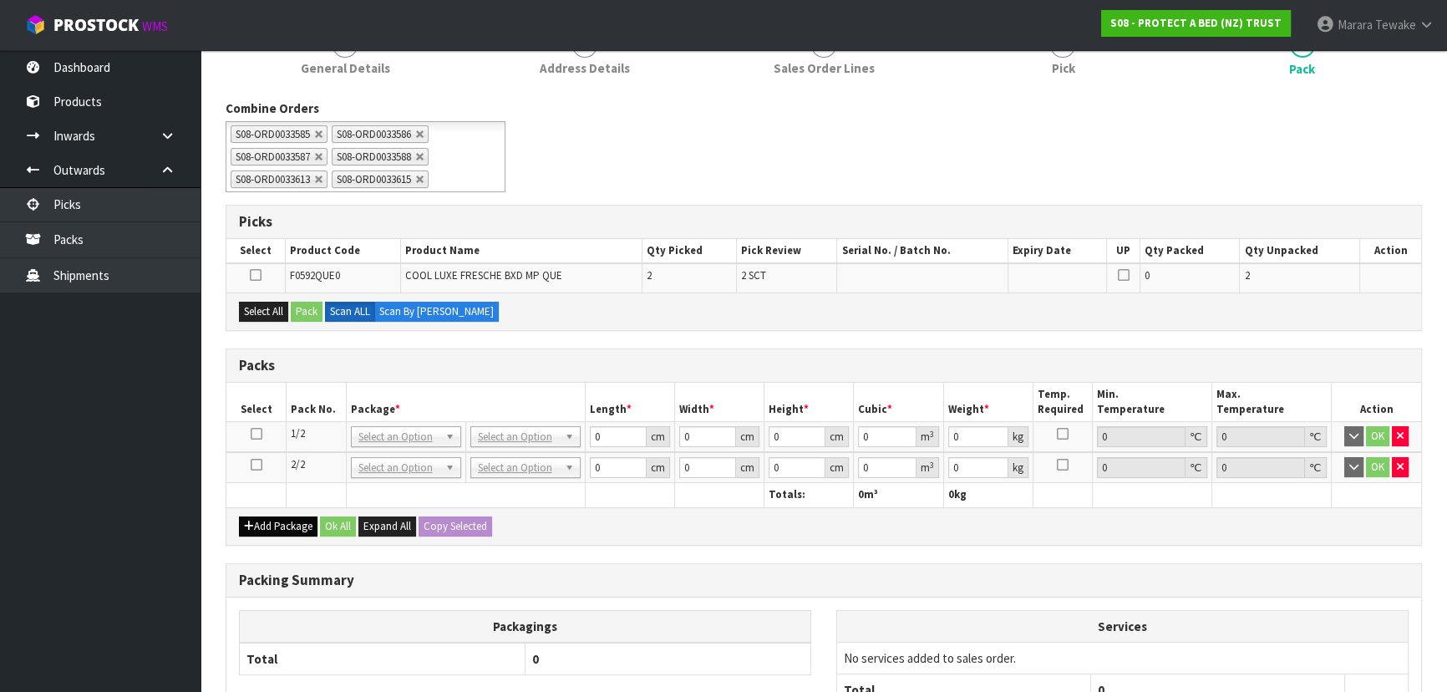
click at [267, 518] on div "Add Package Ok All Expand All Copy Selected" at bounding box center [823, 526] width 1194 height 38
click at [268, 524] on button "Add Package" at bounding box center [278, 526] width 79 height 20
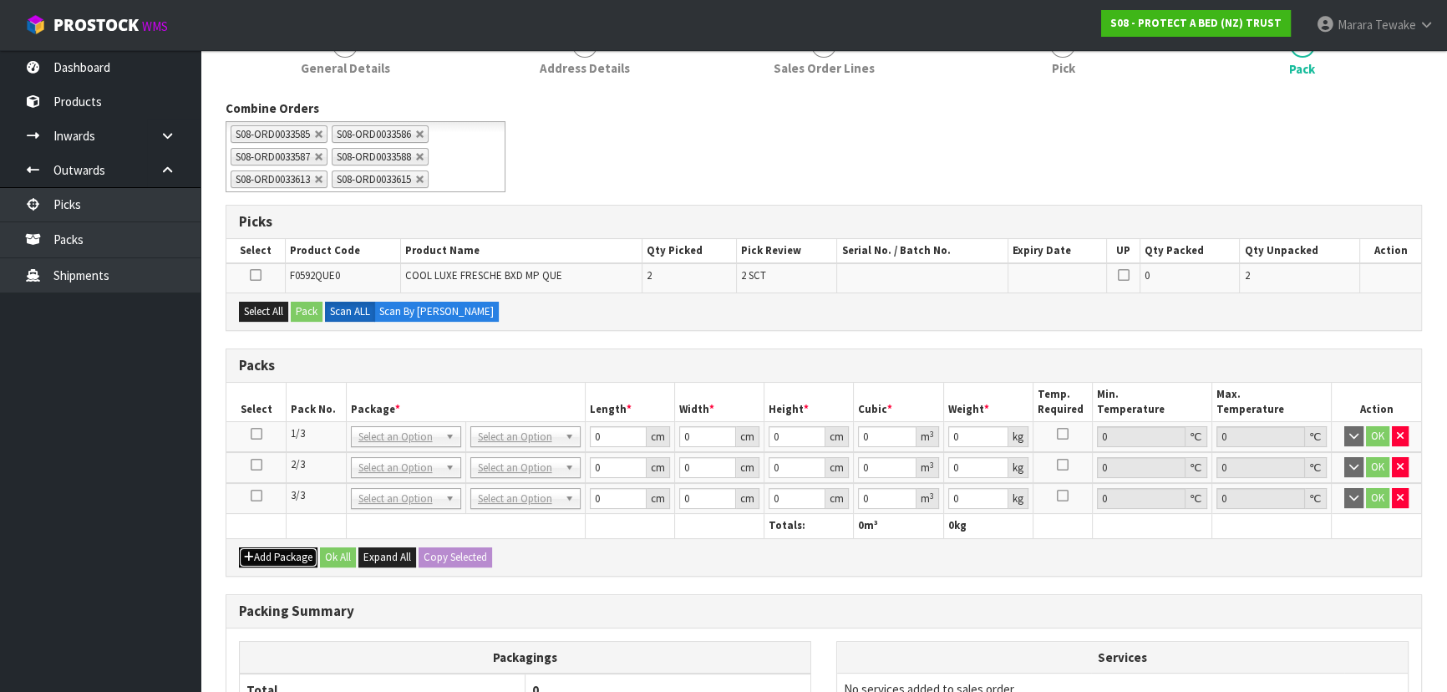
drag, startPoint x: 268, startPoint y: 543, endPoint x: 258, endPoint y: 543, distance: 10.0
click at [268, 547] on button "Add Package" at bounding box center [278, 557] width 79 height 20
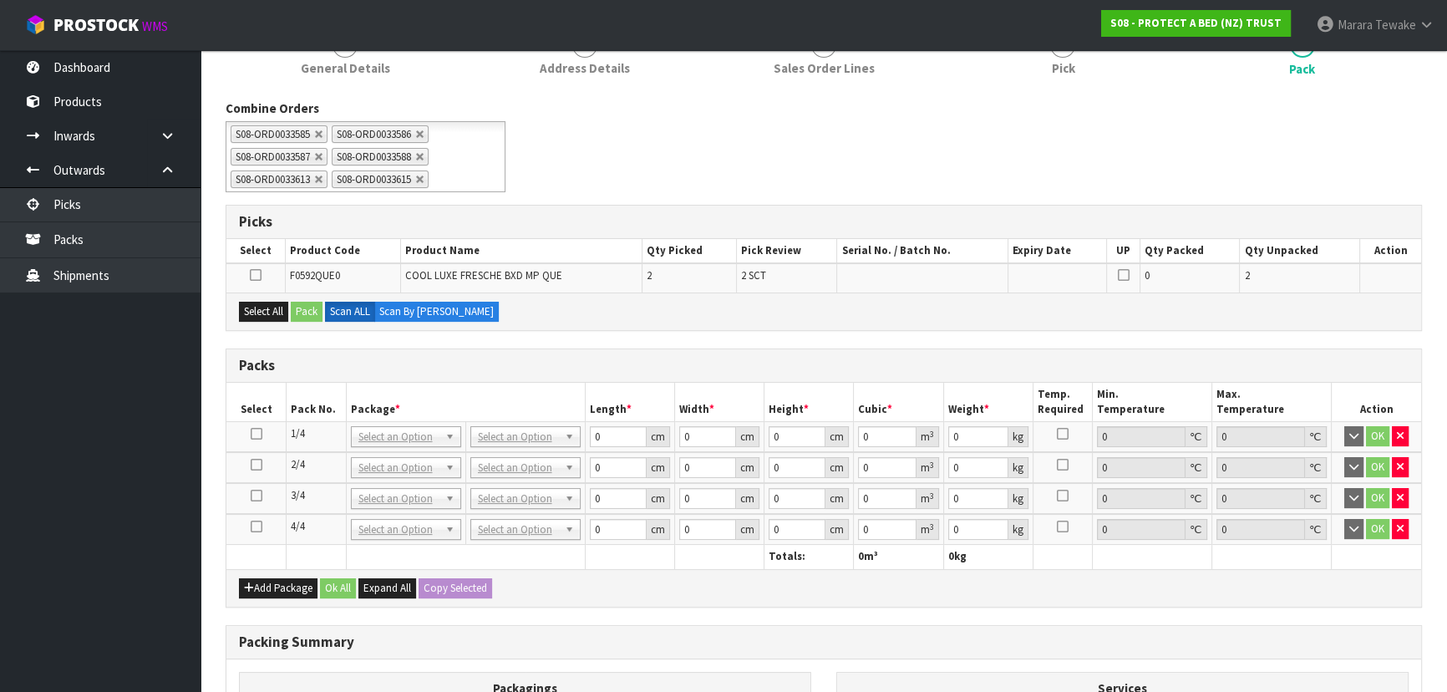
click at [254, 495] on icon at bounding box center [257, 495] width 12 height 1
drag, startPoint x: 271, startPoint y: 314, endPoint x: 292, endPoint y: 309, distance: 21.5
click at [274, 314] on button "Select All" at bounding box center [263, 311] width 49 height 20
click at [305, 309] on button "Pack" at bounding box center [307, 311] width 32 height 20
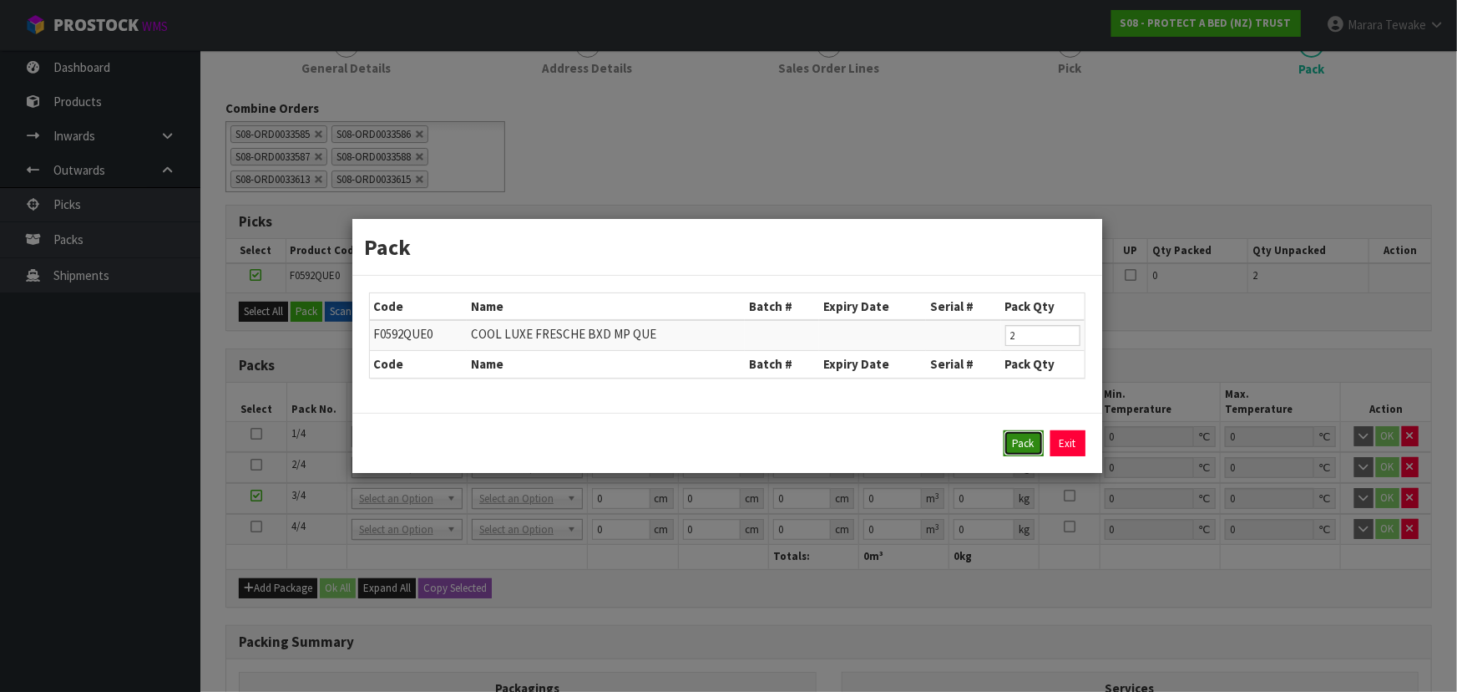
click at [1011, 435] on button "Pack" at bounding box center [1024, 443] width 40 height 27
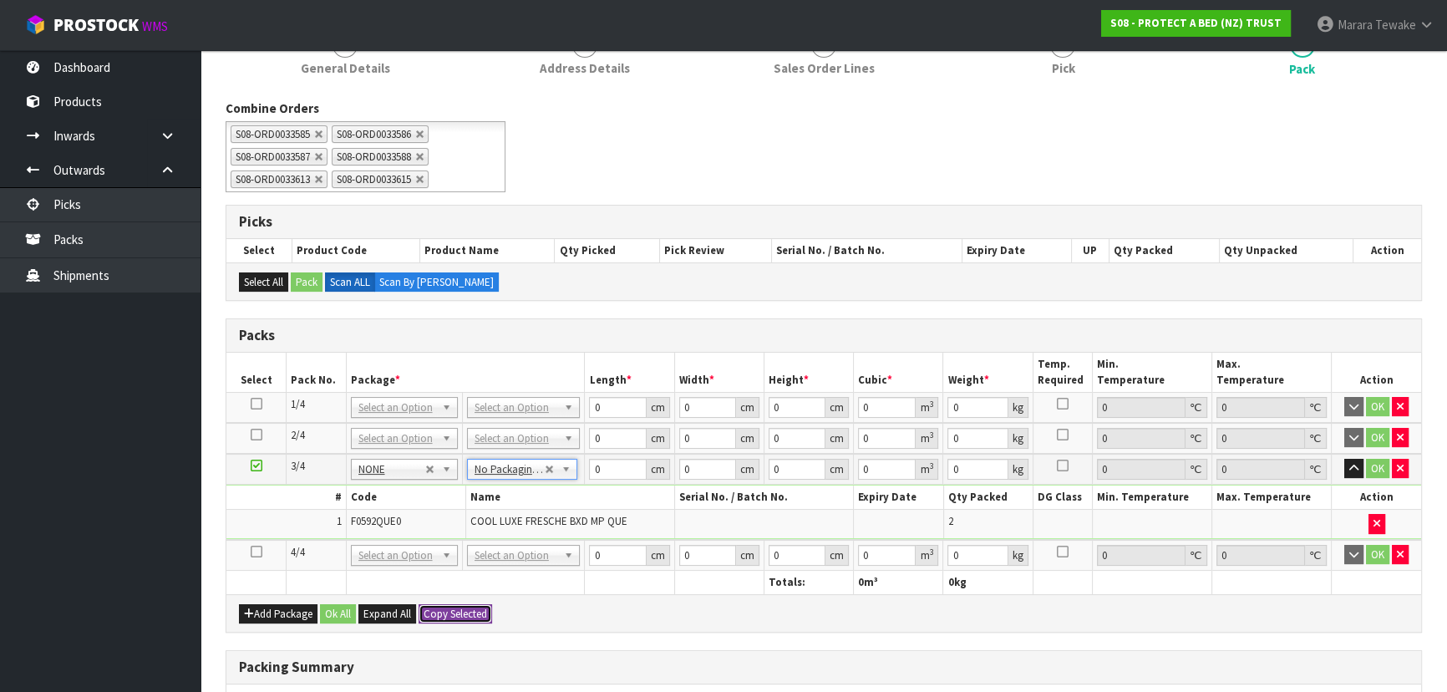
click at [475, 609] on button "Copy Selected" at bounding box center [454, 614] width 73 height 20
click at [474, 609] on button "Copy Selected" at bounding box center [454, 614] width 73 height 20
drag, startPoint x: 604, startPoint y: 399, endPoint x: 601, endPoint y: 364, distance: 35.2
click at [589, 383] on table "Select Pack No. Package * Length * Width * Height * Cubic * Weight * Temp. Requ…" at bounding box center [823, 472] width 1194 height 241
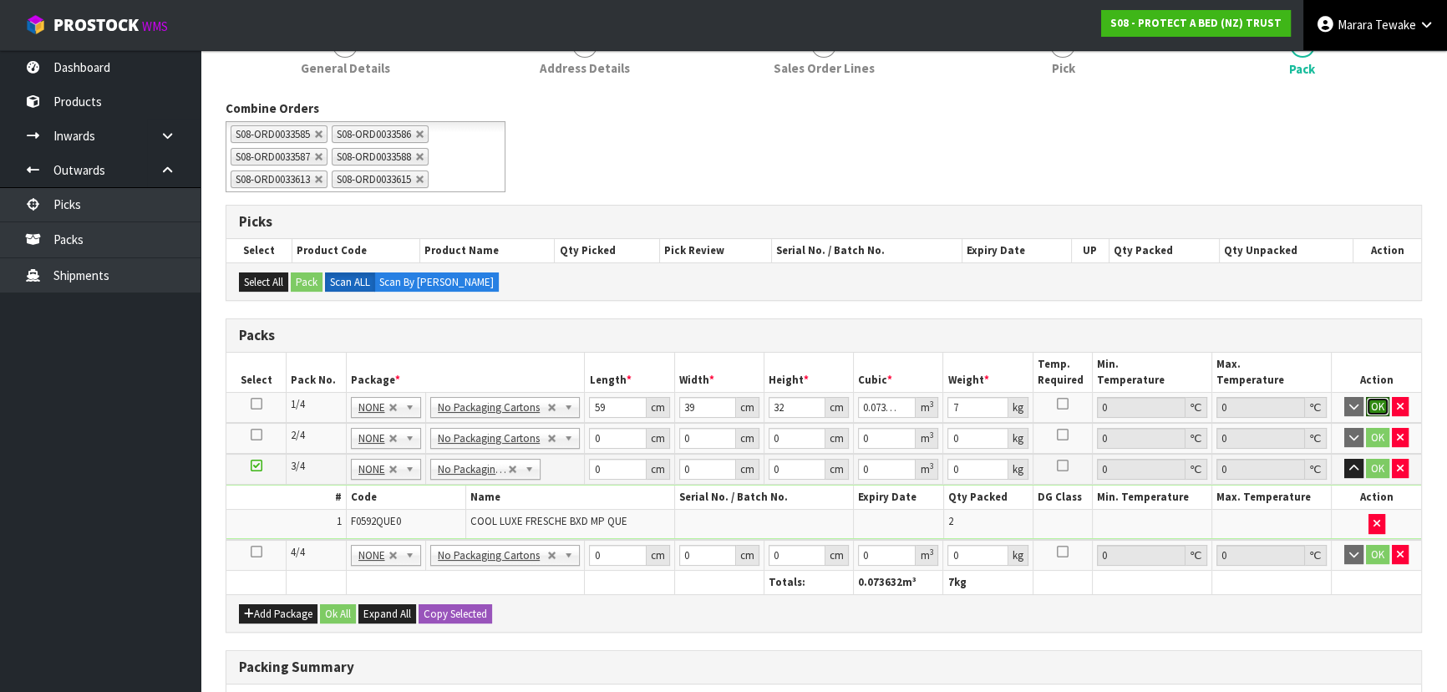
click button "OK" at bounding box center [1376, 407] width 23 height 20
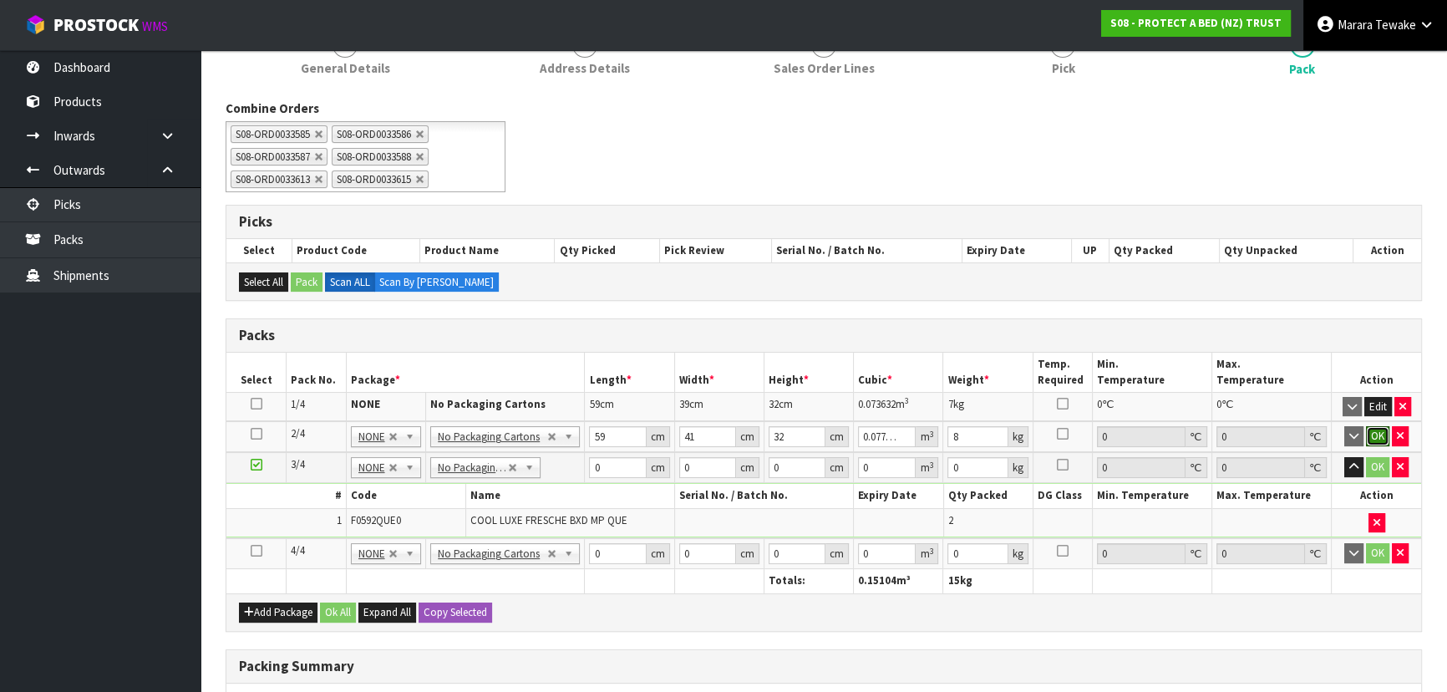
click button "OK" at bounding box center [1376, 436] width 23 height 20
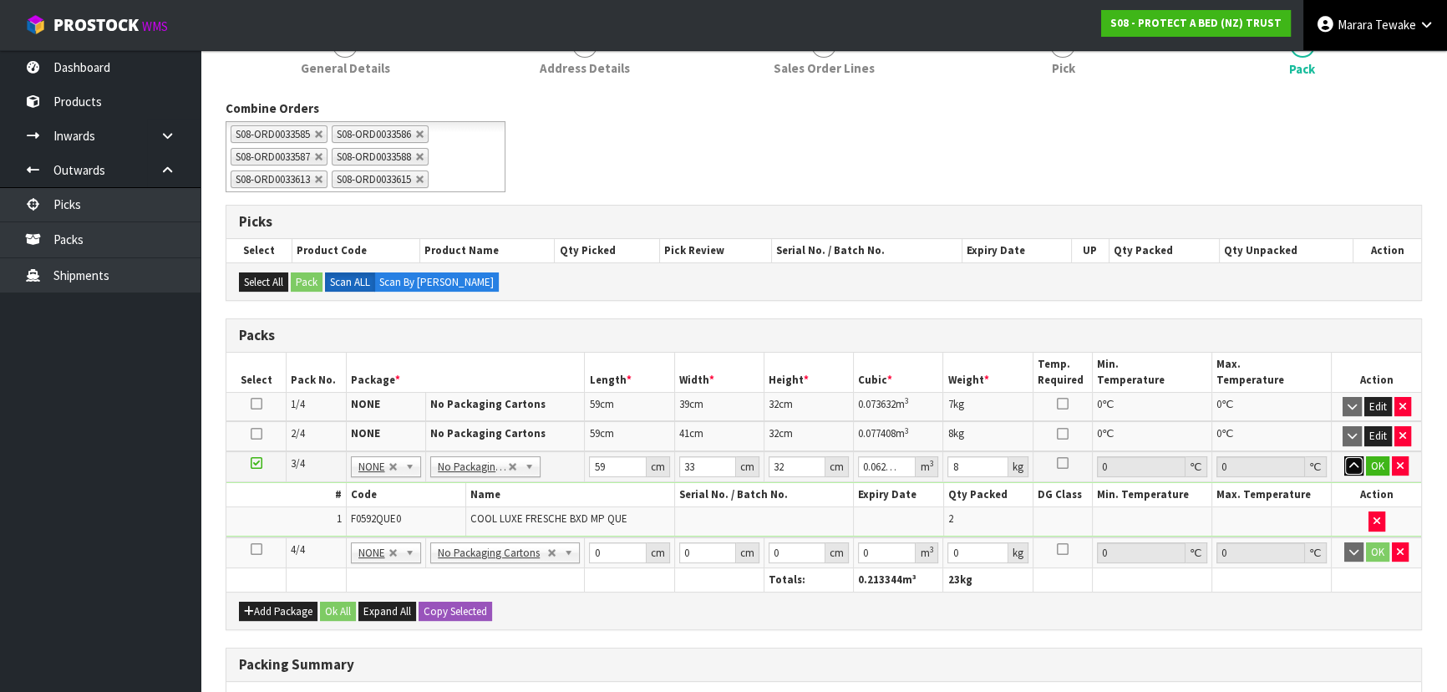
click at [1344, 456] on button "button" at bounding box center [1353, 466] width 19 height 20
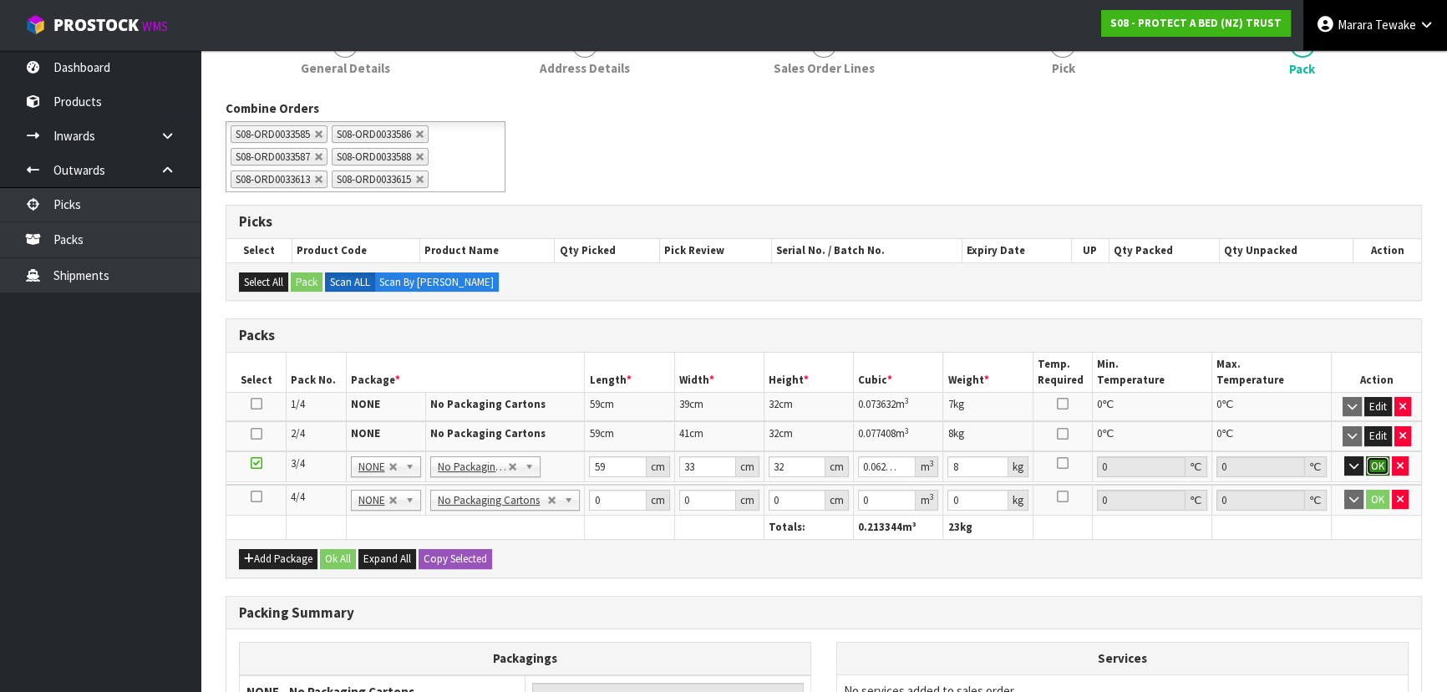
click button "OK" at bounding box center [1376, 466] width 23 height 20
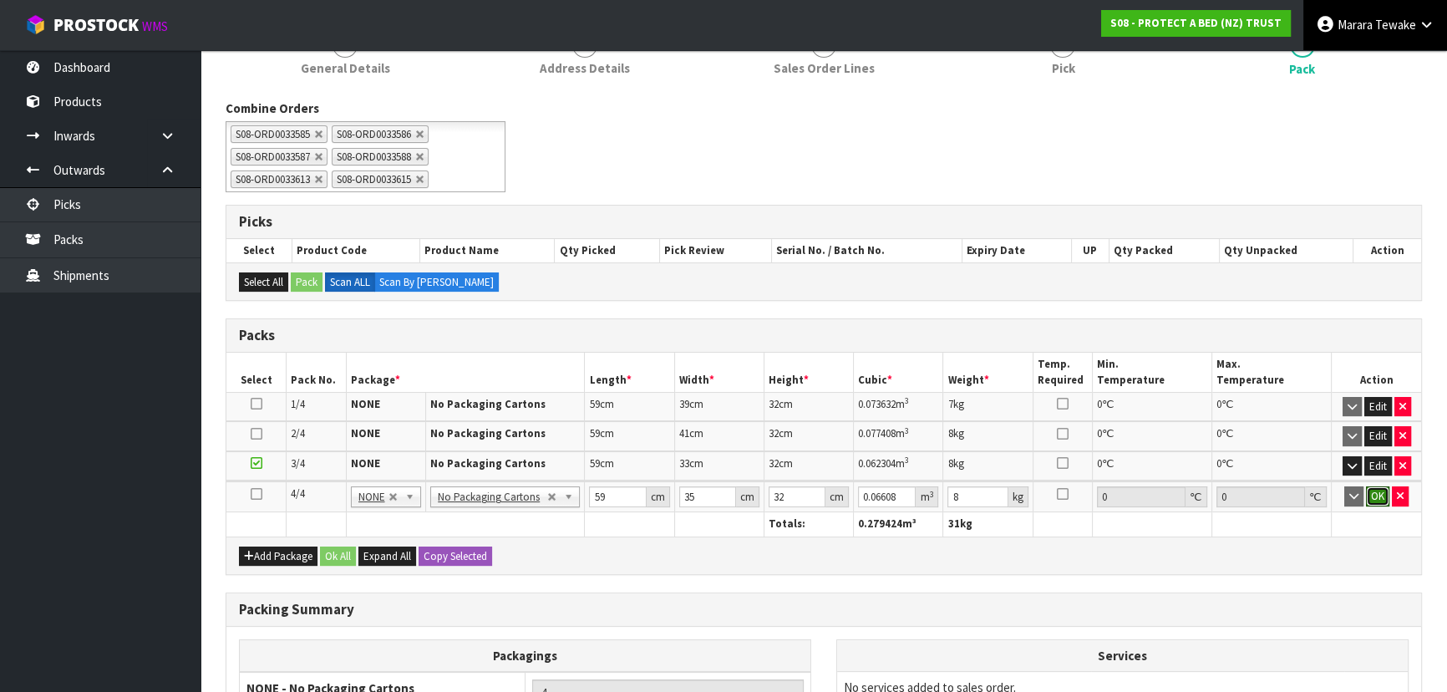
click button "OK" at bounding box center [1376, 496] width 23 height 20
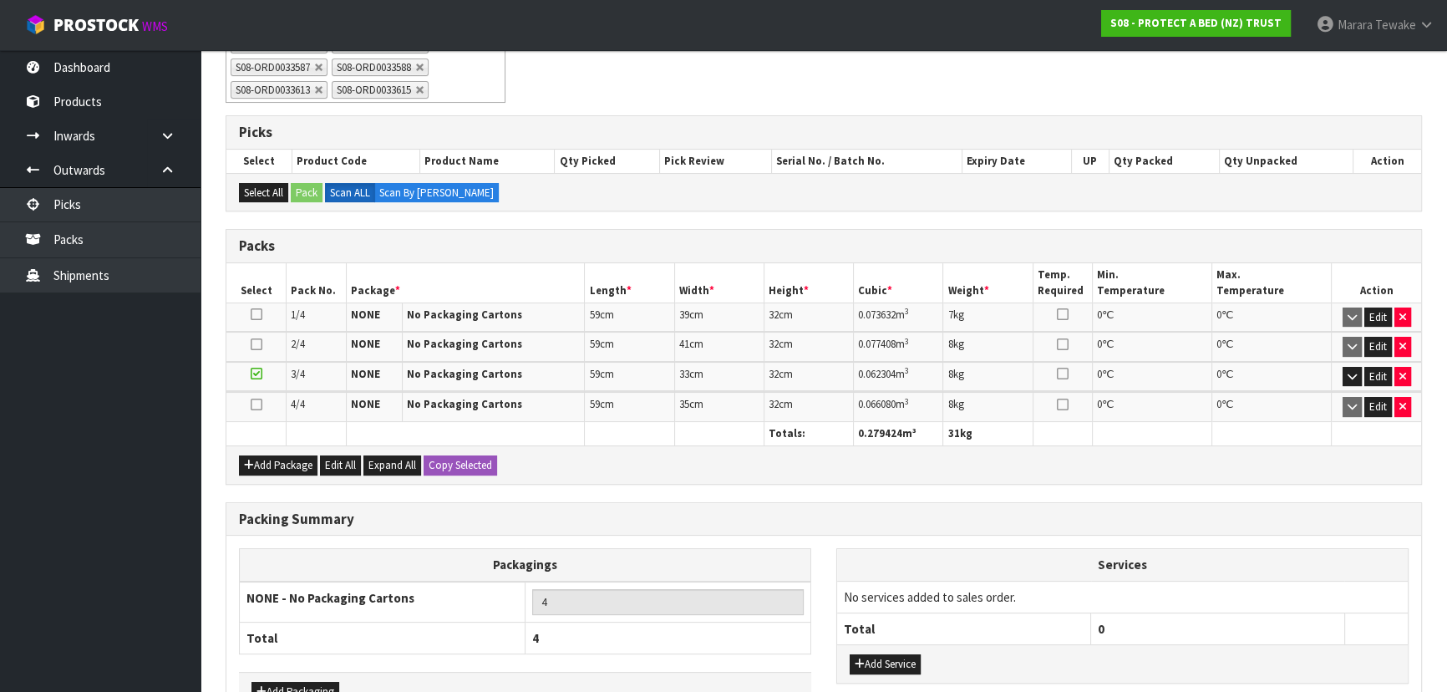
scroll to position [421, 0]
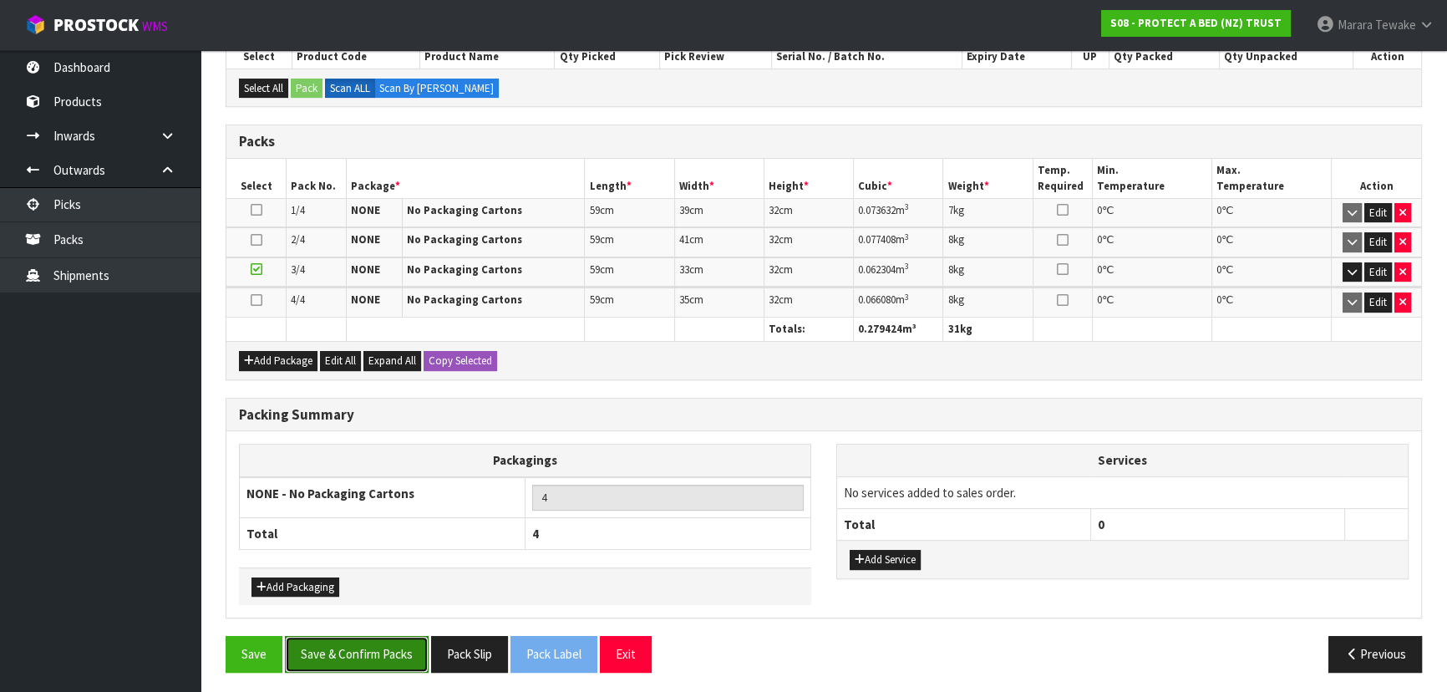
click at [419, 647] on button "Save & Confirm Packs" at bounding box center [357, 654] width 144 height 36
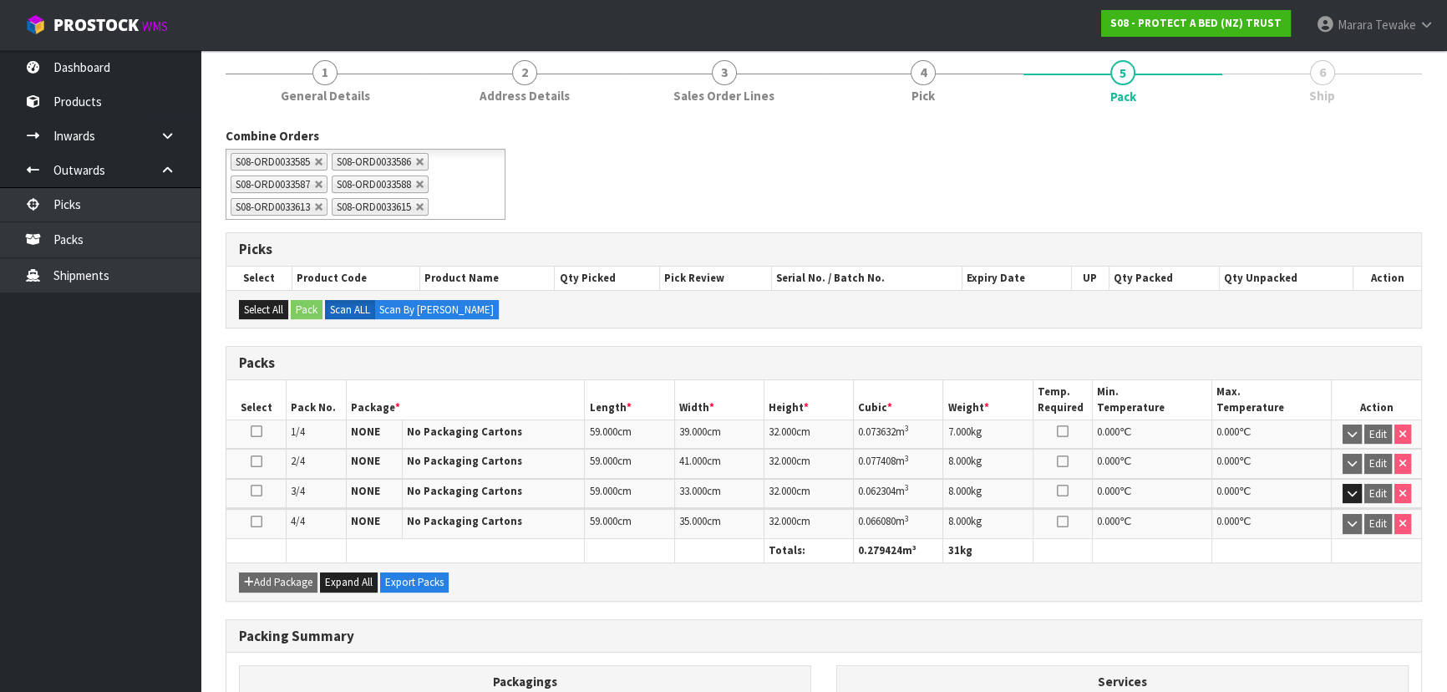
scroll to position [80, 0]
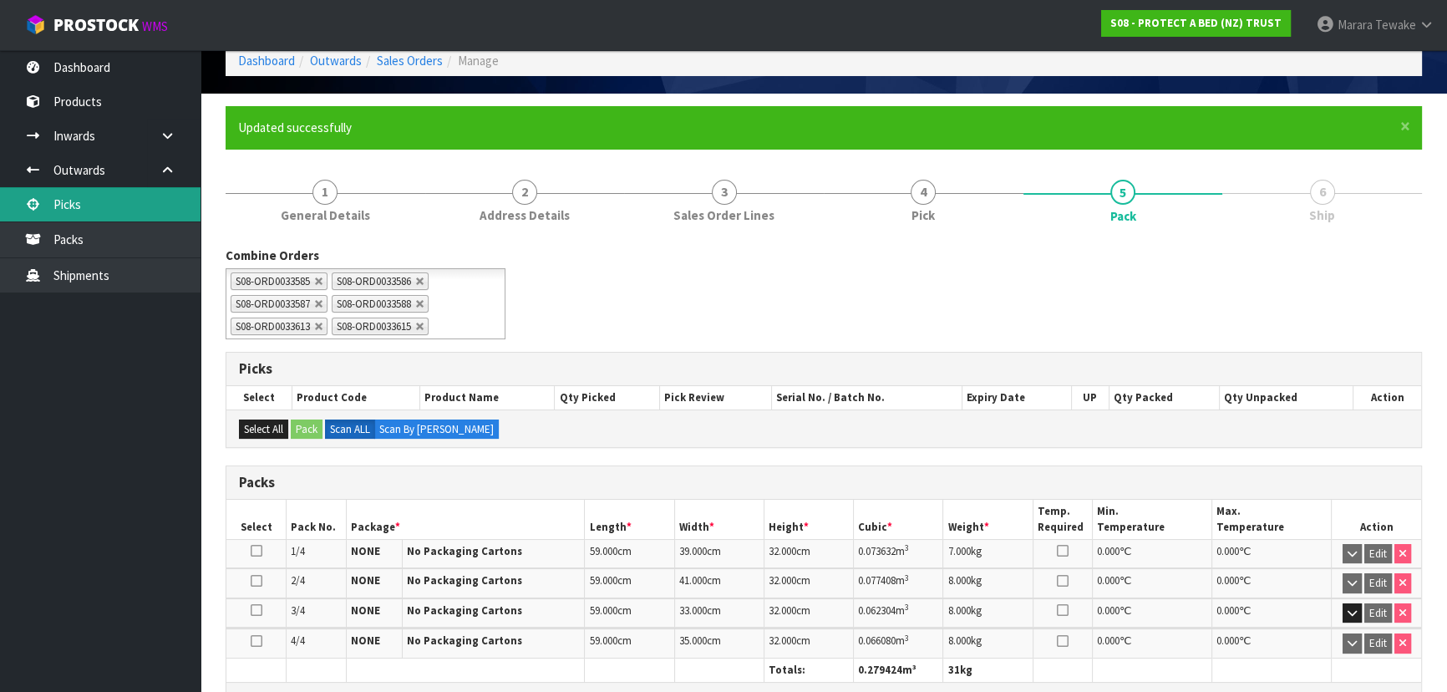
click at [120, 207] on link "Picks" at bounding box center [100, 204] width 200 height 34
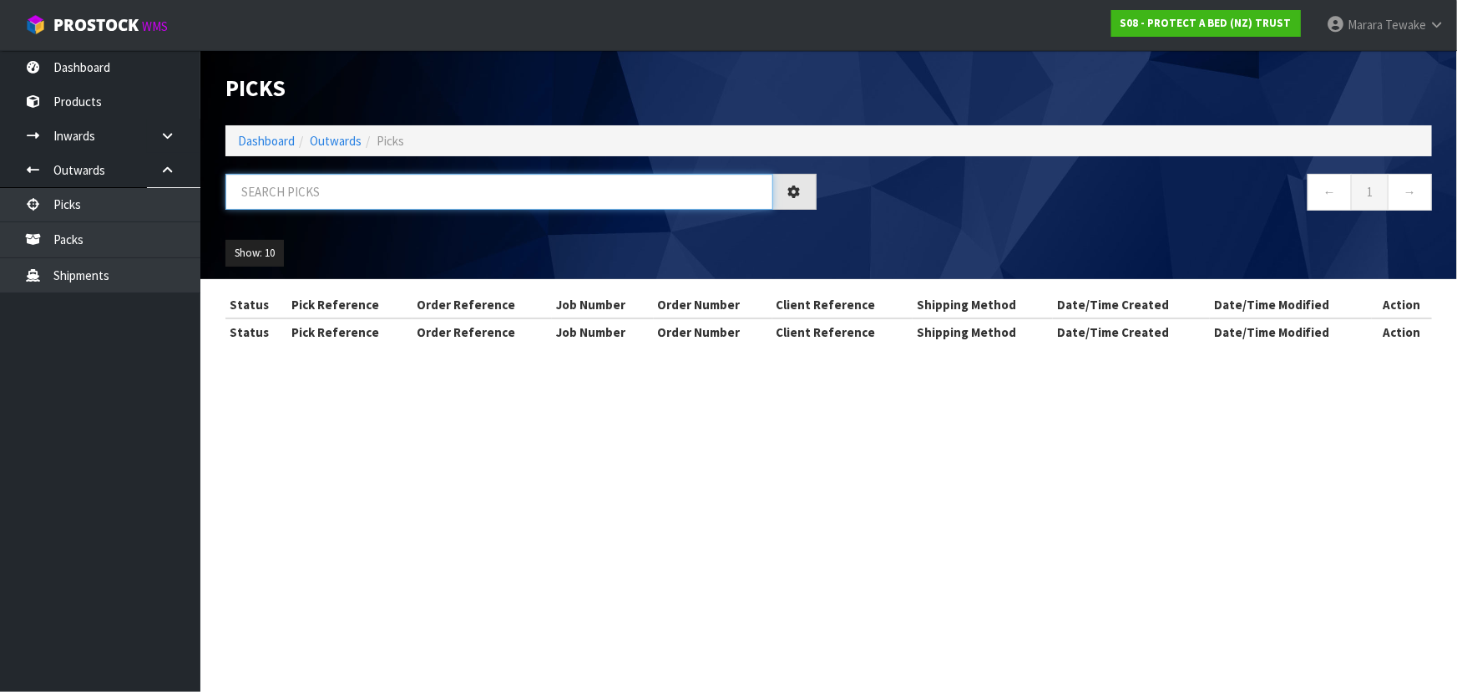
click at [292, 191] on input "text" at bounding box center [499, 192] width 548 height 36
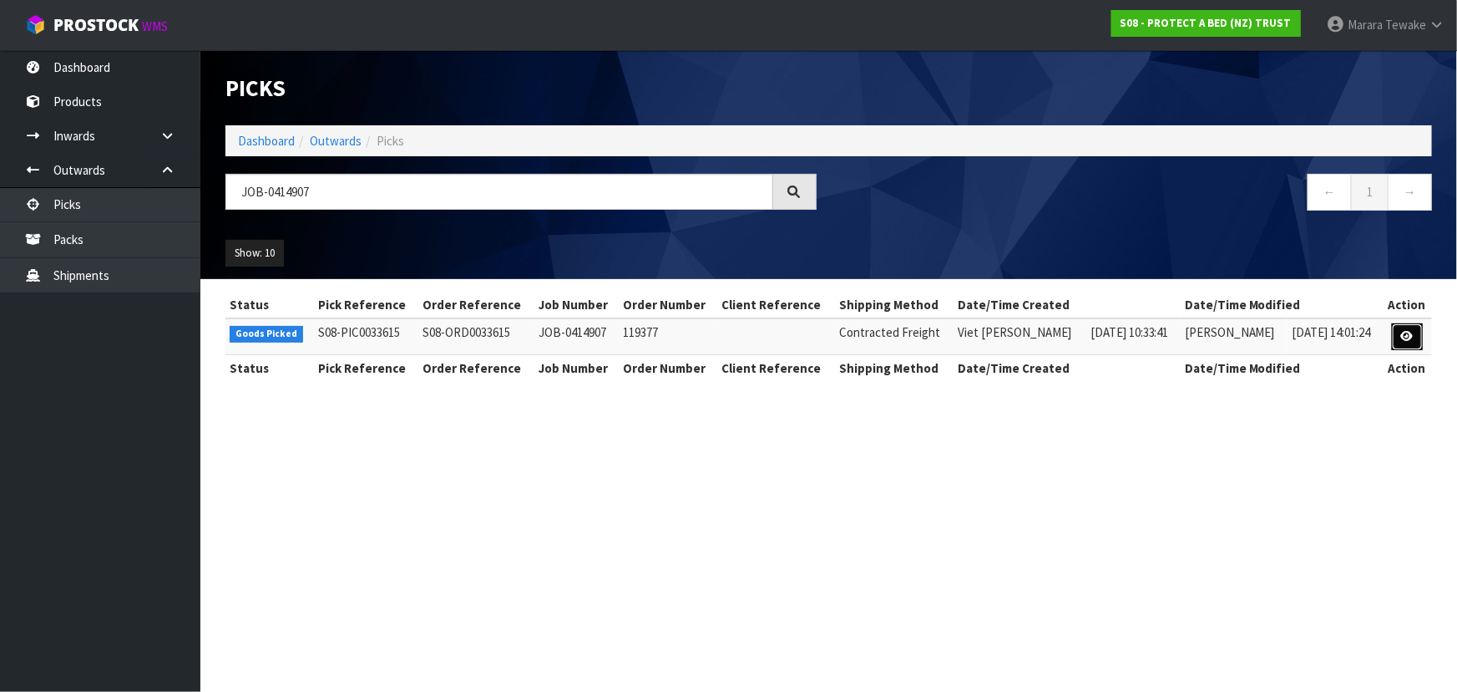
click at [1401, 327] on link at bounding box center [1407, 336] width 31 height 27
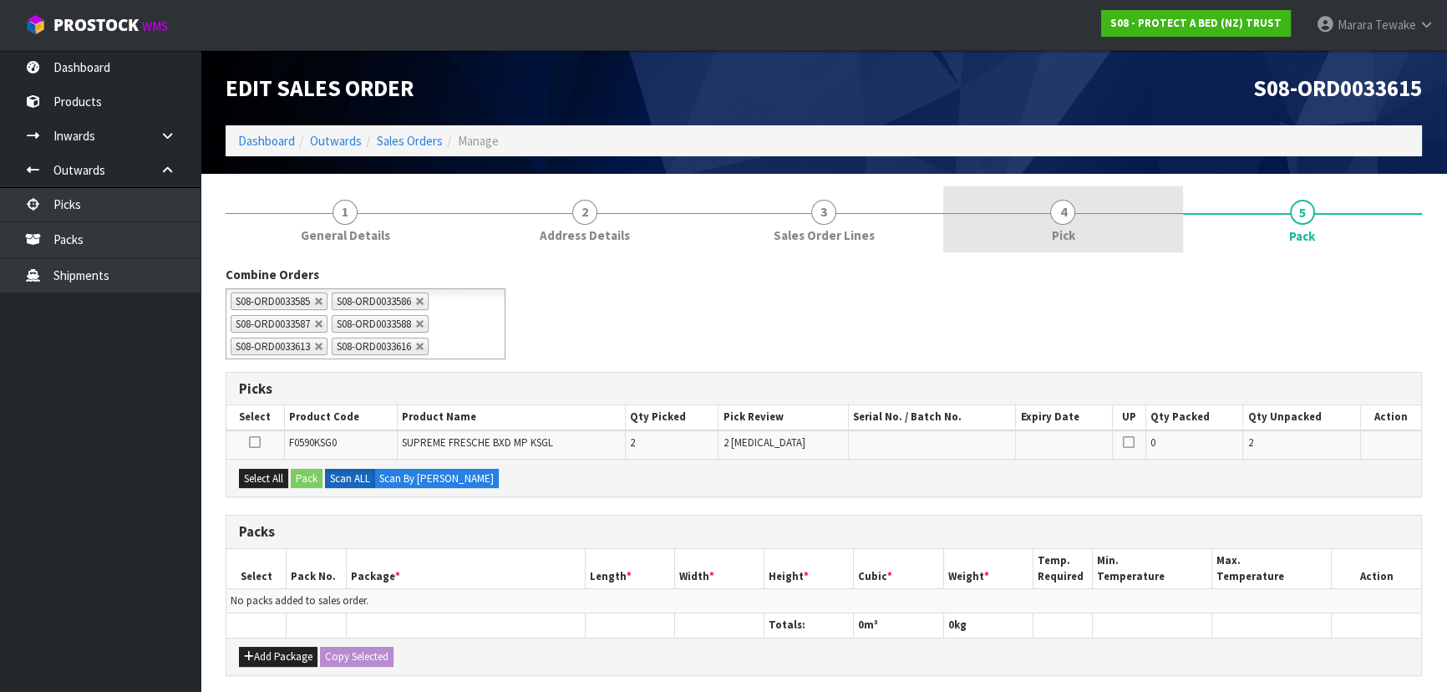
click at [1096, 219] on link "4 Pick" at bounding box center [1062, 219] width 239 height 66
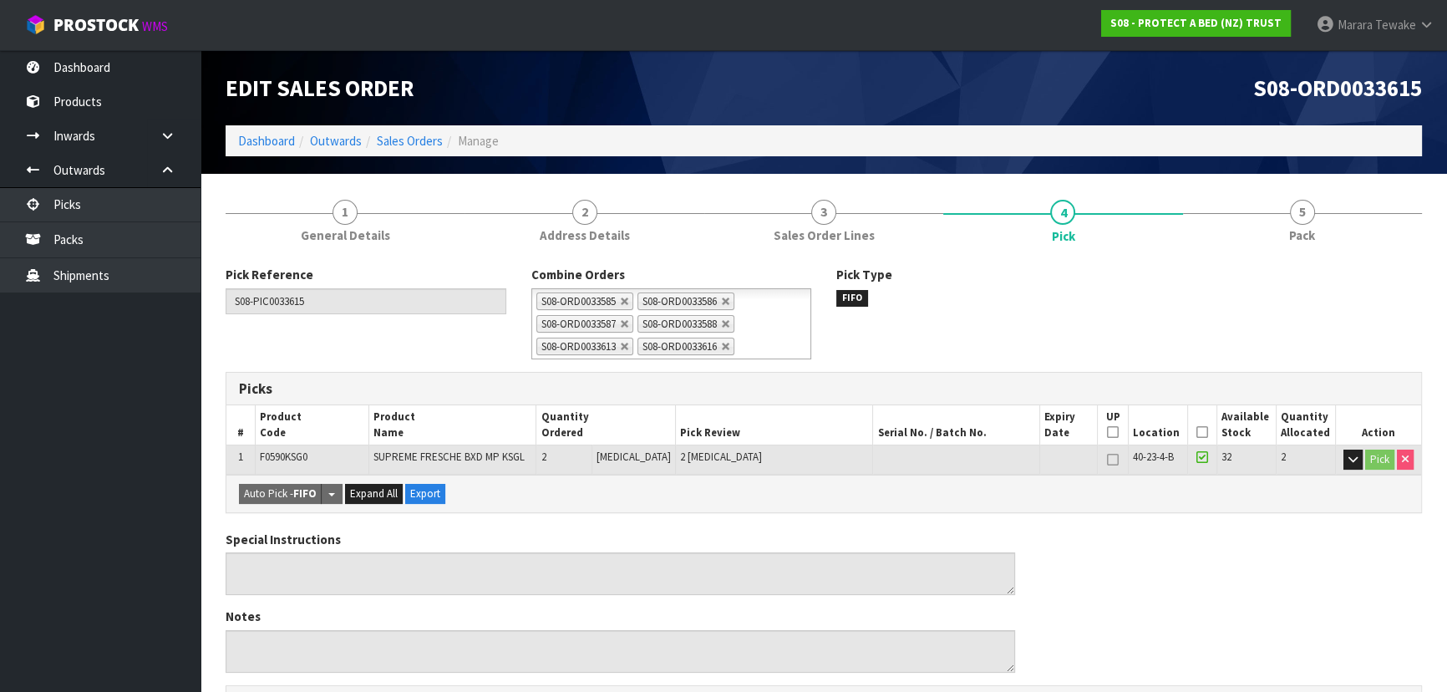
click at [1199, 432] on icon at bounding box center [1202, 432] width 12 height 1
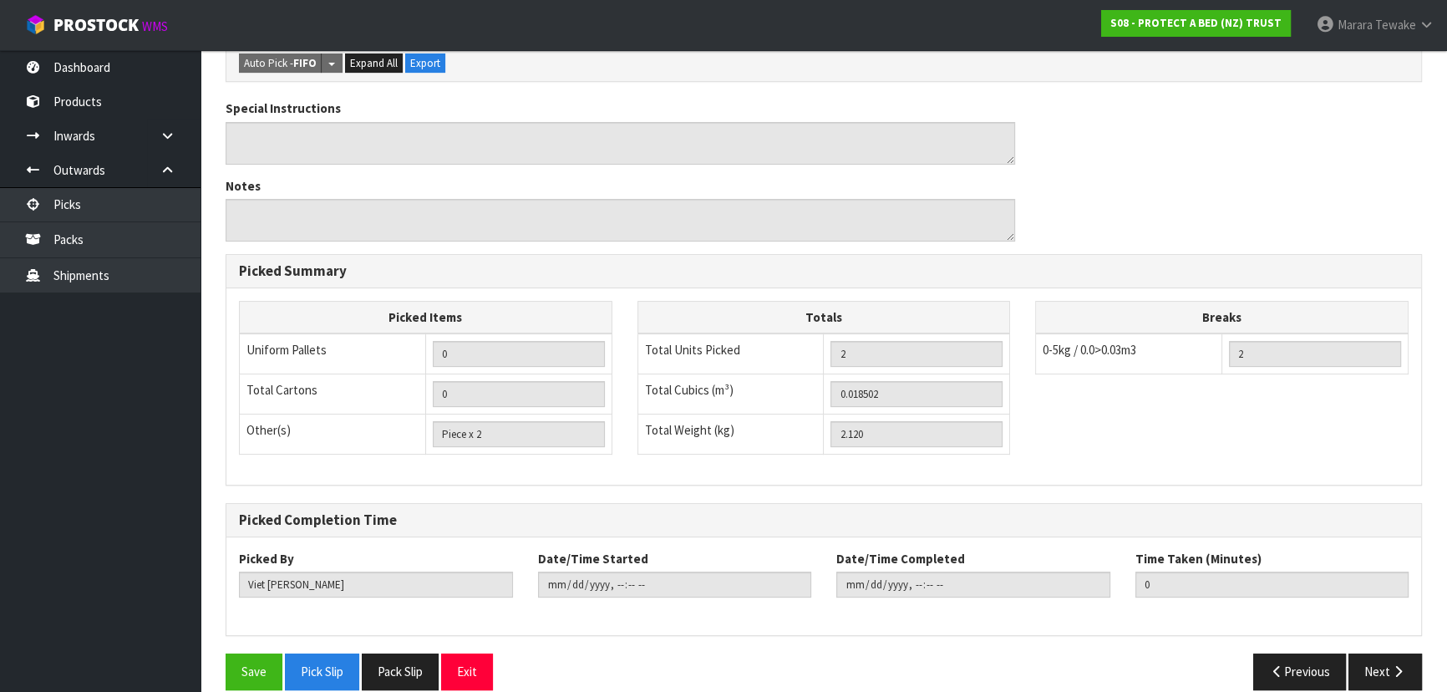
scroll to position [510, 0]
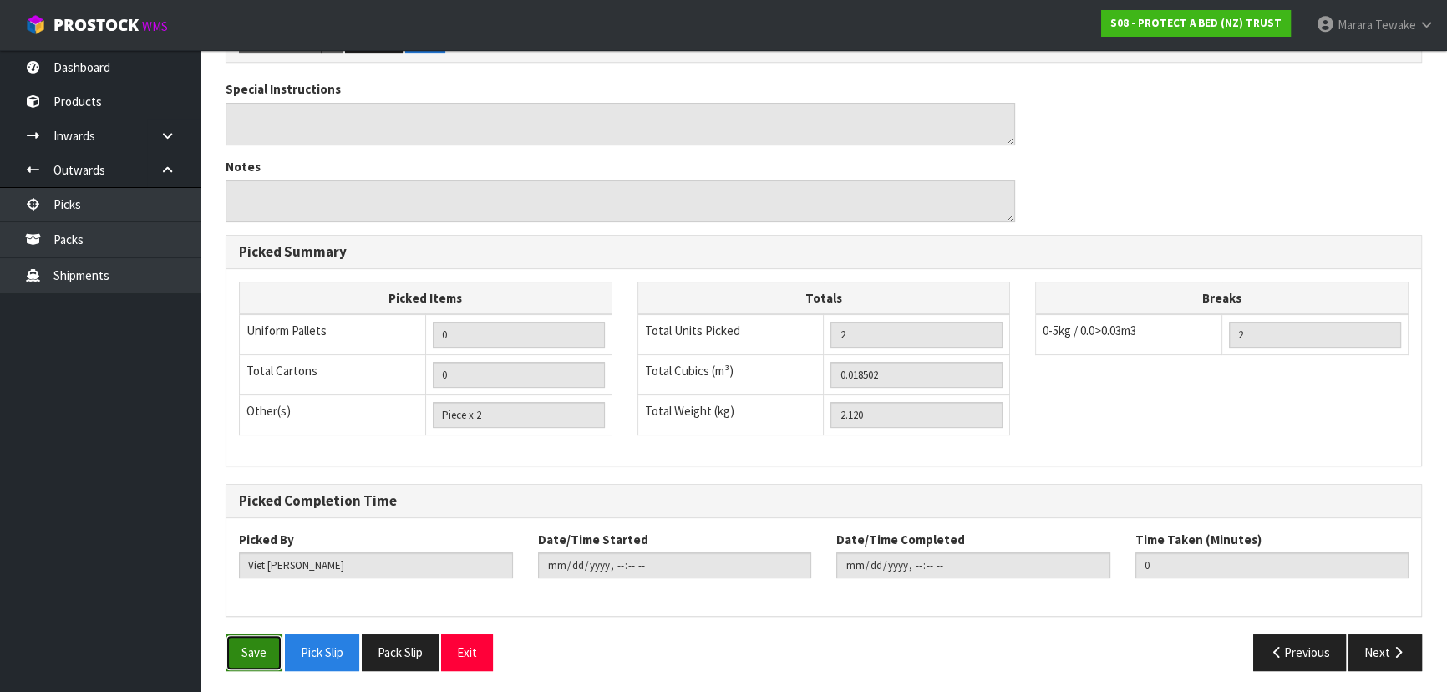
click at [263, 635] on button "Save" at bounding box center [253, 652] width 57 height 36
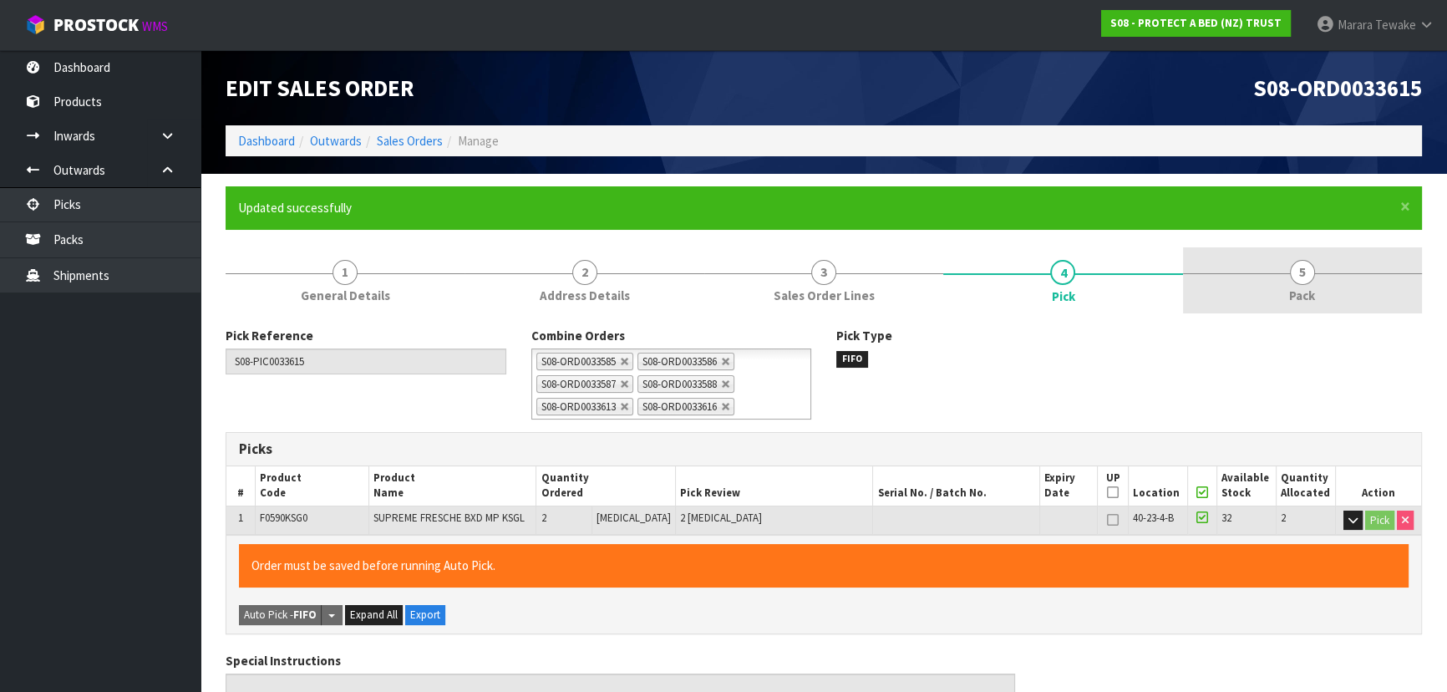
drag, startPoint x: 1251, startPoint y: 289, endPoint x: 1231, endPoint y: 294, distance: 20.7
click at [1252, 289] on link "5 Pack" at bounding box center [1302, 280] width 239 height 66
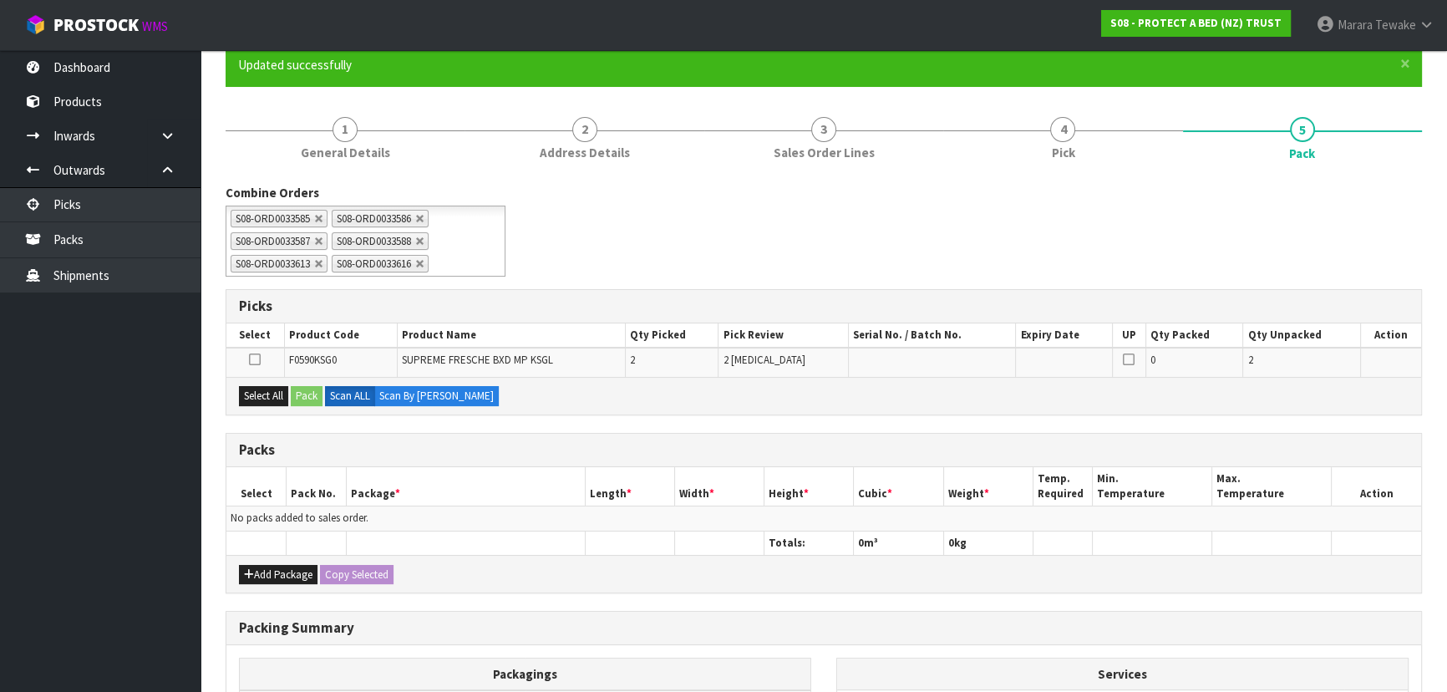
scroll to position [350, 0]
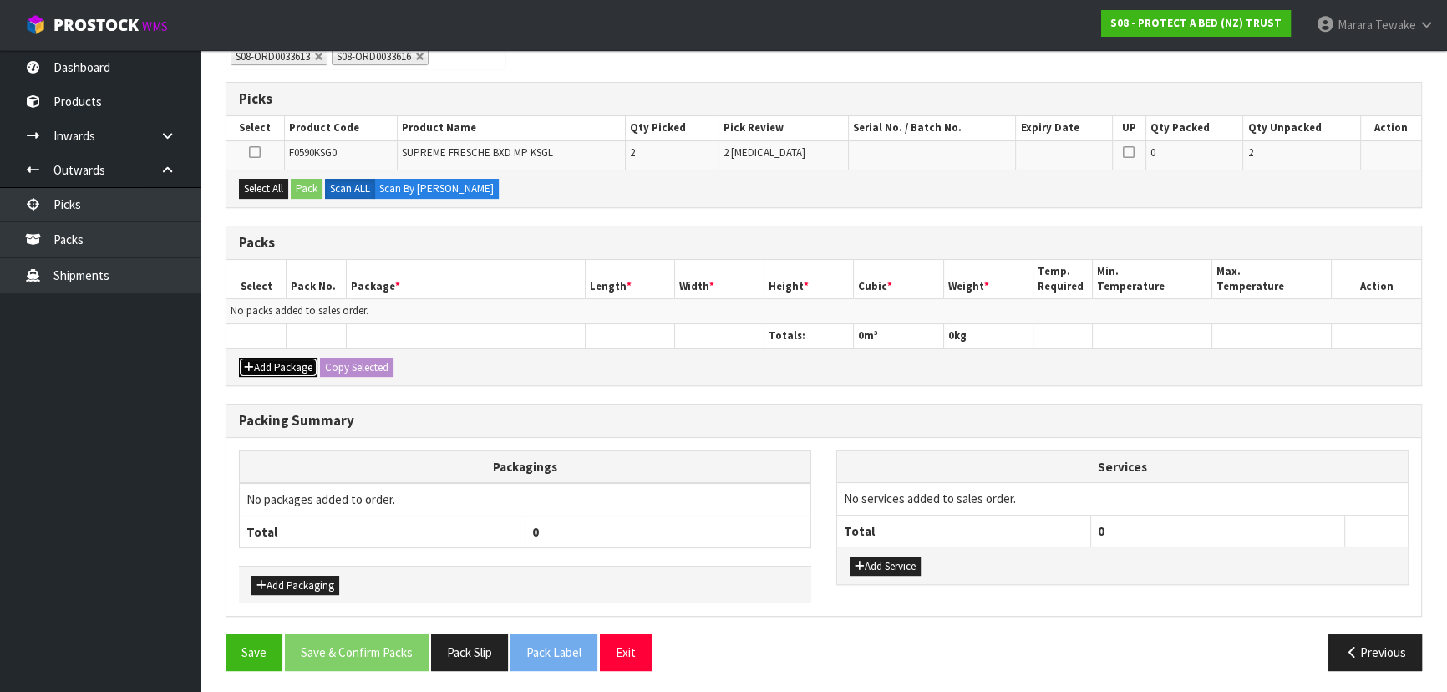
click at [271, 362] on button "Add Package" at bounding box center [278, 367] width 79 height 20
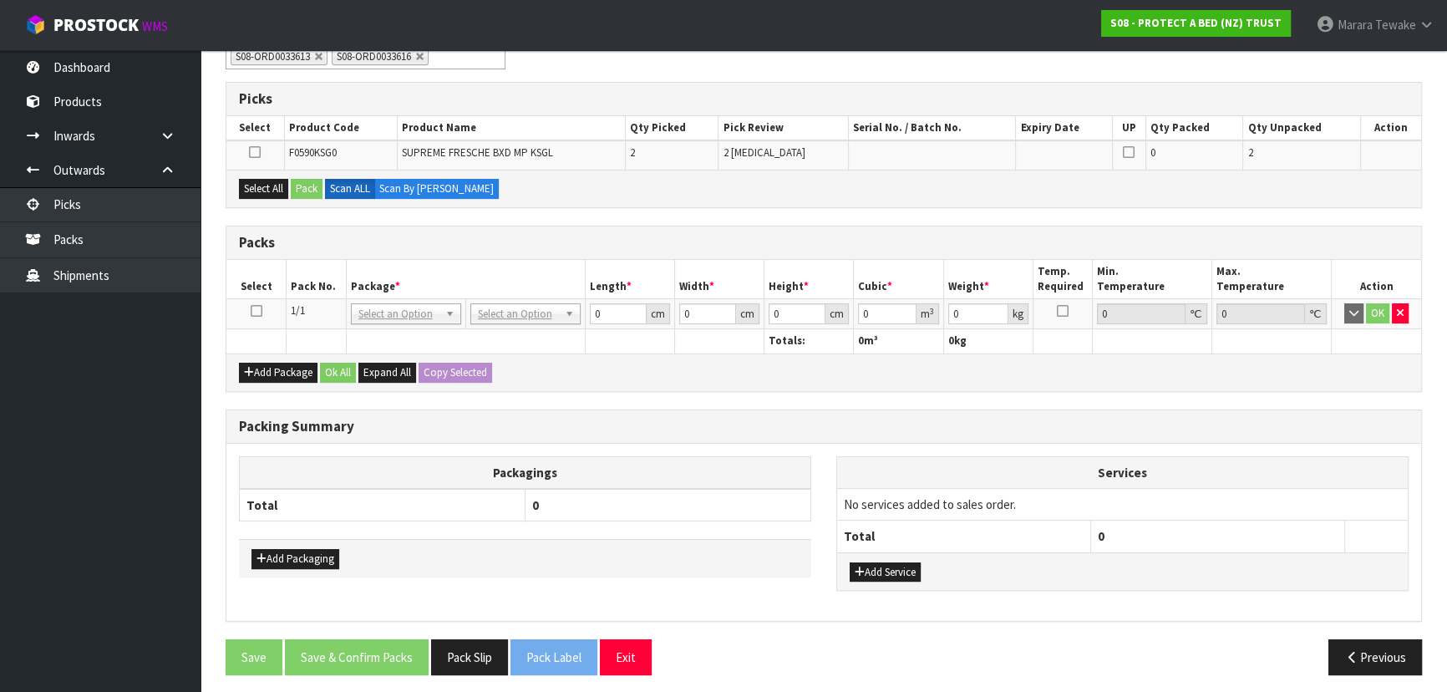
click at [275, 381] on div "Add Package Ok All Expand All Copy Selected" at bounding box center [823, 372] width 1194 height 38
click at [276, 373] on button "Add Package" at bounding box center [278, 372] width 79 height 20
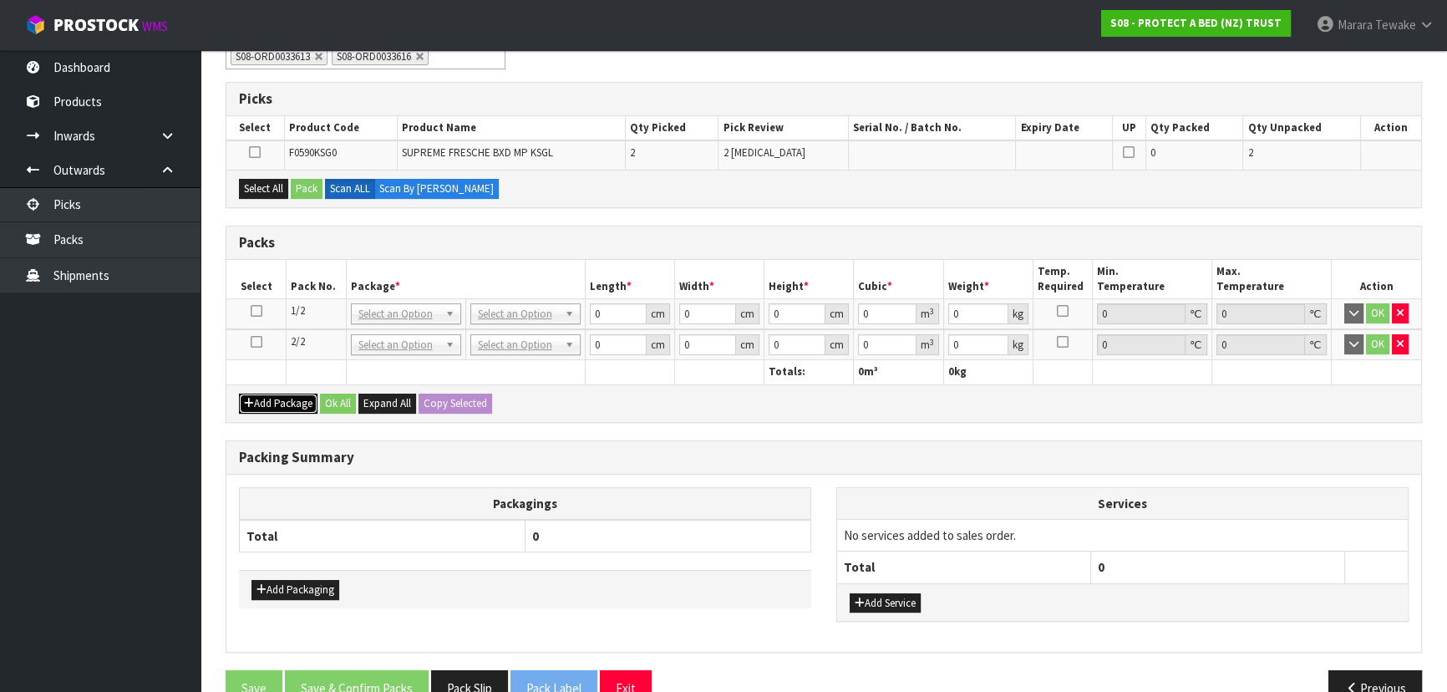
click at [281, 402] on button "Add Package" at bounding box center [278, 403] width 79 height 20
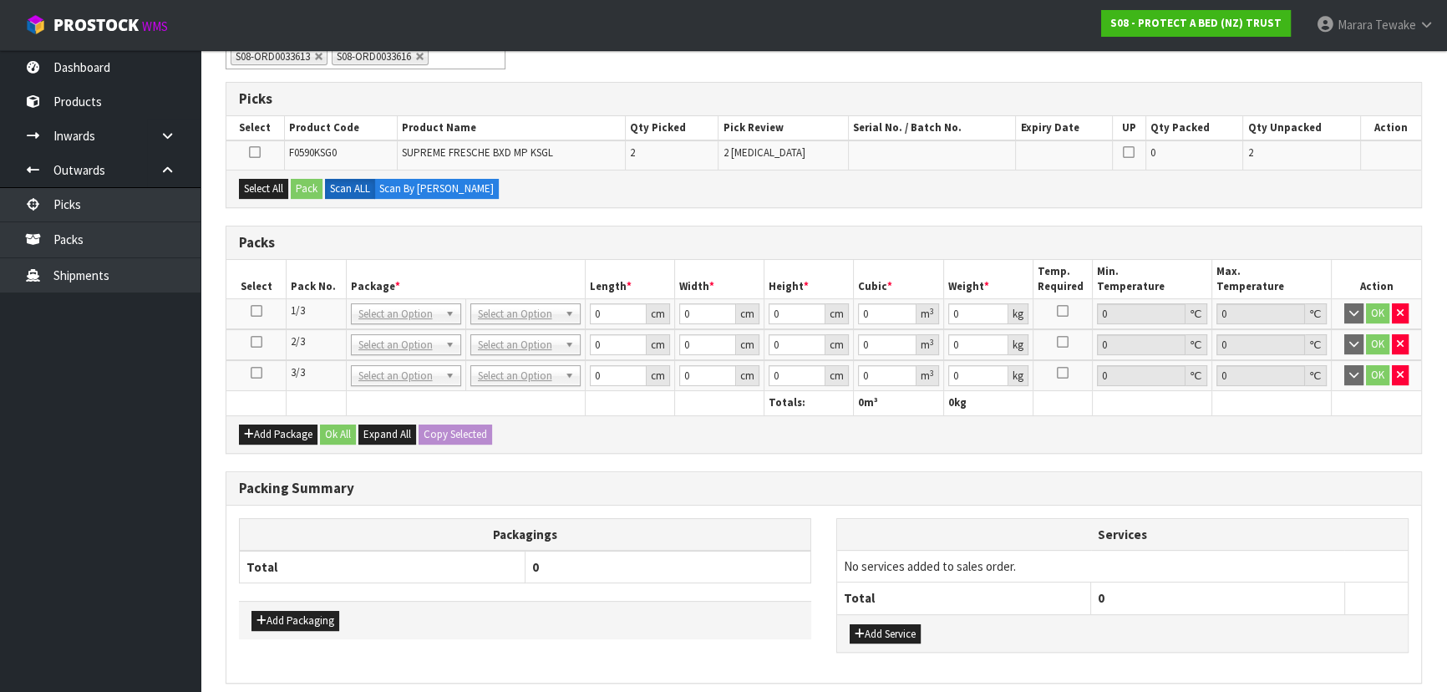
click at [281, 420] on div "Add Package Ok All Expand All Copy Selected" at bounding box center [823, 434] width 1194 height 38
click at [261, 432] on button "Add Package" at bounding box center [278, 434] width 79 height 20
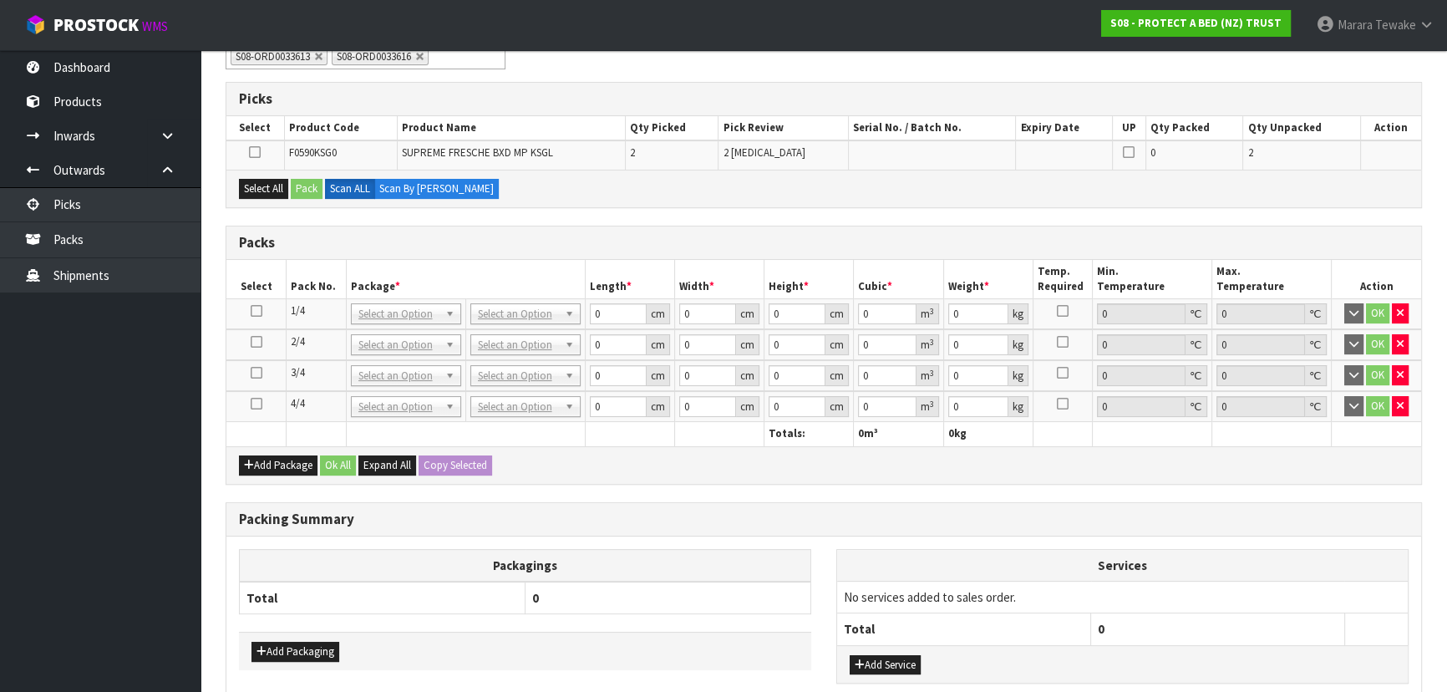
click at [254, 403] on icon at bounding box center [257, 403] width 12 height 1
click at [259, 181] on button "Select All" at bounding box center [263, 189] width 49 height 20
click at [304, 191] on button "Pack" at bounding box center [307, 189] width 32 height 20
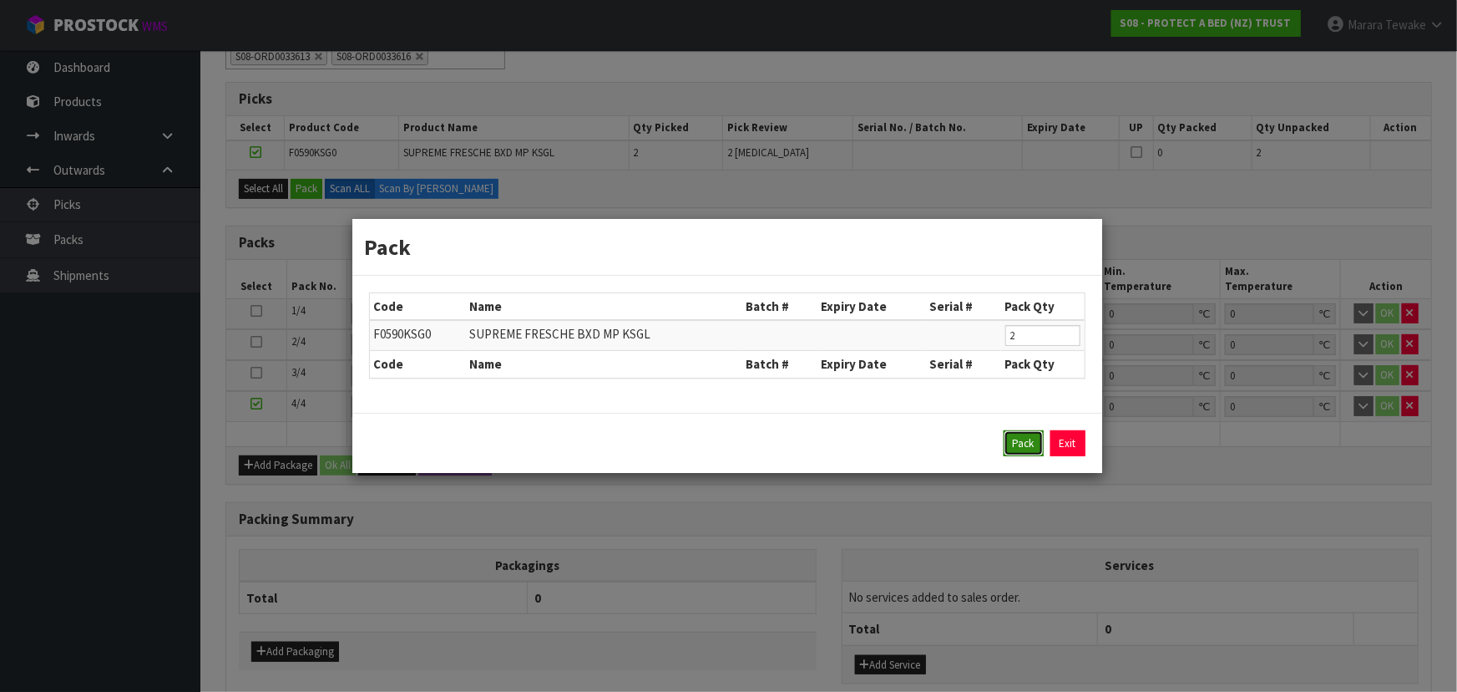
click at [1026, 443] on button "Pack" at bounding box center [1024, 443] width 40 height 27
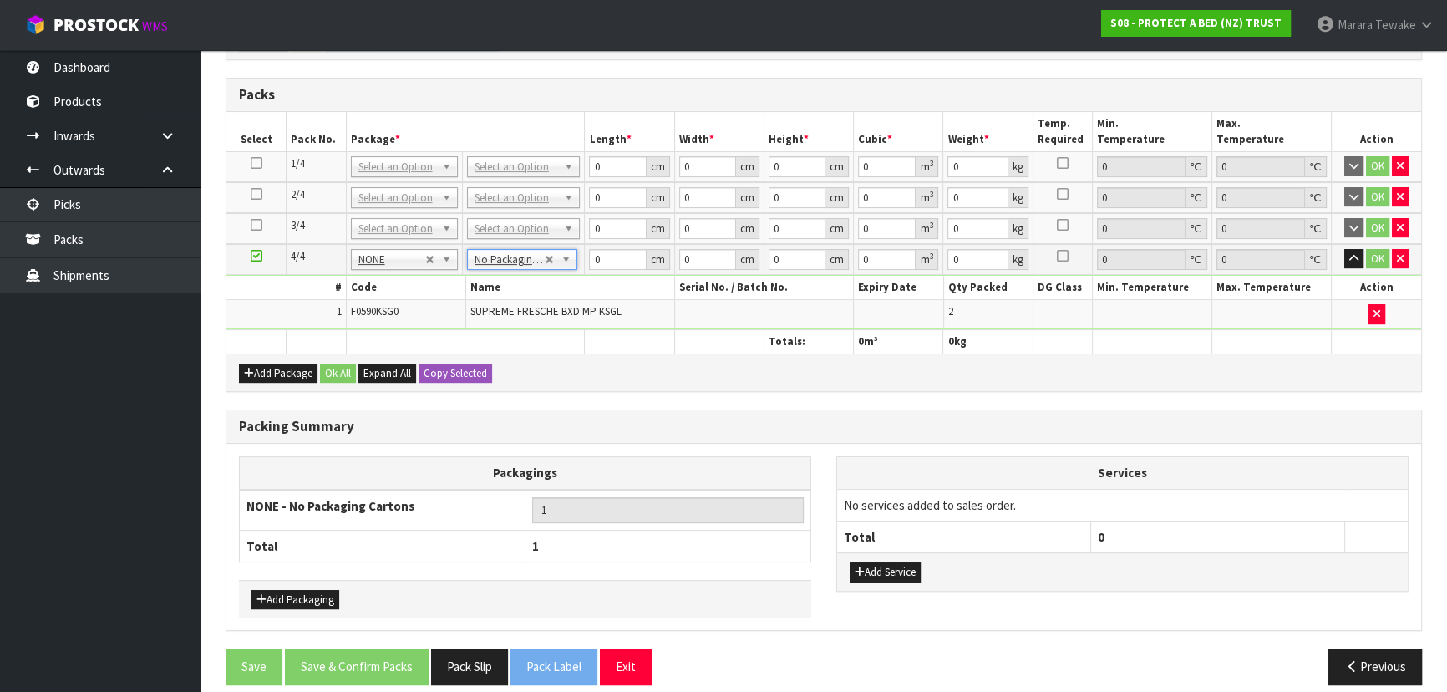
scroll to position [480, 0]
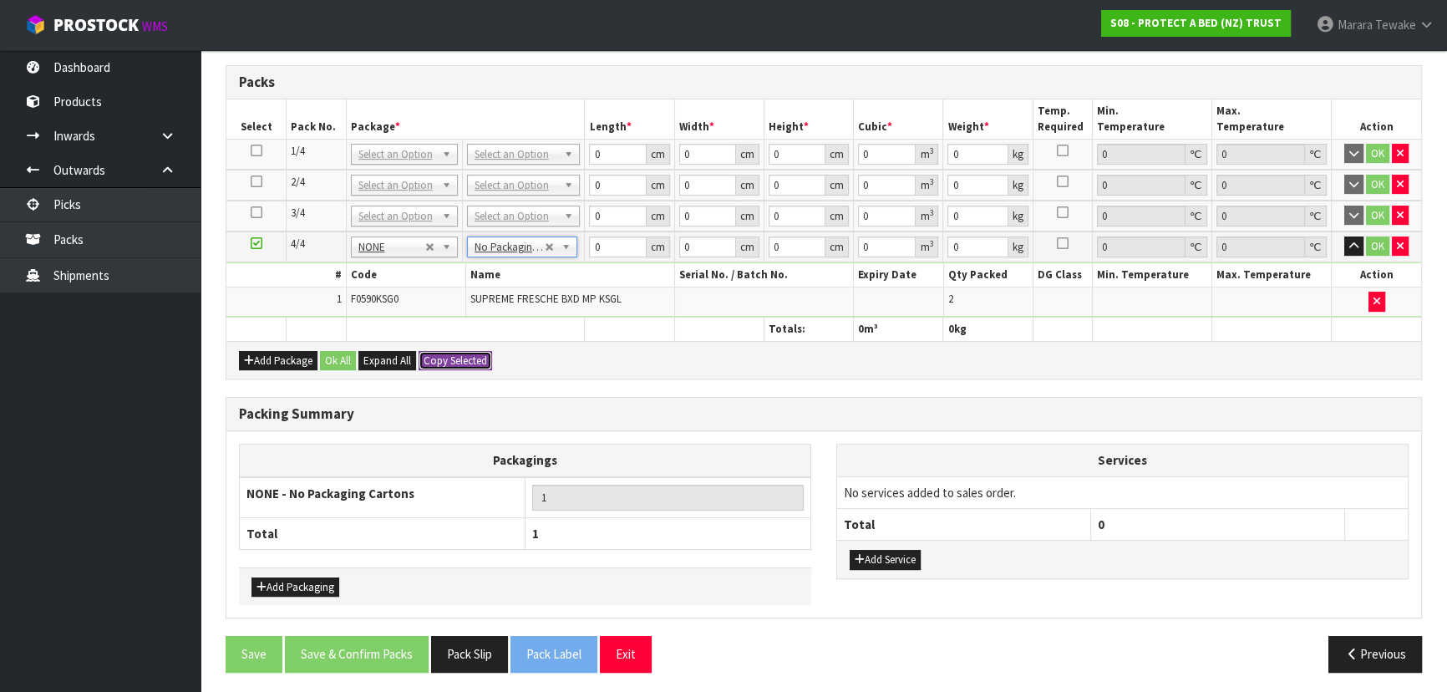
click at [460, 351] on button "Copy Selected" at bounding box center [454, 361] width 73 height 20
click at [460, 351] on button "Confirm Copy Selected" at bounding box center [473, 361] width 110 height 20
drag, startPoint x: 586, startPoint y: 142, endPoint x: 551, endPoint y: 119, distance: 42.2
click at [551, 119] on table "Select Pack No. Package * Length * Width * Height * Cubic * Weight * Temp. Requ…" at bounding box center [823, 219] width 1194 height 241
click button "OK" at bounding box center [1376, 154] width 23 height 20
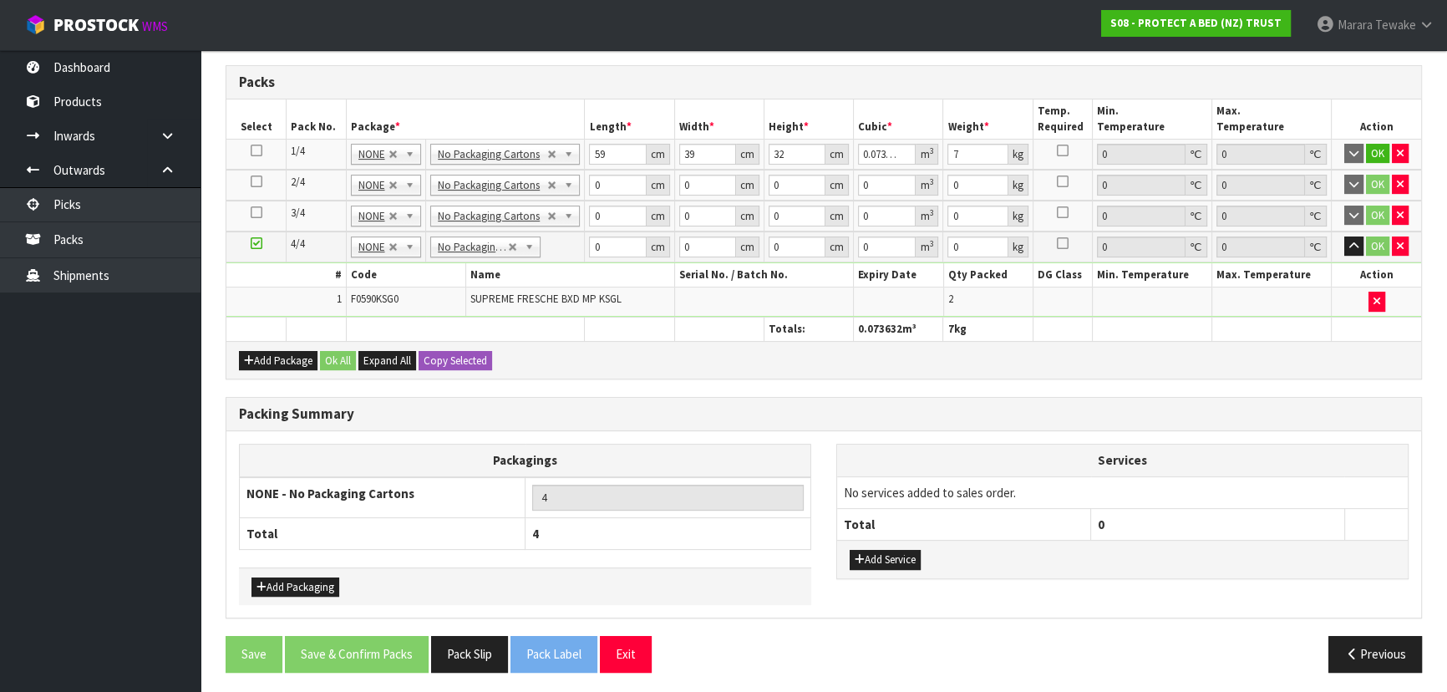
scroll to position [479, 0]
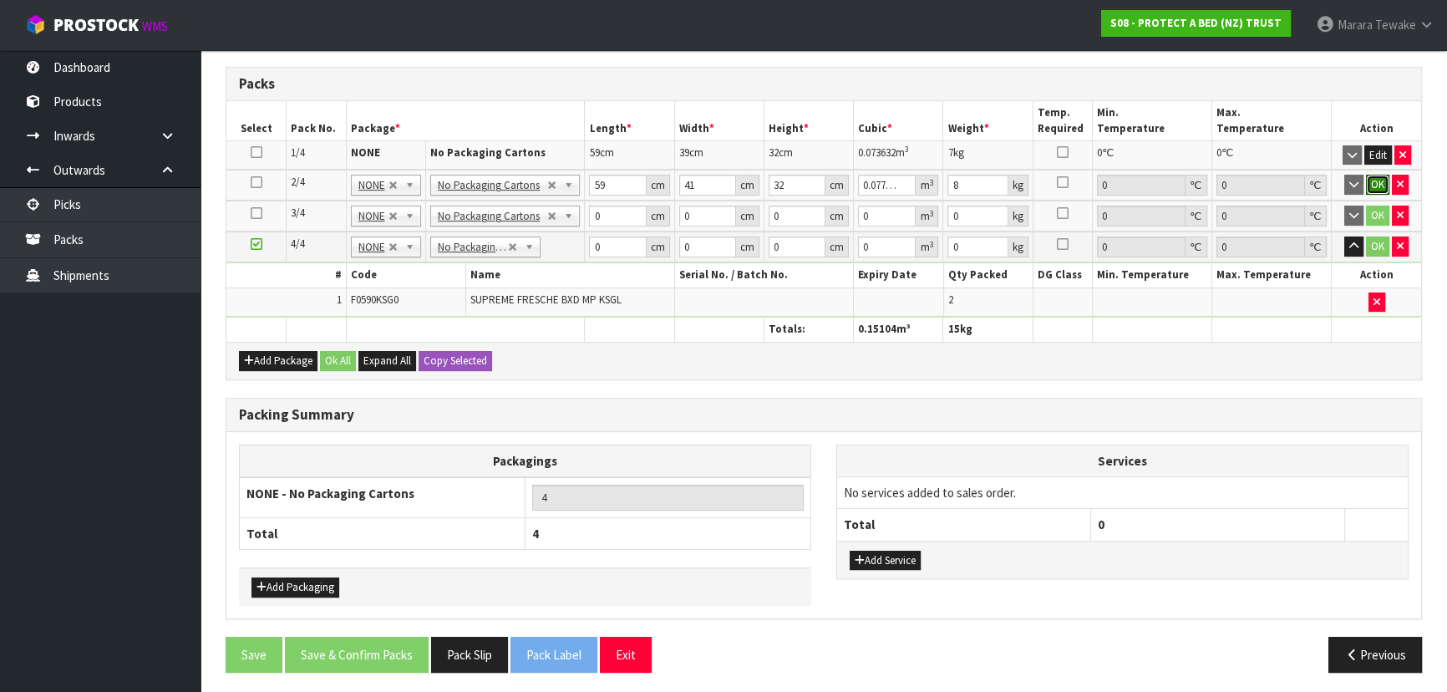
click button "OK" at bounding box center [1376, 185] width 23 height 20
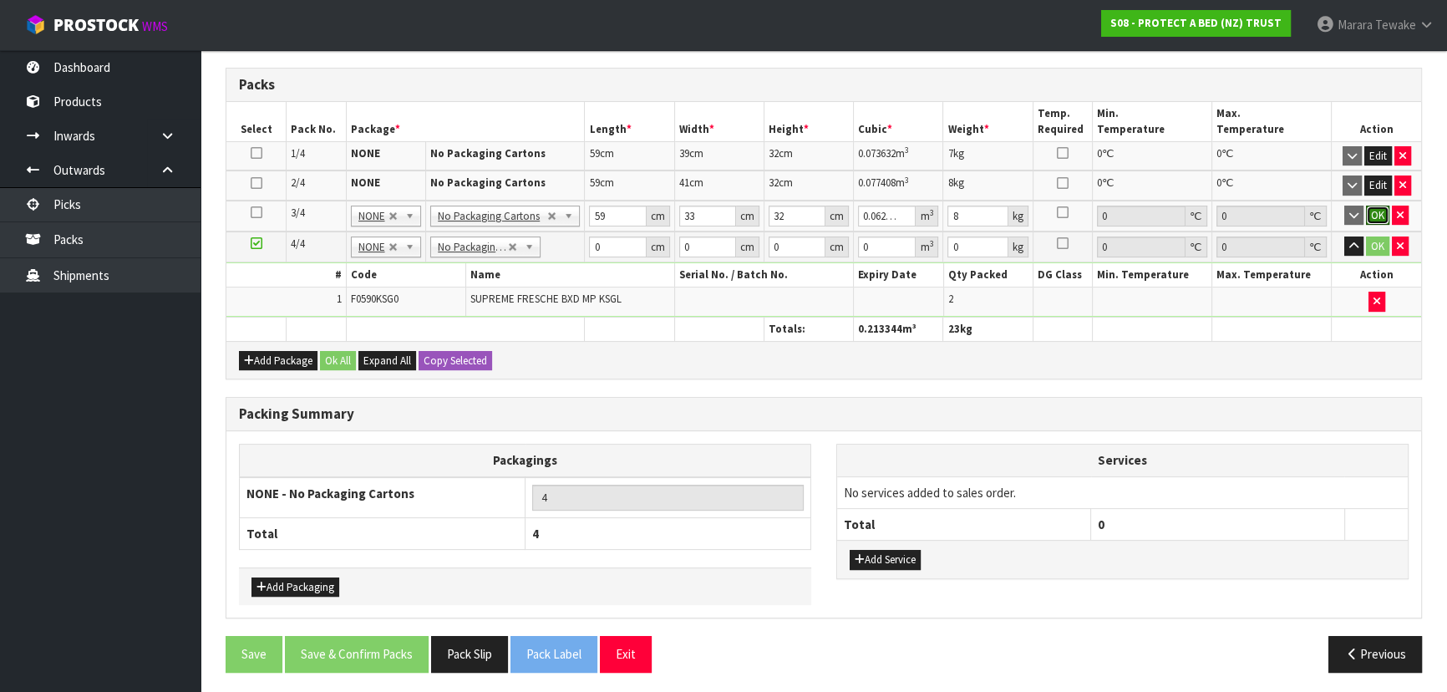
click button "OK" at bounding box center [1376, 215] width 23 height 20
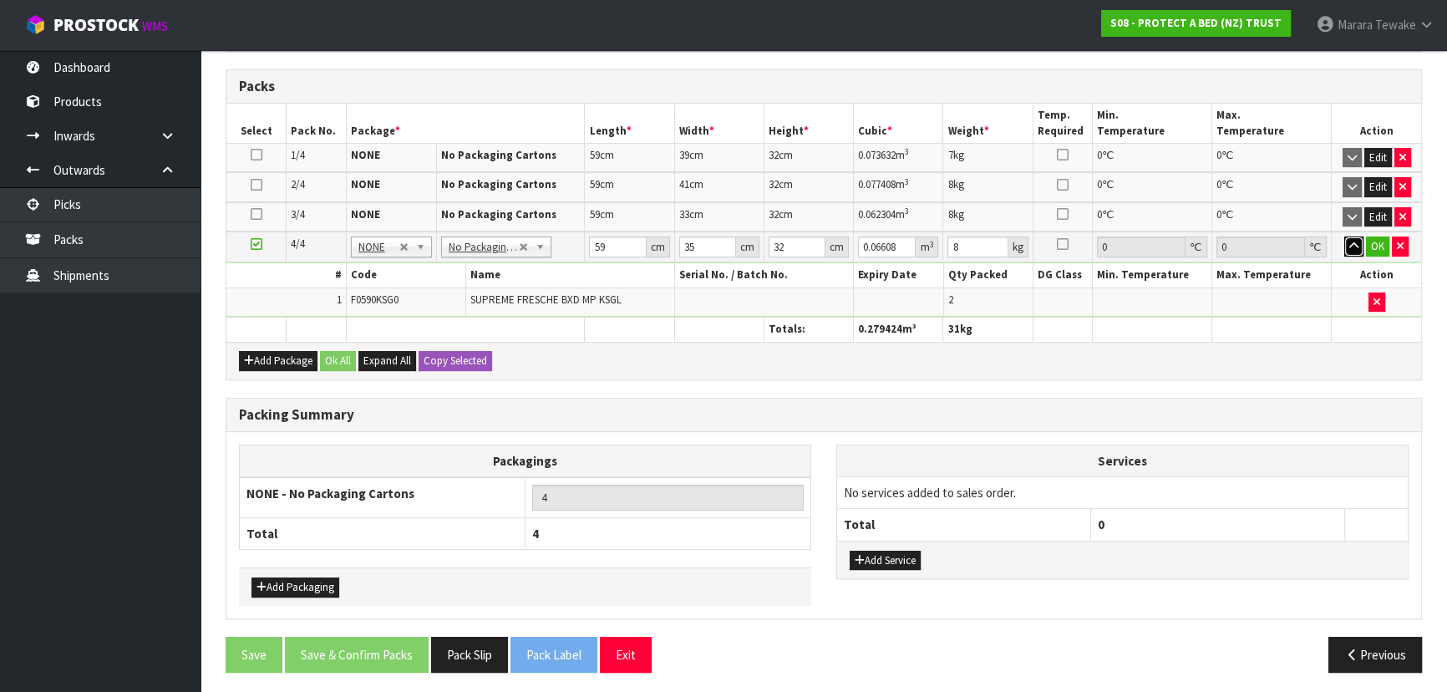
click at [1344, 236] on button "button" at bounding box center [1353, 246] width 19 height 20
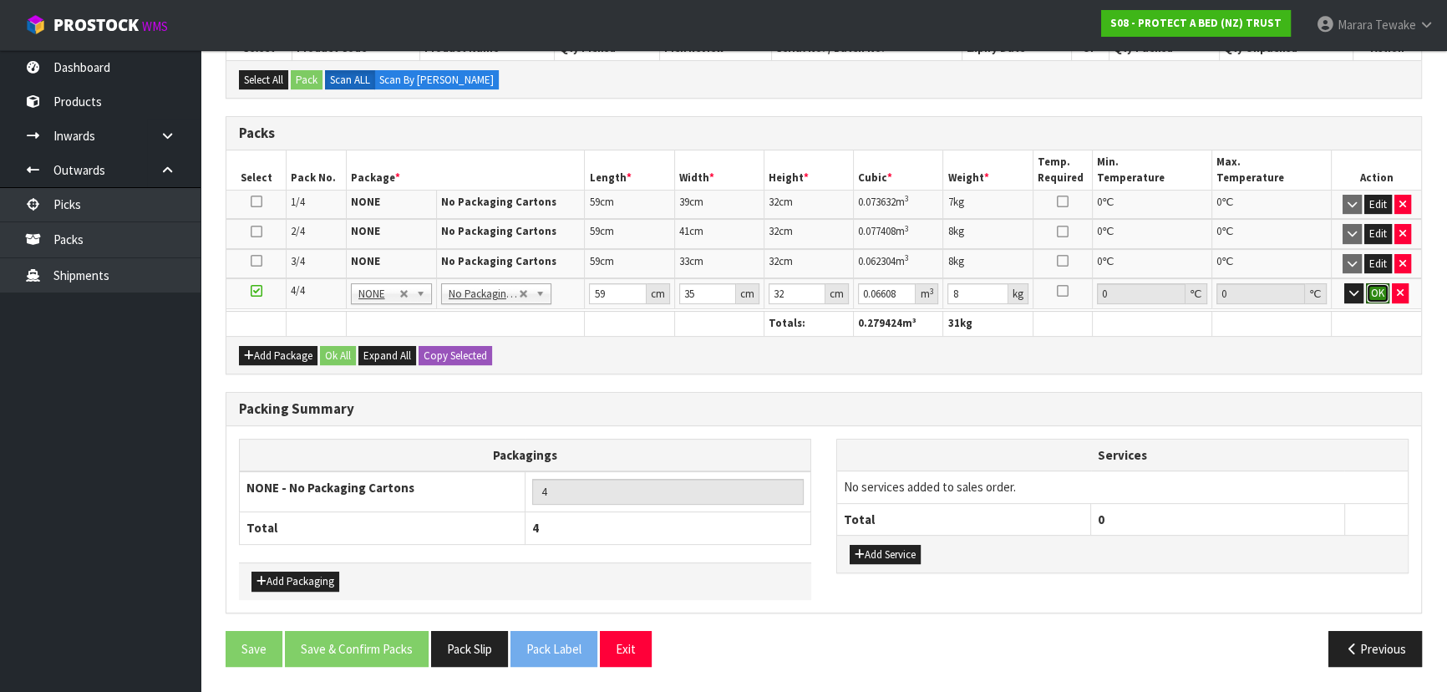
click button "OK" at bounding box center [1376, 293] width 23 height 20
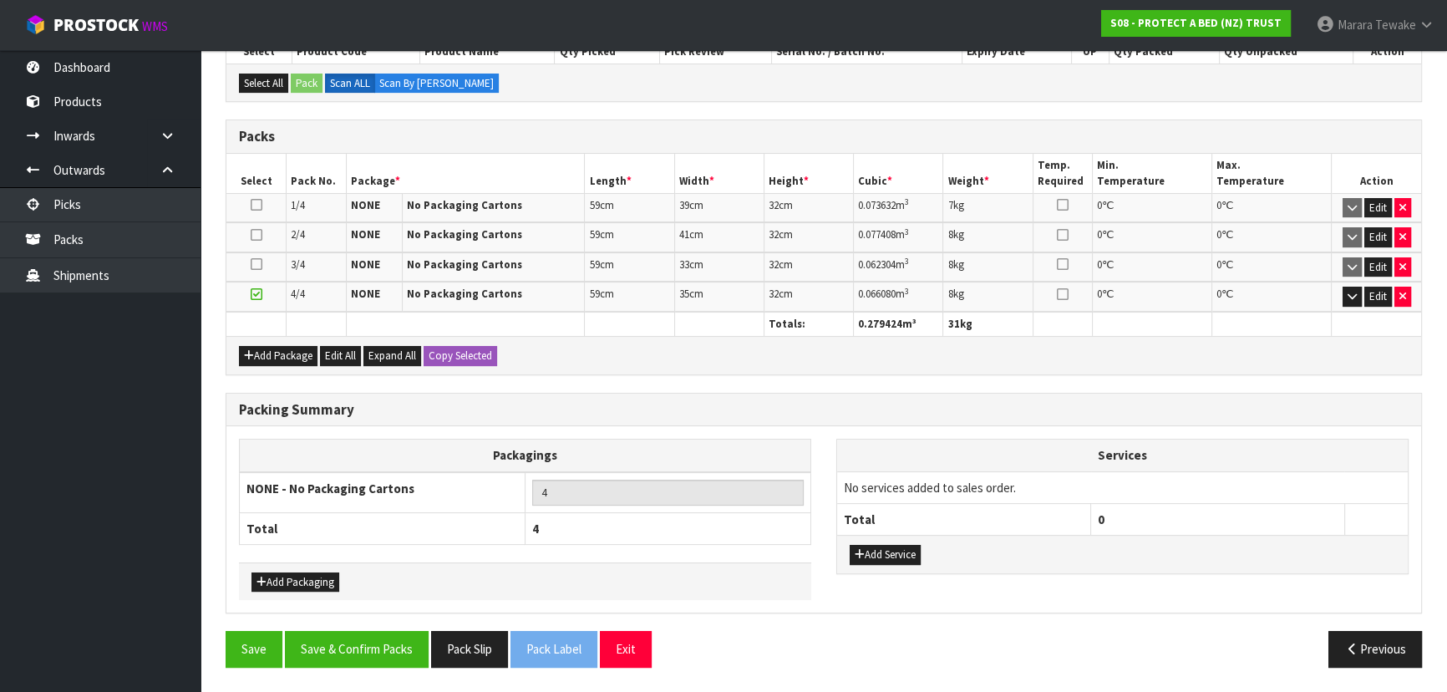
scroll to position [421, 0]
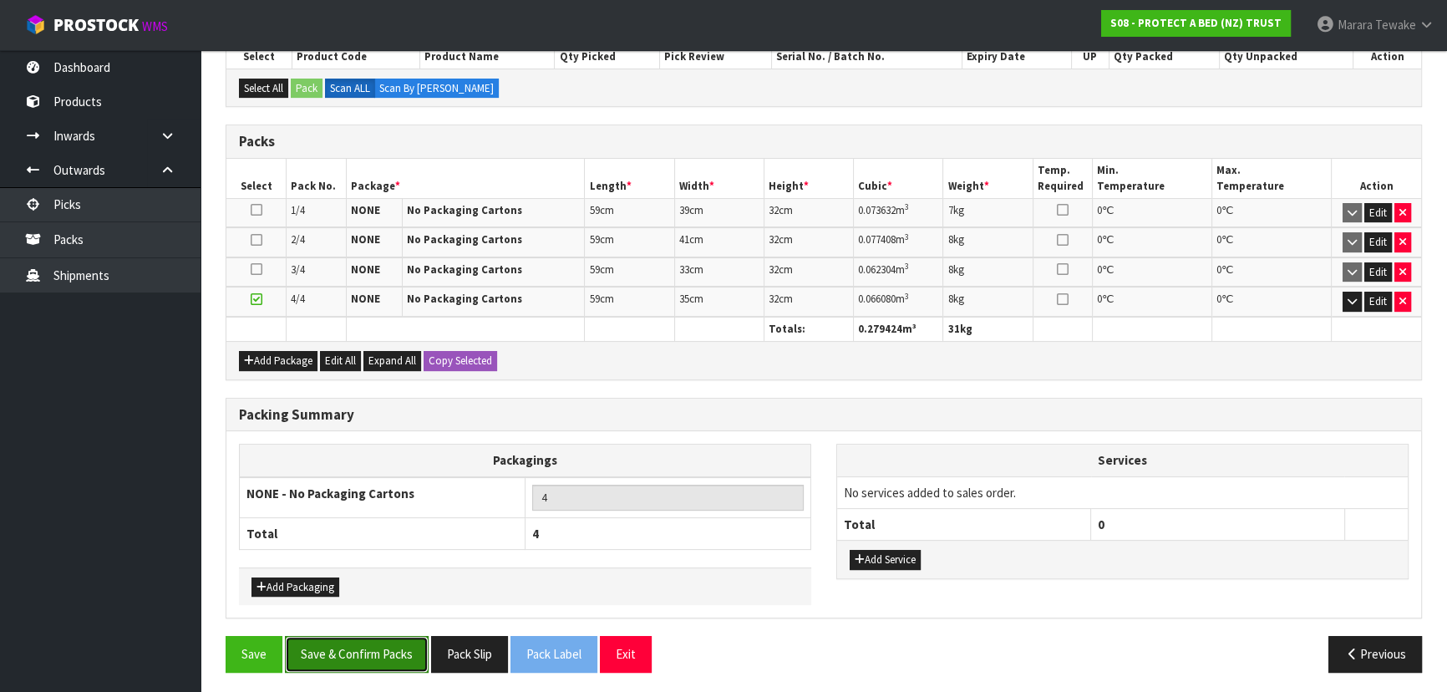
click at [381, 658] on button "Save & Confirm Packs" at bounding box center [357, 654] width 144 height 36
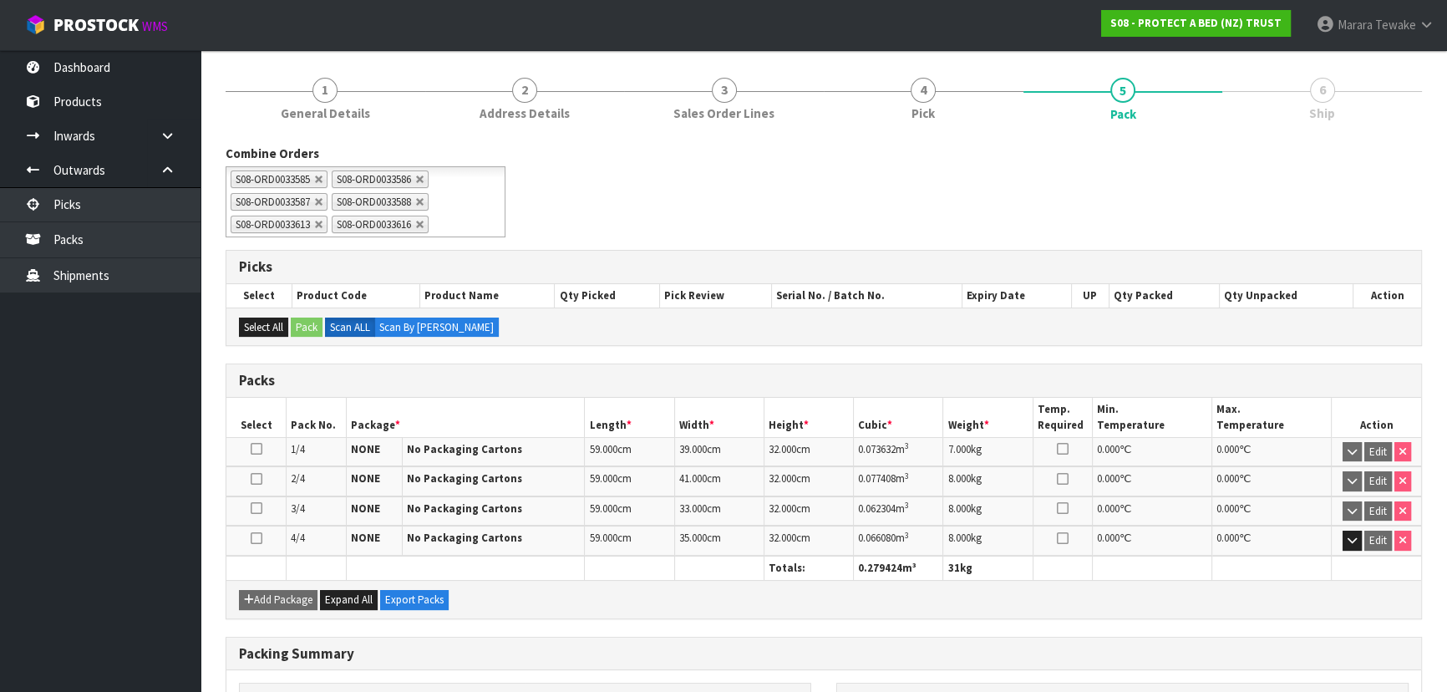
scroll to position [384, 0]
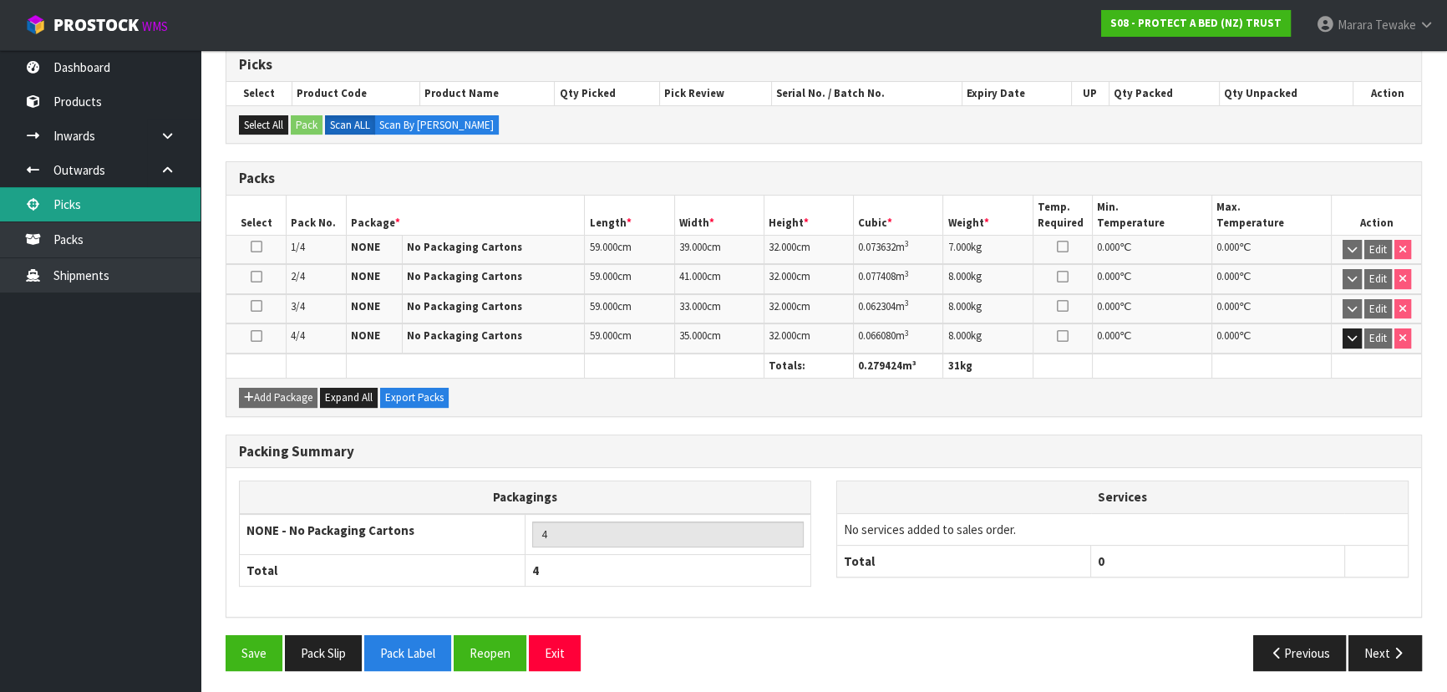
click at [119, 216] on link "Picks" at bounding box center [100, 204] width 200 height 34
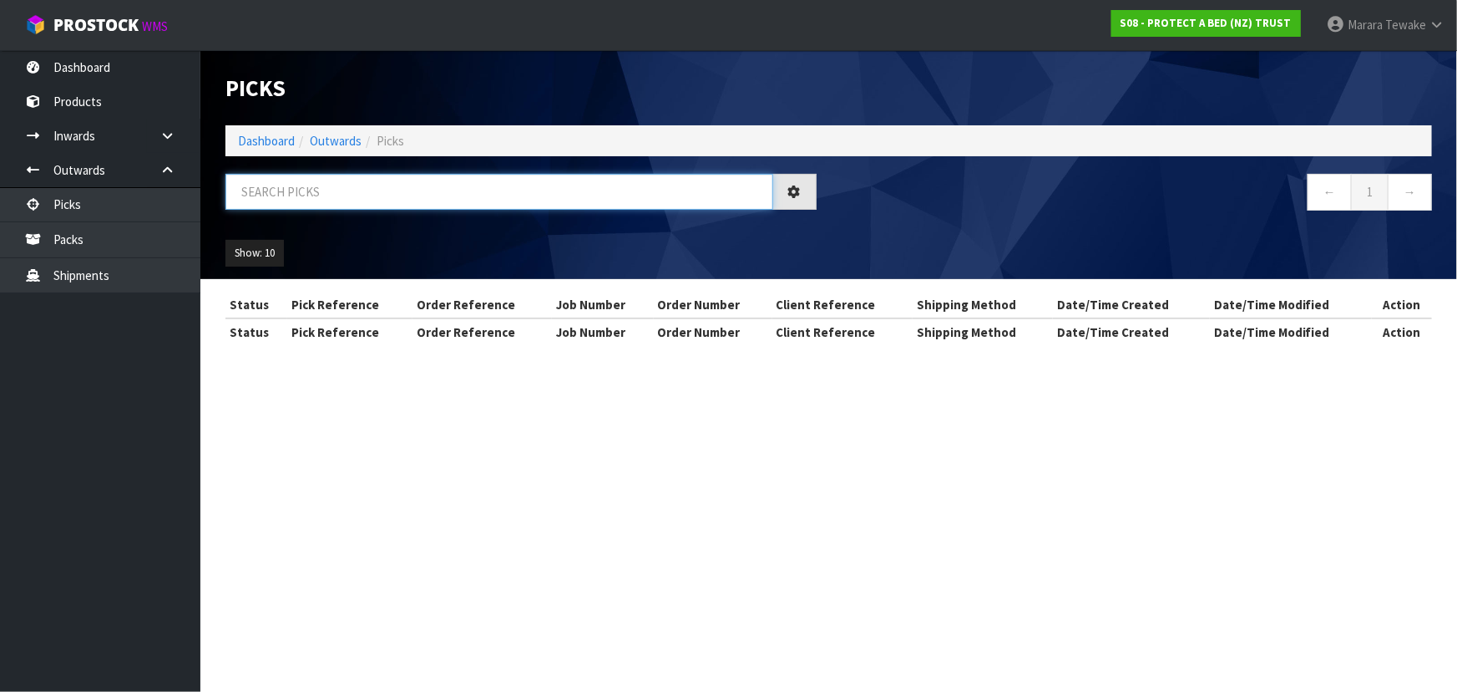
click at [270, 194] on input "text" at bounding box center [499, 192] width 548 height 36
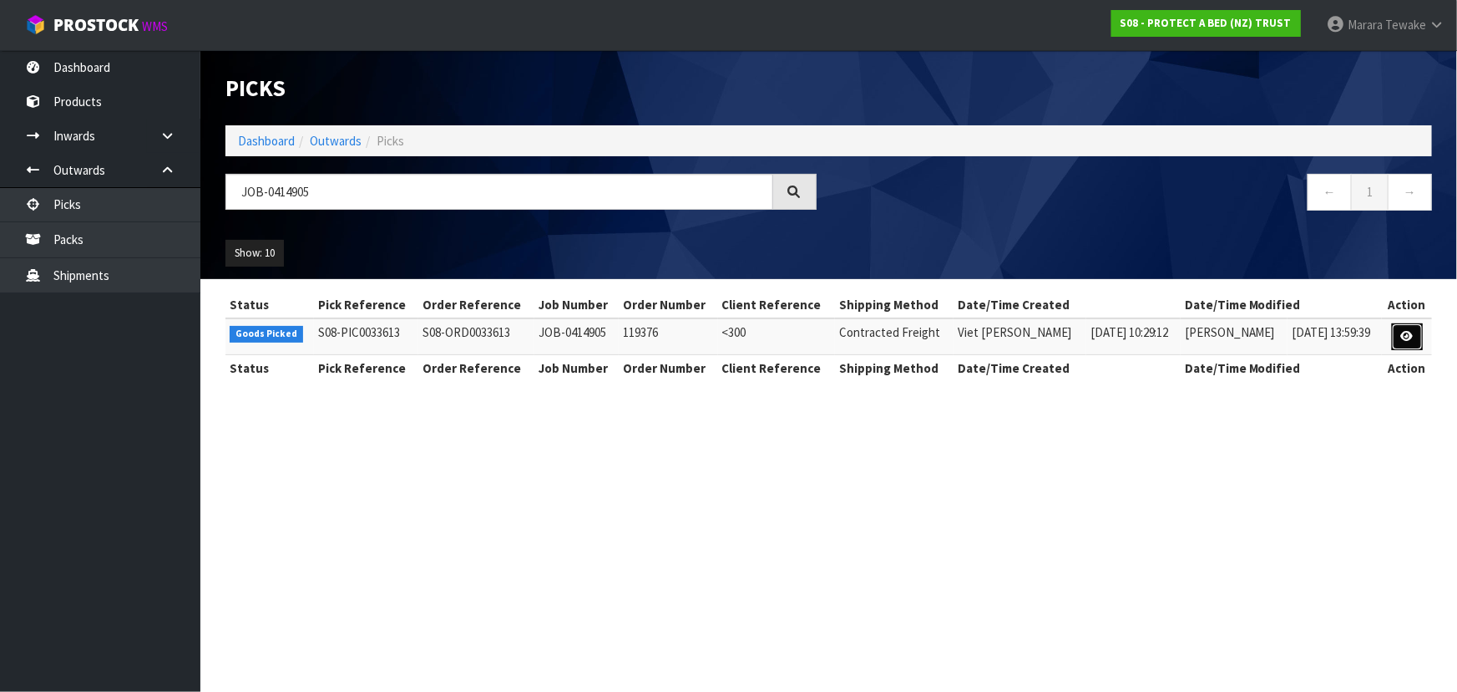
click at [1411, 326] on link at bounding box center [1407, 336] width 31 height 27
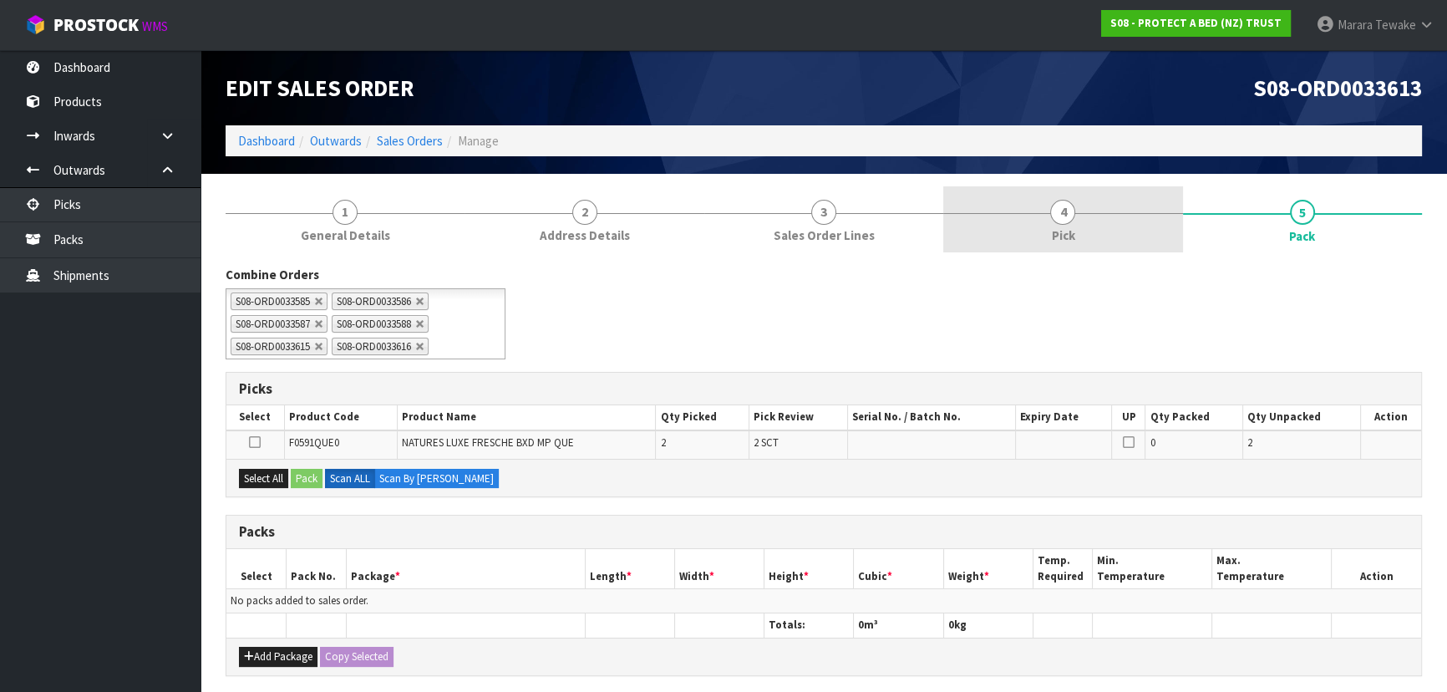
click at [1043, 219] on link "4 Pick" at bounding box center [1062, 219] width 239 height 66
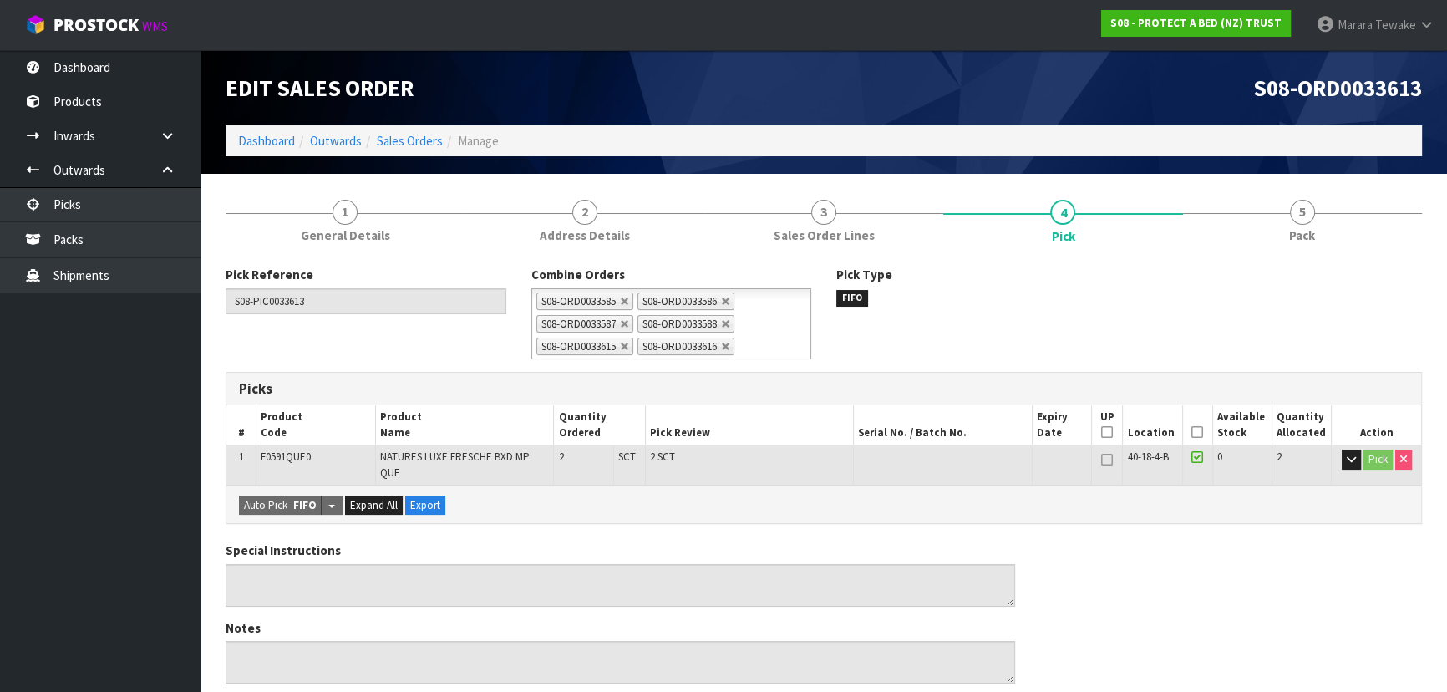
click at [1197, 433] on icon at bounding box center [1197, 432] width 12 height 1
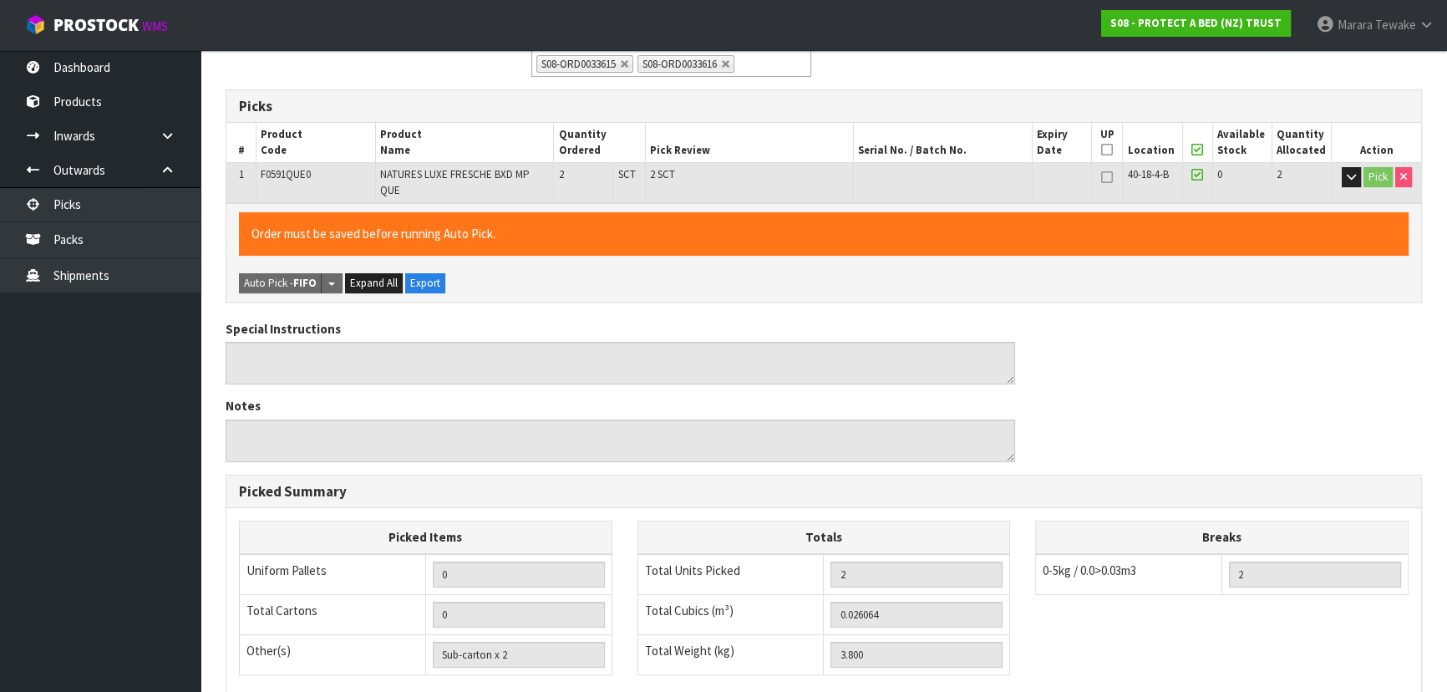
scroll to position [522, 0]
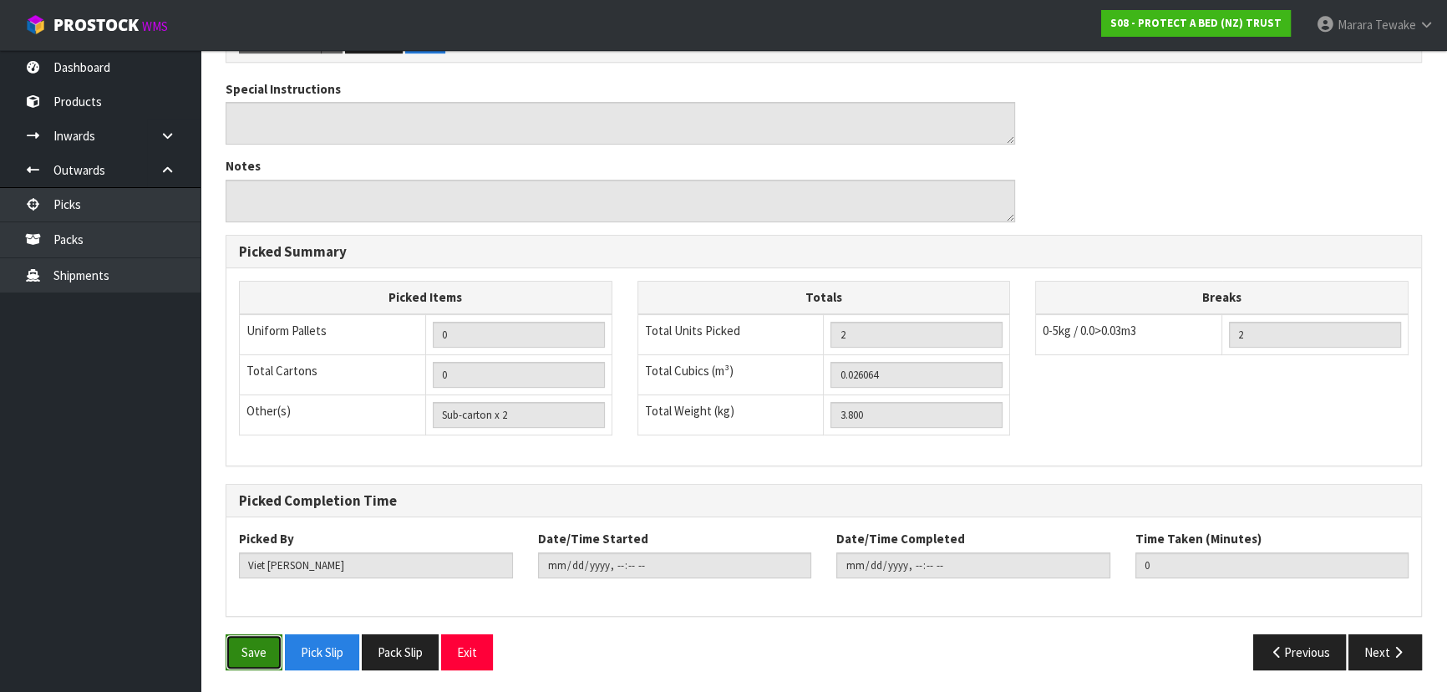
drag, startPoint x: 248, startPoint y: 641, endPoint x: 257, endPoint y: 640, distance: 9.2
click at [251, 641] on button "Save" at bounding box center [253, 652] width 57 height 36
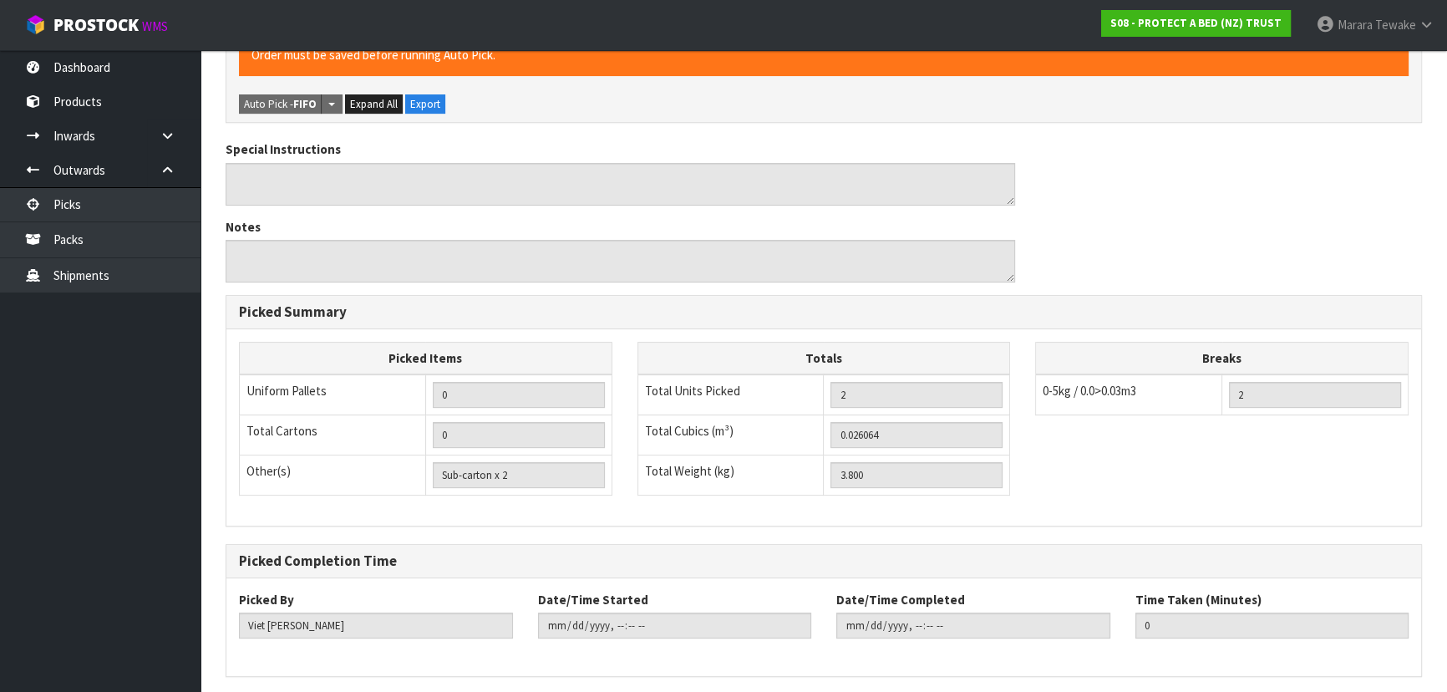
scroll to position [0, 0]
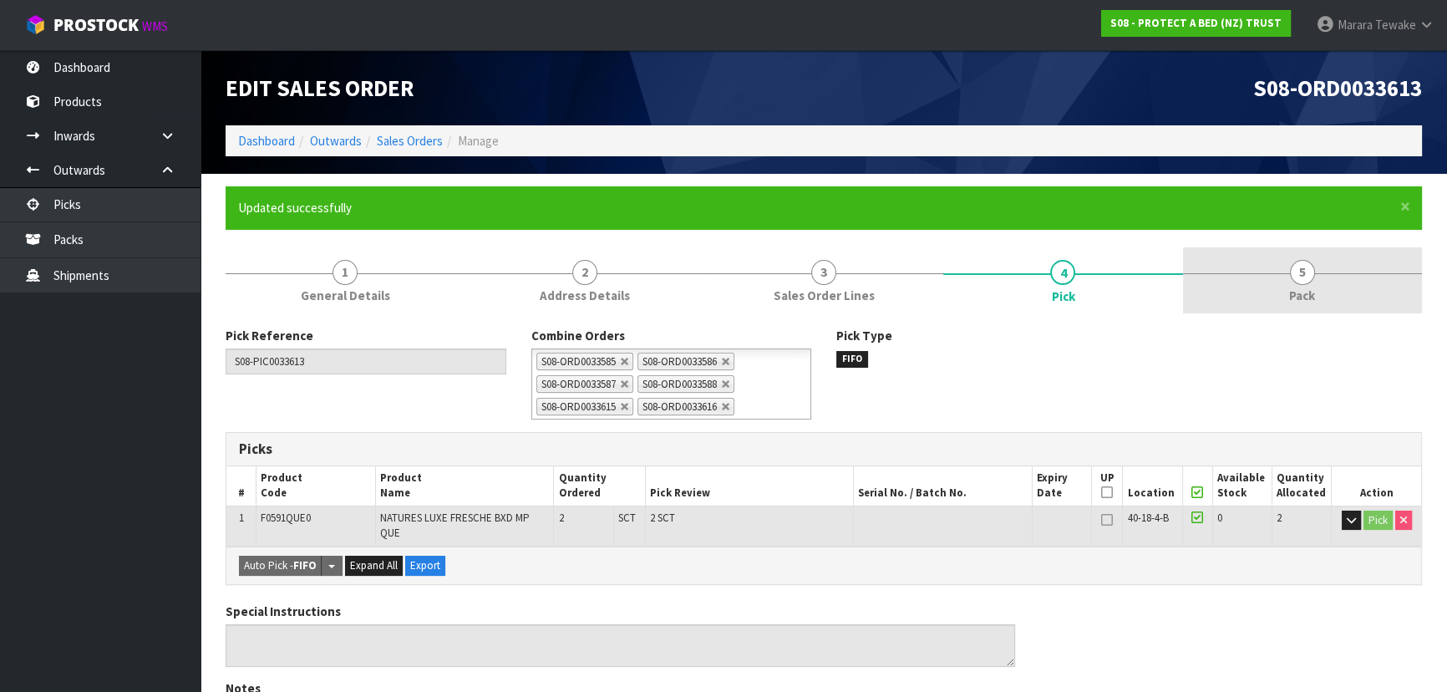
click at [1320, 277] on link "5 Pack" at bounding box center [1302, 280] width 239 height 66
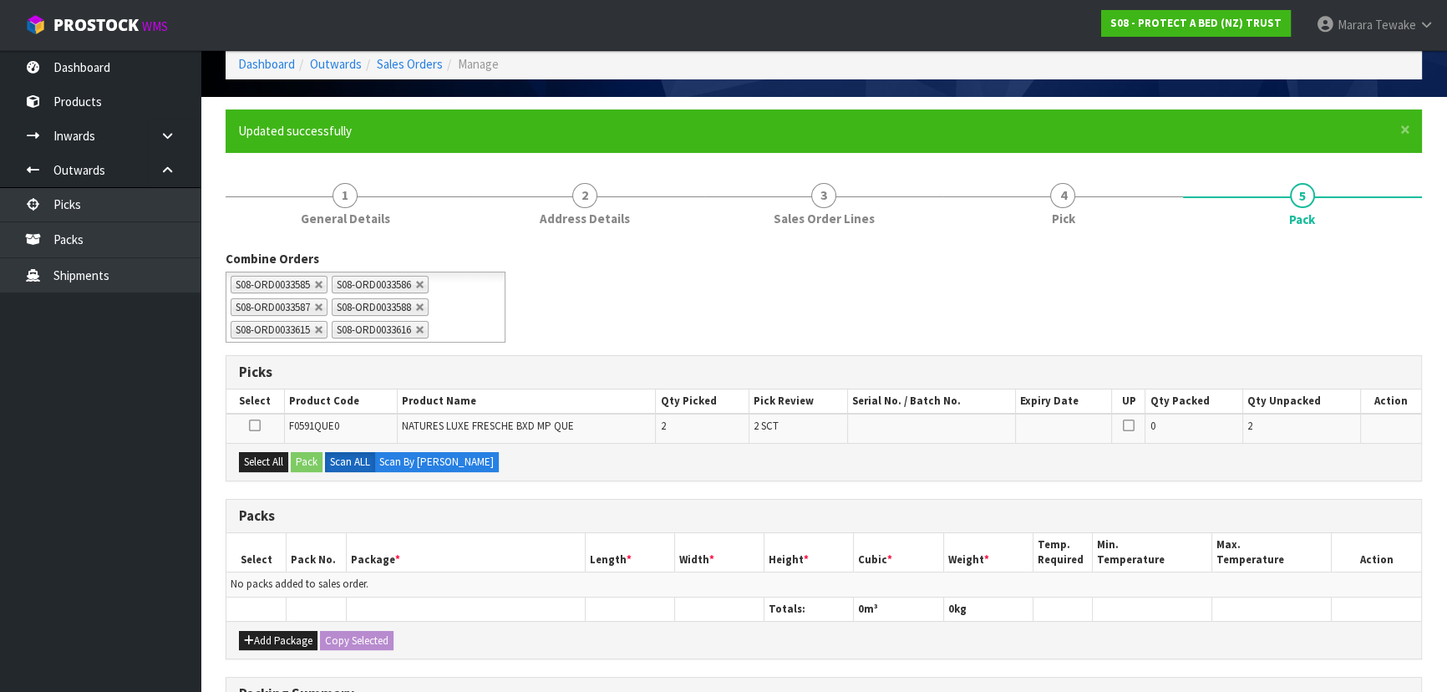
scroll to position [151, 0]
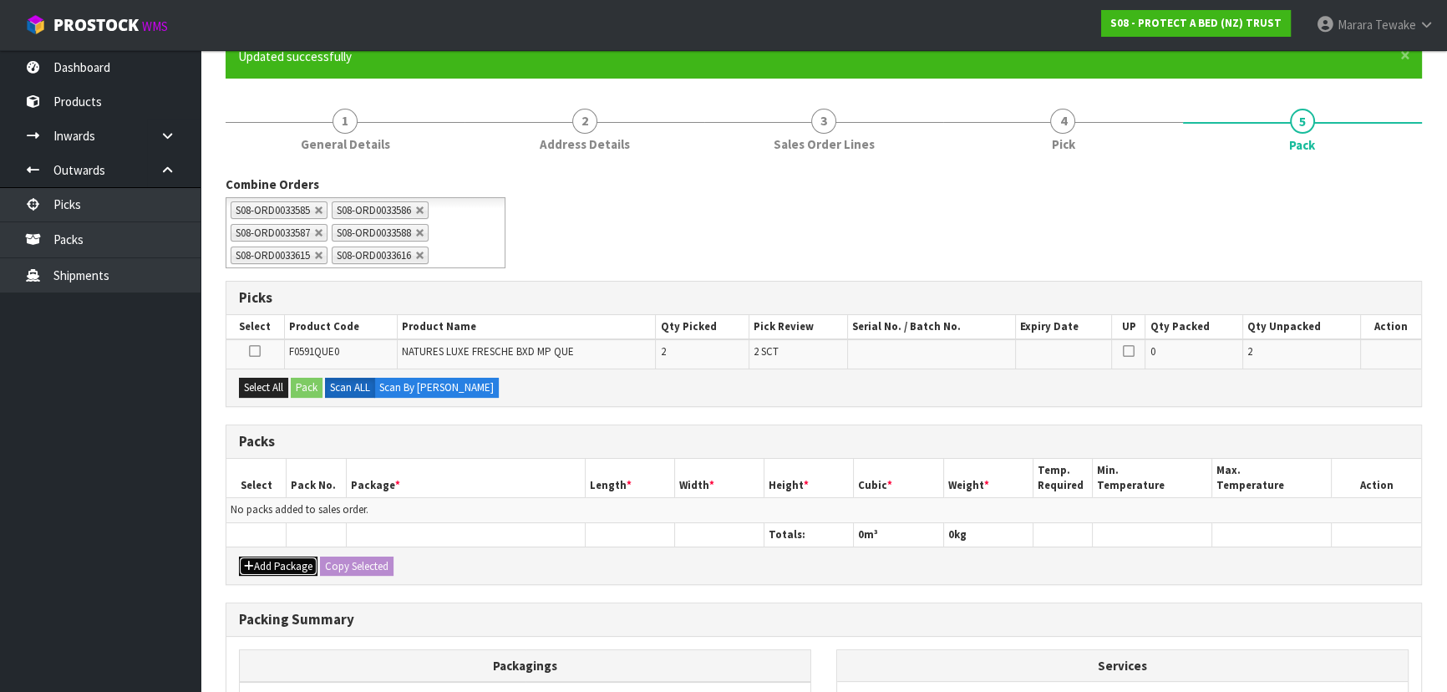
click at [275, 564] on button "Add Package" at bounding box center [278, 566] width 79 height 20
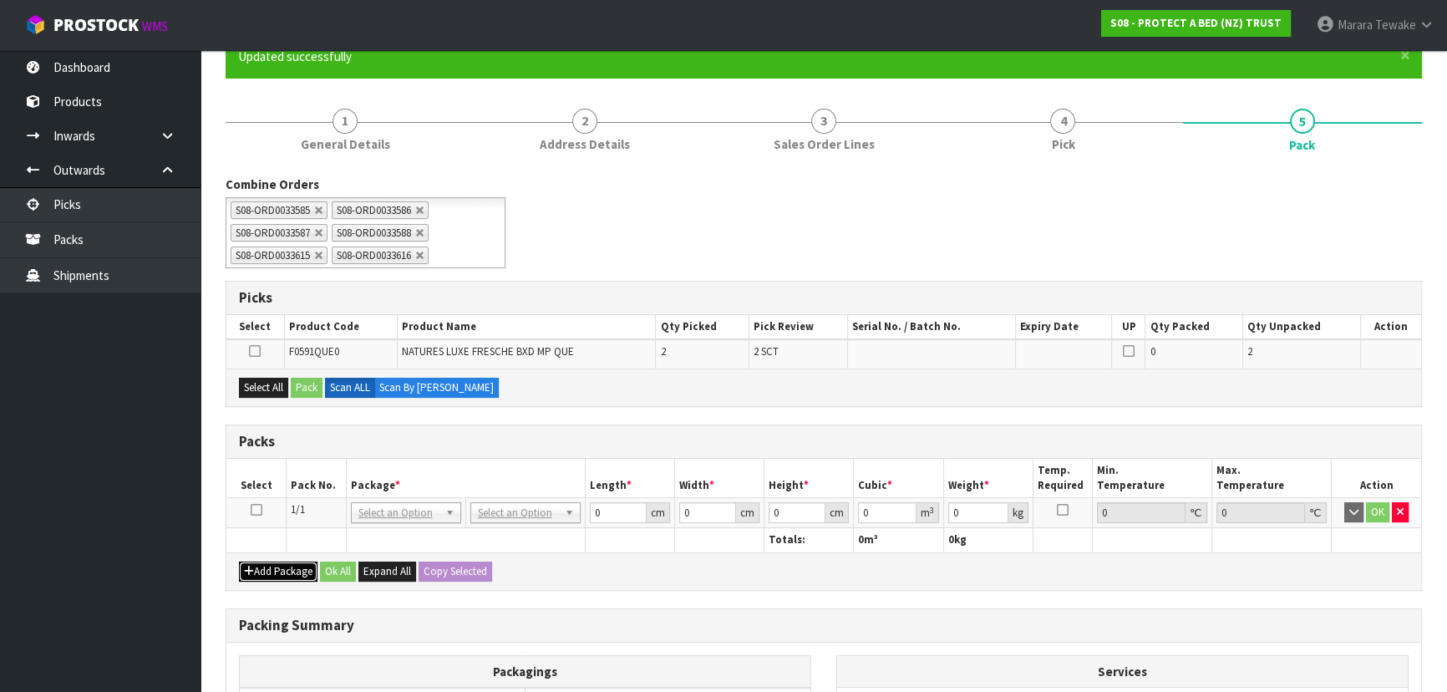
click at [275, 565] on button "Add Package" at bounding box center [278, 571] width 79 height 20
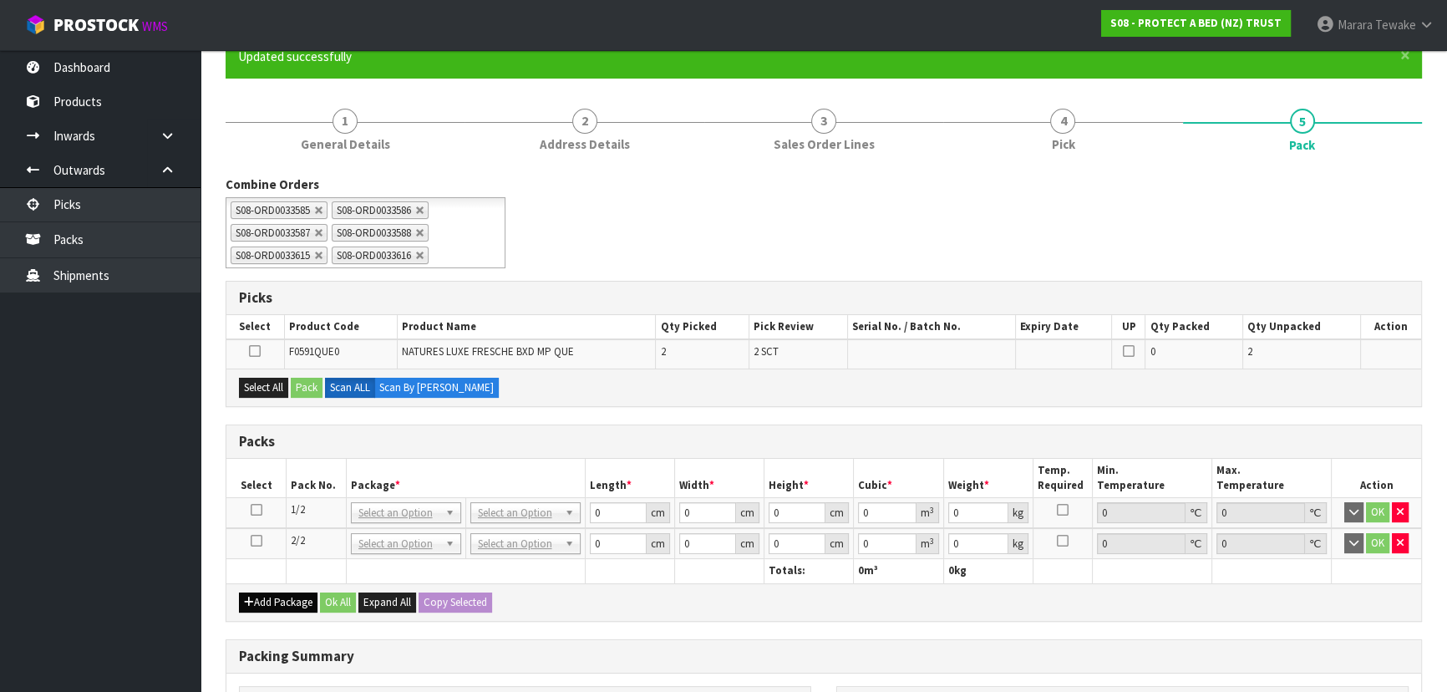
click at [276, 589] on div "Add Package Ok All Expand All Copy Selected" at bounding box center [823, 602] width 1194 height 38
click at [276, 593] on button "Add Package" at bounding box center [278, 602] width 79 height 20
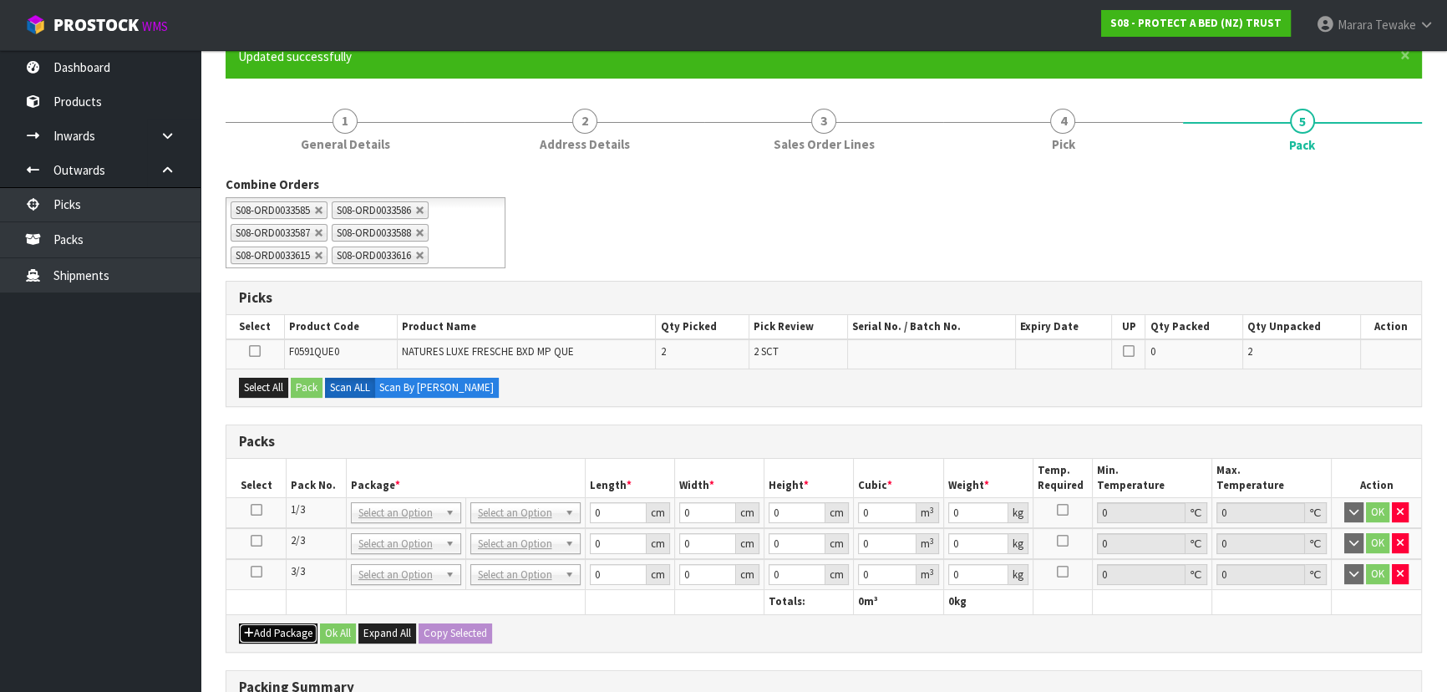
click at [284, 630] on button "Add Package" at bounding box center [278, 633] width 79 height 20
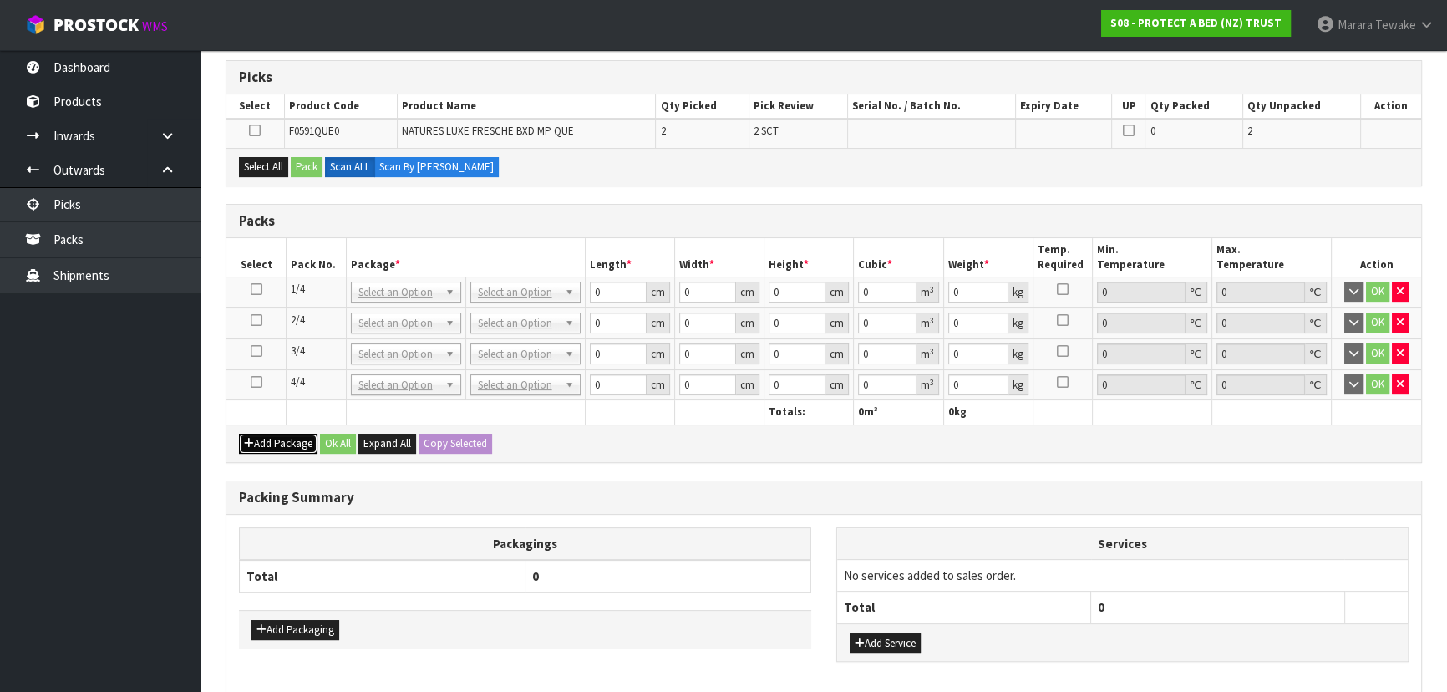
scroll to position [379, 0]
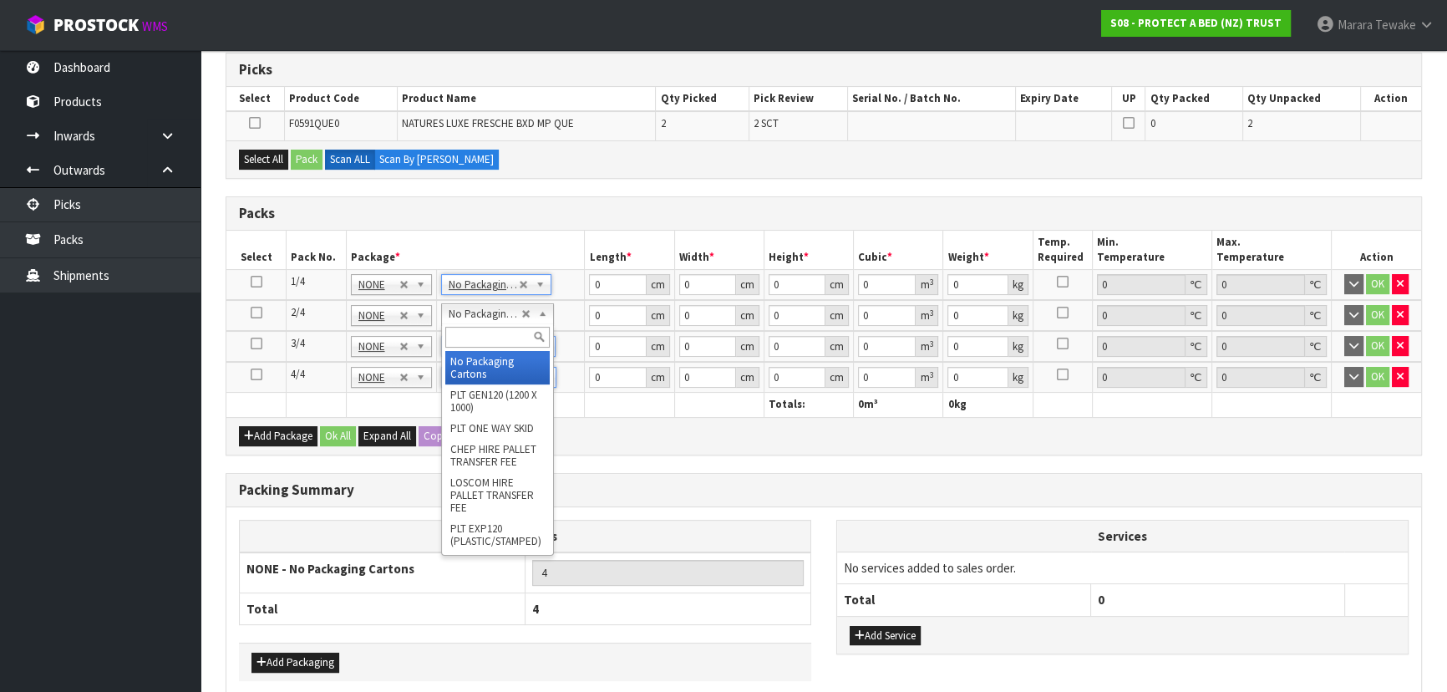
click at [485, 327] on input "text" at bounding box center [497, 337] width 104 height 21
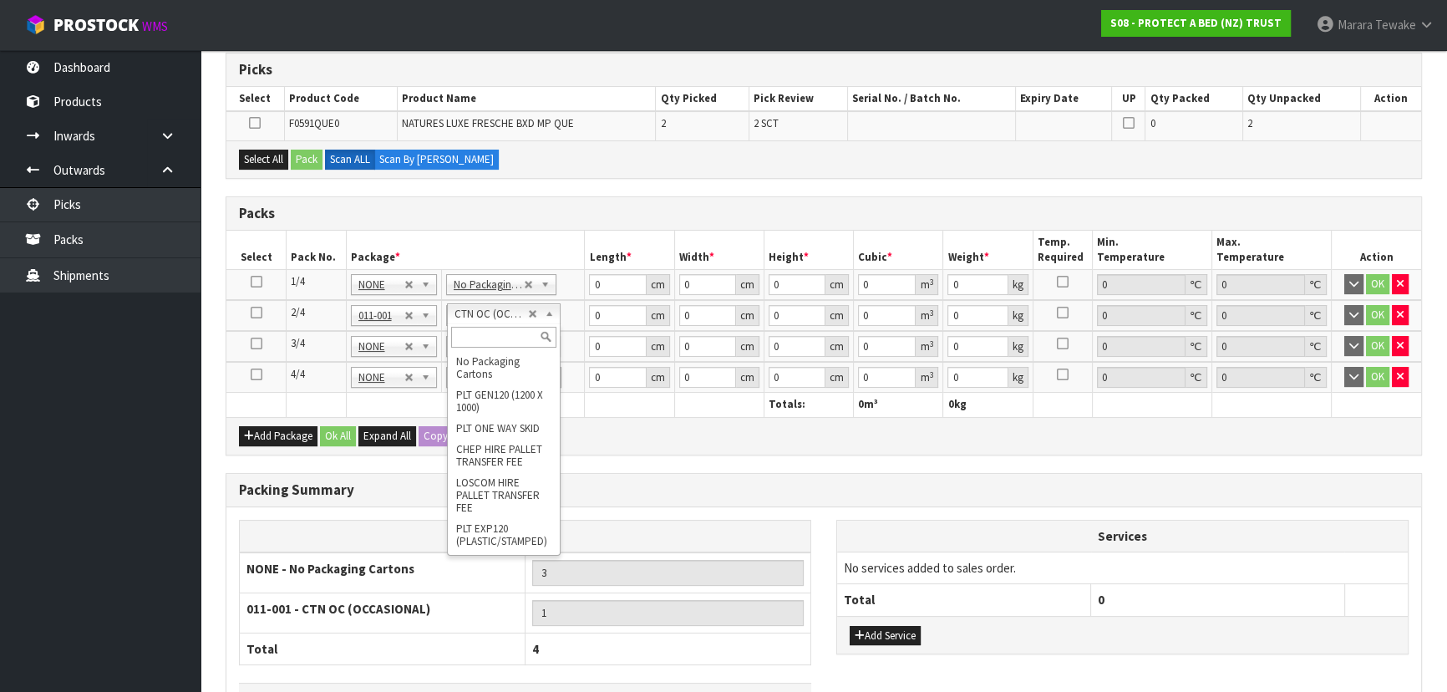
click at [605, 423] on div "Add Package Ok All Expand All Copy Selected" at bounding box center [823, 436] width 1194 height 38
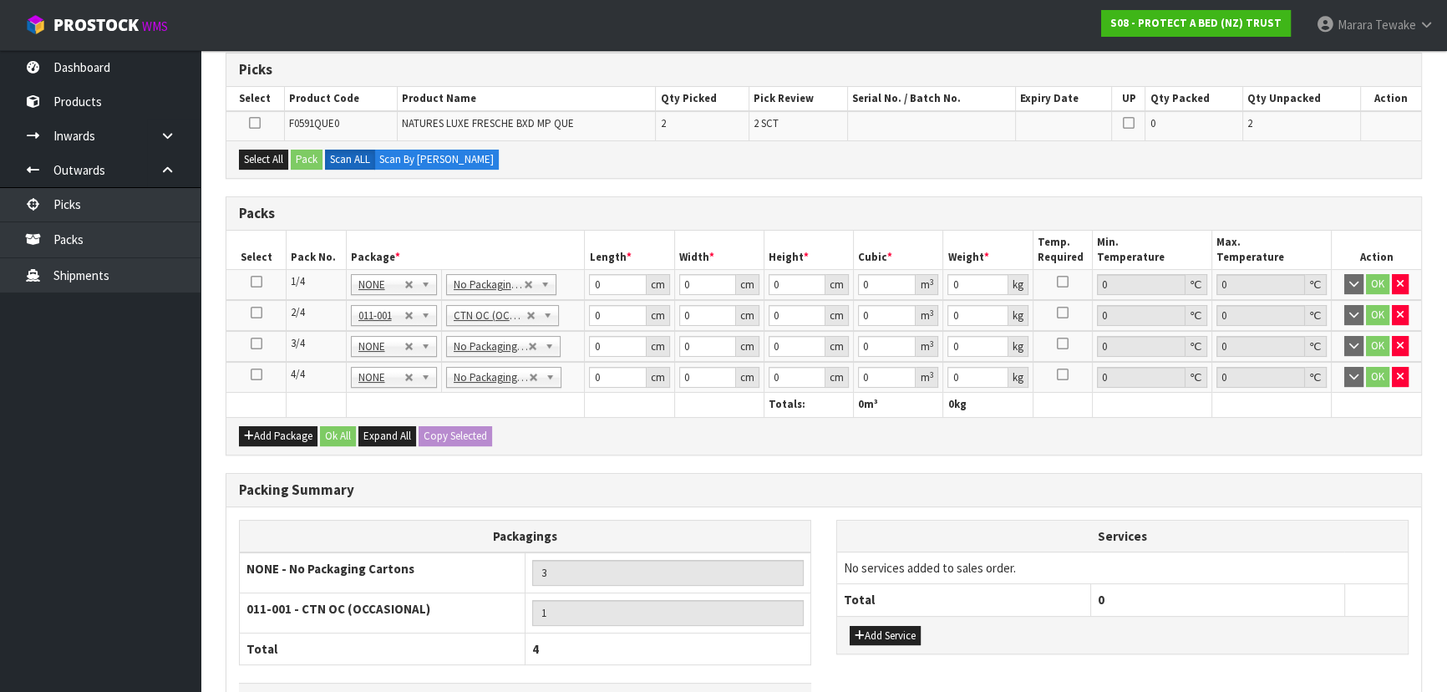
click at [257, 312] on icon at bounding box center [257, 312] width 12 height 1
click at [473, 433] on button "Copy Selected" at bounding box center [454, 436] width 73 height 20
click at [256, 343] on icon at bounding box center [257, 343] width 12 height 1
click at [276, 161] on button "Select All" at bounding box center [263, 159] width 49 height 20
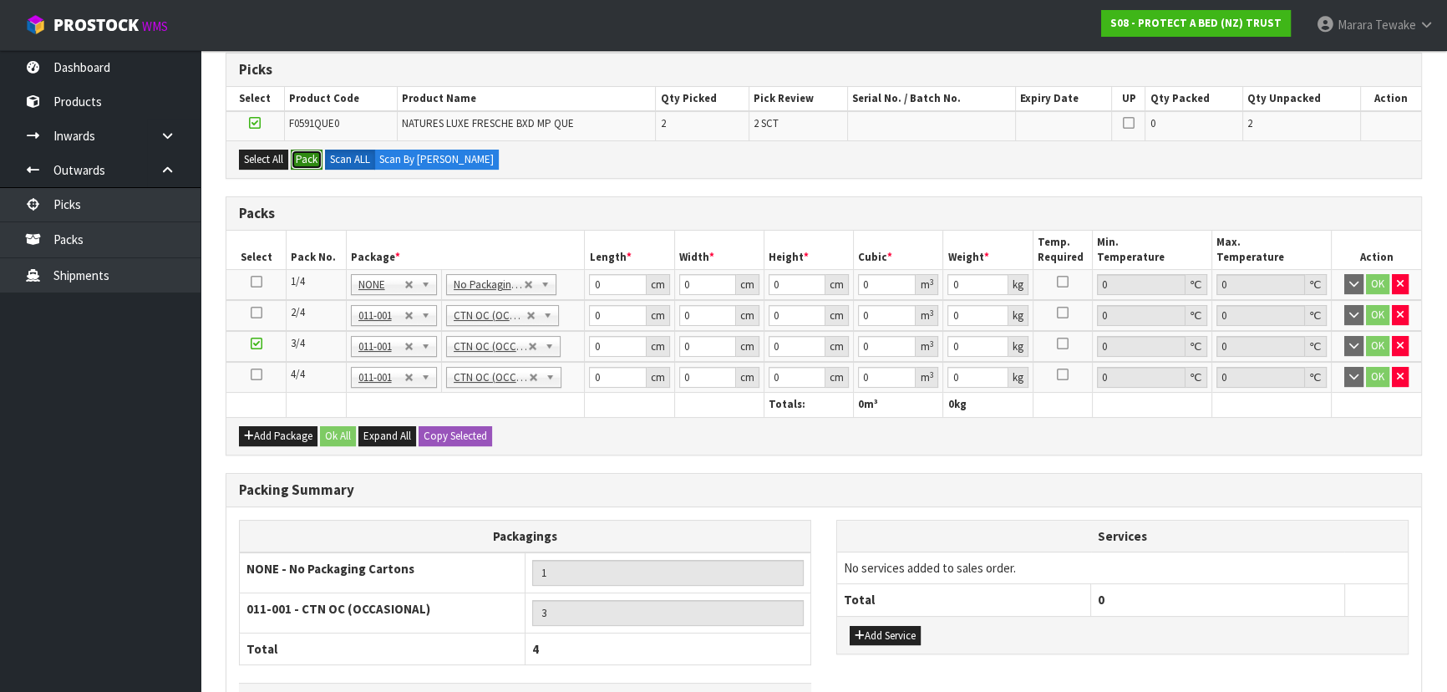
click at [308, 158] on button "Pack" at bounding box center [307, 159] width 32 height 20
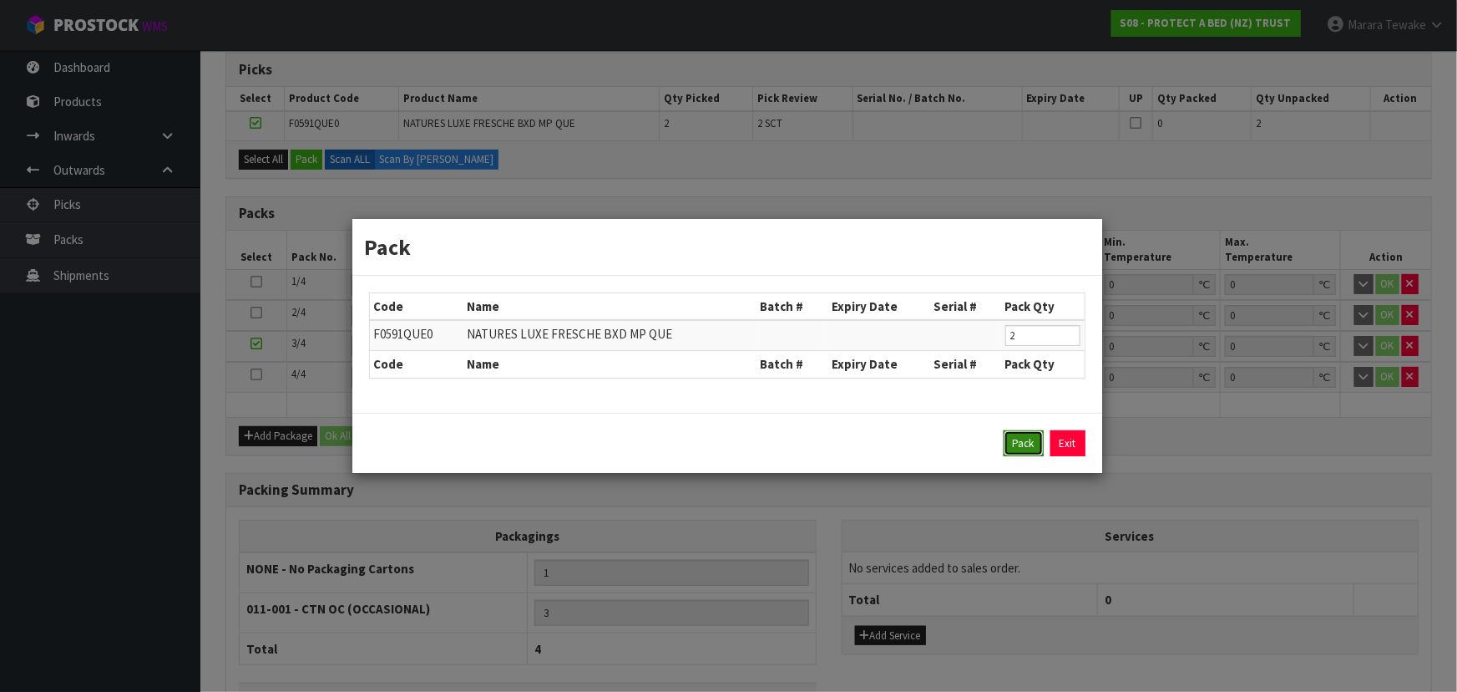
click at [1036, 435] on button "Pack" at bounding box center [1024, 443] width 40 height 27
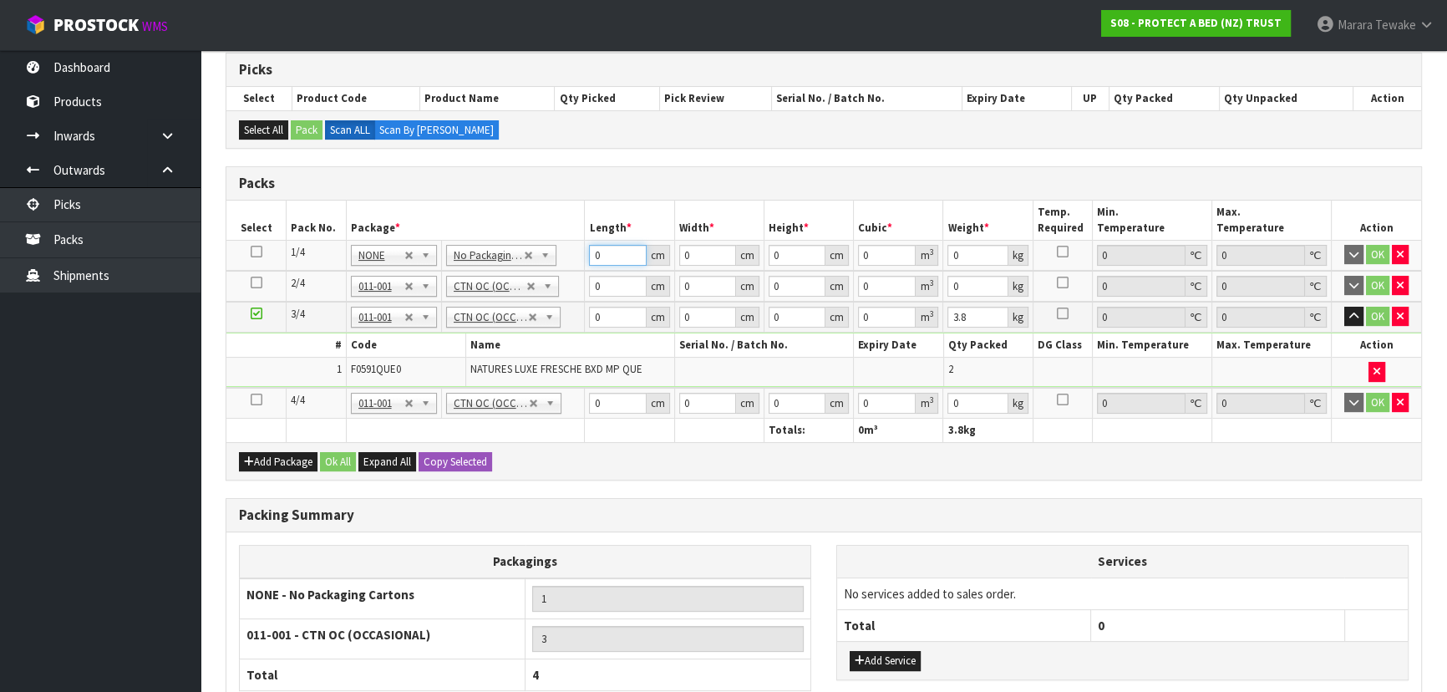
drag, startPoint x: 593, startPoint y: 254, endPoint x: 562, endPoint y: 212, distance: 51.9
click at [570, 241] on tr "1/4 NONE 007-001 007-002 007-004 007-009 007-013 007-014 007-015 007-017 007-01…" at bounding box center [823, 255] width 1194 height 31
drag, startPoint x: 609, startPoint y: 242, endPoint x: 574, endPoint y: 229, distance: 37.5
click at [577, 236] on table "Select Pack No. Package * Length * Width * Height * Cubic * Weight * Temp. Requ…" at bounding box center [823, 320] width 1194 height 241
click button "OK" at bounding box center [1376, 255] width 23 height 20
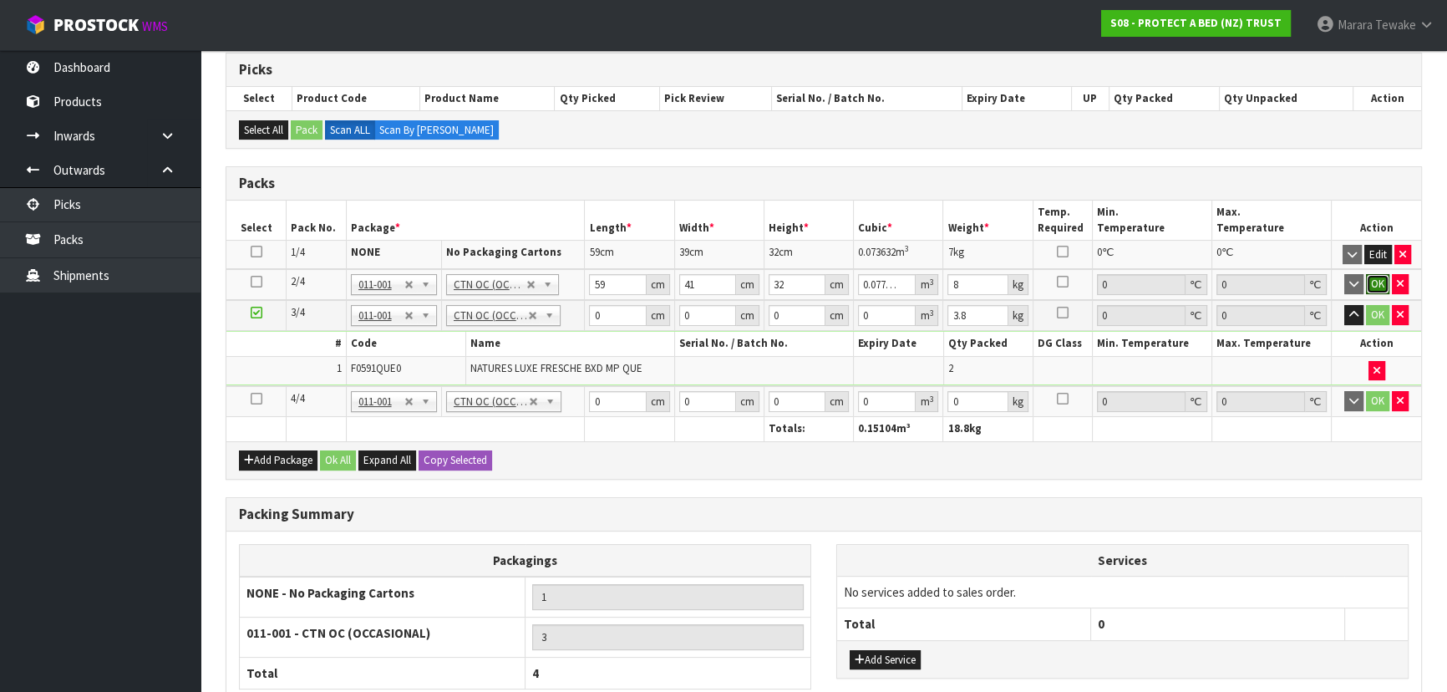
click button "OK" at bounding box center [1376, 284] width 23 height 20
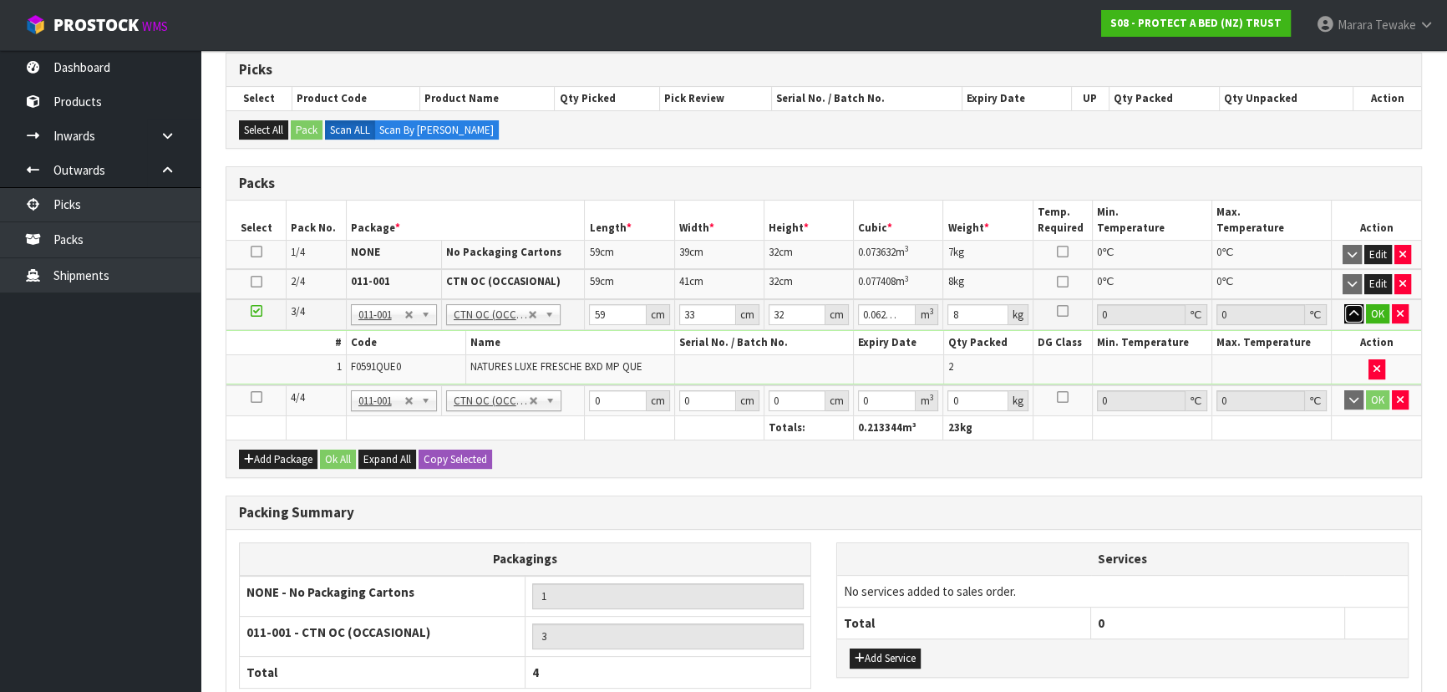
click at [1344, 304] on button "button" at bounding box center [1353, 314] width 19 height 20
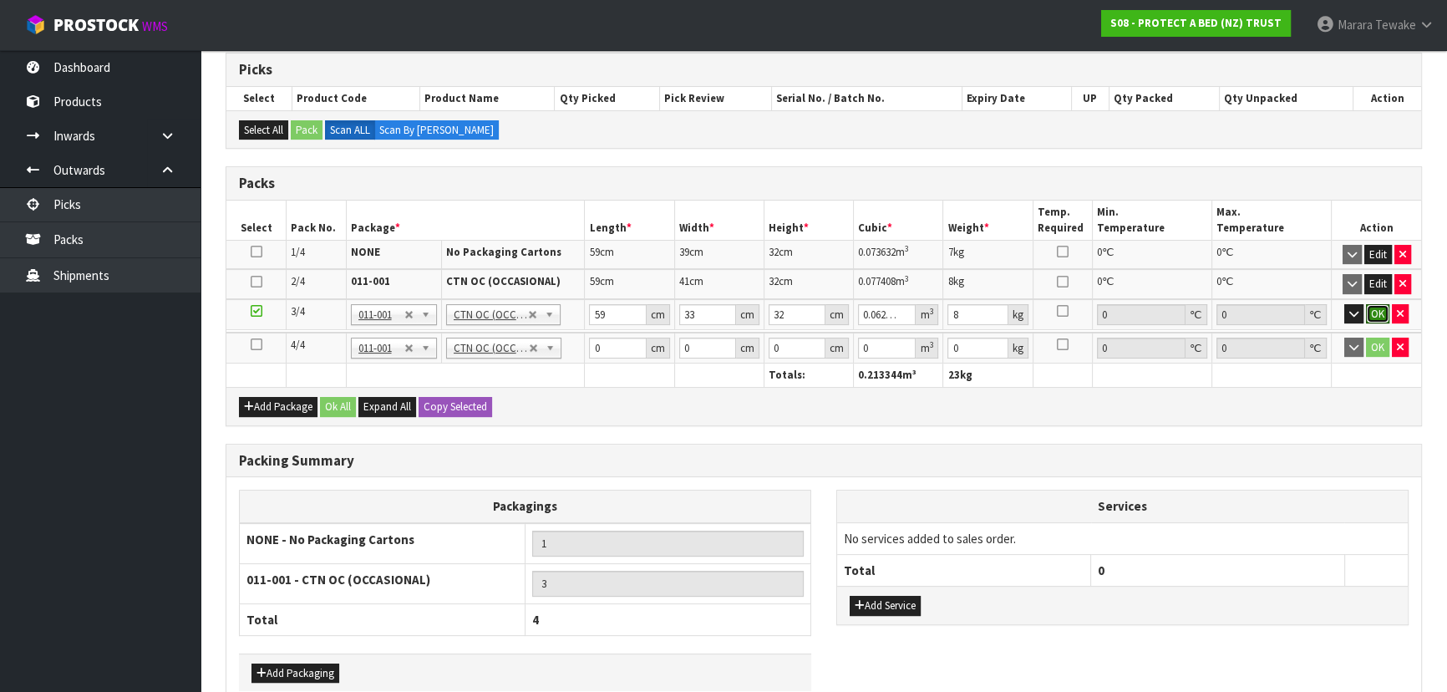
click button "OK" at bounding box center [1376, 314] width 23 height 20
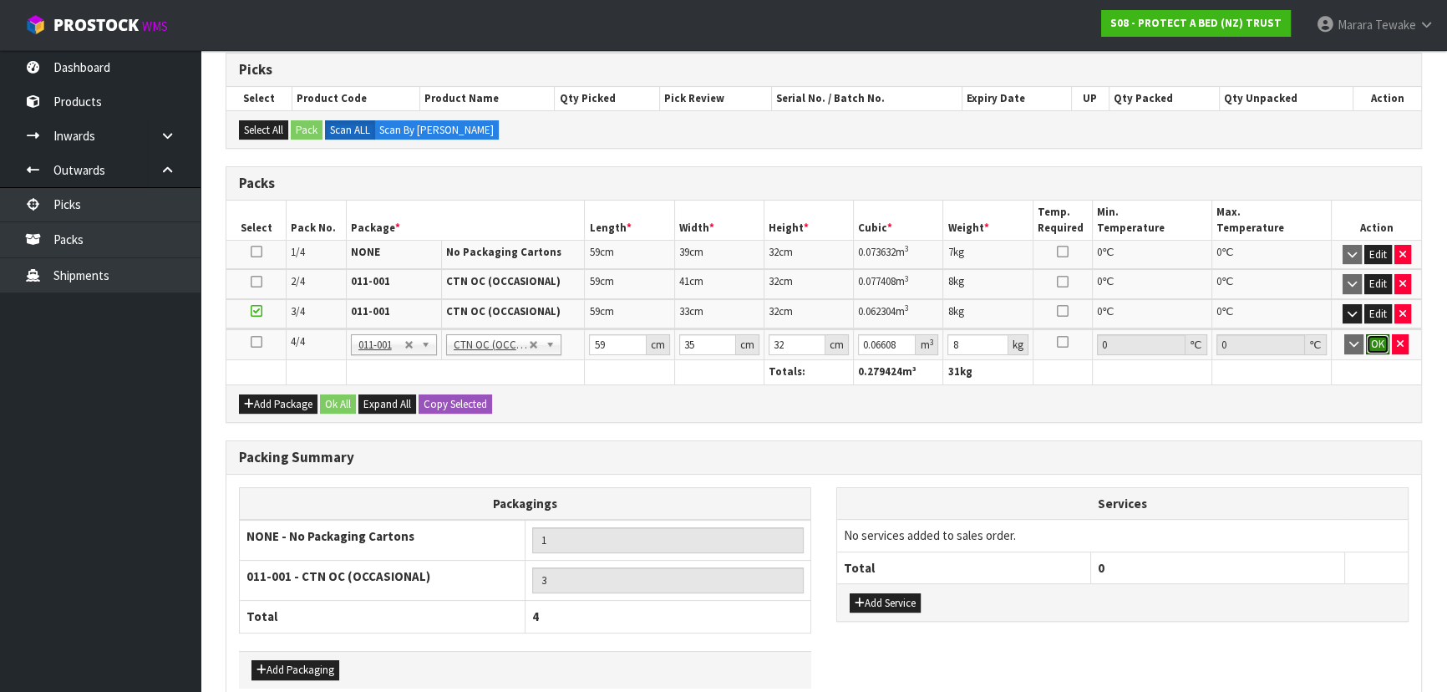
click button "OK" at bounding box center [1376, 344] width 23 height 20
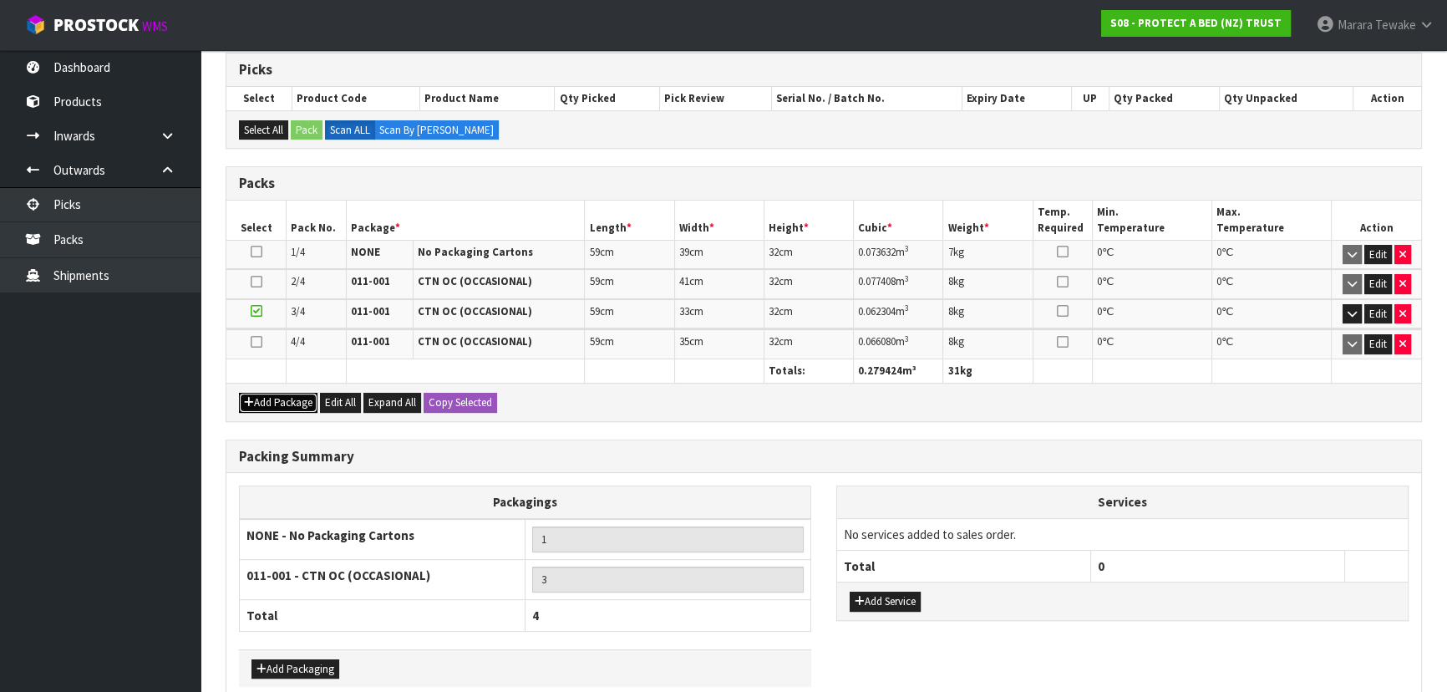
click at [239, 393] on button "Add Package" at bounding box center [278, 403] width 79 height 20
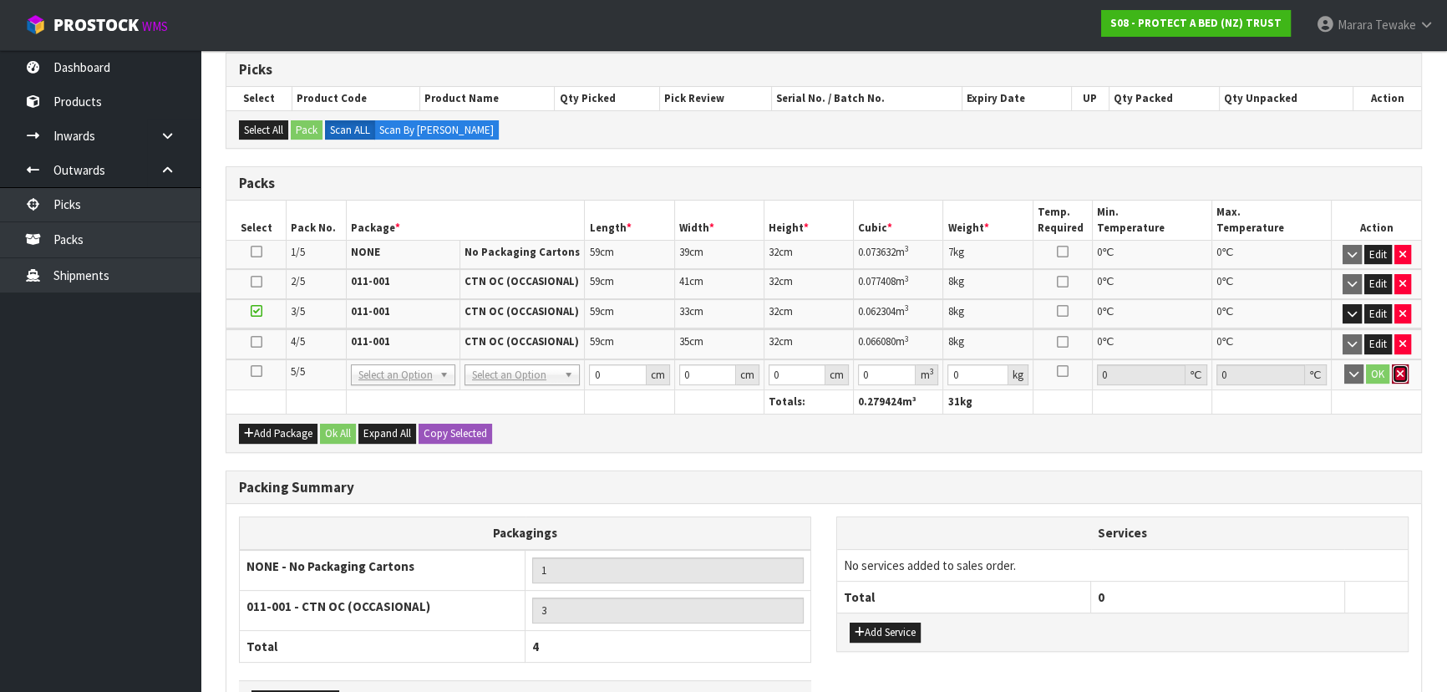
click at [1403, 369] on button "button" at bounding box center [1399, 374] width 17 height 20
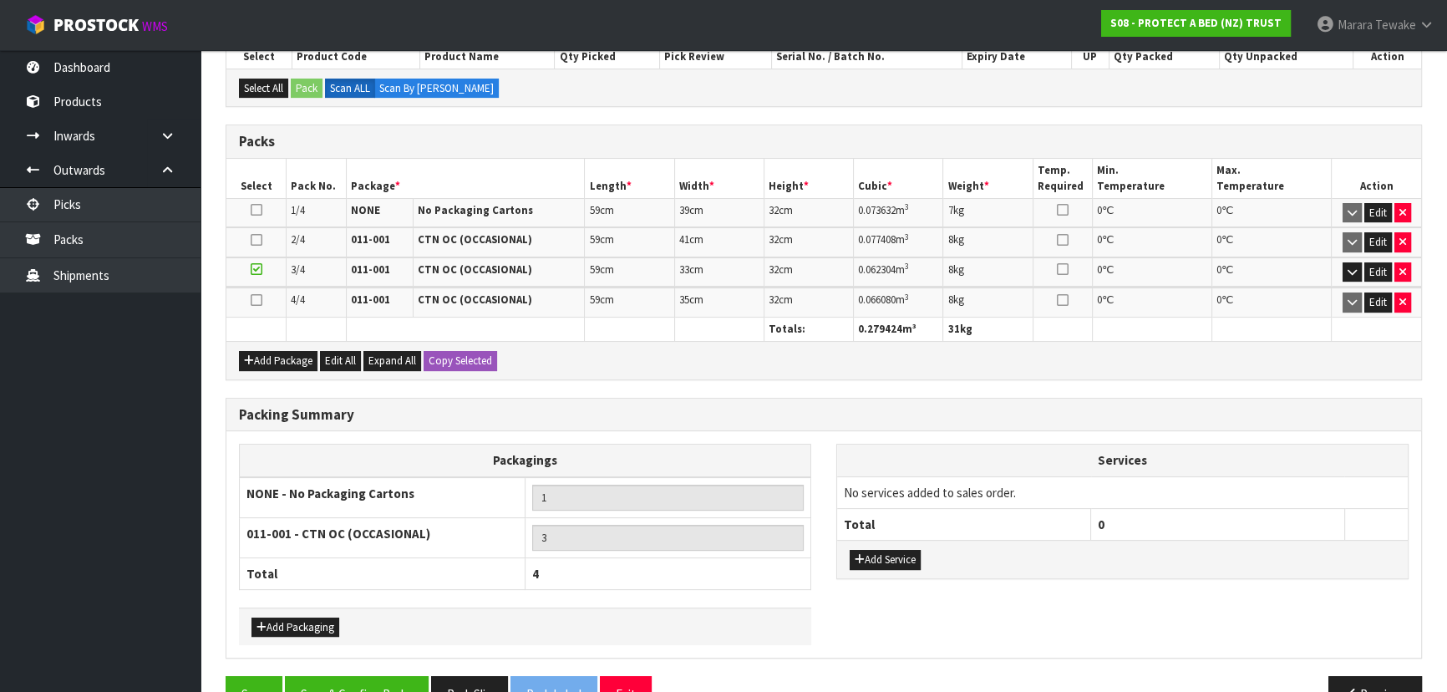
scroll to position [461, 0]
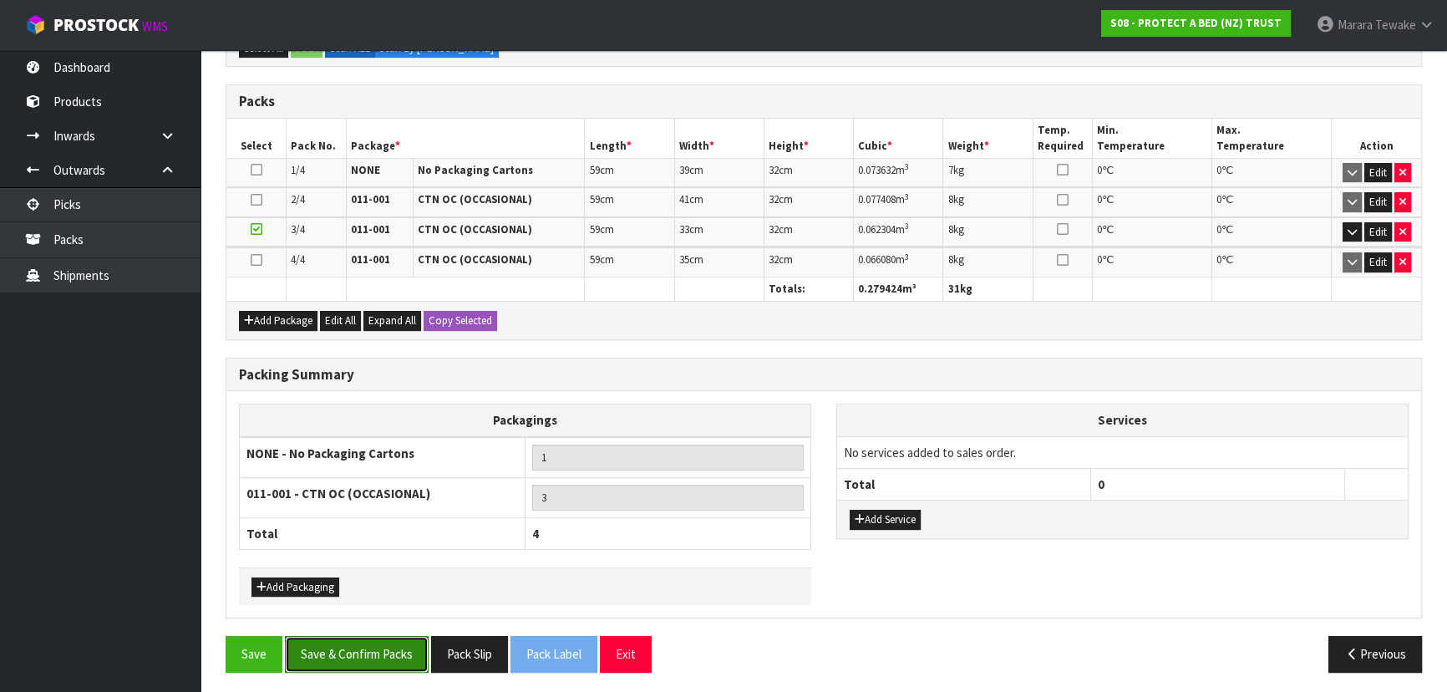
click at [342, 659] on button "Save & Confirm Packs" at bounding box center [357, 654] width 144 height 36
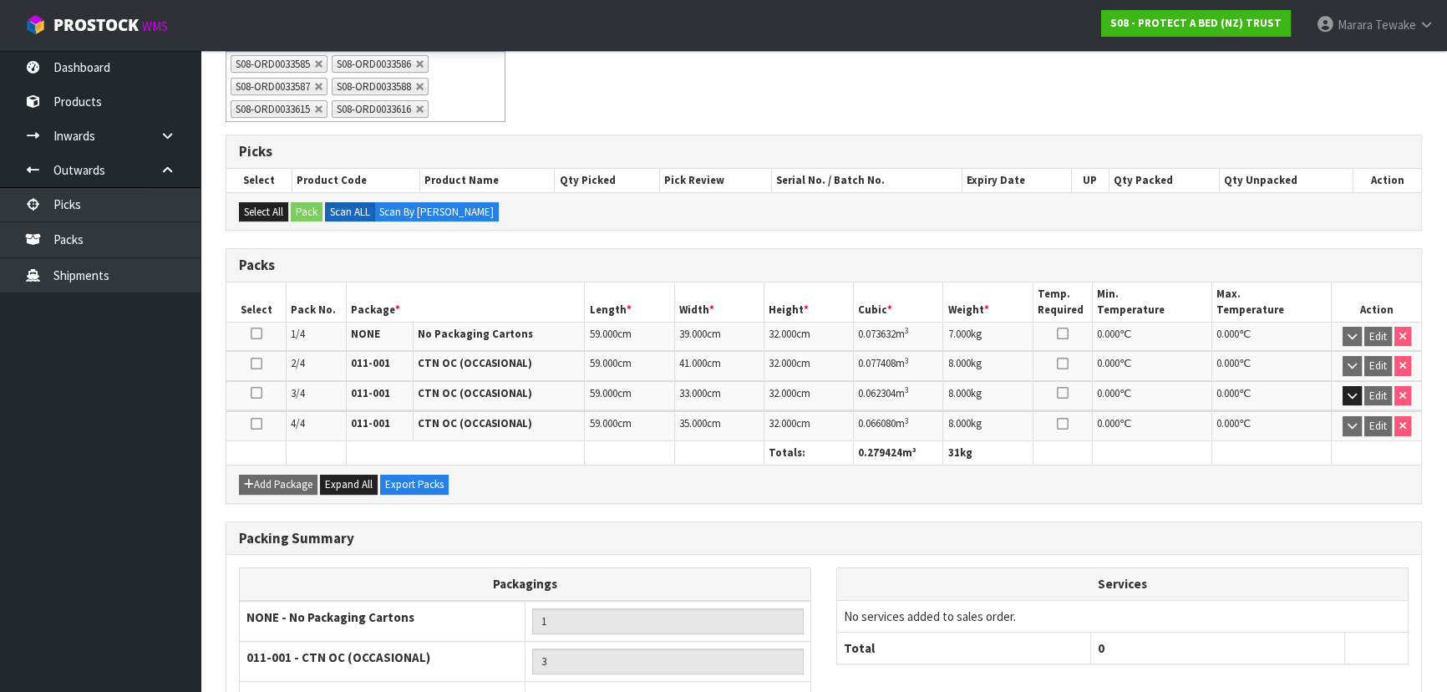
scroll to position [424, 0]
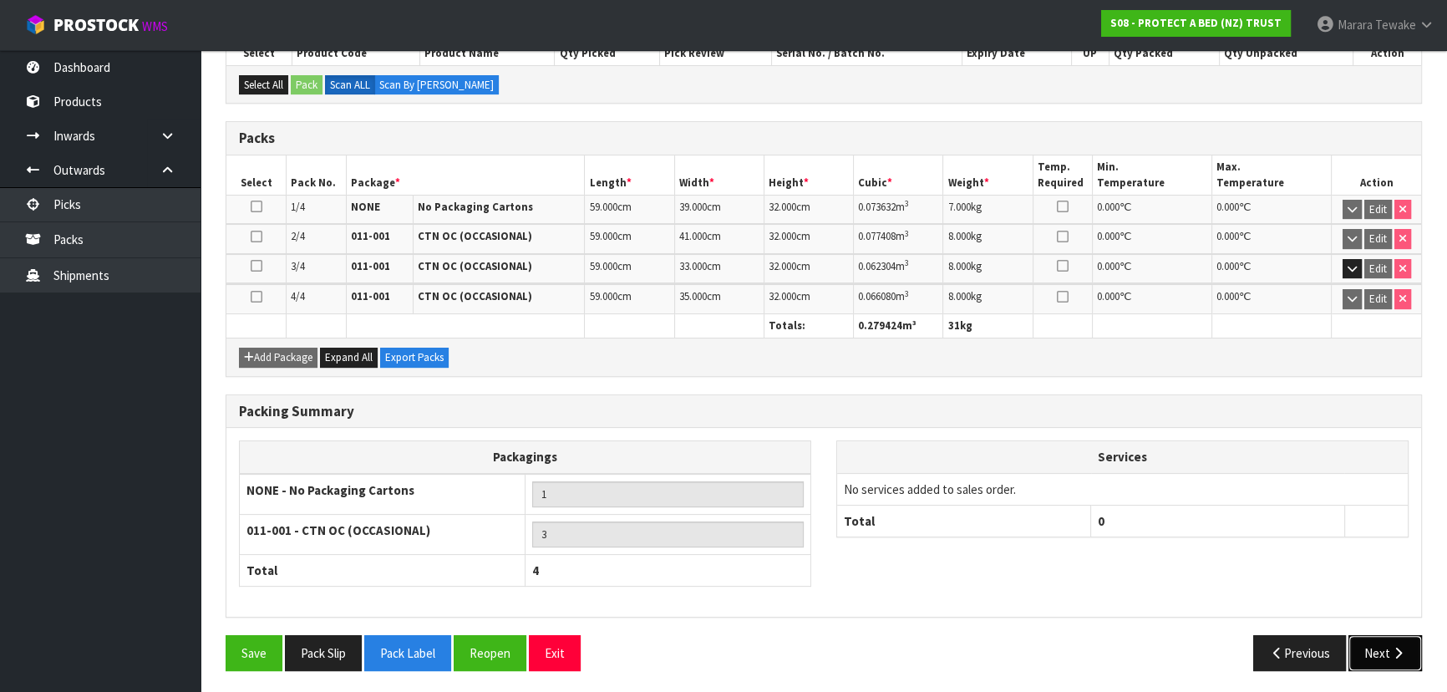
click at [1395, 646] on icon "button" at bounding box center [1398, 652] width 16 height 13
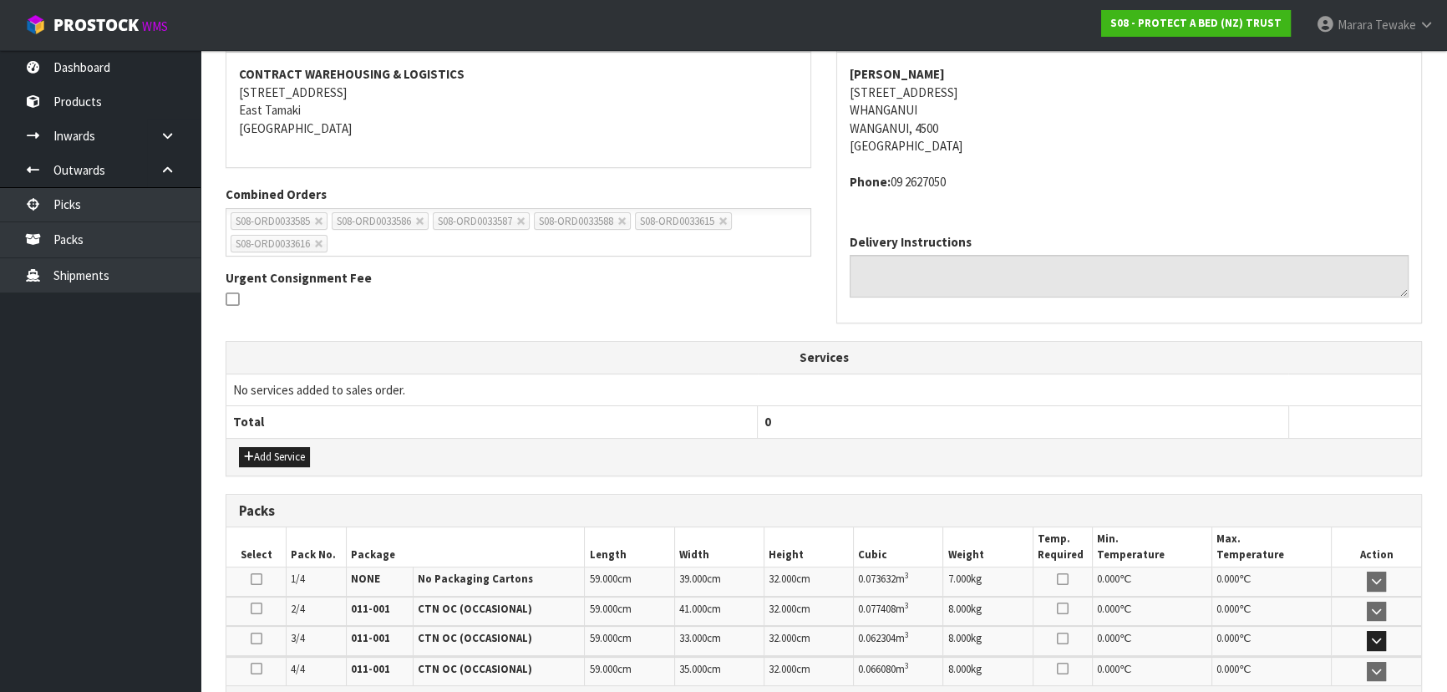
scroll to position [455, 0]
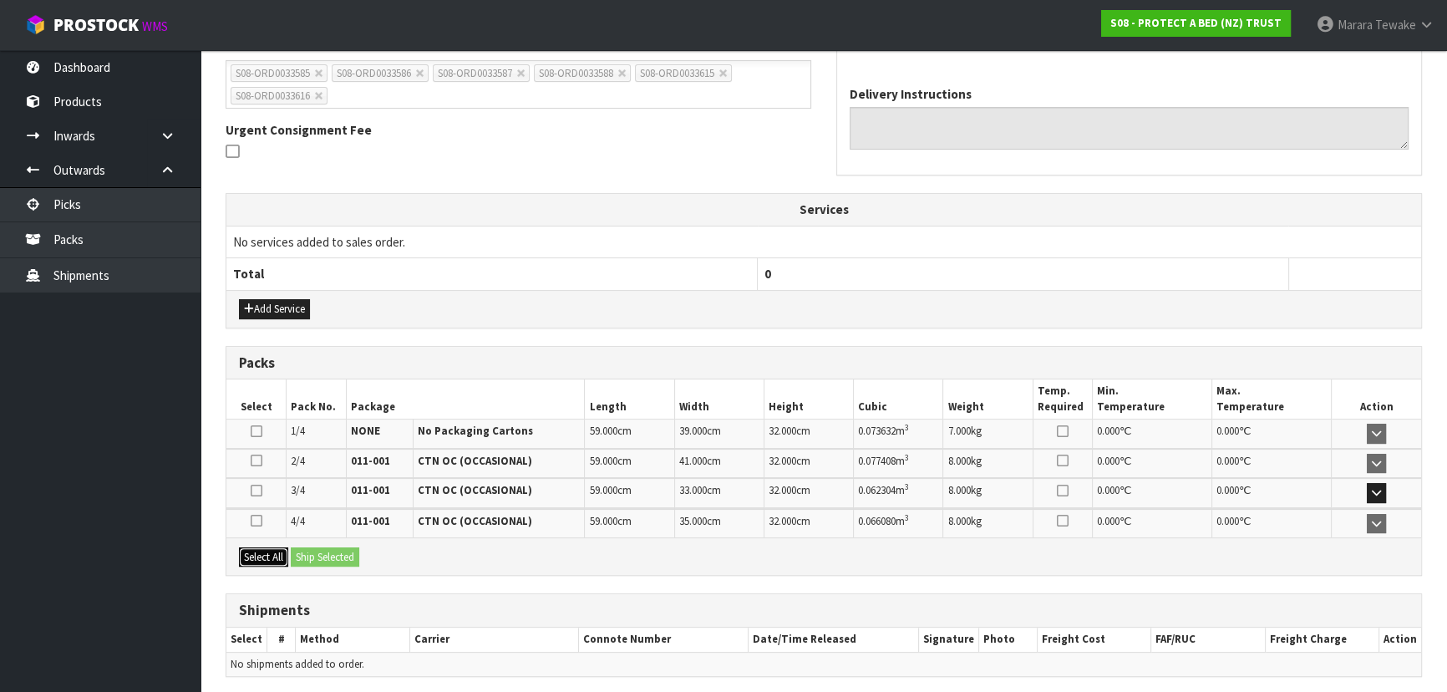
drag, startPoint x: 254, startPoint y: 550, endPoint x: 307, endPoint y: 554, distance: 53.6
click at [256, 550] on button "Select All" at bounding box center [263, 557] width 49 height 20
click at [321, 553] on button "Ship Selected" at bounding box center [325, 557] width 68 height 20
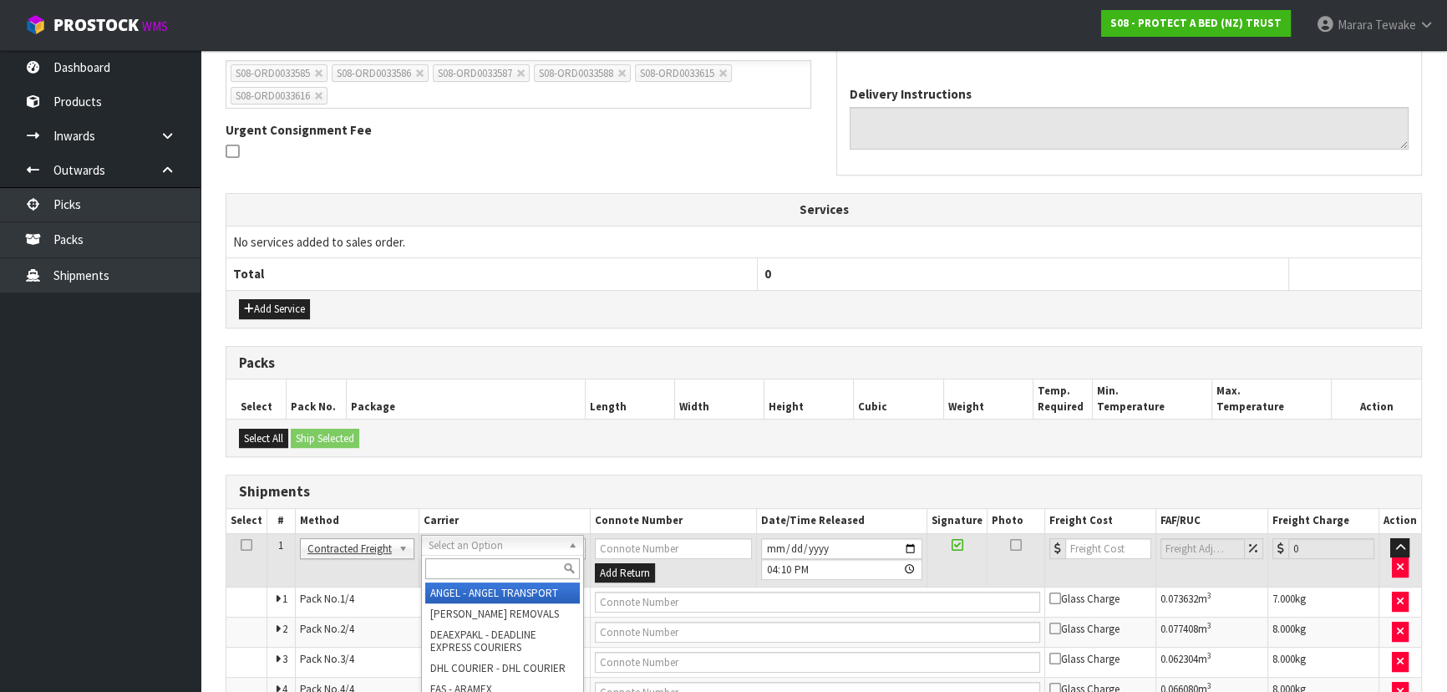
click at [483, 562] on input "text" at bounding box center [502, 568] width 155 height 21
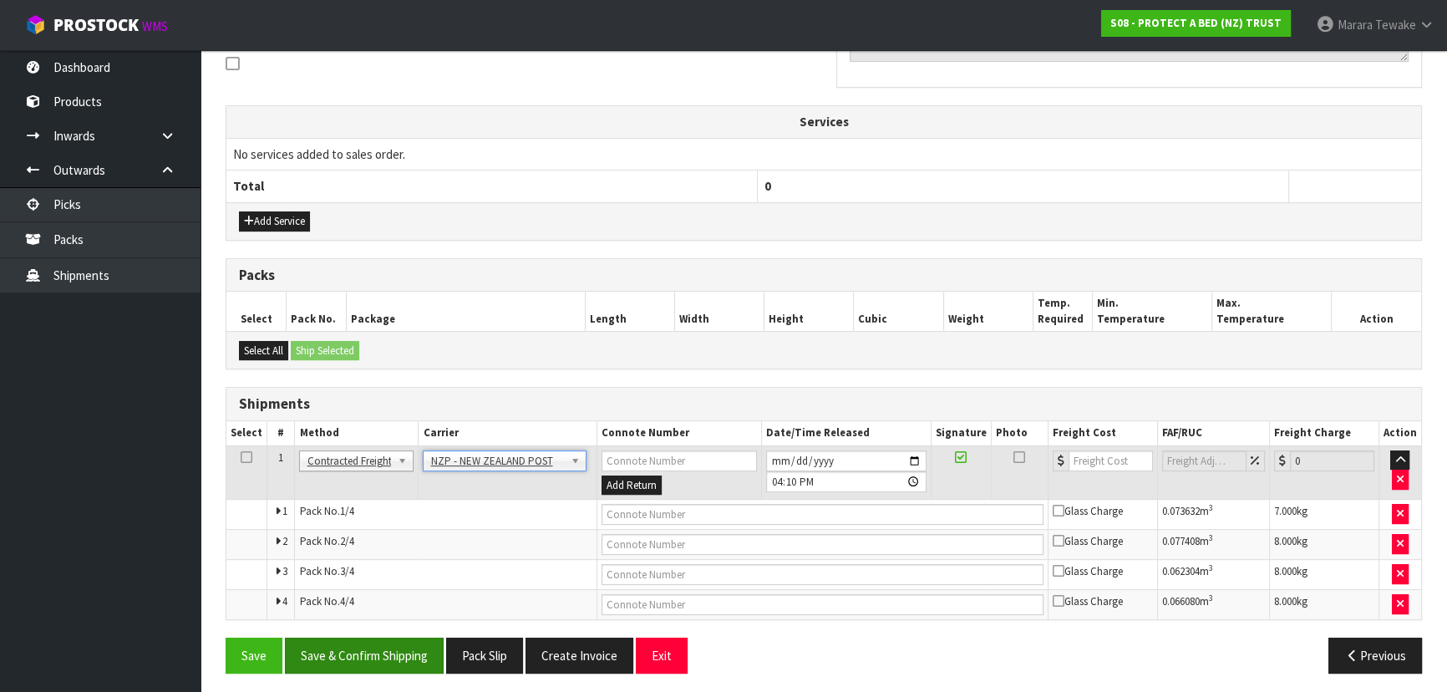
scroll to position [546, 0]
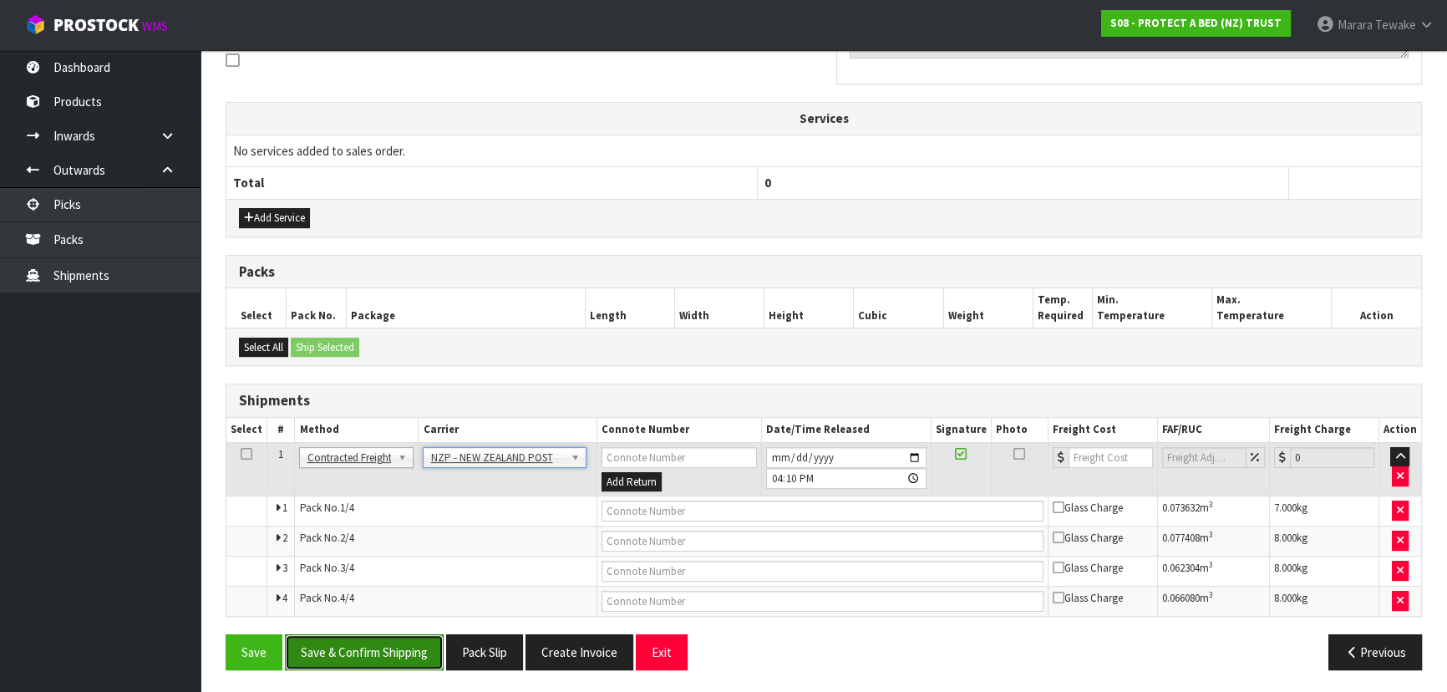
click at [408, 655] on button "Save & Confirm Shipping" at bounding box center [364, 652] width 159 height 36
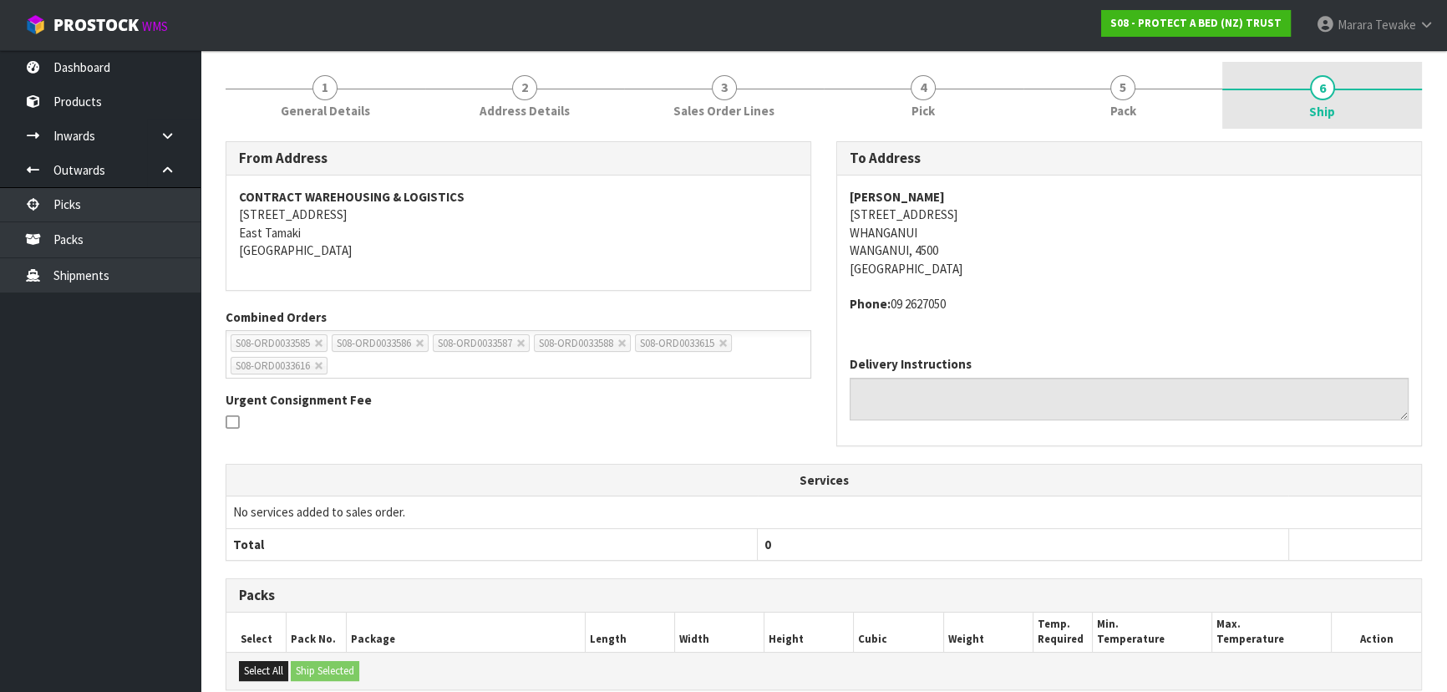
scroll to position [518, 0]
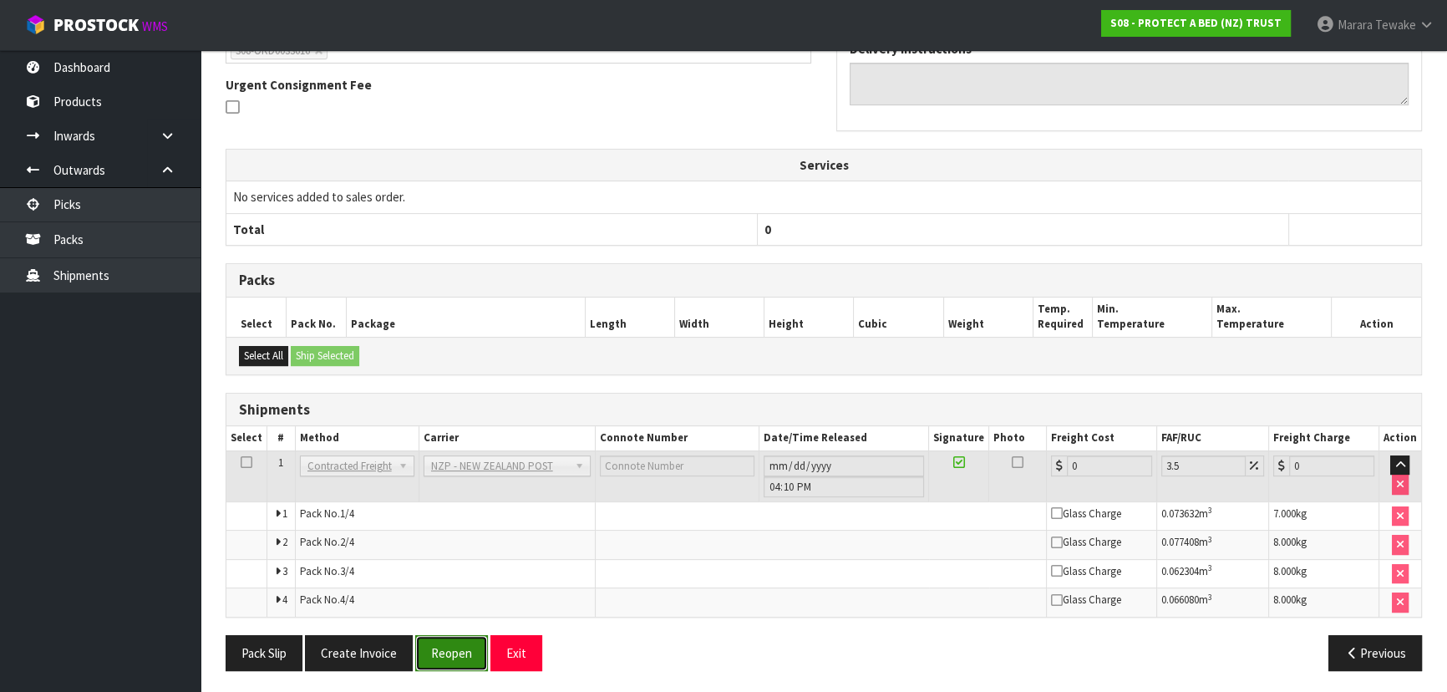
click at [441, 644] on button "Reopen" at bounding box center [451, 653] width 73 height 36
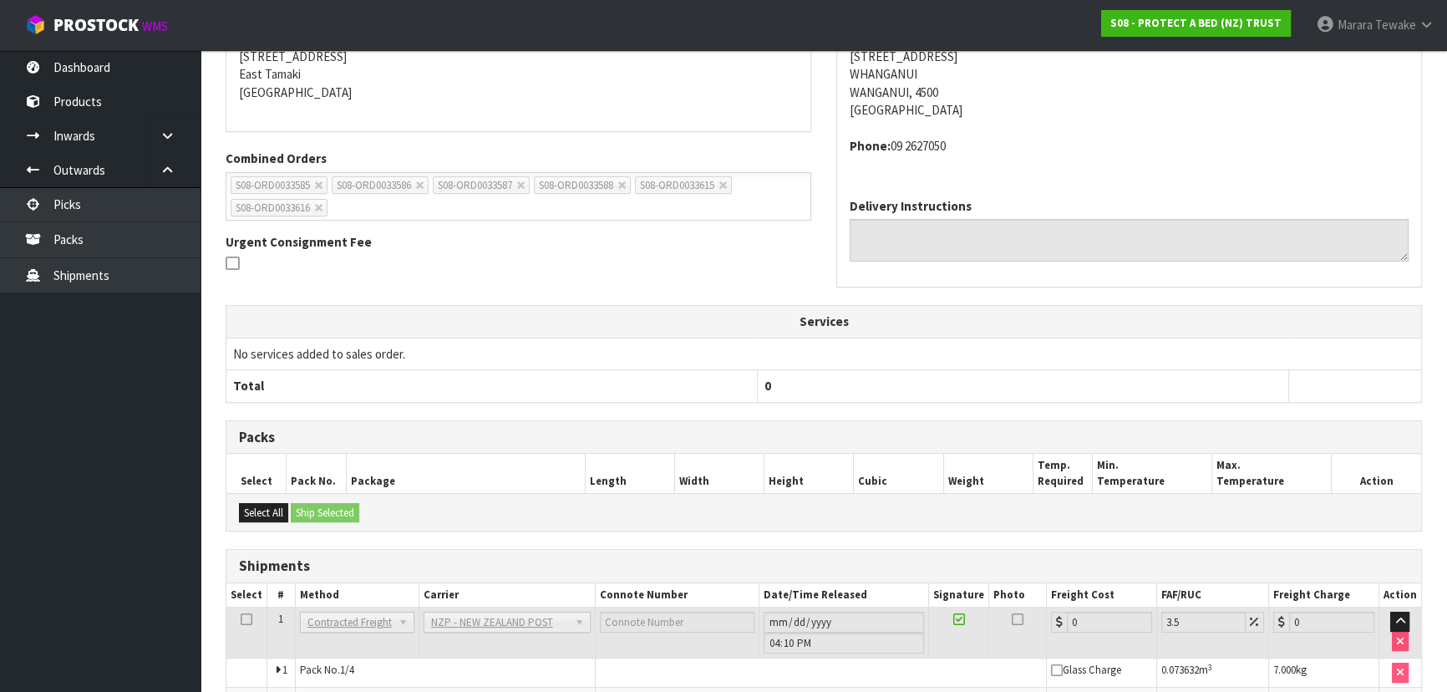
scroll to position [501, 0]
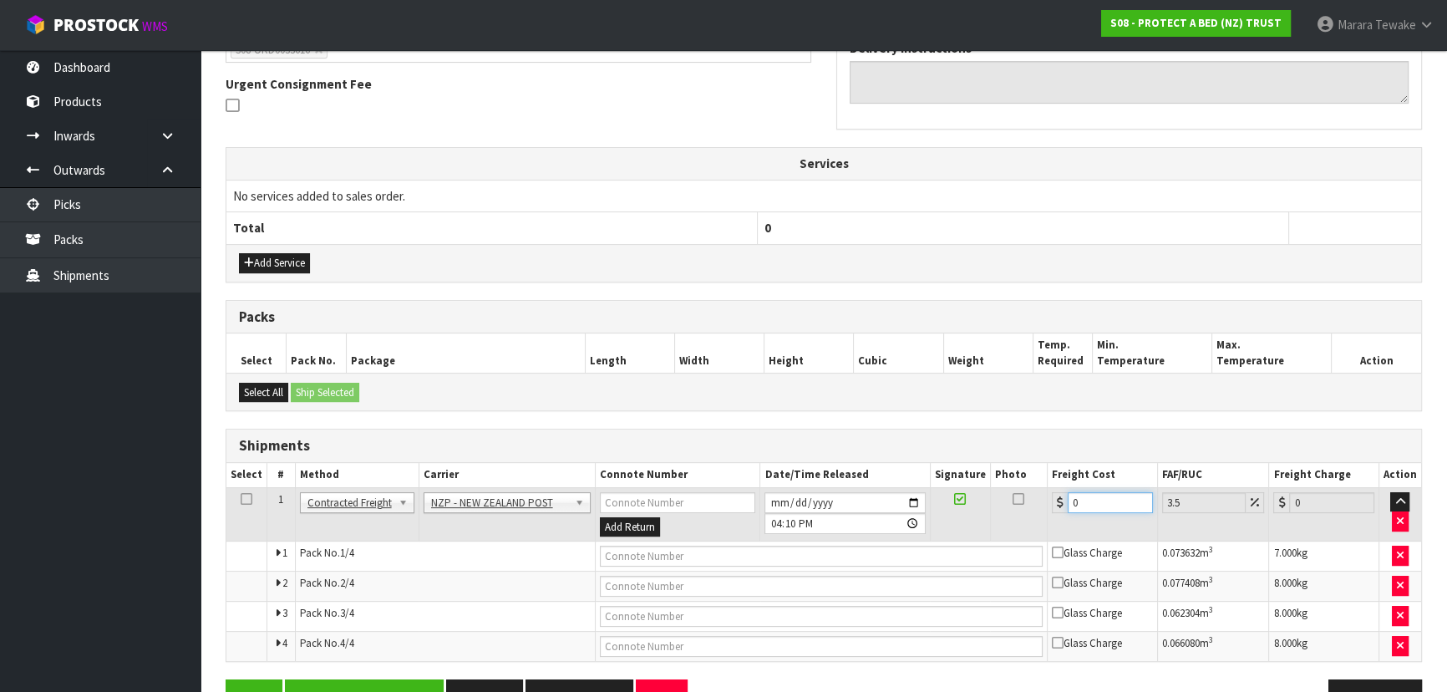
drag, startPoint x: 1092, startPoint y: 499, endPoint x: 1039, endPoint y: 475, distance: 58.3
click at [1039, 475] on table "Select # Method Carrier Connote Number Date/Time Released Signature Photo Freig…" at bounding box center [823, 562] width 1194 height 198
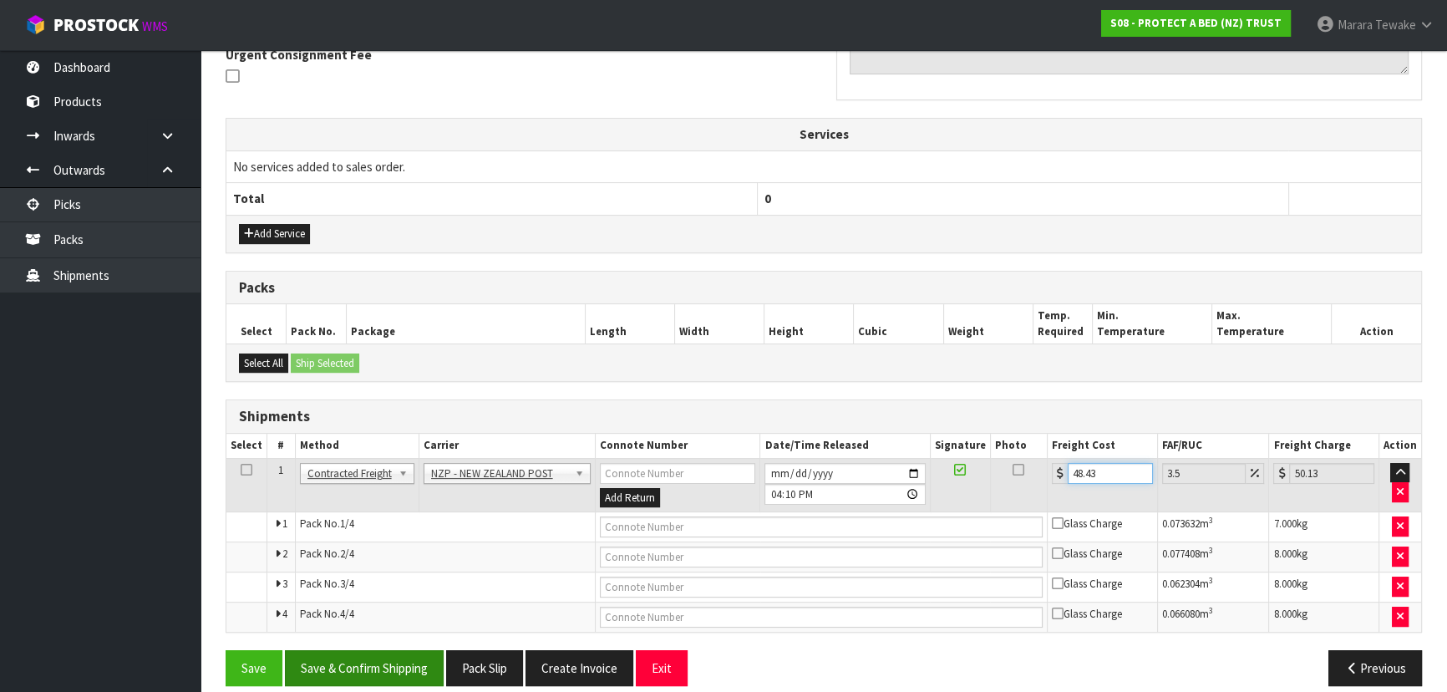
scroll to position [546, 0]
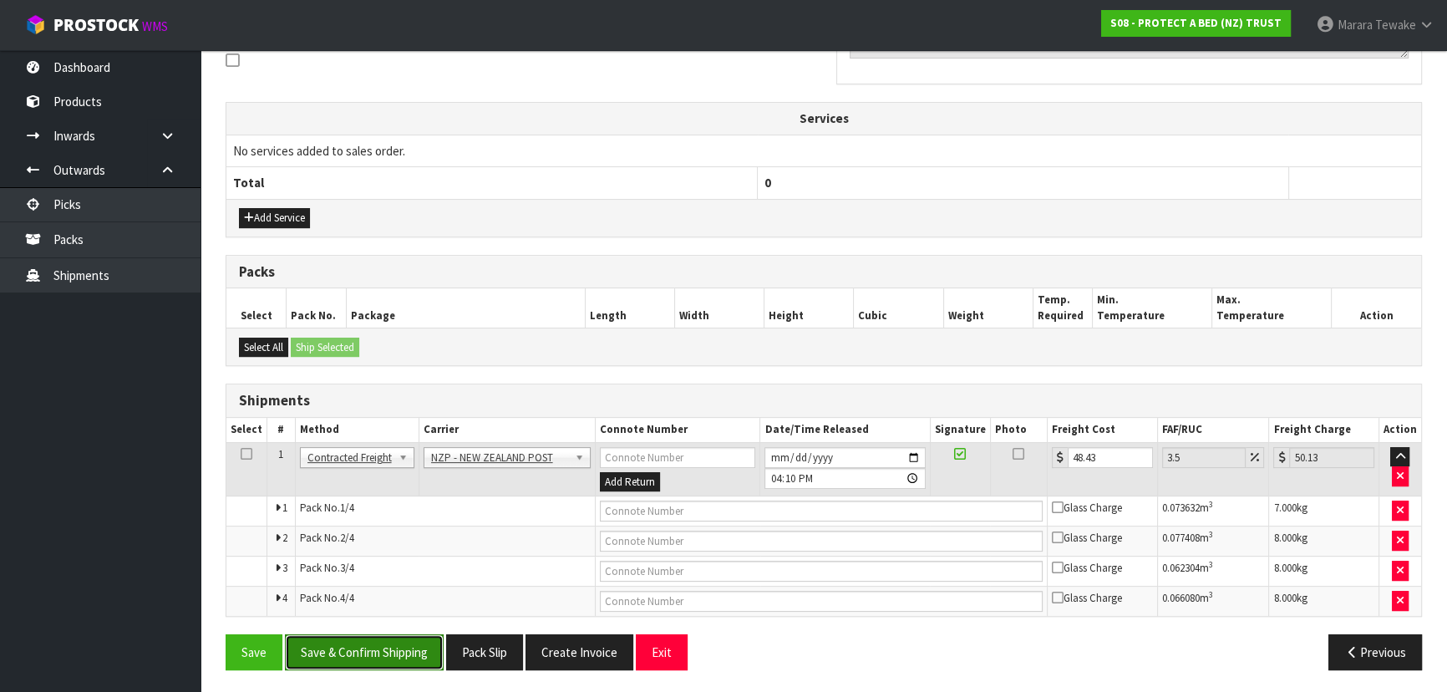
click at [414, 643] on button "Save & Confirm Shipping" at bounding box center [364, 652] width 159 height 36
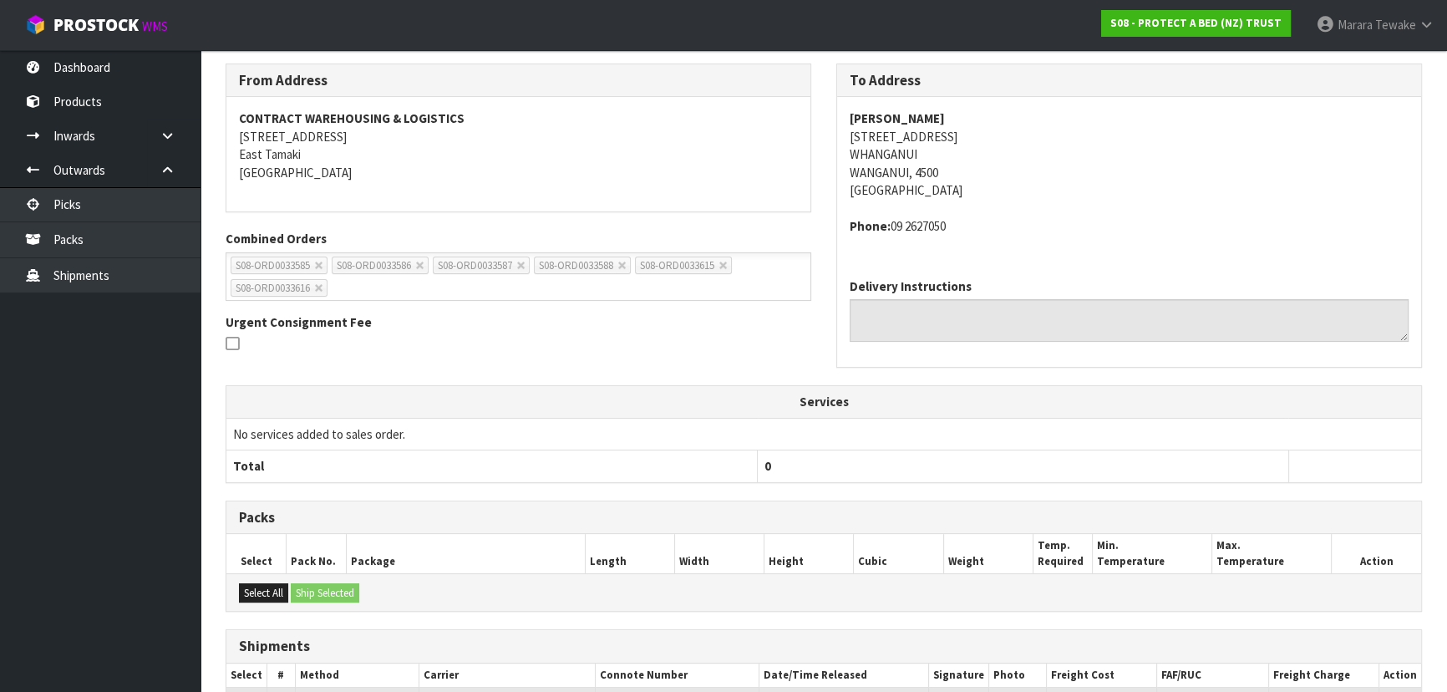
scroll to position [0, 0]
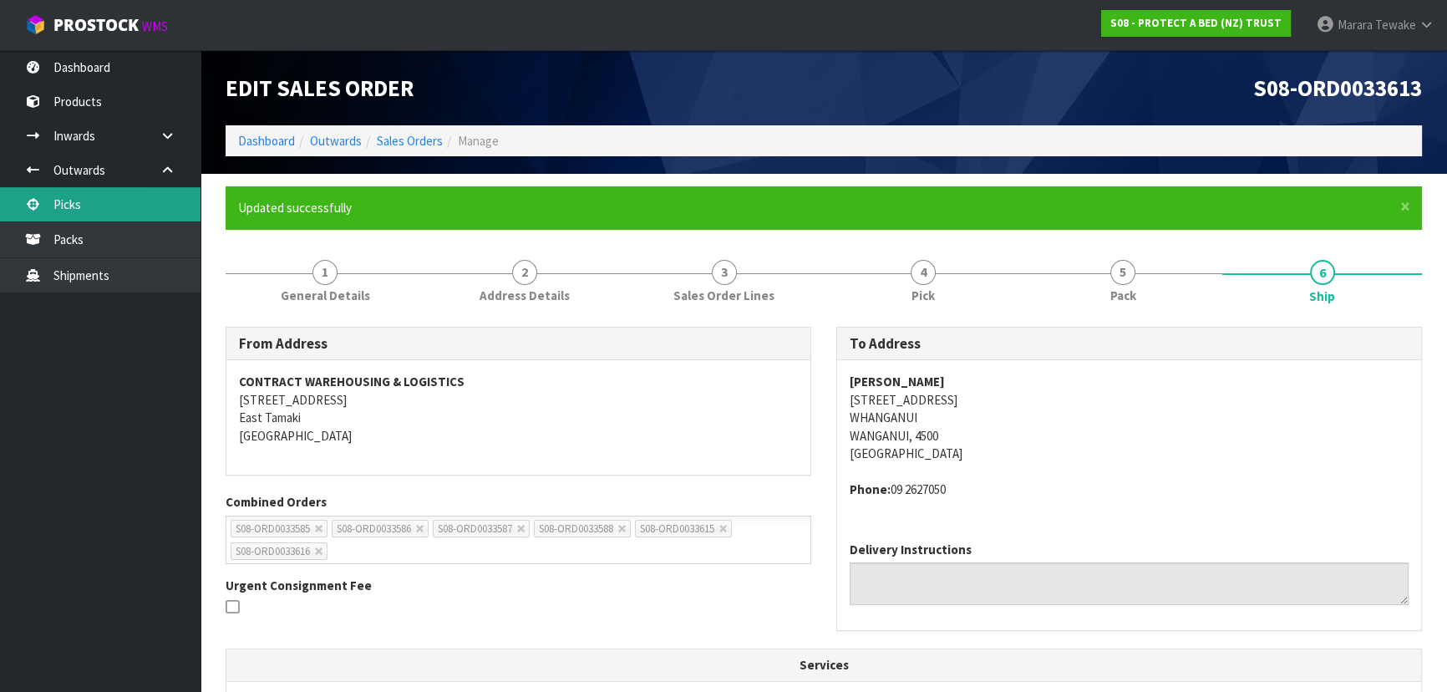
click at [162, 210] on link "Picks" at bounding box center [100, 204] width 200 height 34
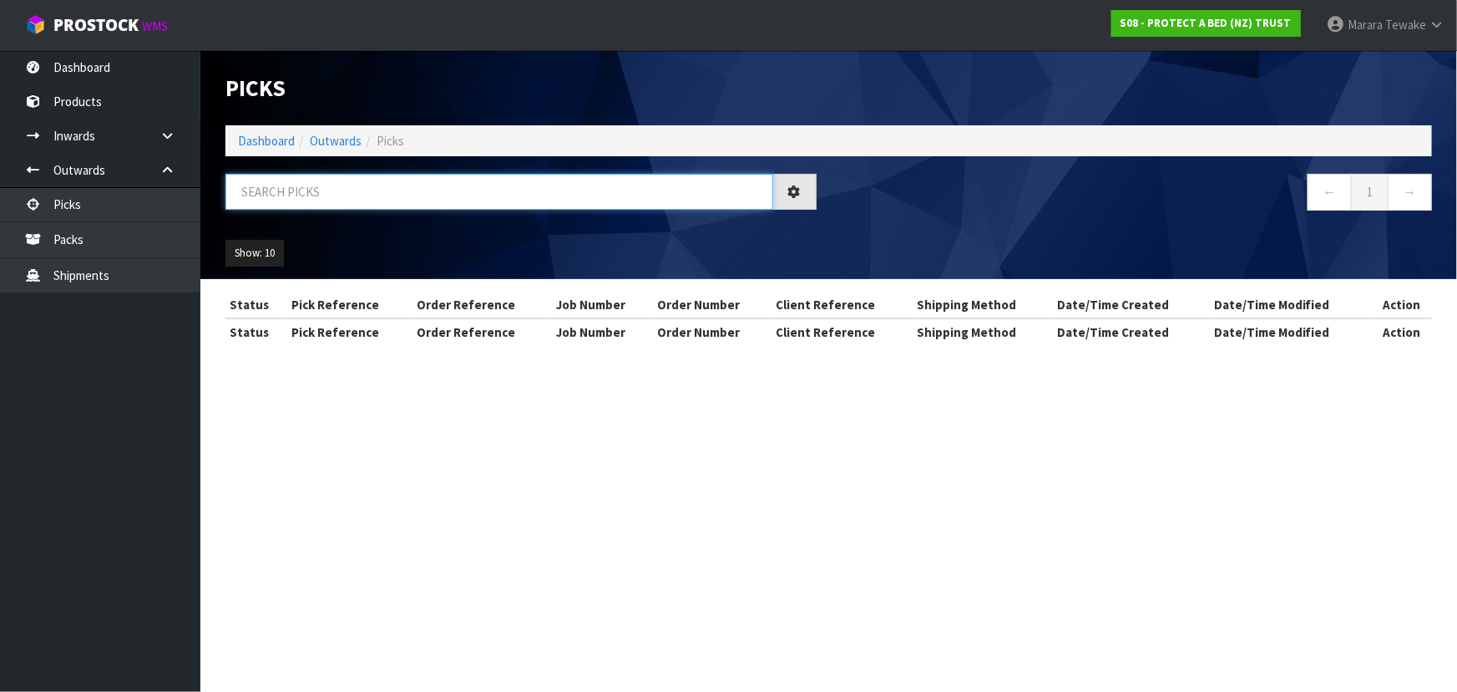
click at [296, 195] on input "text" at bounding box center [499, 192] width 548 height 36
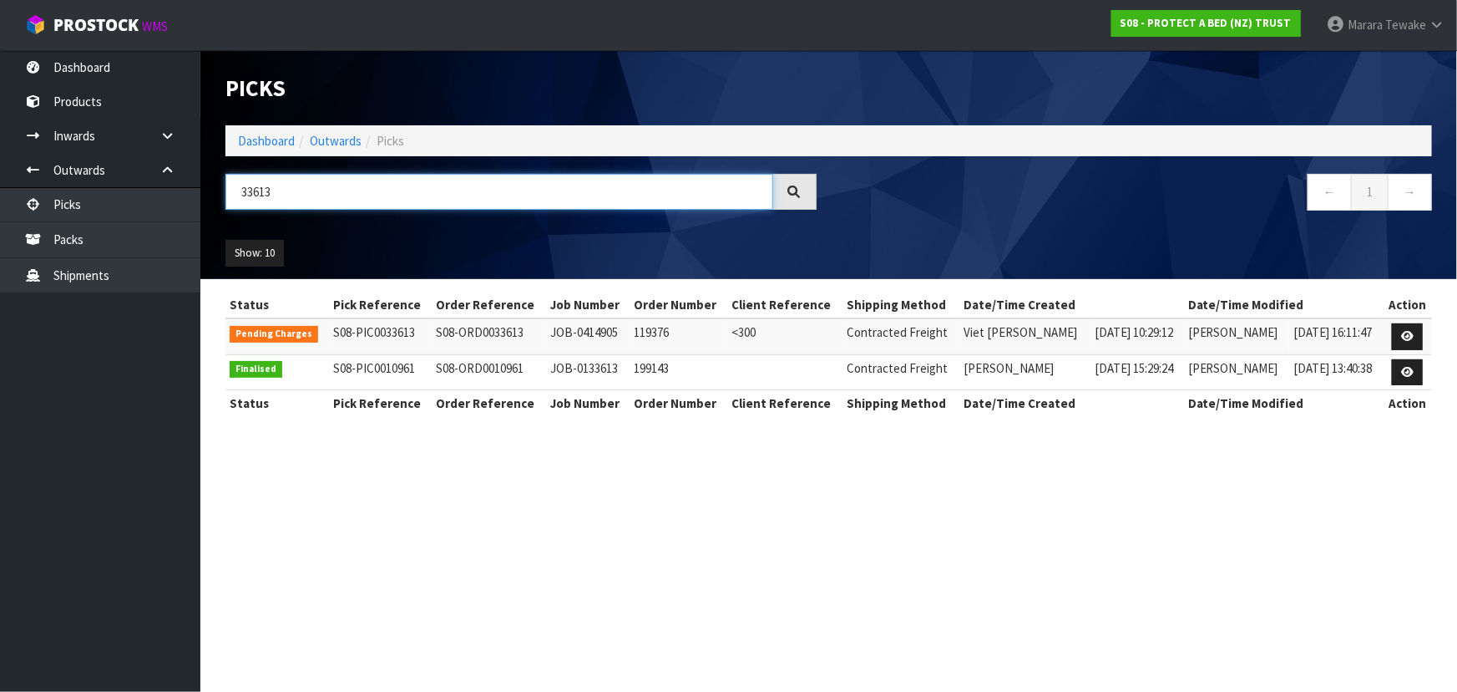
drag, startPoint x: 301, startPoint y: 196, endPoint x: 246, endPoint y: 175, distance: 59.2
click at [251, 177] on input "33613" at bounding box center [499, 192] width 548 height 36
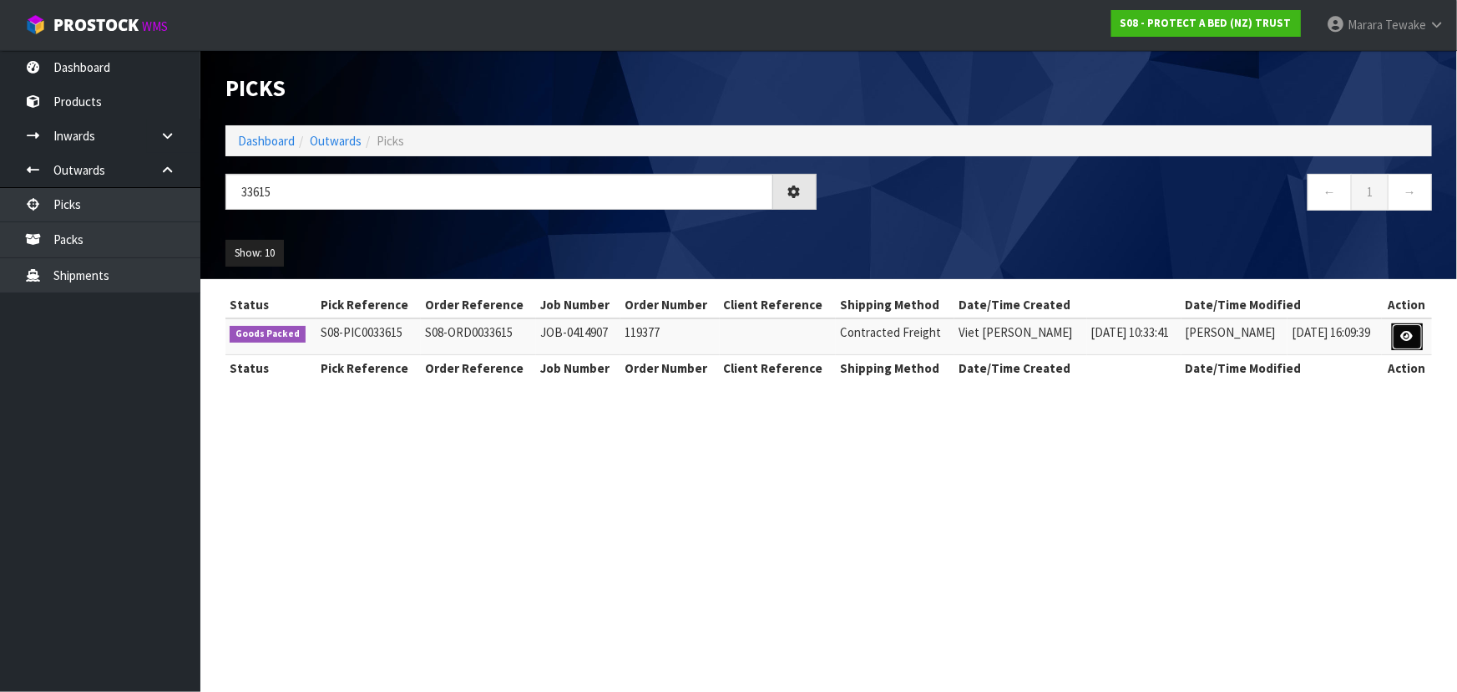
click at [1409, 324] on link at bounding box center [1407, 336] width 31 height 27
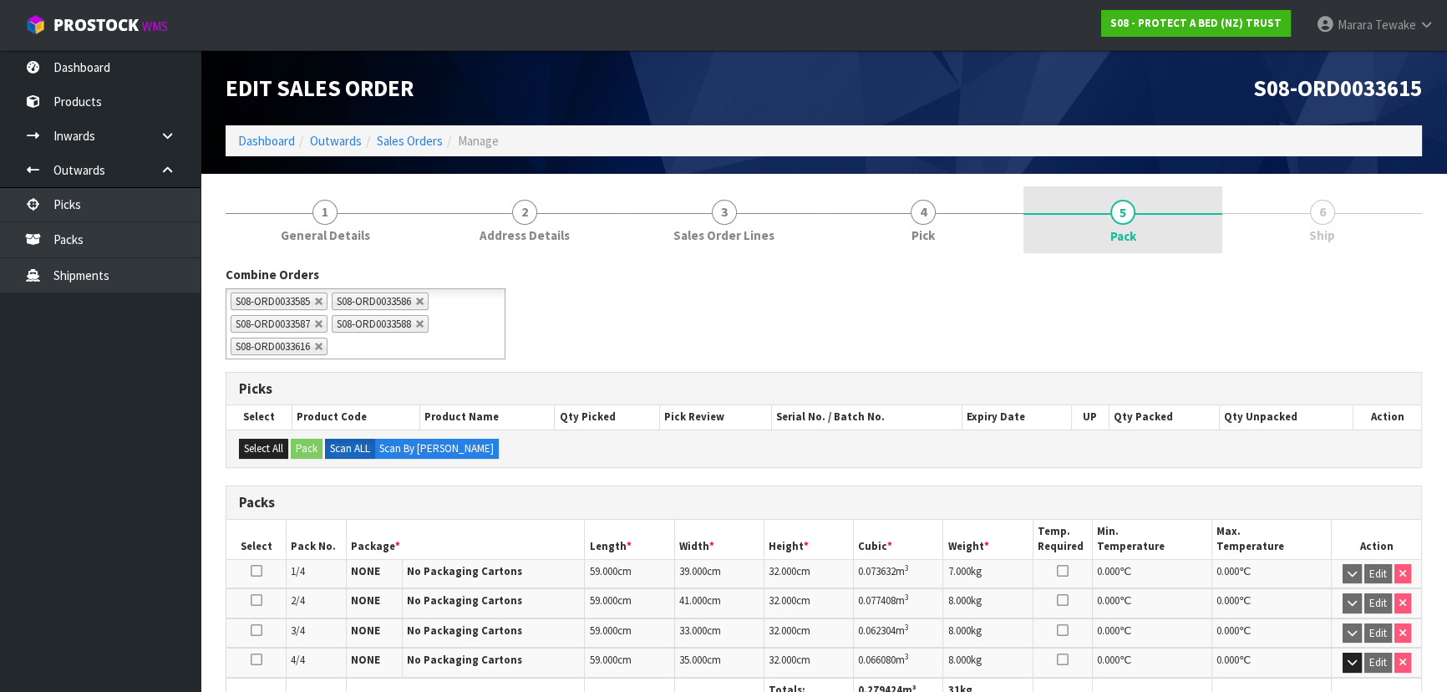
click at [1137, 192] on link "5 Pack" at bounding box center [1123, 219] width 200 height 67
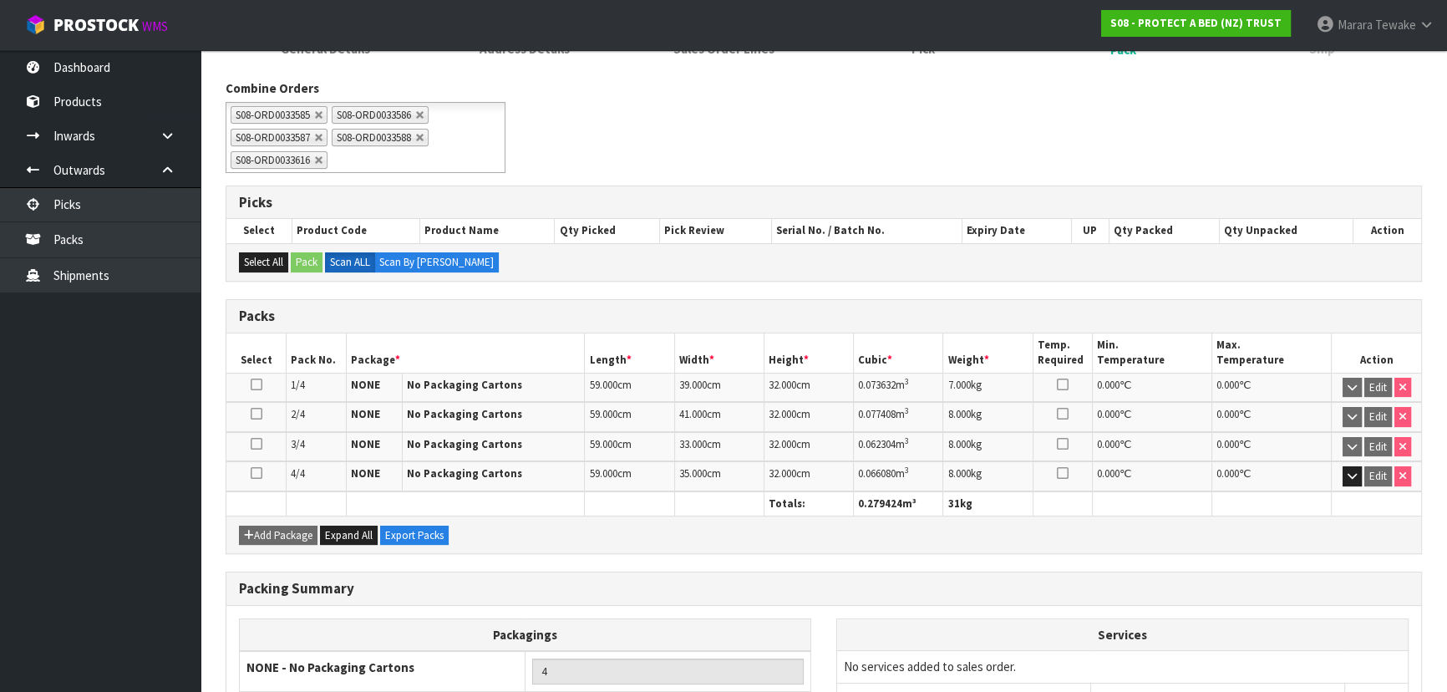
scroll to position [324, 0]
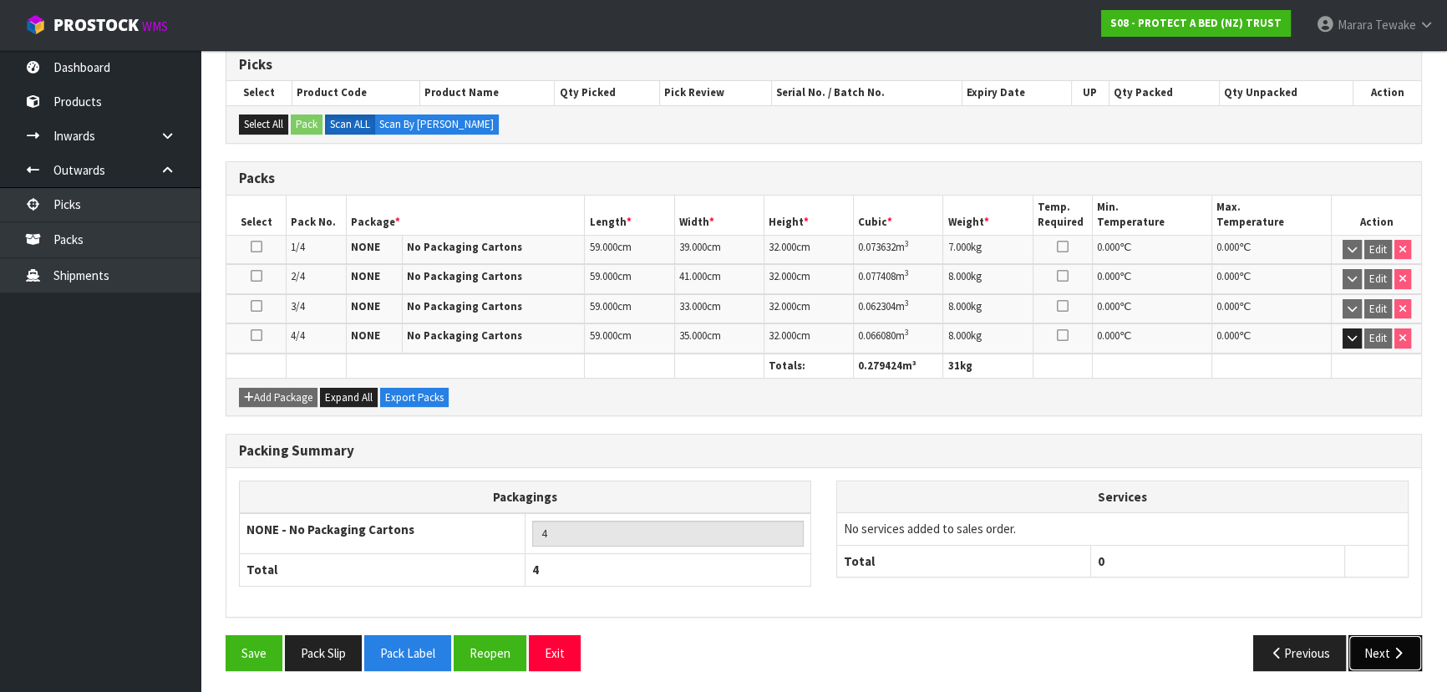
click at [1403, 647] on icon "button" at bounding box center [1398, 652] width 16 height 13
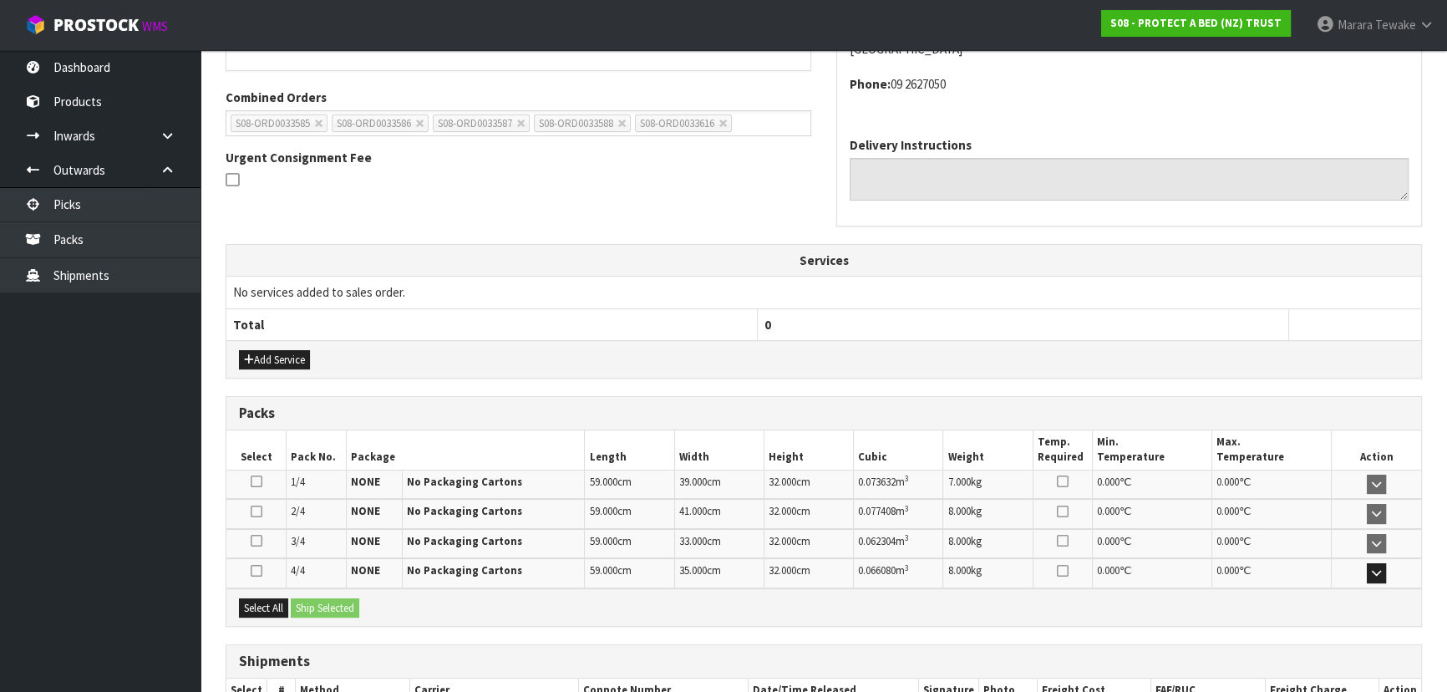
scroll to position [454, 0]
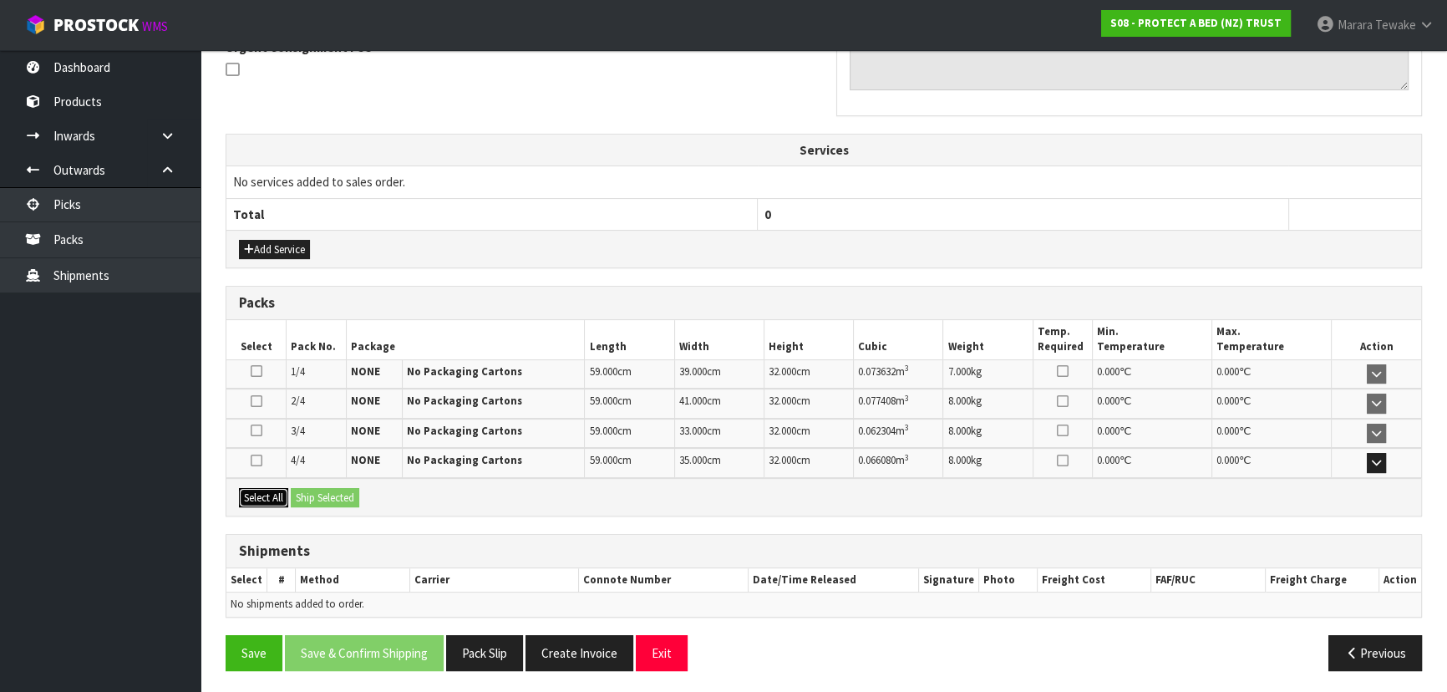
drag, startPoint x: 264, startPoint y: 499, endPoint x: 281, endPoint y: 496, distance: 16.9
click at [266, 499] on button "Select All" at bounding box center [263, 498] width 49 height 20
click at [297, 494] on button "Ship Selected" at bounding box center [325, 498] width 68 height 20
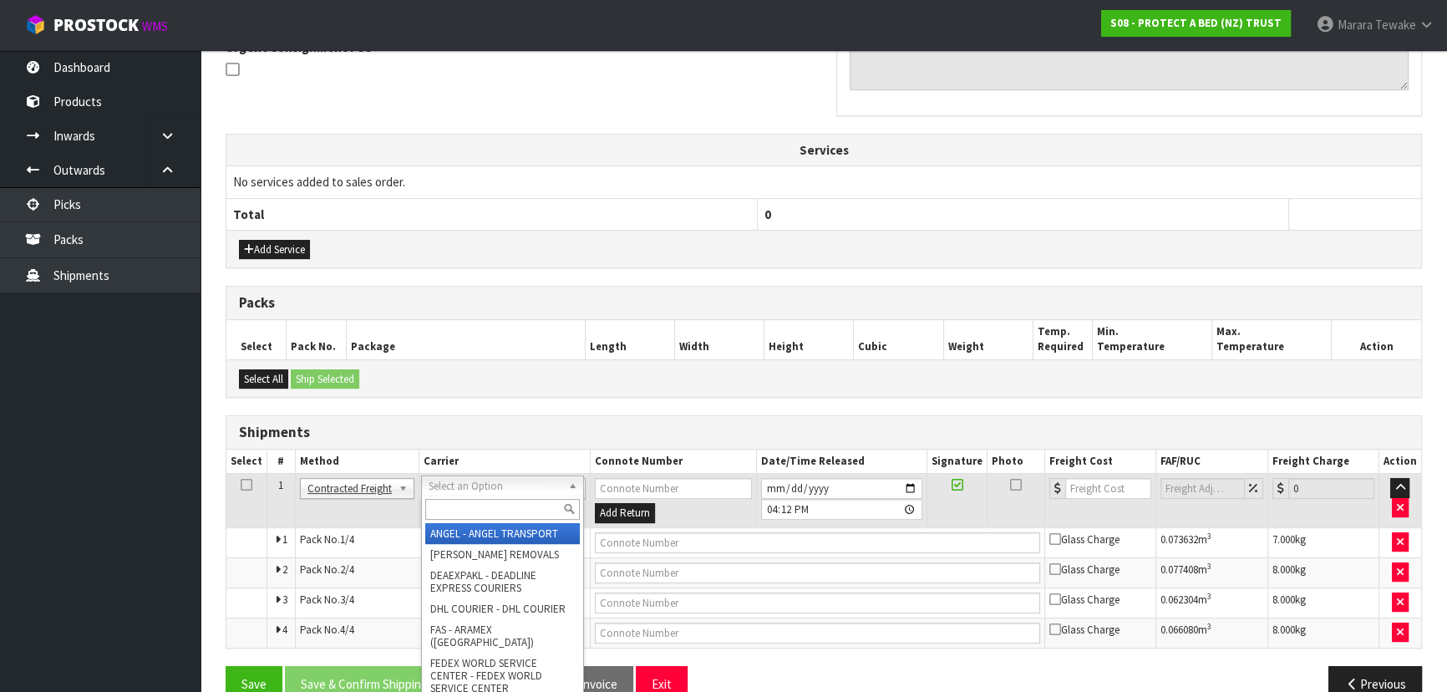
click at [450, 509] on input "text" at bounding box center [502, 509] width 155 height 21
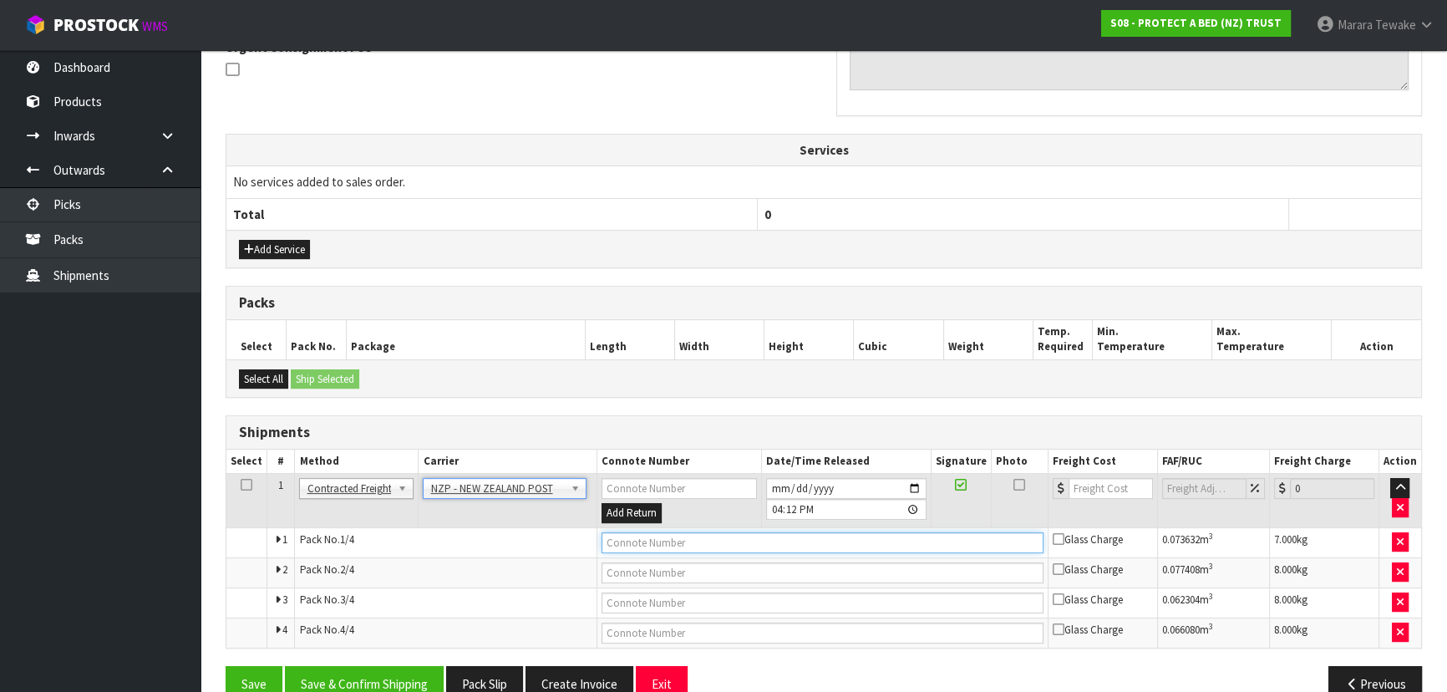
click at [607, 540] on input "text" at bounding box center [822, 542] width 442 height 21
click at [225, 666] on button "Save" at bounding box center [253, 684] width 57 height 36
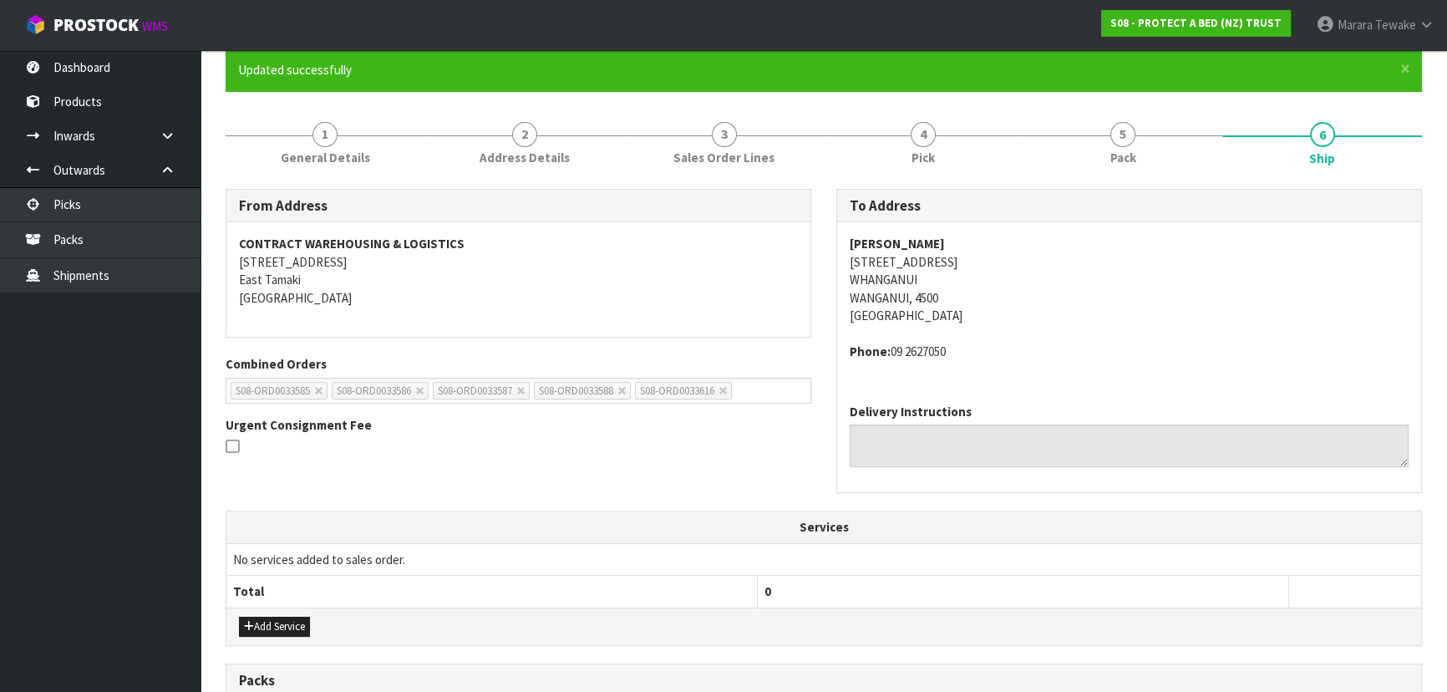
scroll to position [546, 0]
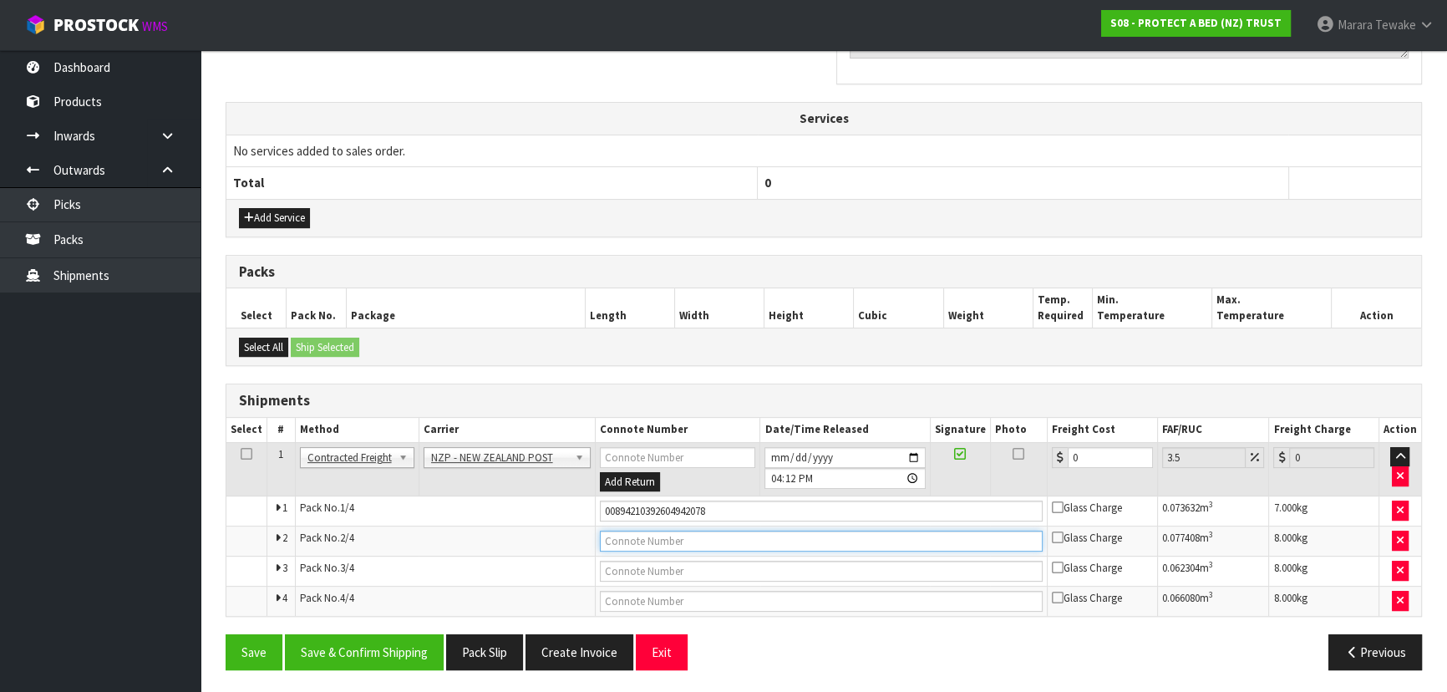
click at [763, 532] on input "text" at bounding box center [821, 540] width 443 height 21
click at [225, 634] on button "Save" at bounding box center [253, 652] width 57 height 36
click at [743, 563] on input "text" at bounding box center [821, 570] width 443 height 21
click at [225, 634] on button "Save" at bounding box center [253, 652] width 57 height 36
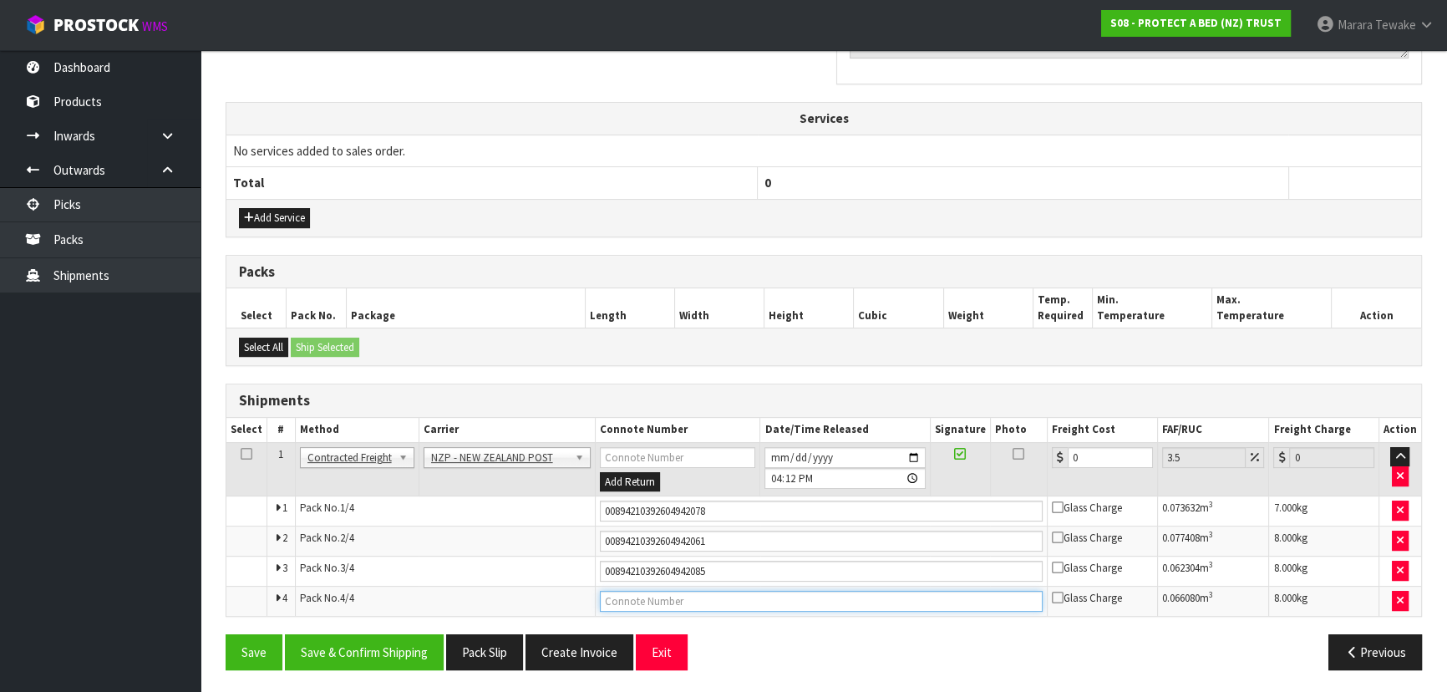
click at [732, 598] on input "text" at bounding box center [821, 600] width 443 height 21
click at [225, 634] on button "Save" at bounding box center [253, 652] width 57 height 36
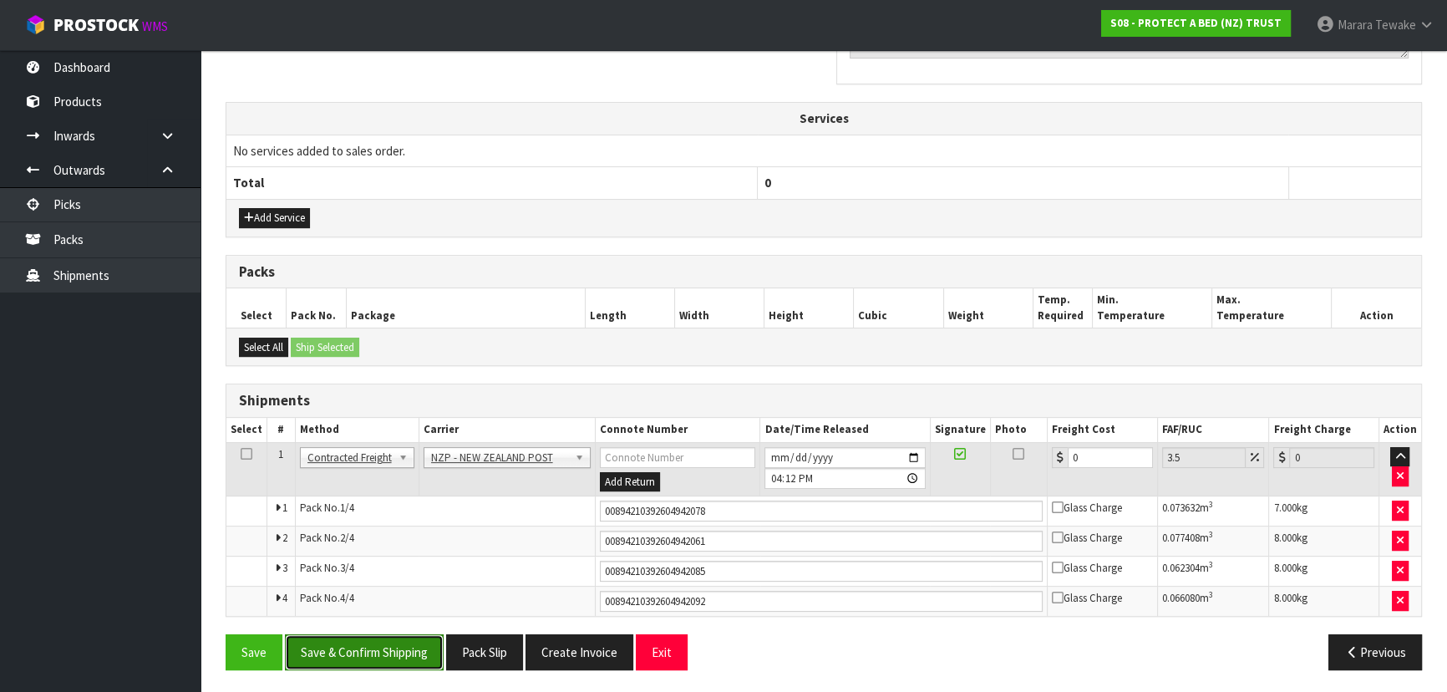
click at [398, 643] on button "Save & Confirm Shipping" at bounding box center [364, 652] width 159 height 36
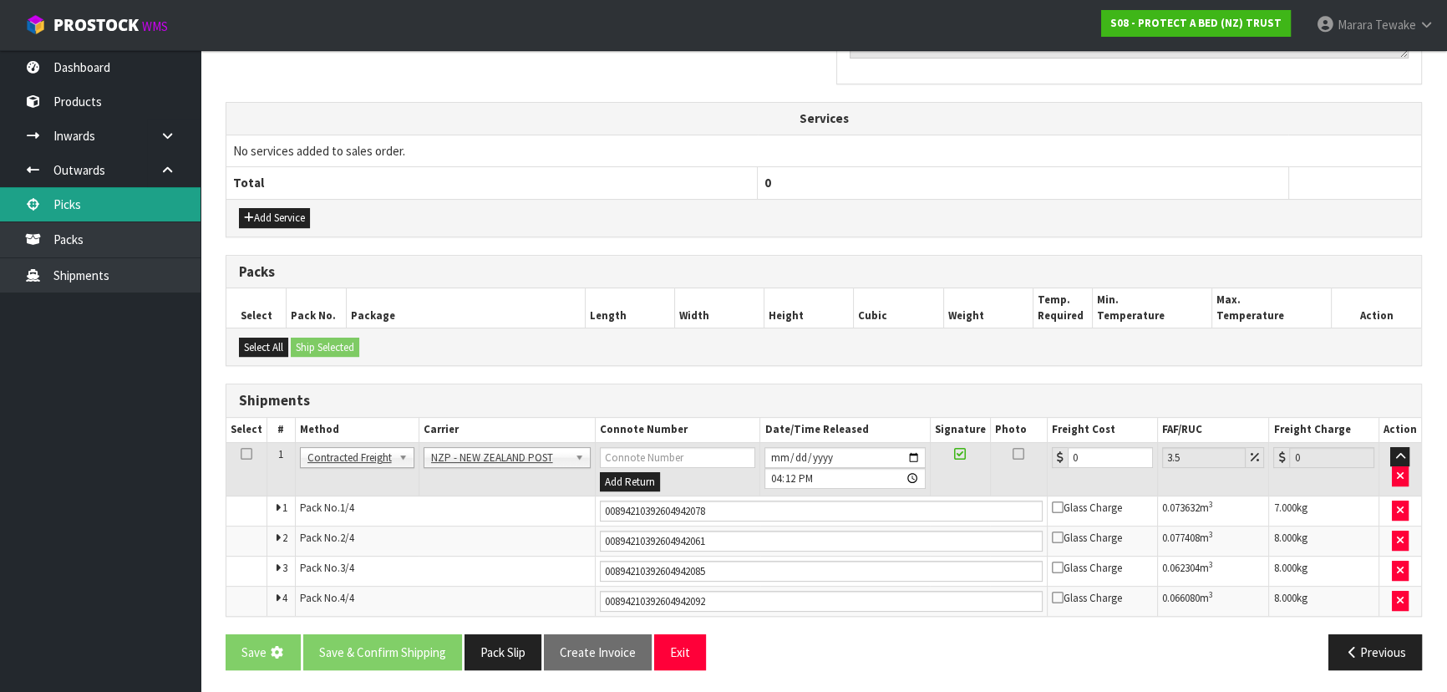
scroll to position [0, 0]
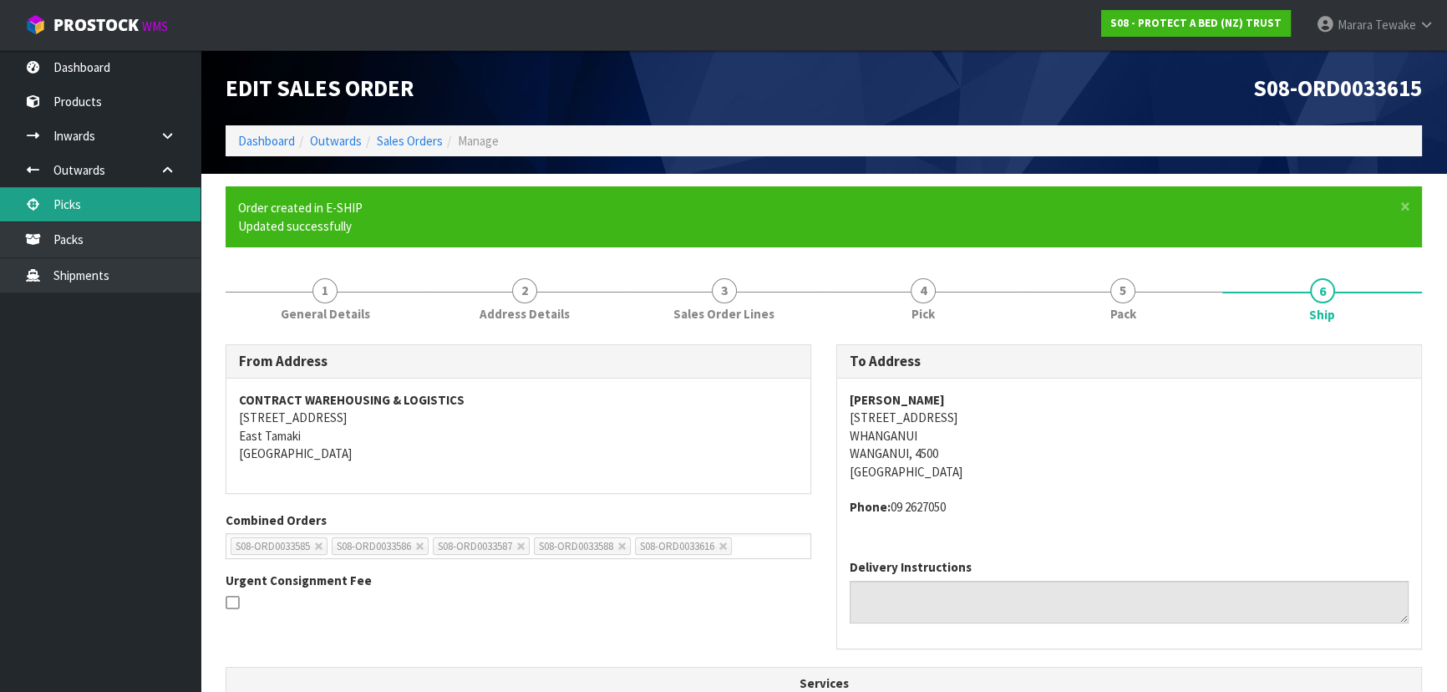
click at [119, 197] on link "Picks" at bounding box center [100, 204] width 200 height 34
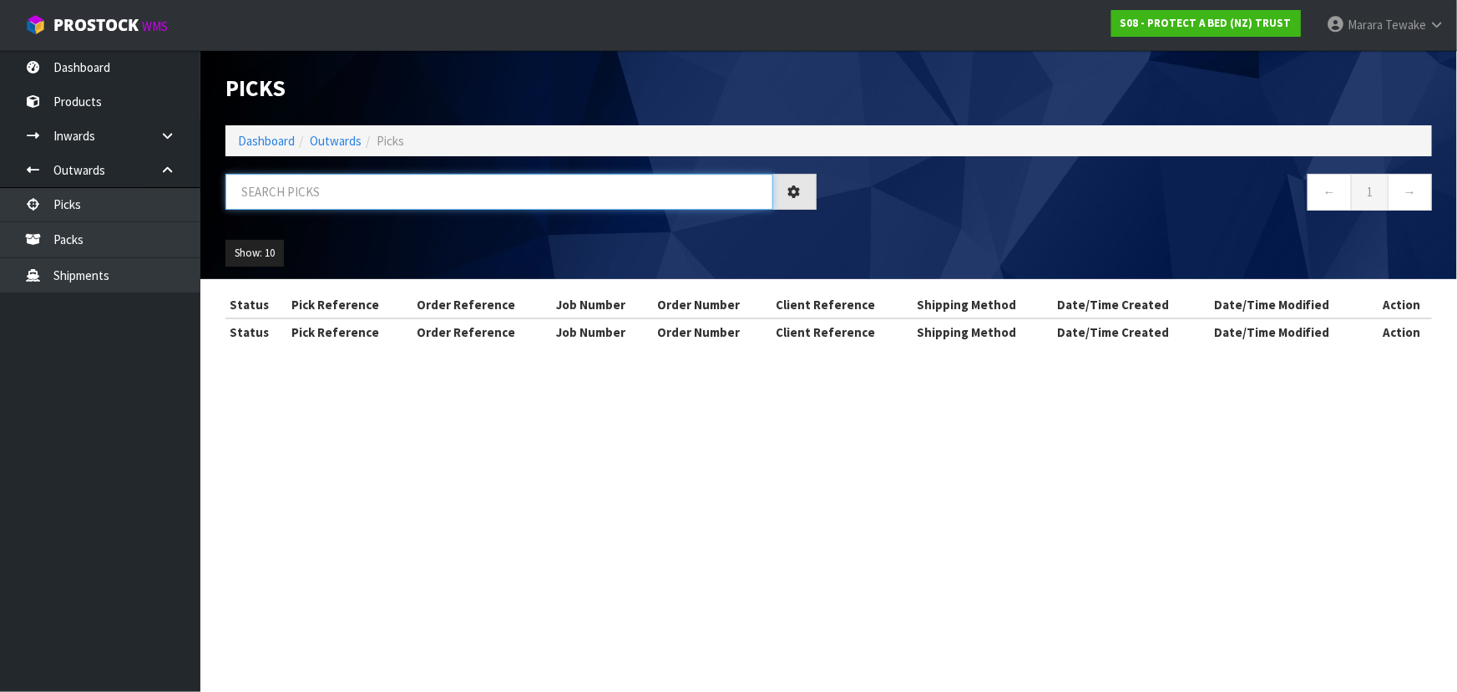
click at [257, 193] on input "text" at bounding box center [499, 192] width 548 height 36
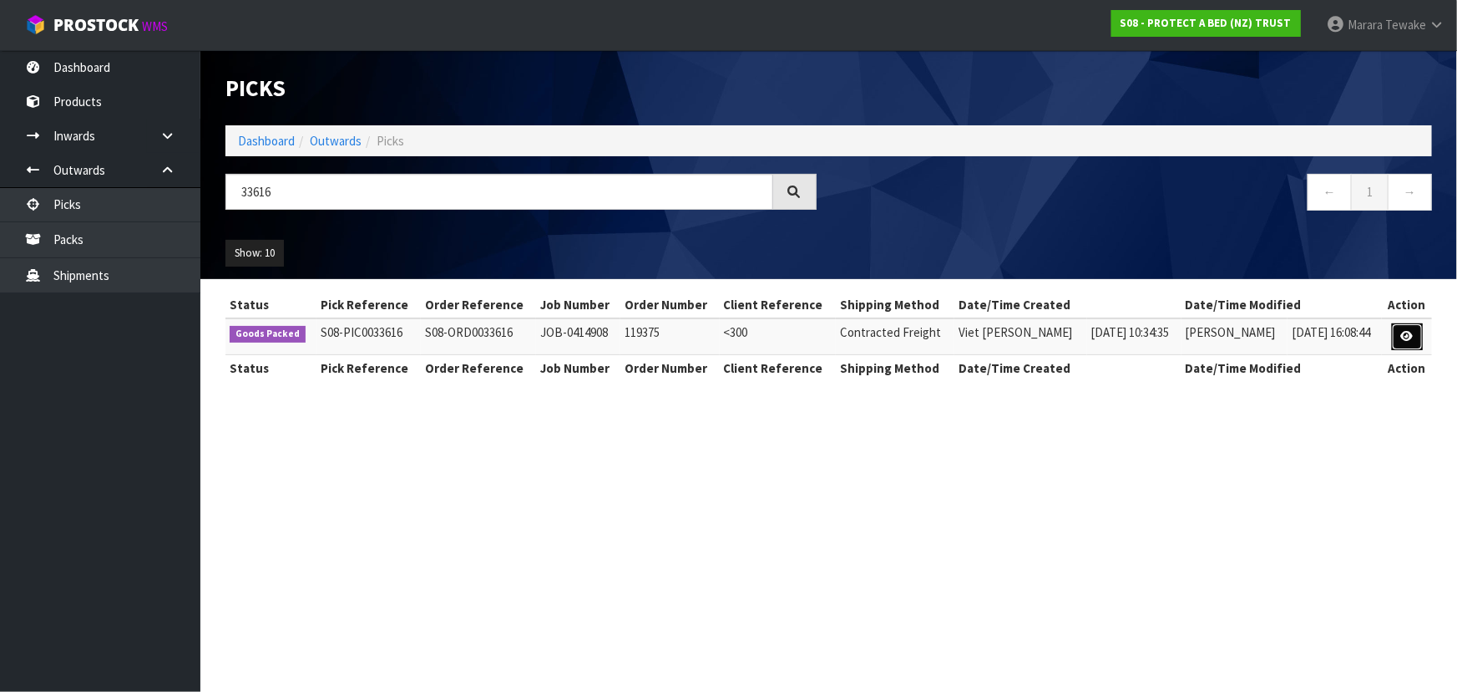
click at [1411, 334] on icon at bounding box center [1407, 336] width 13 height 11
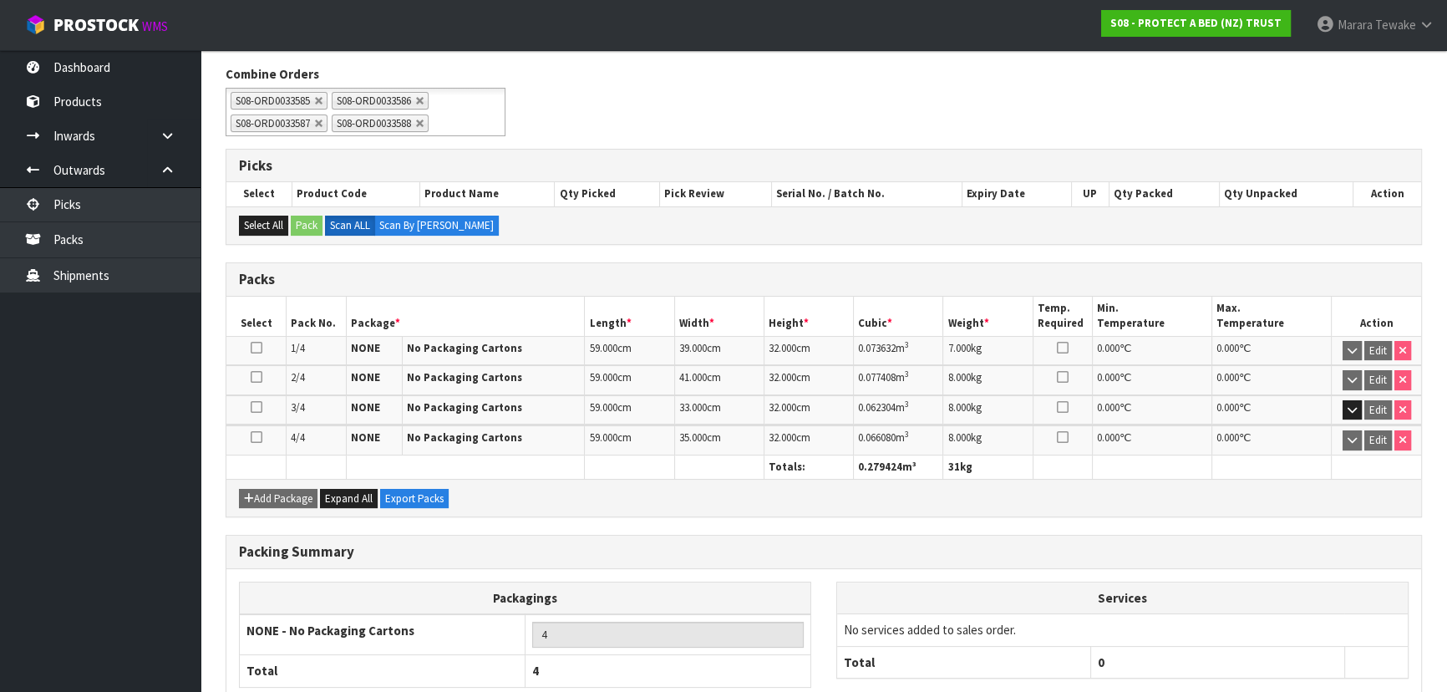
scroll to position [301, 0]
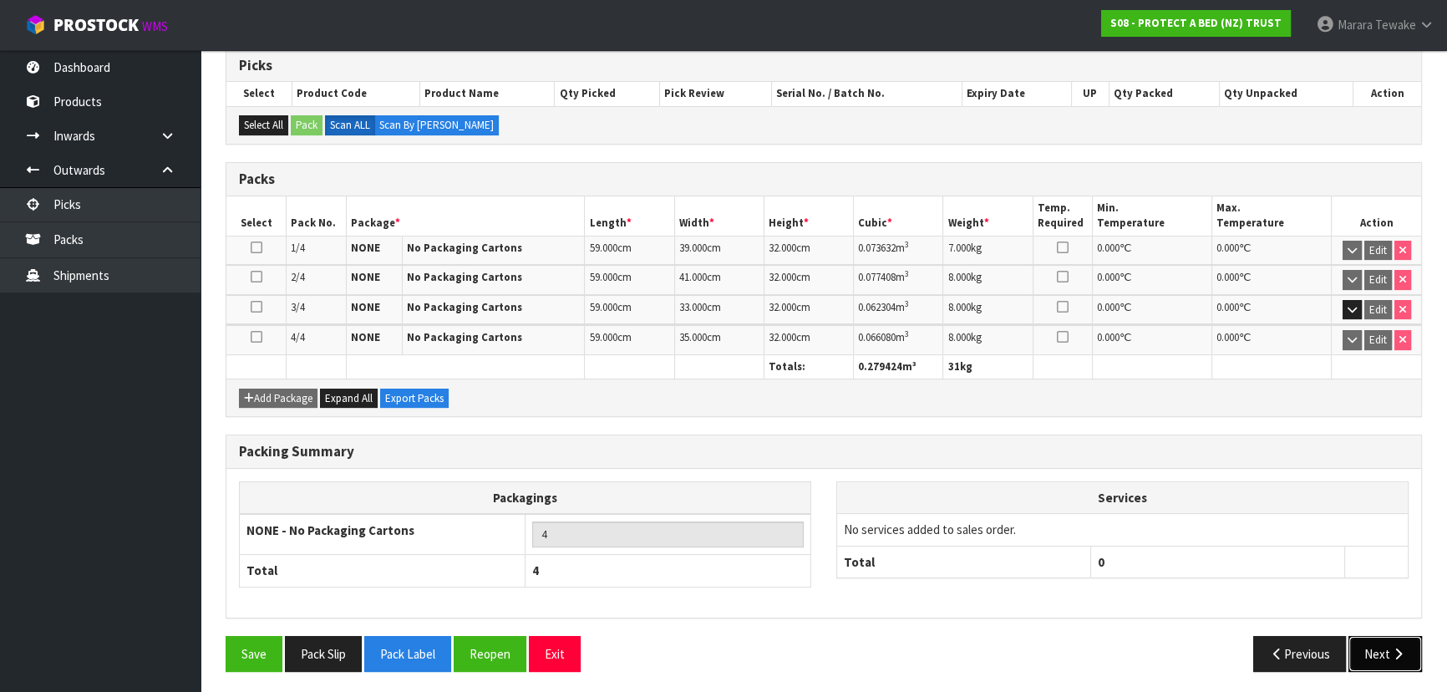
click at [1377, 651] on button "Next" at bounding box center [1384, 654] width 73 height 36
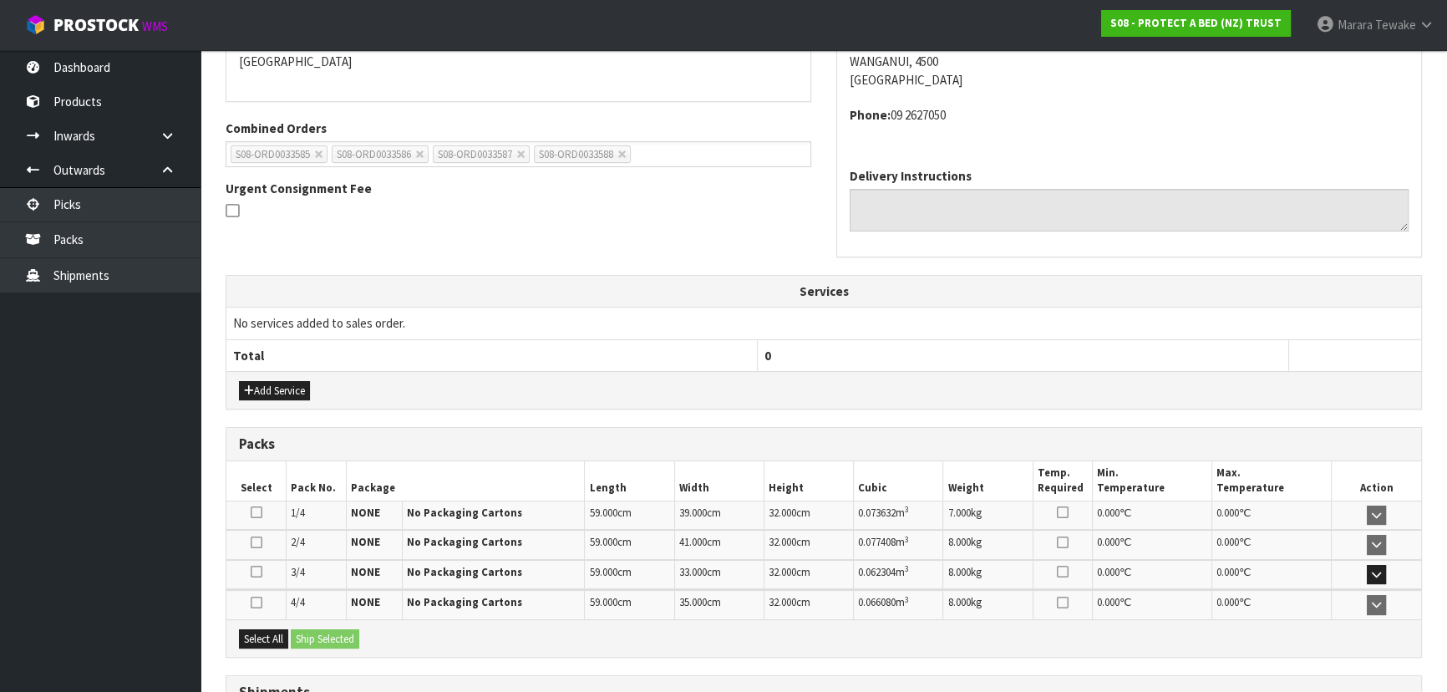
scroll to position [454, 0]
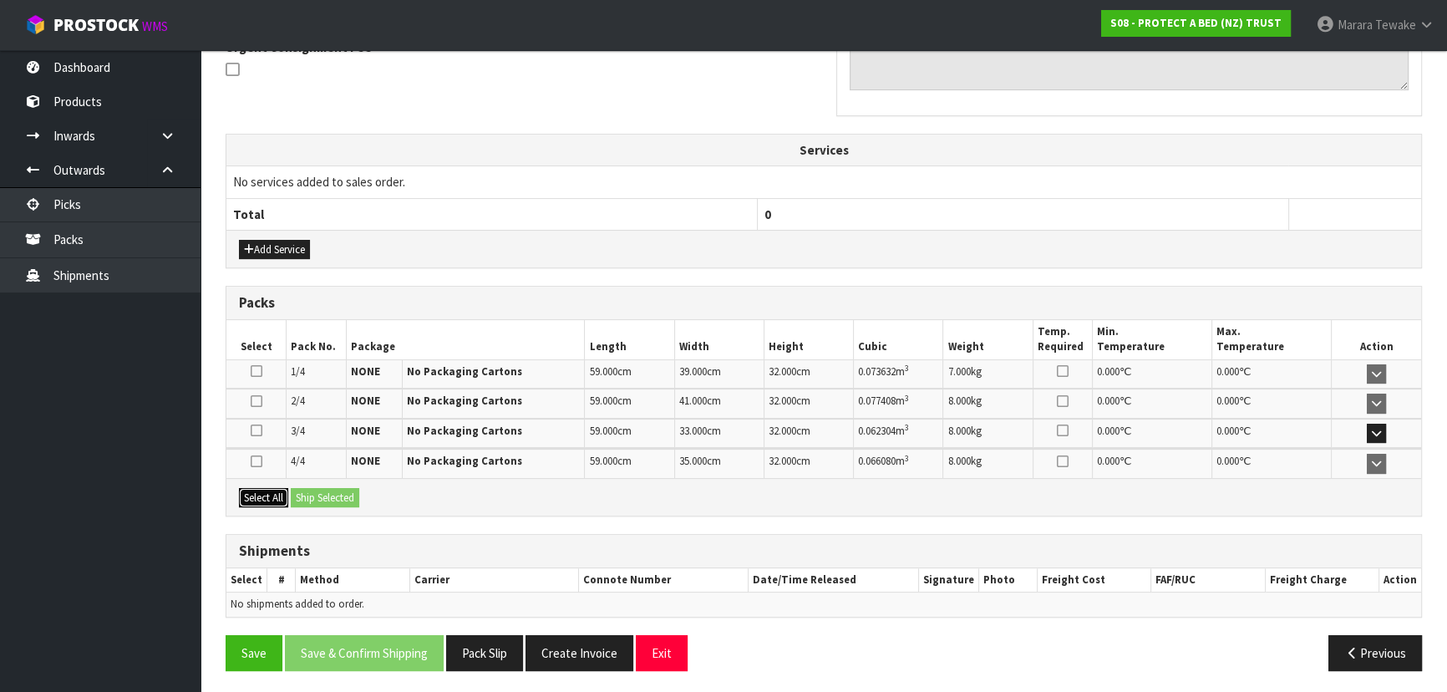
drag, startPoint x: 267, startPoint y: 487, endPoint x: 312, endPoint y: 487, distance: 44.3
click at [269, 488] on button "Select All" at bounding box center [263, 498] width 49 height 20
click at [332, 488] on button "Ship Selected" at bounding box center [325, 498] width 68 height 20
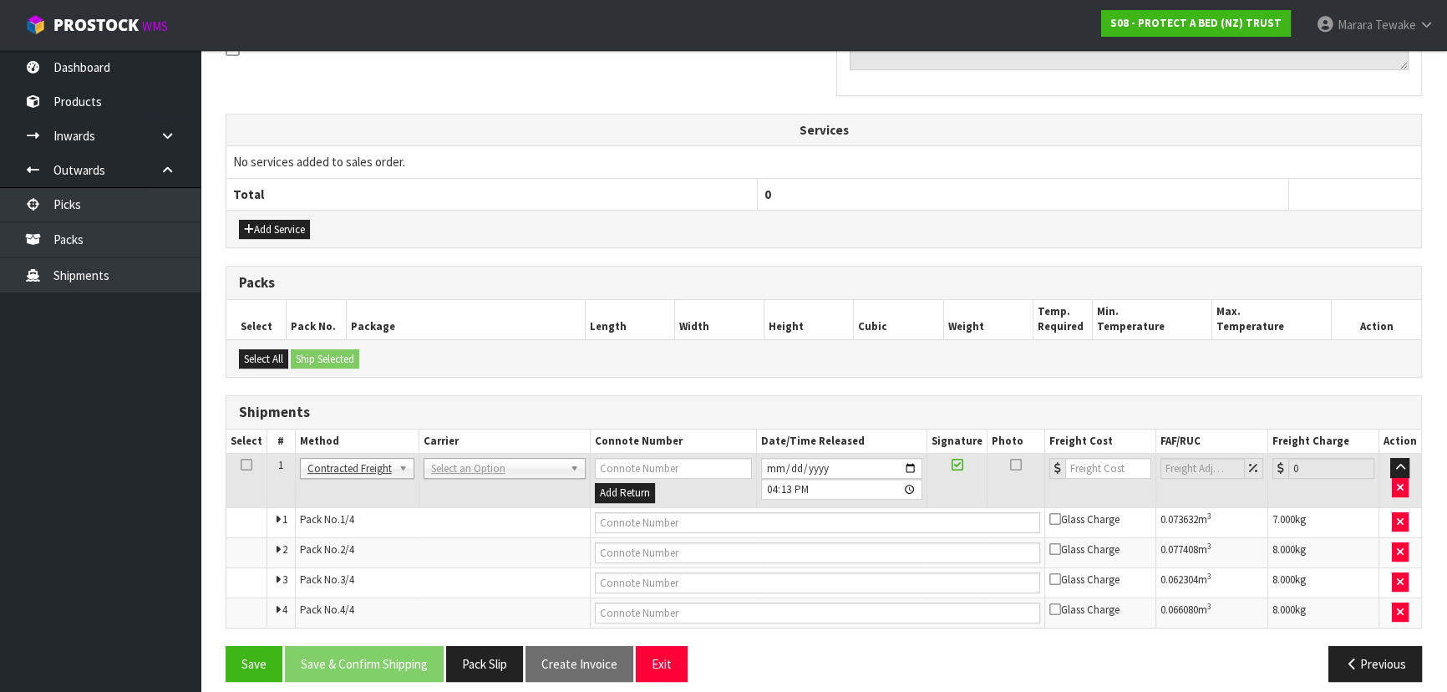
scroll to position [485, 0]
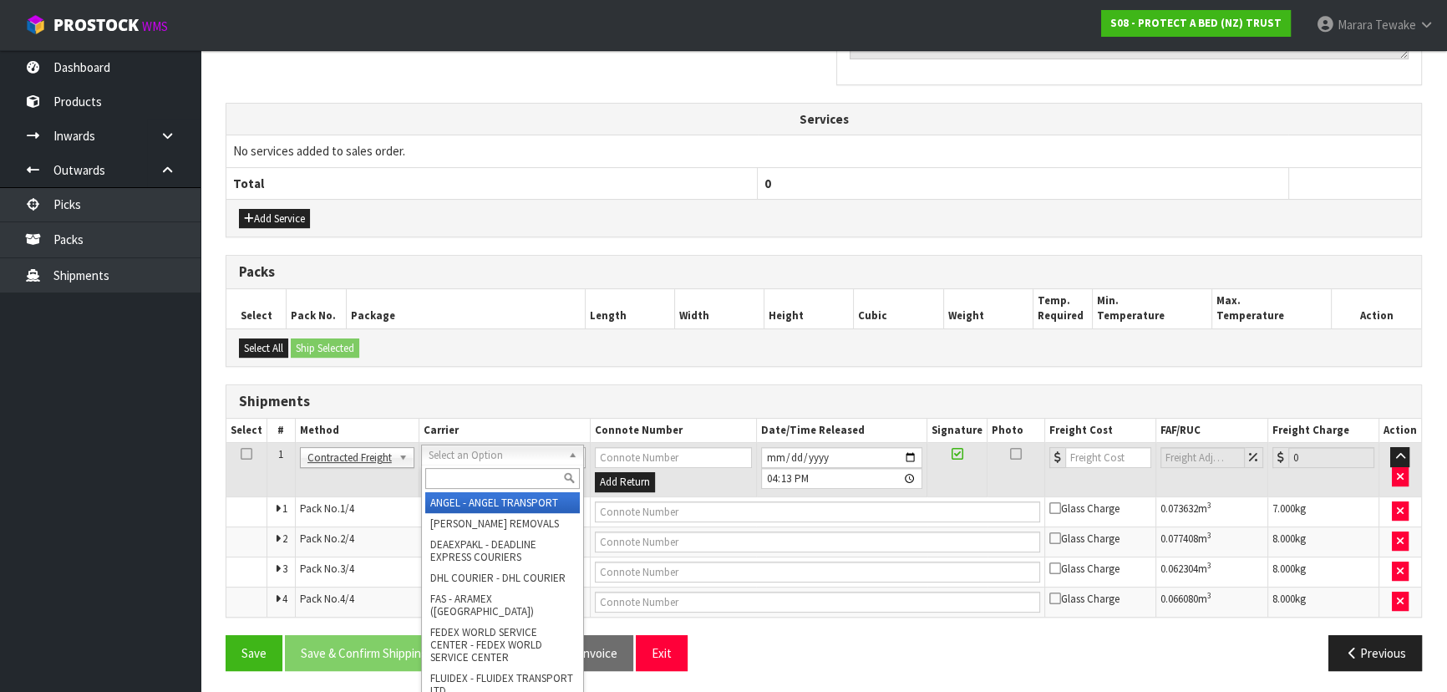
click at [479, 469] on input "text" at bounding box center [502, 478] width 155 height 21
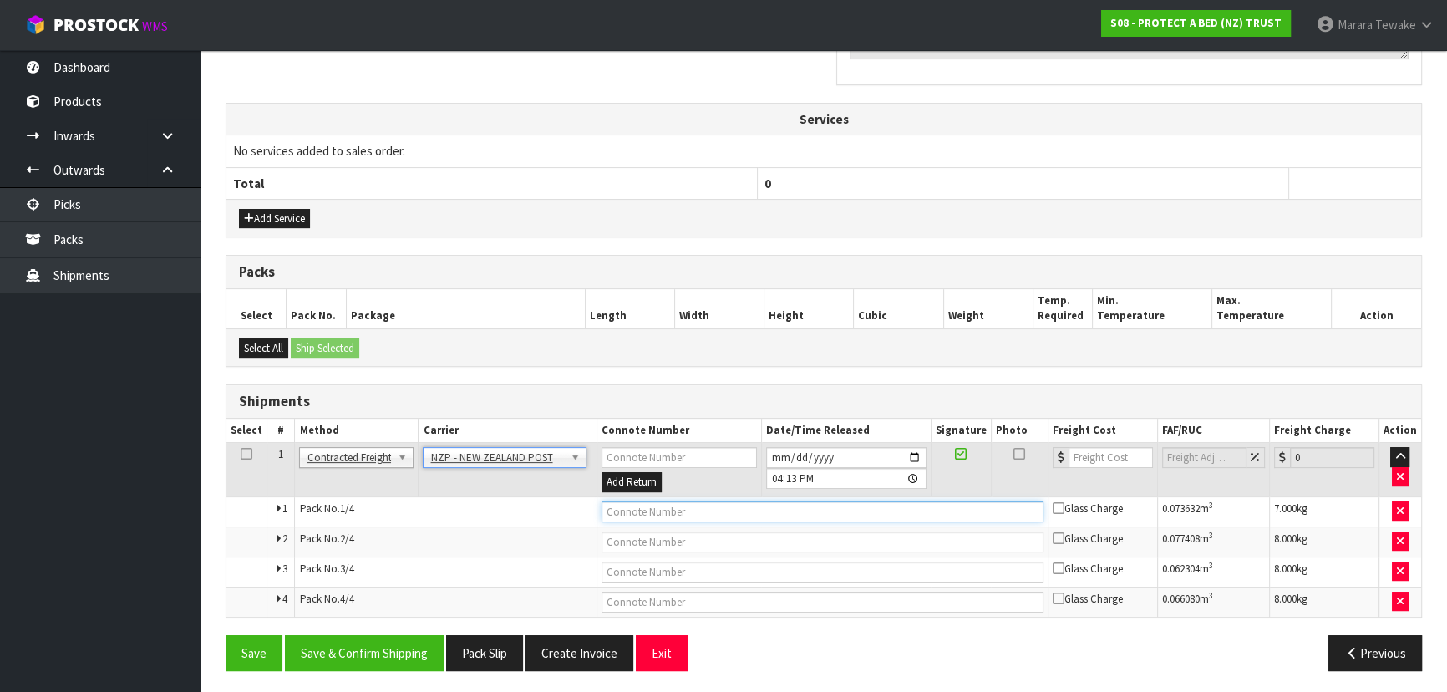
click at [610, 507] on input "text" at bounding box center [822, 511] width 442 height 21
click at [225, 635] on button "Save" at bounding box center [253, 653] width 57 height 36
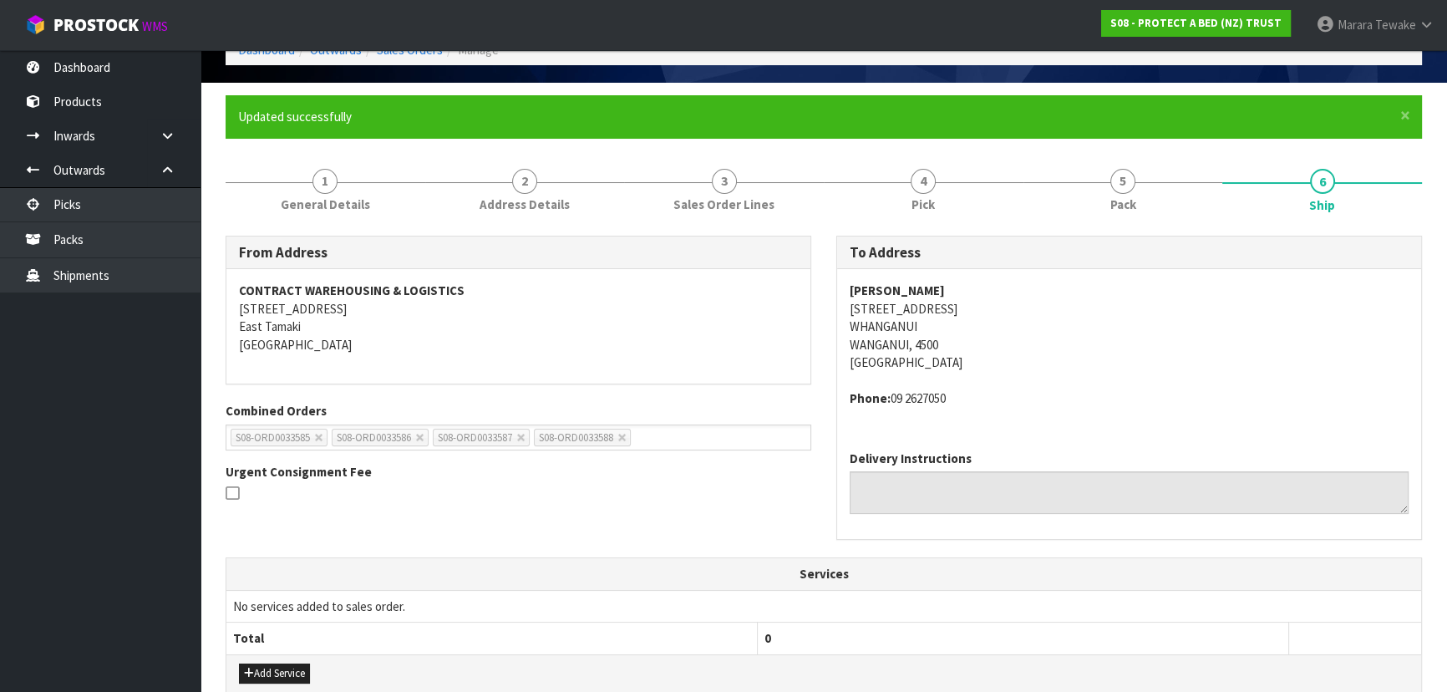
scroll to position [531, 0]
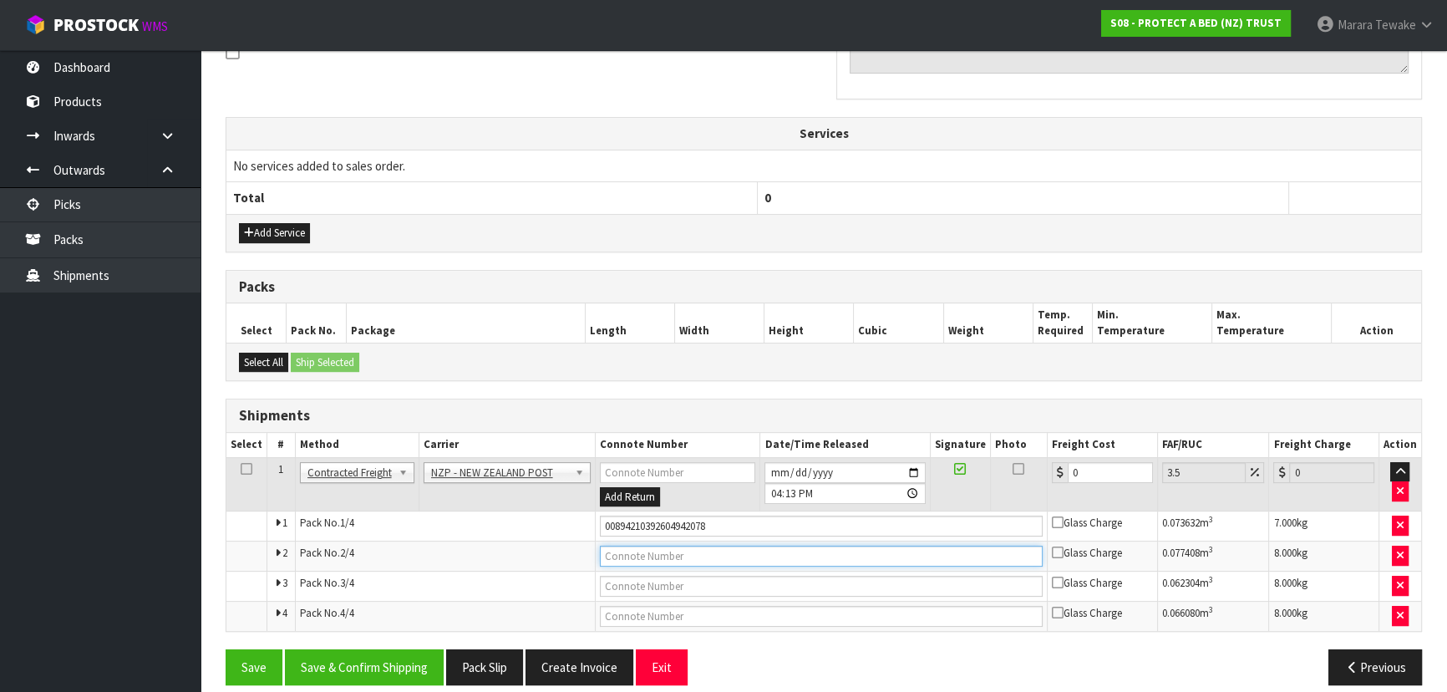
click at [752, 558] on input "text" at bounding box center [821, 555] width 443 height 21
click at [225, 649] on button "Save" at bounding box center [253, 667] width 57 height 36
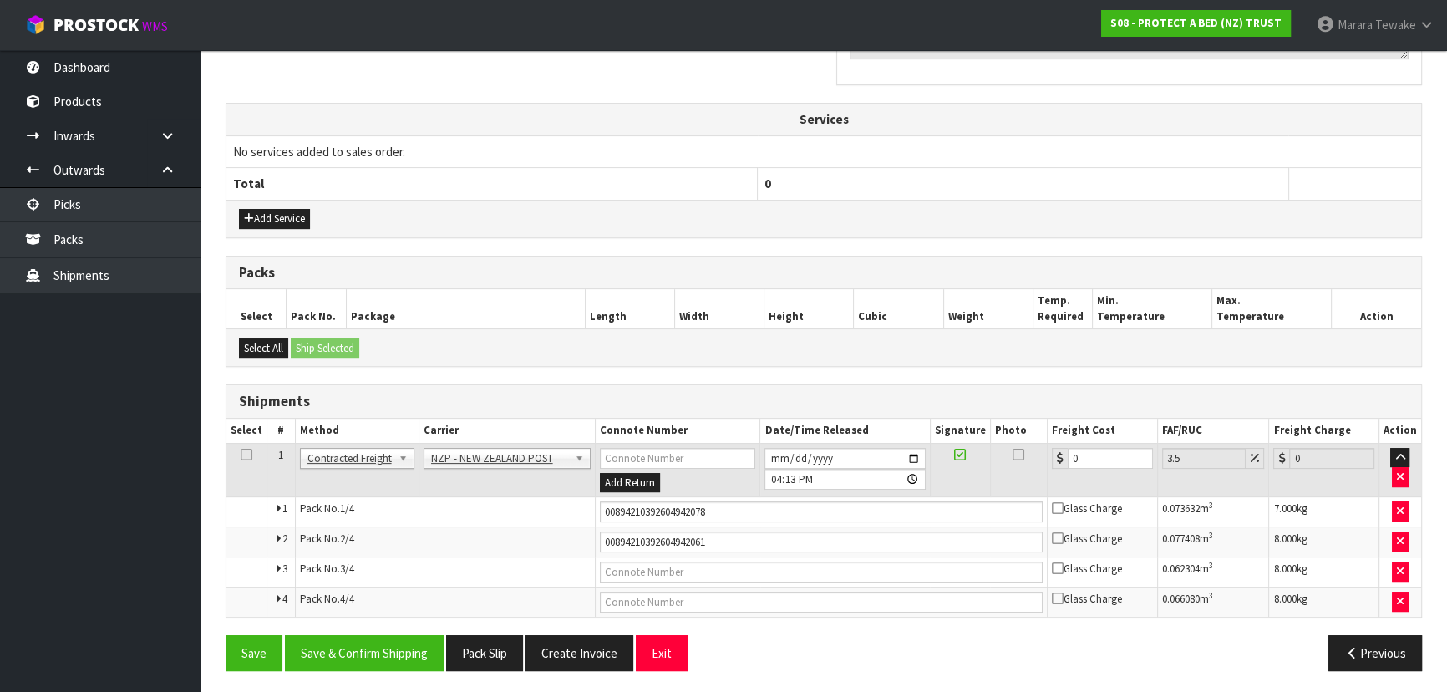
scroll to position [546, 0]
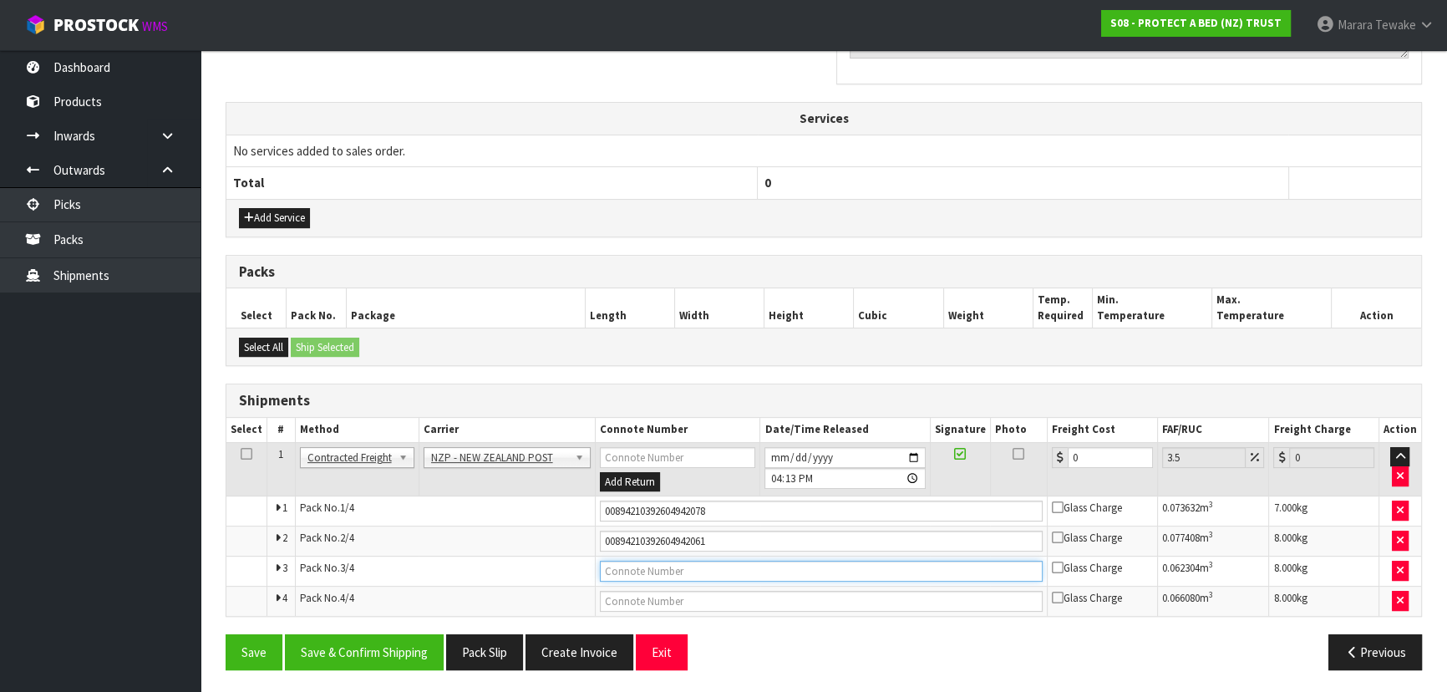
click at [702, 573] on input "text" at bounding box center [821, 570] width 443 height 21
click at [225, 634] on button "Save" at bounding box center [253, 652] width 57 height 36
click at [768, 598] on input "text" at bounding box center [821, 600] width 443 height 21
click at [225, 634] on button "Save" at bounding box center [253, 652] width 57 height 36
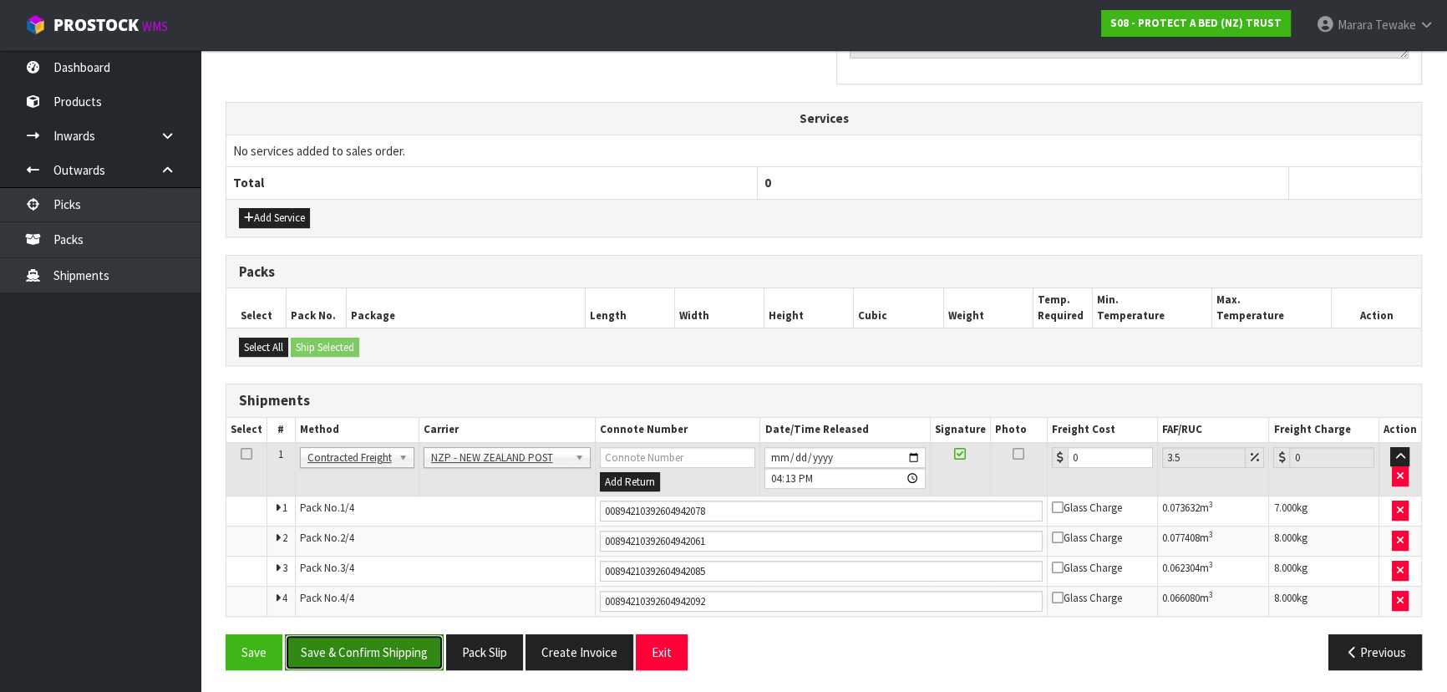
click at [375, 635] on button "Save & Confirm Shipping" at bounding box center [364, 652] width 159 height 36
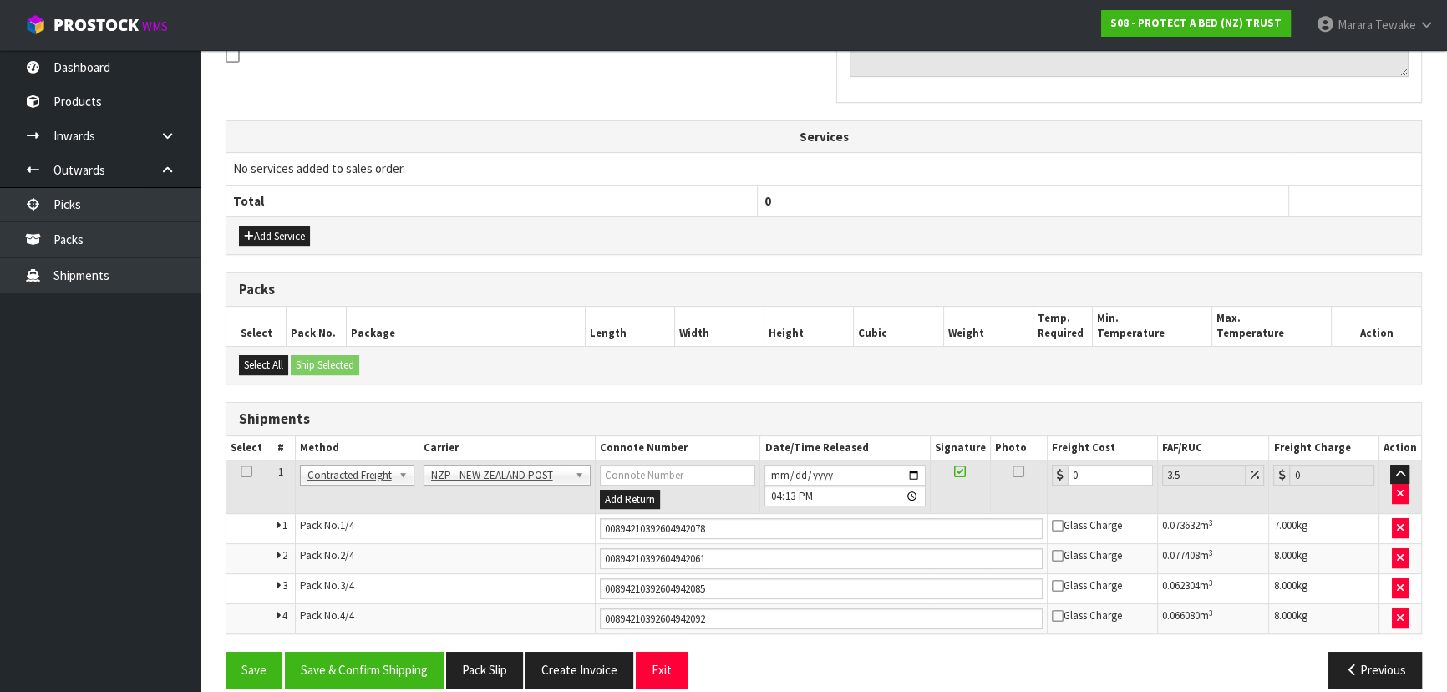
scroll to position [0, 0]
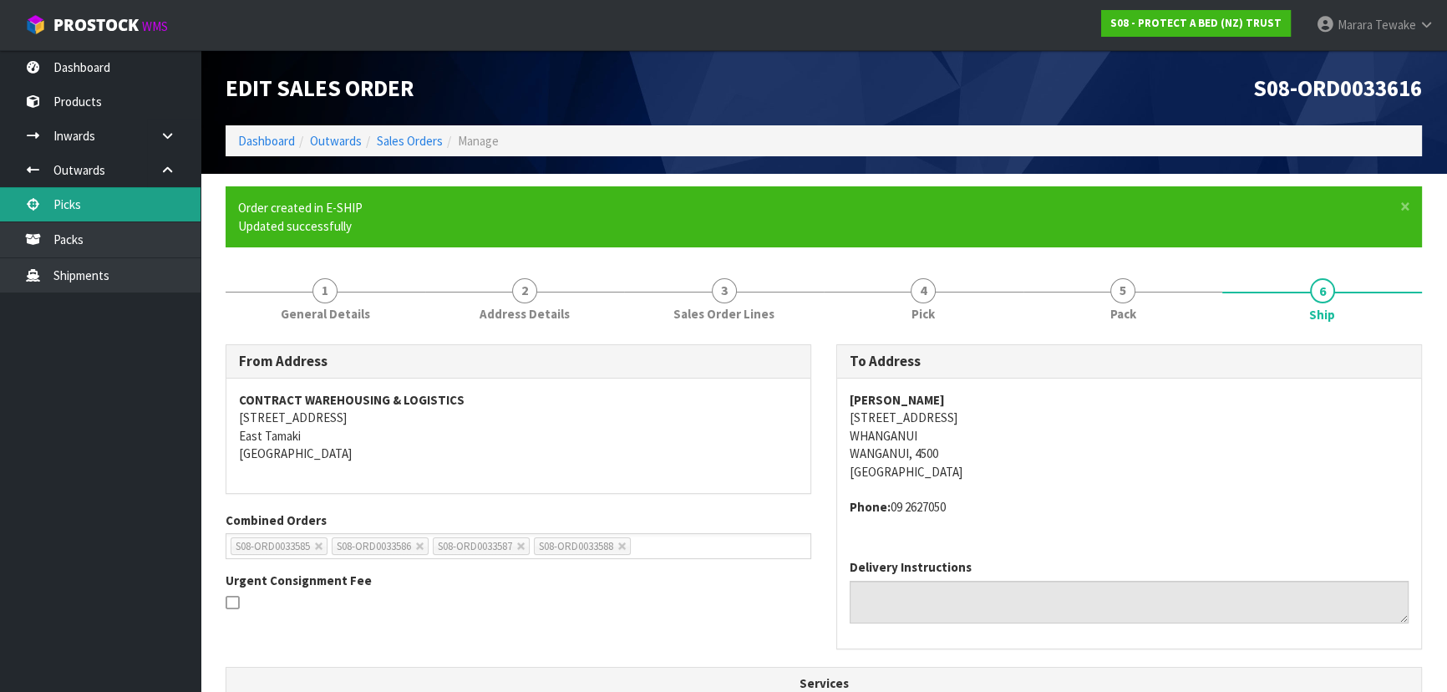
click at [116, 206] on link "Picks" at bounding box center [100, 204] width 200 height 34
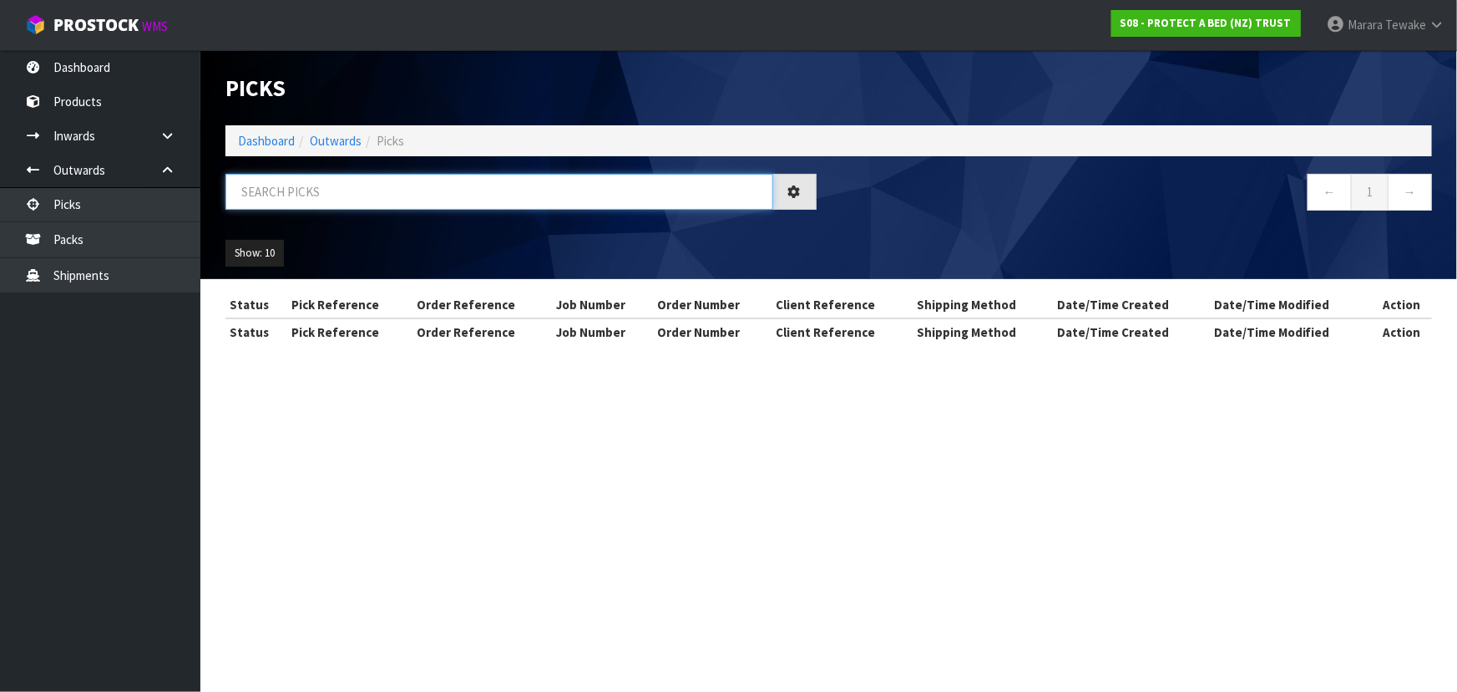
click at [267, 191] on input "text" at bounding box center [499, 192] width 548 height 36
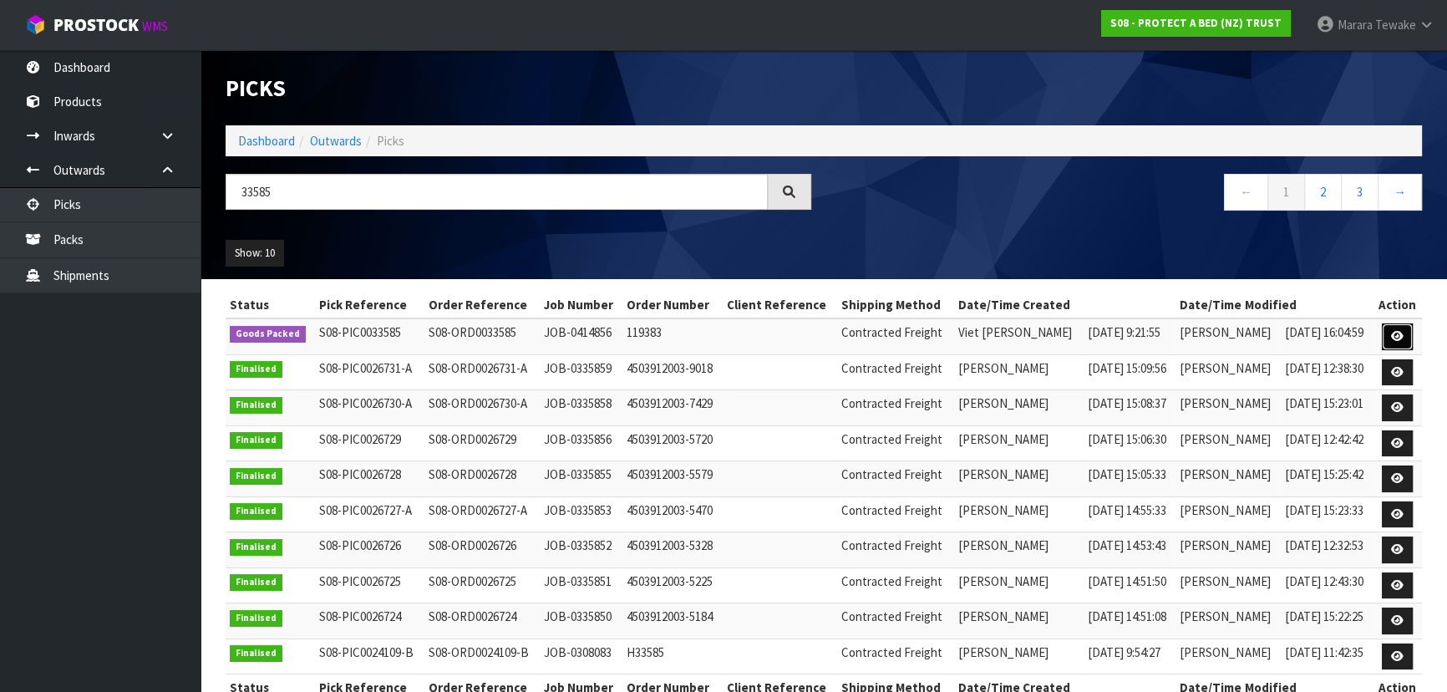
click at [1387, 334] on link at bounding box center [1396, 336] width 31 height 27
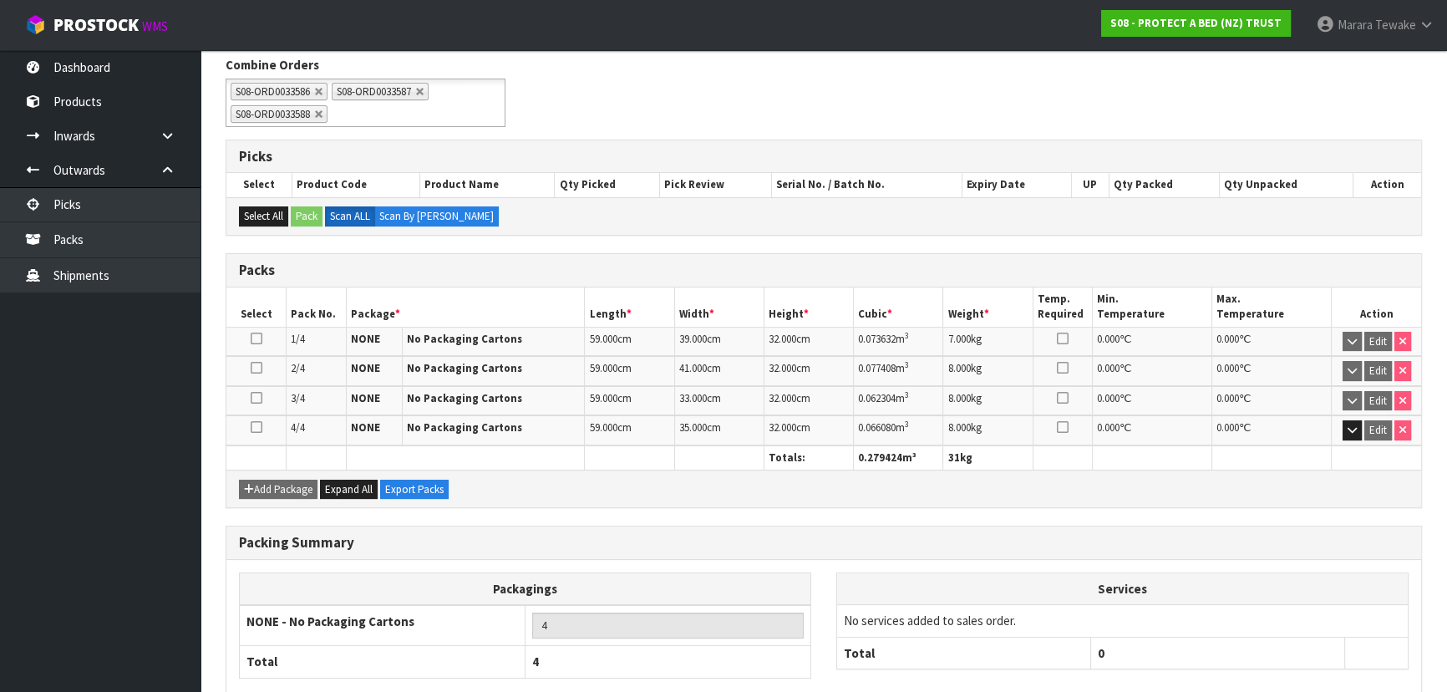
scroll to position [301, 0]
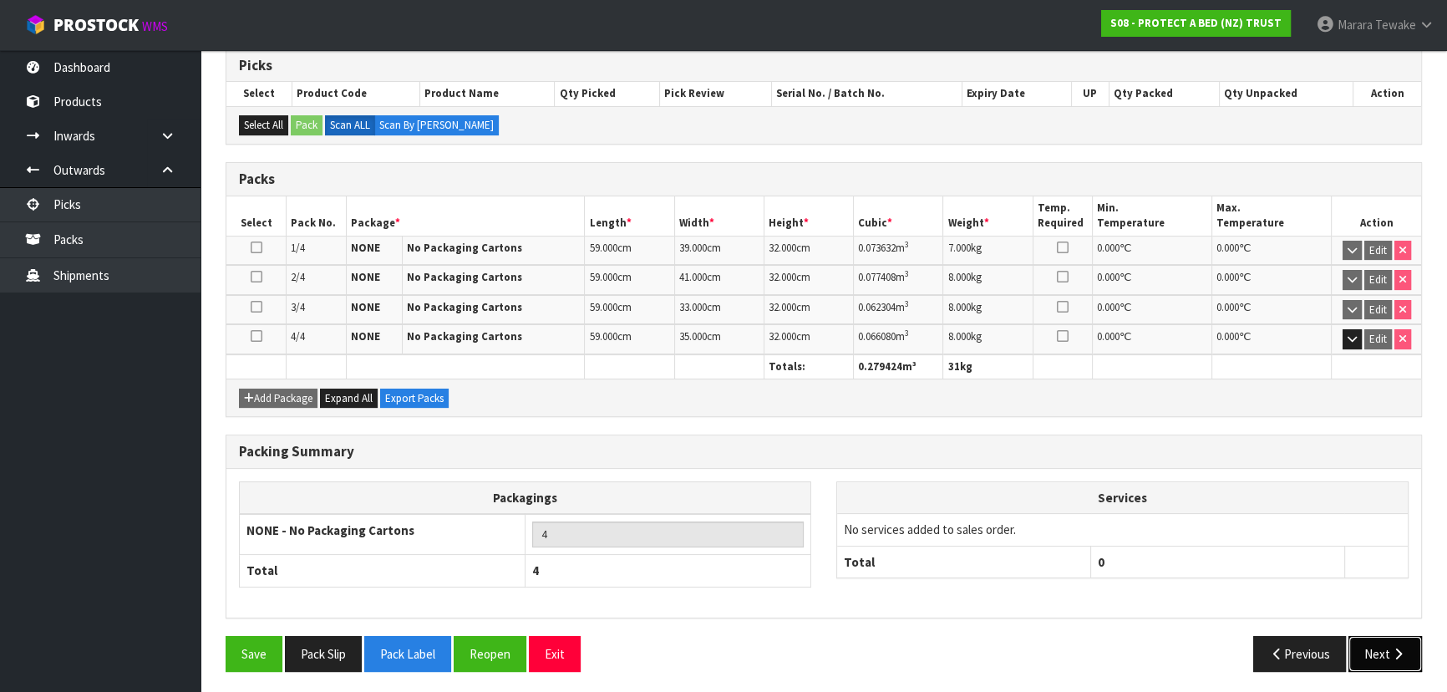
click at [1371, 656] on button "Next" at bounding box center [1384, 654] width 73 height 36
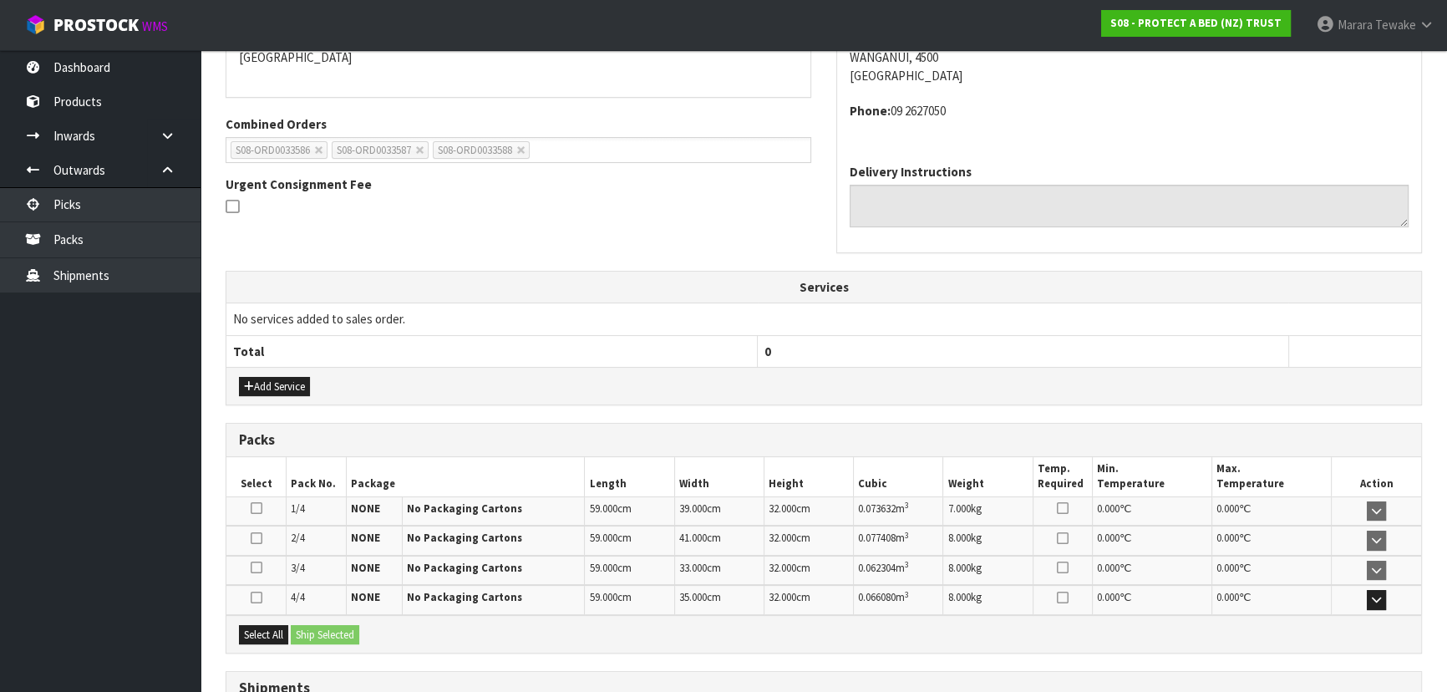
scroll to position [454, 0]
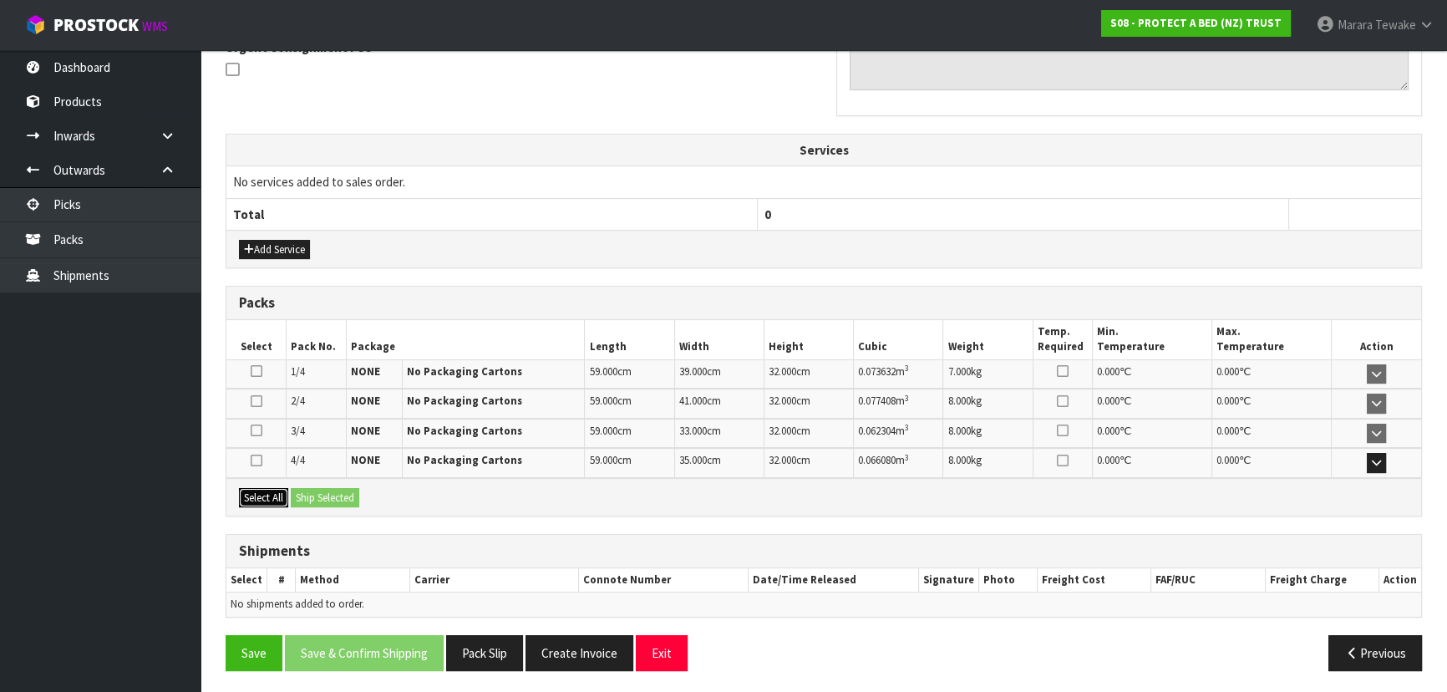
drag, startPoint x: 265, startPoint y: 494, endPoint x: 280, endPoint y: 489, distance: 15.6
click at [268, 494] on button "Select All" at bounding box center [263, 498] width 49 height 20
click at [315, 483] on div "Select All Ship Selected" at bounding box center [823, 497] width 1194 height 38
click at [342, 490] on button "Ship Selected" at bounding box center [325, 498] width 68 height 20
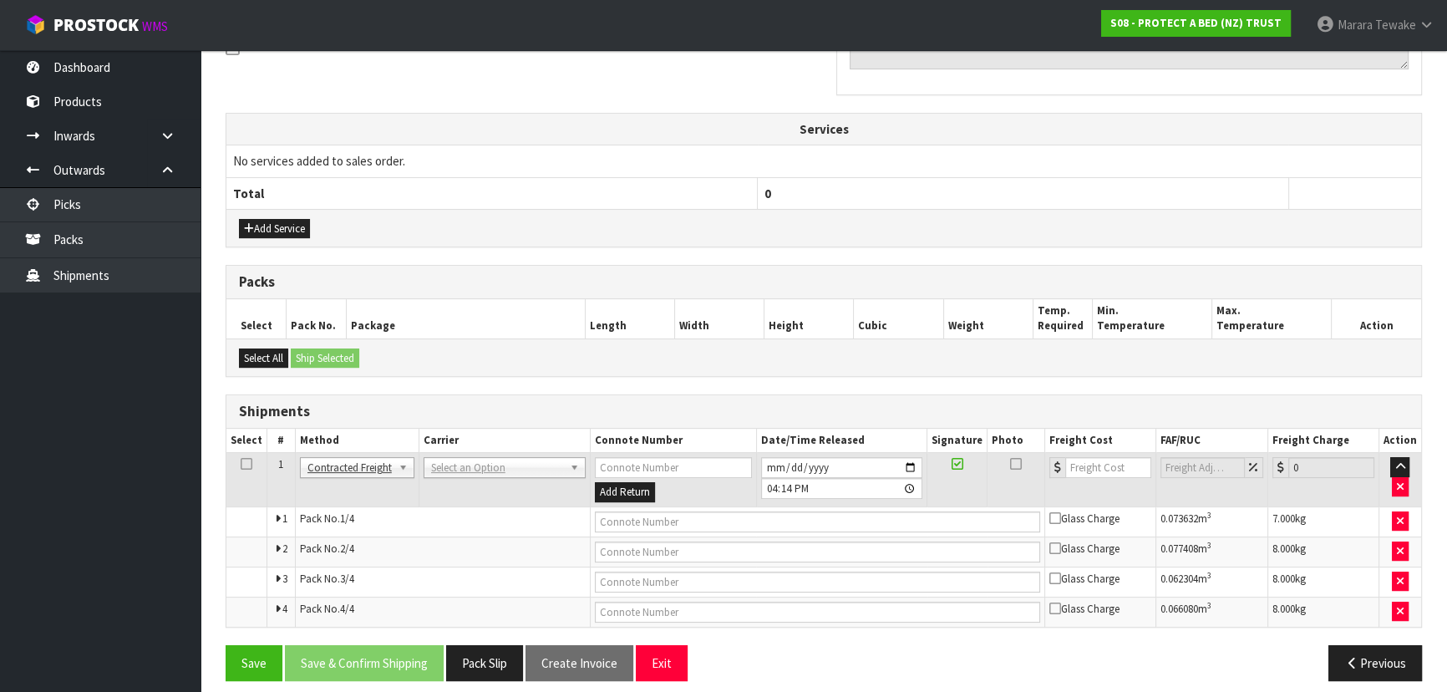
scroll to position [485, 0]
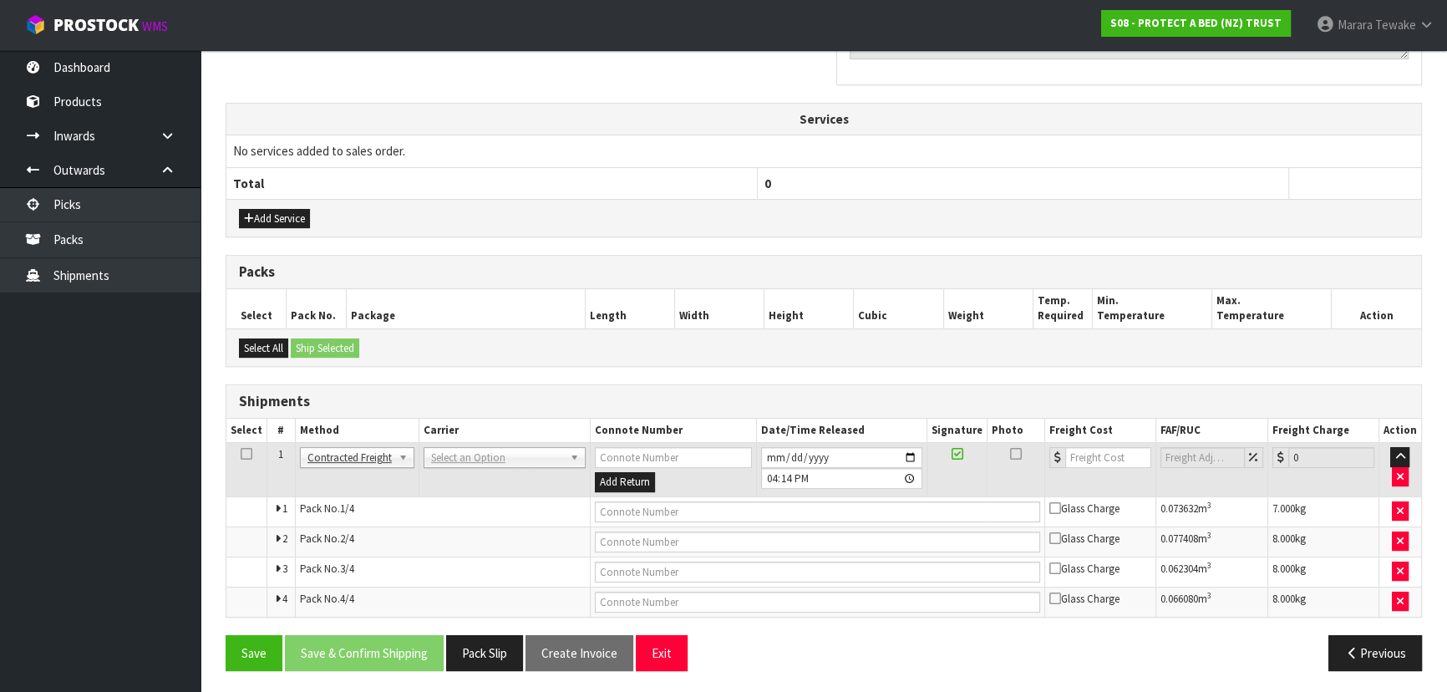
drag, startPoint x: 499, startPoint y: 459, endPoint x: 501, endPoint y: 468, distance: 9.3
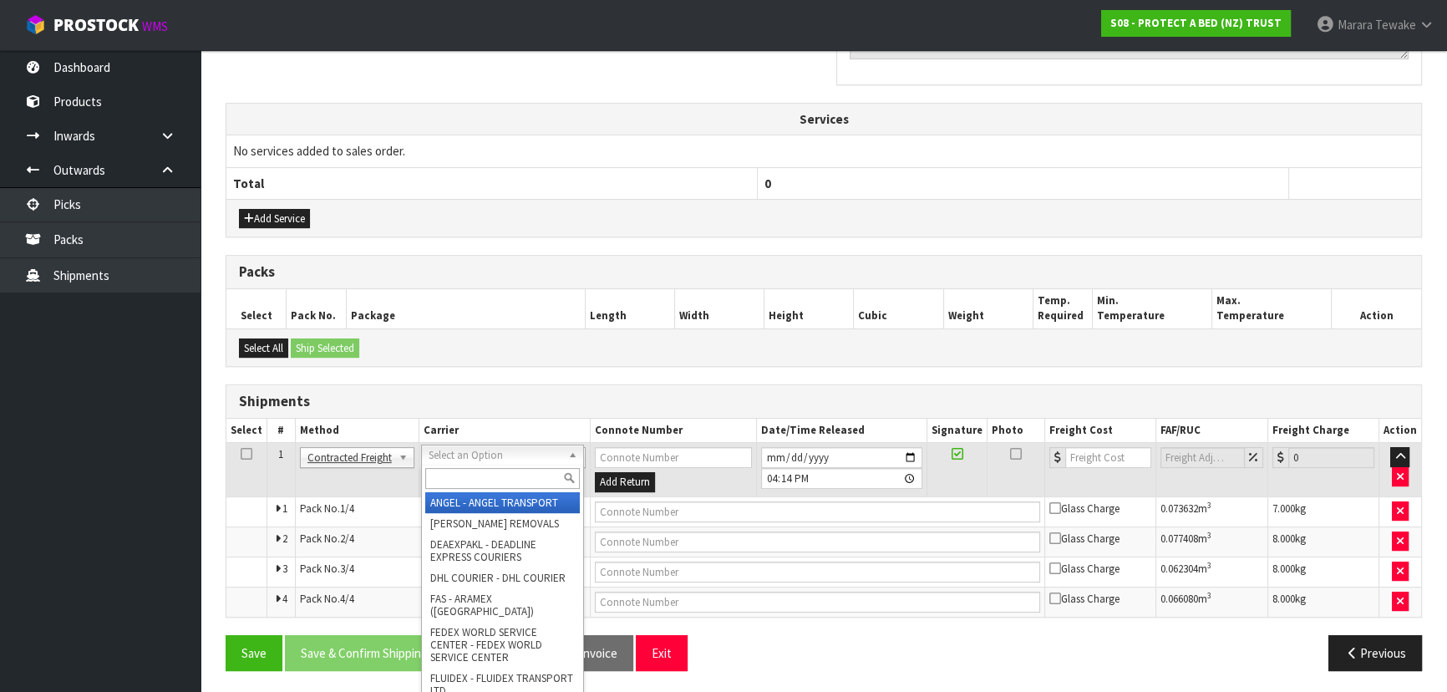
click at [503, 475] on input "text" at bounding box center [502, 478] width 155 height 21
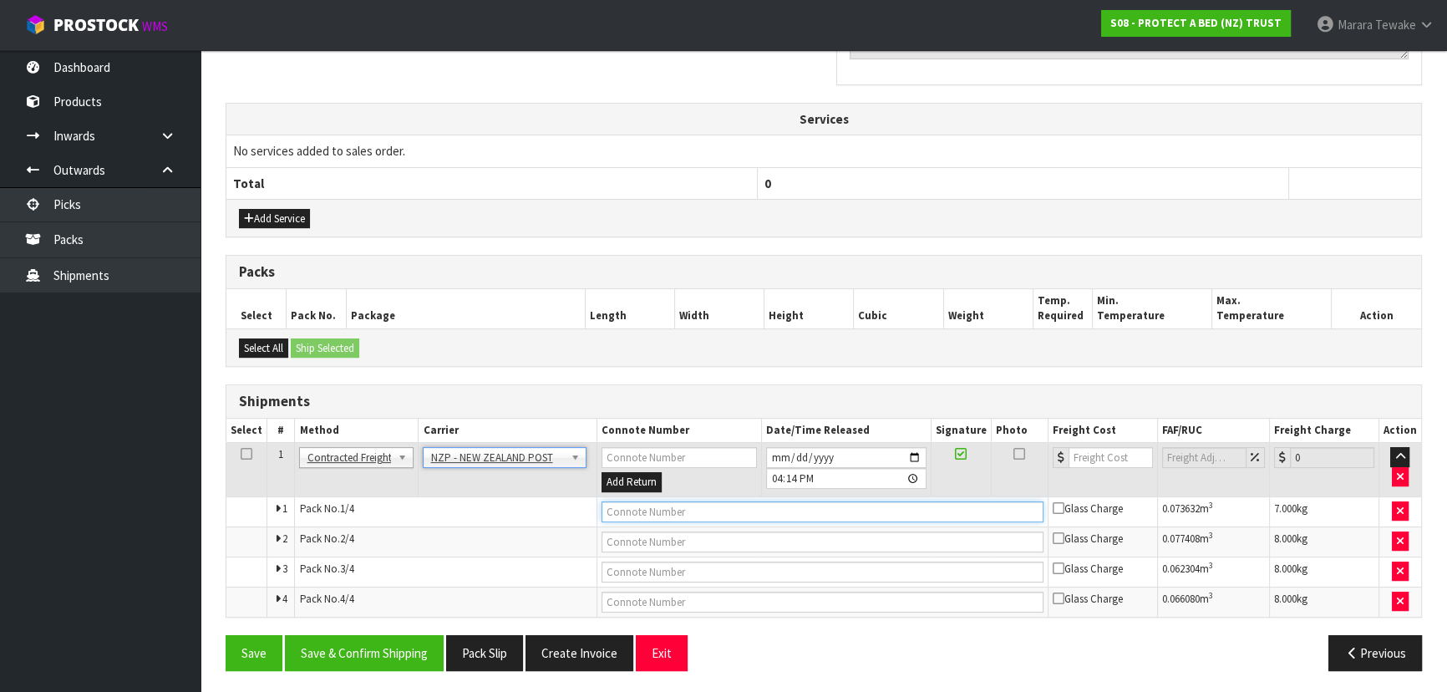
click at [618, 506] on input "text" at bounding box center [822, 511] width 442 height 21
click at [225, 635] on button "Save" at bounding box center [253, 653] width 57 height 36
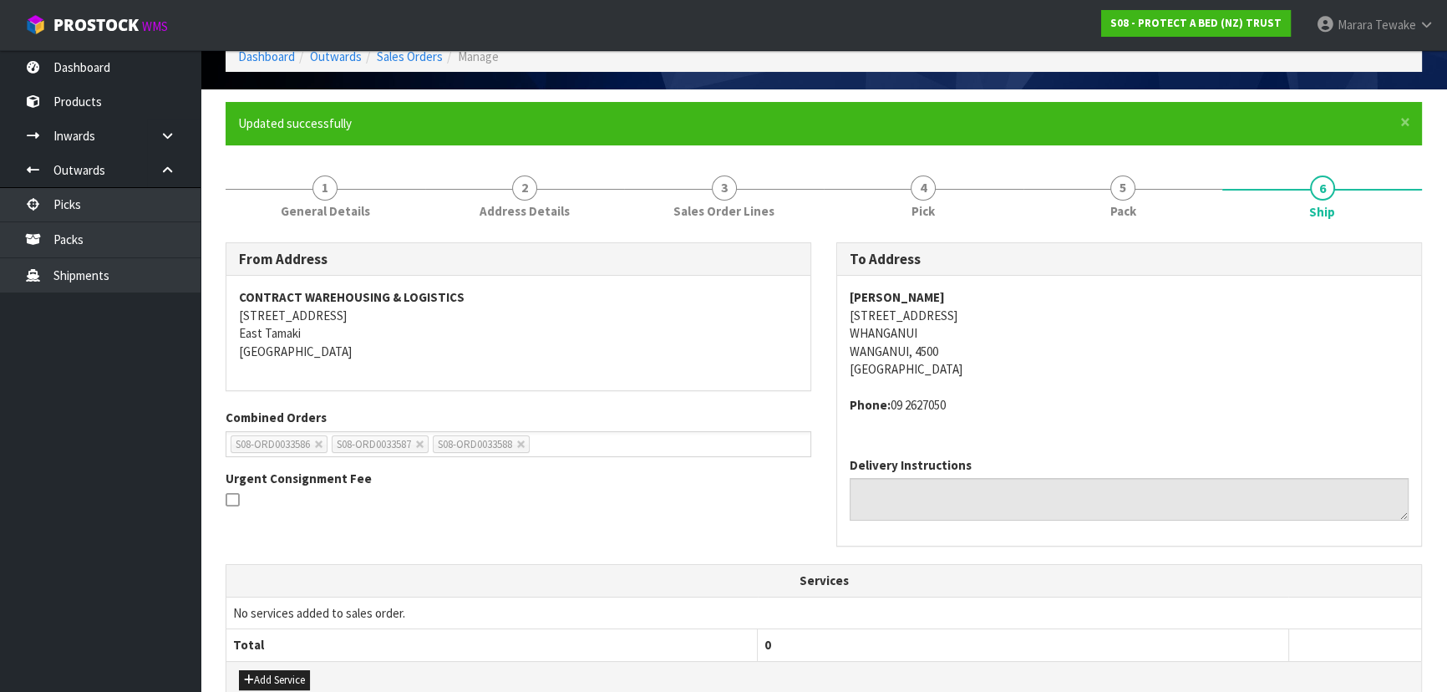
scroll to position [546, 0]
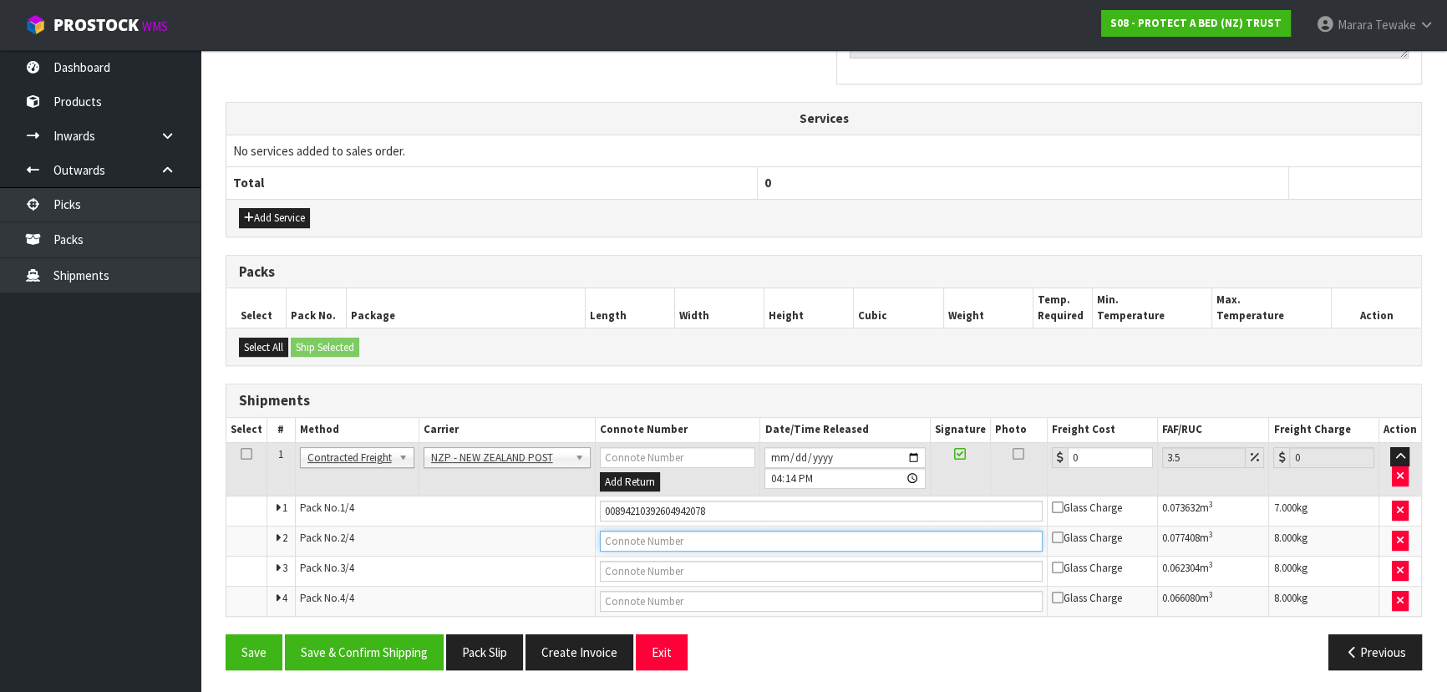
click at [671, 537] on input "text" at bounding box center [821, 540] width 443 height 21
click at [225, 634] on button "Save" at bounding box center [253, 652] width 57 height 36
click at [660, 561] on input "text" at bounding box center [821, 570] width 443 height 21
click at [225, 634] on button "Save" at bounding box center [253, 652] width 57 height 36
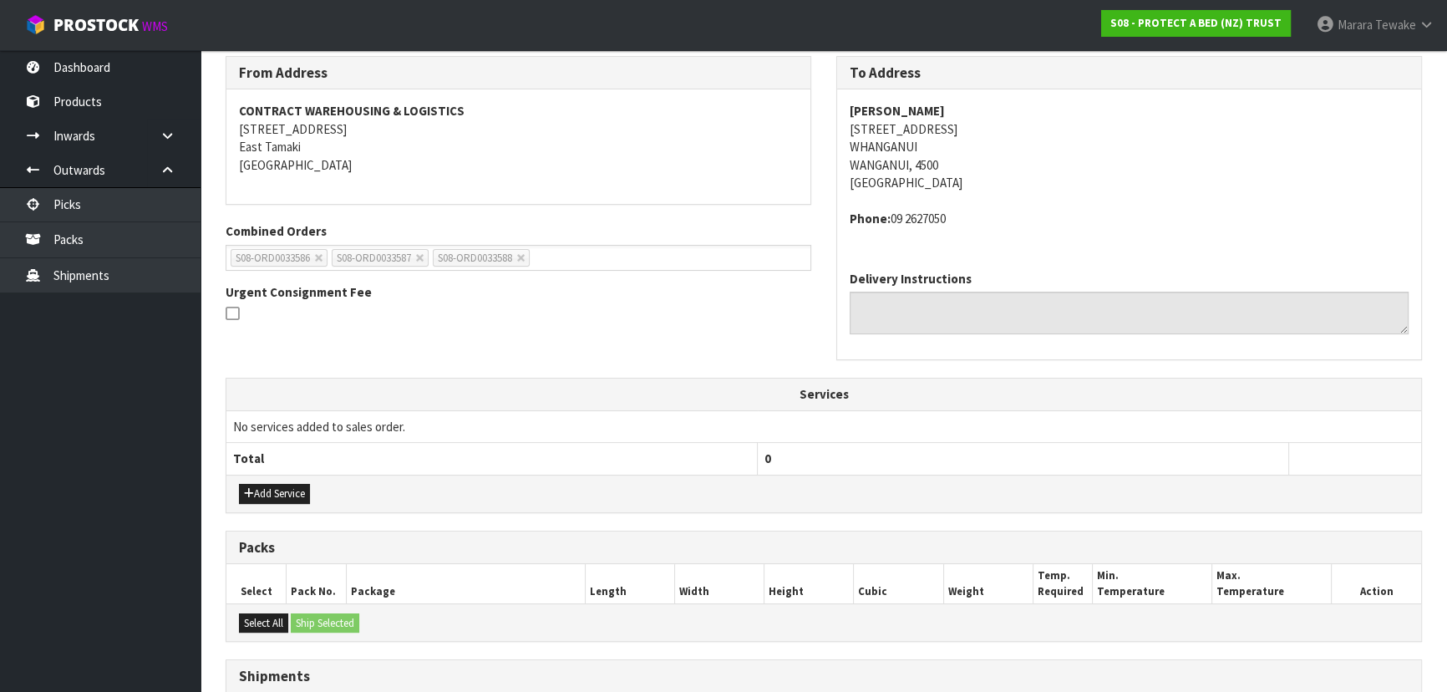
scroll to position [531, 0]
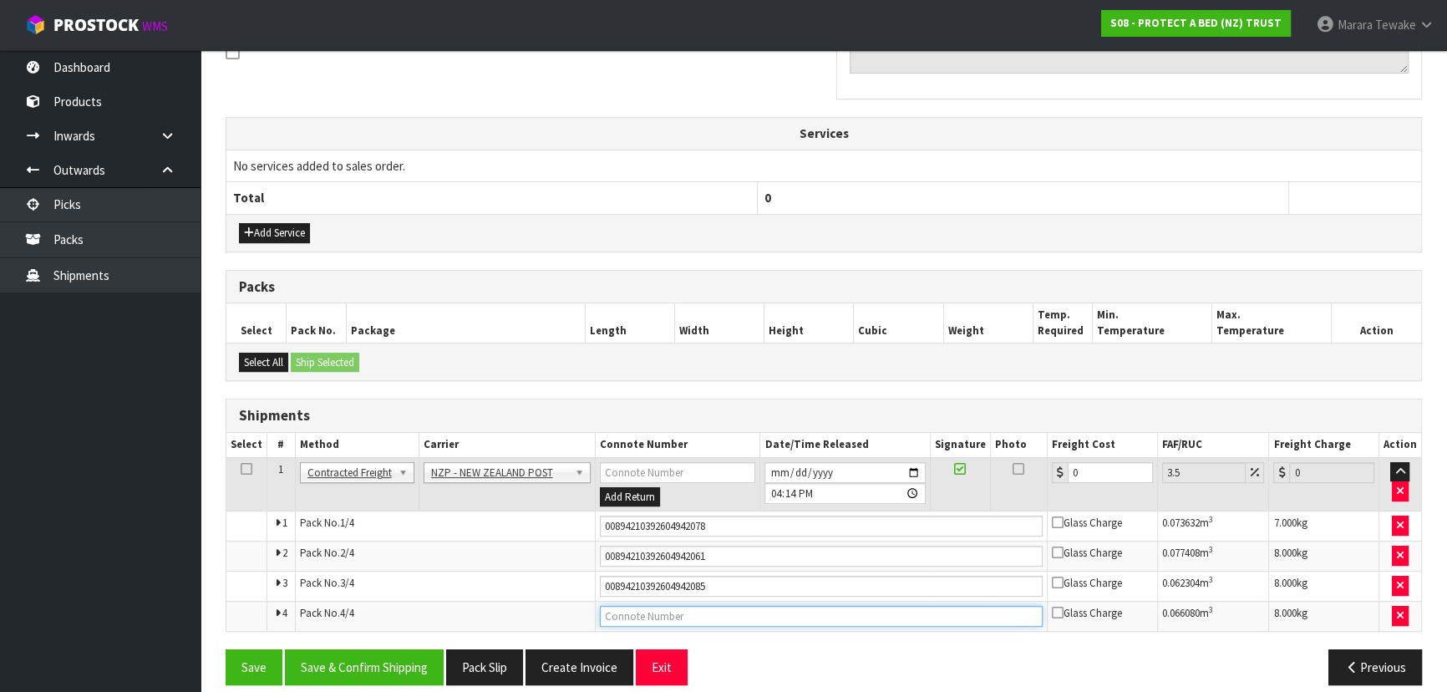
click at [671, 610] on input "text" at bounding box center [821, 615] width 443 height 21
click at [225, 649] on button "Save" at bounding box center [253, 667] width 57 height 36
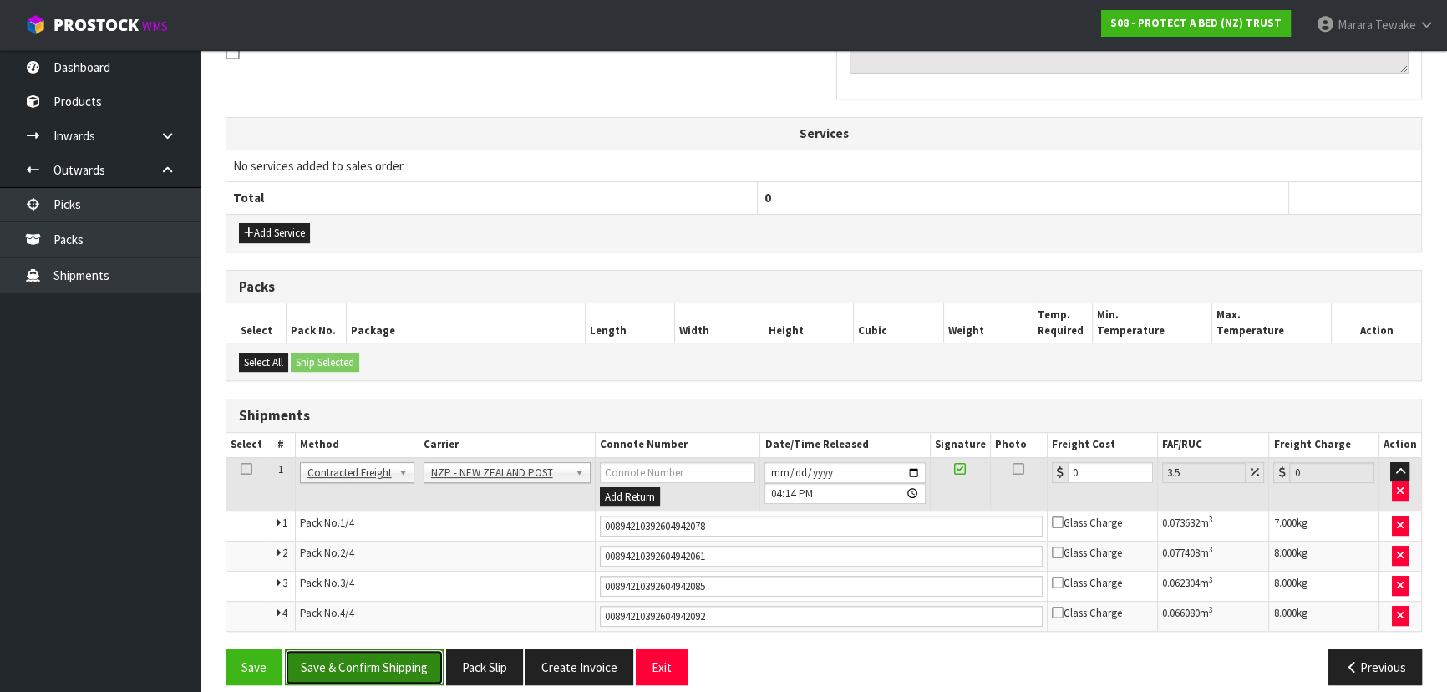
click at [385, 668] on button "Save & Confirm Shipping" at bounding box center [364, 667] width 159 height 36
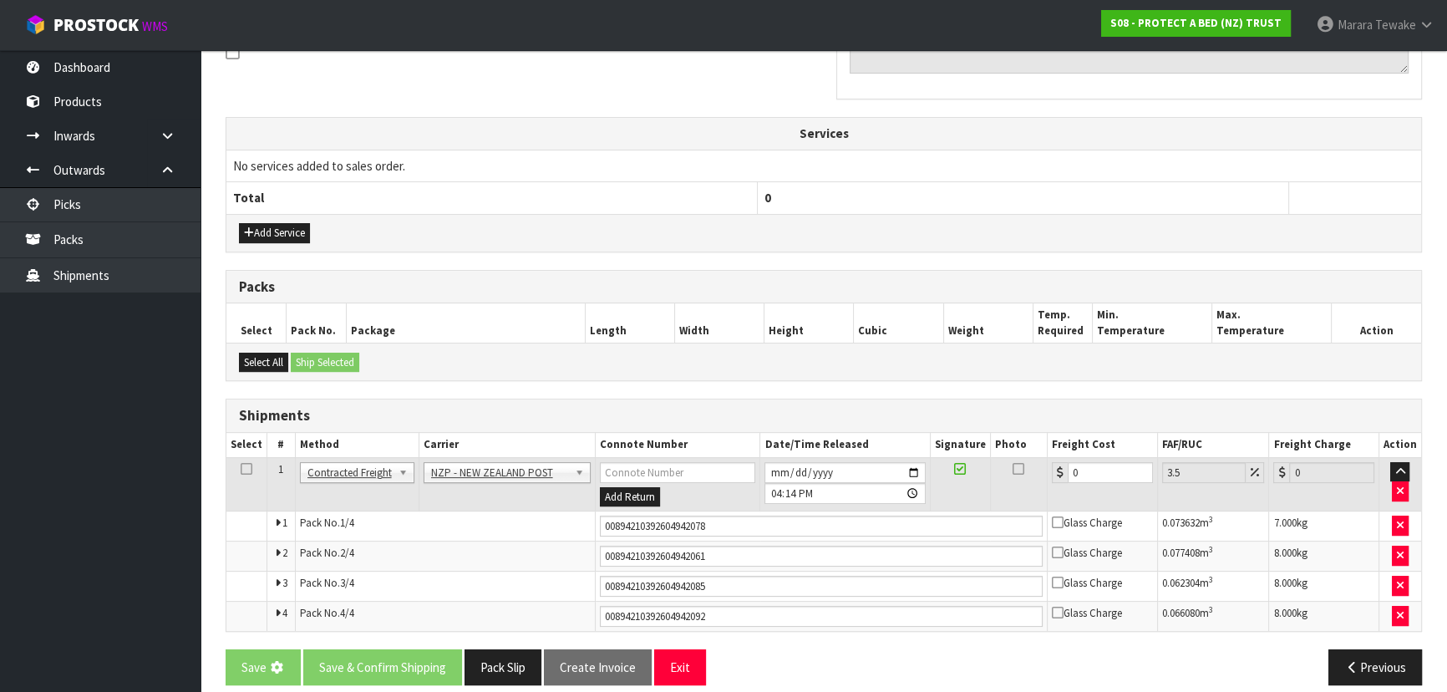
scroll to position [0, 0]
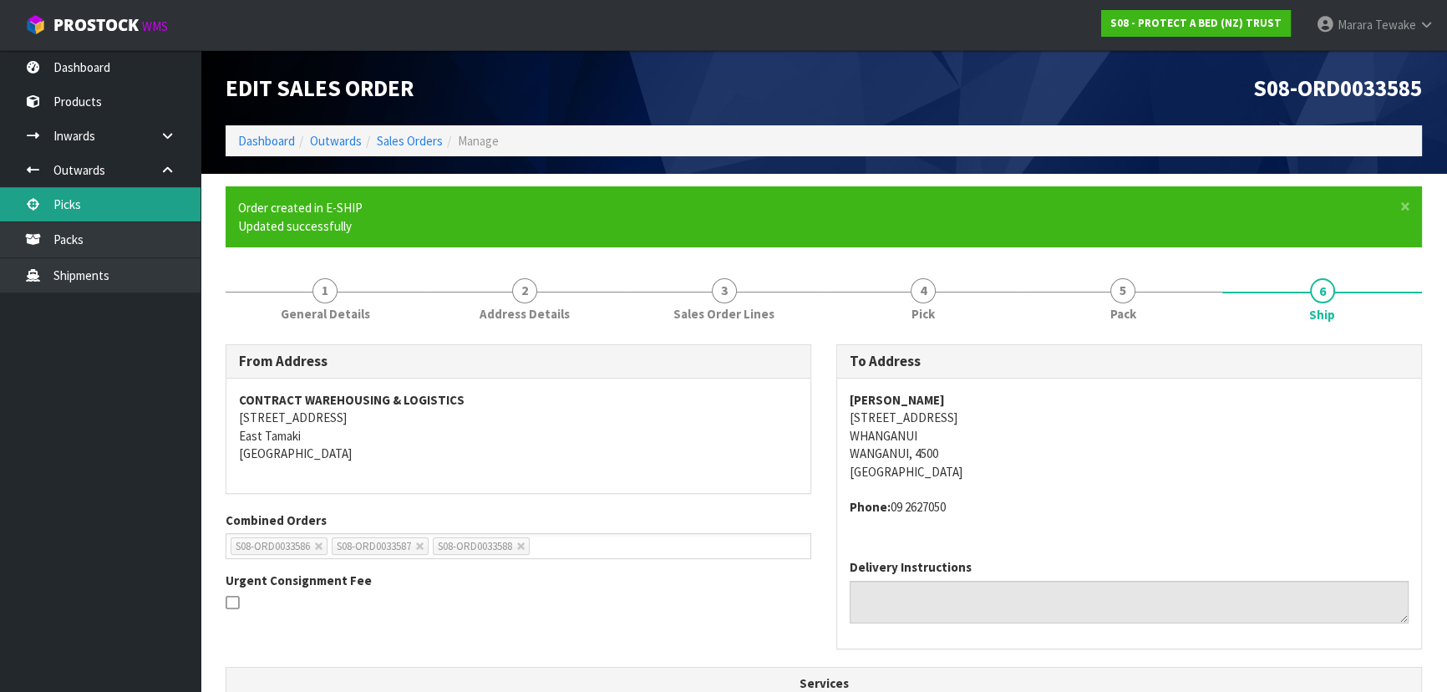
click at [143, 205] on link "Picks" at bounding box center [100, 204] width 200 height 34
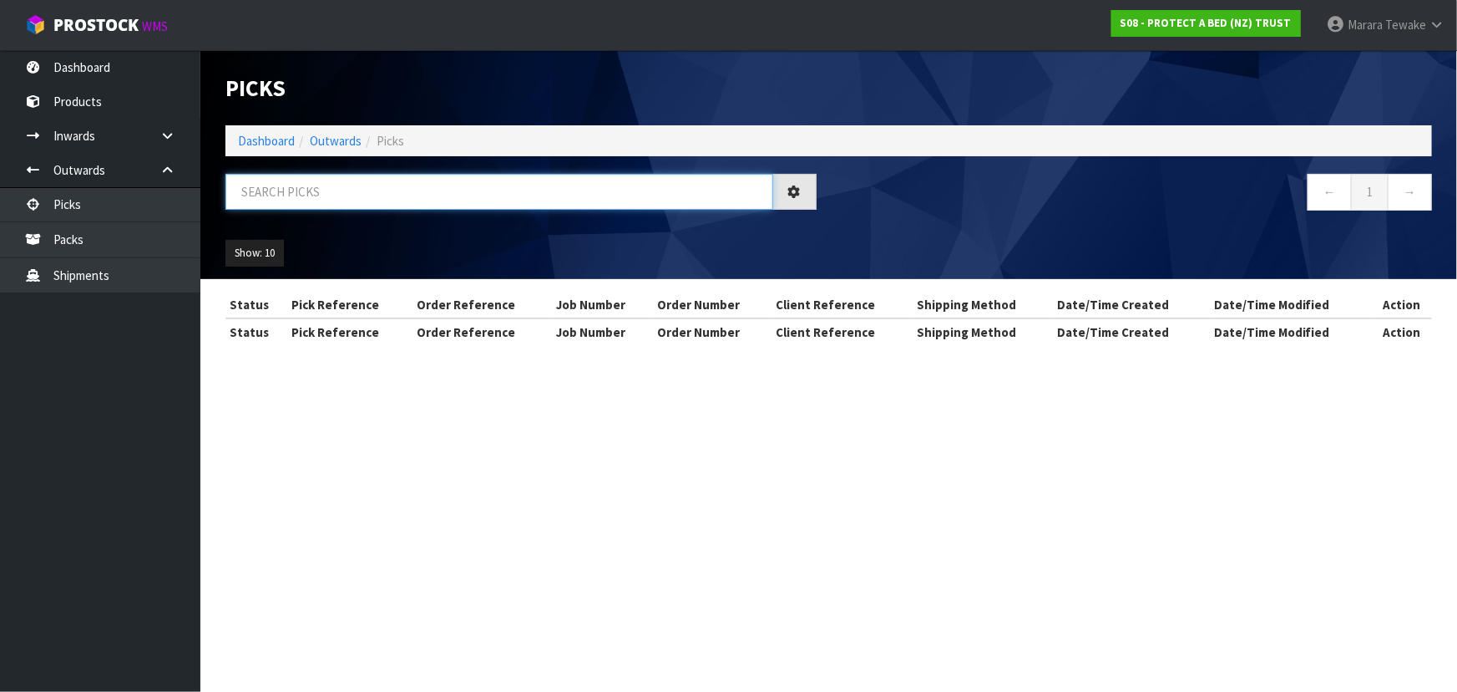
click at [330, 192] on input "text" at bounding box center [499, 192] width 548 height 36
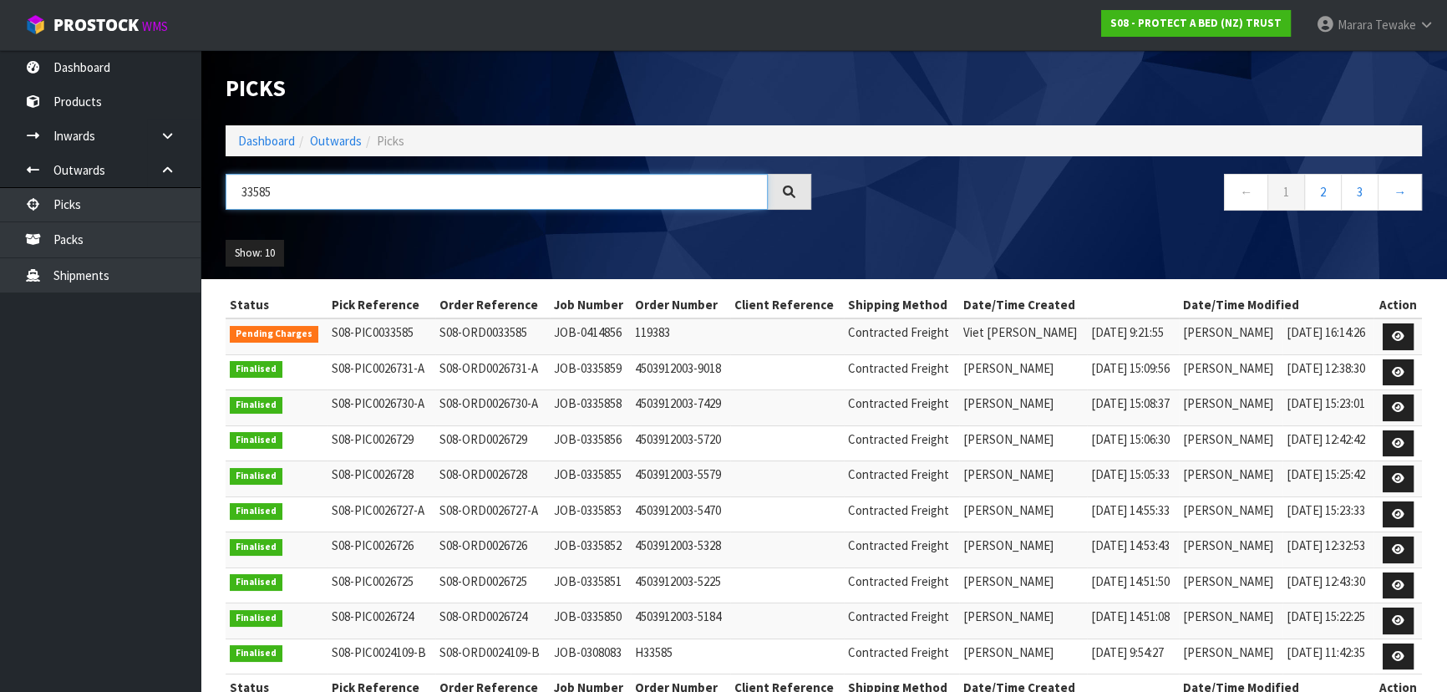
drag, startPoint x: 314, startPoint y: 182, endPoint x: 231, endPoint y: 174, distance: 83.9
click at [231, 174] on input "33585" at bounding box center [496, 192] width 542 height 36
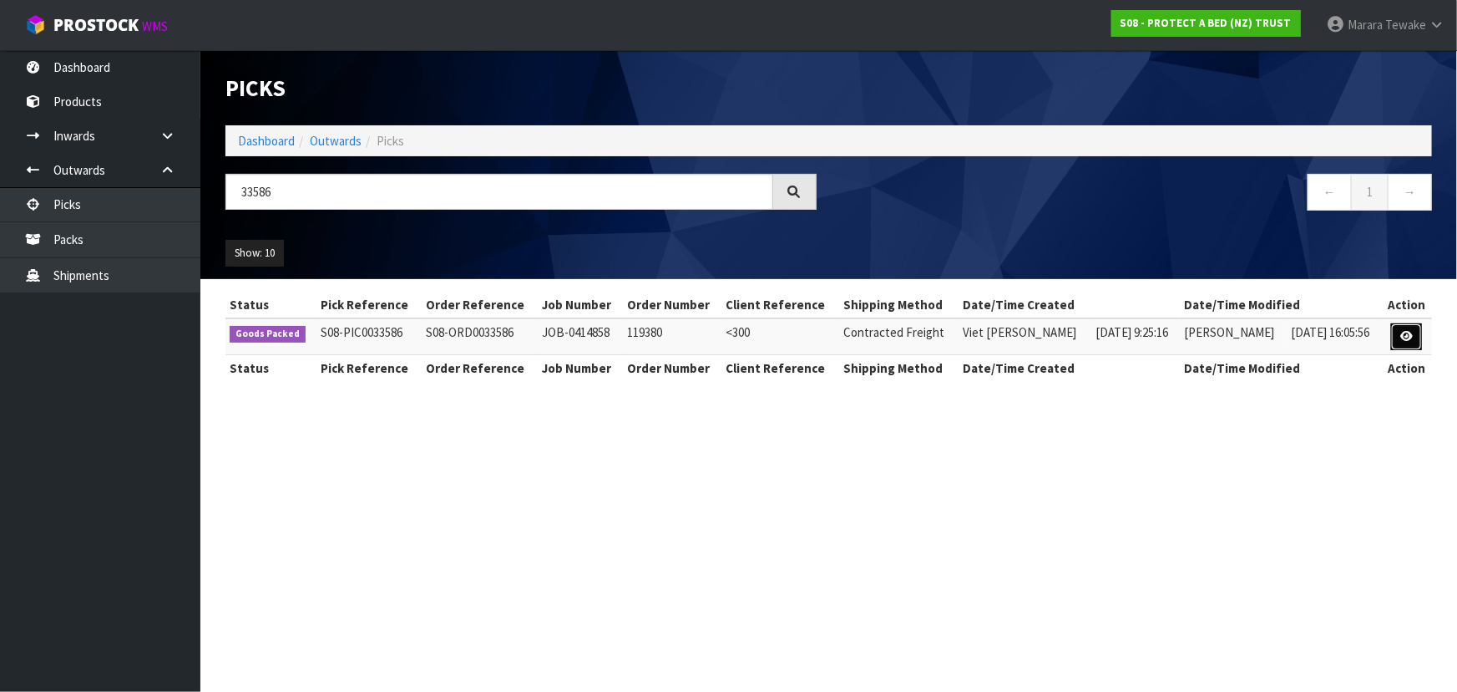
click at [1411, 333] on icon at bounding box center [1407, 336] width 13 height 11
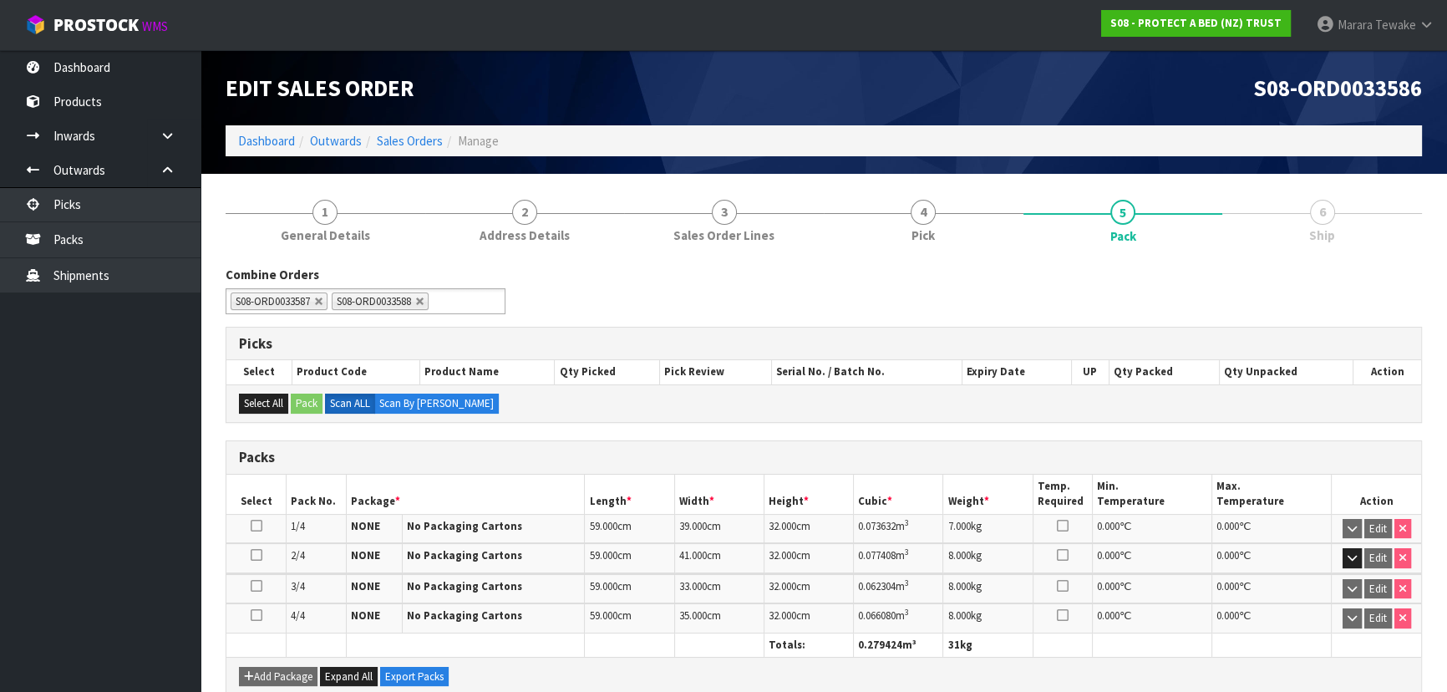
scroll to position [279, 0]
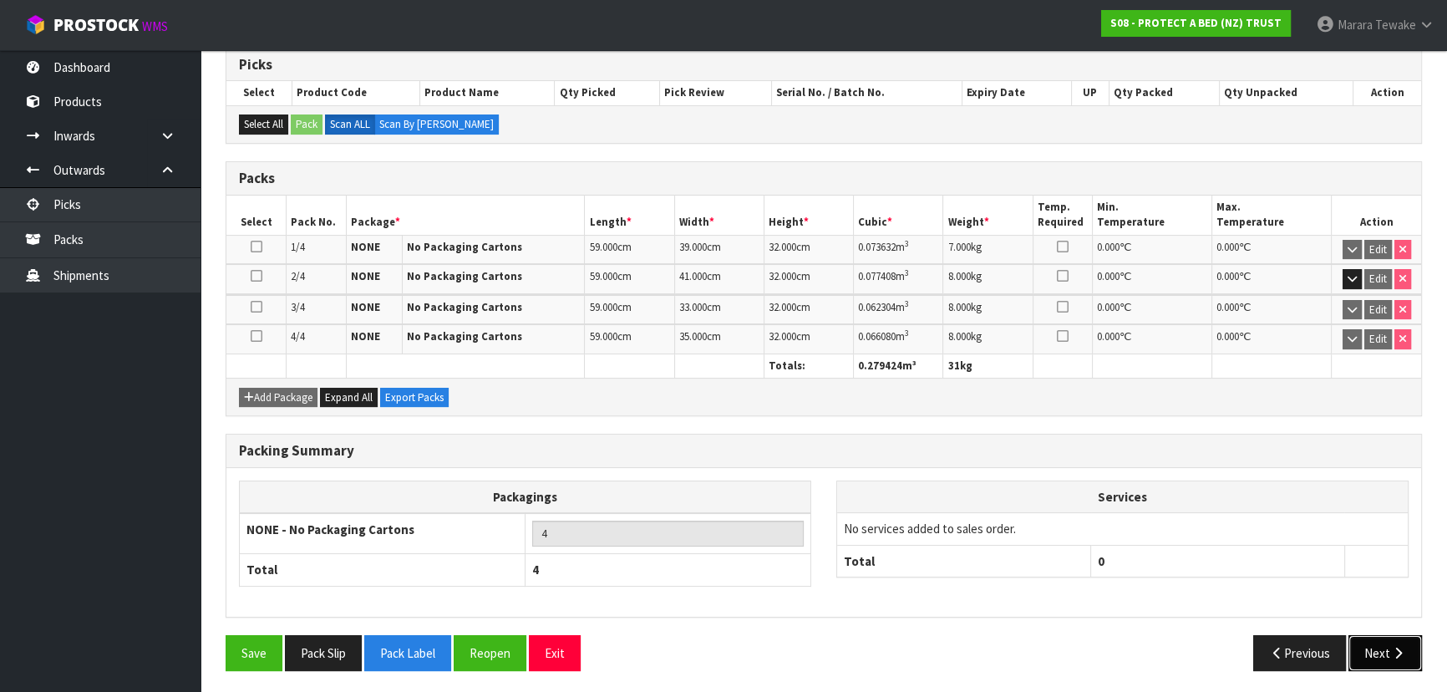
click at [1370, 656] on button "Next" at bounding box center [1384, 653] width 73 height 36
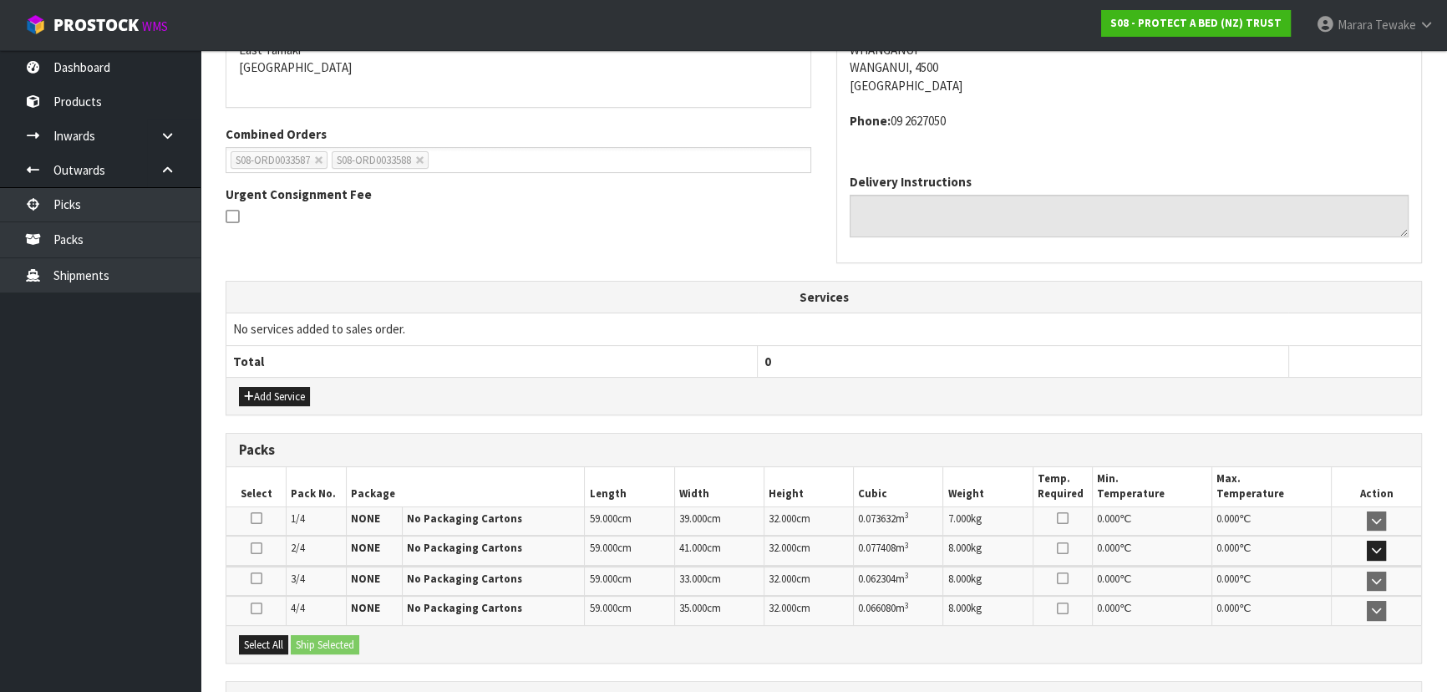
scroll to position [454, 0]
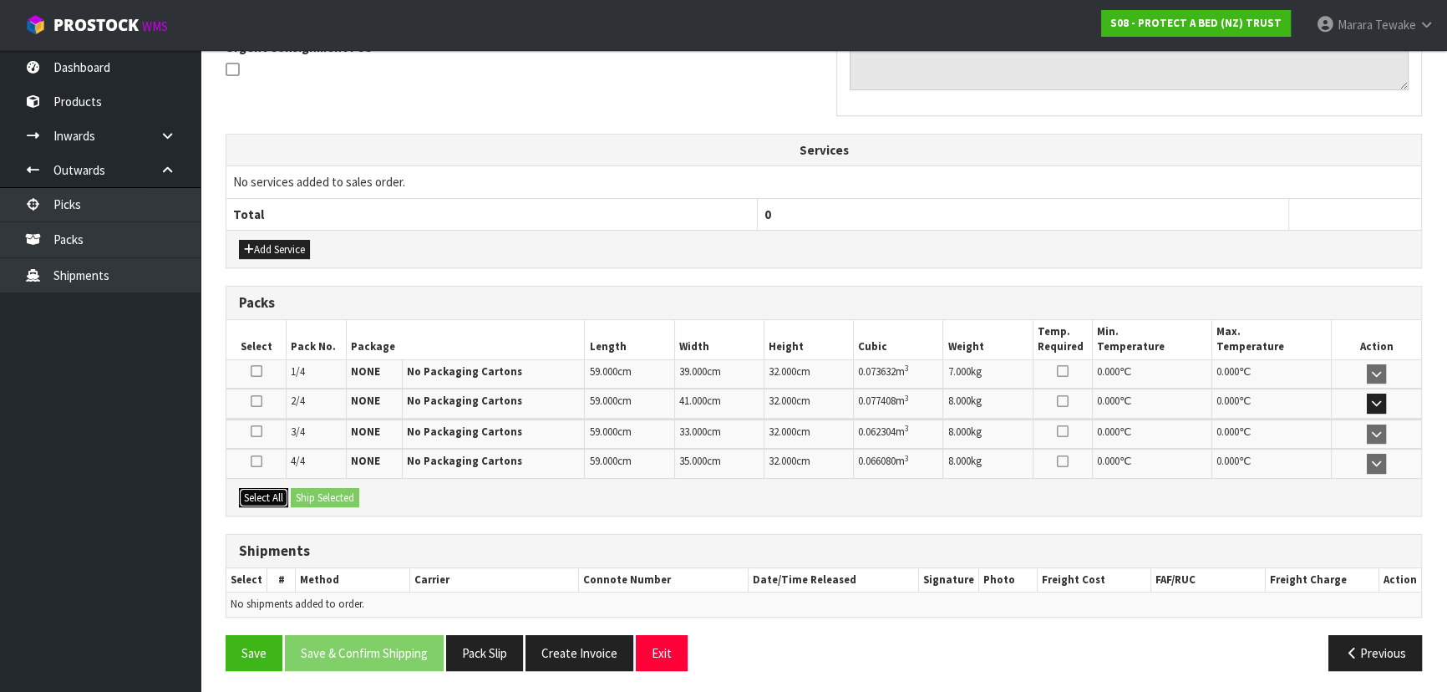
click at [274, 494] on button "Select All" at bounding box center [263, 498] width 49 height 20
click at [304, 494] on button "Ship Selected" at bounding box center [325, 498] width 68 height 20
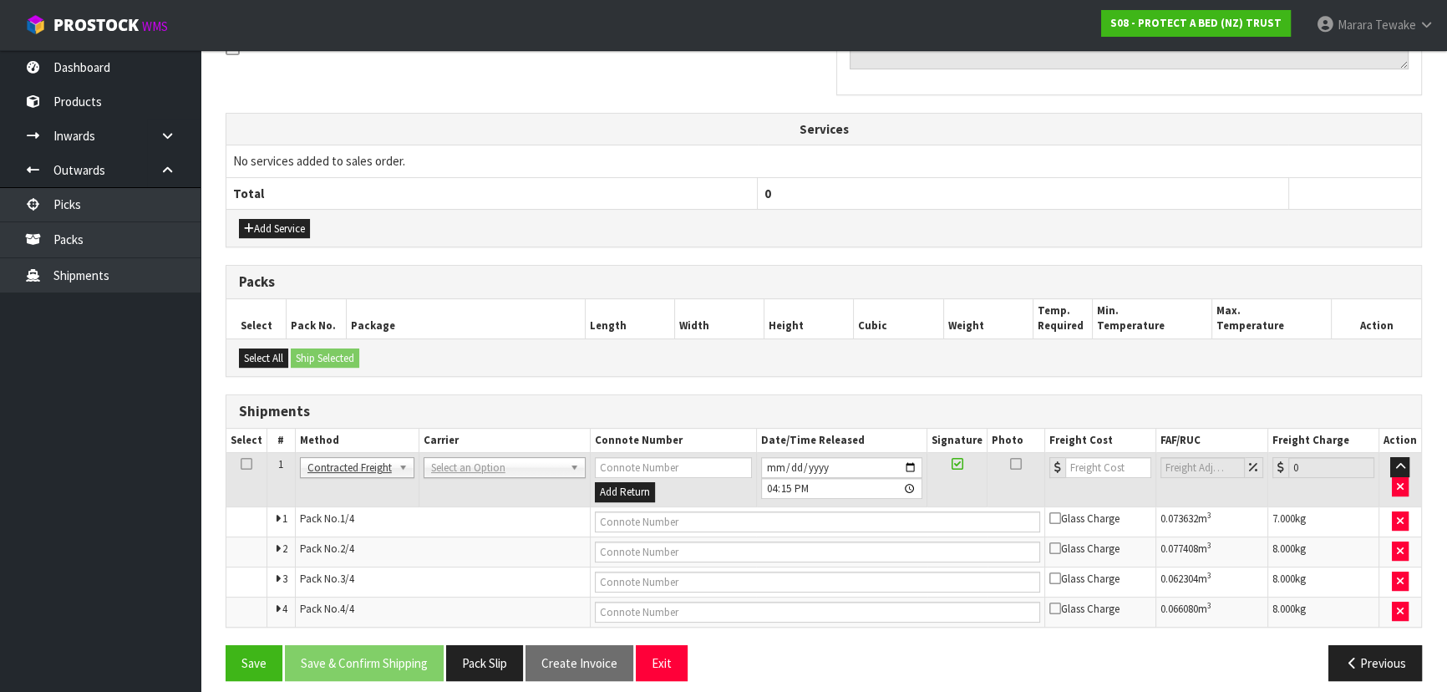
scroll to position [485, 0]
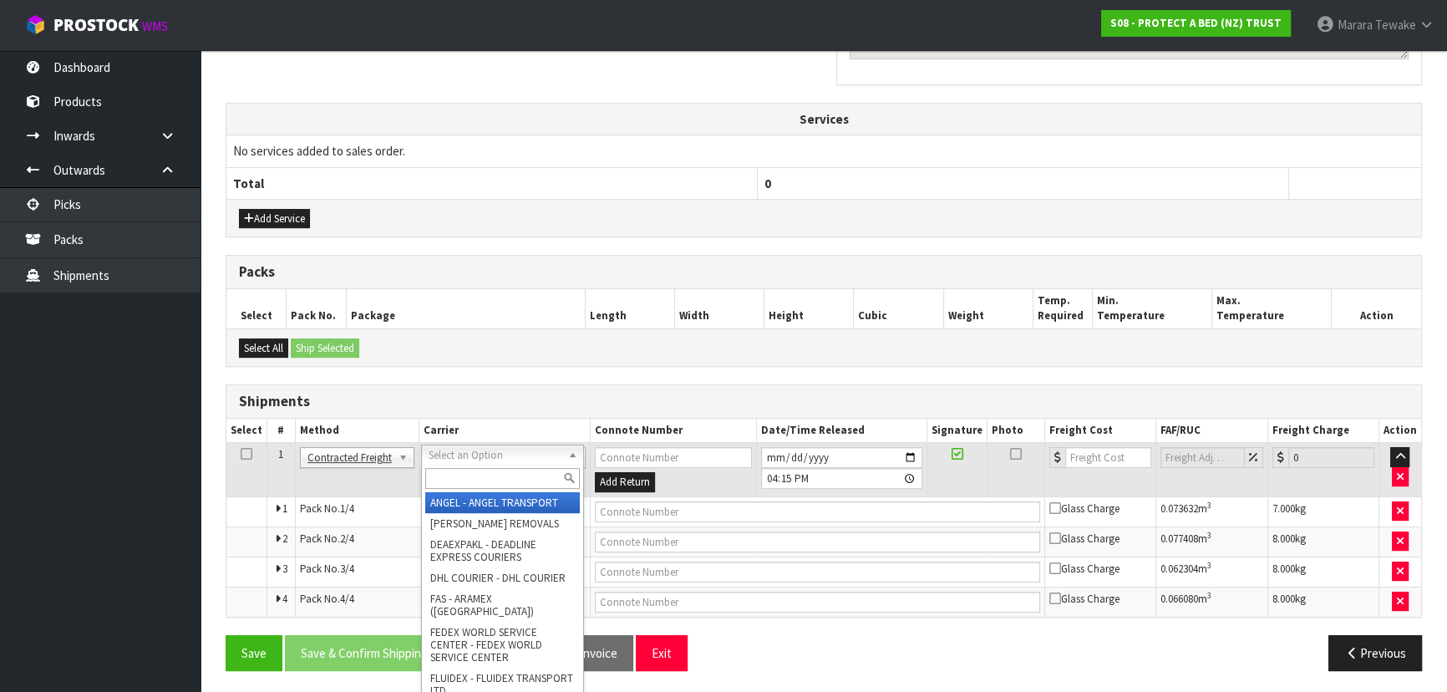
click at [496, 477] on input "text" at bounding box center [502, 478] width 155 height 21
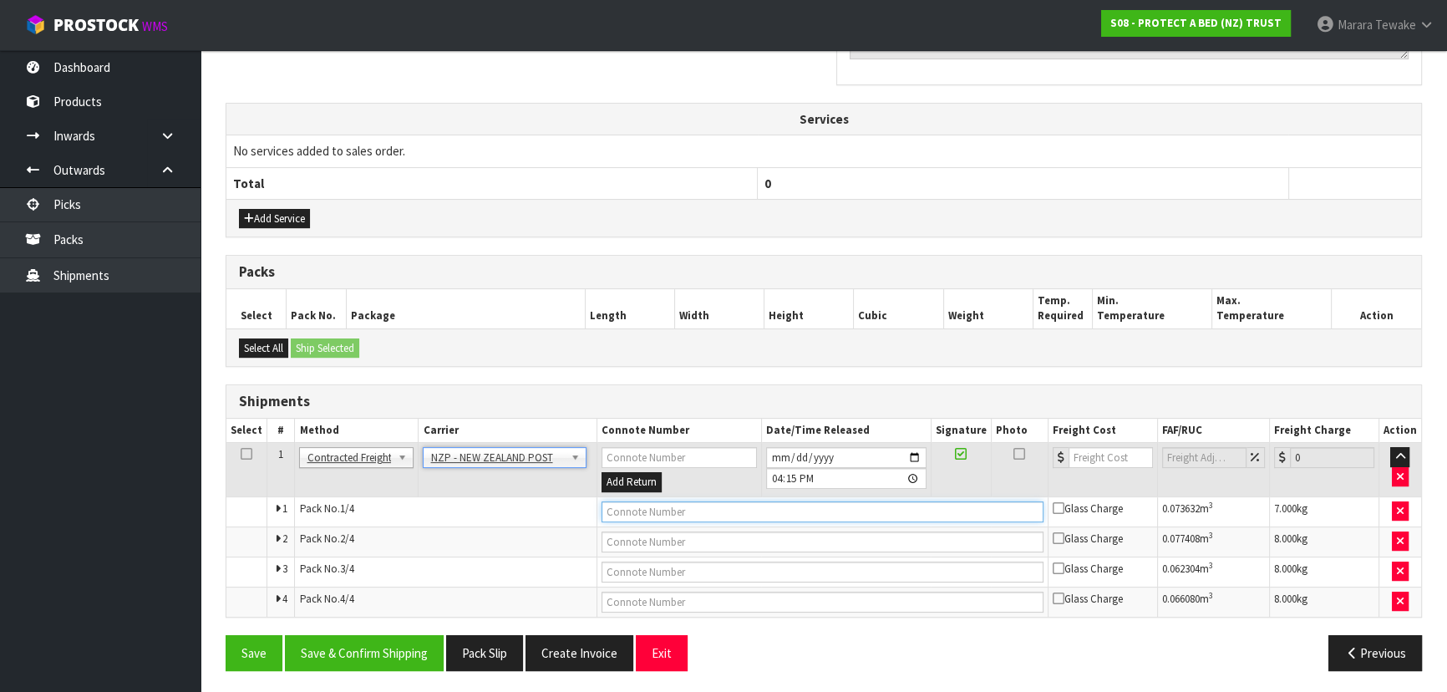
click at [654, 514] on input "text" at bounding box center [822, 511] width 442 height 21
click at [225, 635] on button "Save" at bounding box center [253, 653] width 57 height 36
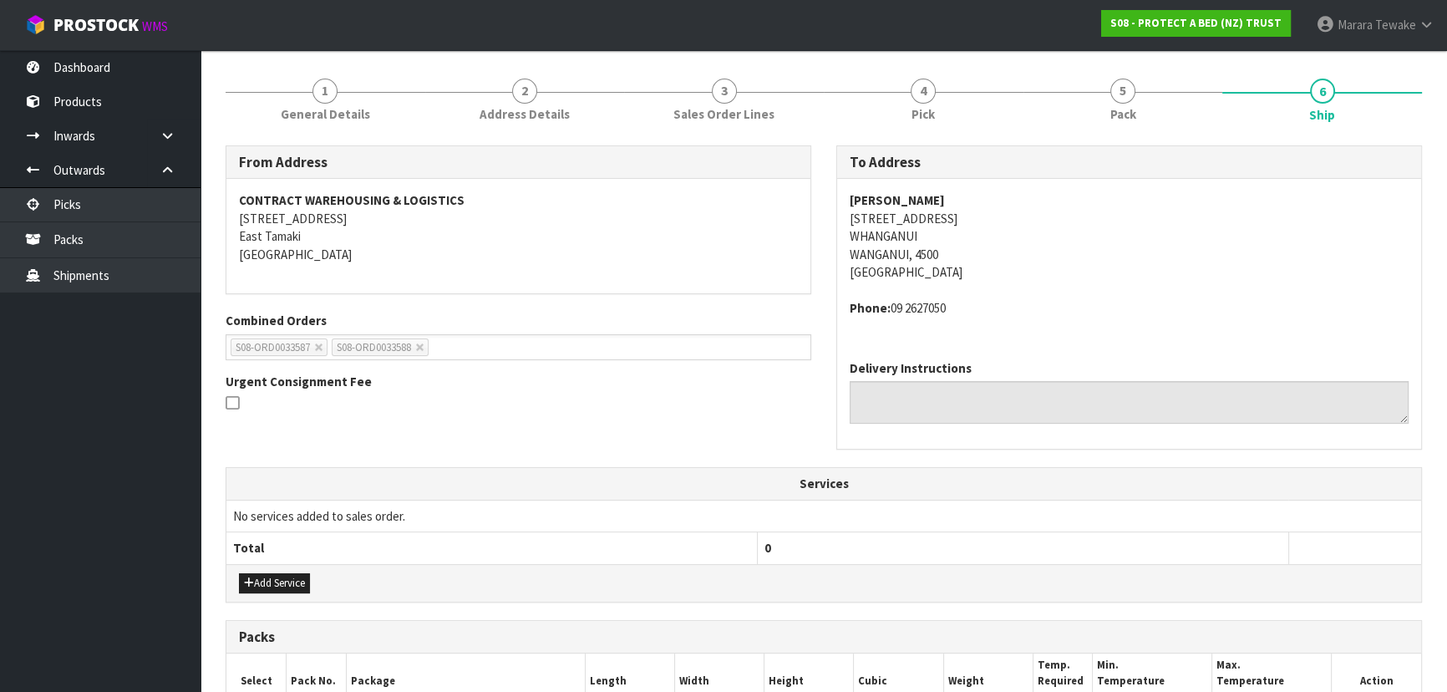
scroll to position [455, 0]
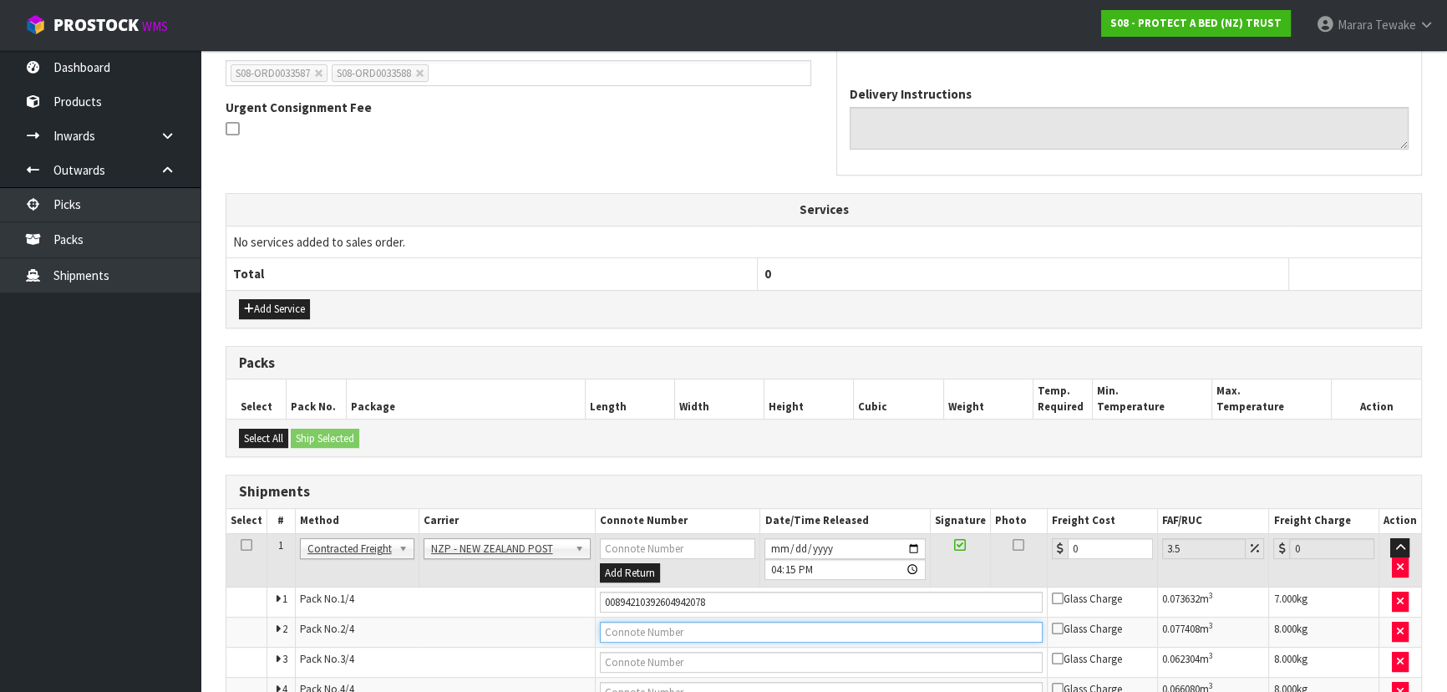
click at [631, 631] on input "text" at bounding box center [821, 631] width 443 height 21
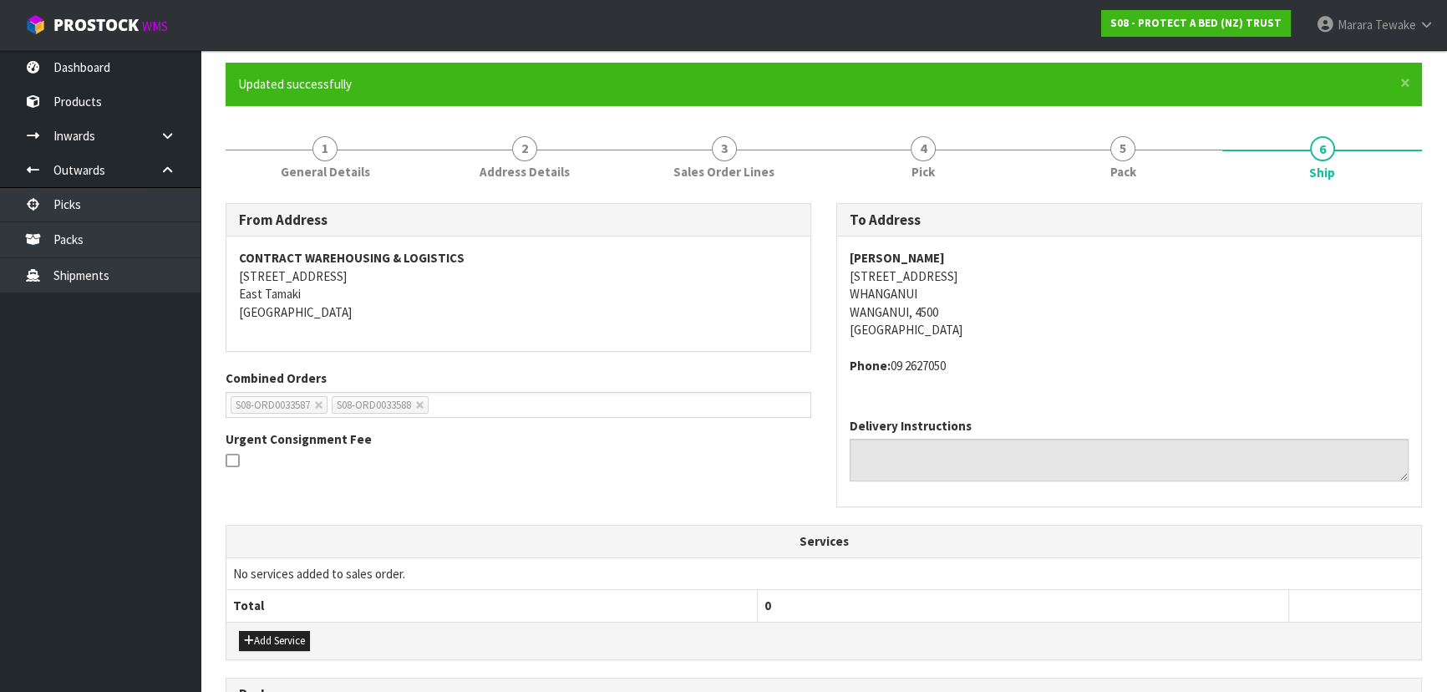
scroll to position [546, 0]
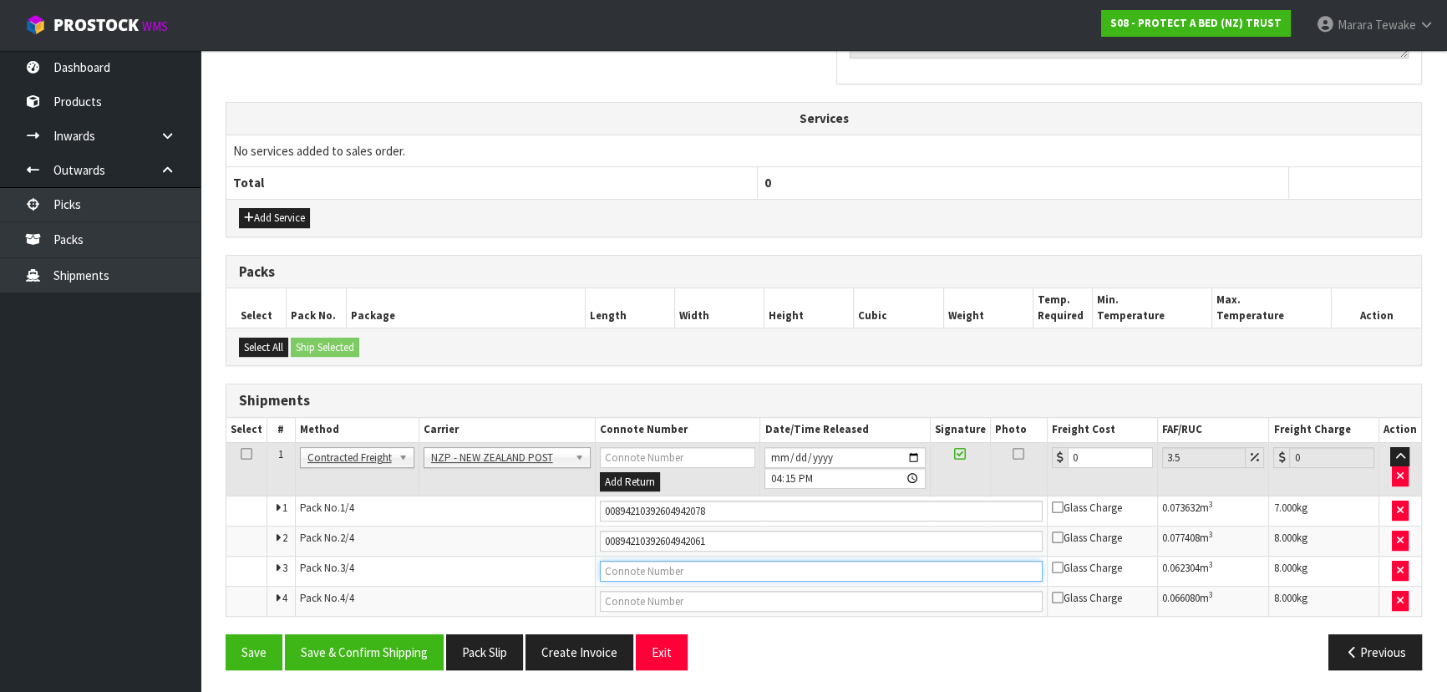
click at [697, 568] on input "text" at bounding box center [821, 570] width 443 height 21
click at [225, 634] on button "Save" at bounding box center [253, 652] width 57 height 36
click at [712, 595] on input "text" at bounding box center [821, 600] width 443 height 21
click at [225, 634] on button "Save" at bounding box center [253, 652] width 57 height 36
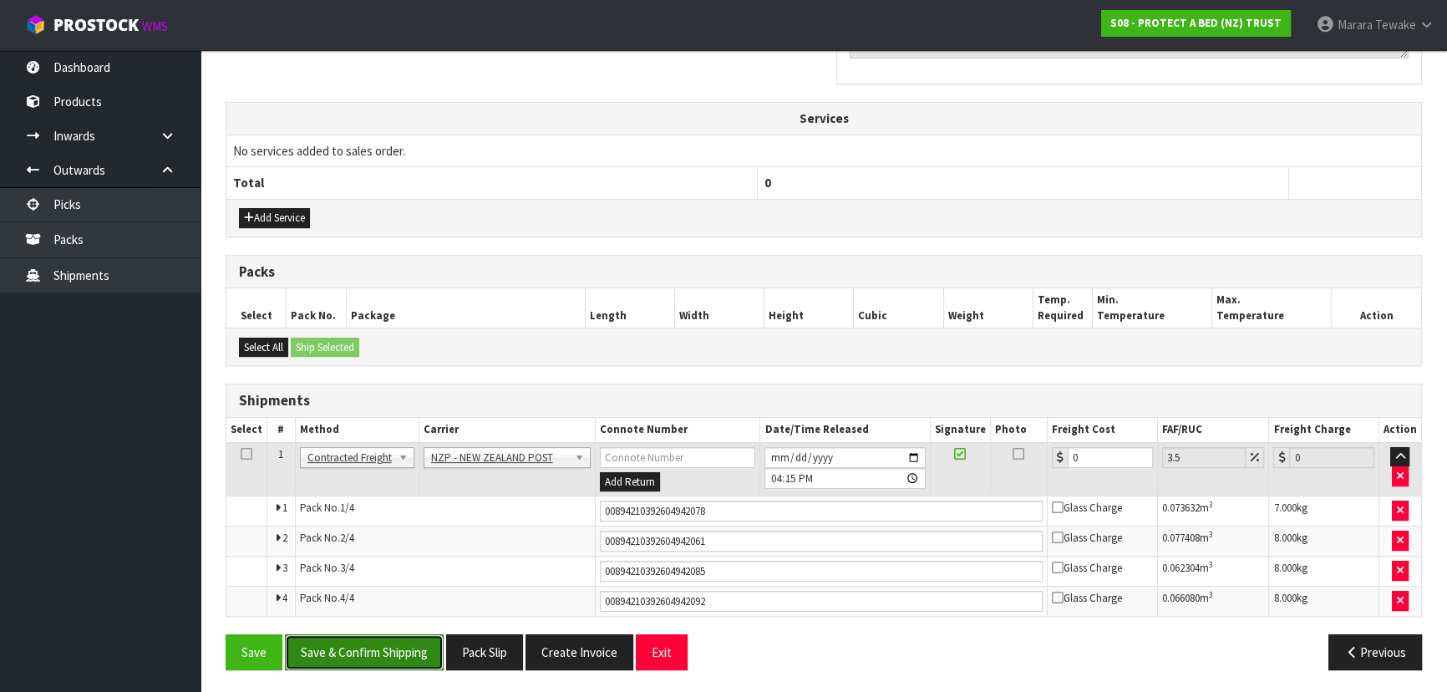
click at [367, 642] on button "Save & Confirm Shipping" at bounding box center [364, 652] width 159 height 36
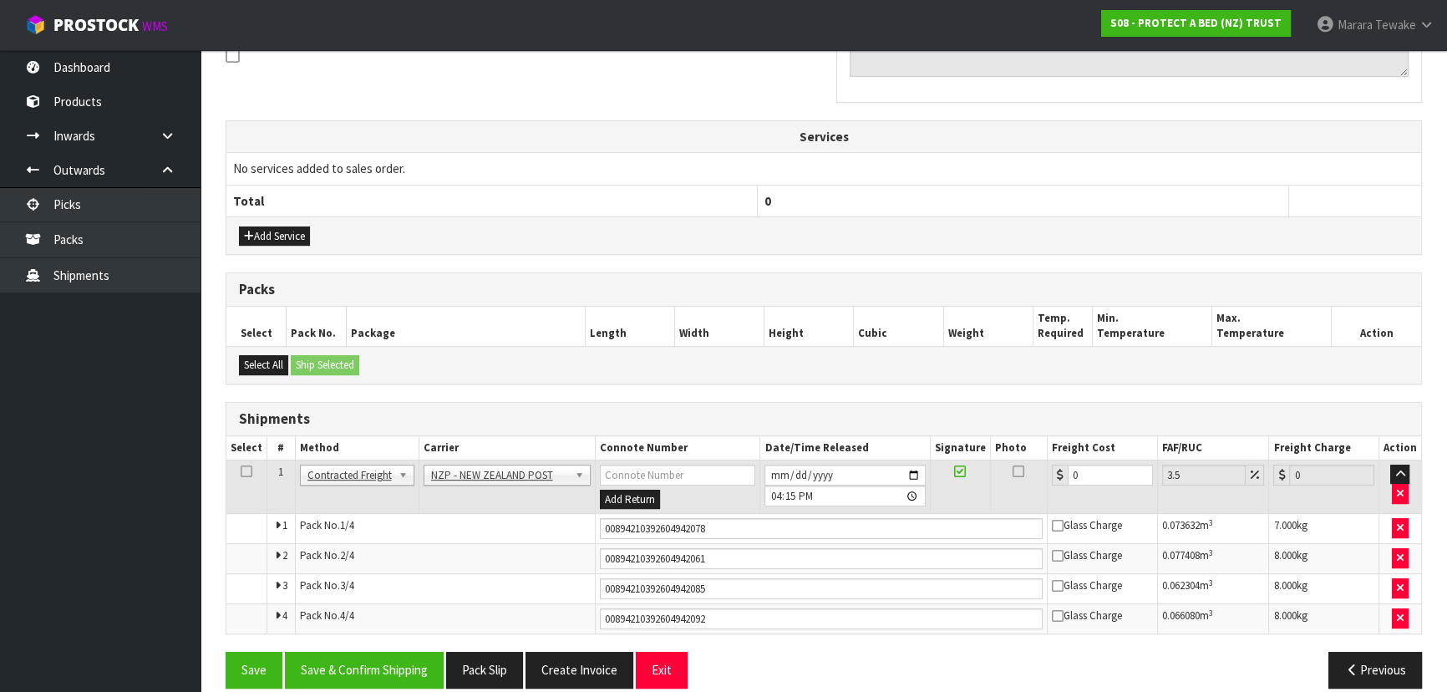
scroll to position [0, 0]
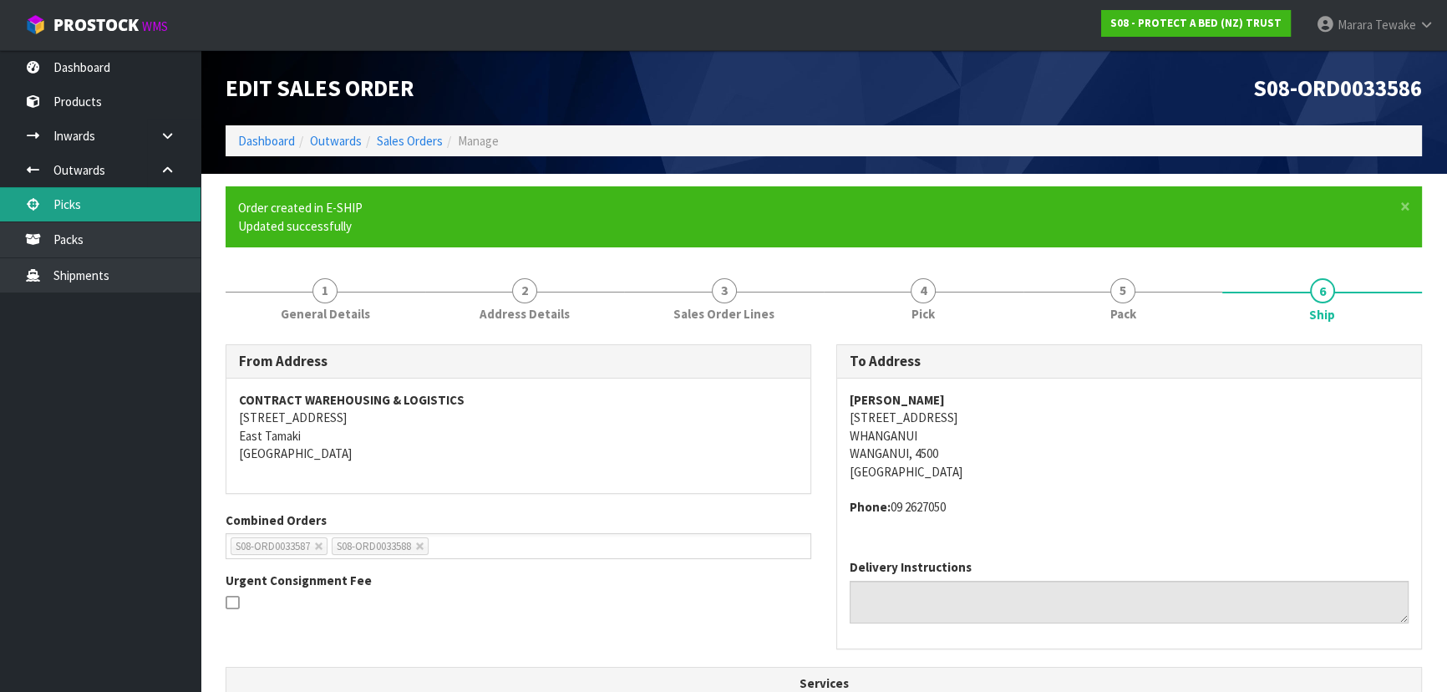
click at [125, 196] on link "Picks" at bounding box center [100, 204] width 200 height 34
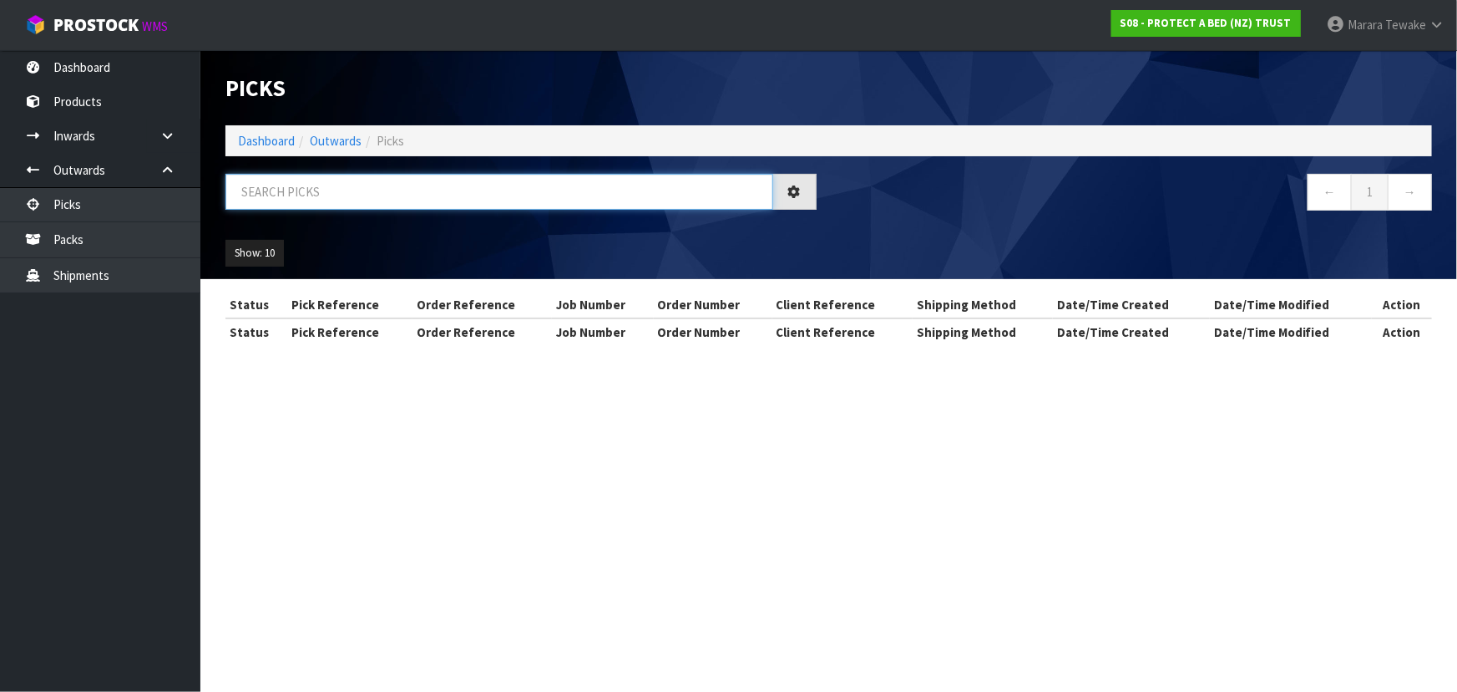
click at [257, 191] on input "text" at bounding box center [499, 192] width 548 height 36
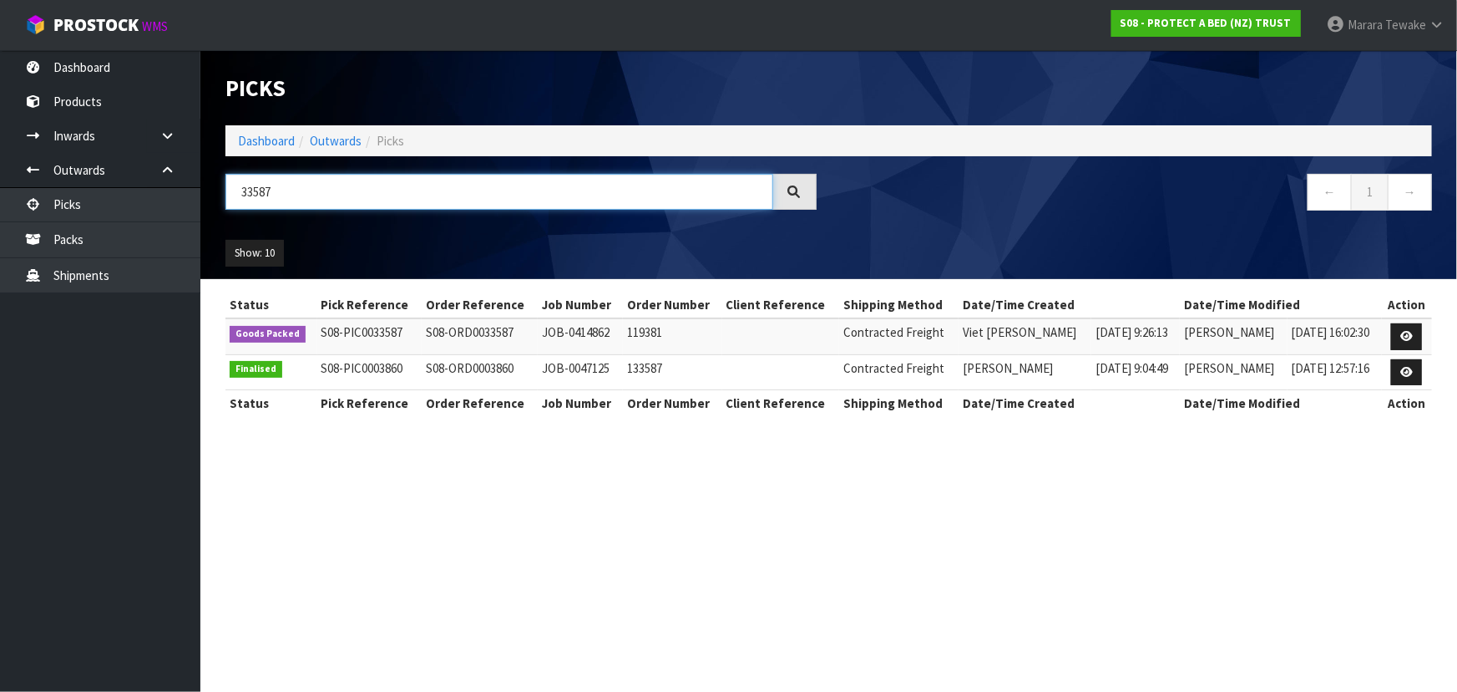
drag, startPoint x: 312, startPoint y: 189, endPoint x: 242, endPoint y: 180, distance: 69.9
click at [242, 180] on input "33587" at bounding box center [499, 192] width 548 height 36
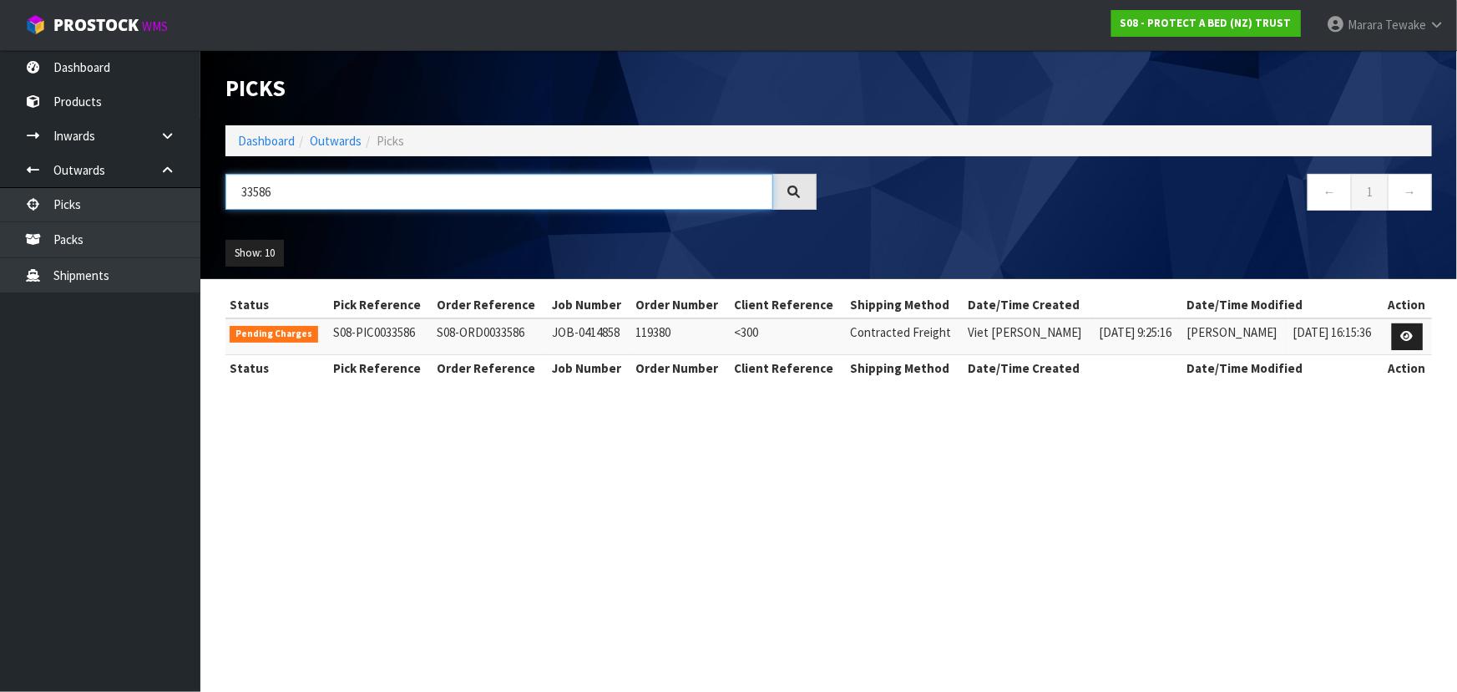
drag, startPoint x: 271, startPoint y: 192, endPoint x: 225, endPoint y: 179, distance: 47.8
click at [226, 180] on input "33586" at bounding box center [499, 192] width 548 height 36
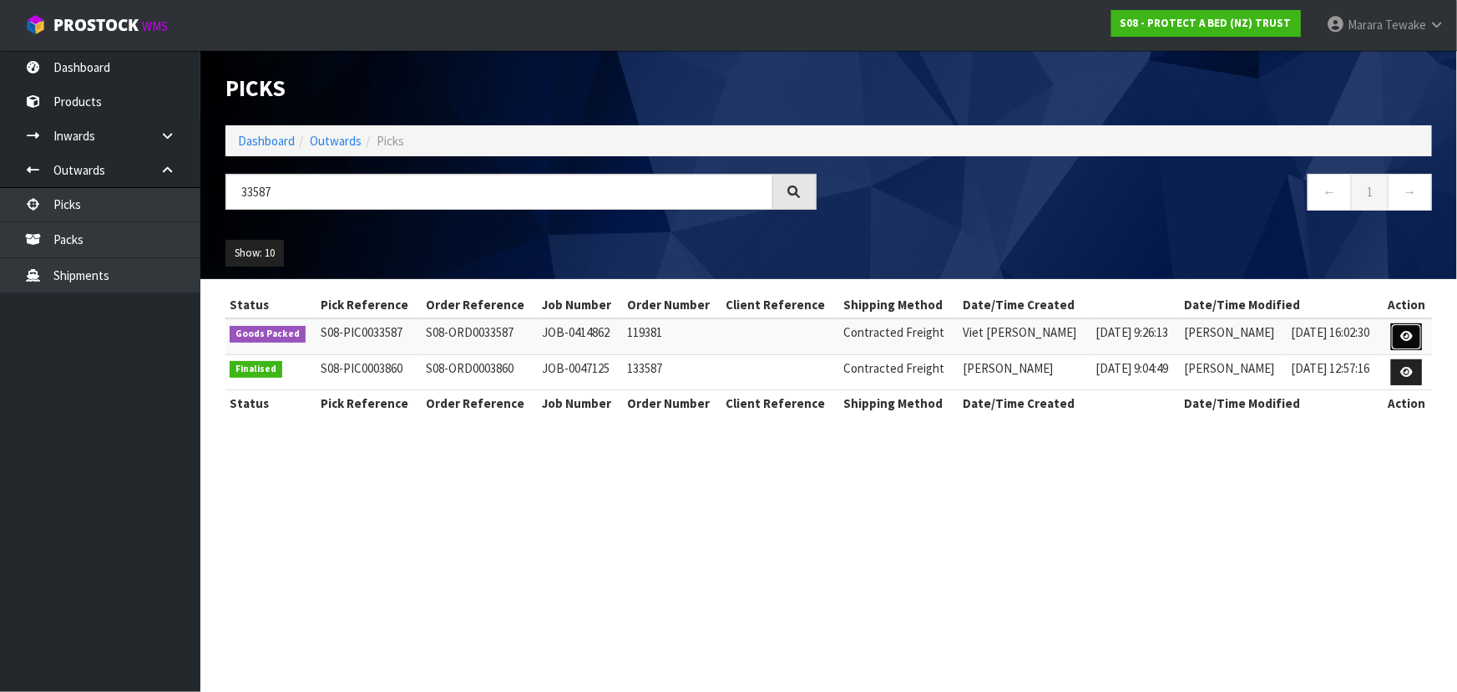
click at [1406, 332] on icon at bounding box center [1407, 336] width 13 height 11
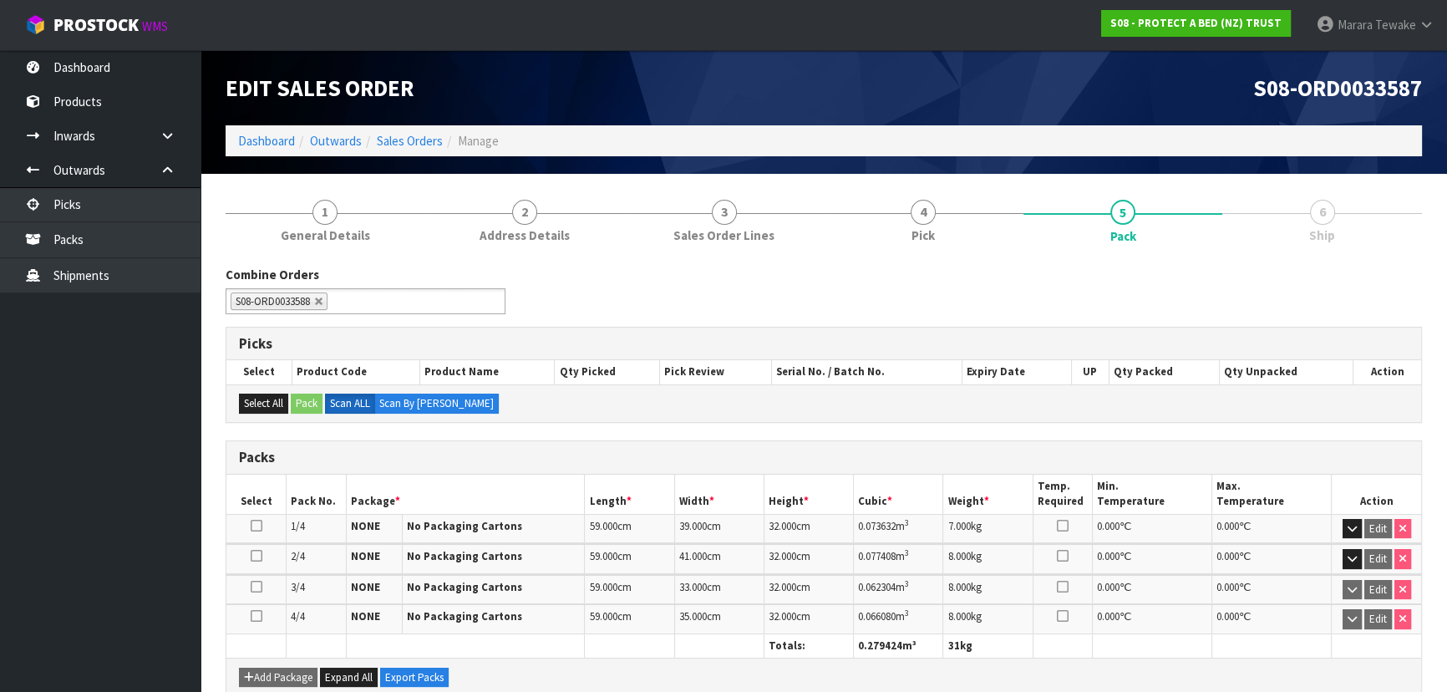
scroll to position [280, 0]
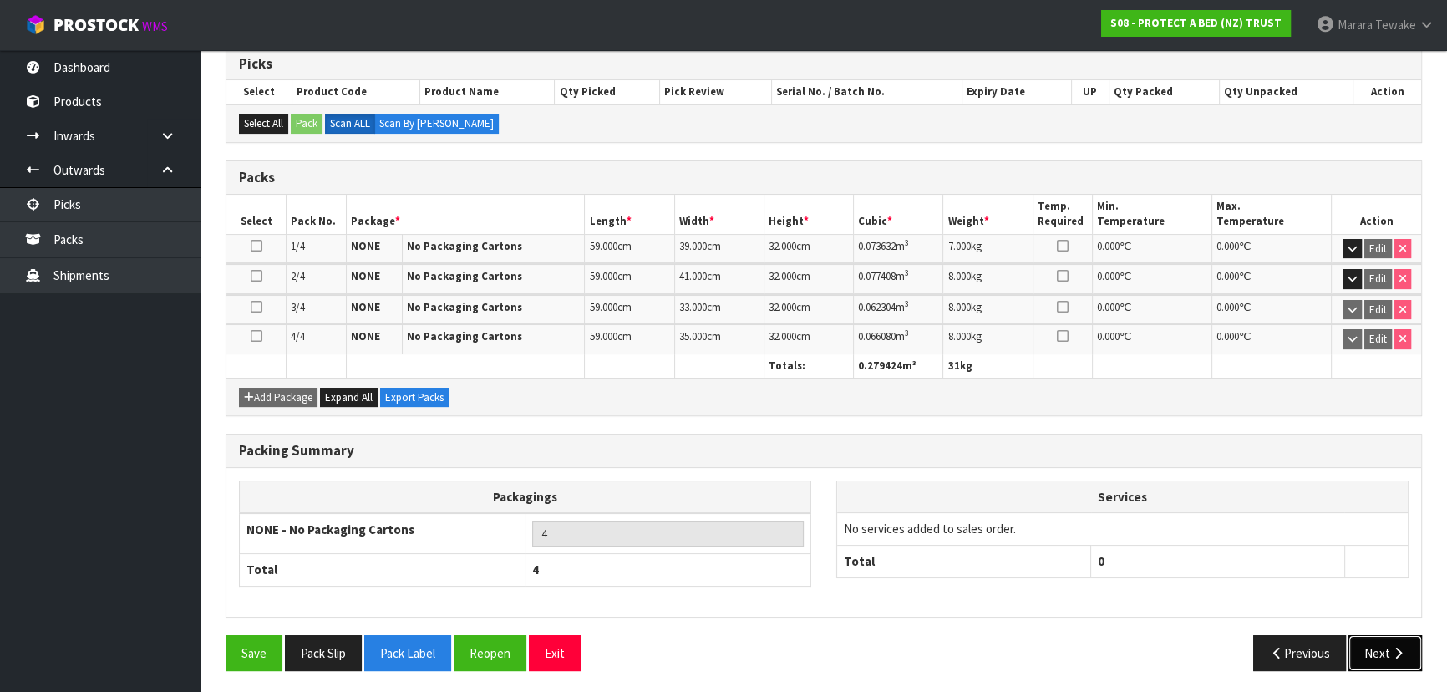
click at [1378, 641] on button "Next" at bounding box center [1384, 653] width 73 height 36
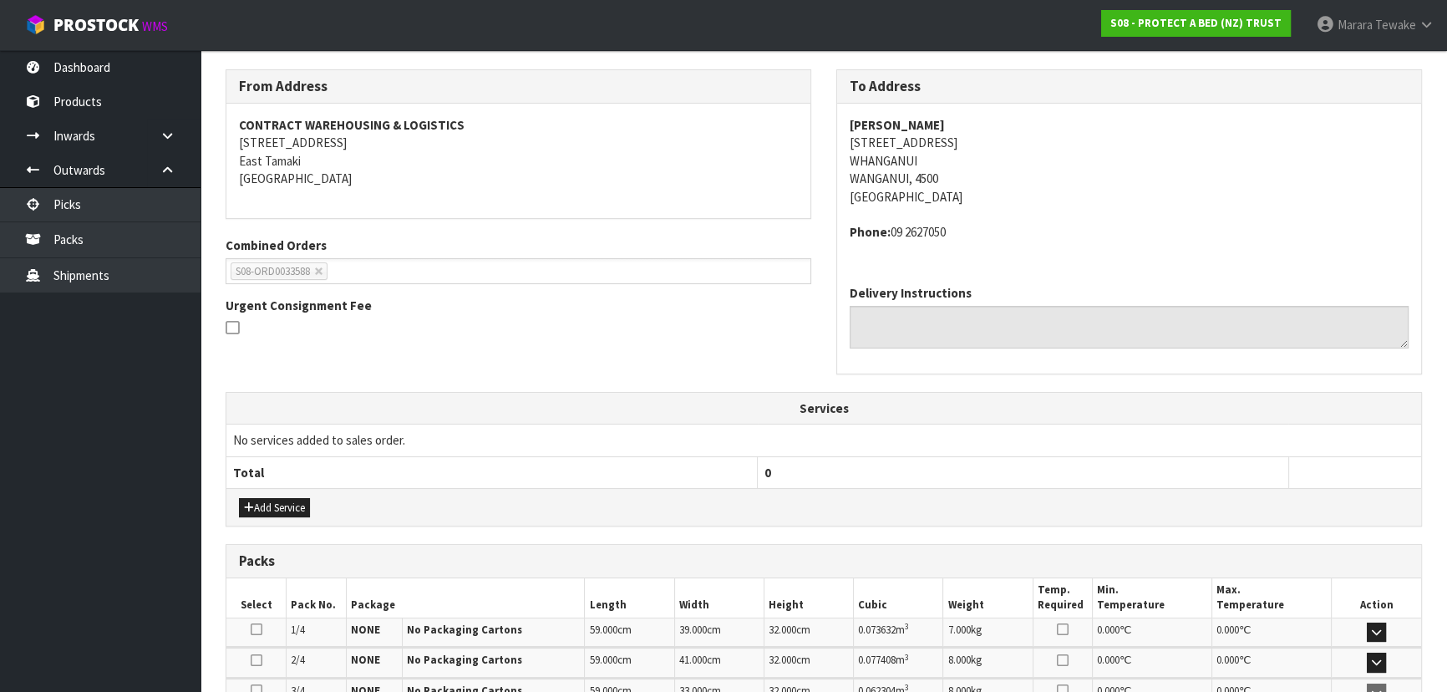
scroll to position [455, 0]
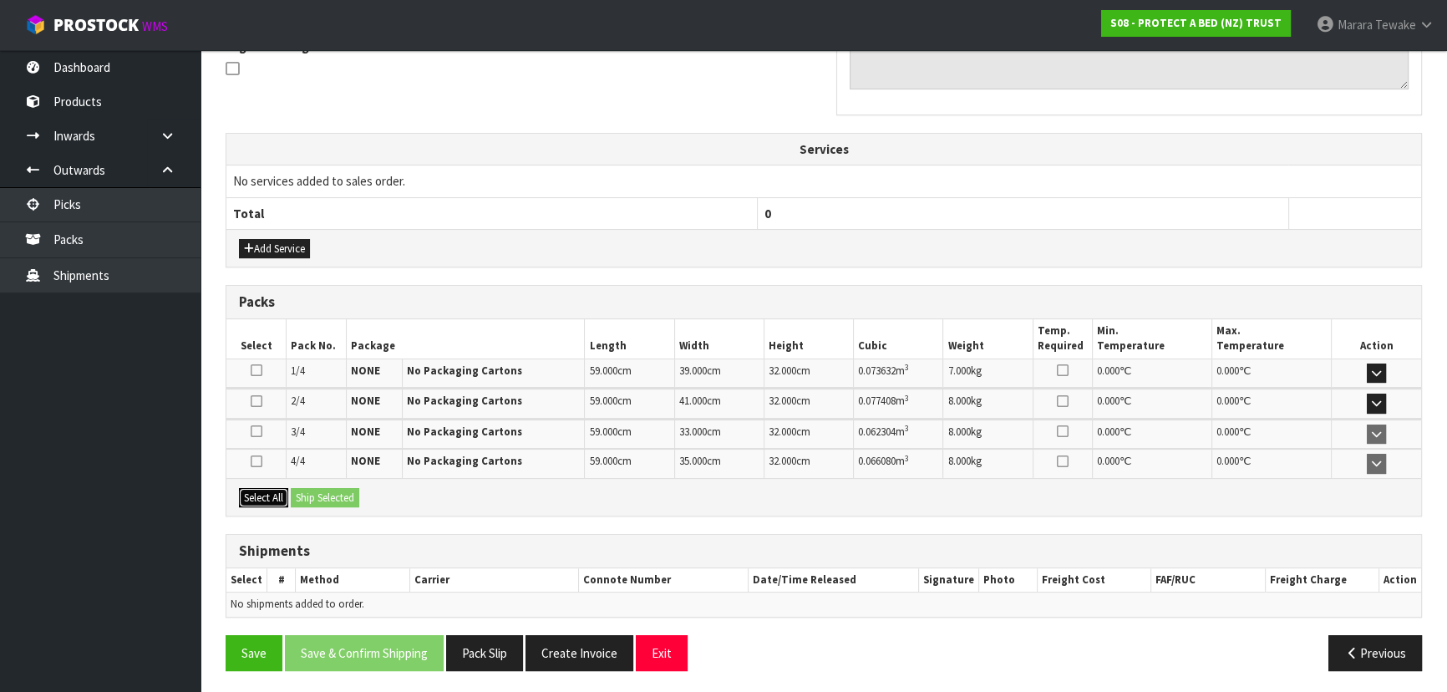
drag, startPoint x: 257, startPoint y: 493, endPoint x: 301, endPoint y: 493, distance: 43.4
click at [267, 493] on button "Select All" at bounding box center [263, 498] width 49 height 20
drag, startPoint x: 330, startPoint y: 493, endPoint x: 340, endPoint y: 493, distance: 10.0
click at [332, 493] on button "Ship Selected" at bounding box center [325, 498] width 68 height 20
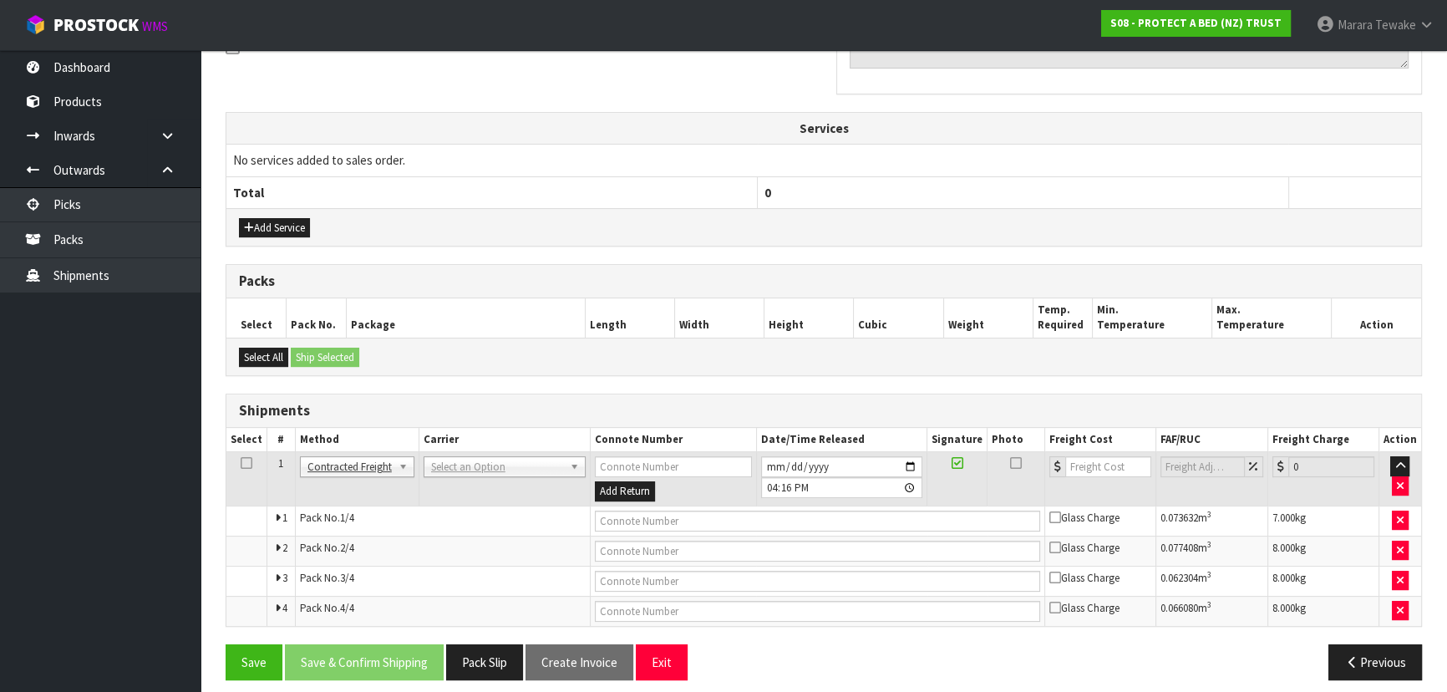
scroll to position [485, 0]
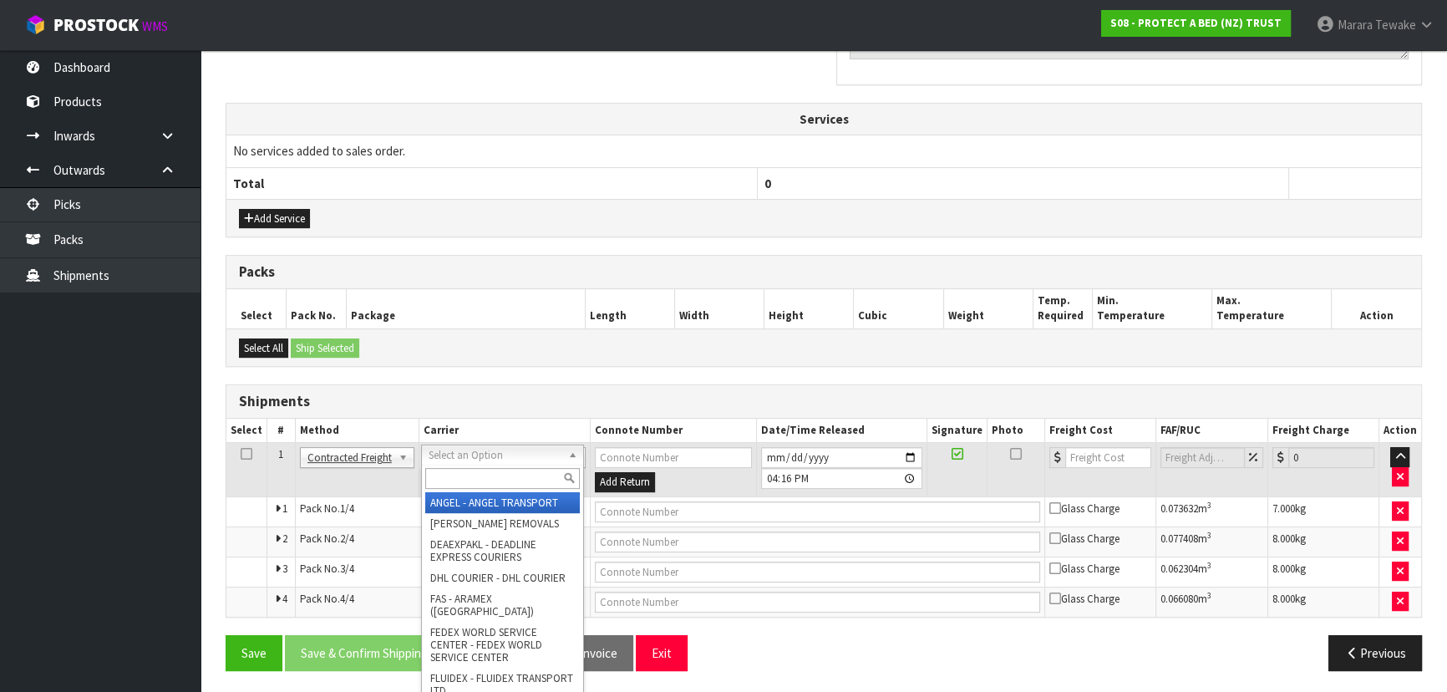
click at [462, 472] on input "text" at bounding box center [502, 478] width 155 height 21
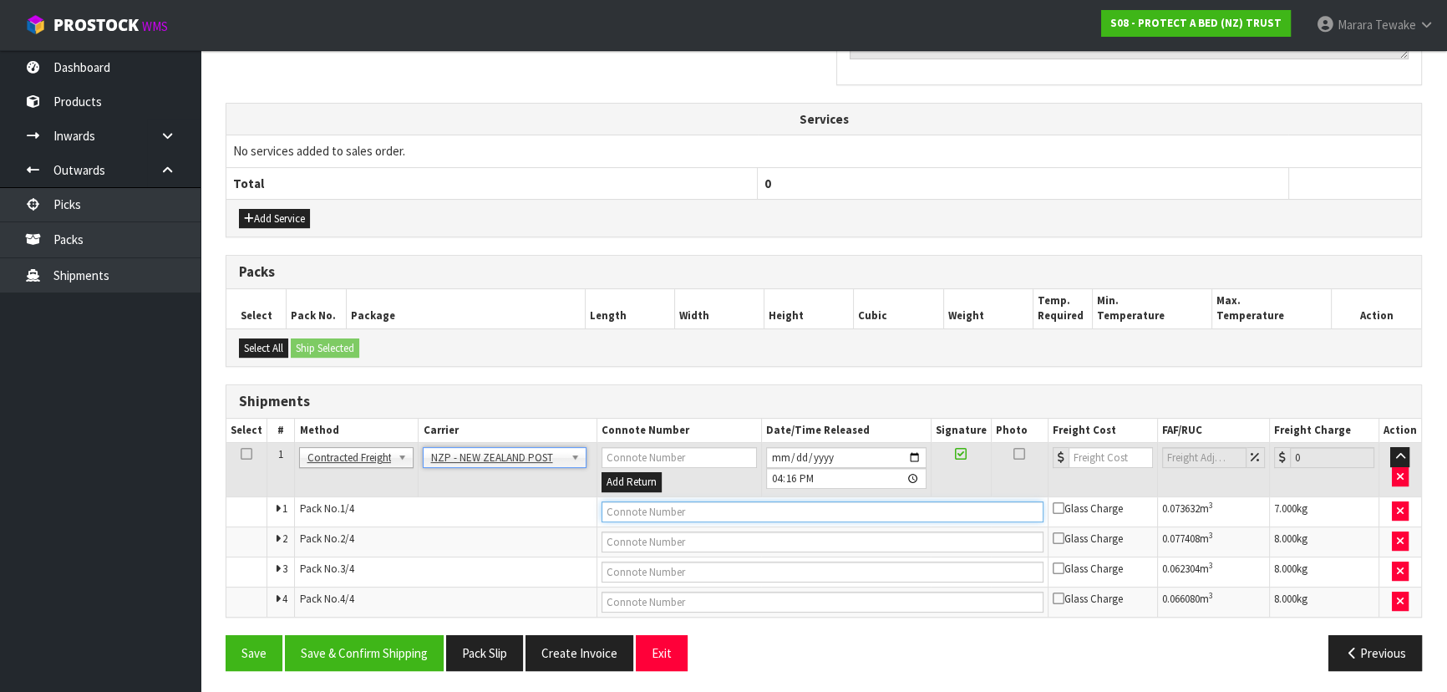
click at [641, 509] on input "text" at bounding box center [822, 511] width 442 height 21
click at [225, 635] on button "Save" at bounding box center [253, 653] width 57 height 36
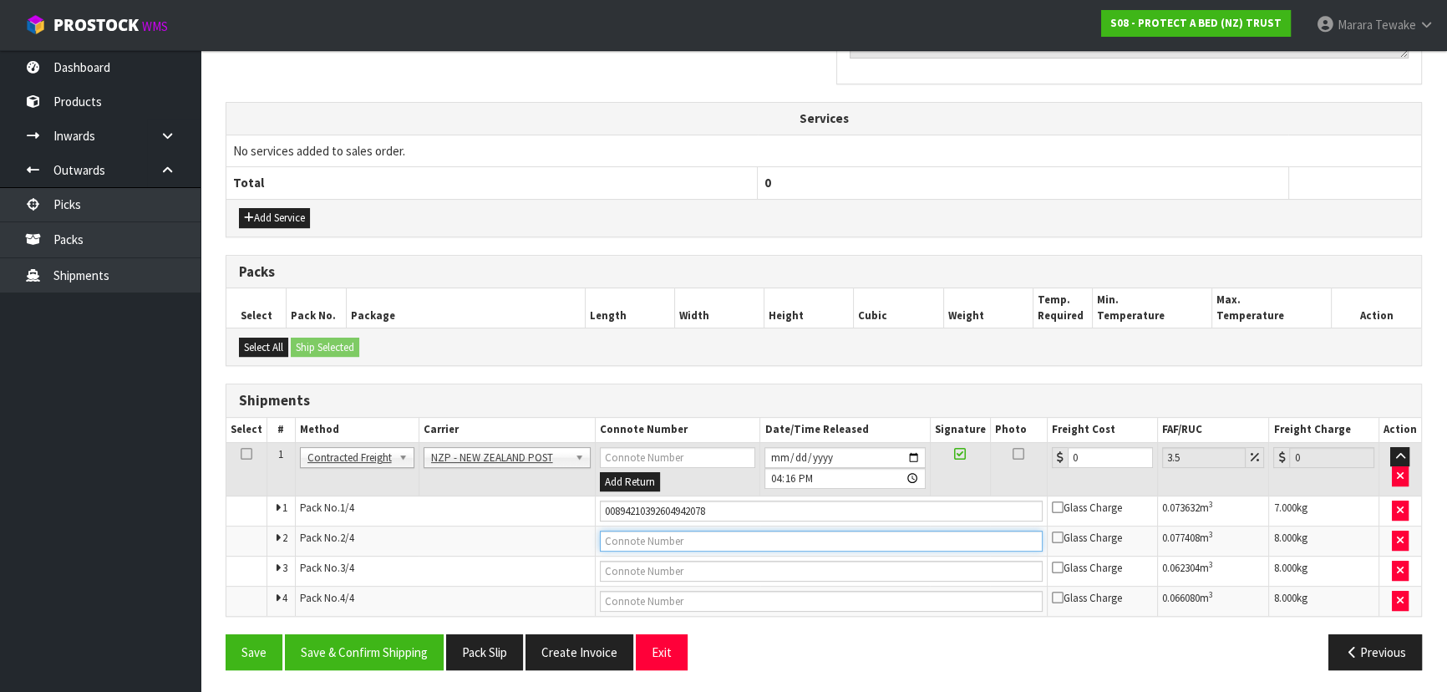
click at [651, 545] on input "text" at bounding box center [821, 540] width 443 height 21
click at [225, 634] on button "Save" at bounding box center [253, 652] width 57 height 36
click at [750, 565] on input "text" at bounding box center [821, 570] width 443 height 21
click at [225, 634] on button "Save" at bounding box center [253, 652] width 57 height 36
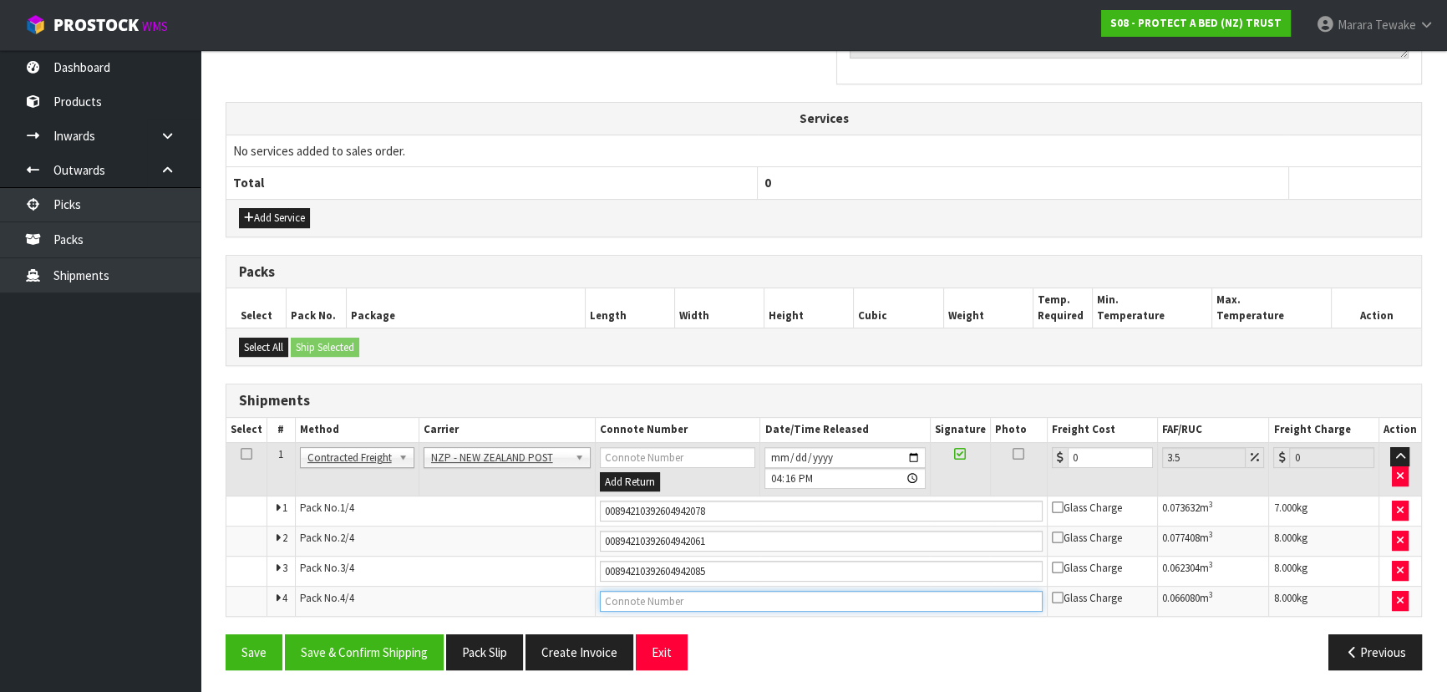
click at [693, 597] on input "text" at bounding box center [821, 600] width 443 height 21
click at [225, 634] on button "Save" at bounding box center [253, 652] width 57 height 36
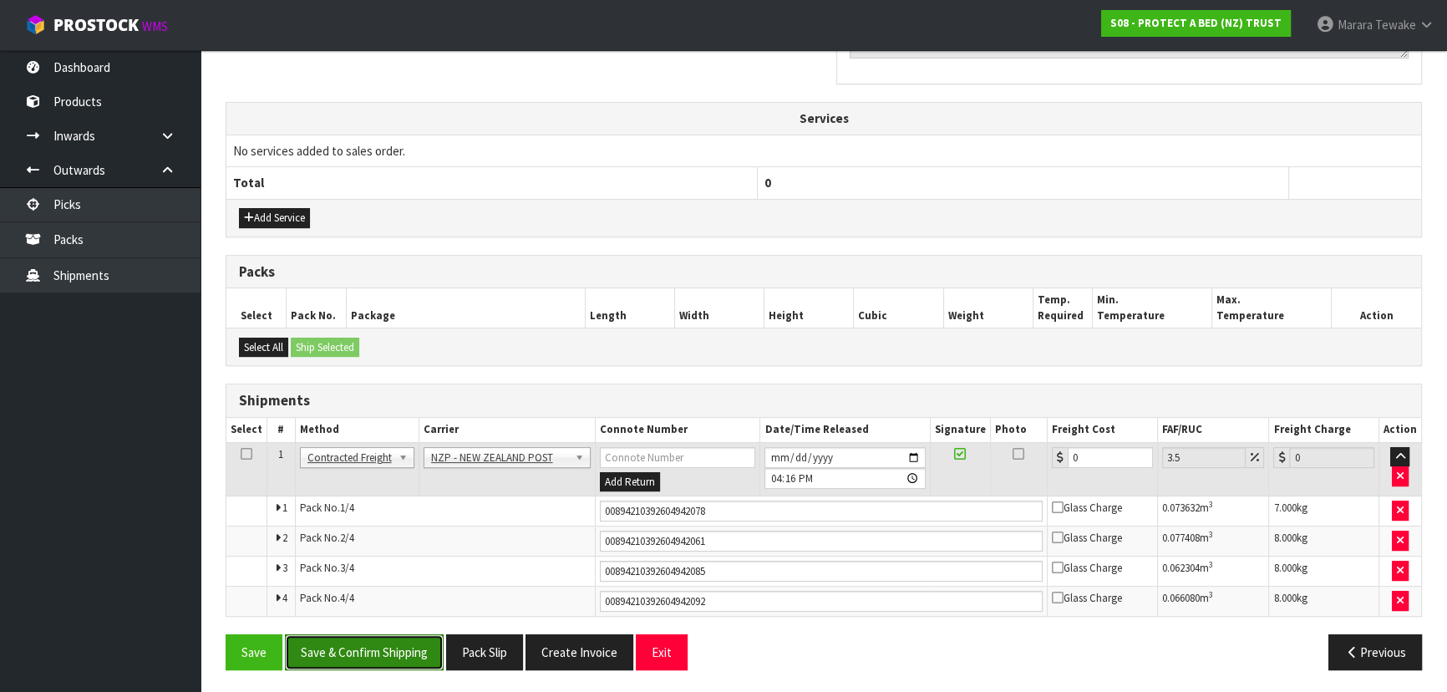
click at [337, 639] on button "Save & Confirm Shipping" at bounding box center [364, 652] width 159 height 36
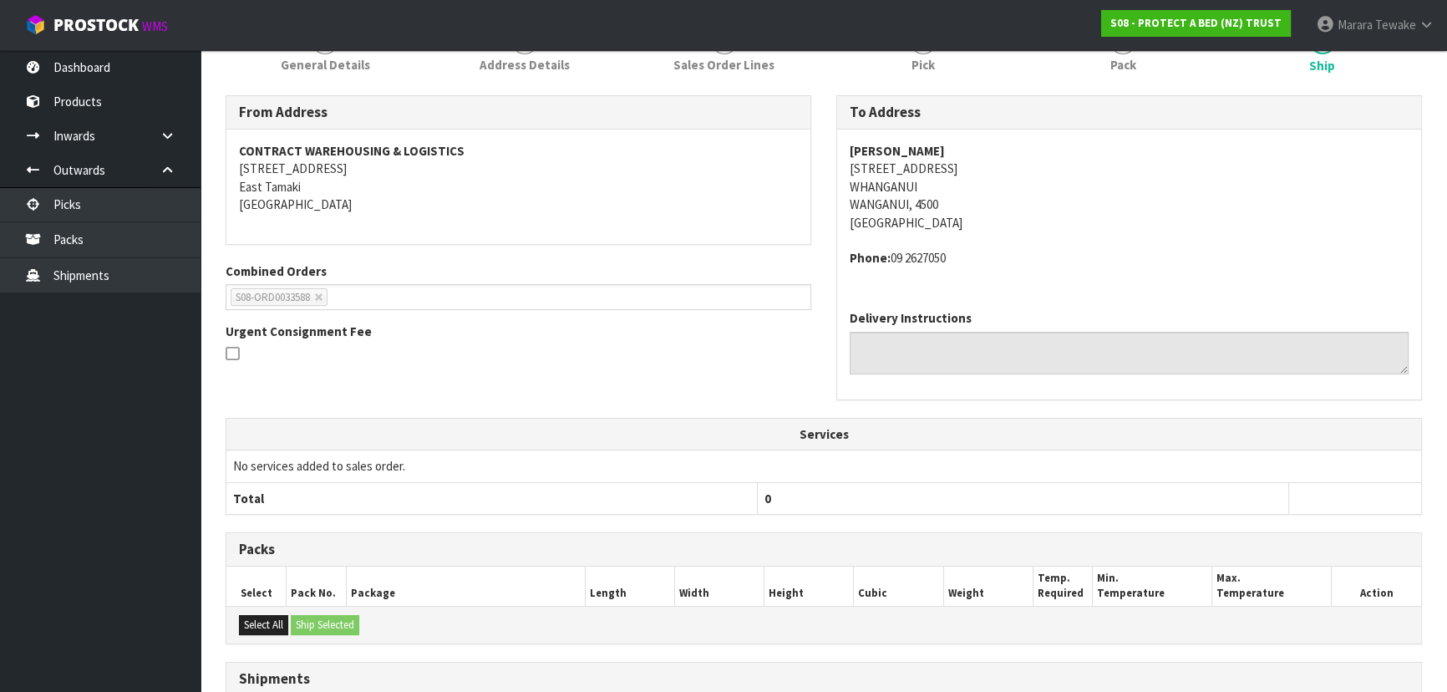
scroll to position [0, 0]
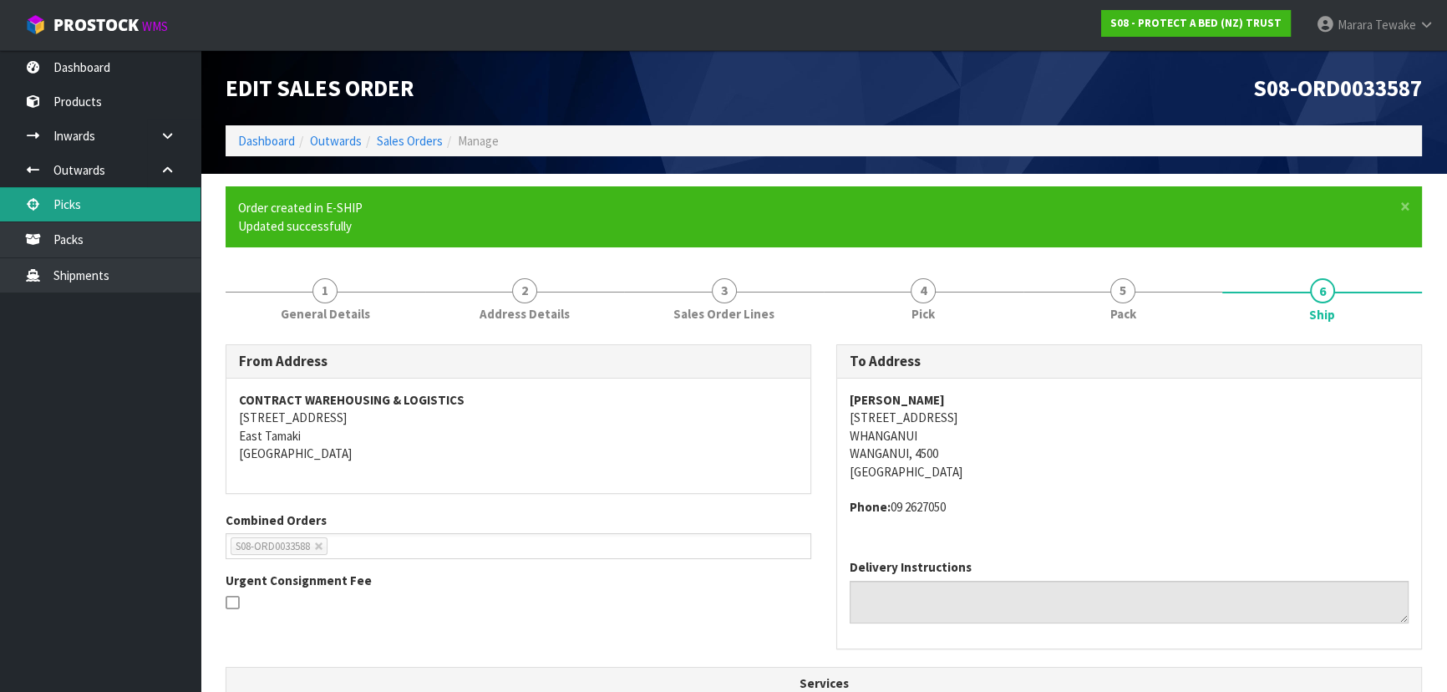
click at [106, 219] on link "Picks" at bounding box center [100, 204] width 200 height 34
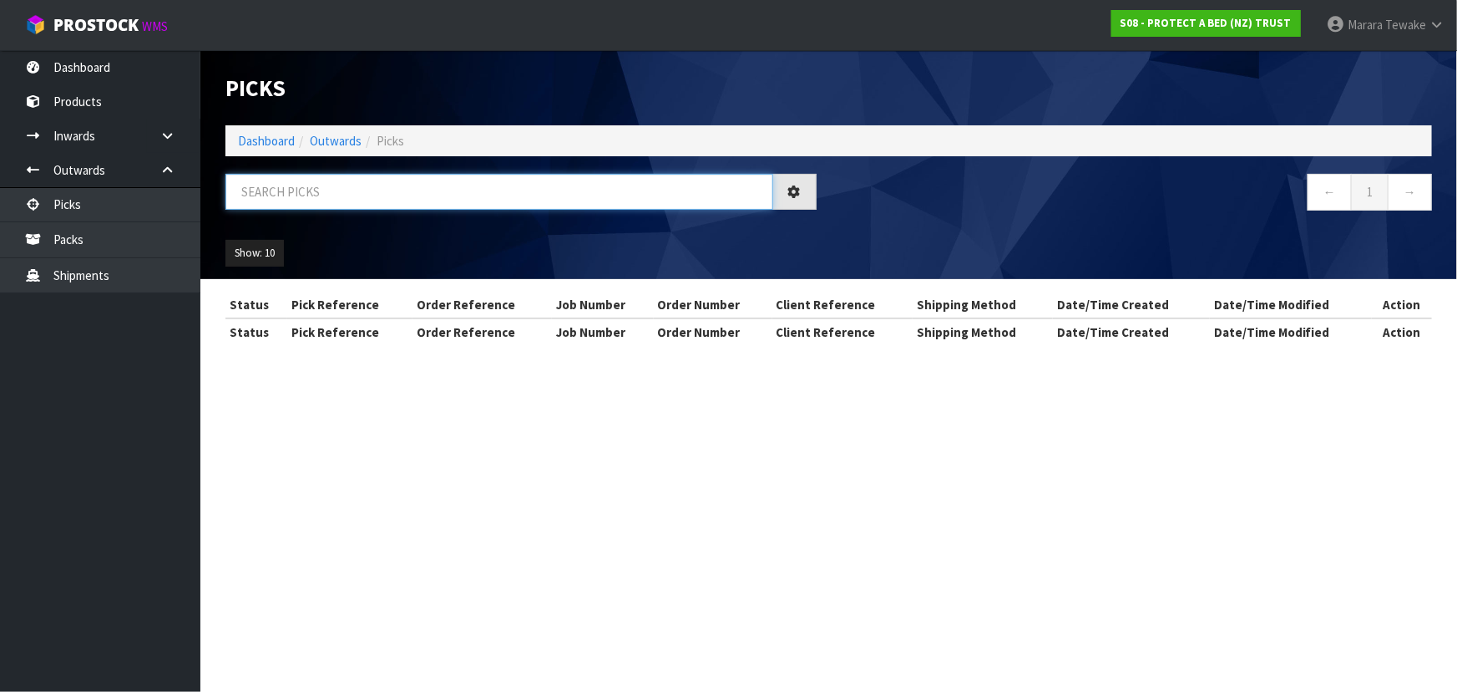
click at [287, 200] on input "text" at bounding box center [499, 192] width 548 height 36
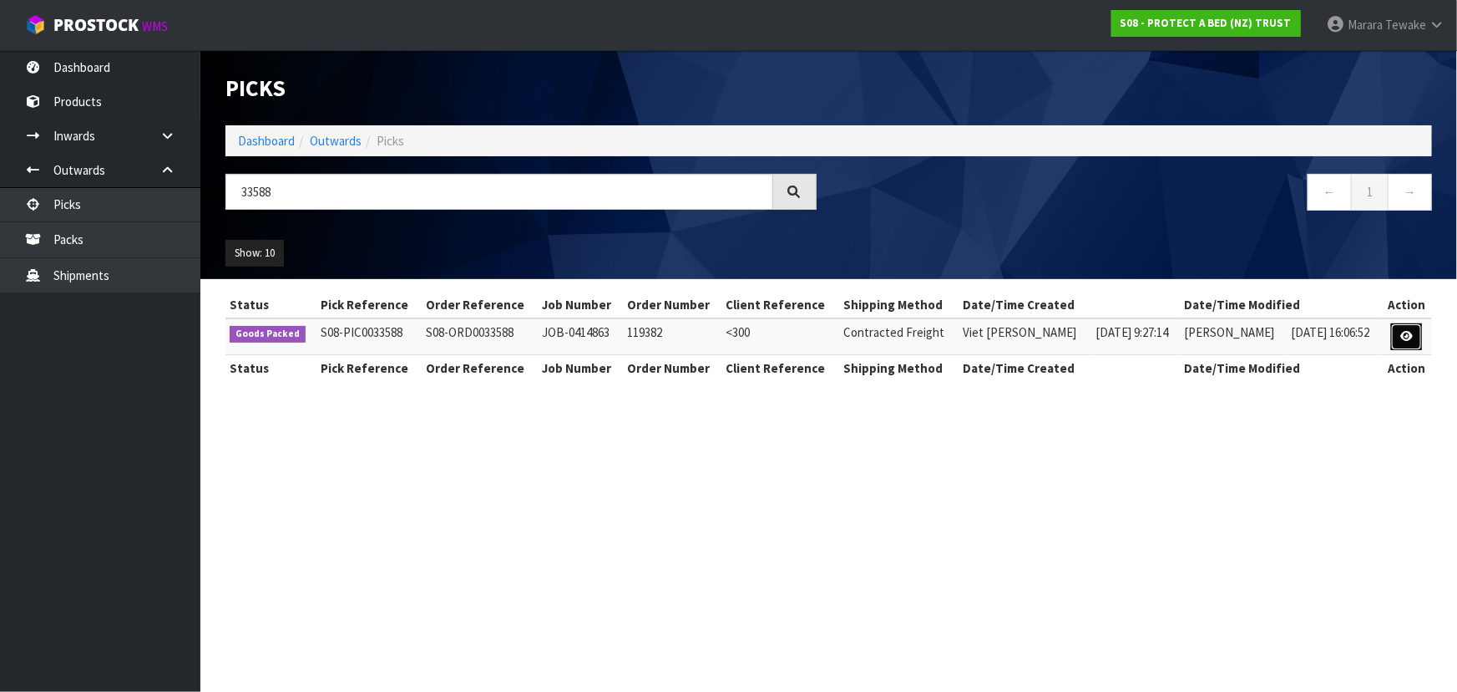
click at [1403, 331] on icon at bounding box center [1407, 336] width 13 height 11
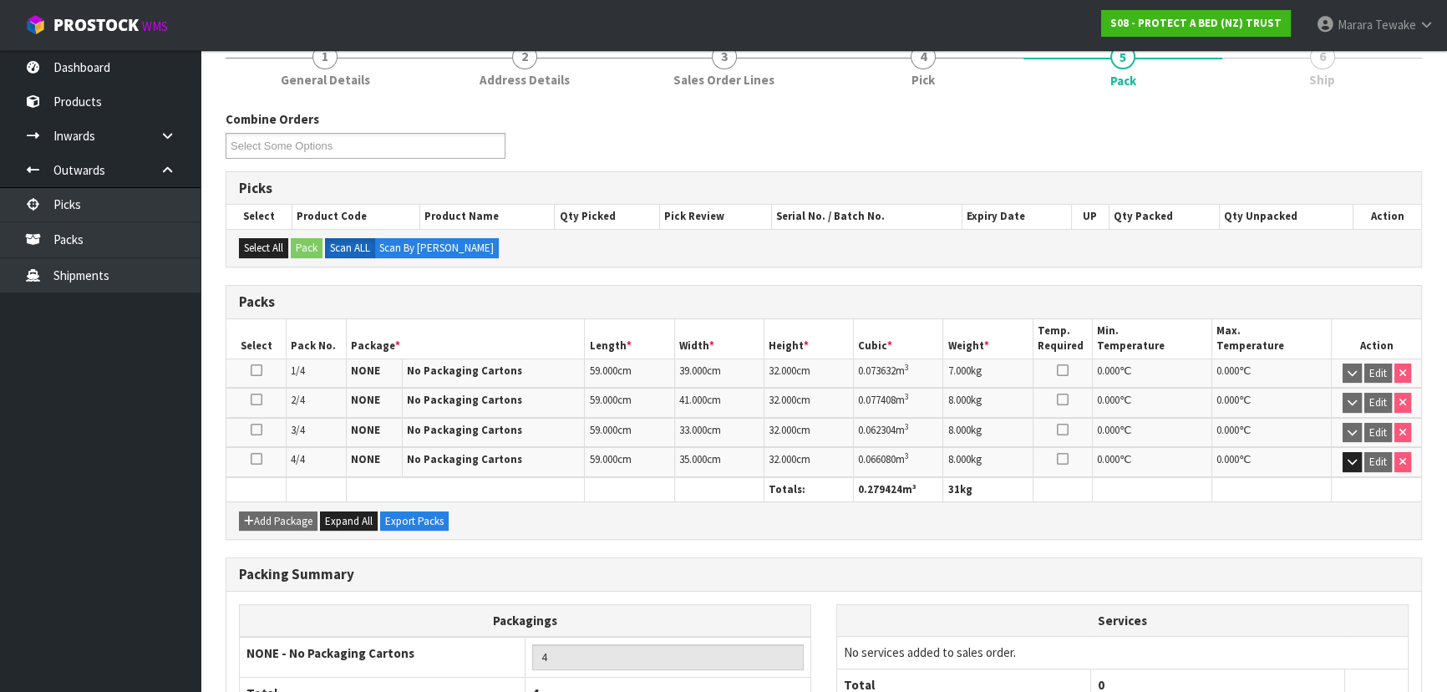
scroll to position [279, 0]
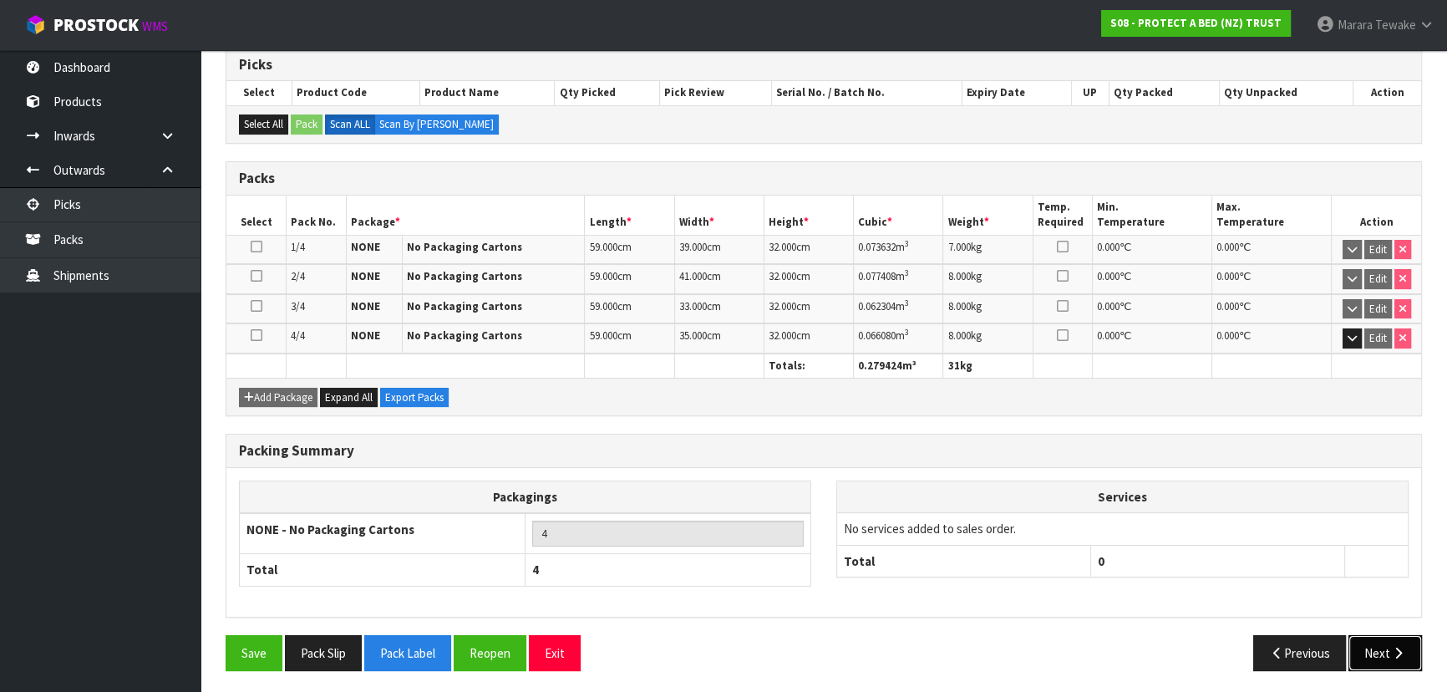
click at [1373, 635] on button "Next" at bounding box center [1384, 653] width 73 height 36
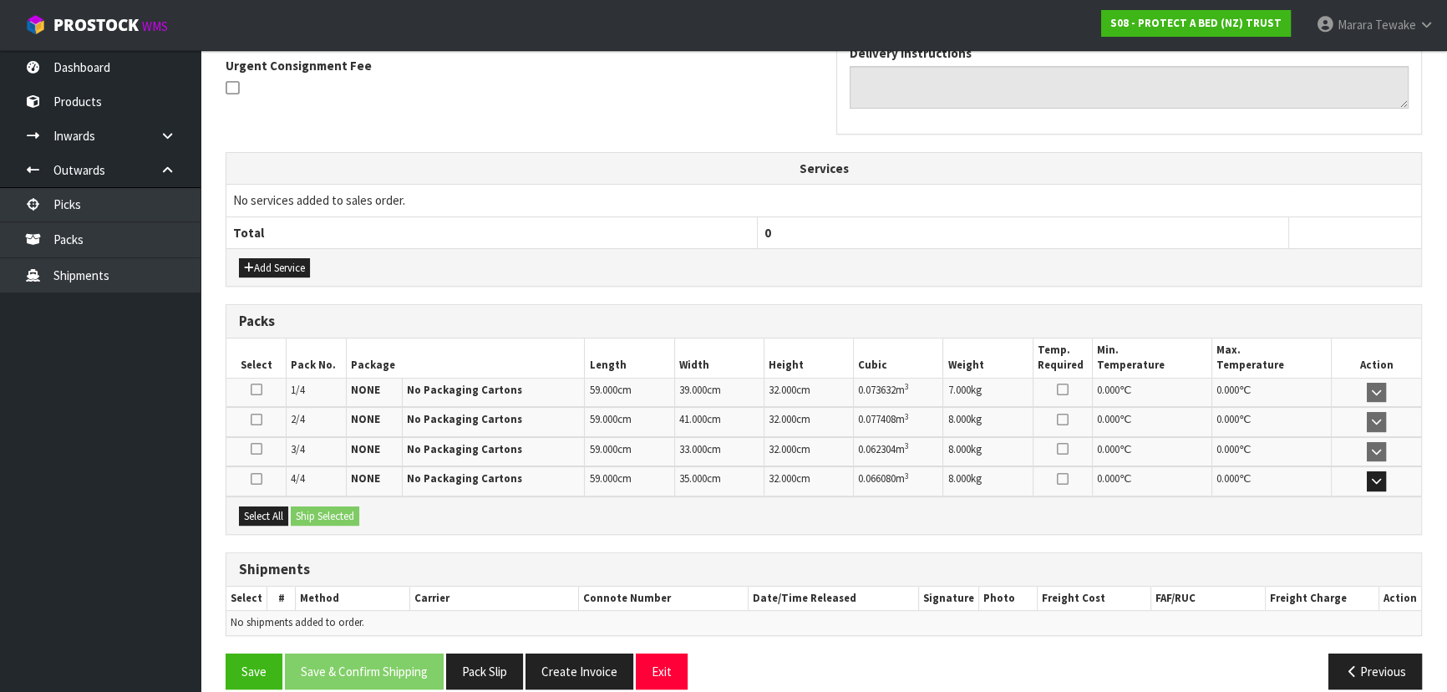
scroll to position [454, 0]
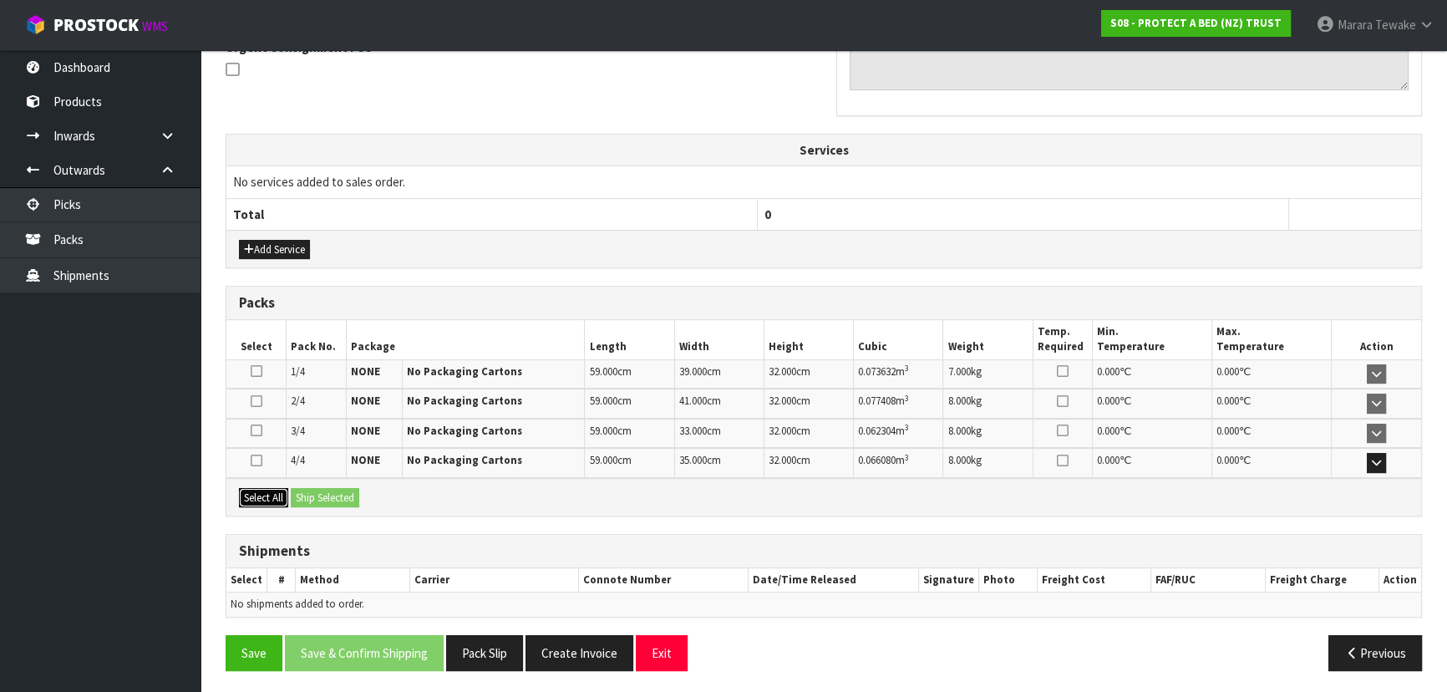
click at [258, 488] on button "Select All" at bounding box center [263, 498] width 49 height 20
click at [327, 494] on button "Ship Selected" at bounding box center [325, 498] width 68 height 20
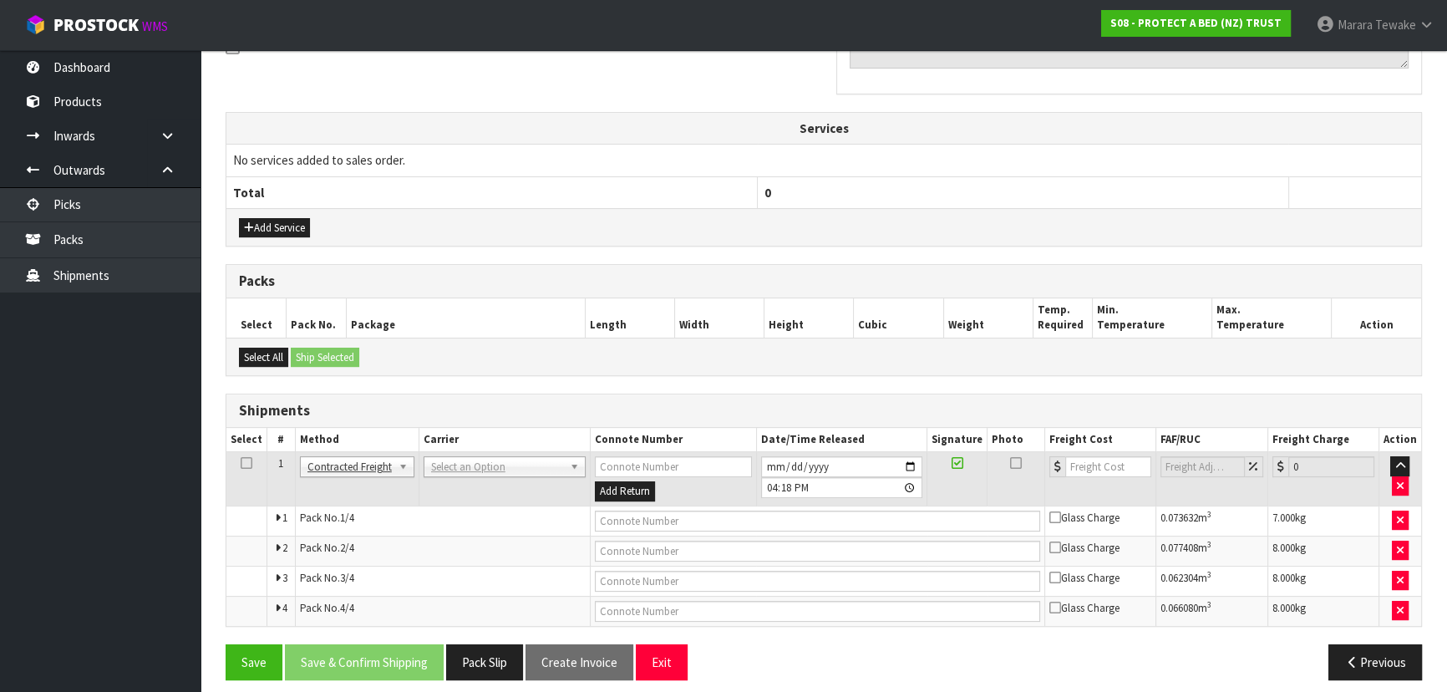
scroll to position [485, 0]
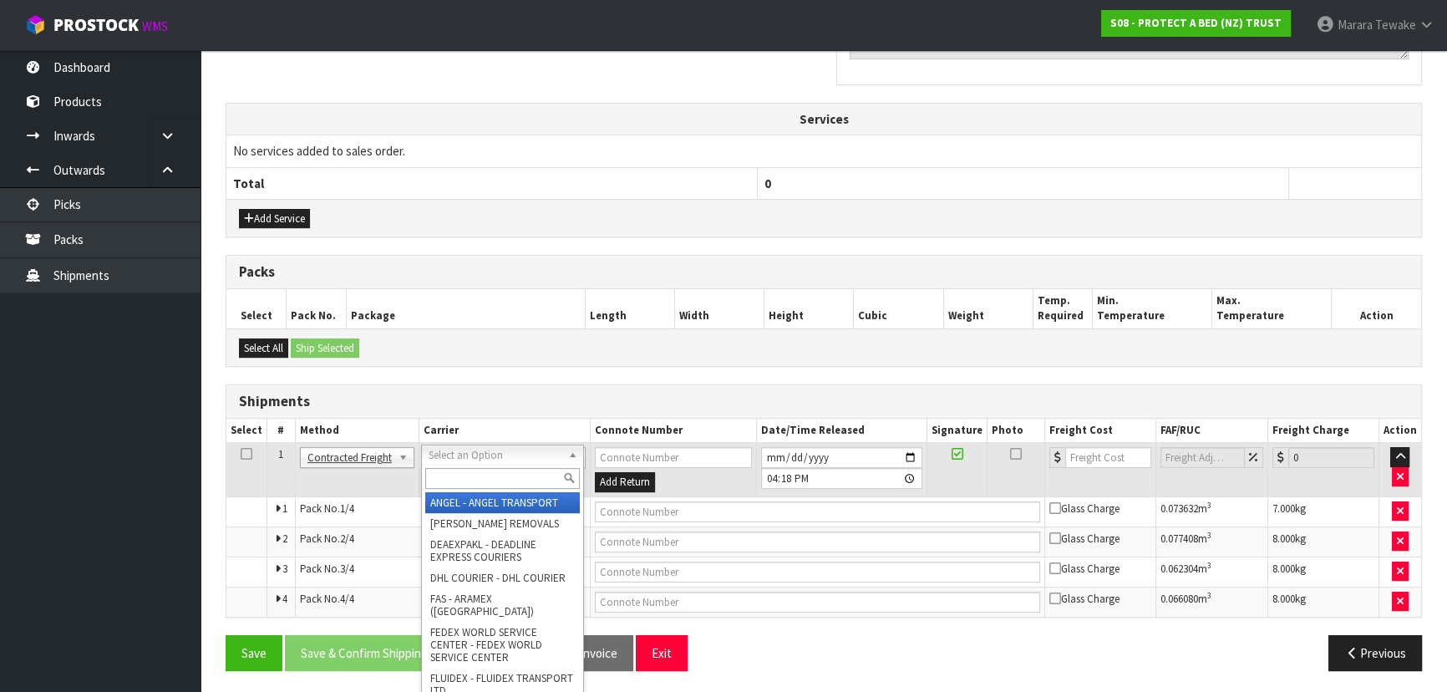
click at [470, 478] on input "text" at bounding box center [502, 478] width 155 height 21
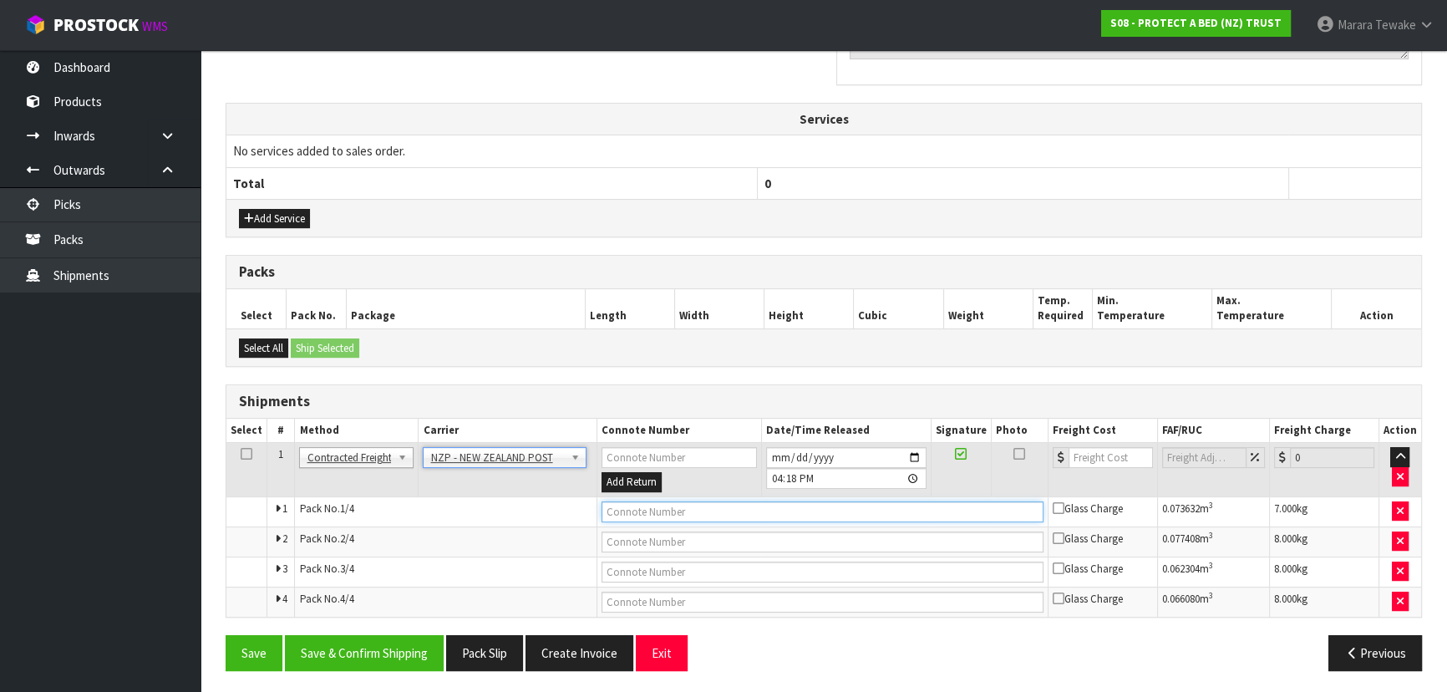
click at [617, 507] on input "text" at bounding box center [822, 511] width 442 height 21
click at [225, 635] on button "Save" at bounding box center [253, 653] width 57 height 36
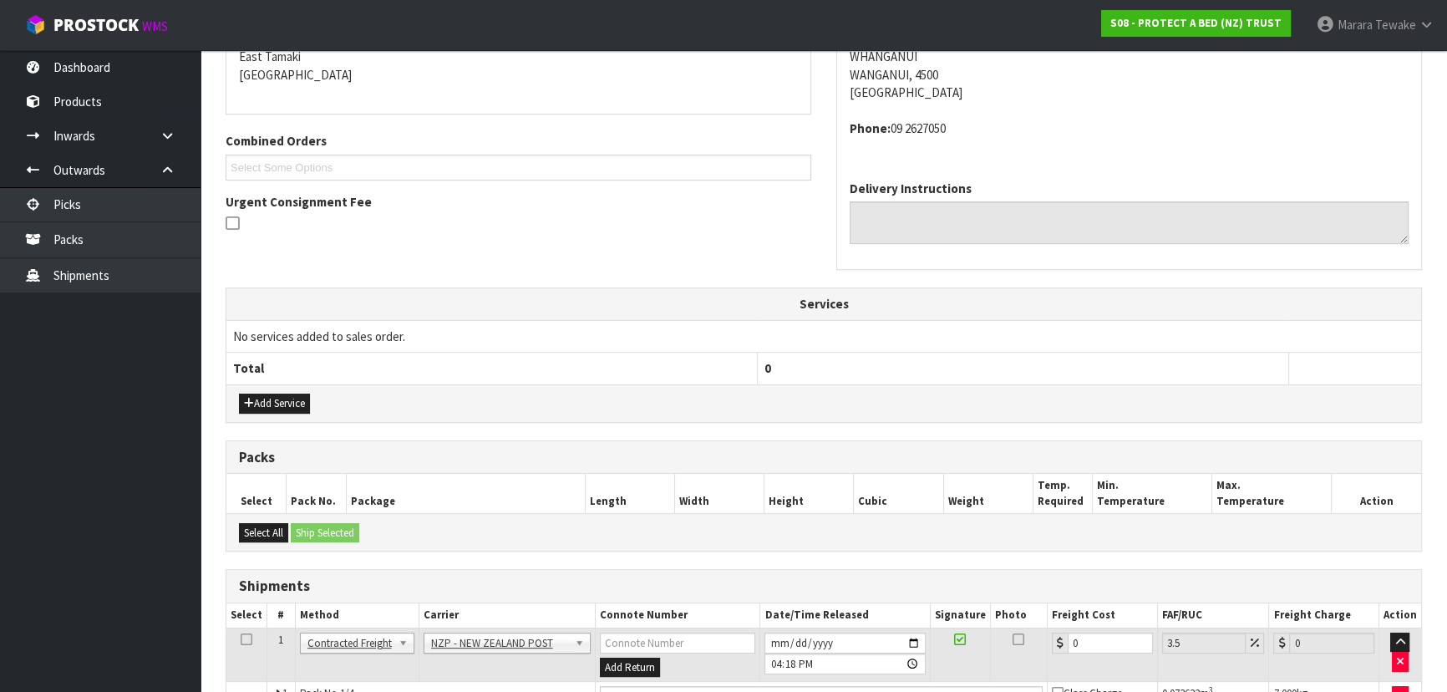
scroll to position [546, 0]
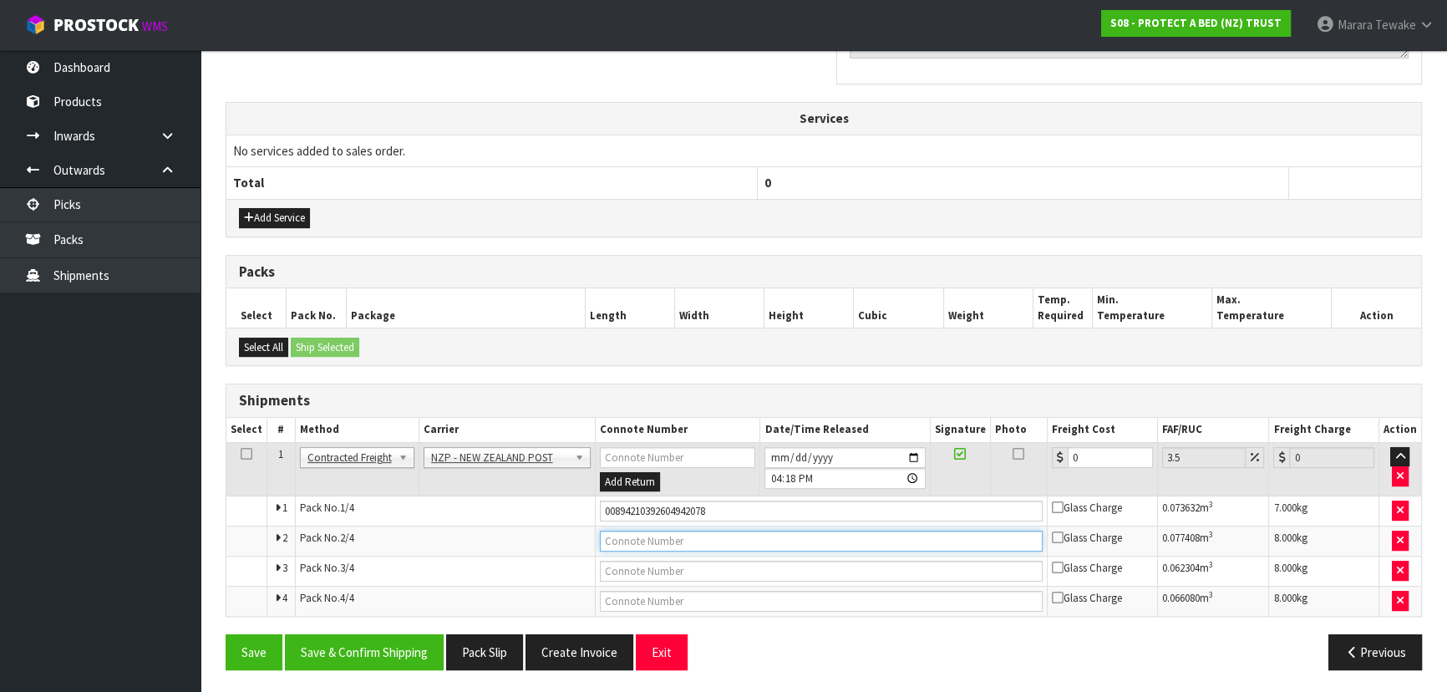
click at [659, 540] on input "text" at bounding box center [821, 540] width 443 height 21
click at [225, 634] on button "Save" at bounding box center [253, 652] width 57 height 36
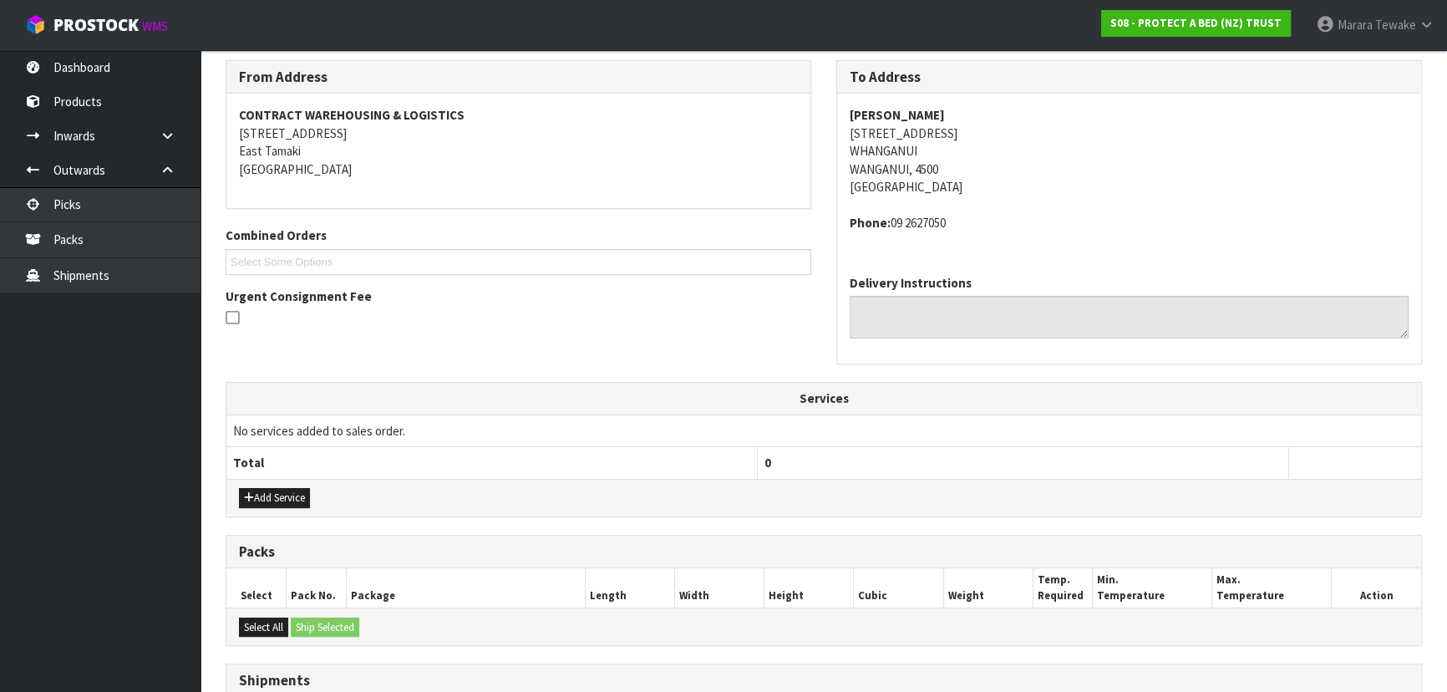
scroll to position [455, 0]
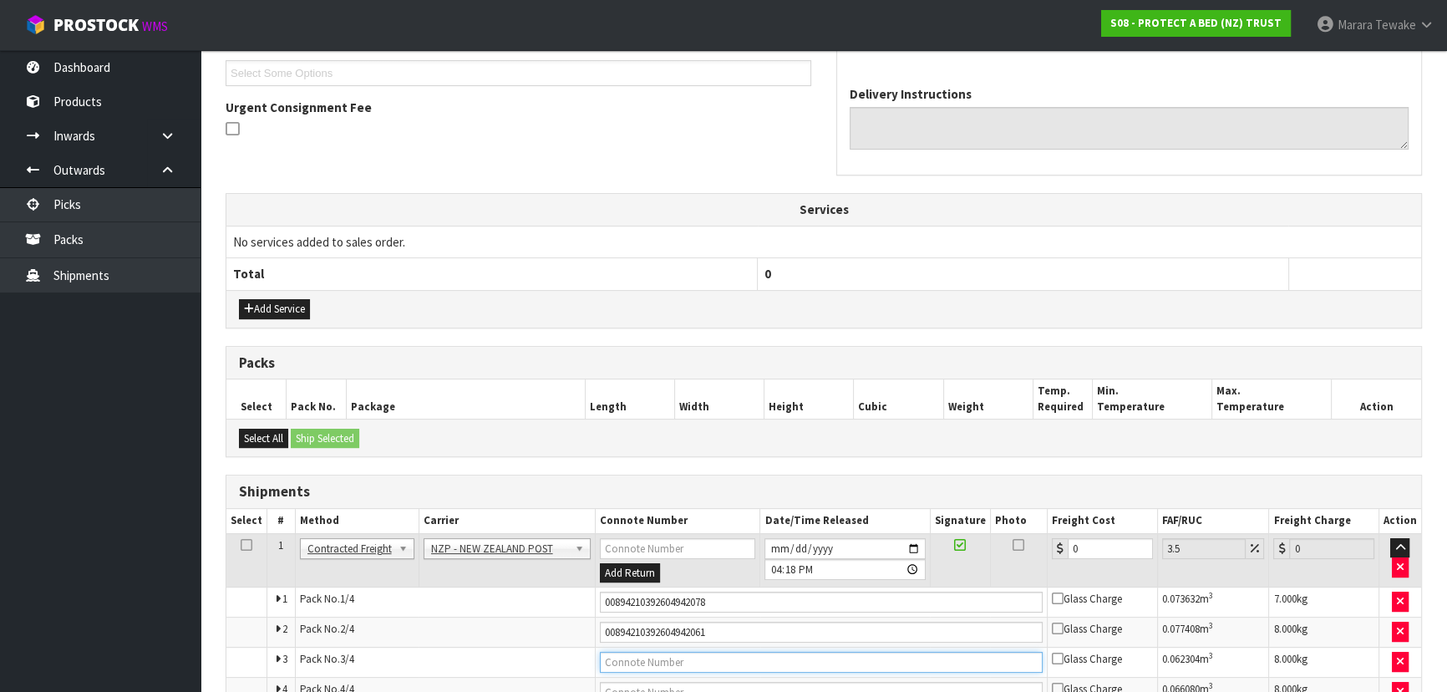
click at [678, 658] on input "text" at bounding box center [821, 661] width 443 height 21
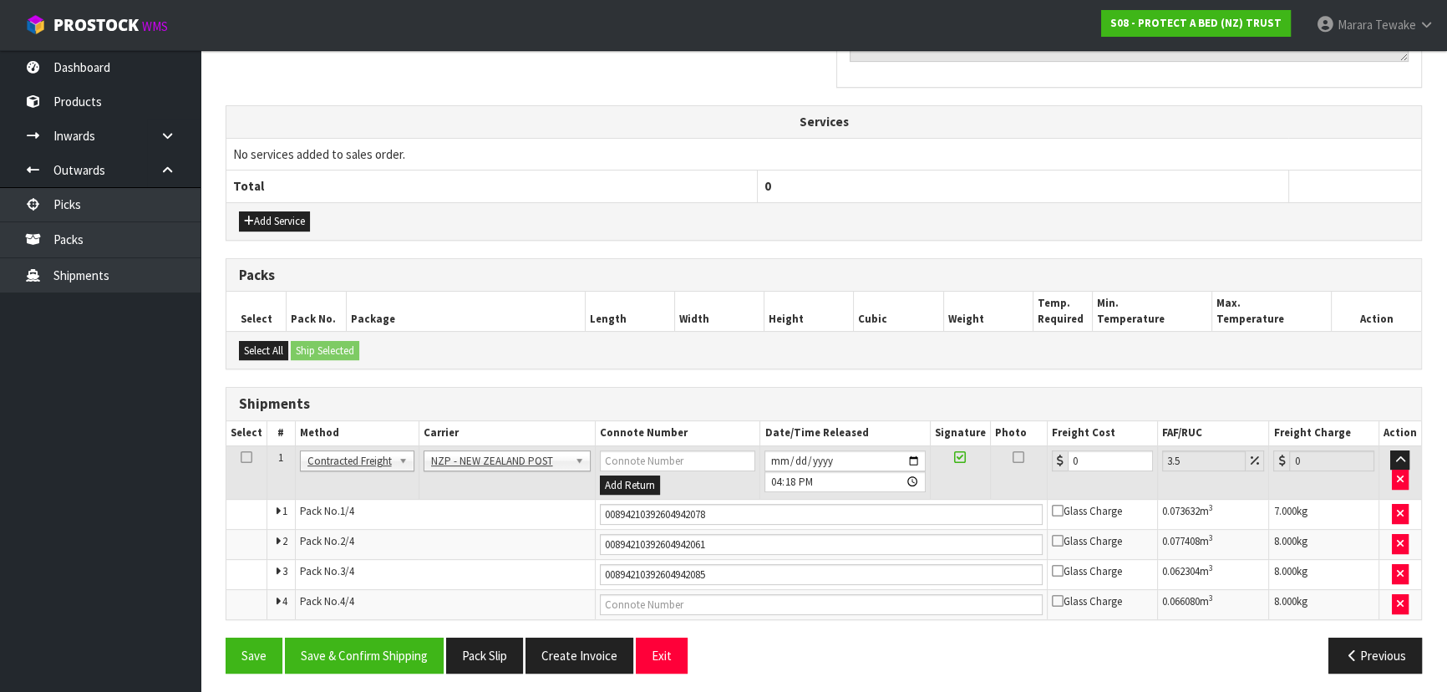
scroll to position [546, 0]
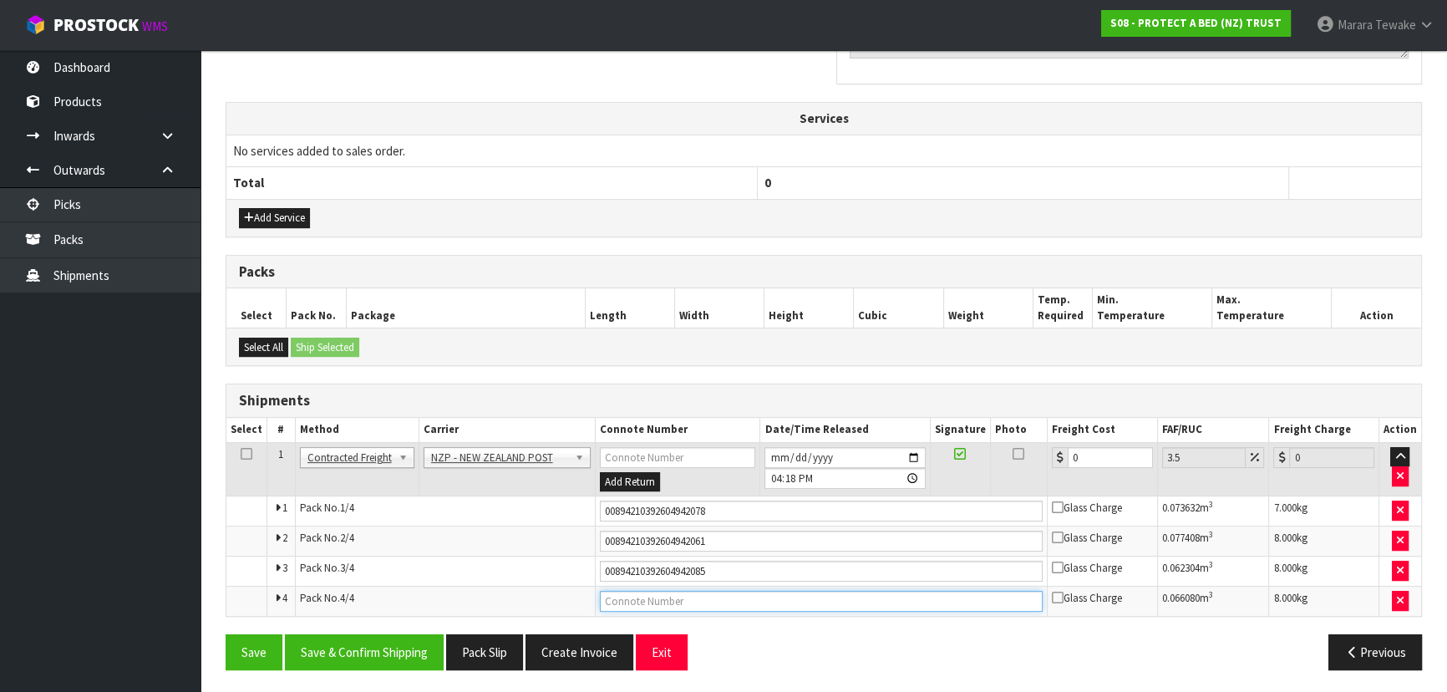
click at [705, 597] on input "text" at bounding box center [821, 600] width 443 height 21
click at [225, 634] on button "Save" at bounding box center [253, 652] width 57 height 36
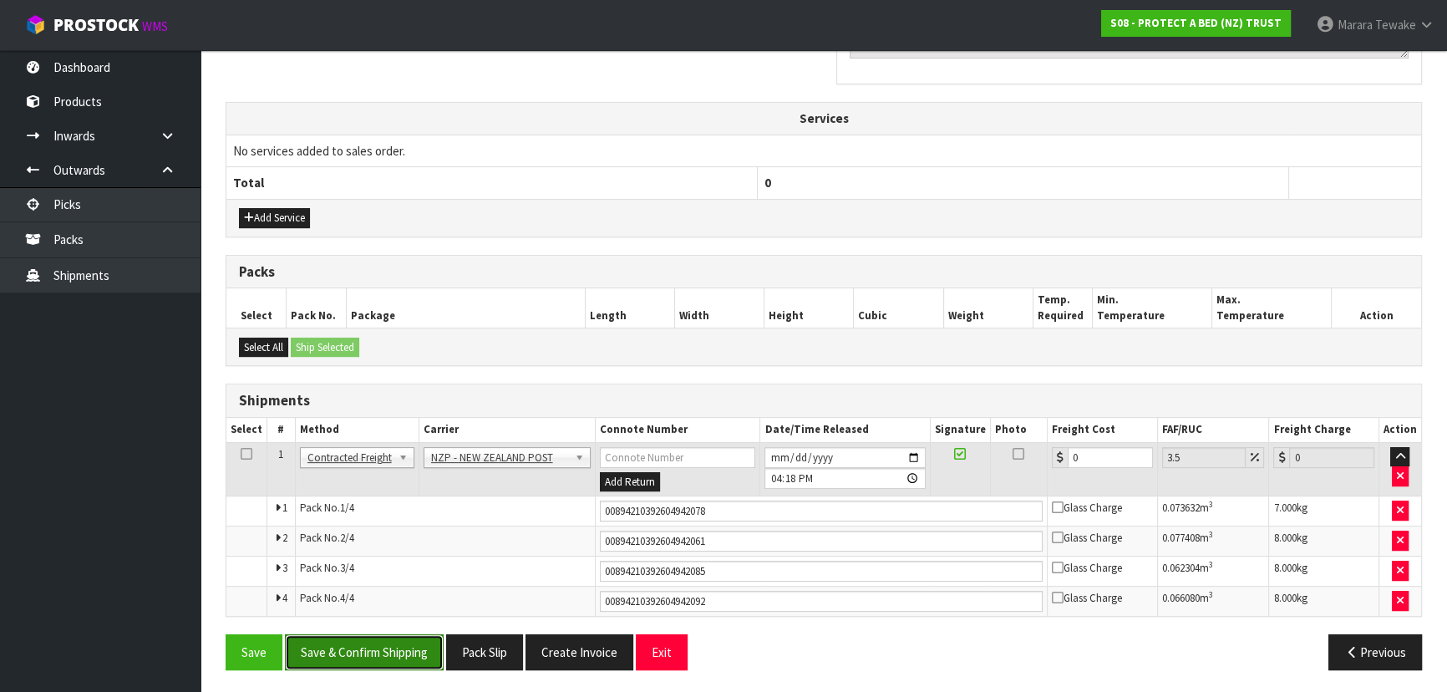
click at [398, 650] on button "Save & Confirm Shipping" at bounding box center [364, 652] width 159 height 36
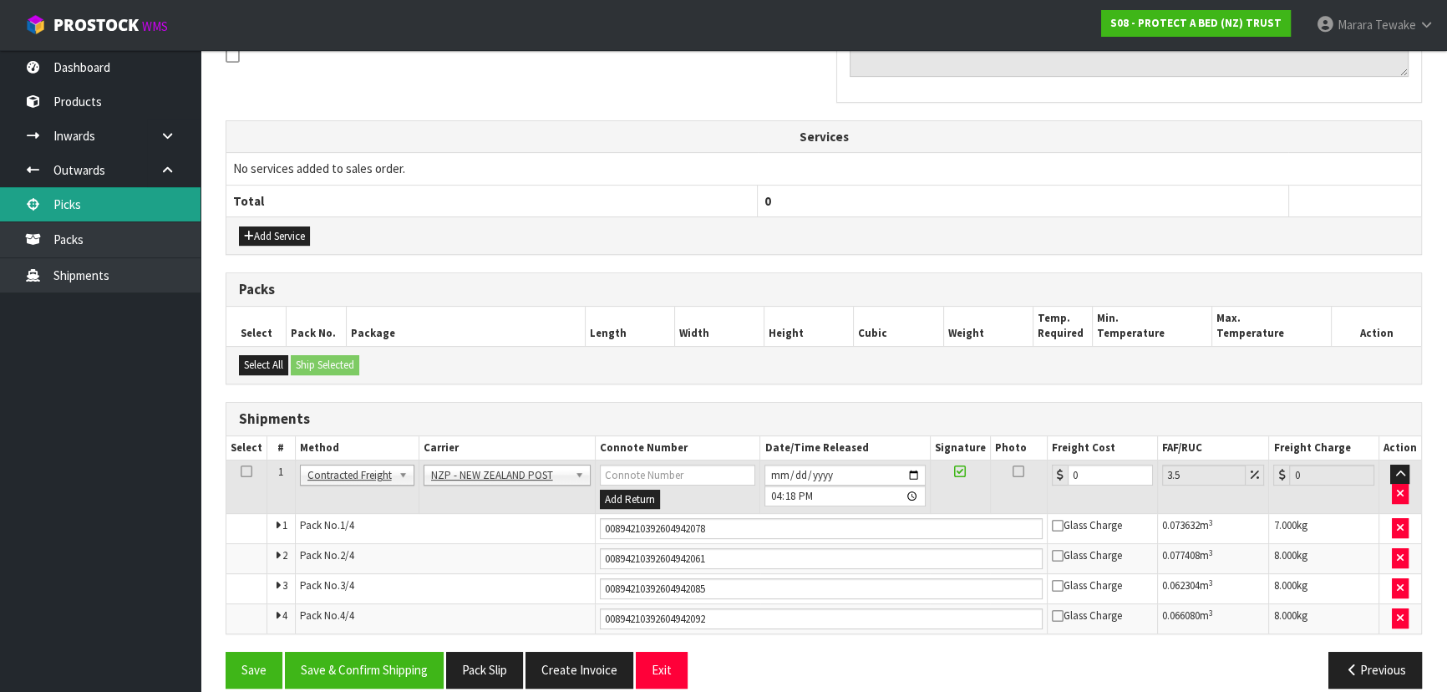
scroll to position [0, 0]
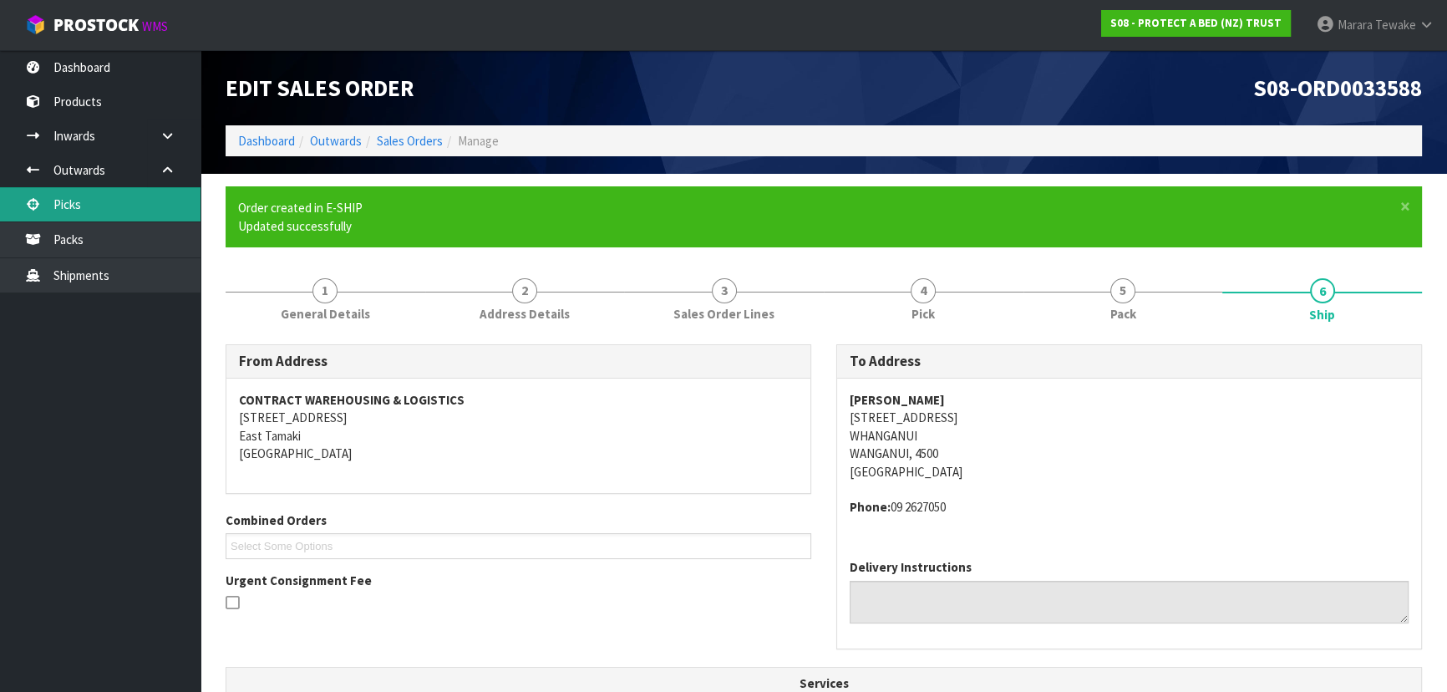
click at [149, 202] on link "Picks" at bounding box center [100, 204] width 200 height 34
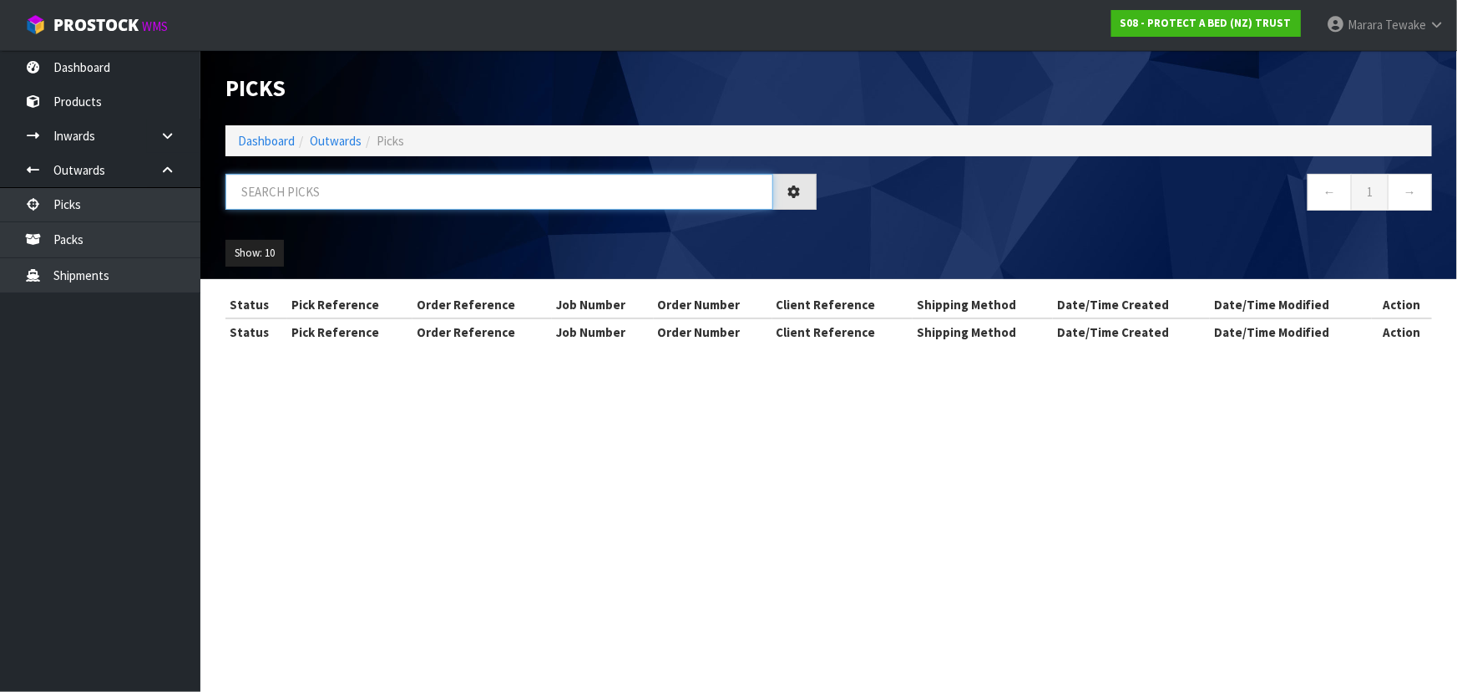
click at [347, 197] on input "text" at bounding box center [499, 192] width 548 height 36
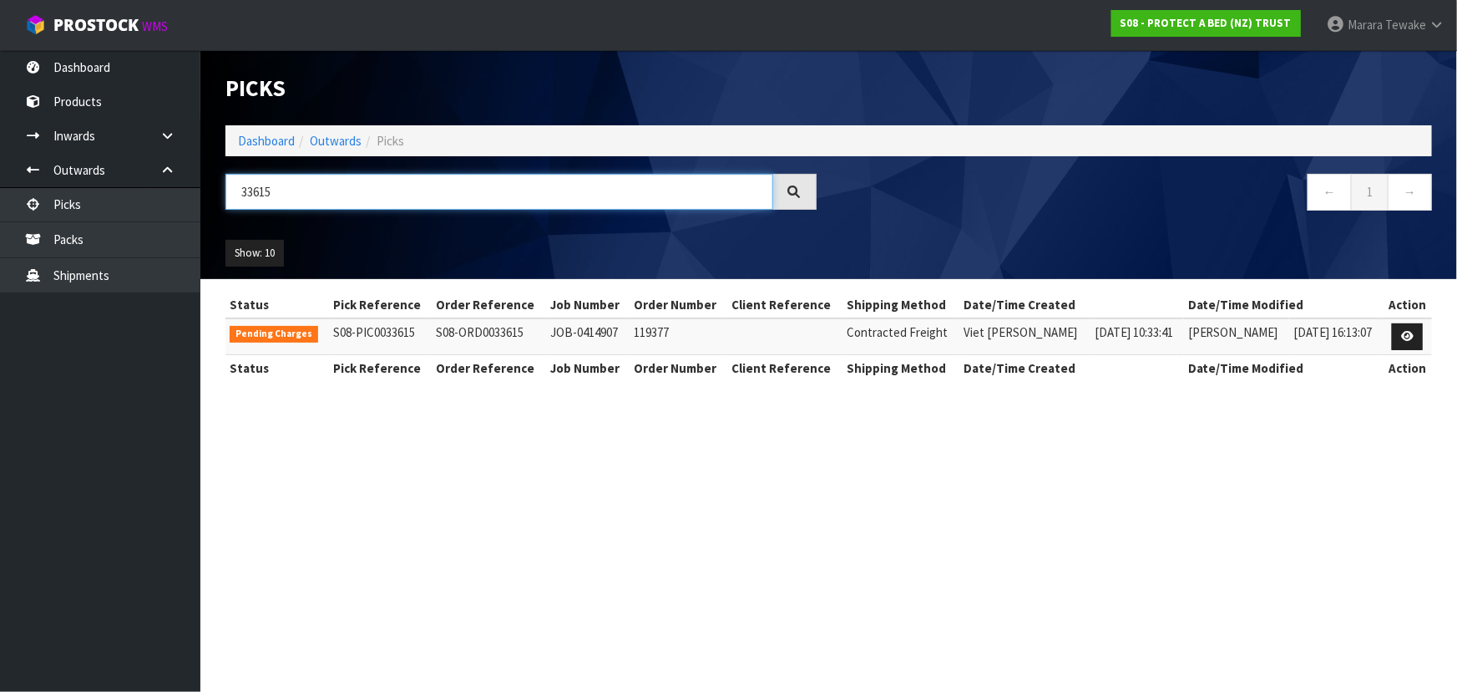
drag, startPoint x: 281, startPoint y: 190, endPoint x: 230, endPoint y: 171, distance: 54.4
click at [231, 174] on input "33615" at bounding box center [499, 192] width 548 height 36
drag, startPoint x: 278, startPoint y: 180, endPoint x: 208, endPoint y: 180, distance: 70.2
click at [208, 180] on header "Picks Dashboard Outwards Picks 33616 ← 1 → Show: 10 5 10 25 50" at bounding box center [828, 164] width 1257 height 229
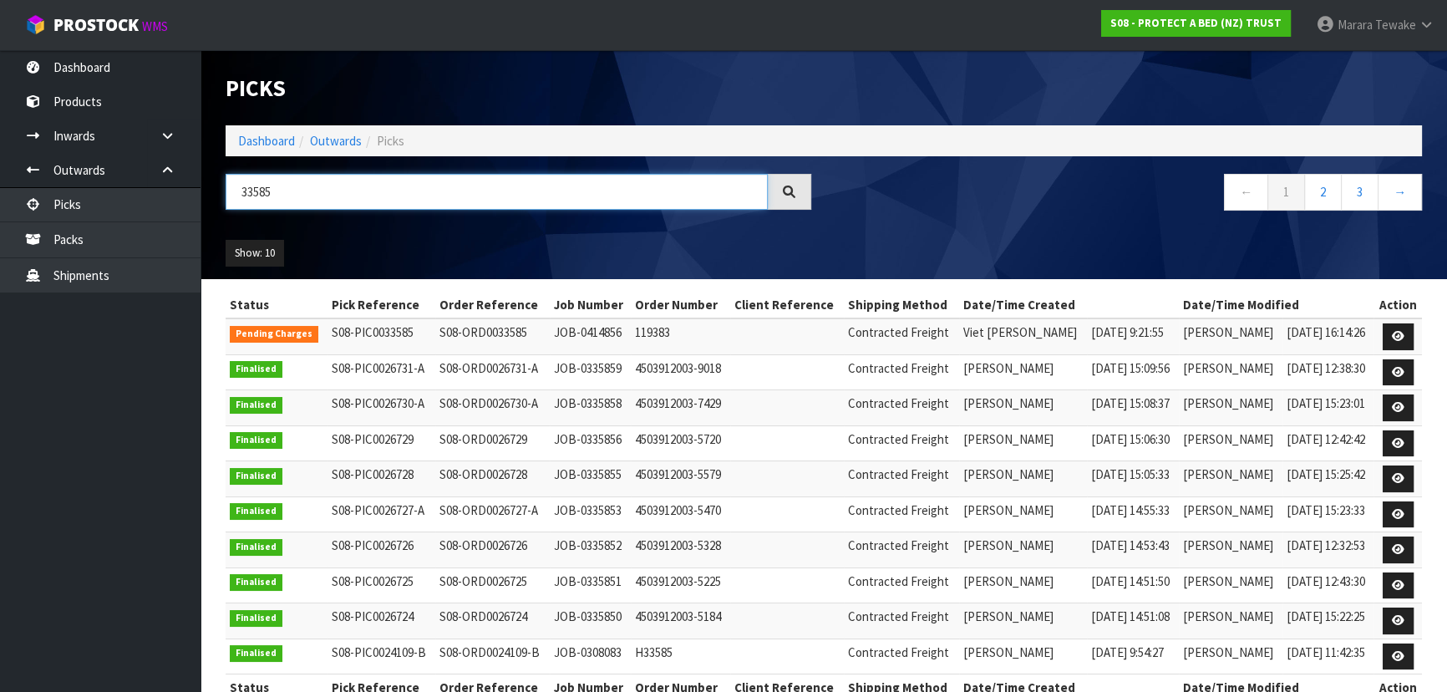
drag, startPoint x: 301, startPoint y: 182, endPoint x: 233, endPoint y: 195, distance: 68.8
click at [233, 195] on input "33585" at bounding box center [496, 192] width 542 height 36
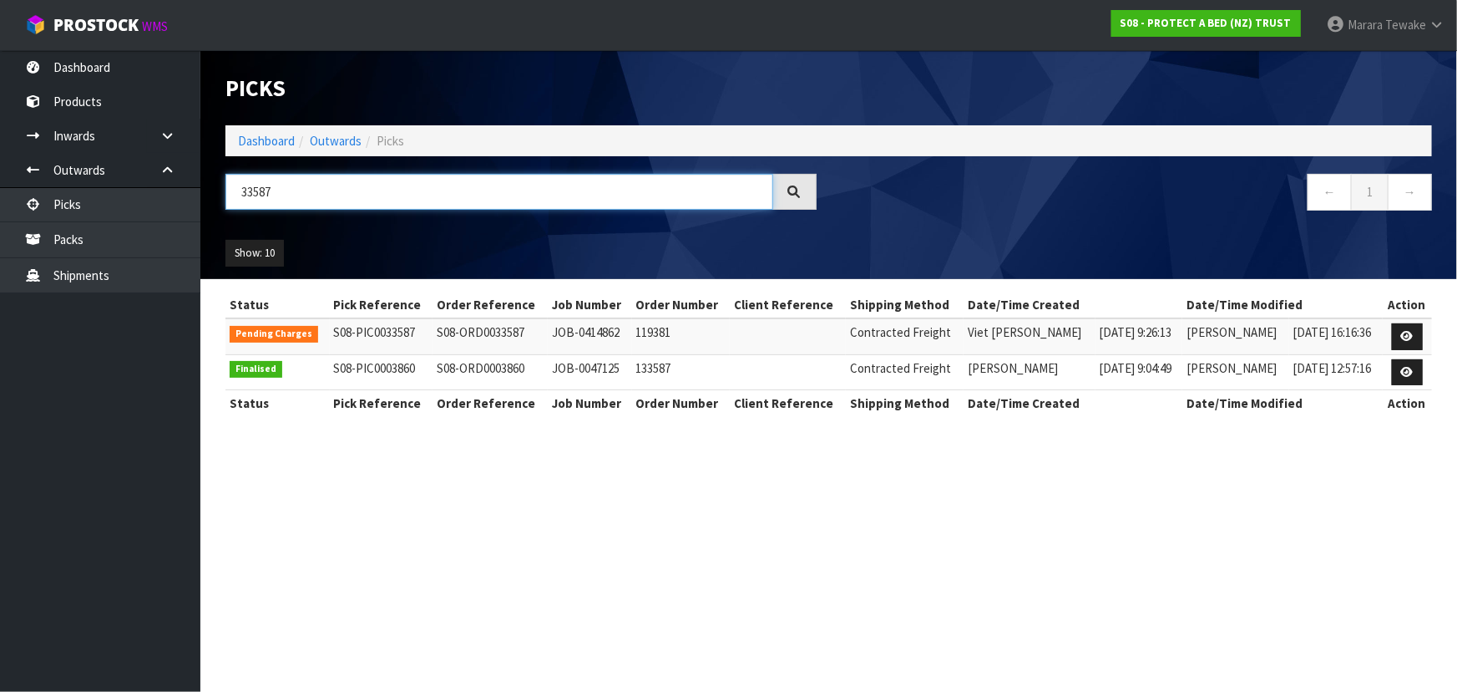
drag, startPoint x: 291, startPoint y: 193, endPoint x: 204, endPoint y: 193, distance: 86.9
click at [204, 193] on header "Picks Dashboard Outwards Picks 33587 ← 1 → Show: 10 5 10 25 50" at bounding box center [828, 164] width 1257 height 229
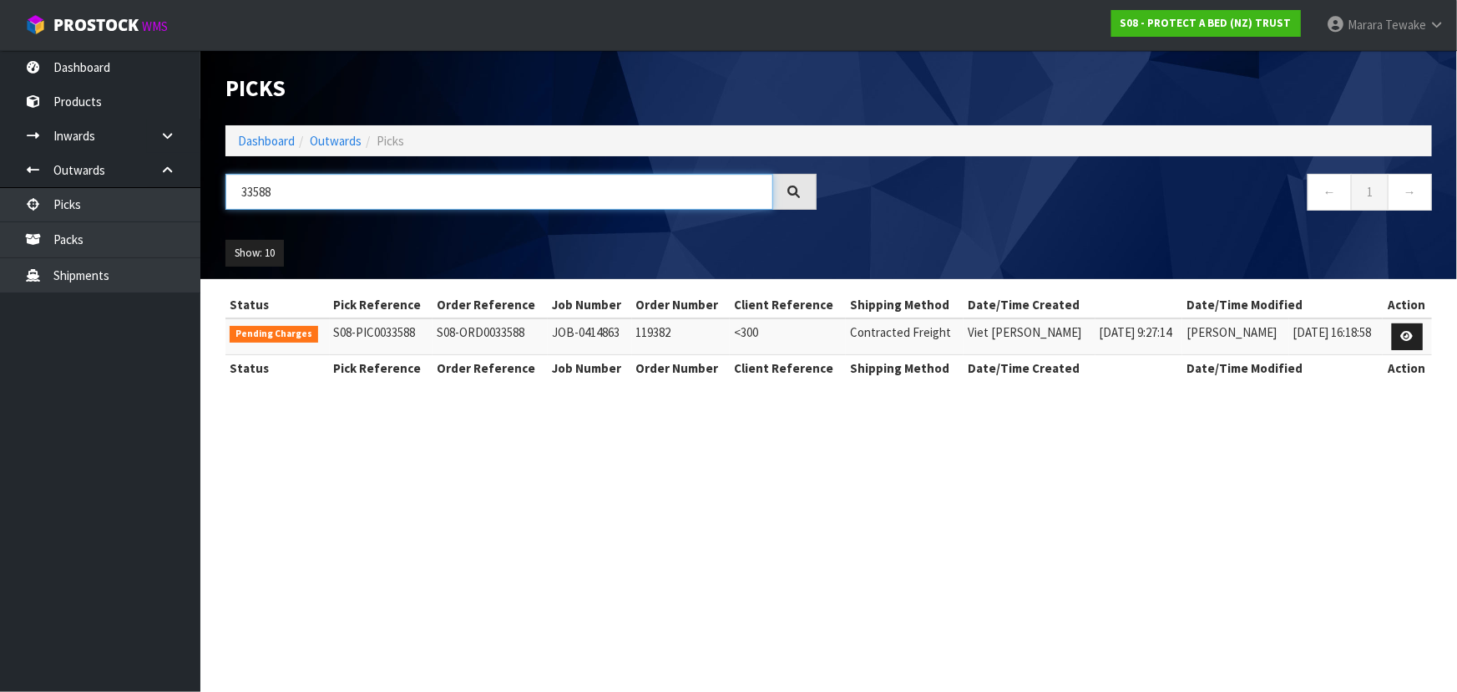
drag, startPoint x: 292, startPoint y: 194, endPoint x: 205, endPoint y: 180, distance: 88.7
click at [205, 180] on header "Picks Dashboard Outwards Picks 33588 ← 1 → Show: 10 5 10 25 50" at bounding box center [828, 164] width 1257 height 229
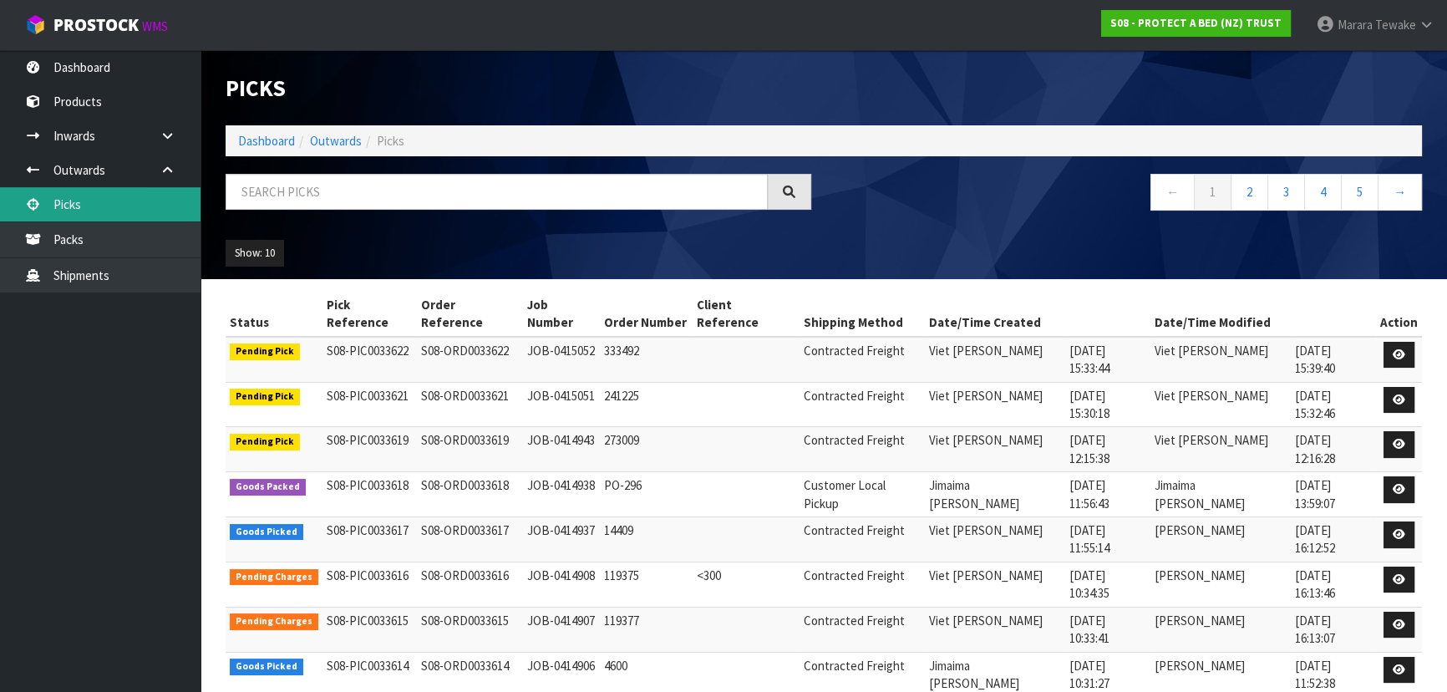
click at [162, 208] on link "Picks" at bounding box center [100, 204] width 200 height 34
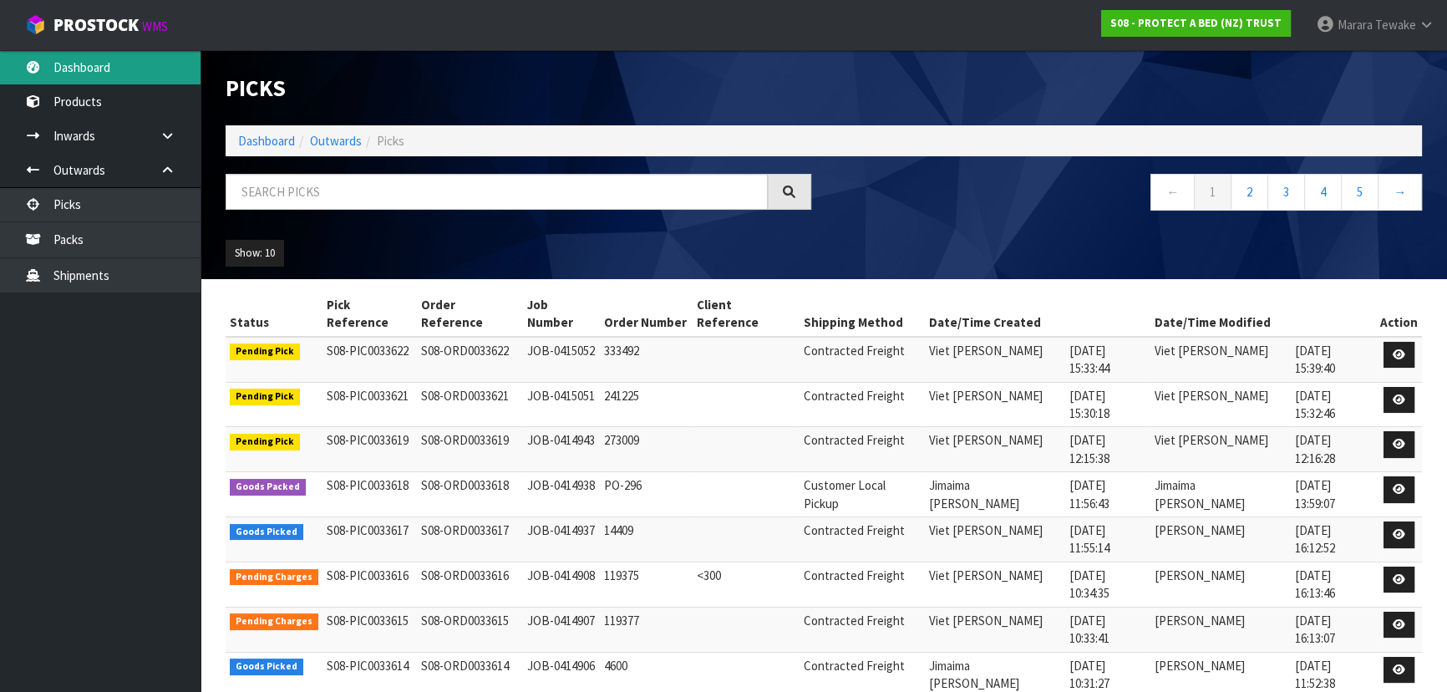
click at [105, 62] on link "Dashboard" at bounding box center [100, 67] width 200 height 34
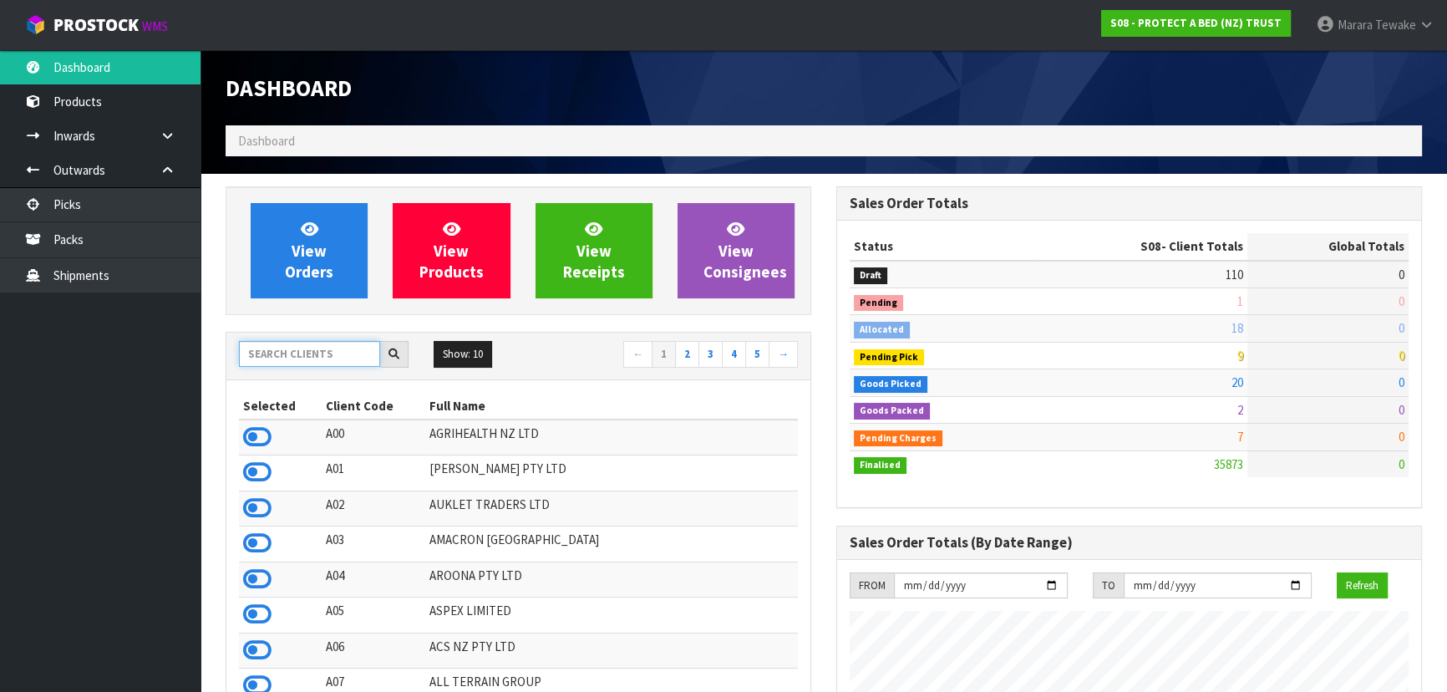
click at [286, 355] on input "text" at bounding box center [309, 354] width 141 height 26
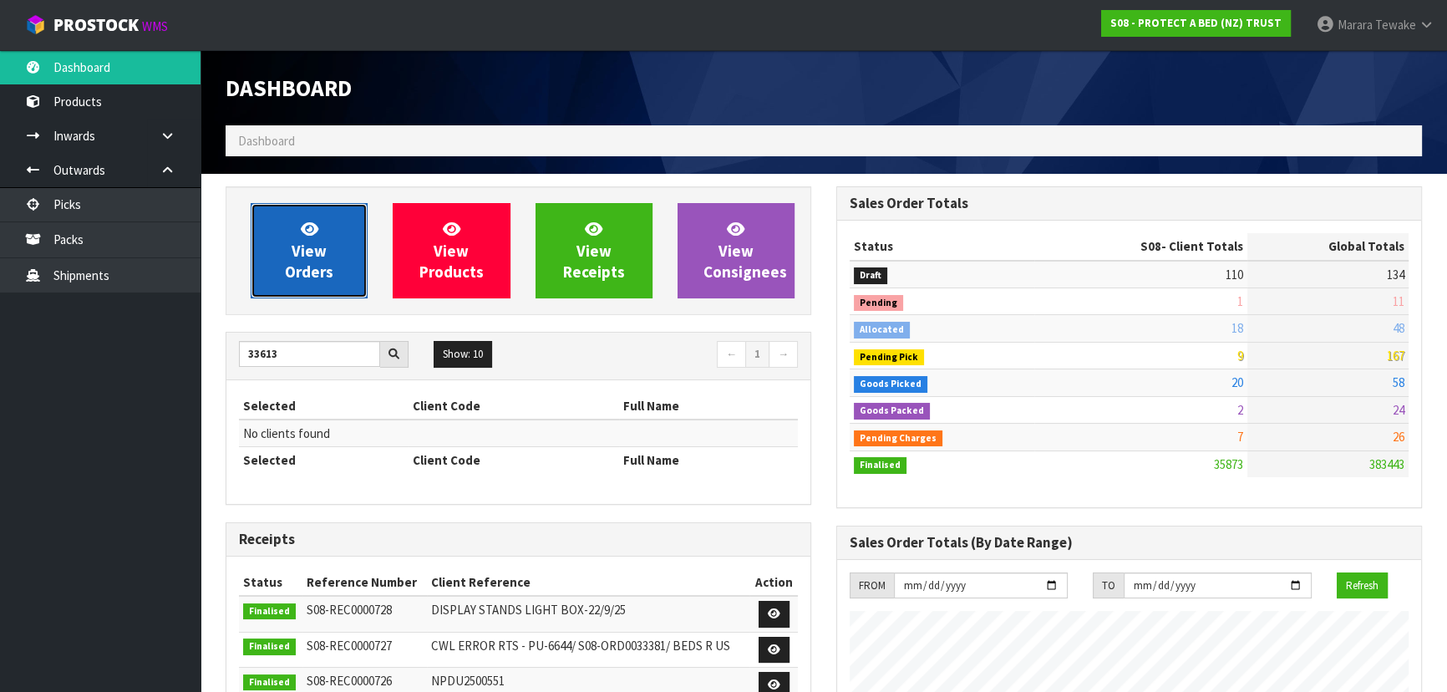
click at [303, 255] on span "View Orders" at bounding box center [309, 250] width 48 height 63
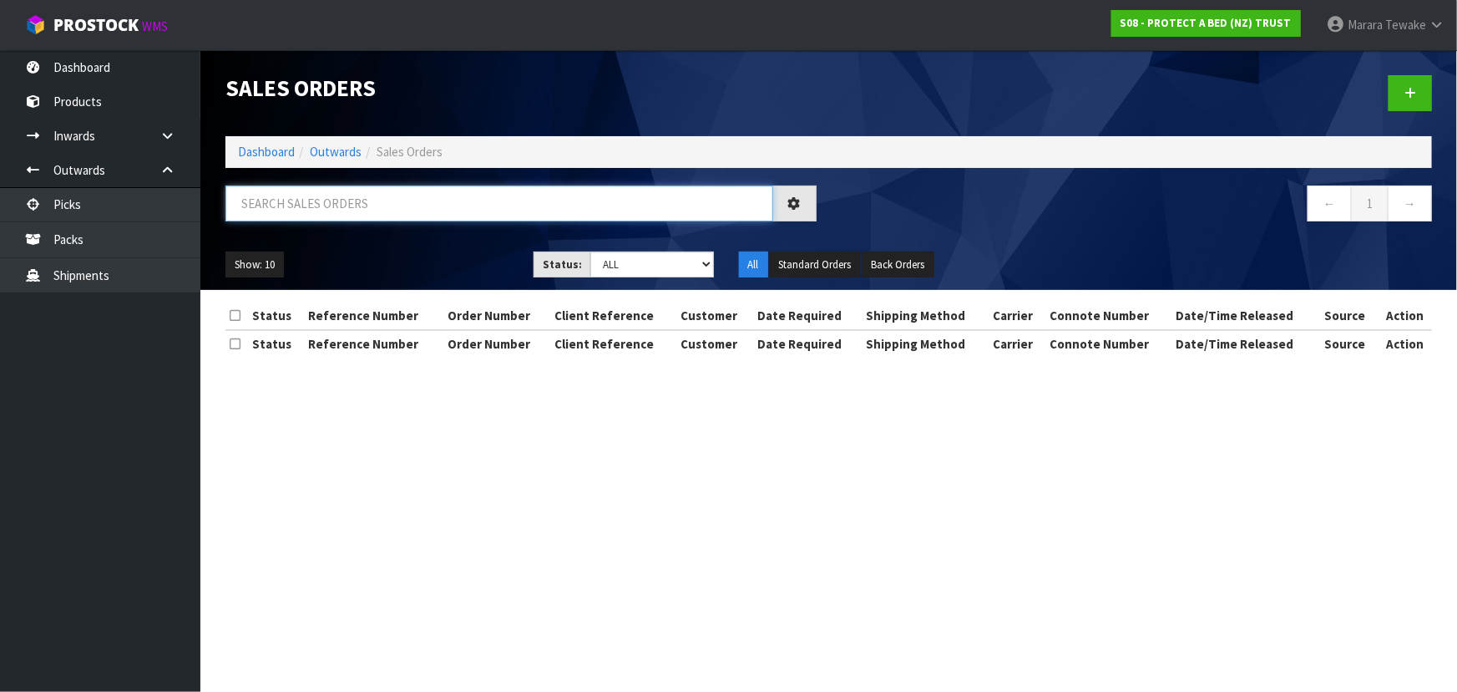
click at [344, 196] on input "text" at bounding box center [499, 203] width 548 height 36
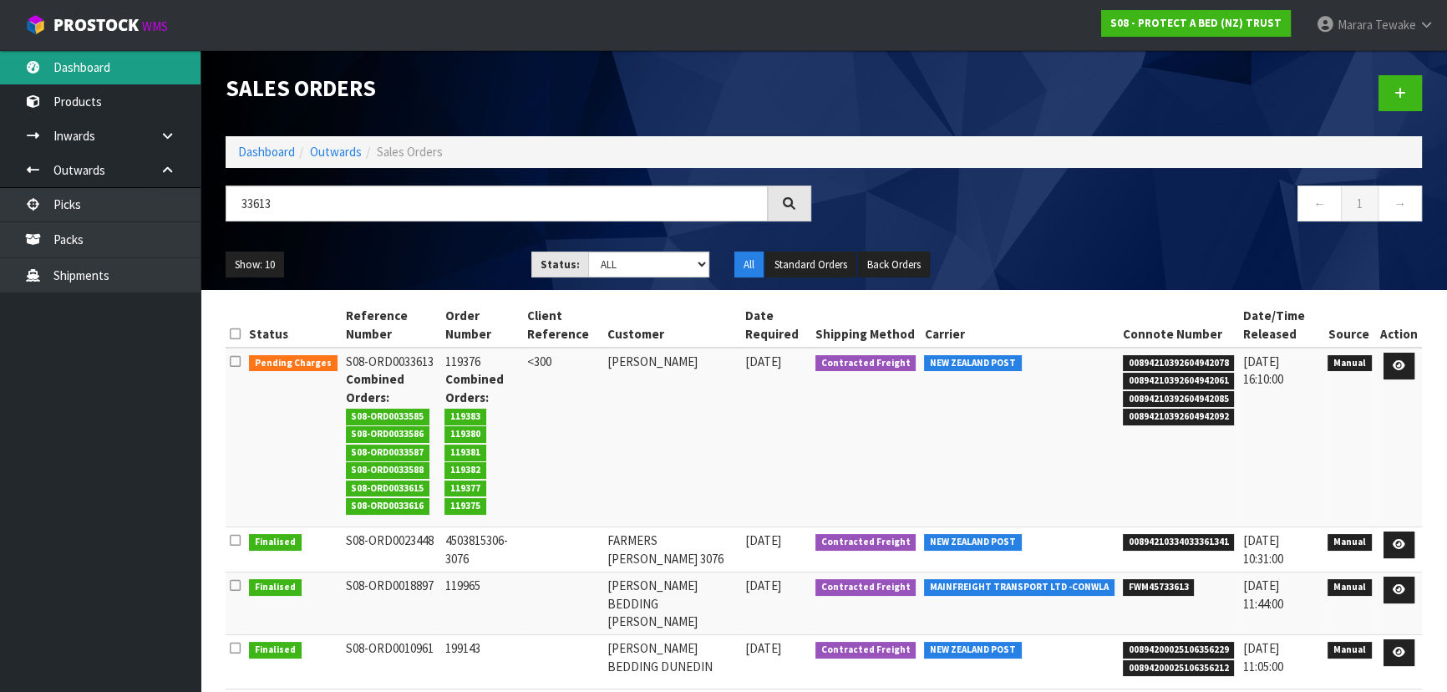
click at [108, 60] on link "Dashboard" at bounding box center [100, 67] width 200 height 34
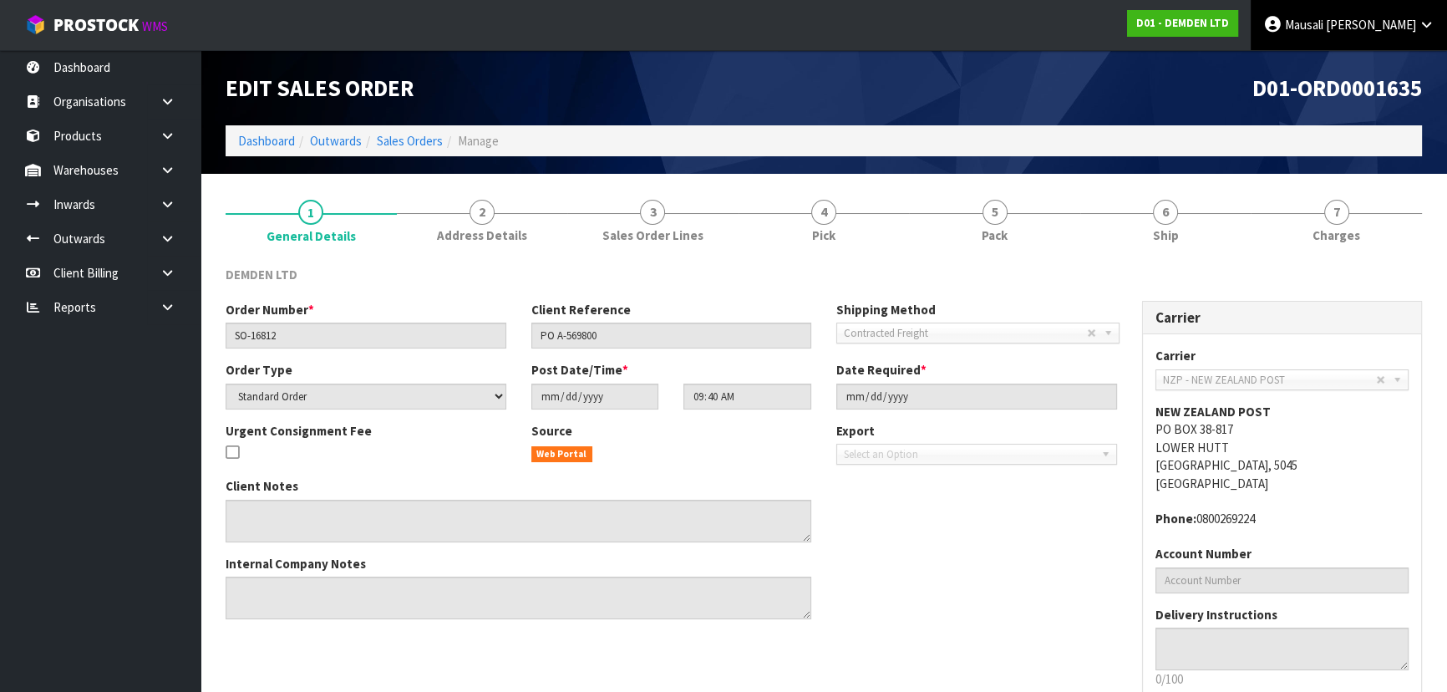
click at [1323, 22] on span "Mausali" at bounding box center [1303, 25] width 38 height 16
click at [1386, 72] on link "Logout" at bounding box center [1380, 66] width 132 height 23
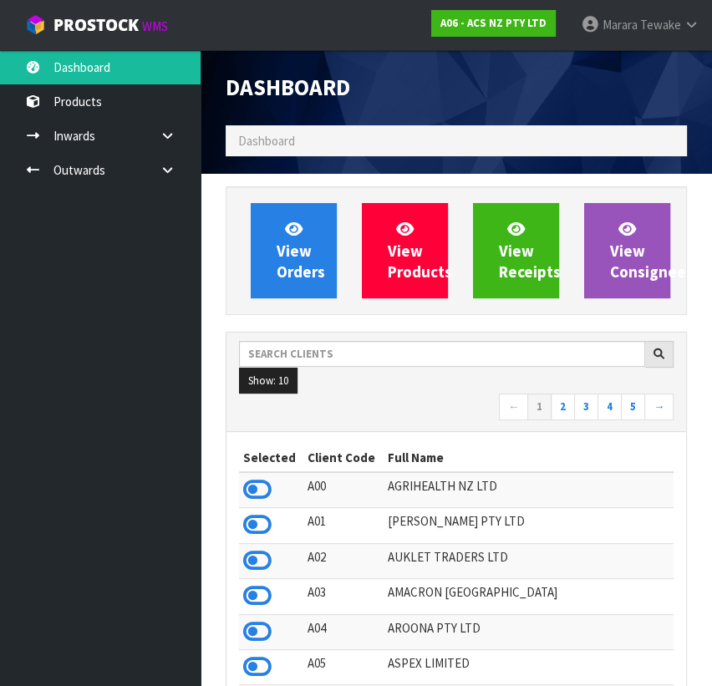
scroll to position [1395, 485]
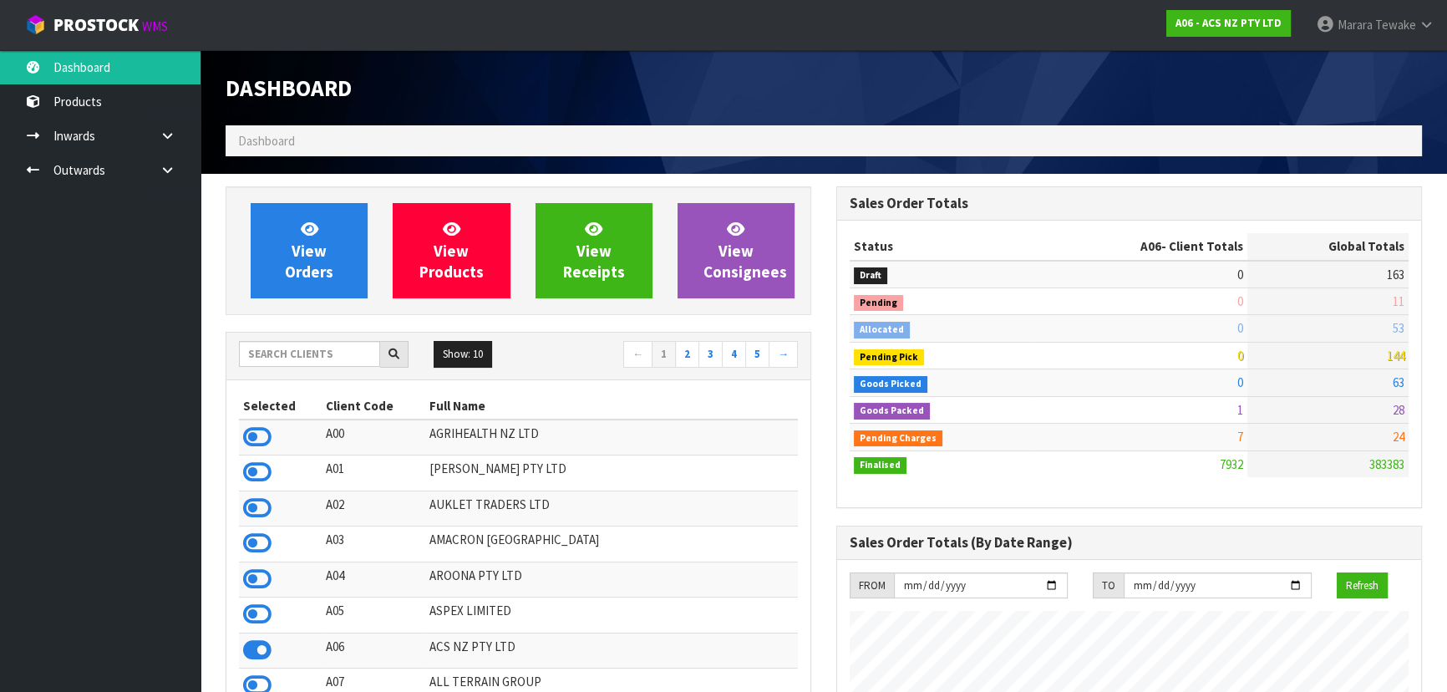
scroll to position [1263, 610]
click at [295, 353] on input "text" at bounding box center [309, 354] width 141 height 26
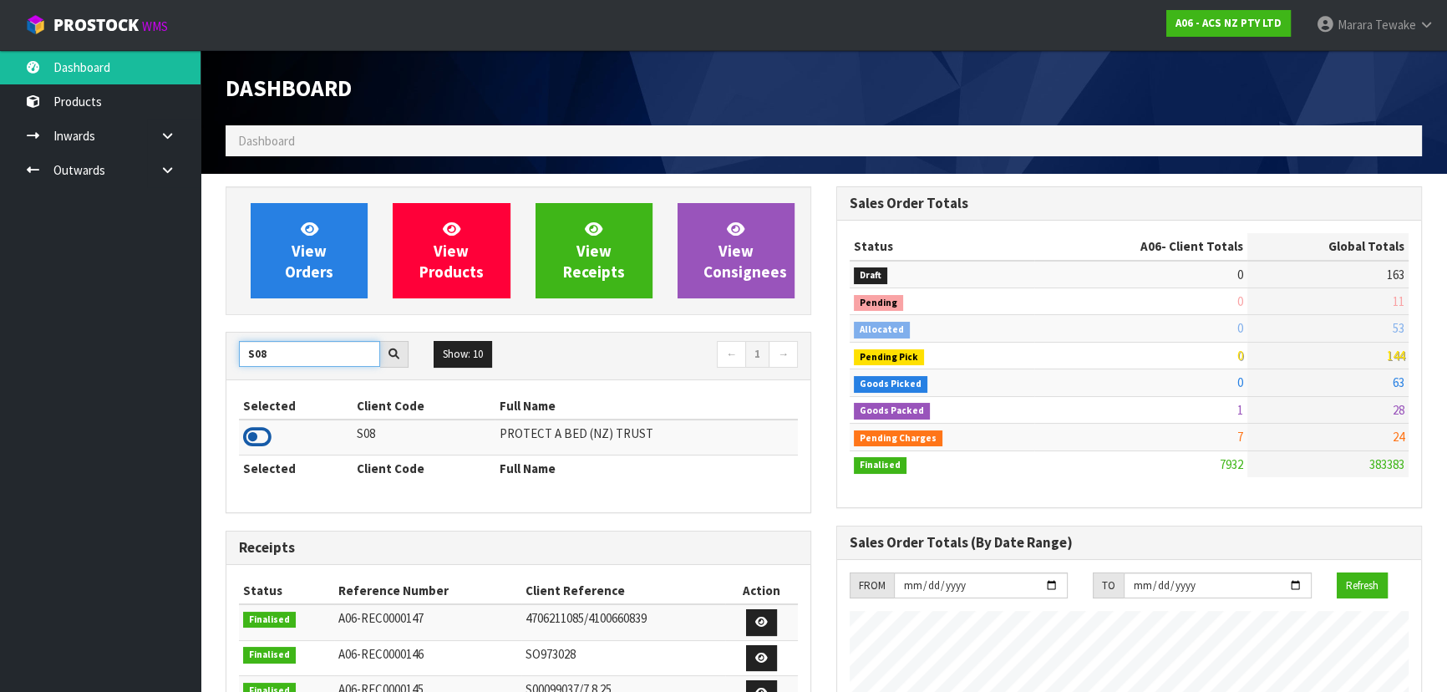
type input "S08"
click at [255, 431] on icon at bounding box center [257, 436] width 28 height 25
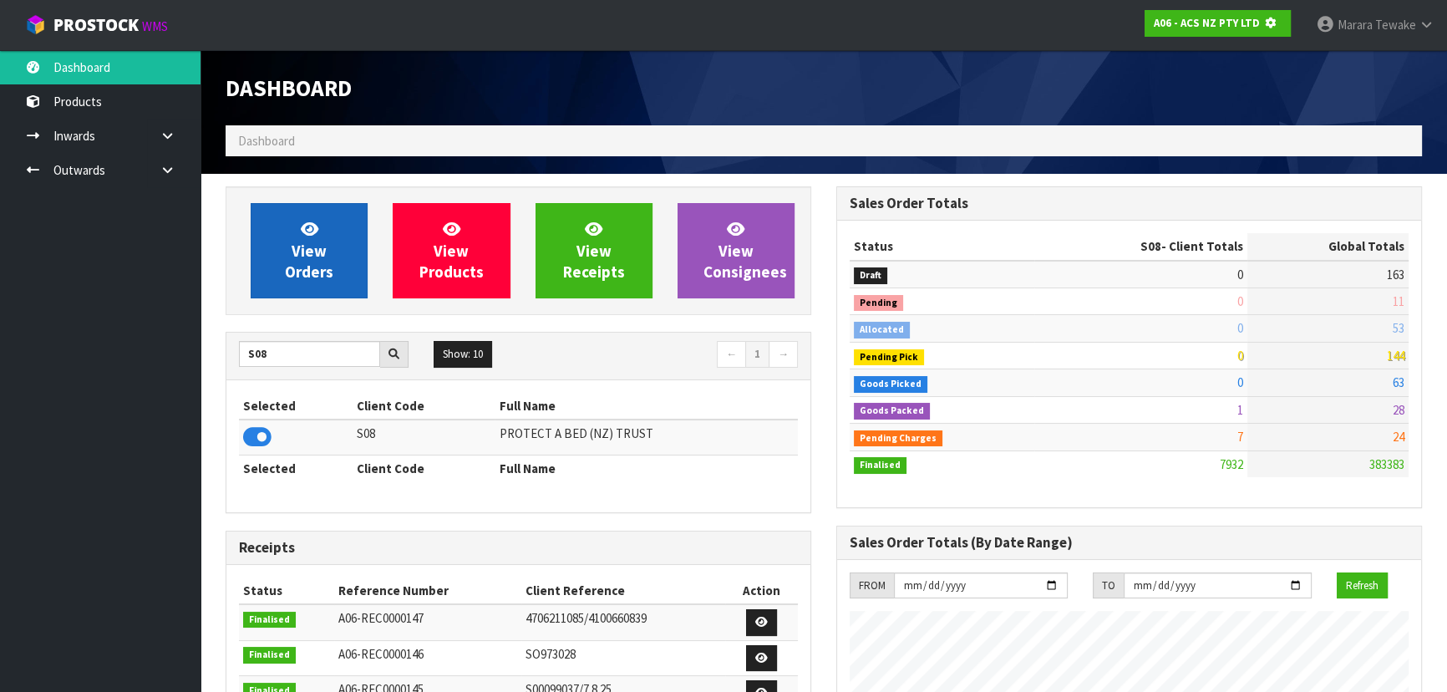
scroll to position [834127, 834557]
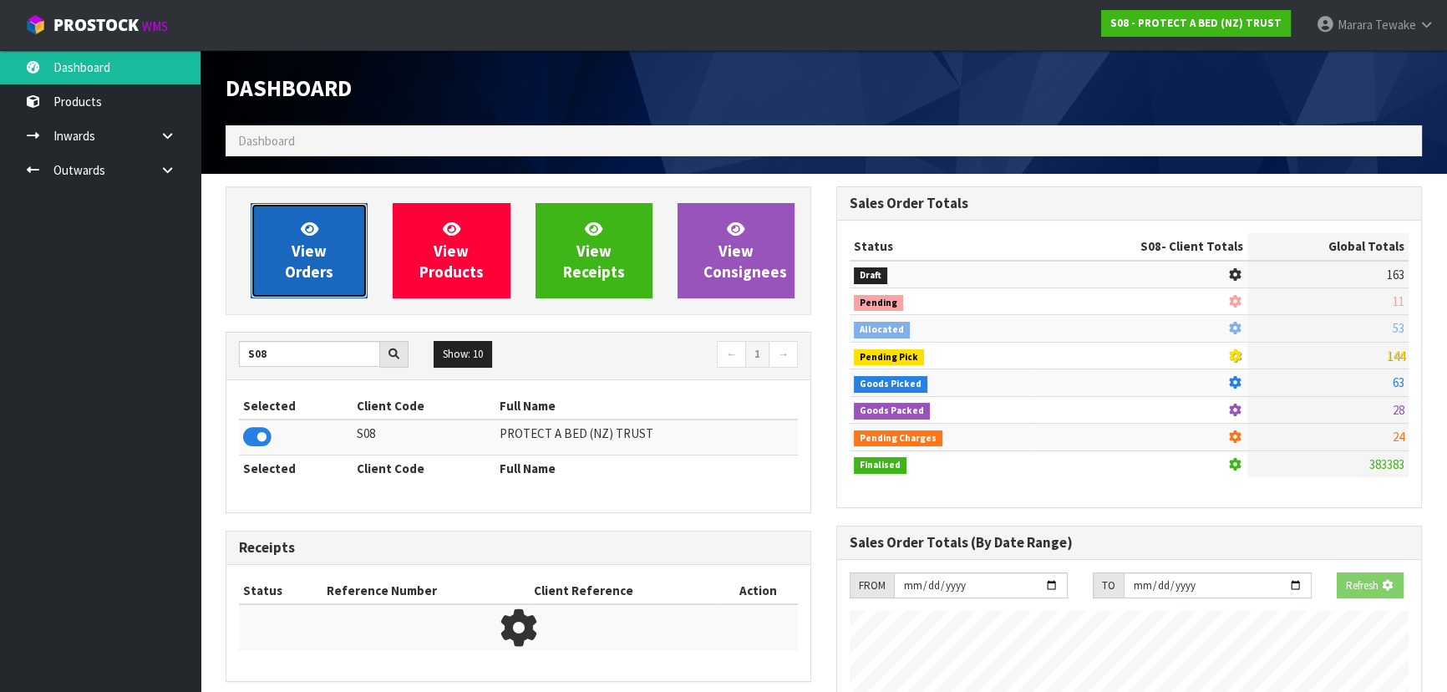
click at [333, 256] on link "View Orders" at bounding box center [309, 250] width 117 height 95
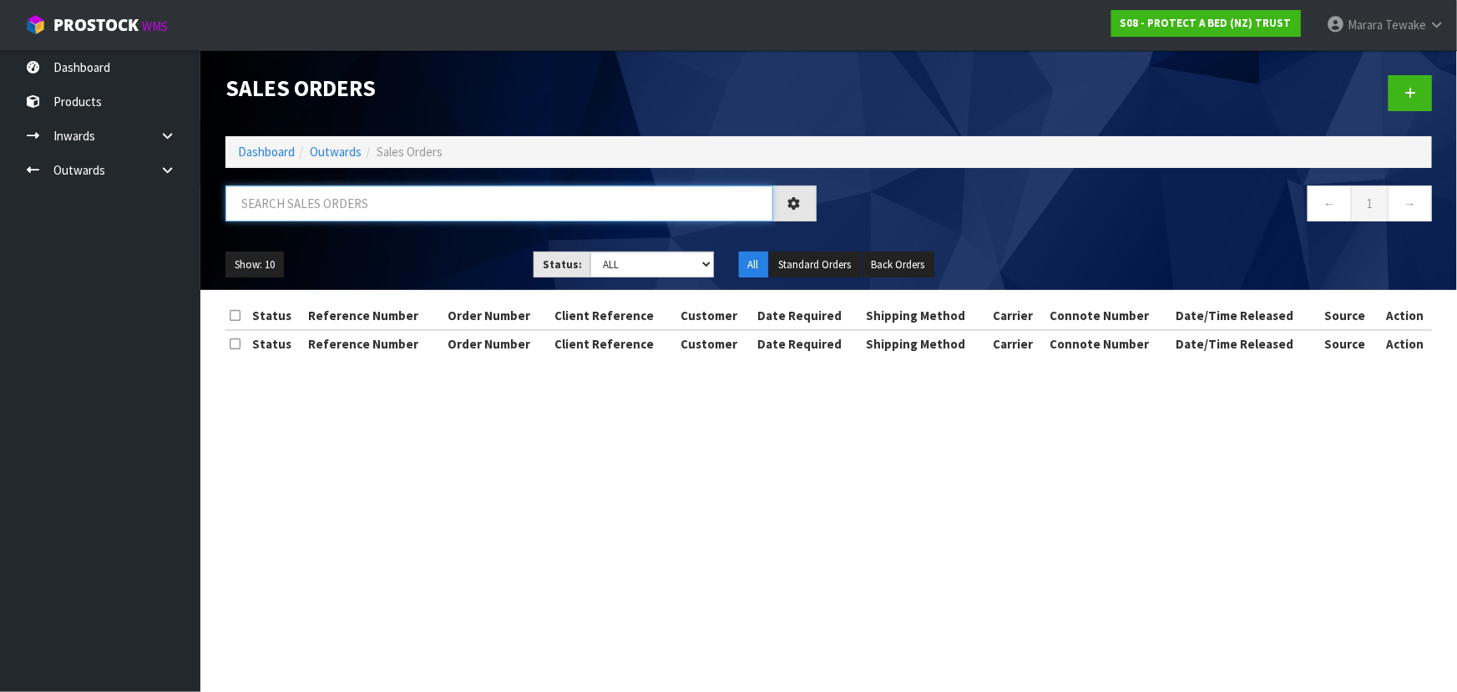
click at [376, 203] on input "text" at bounding box center [499, 203] width 548 height 36
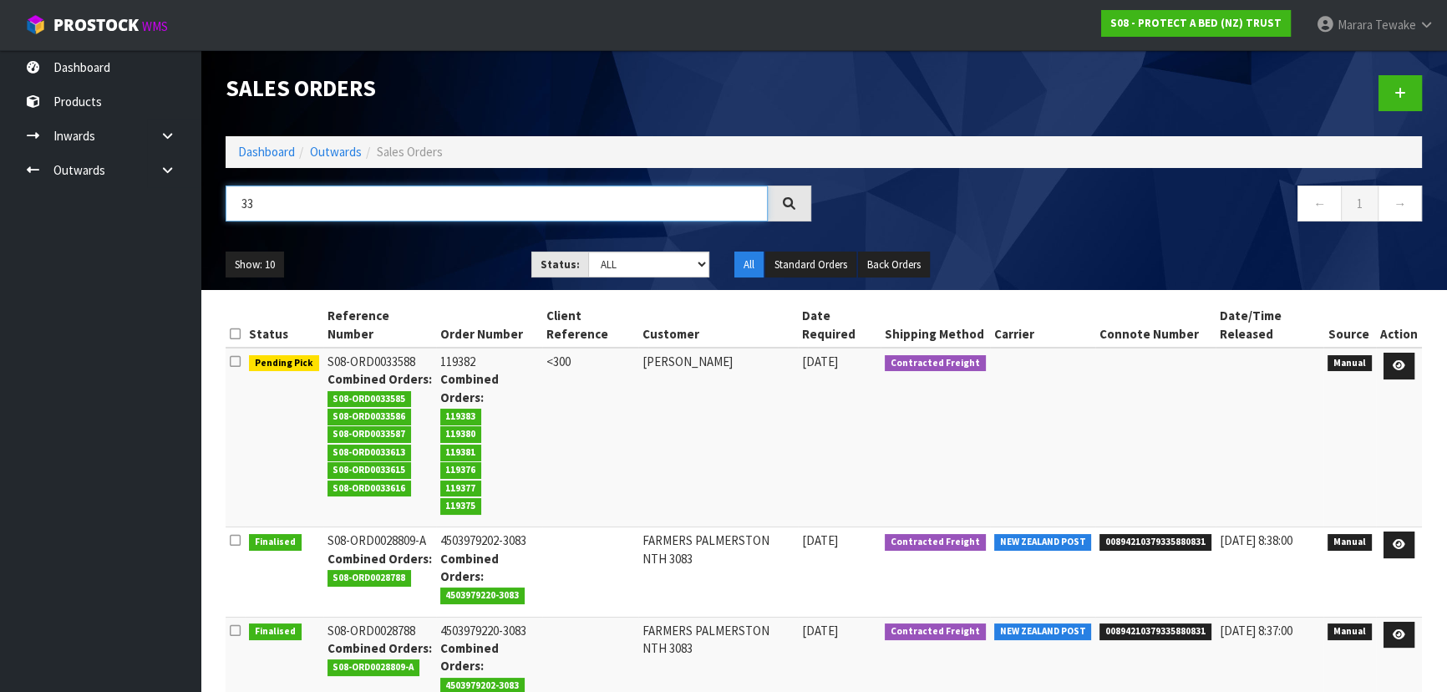
type input "3"
type input "JOB-0414249"
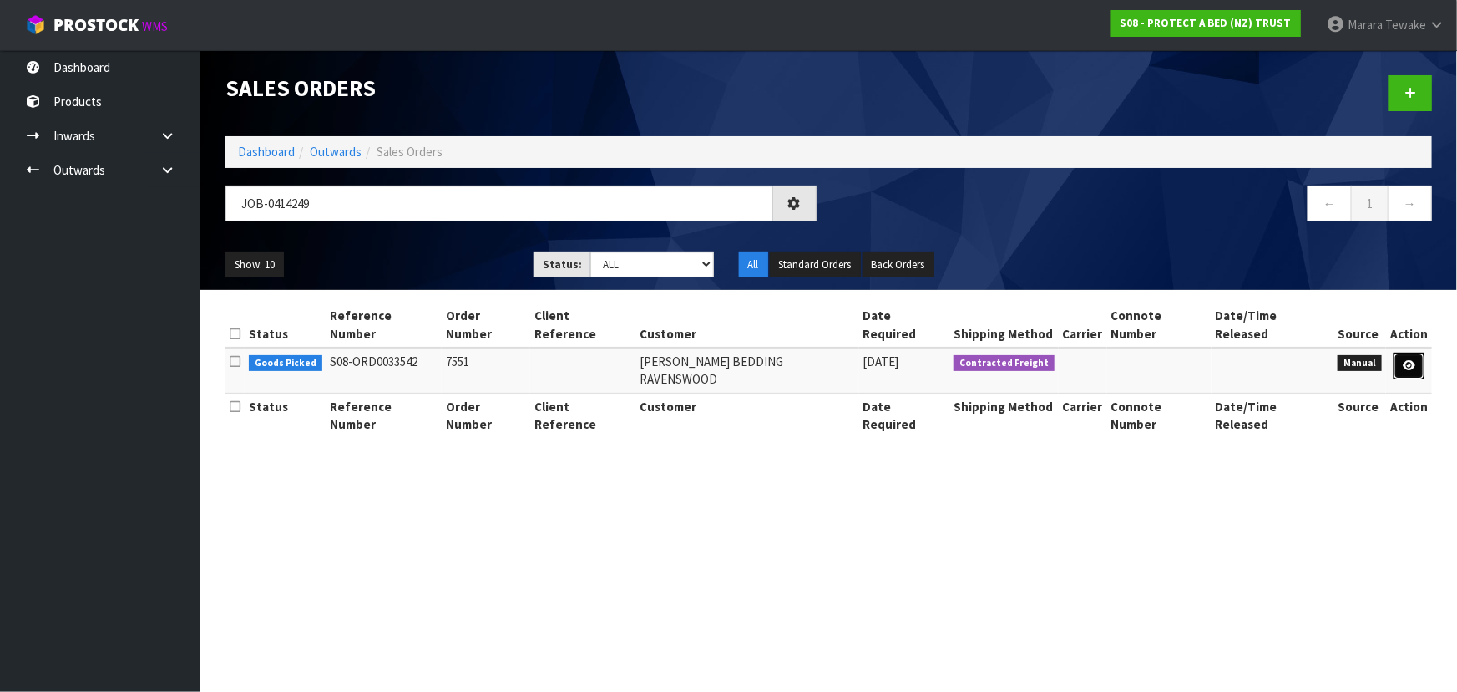
click at [1398, 352] on link at bounding box center [1409, 365] width 31 height 27
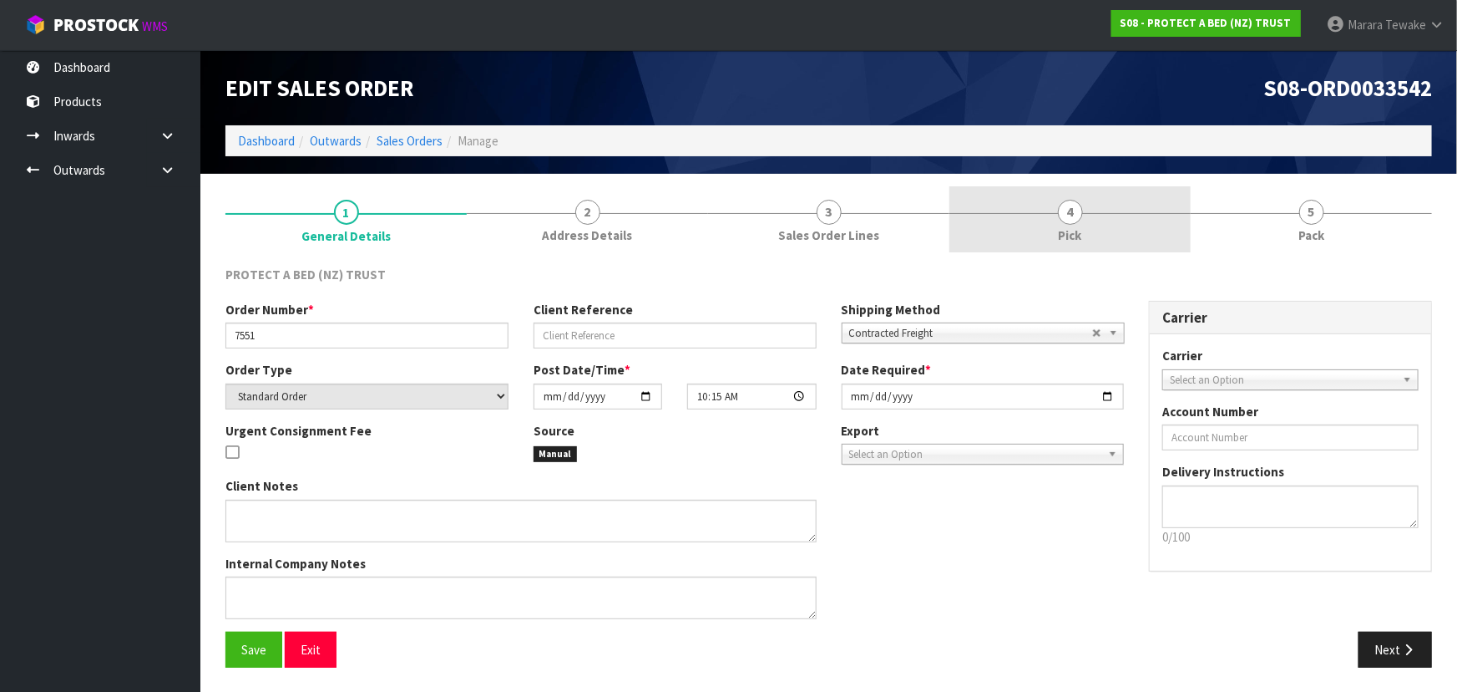
click at [1024, 221] on link "4 Pick" at bounding box center [1070, 219] width 241 height 66
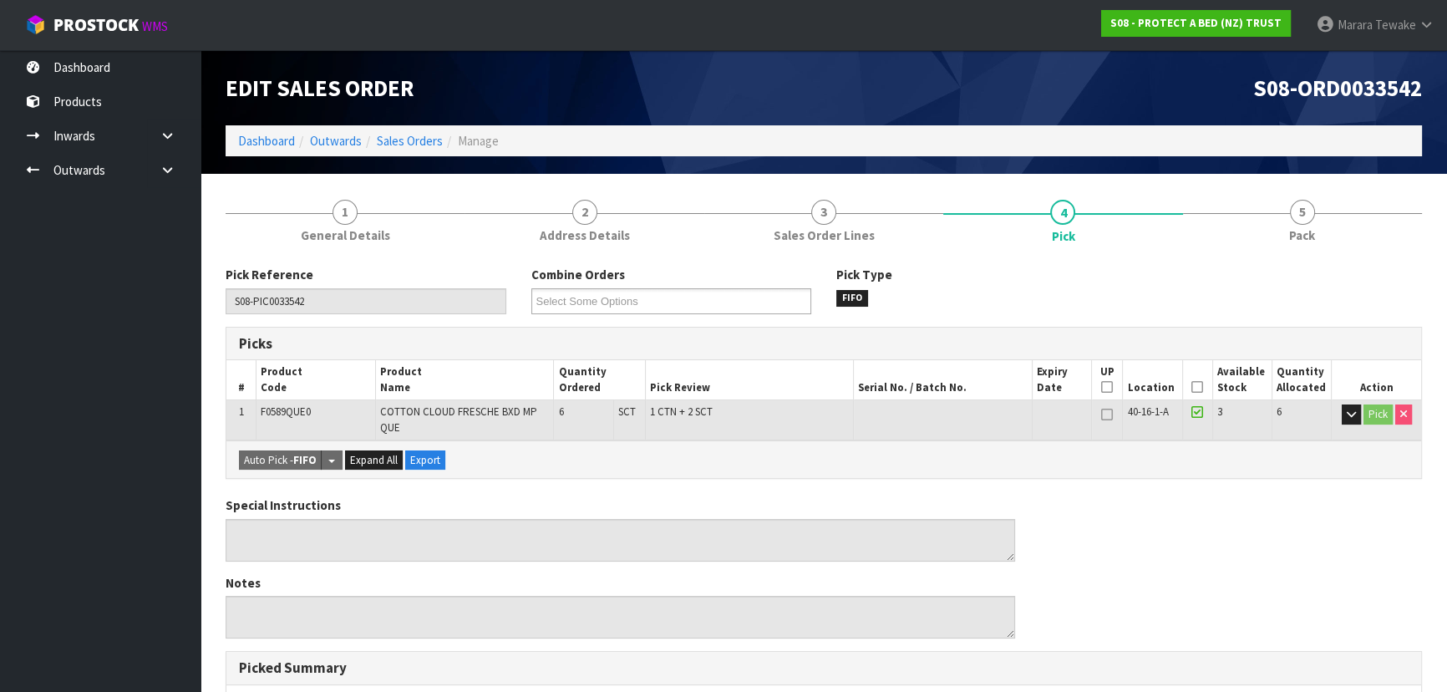
click at [1198, 387] on icon at bounding box center [1197, 387] width 12 height 1
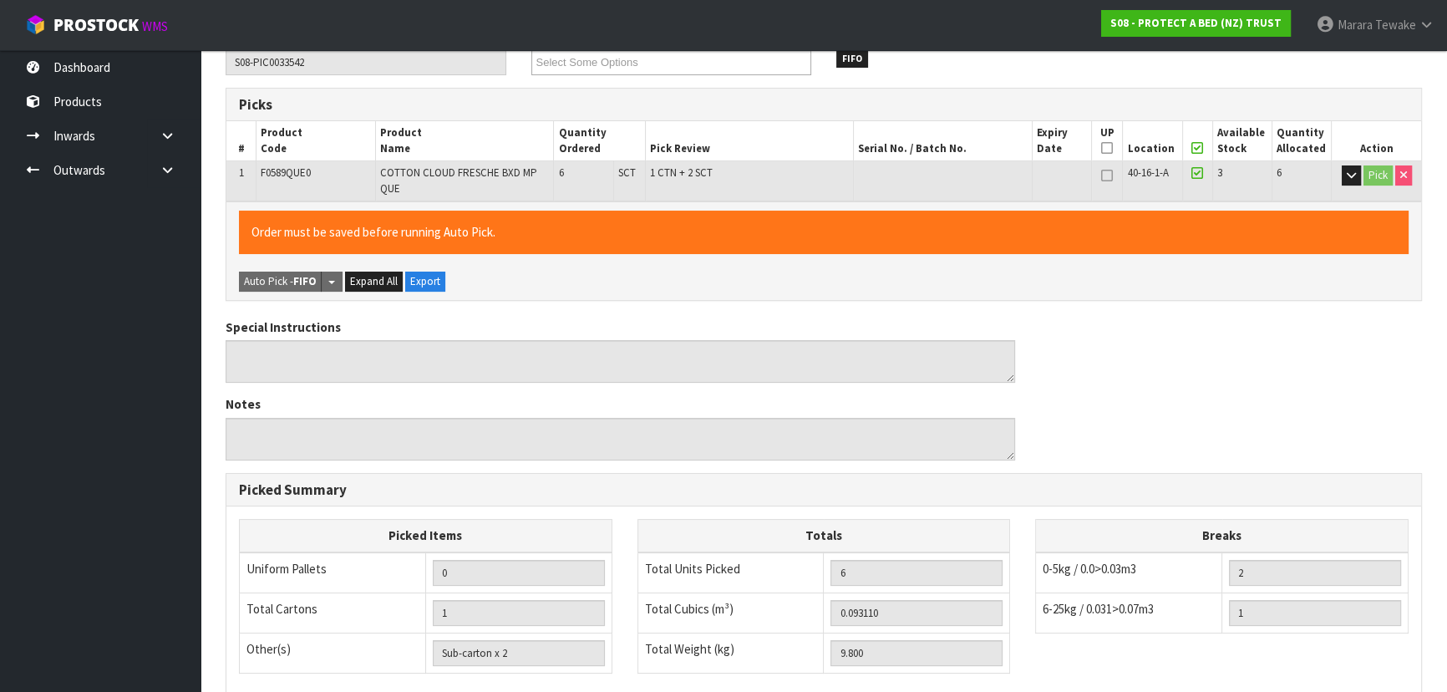
scroll to position [477, 0]
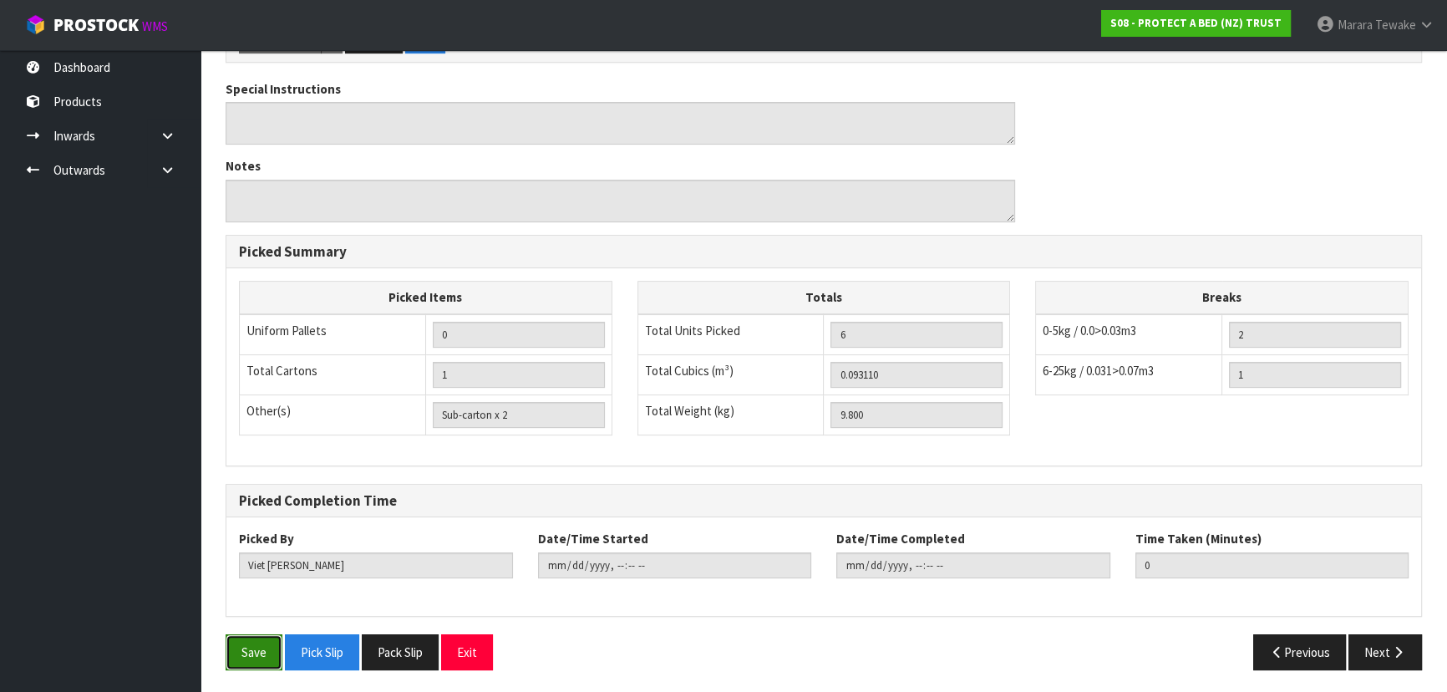
click at [251, 636] on button "Save" at bounding box center [253, 652] width 57 height 36
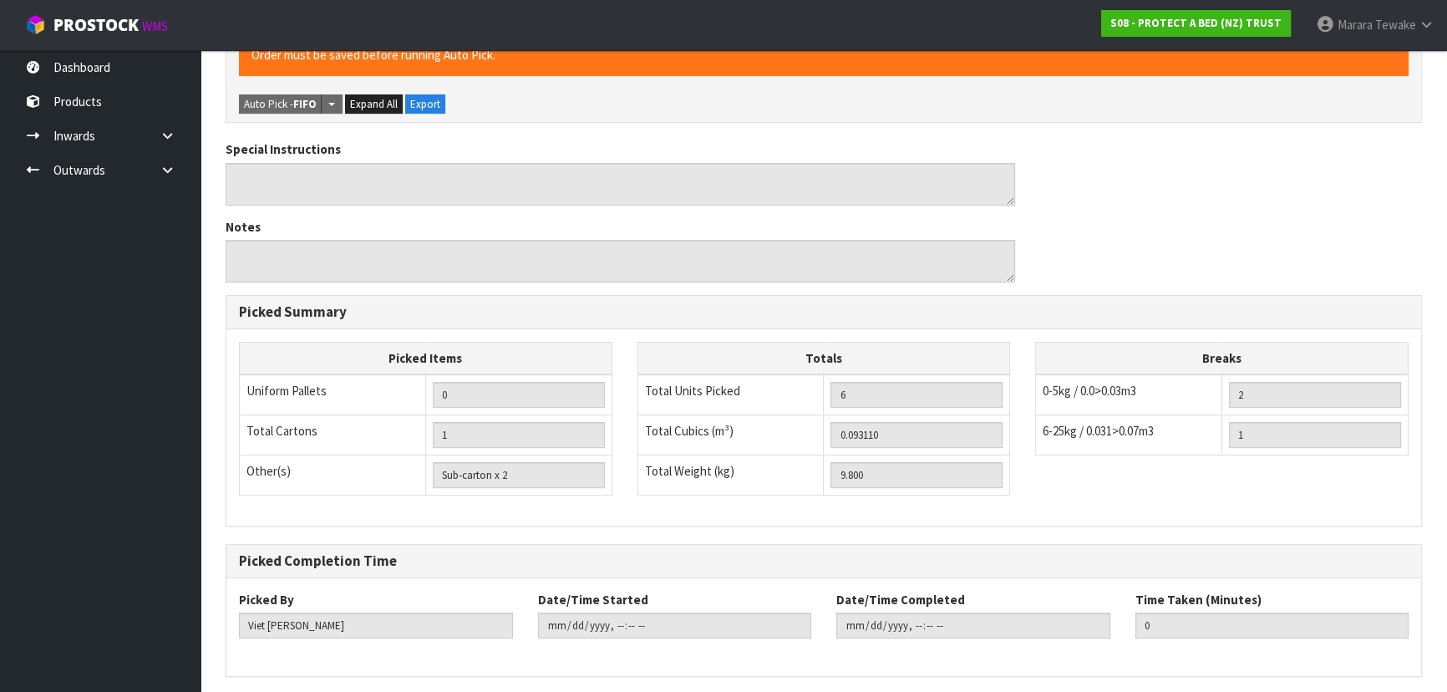
scroll to position [0, 0]
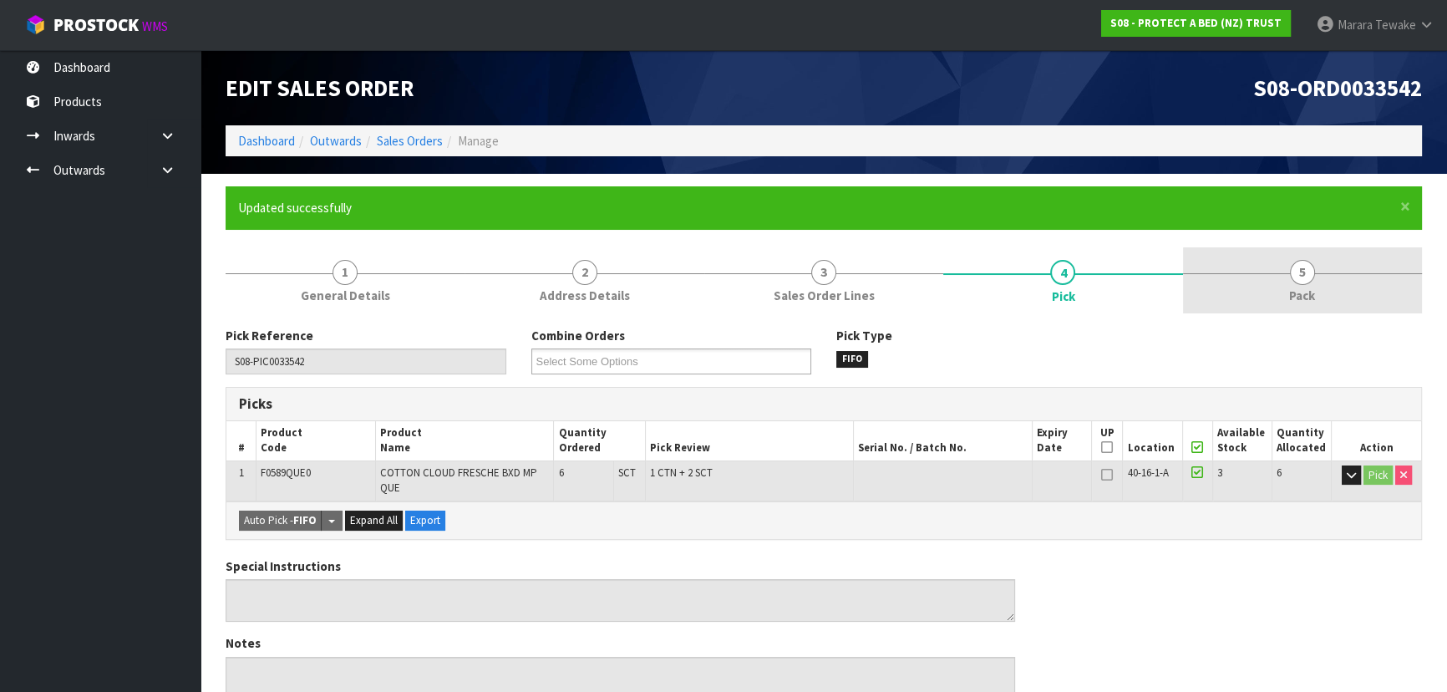
click at [1277, 267] on link "5 Pack" at bounding box center [1302, 280] width 239 height 66
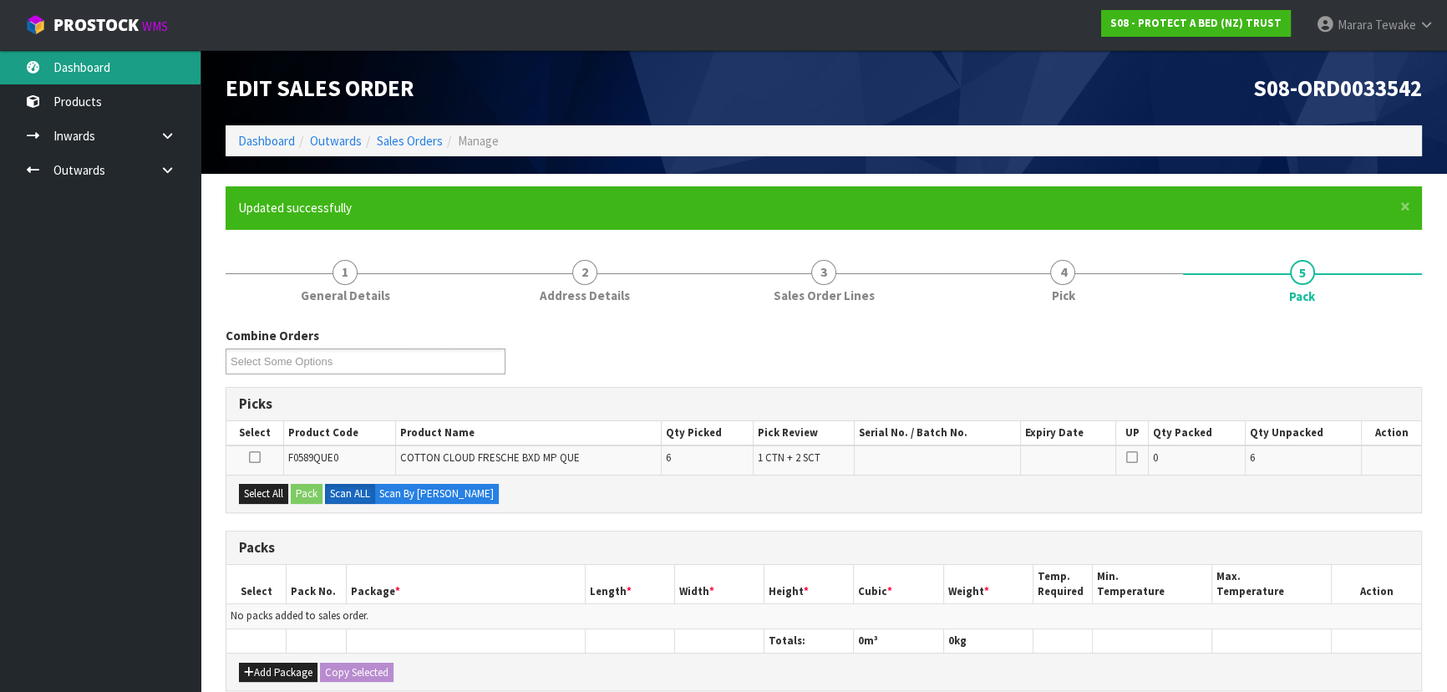
click at [110, 72] on link "Dashboard" at bounding box center [100, 67] width 200 height 34
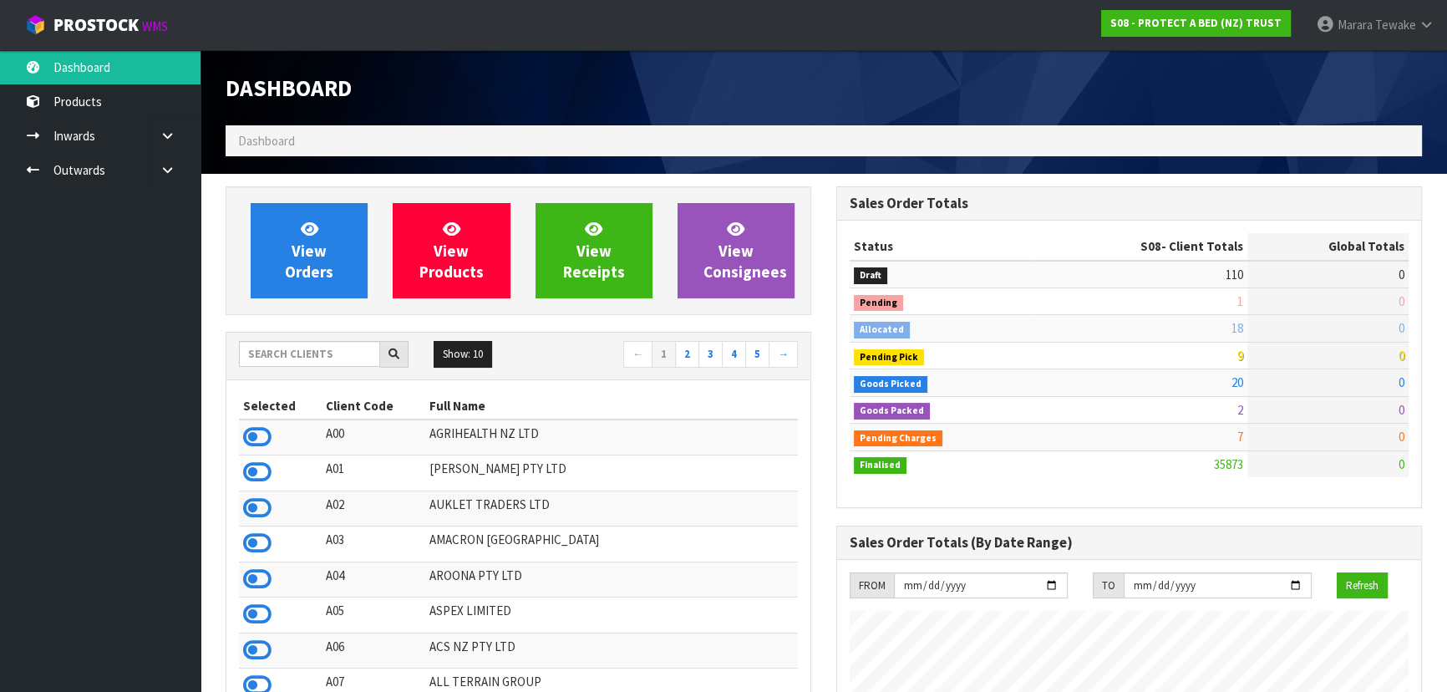
scroll to position [1263, 610]
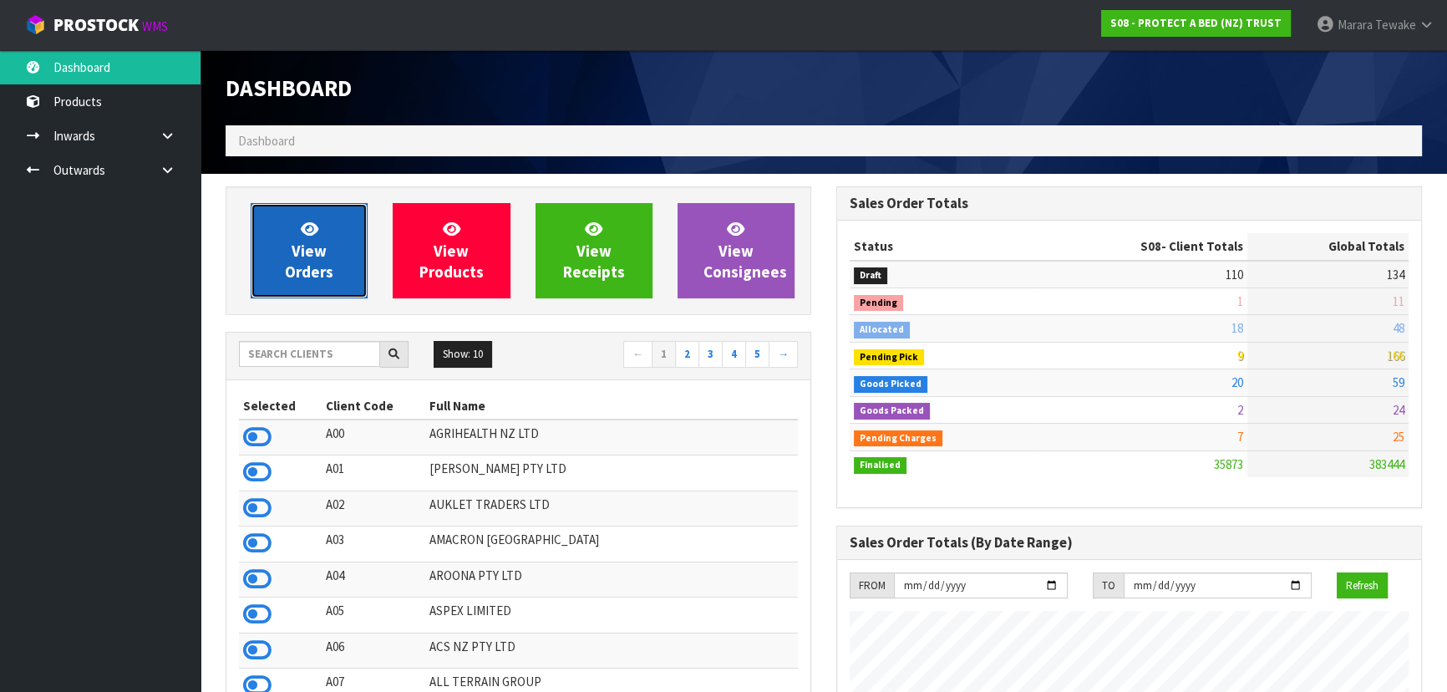
click at [350, 246] on link "View Orders" at bounding box center [309, 250] width 117 height 95
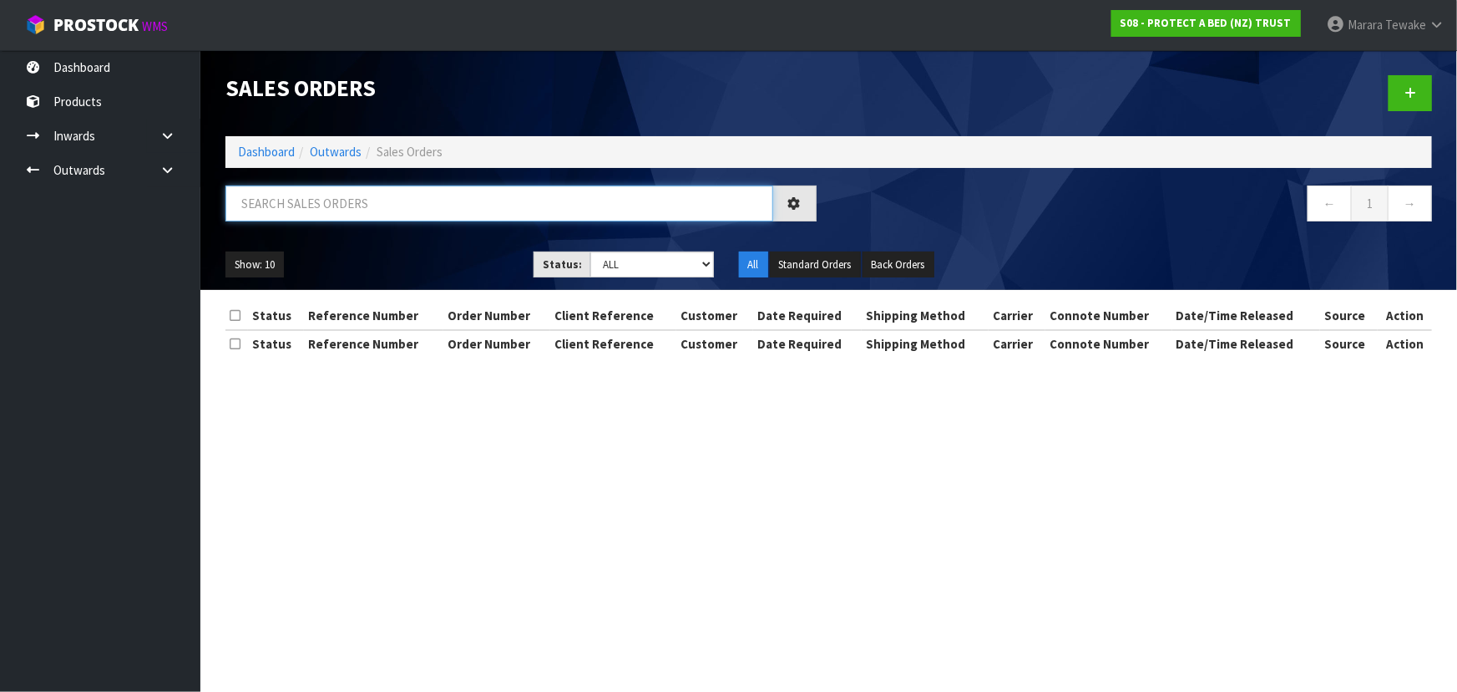
click at [433, 205] on input "text" at bounding box center [499, 203] width 548 height 36
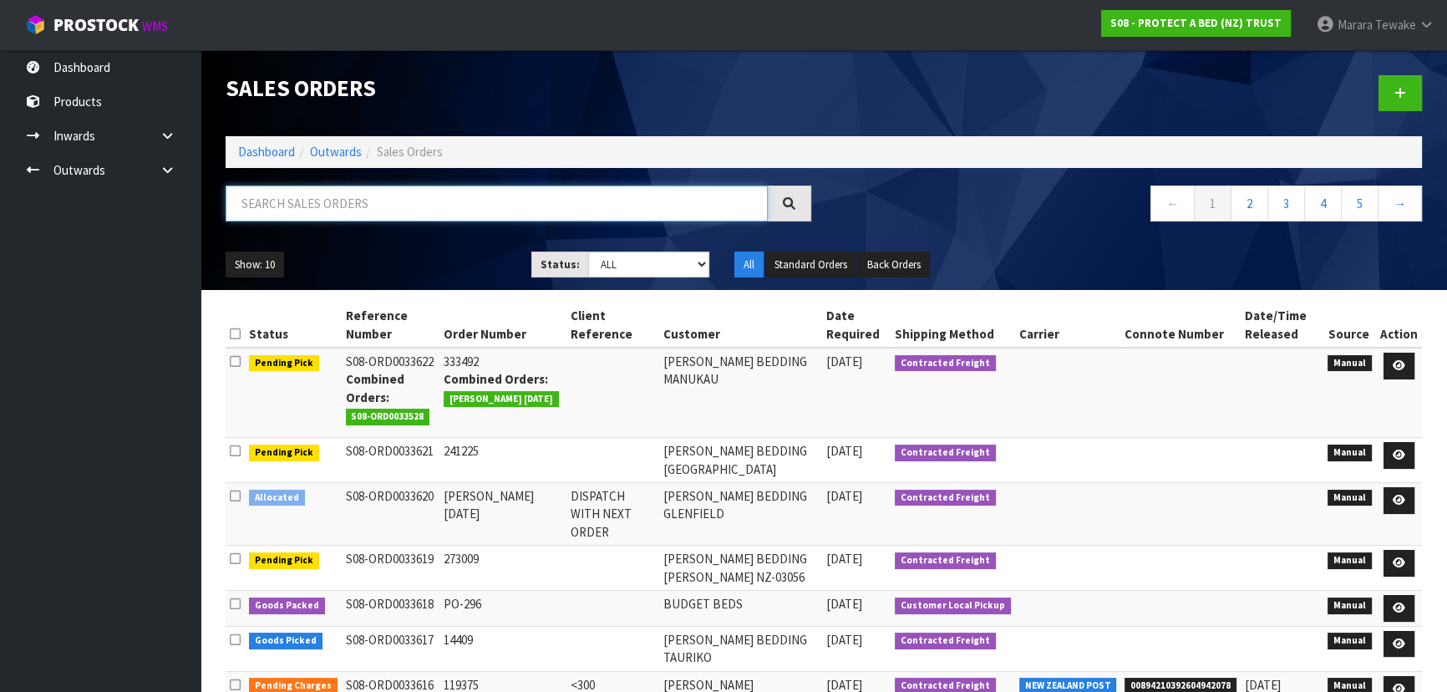
click at [430, 195] on input "text" at bounding box center [496, 203] width 542 height 36
type input "JOB-0414879"
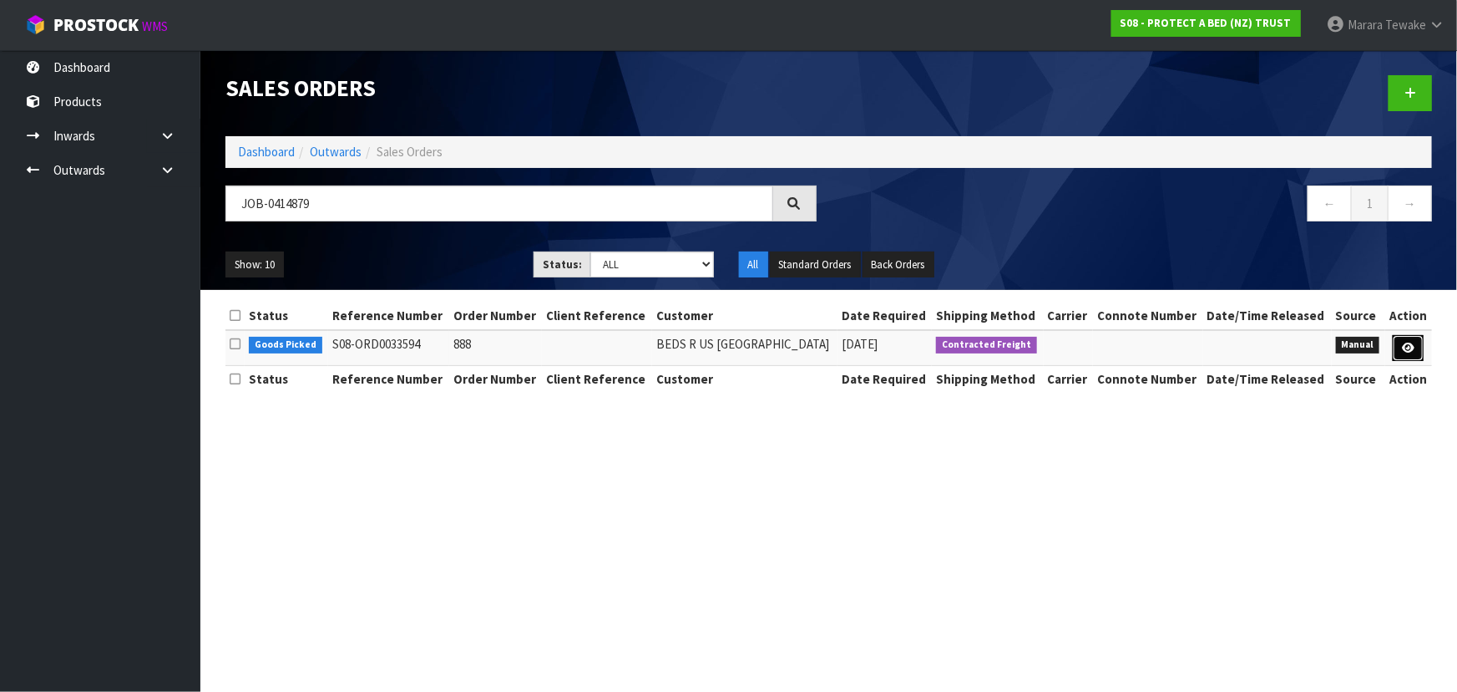
click at [1410, 345] on icon at bounding box center [1408, 347] width 13 height 11
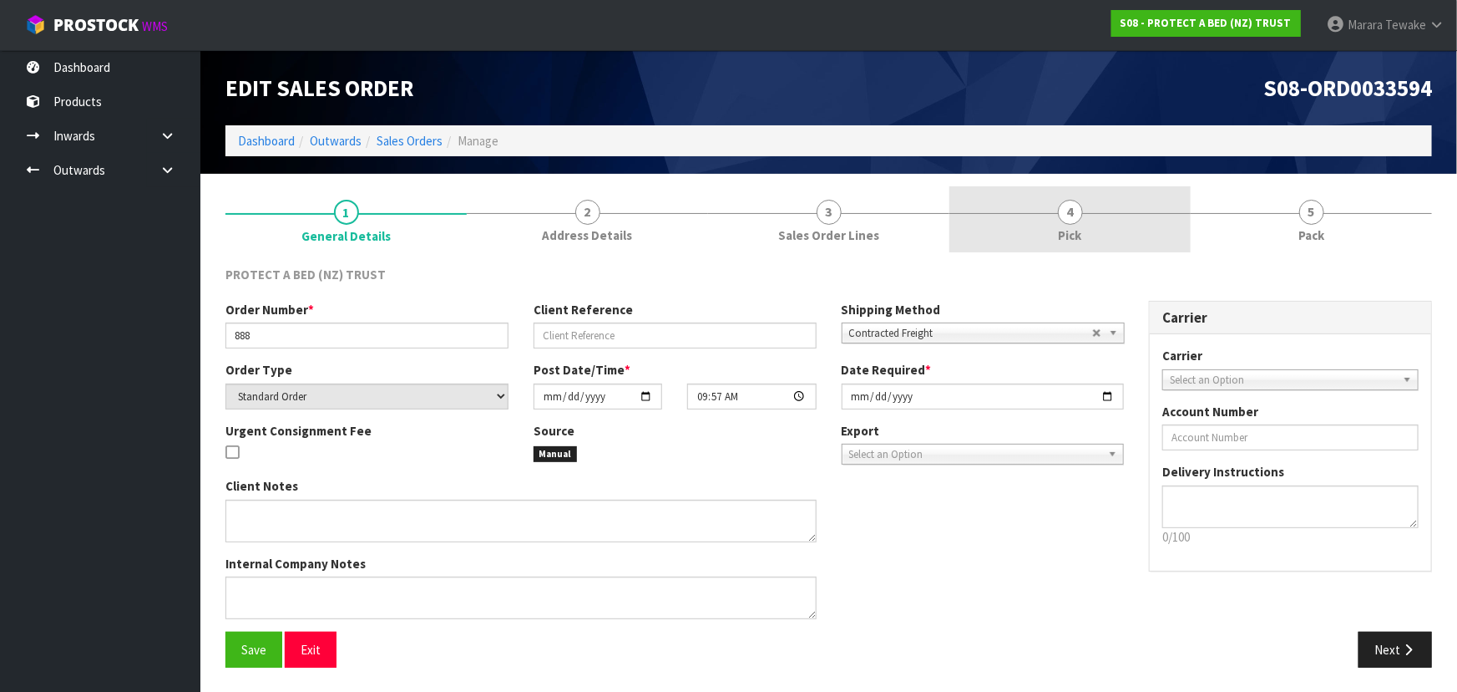
click at [1143, 217] on link "4 Pick" at bounding box center [1070, 219] width 241 height 66
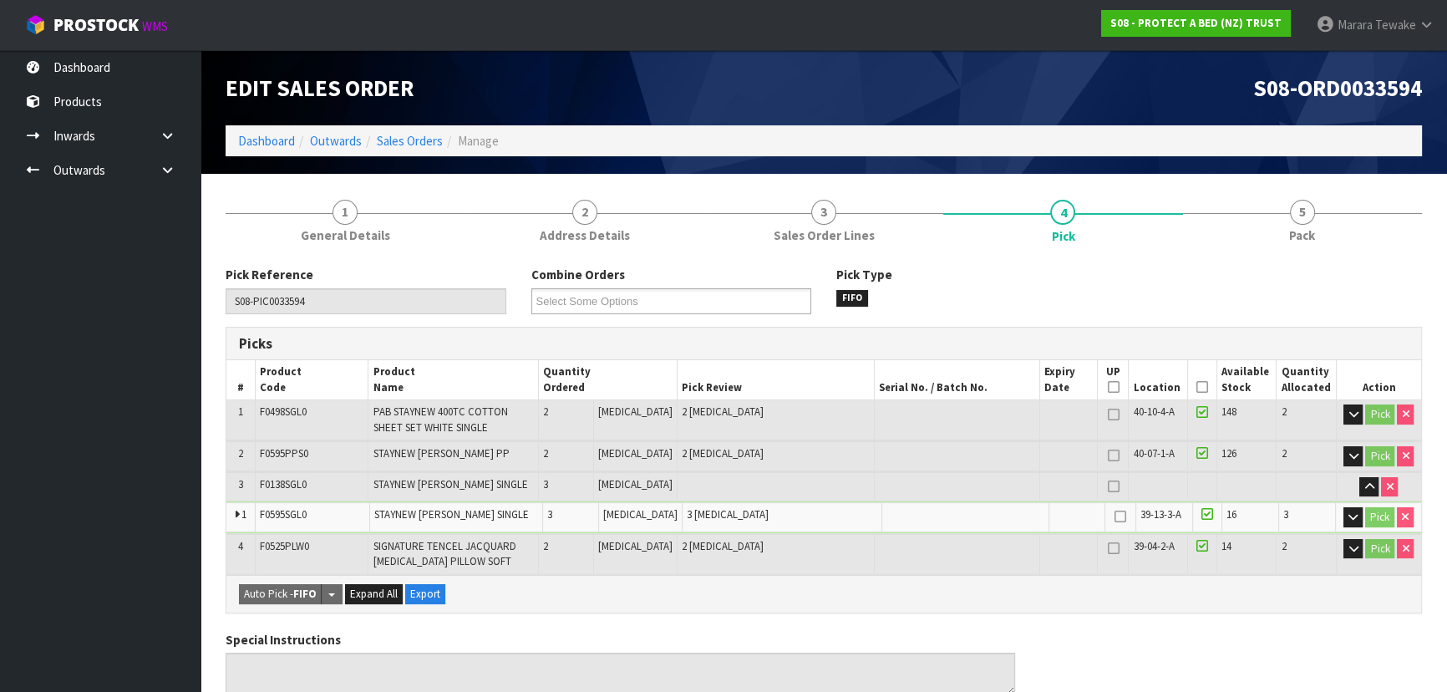
click at [1200, 387] on icon at bounding box center [1202, 387] width 12 height 1
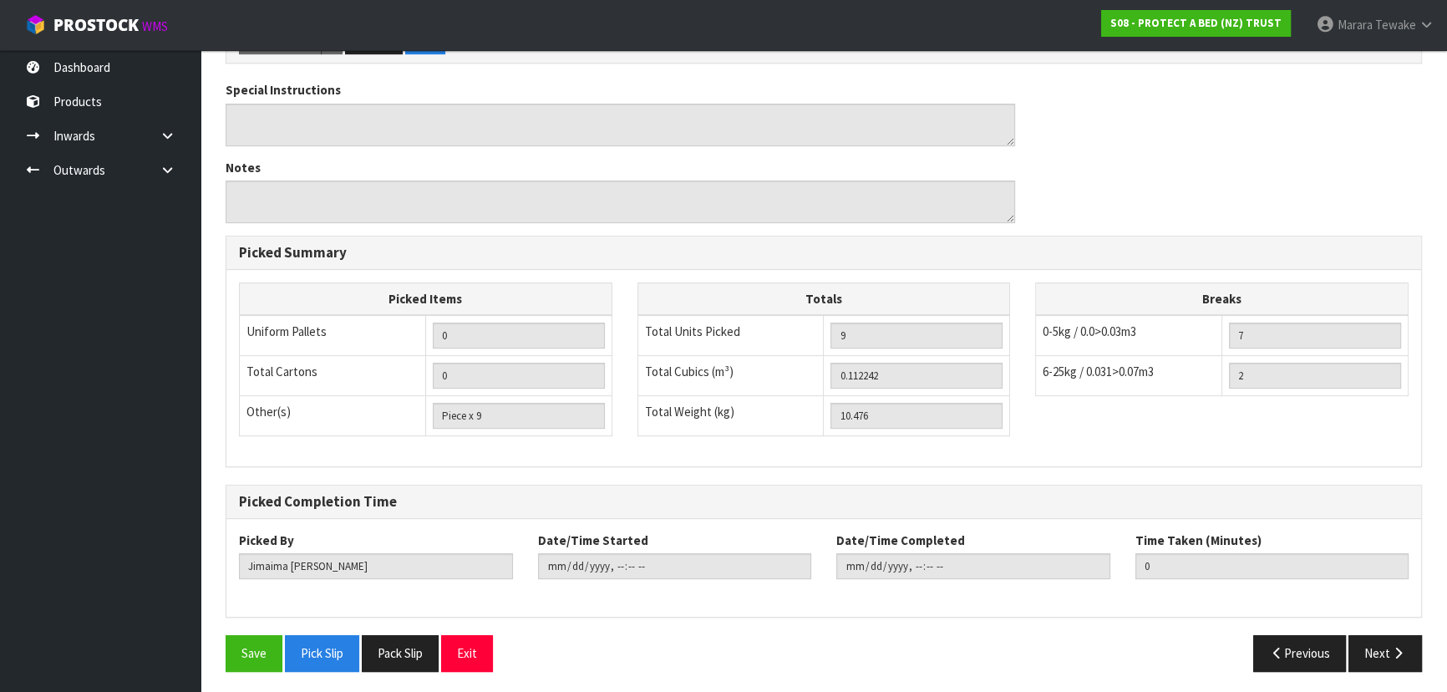
scroll to position [610, 0]
drag, startPoint x: 263, startPoint y: 643, endPoint x: 276, endPoint y: 632, distance: 16.6
click at [261, 643] on button "Save" at bounding box center [253, 653] width 57 height 36
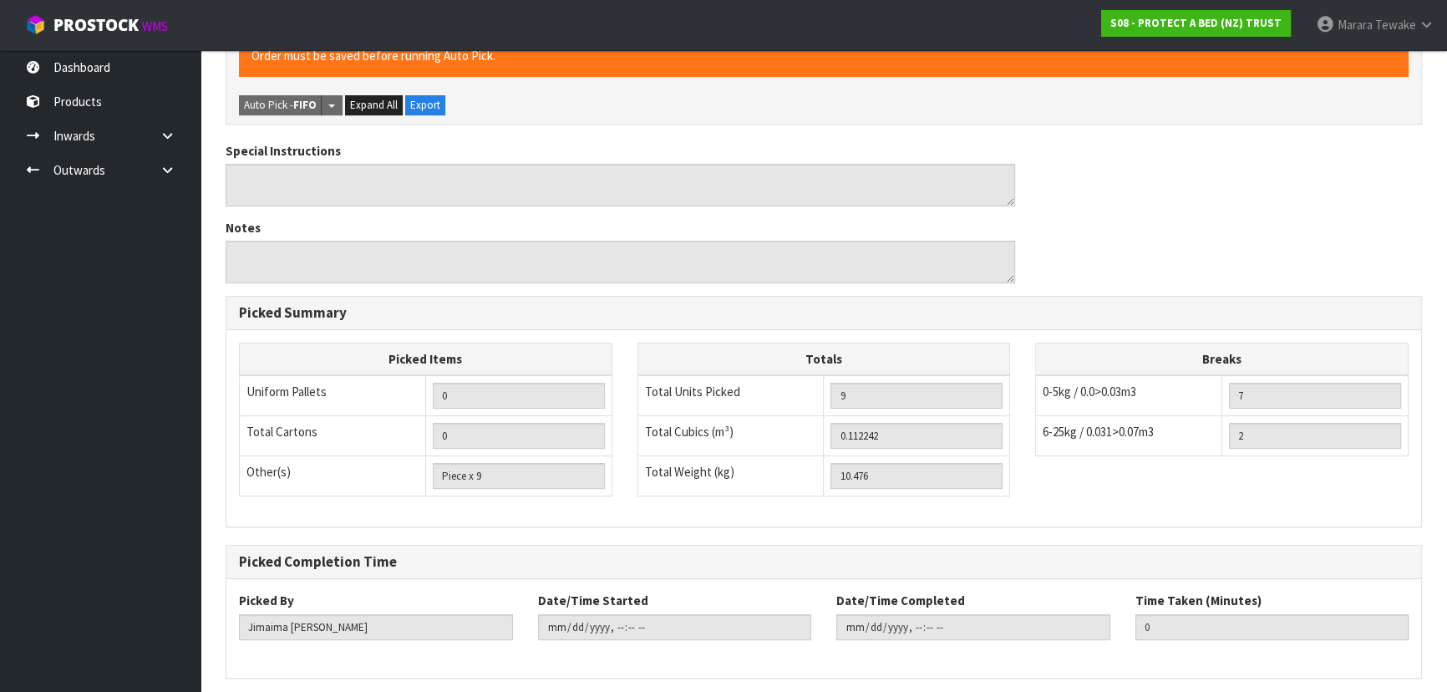
scroll to position [0, 0]
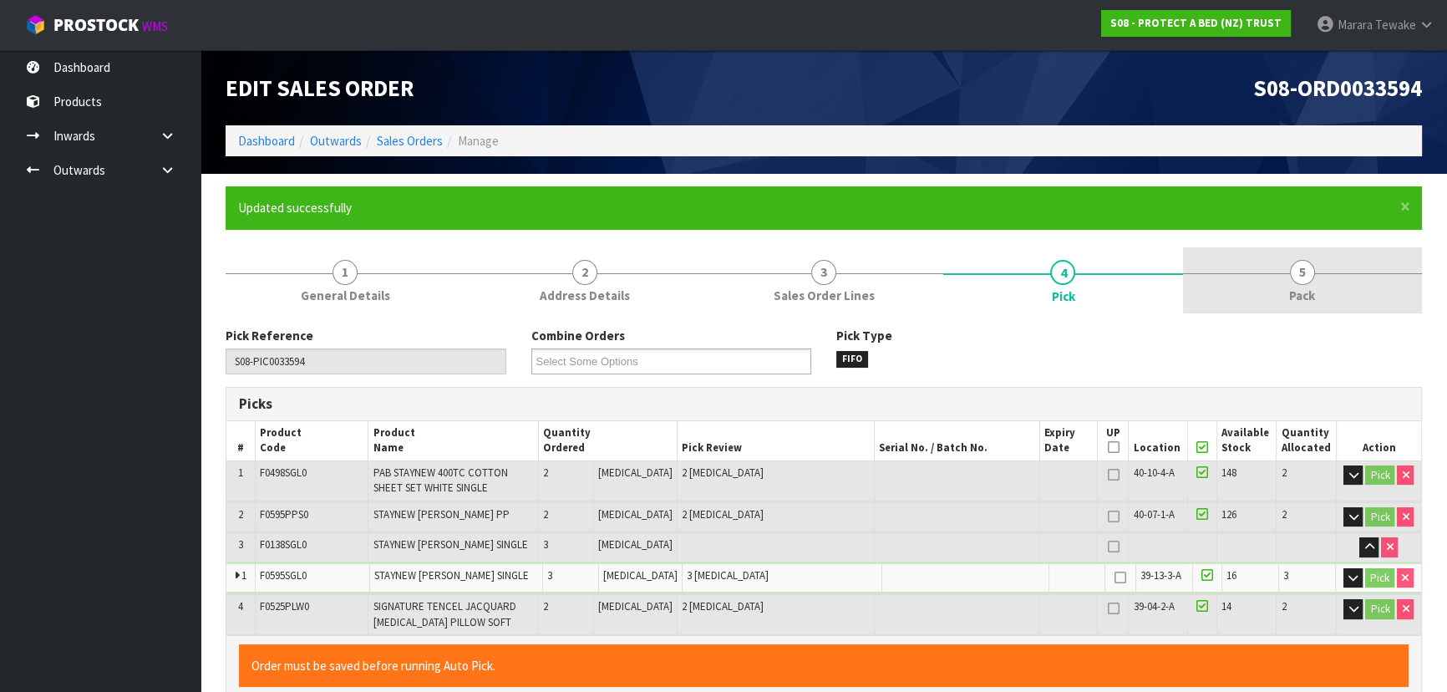
type input "Marara Tewake"
type input "2025-09-29T16:24:46"
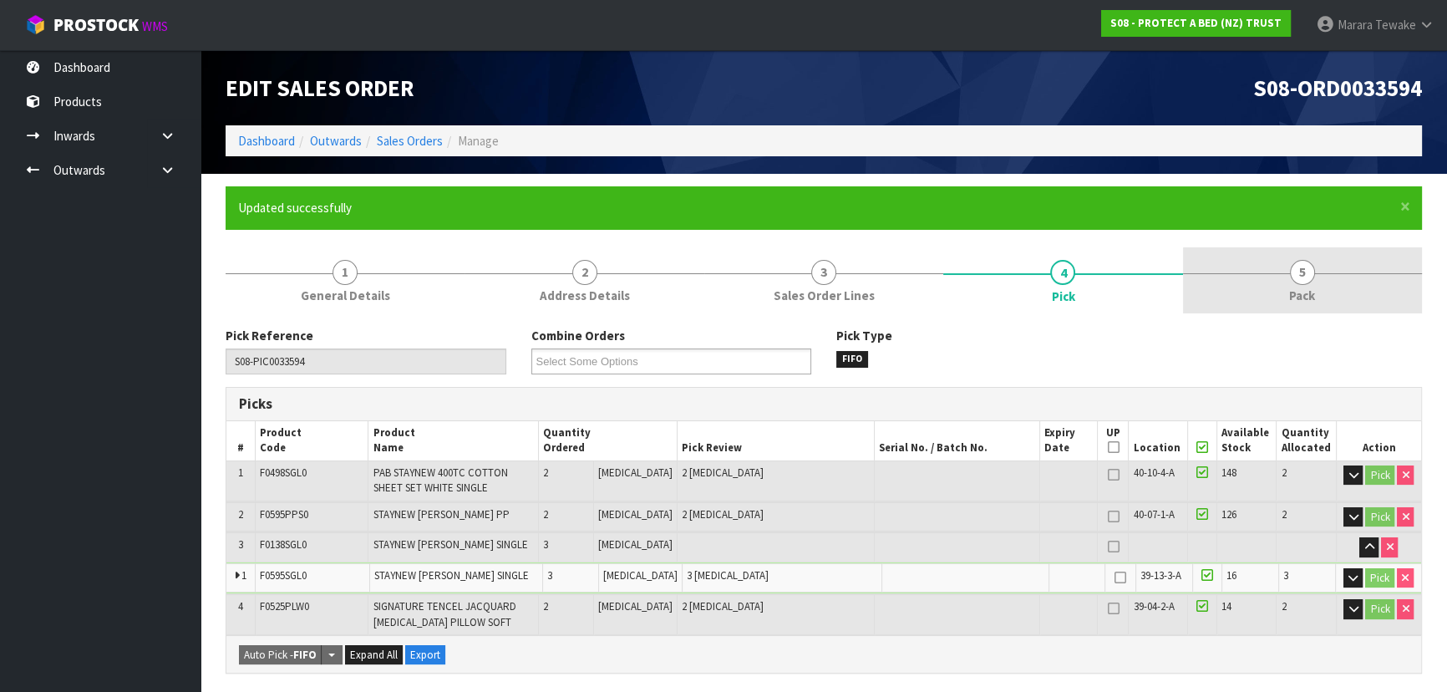
click at [1332, 280] on link "5 Pack" at bounding box center [1302, 280] width 239 height 66
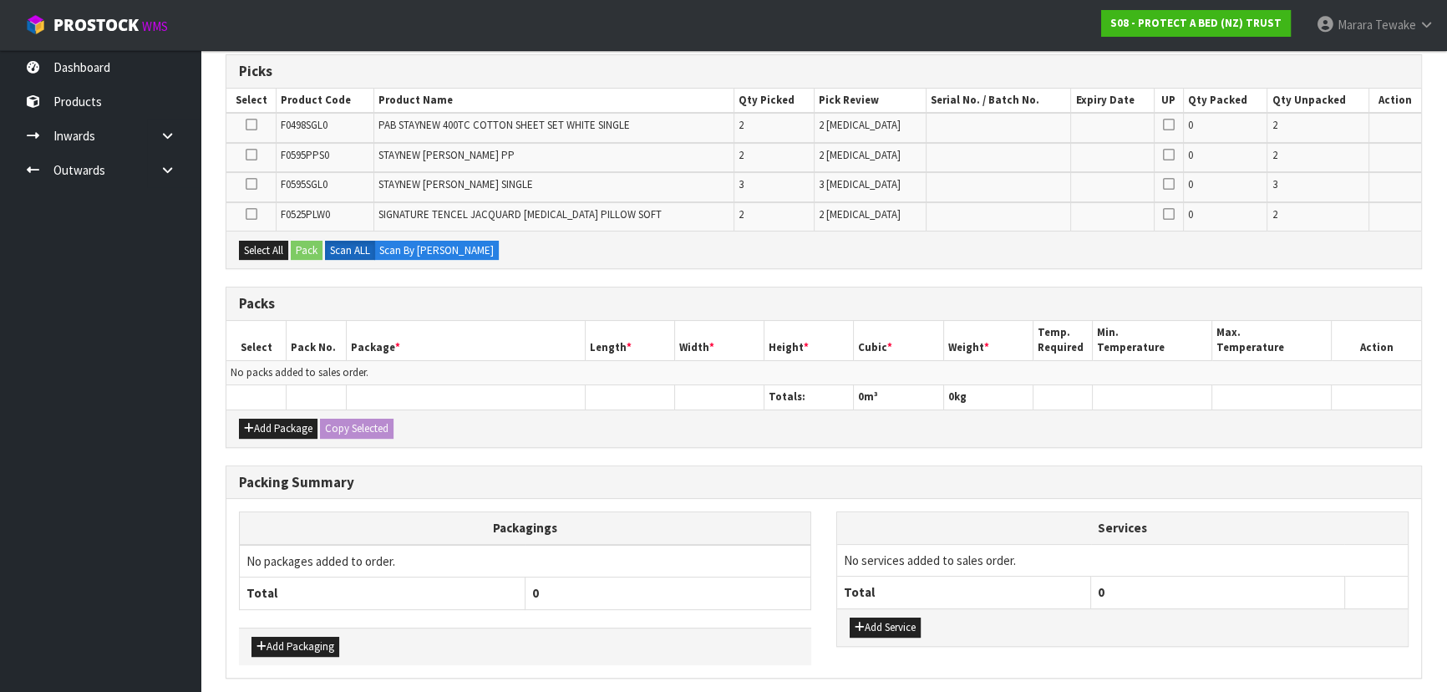
scroll to position [379, 0]
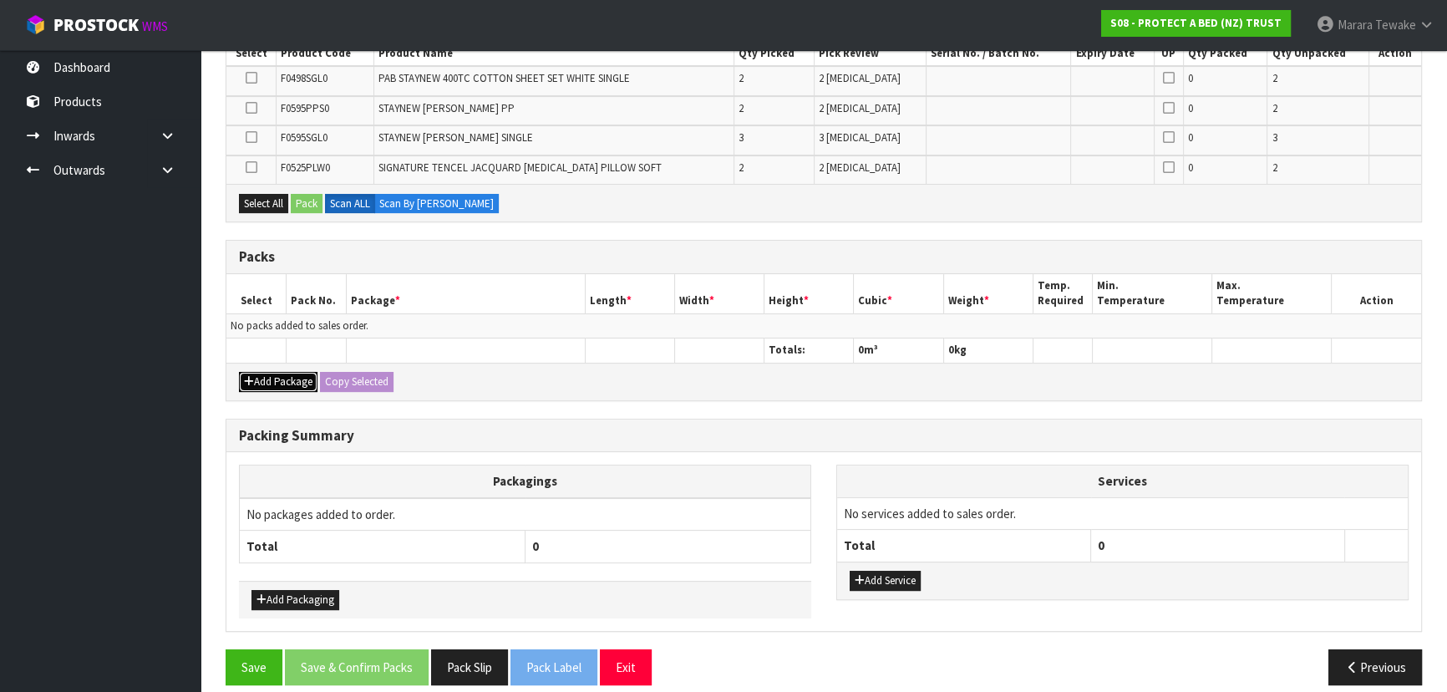
click at [276, 381] on button "Add Package" at bounding box center [278, 382] width 79 height 20
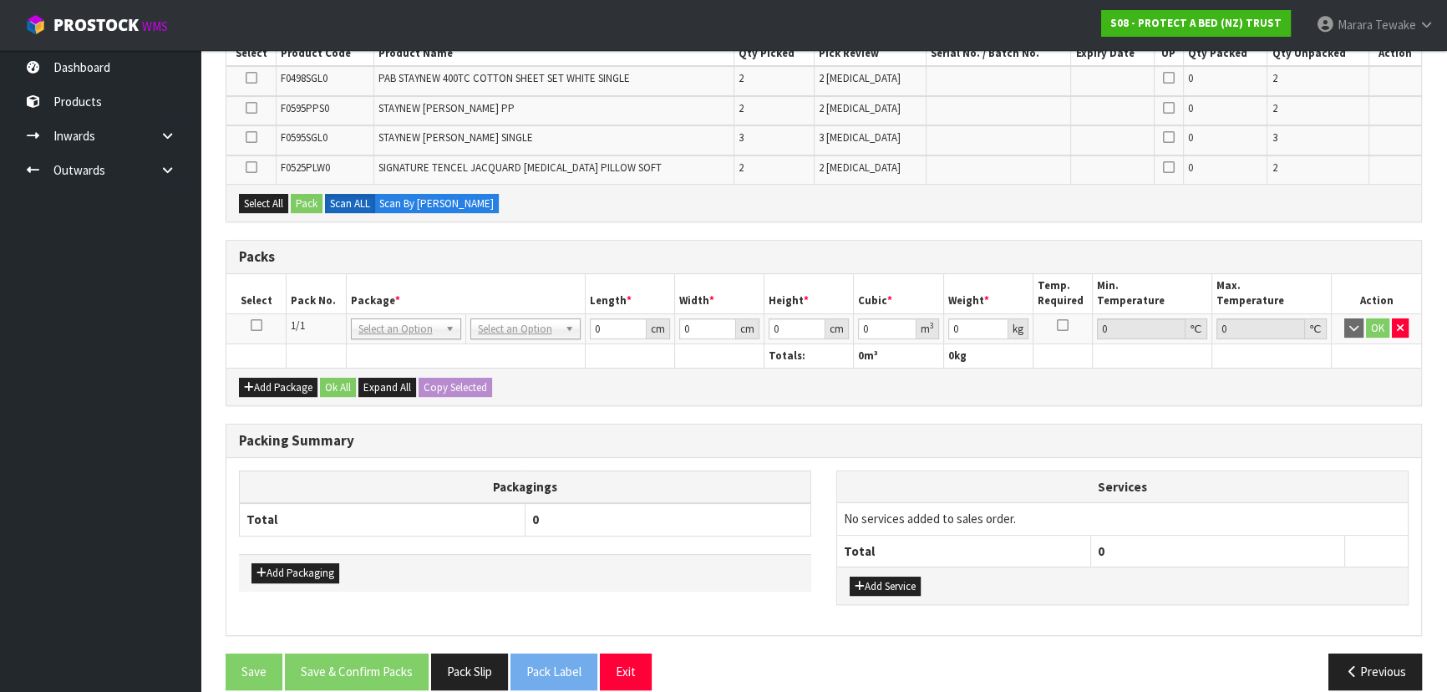
click at [257, 325] on icon at bounding box center [257, 325] width 12 height 1
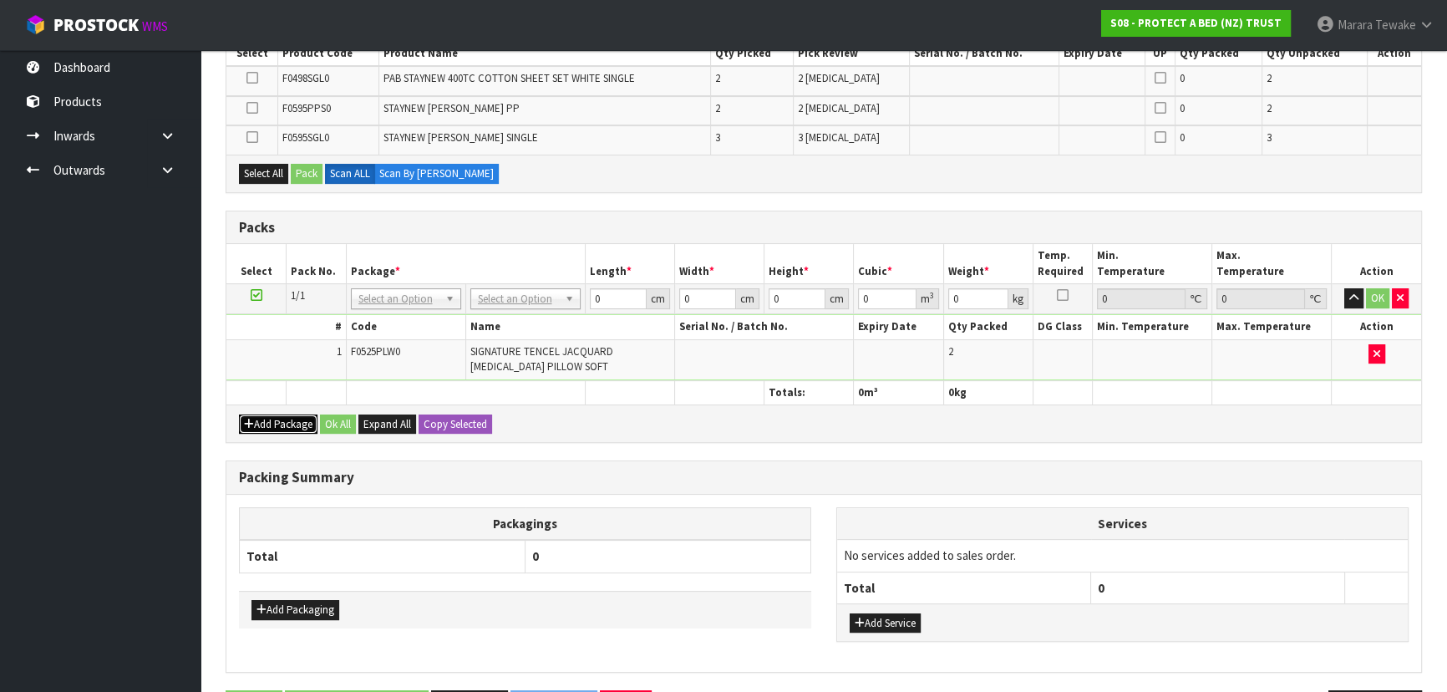
click at [276, 414] on button "Add Package" at bounding box center [278, 424] width 79 height 20
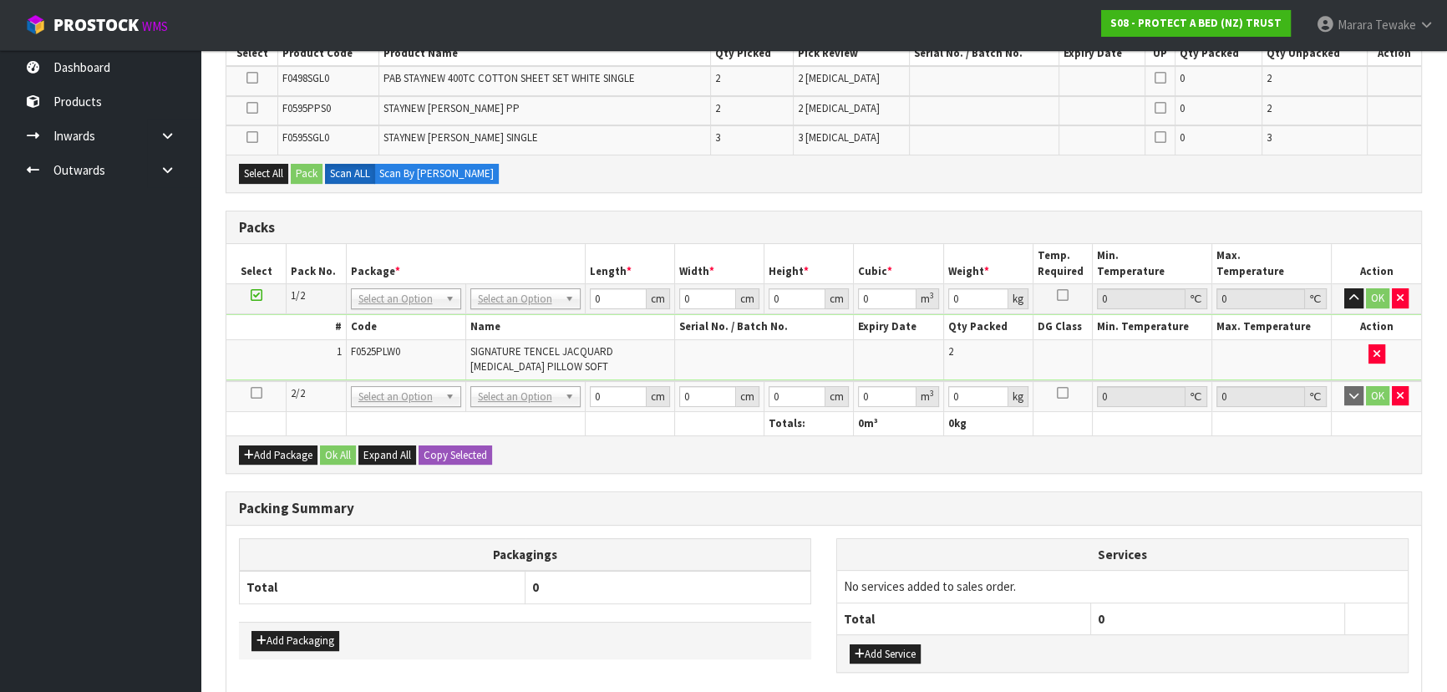
click at [259, 393] on icon at bounding box center [257, 393] width 12 height 1
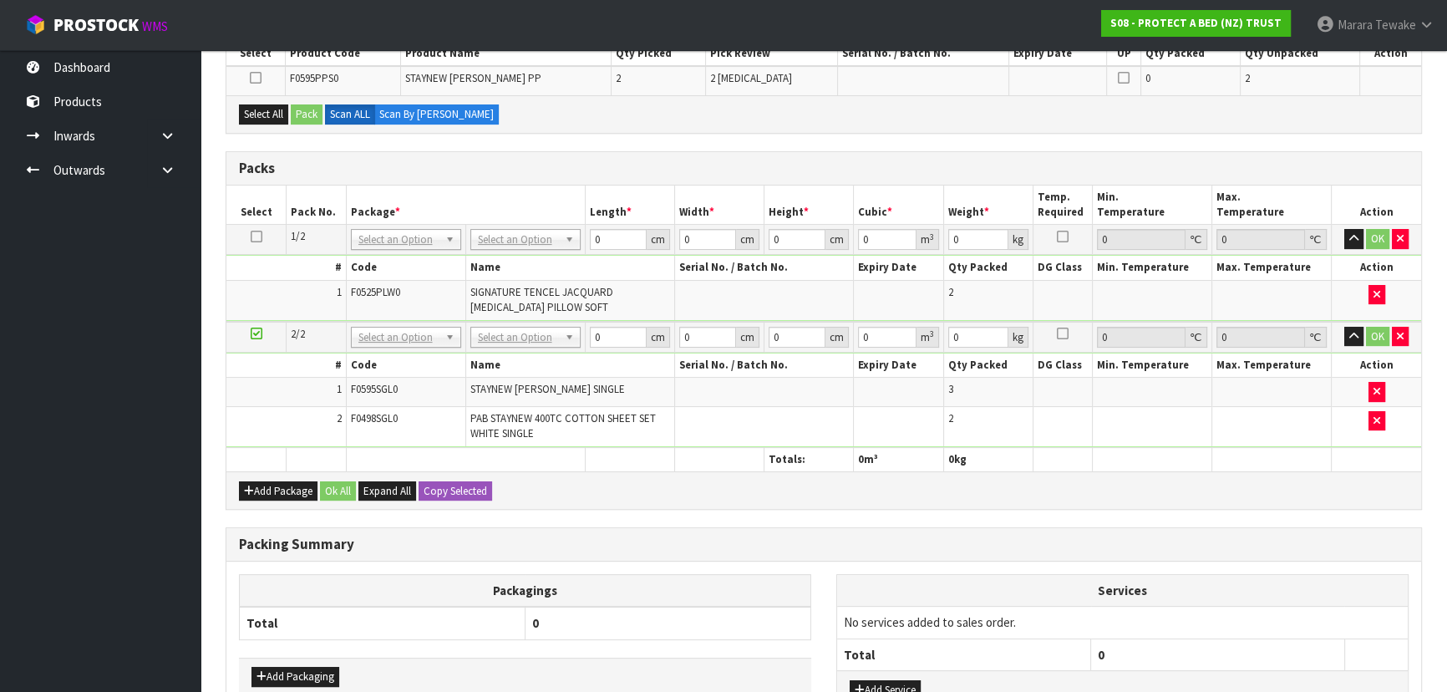
scroll to position [0, 0]
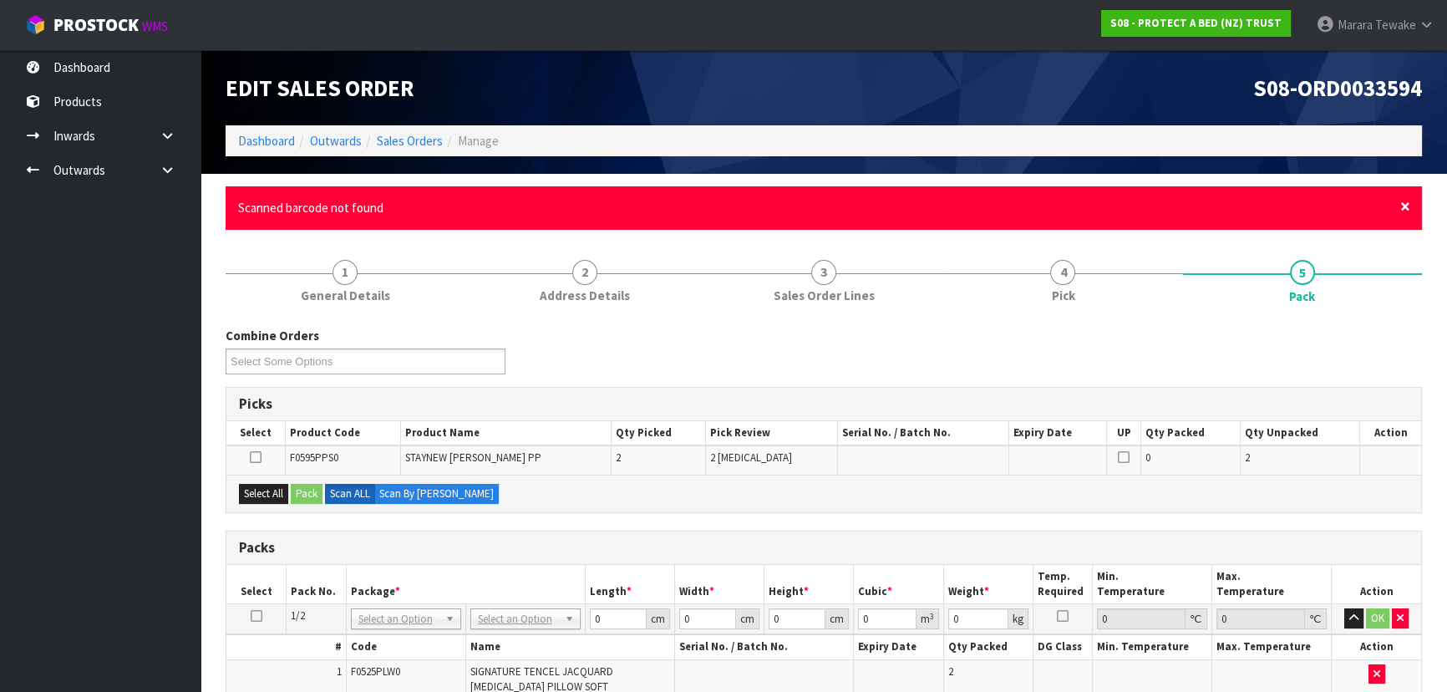
click at [1409, 205] on div "× Close Scanned barcode not found" at bounding box center [823, 207] width 1196 height 43
click at [1401, 205] on span "×" at bounding box center [1405, 206] width 10 height 23
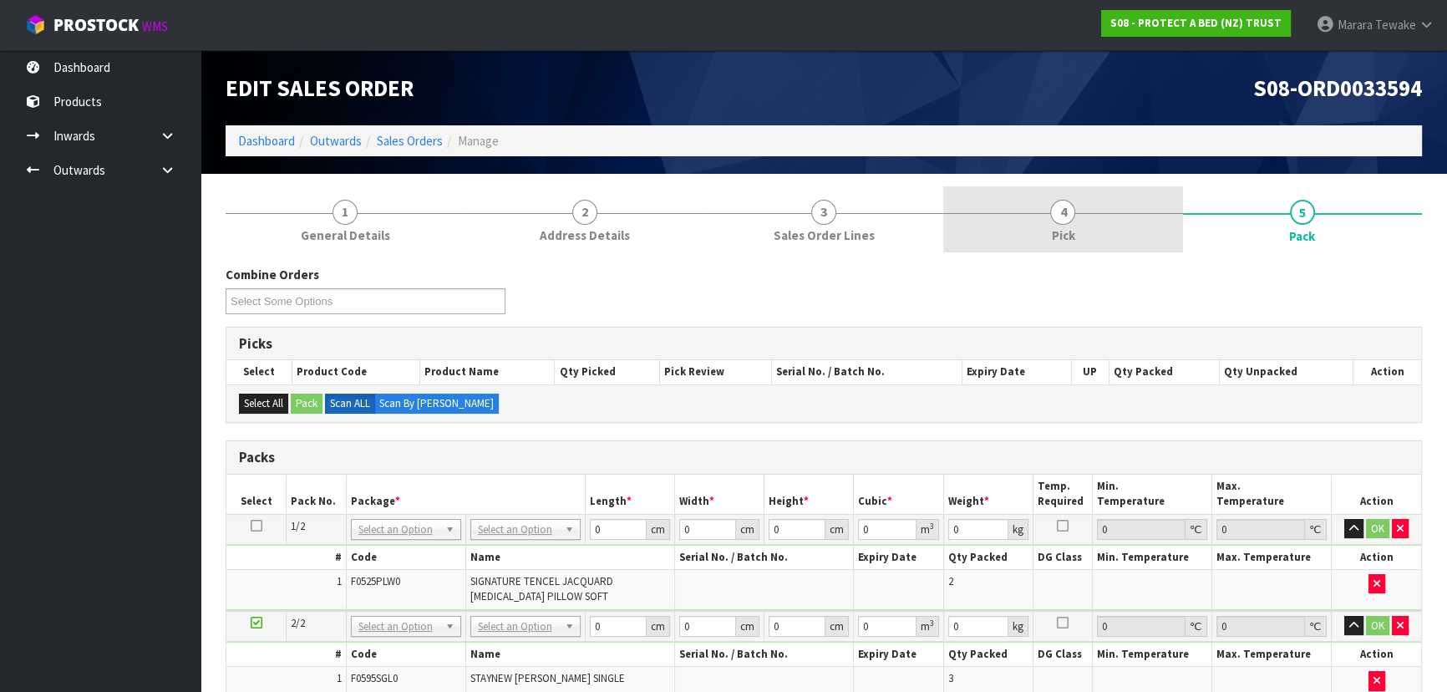
click at [1124, 226] on link "4 Pick" at bounding box center [1062, 219] width 239 height 66
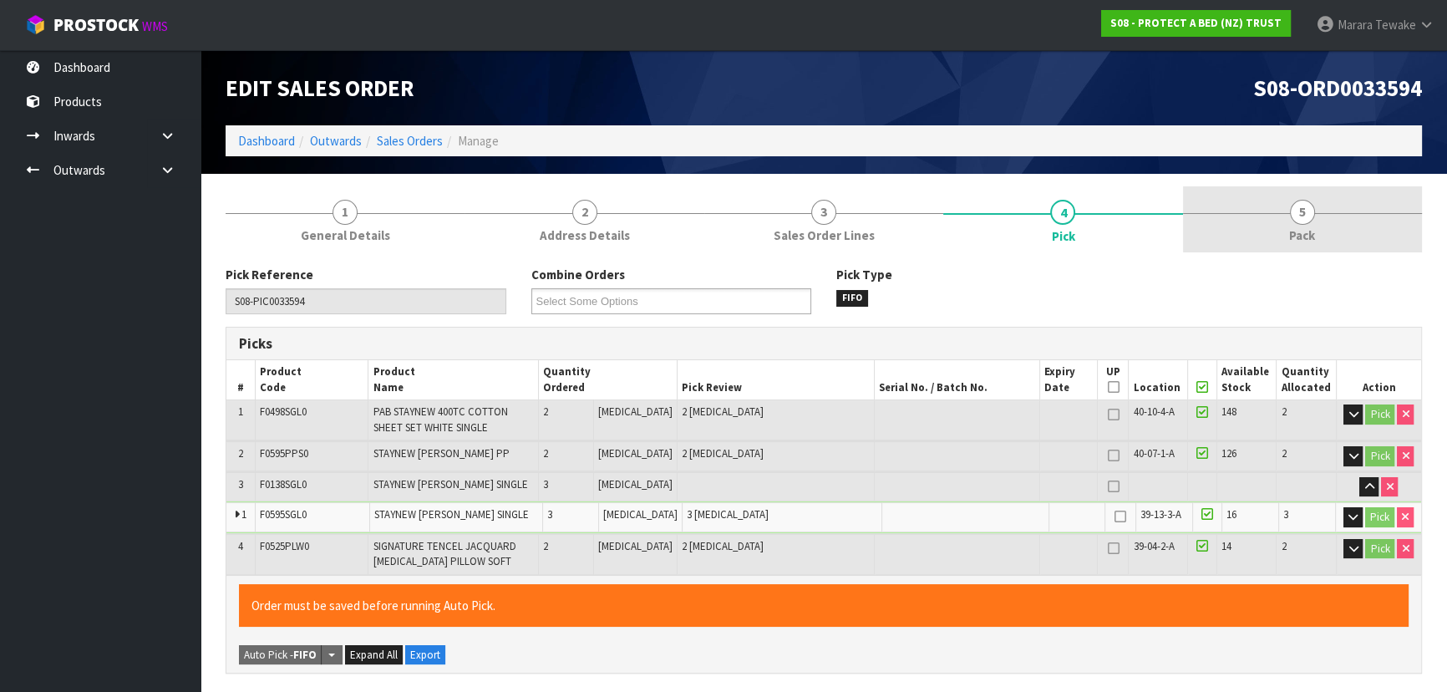
click at [1279, 234] on link "5 Pack" at bounding box center [1302, 219] width 239 height 66
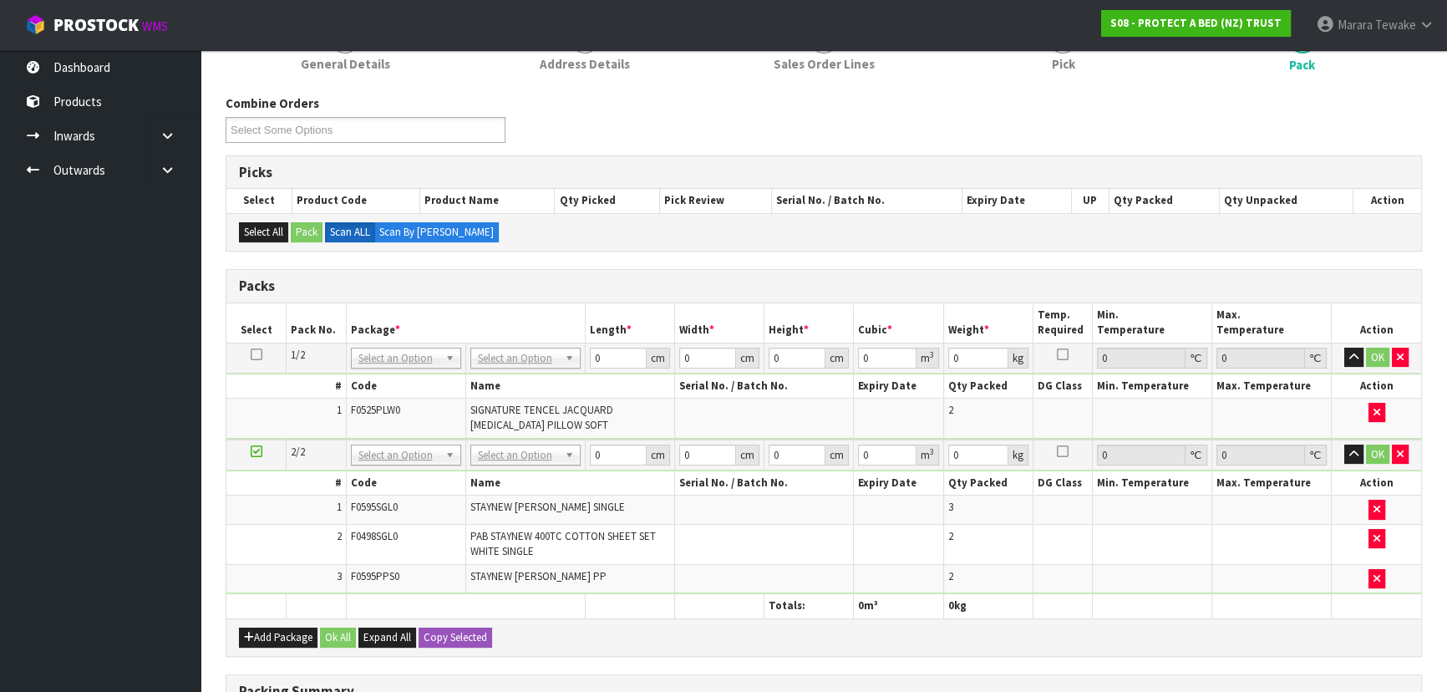
scroll to position [135, 0]
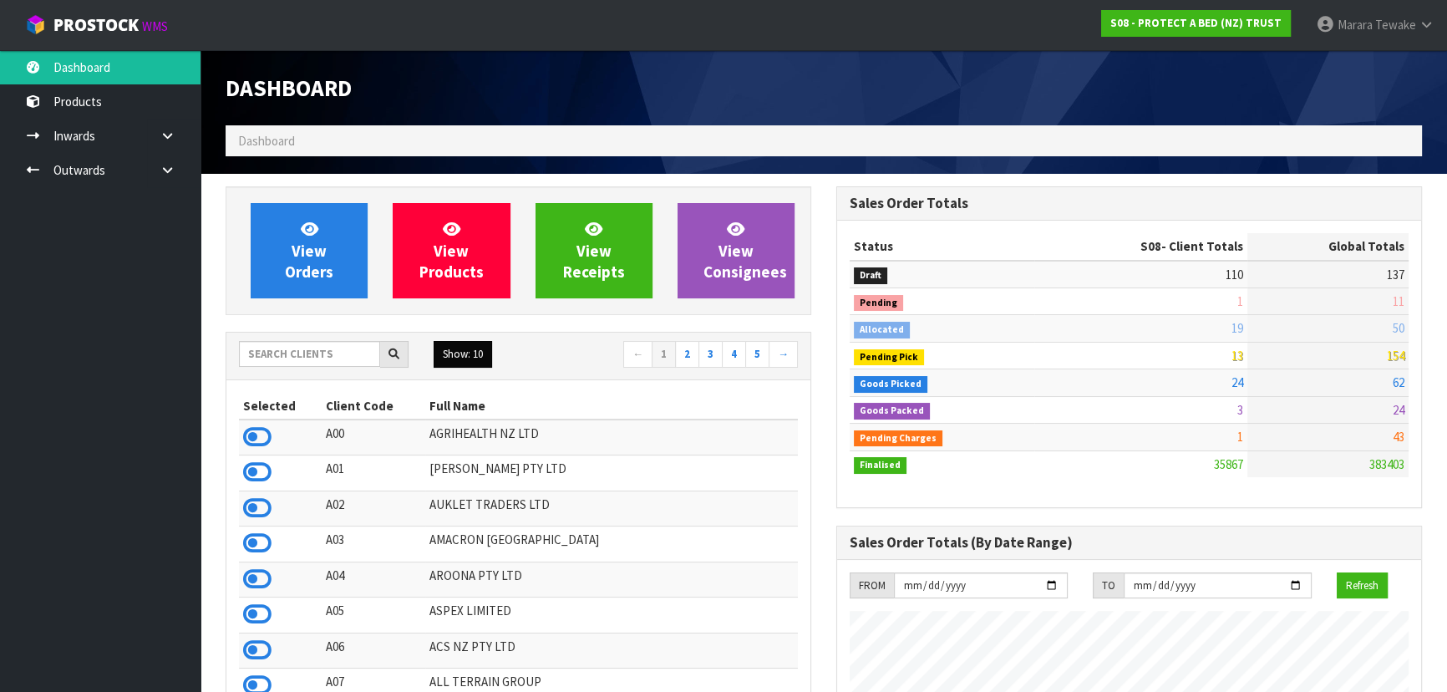
scroll to position [1263, 610]
drag, startPoint x: 353, startPoint y: 357, endPoint x: 359, endPoint y: 349, distance: 9.5
click at [353, 357] on input "text" at bounding box center [309, 354] width 141 height 26
type input "S08"
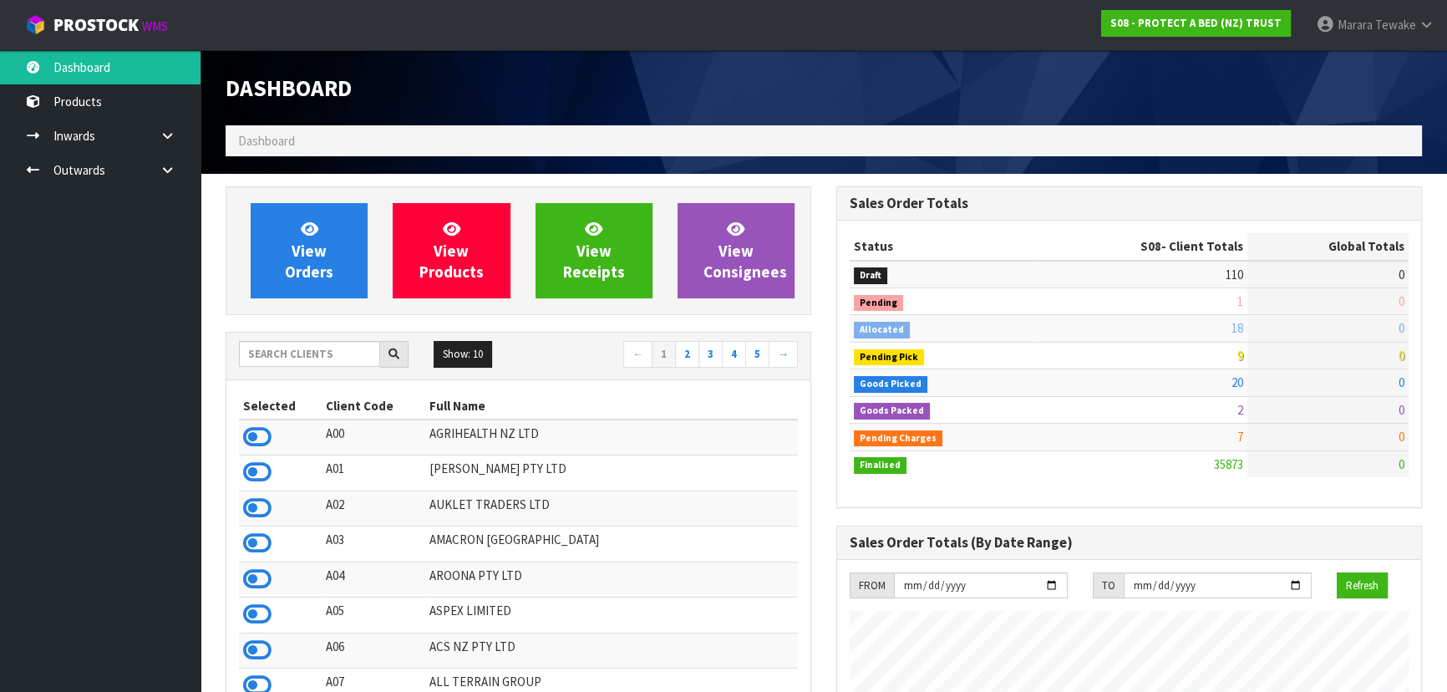
scroll to position [1040, 610]
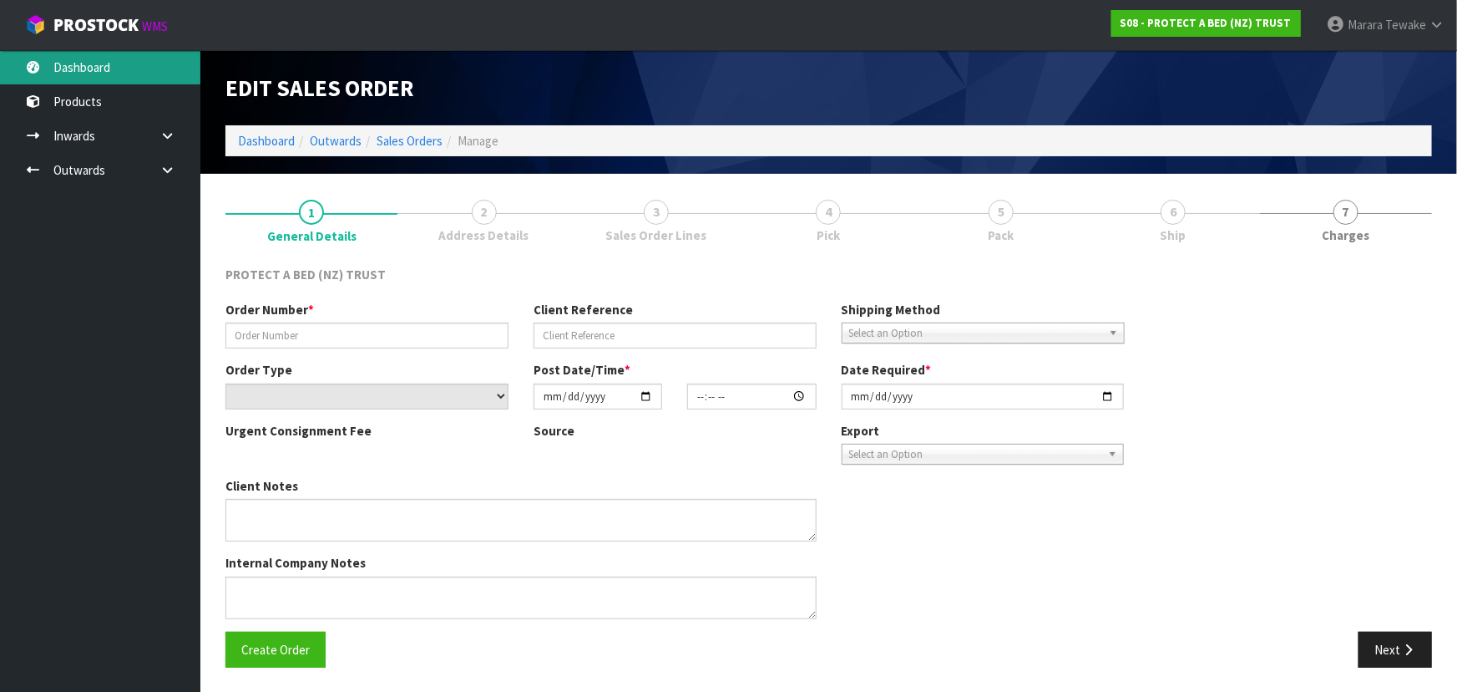
type input "888"
select select "number:0"
type input "[DATE]"
type input "09:57:00.000"
type input "[DATE]"
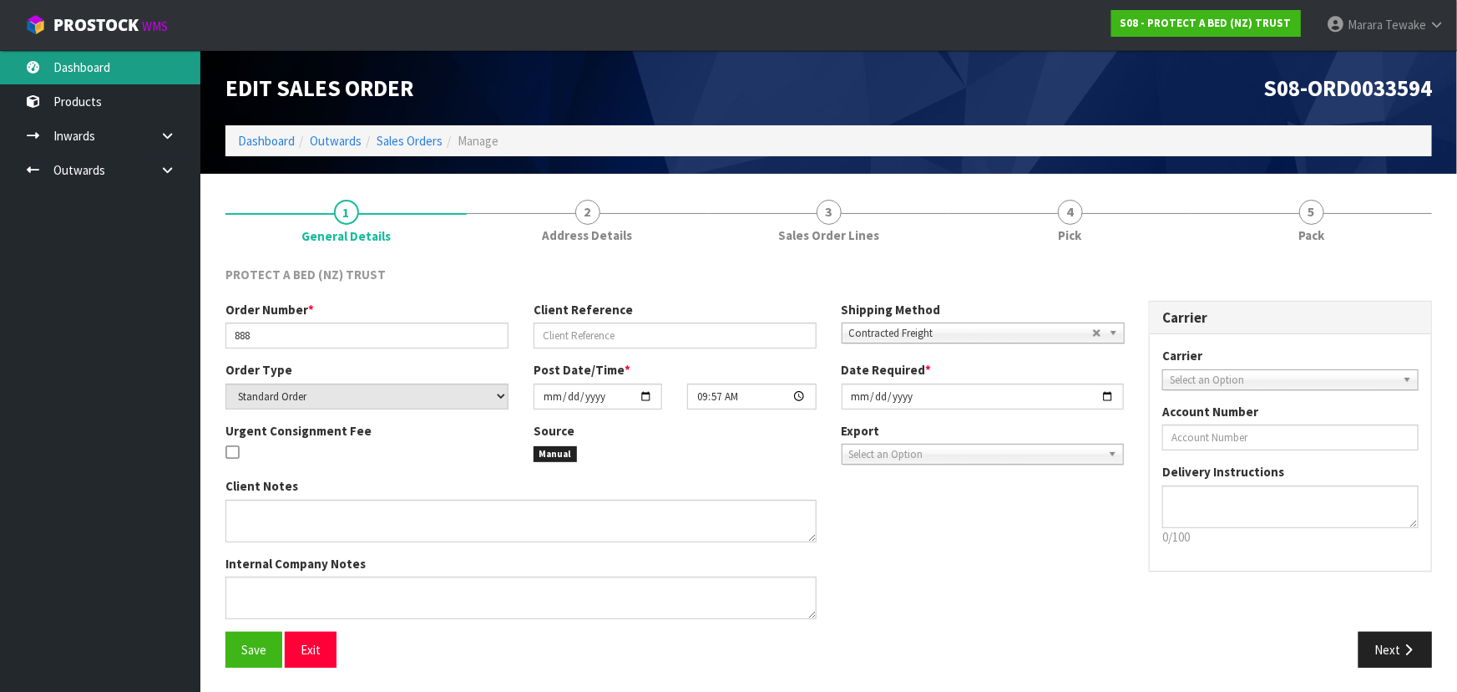
click at [120, 58] on link "Dashboard" at bounding box center [100, 67] width 200 height 34
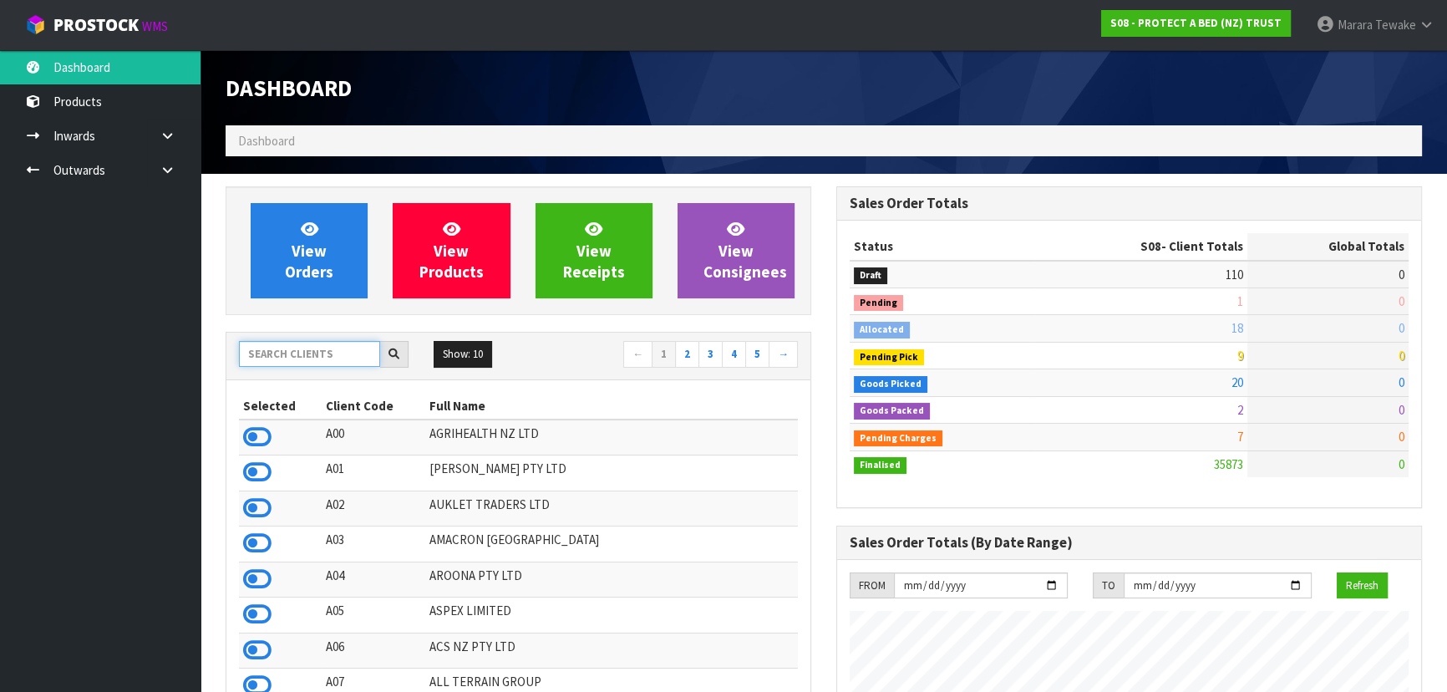
scroll to position [1040, 610]
click at [320, 357] on input "text" at bounding box center [309, 354] width 141 height 26
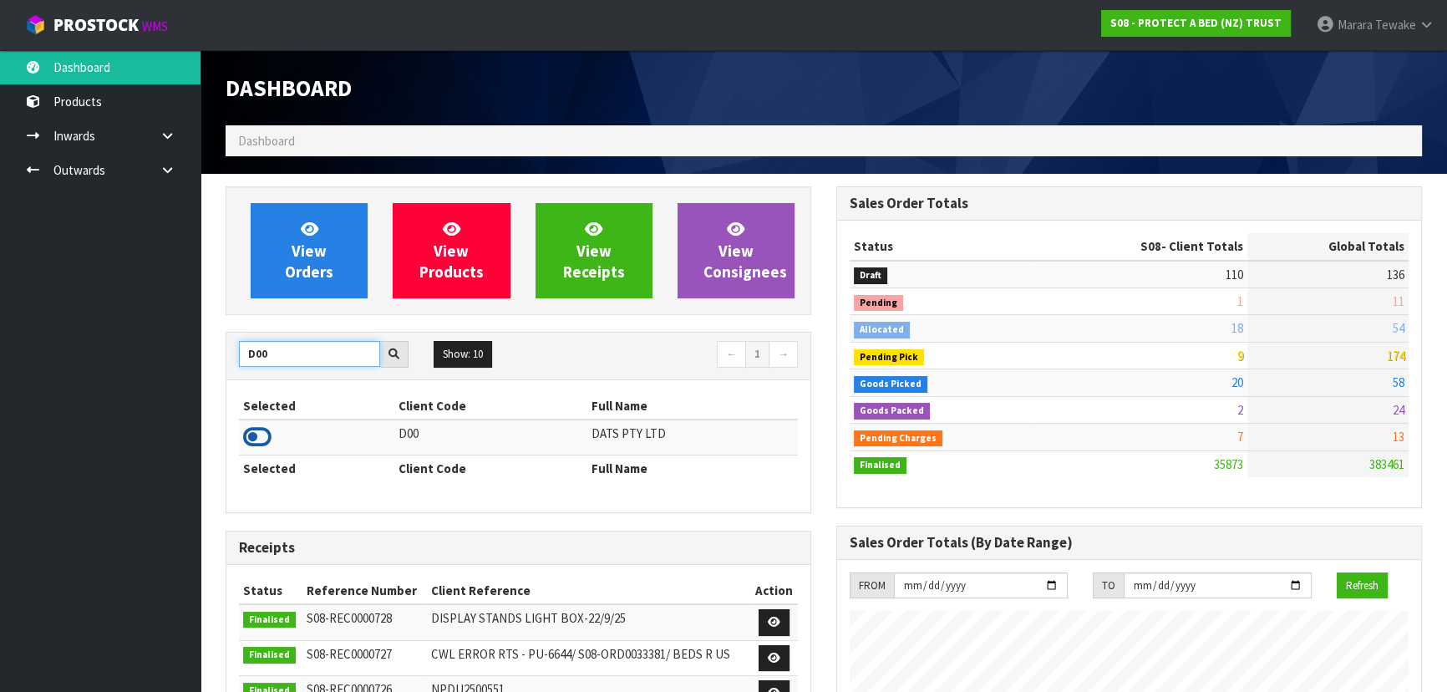
type input "D00"
click at [252, 428] on icon at bounding box center [257, 436] width 28 height 25
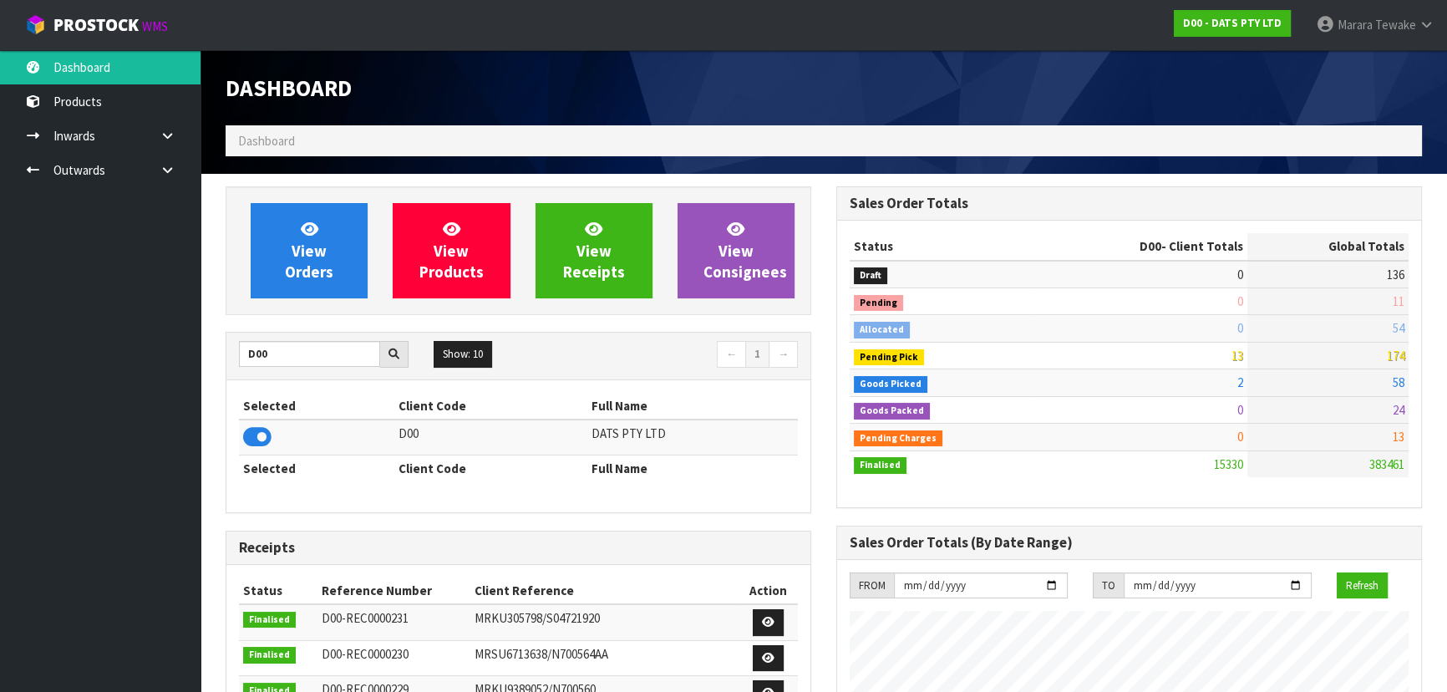
scroll to position [1299, 610]
drag, startPoint x: 337, startPoint y: 358, endPoint x: 221, endPoint y: 357, distance: 116.1
click at [221, 357] on div "View Orders View Products View Receipts View Consignees D00 Show: 10 5 10 25 50…" at bounding box center [518, 671] width 611 height 970
drag, startPoint x: 482, startPoint y: 386, endPoint x: 462, endPoint y: 335, distance: 54.7
click at [469, 352] on div "D00 Show: 10 5 10 25 50 ← 1 → Selected Client Code Full Name D00 DATS PTY LTD S…" at bounding box center [517, 422] width 585 height 180
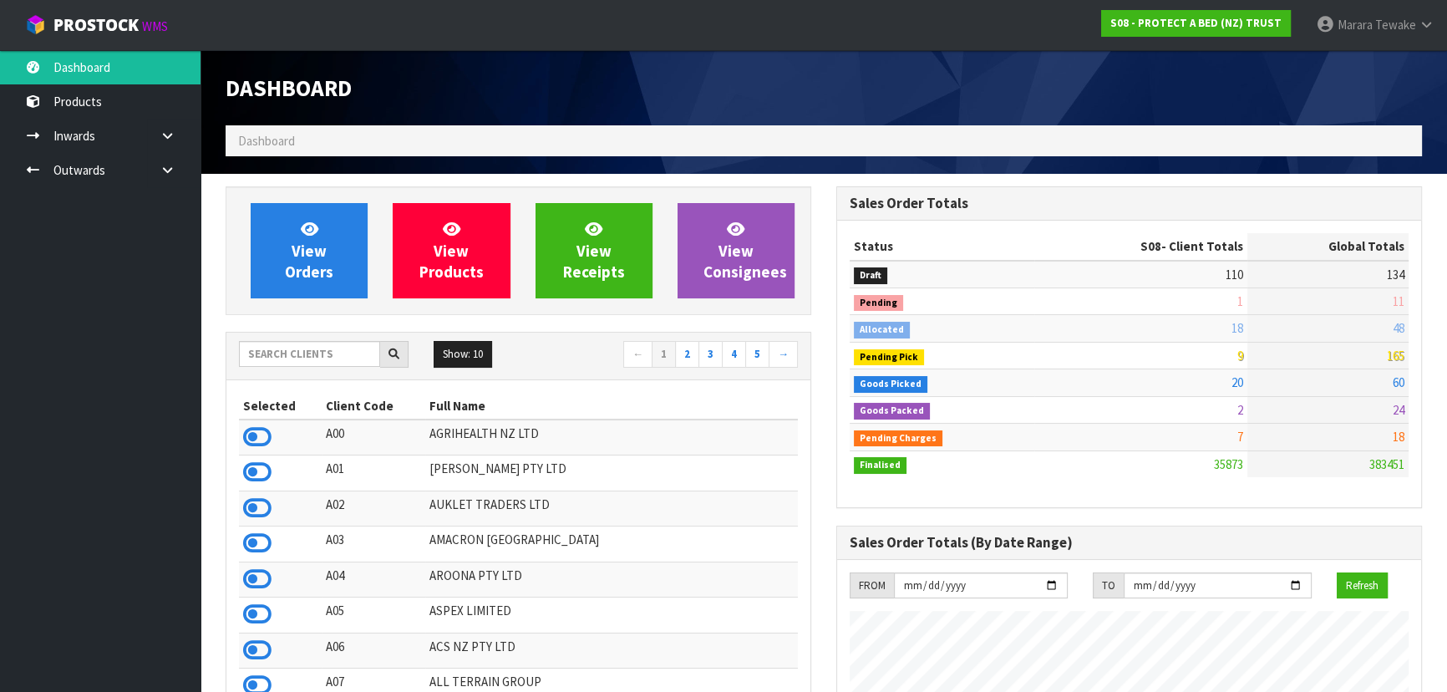
scroll to position [1263, 610]
